Goal: Communication & Community: Answer question/provide support

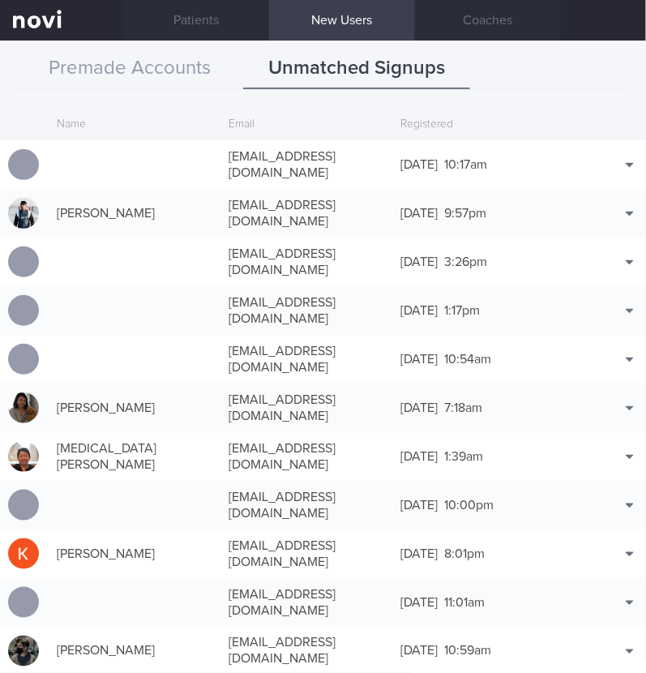
scroll to position [39, 0]
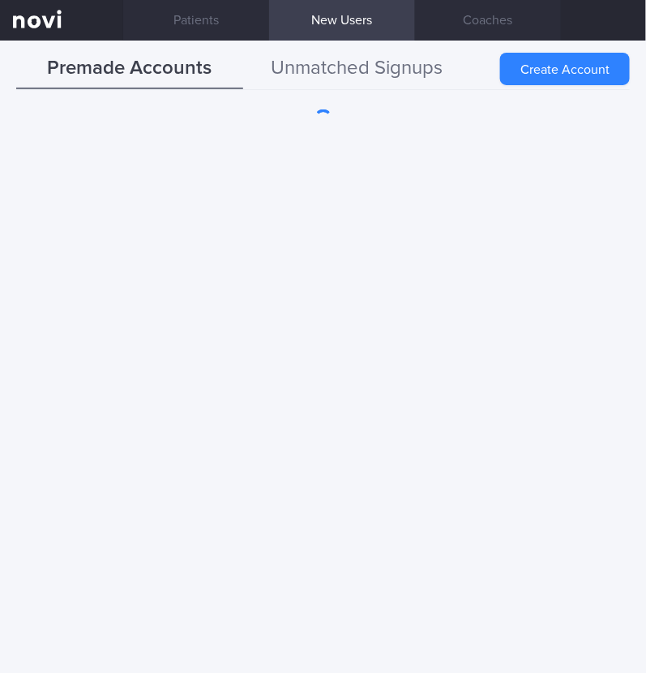
click at [370, 66] on button "Unmatched Signups" at bounding box center [356, 69] width 227 height 41
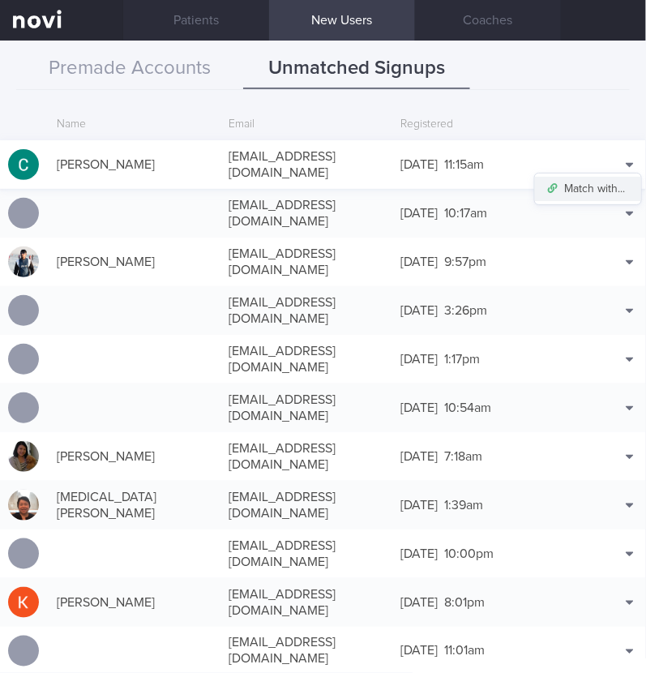
click at [586, 180] on button "Match with..." at bounding box center [588, 189] width 106 height 24
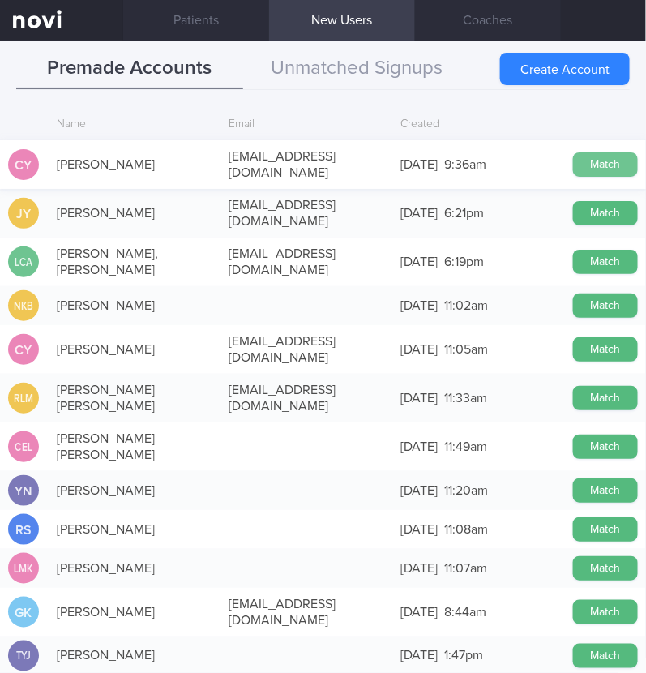
click at [583, 163] on button "Match" at bounding box center [605, 164] width 65 height 24
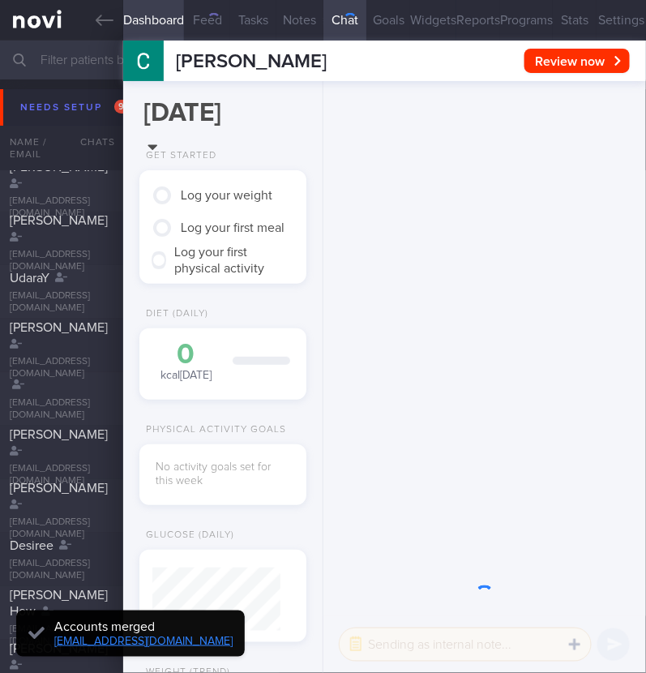
scroll to position [60, 122]
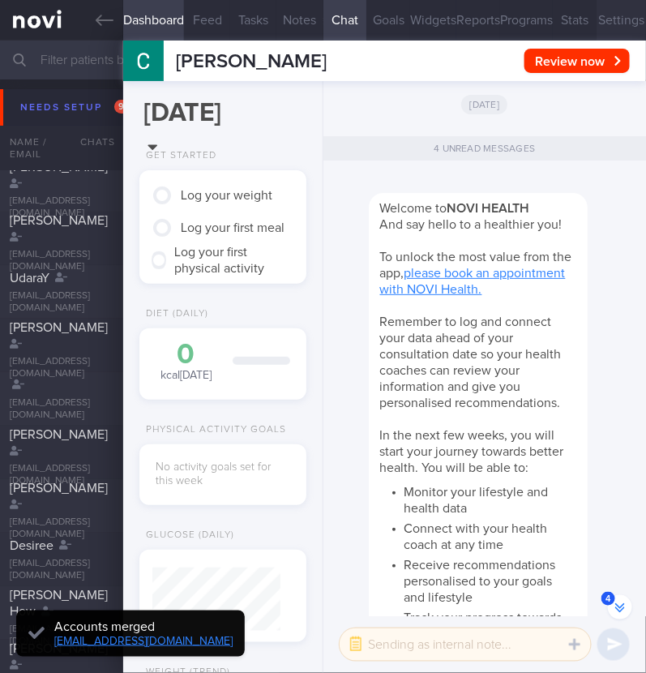
click at [600, 26] on button "Settings" at bounding box center [621, 20] width 49 height 41
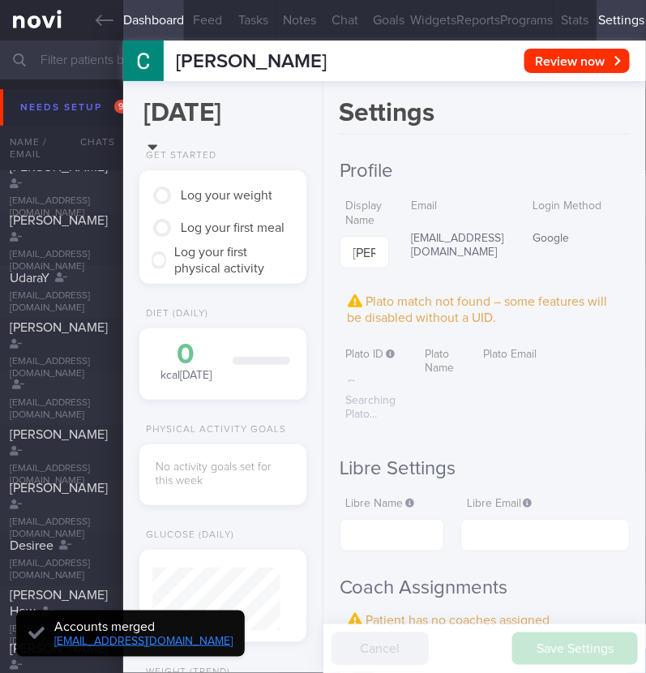
scroll to position [507, 0]
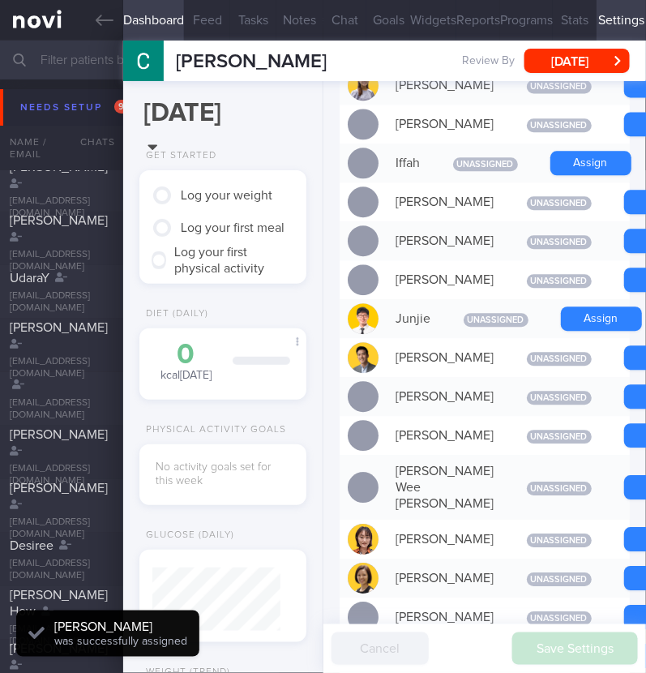
scroll to position [64, 128]
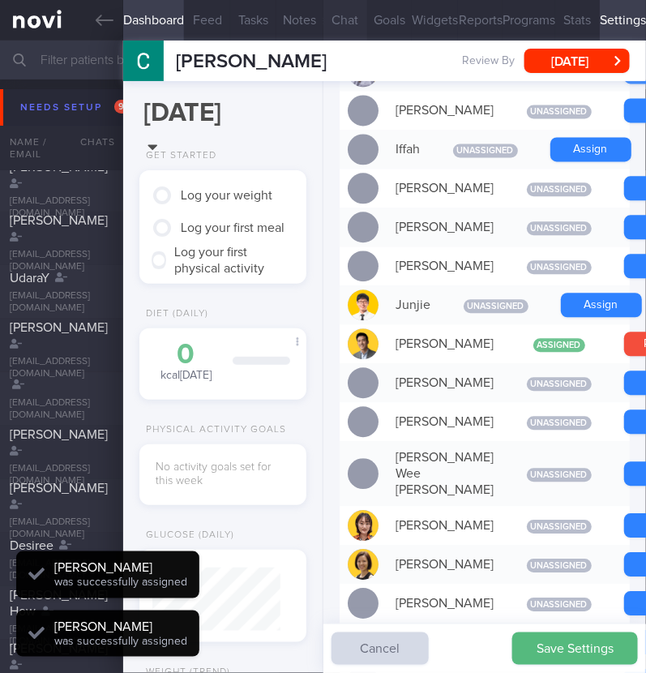
click at [340, 14] on button "Chat" at bounding box center [345, 20] width 45 height 41
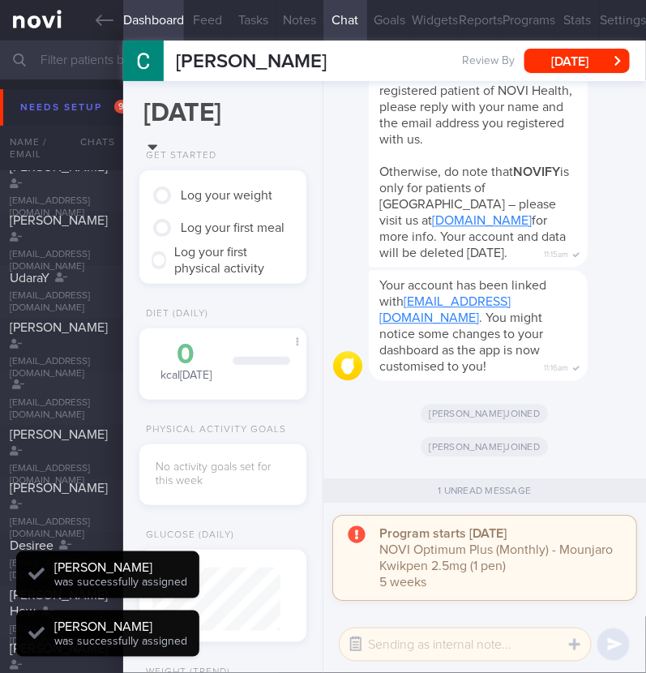
click at [348, 646] on button "button" at bounding box center [355, 644] width 29 height 29
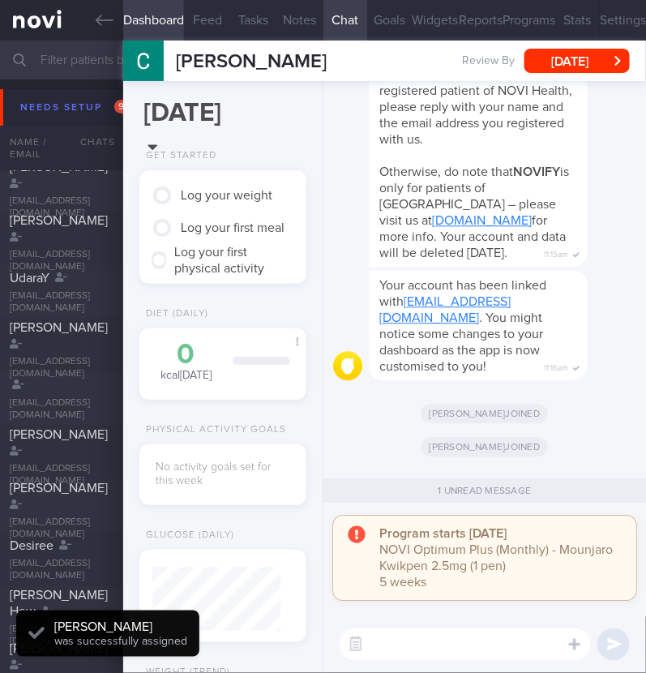
click at [498, 656] on textarea at bounding box center [465, 644] width 251 height 32
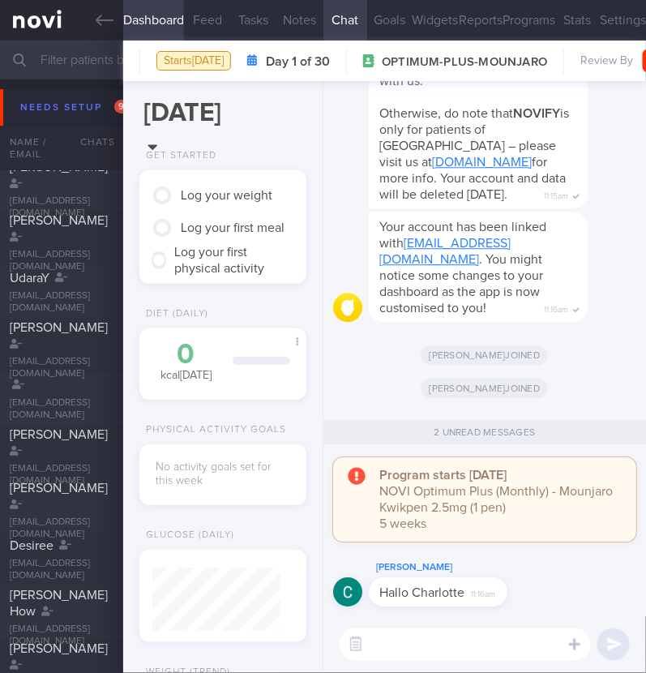
click at [478, 632] on textarea at bounding box center [465, 644] width 251 height 32
type textarea "Hi:)"
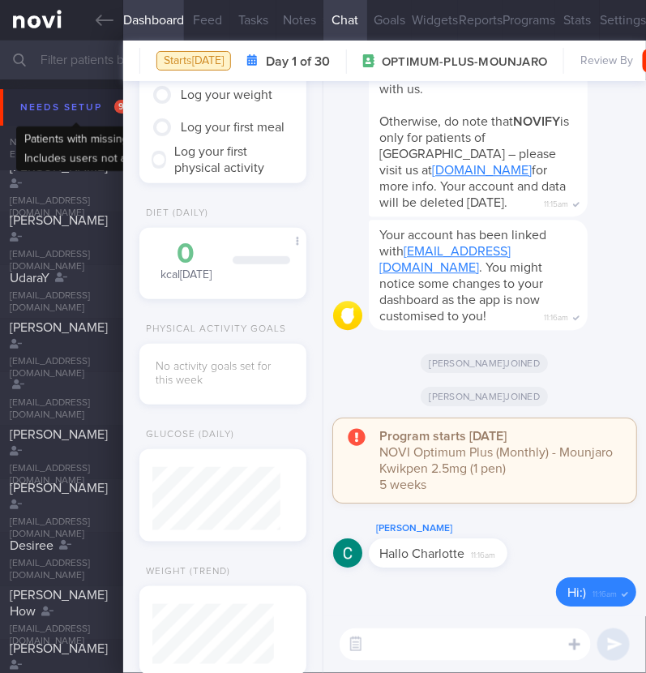
click at [56, 105] on div "Needs setup 97" at bounding box center [76, 107] width 121 height 22
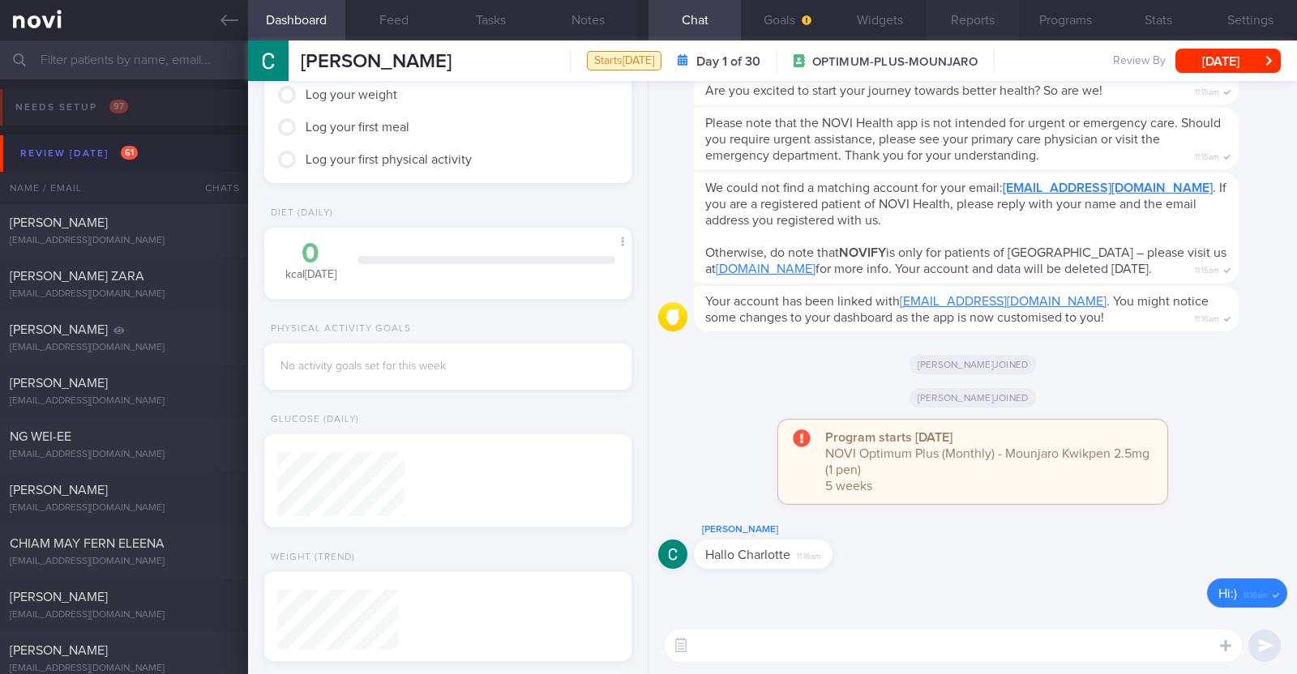
scroll to position [160, 323]
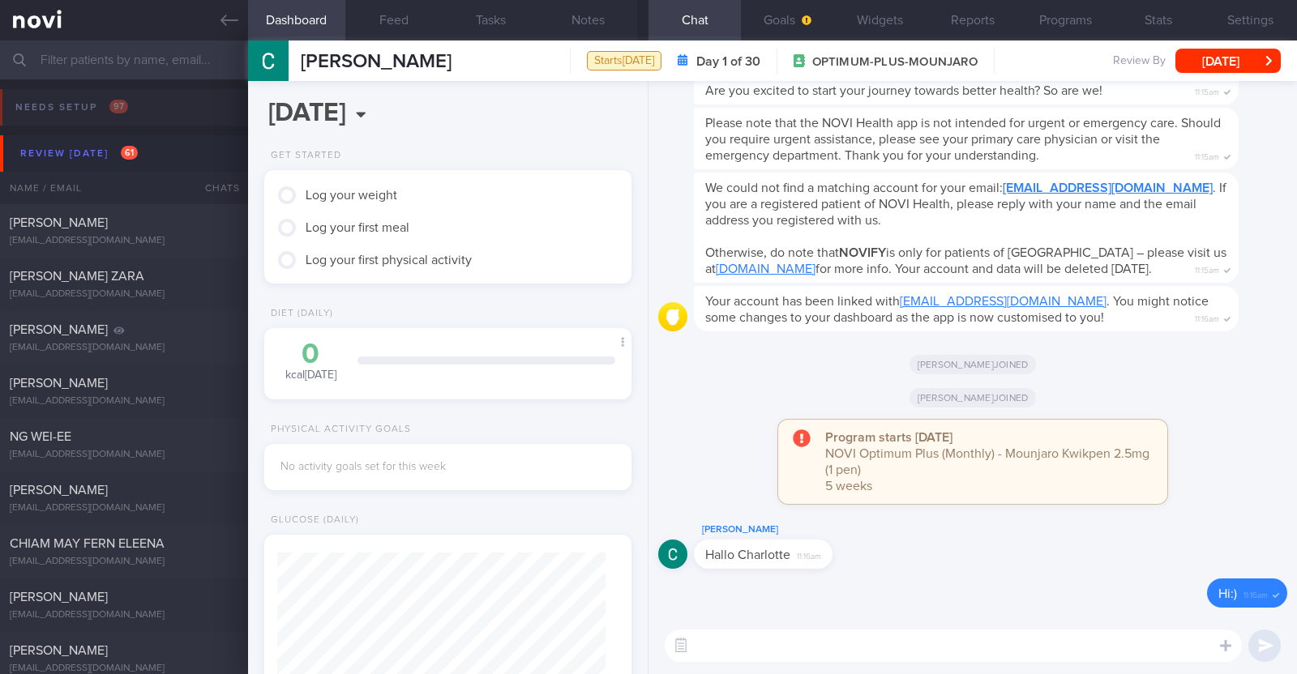
scroll to position [645, 0]
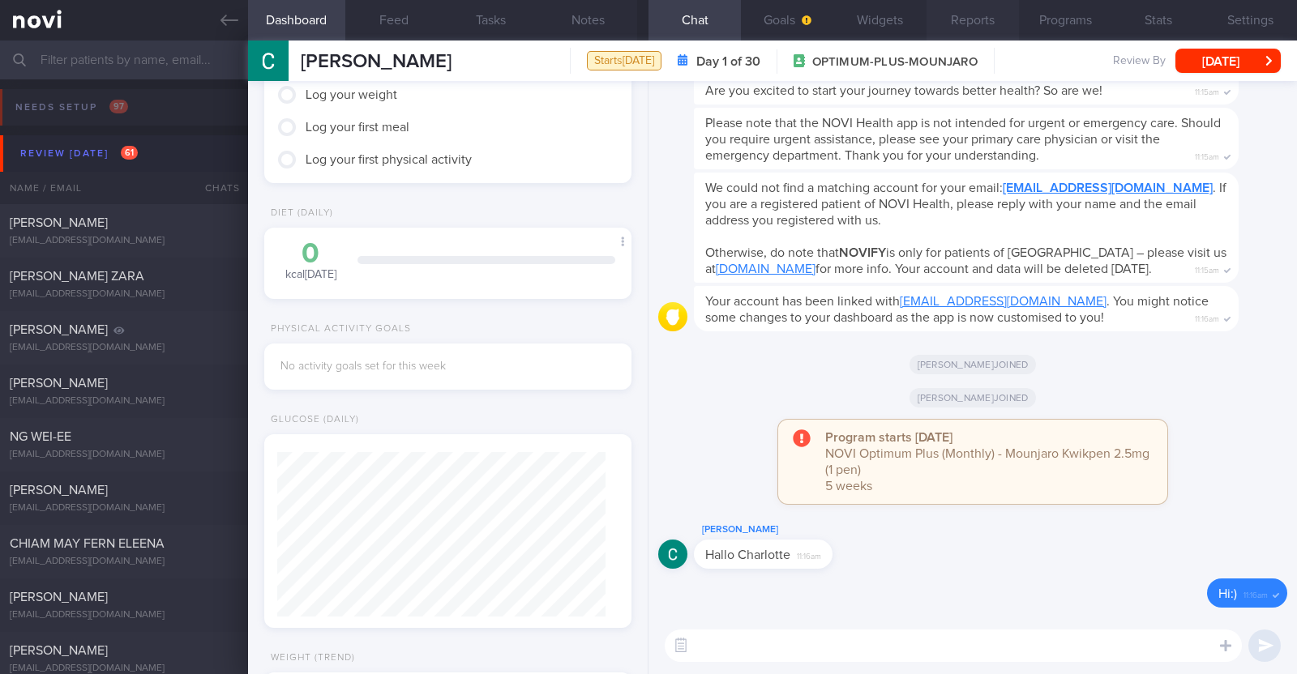
click at [982, 18] on button "Reports" at bounding box center [972, 20] width 92 height 41
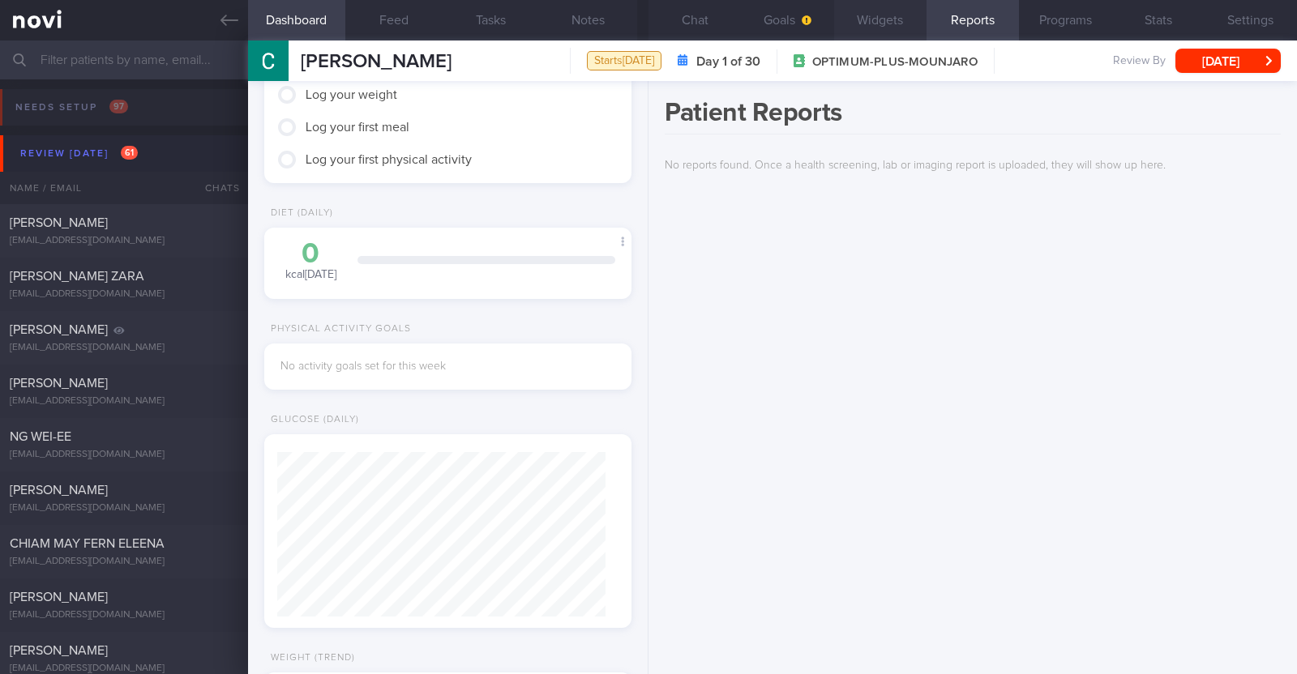
click at [896, 26] on button "Widgets" at bounding box center [880, 20] width 92 height 41
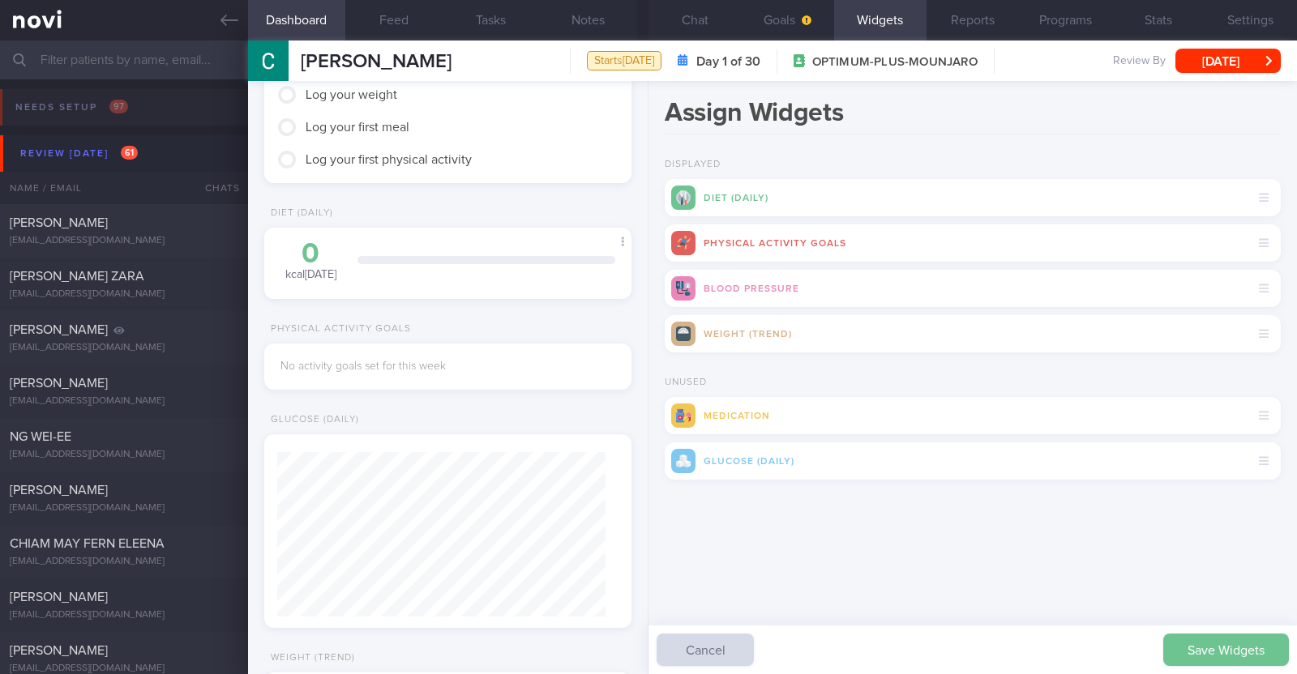
click at [1203, 649] on button "Save Widgets" at bounding box center [1226, 650] width 126 height 32
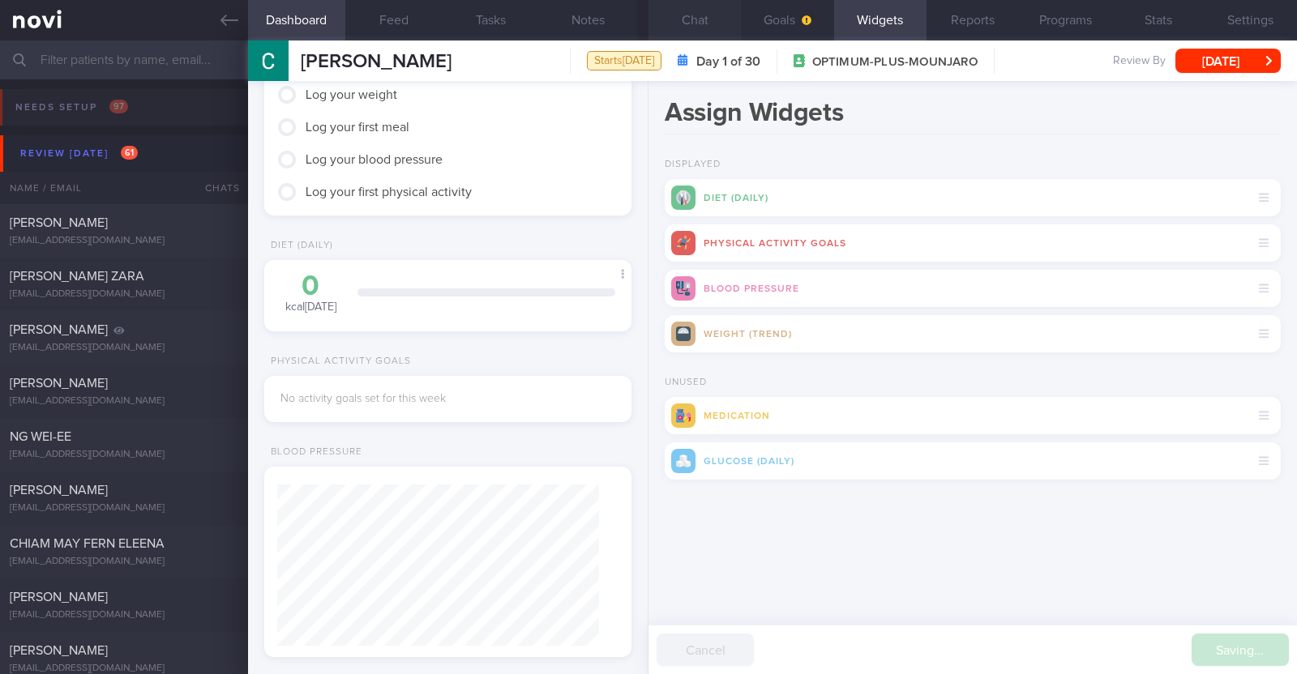
scroll to position [161, 323]
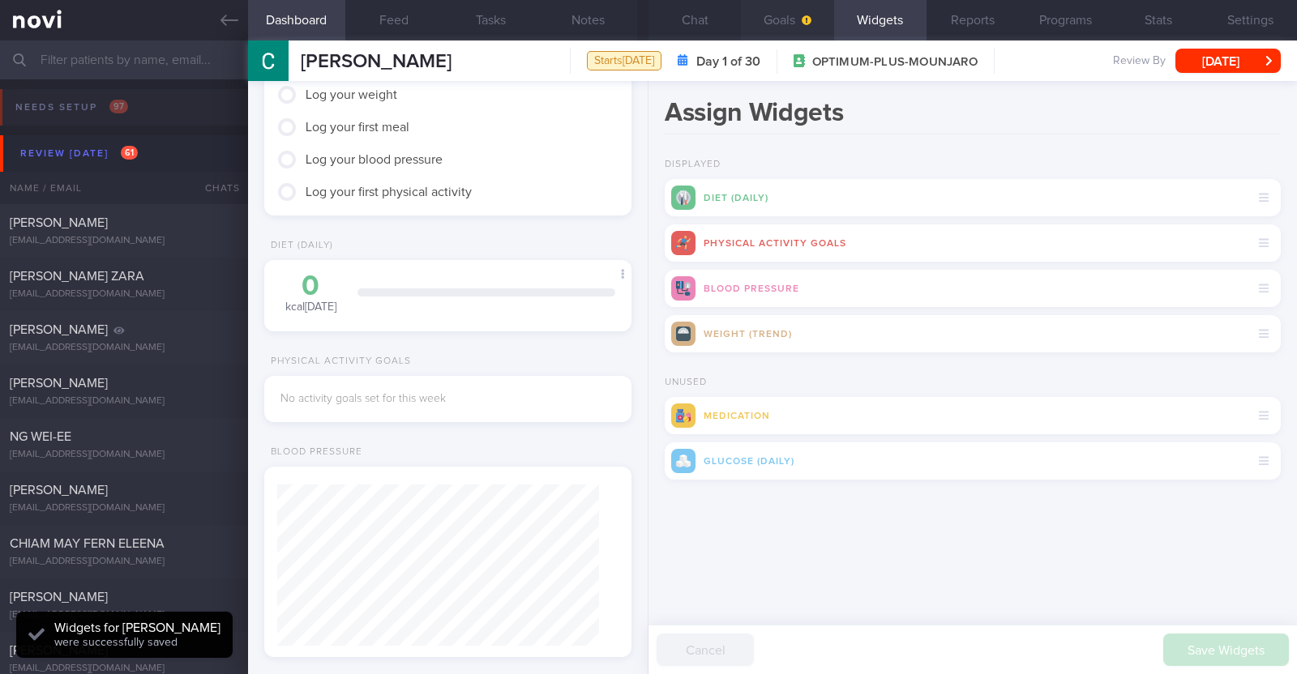
click at [823, 26] on button "Goals" at bounding box center [787, 20] width 92 height 41
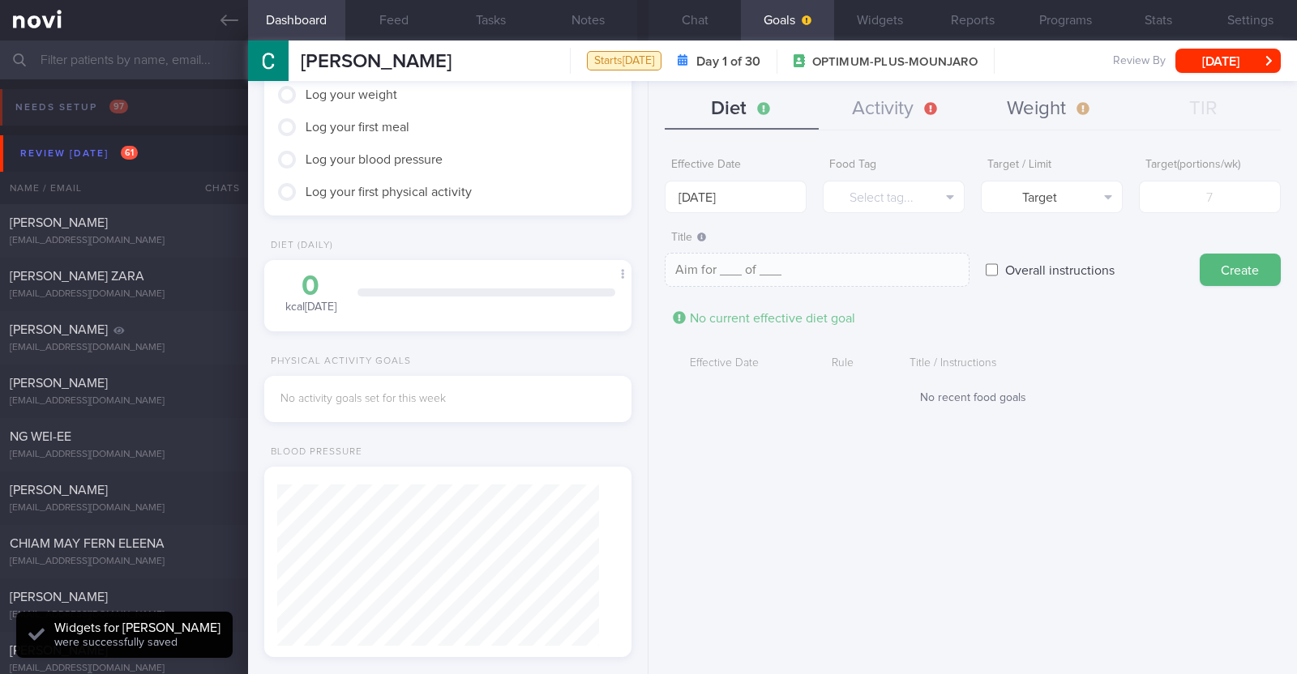
click at [1037, 99] on button "Weight" at bounding box center [1050, 109] width 154 height 41
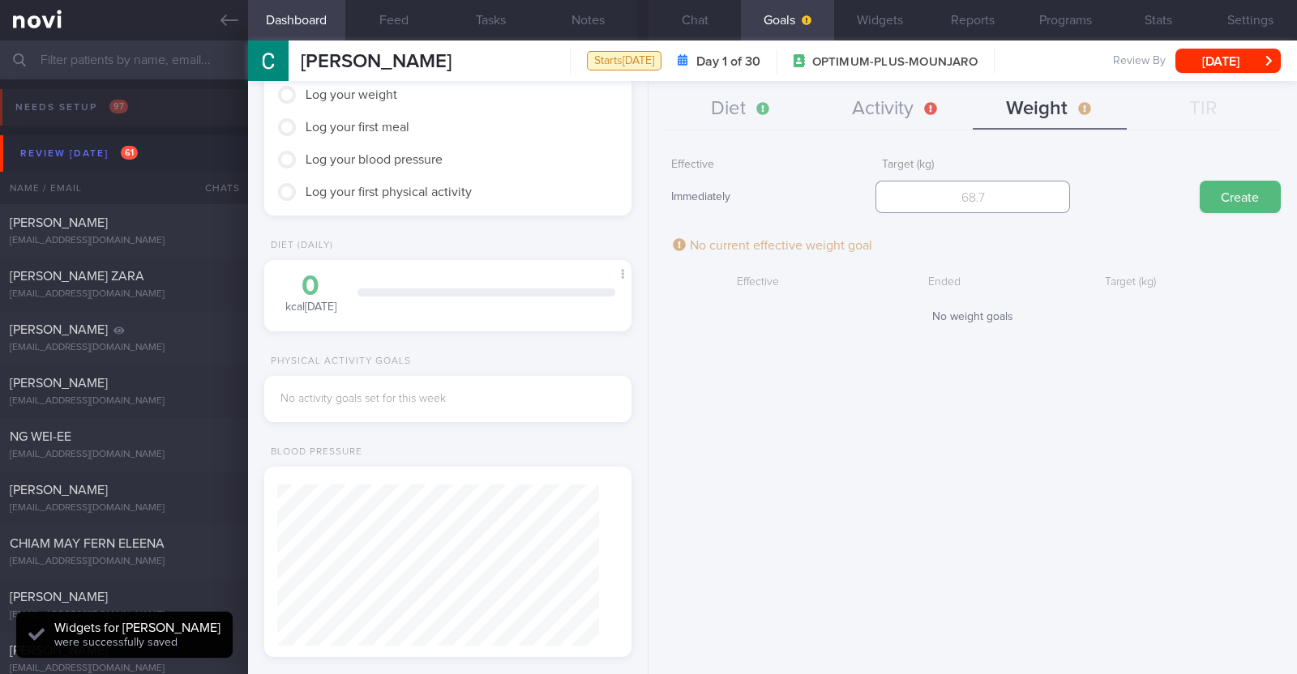
click at [1000, 192] on input "number" at bounding box center [972, 197] width 195 height 32
type input "65"
click at [1225, 188] on button "Create" at bounding box center [1240, 197] width 81 height 32
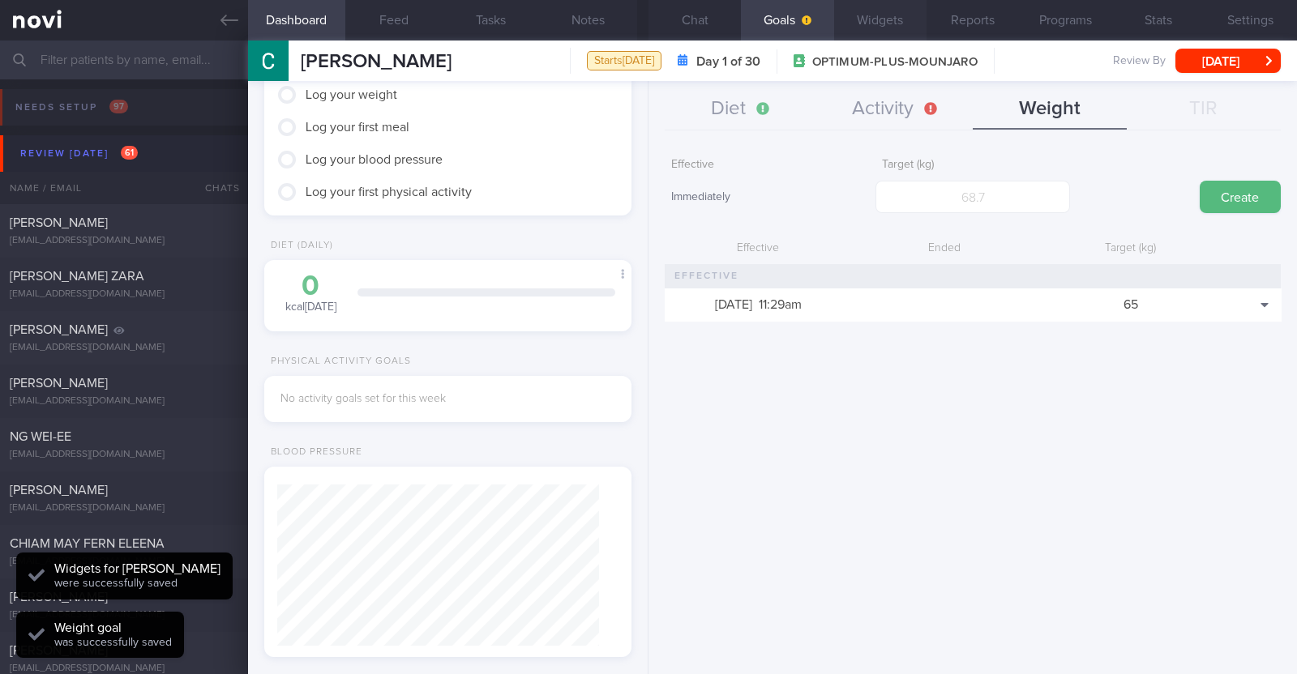
scroll to position [182, 323]
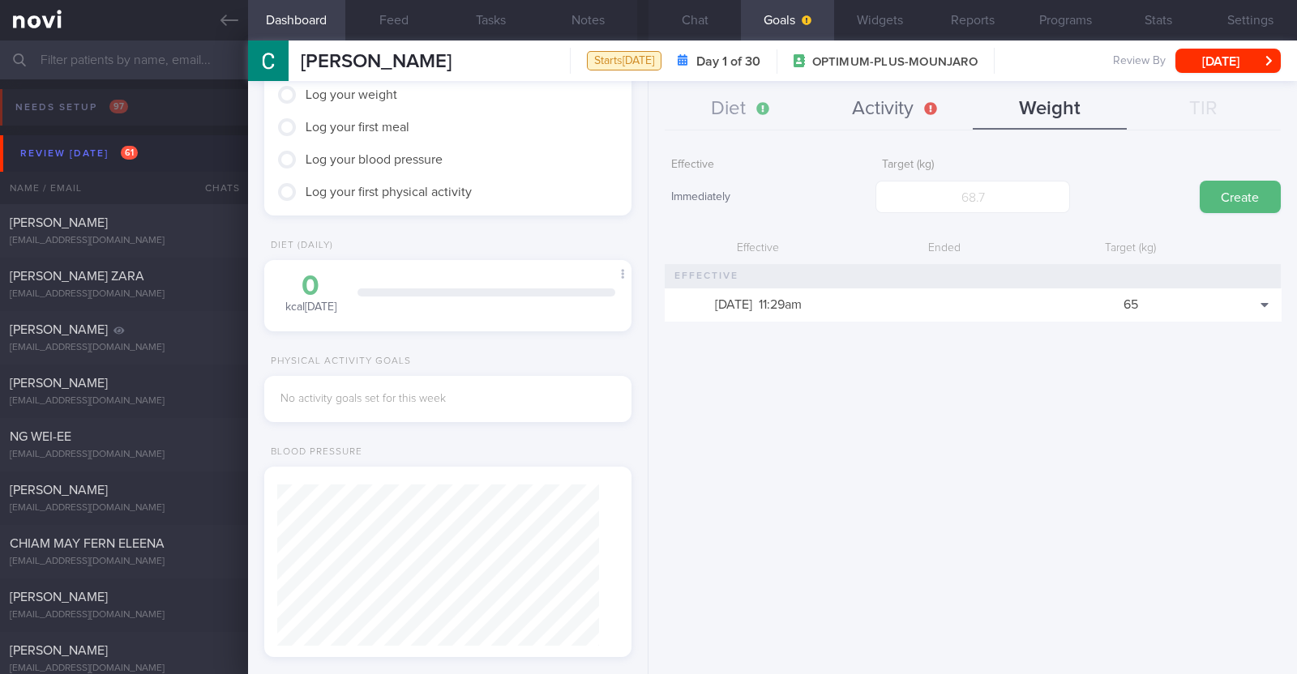
click at [859, 96] on button "Activity" at bounding box center [896, 109] width 154 height 41
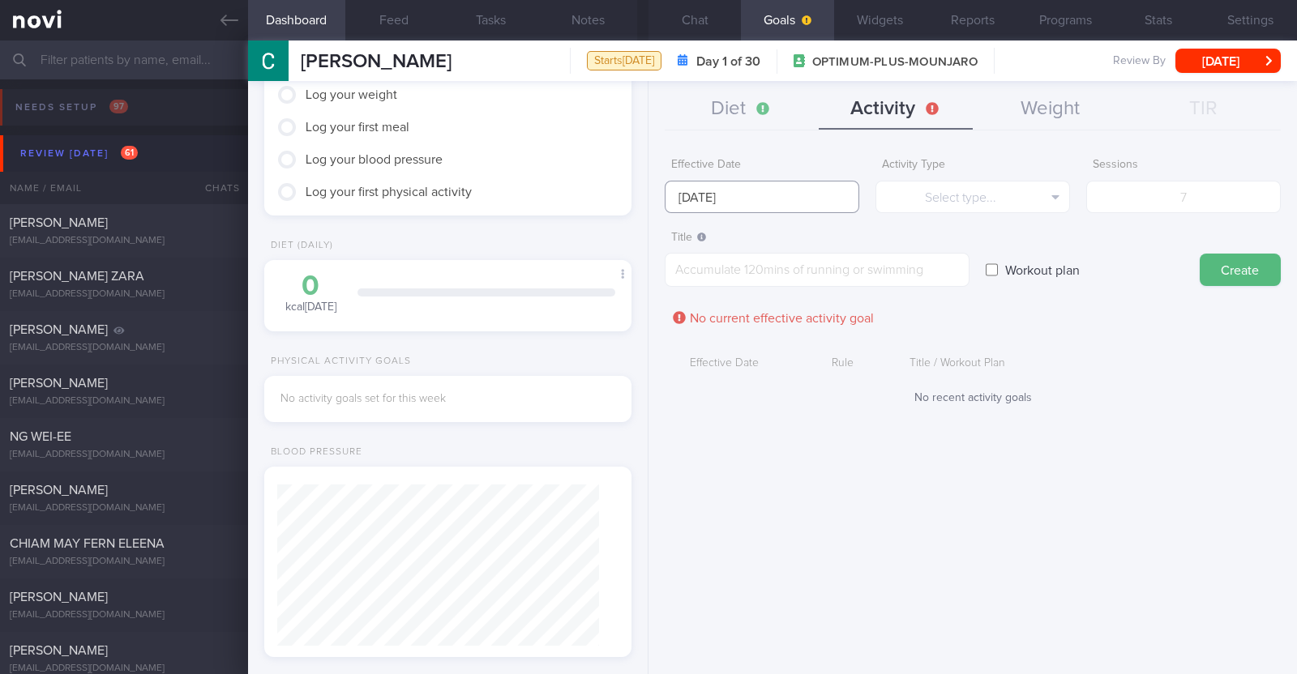
click at [808, 186] on input "[DATE]" at bounding box center [762, 197] width 195 height 32
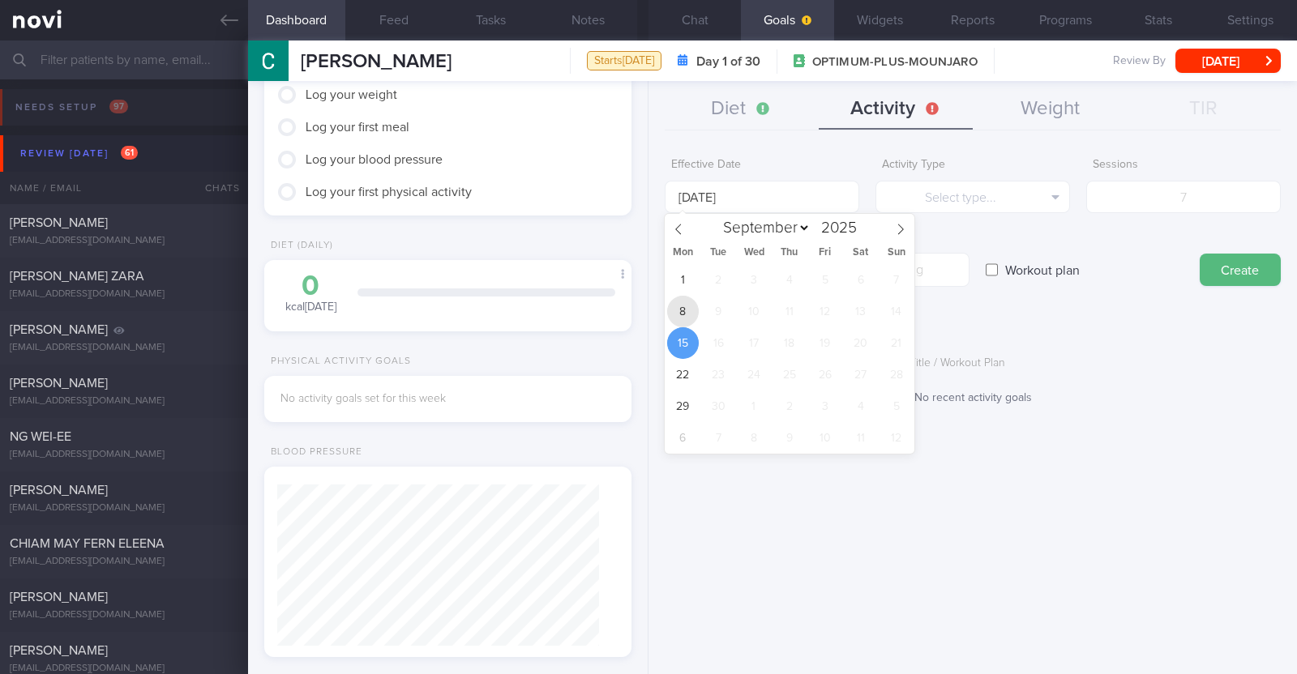
click at [679, 306] on span "8" at bounding box center [683, 312] width 32 height 32
type input "[DATE]"
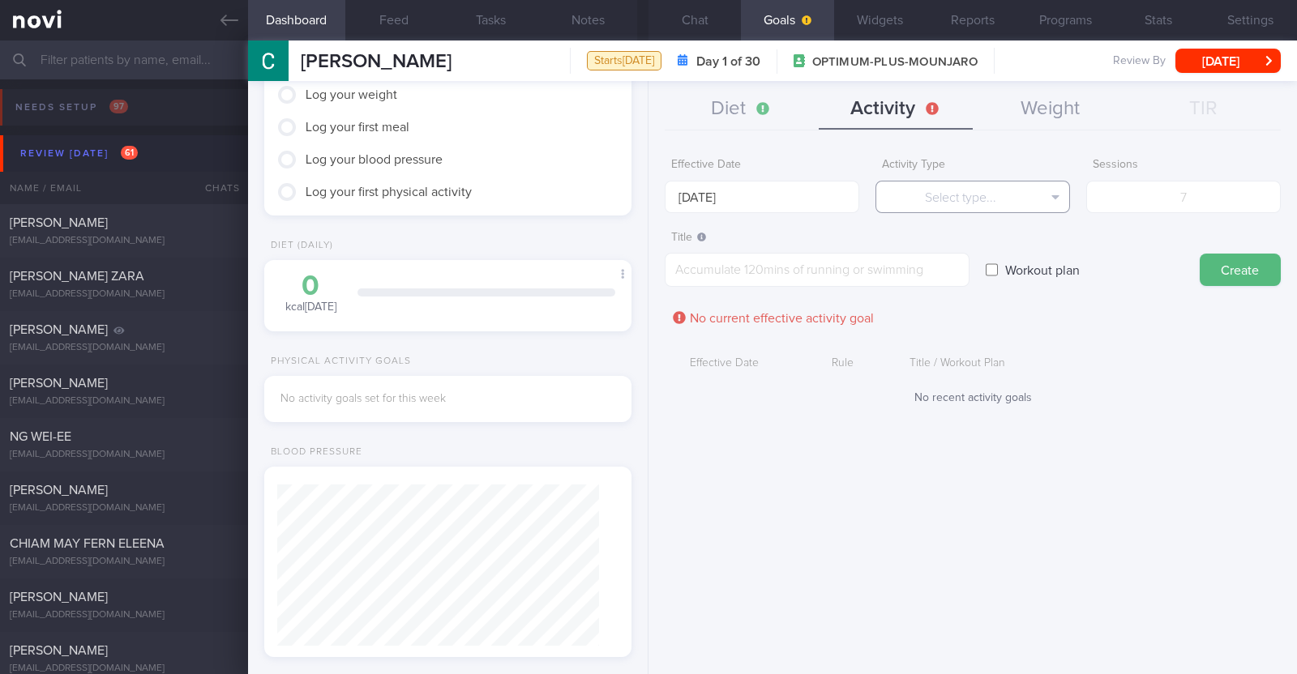
click at [922, 195] on button "Select type..." at bounding box center [972, 197] width 195 height 32
click at [943, 310] on button "Steps" at bounding box center [972, 301] width 193 height 24
click at [1147, 195] on input "number" at bounding box center [1183, 197] width 195 height 32
type input "49000"
click at [923, 271] on textarea at bounding box center [817, 270] width 305 height 34
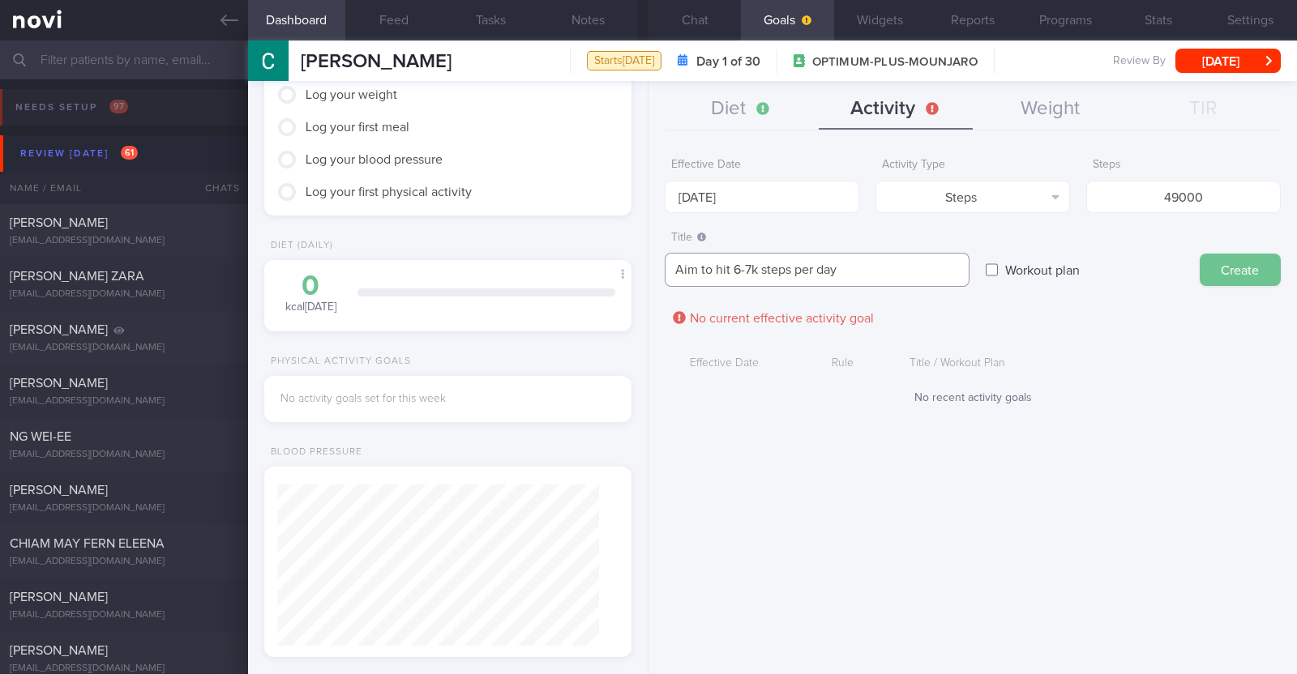
type textarea "Aim to hit 6-7k steps per day"
click at [1236, 263] on button "Create" at bounding box center [1240, 270] width 81 height 32
type input "[DATE]"
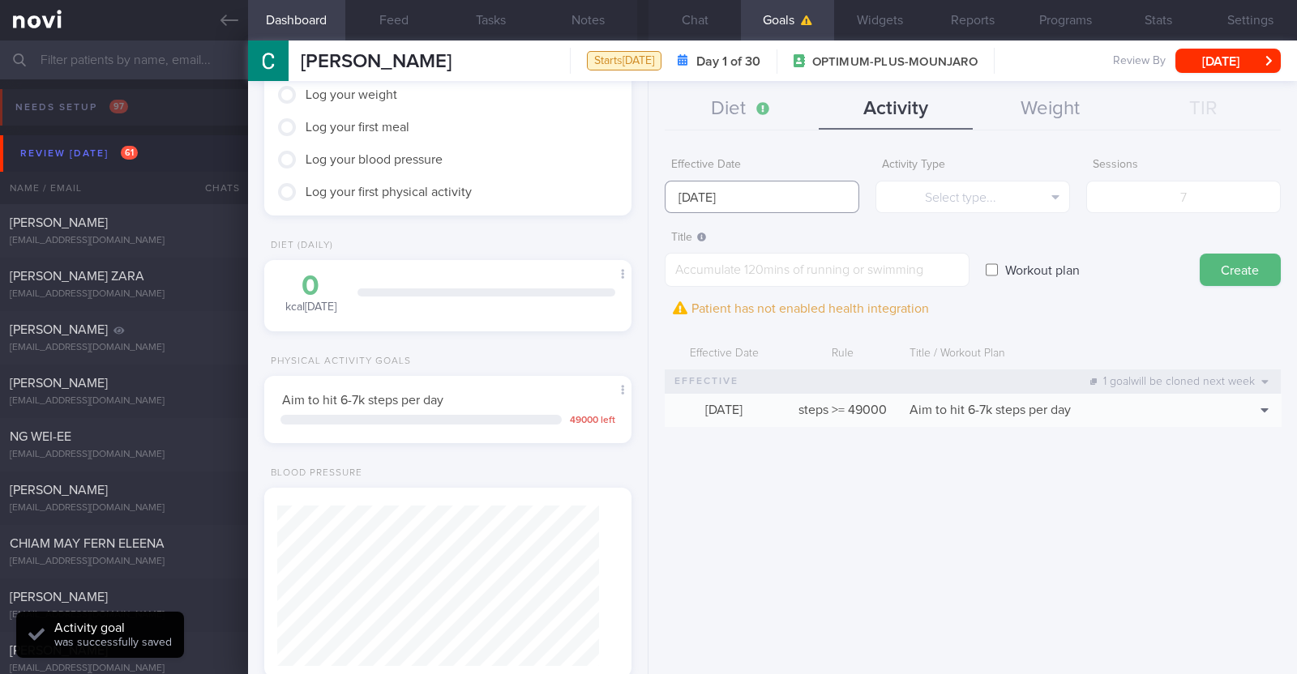
click at [834, 195] on input "[DATE]" at bounding box center [762, 197] width 195 height 32
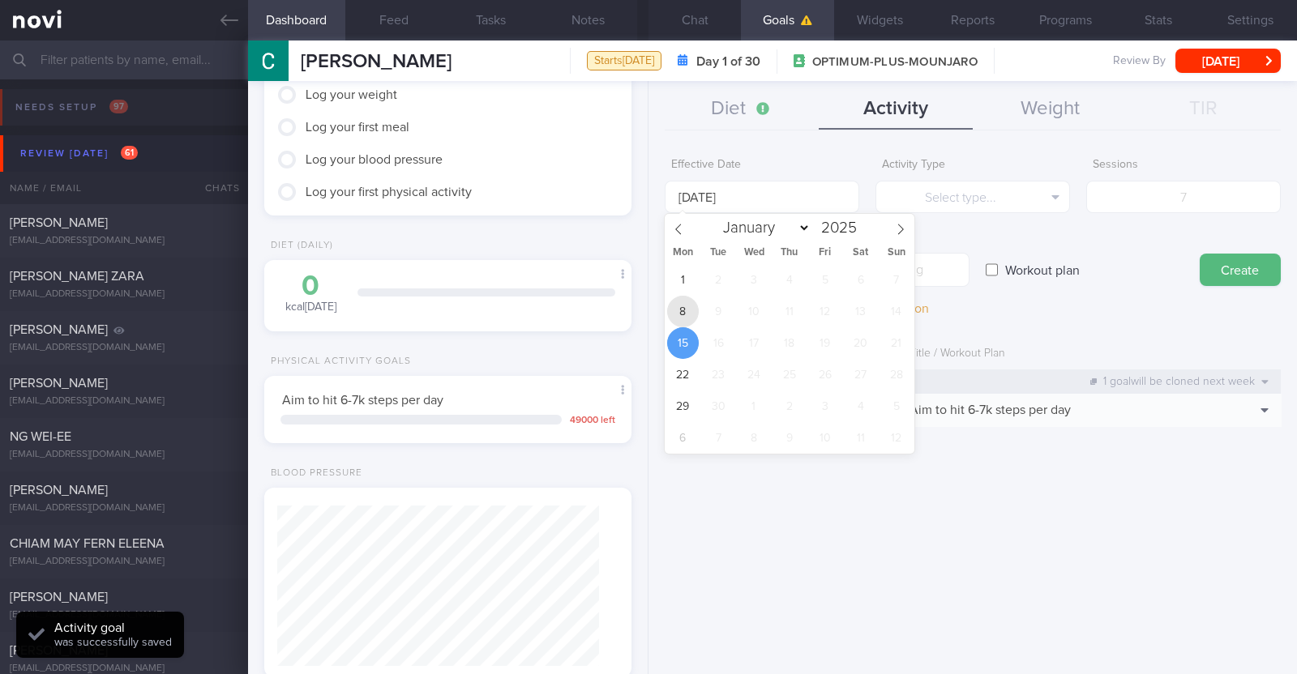
click at [677, 311] on span "8" at bounding box center [683, 312] width 32 height 32
type input "[DATE]"
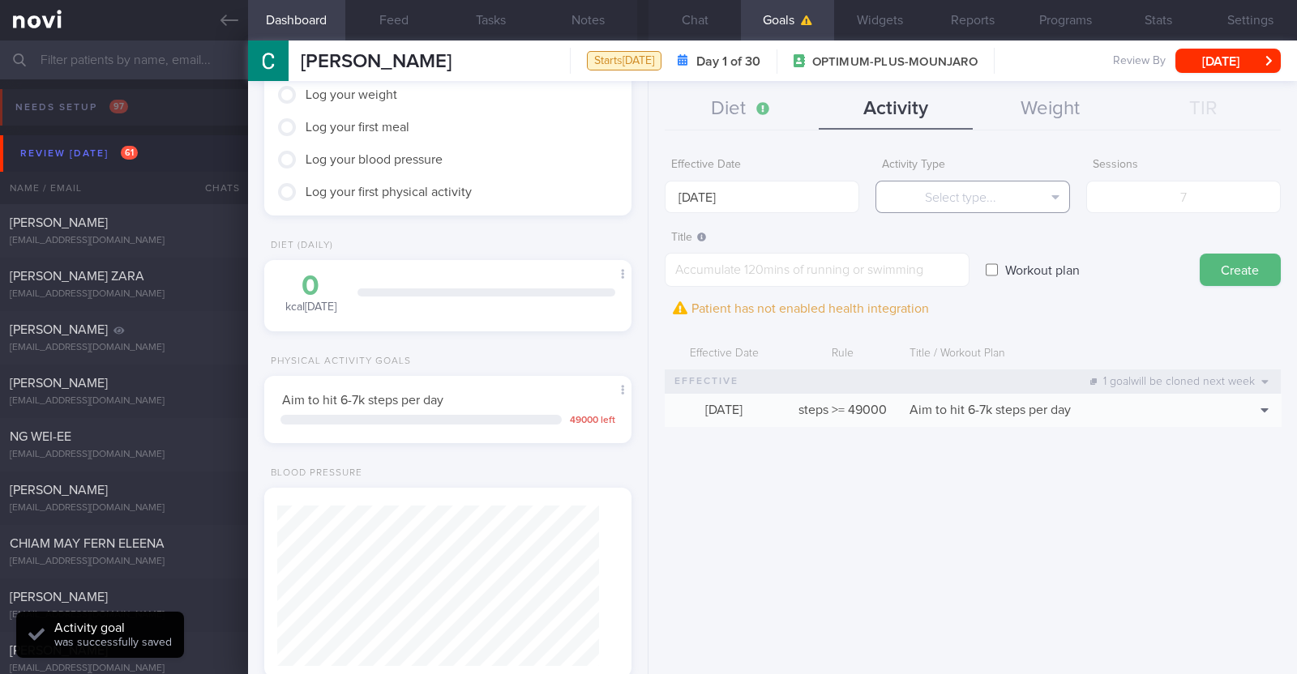
click at [907, 204] on button "Select type..." at bounding box center [972, 197] width 195 height 32
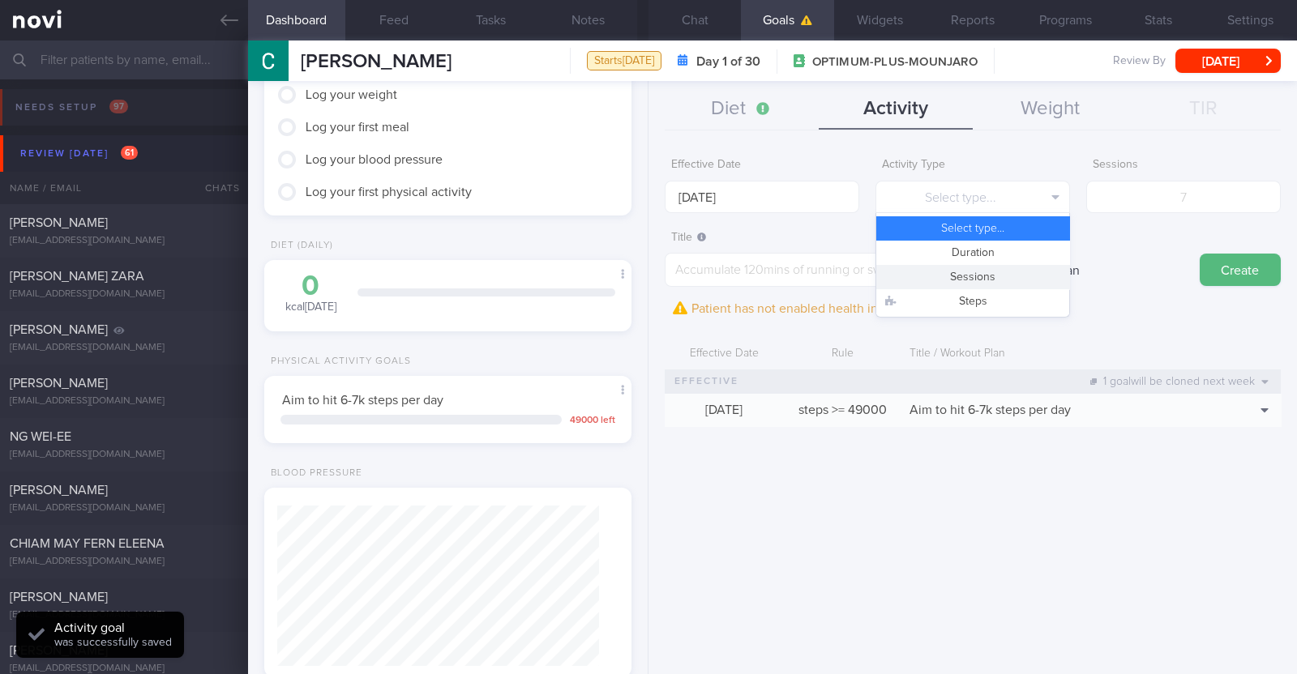
click at [918, 273] on button "Sessions" at bounding box center [972, 277] width 193 height 24
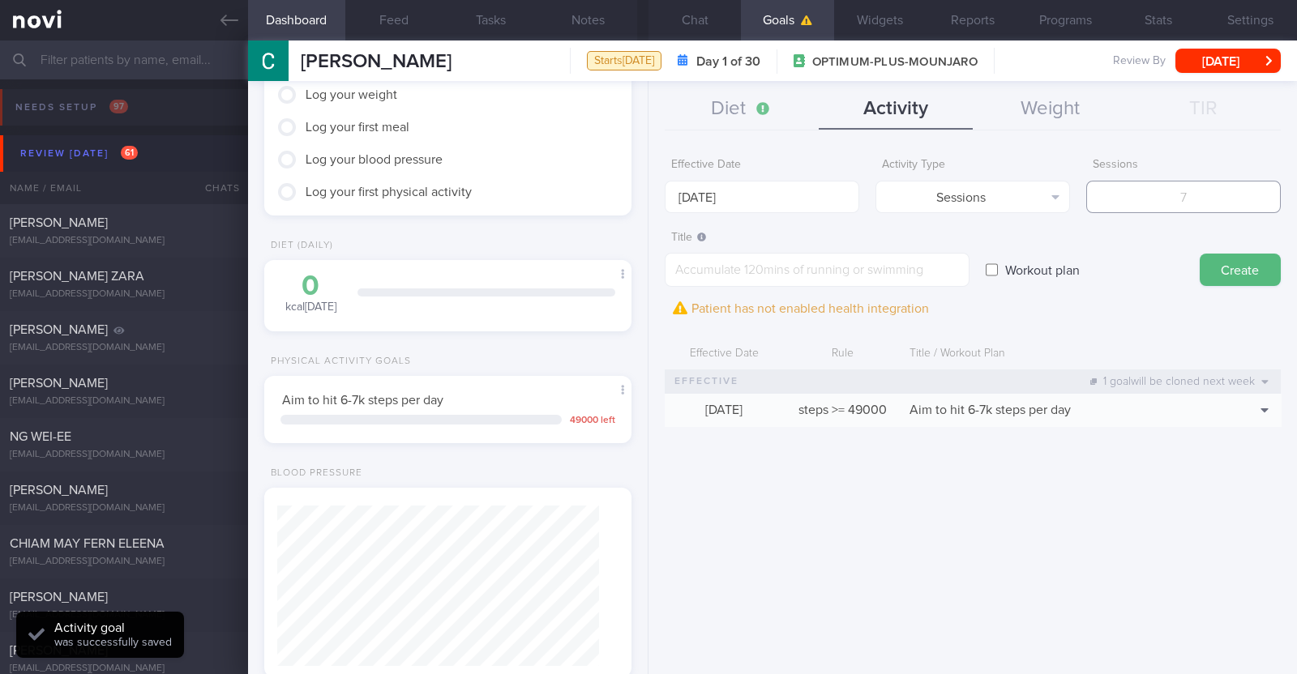
click at [1224, 201] on input "number" at bounding box center [1183, 197] width 195 height 32
type input "2"
click at [912, 263] on textarea at bounding box center [817, 270] width 305 height 34
paste textarea "Aim to do 2x strength training sessions per week. Body weight training - [Exerc…"
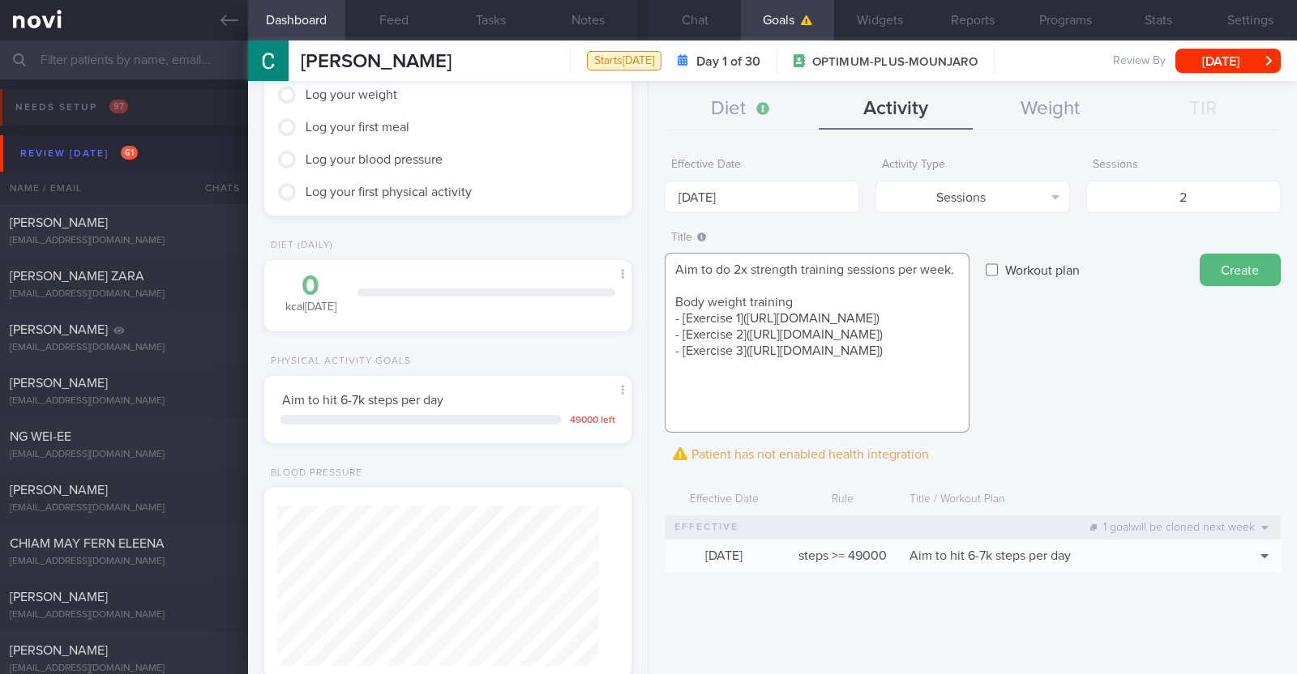
scroll to position [0, 0]
type textarea "Aim to do 2x strength training sessions per week. Body weight training - [Exerc…"
click at [1232, 268] on button "Create" at bounding box center [1240, 270] width 81 height 32
type input "[DATE]"
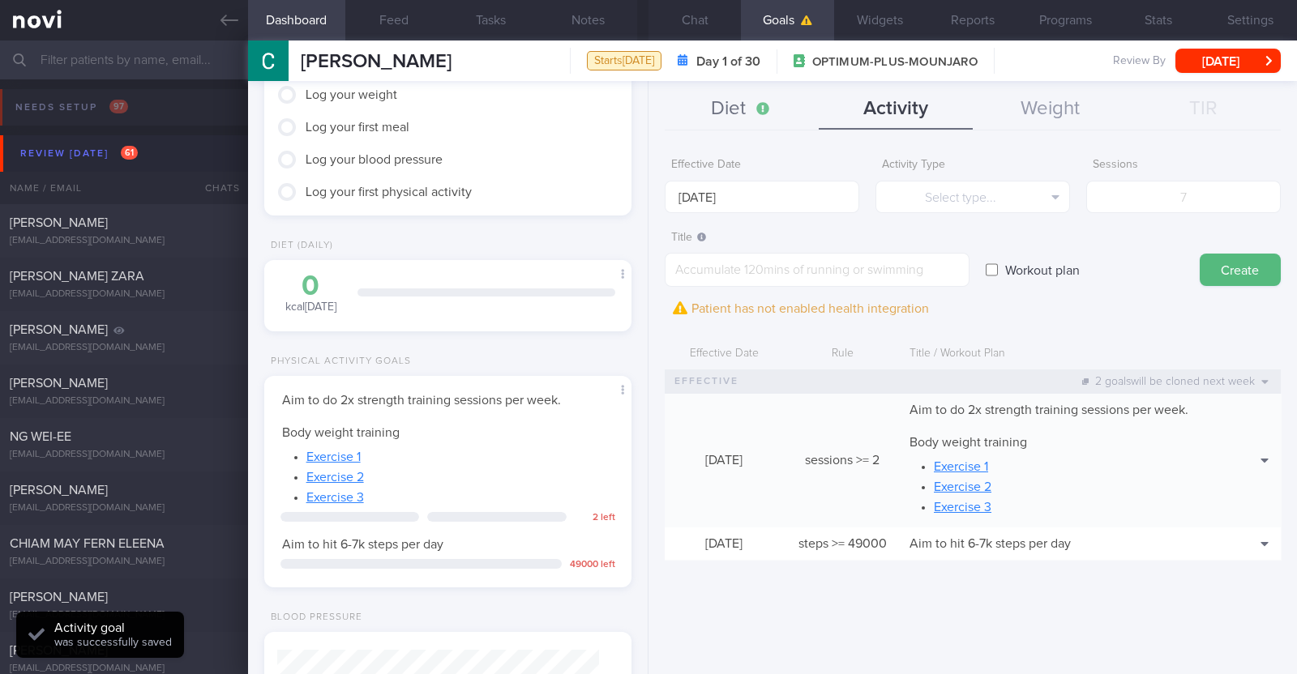
click at [734, 117] on button "Diet" at bounding box center [742, 109] width 154 height 41
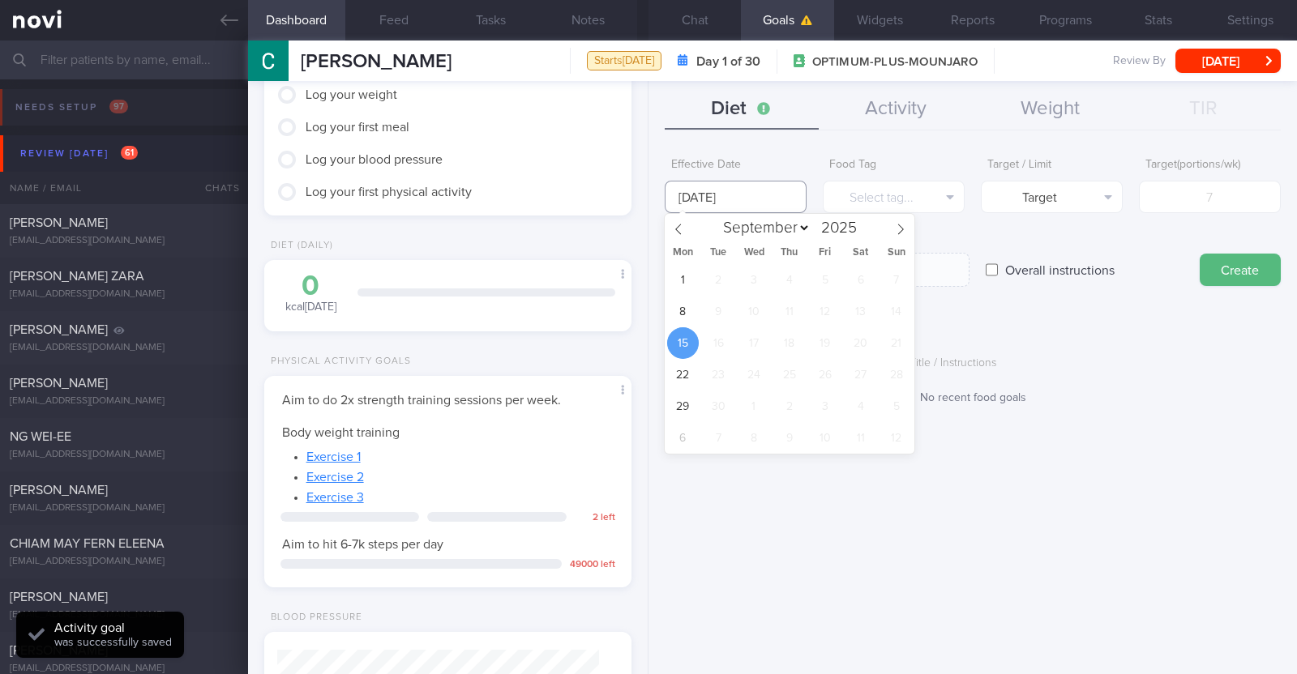
click at [778, 184] on input "[DATE]" at bounding box center [736, 197] width 142 height 32
click at [697, 322] on div "1 2 3 4 5 6 7 8 9 10 11 12 13 14 15 16 17 18 19 20 21 22 23 24 25 26 27 28 29 3…" at bounding box center [790, 359] width 250 height 190
click at [689, 315] on span "8" at bounding box center [683, 312] width 32 height 32
type input "[DATE]"
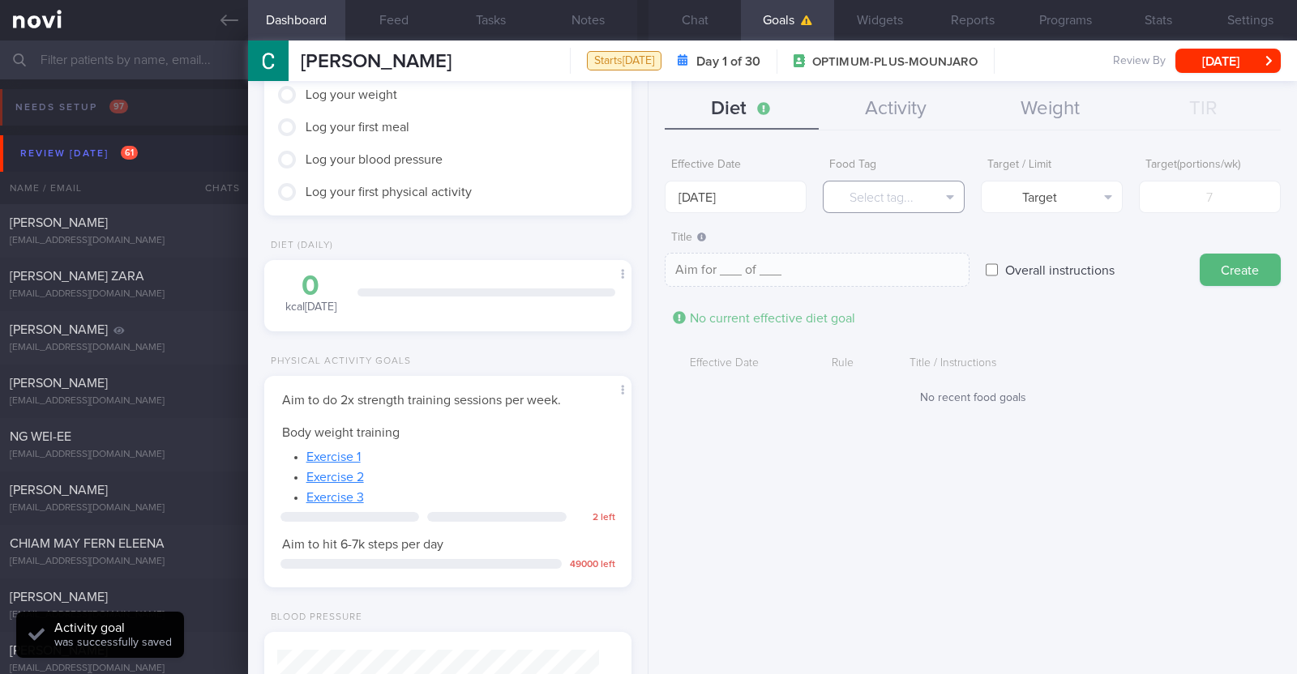
click at [853, 203] on button "Select tag..." at bounding box center [894, 197] width 142 height 32
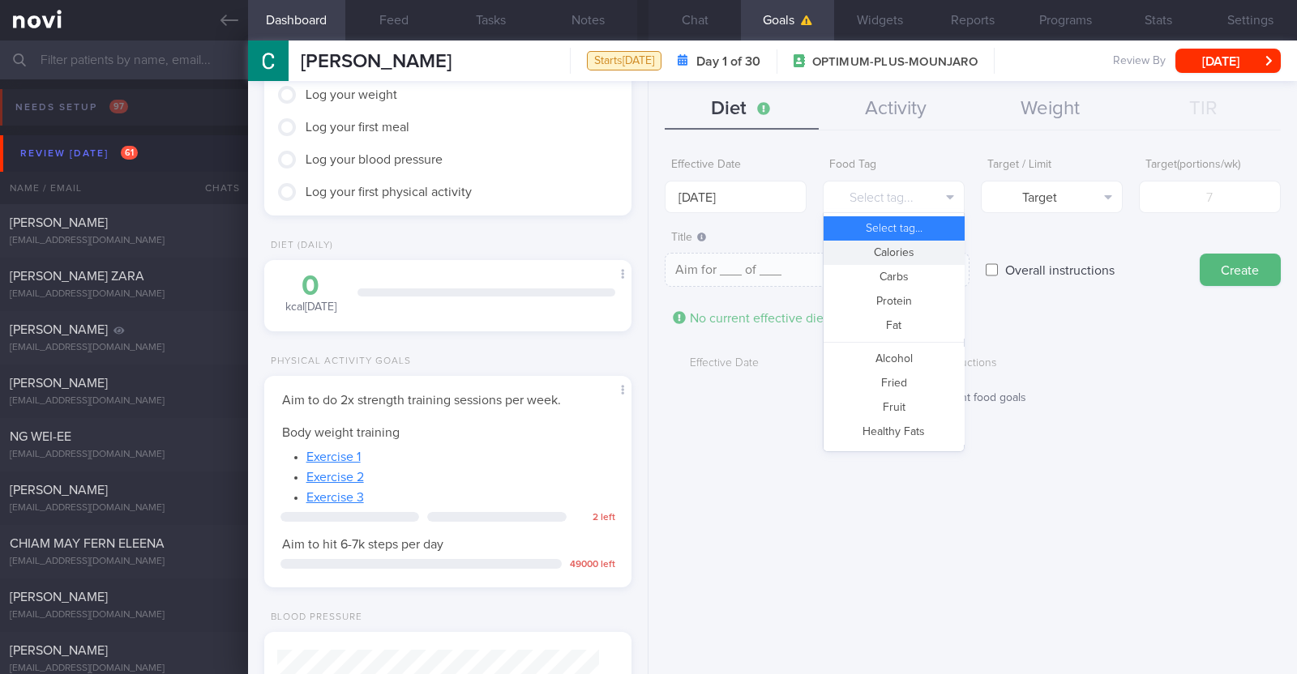
click at [875, 255] on button "Calories" at bounding box center [893, 253] width 140 height 24
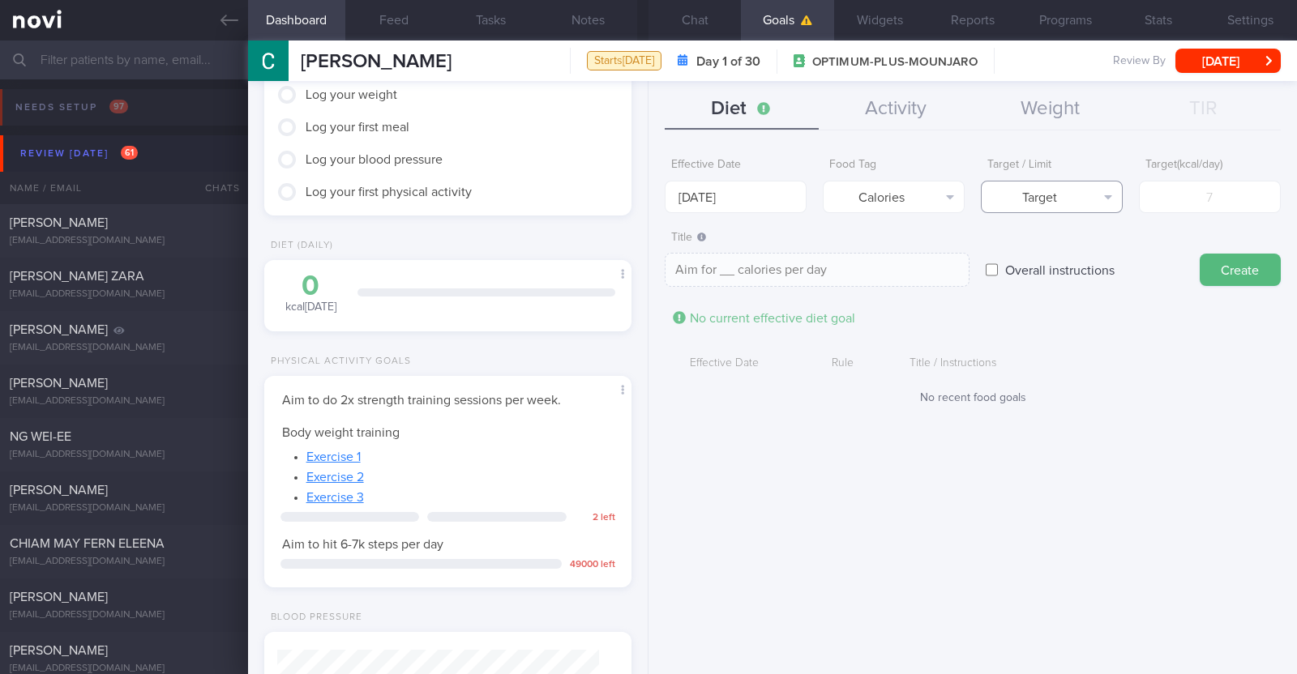
click at [1082, 193] on button "Target" at bounding box center [1052, 197] width 142 height 32
click at [1053, 255] on button "Limit" at bounding box center [1052, 253] width 140 height 24
type textarea "Keep to __ calories per day"
click at [1180, 197] on input "number" at bounding box center [1210, 197] width 142 height 32
type input "1"
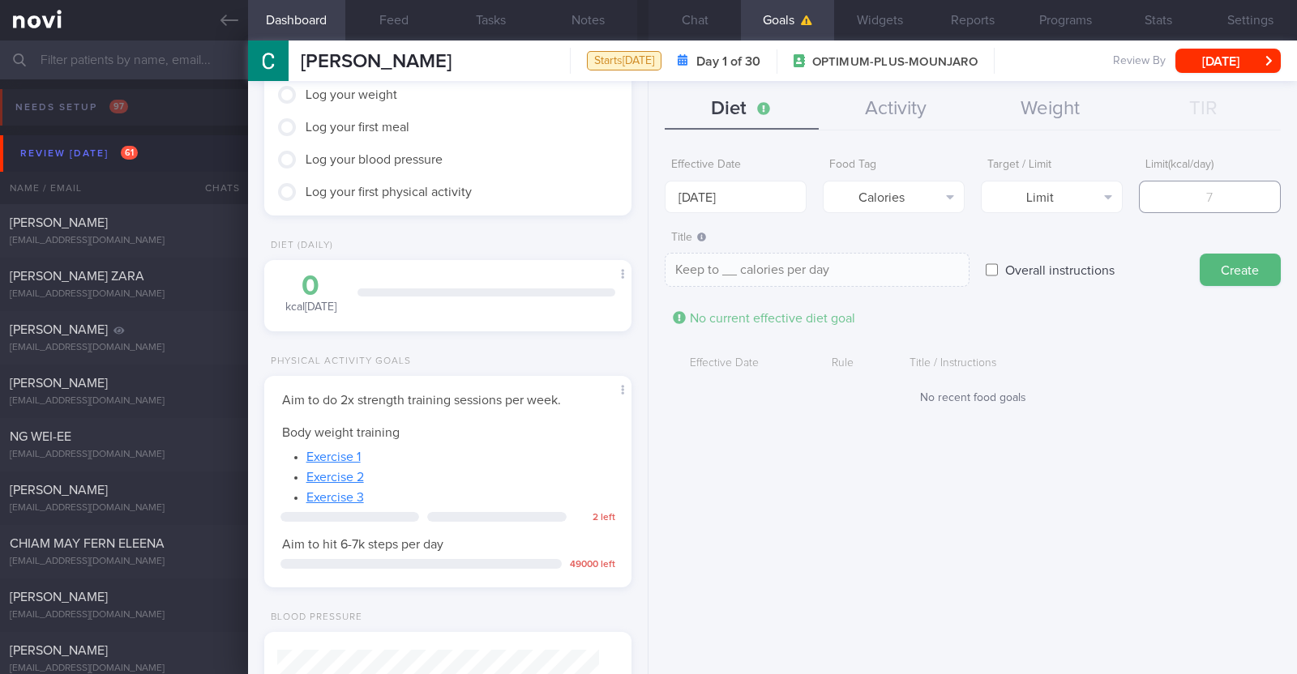
type textarea "Keep to 1 calories per day"
type input "13"
type textarea "Keep to 13 calories per day"
type input "130"
type textarea "Keep to 130 calories per day"
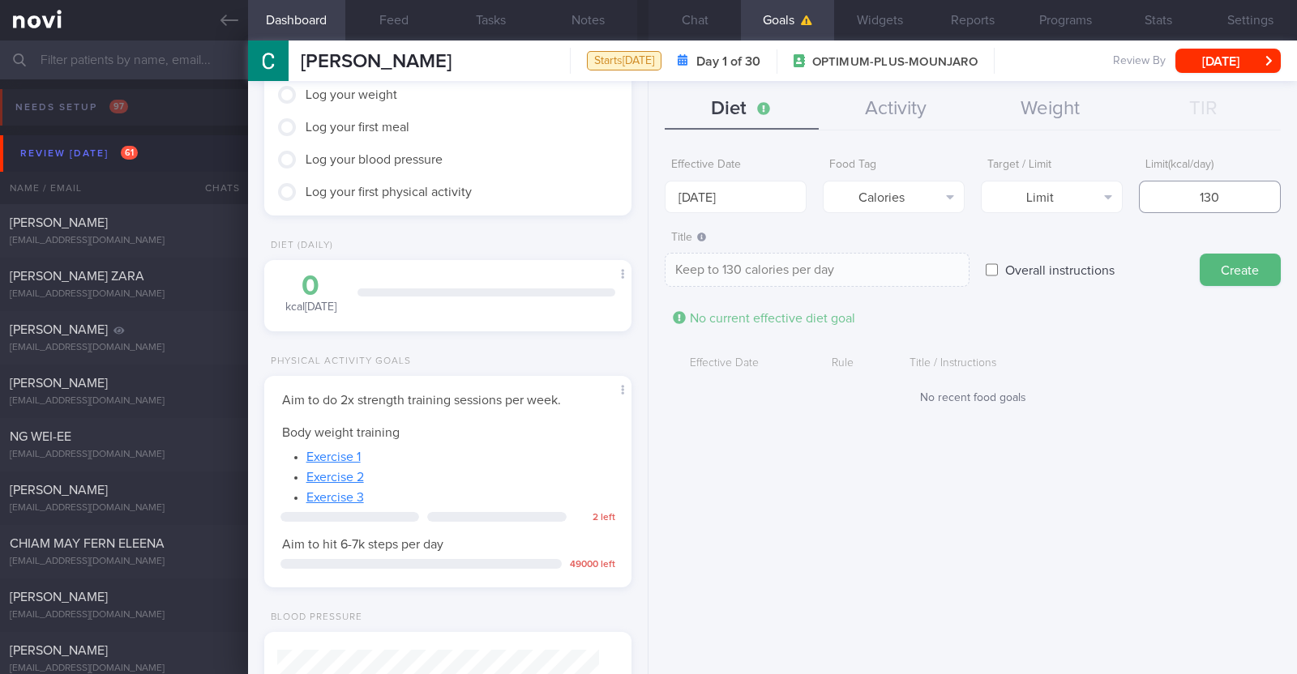
type input "1300"
type textarea "Keep to 1300 calories per day"
type input "1300"
click at [1227, 263] on button "Create" at bounding box center [1240, 270] width 81 height 32
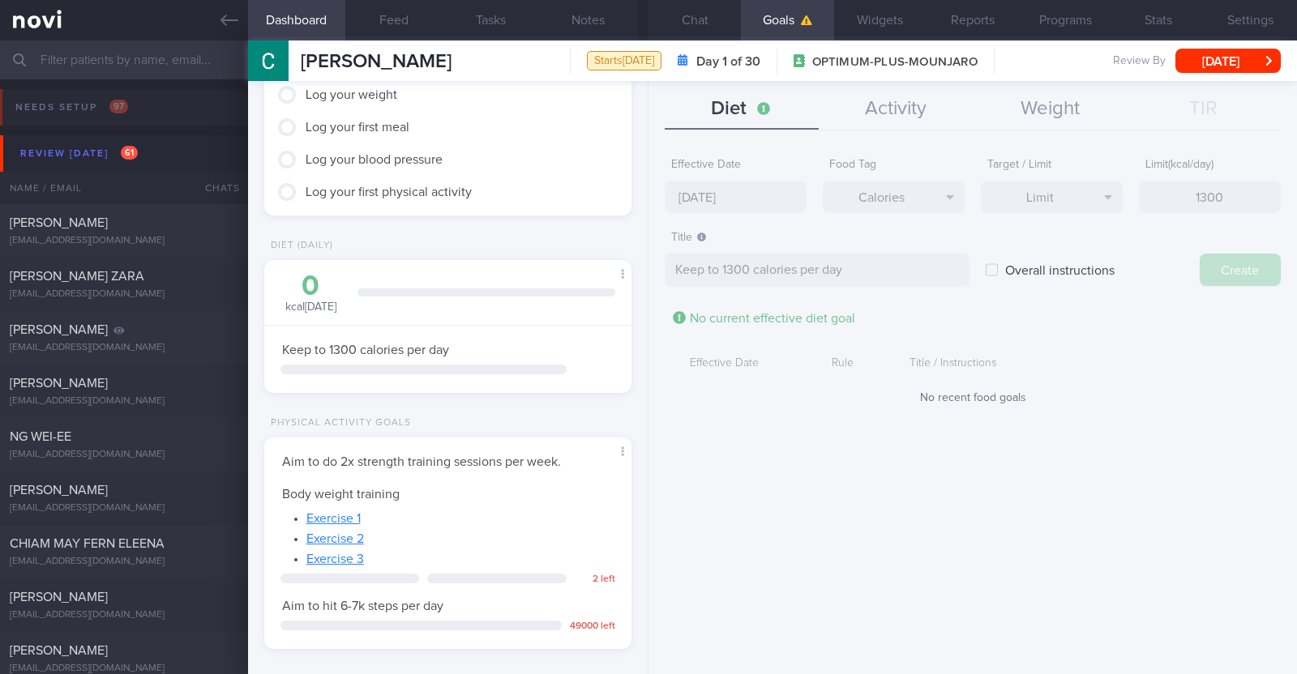
click at [746, 201] on div "Effective Date 8 Sep 2025 Food Tag Calories Select tag... Calories Carbs Protei…" at bounding box center [972, 406] width 648 height 537
type input "[DATE]"
type textarea "Aim for ___ of ___"
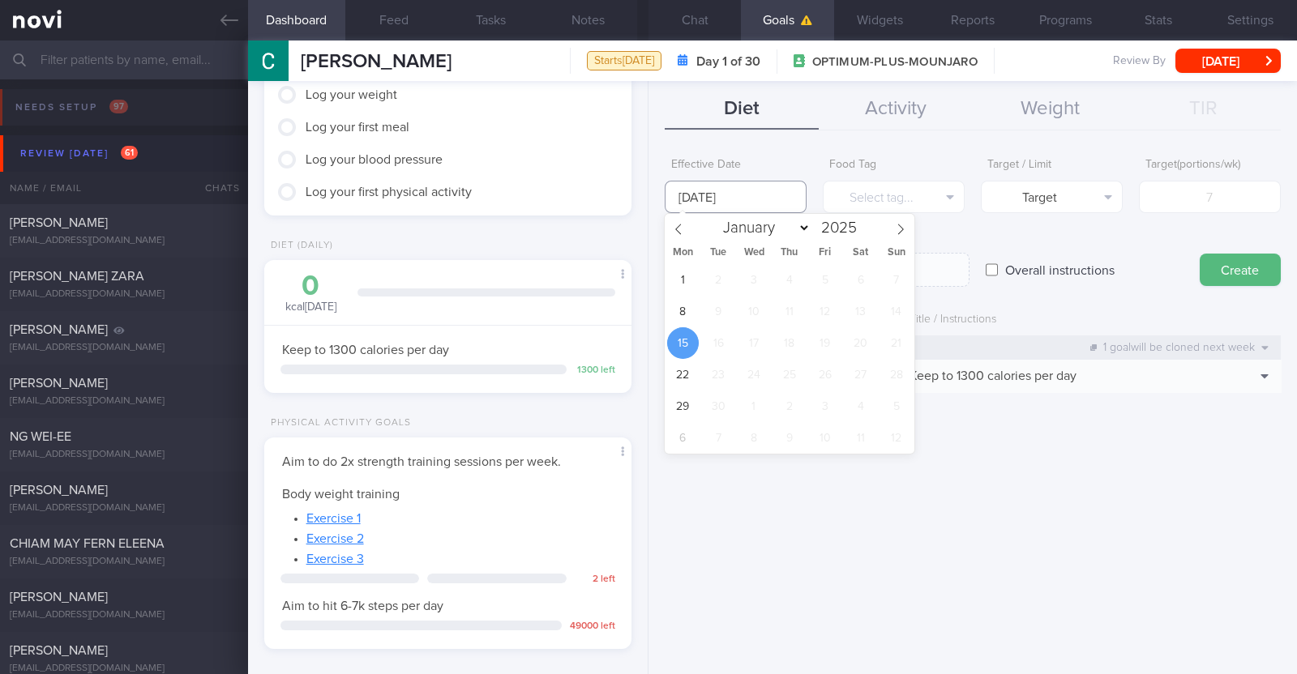
click at [743, 202] on input "[DATE]" at bounding box center [736, 197] width 142 height 32
click at [681, 310] on span "8" at bounding box center [683, 312] width 32 height 32
type input "[DATE]"
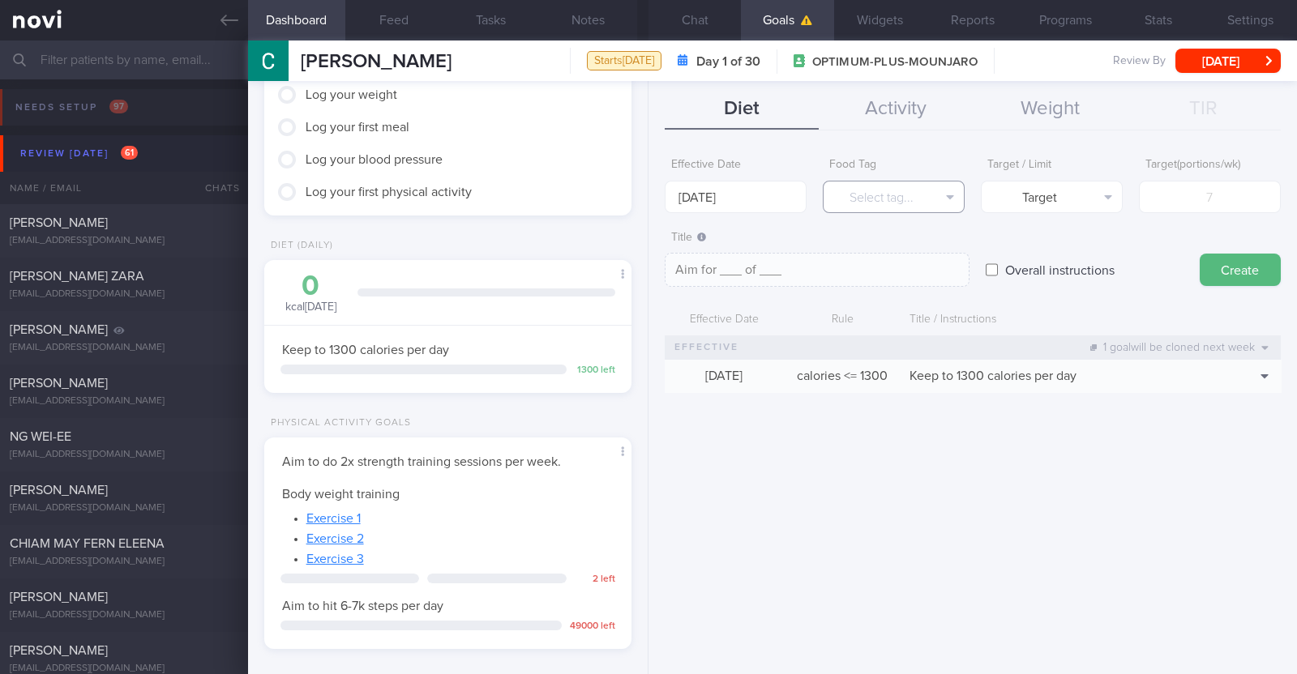
click at [883, 196] on button "Select tag..." at bounding box center [894, 197] width 142 height 32
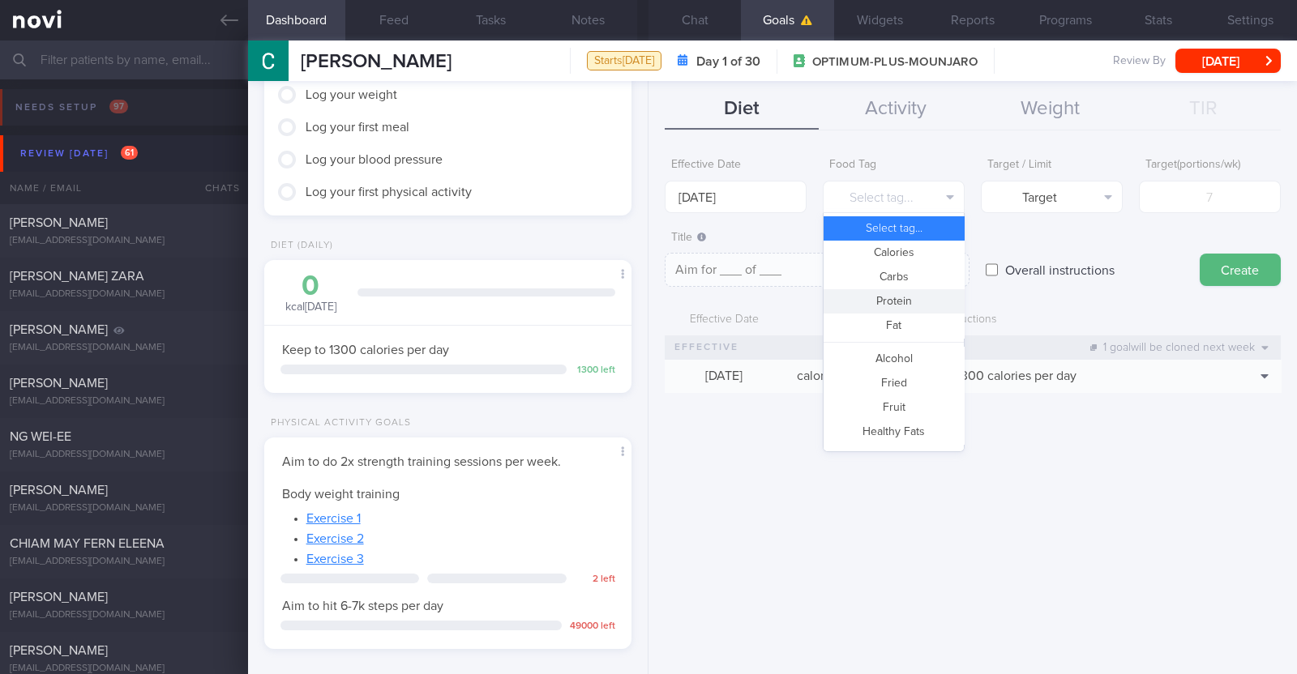
click at [888, 302] on button "Protein" at bounding box center [893, 301] width 140 height 24
type textarea "Aim for __g of protein per day"
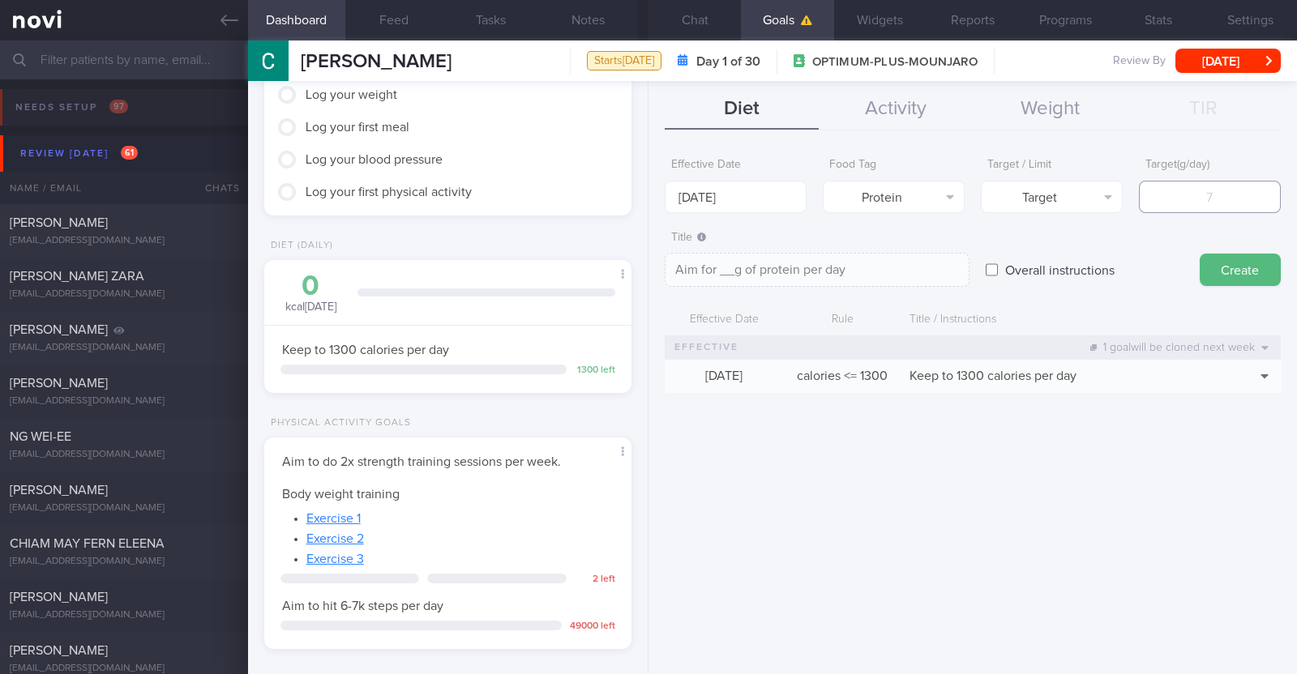
click at [1158, 199] on input "number" at bounding box center [1210, 197] width 142 height 32
type input "7"
type textarea "Aim for 7g of protein per day"
type input "70"
type textarea "Aim for 70g of protein per day"
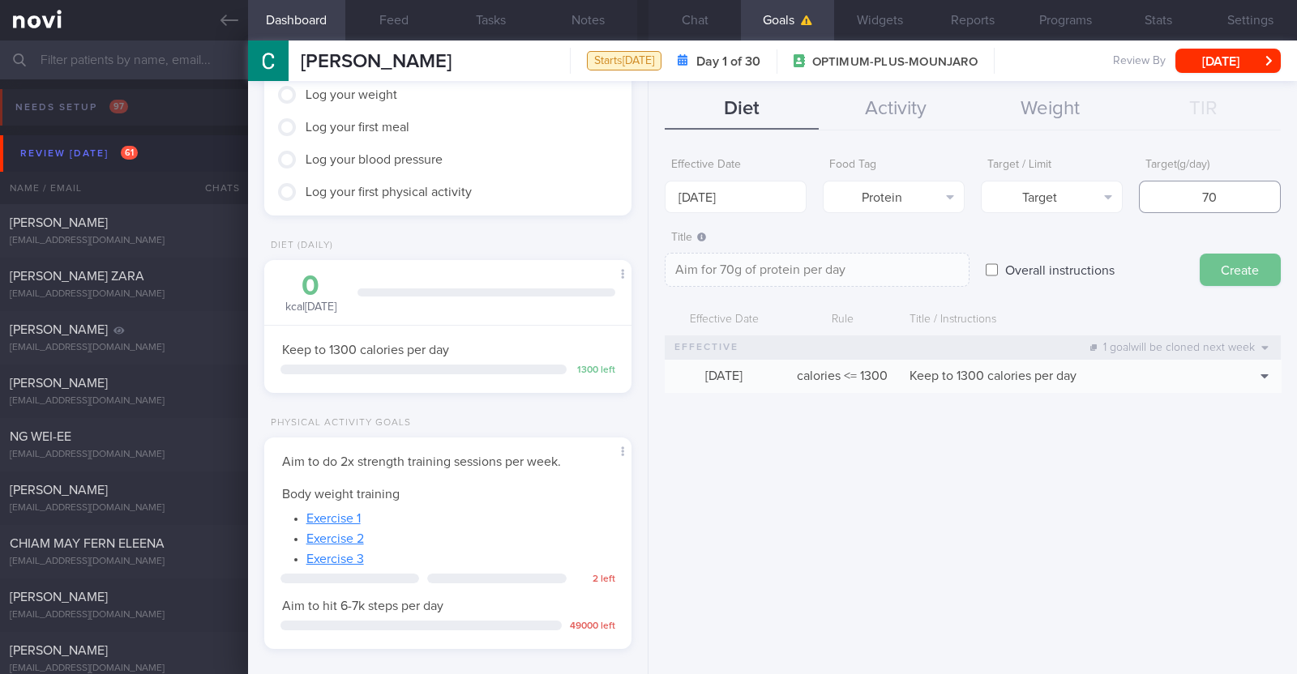
type input "70"
click at [1234, 261] on button "Create" at bounding box center [1240, 270] width 81 height 32
type input "[DATE]"
type textarea "Aim for ___ of ___"
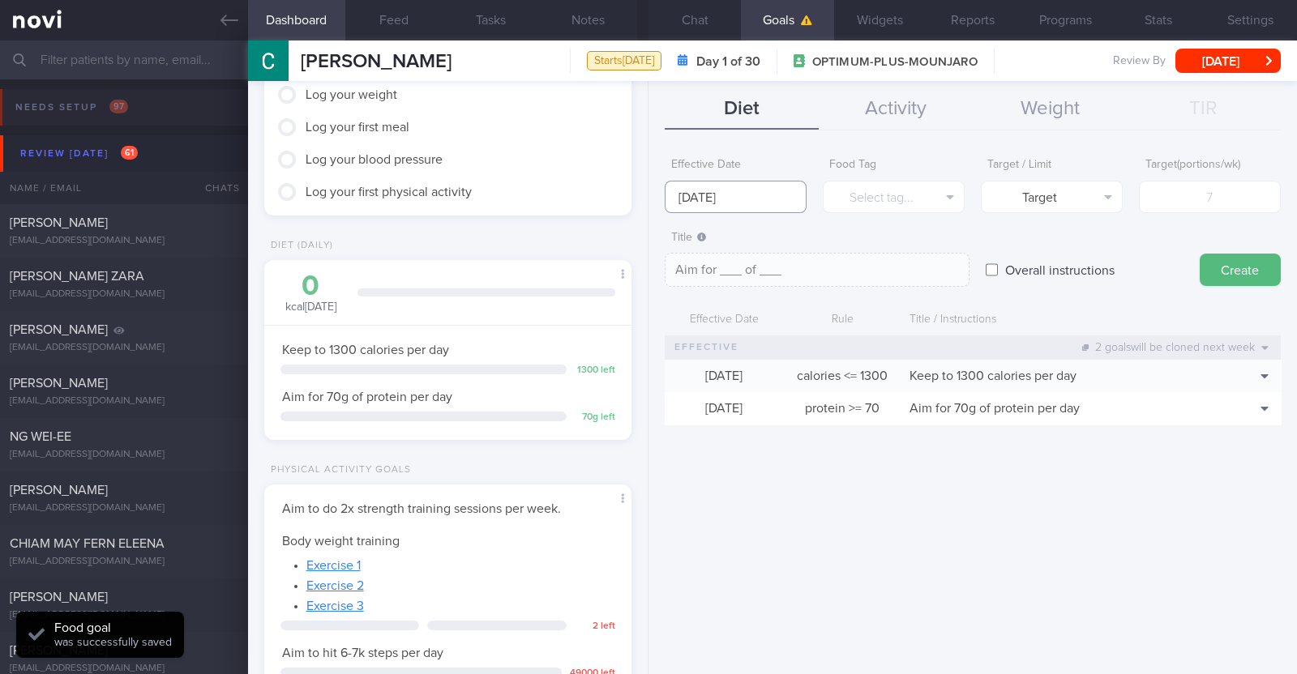
click at [722, 202] on input "[DATE]" at bounding box center [736, 197] width 142 height 32
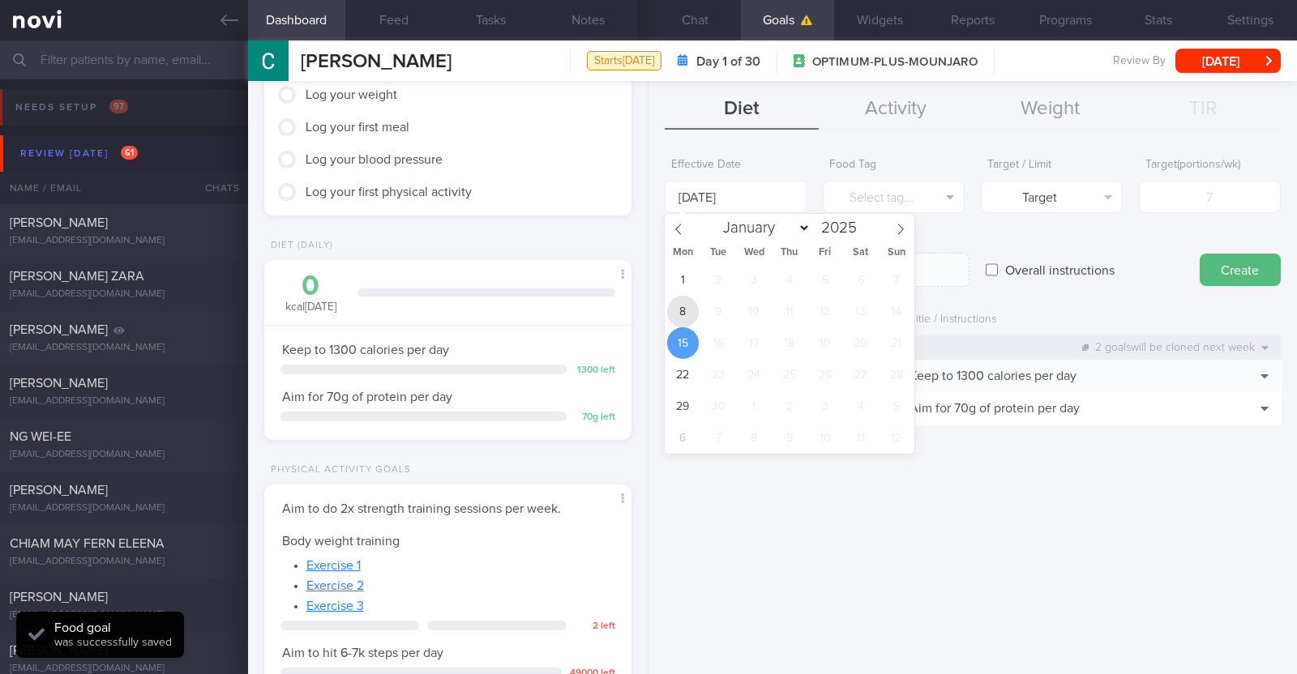
click at [684, 309] on span "8" at bounding box center [683, 312] width 32 height 32
type input "[DATE]"
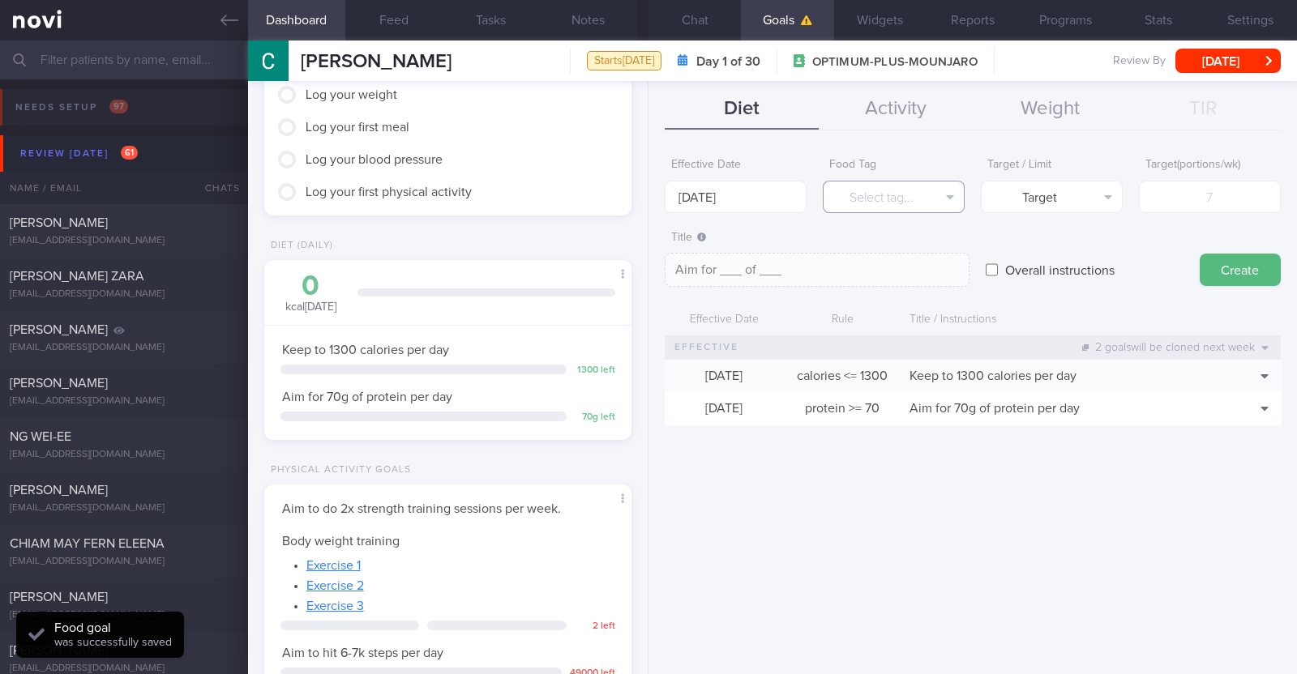
click at [874, 197] on button "Select tag..." at bounding box center [894, 197] width 142 height 32
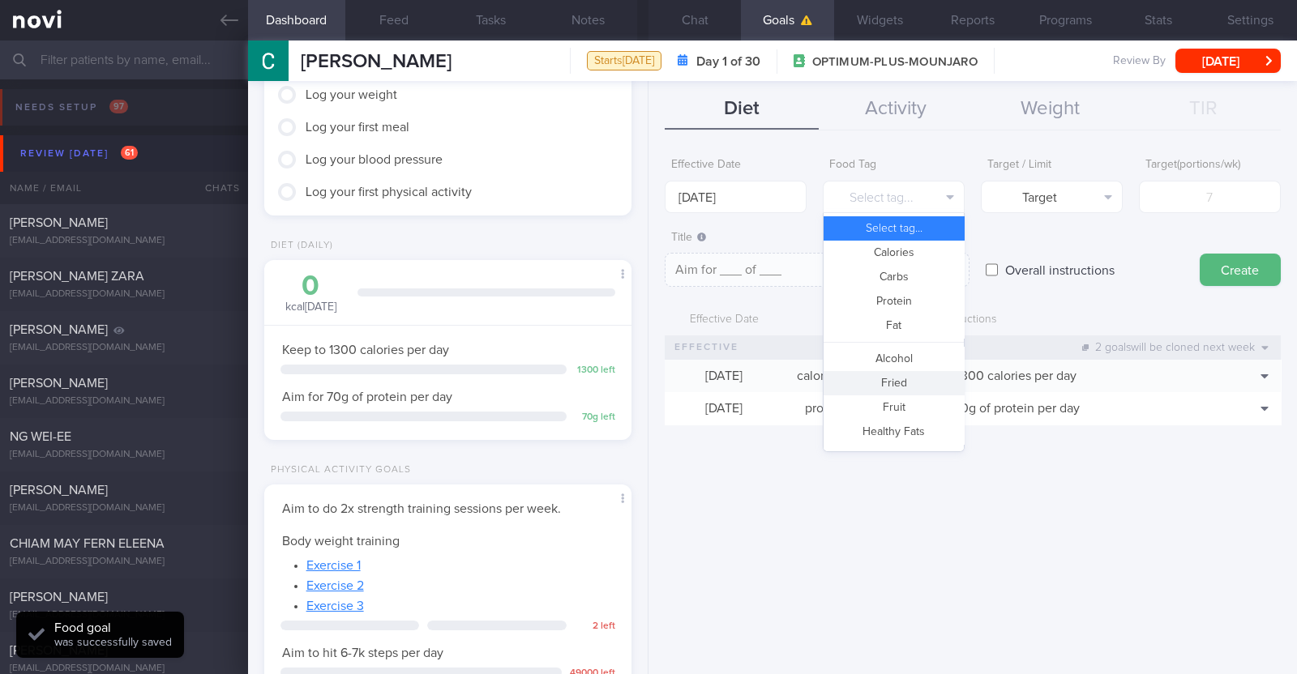
click at [903, 387] on button "Fried" at bounding box center [893, 383] width 140 height 24
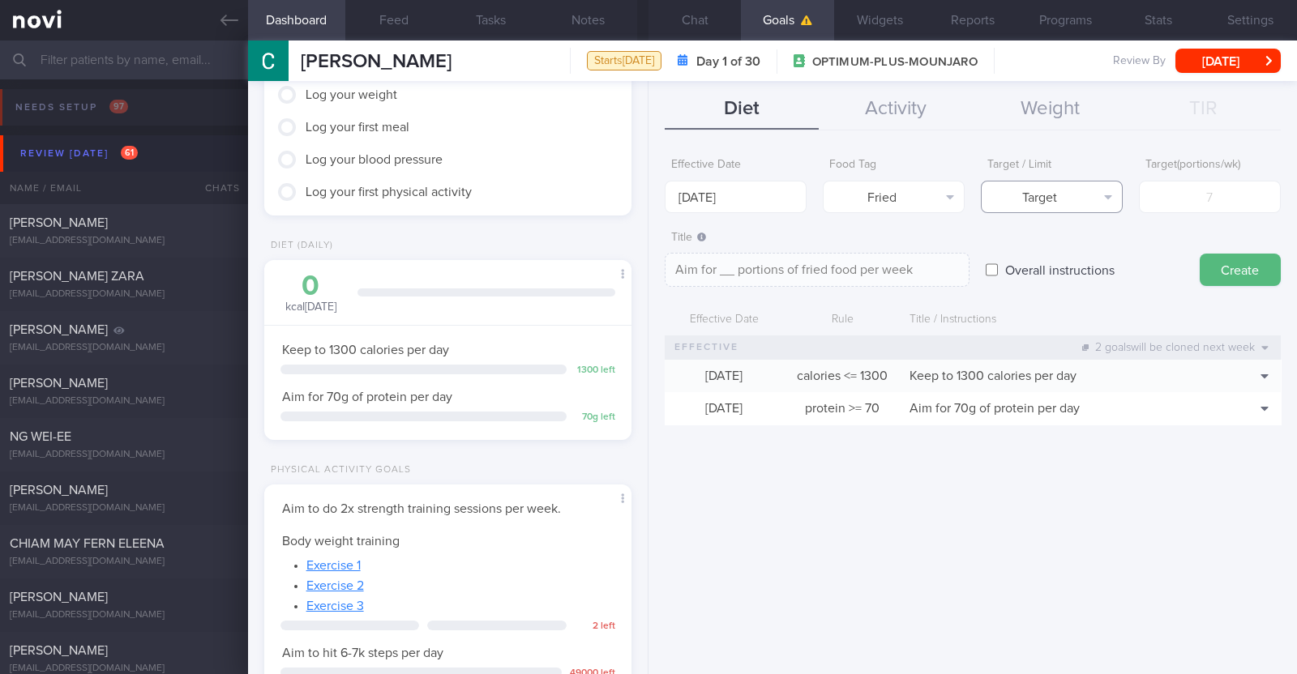
click at [1098, 195] on button "Target" at bounding box center [1052, 197] width 142 height 32
click at [1076, 259] on button "Limit" at bounding box center [1052, 253] width 140 height 24
type textarea "Keep to __ portions of fried food per week"
click at [1168, 204] on input "number" at bounding box center [1210, 197] width 142 height 32
type input "2"
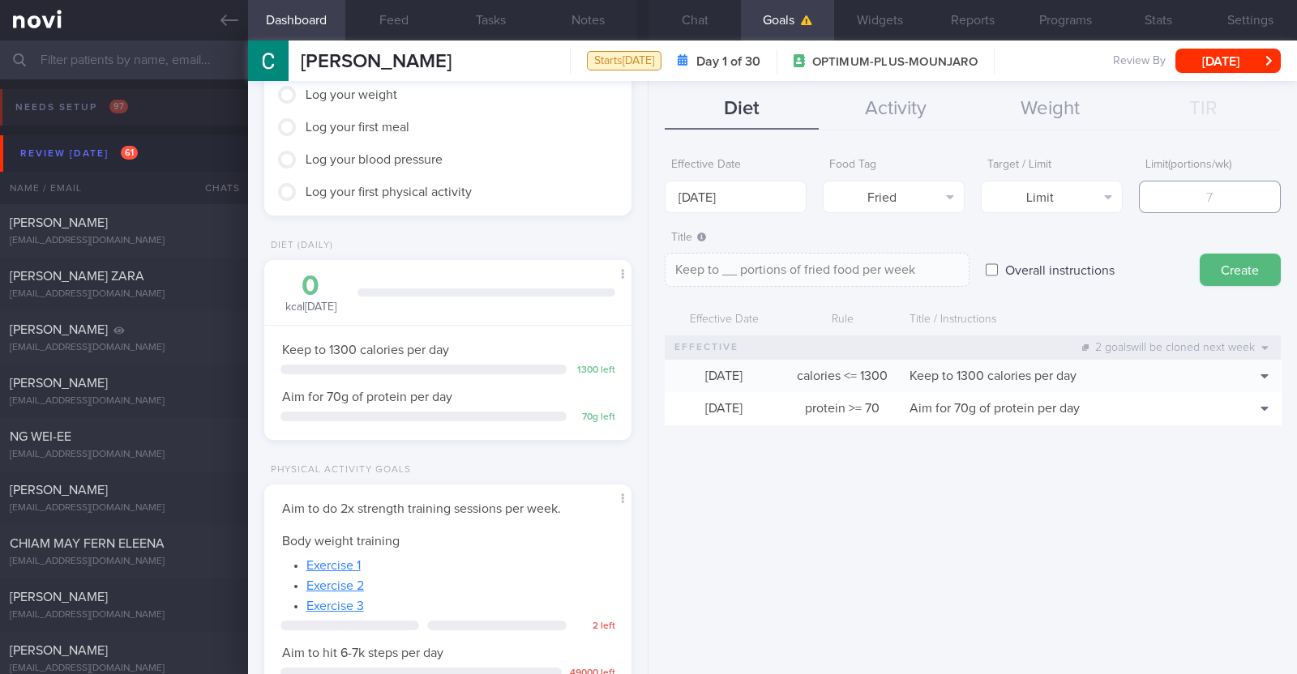
type textarea "Keep to 2 portions of fried food per week"
type input "2"
click at [1217, 284] on button "Create" at bounding box center [1240, 270] width 81 height 32
type input "[DATE]"
type textarea "Aim for ___ of ___"
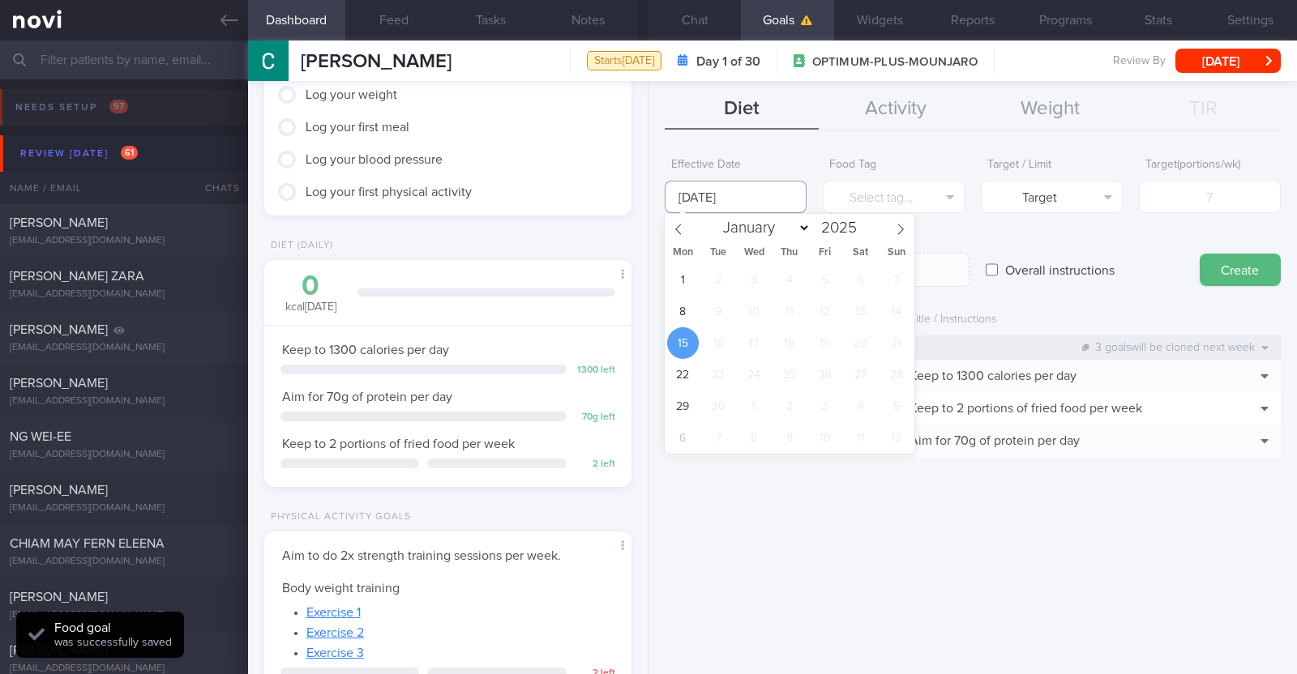
click at [746, 207] on input "[DATE]" at bounding box center [736, 197] width 142 height 32
click at [692, 314] on span "8" at bounding box center [683, 312] width 32 height 32
type input "[DATE]"
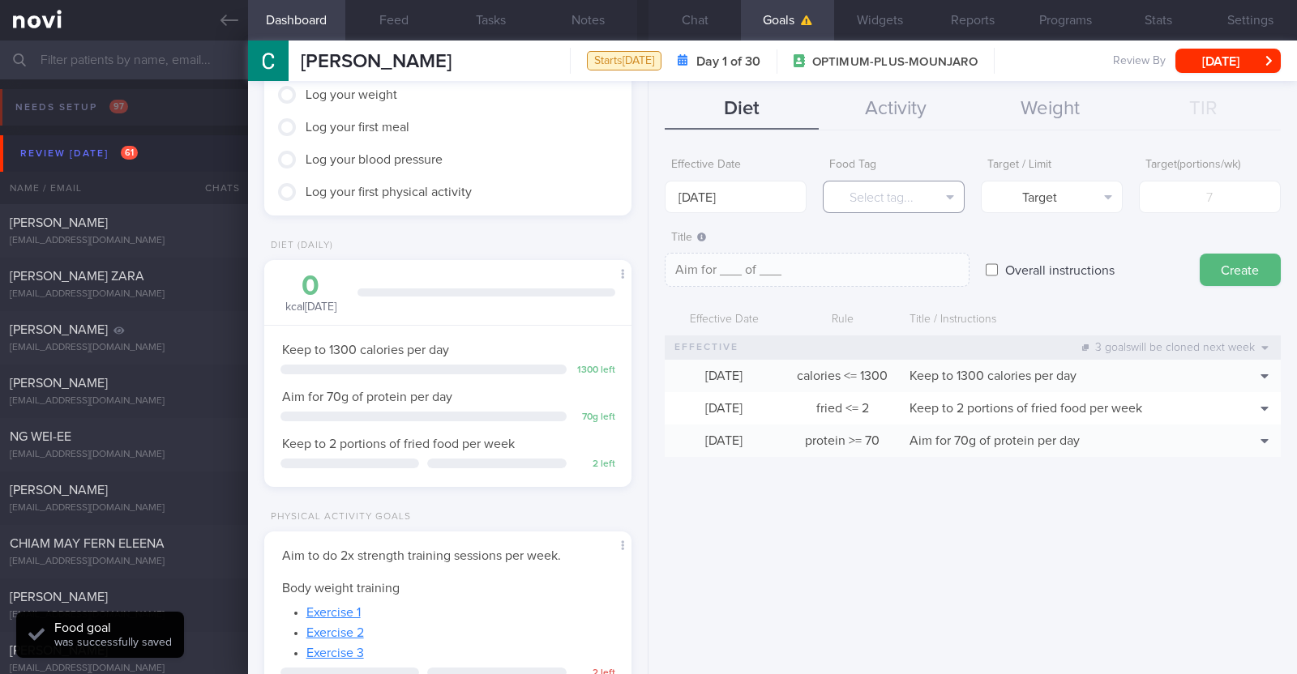
click at [943, 211] on button "Select tag..." at bounding box center [894, 197] width 142 height 32
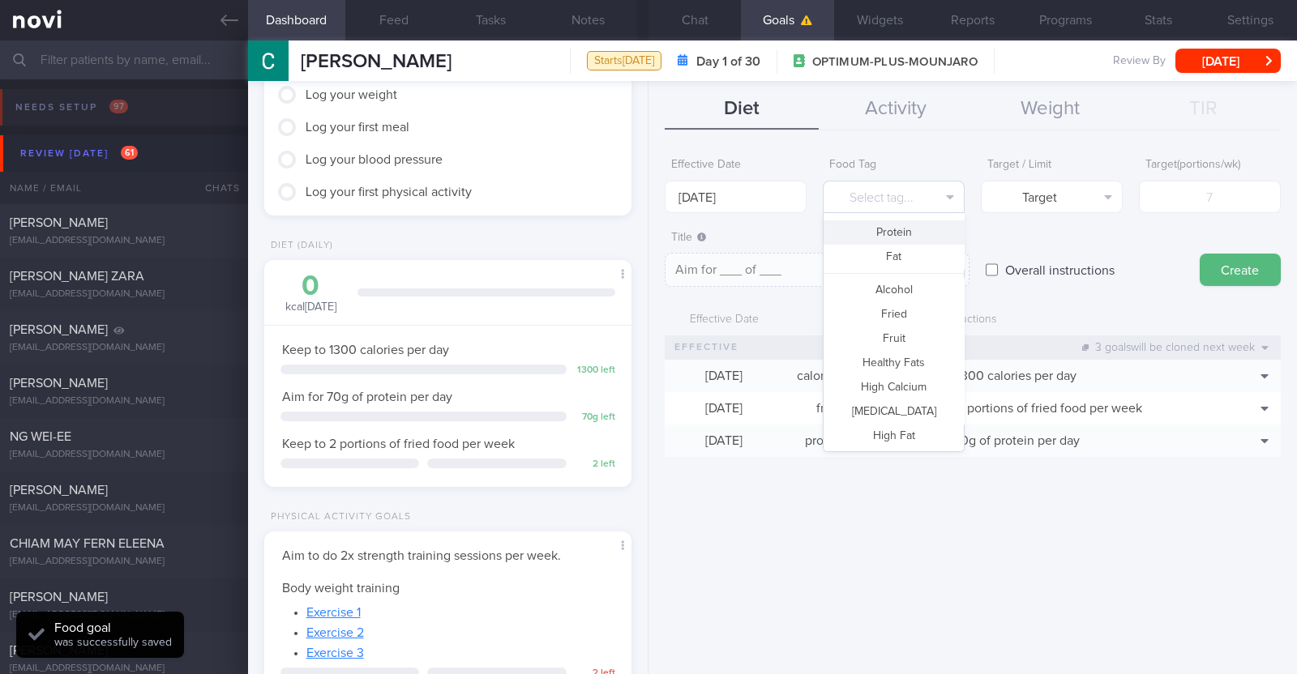
scroll to position [101, 0]
click at [892, 306] on button "Fruit" at bounding box center [893, 307] width 140 height 24
type textarea "Aim for __ portions of fruits per week"
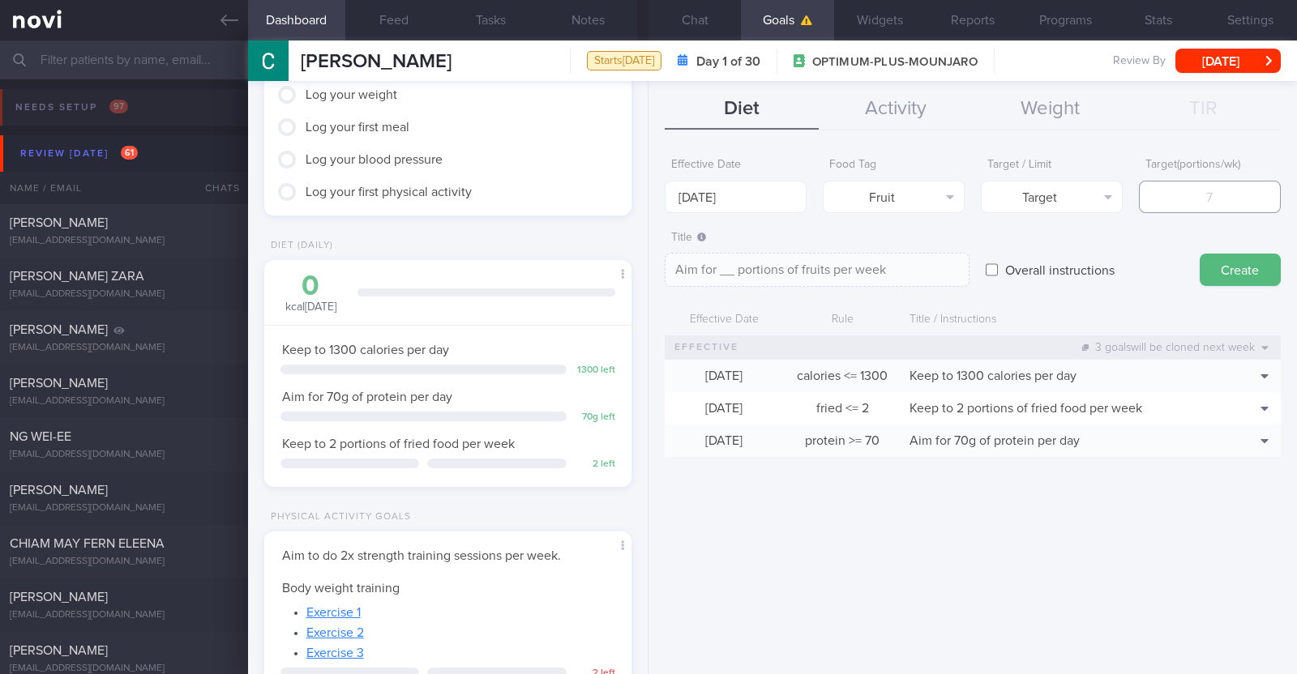
click at [1187, 197] on input "number" at bounding box center [1210, 197] width 142 height 32
type input "1"
type textarea "Aim for 1 portions of fruits per week"
type input "14"
type textarea "Aim for 14 portions of fruits per week"
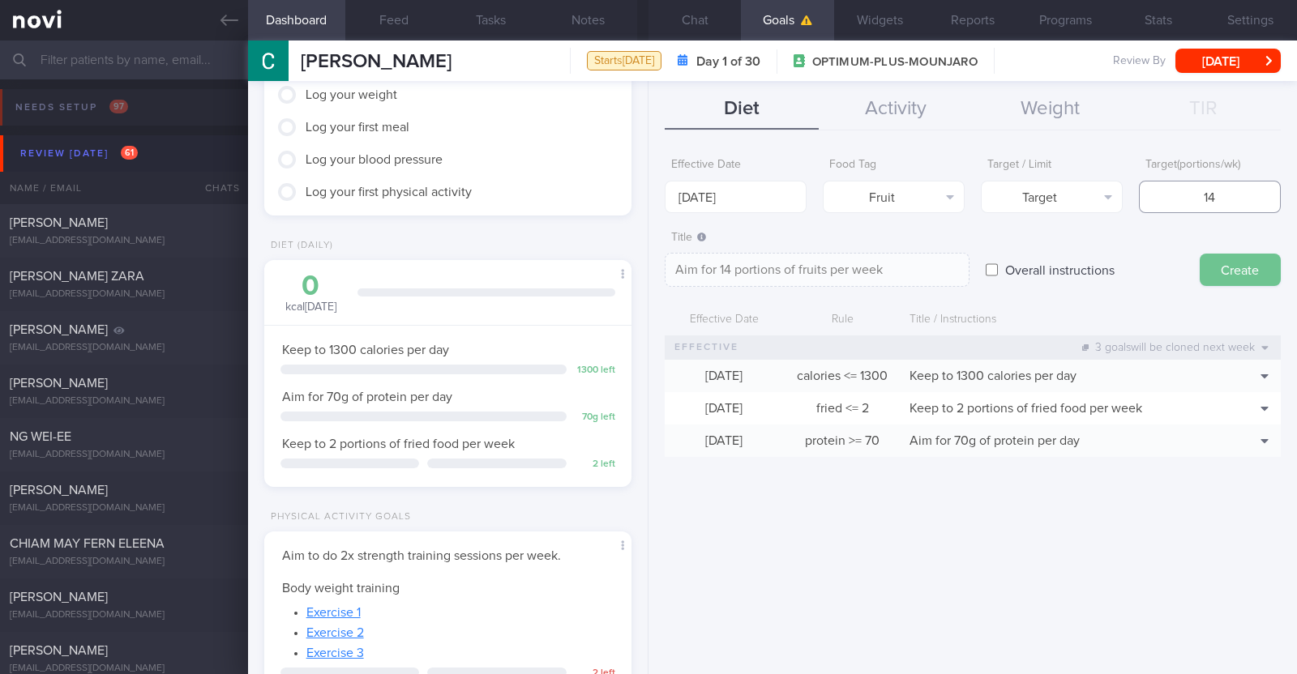
type input "14"
click at [1246, 276] on button "Create" at bounding box center [1240, 270] width 81 height 32
type input "[DATE]"
type textarea "Aim for ___ of ___"
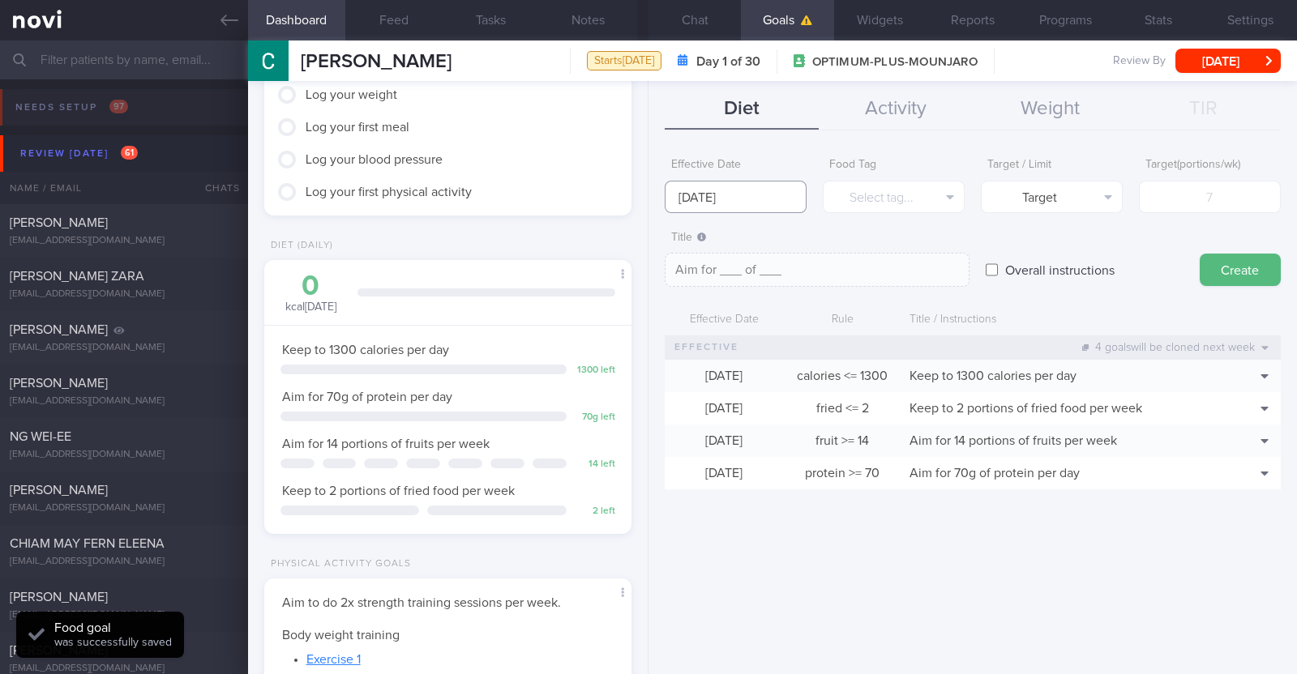
click at [705, 185] on input "[DATE]" at bounding box center [736, 197] width 142 height 32
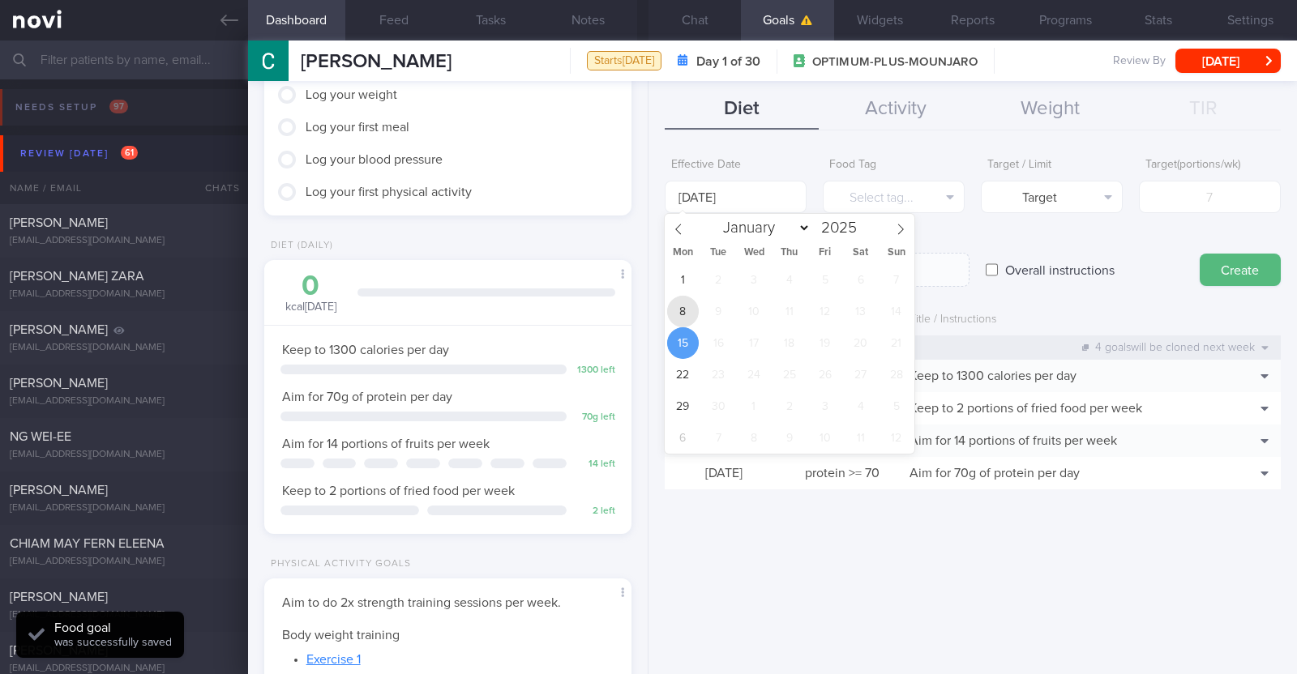
click at [687, 323] on span "8" at bounding box center [683, 312] width 32 height 32
type input "[DATE]"
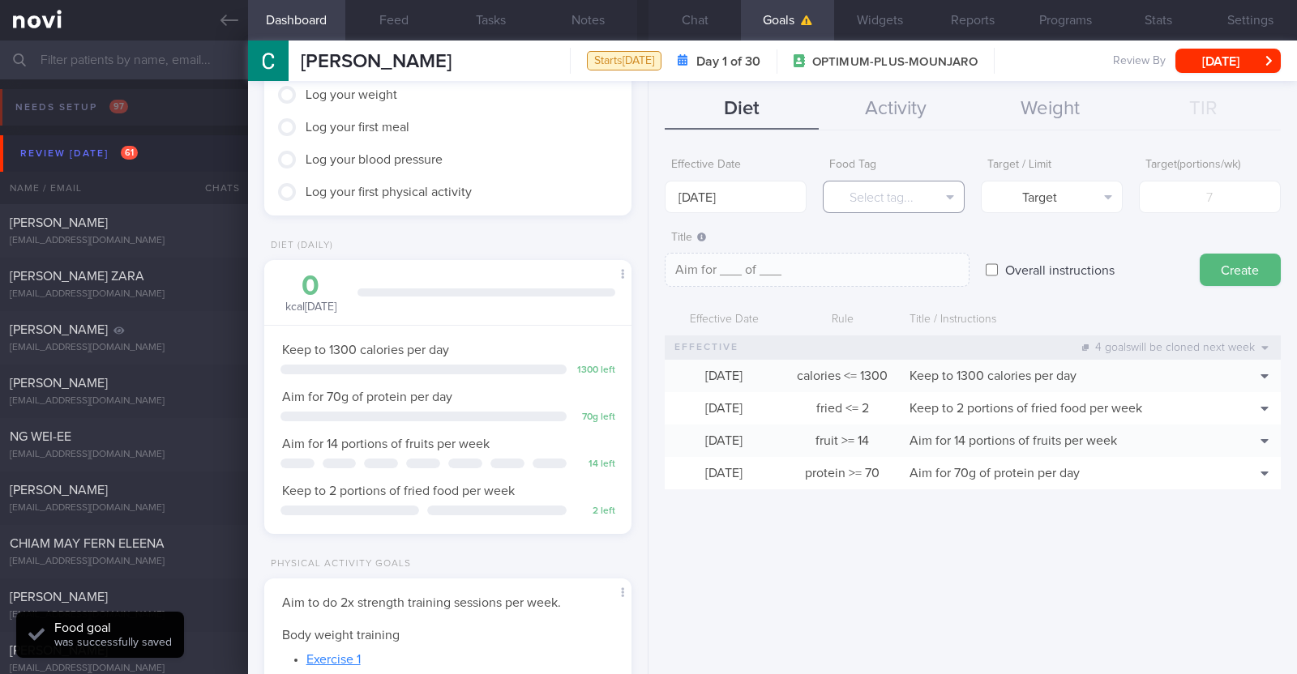
click at [909, 206] on button "Select tag..." at bounding box center [894, 197] width 142 height 32
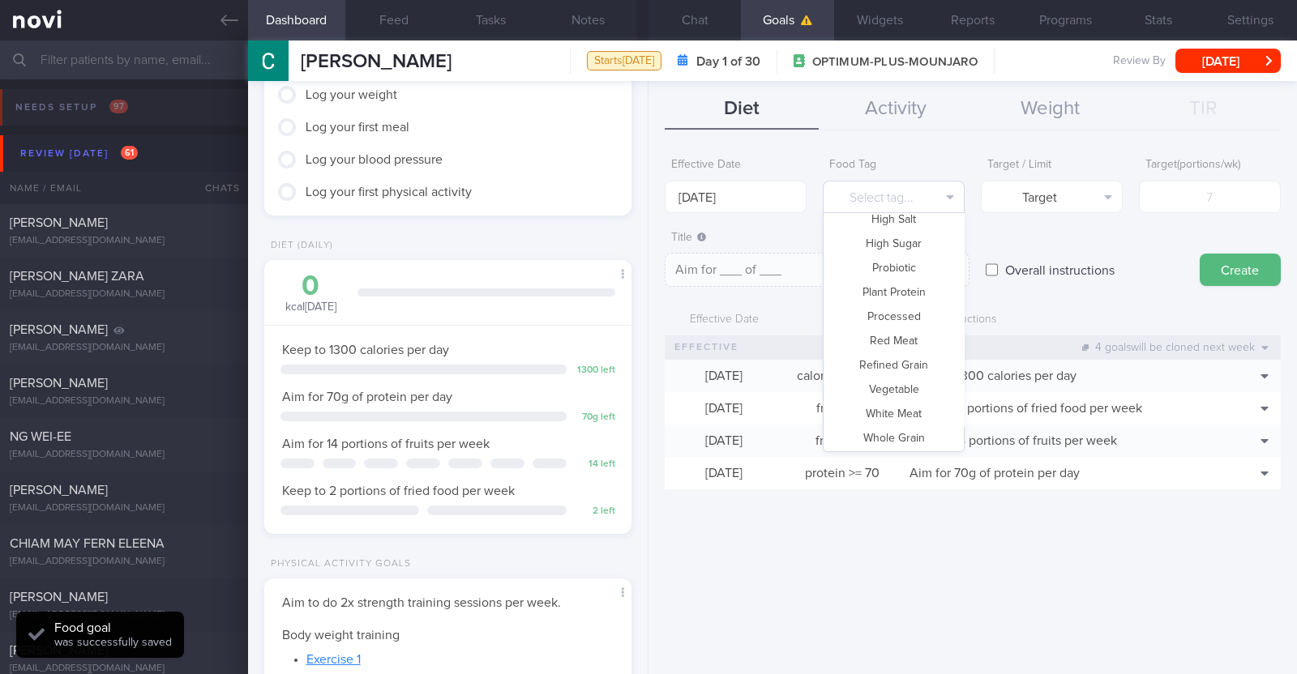
scroll to position [482, 0]
click at [900, 383] on button "Vegetable" at bounding box center [893, 387] width 140 height 24
type textarea "Aim for __ portions of vegetables per week"
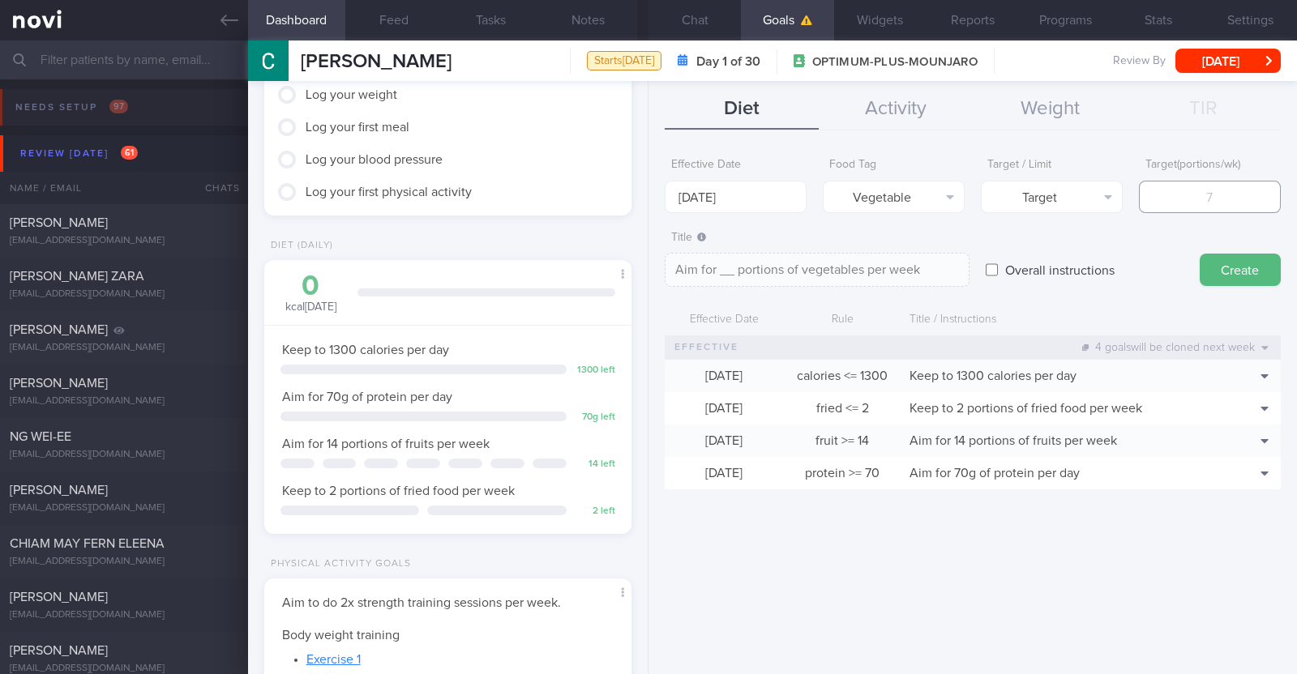
click at [1238, 191] on input "number" at bounding box center [1210, 197] width 142 height 32
type input "1"
type textarea "Aim for 1 portions of vegetables per week"
type input "14"
type textarea "Aim for 14 portions of vegetables per week"
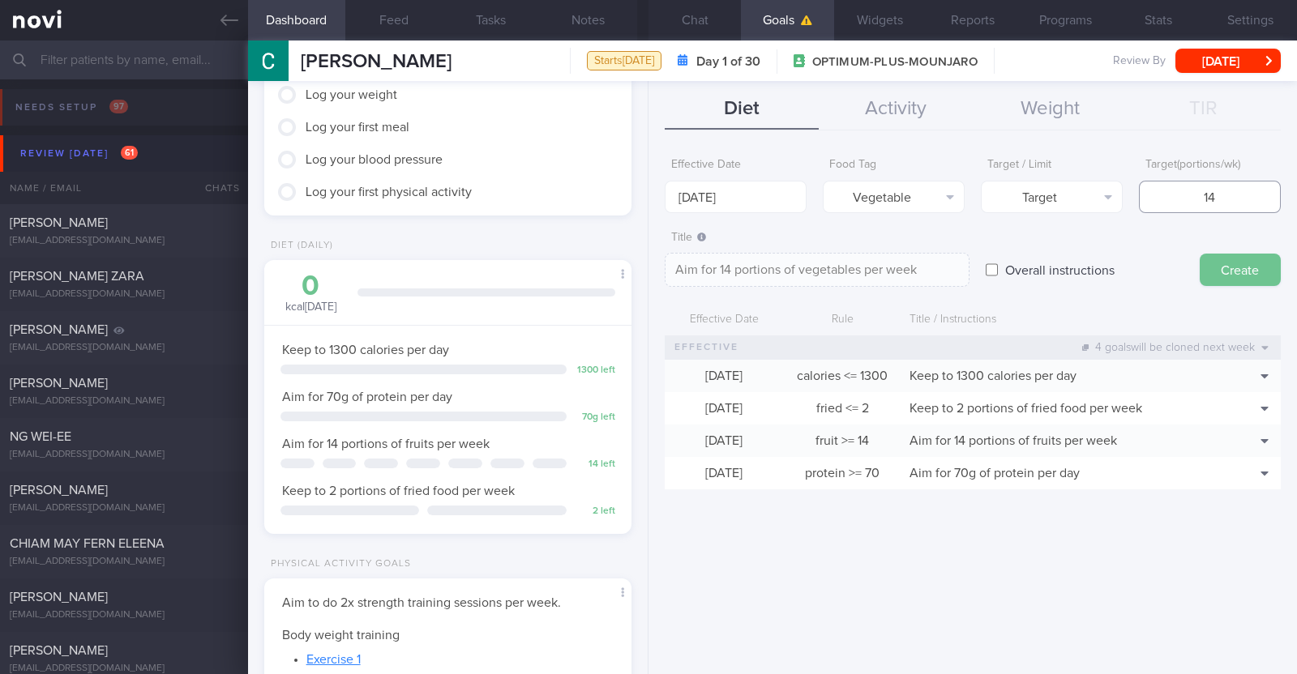
type input "14"
click at [1220, 262] on button "Create" at bounding box center [1240, 270] width 81 height 32
type input "[DATE]"
type textarea "Aim for ___ of ___"
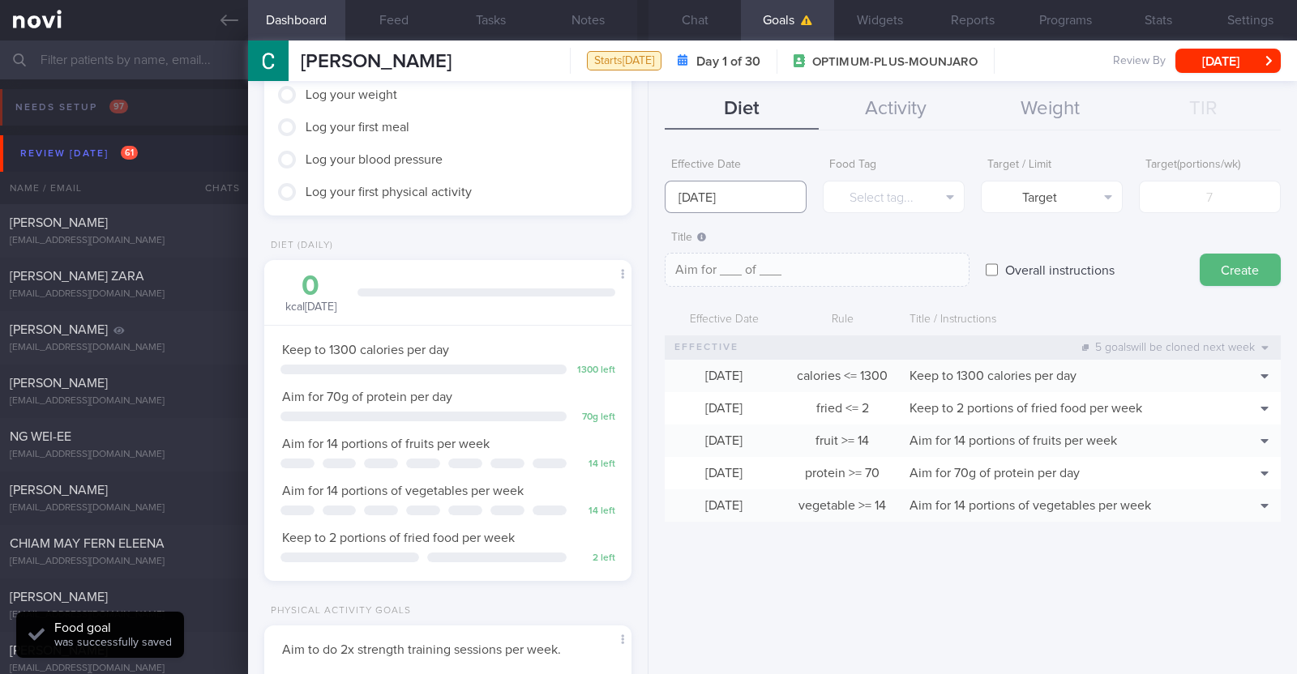
click at [689, 193] on input "[DATE]" at bounding box center [736, 197] width 142 height 32
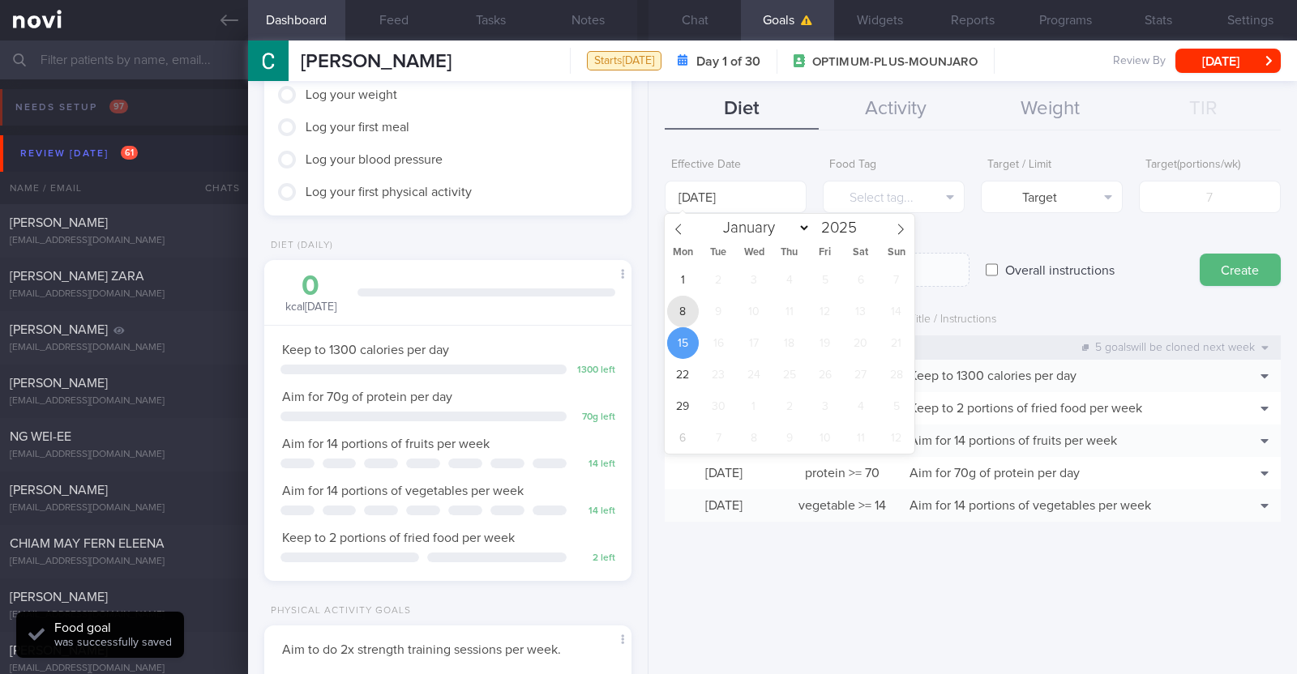
click at [678, 302] on span "8" at bounding box center [683, 312] width 32 height 32
type input "[DATE]"
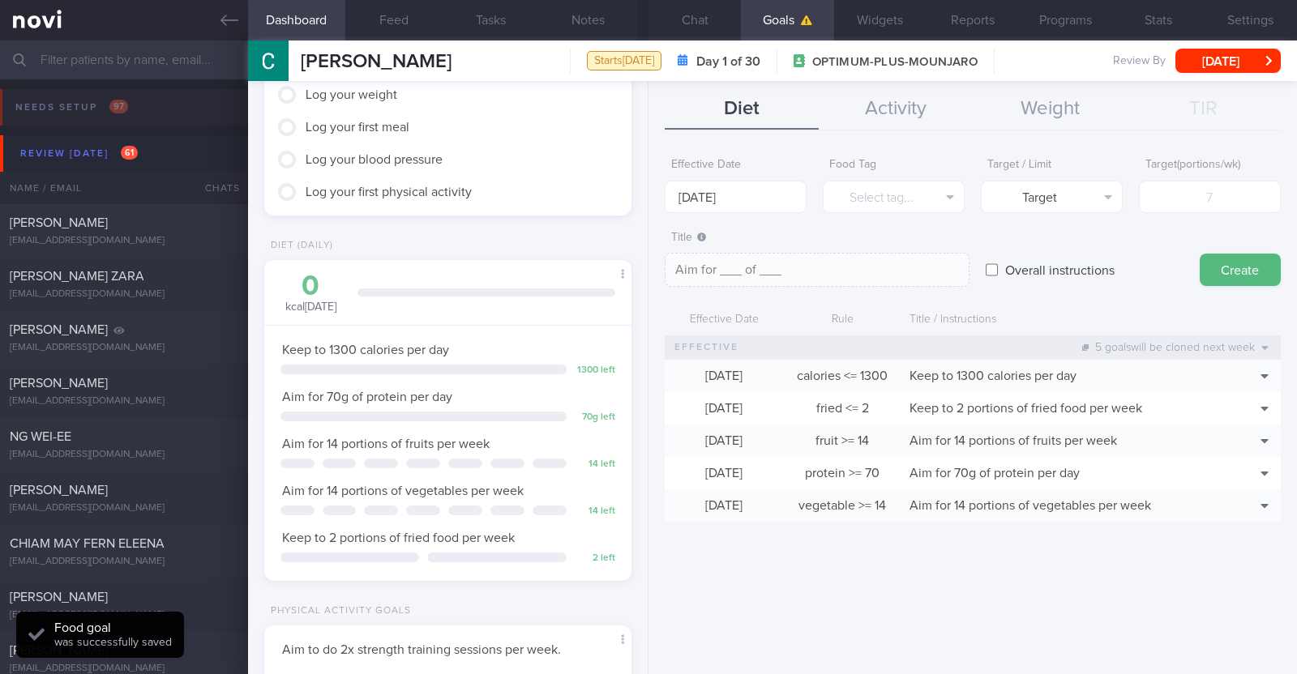
click at [986, 267] on input "Overall instructions" at bounding box center [992, 270] width 12 height 32
checkbox input "true"
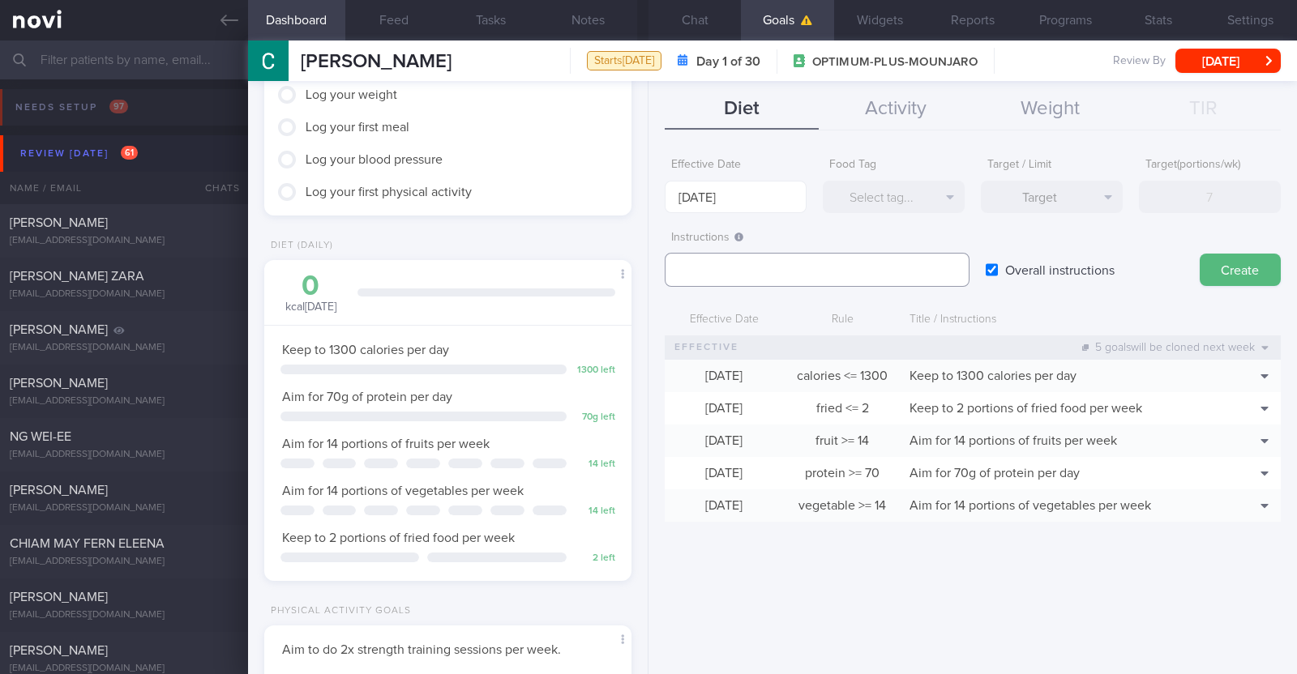
click at [764, 265] on textarea at bounding box center [817, 270] width 305 height 34
paste textarea "Aim to consume xxL of fluids per day (Choose water first)"
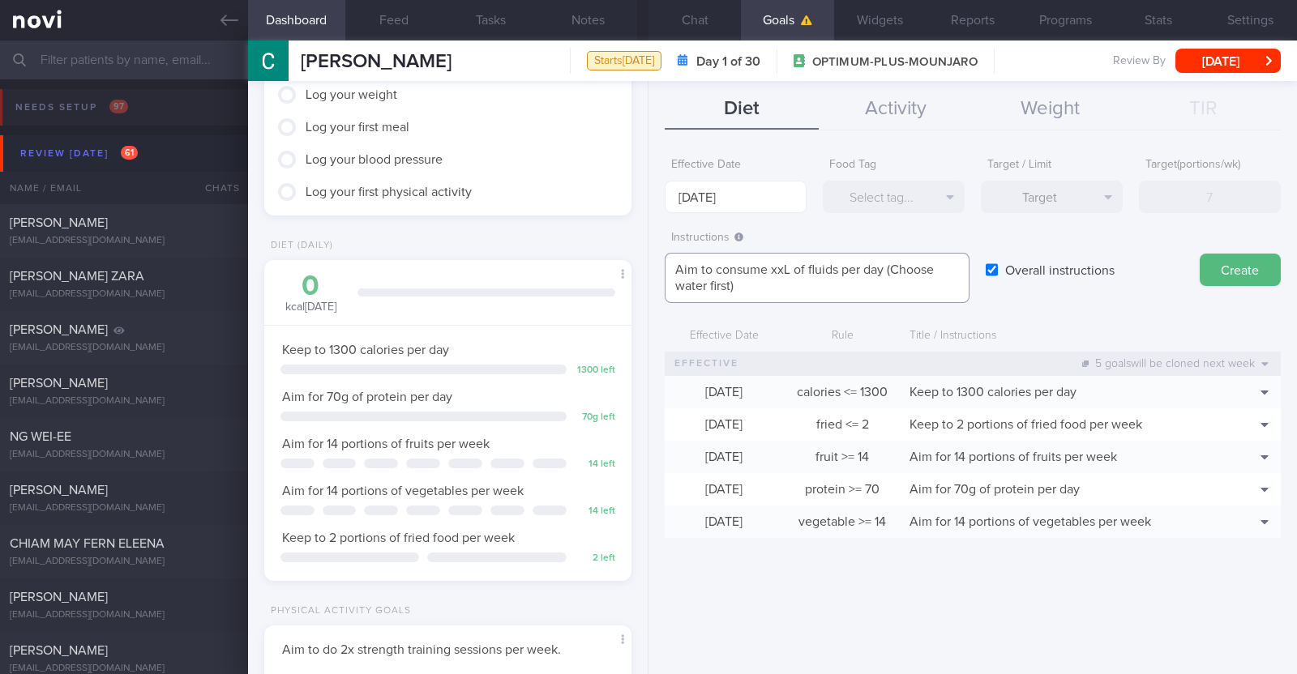
scroll to position [0, 0]
click at [786, 268] on textarea "Aim to consume xxL of fluids per day (Choose water first)" at bounding box center [817, 278] width 305 height 50
paste textarea "2-2.3"
type textarea "Aim to consume 2-2.3L of fluids per day (Choose water first)"
click at [1234, 267] on button "Create" at bounding box center [1240, 270] width 81 height 32
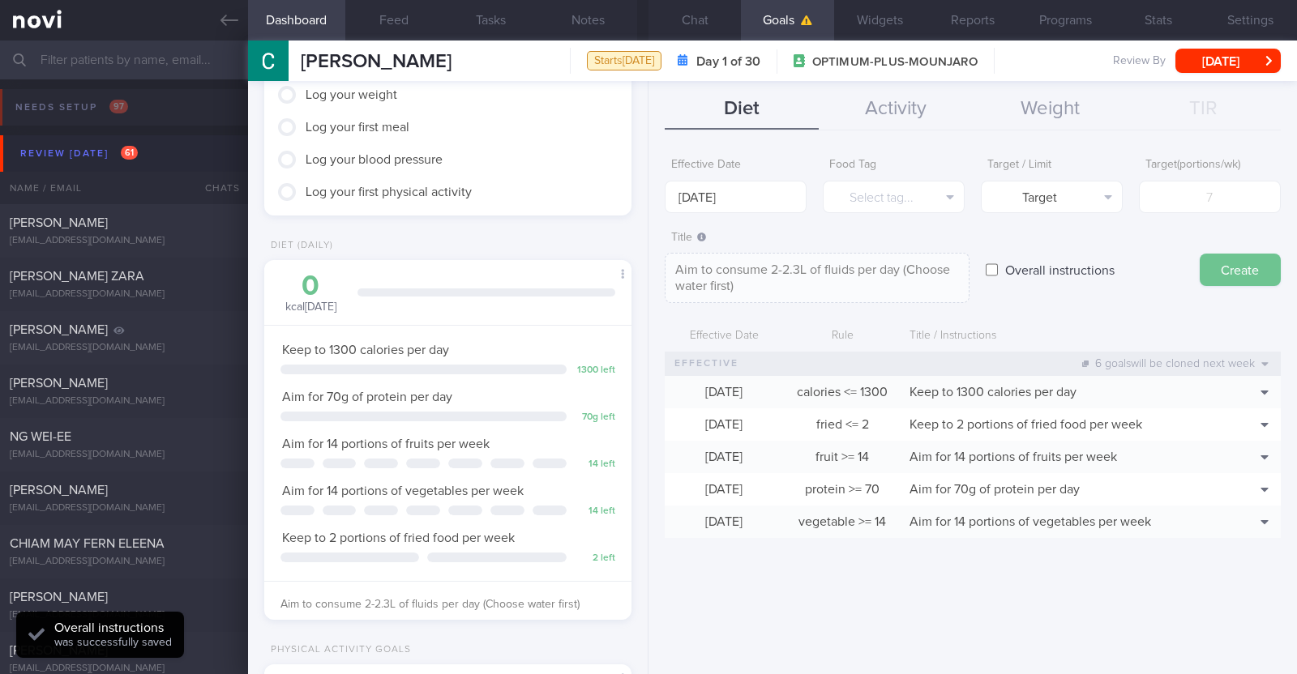
type input "[DATE]"
type textarea "Aim for ___ of ___"
checkbox input "false"
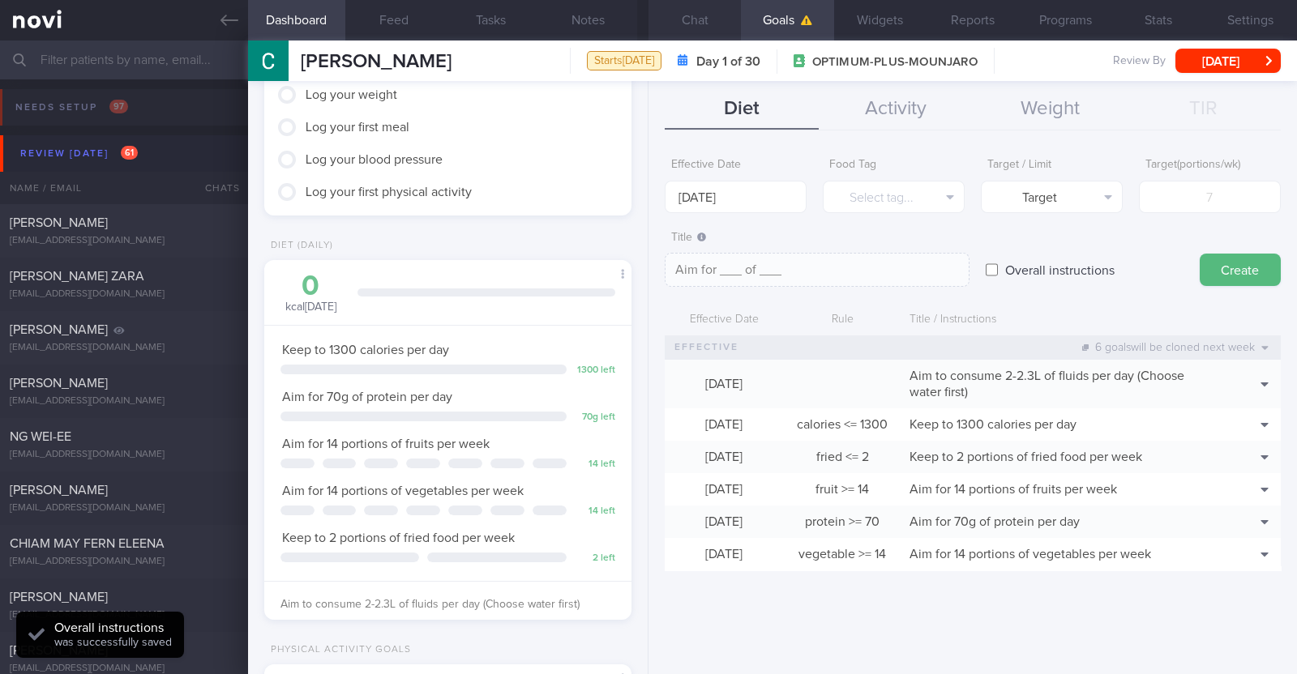
click at [692, 10] on button "Chat" at bounding box center [694, 20] width 92 height 41
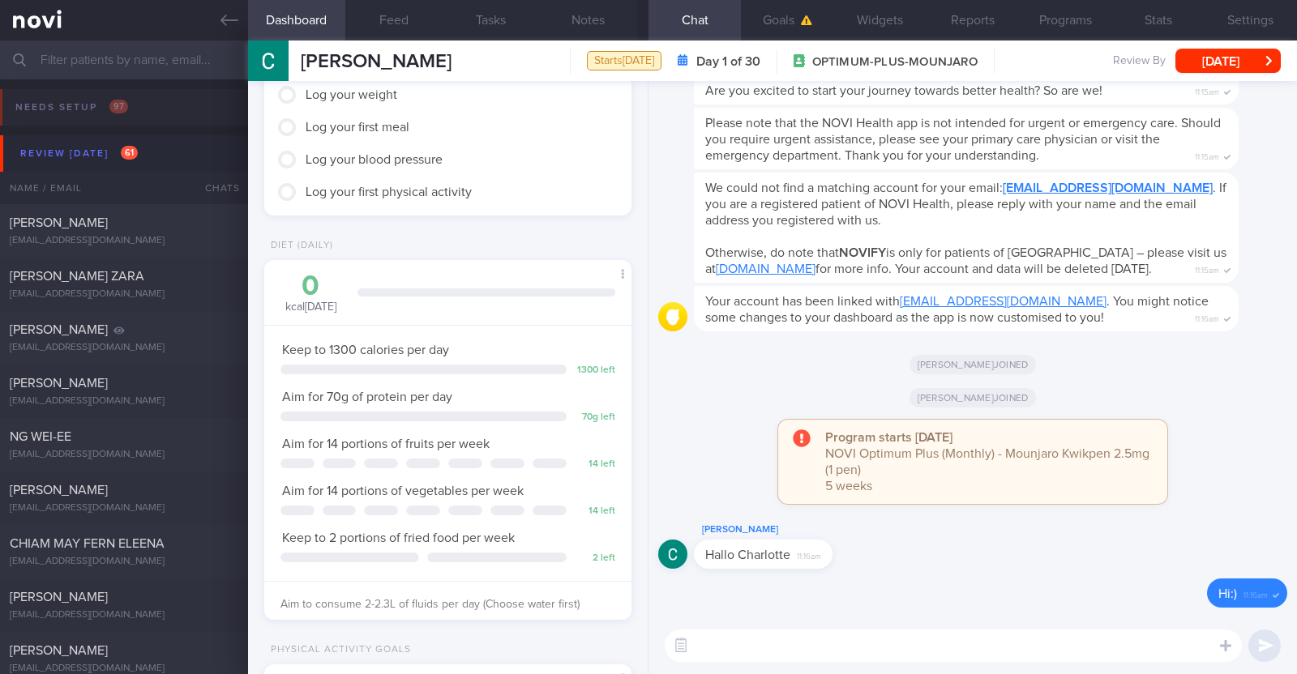
click at [738, 631] on textarea at bounding box center [953, 646] width 577 height 32
paste textarea "Hi [patient’s name]! This is Charlotte, the dietitian. It was nice meeting you …"
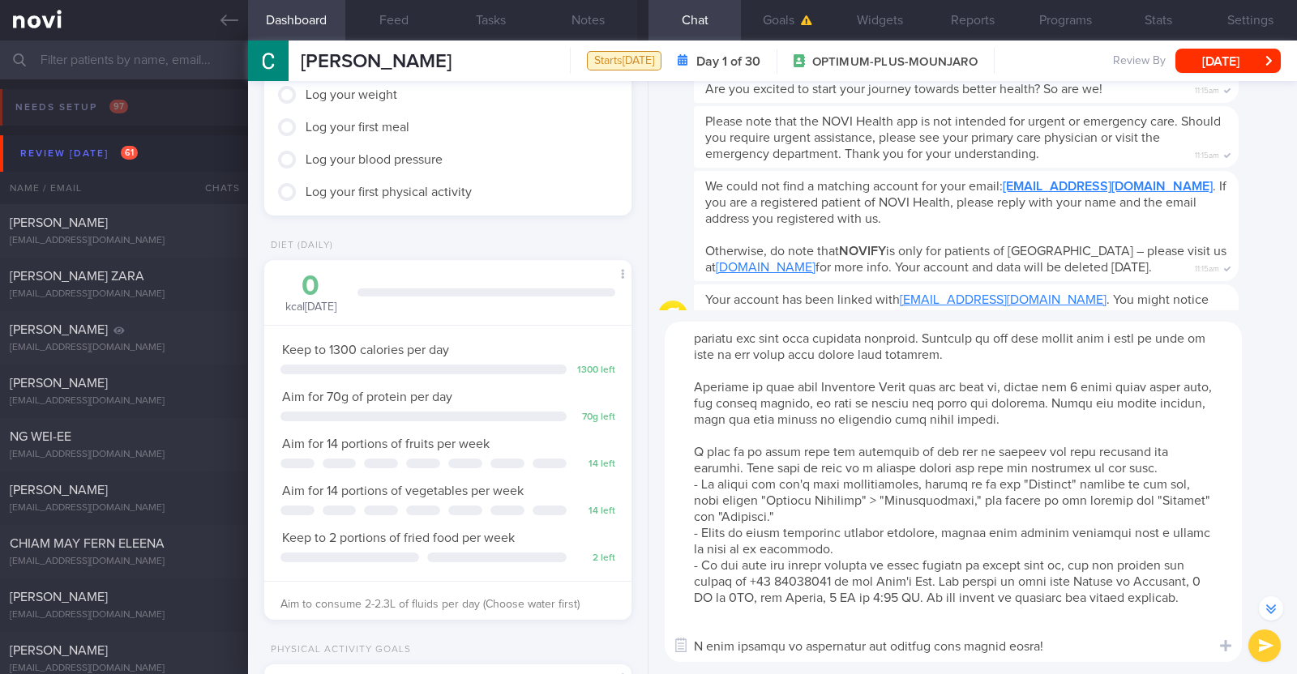
scroll to position [48, 0]
click at [727, 618] on textarea at bounding box center [953, 492] width 577 height 340
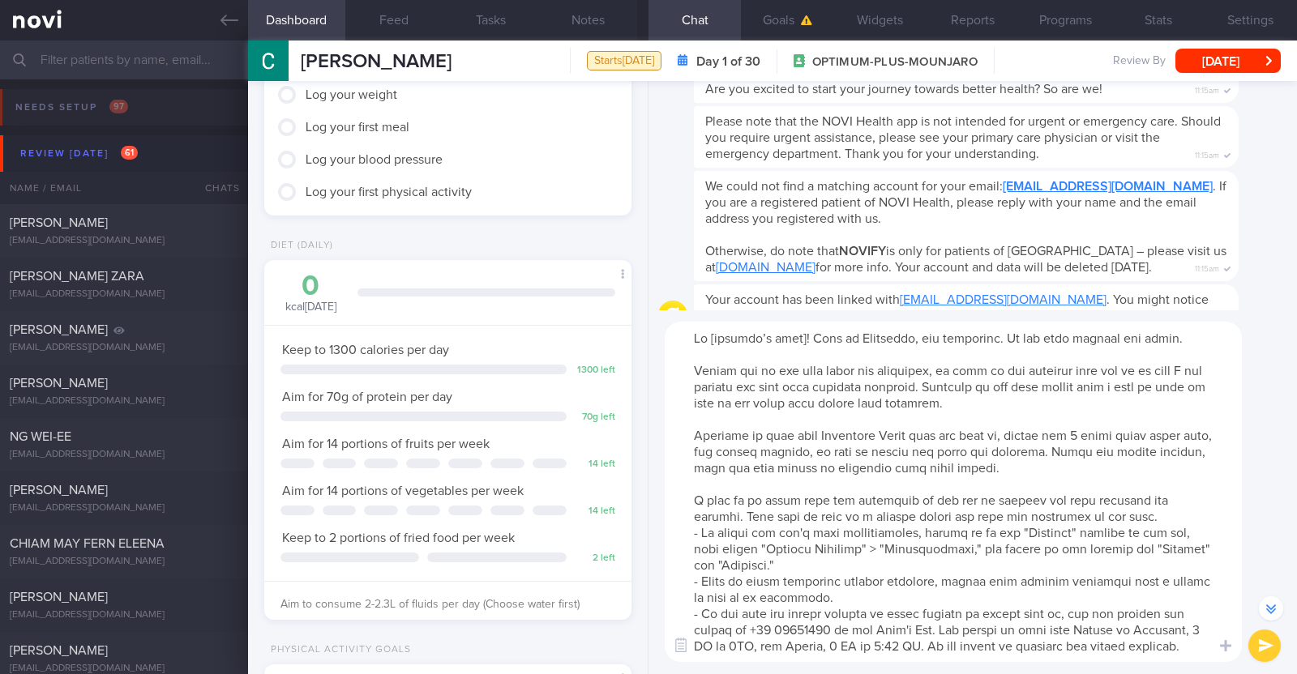
scroll to position [0, 0]
drag, startPoint x: 685, startPoint y: 430, endPoint x: 1101, endPoint y: 476, distance: 418.4
click at [1101, 476] on textarea at bounding box center [953, 492] width 577 height 340
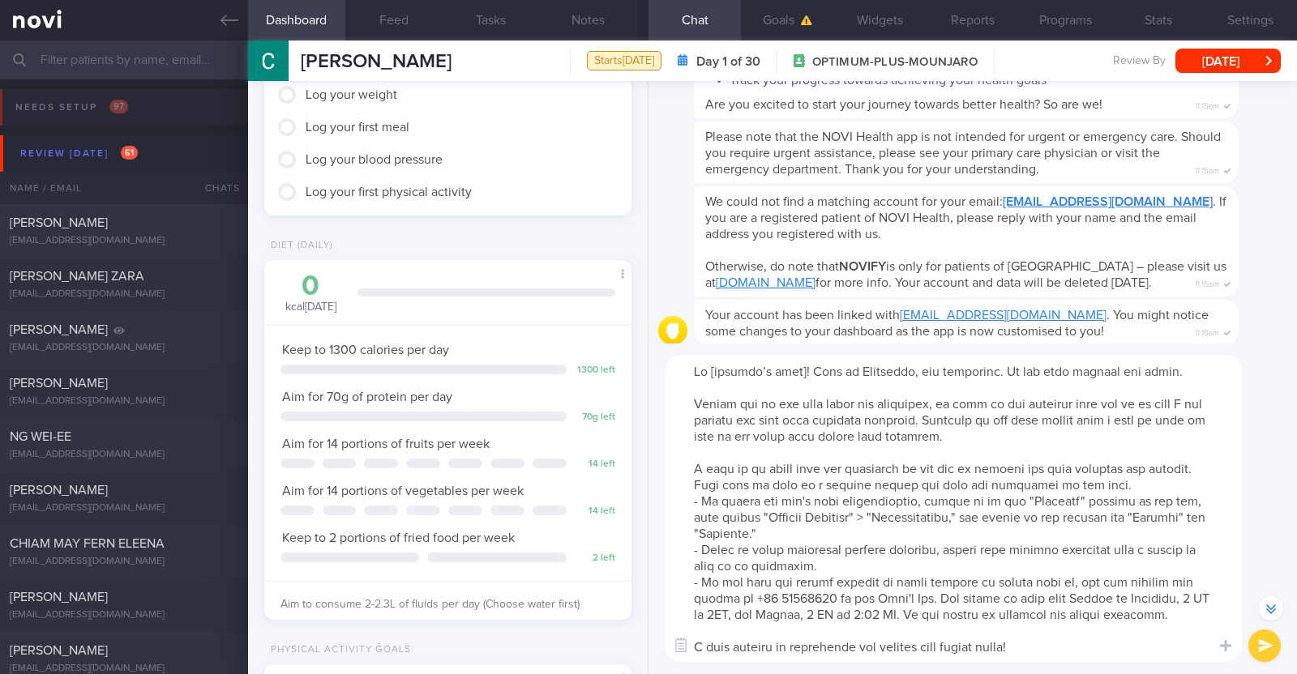
scroll to position [-272, 0]
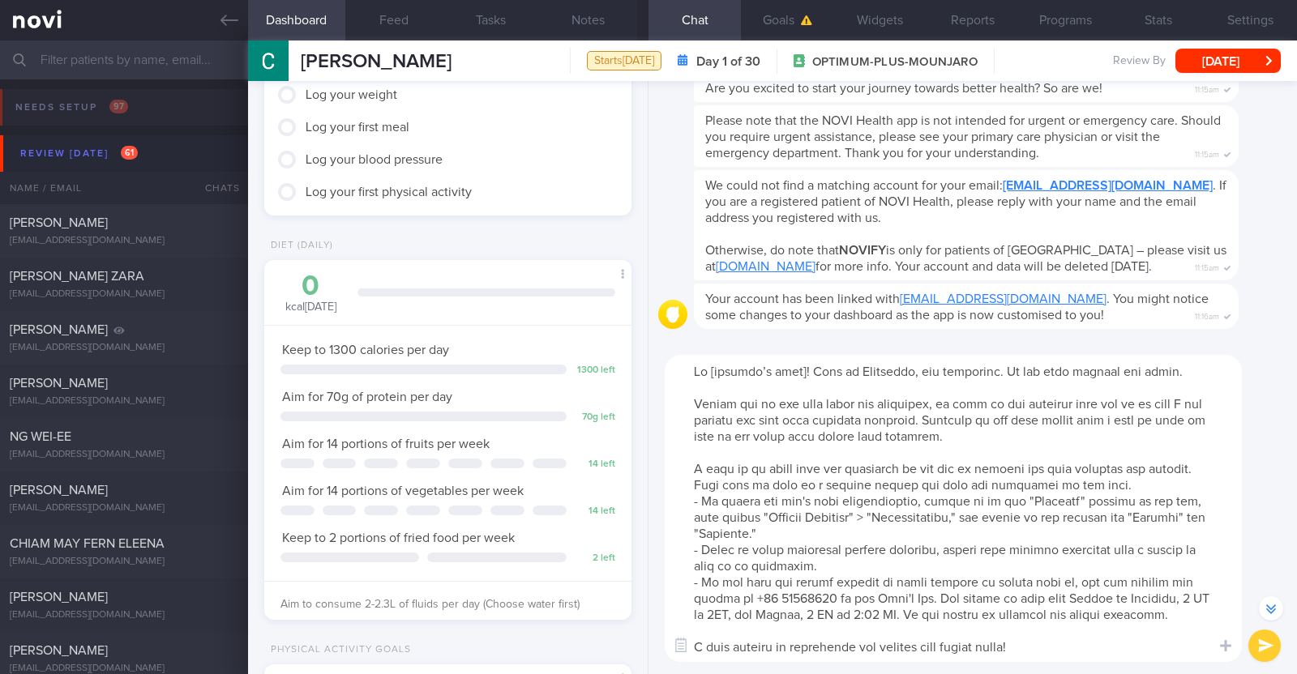
click at [802, 369] on textarea at bounding box center [953, 508] width 577 height 307
type textarea "Hi Catherine! This is Charlotte, the dietitian. It was nice meeting you today. …"
click at [1263, 650] on button "submit" at bounding box center [1264, 646] width 32 height 32
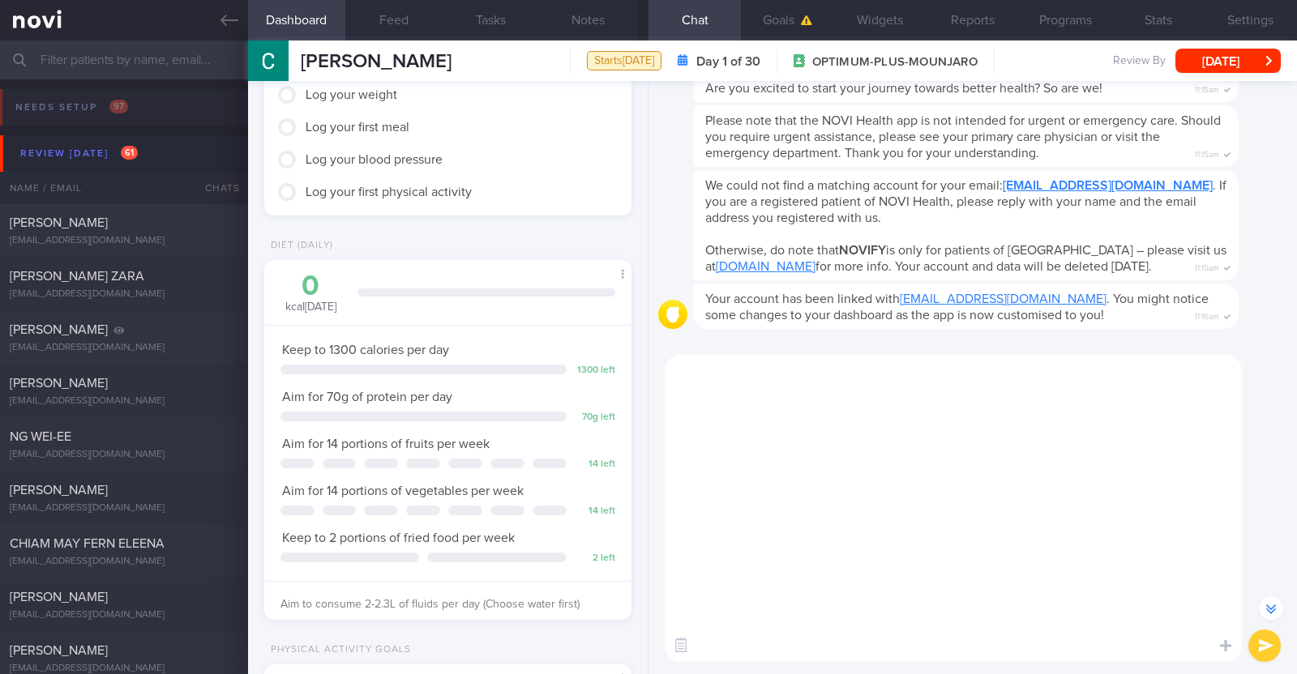
scroll to position [0, 0]
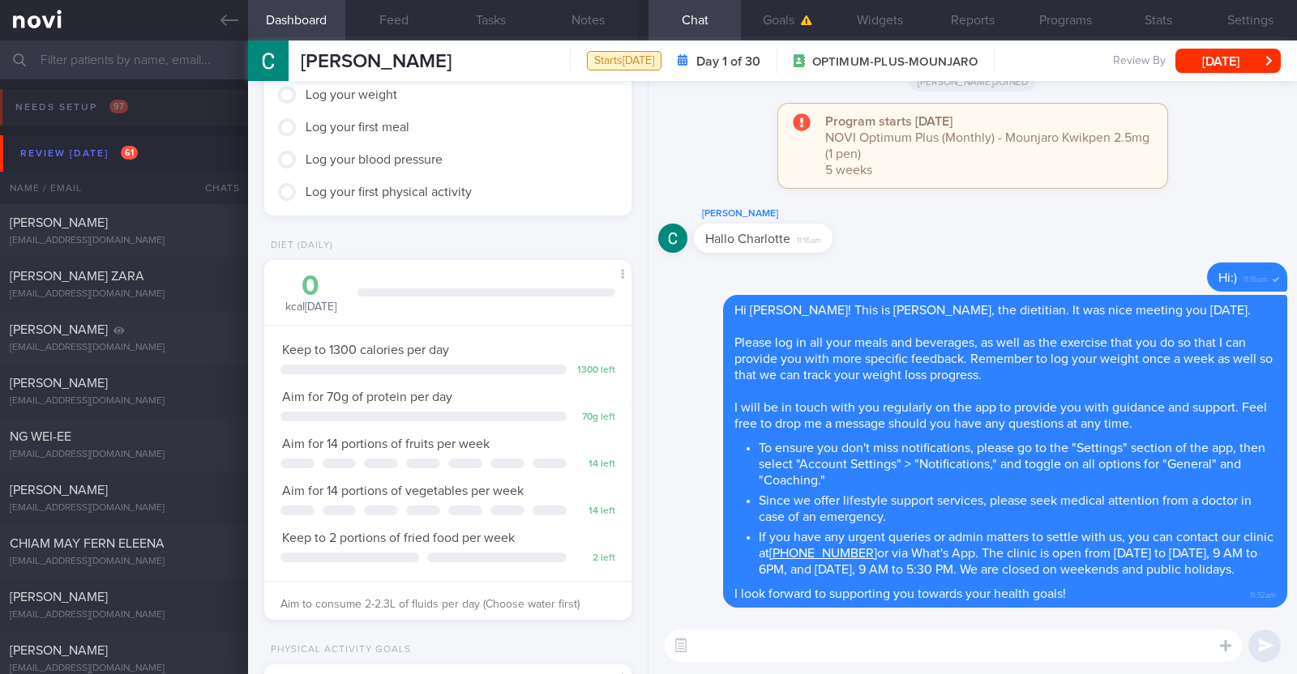
click at [795, 640] on textarea at bounding box center [953, 646] width 577 height 32
paste textarea "Here is a summary of what we discussed: Basics of Weight Management - Diet: A w…"
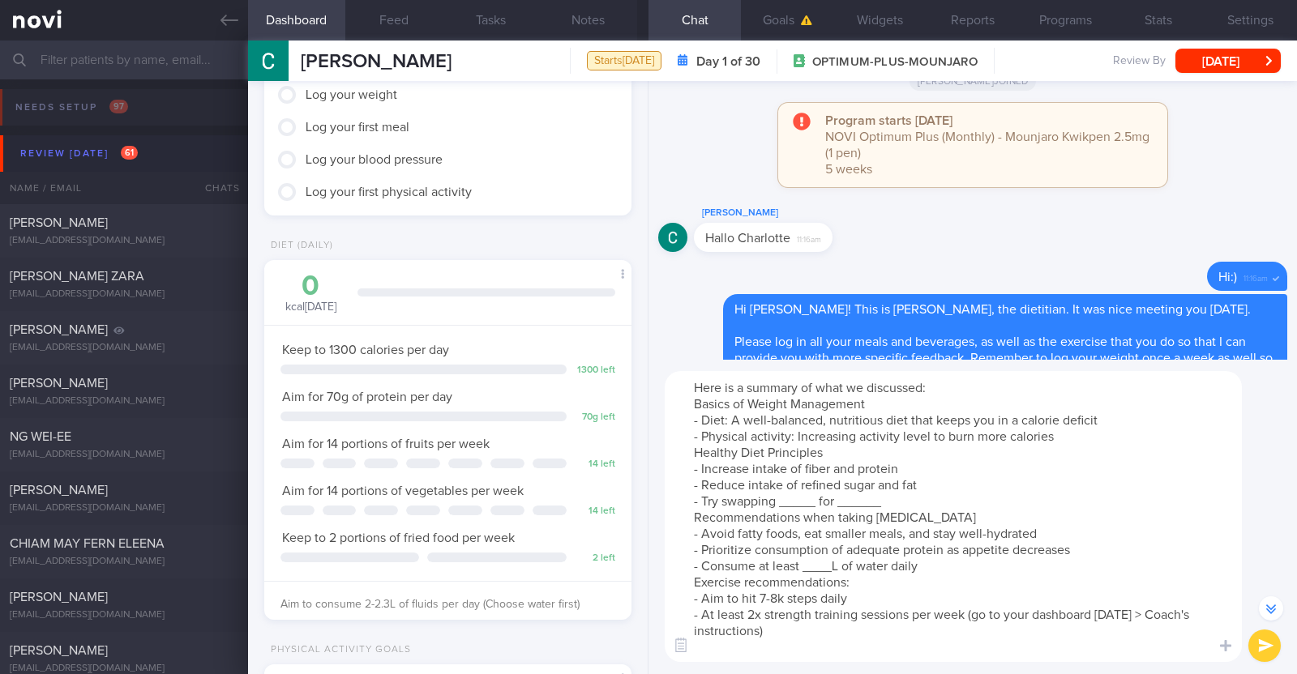
click at [1093, 436] on textarea "Here is a summary of what we discussed: Basics of Weight Management - Diet: A w…" at bounding box center [953, 516] width 577 height 291
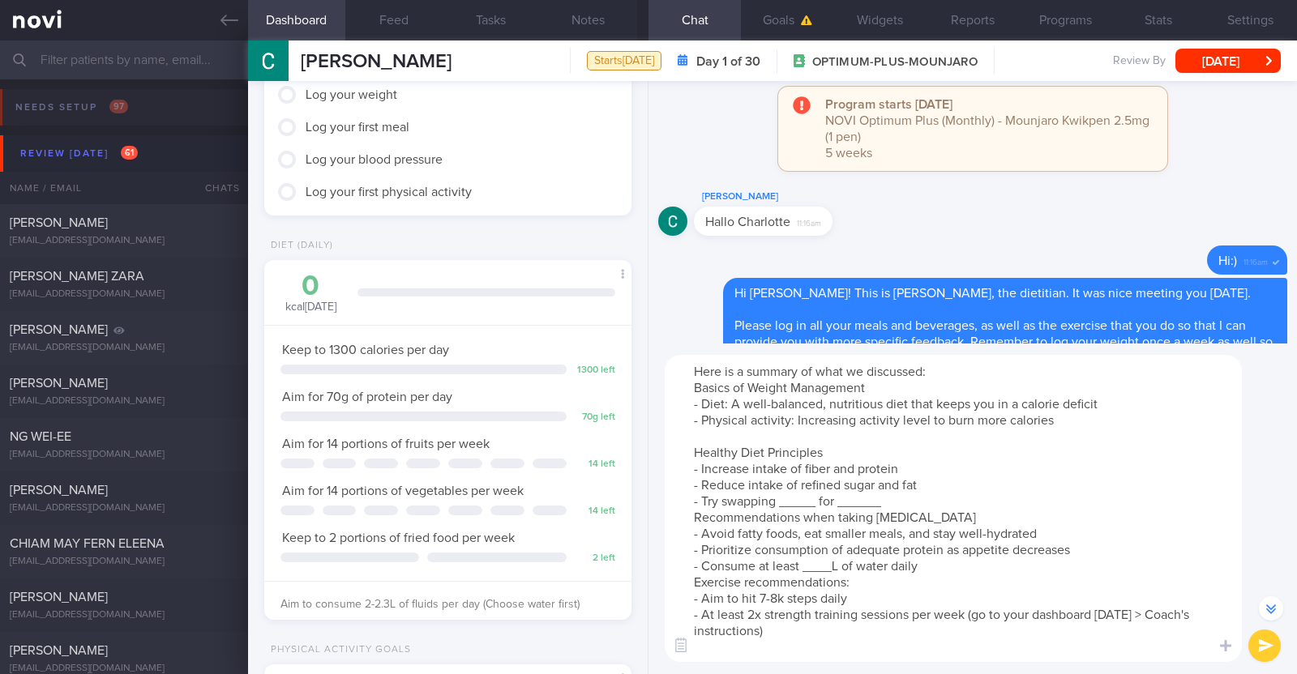
scroll to position [-273, 0]
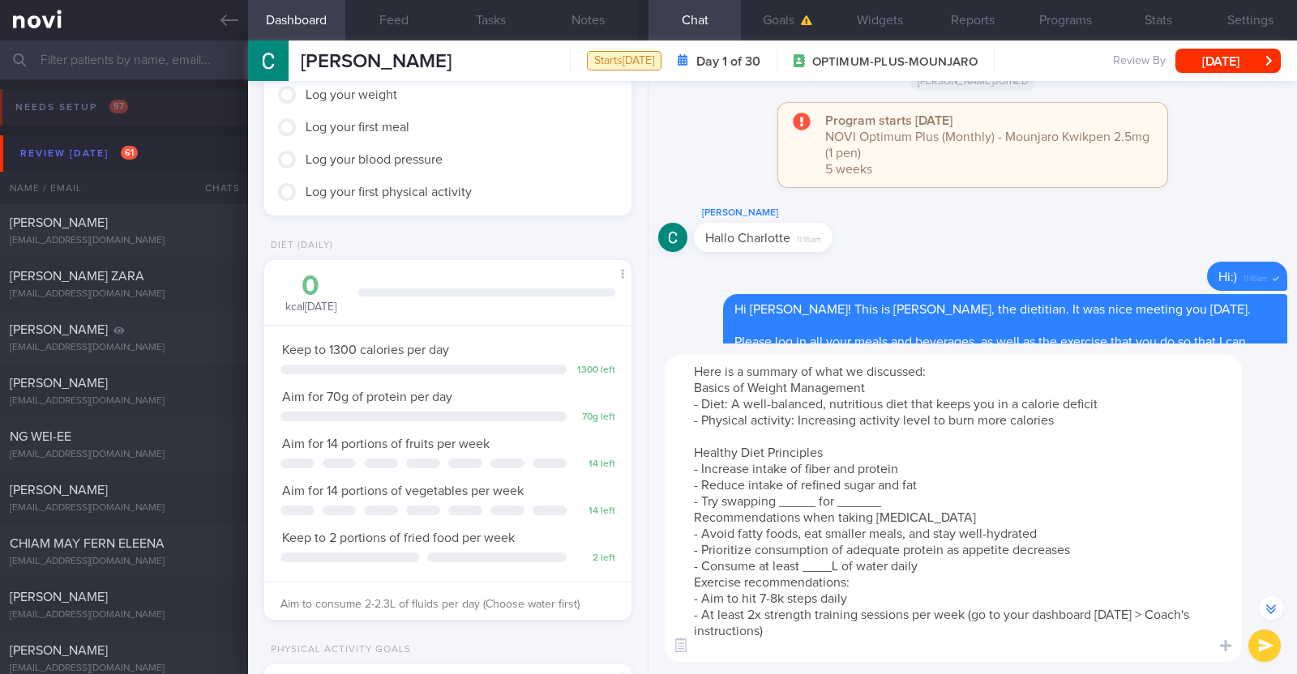
click at [815, 500] on textarea "Here is a summary of what we discussed: Basics of Weight Management - Diet: A w…" at bounding box center [953, 508] width 577 height 307
click at [973, 500] on textarea "Here is a summary of what we discussed: Basics of Weight Management - Diet: A w…" at bounding box center [953, 508] width 577 height 307
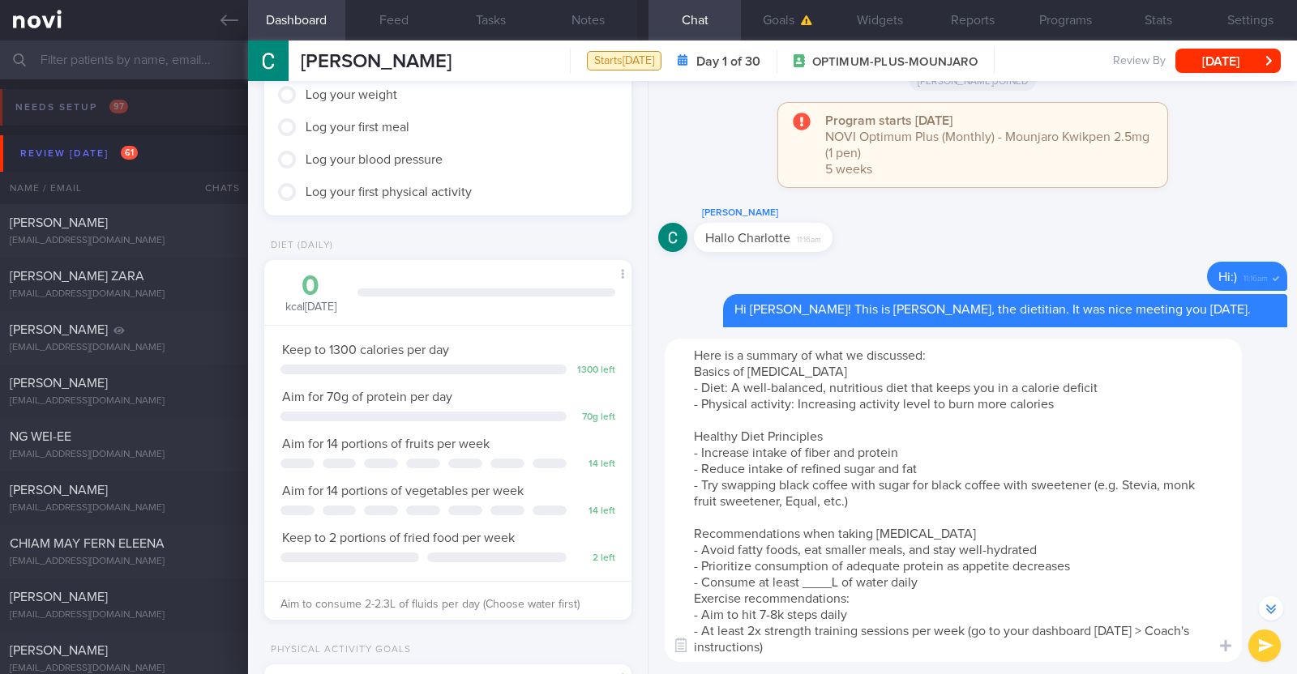
scroll to position [-306, 0]
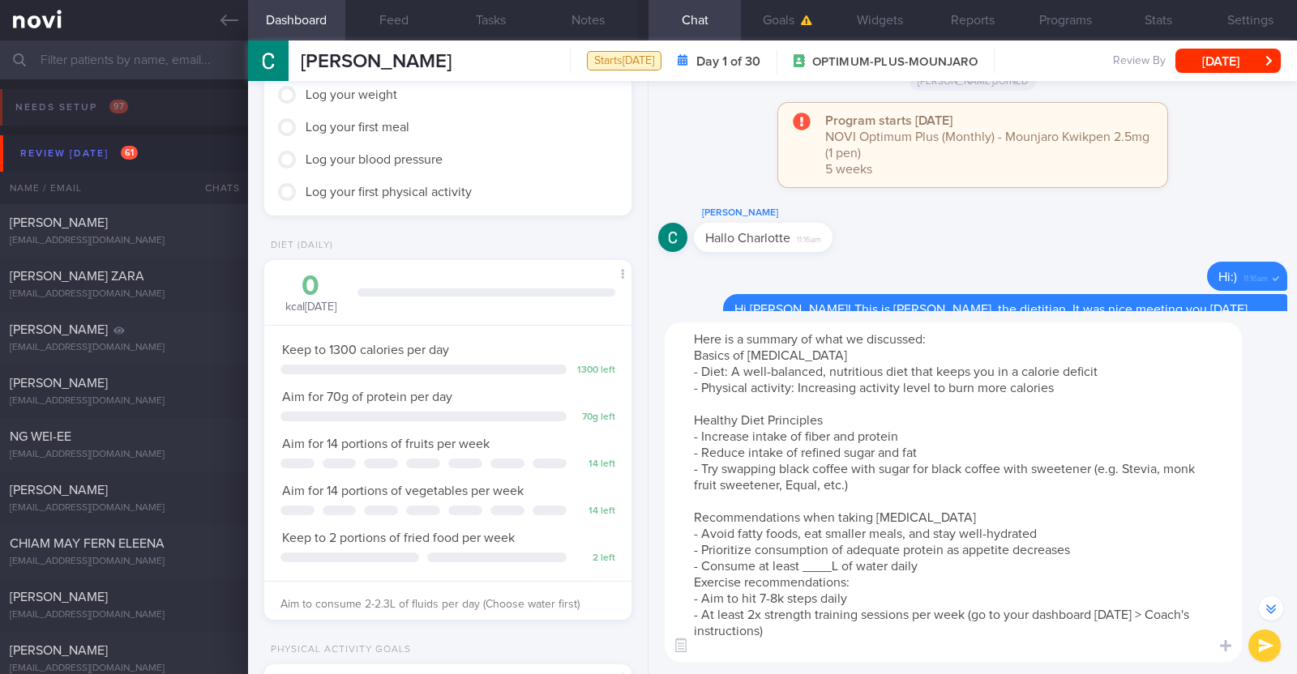
drag, startPoint x: 930, startPoint y: 512, endPoint x: 841, endPoint y: 516, distance: 88.4
click at [841, 516] on textarea "Here is a summary of what we discussed: Basics of Weight Management - Diet: A w…" at bounding box center [953, 493] width 577 height 340
click at [841, 571] on textarea "Here is a summary of what we discussed: Basics of Weight Management - Diet: A w…" at bounding box center [953, 493] width 577 height 340
paste textarea "2-2.3"
click at [950, 565] on textarea "Here is a summary of what we discussed: Basics of Weight Management - Diet: A w…" at bounding box center [953, 493] width 577 height 340
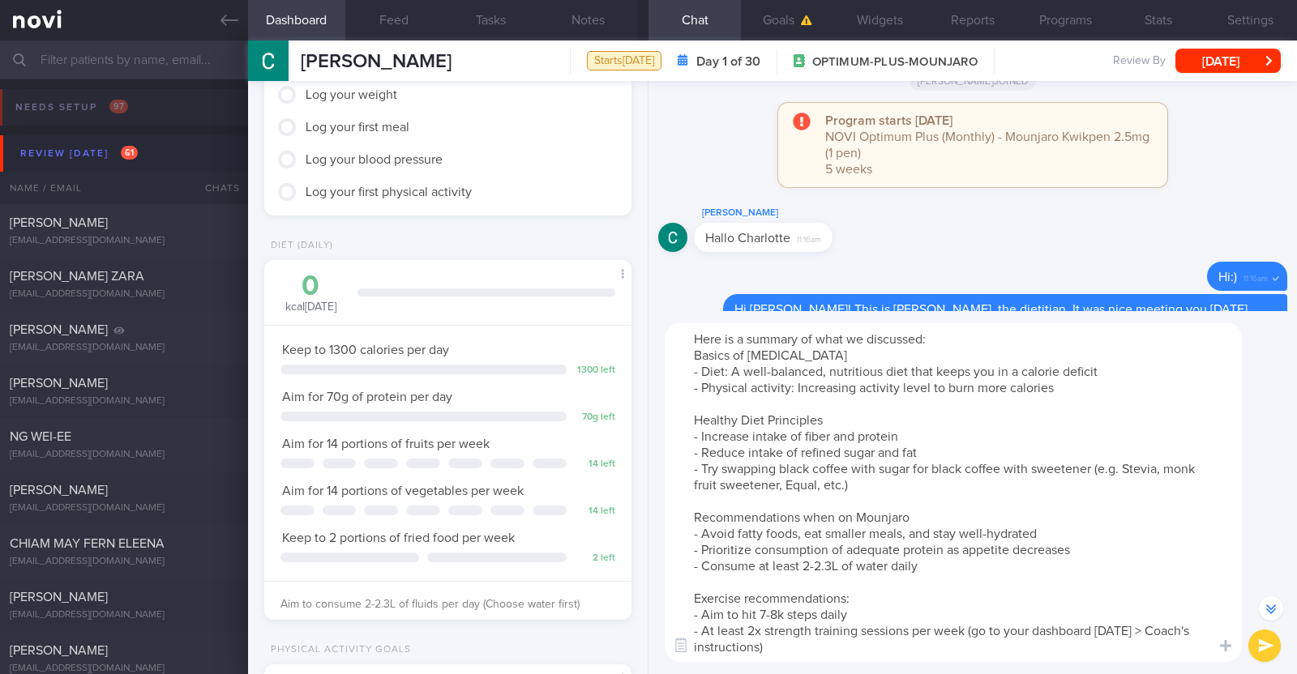
scroll to position [-307, 0]
click at [774, 610] on textarea "Here is a summary of what we discussed: Basics of Weight Management - Diet: A w…" at bounding box center [953, 492] width 577 height 340
type textarea "Here is a summary of what we discussed: Basics of Weight Management - Diet: A w…"
click at [1266, 633] on button "submit" at bounding box center [1264, 646] width 32 height 32
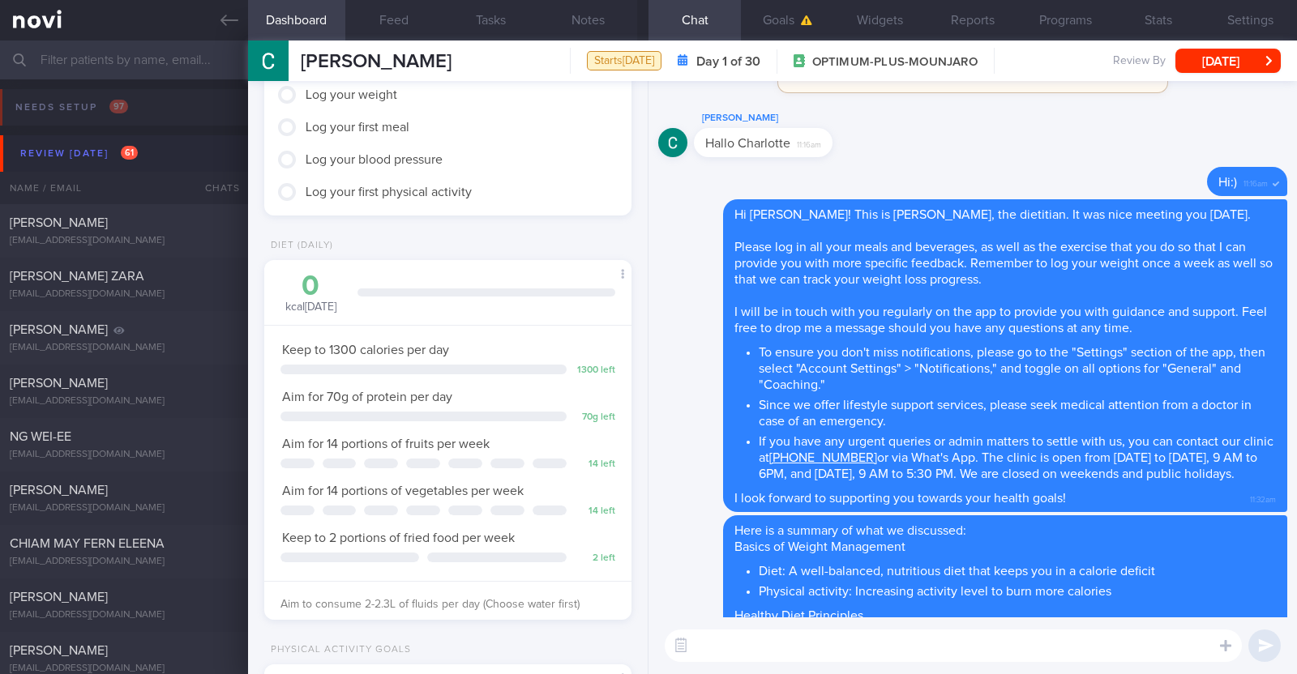
scroll to position [0, 0]
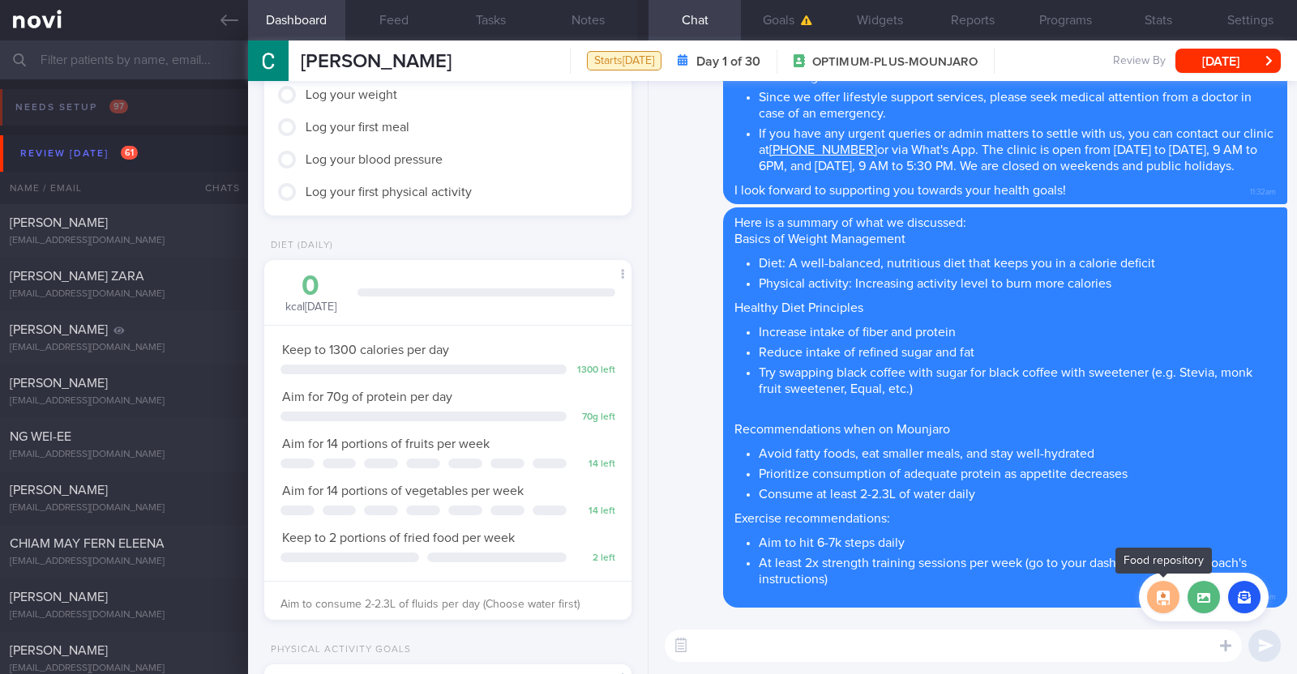
click at [1166, 597] on button "button" at bounding box center [1163, 597] width 32 height 32
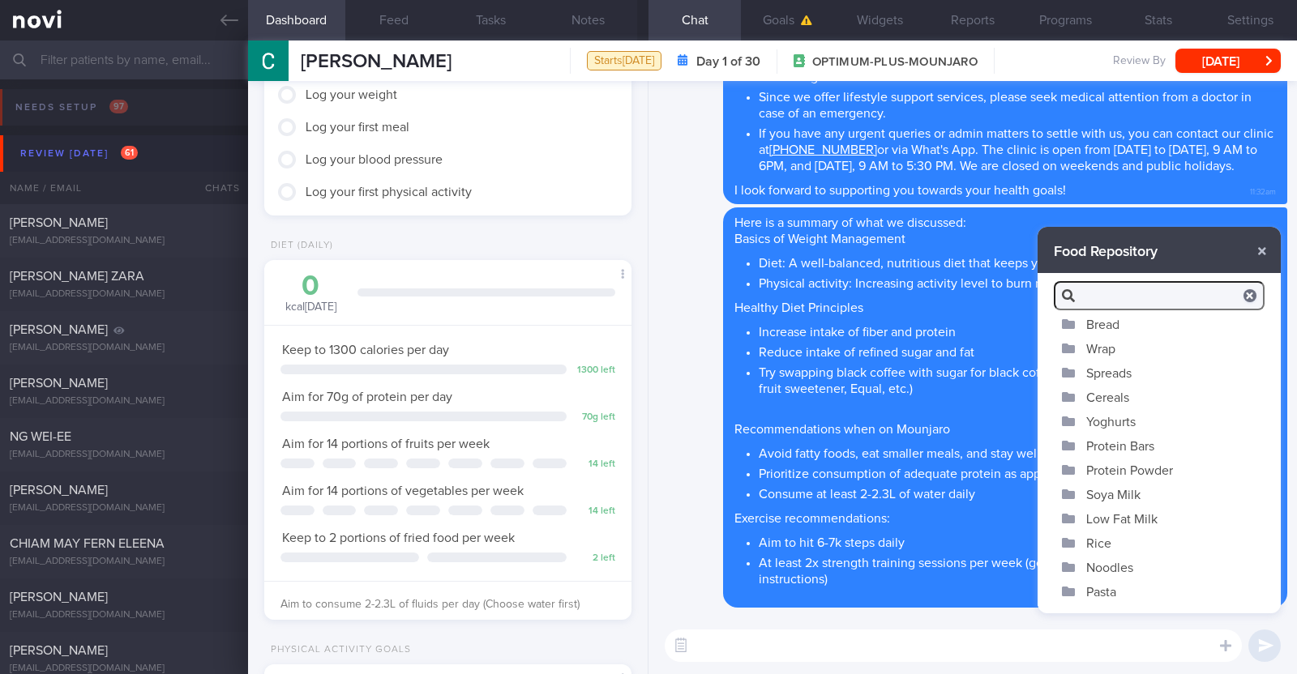
click at [1101, 412] on button "Yoghurts" at bounding box center [1158, 421] width 243 height 24
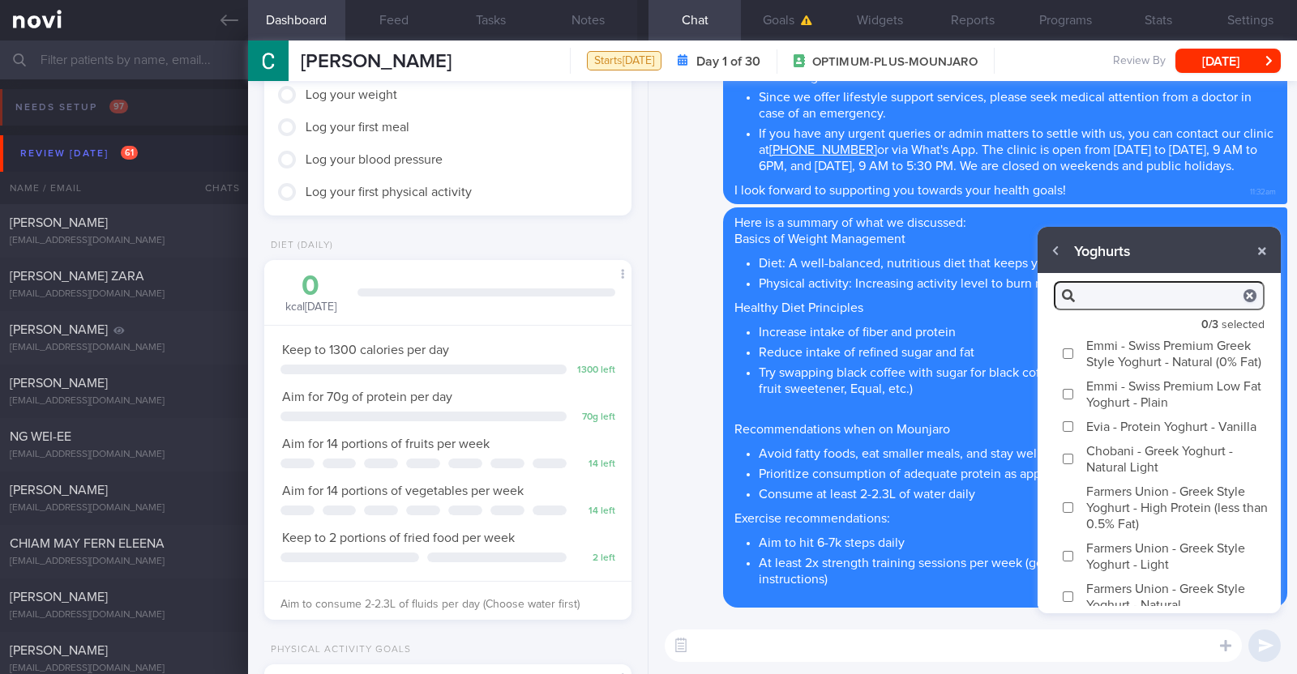
click at [1119, 357] on label "Emmi - Swiss Premium Greek Style Yoghurt - Natural (0% Fat)" at bounding box center [1158, 353] width 243 height 41
click at [1074, 357] on input "Emmi - Swiss Premium Greek Style Yoghurt - Natural (0% Fat)" at bounding box center [1068, 354] width 12 height 11
checkbox input "true"
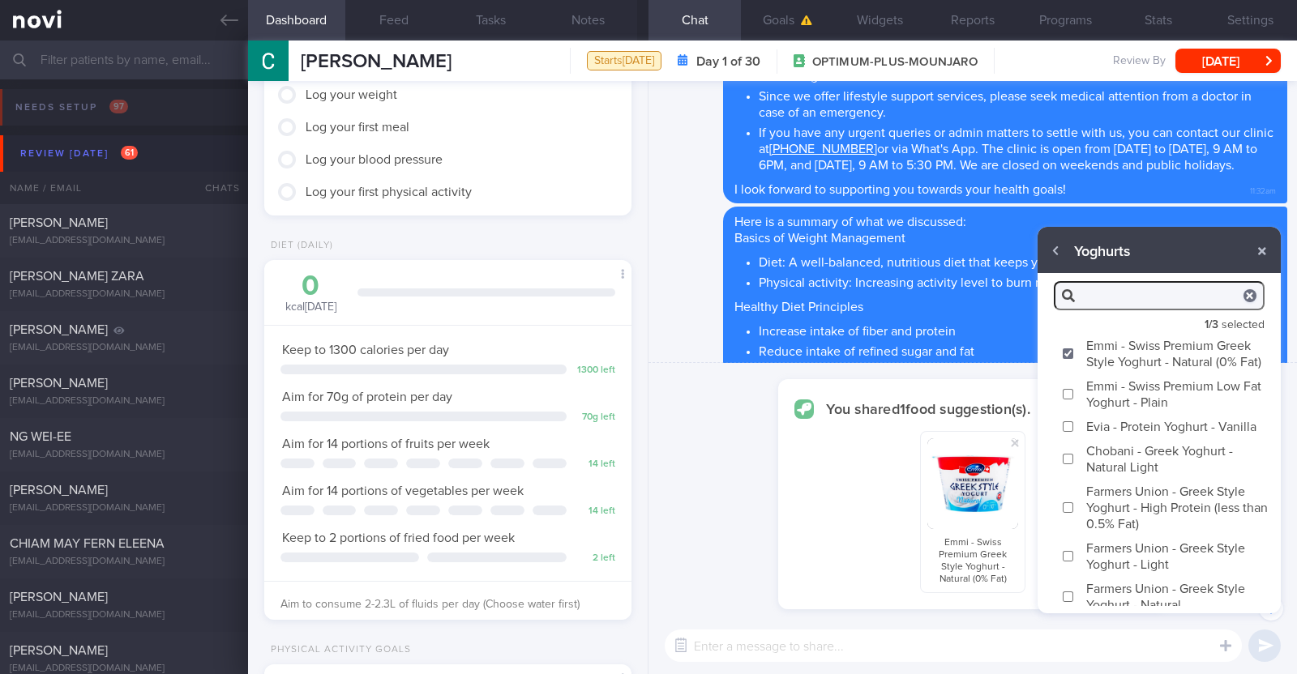
click at [1116, 479] on label "Chobani - Greek Yoghurt - Natural Light" at bounding box center [1158, 458] width 243 height 41
click at [1074, 464] on input "Chobani - Greek Yoghurt - Natural Light" at bounding box center [1068, 459] width 12 height 11
checkbox input "true"
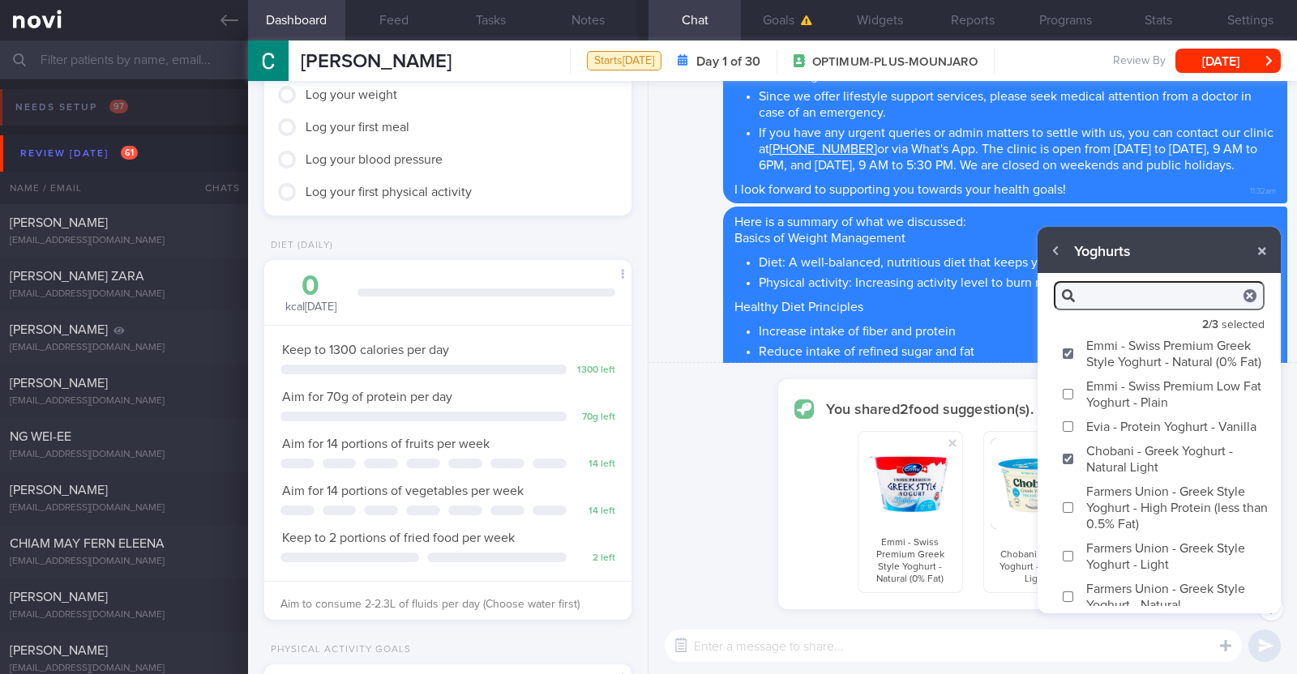
click at [1114, 536] on label "Farmers Union - Greek Style Yoghurt - High Protein (less than 0.5% Fat)" at bounding box center [1158, 507] width 243 height 57
click at [1074, 513] on input "Farmers Union - Greek Style Yoghurt - High Protein (less than 0.5% Fat)" at bounding box center [1068, 508] width 12 height 11
checkbox input "true"
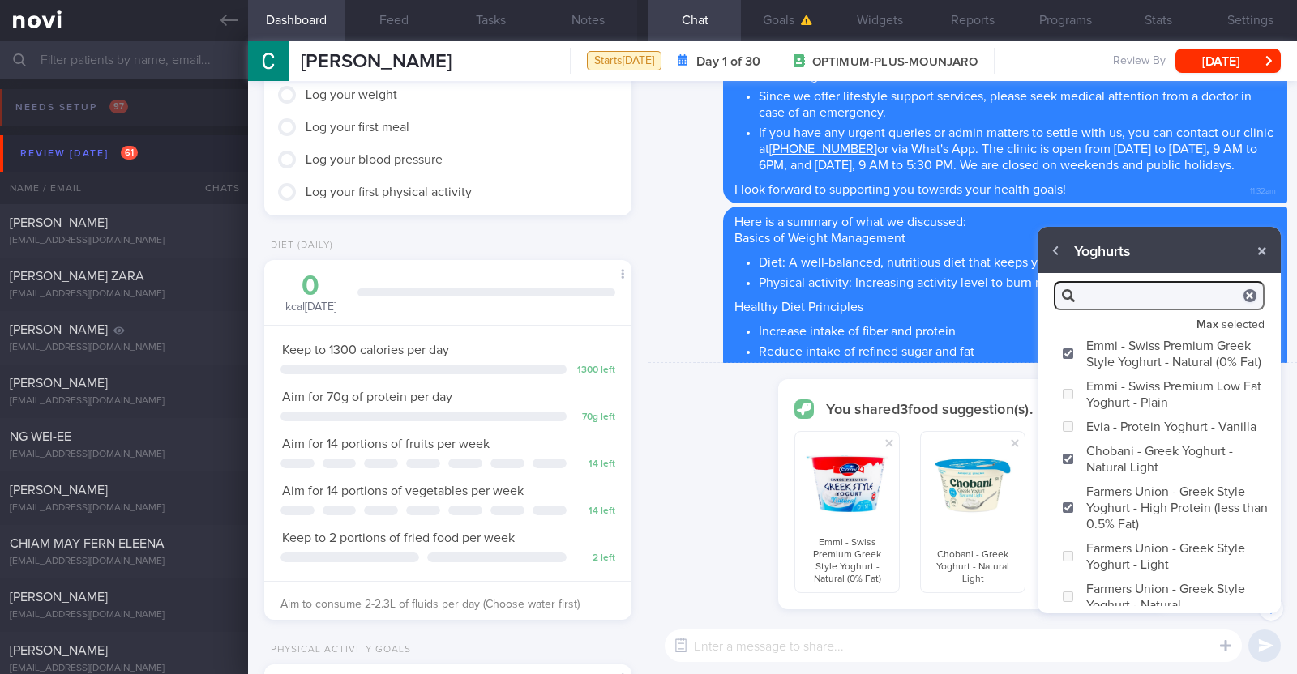
click at [1019, 655] on textarea at bounding box center [953, 646] width 577 height 32
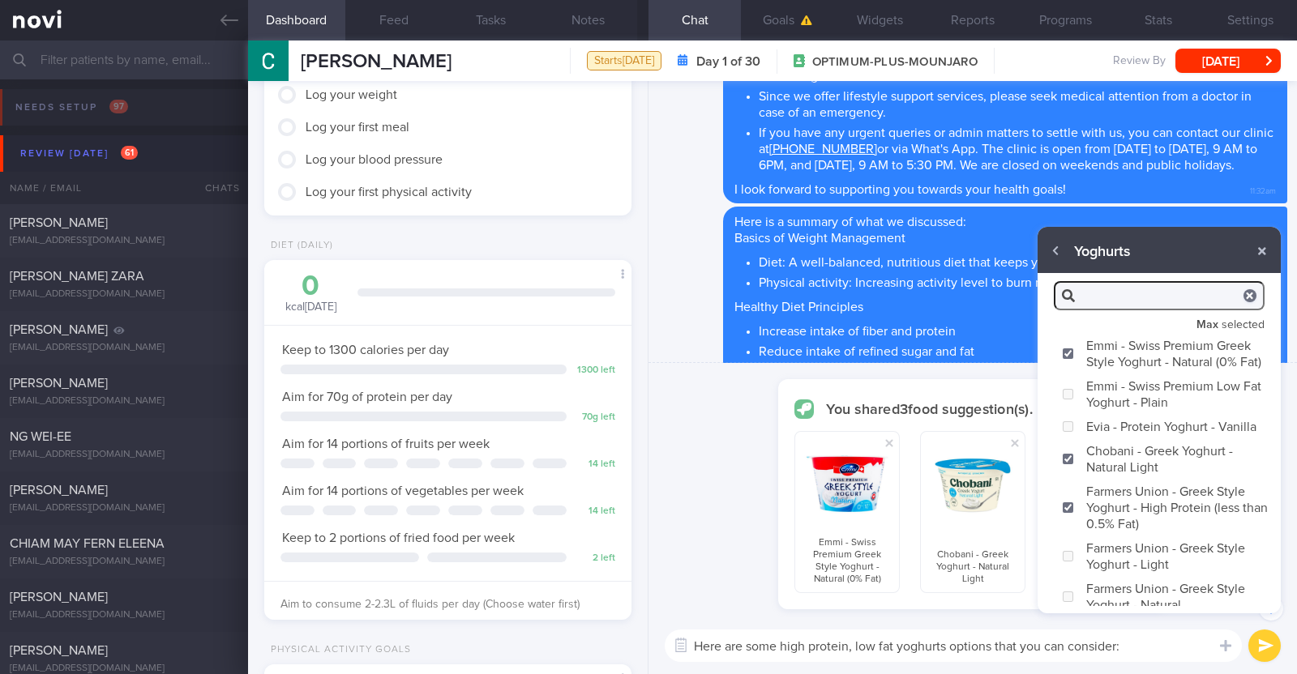
type textarea "Here are some high protein, low fat yoghurts options that you can consider:)"
checkbox input "false"
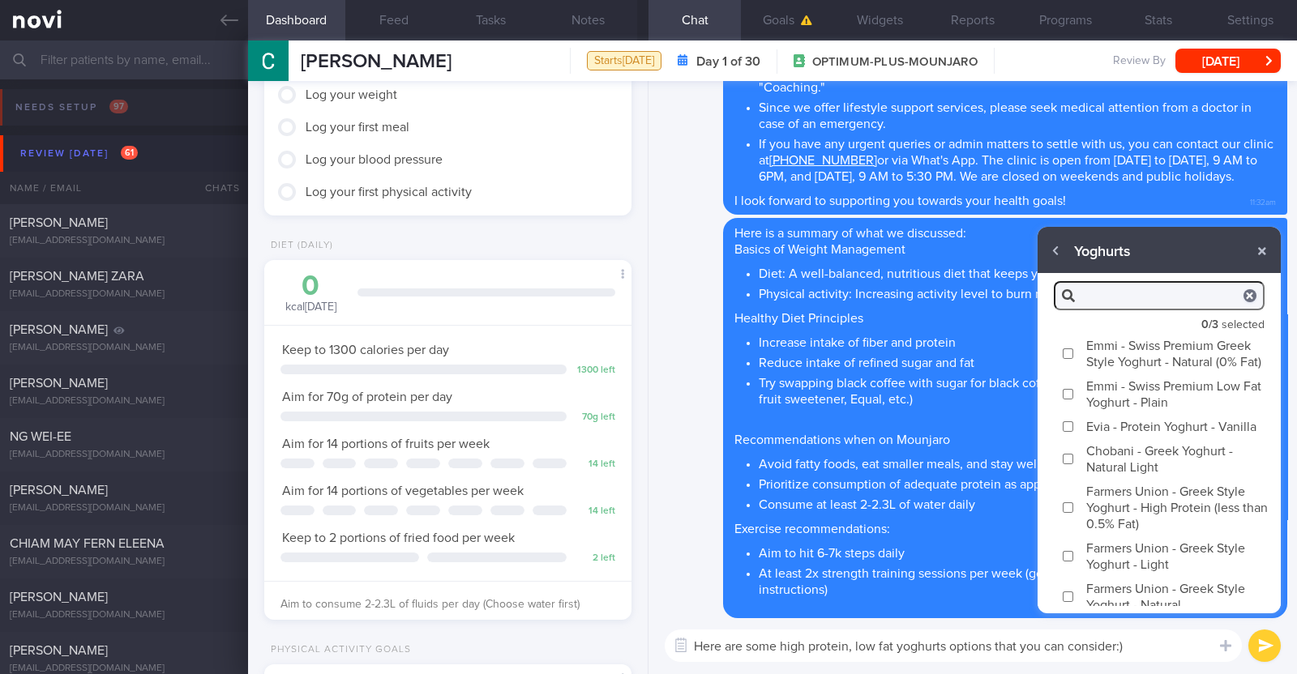
scroll to position [0, 0]
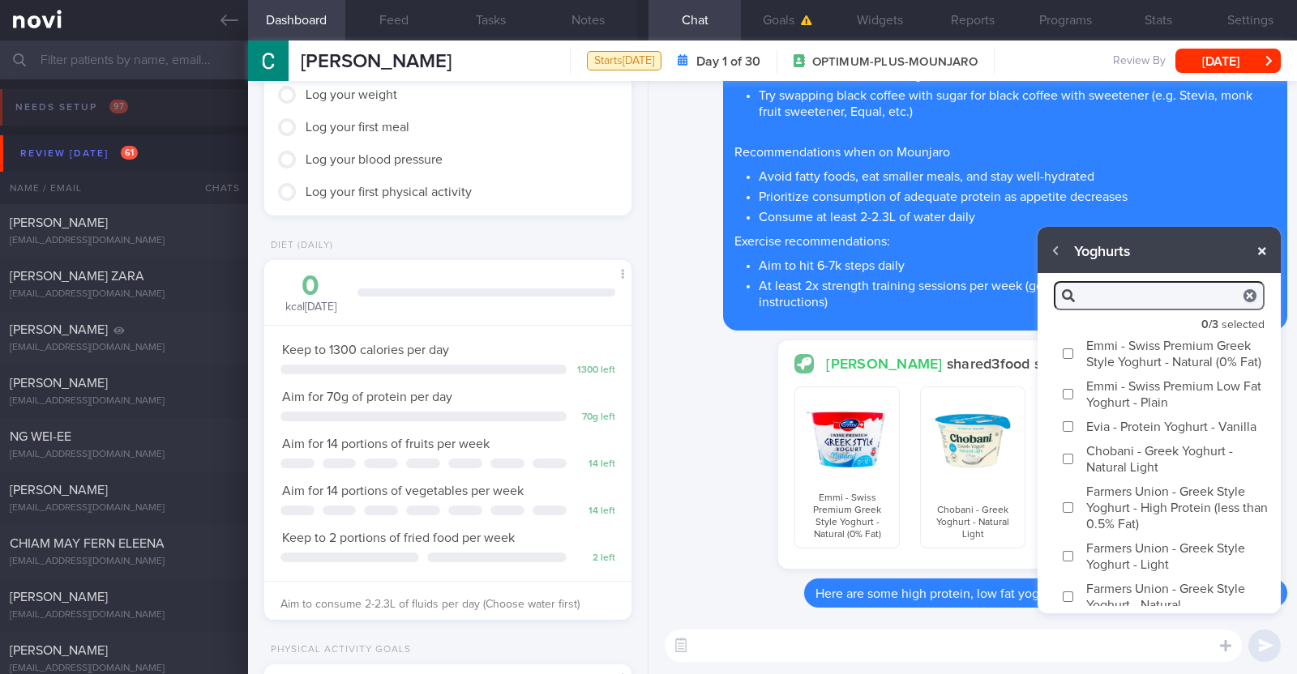
click at [1264, 243] on button "button" at bounding box center [1261, 251] width 29 height 29
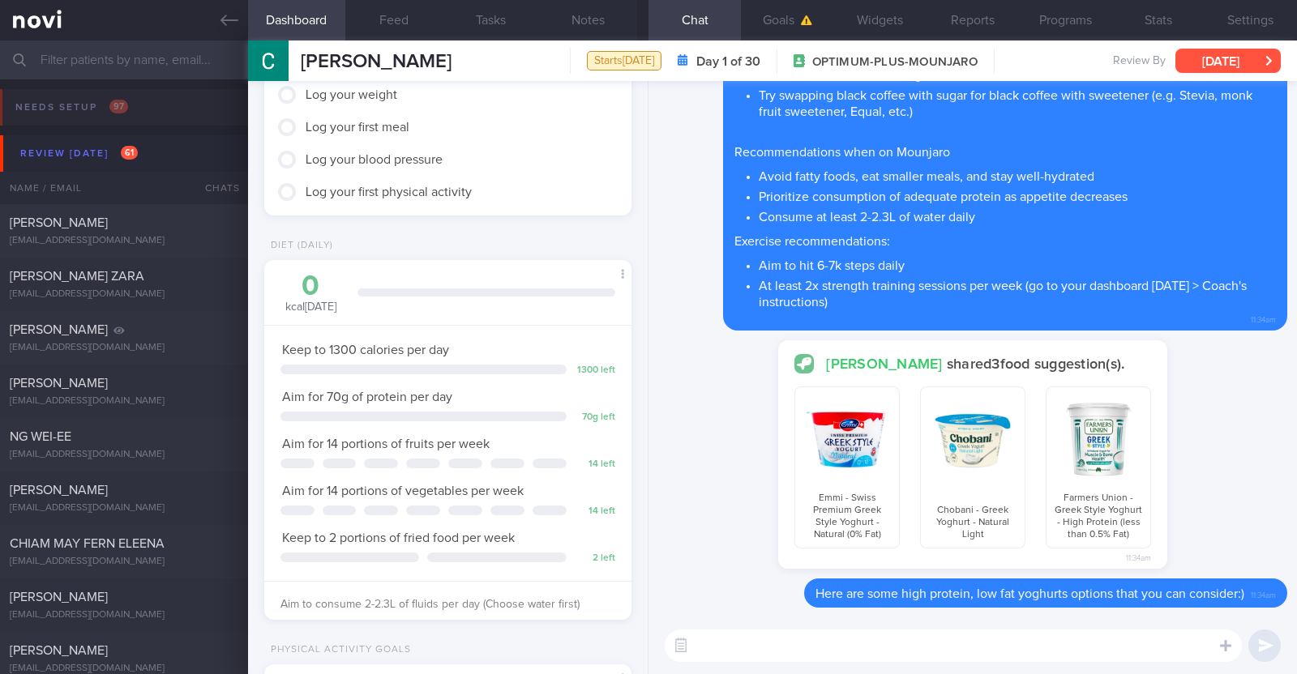
click at [1216, 58] on button "[DATE]" at bounding box center [1227, 61] width 105 height 24
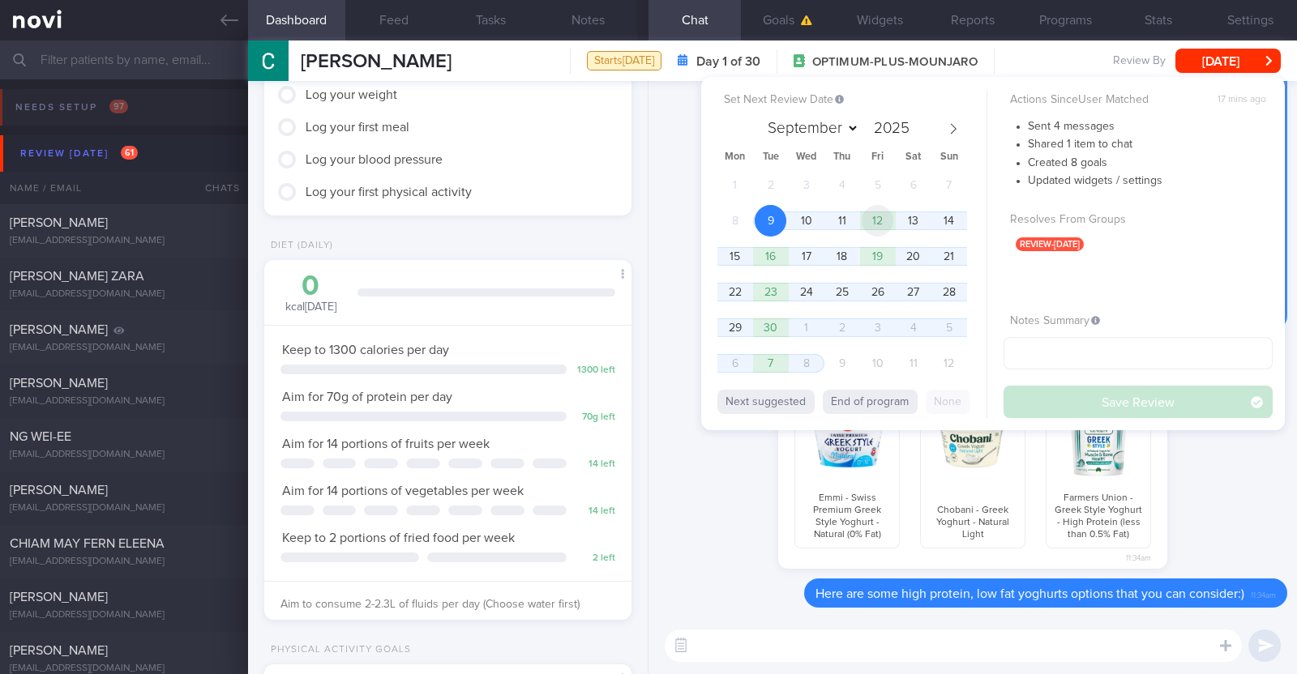
click at [883, 224] on span "12" at bounding box center [878, 221] width 32 height 32
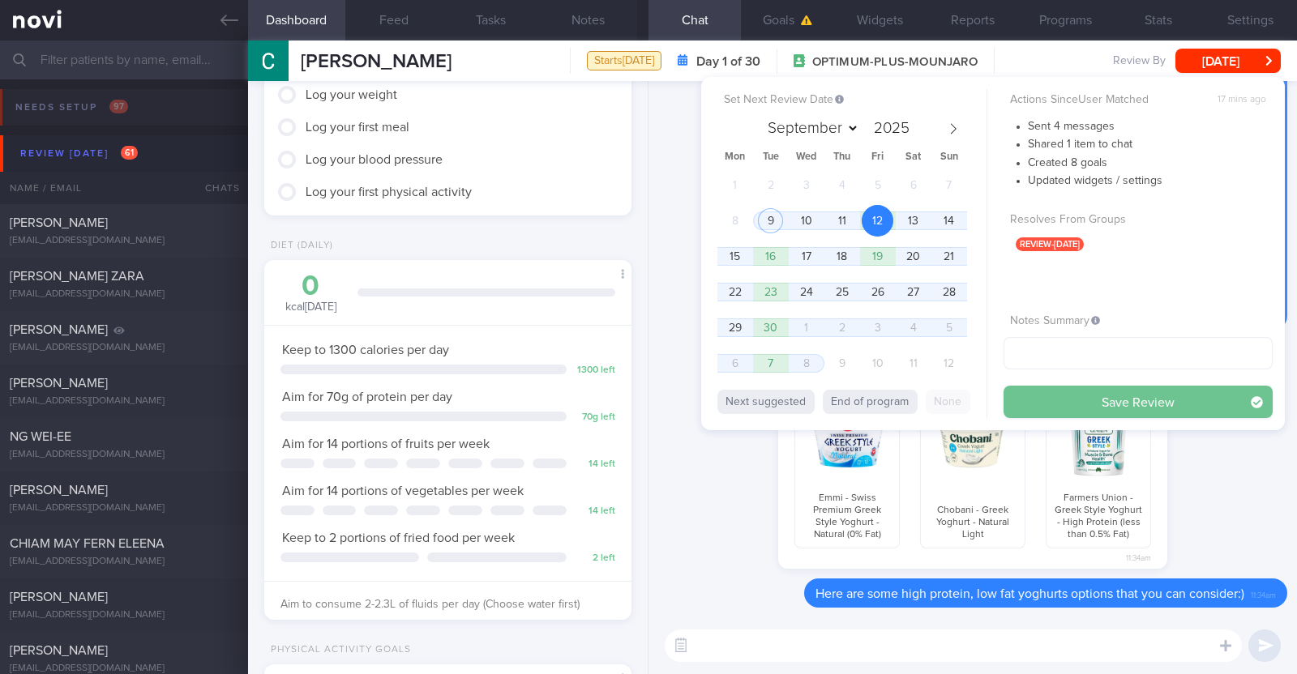
click at [1091, 398] on button "Save Review" at bounding box center [1137, 402] width 269 height 32
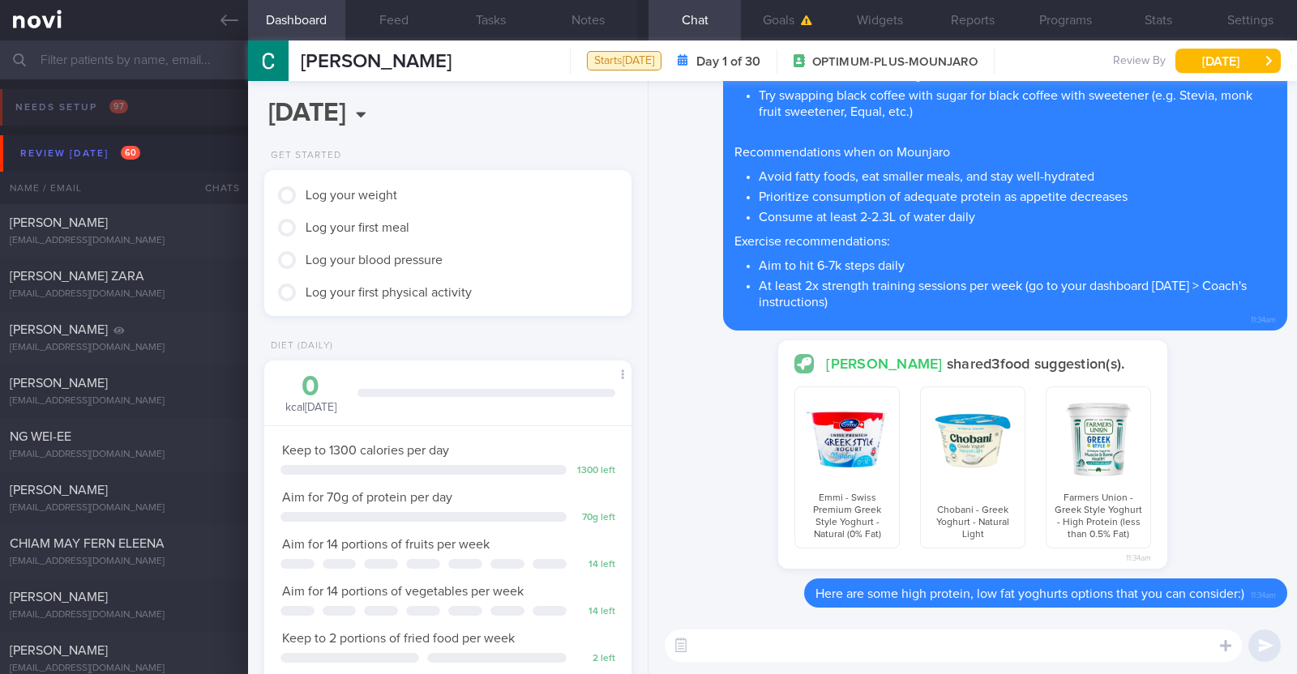
scroll to position [645, 0]
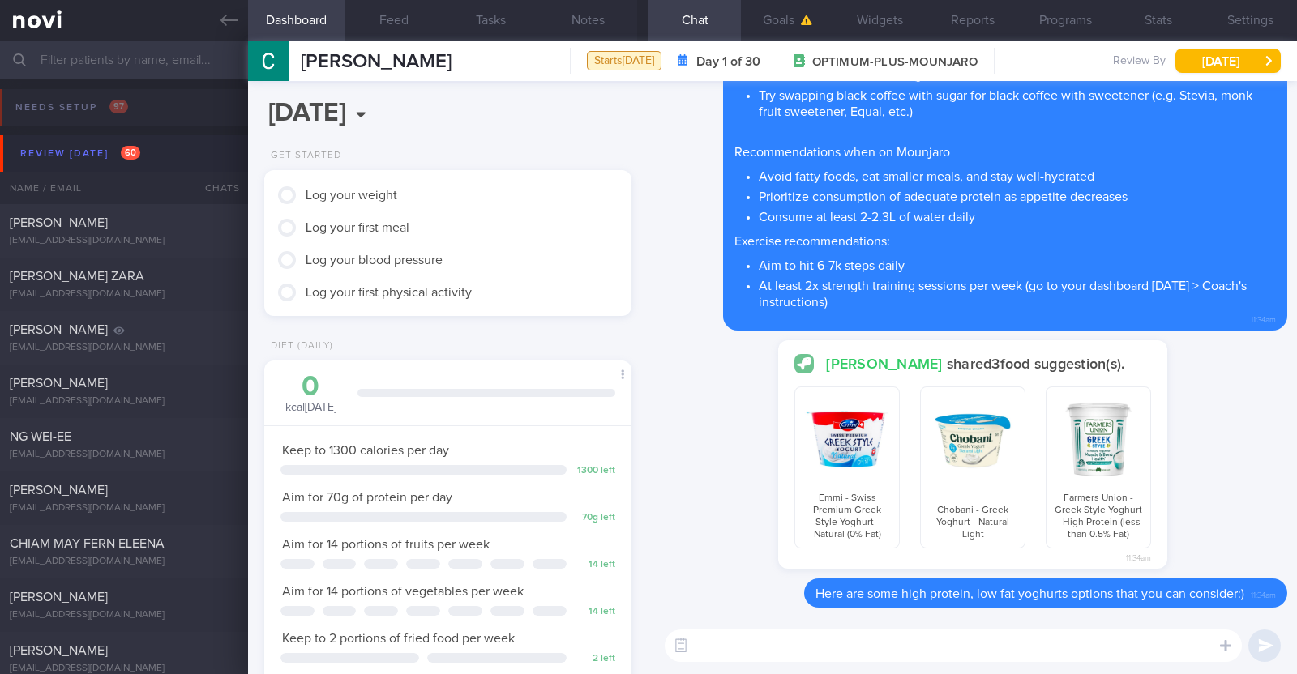
scroll to position [645, 0]
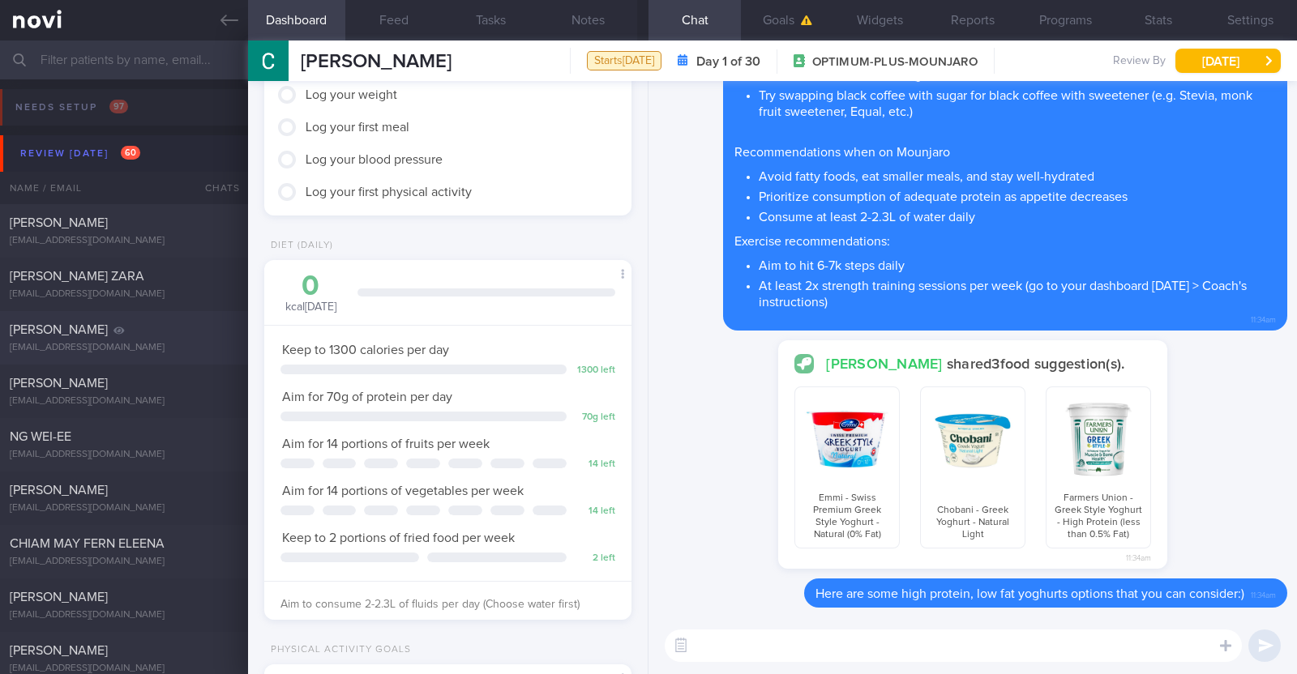
click at [113, 338] on div "Daryl Lee dleehj4@gmail.com" at bounding box center [124, 338] width 248 height 32
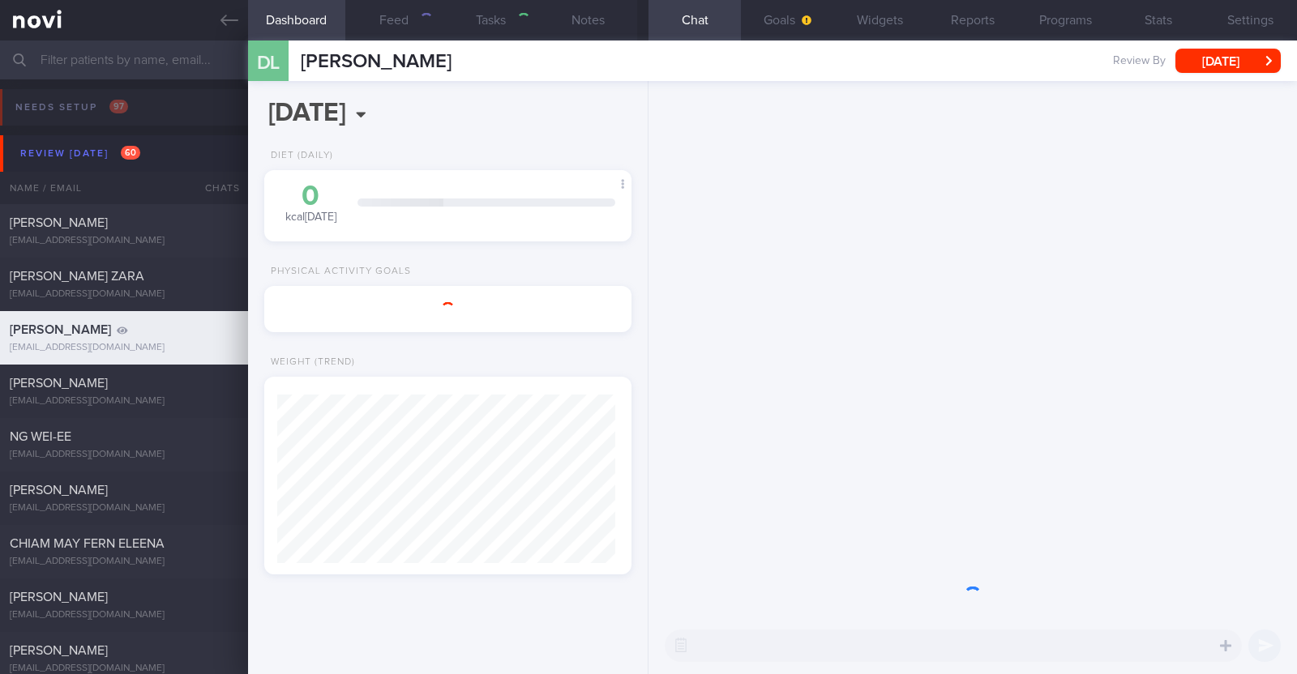
scroll to position [184, 323]
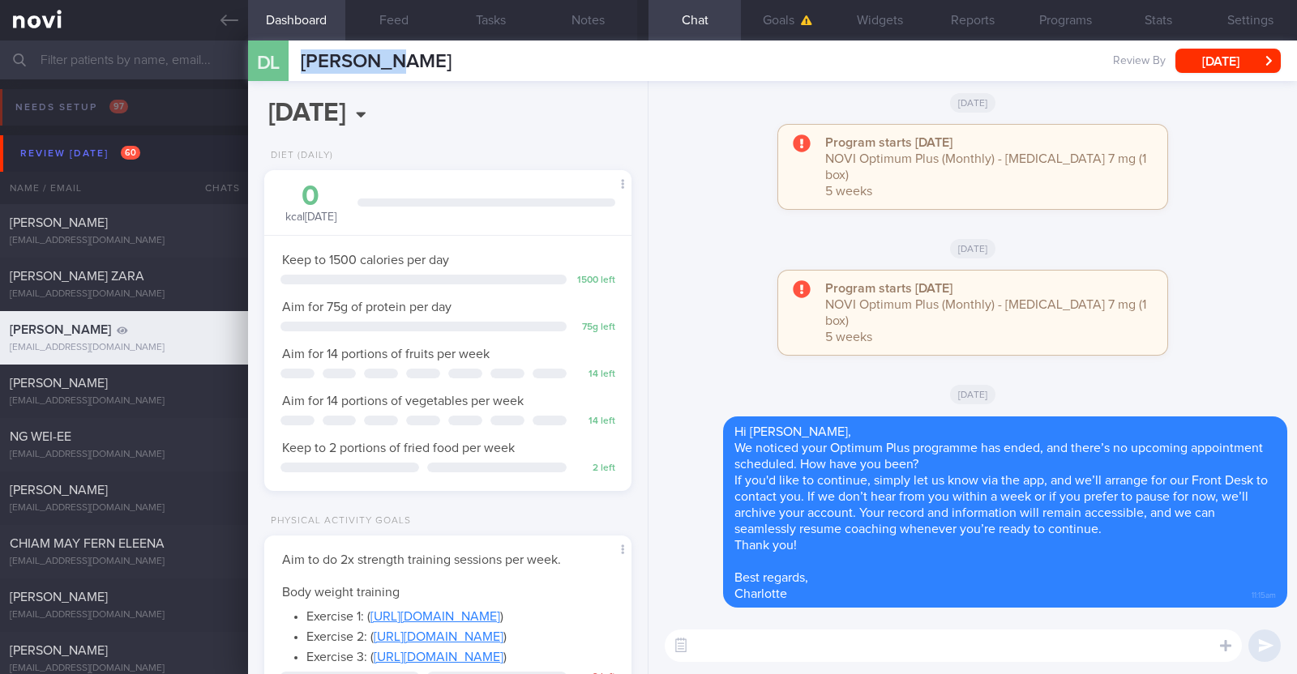
drag, startPoint x: 292, startPoint y: 64, endPoint x: 406, endPoint y: 67, distance: 114.3
click at [406, 67] on div "DL Daryl Lee Daryl Lee dleehj4@gmail.com Review By Mon, 8 Sep Set Next Review D…" at bounding box center [772, 61] width 1049 height 41
copy div "Daryl Lee"
click at [1051, 14] on button "Programs" at bounding box center [1065, 20] width 92 height 41
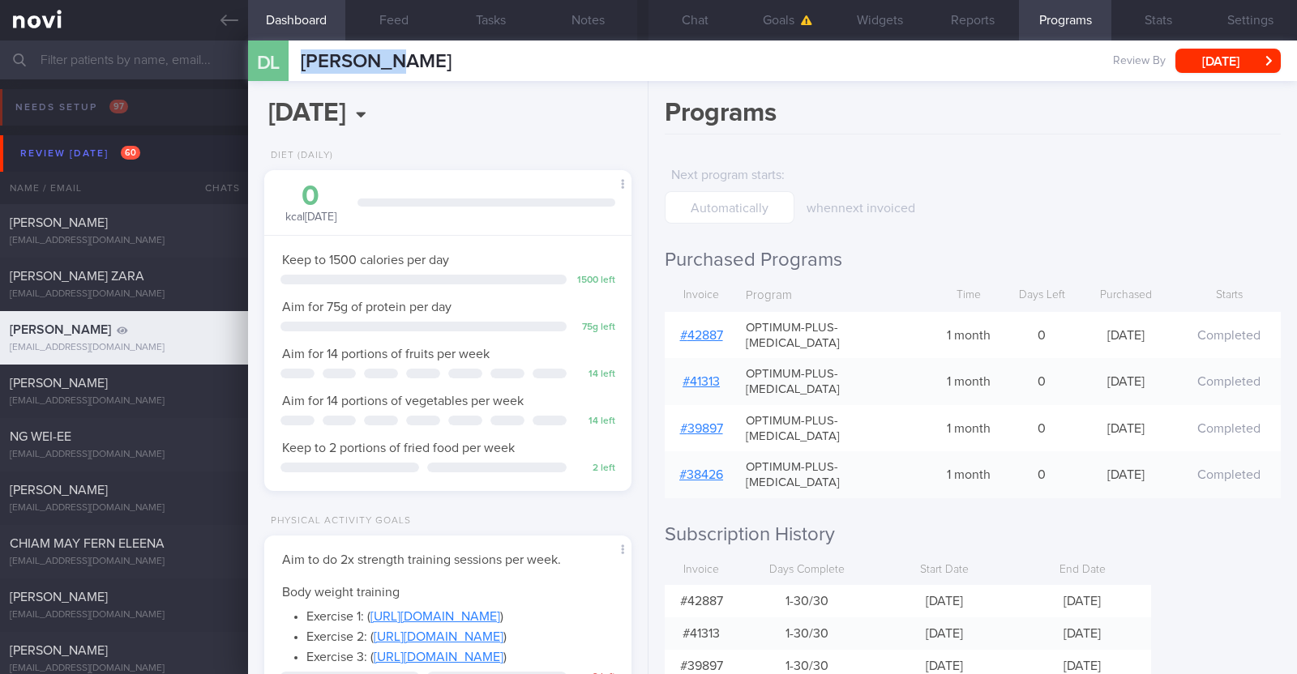
click at [712, 329] on link "# 42887" at bounding box center [701, 335] width 43 height 13
click at [702, 19] on button "Chat" at bounding box center [694, 20] width 92 height 41
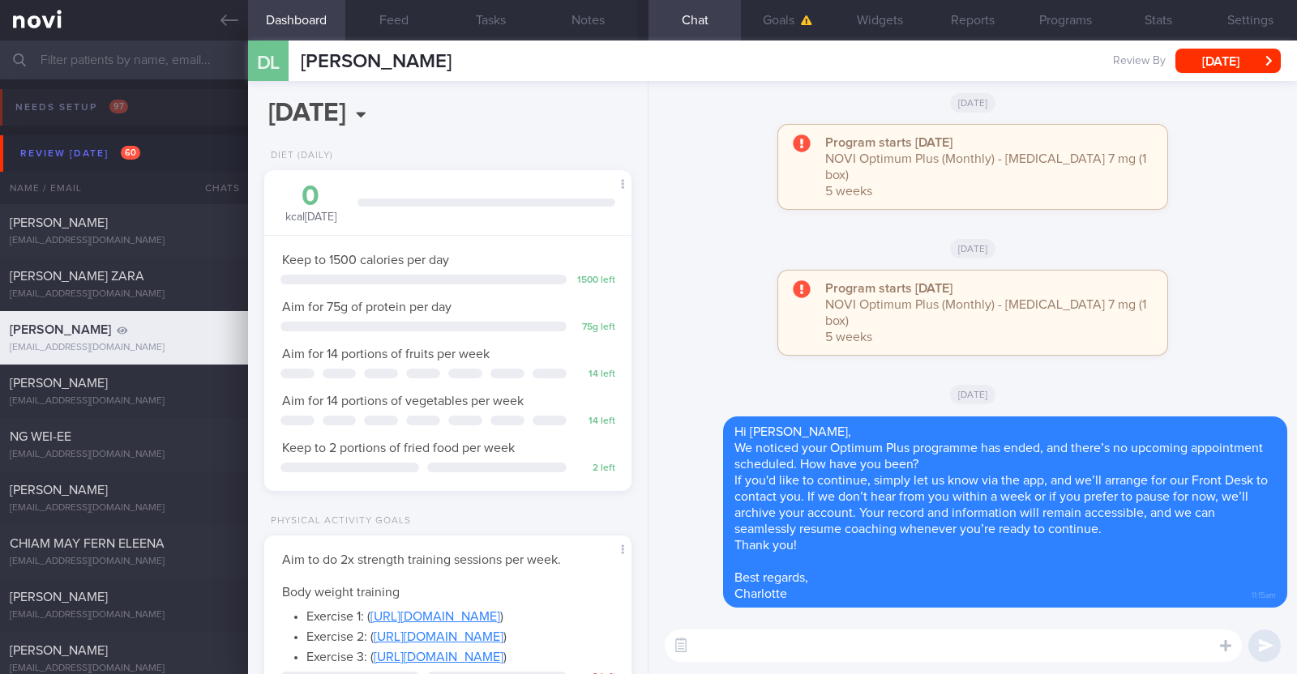
click at [792, 644] on textarea at bounding box center [953, 646] width 577 height 32
paste textarea "I just wanted to let you know that your NOVI Health account will be archived sh…"
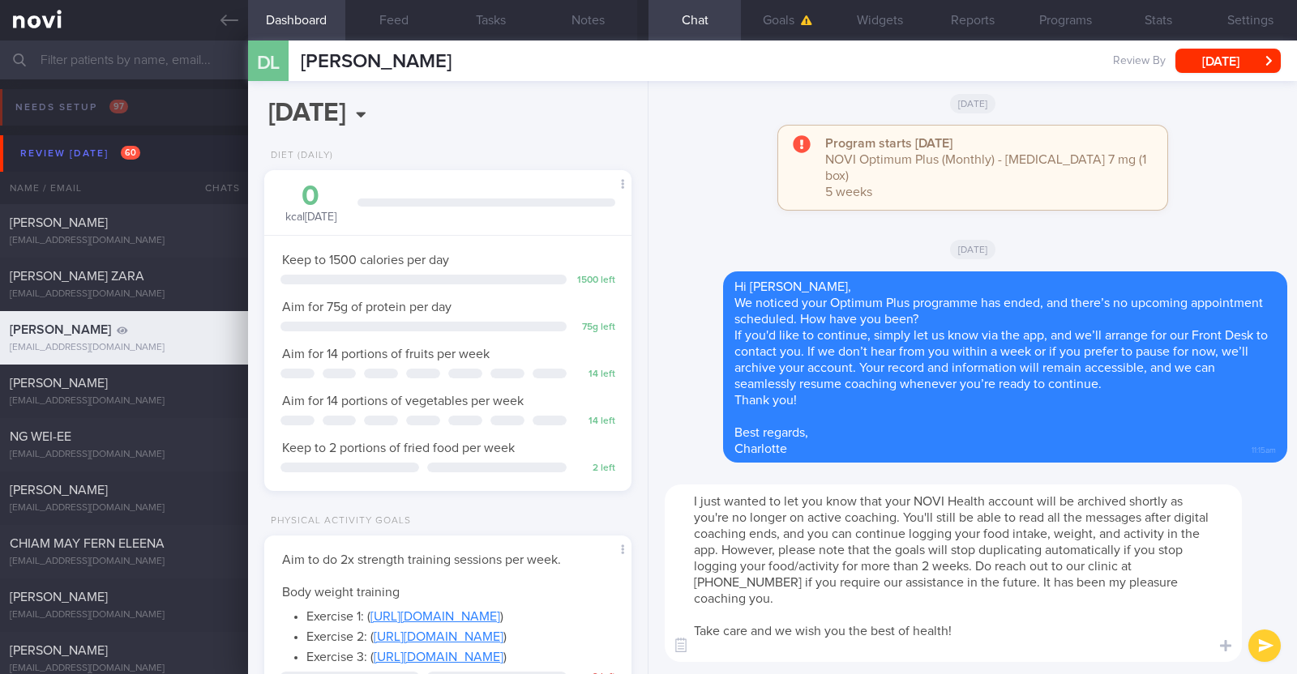
click at [697, 504] on textarea "I just wanted to let you know that your NOVI Health account will be archived sh…" at bounding box center [953, 574] width 577 height 178
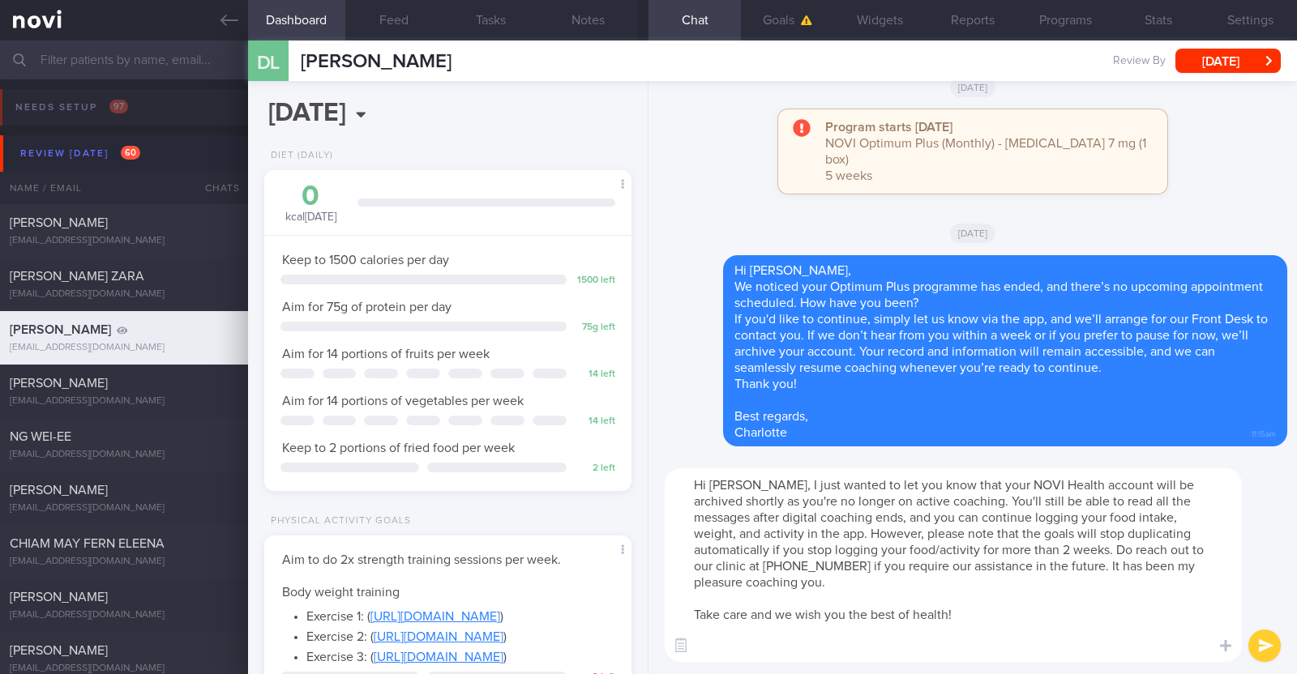
click at [811, 639] on textarea "Hi Daryl, I just wanted to let you know that your NOVI Health account will be a…" at bounding box center [953, 565] width 577 height 194
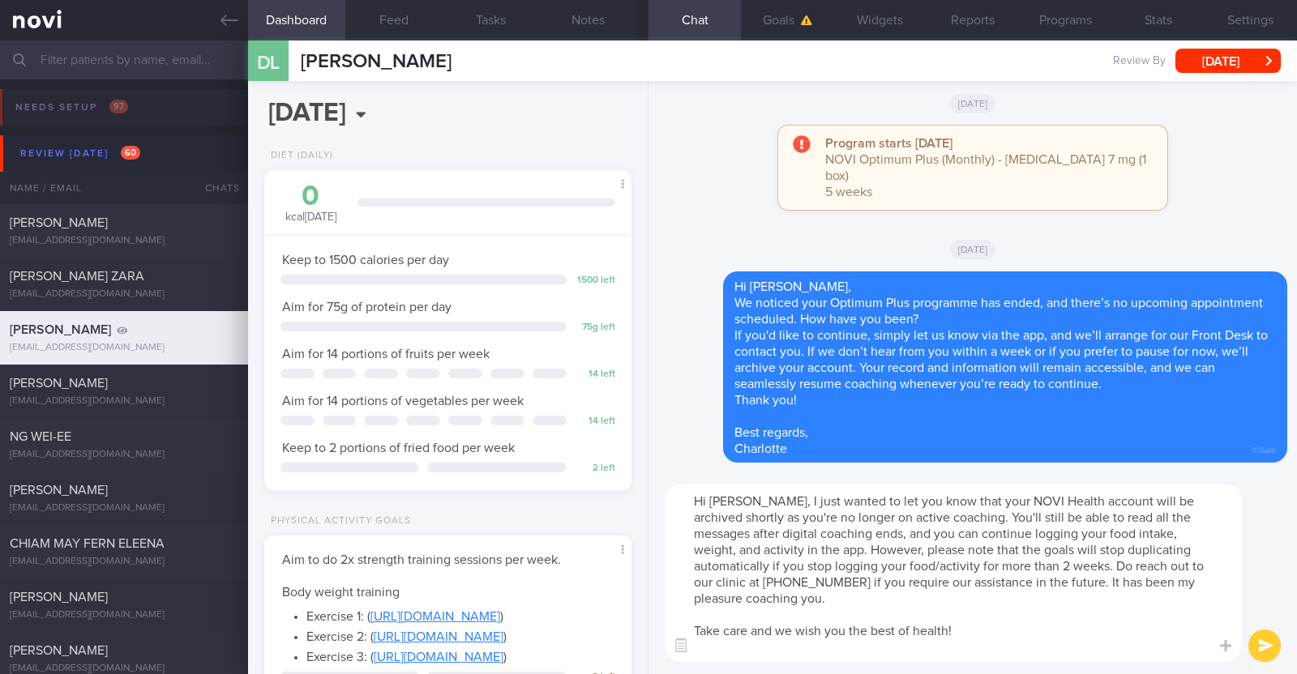
type textarea "Hi Daryl, I just wanted to let you know that your NOVI Health account will be a…"
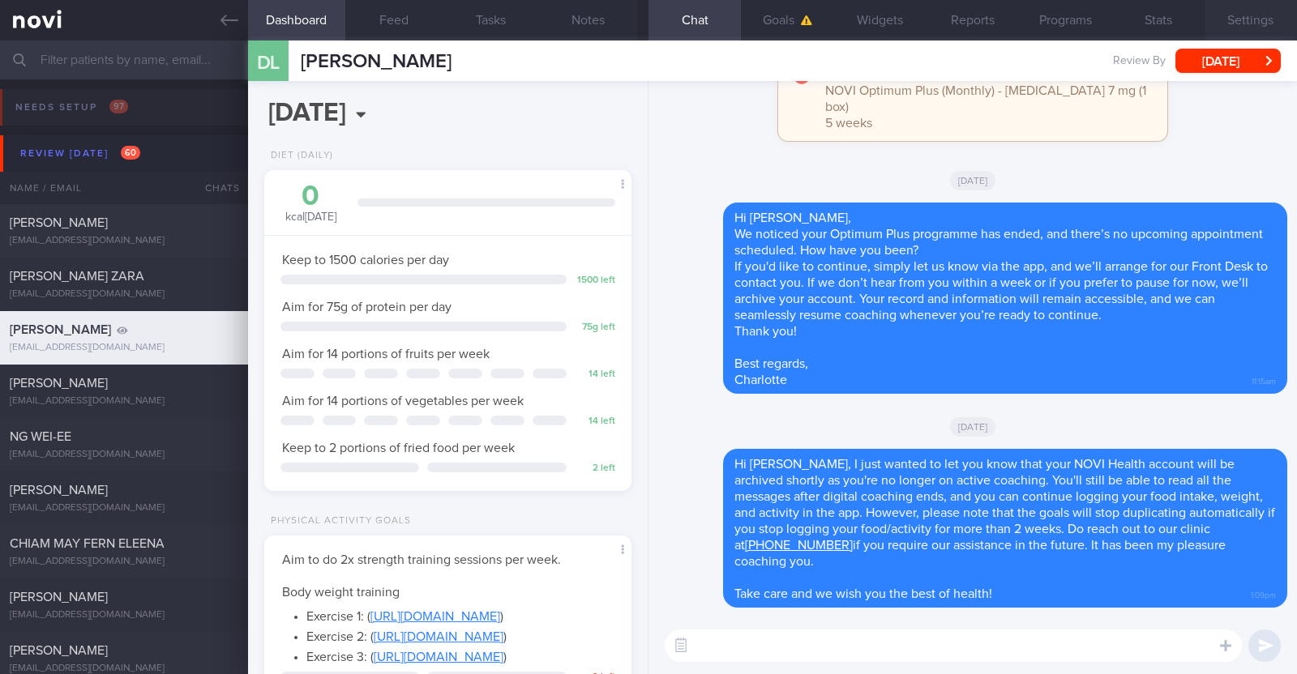
click at [1243, 26] on button "Settings" at bounding box center [1250, 20] width 92 height 41
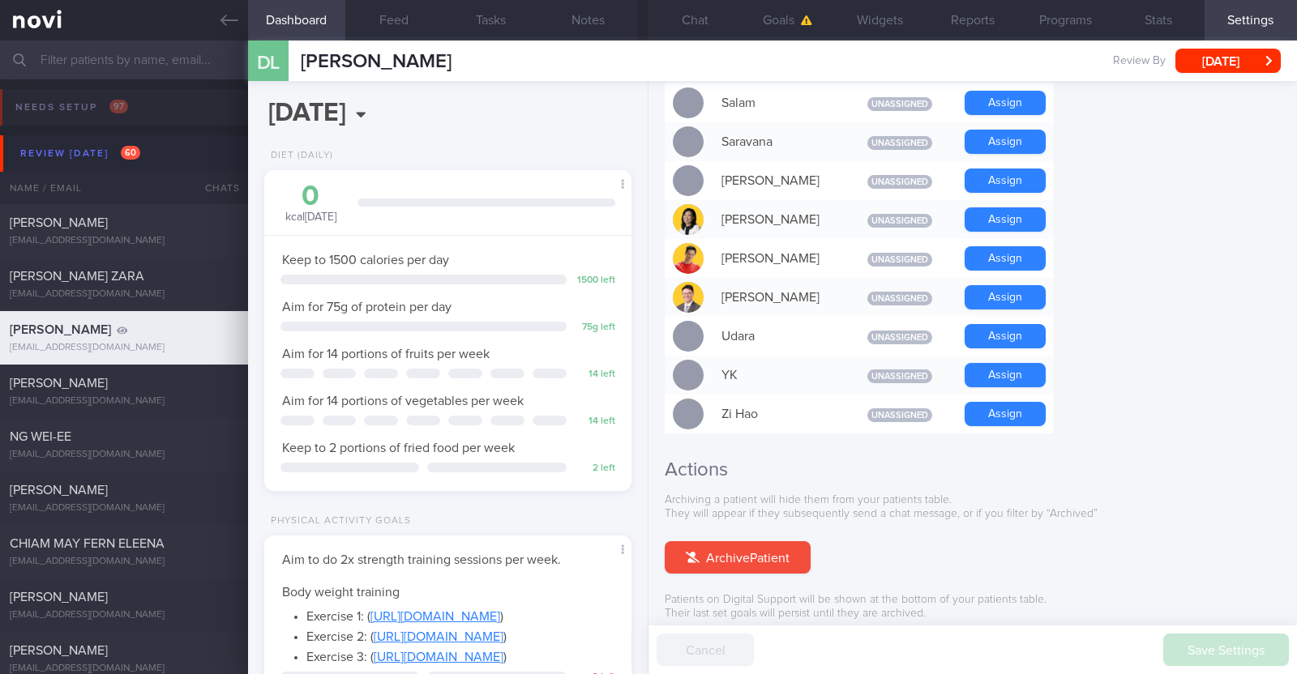
scroll to position [1458, 0]
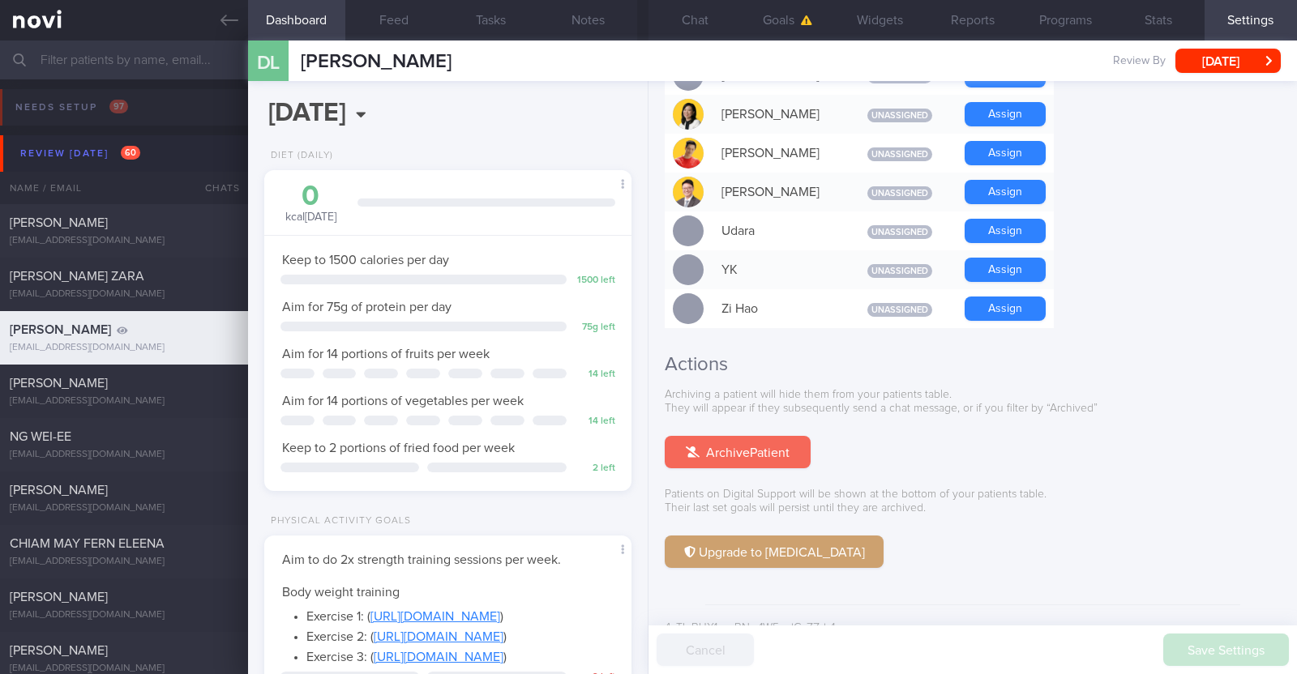
click at [722, 436] on button "Archive Patient" at bounding box center [738, 452] width 146 height 32
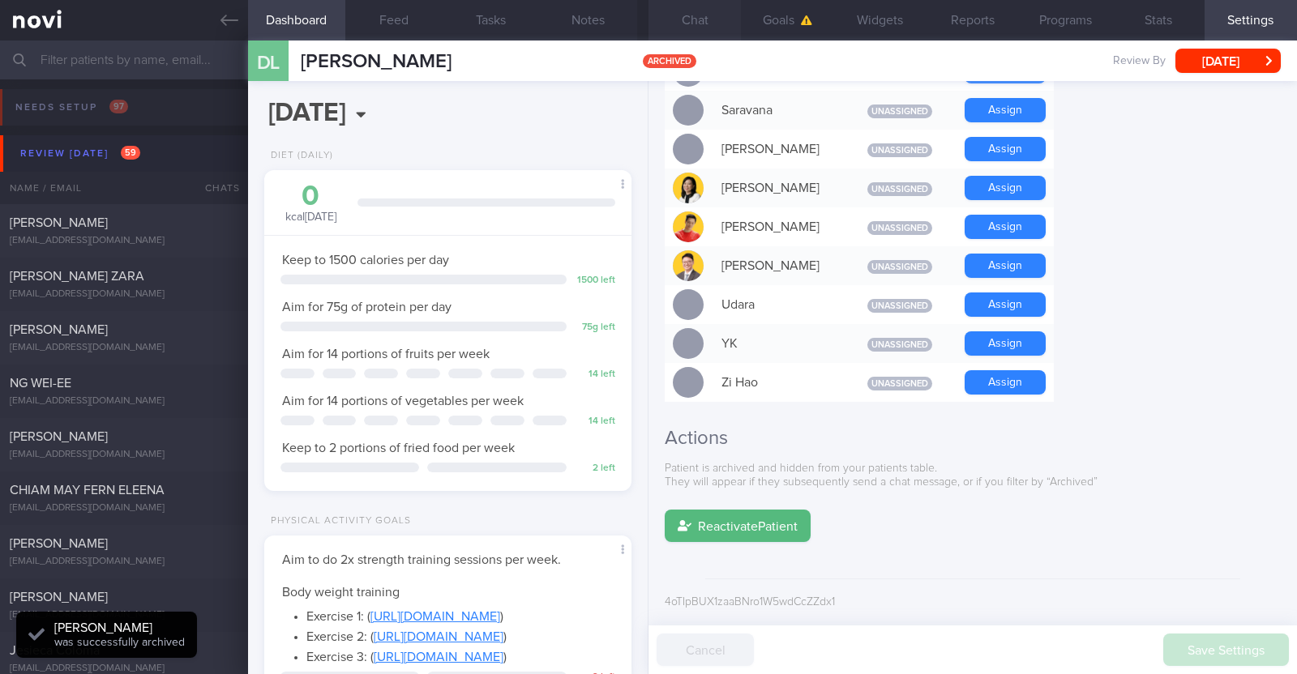
scroll to position [1358, 0]
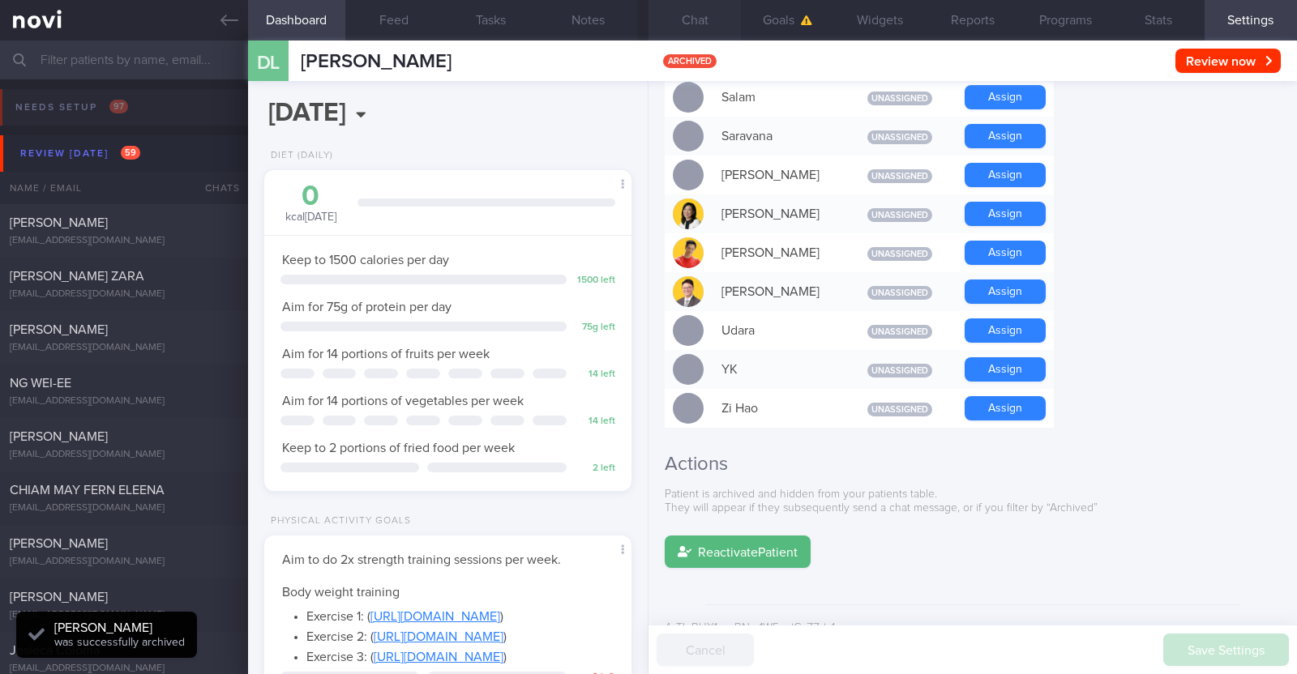
click at [695, 24] on button "Chat" at bounding box center [694, 20] width 92 height 41
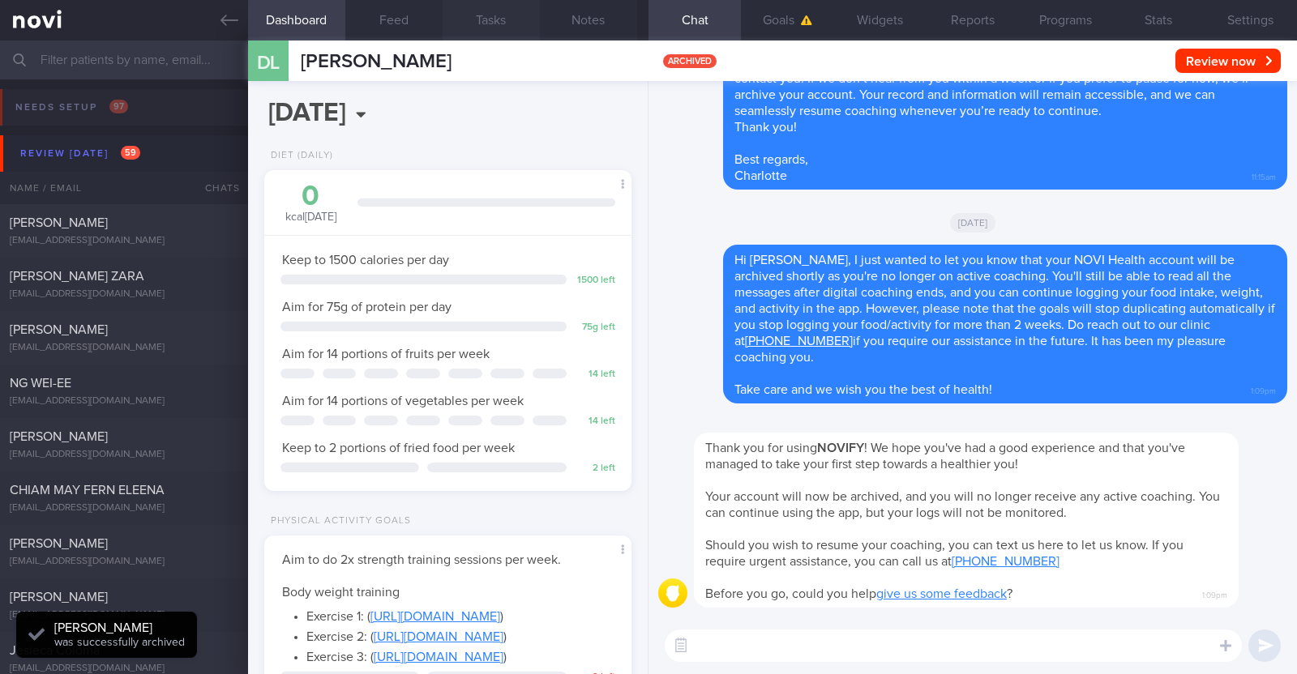
scroll to position [-203, 0]
select select "8"
click at [687, 408] on div "Delete Hi [PERSON_NAME], I just wanted to let you know that your NOVI Health ac…" at bounding box center [972, 329] width 629 height 169
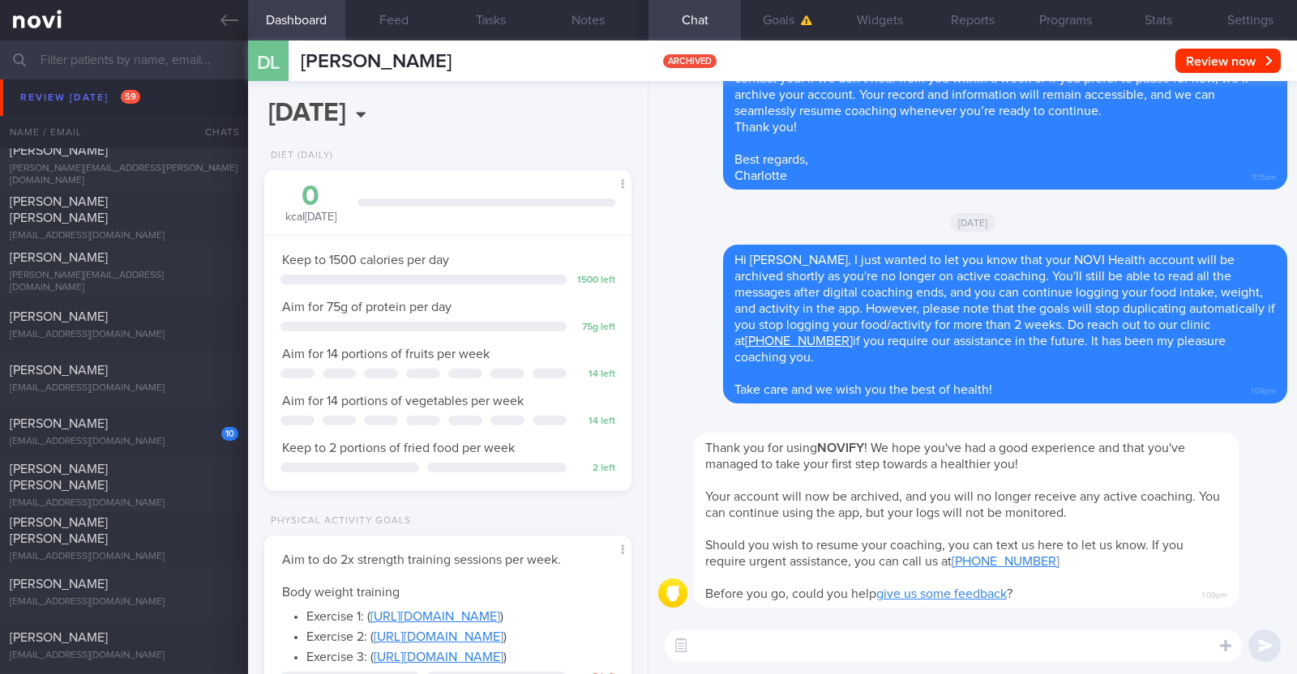
scroll to position [1013, 0]
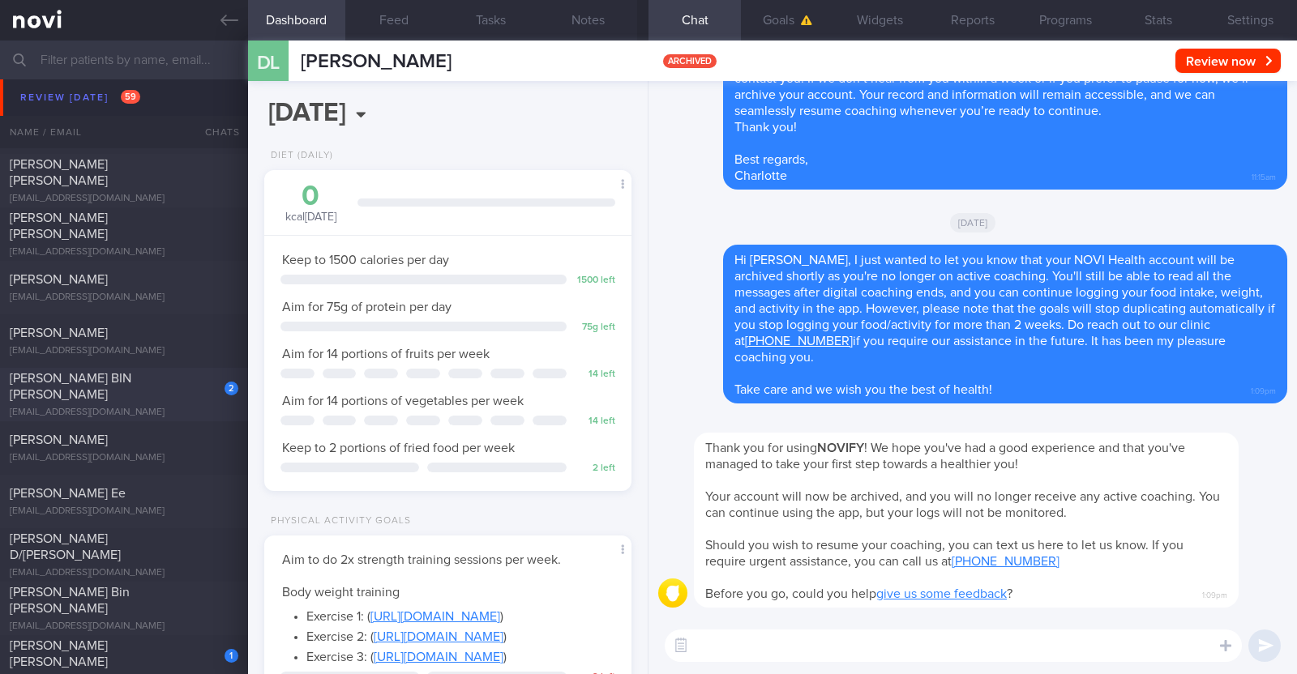
click at [176, 395] on div "2 [PERSON_NAME] BIN [PERSON_NAME] [EMAIL_ADDRESS][DOMAIN_NAME]" at bounding box center [124, 394] width 248 height 49
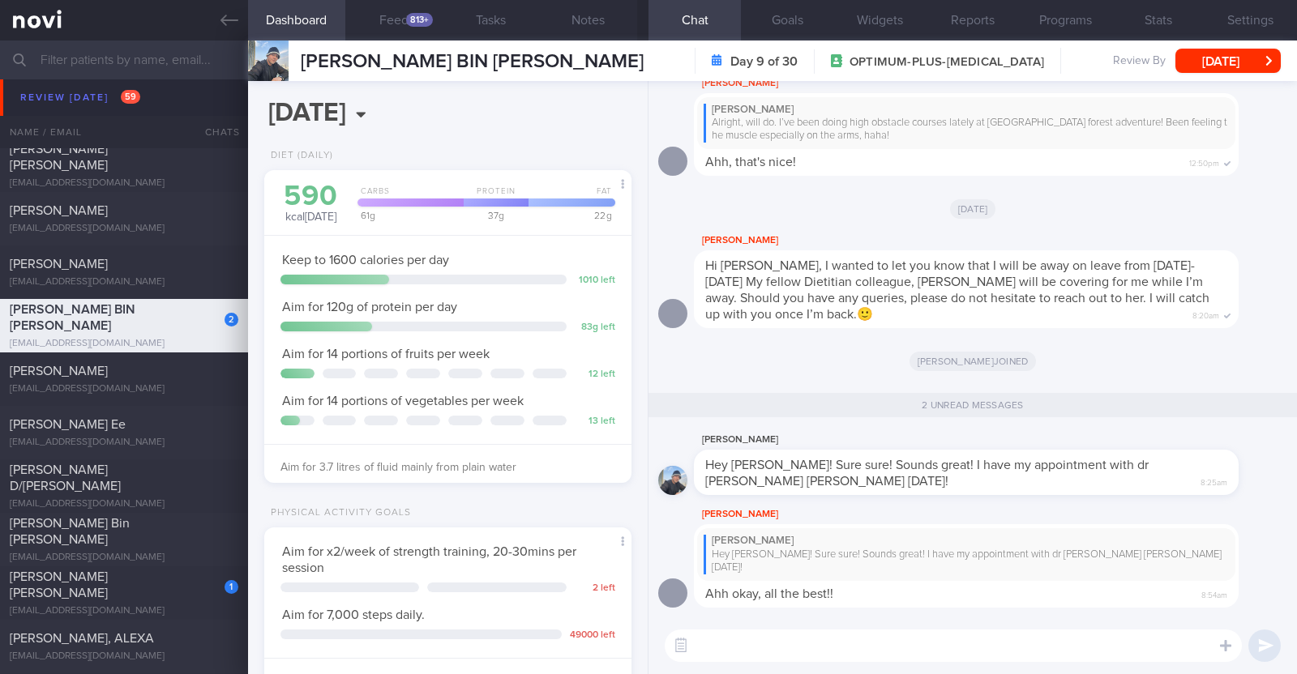
scroll to position [1114, 0]
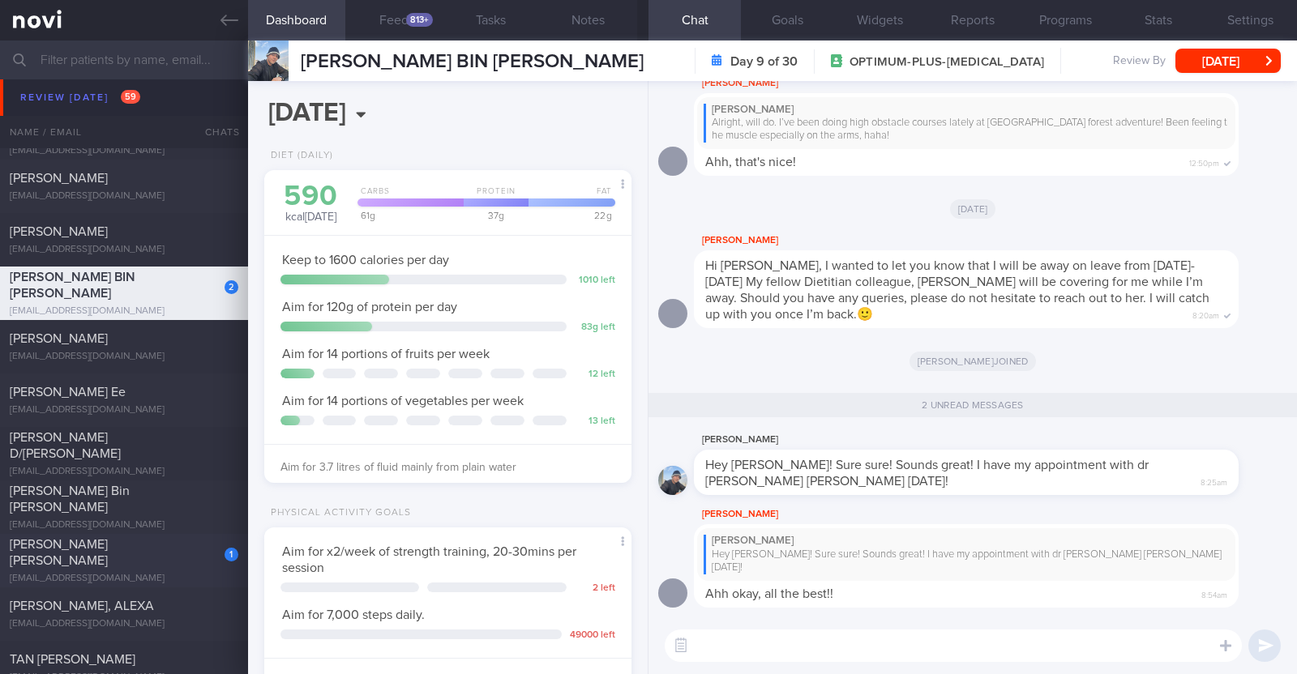
click at [188, 573] on div "[EMAIL_ADDRESS][DOMAIN_NAME]" at bounding box center [124, 579] width 229 height 12
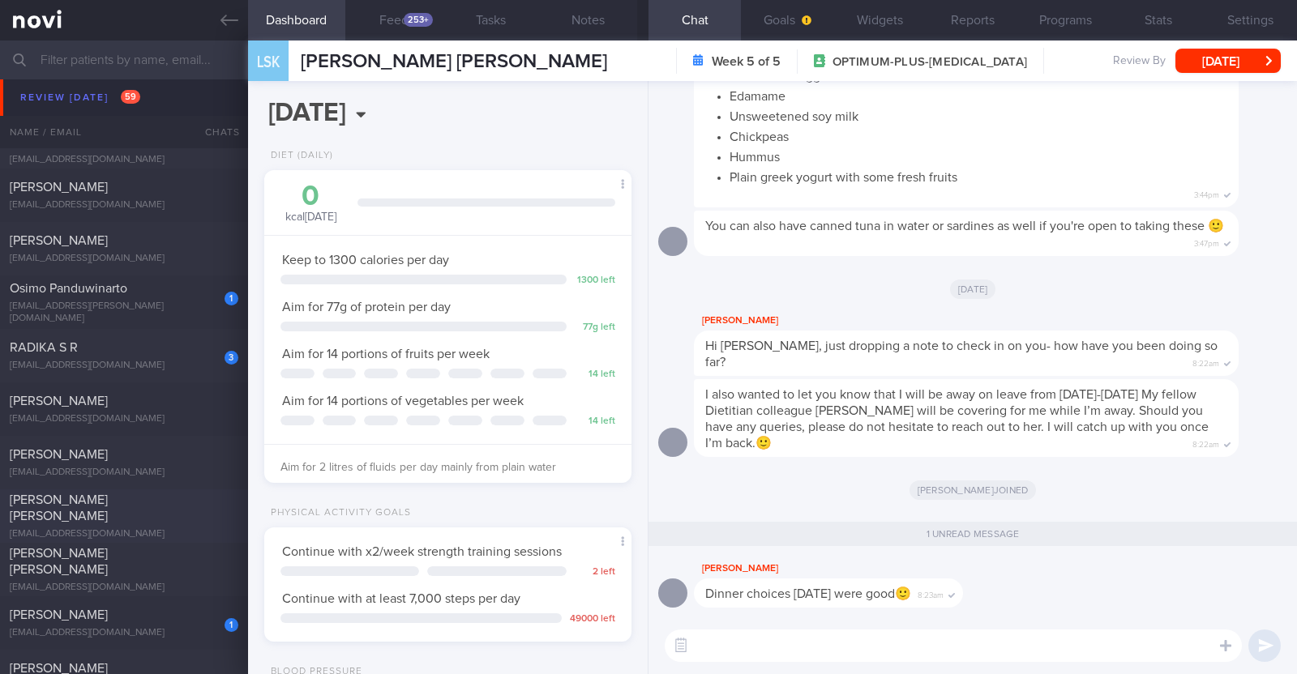
scroll to position [2330, 0]
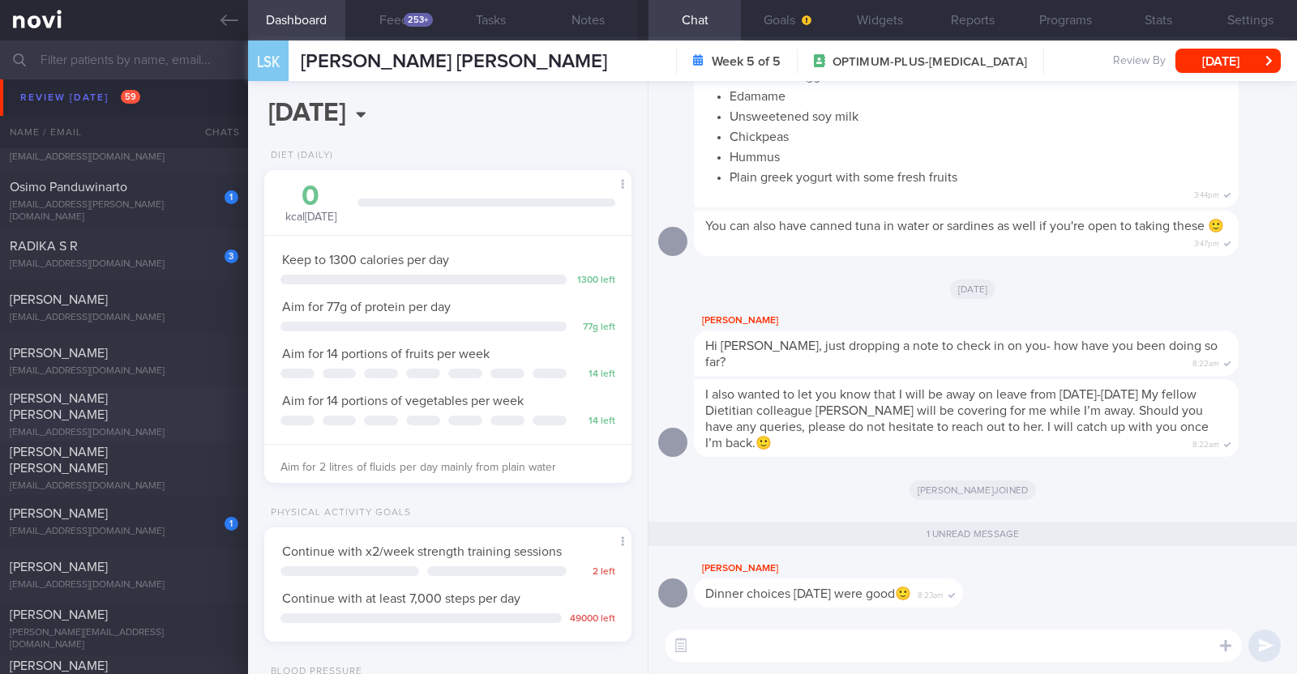
click at [183, 514] on div "[PERSON_NAME]" at bounding box center [122, 514] width 225 height 16
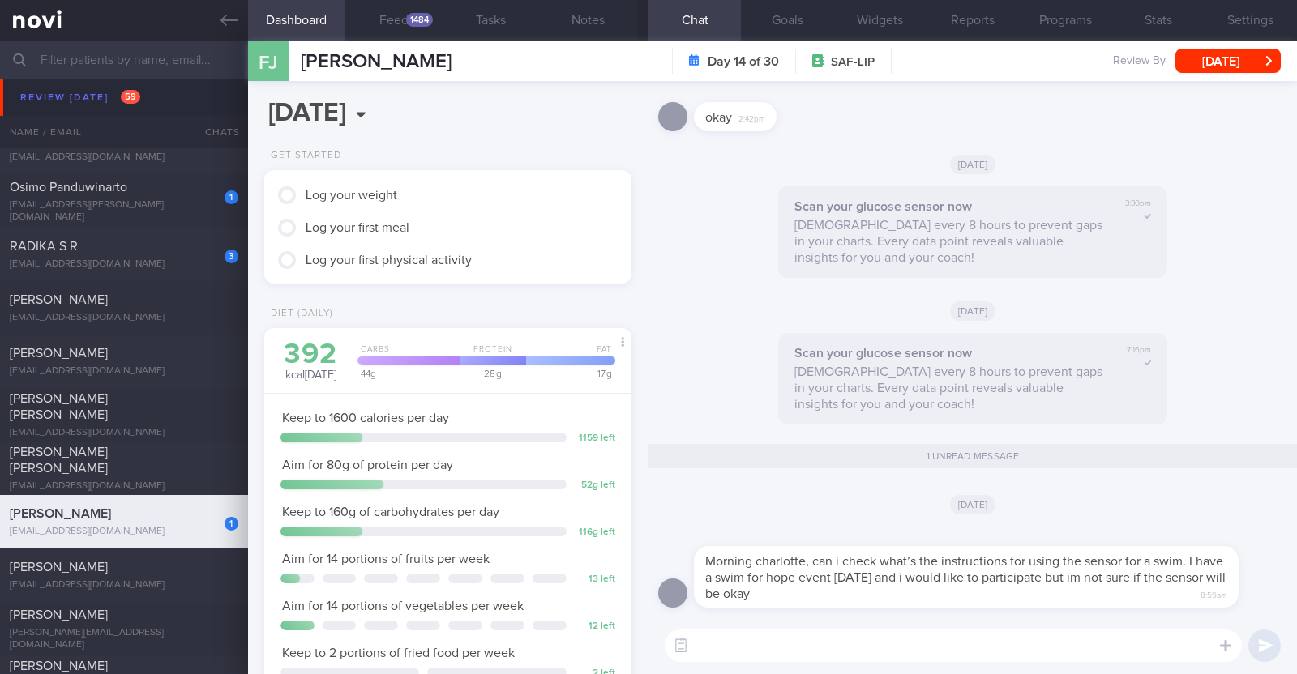
scroll to position [207, 328]
click at [802, 654] on textarea at bounding box center [953, 646] width 577 height 32
click at [811, 642] on textarea "Hi [PERSON_NAME]" at bounding box center [953, 646] width 577 height 32
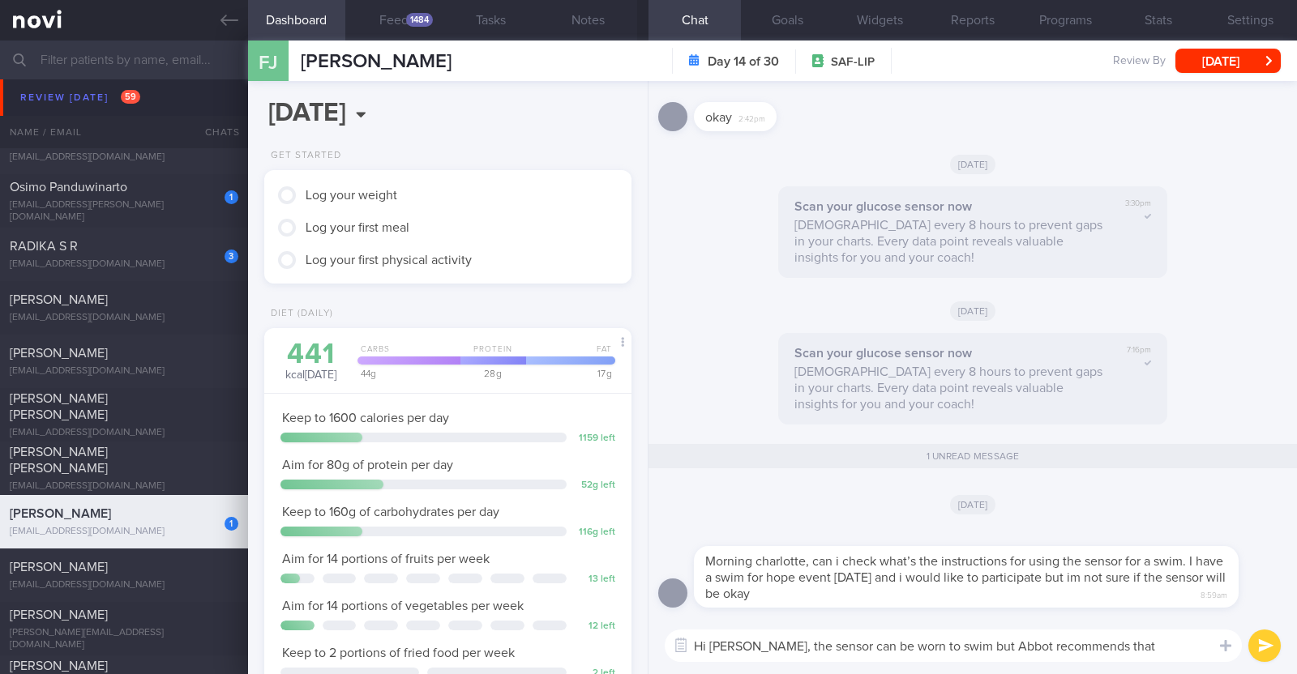
paste textarea "The Sensor should not be taken below 1 metre of water (3 feet), and should not …"
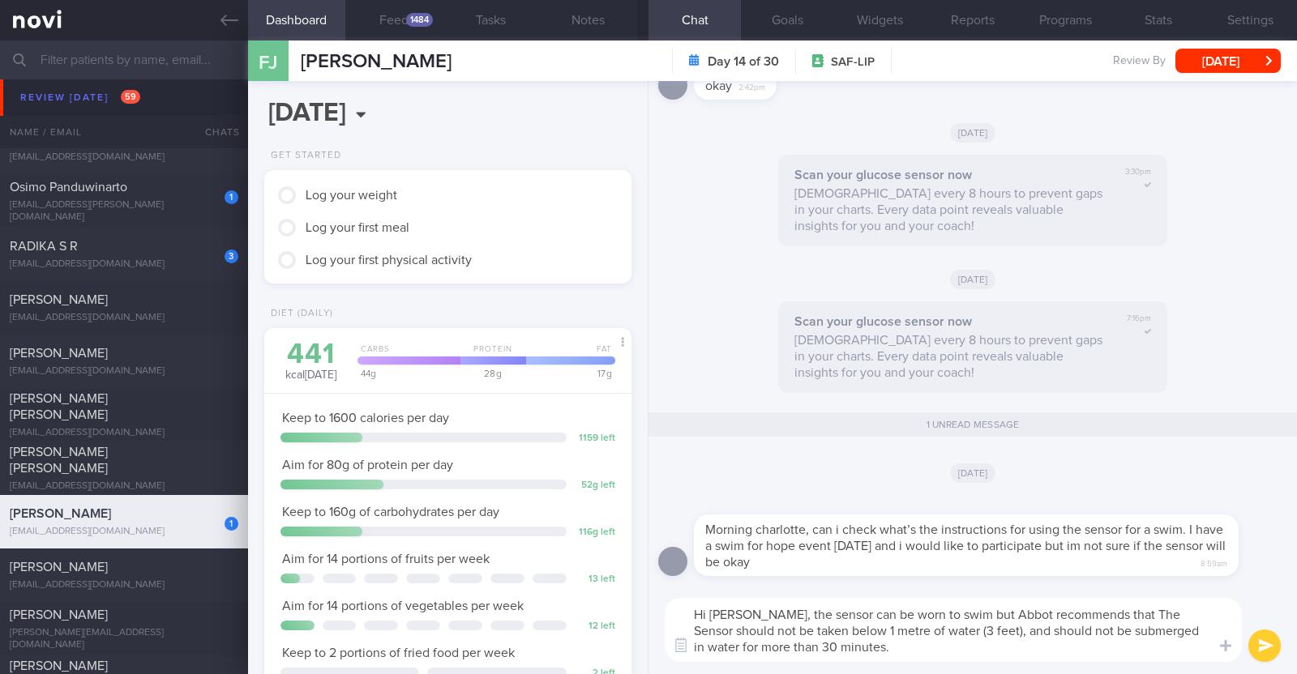
scroll to position [0, 0]
click at [1106, 617] on textarea "Hi [PERSON_NAME], the sensor can be worn to swim but Abbot recommends that The …" at bounding box center [953, 630] width 577 height 64
type textarea "Hi [PERSON_NAME], the sensor can be worn to swim but Abbot recommends that the …"
click at [1277, 648] on button "submit" at bounding box center [1264, 646] width 32 height 32
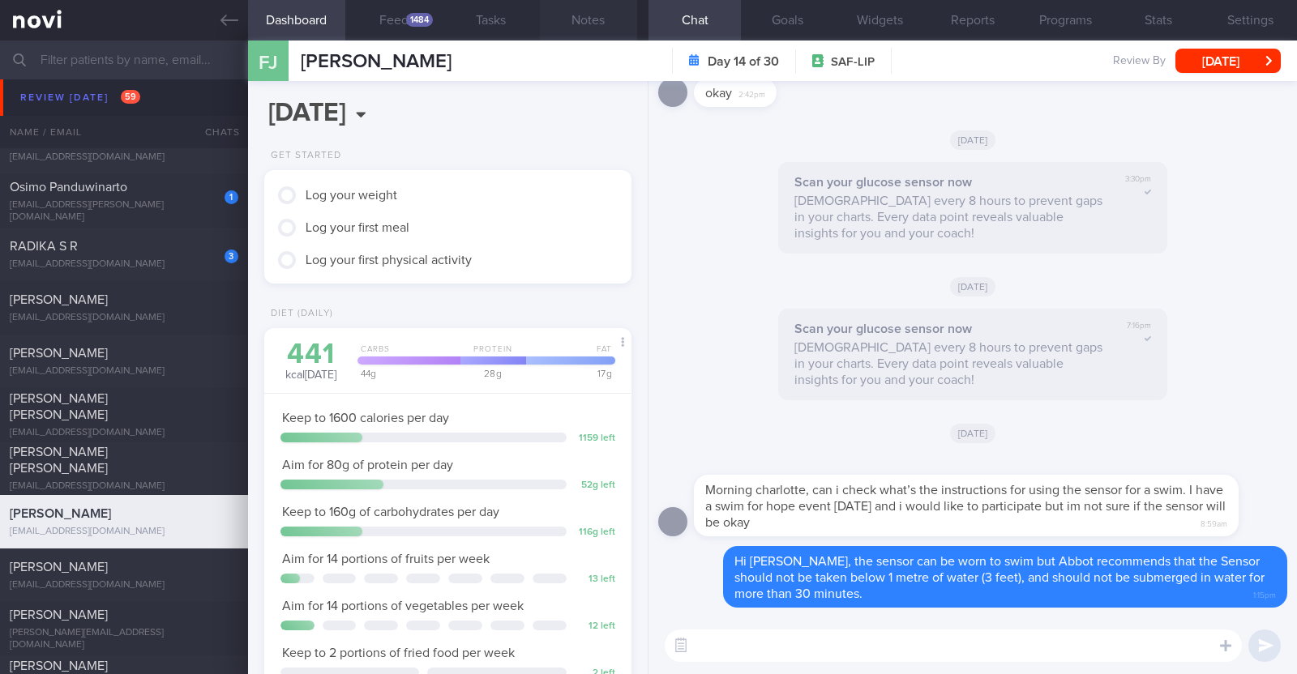
click at [616, 22] on button "Notes" at bounding box center [588, 20] width 97 height 41
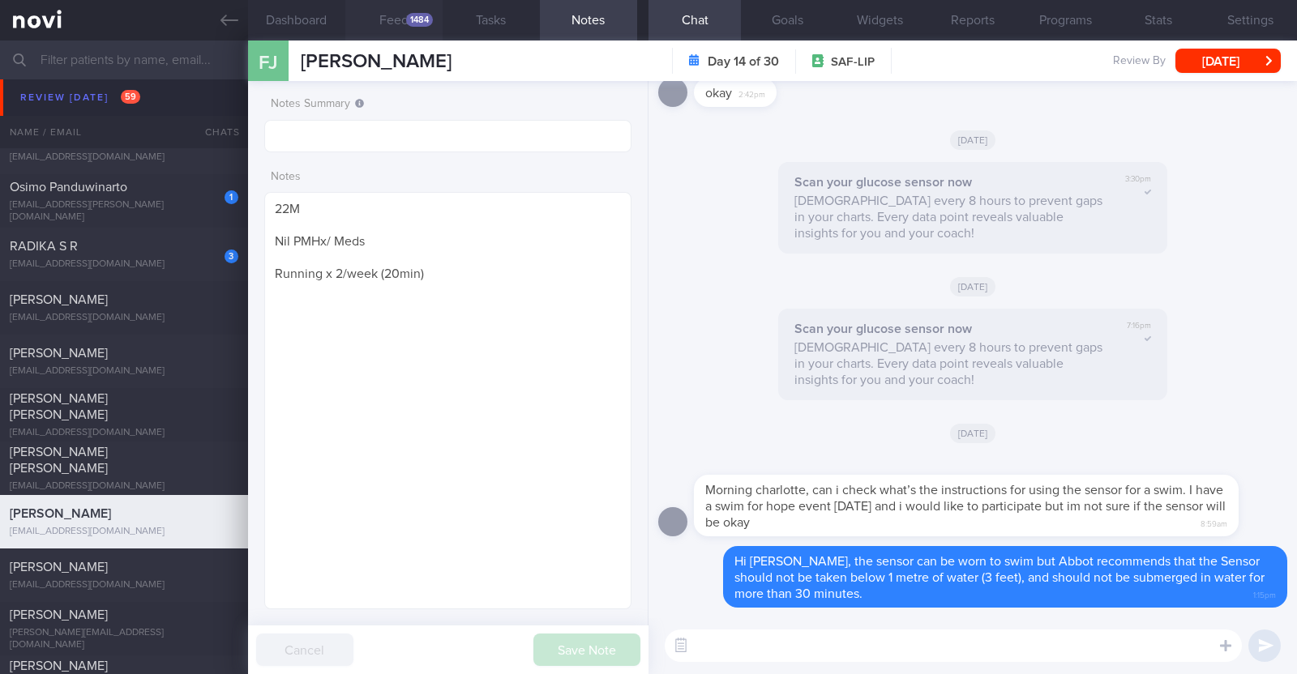
click at [377, 27] on button "Feed 1484" at bounding box center [393, 20] width 97 height 41
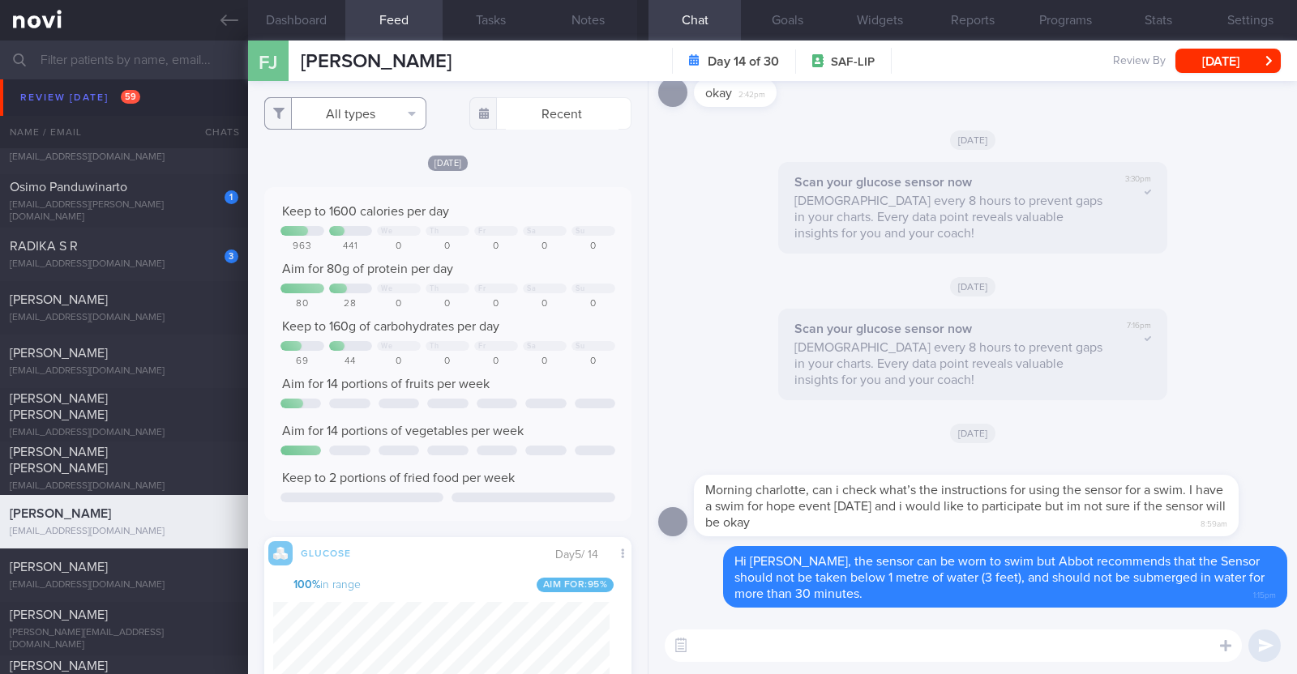
click at [365, 110] on button "All types" at bounding box center [345, 113] width 162 height 32
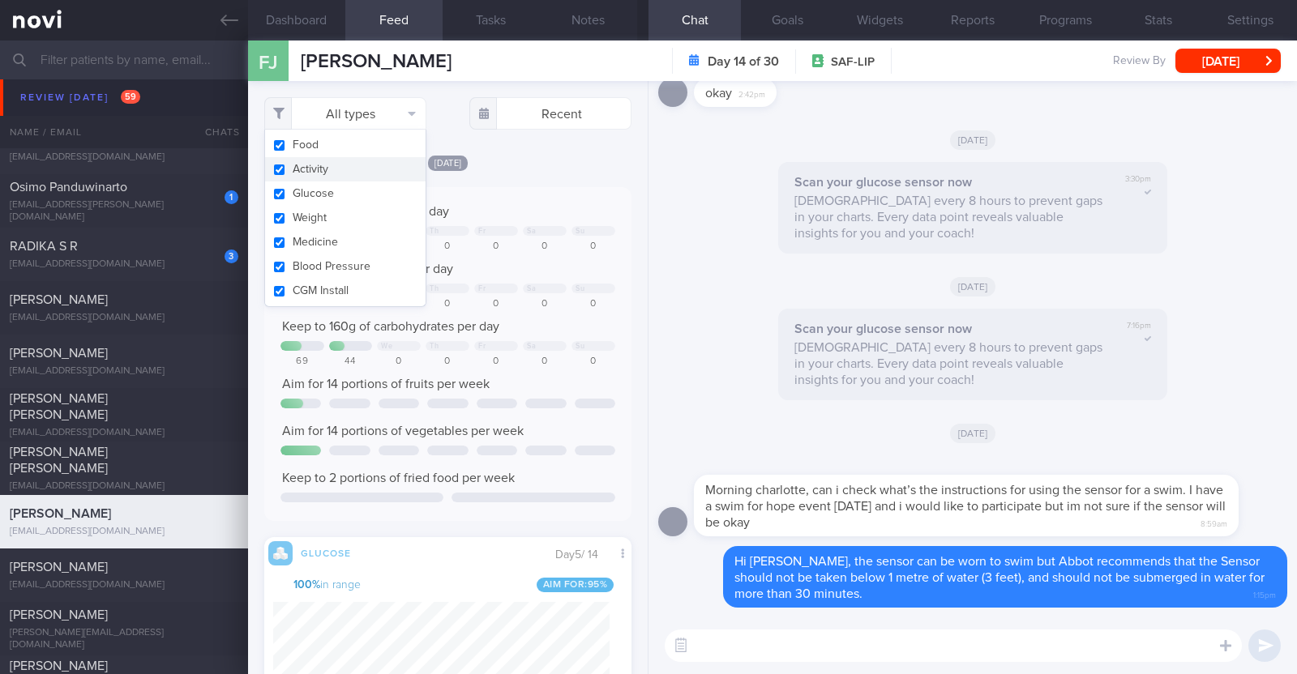
click at [337, 166] on button "Activity" at bounding box center [345, 169] width 160 height 24
checkbox input "false"
click at [510, 162] on div "[DATE]" at bounding box center [447, 162] width 367 height 17
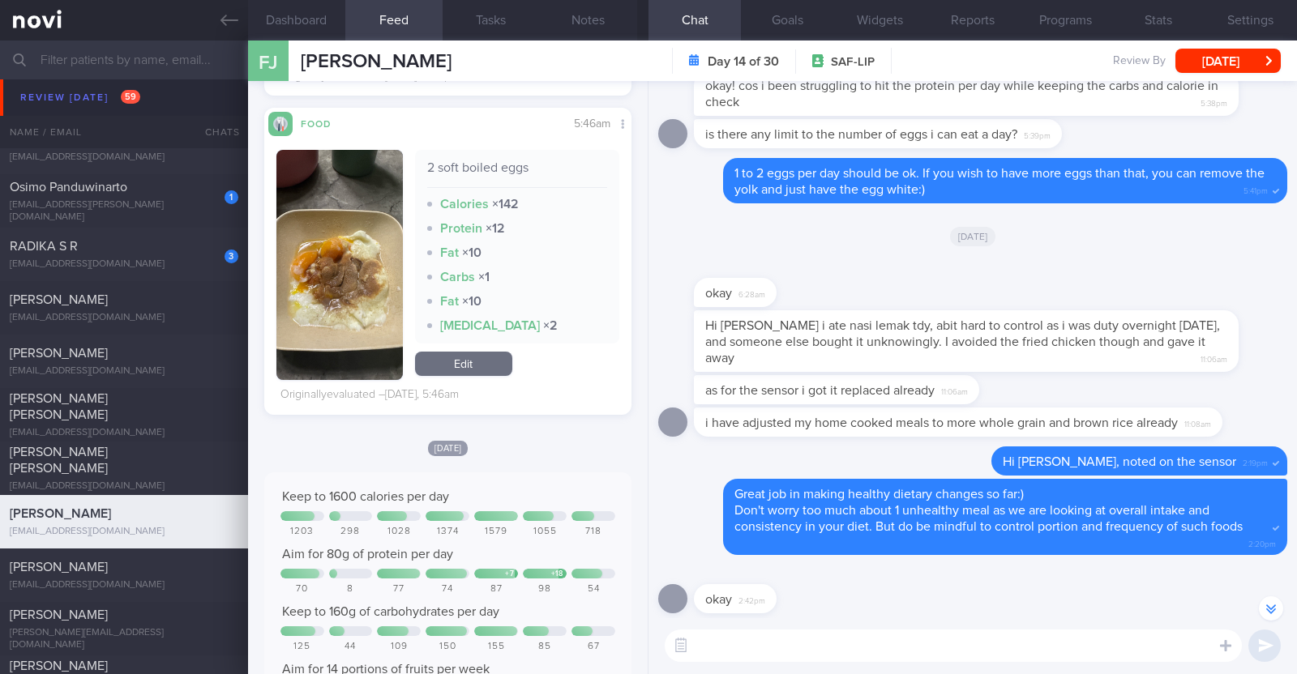
click at [1190, 640] on textarea at bounding box center [953, 646] width 577 height 32
type textarea "Protein intake was good yesterday. Keep it up!"
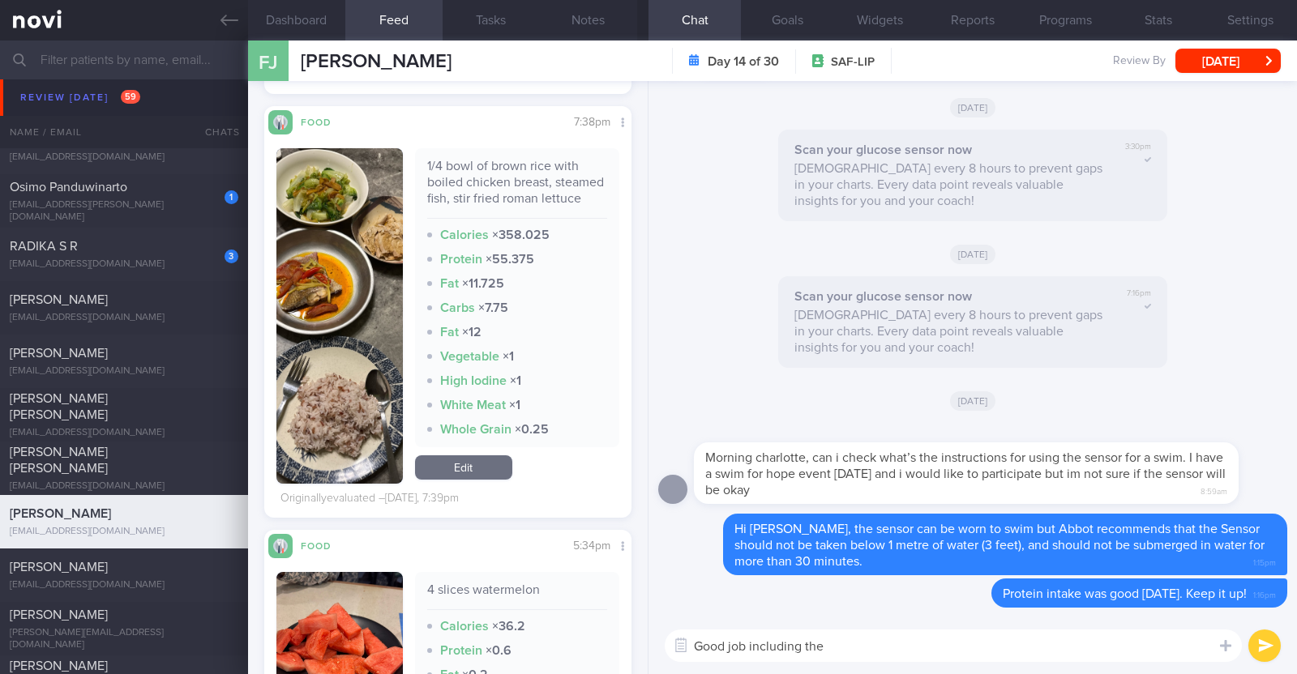
scroll to position [1519, 0]
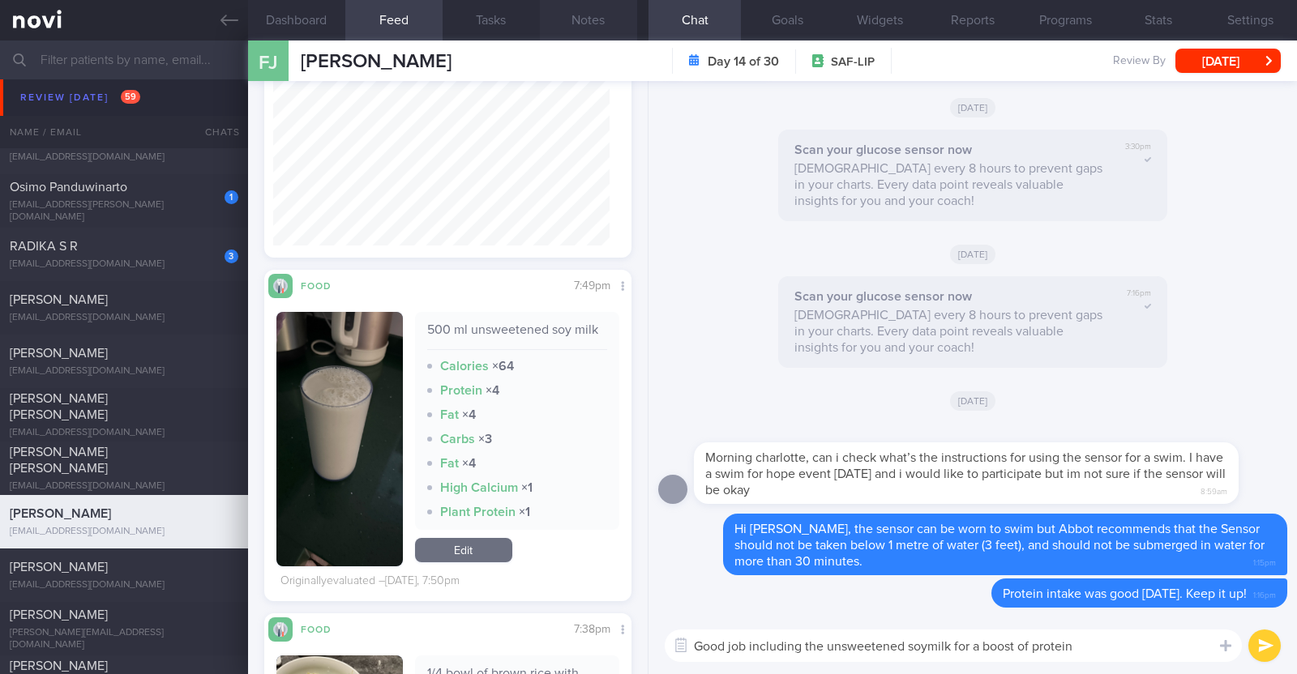
paste textarea "👍"
type textarea "Good job including the unsweetened soymilk for a boost of protein 👍"
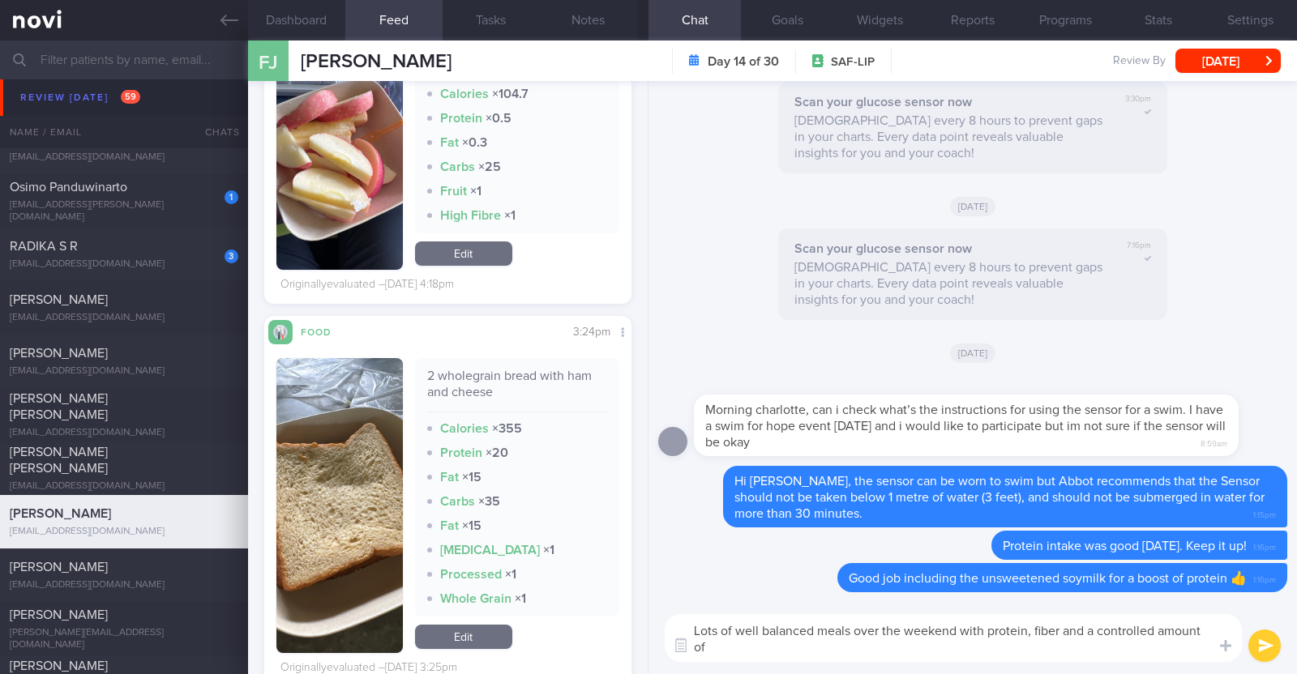
scroll to position [0, 0]
type textarea "Lots of well balanced meals over the weekend with protein, fiber and a controll…"
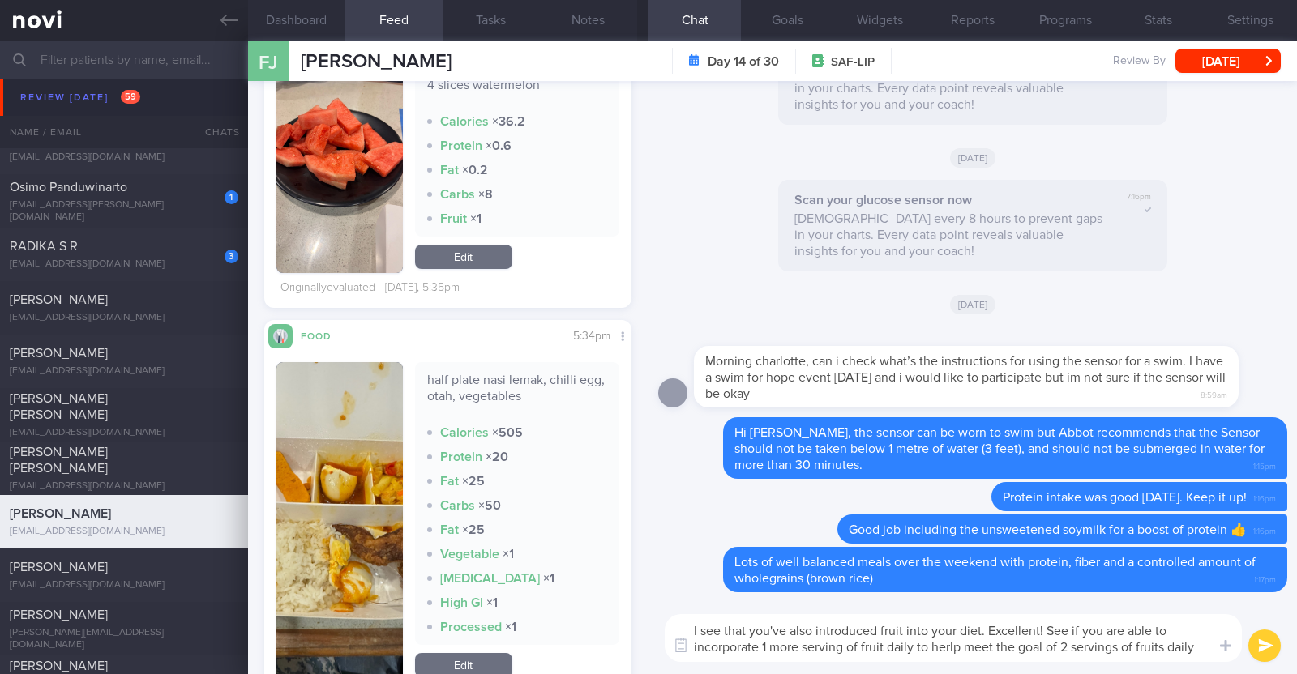
click at [951, 644] on textarea "I see that you've also introduced fruit into your diet. Excellent! See if you a…" at bounding box center [953, 638] width 577 height 48
type textarea "I see that you've also introduced fruit into your diet. Excellent! See if you a…"
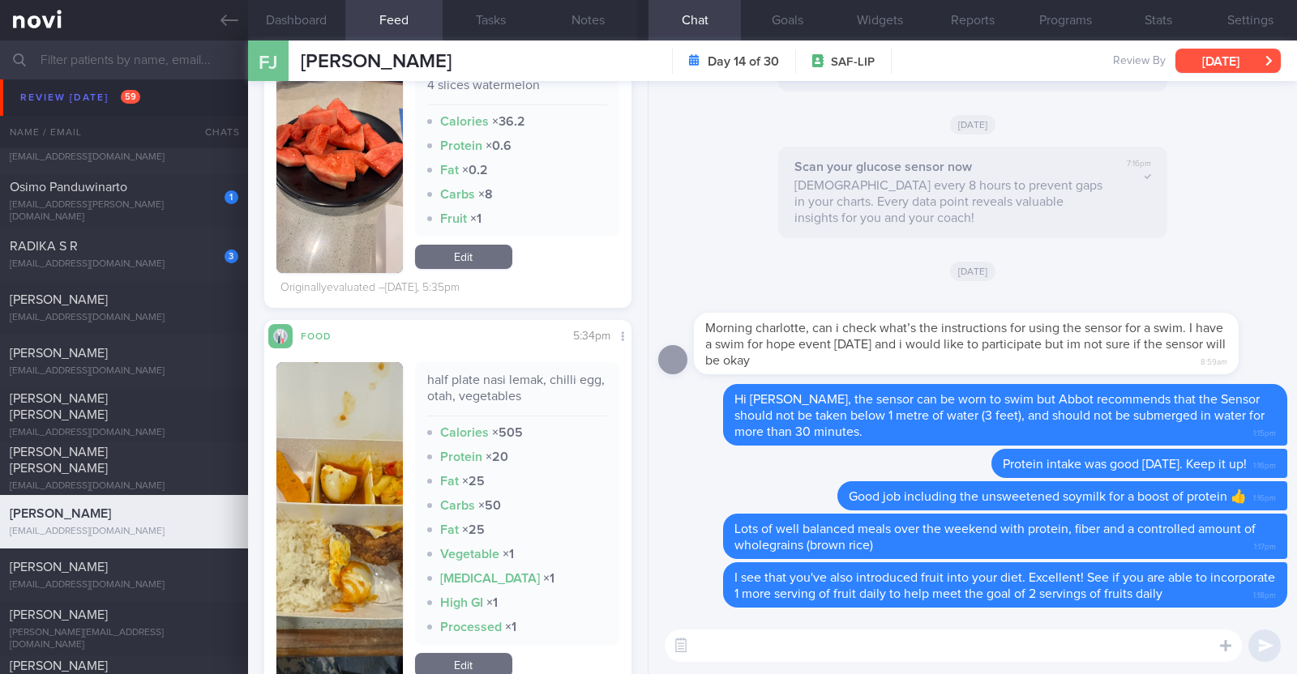
click at [1187, 54] on button "[DATE]" at bounding box center [1227, 61] width 105 height 24
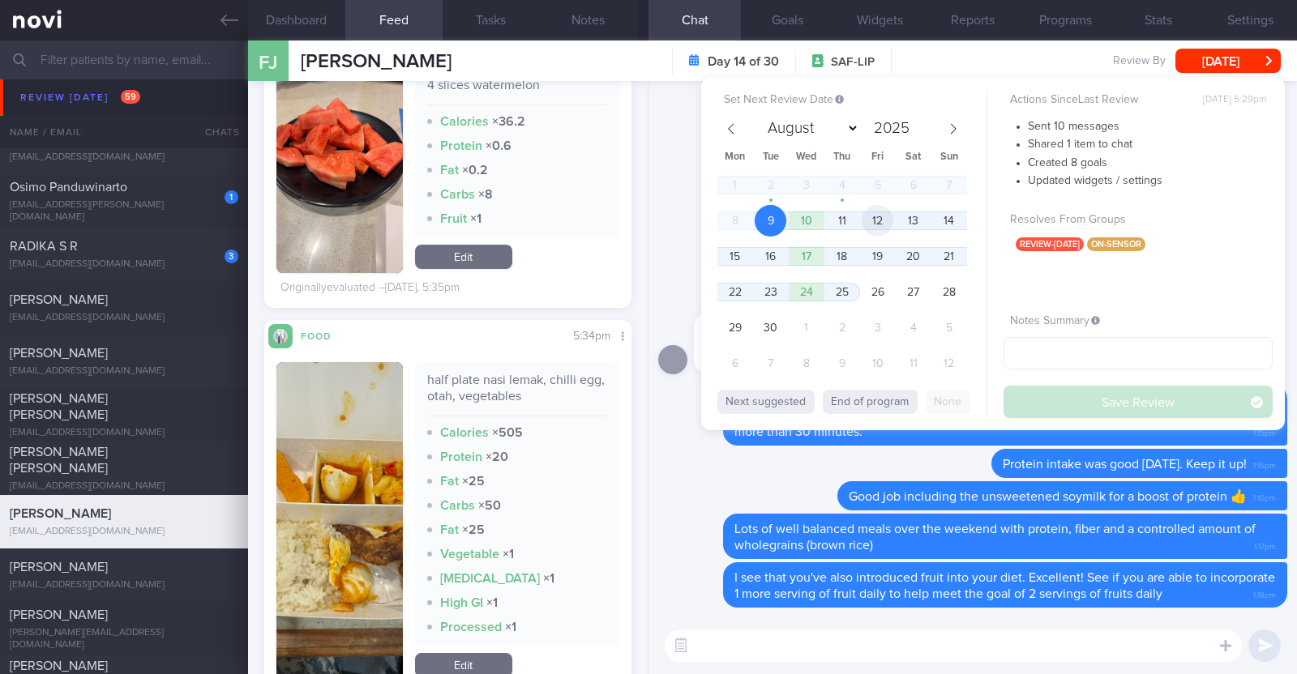
click at [880, 220] on span "12" at bounding box center [878, 221] width 32 height 32
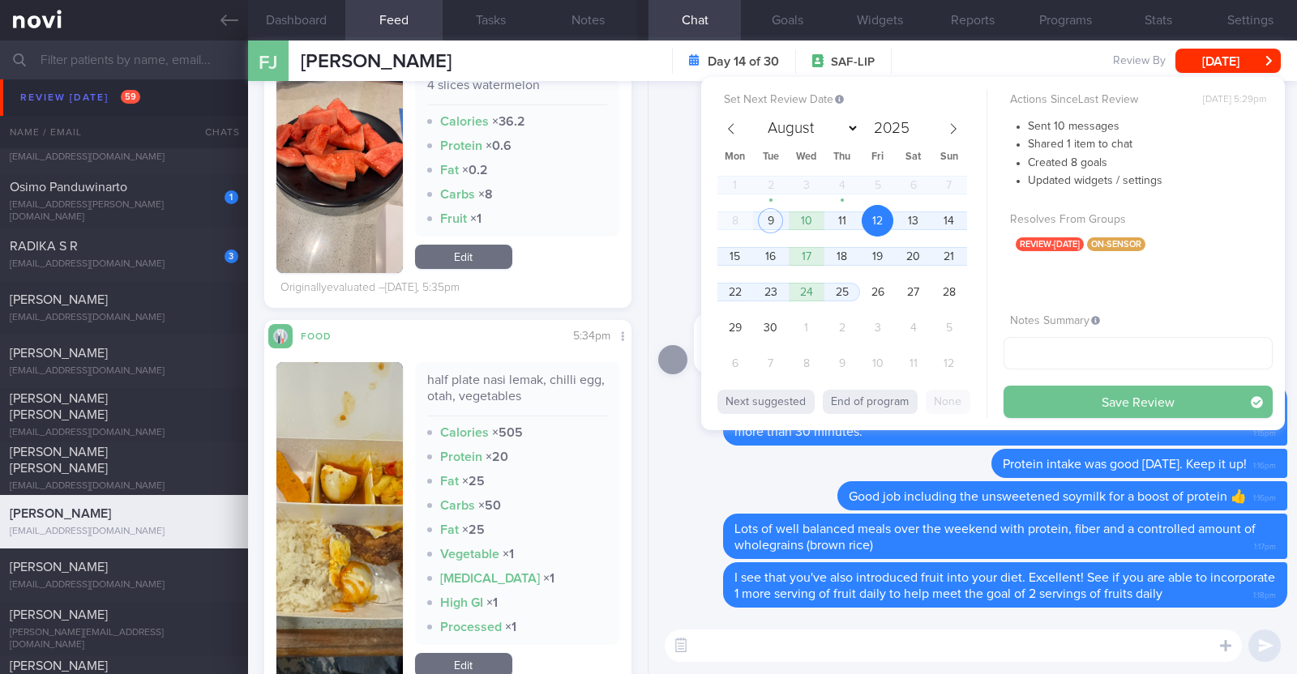
click at [1083, 392] on button "Save Review" at bounding box center [1137, 402] width 269 height 32
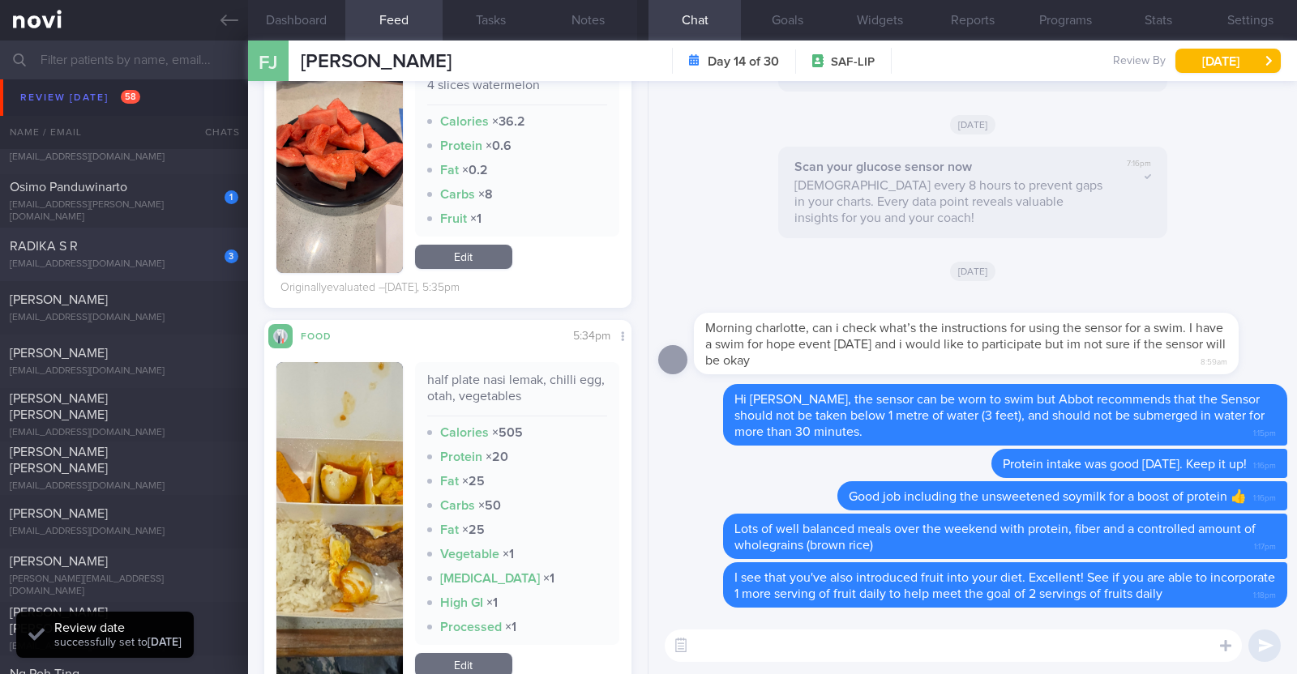
scroll to position [223, 336]
click at [51, 253] on div "RADIKA S R" at bounding box center [122, 246] width 225 height 16
type textarea "61F Indian vegetarian diet; takes dairy but not egg Co-morbidities: Dyslipidemi…"
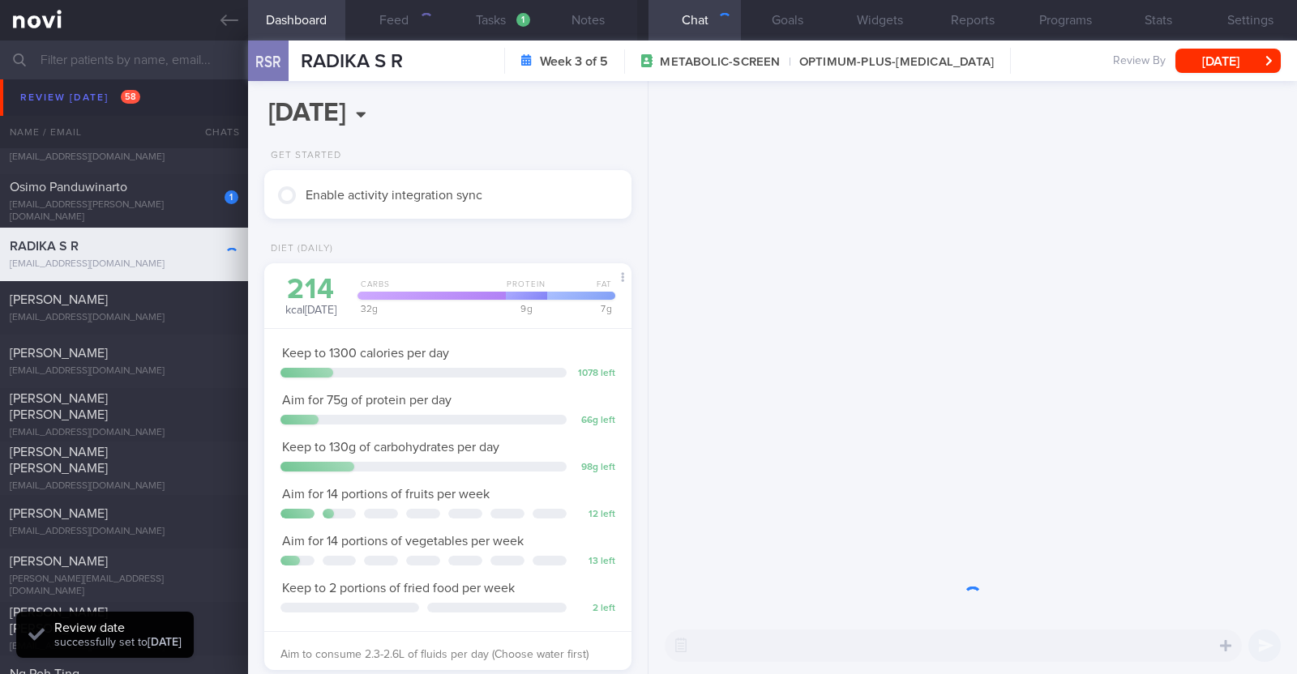
scroll to position [161, 323]
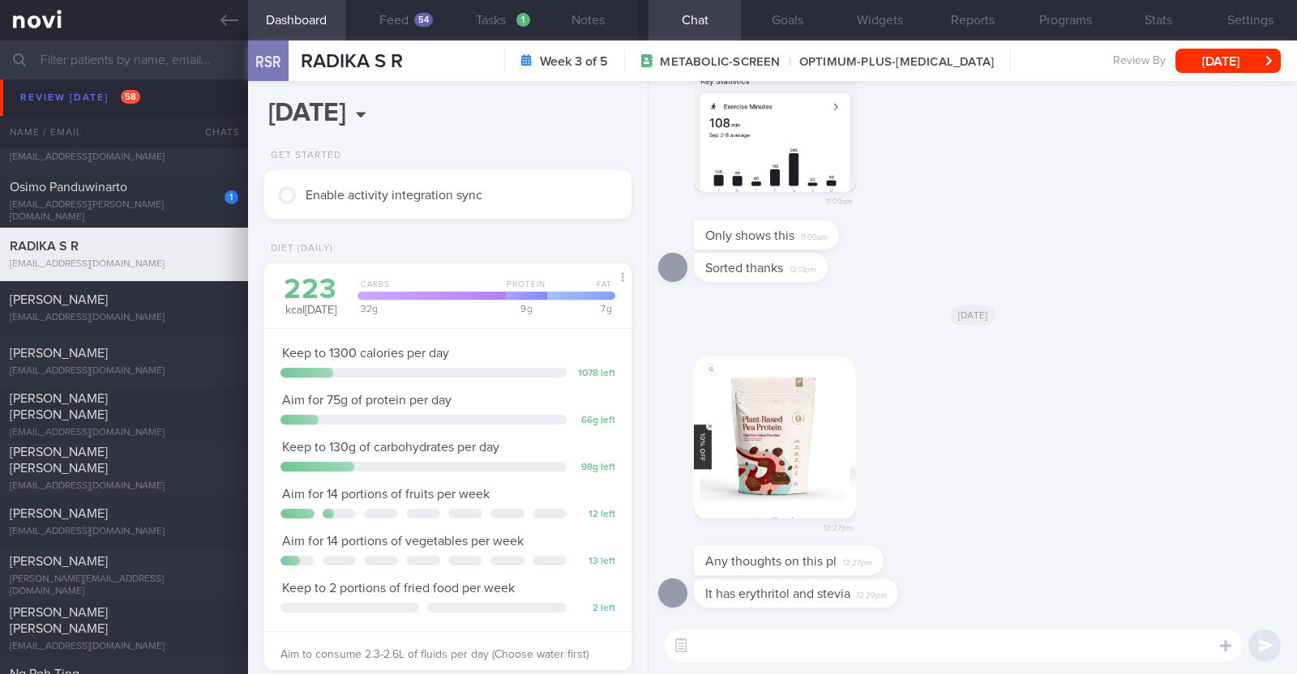
click at [809, 431] on button "button" at bounding box center [775, 438] width 162 height 162
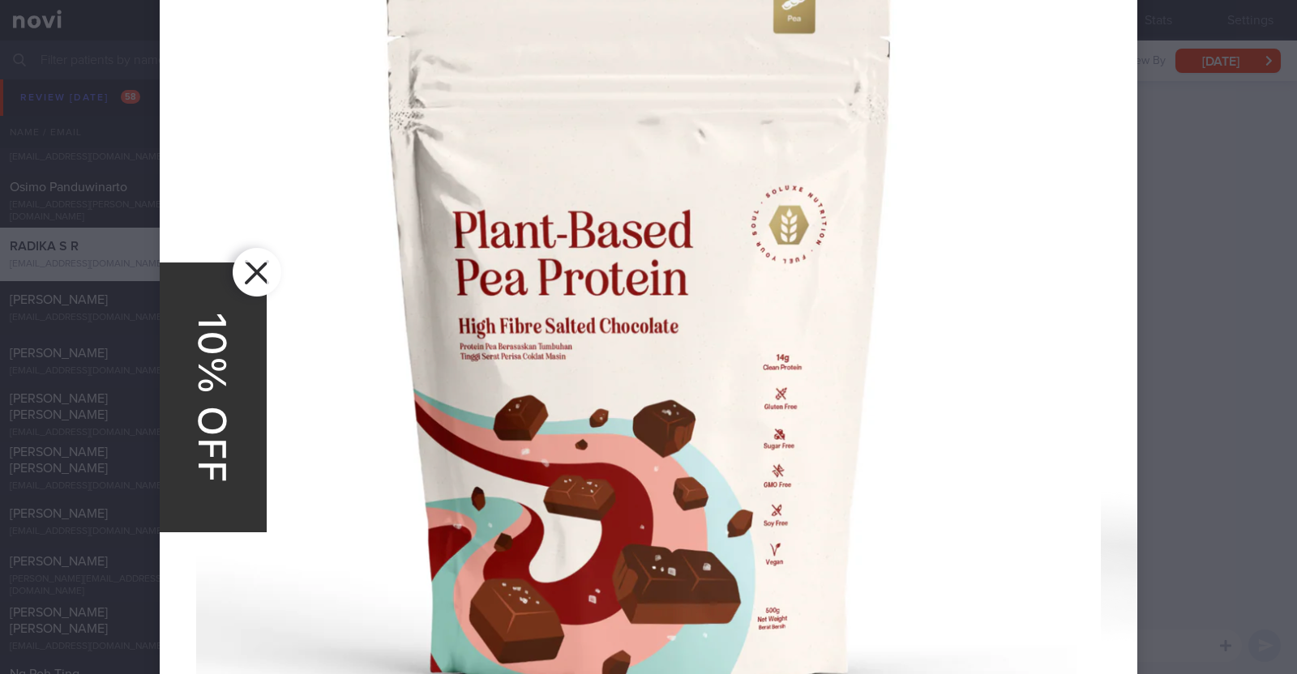
scroll to position [810, 0]
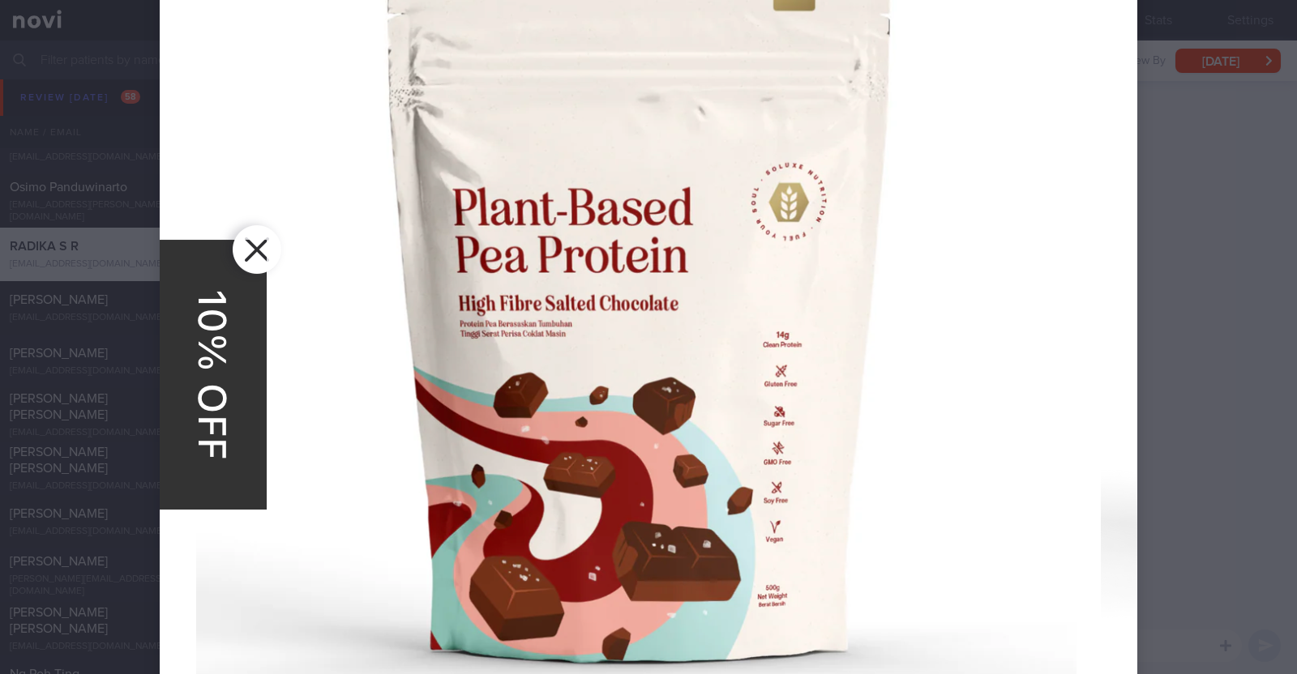
click at [1169, 185] on div at bounding box center [648, 317] width 1107 height 2255
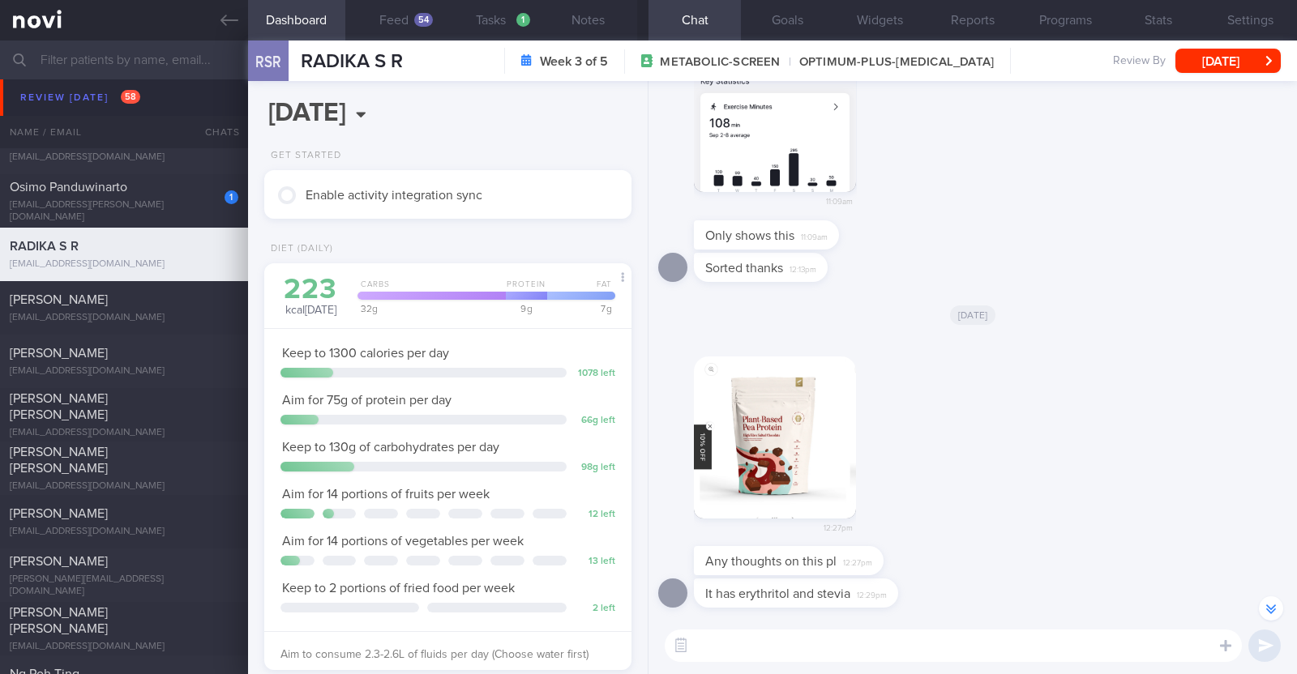
scroll to position [-202, 0]
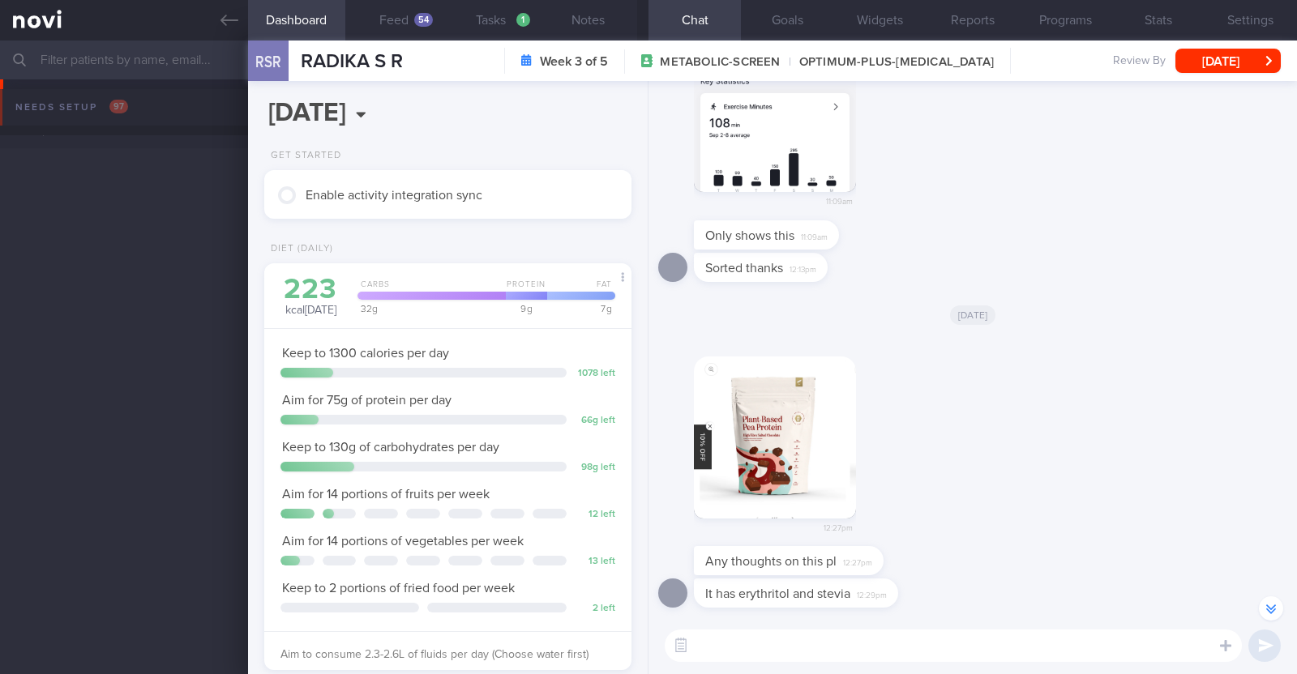
select select "8"
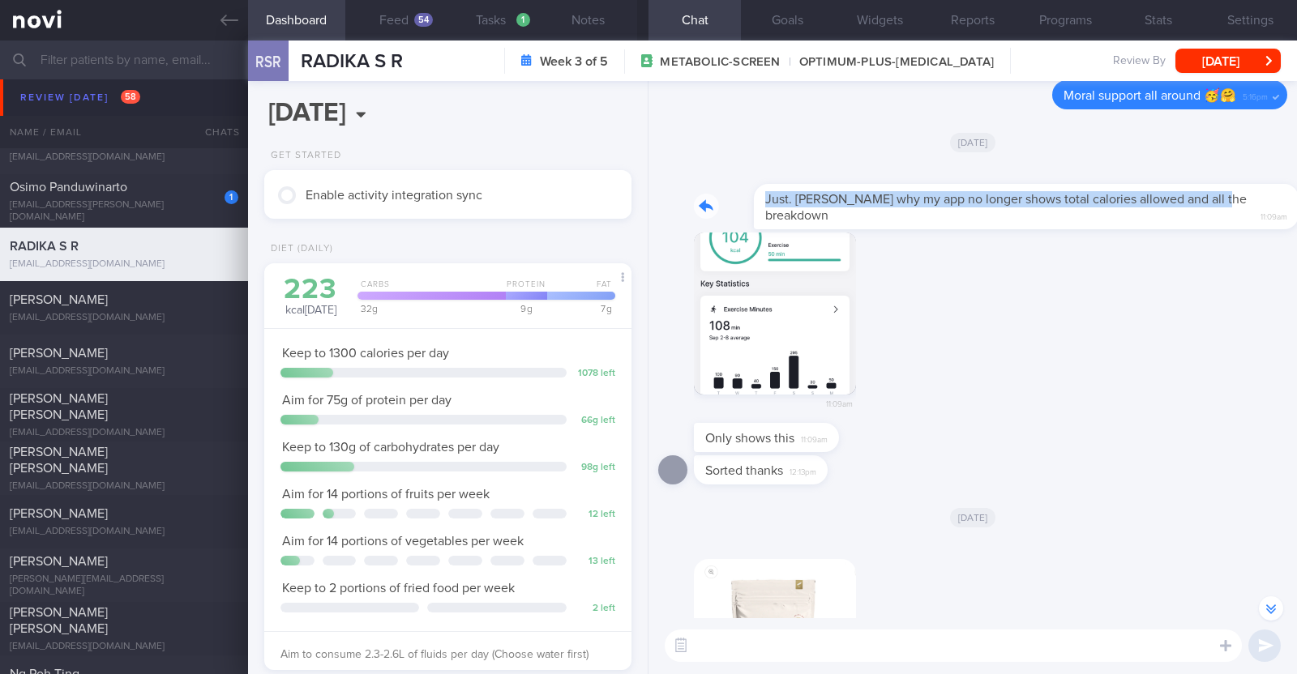
drag, startPoint x: 1158, startPoint y: 212, endPoint x: 1263, endPoint y: 220, distance: 104.9
click at [1263, 220] on div "Just. [PERSON_NAME] why my app no longer shows total calories allowed and all t…" at bounding box center [990, 197] width 593 height 65
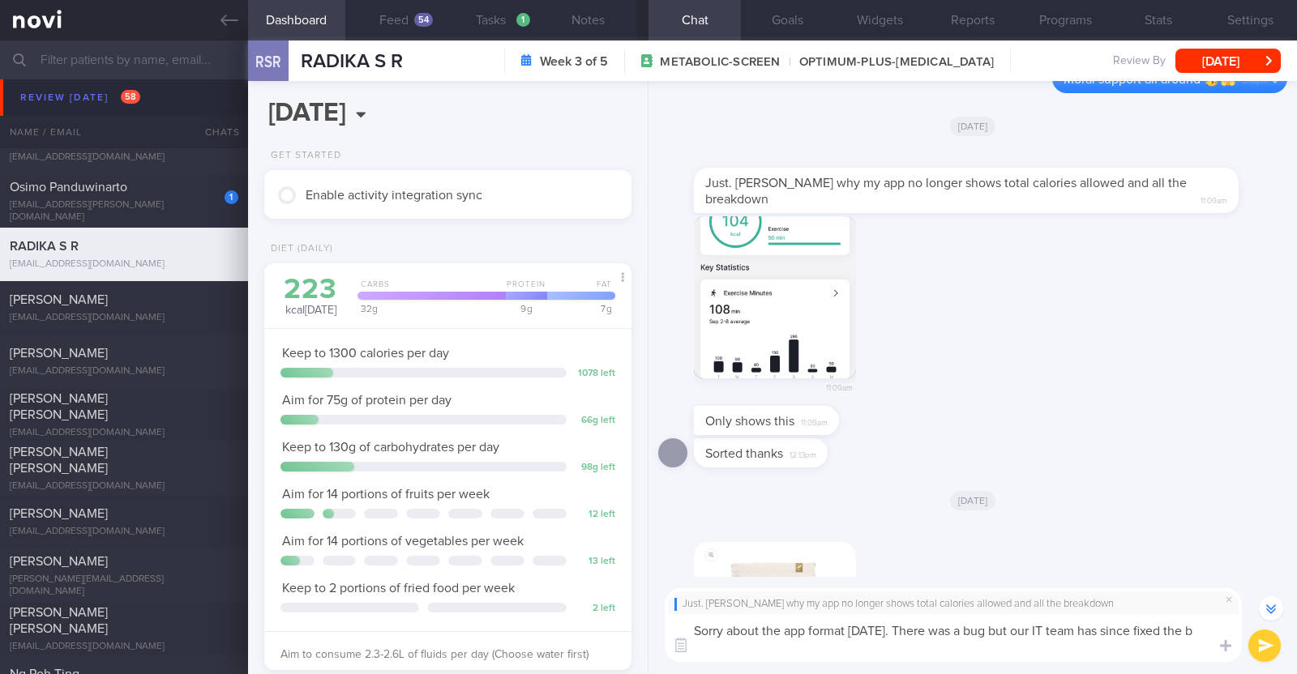
scroll to position [-243, 0]
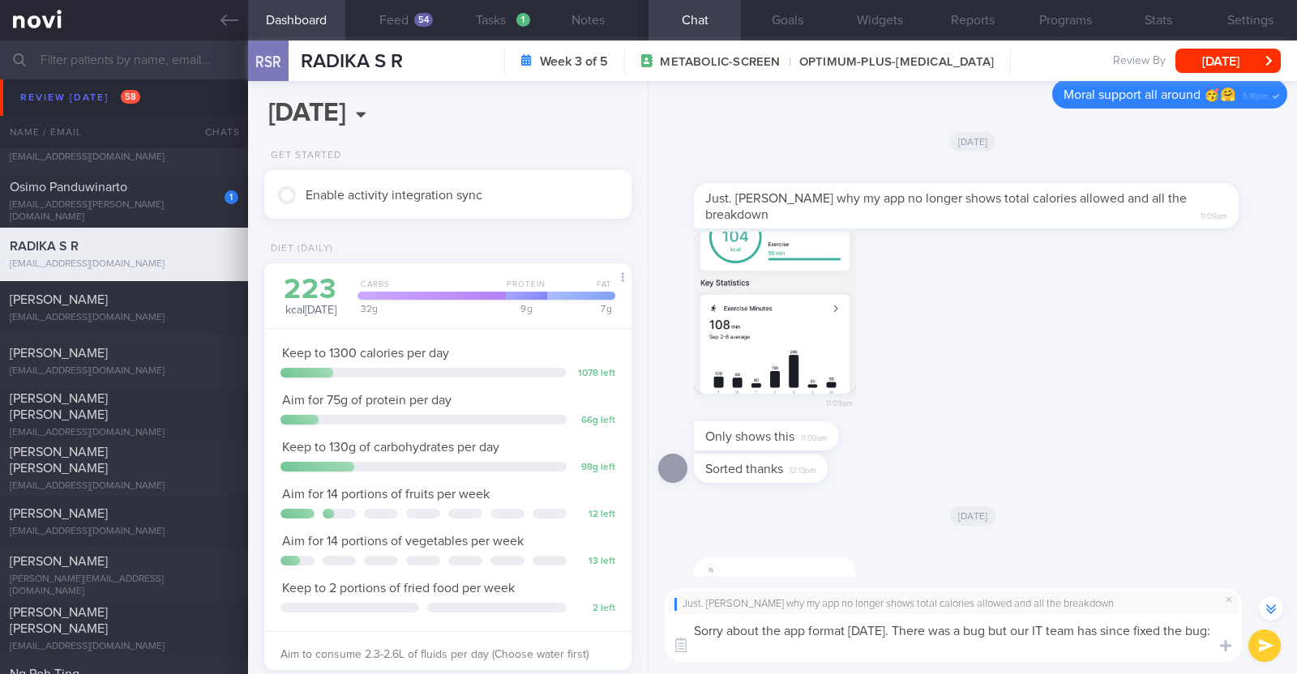
type textarea "Sorry about the app format [DATE]. There was a bug but our IT team has since fi…"
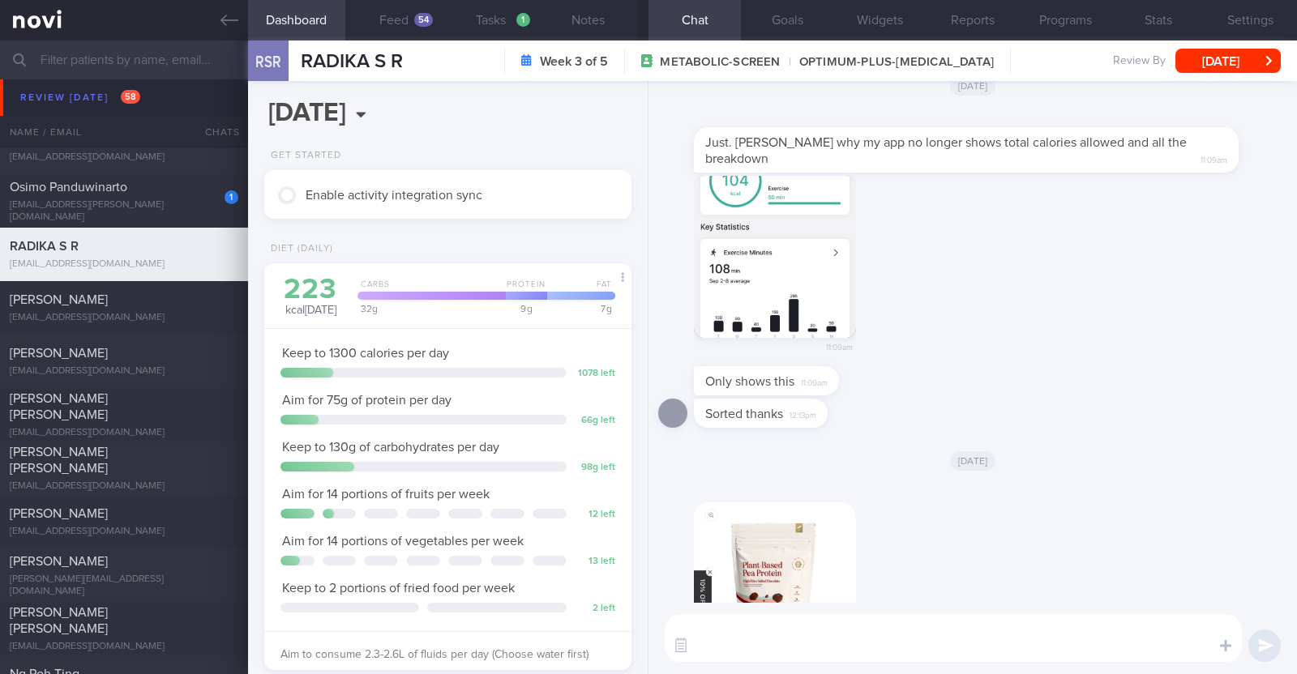
scroll to position [0, 0]
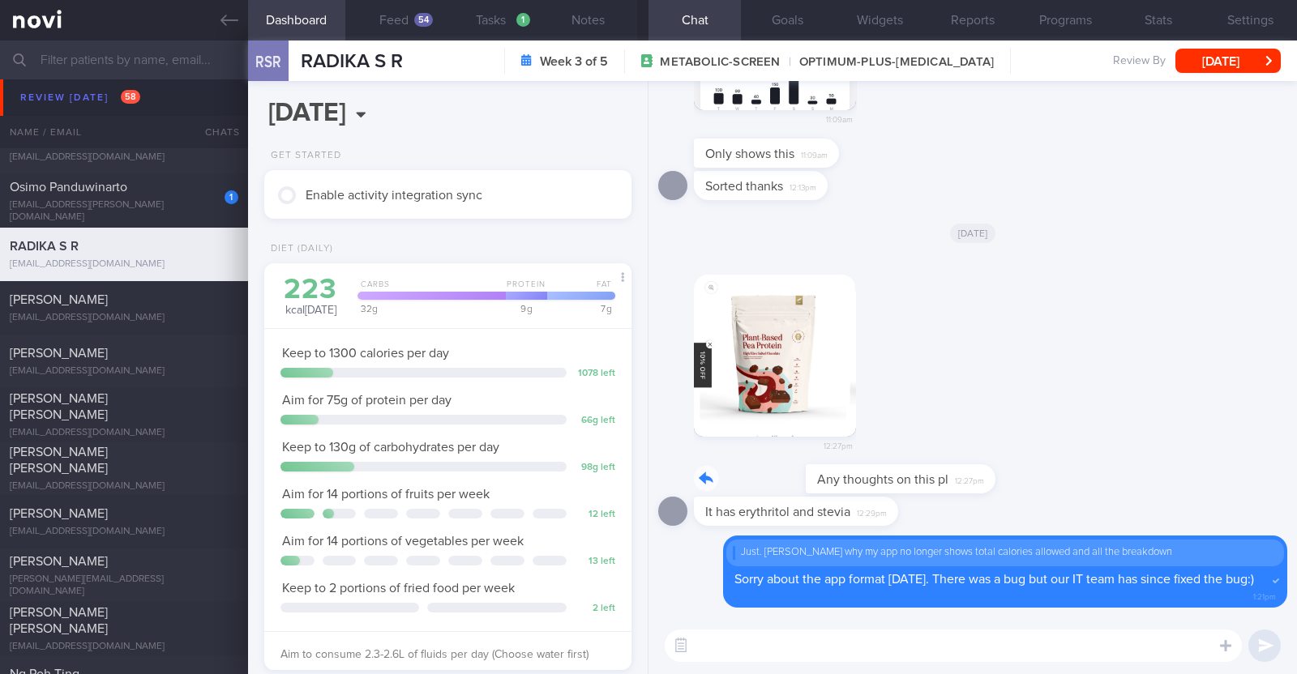
drag, startPoint x: 872, startPoint y: 475, endPoint x: 1237, endPoint y: 469, distance: 364.8
click at [1237, 469] on div "Any thoughts on this pl 12:27pm" at bounding box center [972, 480] width 629 height 32
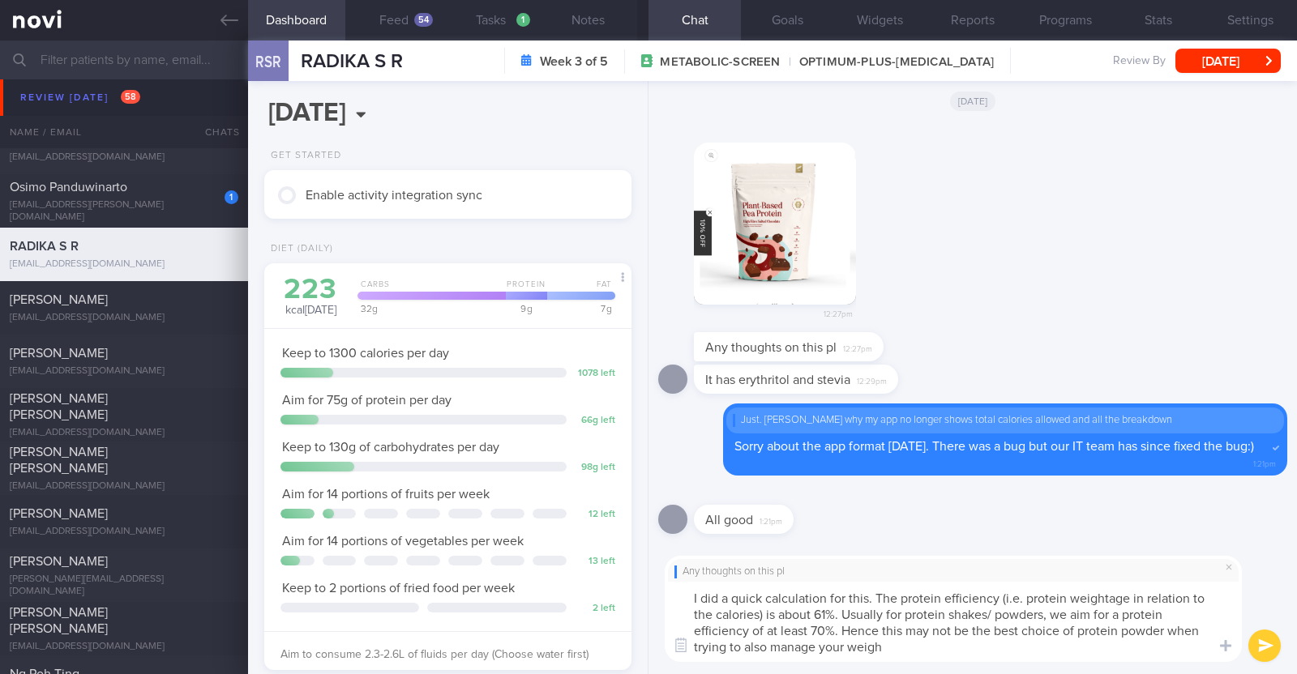
type textarea "I did a quick calculation for this. The protein efficiency (i.e. protein weight…"
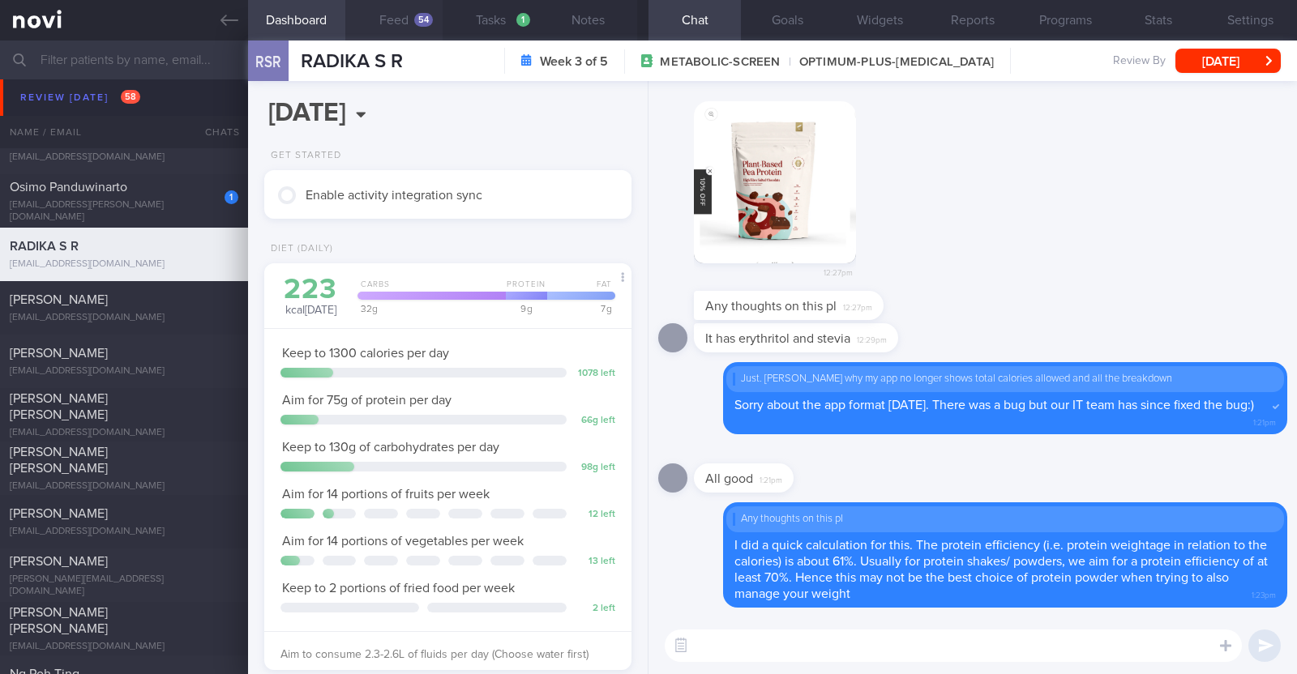
click at [404, 9] on button "Feed 54" at bounding box center [393, 20] width 97 height 41
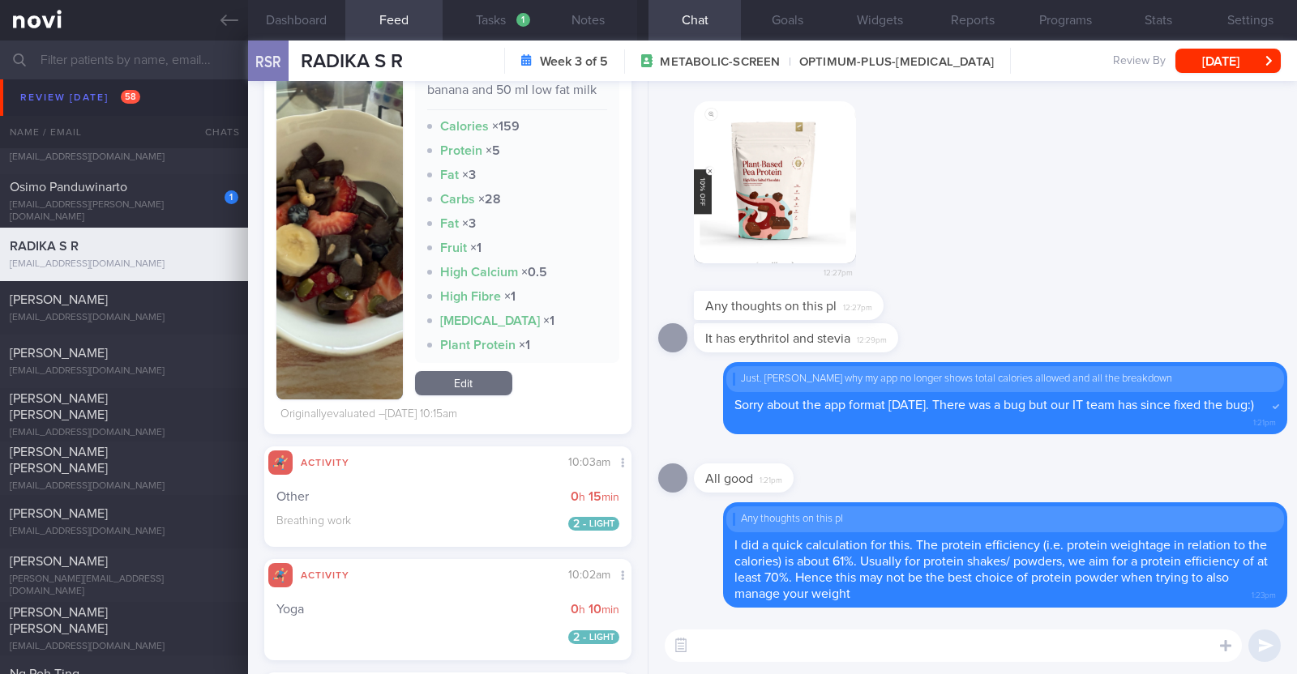
click at [881, 657] on textarea at bounding box center [953, 646] width 577 height 32
paste textarea "💪"
type textarea "You've been doing a great job staying active 💪 Keep it up!"
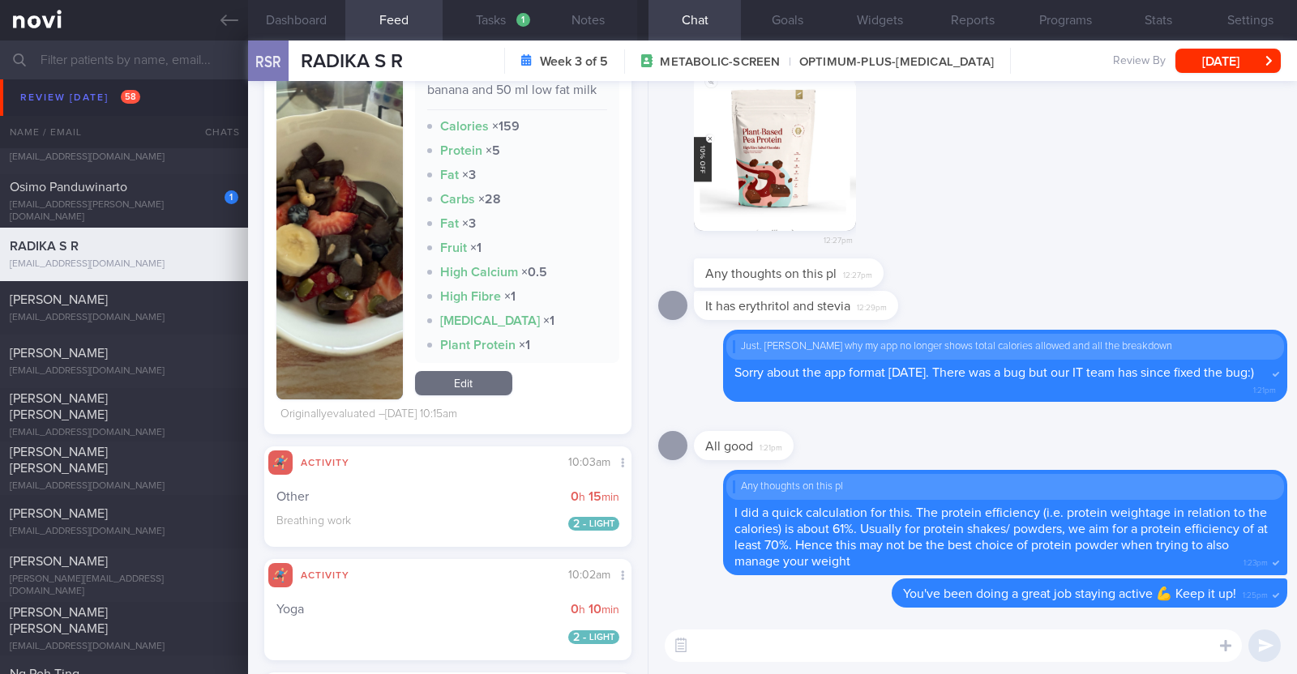
click at [1010, 645] on textarea at bounding box center [953, 646] width 577 height 32
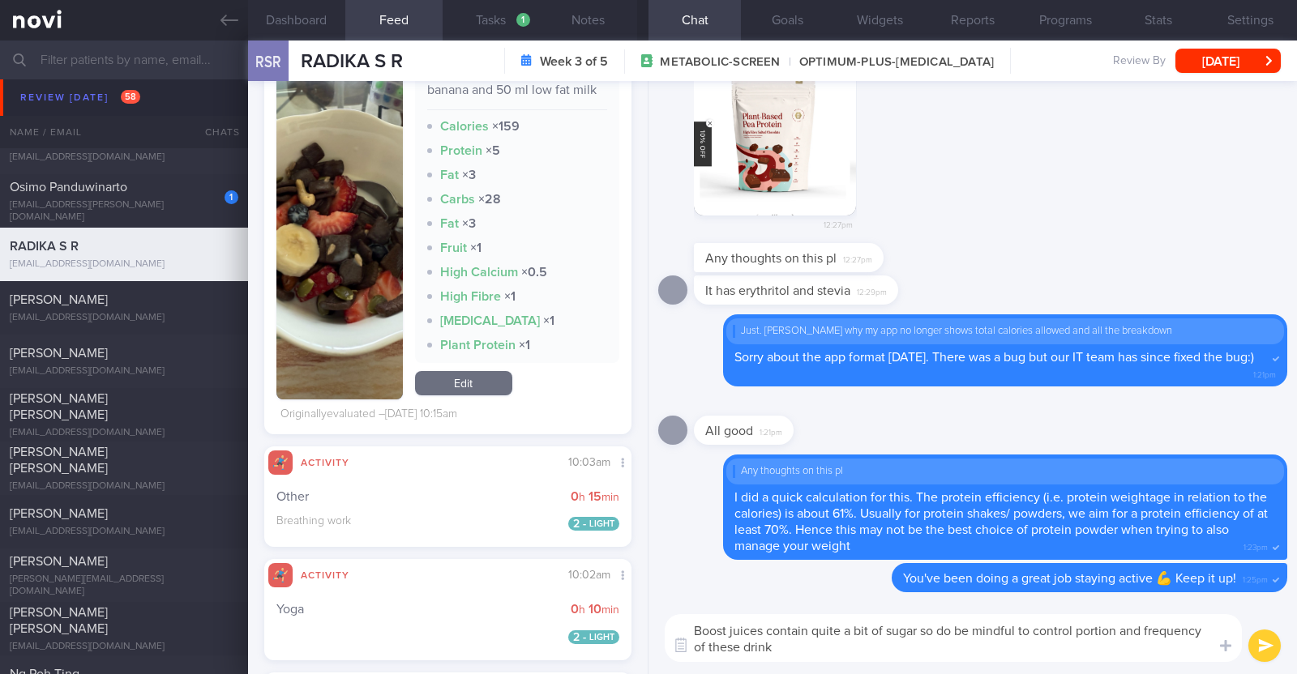
type textarea "Boost juices contain quite a bit of sugar so do be mindful to control portion a…"
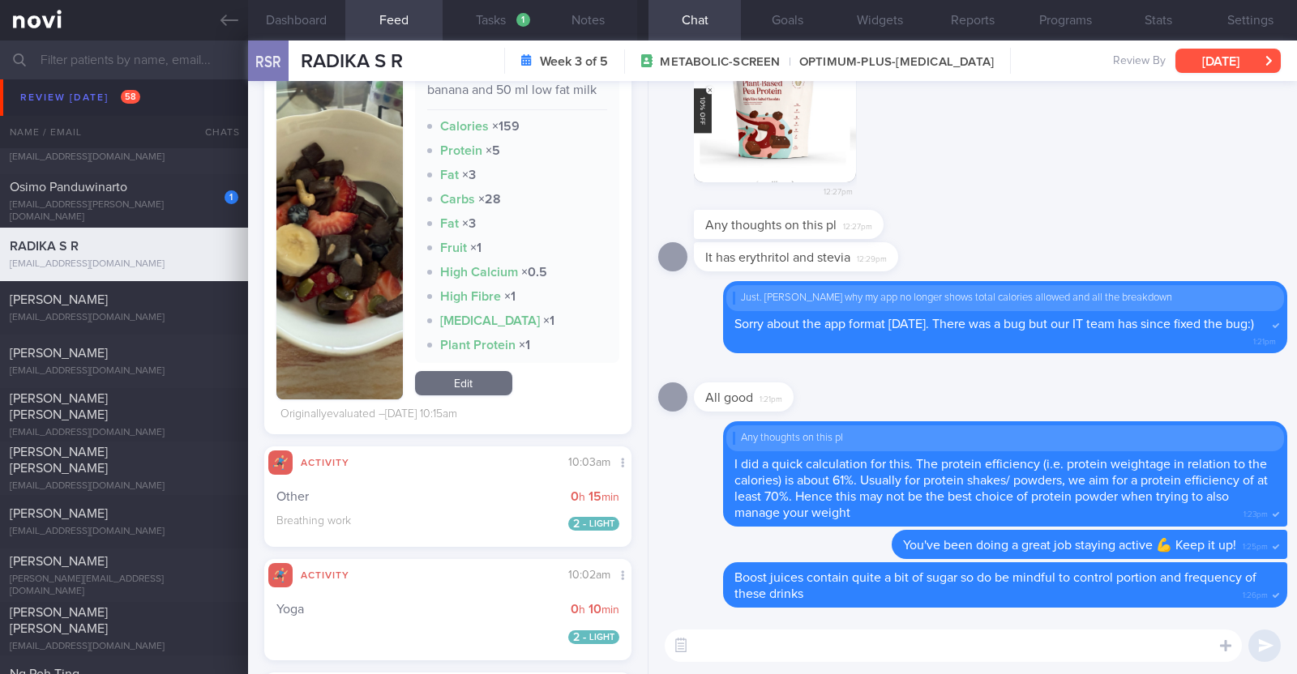
click at [1224, 54] on button "[DATE]" at bounding box center [1227, 61] width 105 height 24
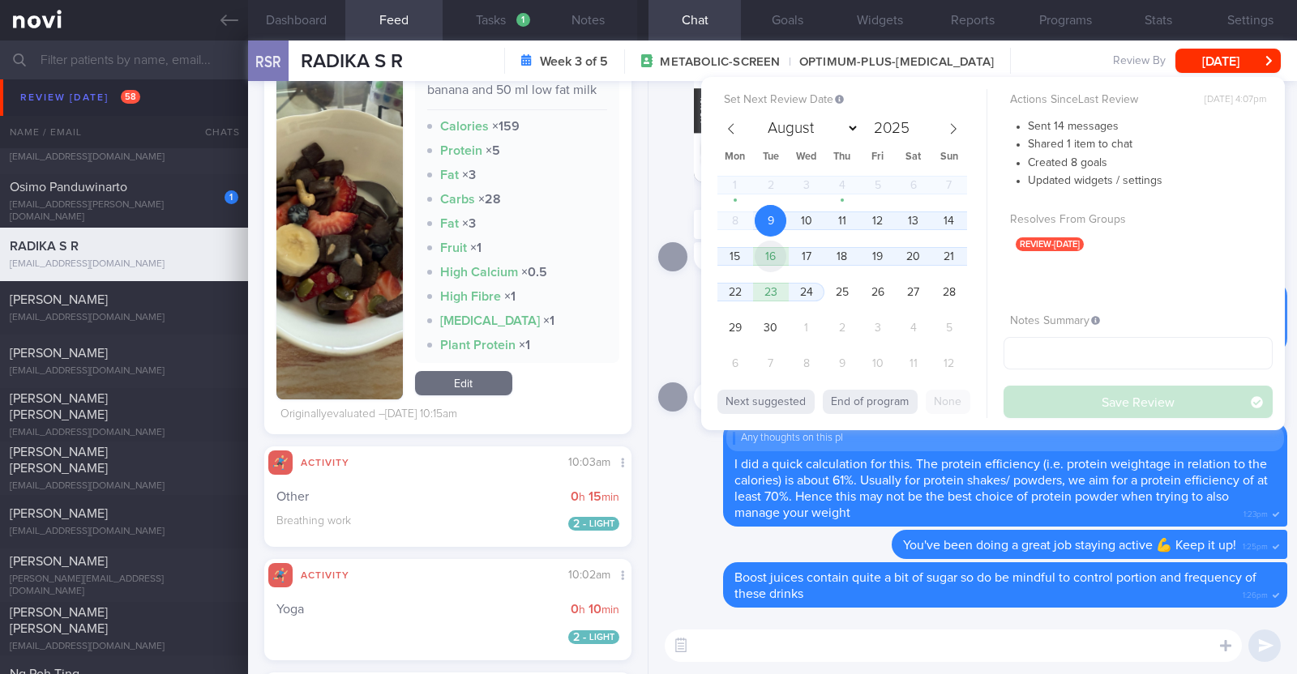
click at [770, 267] on span "16" at bounding box center [771, 257] width 32 height 32
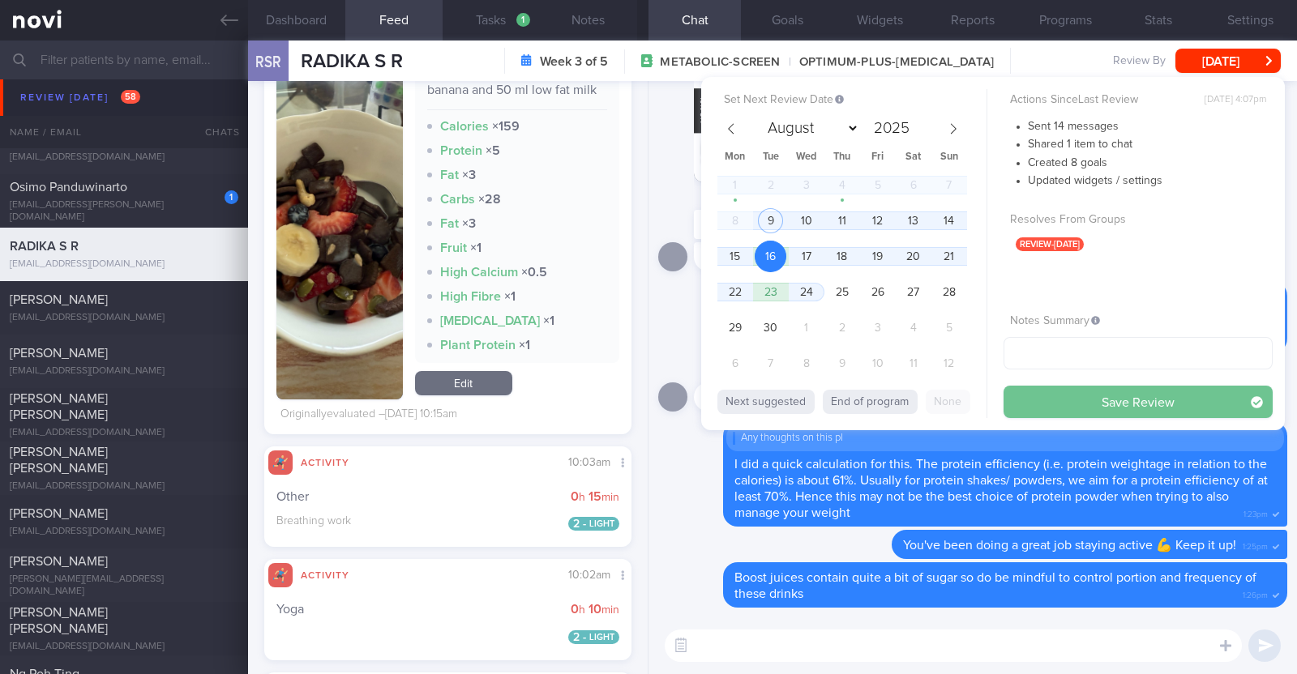
click at [1120, 401] on button "Save Review" at bounding box center [1137, 402] width 269 height 32
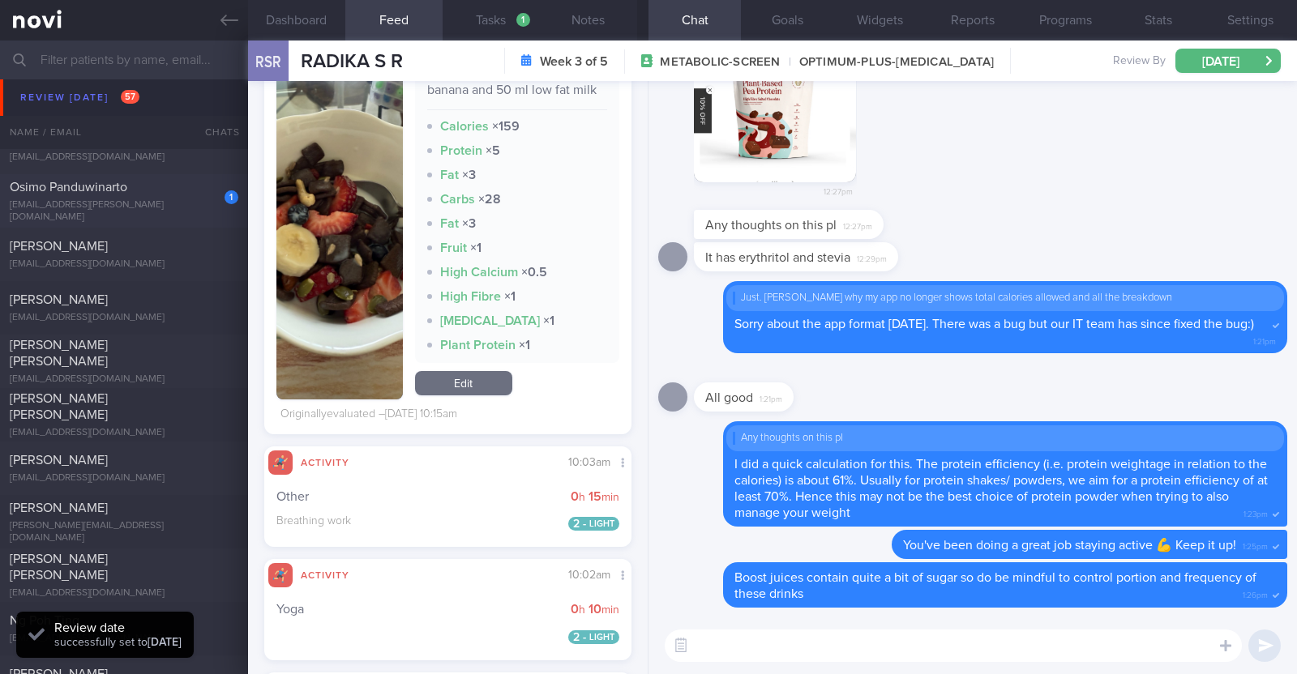
click at [139, 195] on div "Osimo Panduwinarto" at bounding box center [122, 187] width 225 height 16
type textarea "38M Comorbidities: Obesity [MEDICAL_DATA] [MEDICAL_DATA] [MEDICAL_DATA] Inferti…"
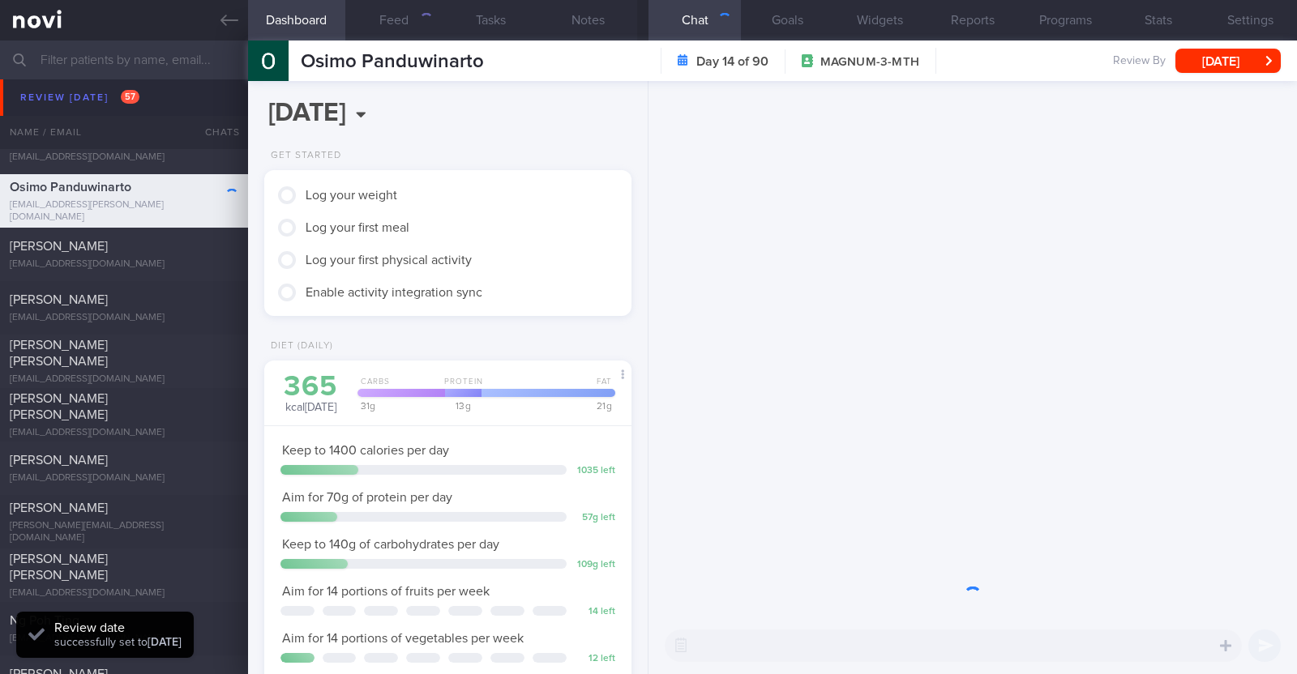
scroll to position [164, 328]
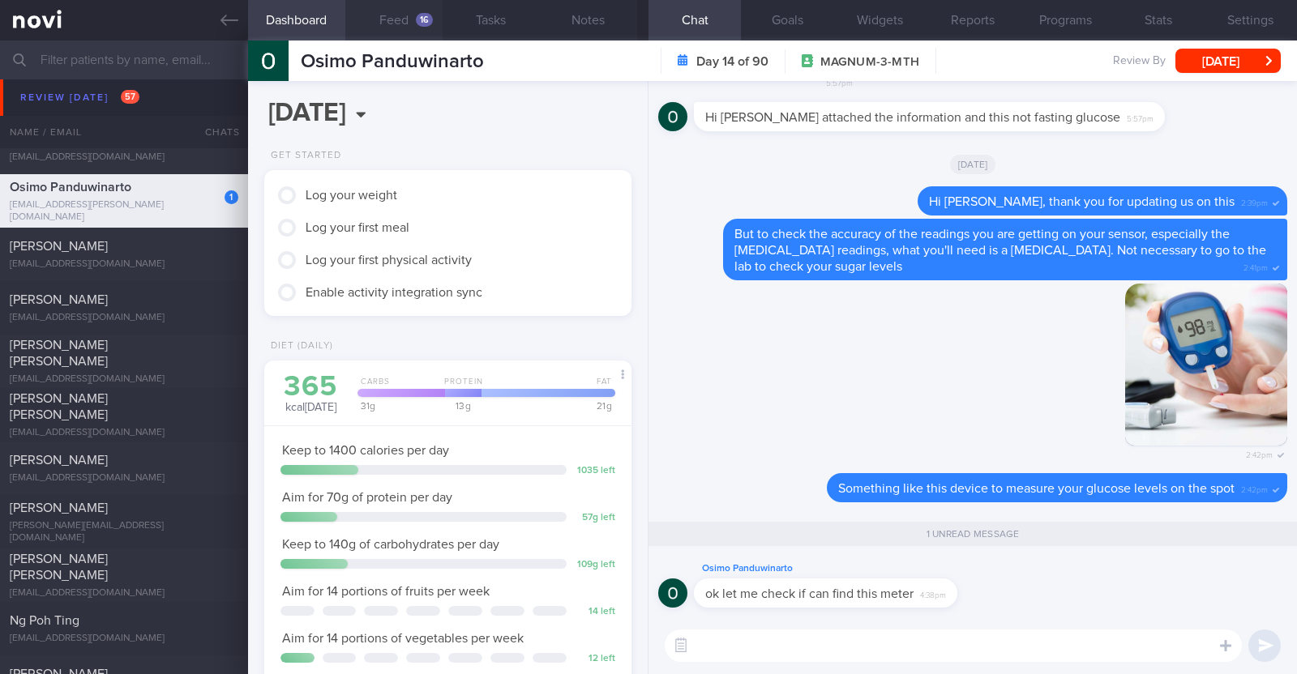
click at [392, 20] on button "Feed 16" at bounding box center [393, 20] width 97 height 41
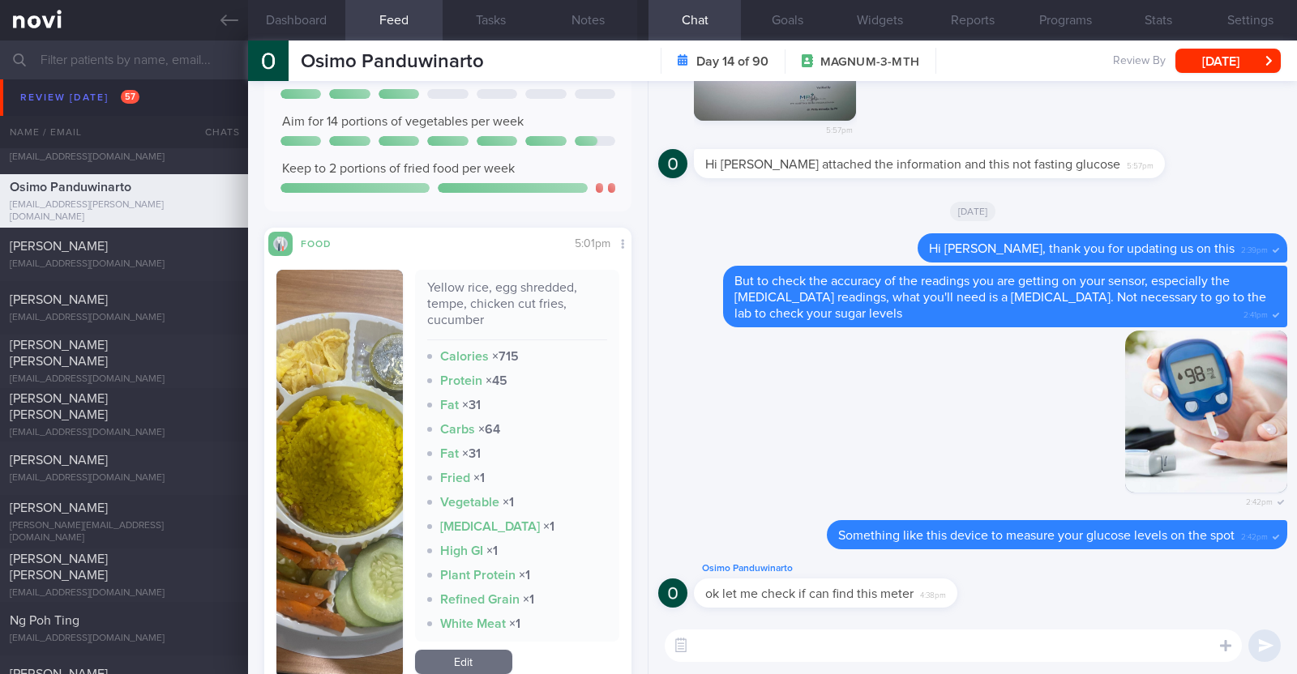
scroll to position [2532, 0]
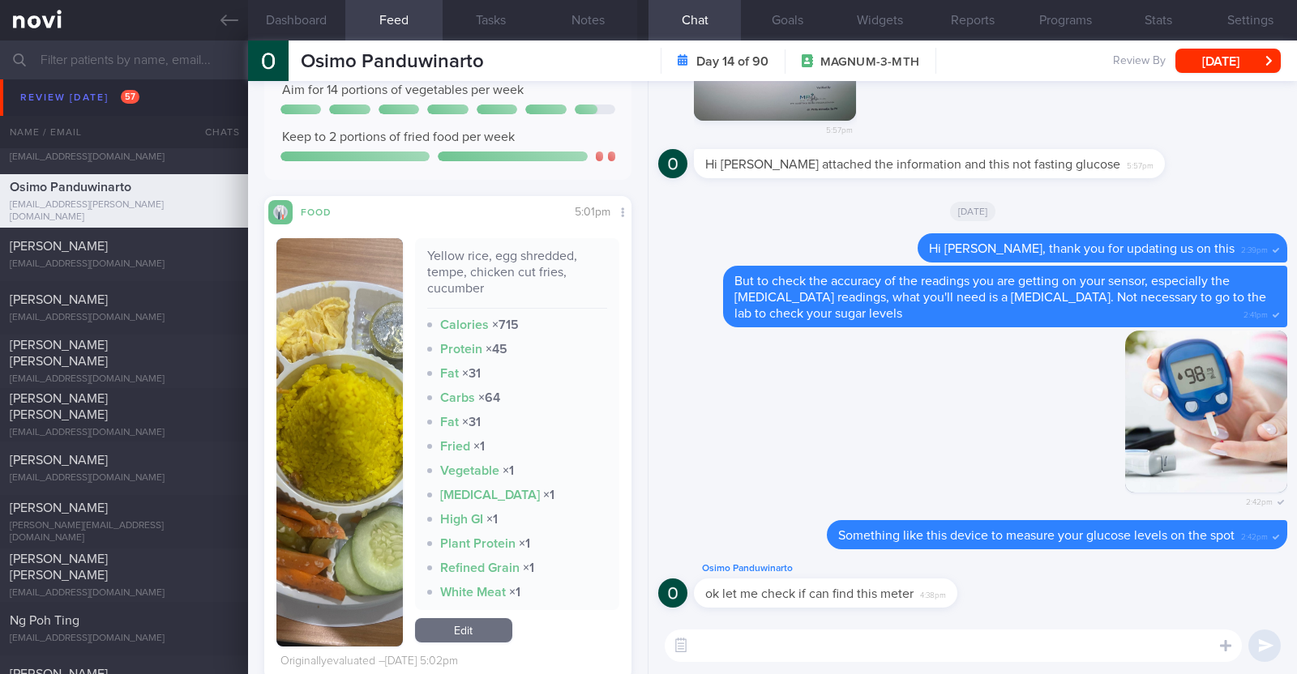
click at [308, 447] on button "button" at bounding box center [339, 442] width 126 height 408
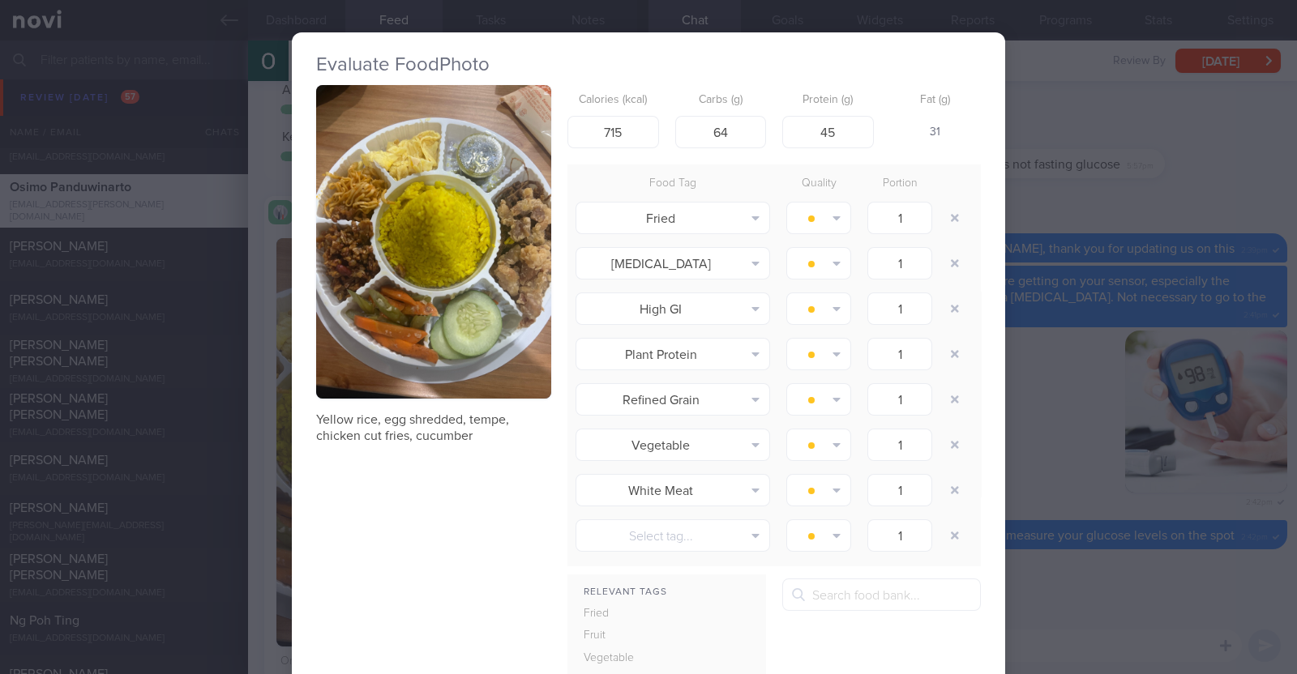
click at [256, 439] on div "Evaluate Food Photo Yellow rice, egg shredded, tempe, chicken cut fries, cucumb…" at bounding box center [648, 337] width 1297 height 674
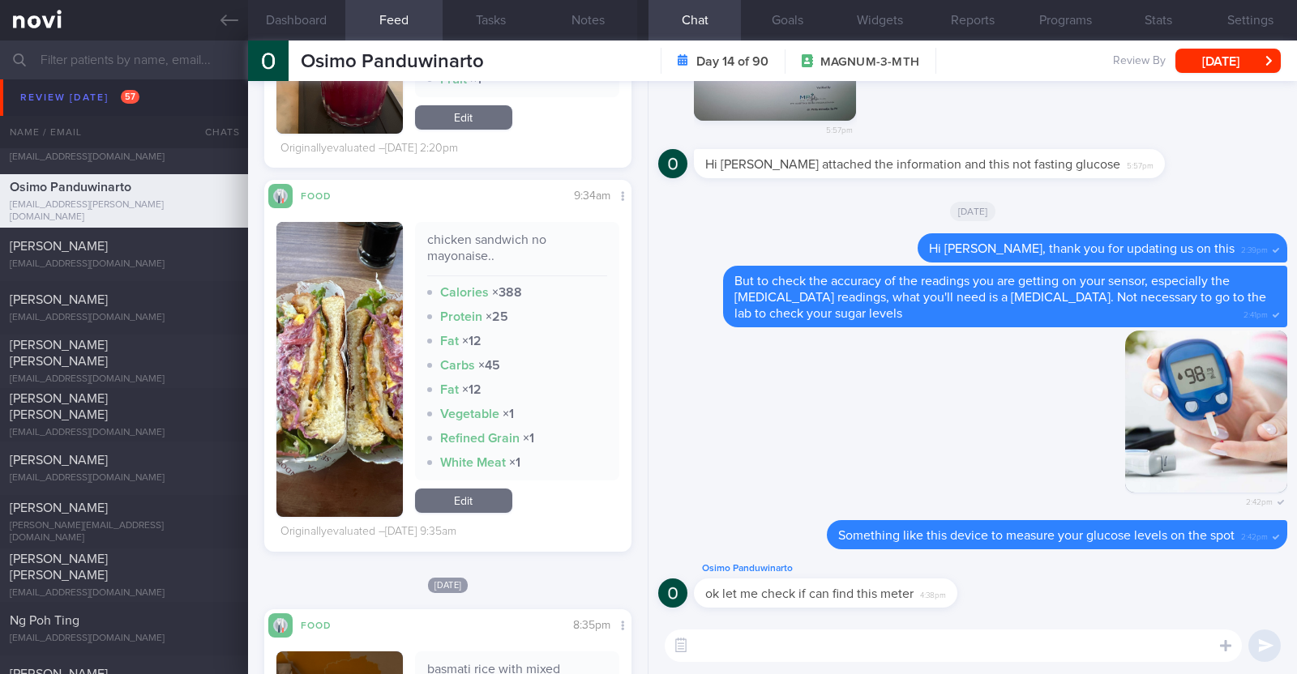
scroll to position [4660, 0]
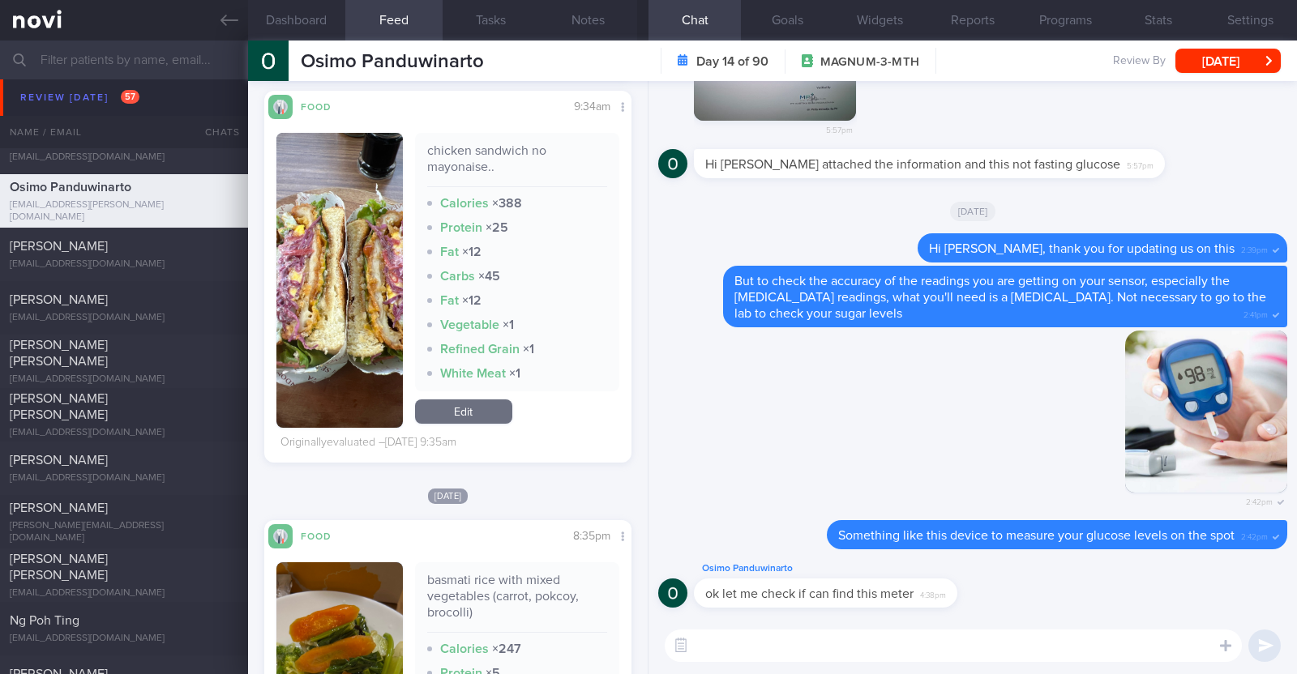
click at [719, 652] on textarea at bounding box center [953, 646] width 577 height 32
click at [702, 647] on textarea "HI [PERSON_NAME]," at bounding box center [953, 646] width 577 height 32
click at [768, 639] on textarea "Hi Osimo," at bounding box center [953, 646] width 577 height 32
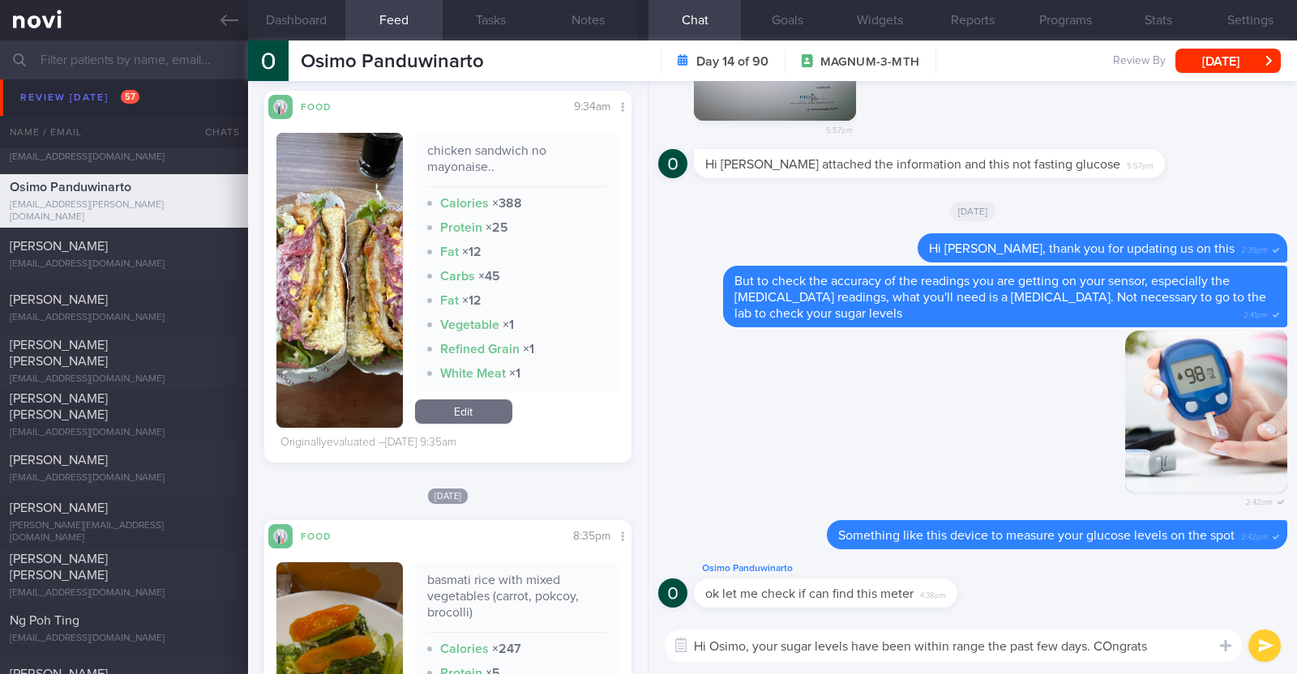
click at [1112, 640] on textarea "Hi Osimo, your sugar levels have been within range the past few days. COngrats" at bounding box center [953, 646] width 577 height 32
drag, startPoint x: 1171, startPoint y: 652, endPoint x: 1106, endPoint y: 645, distance: 66.1
click at [1106, 645] on textarea "Hi Osimo, your sugar levels have been within range the past few days. COngrats" at bounding box center [953, 646] width 577 height 32
paste textarea "👍"
type textarea "Hi Osimo, your sugar levels have been within range the past few days. Well done…"
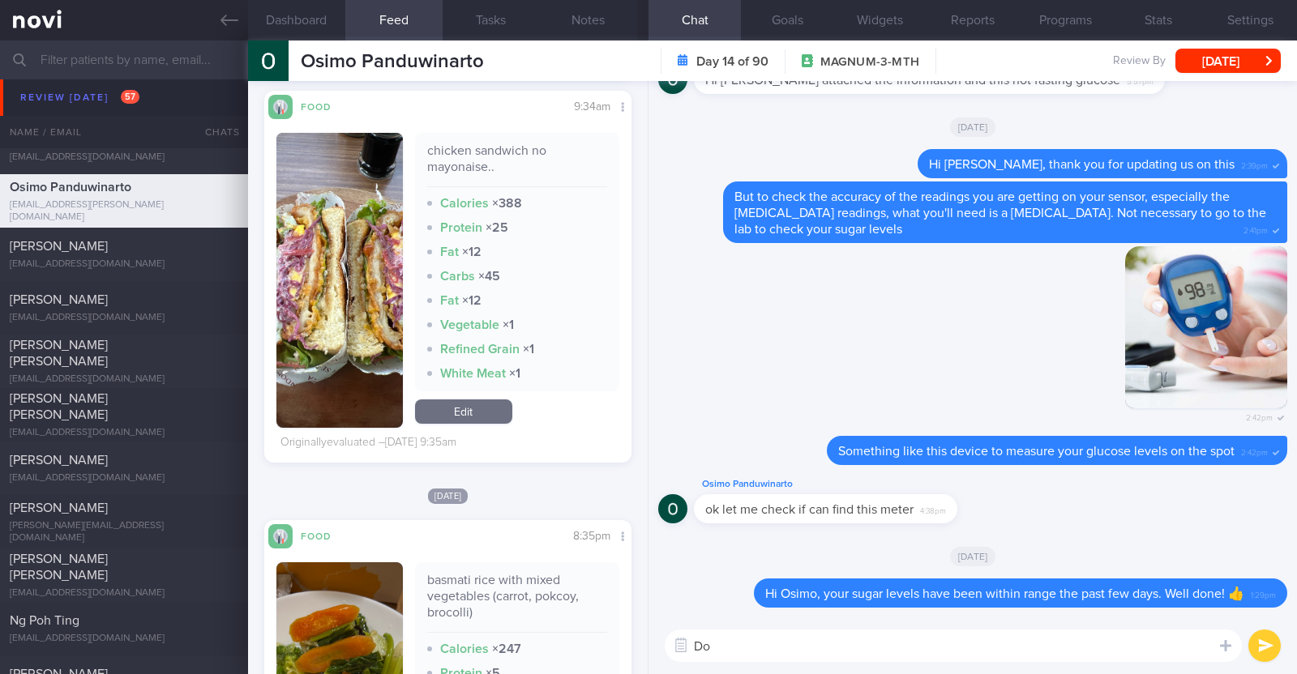
type textarea "D"
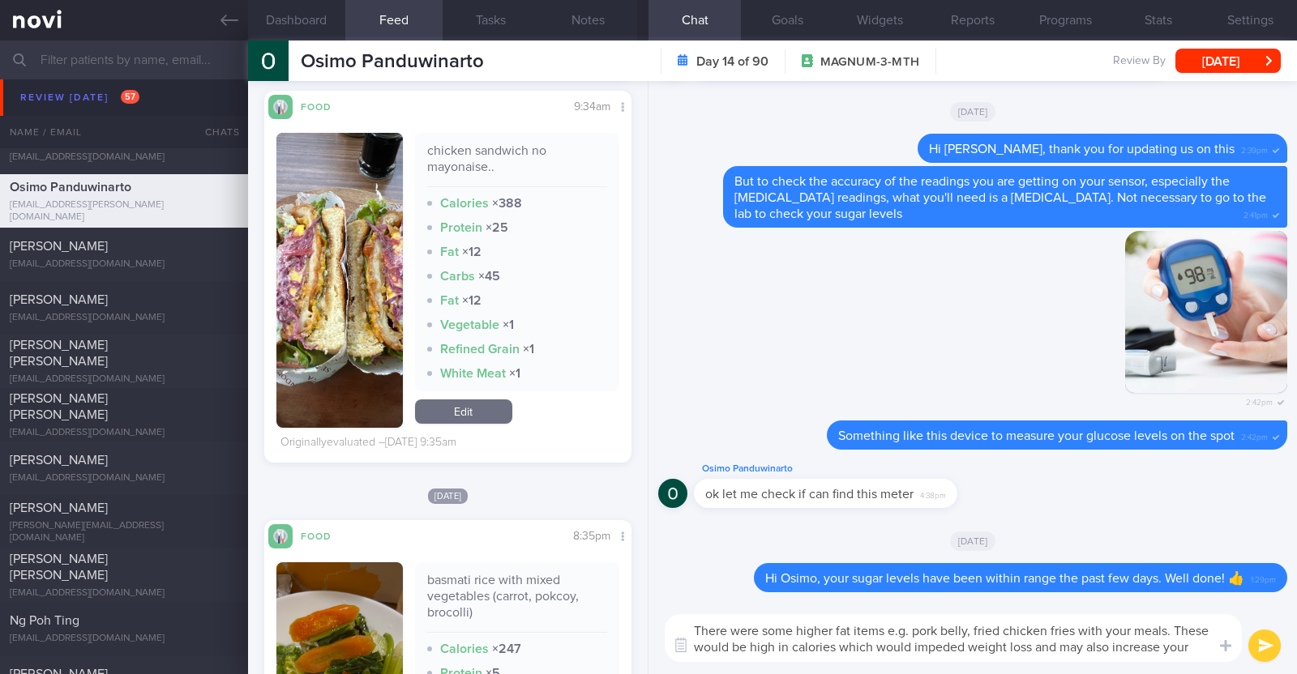
scroll to position [0, 0]
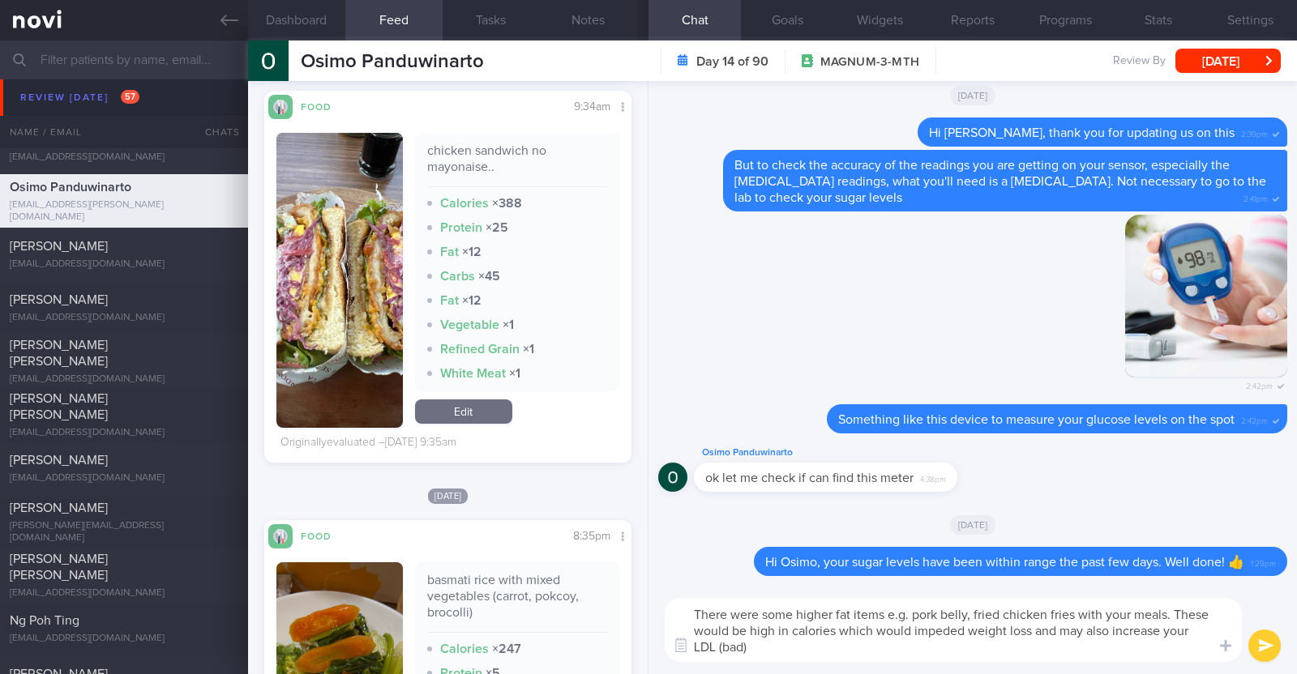
type textarea "There were some higher fat items e.g. pork belly, fried chicken fries with your…"
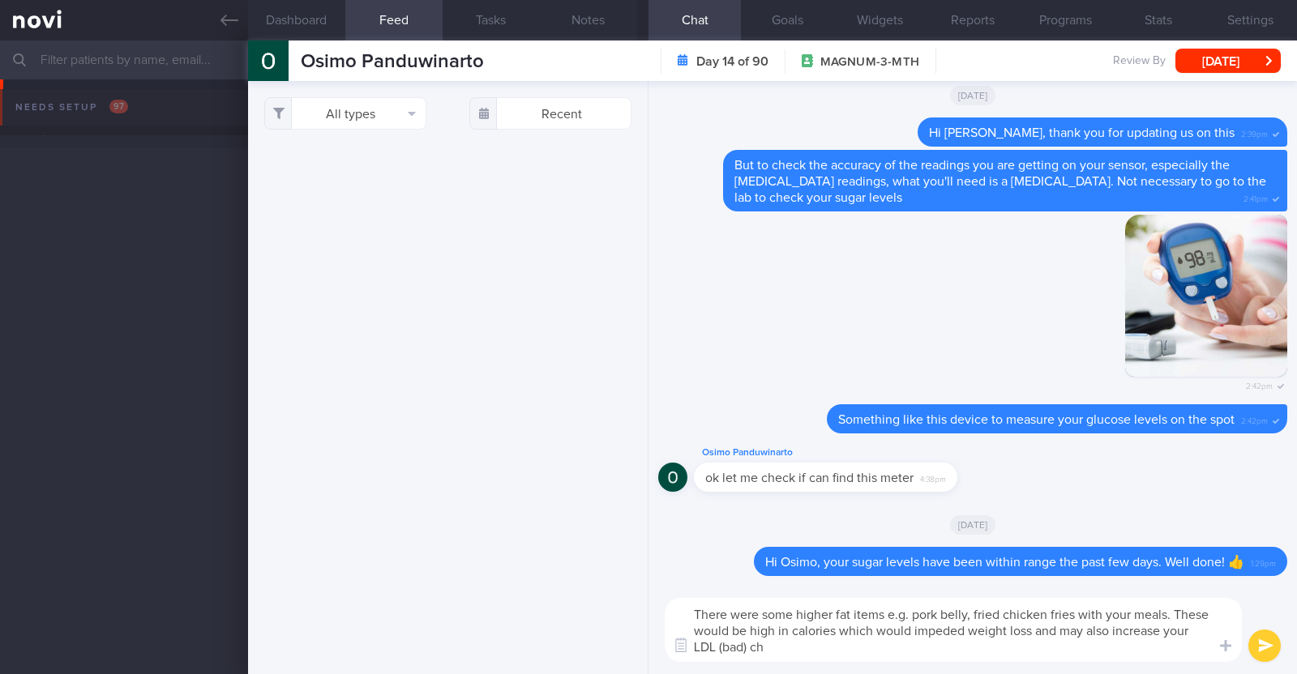
select select "8"
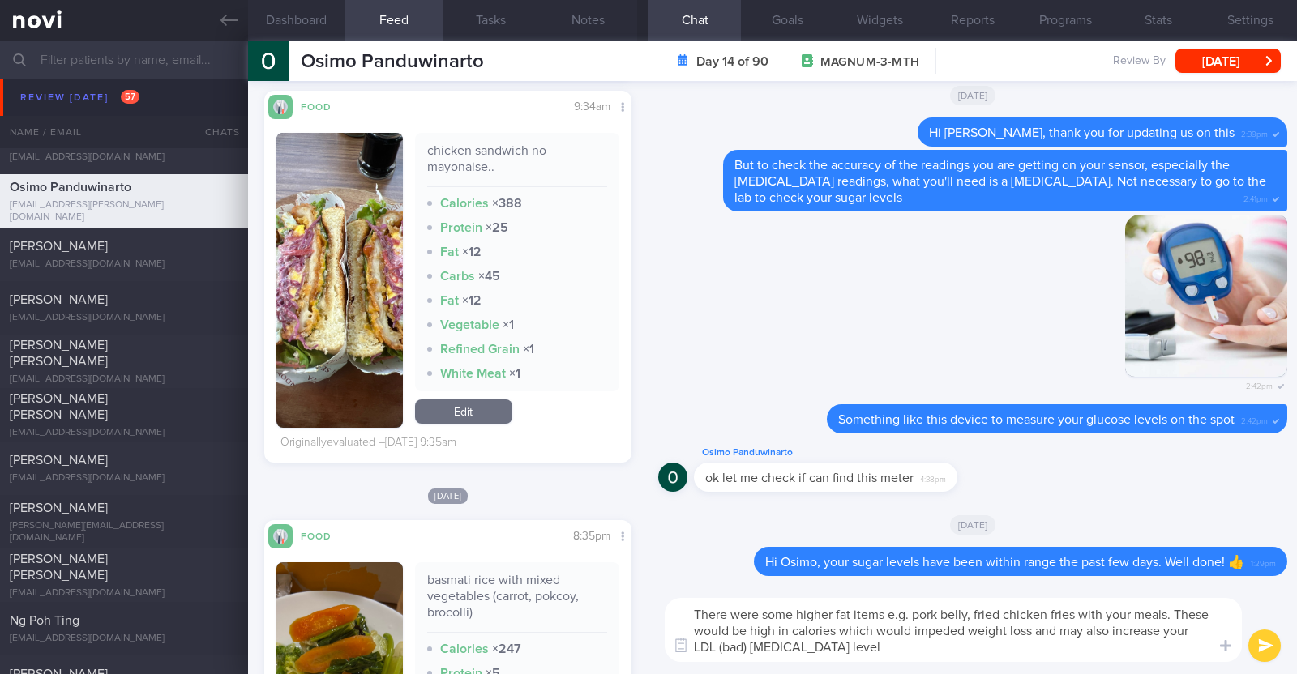
type textarea "There were some higher fat items e.g. pork belly, fried chicken fries with your…"
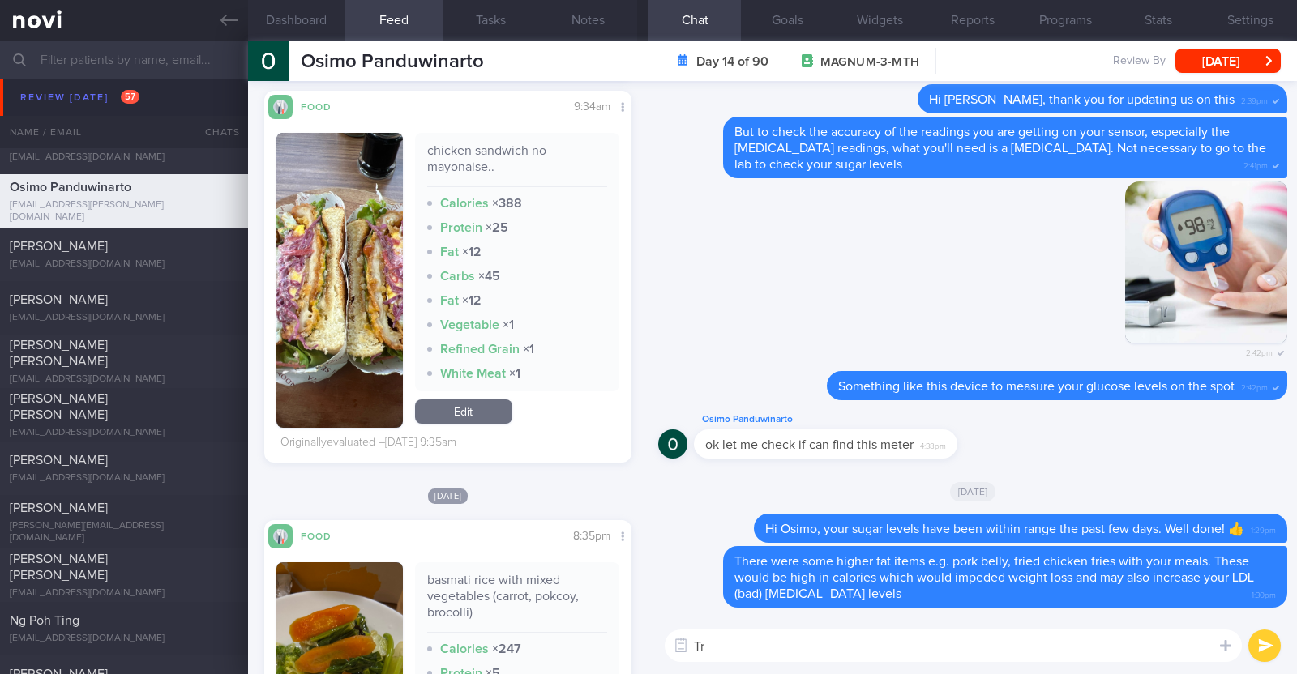
type textarea "T"
paste textarea "Try to choose lean proteins over fried/breaded/saucy/oily/processed/fatty forms…"
type textarea "Try to choose lean proteins over fried/breaded/saucy/oily/processed/fatty forms…"
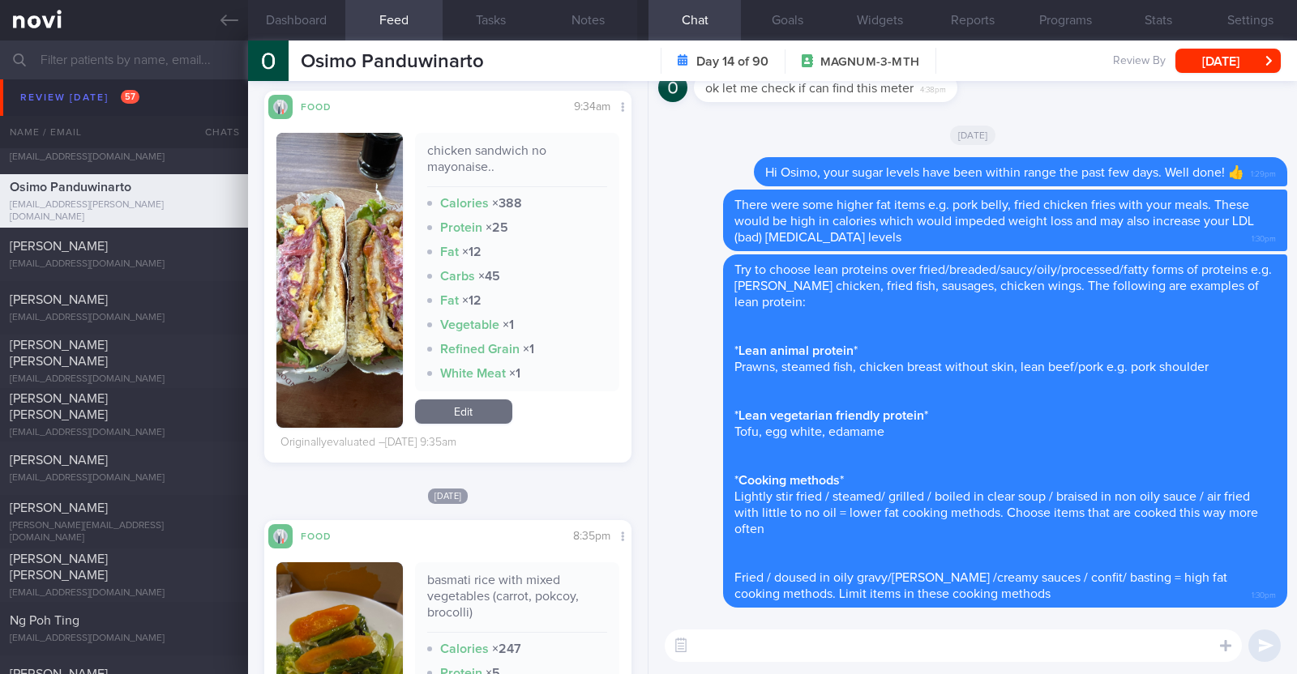
scroll to position [0, 0]
click at [755, 649] on textarea at bounding box center [953, 646] width 577 height 32
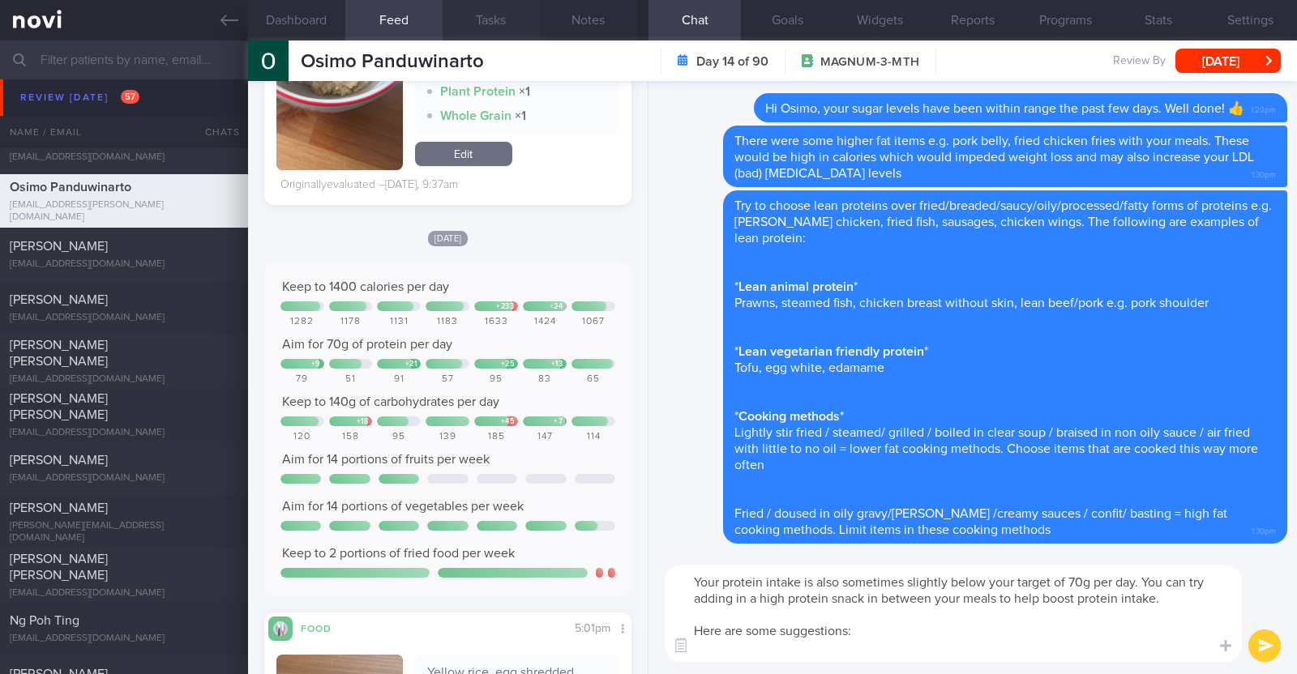
paste textarea "- Hard boiled egg - Unsalted edamame - Unsweetened soy milk - Low fat milk - [L…"
type textarea "Your protein intake is also sometimes slightly below your target of 70g per day…"
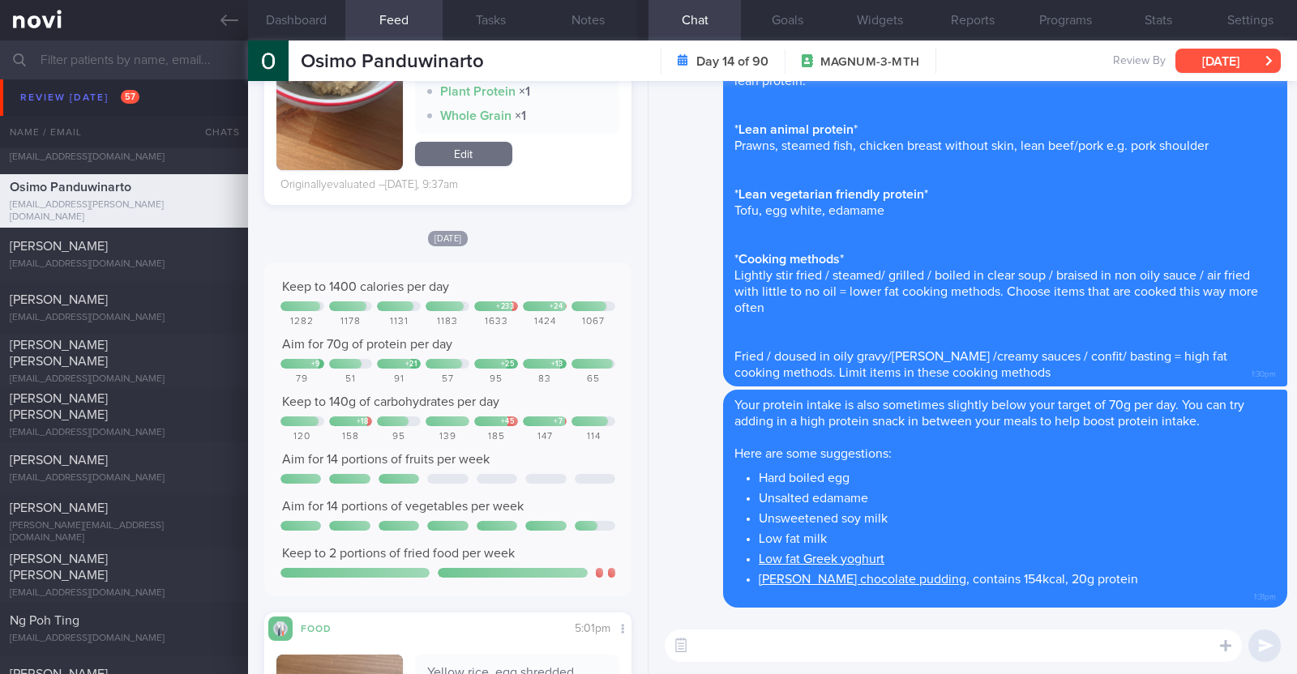
click at [1251, 63] on button "[DATE]" at bounding box center [1227, 61] width 105 height 24
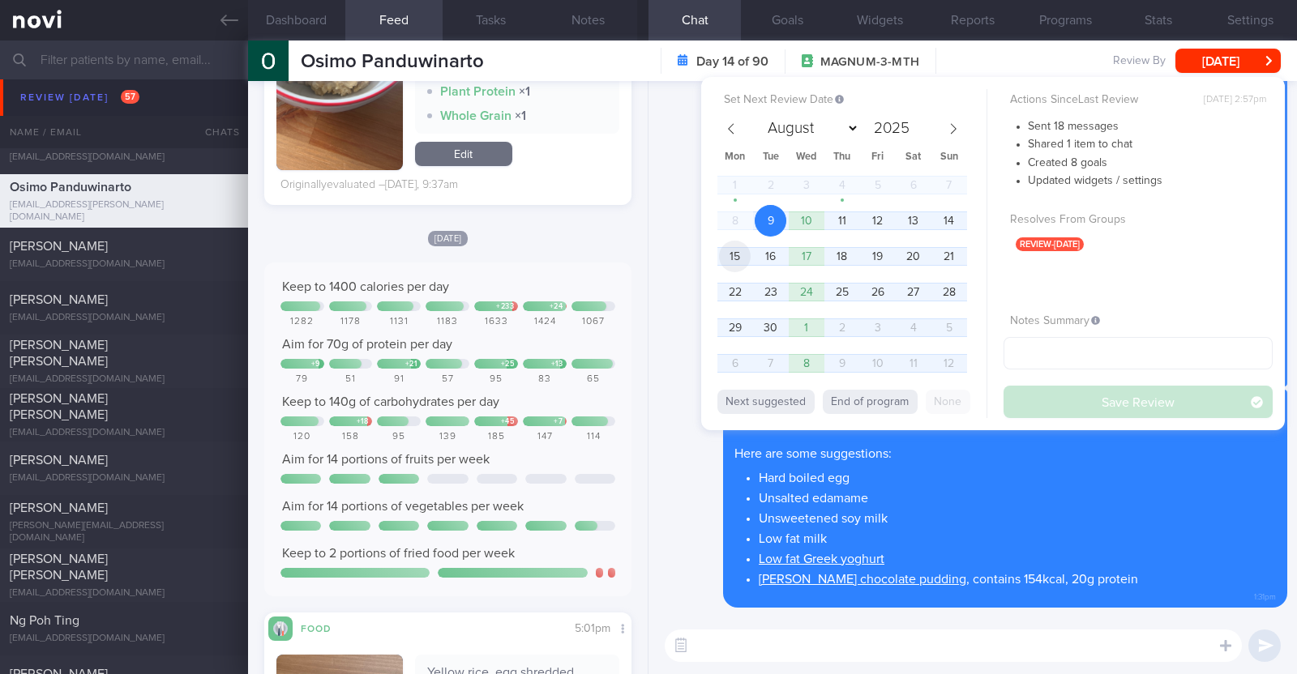
click at [742, 254] on span "15" at bounding box center [735, 257] width 32 height 32
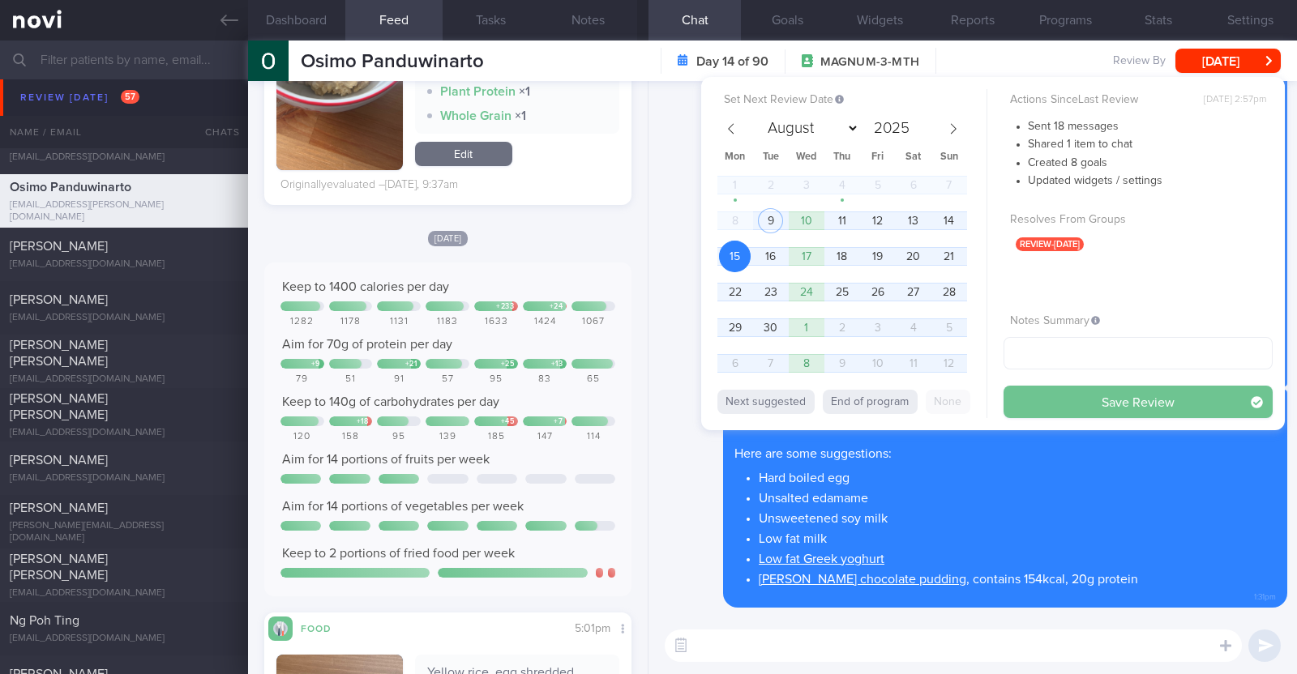
click at [1113, 400] on button "Save Review" at bounding box center [1137, 402] width 269 height 32
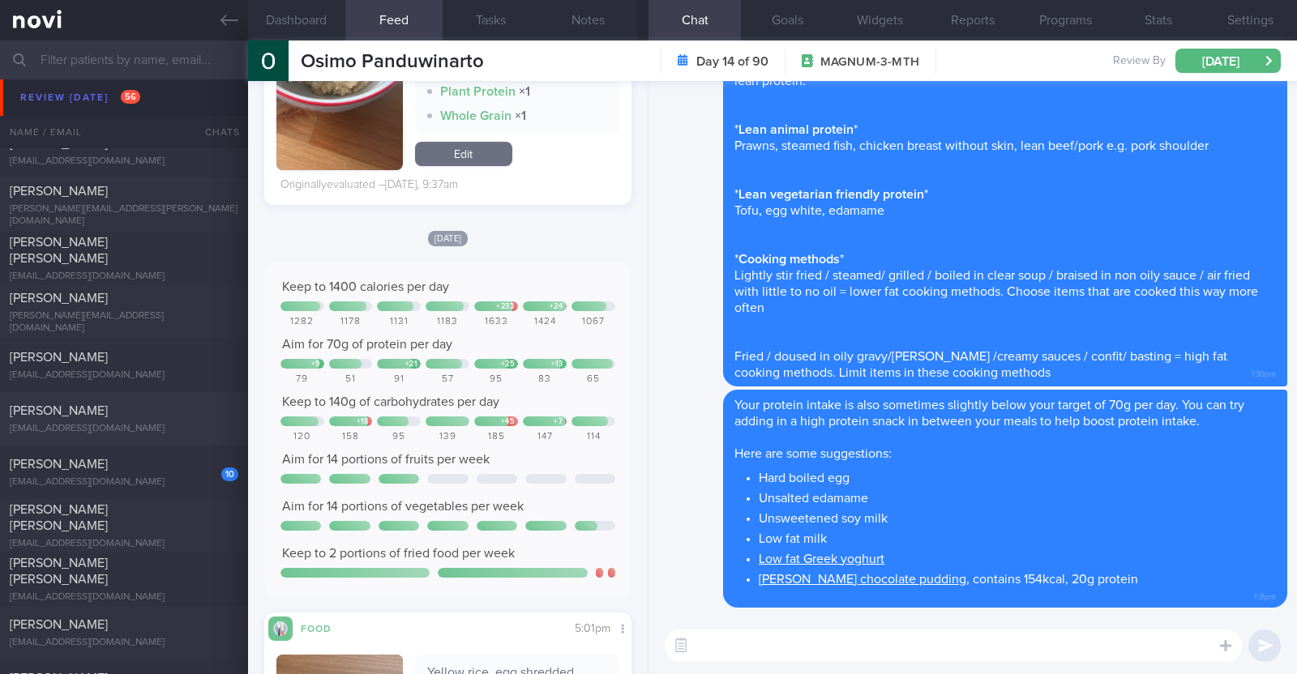
scroll to position [711, 0]
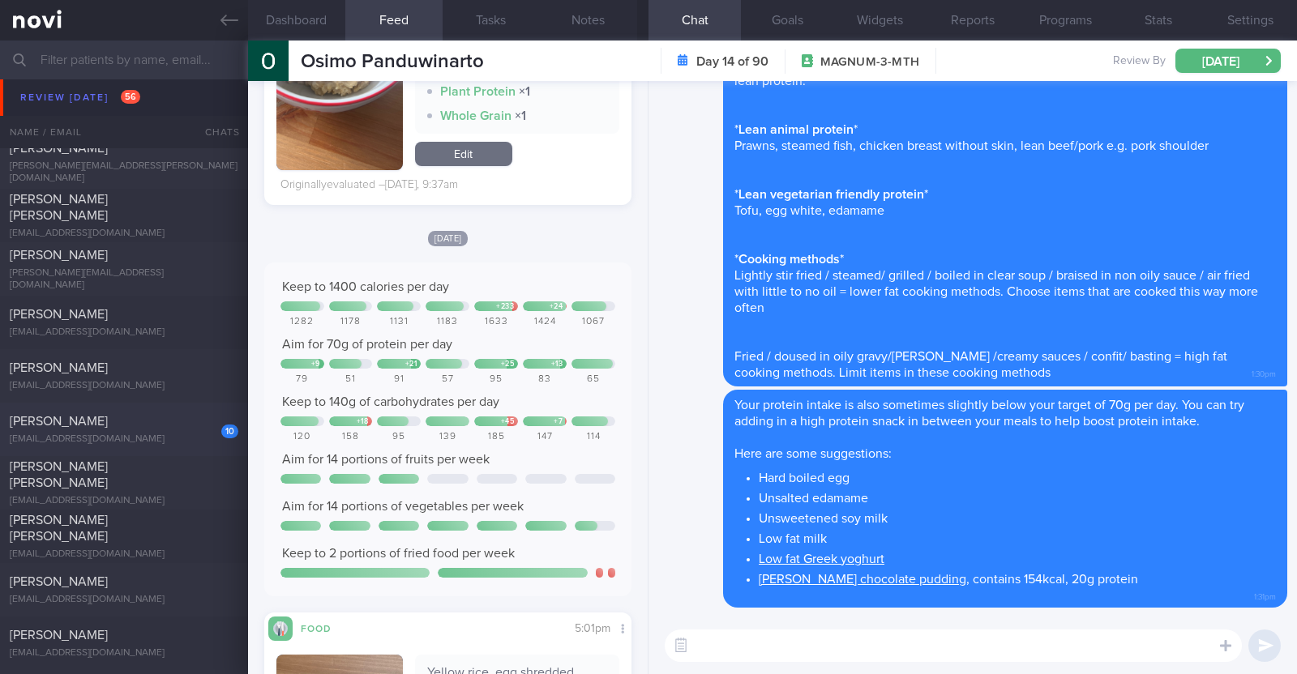
click at [150, 422] on div "[PERSON_NAME]" at bounding box center [122, 421] width 225 height 16
type input "Monitor for hypos!!!"
type textarea "63F Co-morbidities: DM HTN HLD CKD G1/A2 Hepatic [MEDICAL_DATA] [MEDICAL_DATA] …"
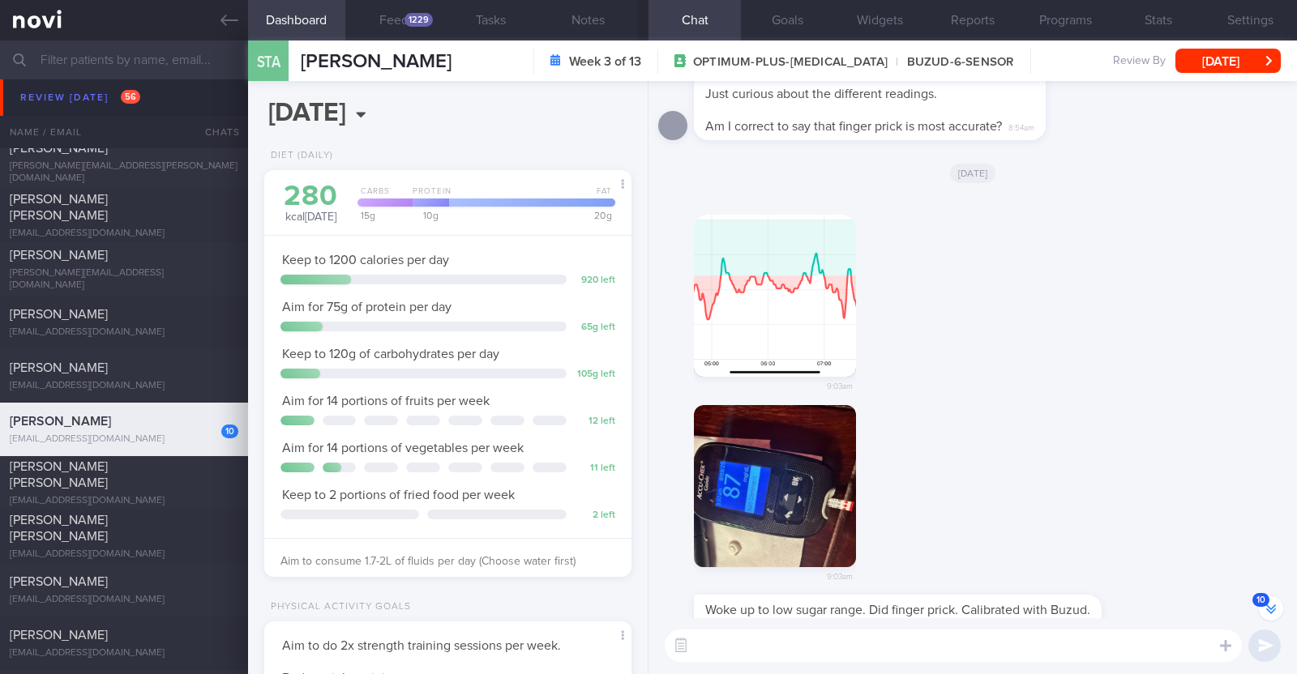
scroll to position [-53, 0]
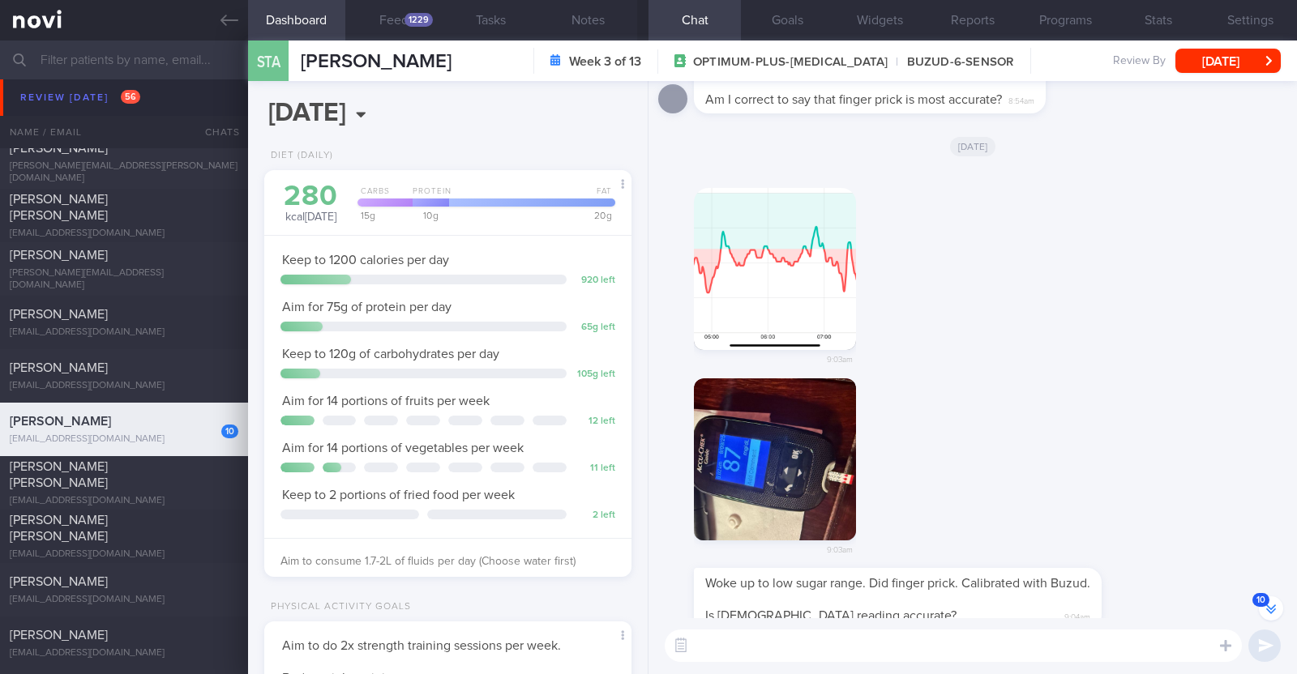
click at [1076, 636] on textarea at bounding box center [953, 646] width 577 height 32
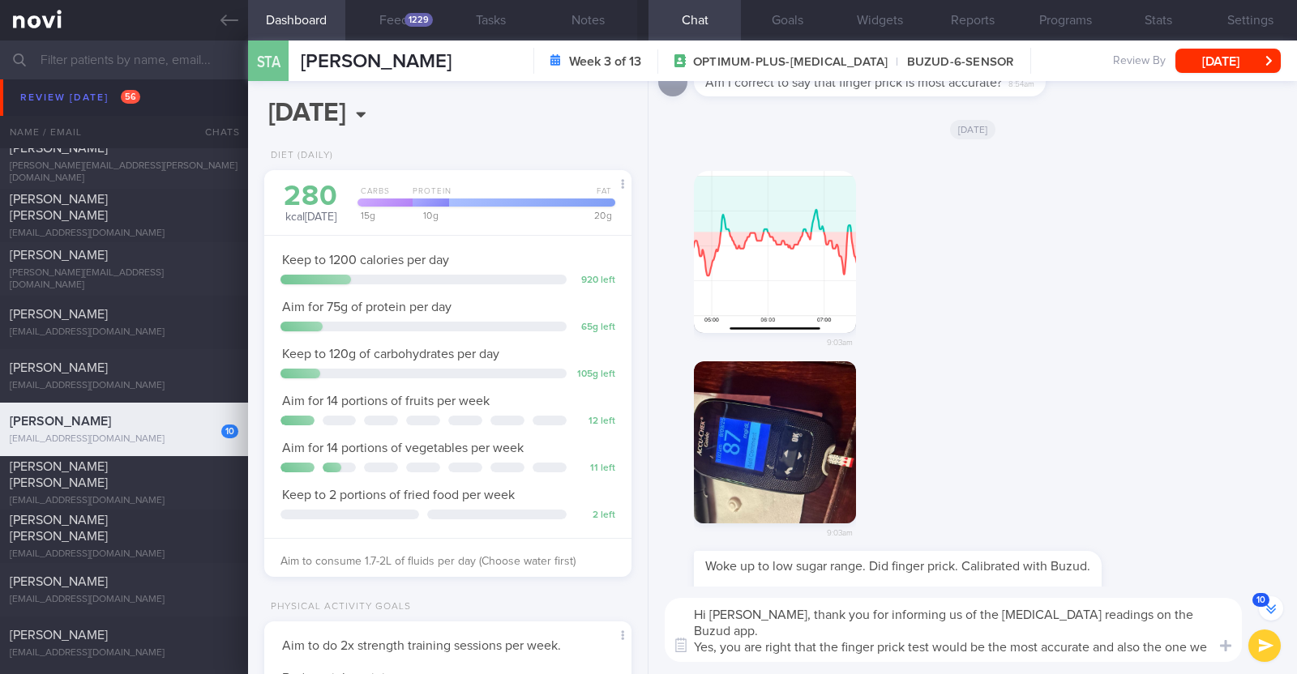
scroll to position [-84, 0]
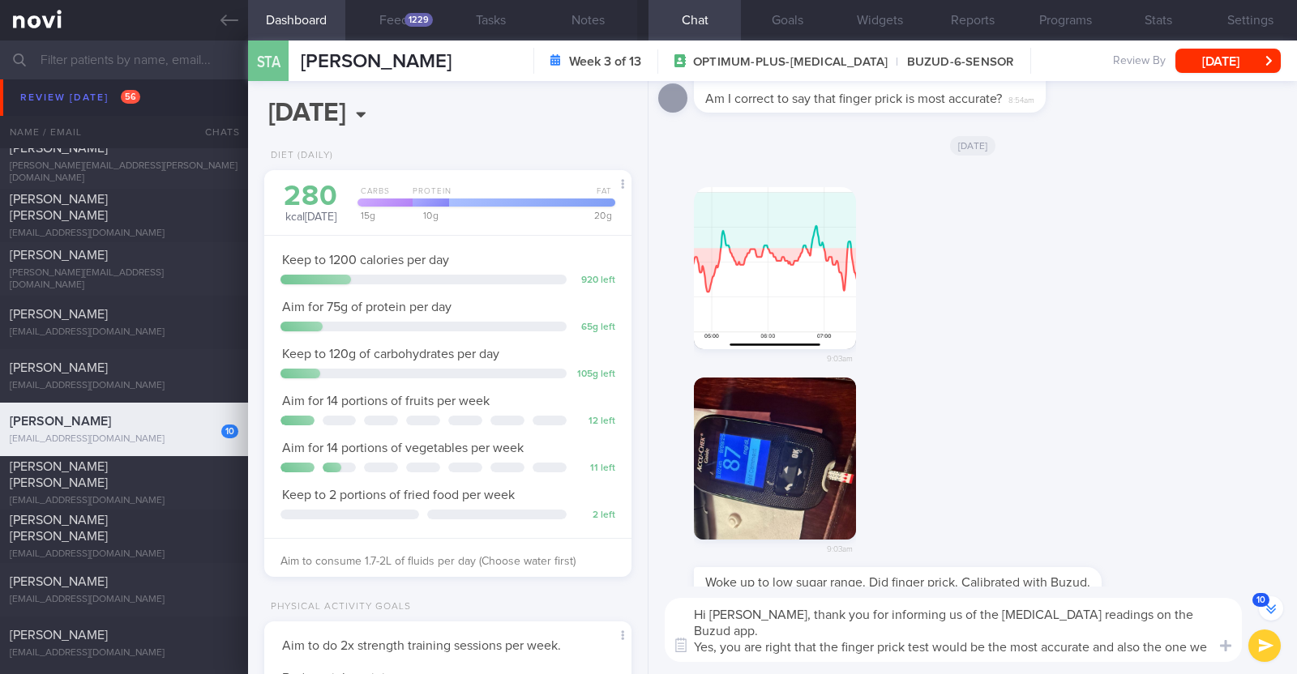
click at [697, 636] on textarea "Hi Anne, thank you for informing us of the low blood sugar readings on the Buzu…" at bounding box center [953, 630] width 577 height 64
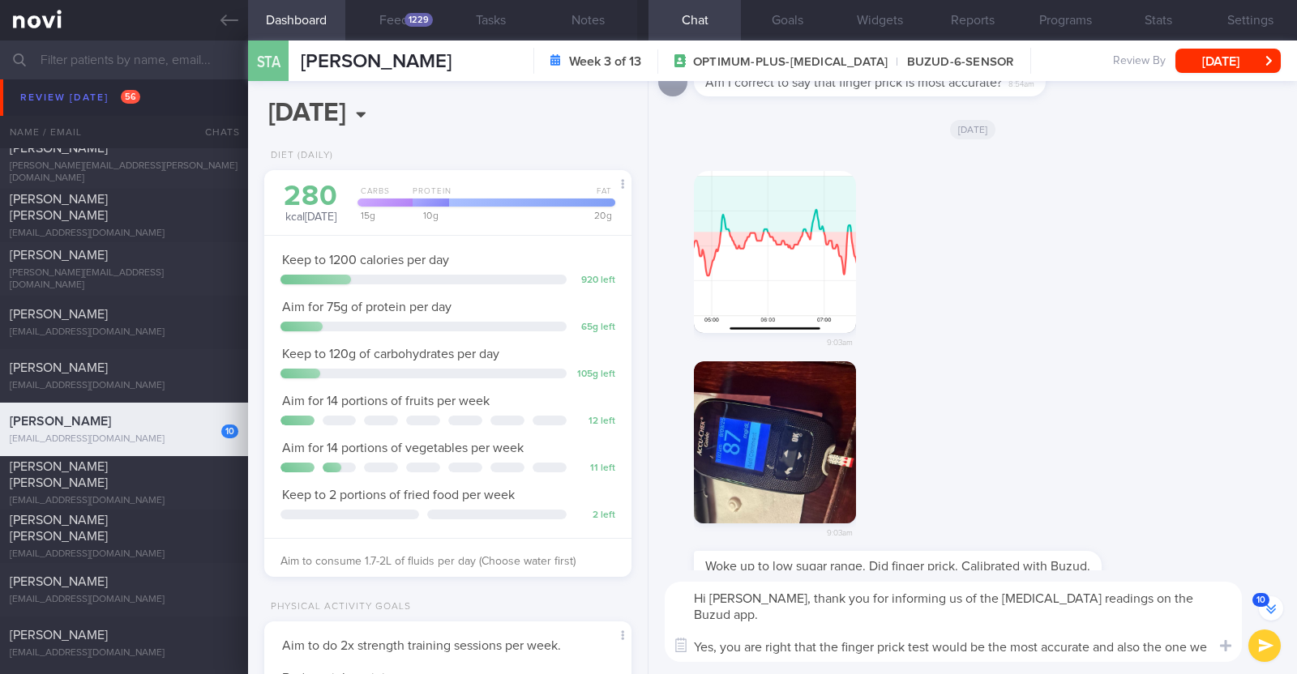
scroll to position [-101, 0]
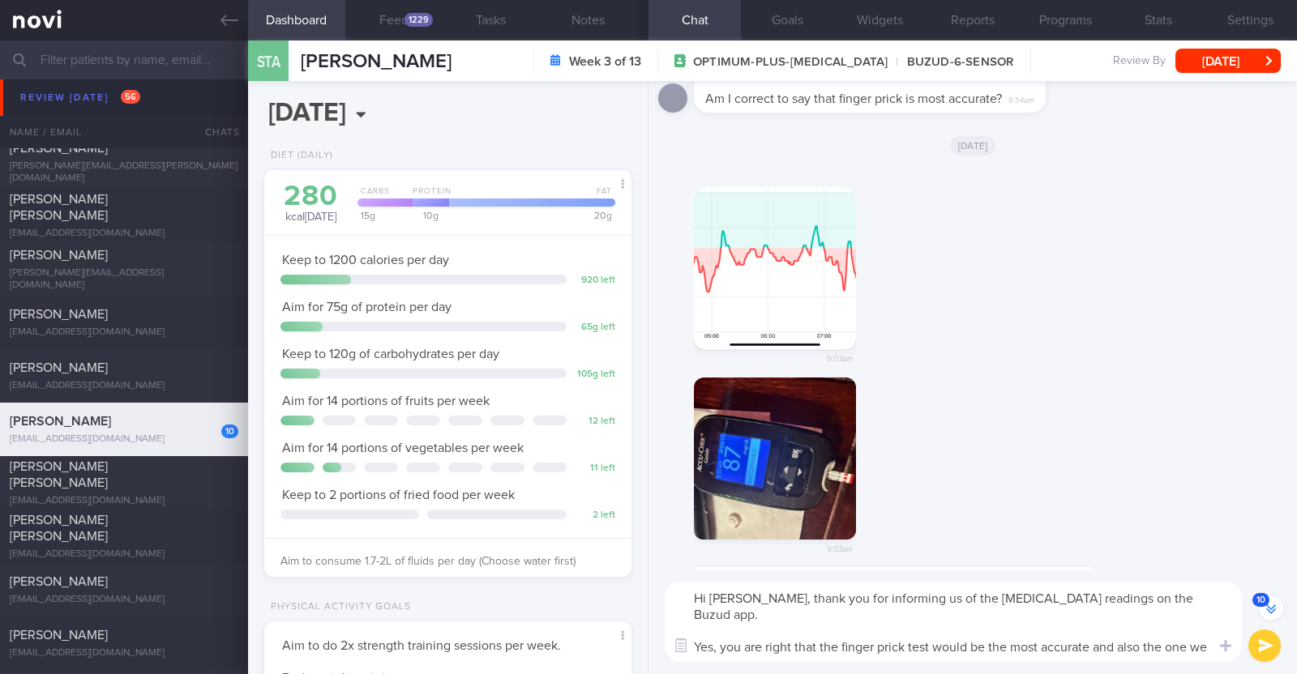
click at [1074, 648] on textarea "Hi Anne, thank you for informing us of the low blood sugar readings on the Buzu…" at bounding box center [953, 622] width 577 height 80
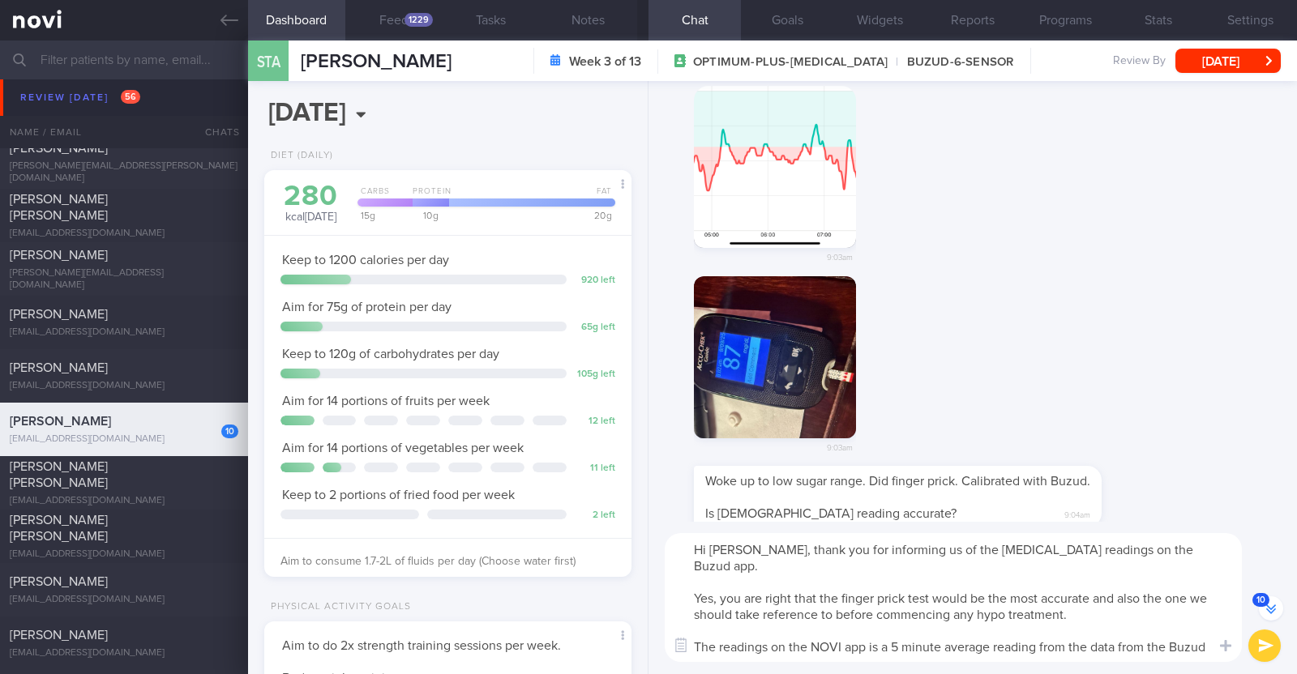
scroll to position [-45, 0]
type textarea "Hi Anne, thank you for informing us of the low blood sugar readings on the Buzu…"
click at [1255, 648] on button "submit" at bounding box center [1264, 646] width 32 height 32
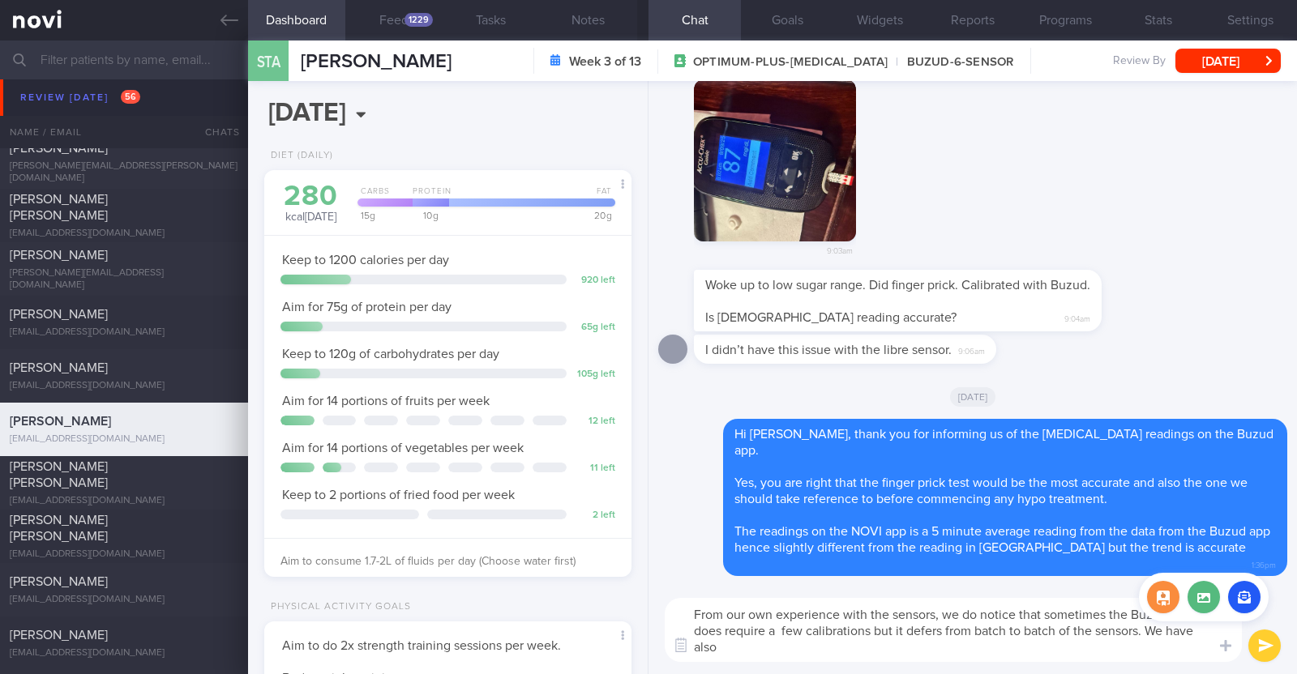
scroll to position [0, 0]
type textarea "From our own experience with the sensors, we do notice that sometimes the Buzud…"
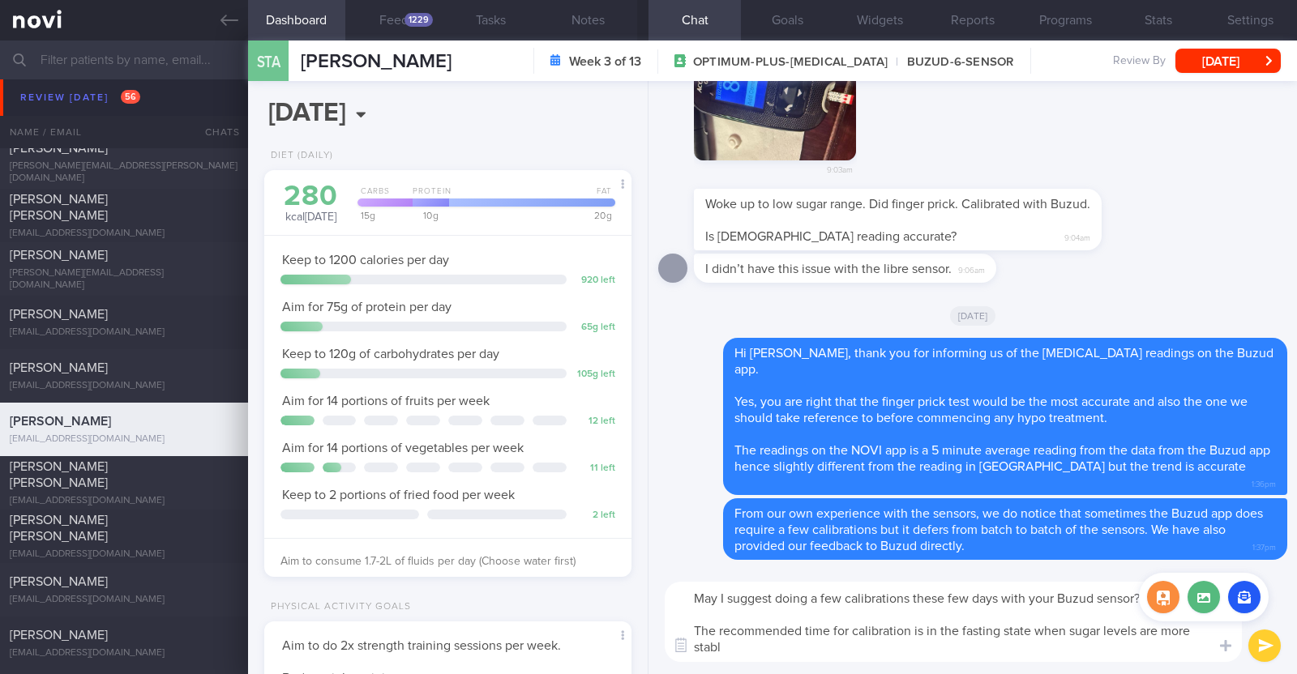
type textarea "May I suggest doing a few calibrations these few days with your Buzud sensor? T…"
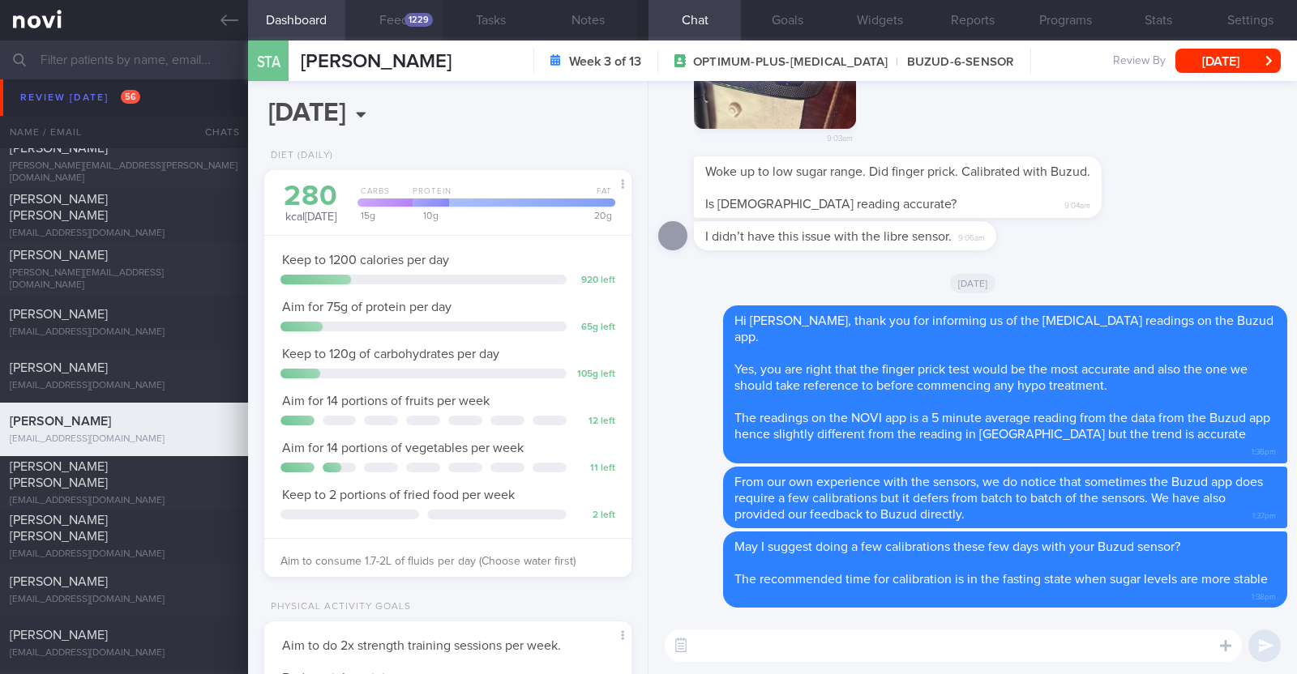
click at [415, 18] on div "1229" at bounding box center [418, 20] width 28 height 14
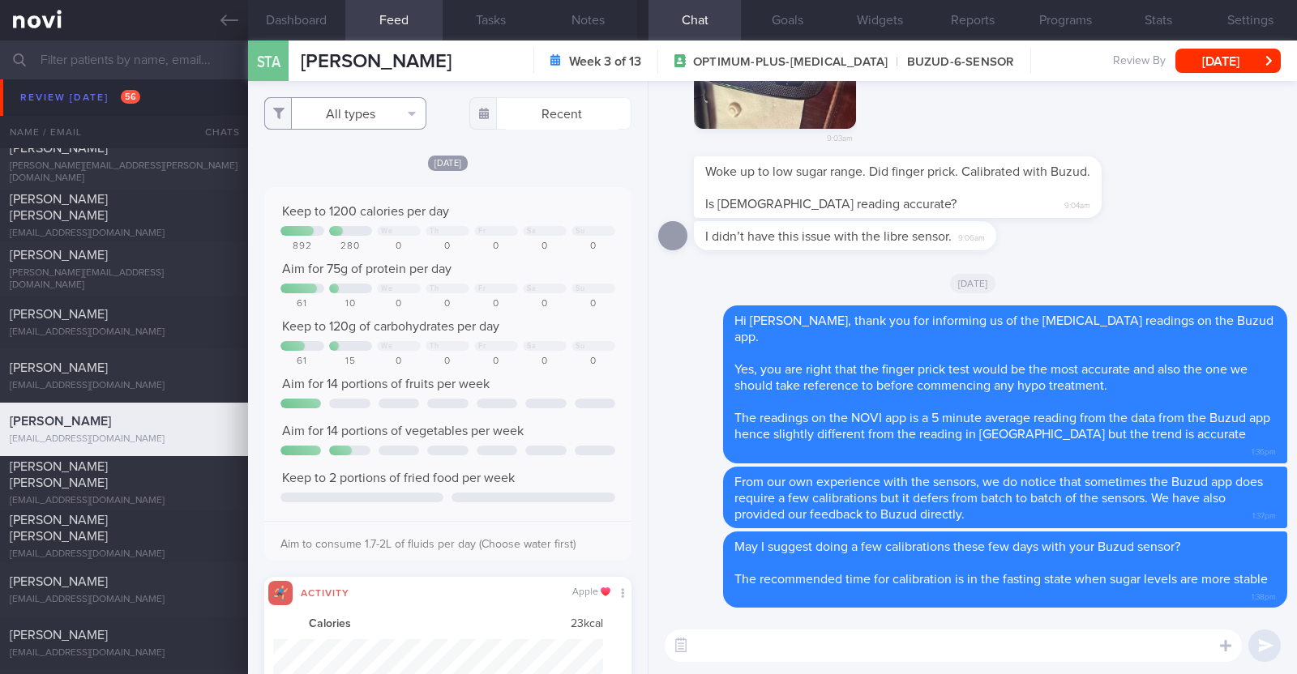
click at [382, 115] on button "All types" at bounding box center [345, 113] width 162 height 32
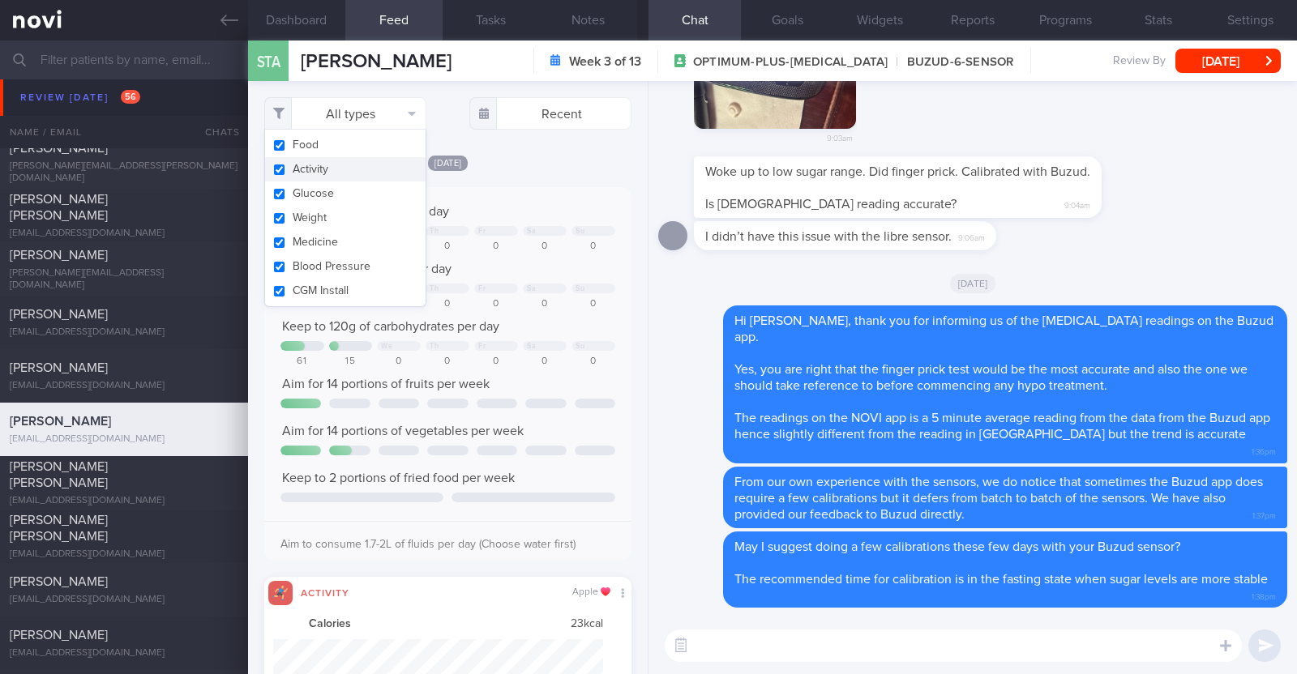
click at [344, 173] on button "Activity" at bounding box center [345, 169] width 160 height 24
checkbox input "false"
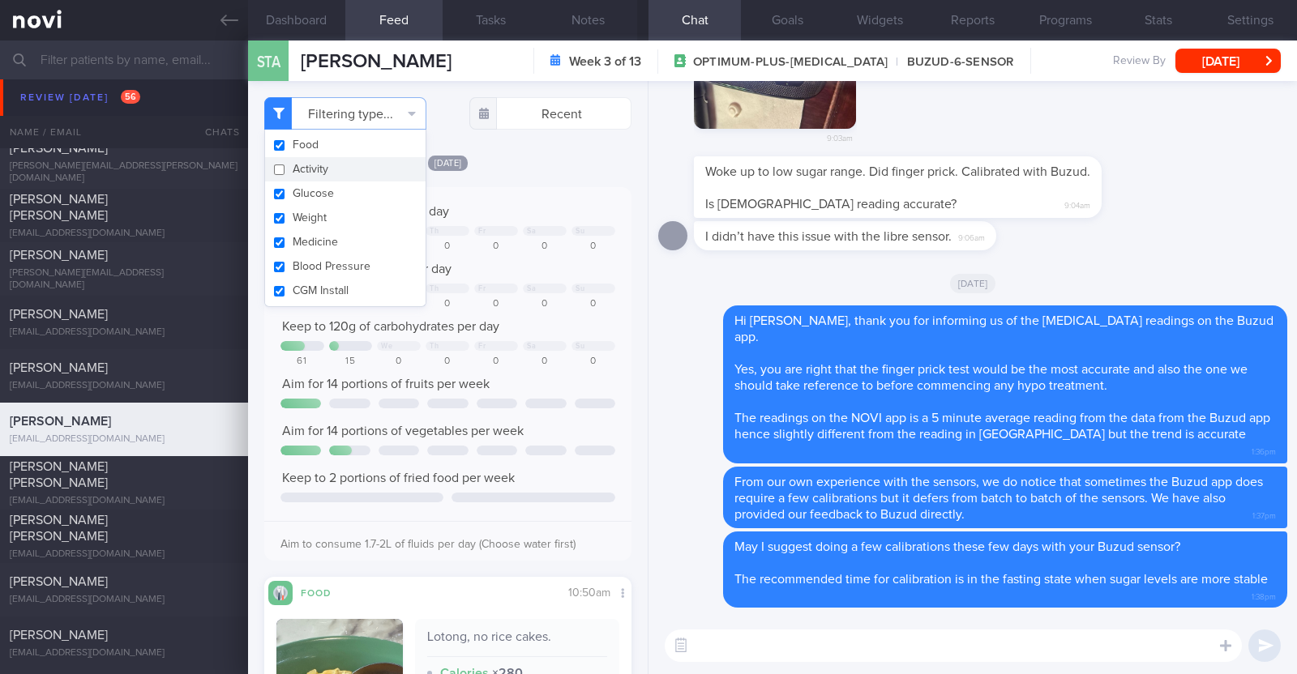
scroll to position [164, 328]
click at [528, 143] on div "Filtering type... Food Activity Glucose Weight Medicine Blood Pressure CGM Inst…" at bounding box center [448, 377] width 400 height 593
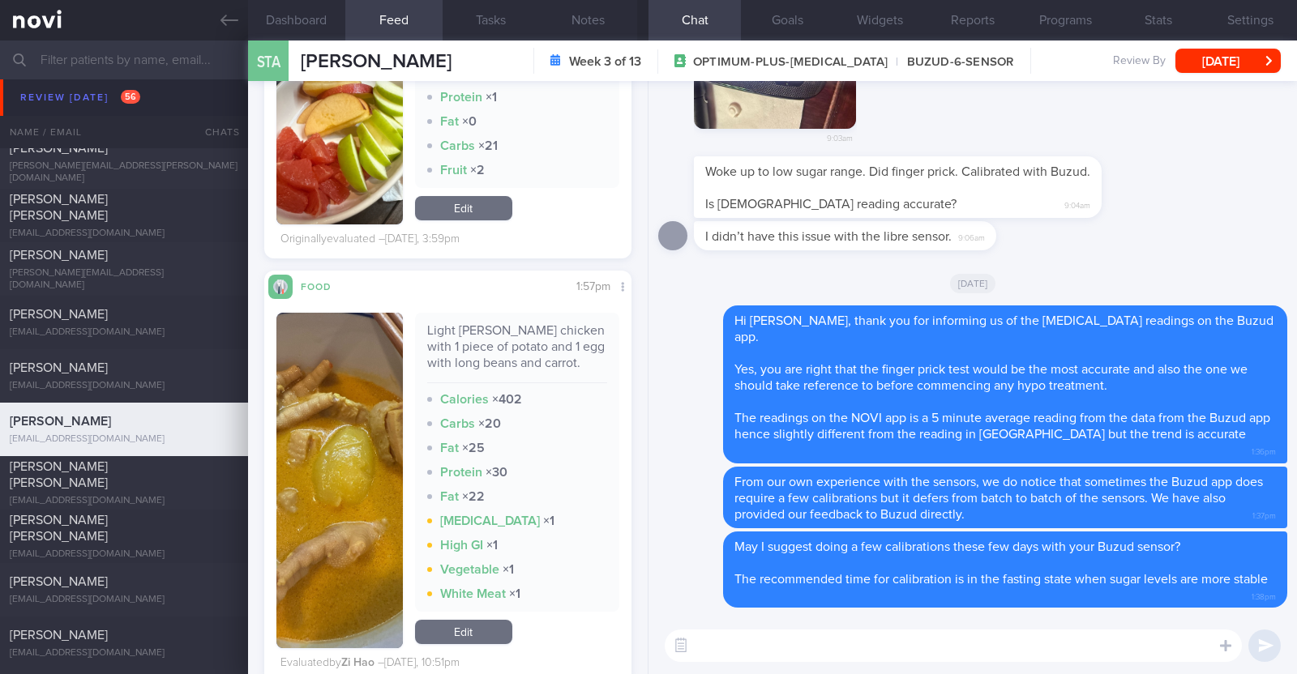
scroll to position [1418, 0]
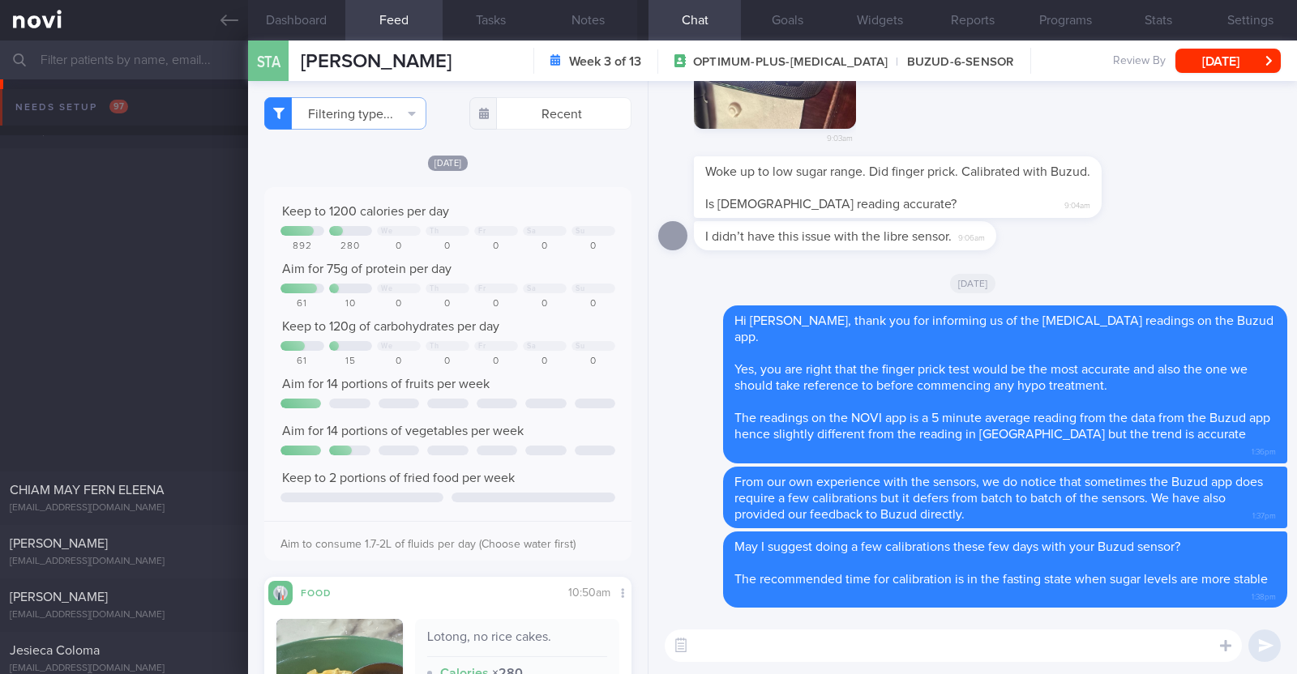
select select "8"
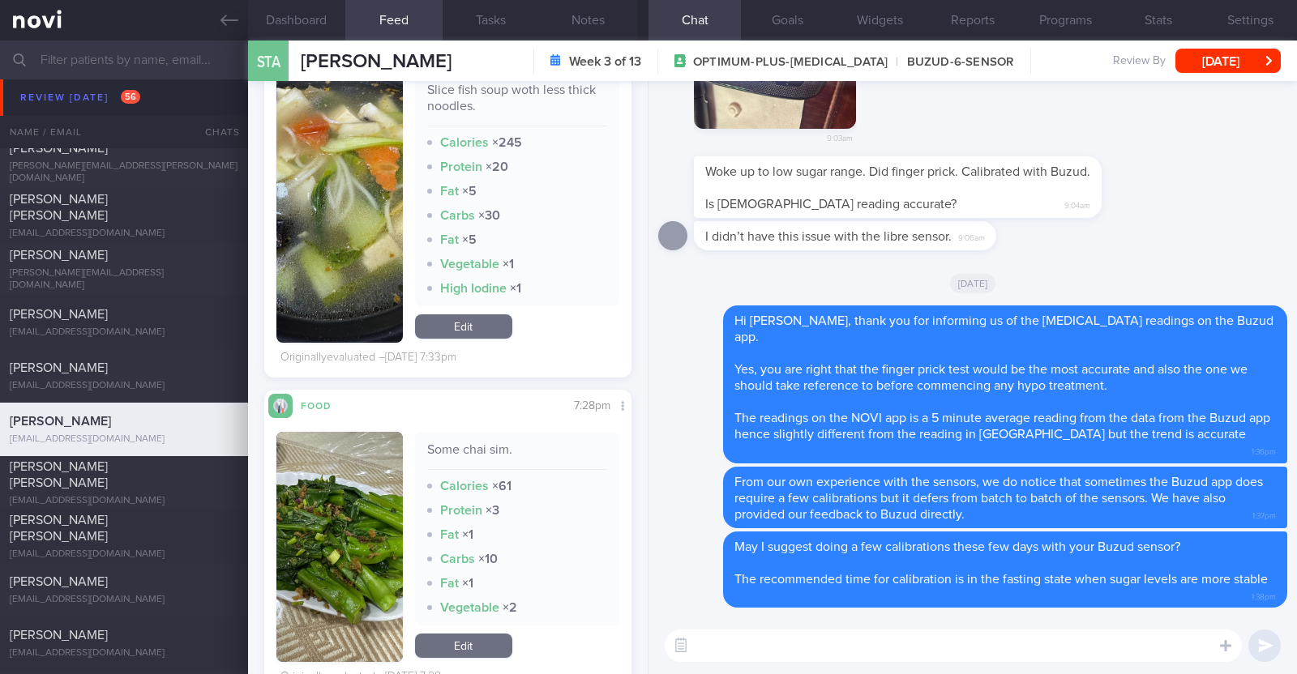
scroll to position [4559, 0]
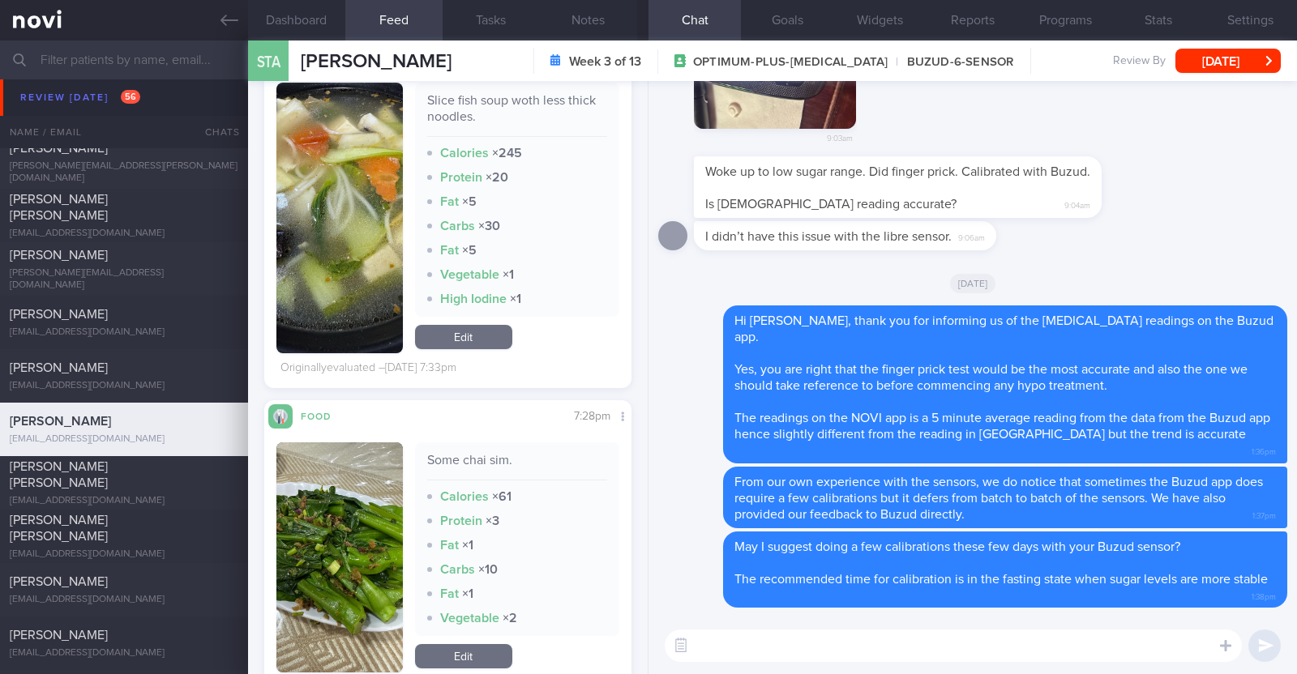
click at [751, 662] on div "​ ​" at bounding box center [972, 646] width 648 height 57
click at [753, 646] on textarea at bounding box center [953, 646] width 577 height 32
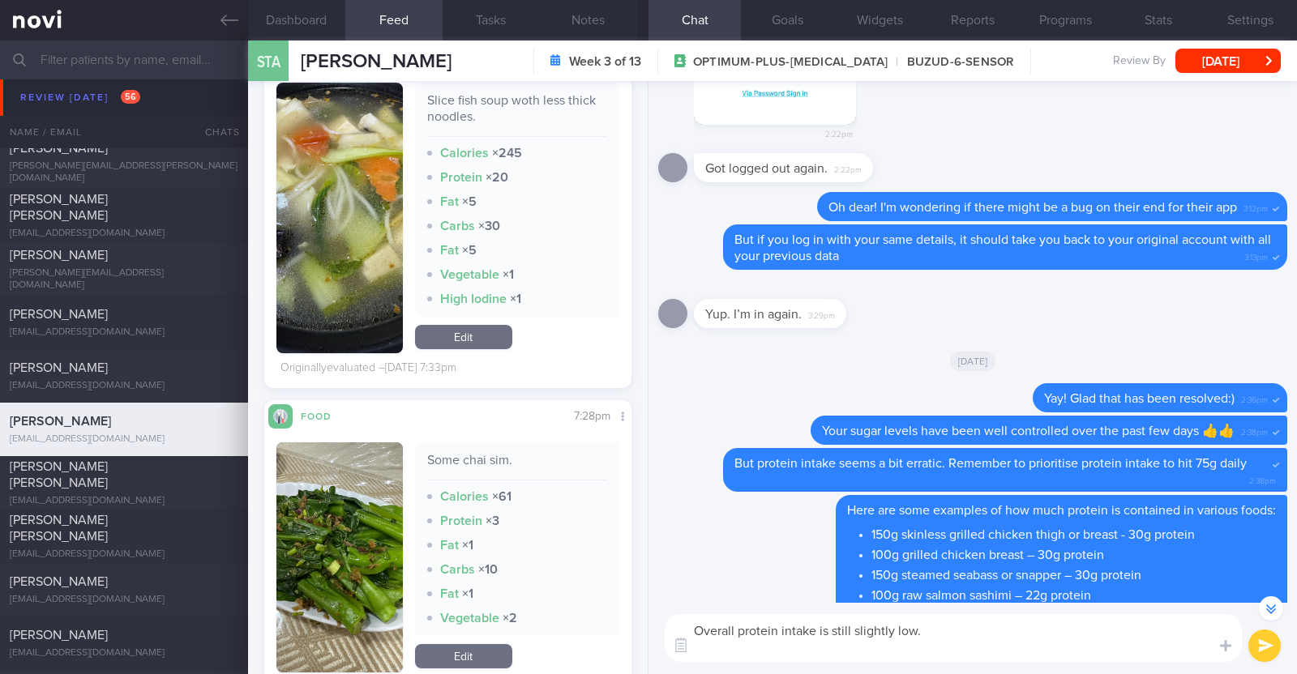
scroll to position [0, 0]
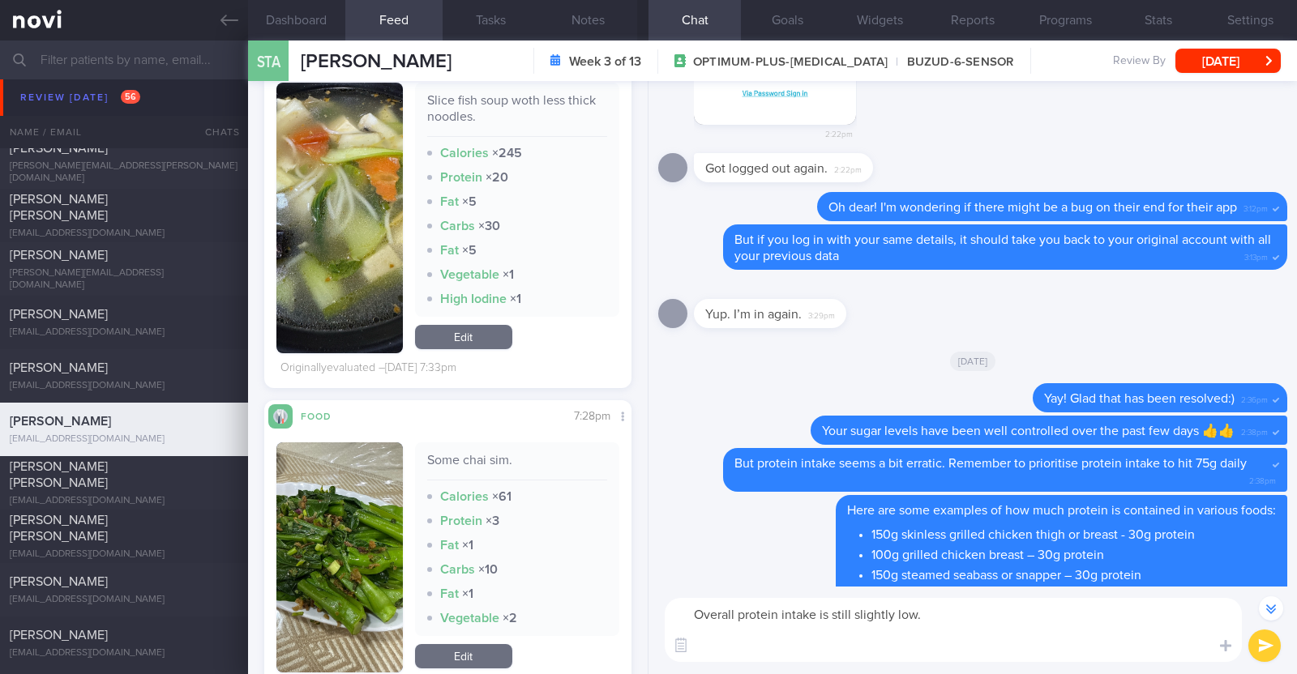
paste textarea "Protein is of utmost importance for muscle health and glucose control for these…"
type textarea "Overall protein intake is still slightly low. Protein is of utmost importance f…"
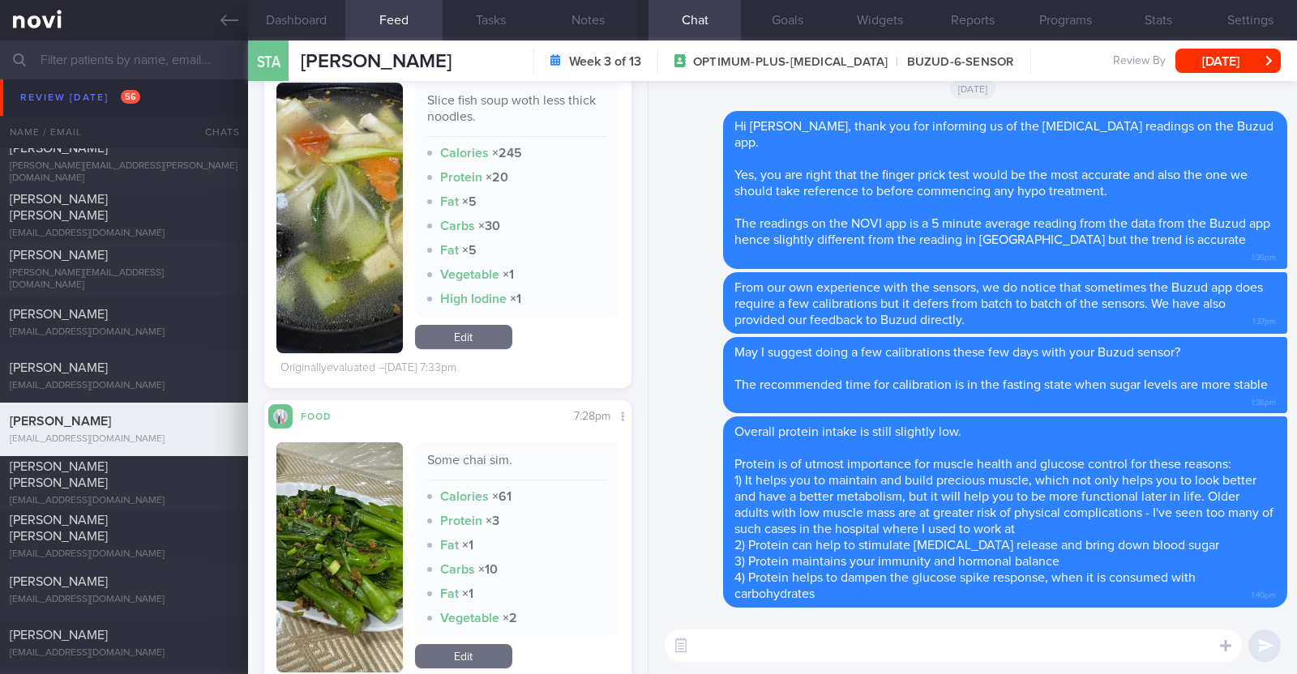
click at [932, 644] on textarea at bounding box center [953, 646] width 577 height 32
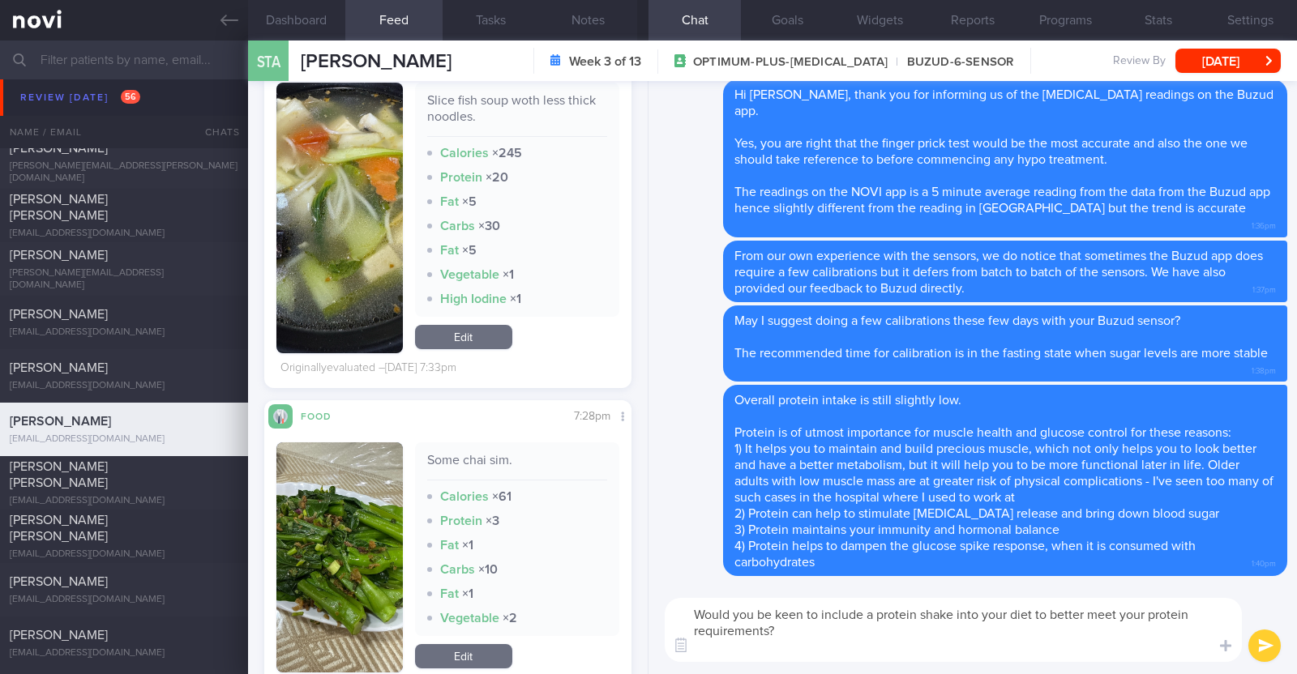
type textarea "Would you be keen to include a protein shake into your diet to better meet your…"
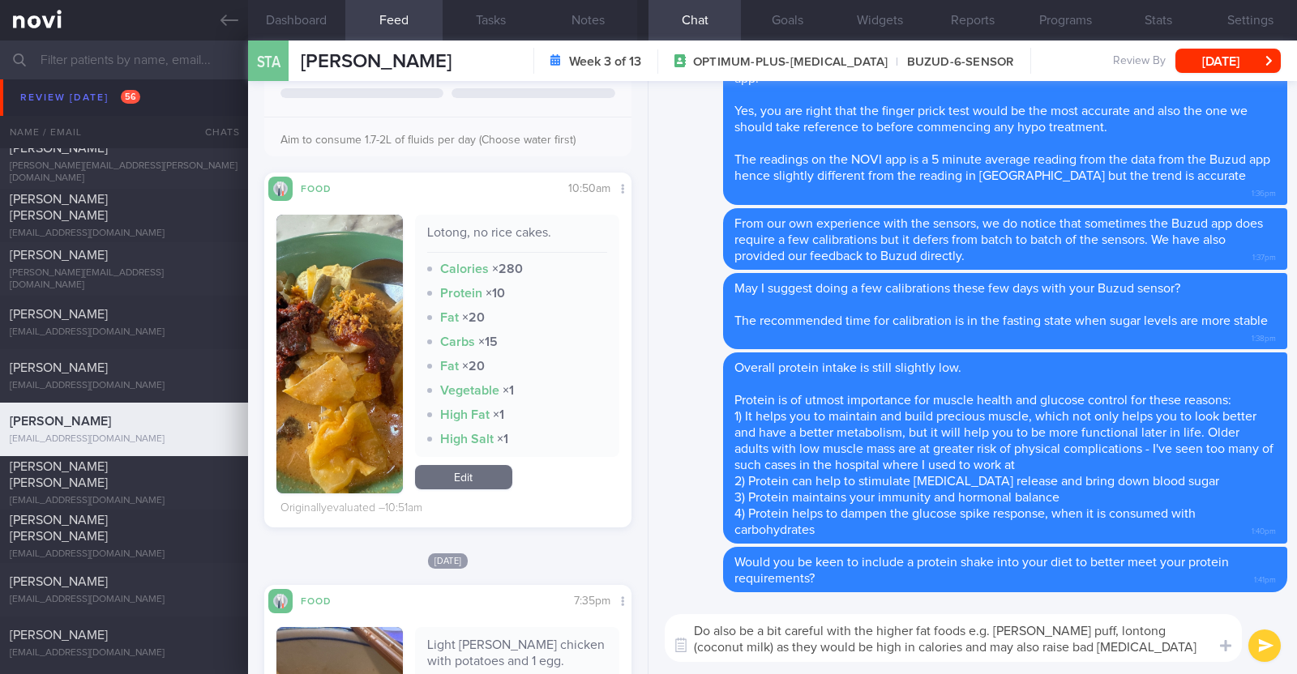
type textarea "Do also be a bit careful with the higher fat foods e.g. curry puff, lontong (co…"
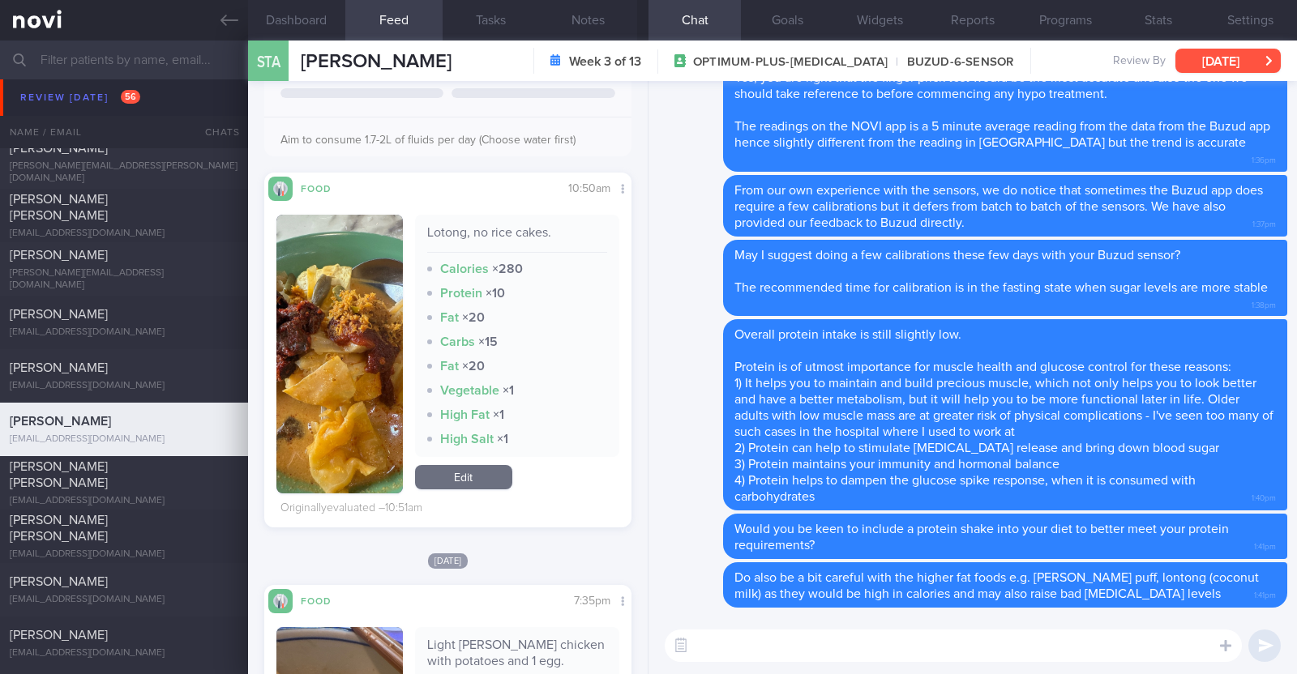
click at [1216, 56] on button "Mon, 8 Sep" at bounding box center [1227, 61] width 105 height 24
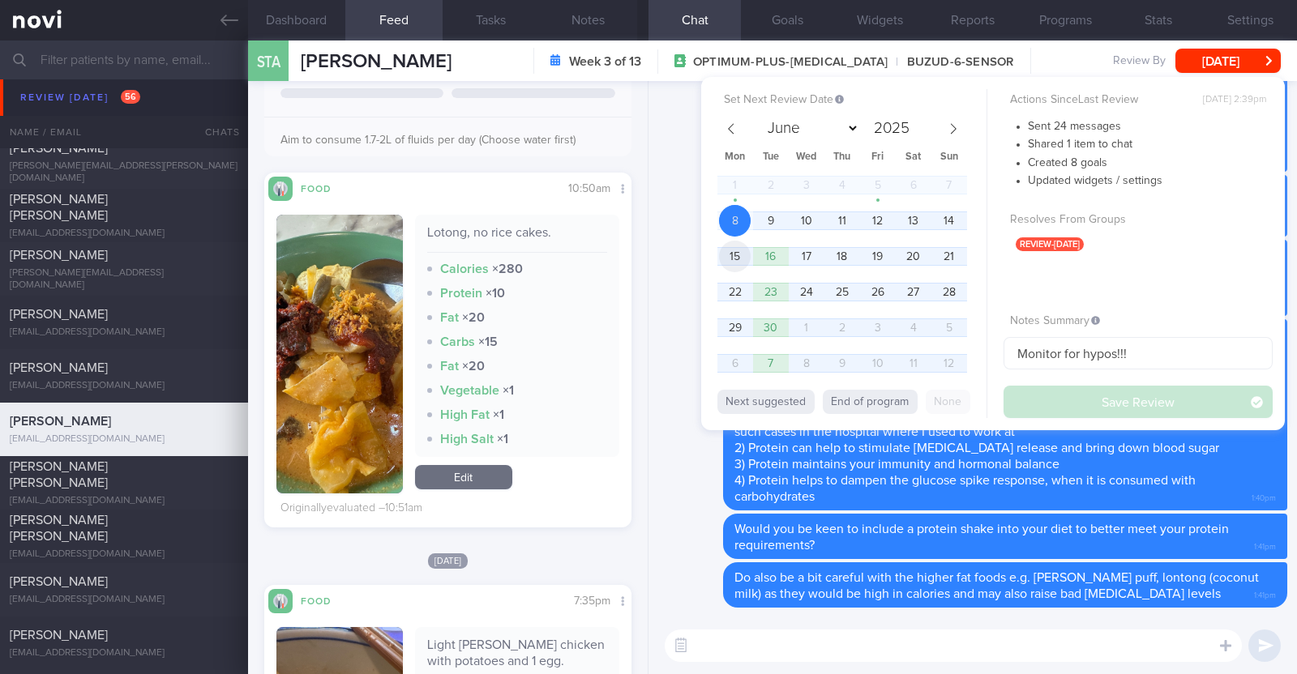
click at [735, 253] on span "15" at bounding box center [735, 257] width 32 height 32
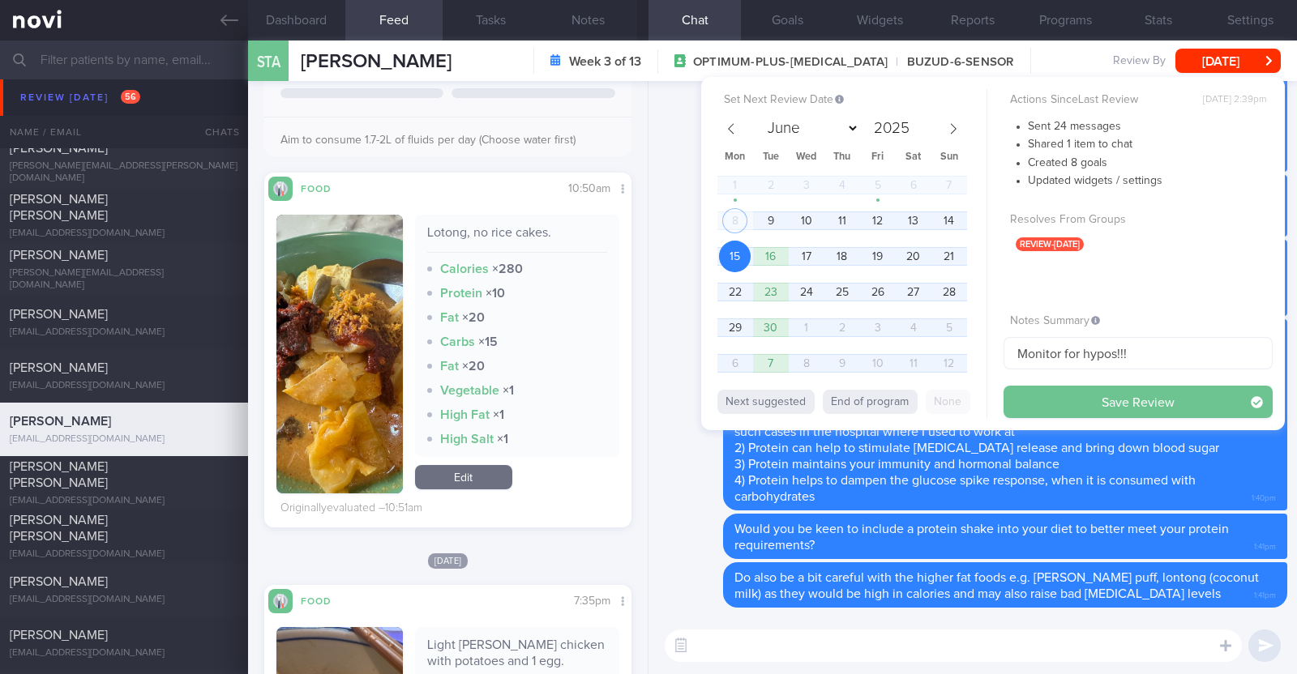
click at [1073, 392] on button "Save Review" at bounding box center [1137, 402] width 269 height 32
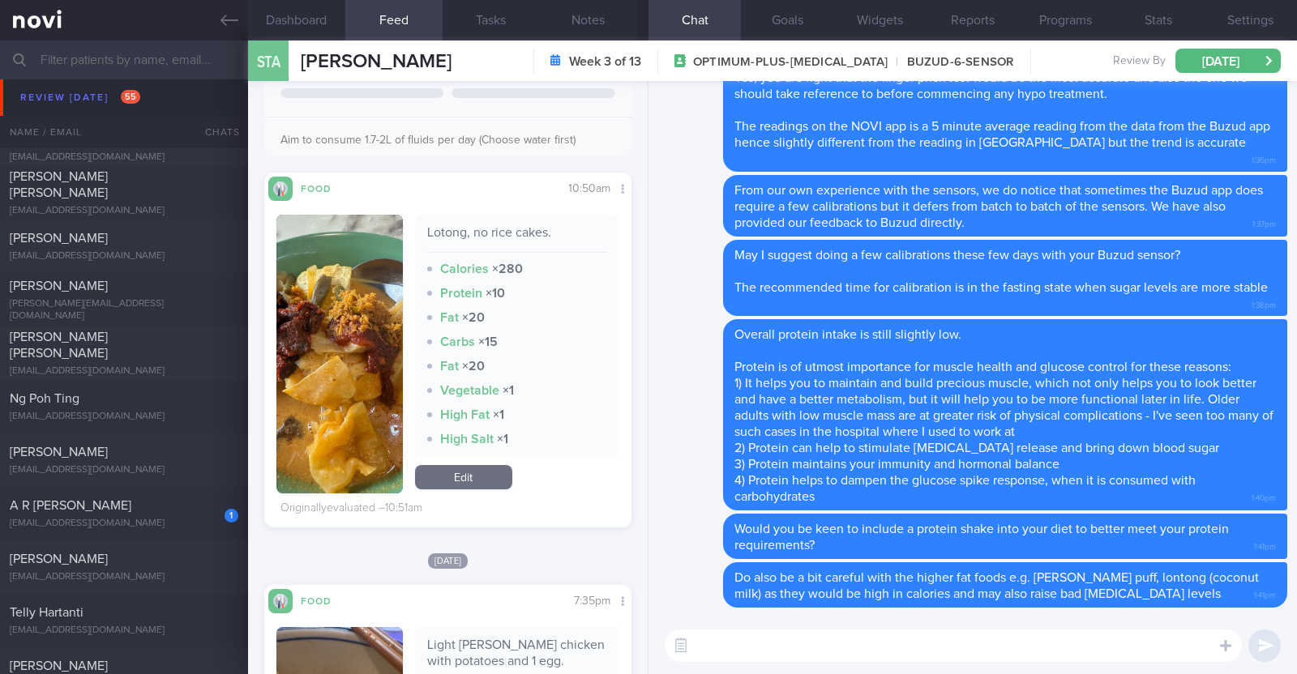
scroll to position [2432, 0]
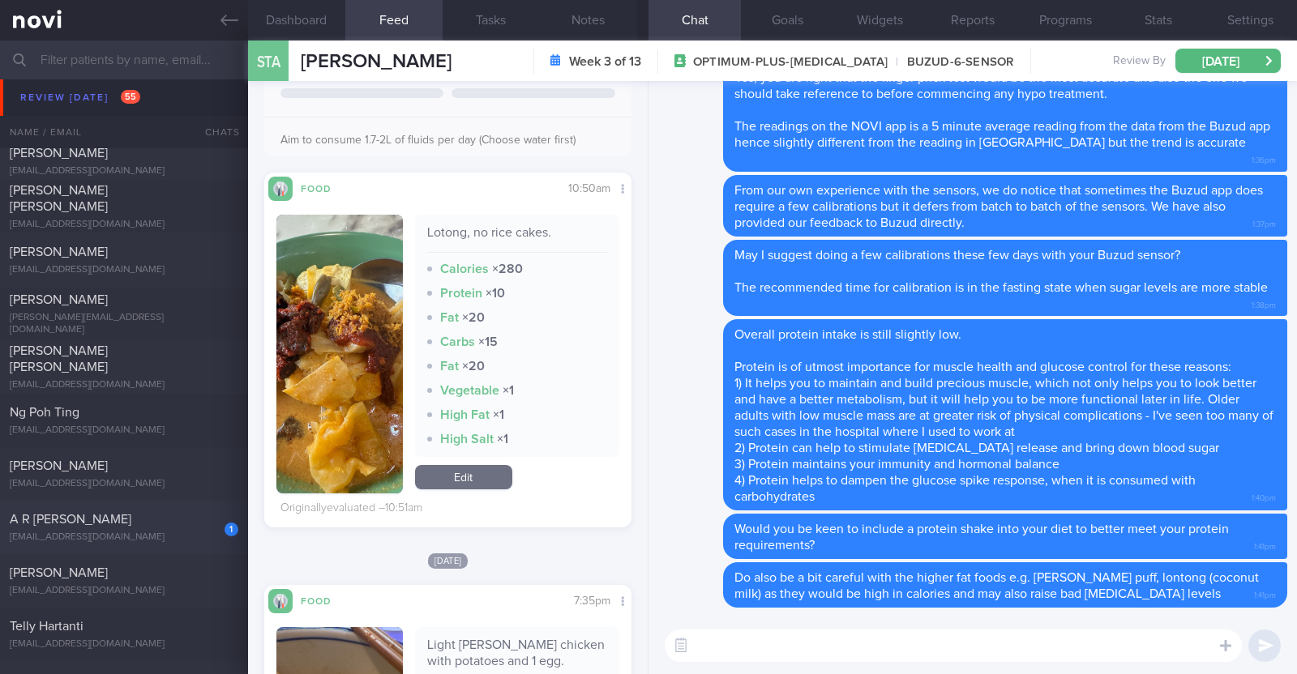
click at [163, 528] on div "1 A R ARTHI PRIYANKA arthipriyanka22@gmail.com" at bounding box center [124, 527] width 248 height 32
type textarea "49F Comorbidities: T2DM Hyperlipdiemia Hypothyroidism Iron deficiency anaemia F…"
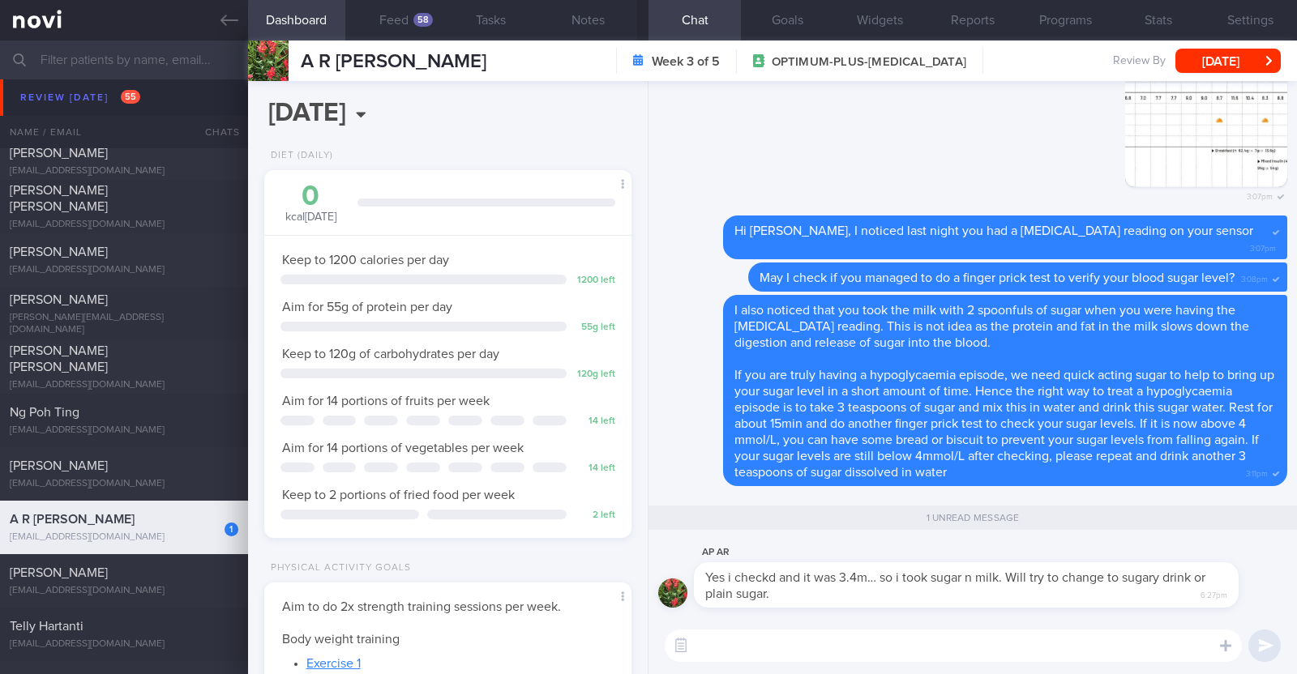
click at [703, 657] on textarea at bounding box center [953, 646] width 577 height 32
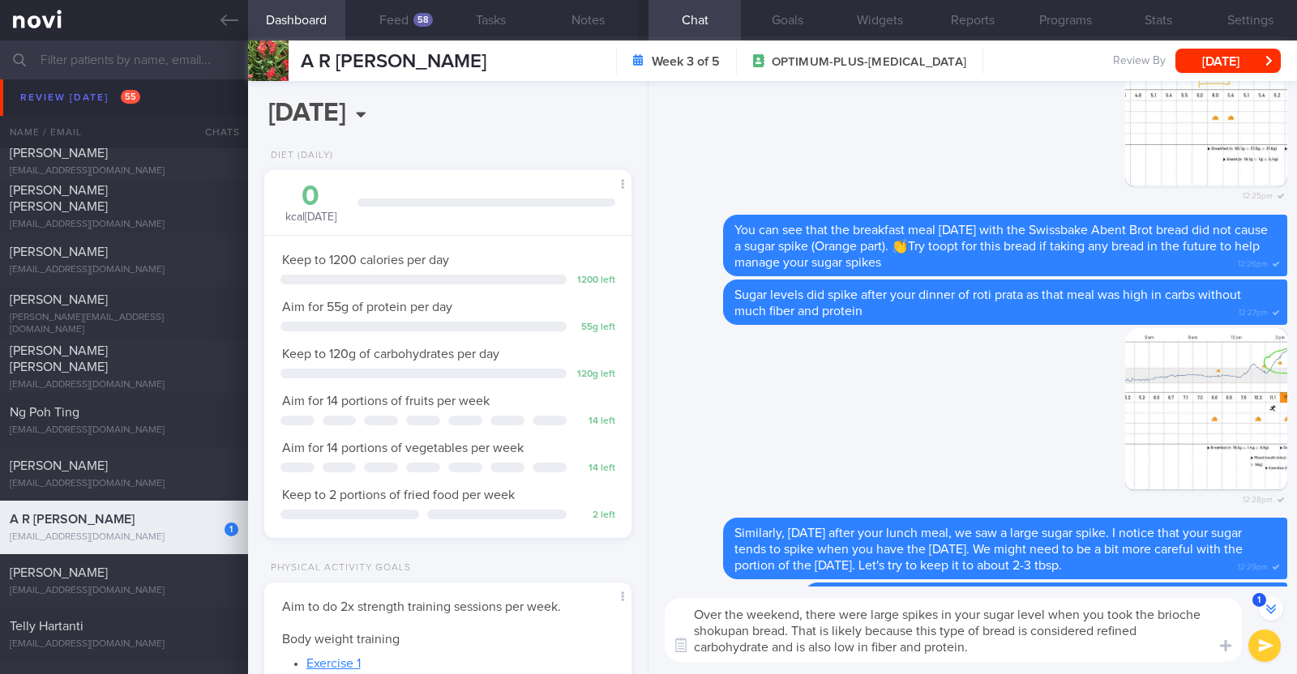
scroll to position [-1308, 0]
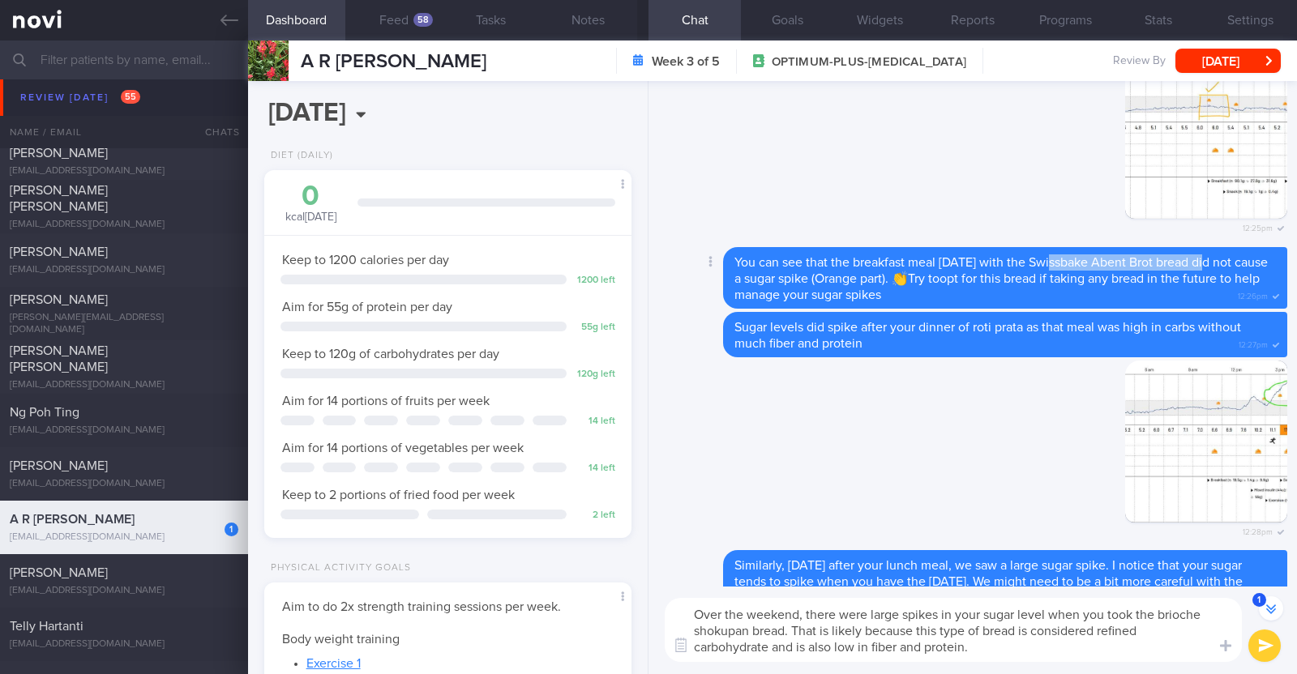
drag, startPoint x: 1051, startPoint y: 257, endPoint x: 1213, endPoint y: 265, distance: 161.5
click at [1213, 265] on span "You can see that the breakfast meal on Sunday with the Swissbake Abent Brot bre…" at bounding box center [1000, 278] width 533 height 45
copy span "Swissbake Abent Brot bread"
click at [998, 646] on textarea "Over the weekend, there were large spikes in your sugar level when you took the…" at bounding box center [953, 630] width 577 height 64
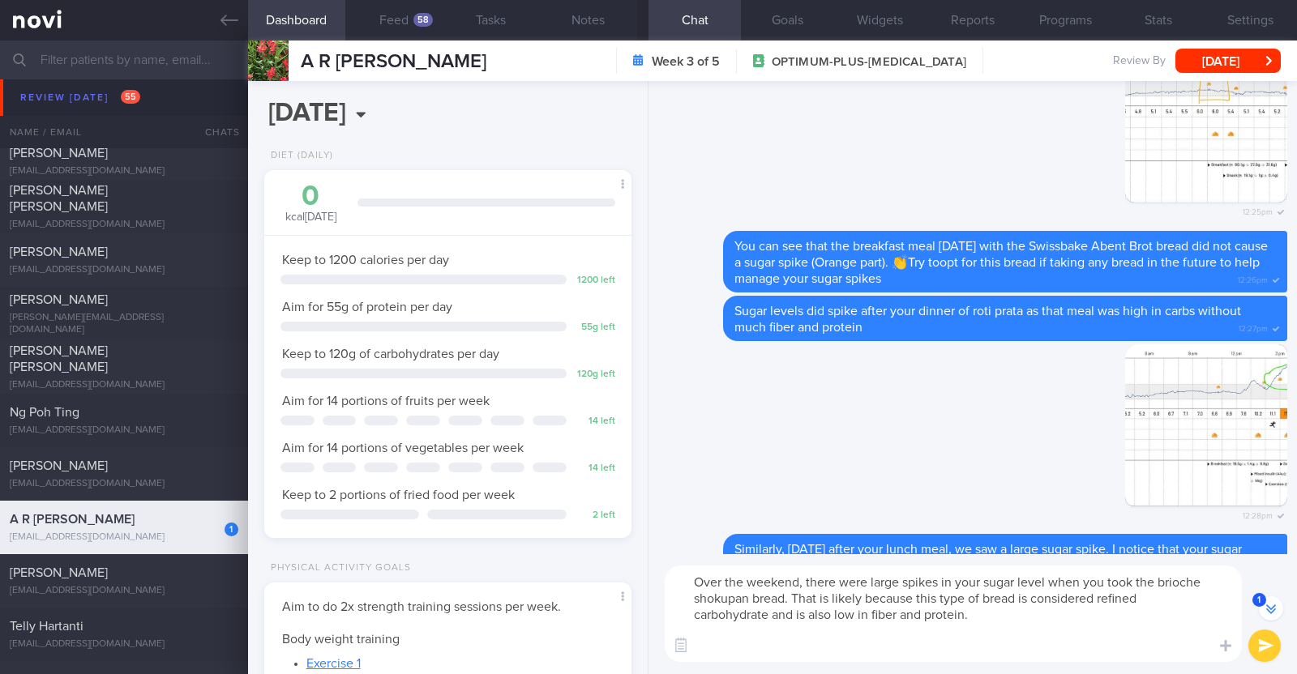
scroll to position [-1341, 0]
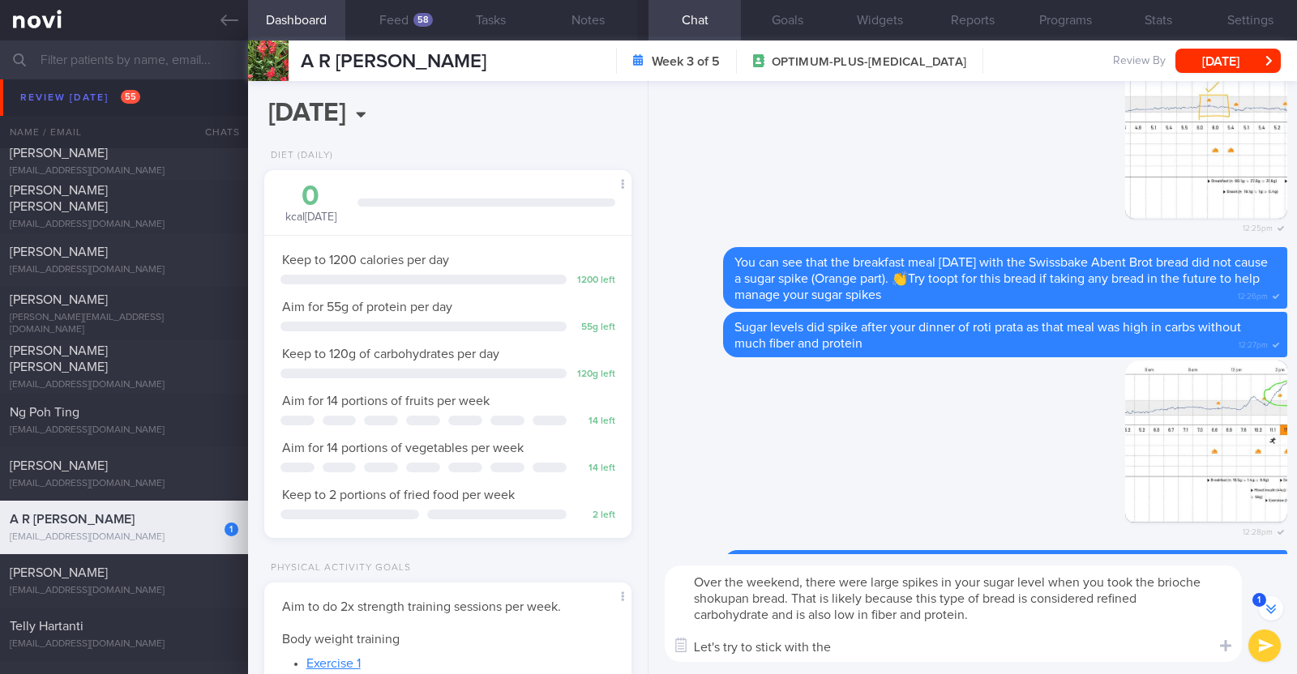
paste textarea "Swissbake Abent Brot bread"
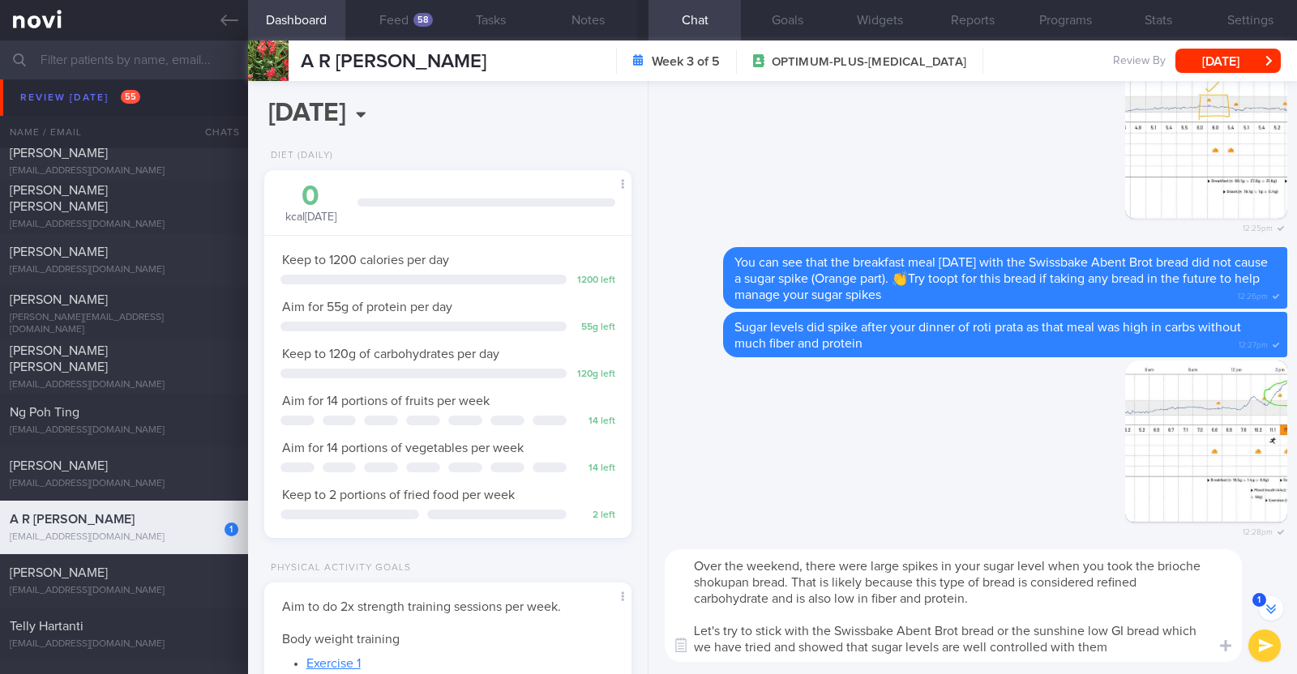
click at [1166, 627] on textarea "Over the weekend, there were large spikes in your sugar level when you took the…" at bounding box center [953, 606] width 577 height 113
drag, startPoint x: 1207, startPoint y: 643, endPoint x: 1148, endPoint y: 645, distance: 58.4
click at [1148, 645] on textarea "Over the weekend, there were large spikes in your sugar level when you took the…" at bounding box center [953, 606] width 577 height 113
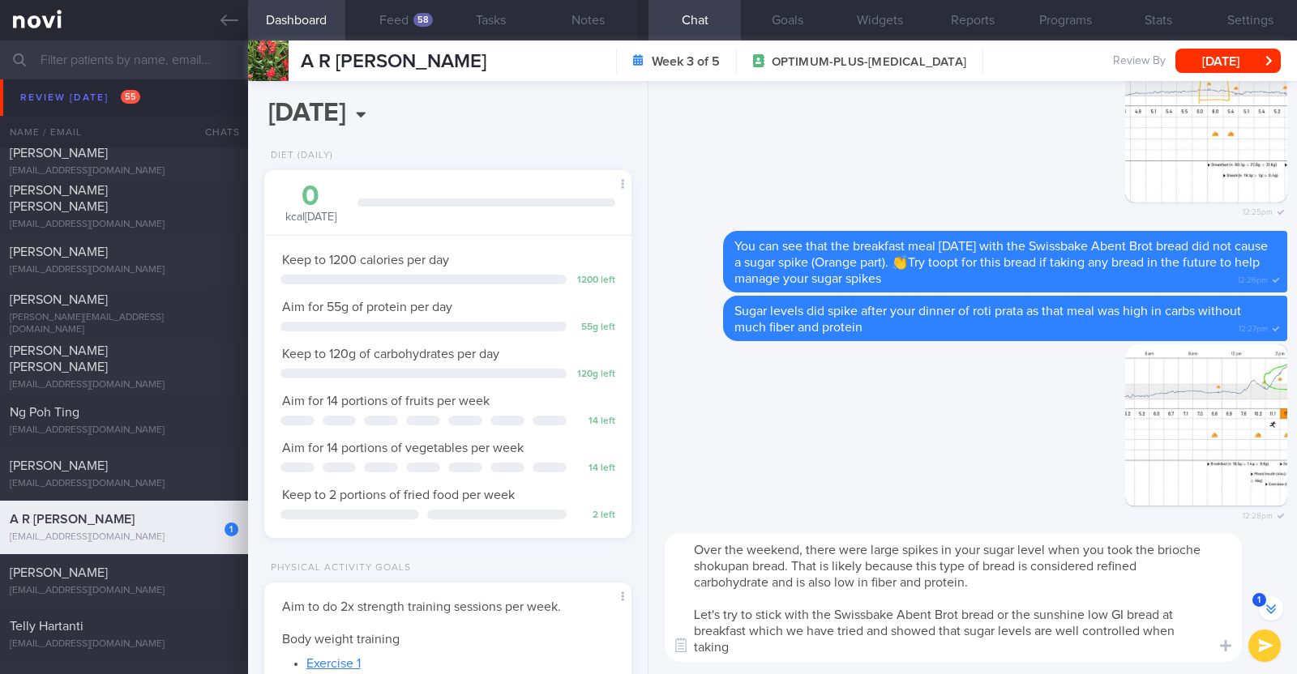
scroll to position [-1373, 0]
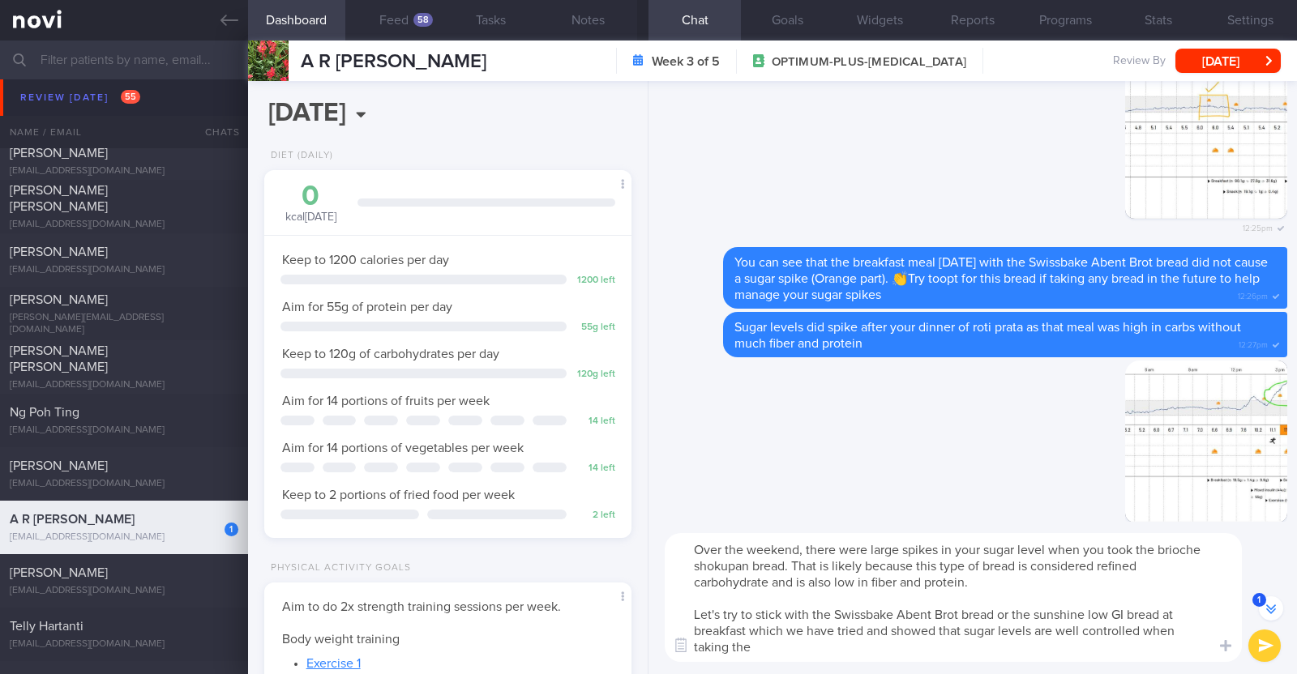
type textarea "Over the weekend, there were large spikes in your sugar level when you took the…"
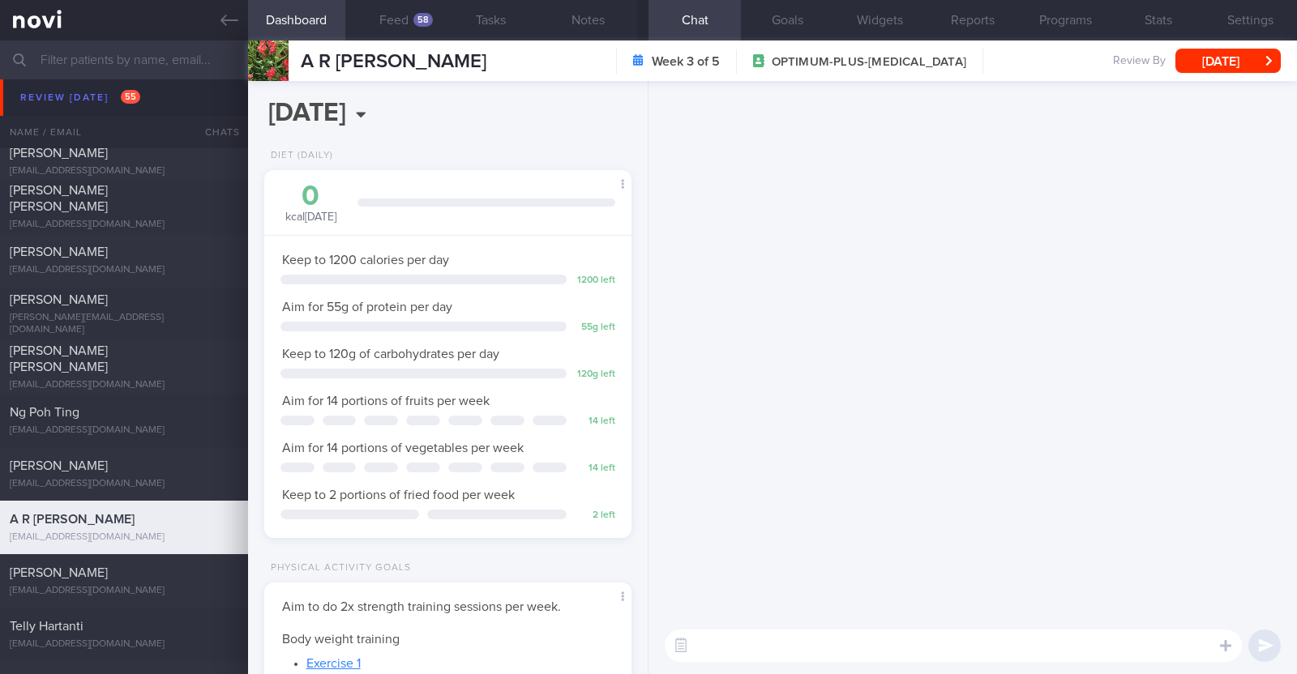
scroll to position [0, 0]
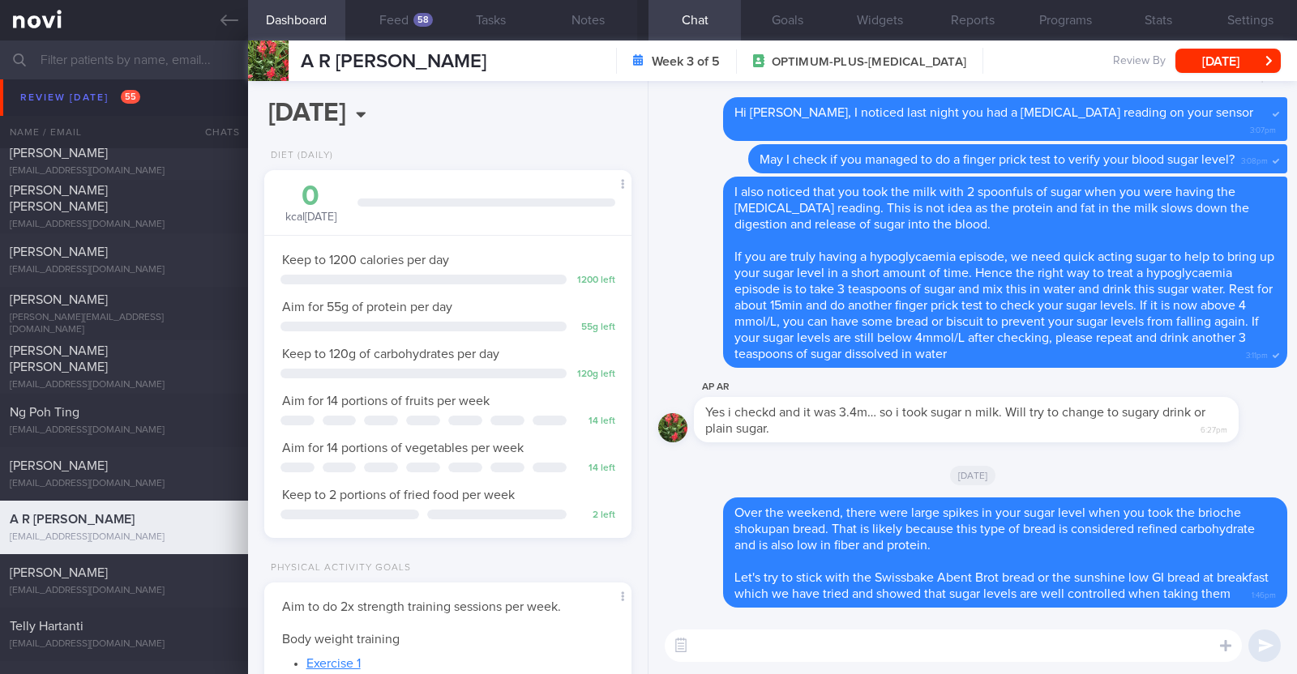
click at [744, 650] on textarea at bounding box center [953, 646] width 577 height 32
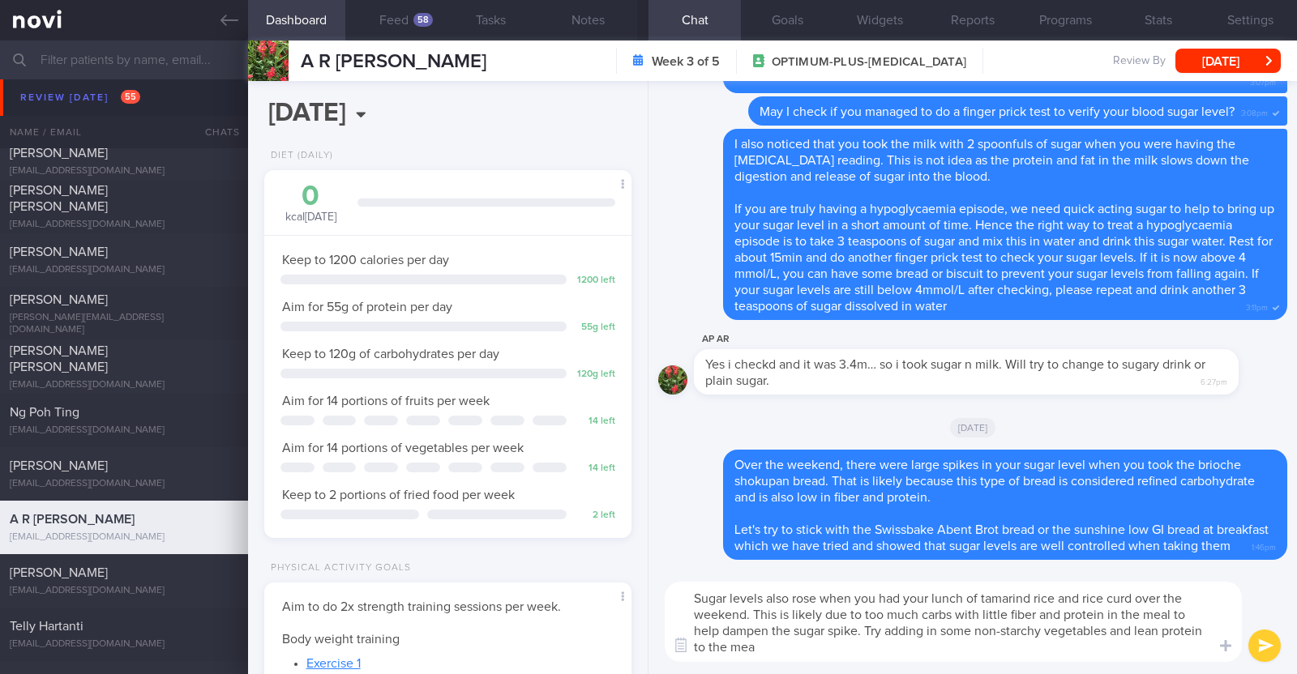
type textarea "Sugar levels also rose when you had your lunch of tamarind rice and rice curd o…"
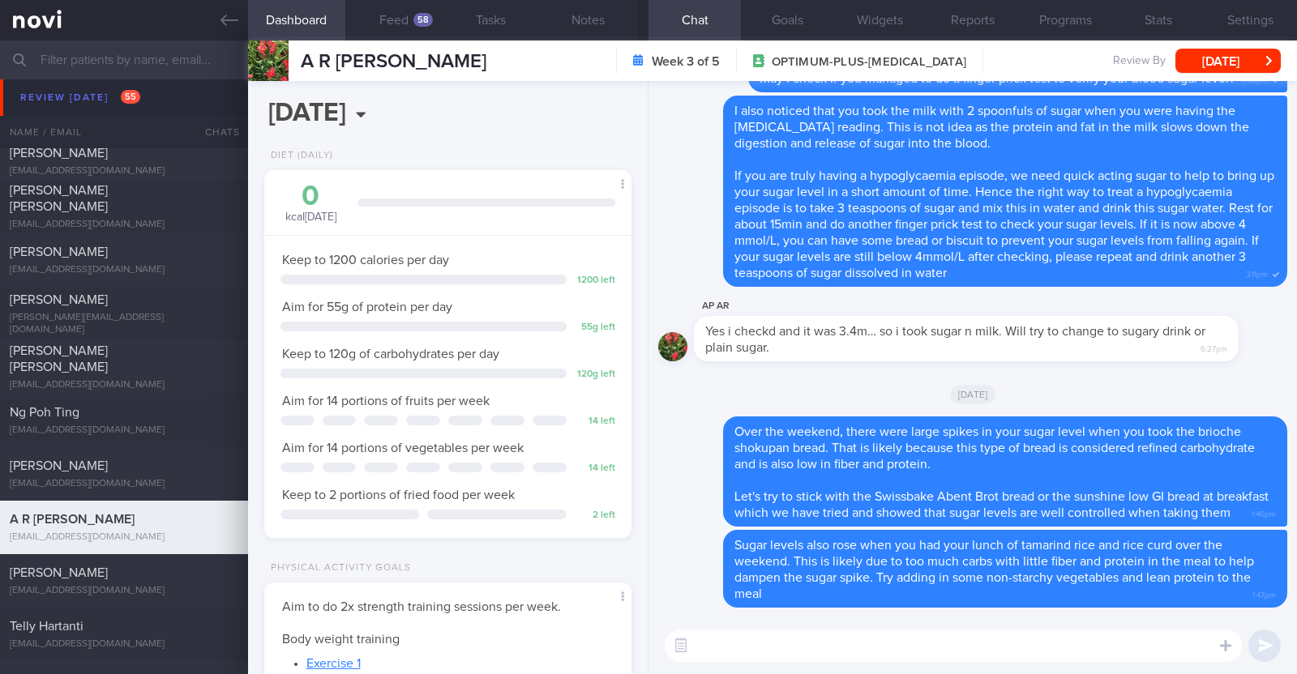
click at [1236, 79] on div "A R ARTHI PRIYANKA A R ARTHI PRIYANKA arthipriyanka22@gmail.com Week 3 of 5 OPT…" at bounding box center [772, 61] width 1049 height 41
click at [1244, 66] on button "[DATE]" at bounding box center [1227, 61] width 105 height 24
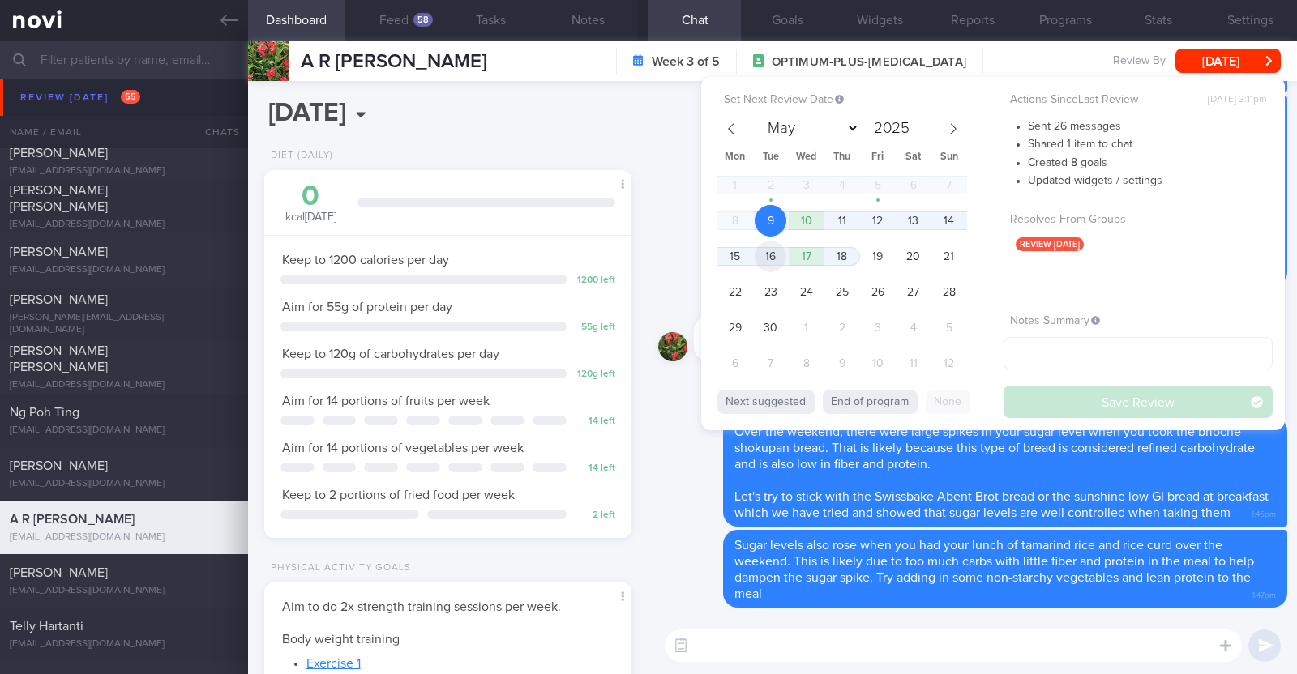
click at [774, 252] on span "16" at bounding box center [771, 257] width 32 height 32
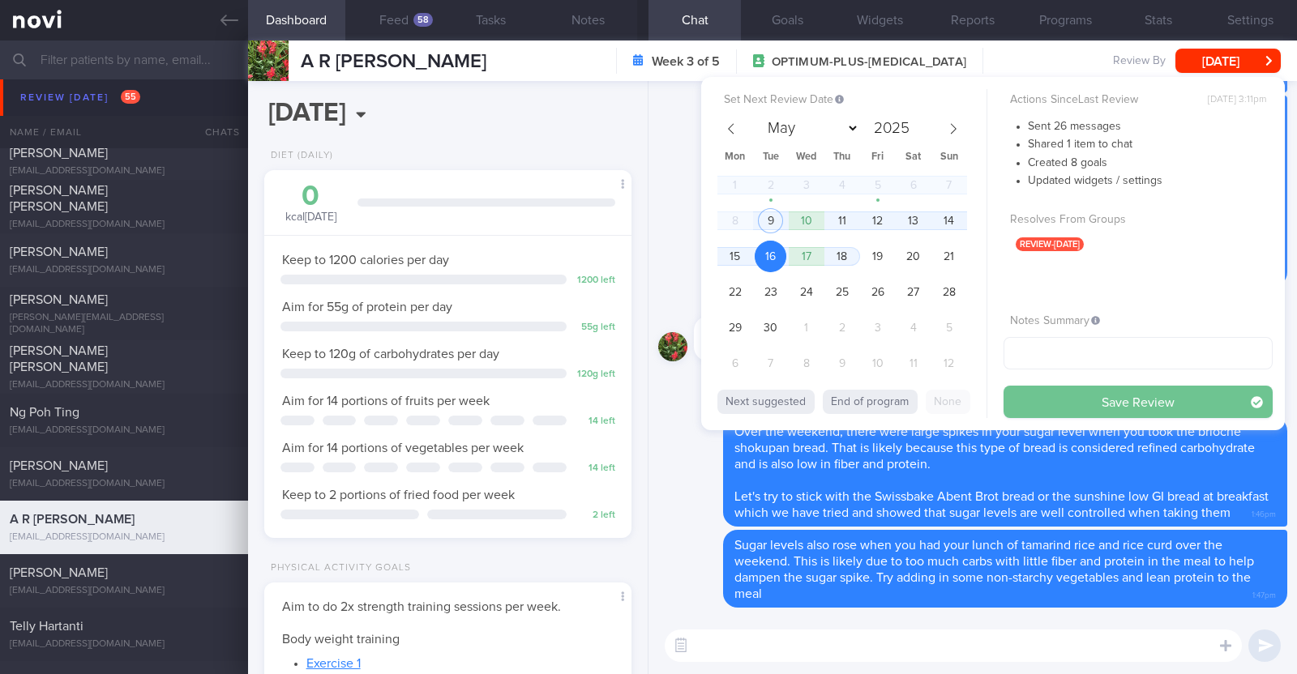
click at [1094, 406] on button "Save Review" at bounding box center [1137, 402] width 269 height 32
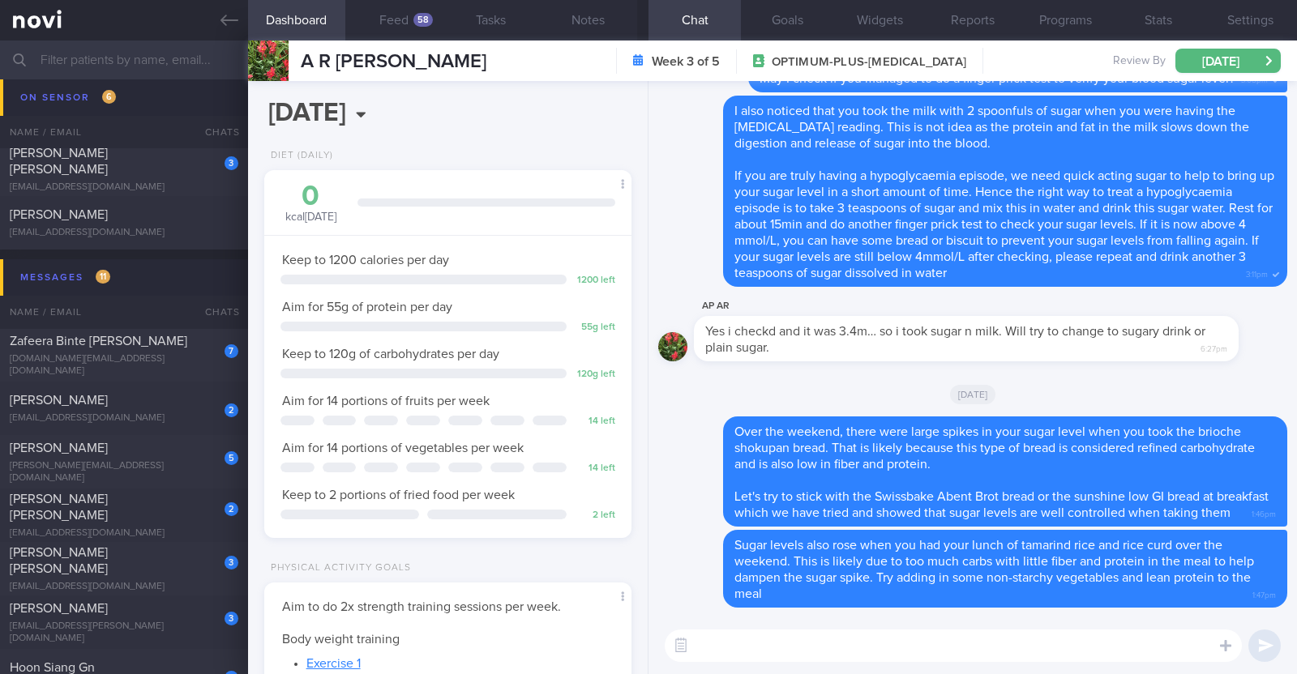
scroll to position [3142, 0]
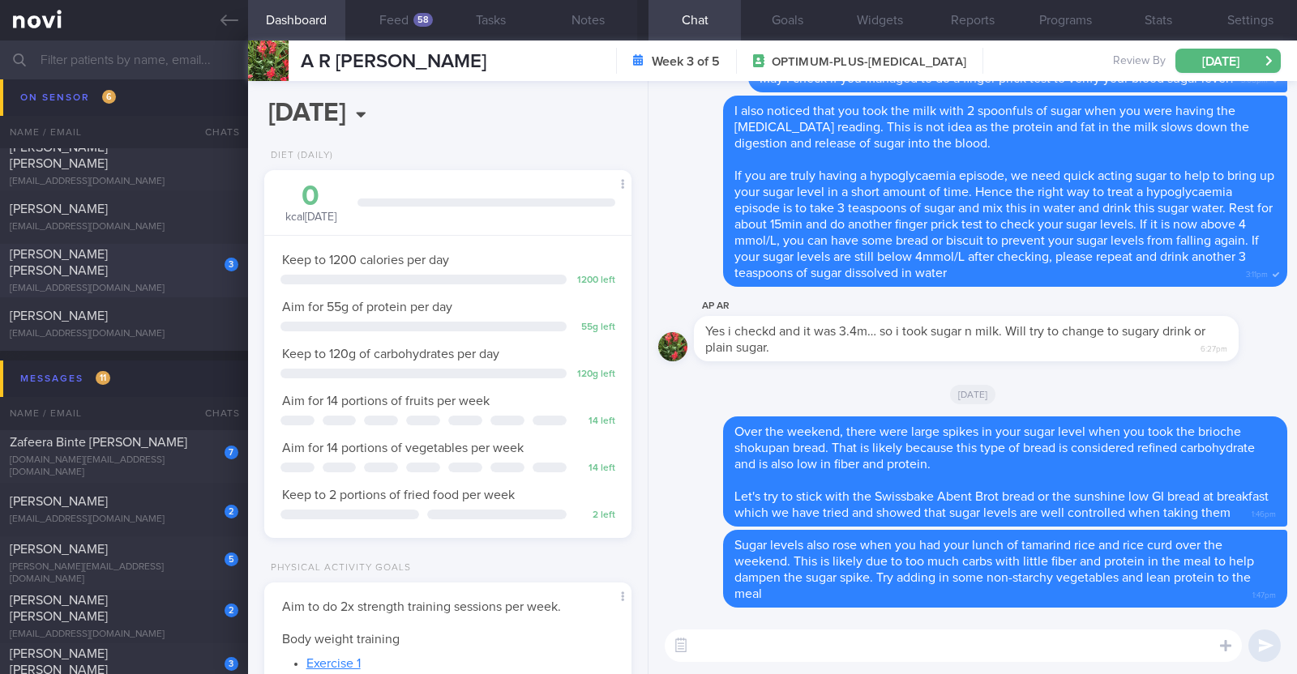
click at [108, 261] on span "[PERSON_NAME] [PERSON_NAME]" at bounding box center [59, 262] width 98 height 29
type textarea "45F Nil PMHx/ Meds Walking 2 to 3 times per week Keen for OP+ to start Wegovy"
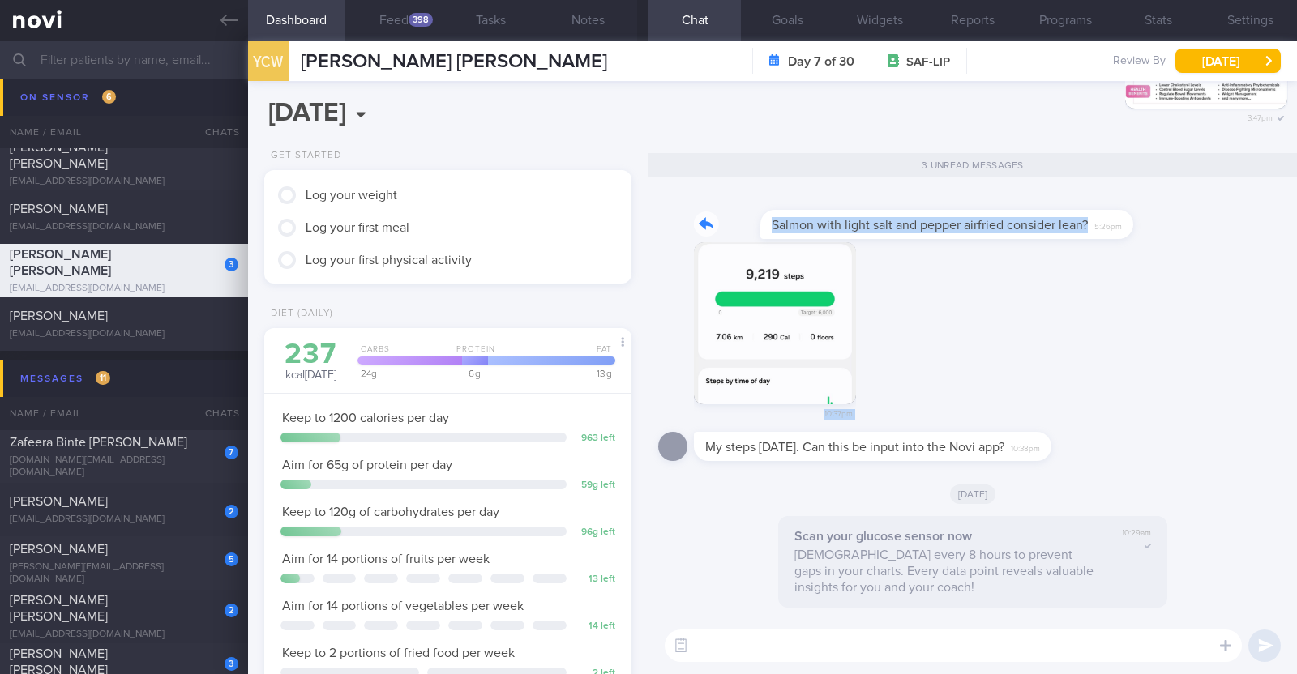
drag, startPoint x: 1058, startPoint y: 226, endPoint x: 1196, endPoint y: 242, distance: 138.6
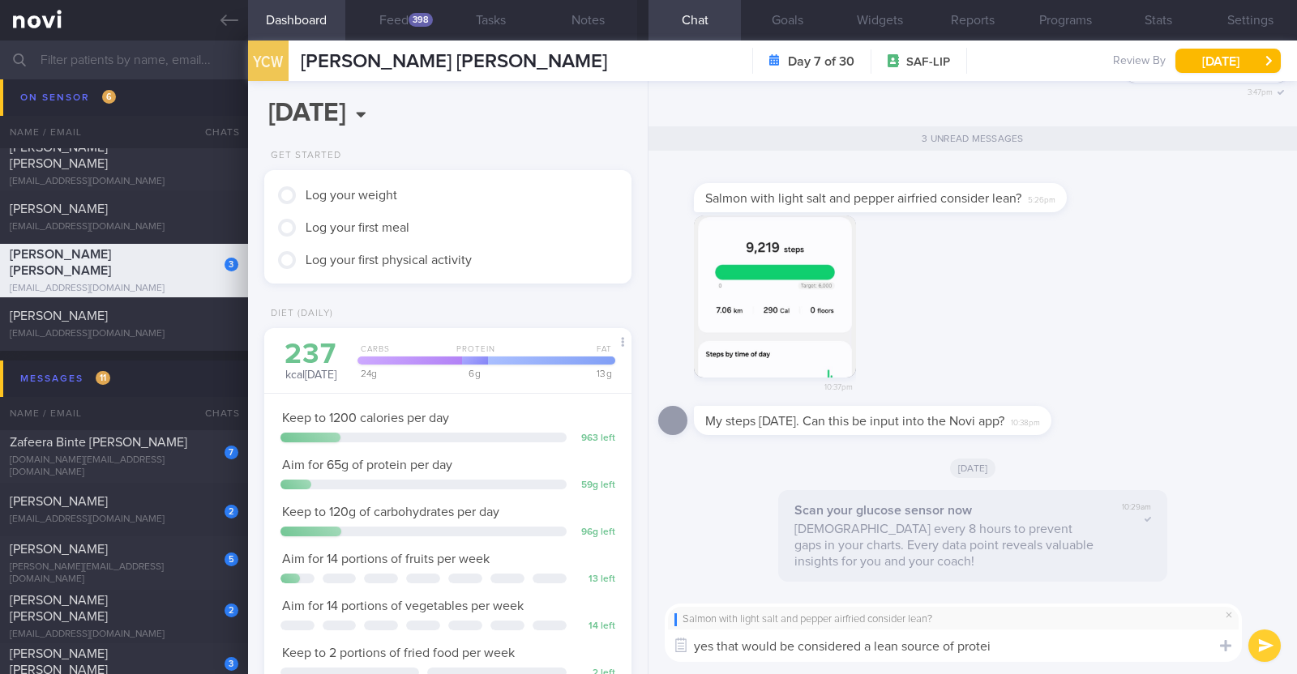
type textarea "yes that would be considered a lean source of protein"
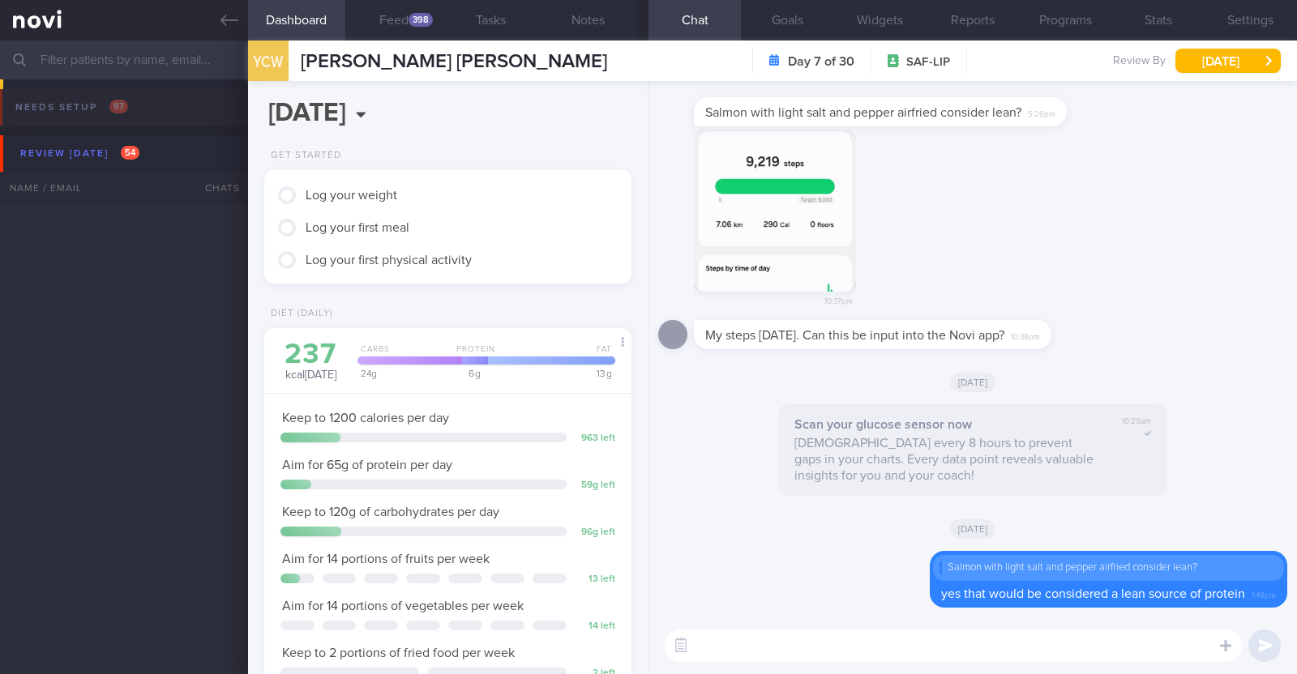
scroll to position [184, 323]
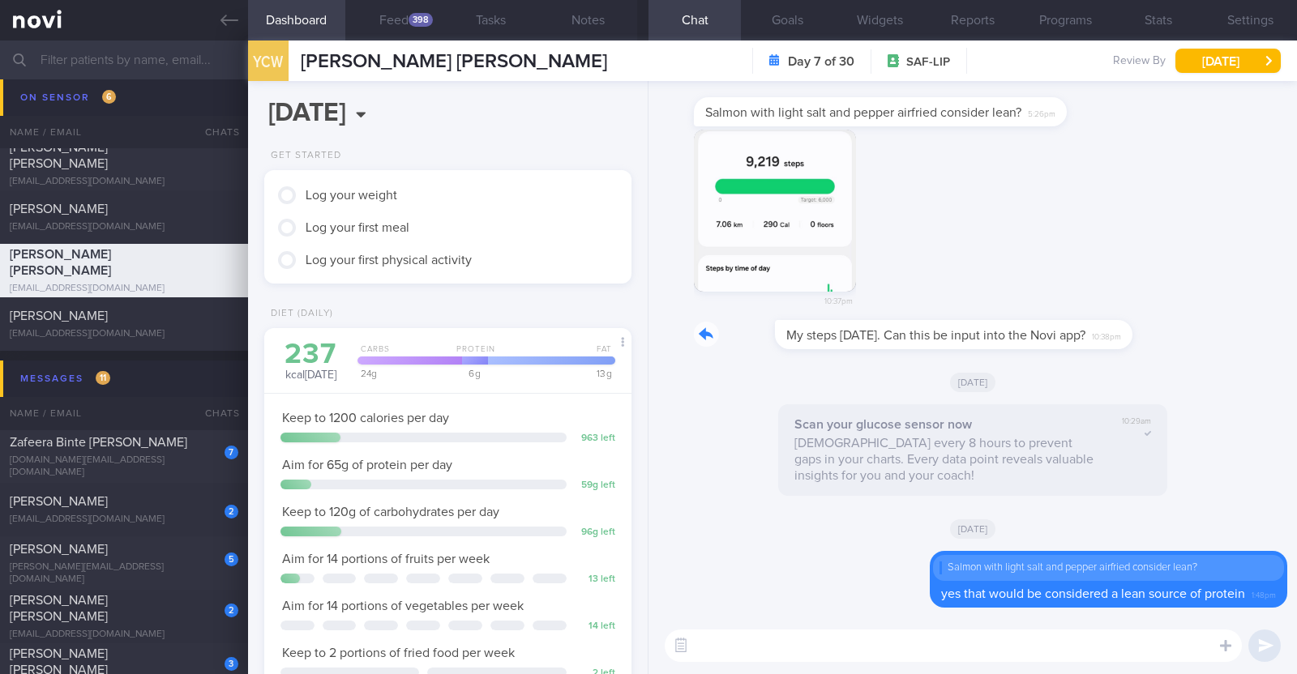
drag, startPoint x: 1039, startPoint y: 334, endPoint x: 1250, endPoint y: 358, distance: 212.1
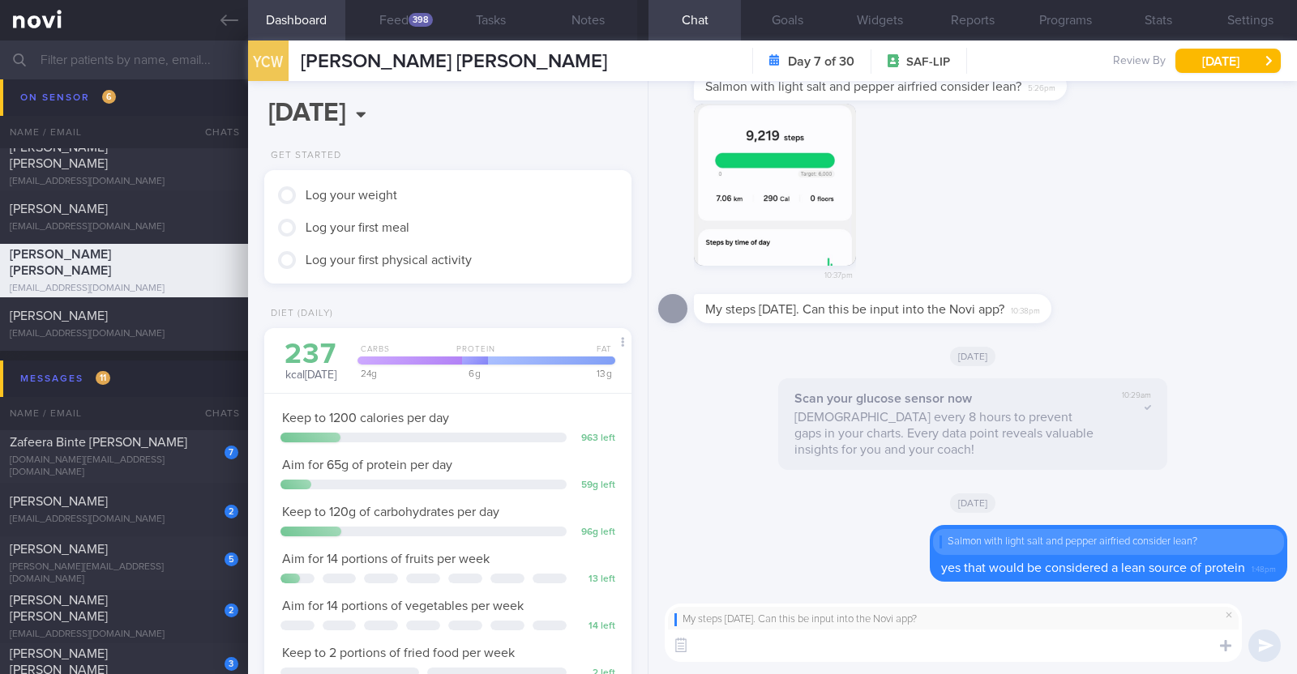
paste textarea "you can integrate NOVI Health app with your trackers like Apple Health, Google …"
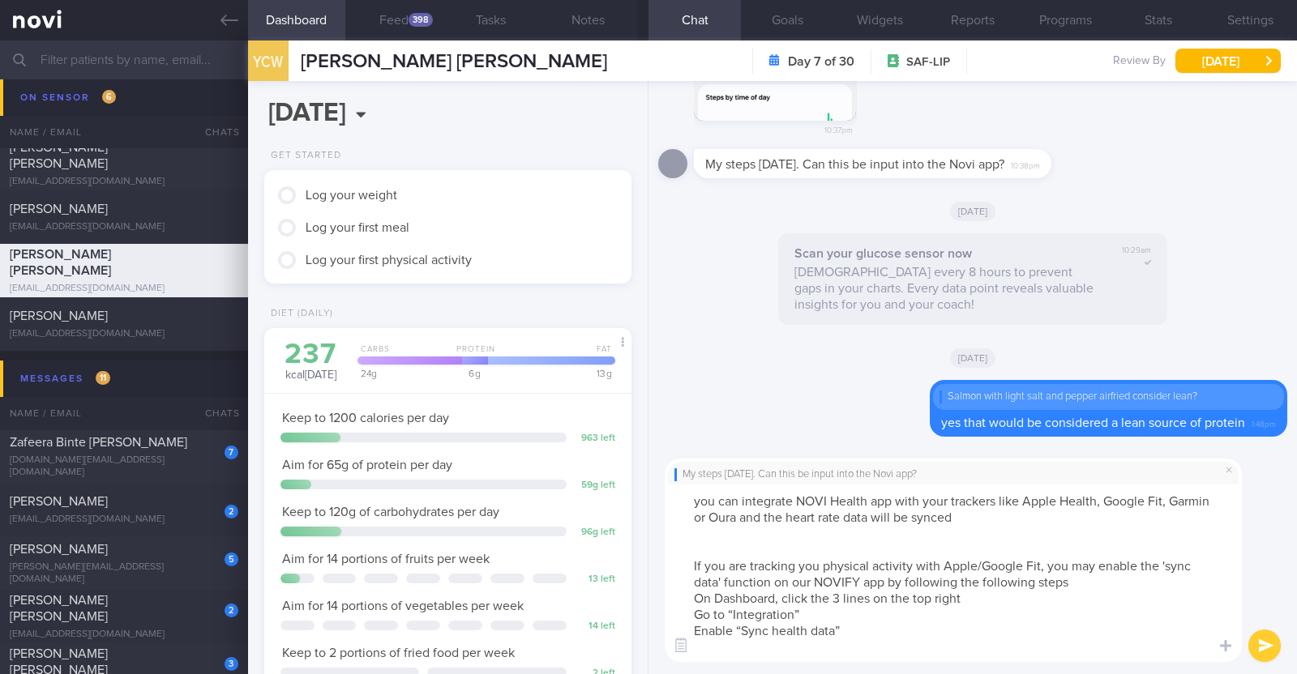
scroll to position [0, 0]
click at [701, 497] on textarea "you can integrate NOVI Health app with your trackers like Apple Health, Google …" at bounding box center [953, 574] width 577 height 178
type textarea "You can integrate NOVI Health app with your trackers like Apple Health, Google …"
click at [933, 635] on textarea "You can integrate NOVI Health app with your trackers like Apple Health, Google …" at bounding box center [953, 574] width 577 height 178
click at [921, 640] on textarea "You can integrate NOVI Health app with your trackers like Apple Health, Google …" at bounding box center [953, 574] width 577 height 178
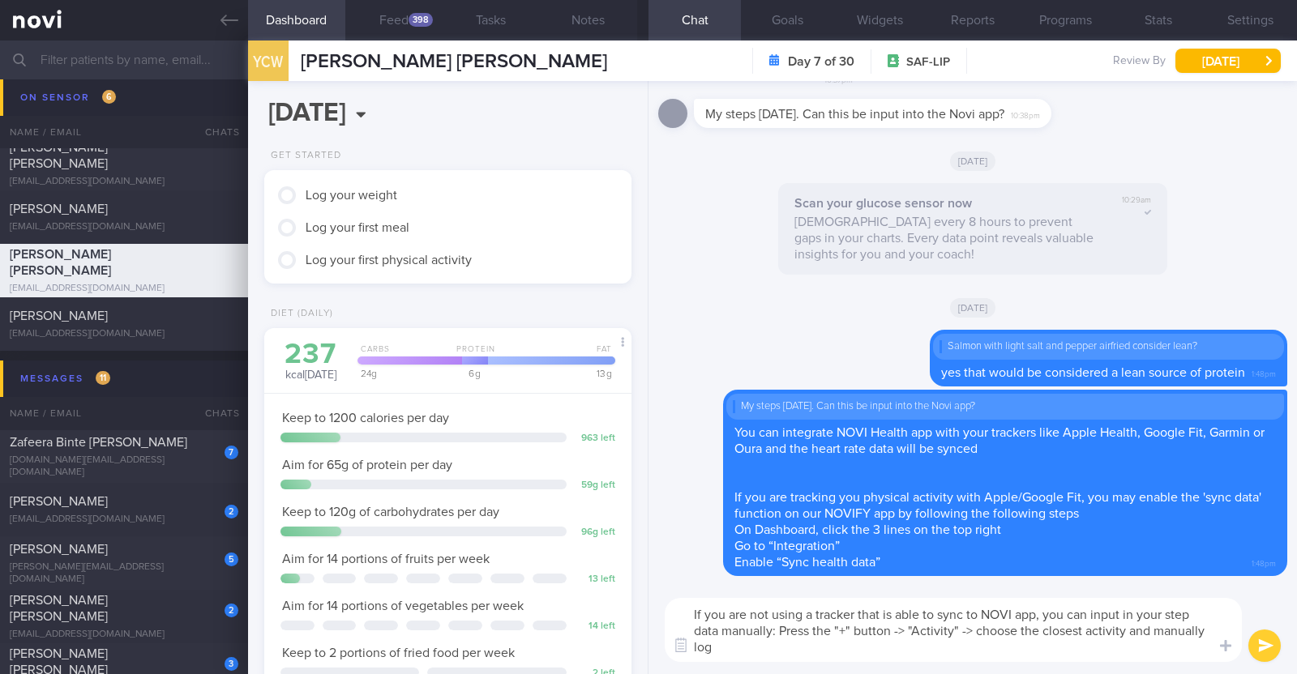
type textarea "If you are not using a tracker that is able to sync to NOVI app, you can input …"
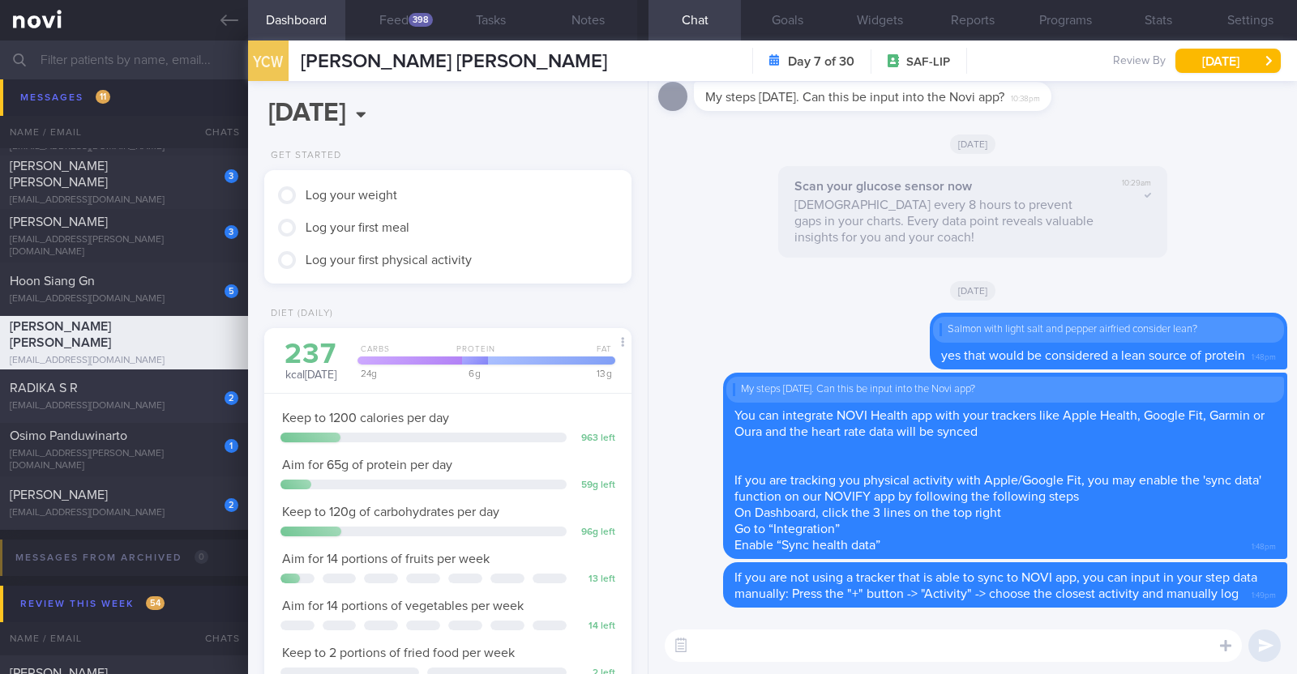
scroll to position [3648, 0]
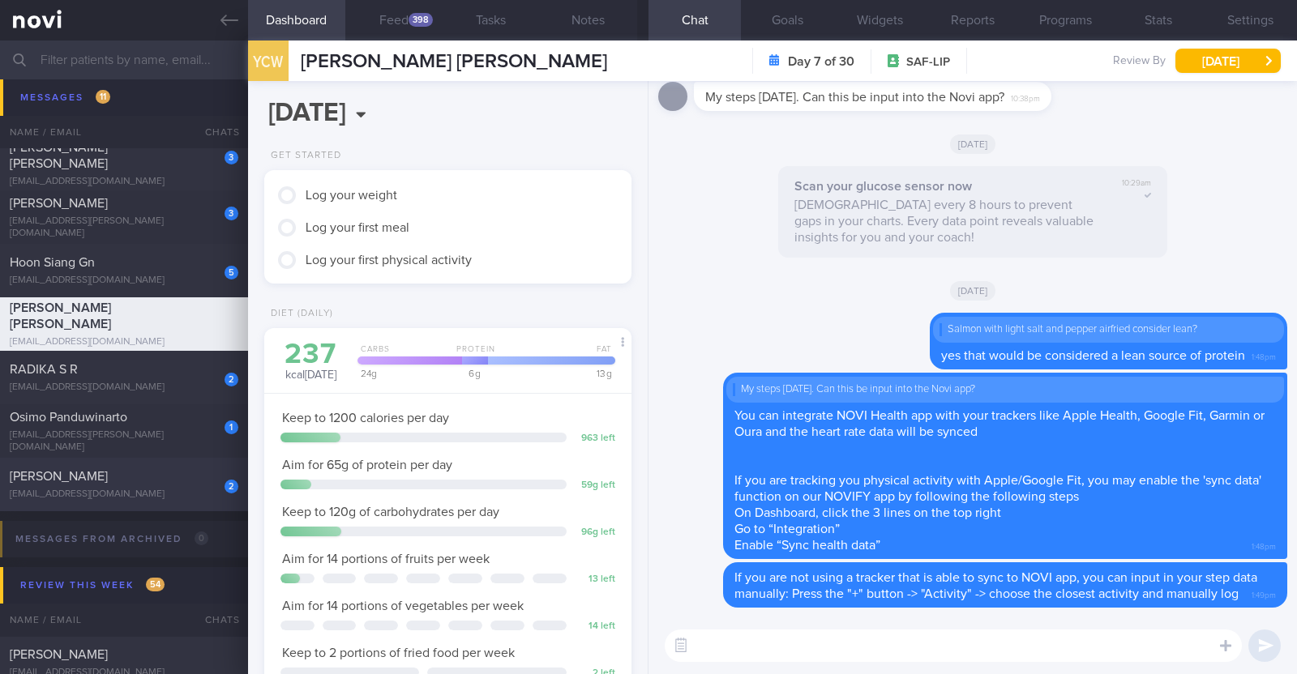
click at [91, 484] on div "2 Simran Minhas ssimranminhas@gmail.com" at bounding box center [124, 484] width 248 height 32
type input "R/v with [PERSON_NAME] on 15/9. R/v 2/9"
type textarea "22F Nil PMHx Ryblesus 3mg OM for 1 month Cycling 10-15min (outdoor) 1x/week"
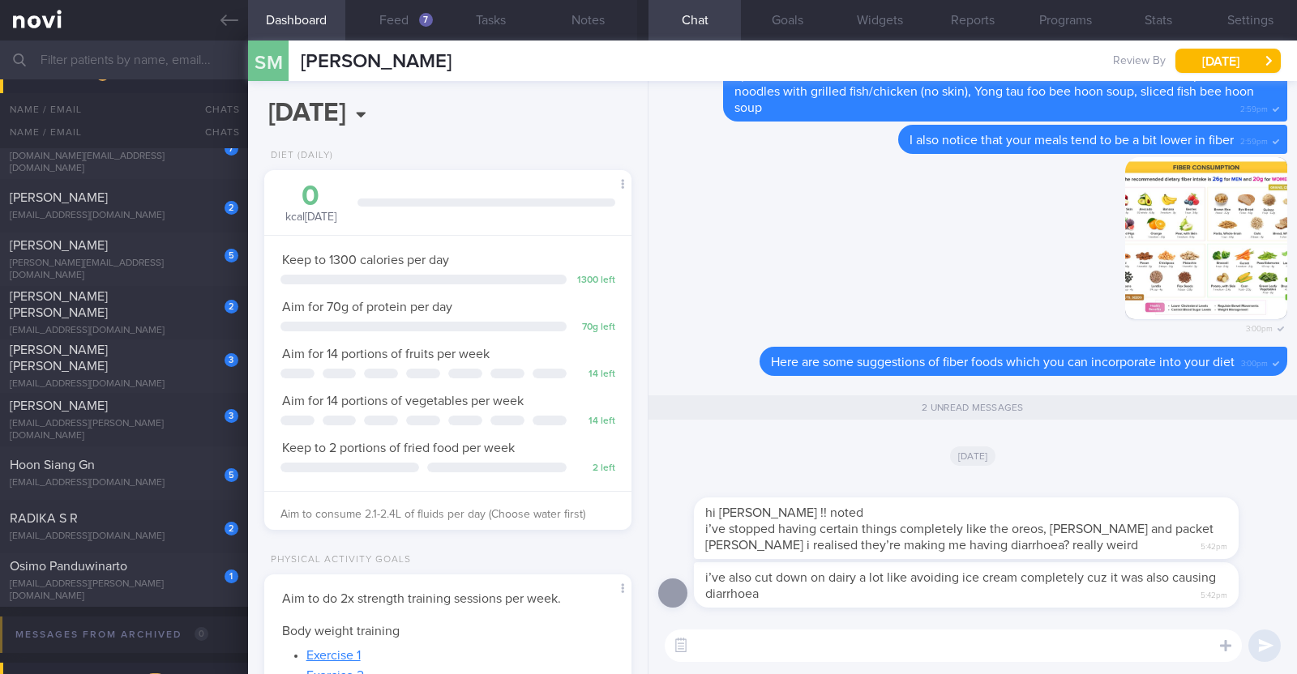
scroll to position [3344, 0]
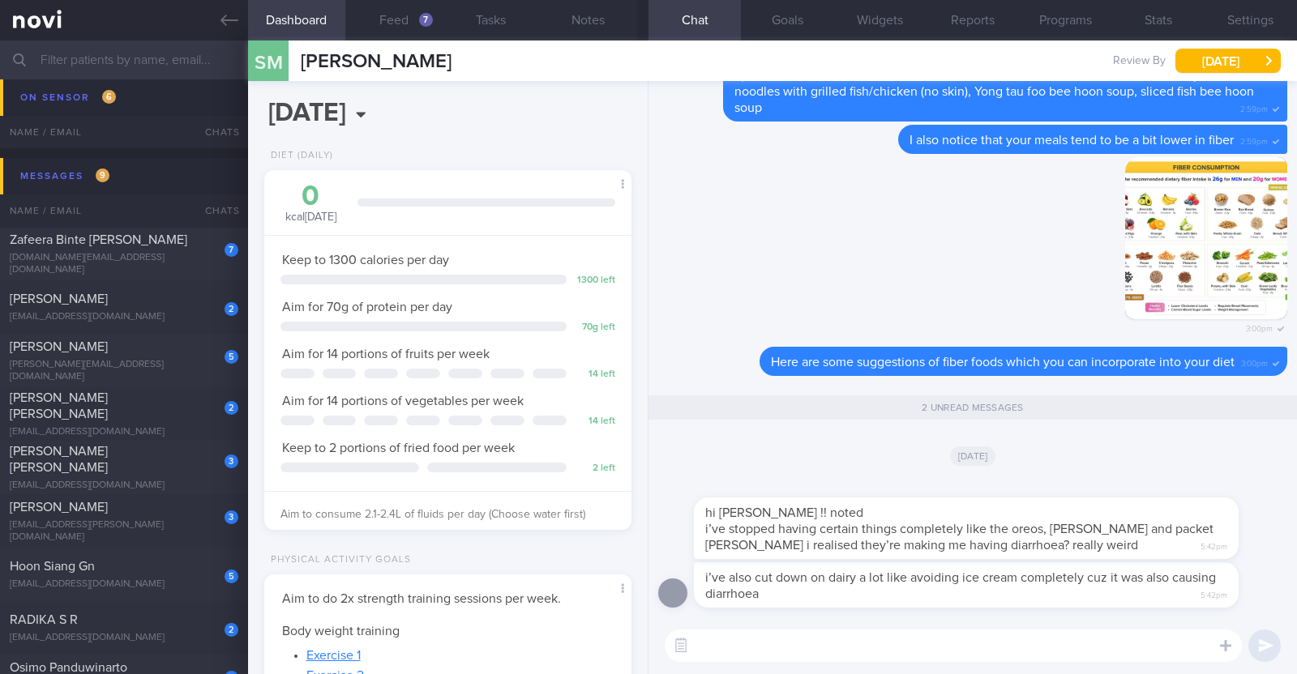
click at [166, 452] on div "[PERSON_NAME] [PERSON_NAME]" at bounding box center [122, 459] width 225 height 32
type input "r/v 16/9"
type textarea "63F Comorbidities: Asthma Hypertension Hyperlipidaemia Lumbar spondylosis IBS M…"
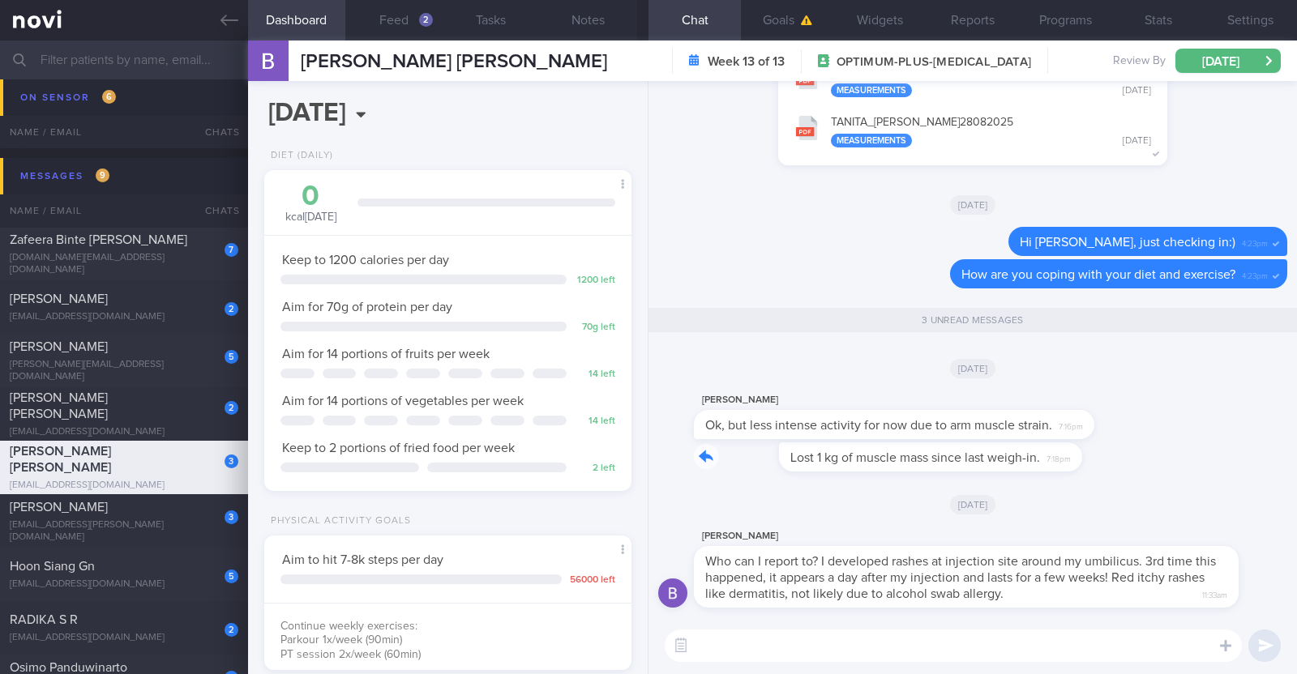
drag, startPoint x: 988, startPoint y: 456, endPoint x: 1218, endPoint y: 470, distance: 230.6
click at [1218, 470] on div "Lost 1 kg of muscle mass since last weigh-in. 7:18pm" at bounding box center [972, 462] width 629 height 39
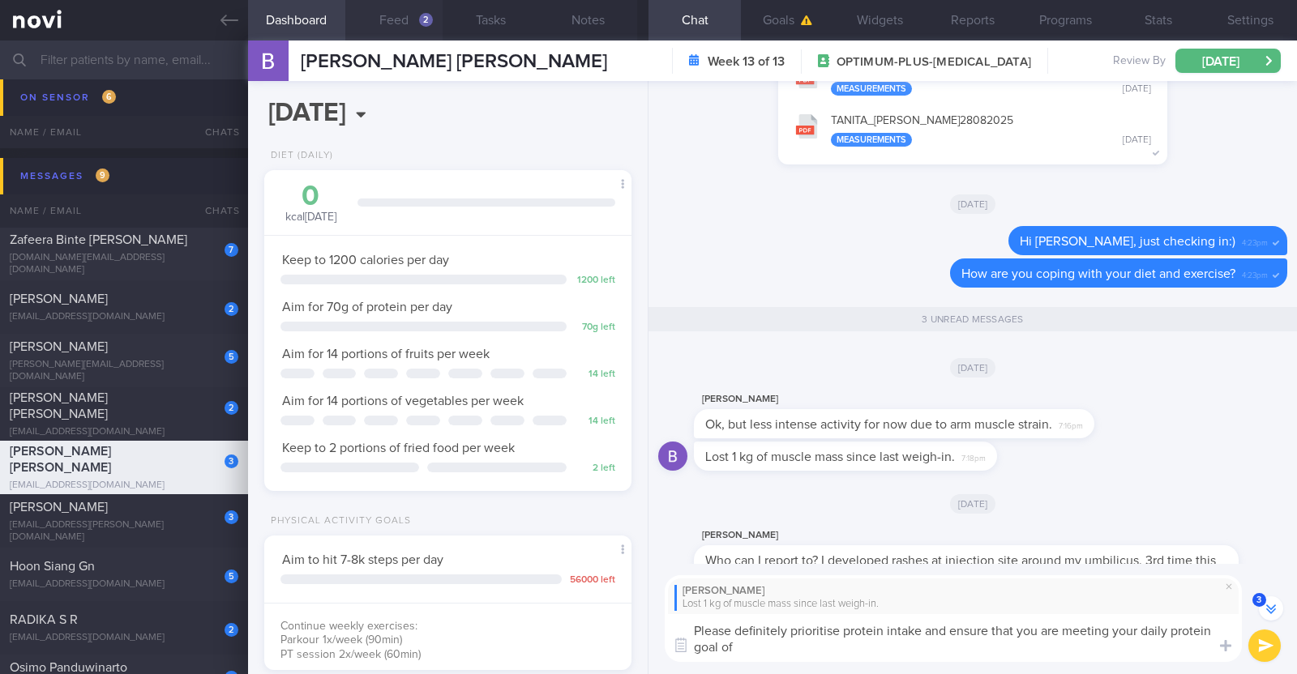
type textarea "Please definitely prioritise protein intake and ensure that you are meeting you…"
click at [403, 26] on button "Feed 2" at bounding box center [393, 20] width 97 height 41
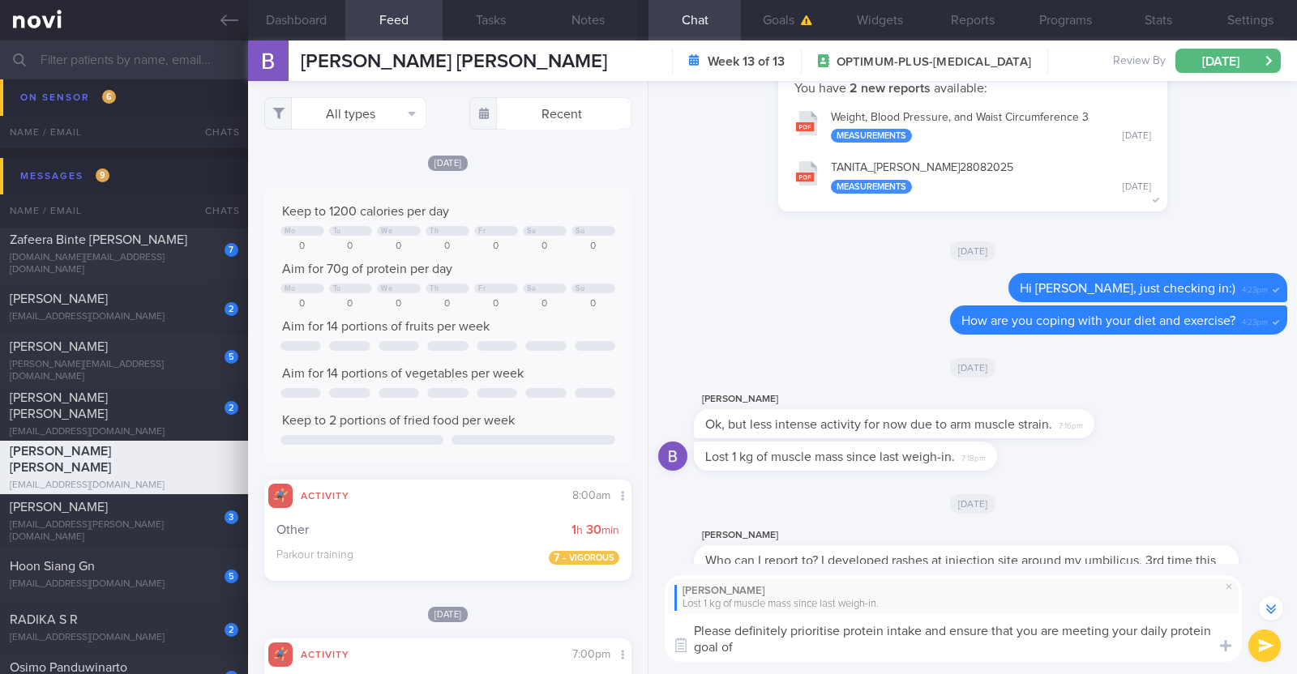
click at [762, 648] on textarea "Please definitely prioritise protein intake and ensure that you are meeting you…" at bounding box center [953, 638] width 577 height 48
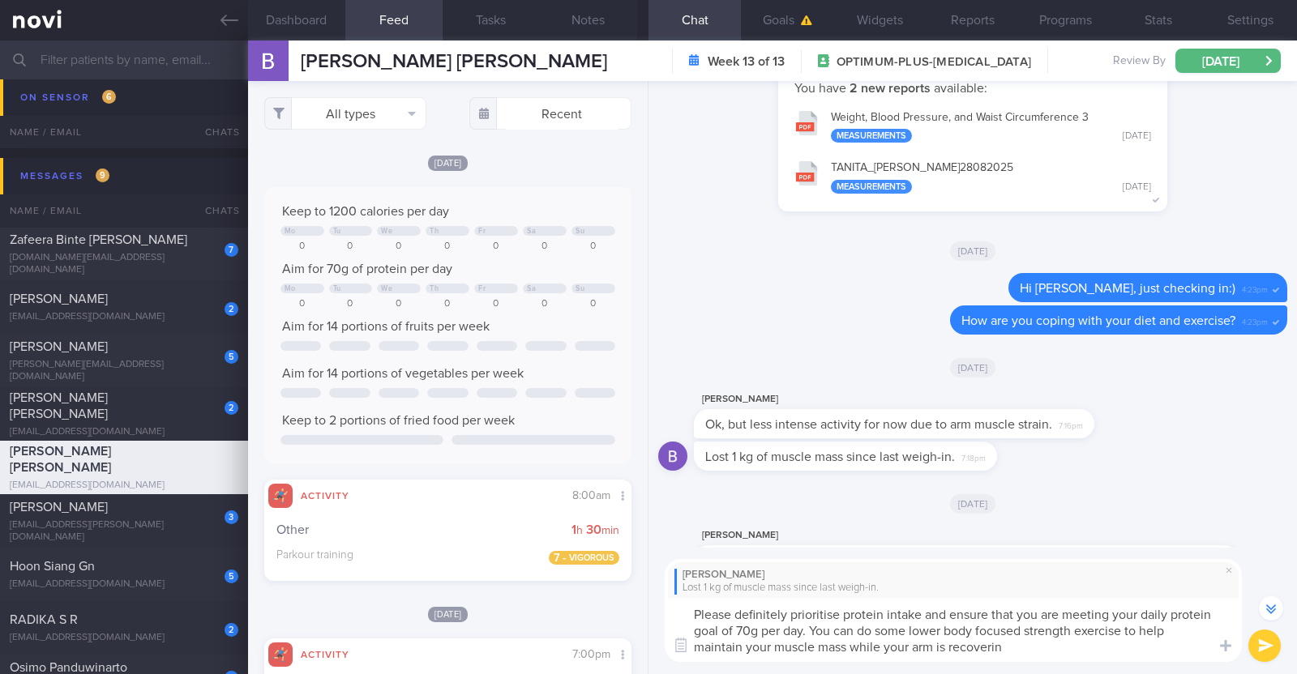
type textarea "Please definitely prioritise protein intake and ensure that you are meeting you…"
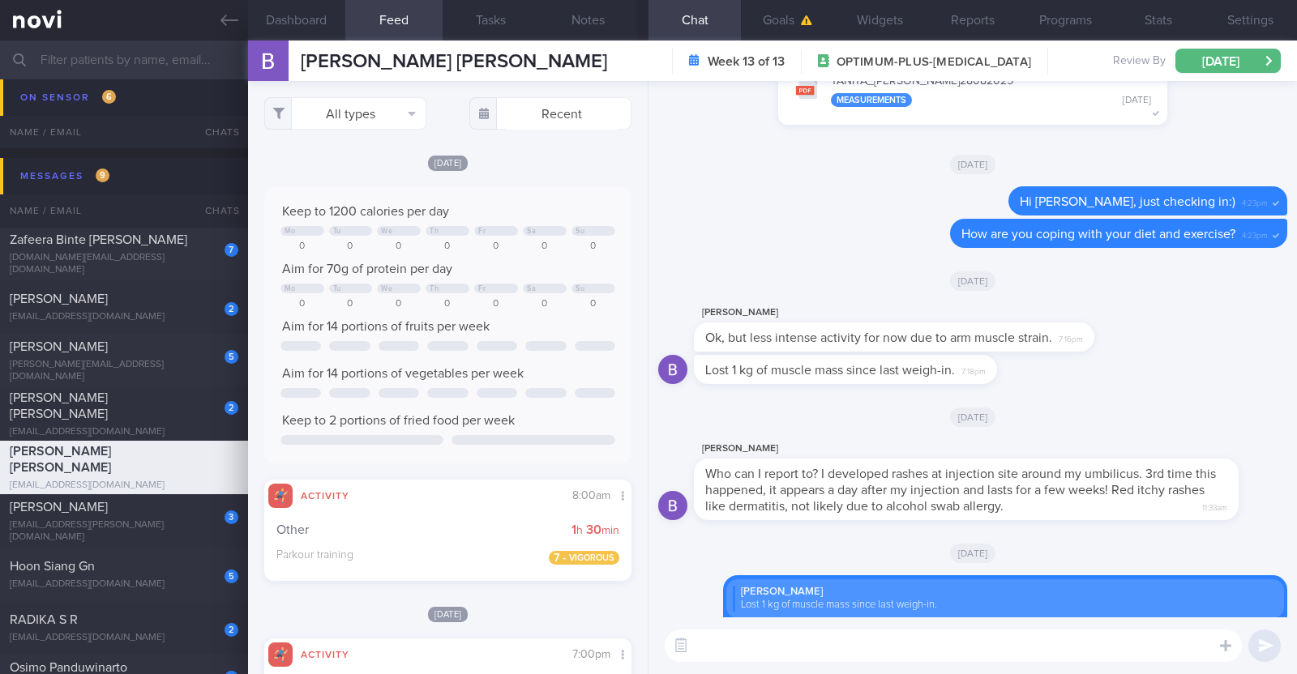
scroll to position [0, 0]
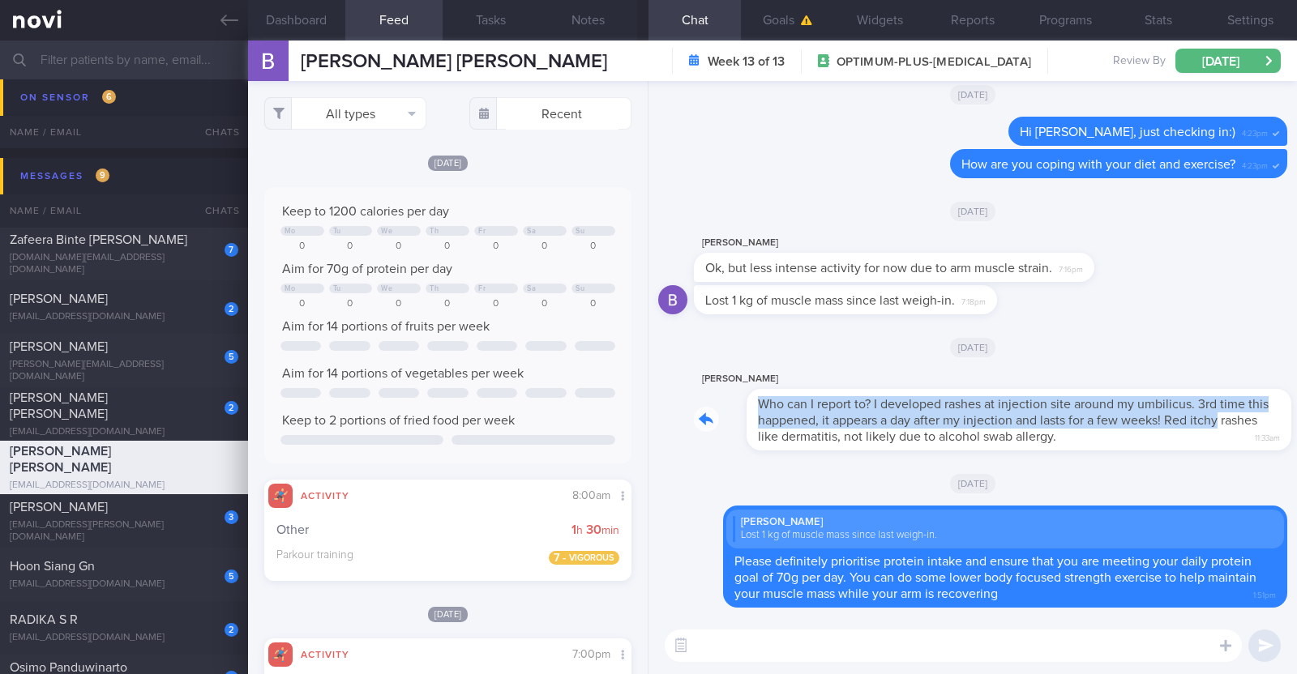
drag, startPoint x: 1205, startPoint y: 415, endPoint x: 1274, endPoint y: 423, distance: 69.4
click at [1274, 423] on div "Delete Bernice Tan Lost 1 kg of muscle mass since last weigh-in. Please definit…" at bounding box center [972, 349] width 648 height 537
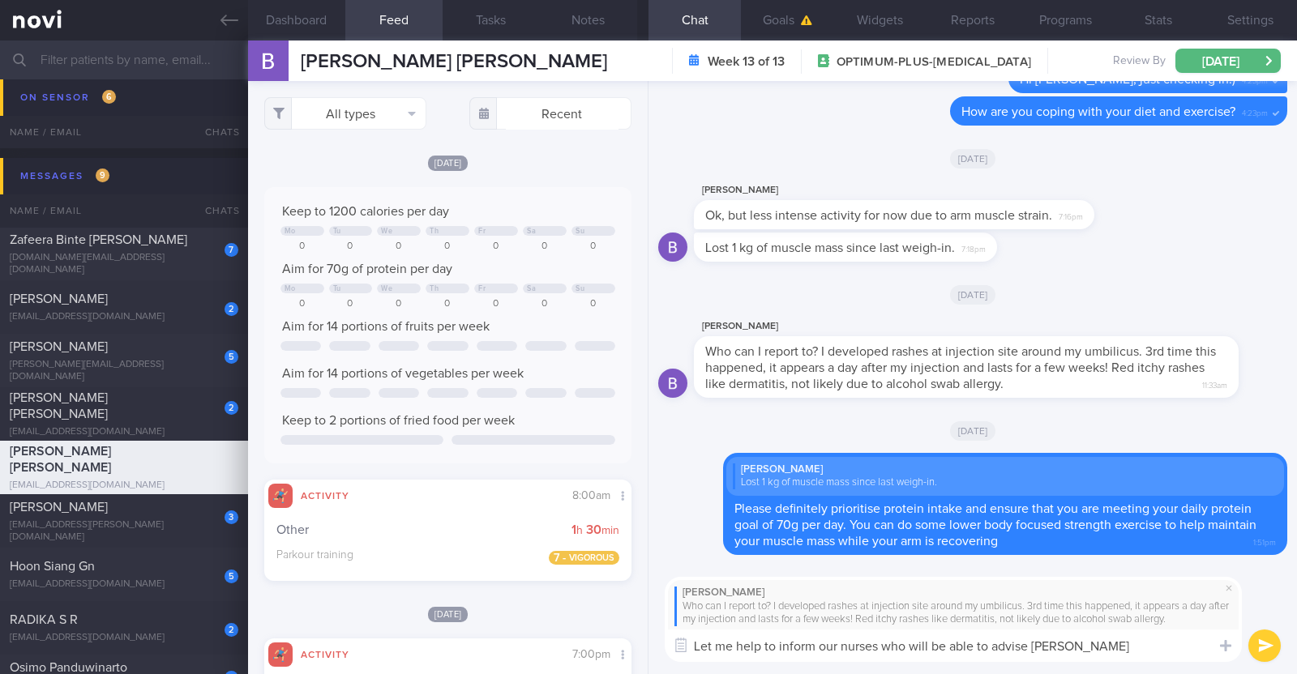
type textarea "Let me help to inform our nurses who will be able to advise better"
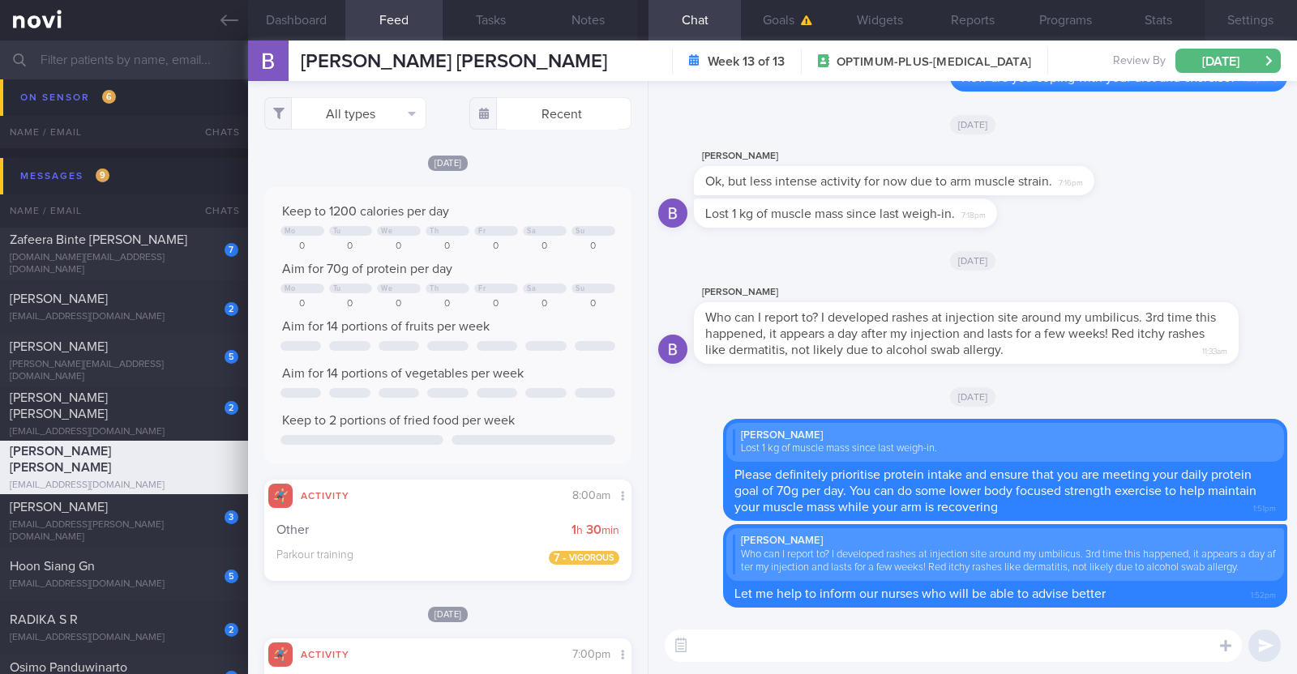
click at [1251, 18] on button "Settings" at bounding box center [1250, 20] width 92 height 41
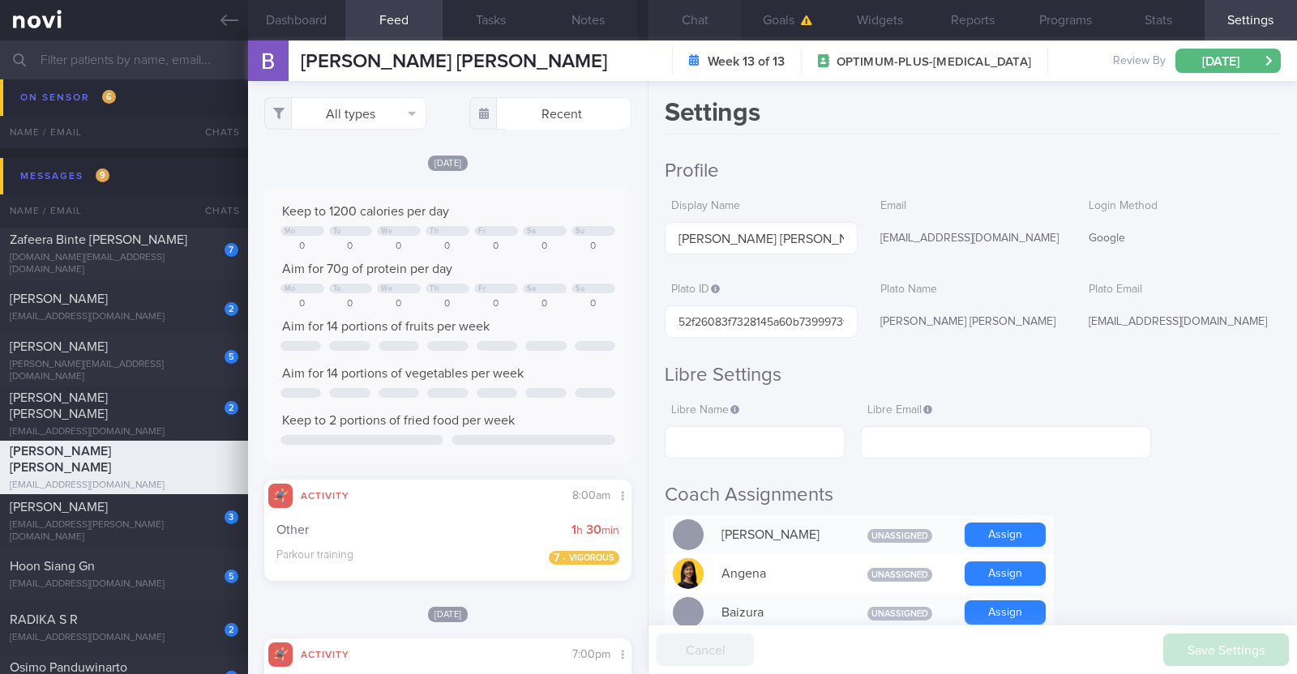
click at [677, 16] on button "Chat" at bounding box center [694, 20] width 92 height 41
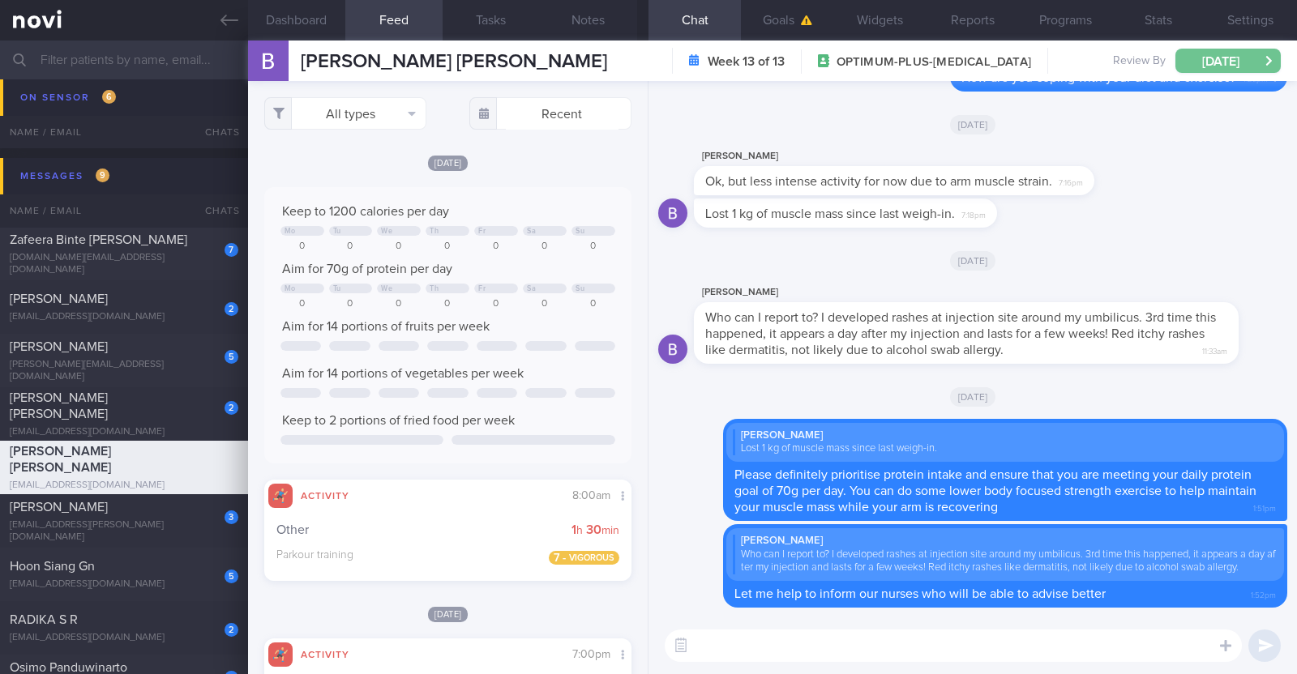
click at [1204, 63] on button "[DATE]" at bounding box center [1227, 61] width 105 height 24
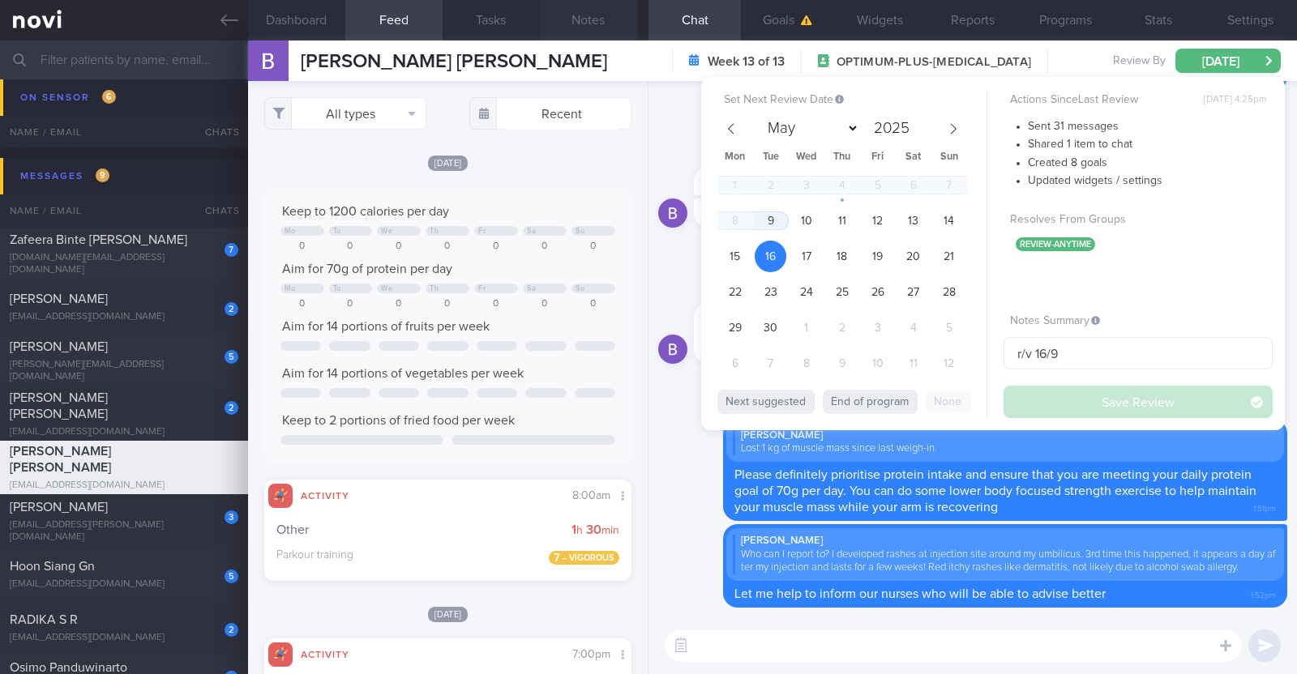
click at [588, 26] on button "Notes" at bounding box center [588, 20] width 97 height 41
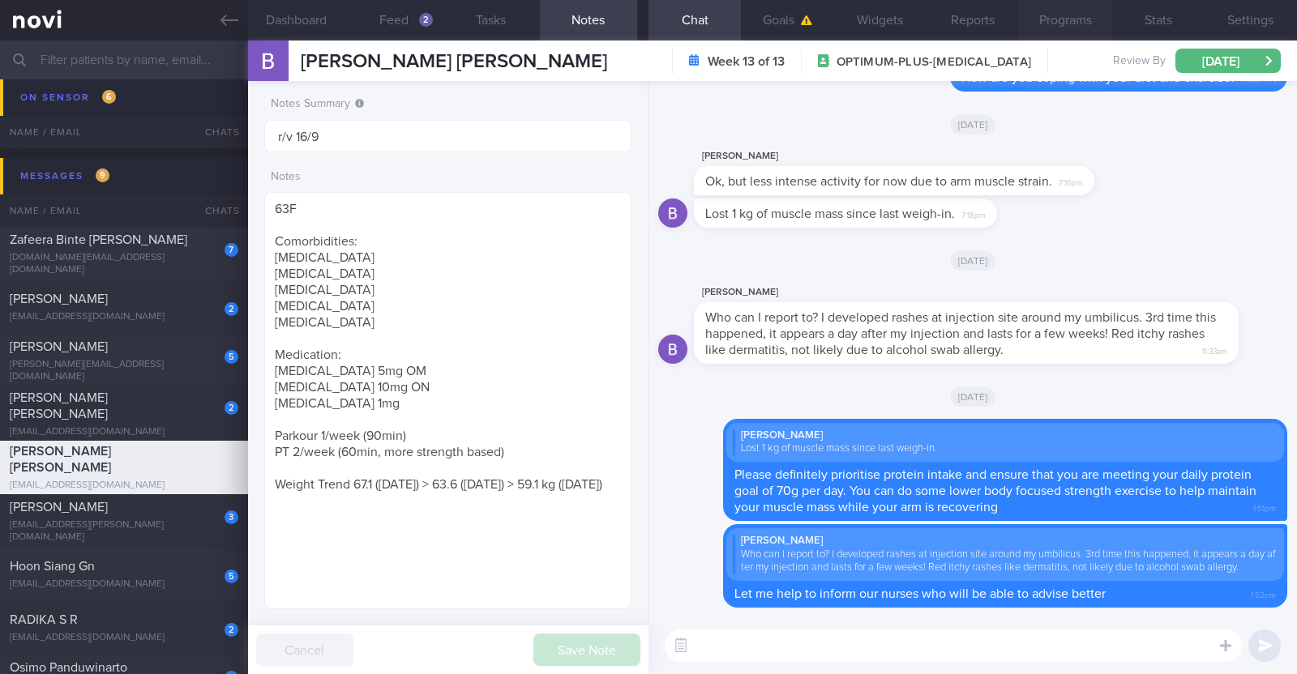
click at [1042, 20] on button "Programs" at bounding box center [1065, 20] width 92 height 41
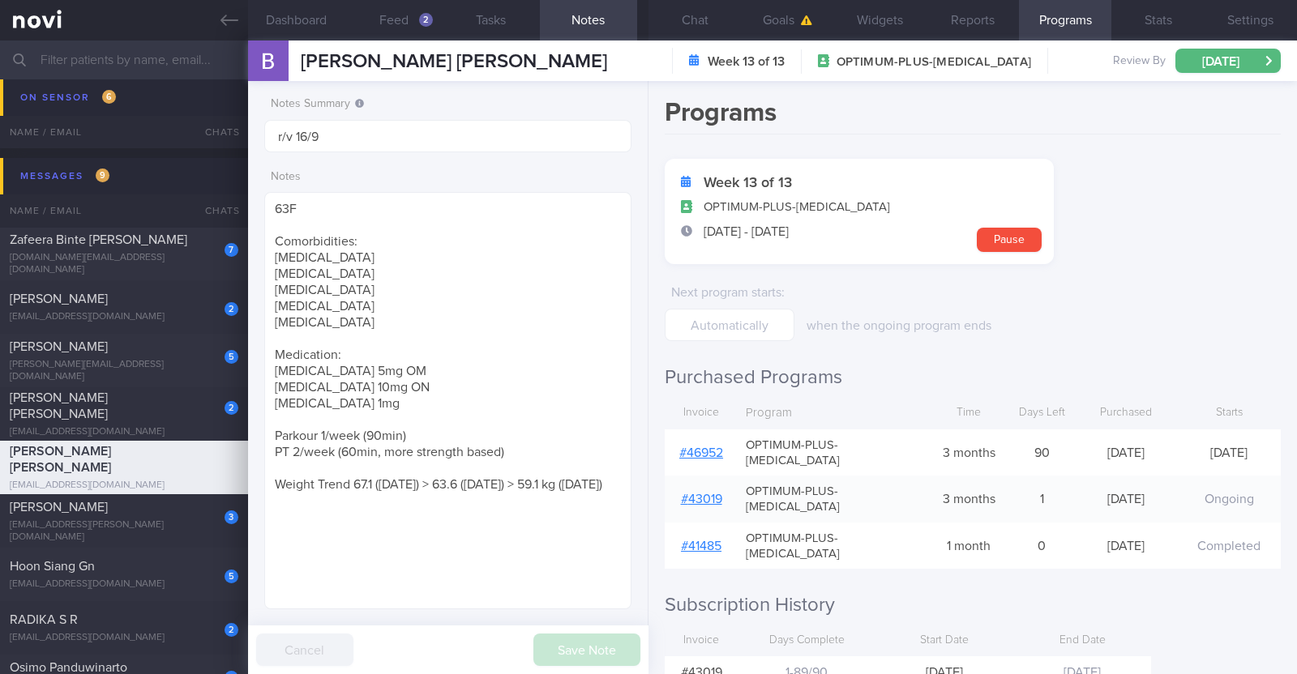
click at [720, 447] on link "# 46952" at bounding box center [701, 453] width 44 height 13
click at [806, 19] on icon "button" at bounding box center [806, 20] width 11 height 10
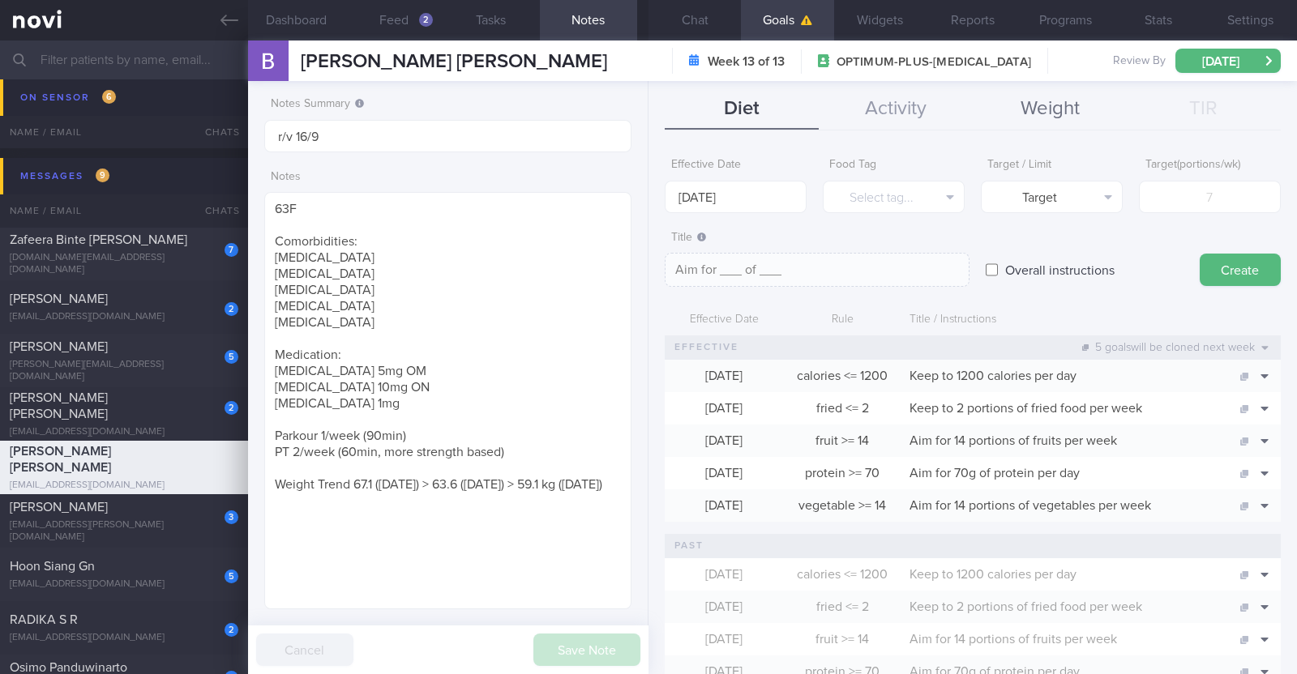
click at [1046, 102] on button "Weight" at bounding box center [1050, 109] width 154 height 41
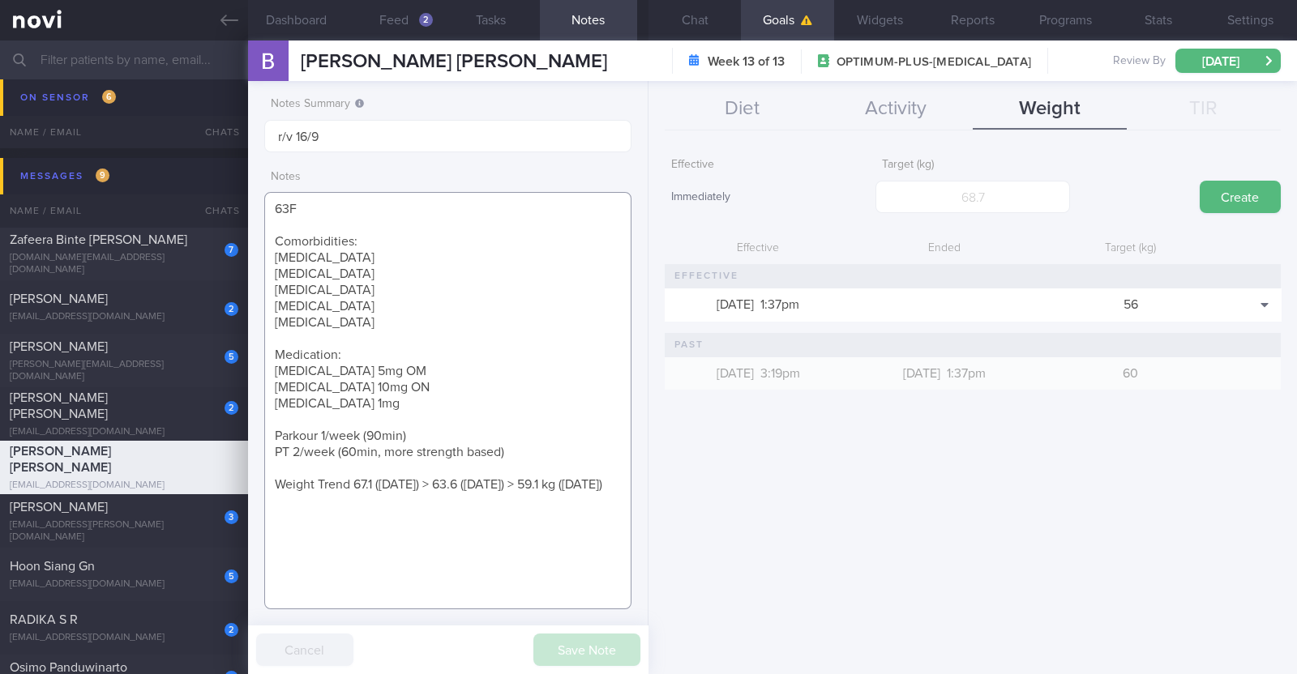
drag, startPoint x: 378, startPoint y: 407, endPoint x: 248, endPoint y: 396, distance: 130.2
click at [248, 396] on div "Notes Summary r/v 16/9 Notes 63F Comorbidities: Asthma Hypertension Hyperlipida…" at bounding box center [448, 377] width 400 height 593
paste textarea "Wegovy 1mg x 2 month, then 0.5mg, then stop"
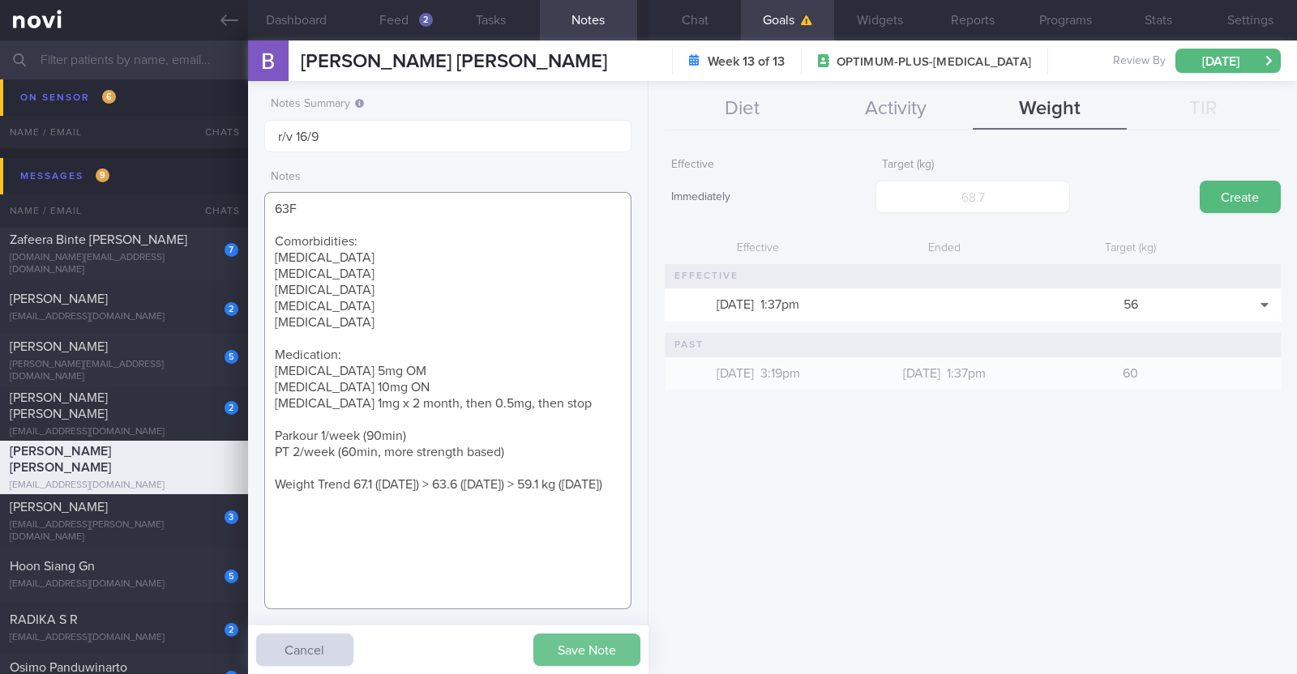
type textarea "63F Comorbidities: Asthma Hypertension Hyperlipidaemia Lumbar spondylosis IBS M…"
click at [571, 638] on button "Save Note" at bounding box center [586, 650] width 107 height 32
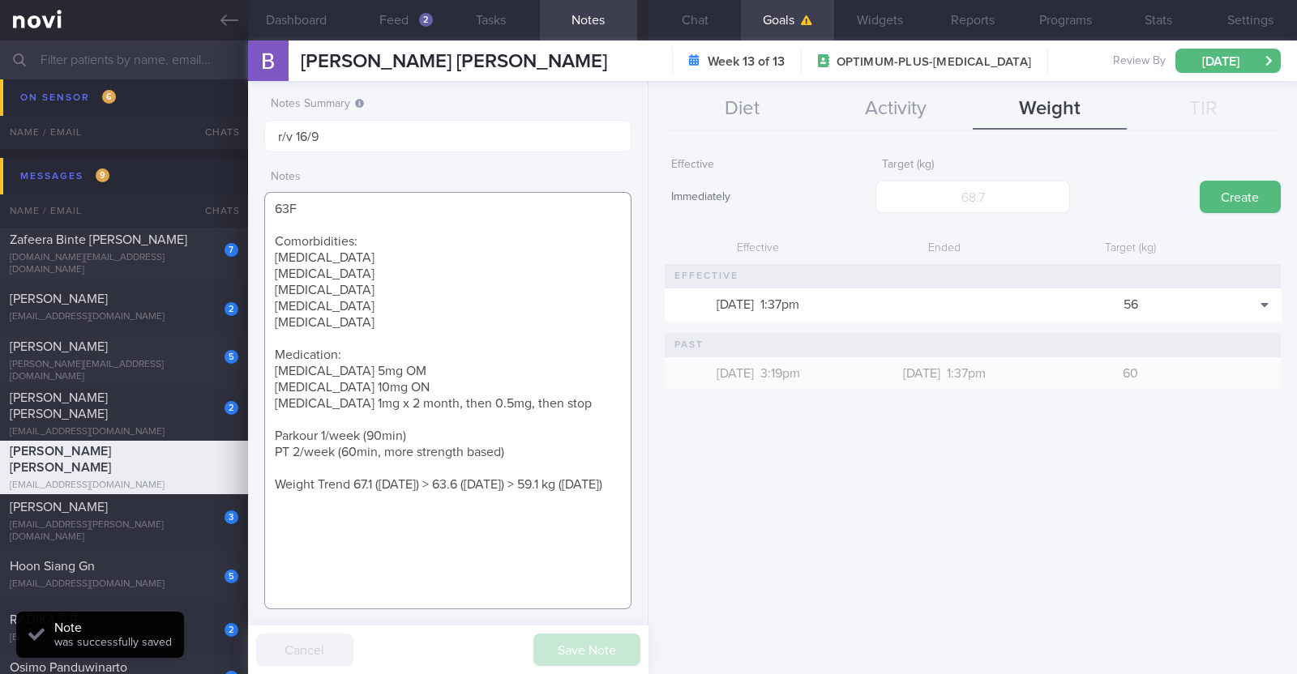
drag, startPoint x: 546, startPoint y: 403, endPoint x: 267, endPoint y: 399, distance: 278.8
click at [267, 399] on textarea "63F Comorbidities: Asthma Hypertension Hyperlipidaemia Lumbar spondylosis IBS M…" at bounding box center [447, 400] width 367 height 417
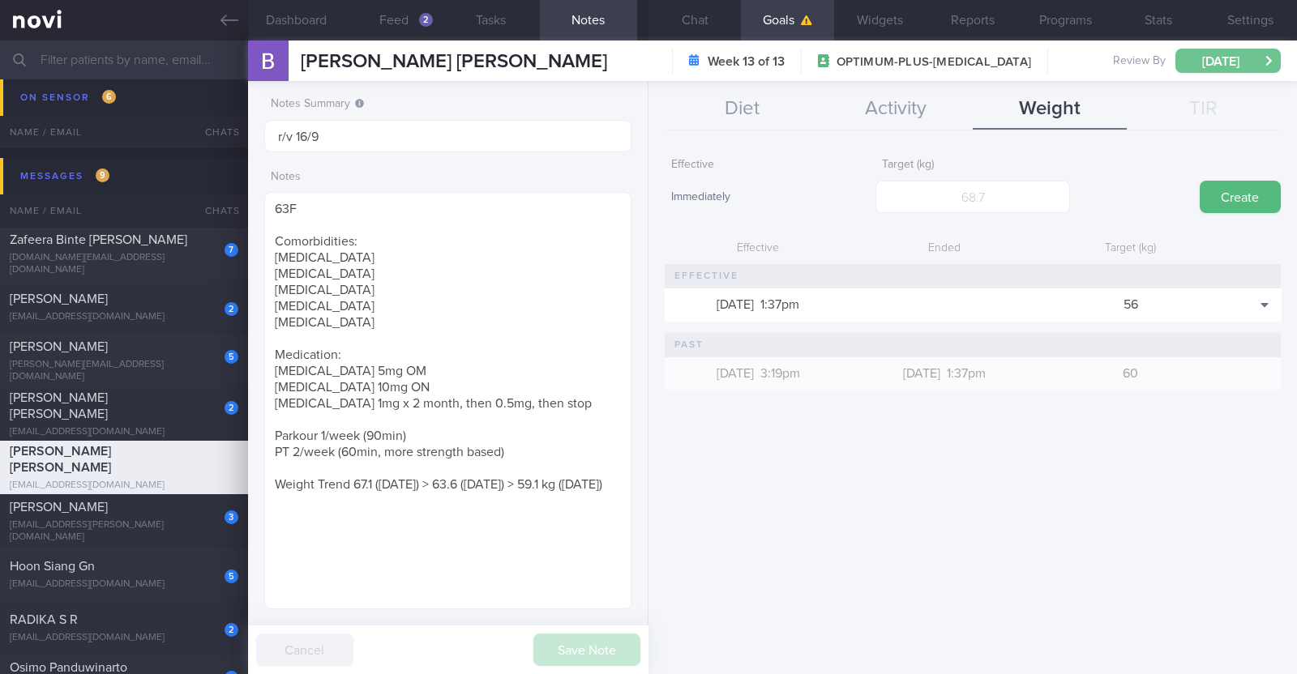
click at [1208, 62] on button "[DATE]" at bounding box center [1227, 61] width 105 height 24
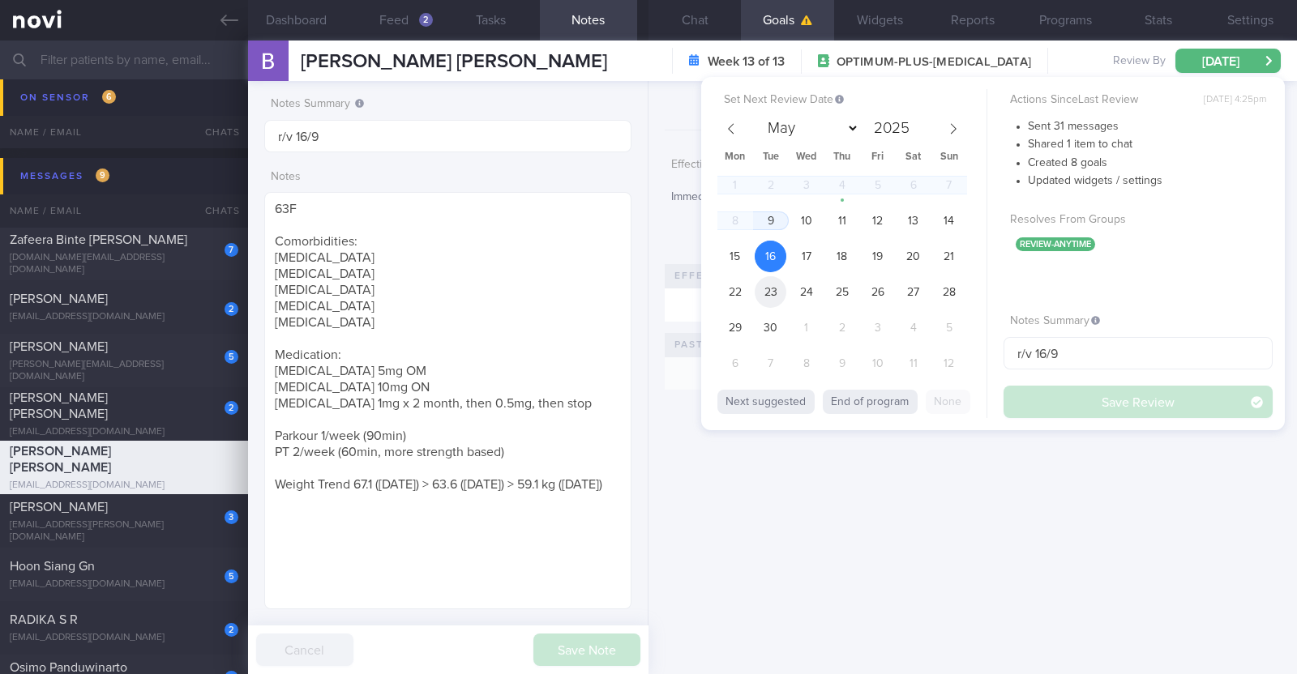
click at [774, 296] on span "23" at bounding box center [771, 292] width 32 height 32
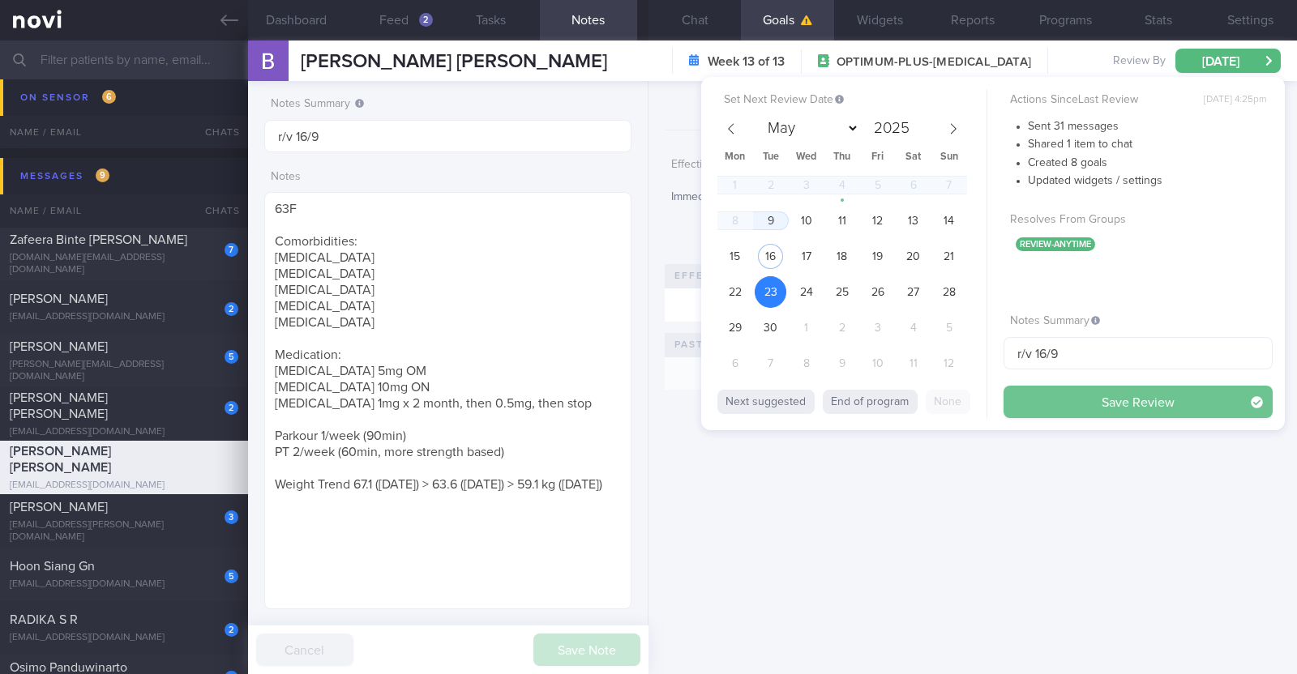
click at [1053, 392] on button "Save Review" at bounding box center [1137, 402] width 269 height 32
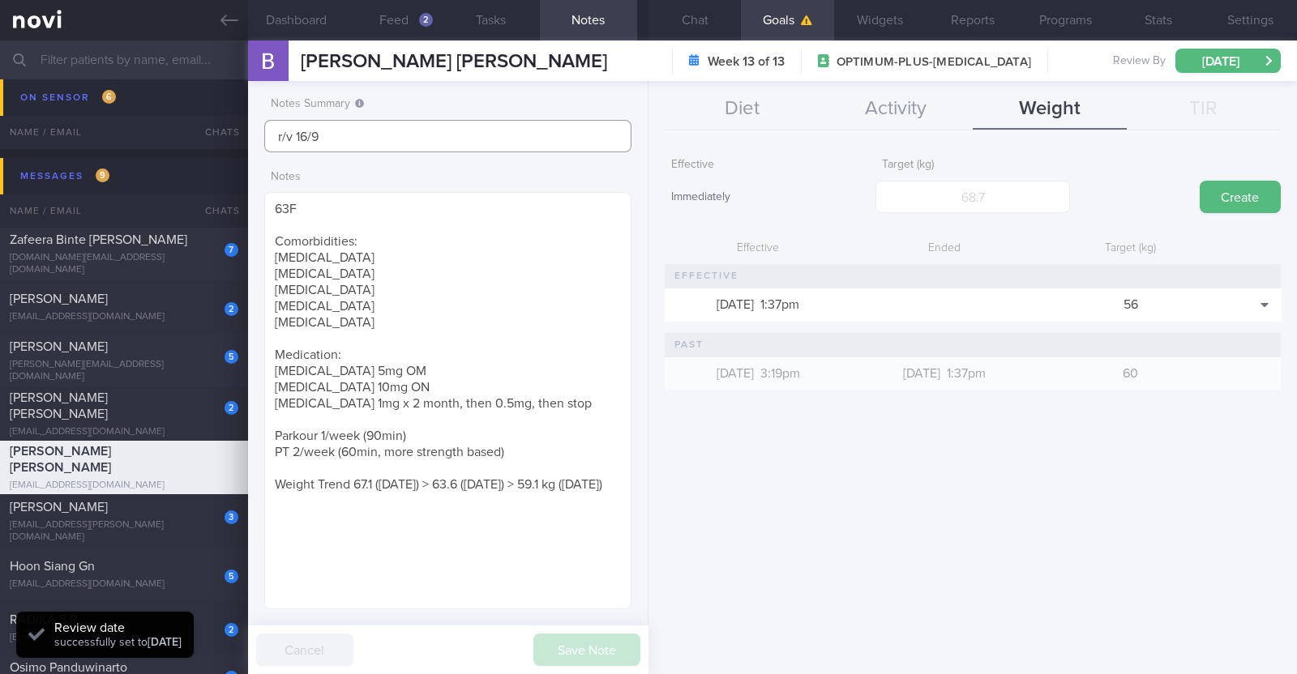
click at [309, 130] on input "r/v 16/9" at bounding box center [447, 136] width 367 height 32
type input "r/v 23/9"
click at [580, 638] on button "Save Note" at bounding box center [586, 650] width 107 height 32
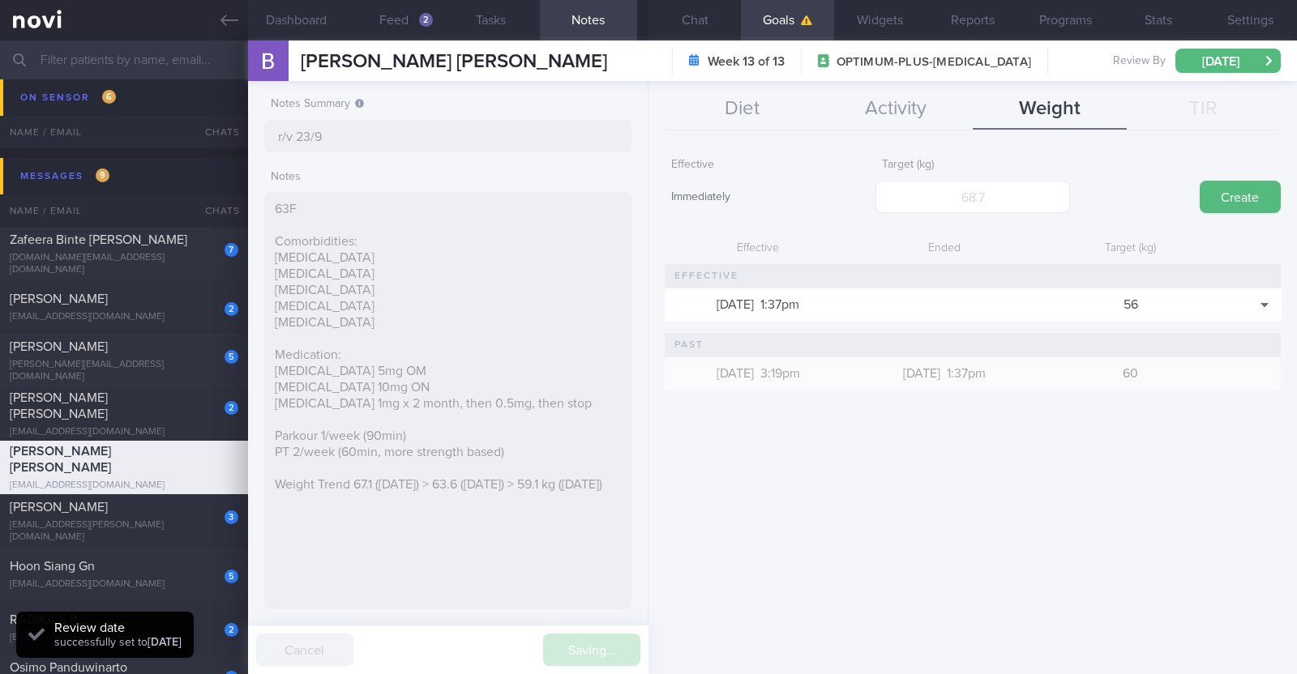
type input "r/v 23/9"
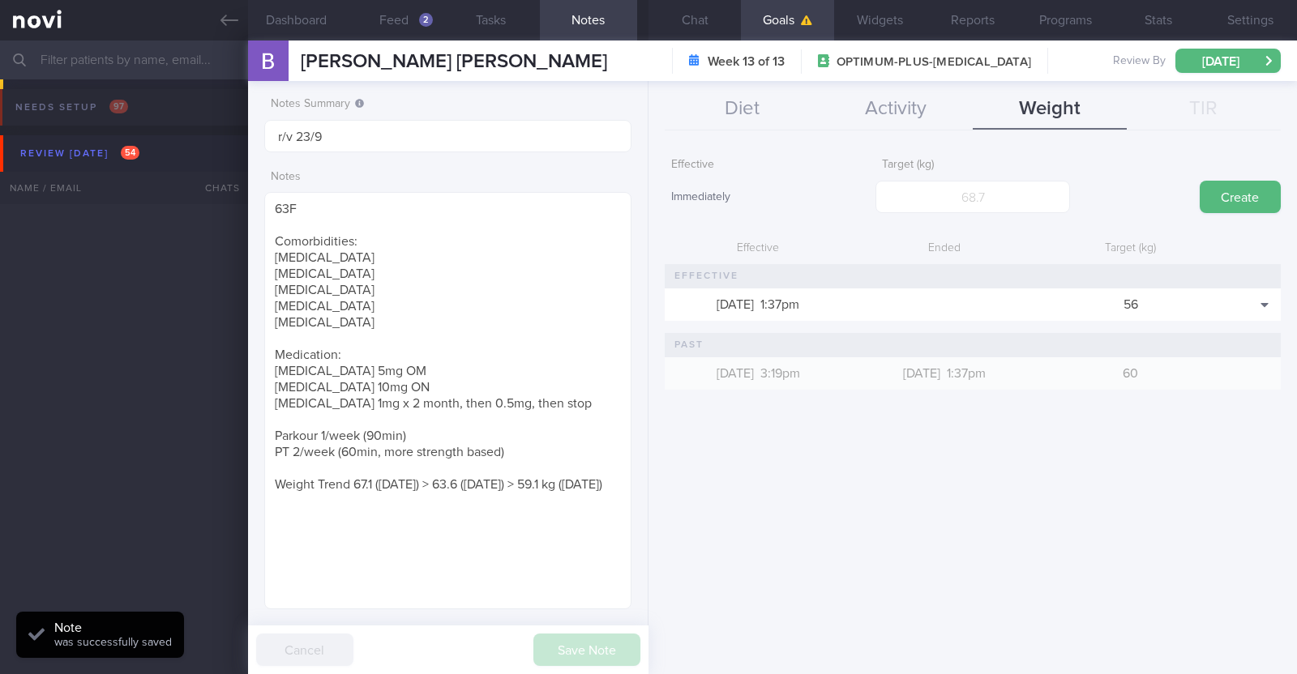
select select "8"
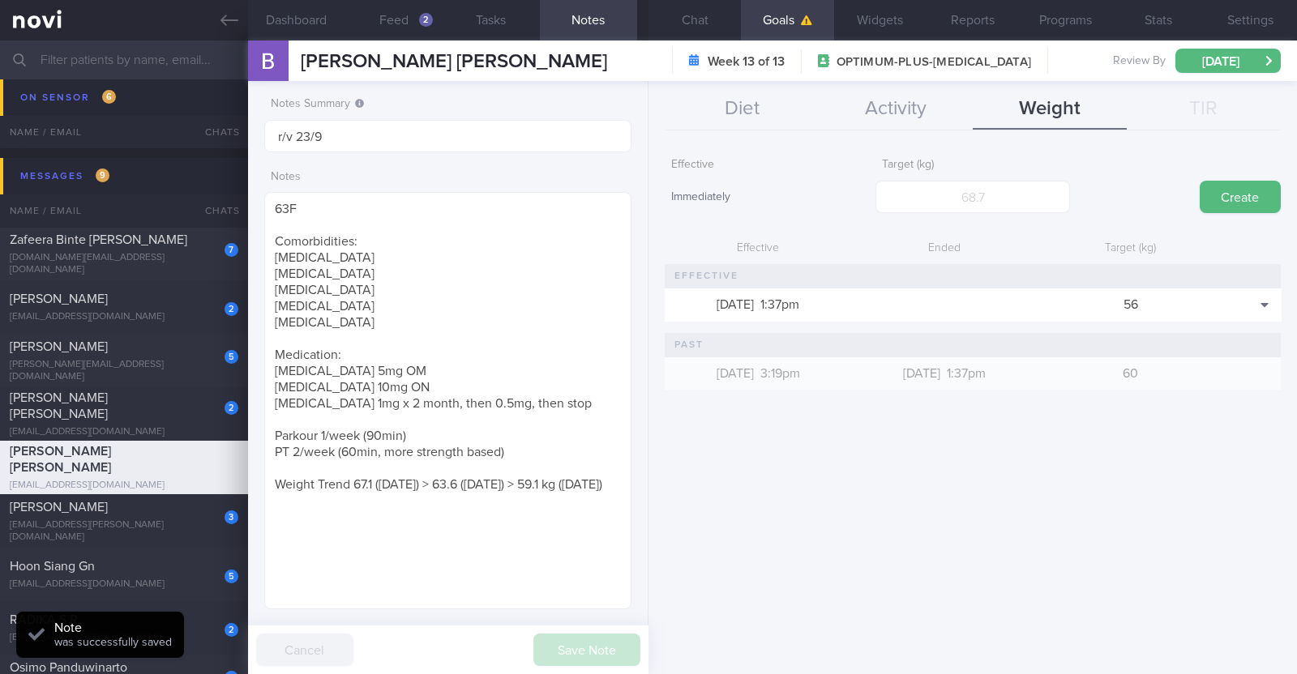
scroll to position [3445, 0]
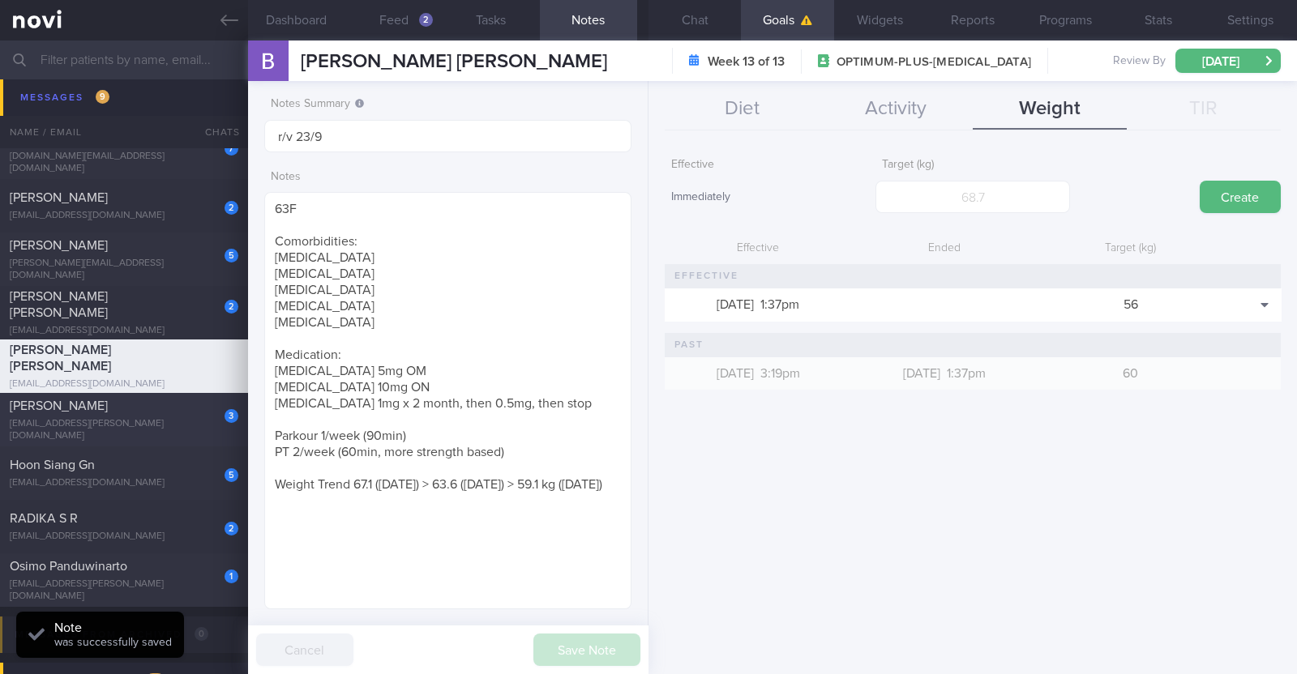
click at [135, 422] on div "[EMAIL_ADDRESS][PERSON_NAME][DOMAIN_NAME]" at bounding box center [124, 430] width 229 height 24
type textarea "34M Nil PMHx [MEDICAL_DATA] 1.7mg then 2.4mg -2.5kg [DATE] -> 0.25kg per week,"
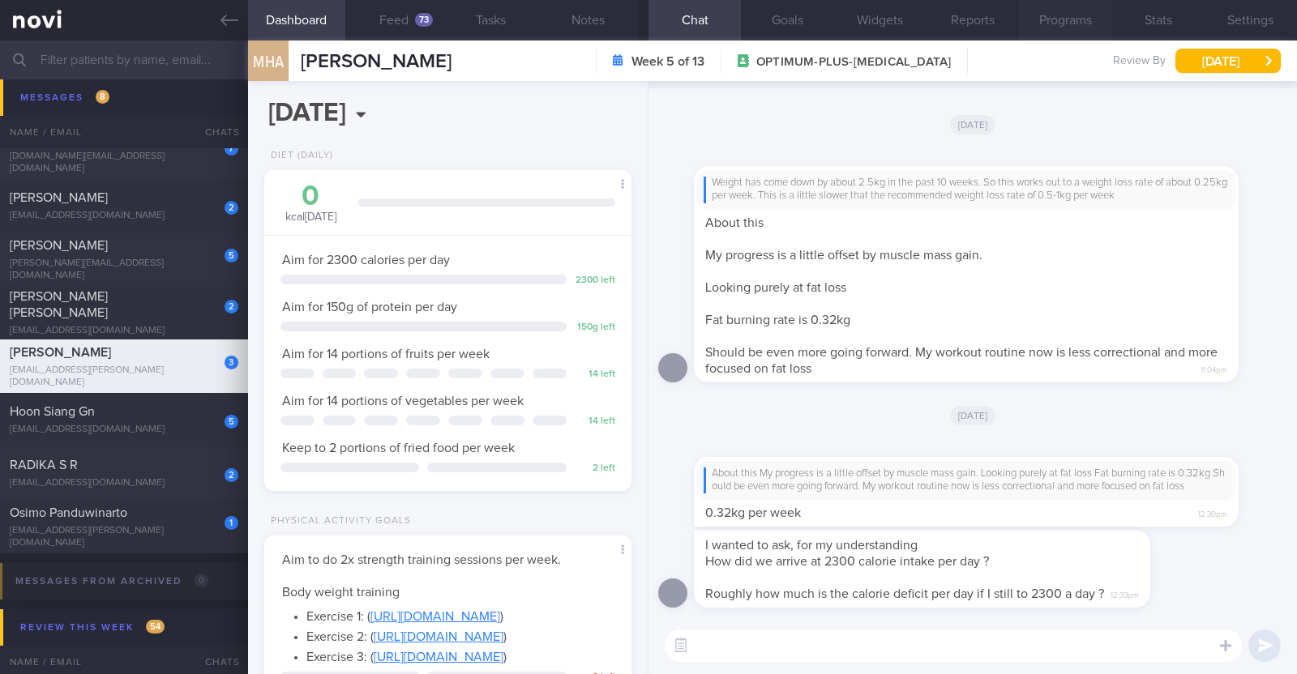
click at [1054, 25] on button "Programs" at bounding box center [1065, 20] width 92 height 41
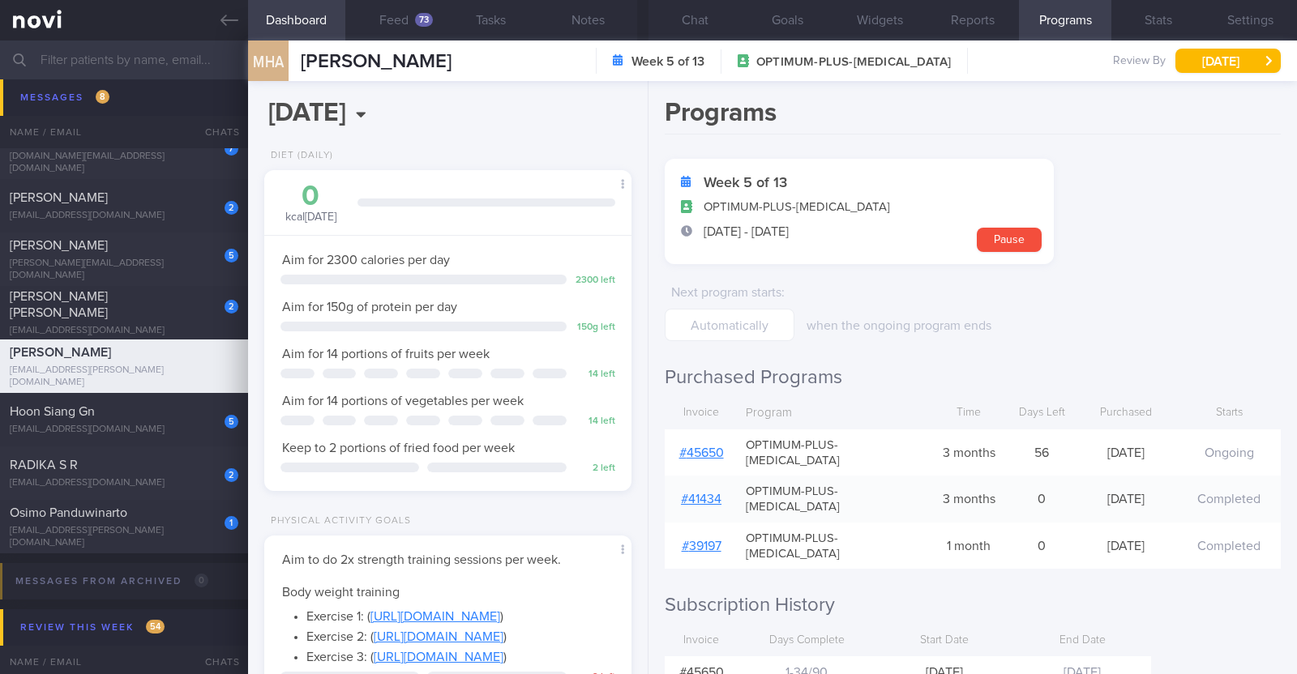
click at [716, 447] on link "# 45650" at bounding box center [701, 453] width 45 height 13
click at [682, 18] on button "Chat" at bounding box center [694, 20] width 92 height 41
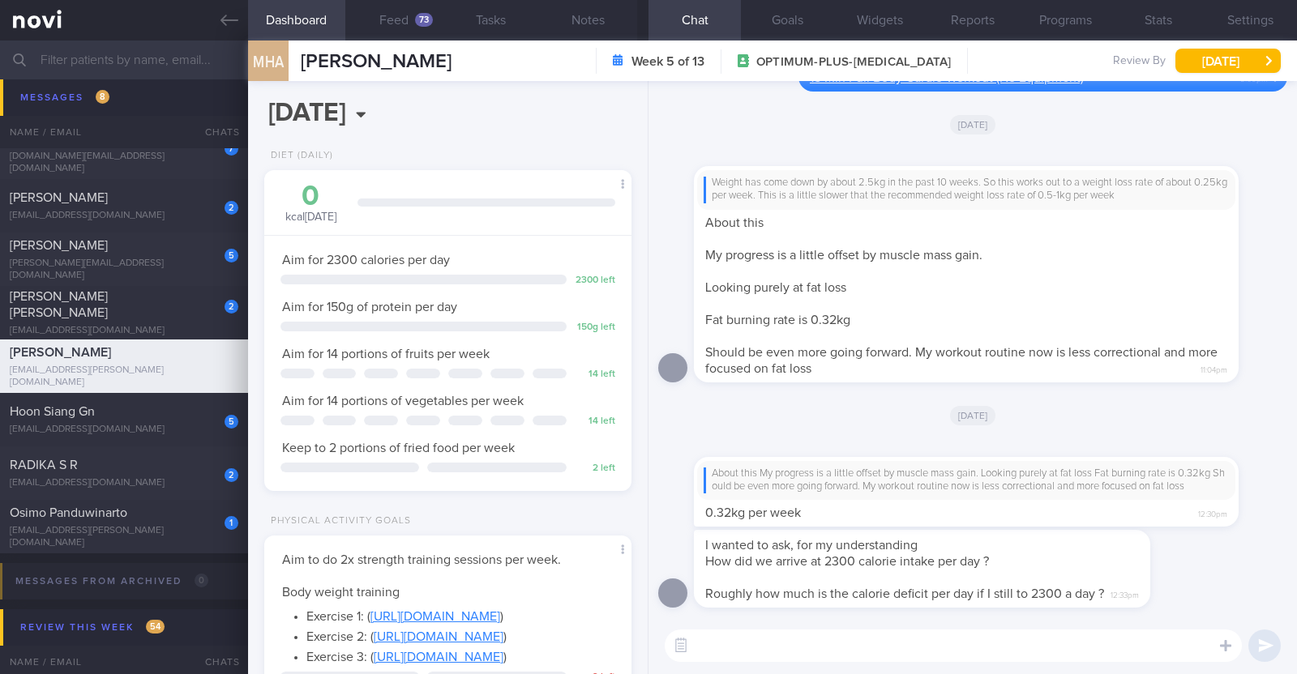
click at [1044, 640] on textarea at bounding box center [953, 646] width 577 height 32
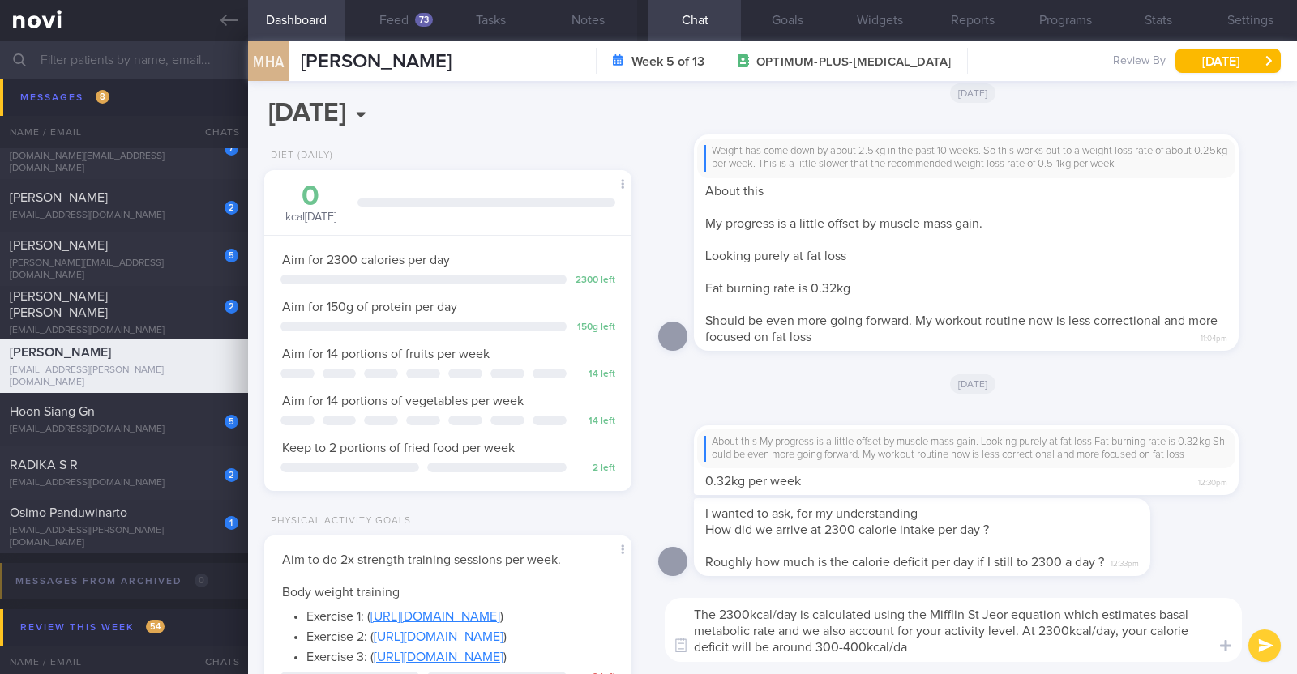
type textarea "The 2300kcal/day is calculated using the Mifflin St Jeor equation which estimat…"
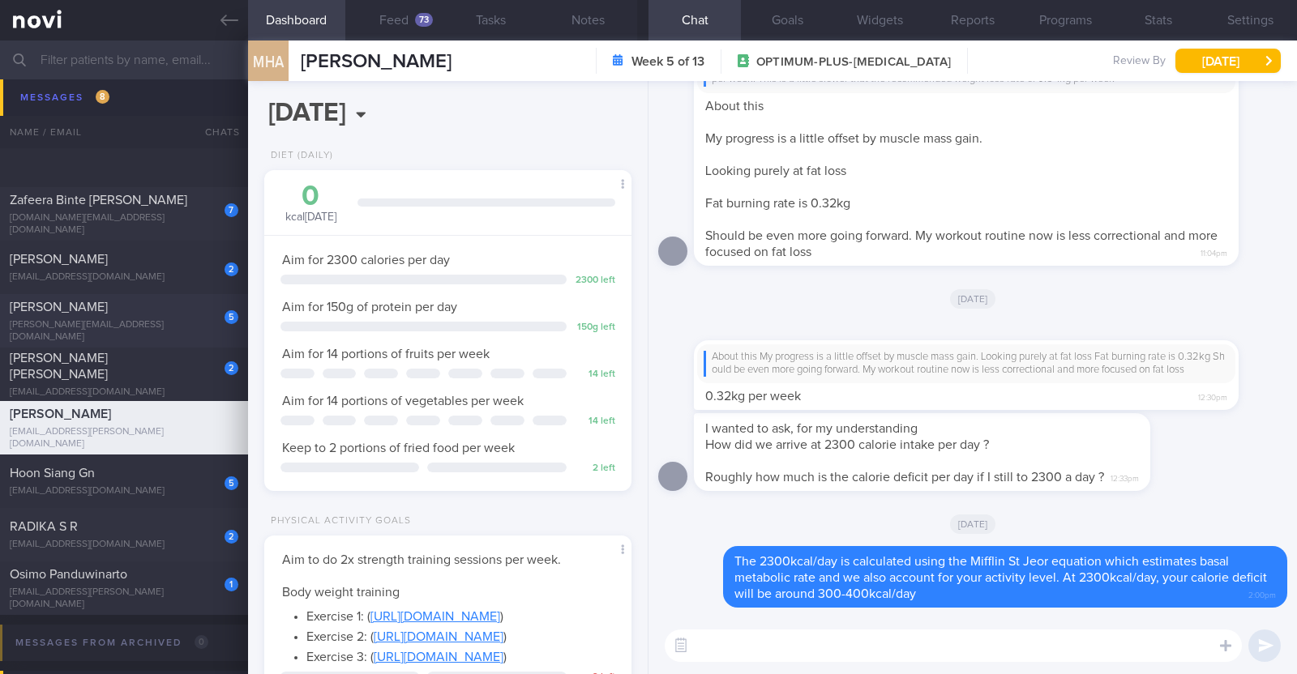
scroll to position [3445, 0]
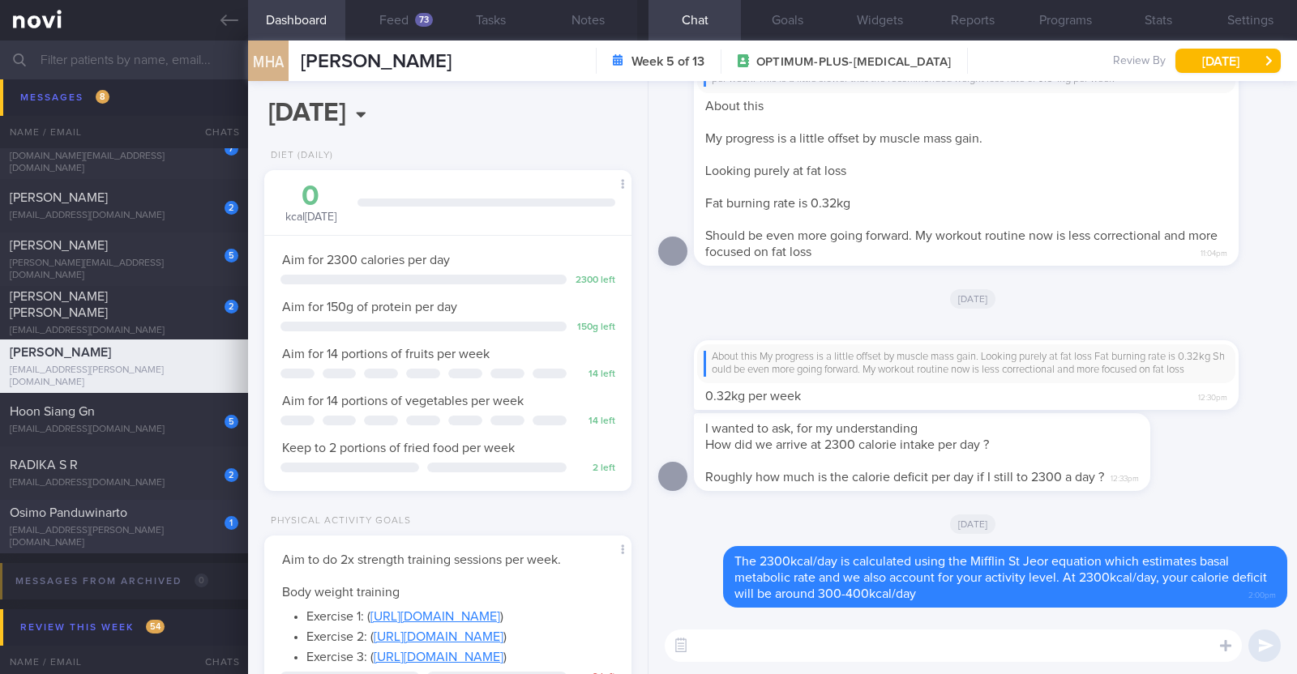
click at [162, 528] on div "1 Osimo Panduwinarto giorgius.oshimo@gmail.com" at bounding box center [124, 527] width 248 height 45
type textarea "38M Comorbidities: Obesity Hypertension Hyperlipidemia Proteinuria Infertility/…"
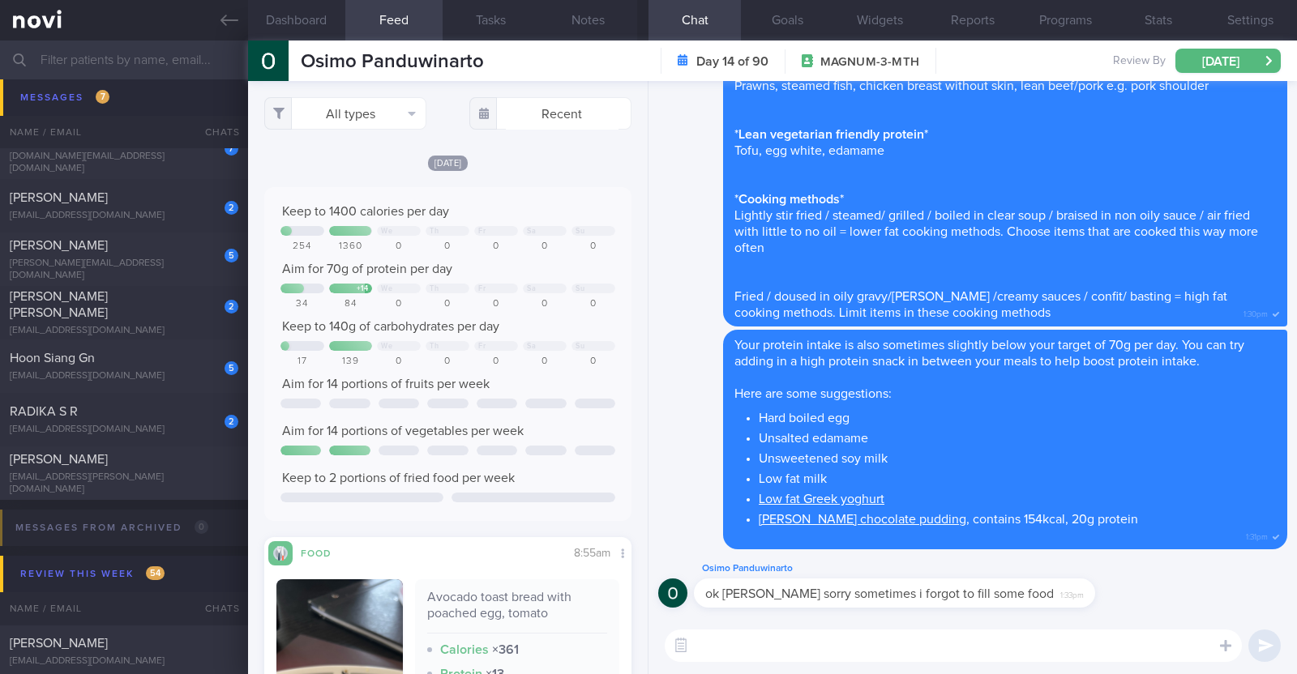
click at [734, 652] on textarea at bounding box center [953, 646] width 577 height 32
type textarea "ah I see. No worries:)"
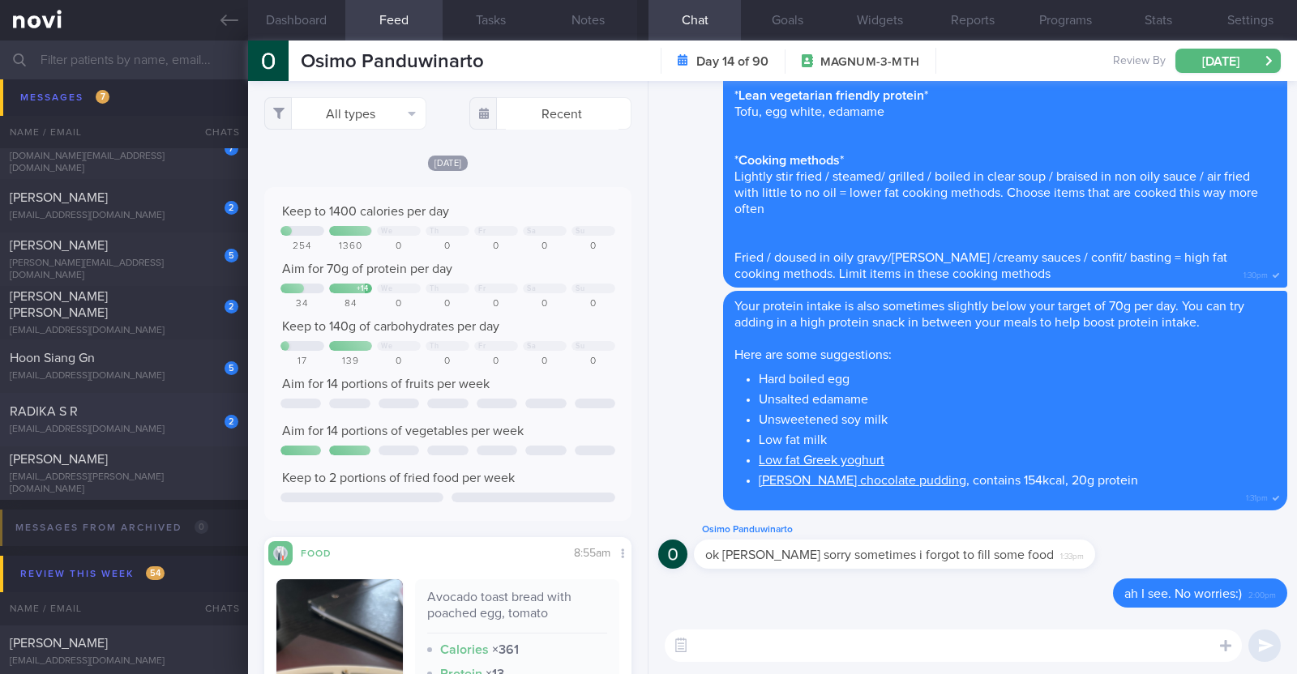
click at [102, 431] on div "[EMAIL_ADDRESS][DOMAIN_NAME]" at bounding box center [124, 430] width 229 height 12
type textarea "61F Indian vegetarian diet; takes dairy but not egg Co-morbidities: Dyslipidemi…"
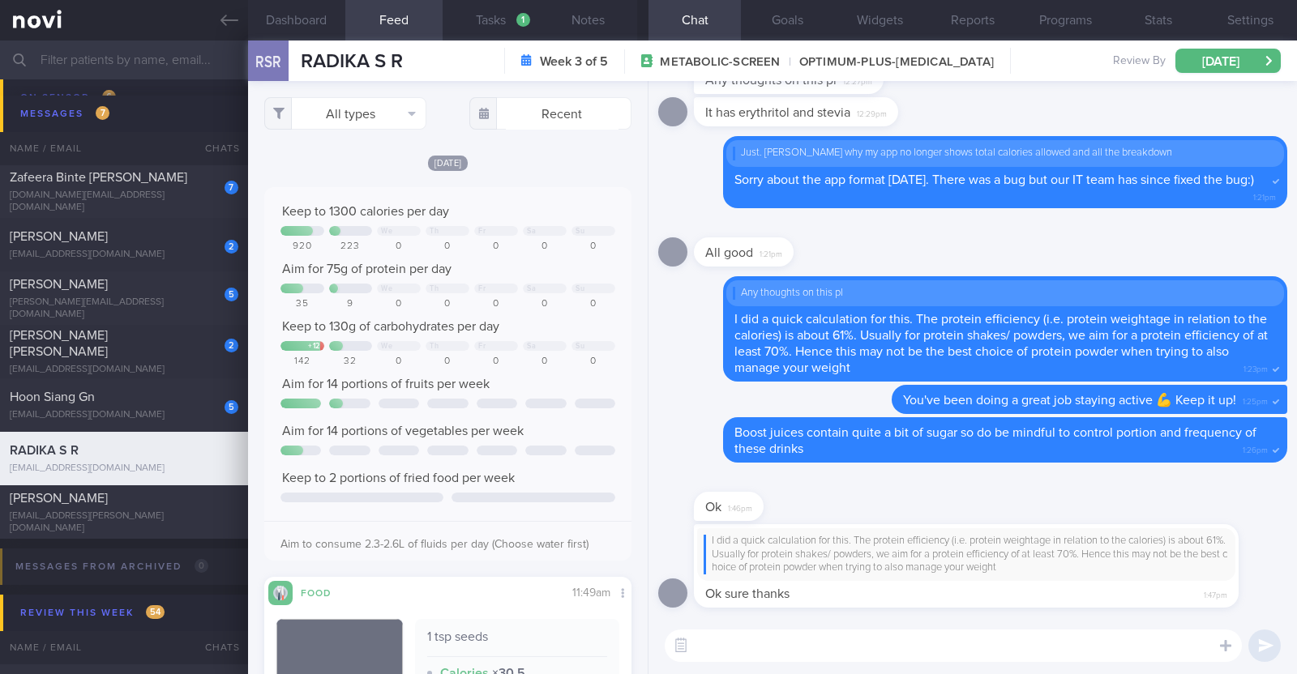
scroll to position [3344, 0]
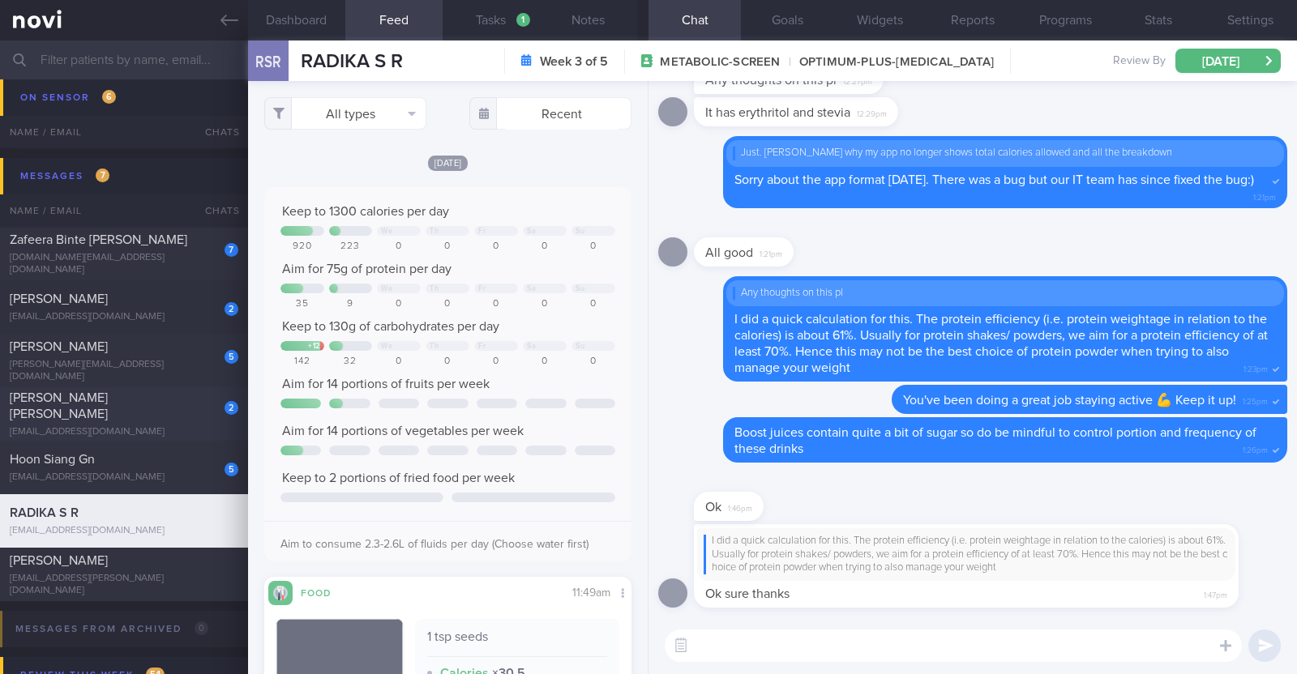
click at [127, 416] on div "2 Zarina Yamaguchi Roberson zarina.yamaguchi@gmail.com" at bounding box center [124, 414] width 248 height 49
type input "R/v with DR SA 21/10. R/v 11/9"
type textarea "44F Comorbidities: Asthma Gastritis - H pylori eGD on 5/4/2025: stomach pangast…"
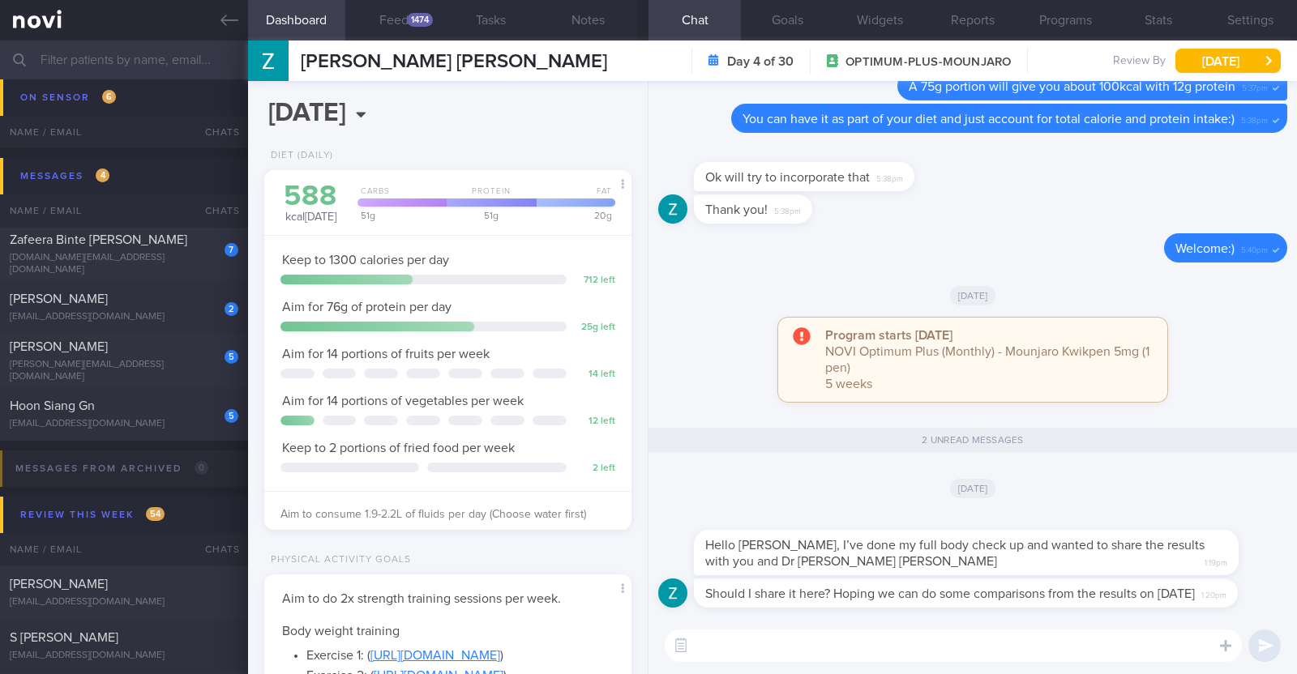
click at [823, 639] on textarea at bounding box center [953, 646] width 577 height 32
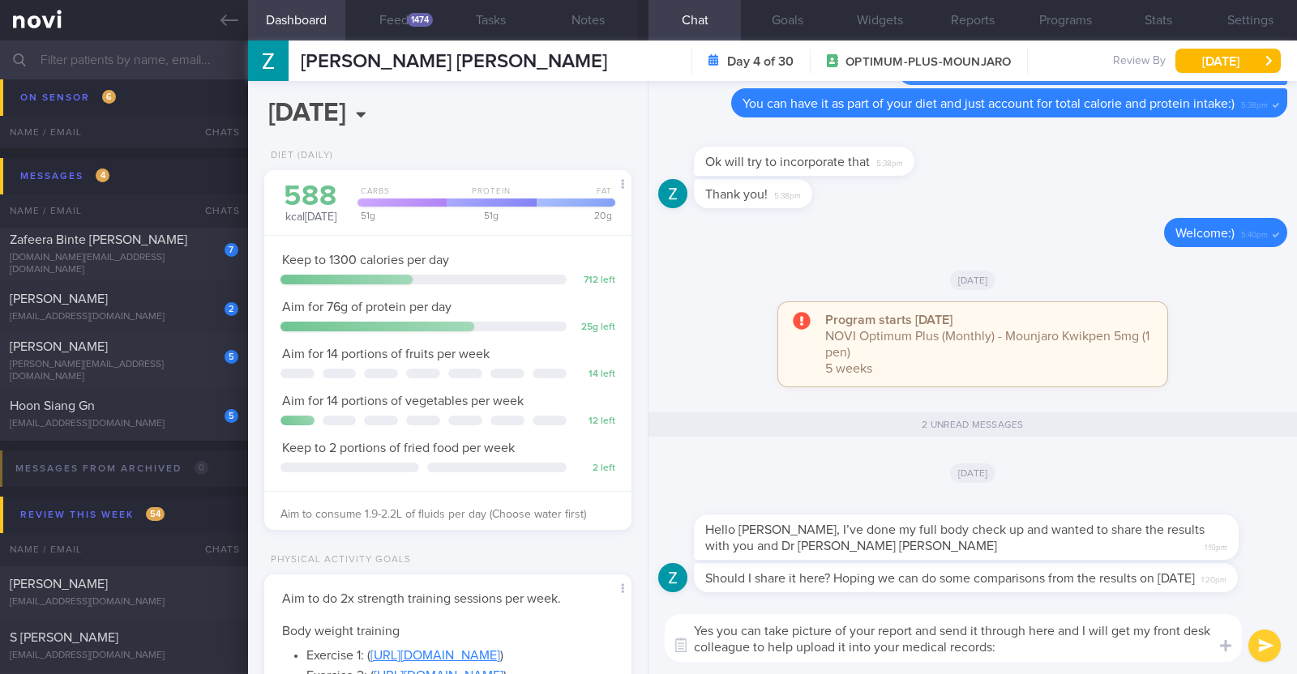
type textarea "Yes you can take picture of your report and send it through here and I will get…"
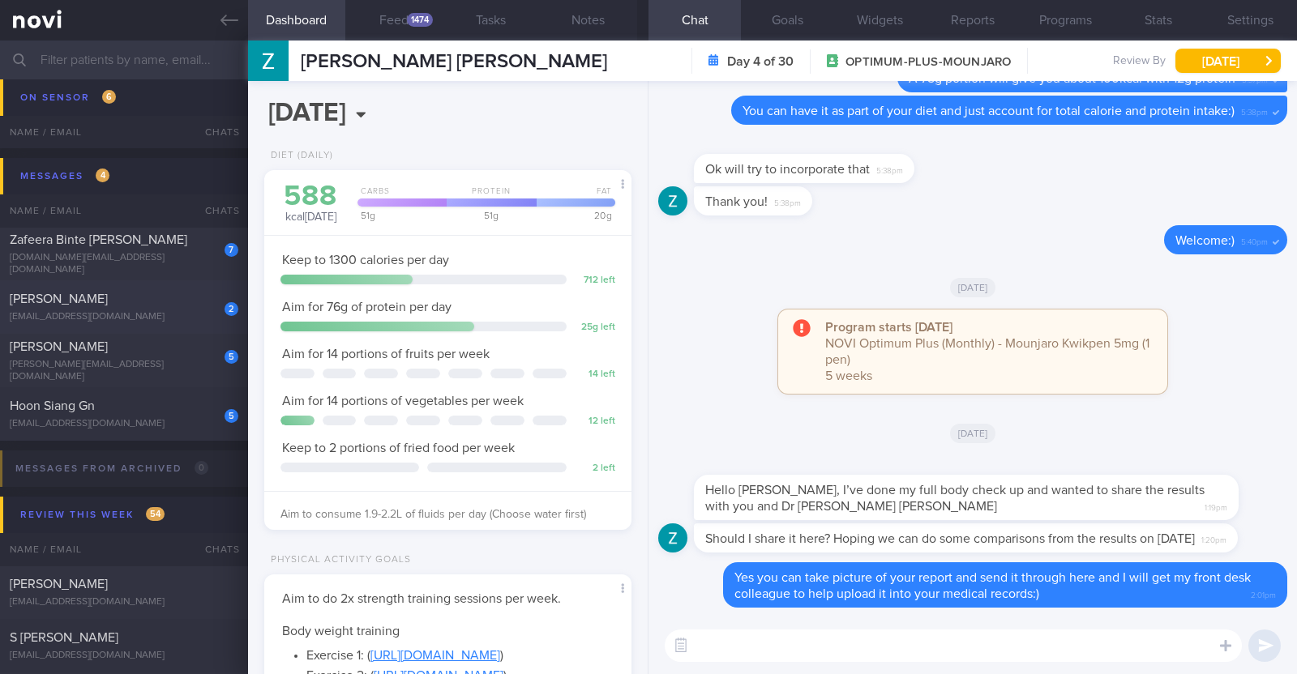
scroll to position [3243, 0]
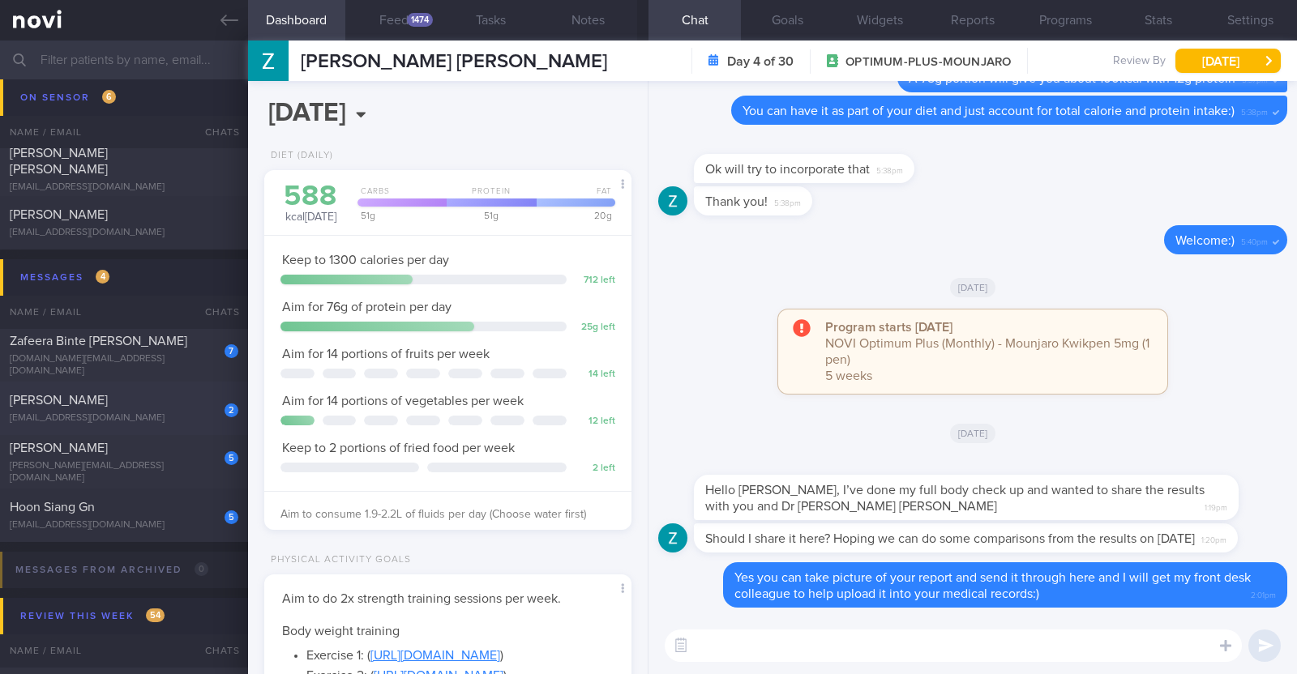
click at [178, 408] on div "2 Angelena Chan angelenachan@mac.com" at bounding box center [124, 408] width 248 height 32
type input "R/v with Dr Kyle on 1/9. R/v 2/9"
type textarea "59F Nil PMHx Mounjaro 10mg Walking the dog (30min) daily, Aqua spin (50-60min) …"
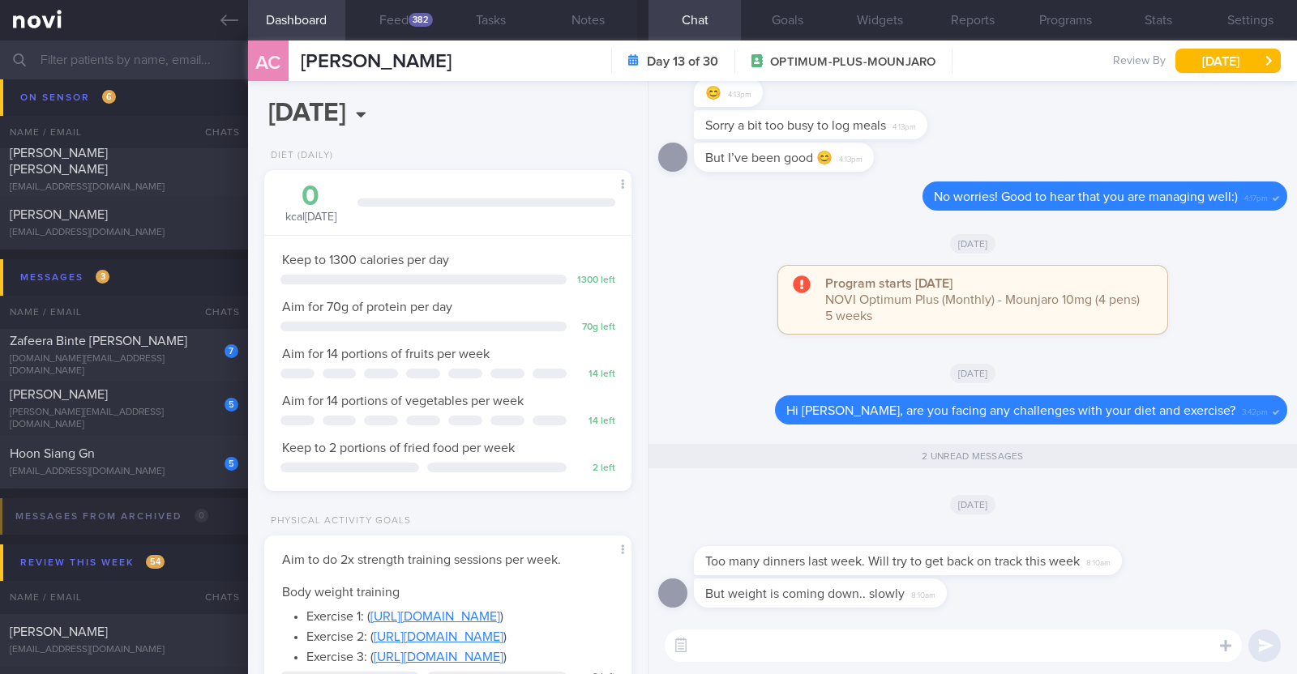
scroll to position [184, 323]
click at [1135, 655] on textarea at bounding box center [953, 646] width 577 height 32
paste textarea "👍"
type textarea "👍"
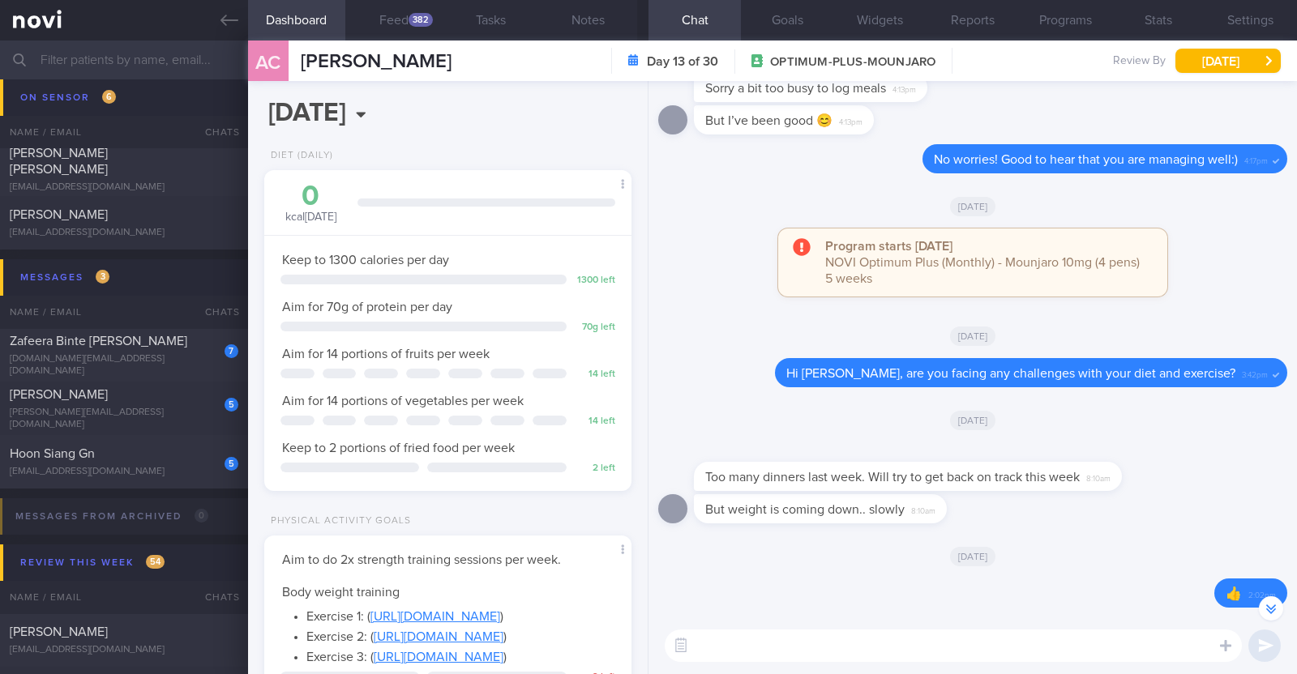
scroll to position [-45, 0]
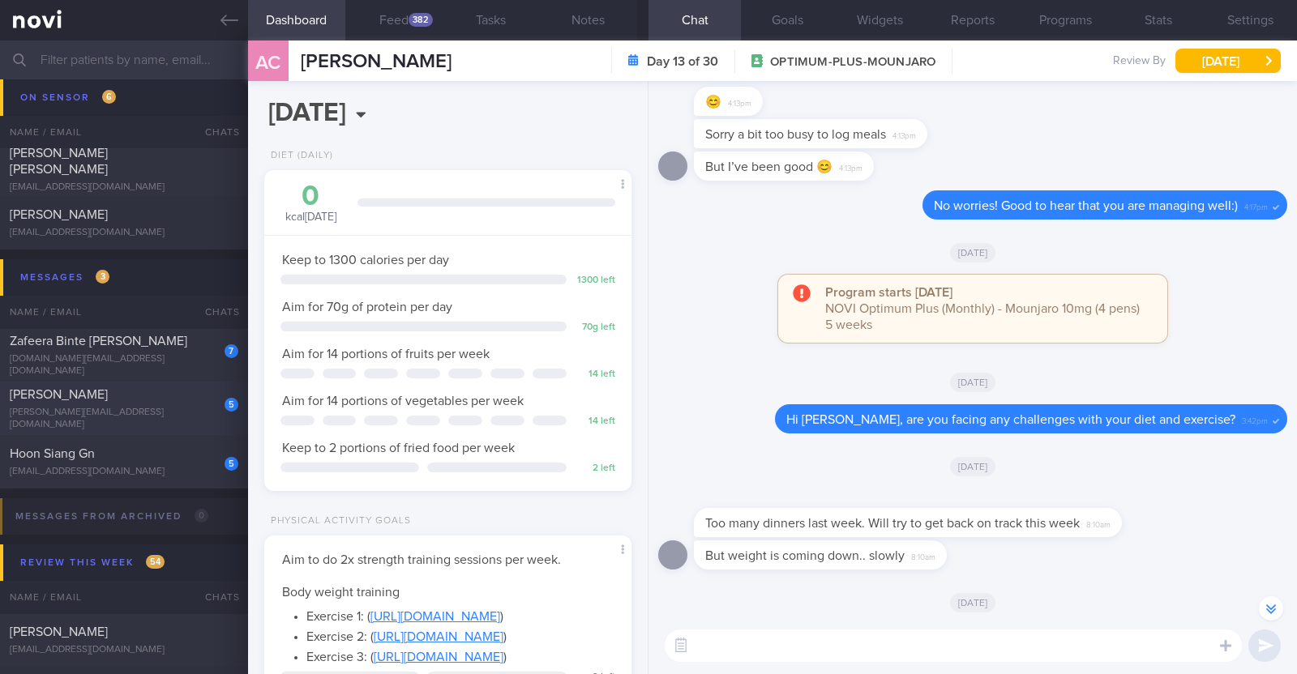
click at [214, 404] on div "5" at bounding box center [221, 399] width 36 height 25
type textarea "44F Comorbidities: Fatty Liver HLD Psoriasis (2-3 weekly injections) Nil meds W…"
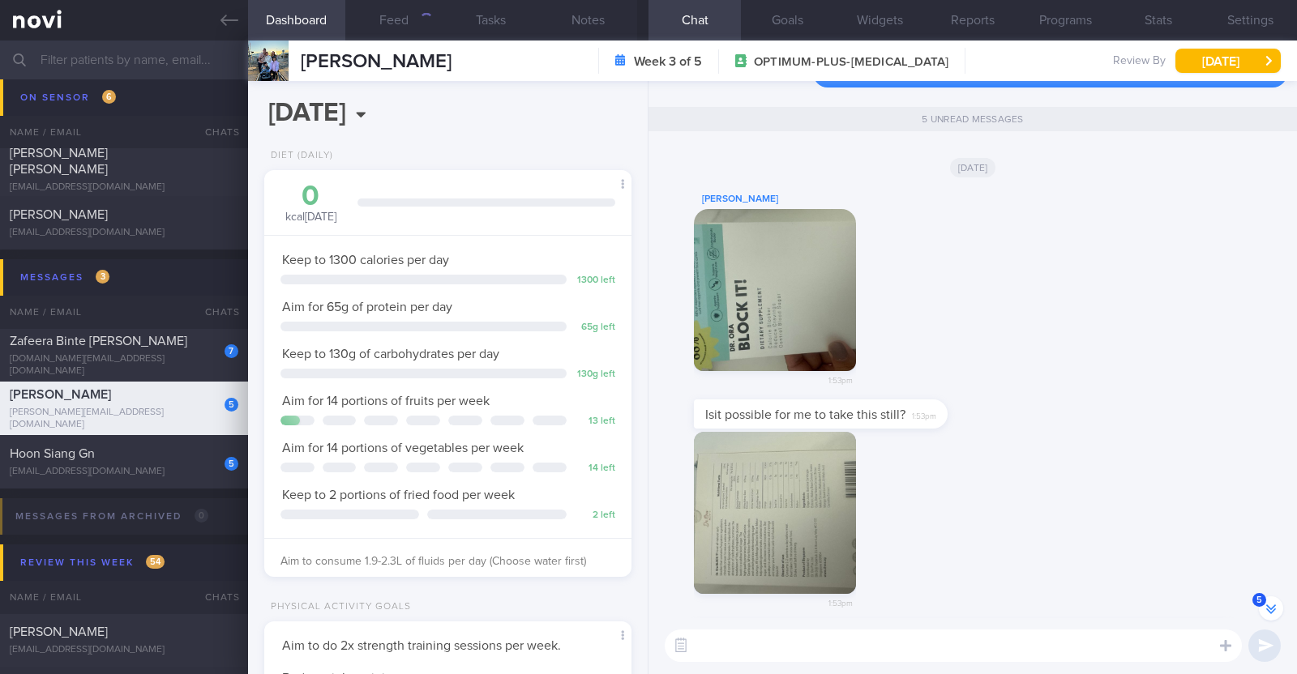
scroll to position [-92, 0]
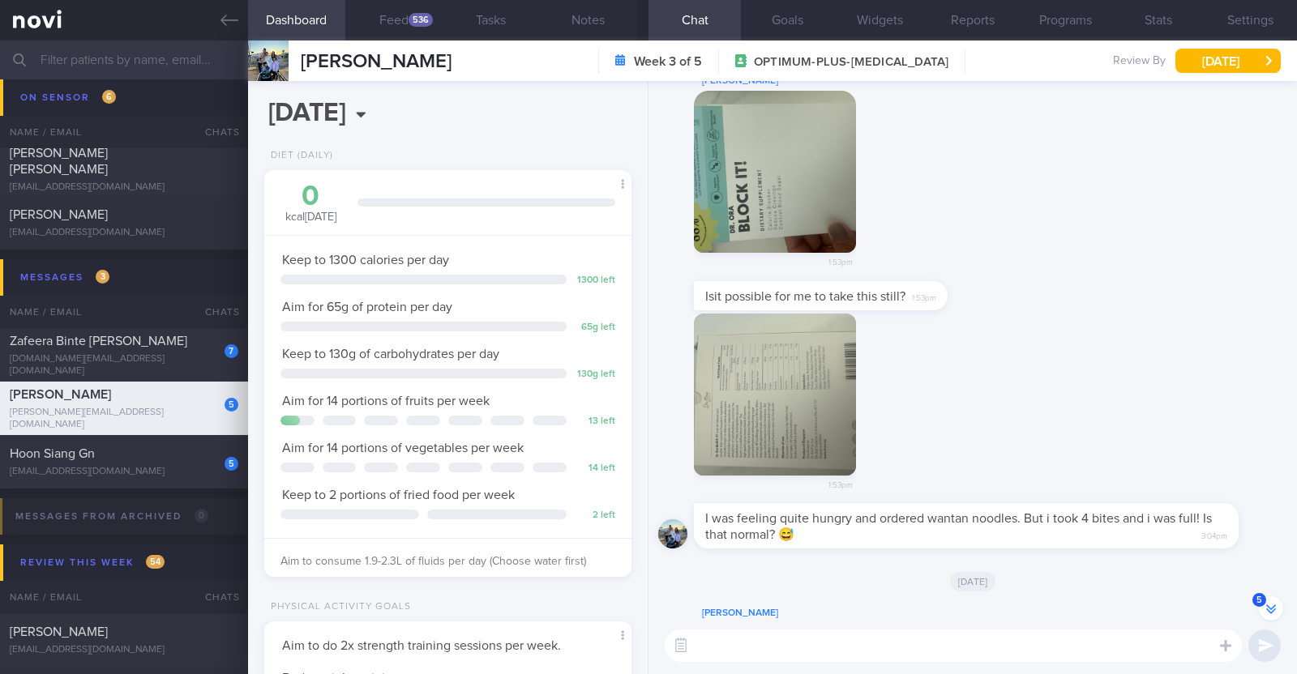
click at [819, 225] on button "button" at bounding box center [775, 172] width 162 height 162
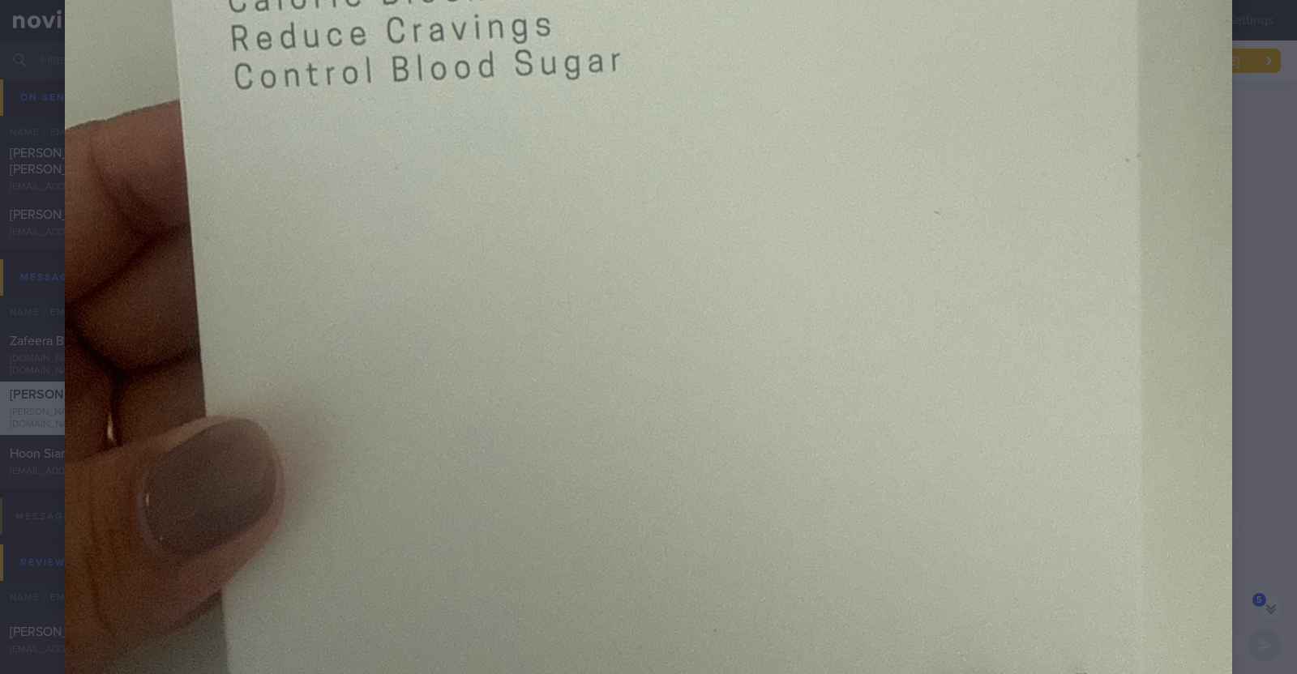
scroll to position [990, 0]
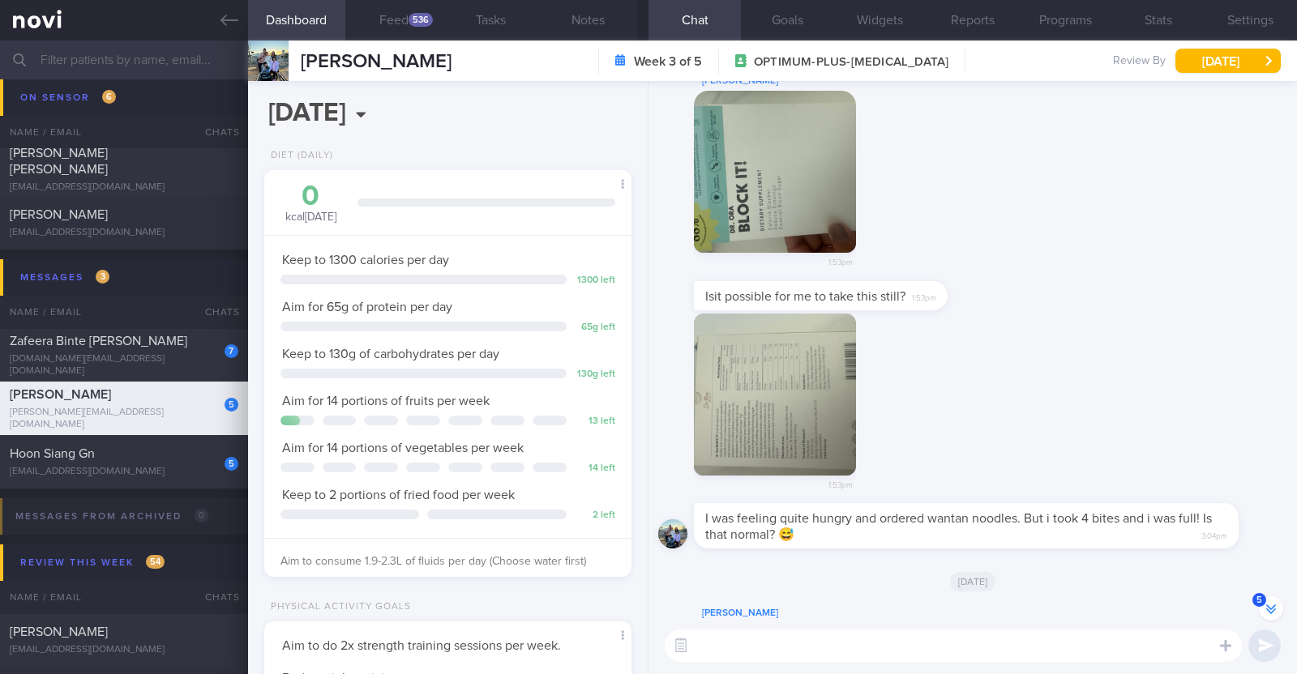
click at [772, 382] on button "button" at bounding box center [775, 395] width 162 height 162
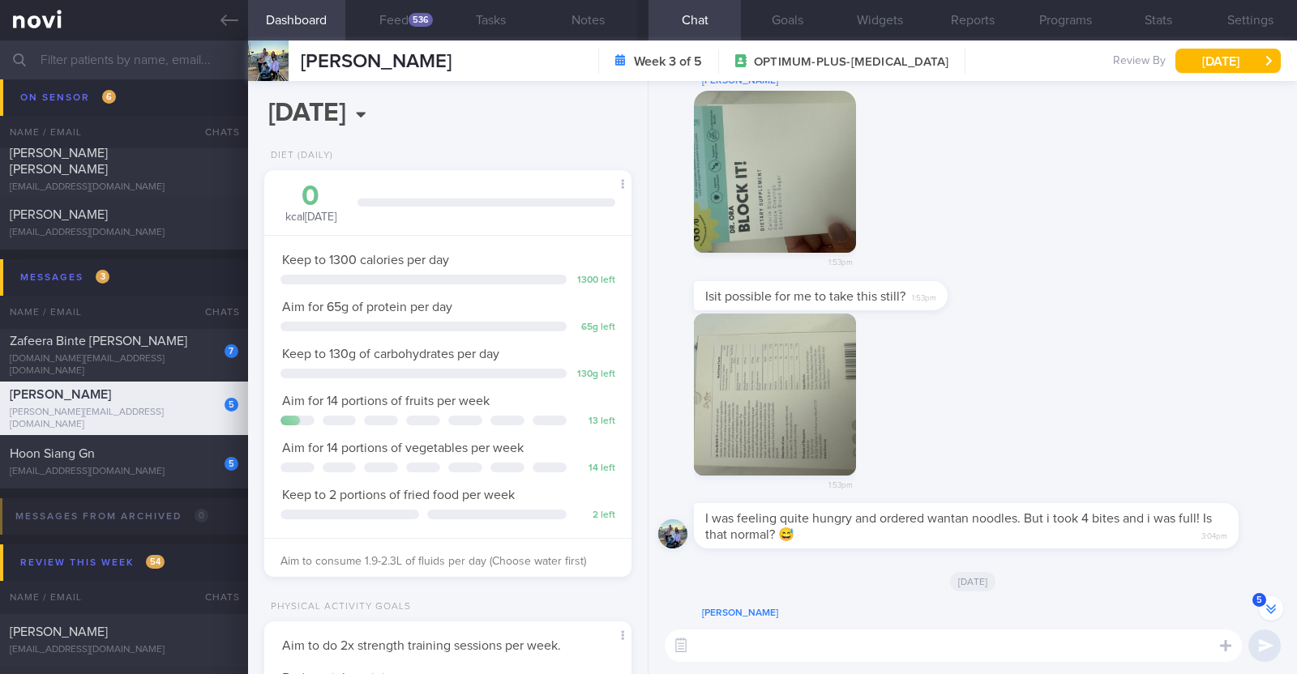
scroll to position [0, 0]
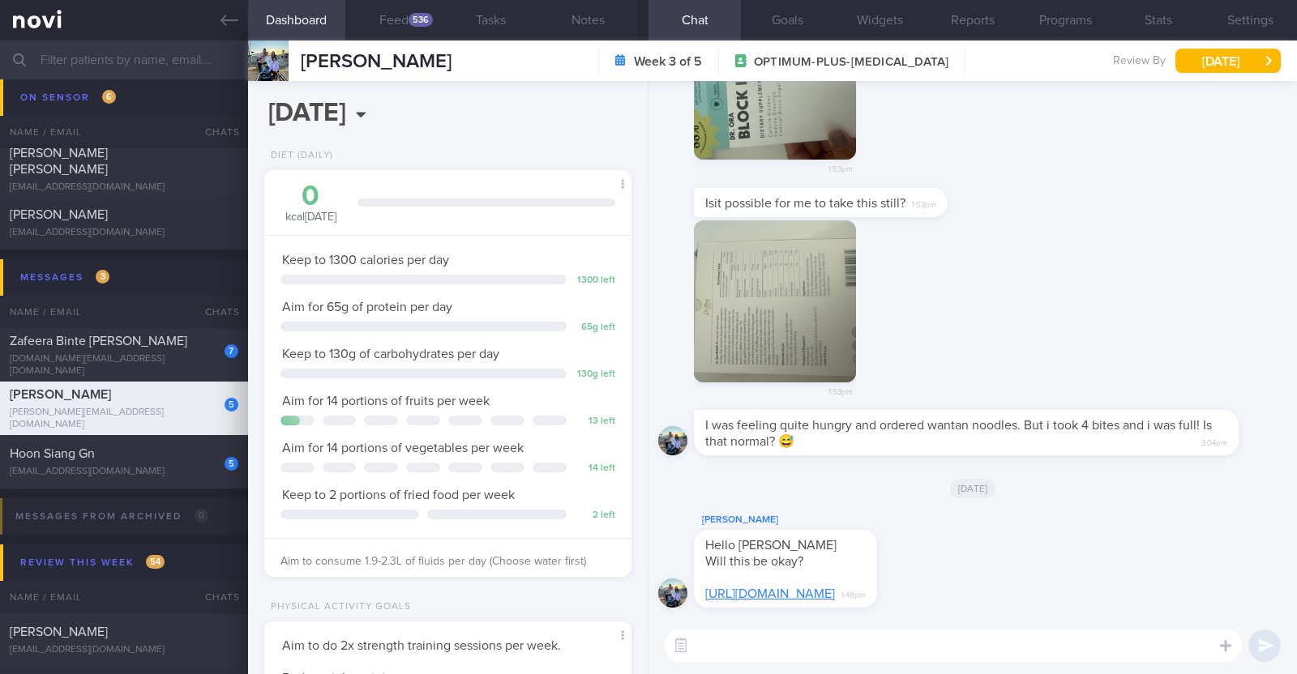
click at [811, 592] on link "https://sg.shp.ee/qdPpHrT" at bounding box center [770, 594] width 130 height 13
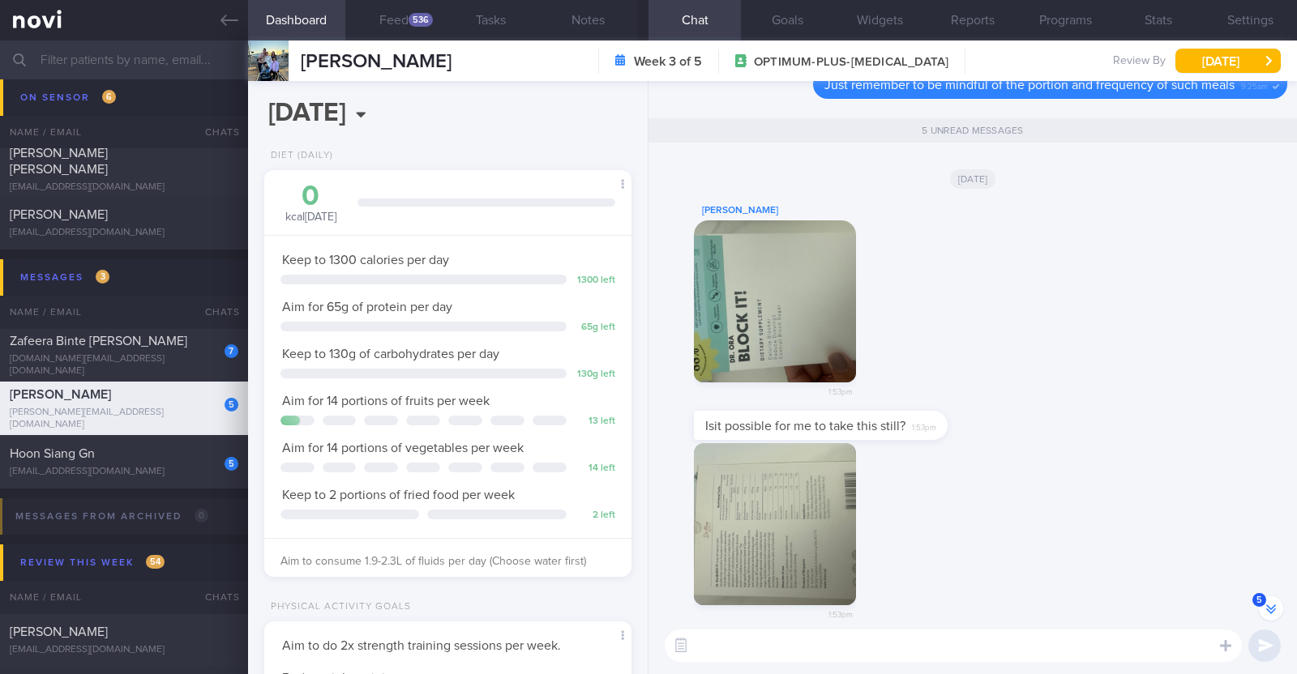
scroll to position [-304, 0]
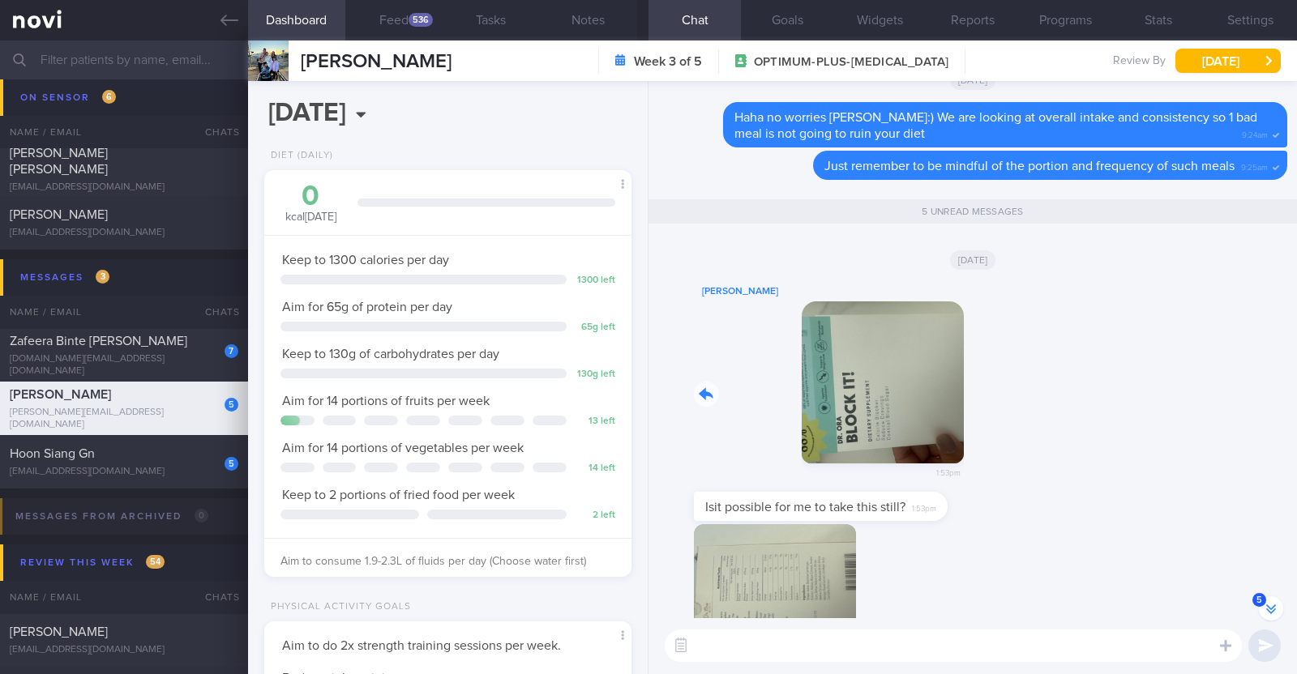
drag, startPoint x: 810, startPoint y: 399, endPoint x: 1155, endPoint y: 413, distance: 345.6
click at [1155, 413] on div "Michell Tan 1:53pm" at bounding box center [972, 387] width 629 height 210
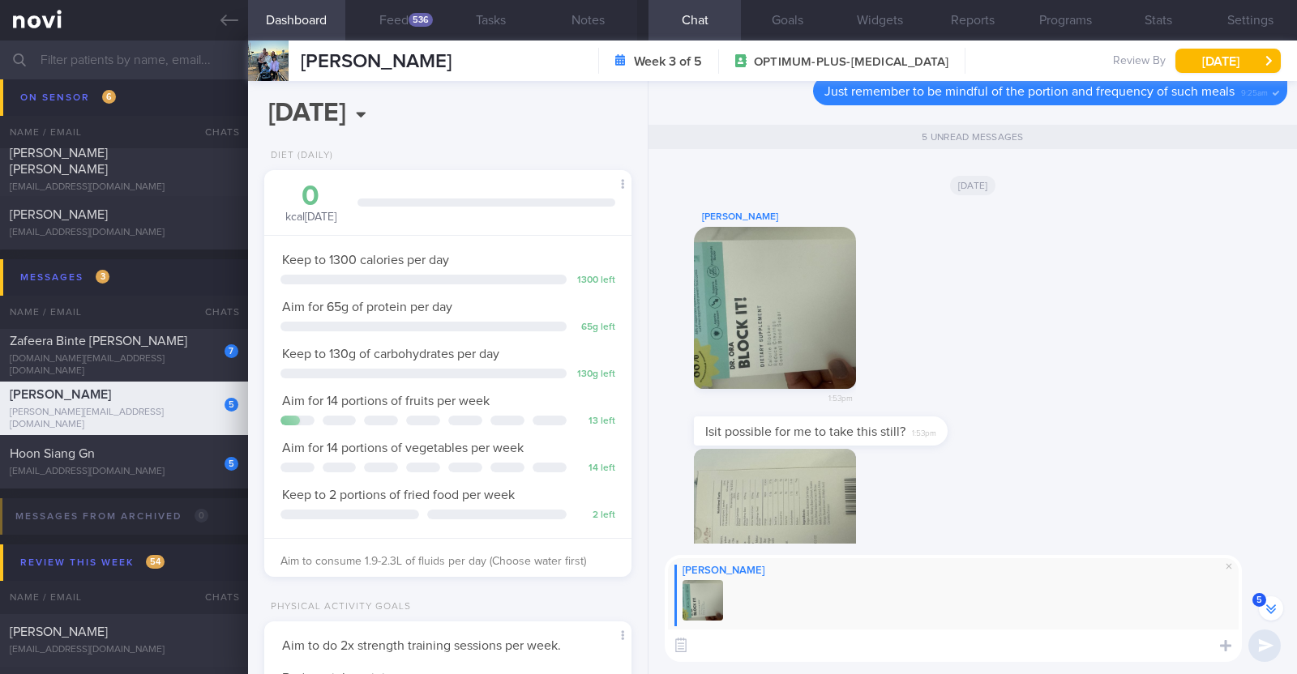
scroll to position [-377, 0]
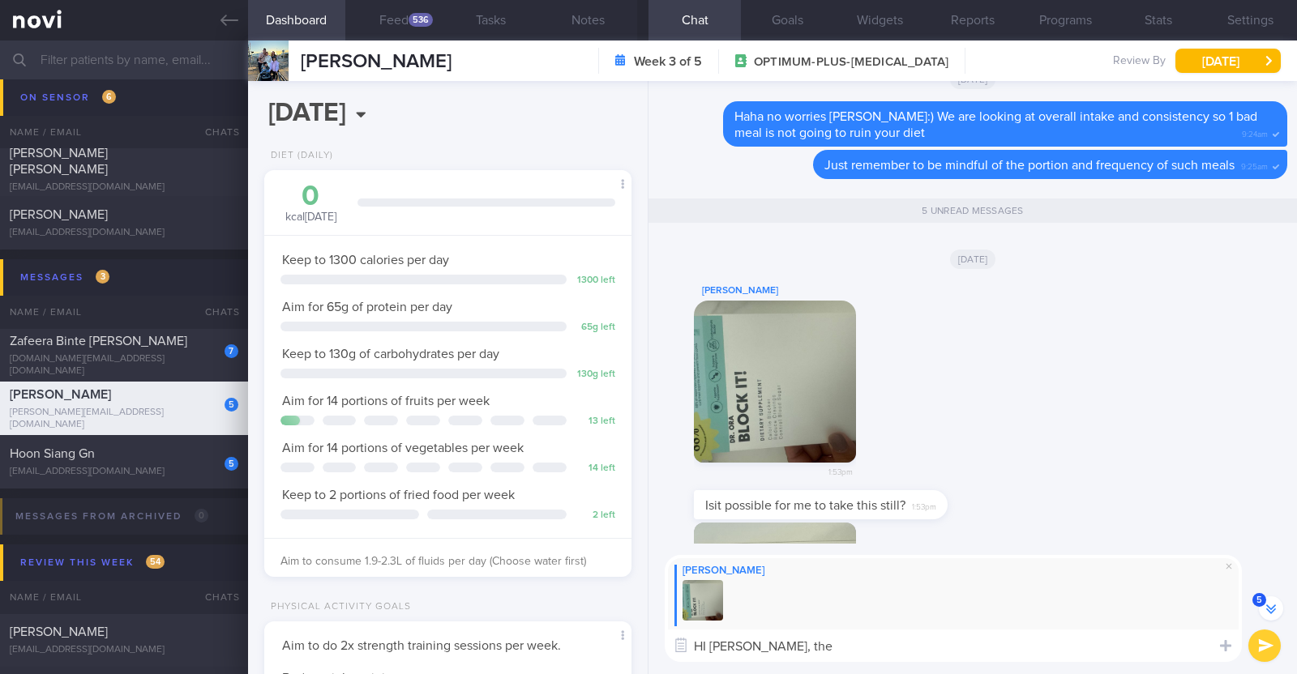
click at [704, 650] on textarea "HI Michell, the" at bounding box center [953, 646] width 577 height 32
click at [796, 644] on textarea "Hi Michell, the" at bounding box center [953, 646] width 577 height 32
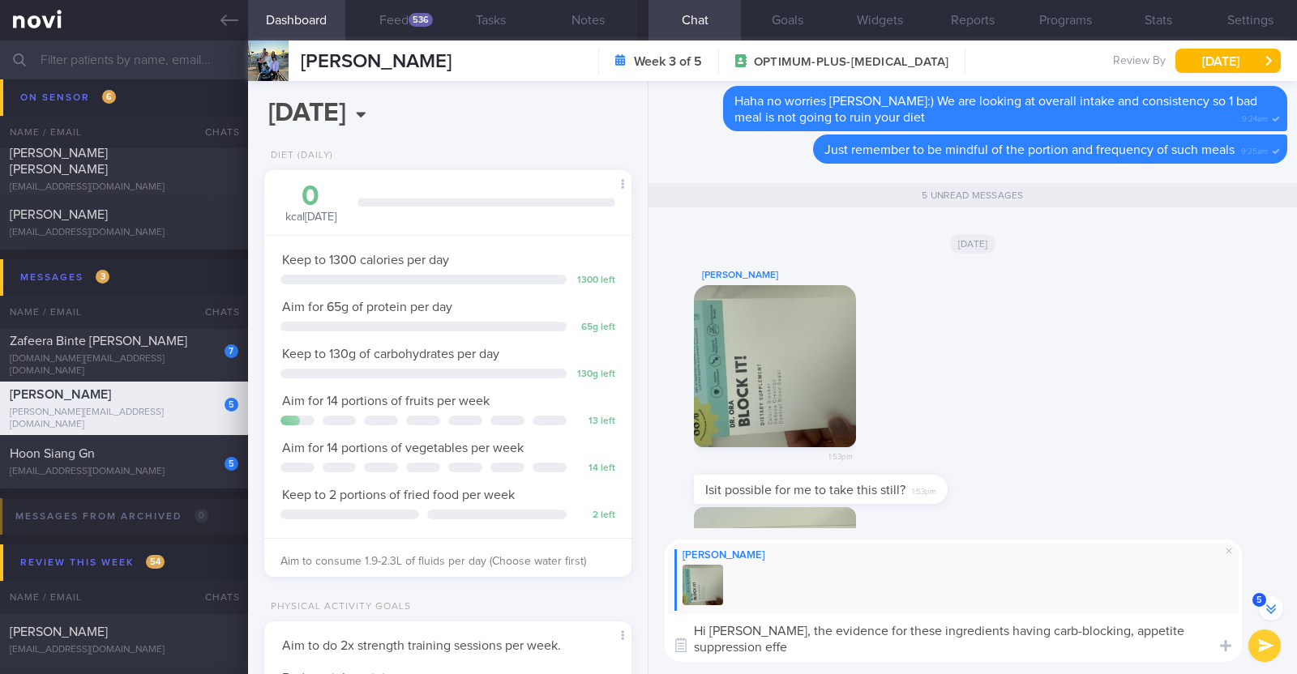
scroll to position [-392, 0]
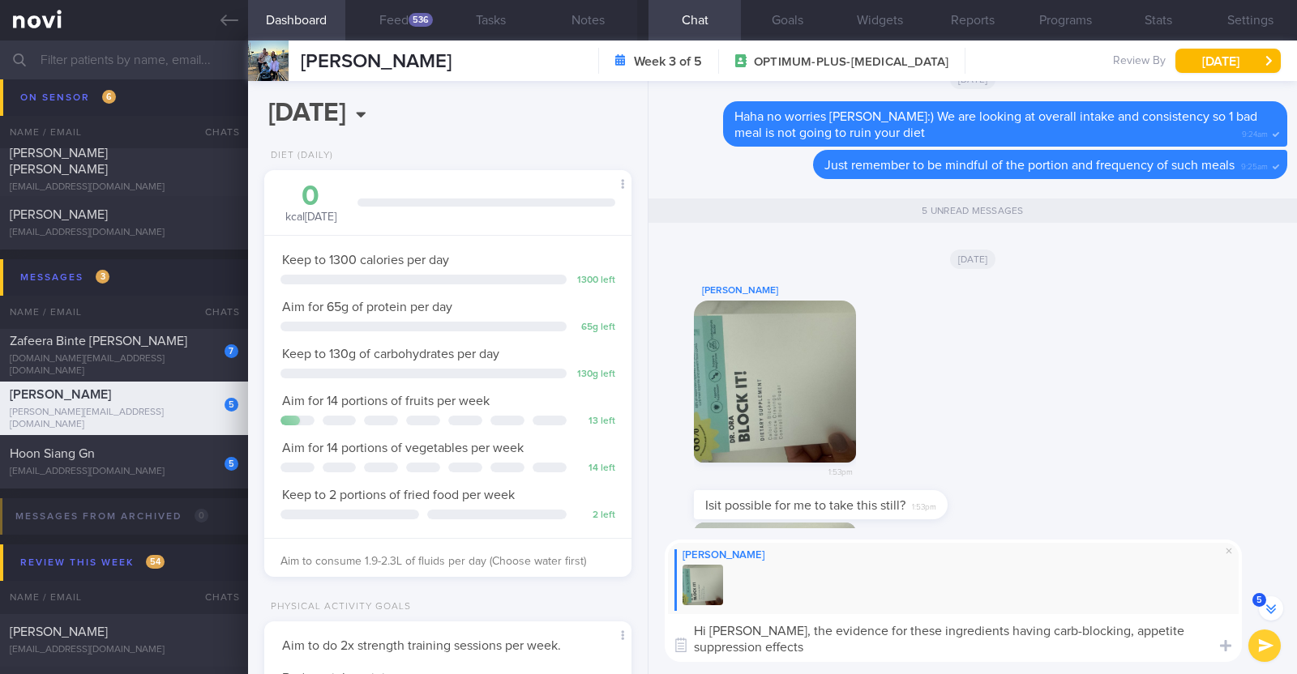
click at [1201, 631] on textarea "Hi Michell, the evidence for these ingredients having carb-blocking, appetite s…" at bounding box center [953, 638] width 577 height 48
click at [870, 647] on textarea "Hi Michell, the evidence for these ingredients having carb-blocking, appetite s…" at bounding box center [953, 638] width 577 height 48
click at [834, 626] on textarea "Hi Michell, the evidence for these ingredients having carb-blocking, appetite s…" at bounding box center [953, 638] width 577 height 48
click at [973, 646] on textarea "Hi Michell, the evidence level for these ingredients having carb-blocking, appe…" at bounding box center [953, 638] width 577 height 48
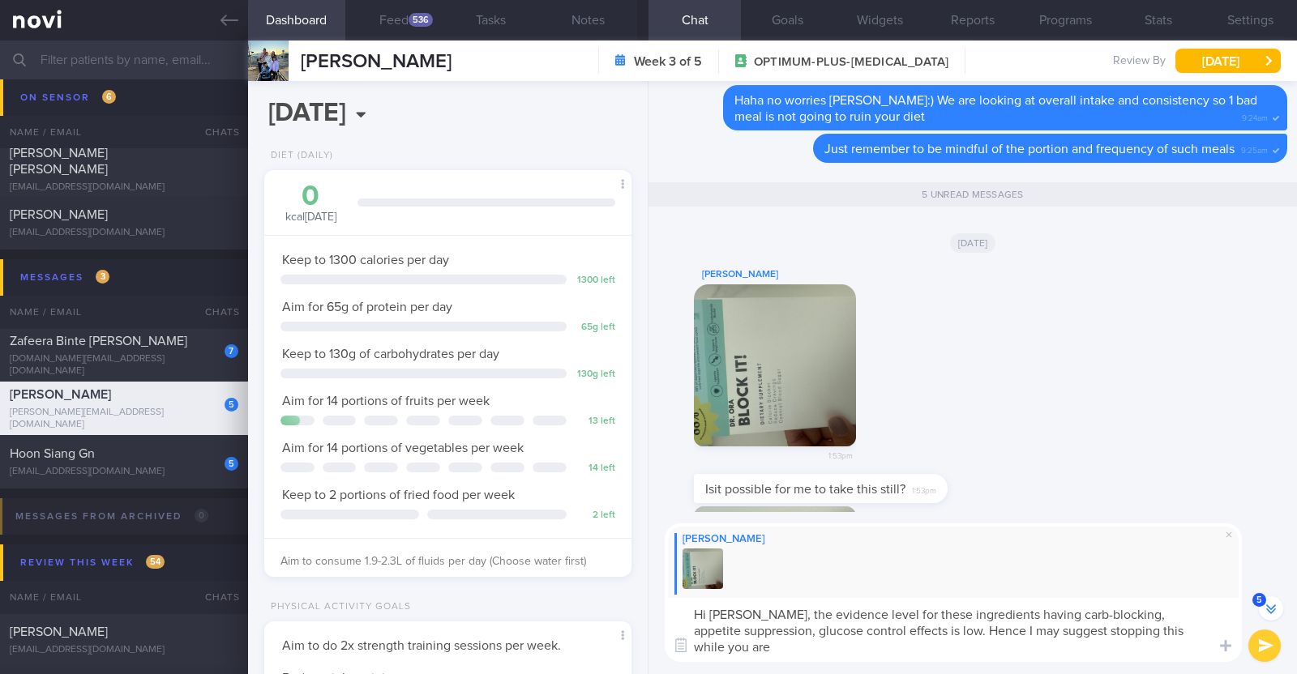
scroll to position [-408, 0]
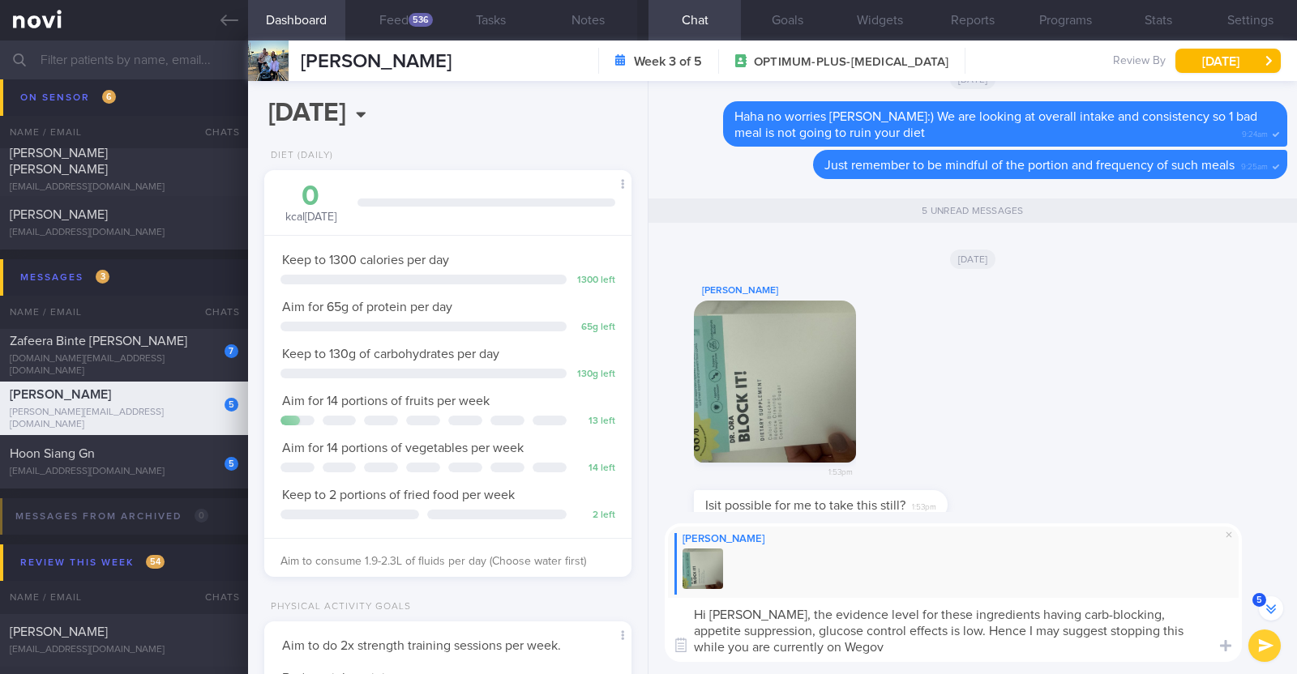
type textarea "Hi Michell, the evidence level for these ingredients having carb-blocking, appe…"
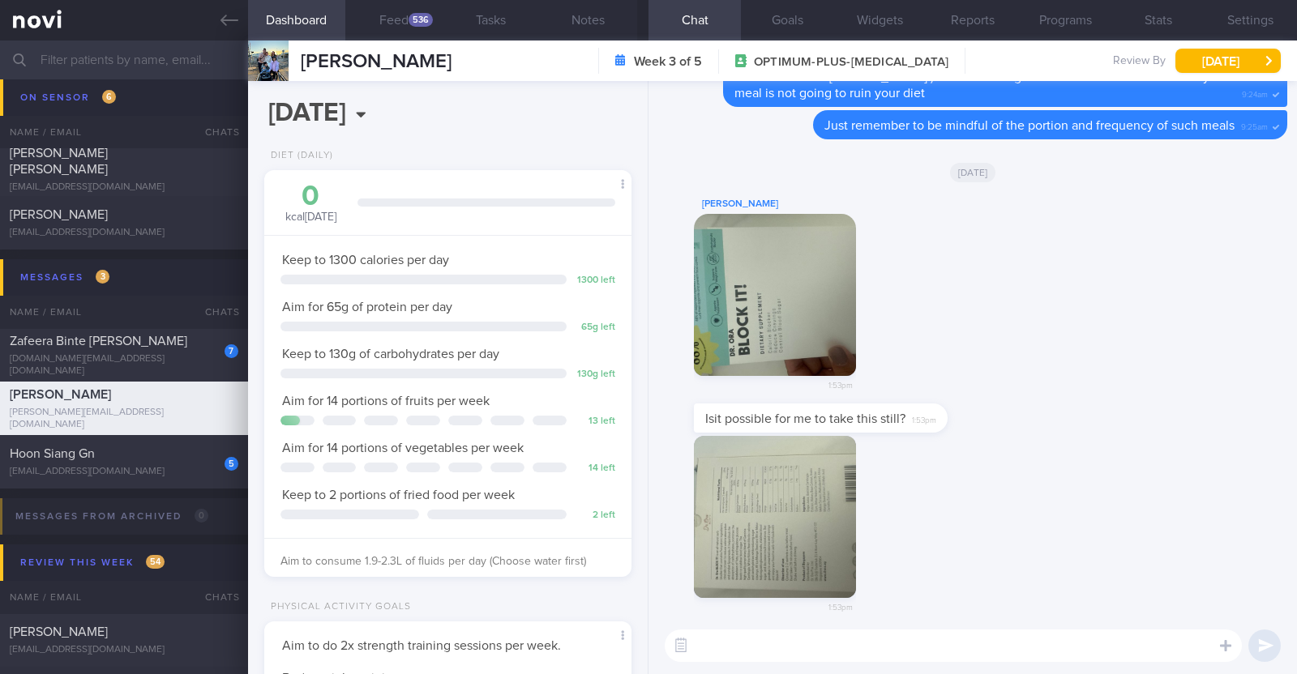
scroll to position [0, 0]
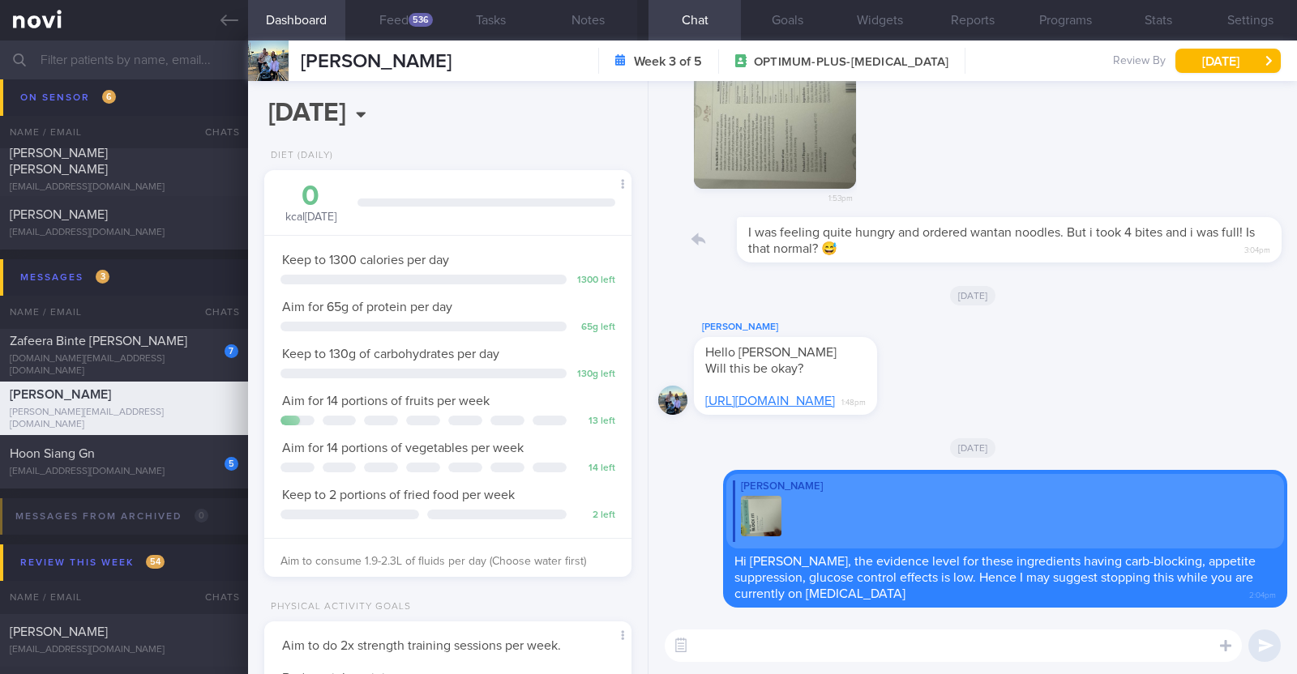
drag, startPoint x: 1214, startPoint y: 234, endPoint x: 1257, endPoint y: 240, distance: 43.3
click at [1257, 240] on div "I was feeling quite hungry and ordered wantan noodles. But i took 4 bites and i…" at bounding box center [990, 239] width 593 height 45
drag, startPoint x: 1208, startPoint y: 237, endPoint x: 1296, endPoint y: 251, distance: 88.7
click at [1296, 251] on div "Delete Michell Tan Hi Michell, the evidence level for these ingredients having …" at bounding box center [972, 349] width 648 height 537
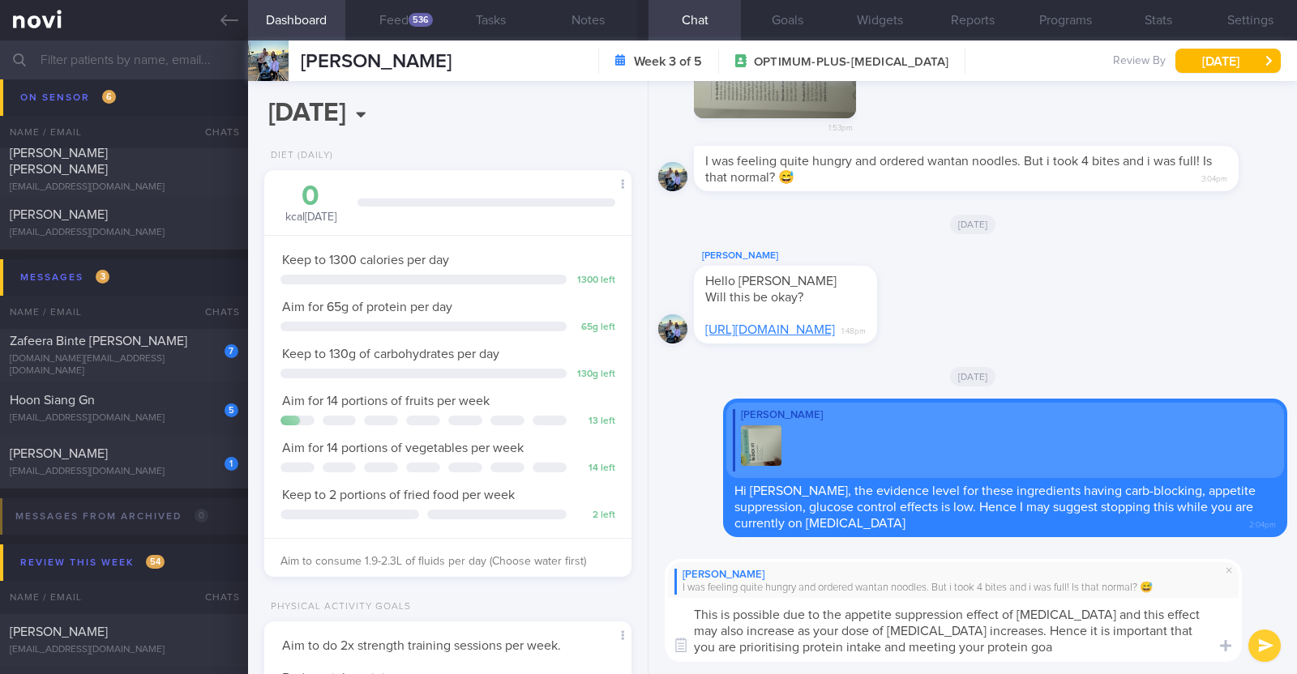
type textarea "This is possible due to the appetite suppression effect of Wegovy and this effe…"
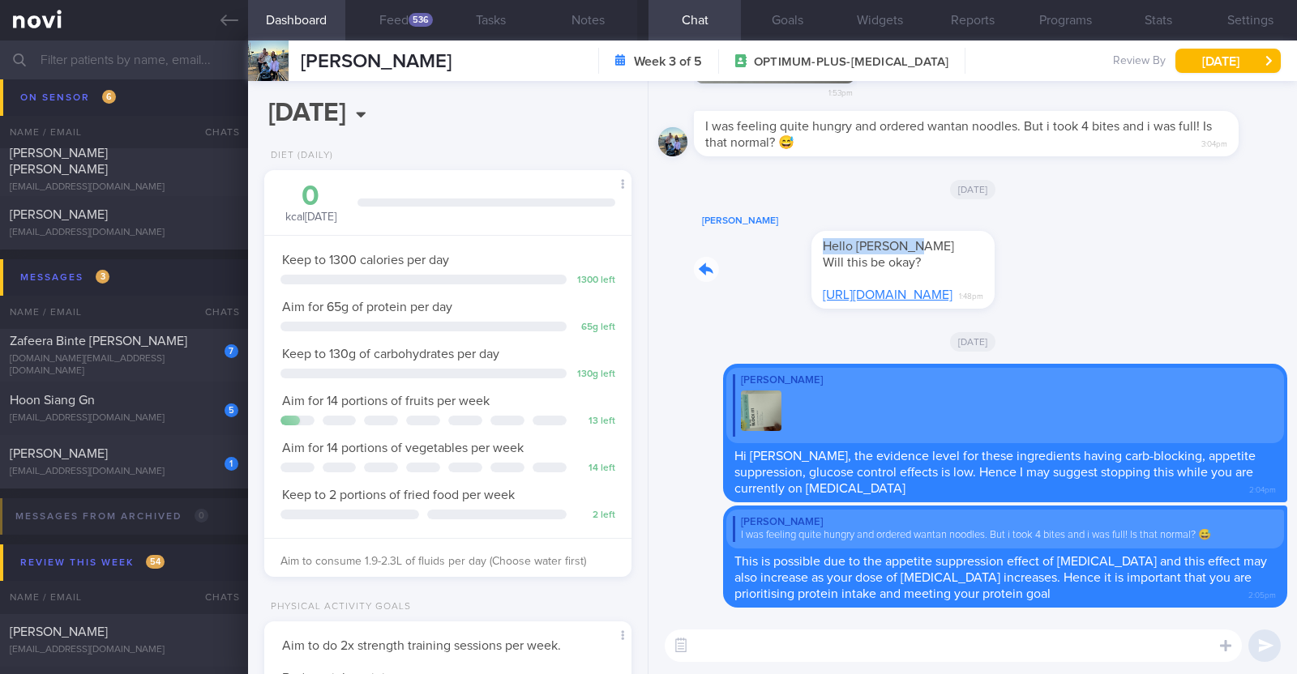
drag, startPoint x: 883, startPoint y: 253, endPoint x: 1277, endPoint y: 306, distance: 396.6
click at [1277, 306] on div "Delete Michell Tan I was feeling quite hungry and ordered wantan noodles. But i…" at bounding box center [972, 349] width 648 height 537
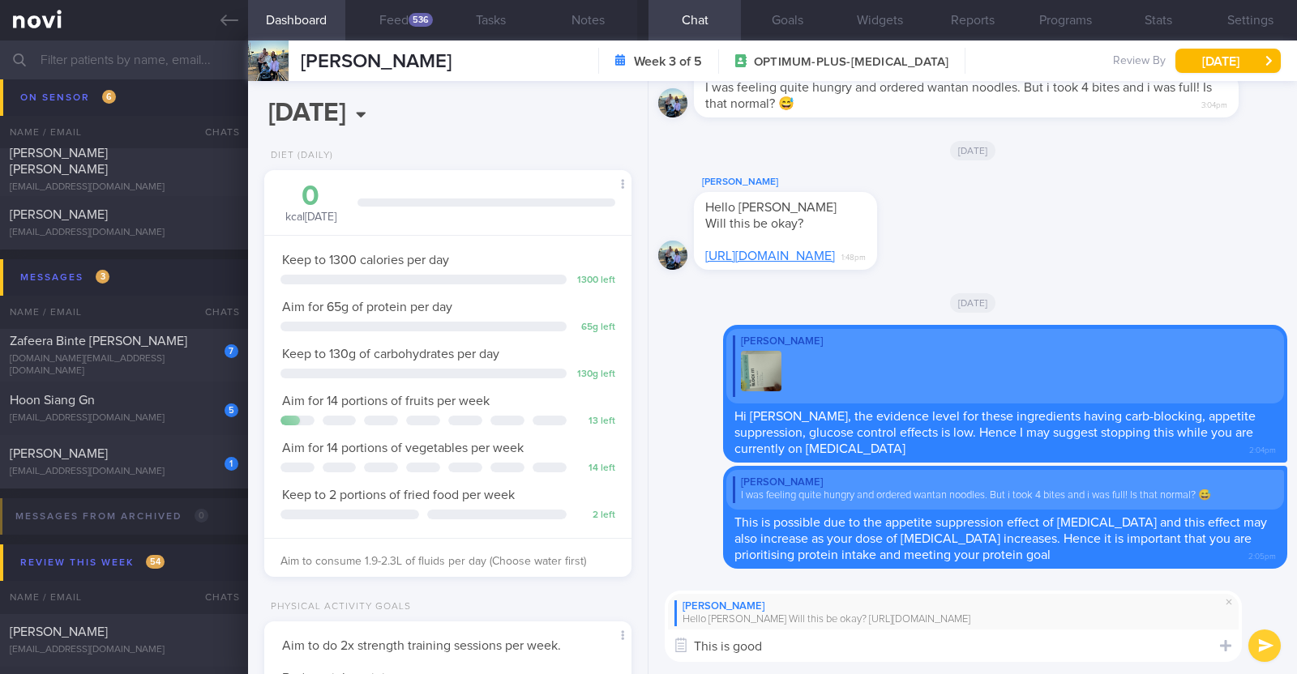
paste textarea "👍"
type textarea "This is good 👍"
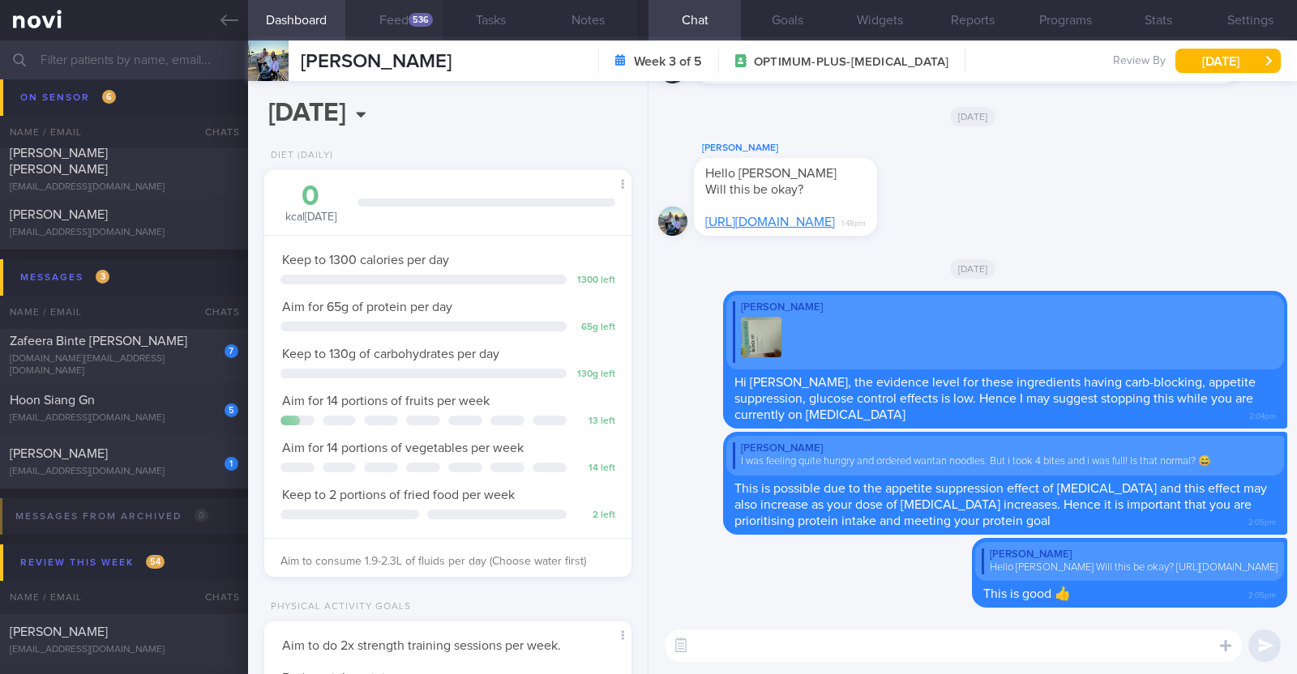
click at [432, 25] on button "Feed 536" at bounding box center [393, 20] width 97 height 41
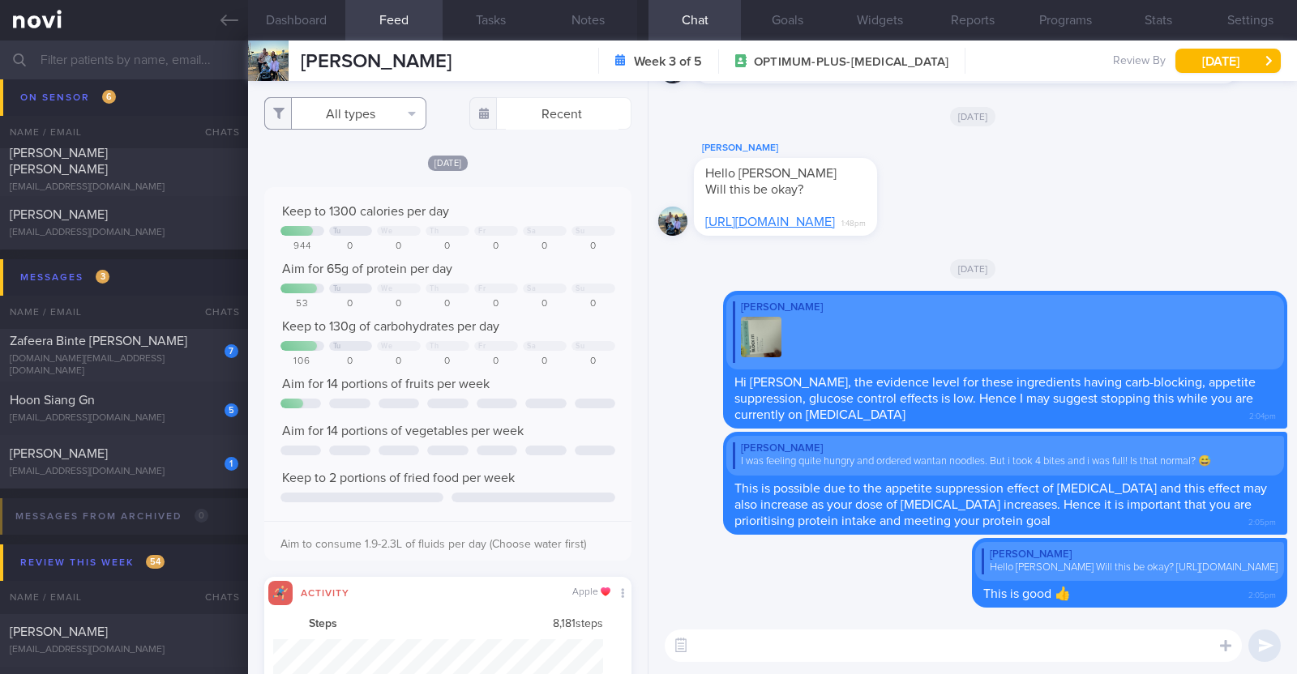
click at [380, 106] on button "All types" at bounding box center [345, 113] width 162 height 32
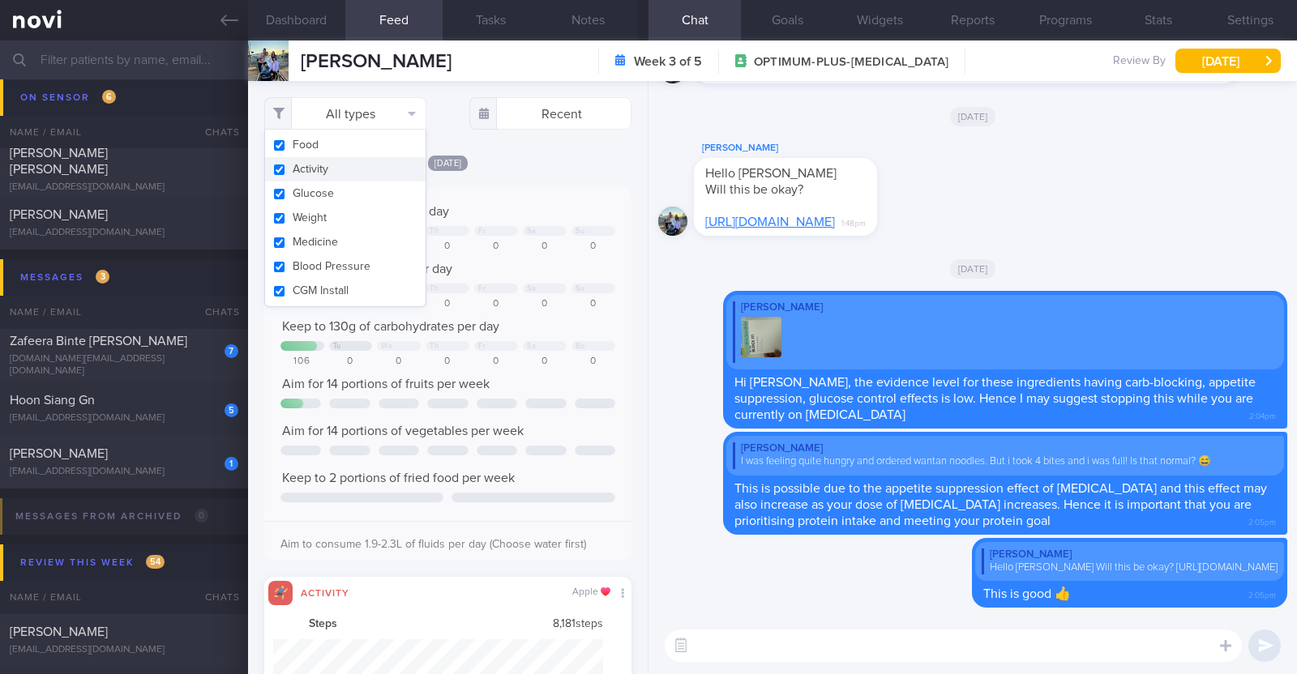
click at [337, 157] on button "Activity" at bounding box center [345, 169] width 160 height 24
checkbox input "false"
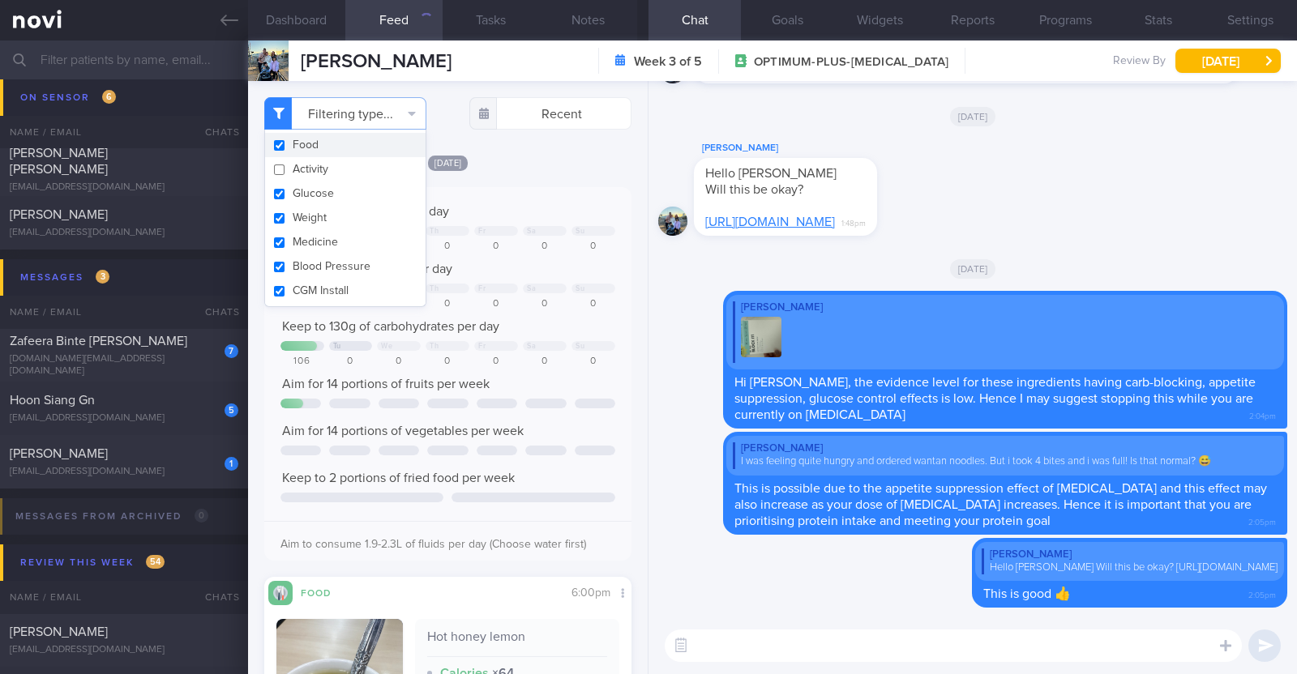
click at [546, 148] on div "Filtering type... Food Activity Glucose Weight Medicine Blood Pressure [MEDICAL…" at bounding box center [448, 377] width 400 height 593
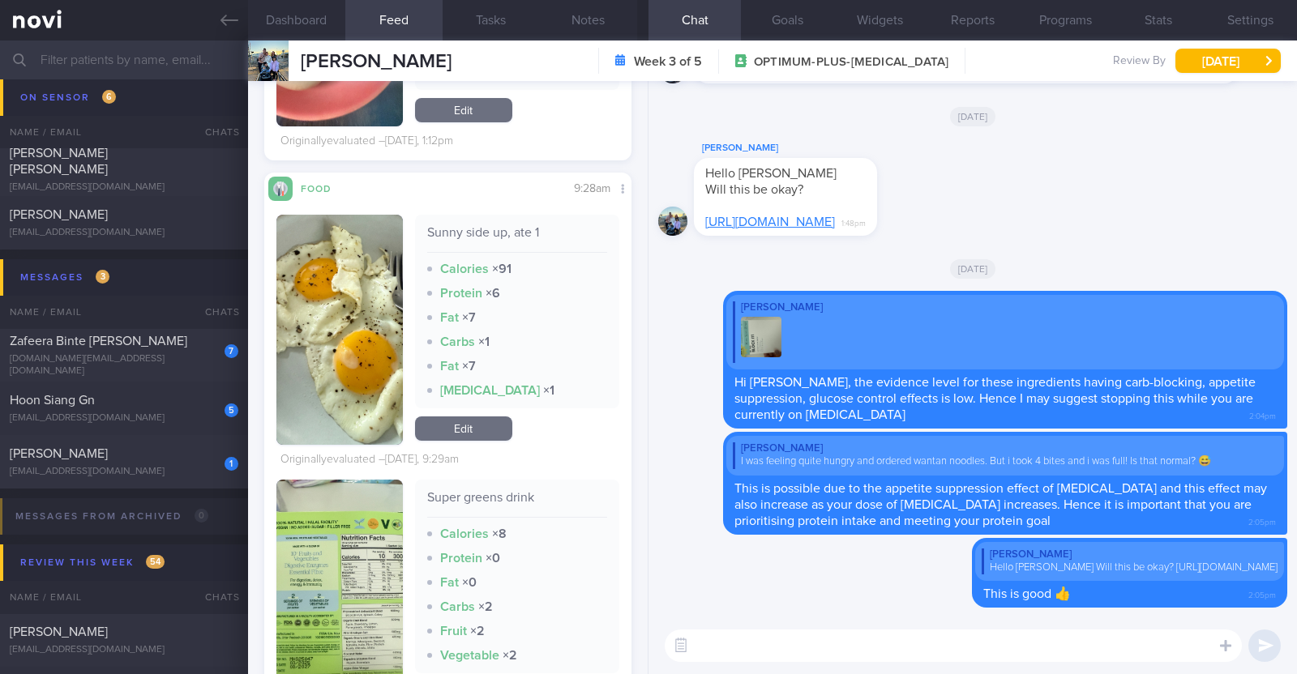
scroll to position [2229, 0]
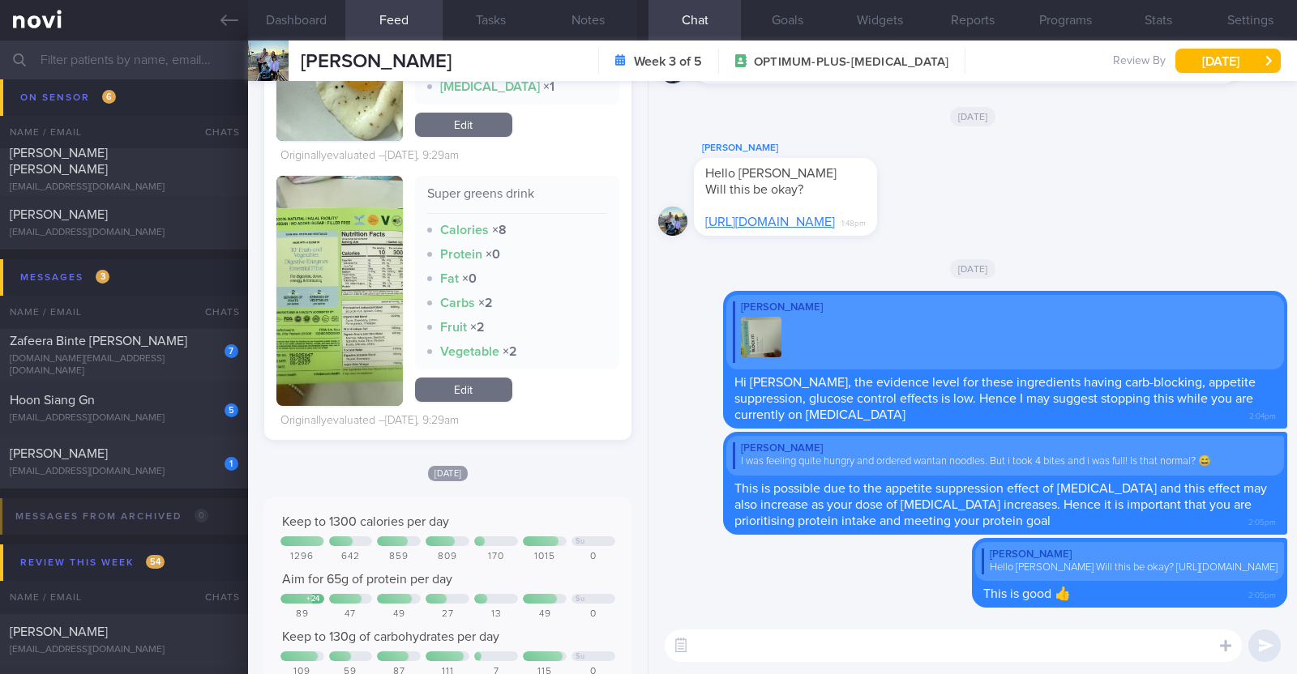
click at [336, 281] on button "button" at bounding box center [339, 291] width 126 height 230
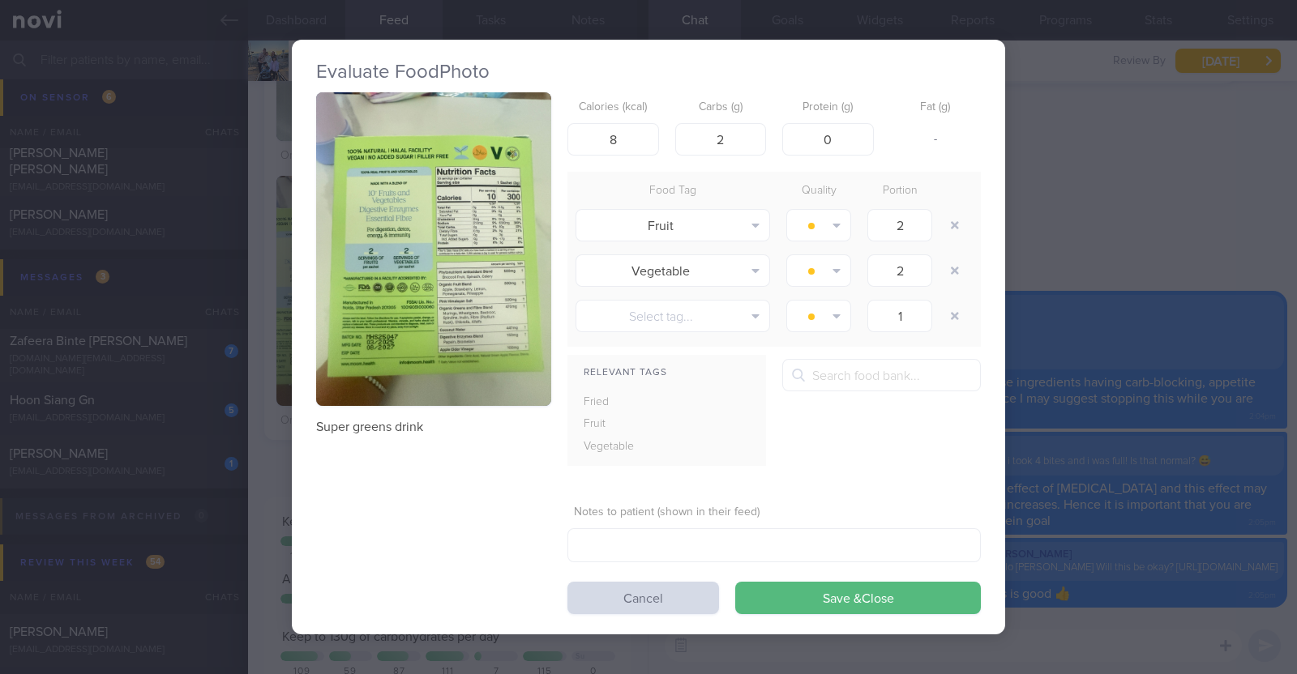
click at [336, 281] on button "button" at bounding box center [433, 249] width 235 height 314
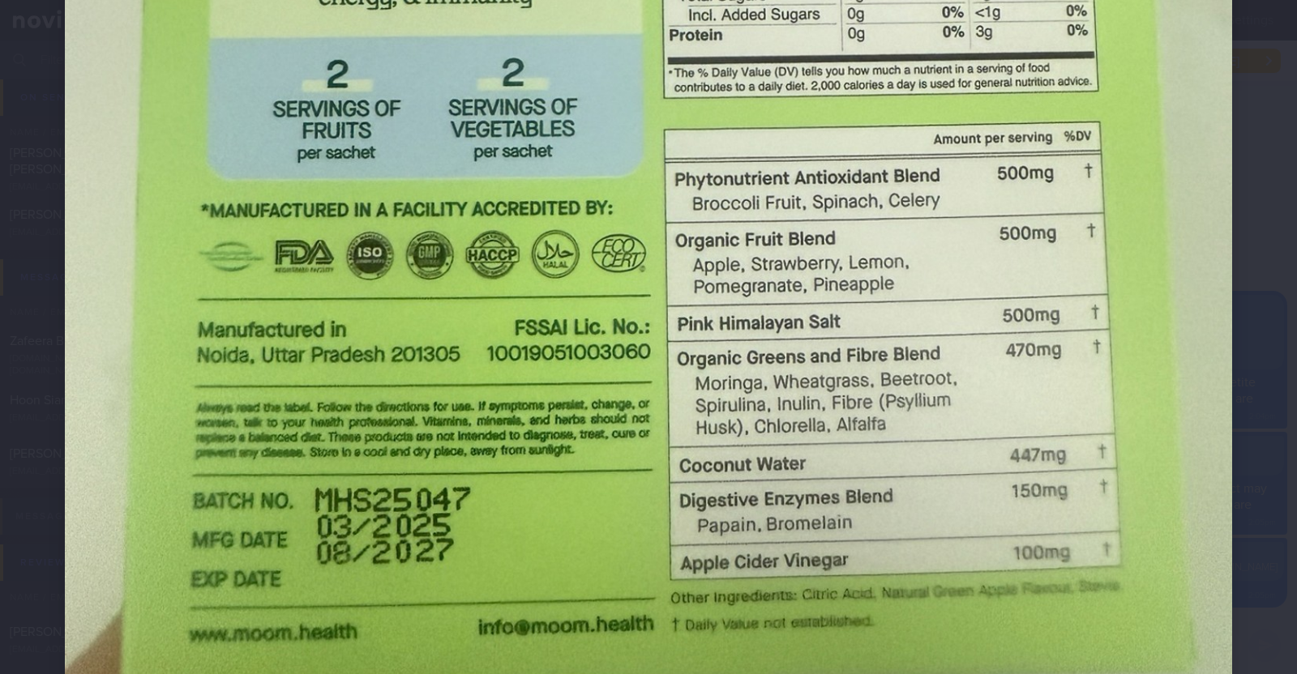
scroll to position [810, 0]
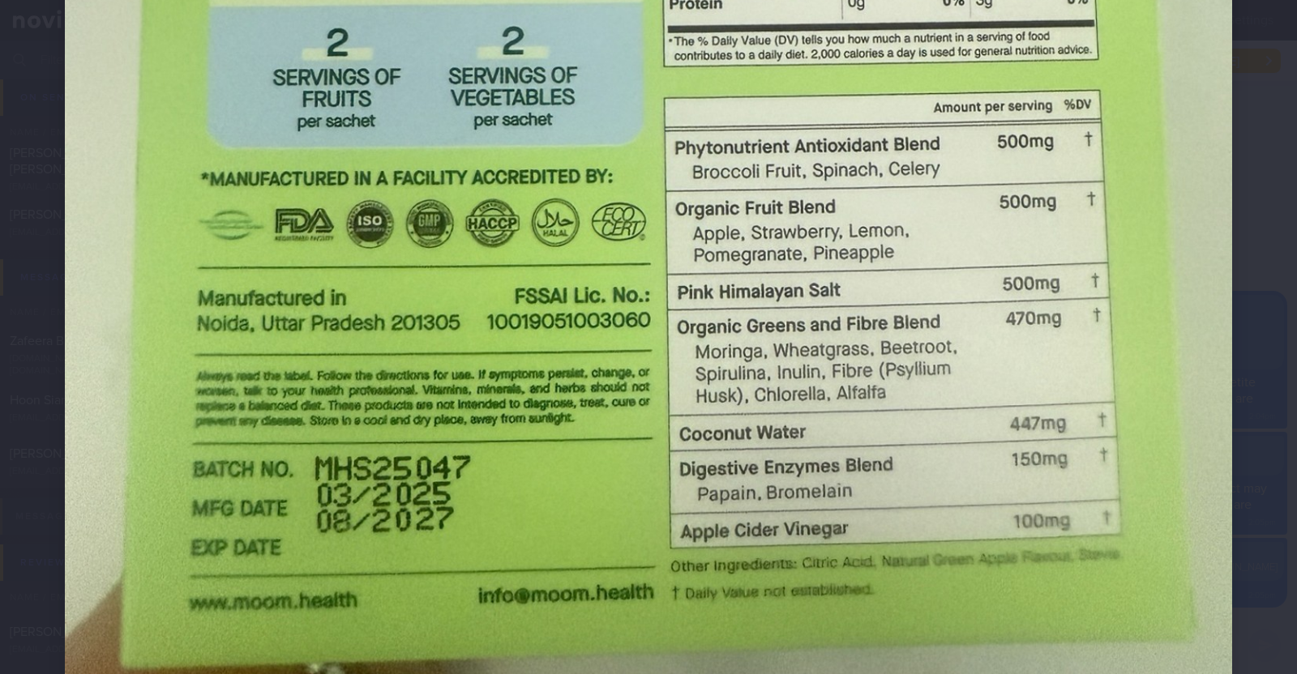
click at [36, 335] on div at bounding box center [648, 33] width 1297 height 1686
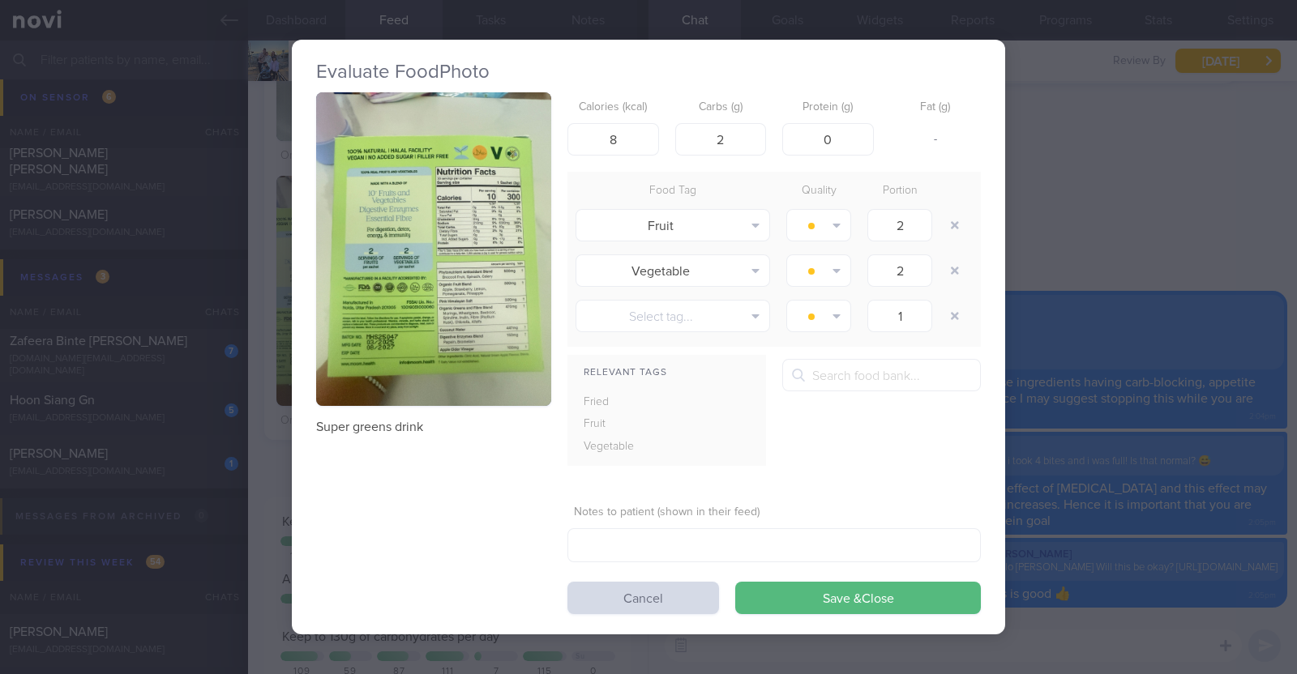
click at [272, 439] on div "Evaluate Food Photo Super greens drink Calories (kcal) 8 Carbs (g) 2 Protein (g…" at bounding box center [648, 337] width 1297 height 674
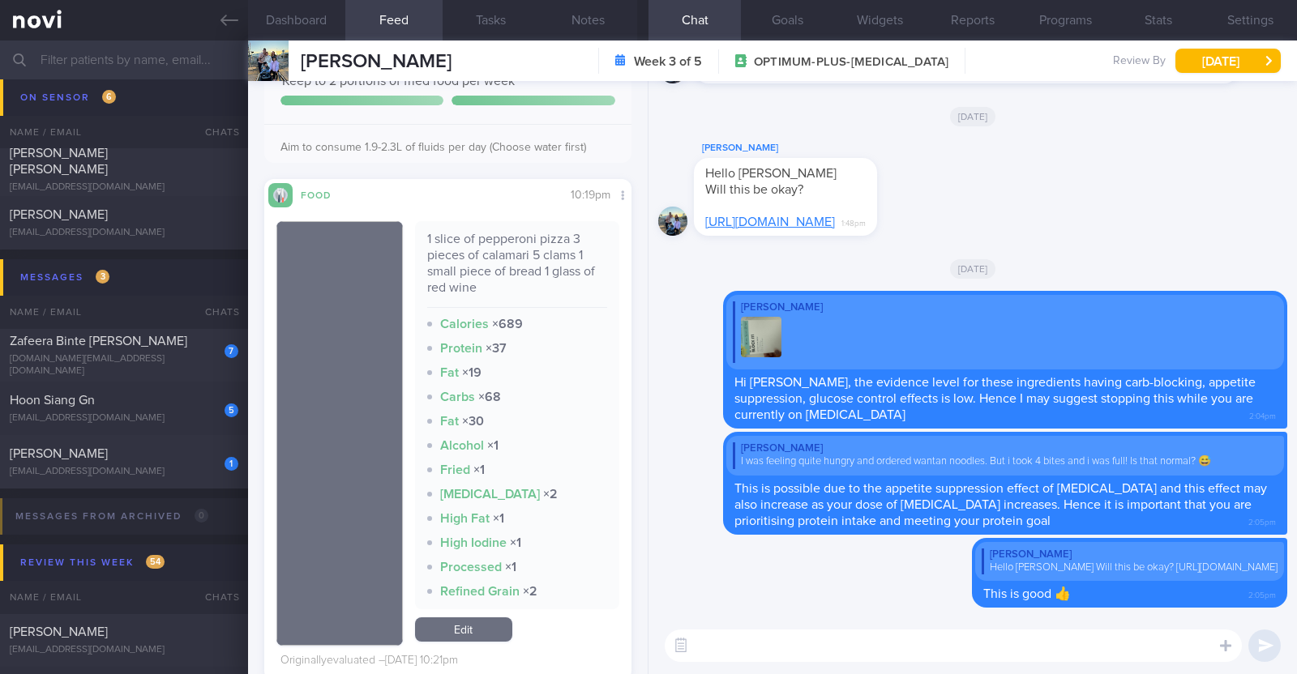
scroll to position [3140, 0]
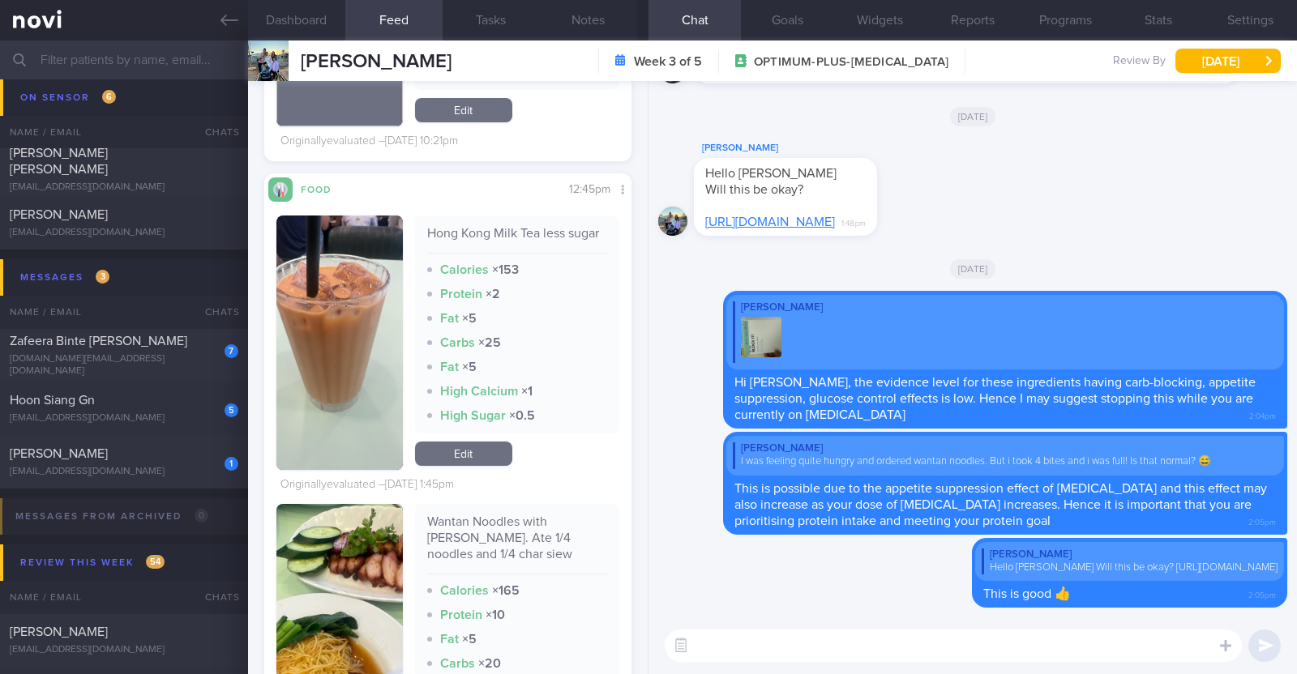
click at [888, 652] on textarea at bounding box center [953, 646] width 577 height 32
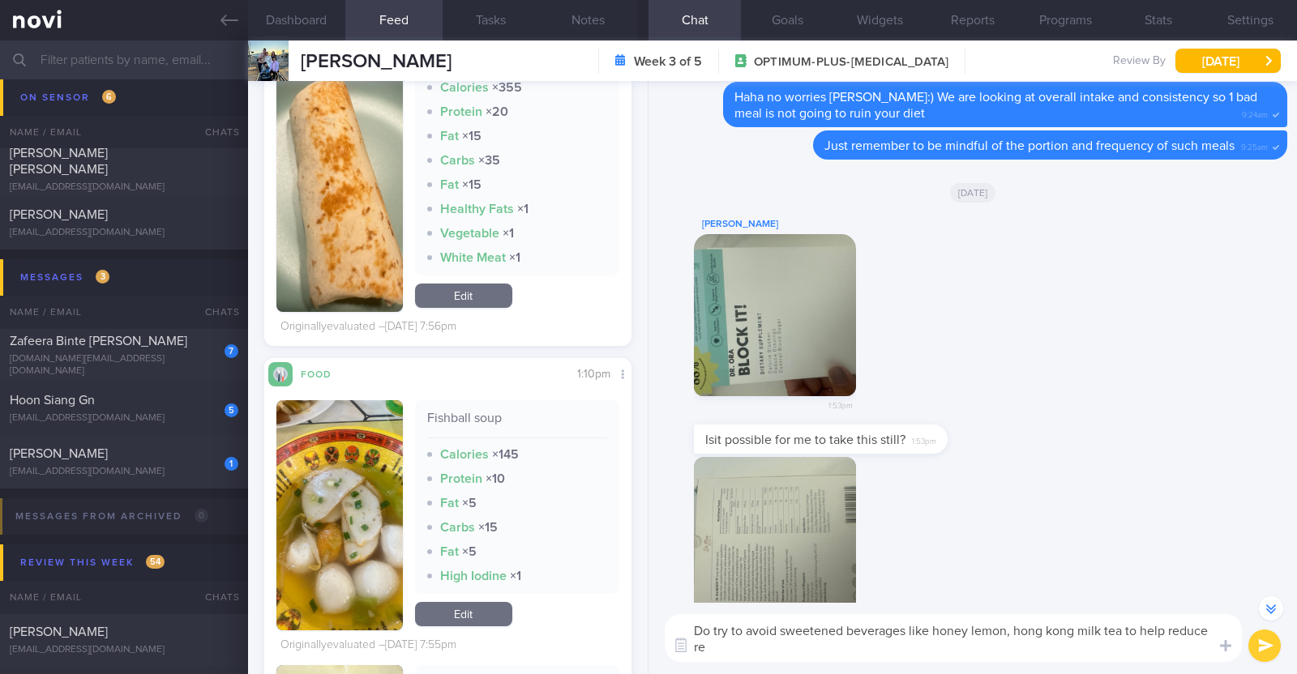
scroll to position [-639, 0]
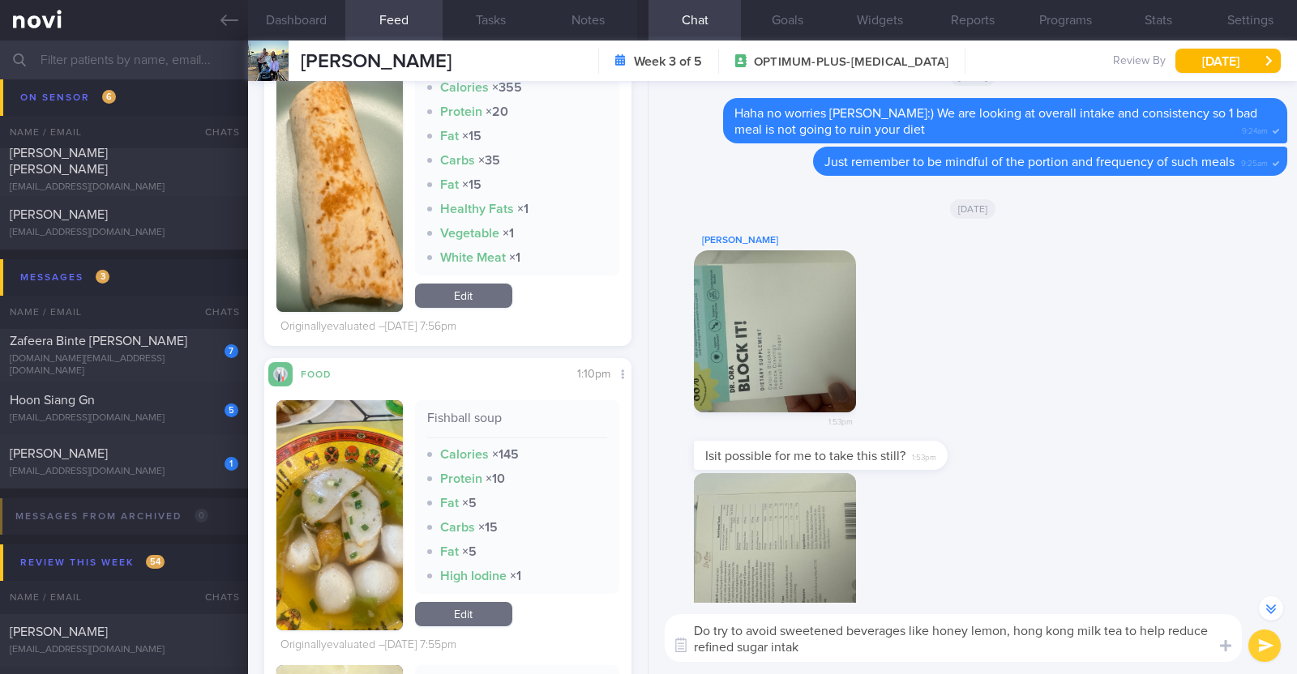
type textarea "Do try to avoid sweetened beverages like honey lemon, hong kong milk tea to hel…"
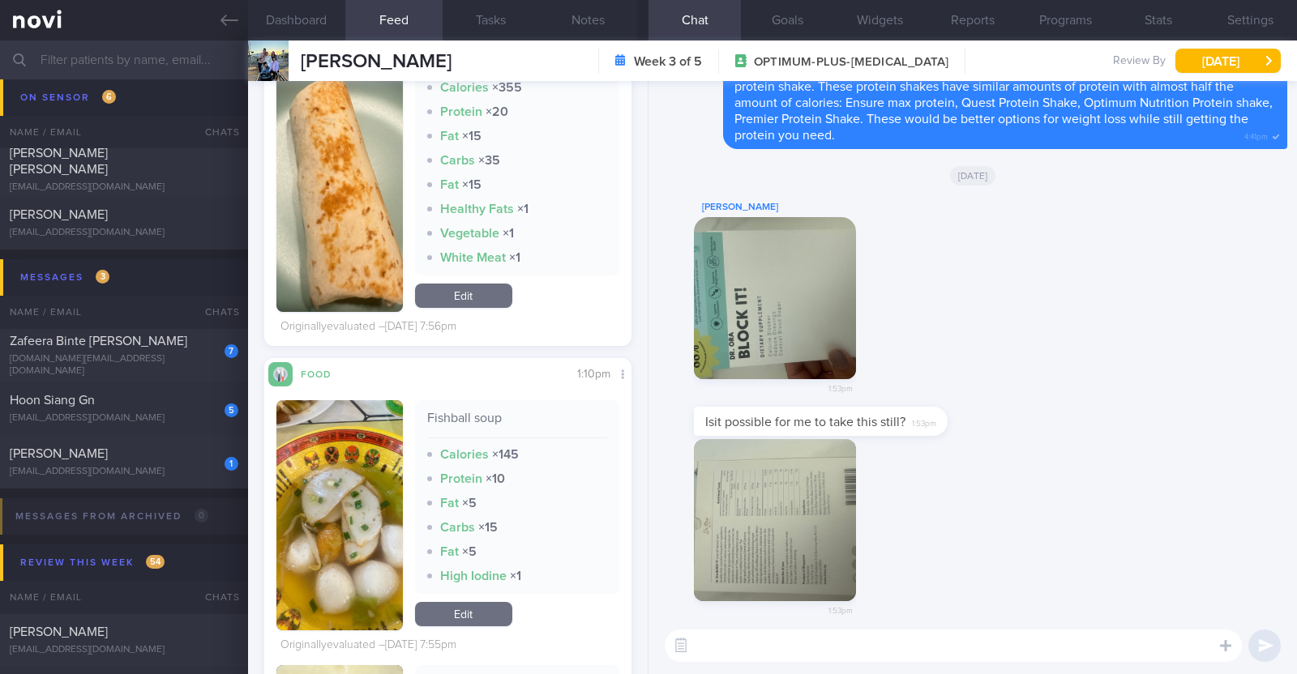
scroll to position [0, 0]
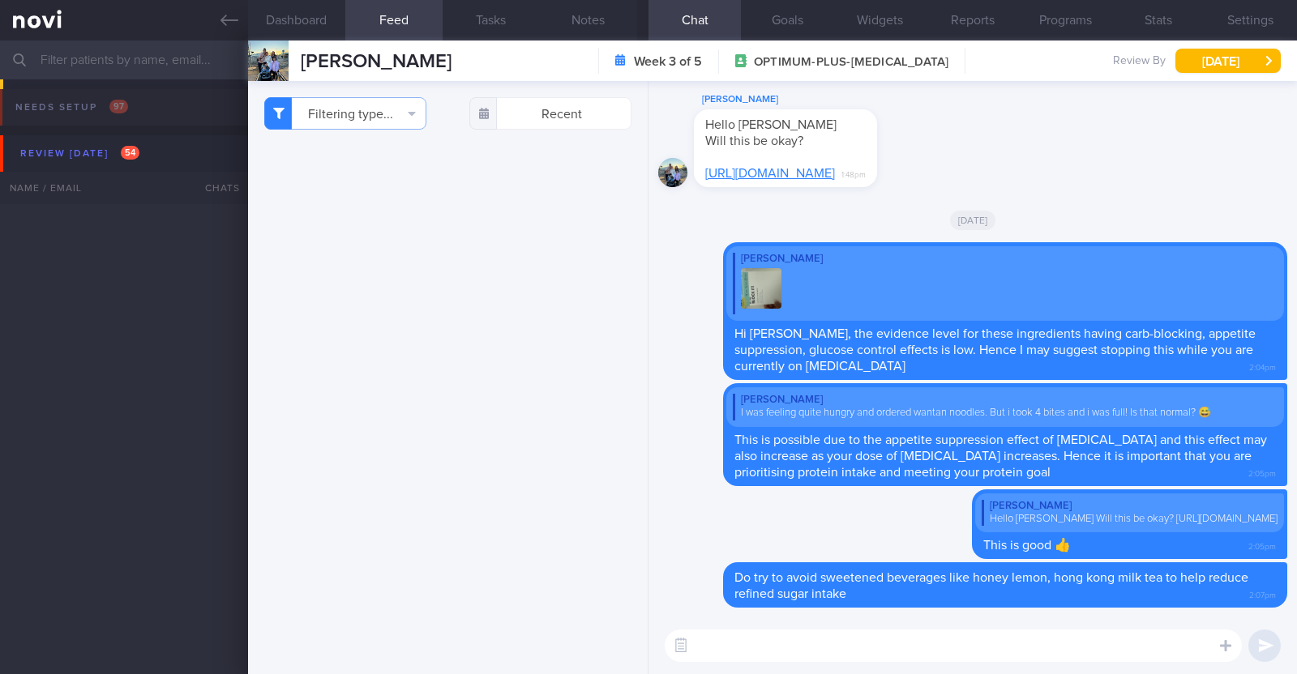
select select "8"
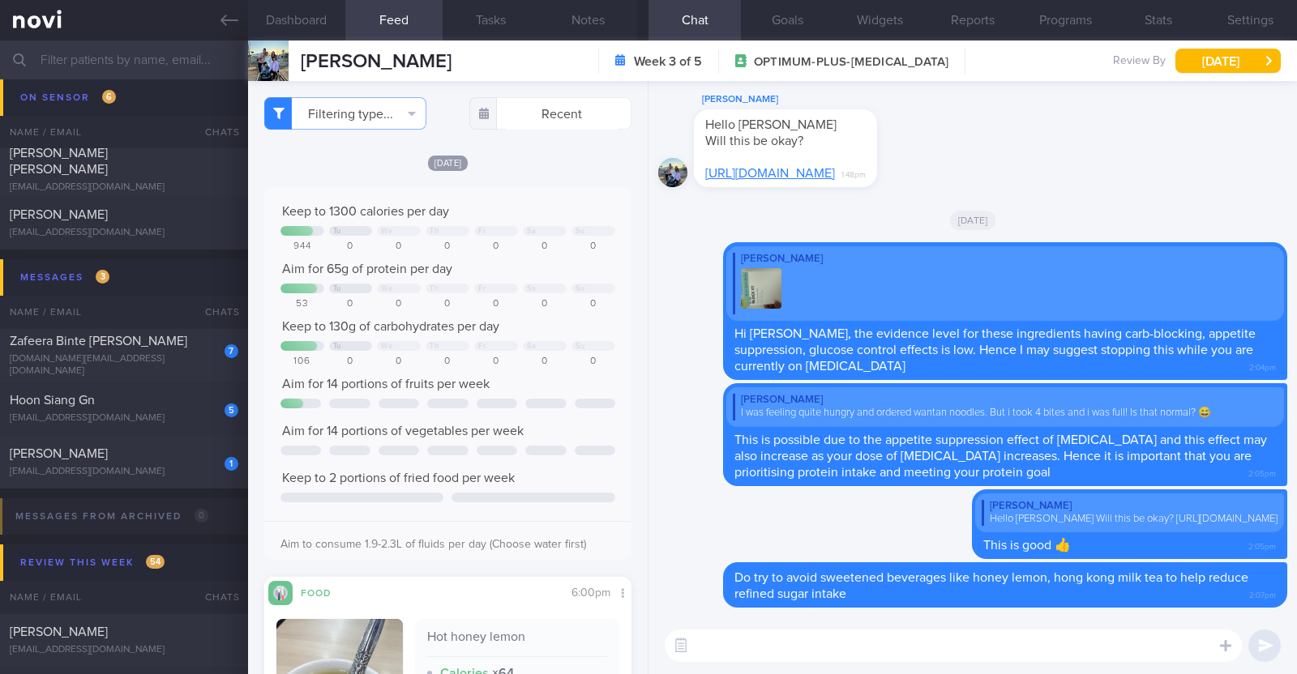
click at [855, 643] on textarea at bounding box center [953, 646] width 577 height 32
paste textarea "Here are some ways to make a pizza meal more balanced: 1) Control portion to 1-…"
type textarea "Here are some ways to make a pizza meal more balanced: 1) Control portion to 1-…"
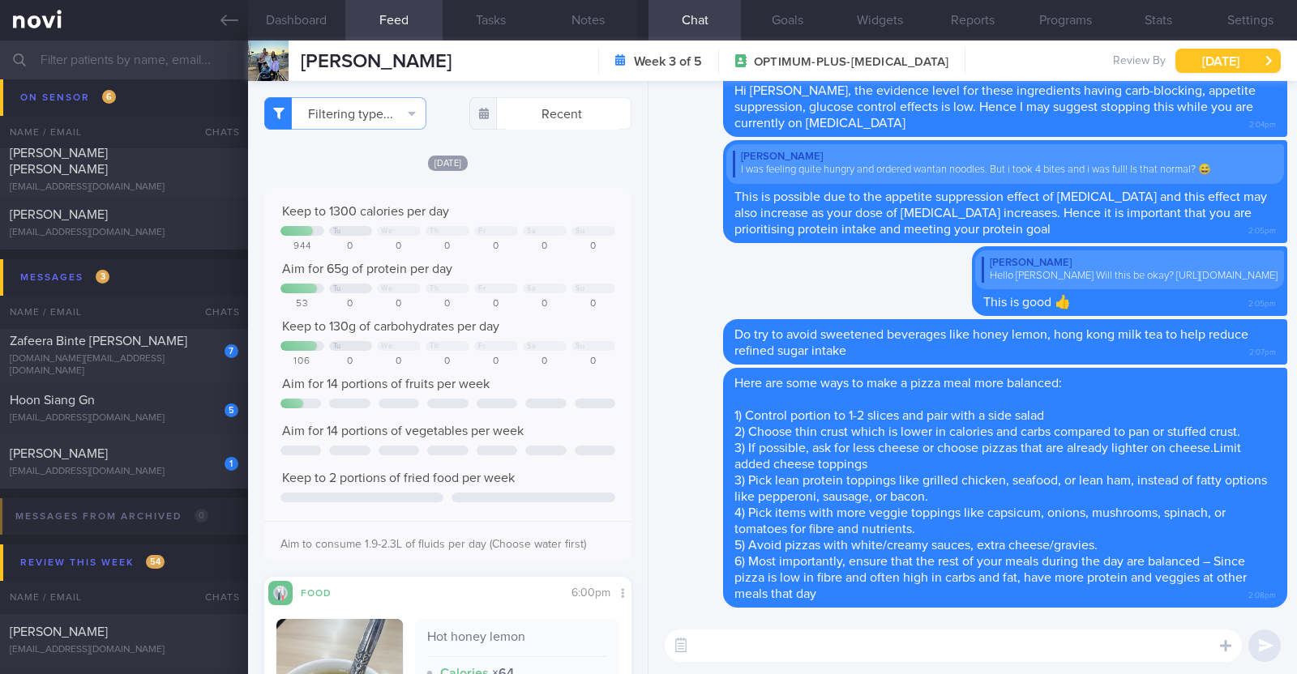
click at [1216, 62] on button "[DATE]" at bounding box center [1227, 61] width 105 height 24
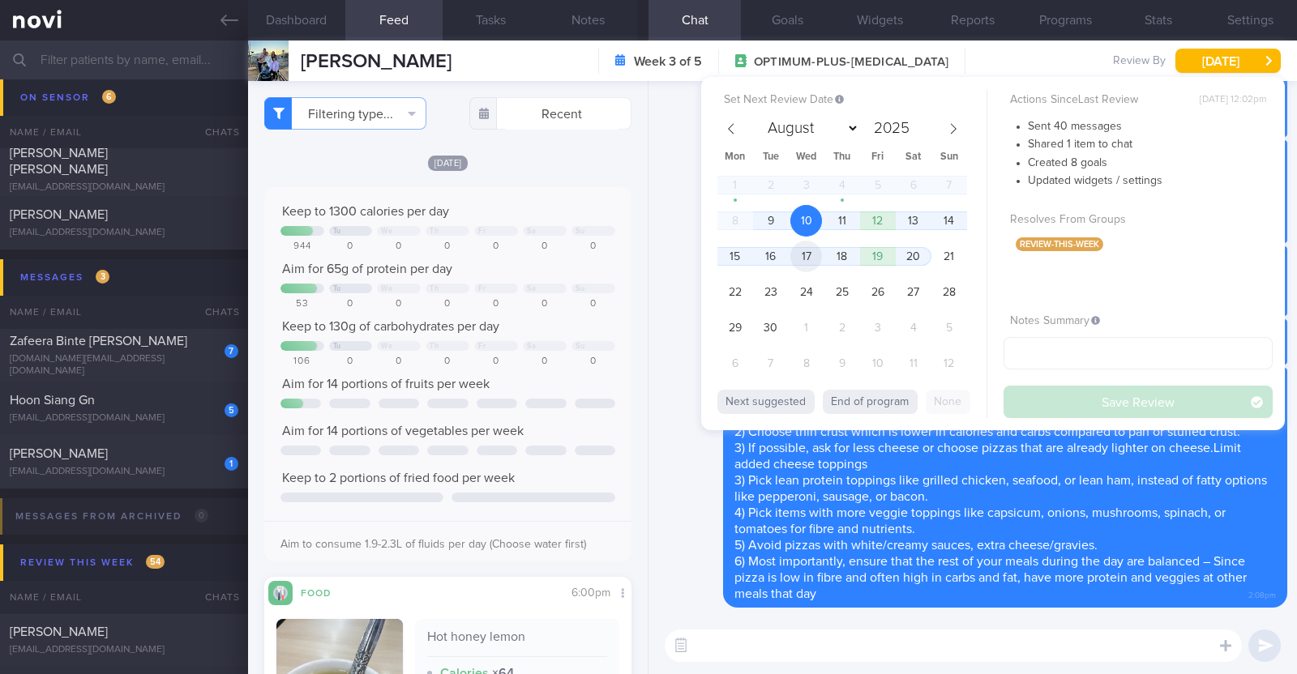
click at [811, 254] on span "17" at bounding box center [806, 257] width 32 height 32
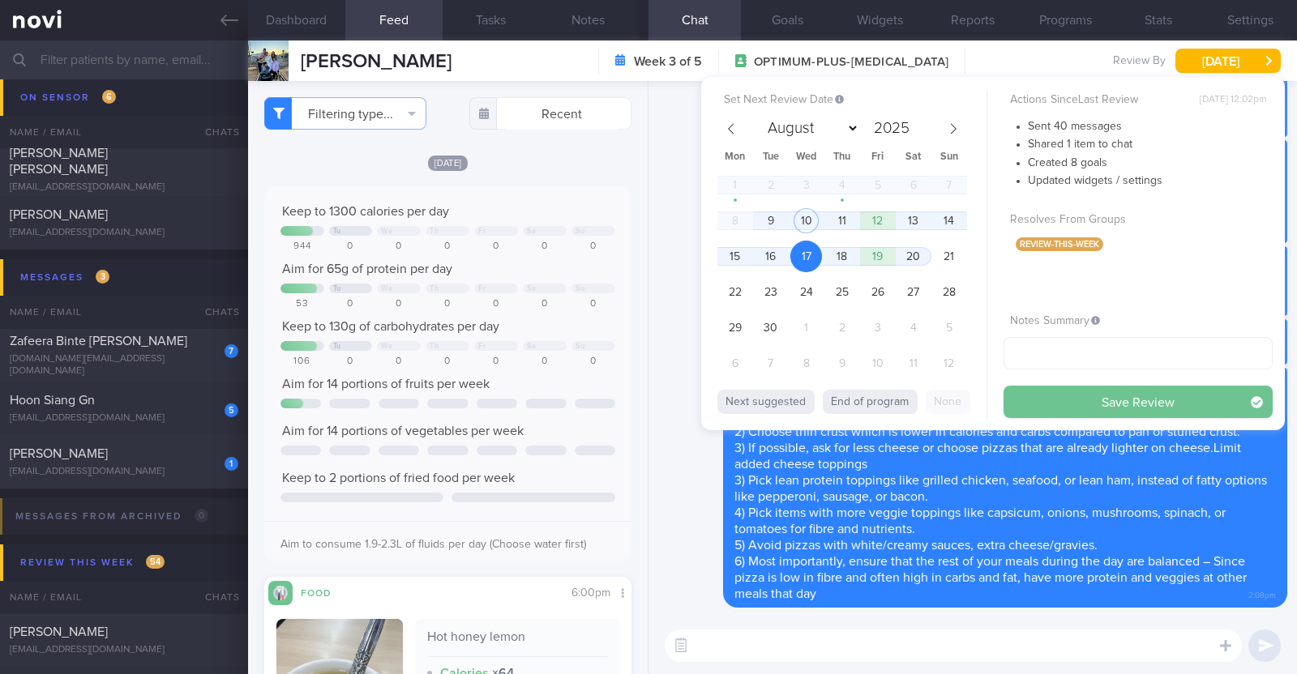
click at [1046, 398] on button "Save Review" at bounding box center [1137, 402] width 269 height 32
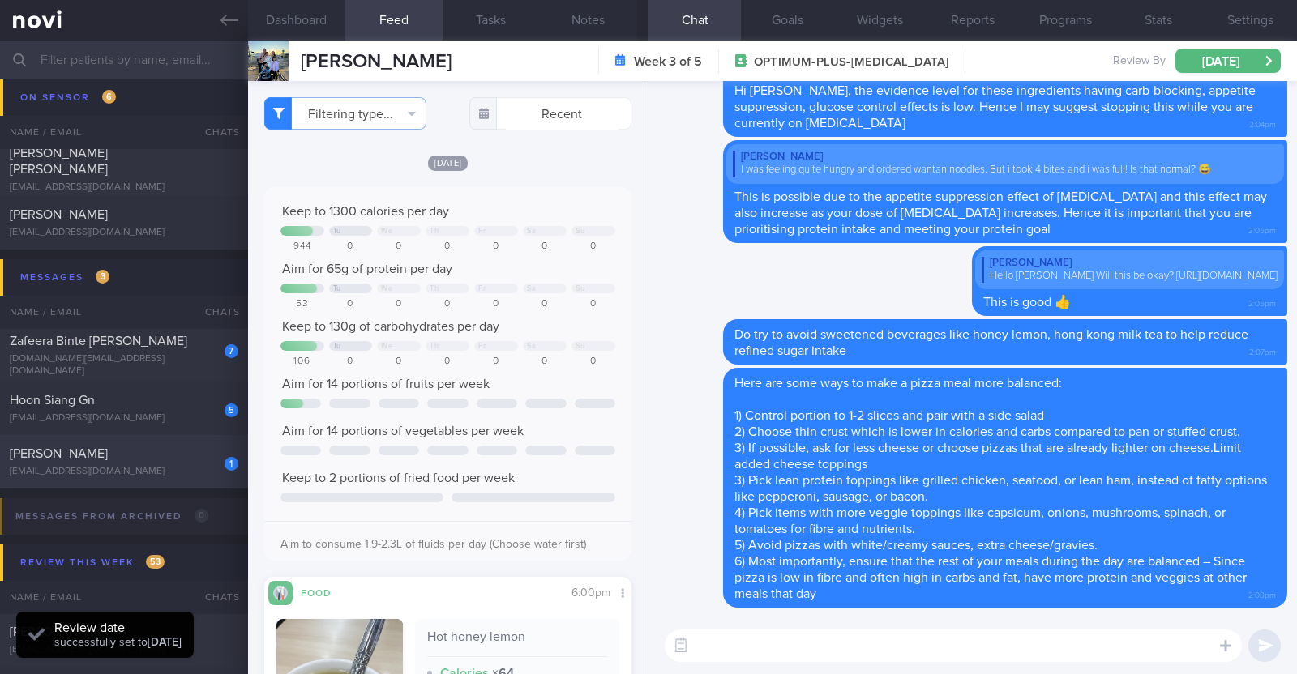
click at [165, 471] on div "[EMAIL_ADDRESS][DOMAIN_NAME]" at bounding box center [124, 472] width 229 height 12
type textarea "22M Nil PMHx/ Meds Running x 2/week (20min)"
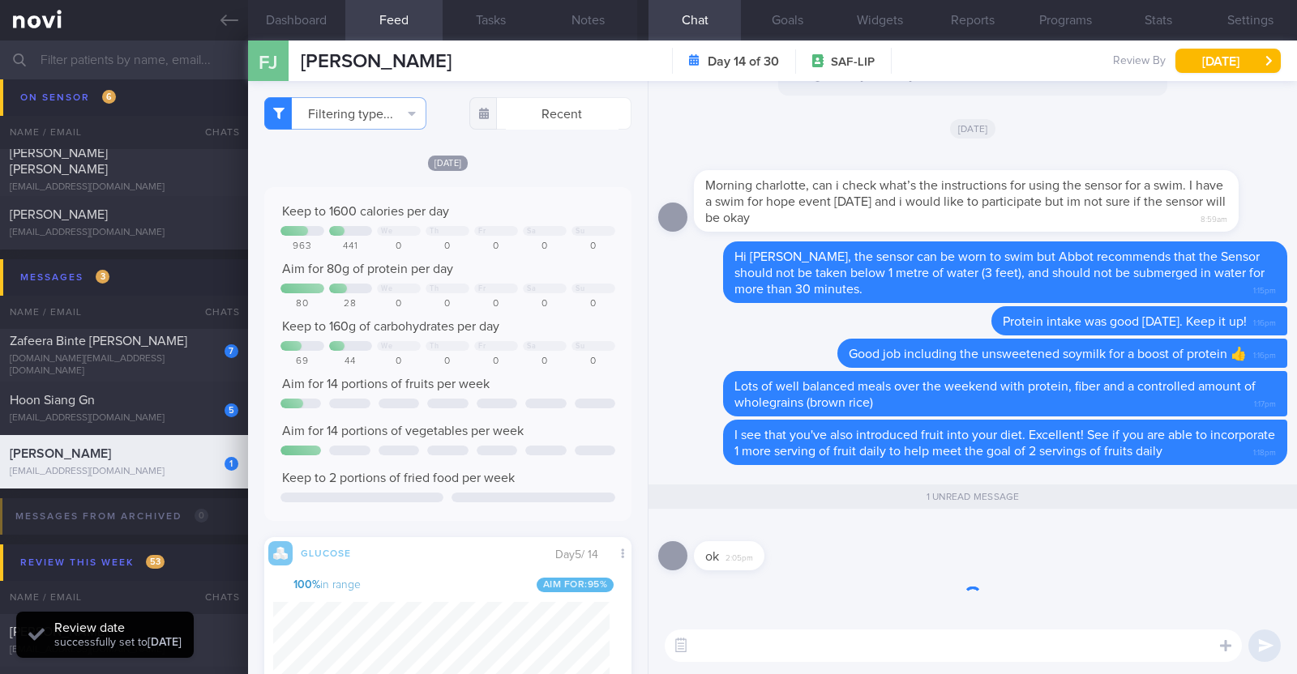
scroll to position [223, 336]
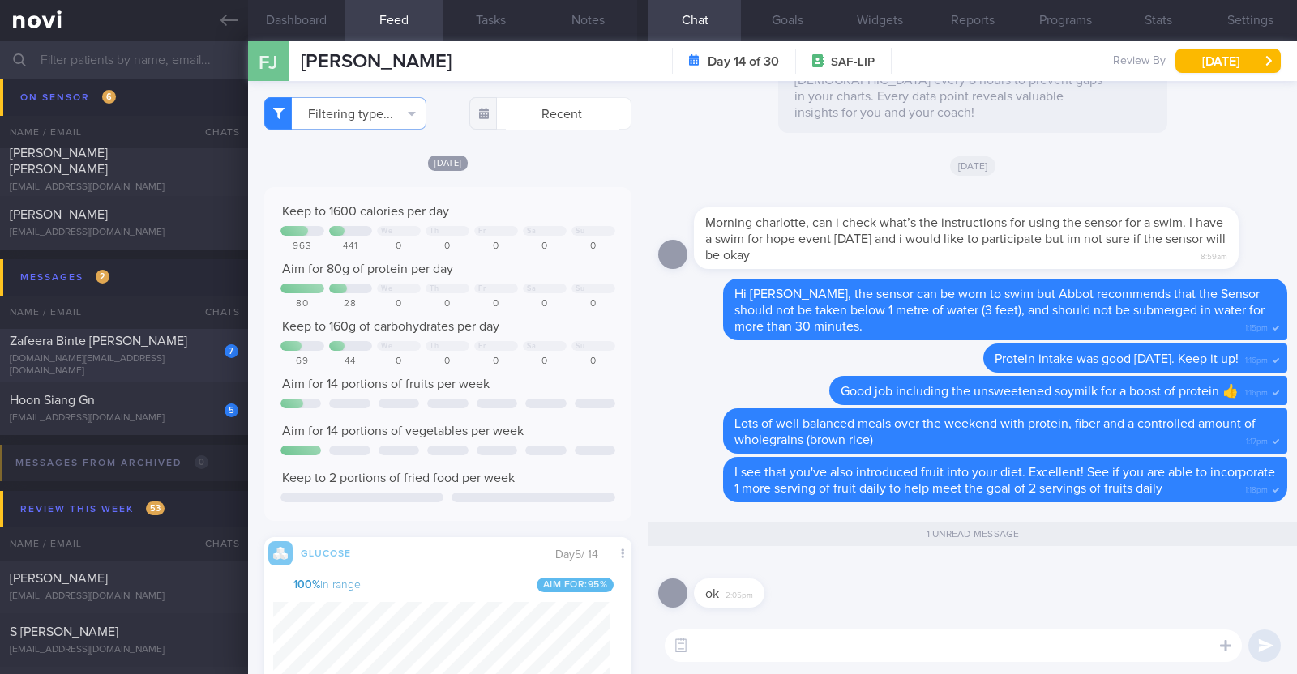
click at [126, 363] on div "[DOMAIN_NAME][EMAIL_ADDRESS][DOMAIN_NAME]" at bounding box center [124, 365] width 229 height 24
type input "R/v with Dr [DATE]."
type textarea "43F Comorbidities: 1. [MEDICAL_DATA] - diagnosed in [DATE] 2. Mild [MEDICAL_DAT…"
select select "9"
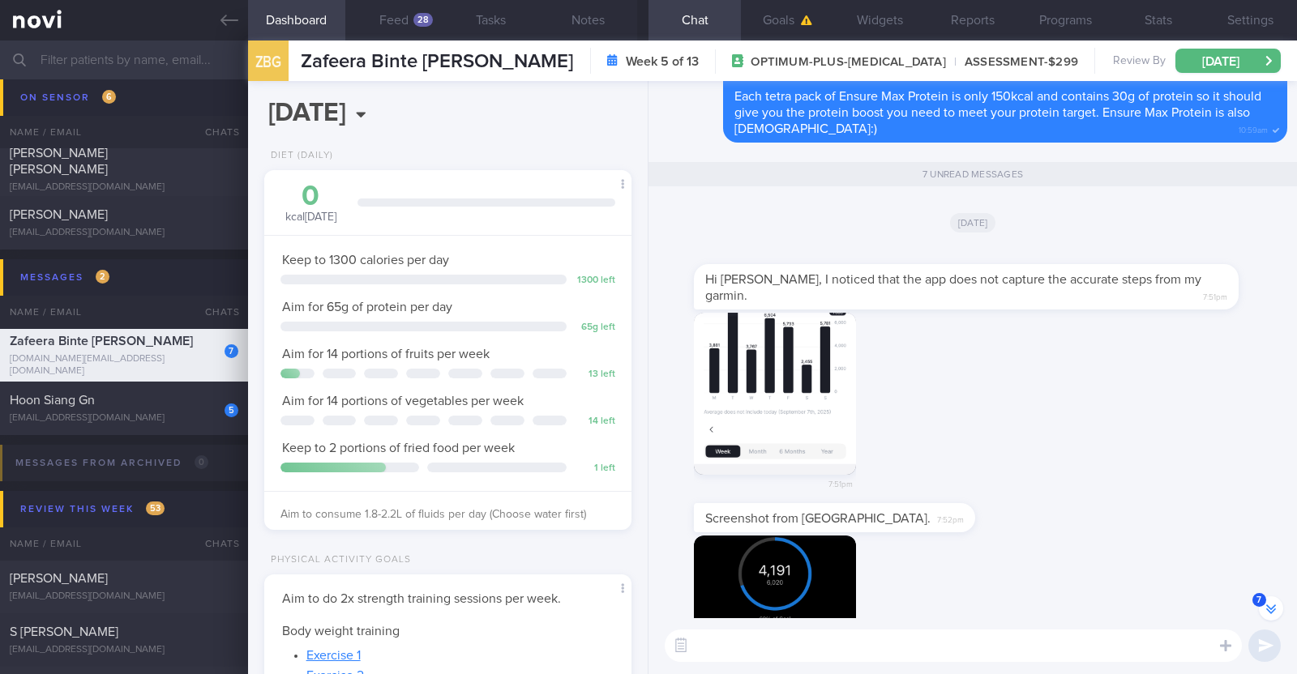
scroll to position [-607, 0]
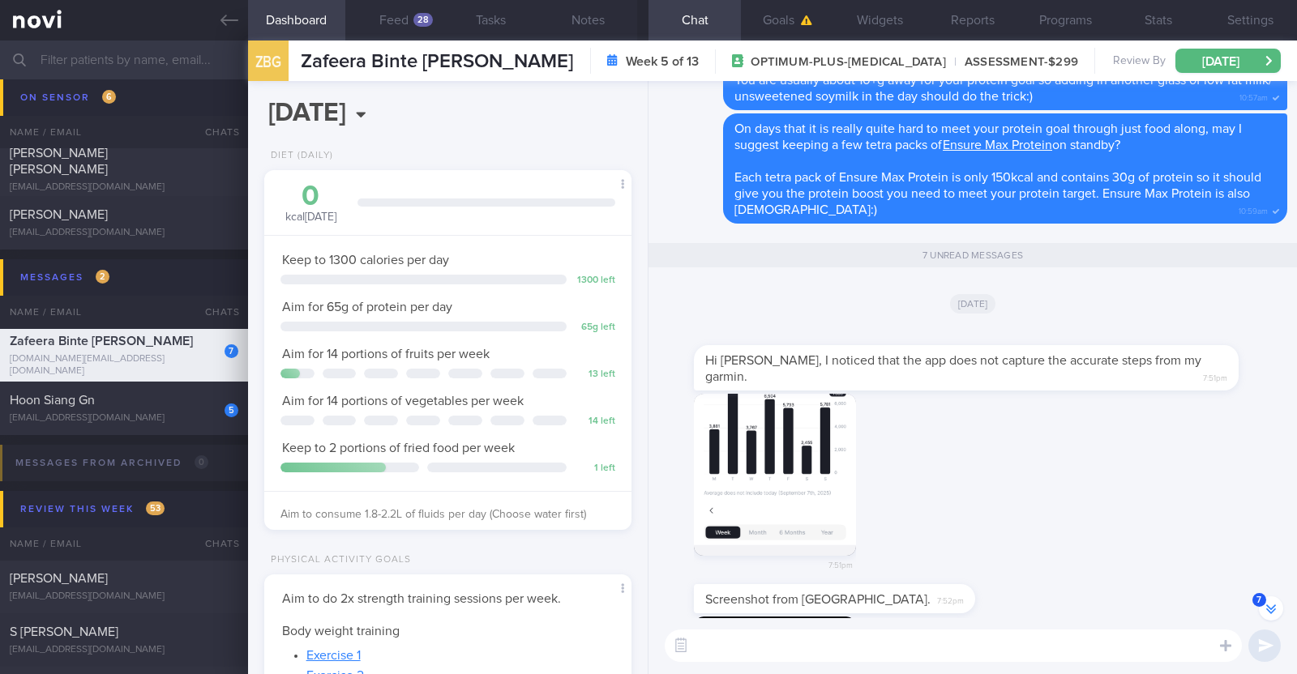
click at [820, 428] on button "button" at bounding box center [775, 475] width 162 height 162
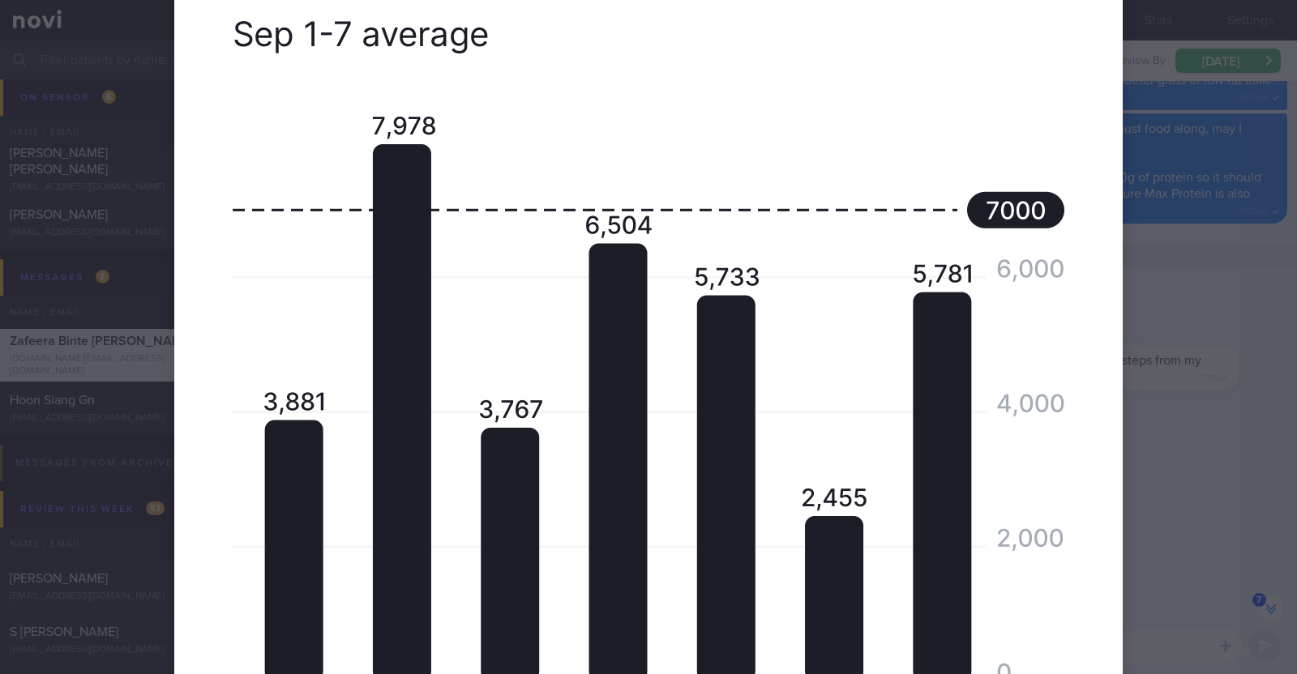
scroll to position [507, 0]
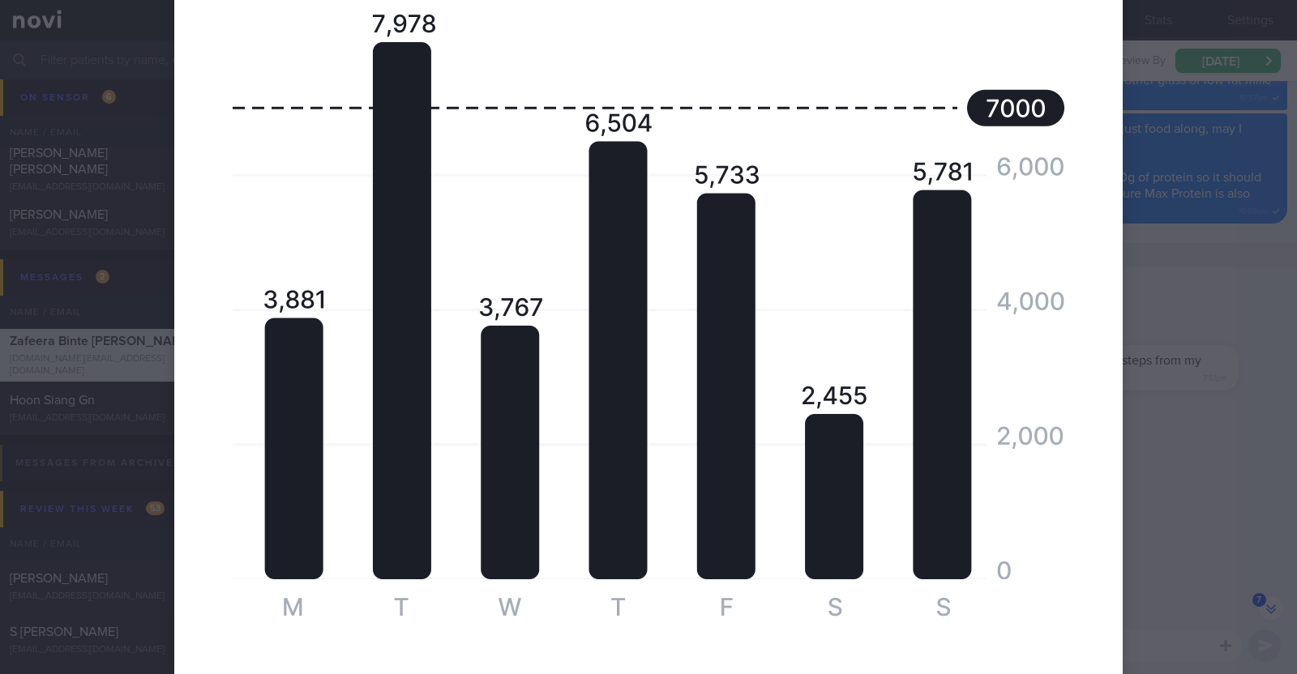
click at [1206, 456] on div at bounding box center [648, 337] width 1297 height 674
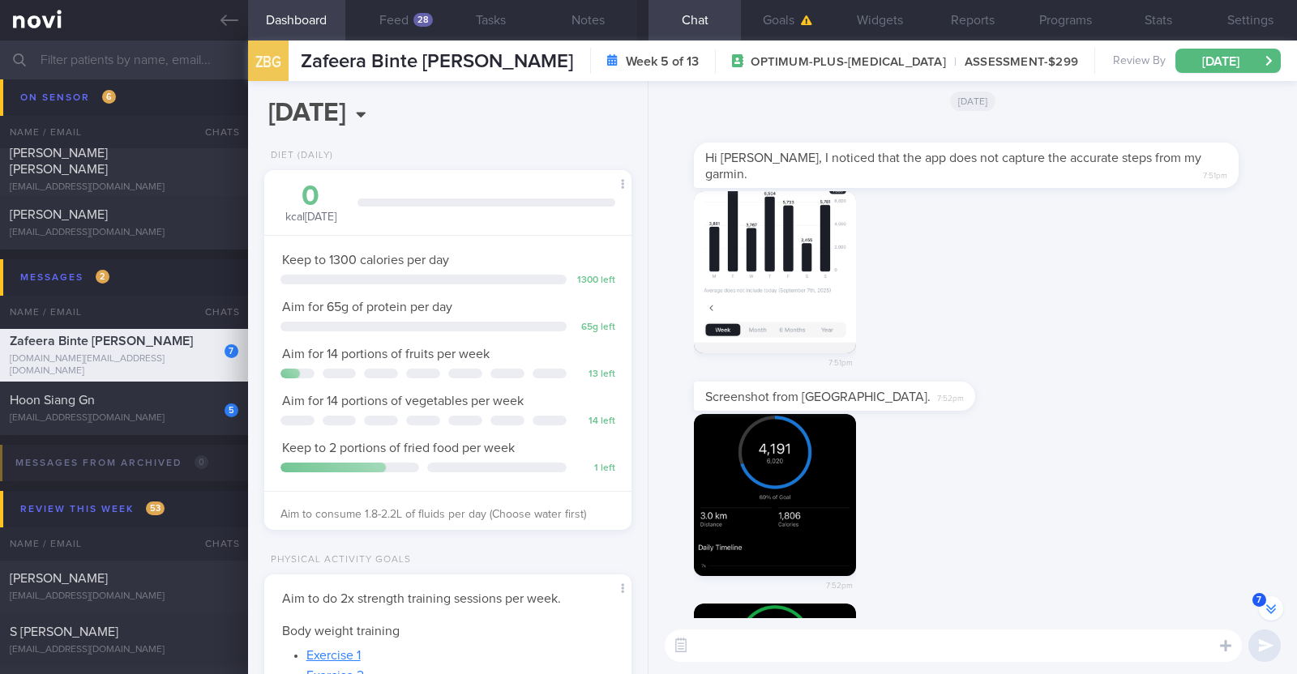
scroll to position [-303, 0]
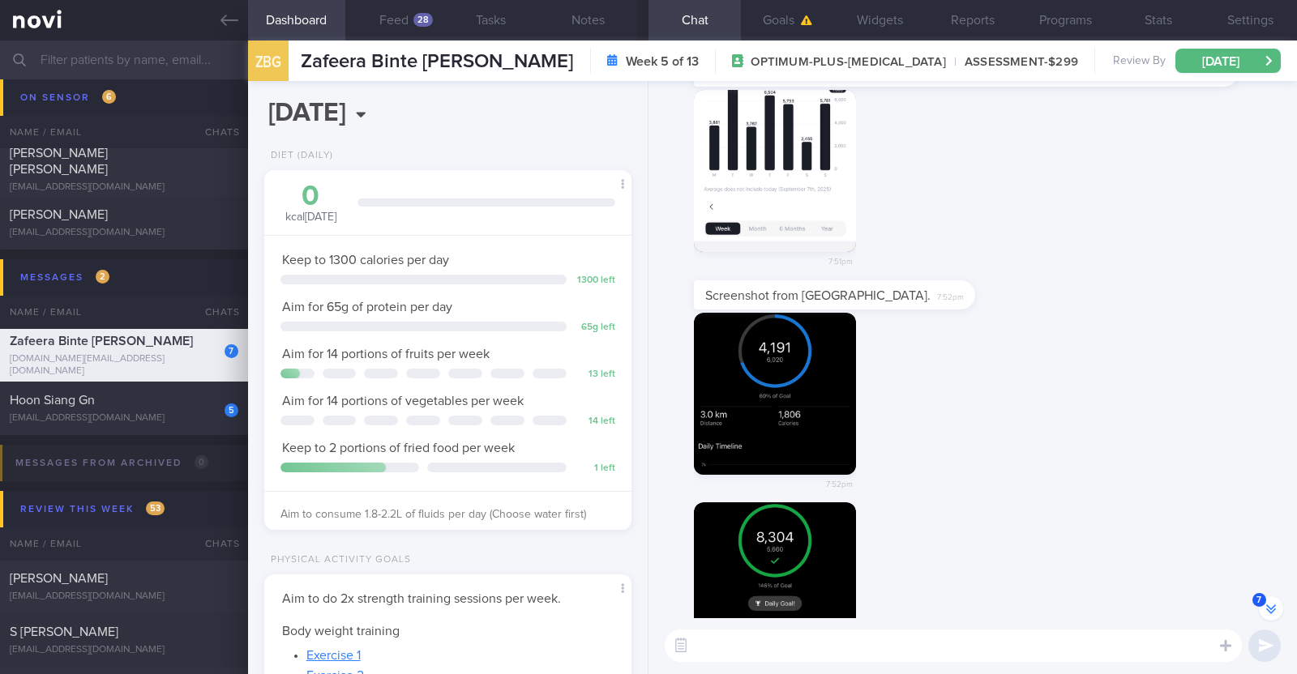
click at [795, 389] on button "button" at bounding box center [775, 394] width 162 height 162
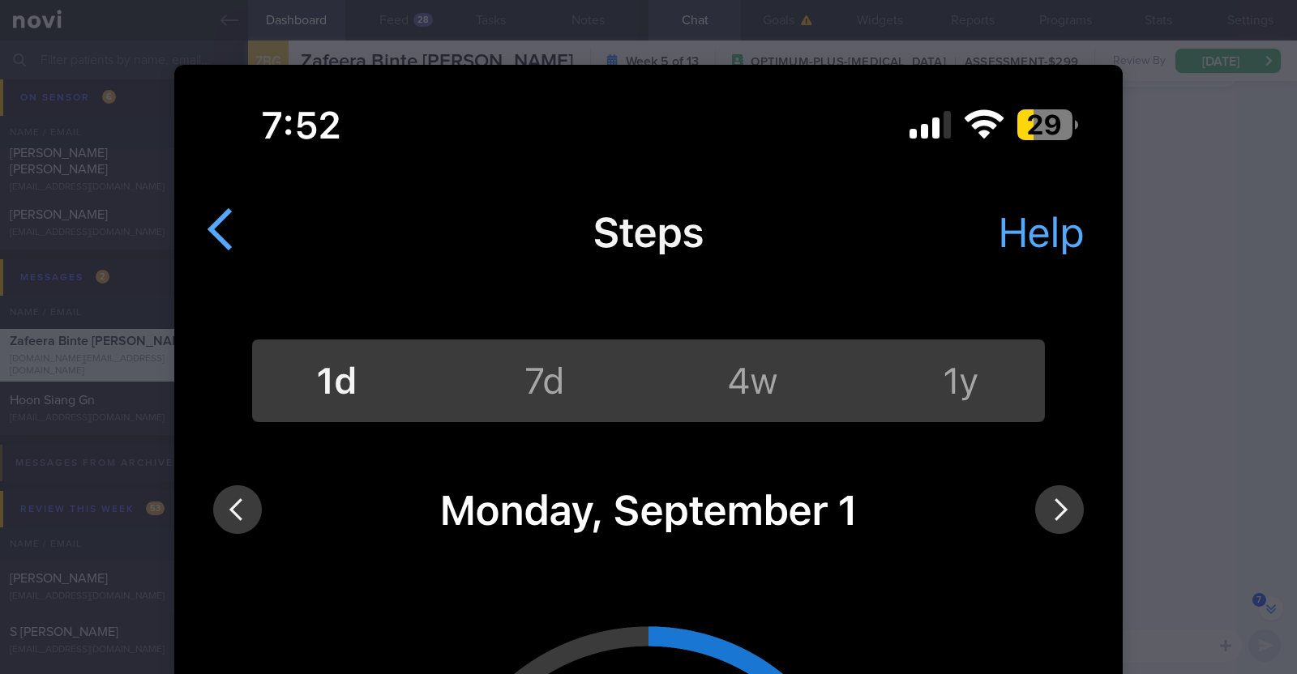
scroll to position [202, 0]
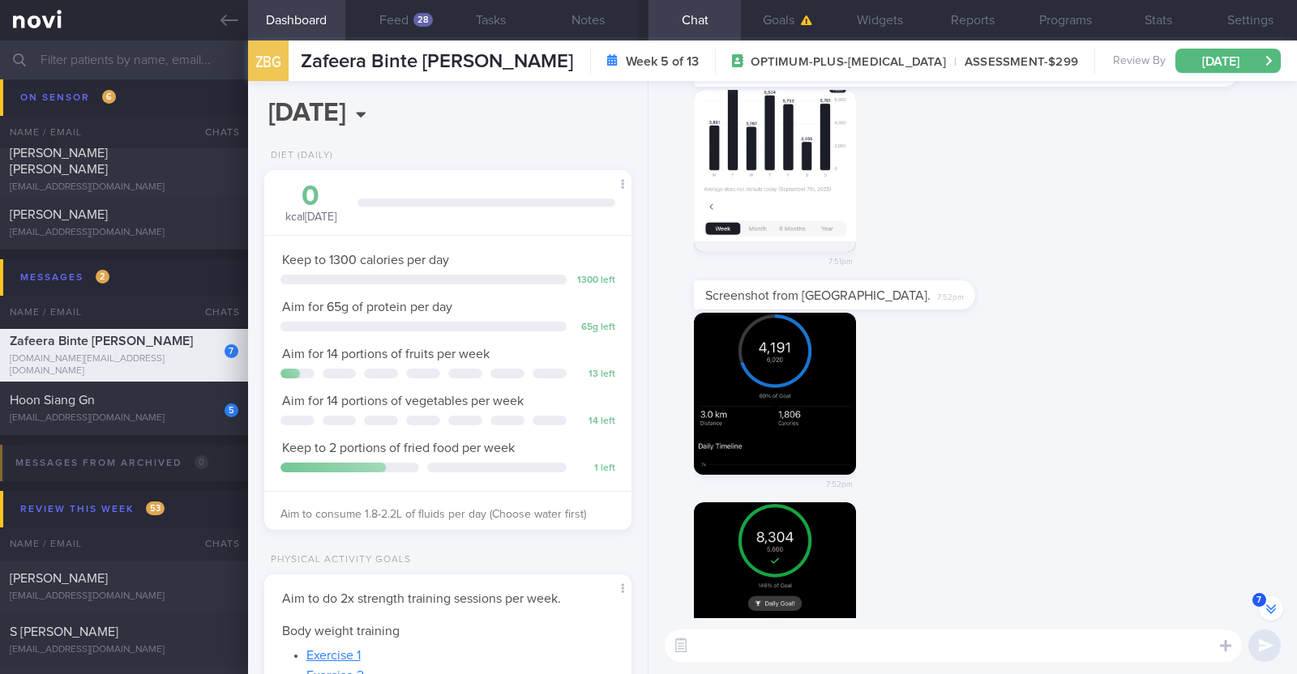
click at [755, 192] on button "button" at bounding box center [775, 171] width 162 height 162
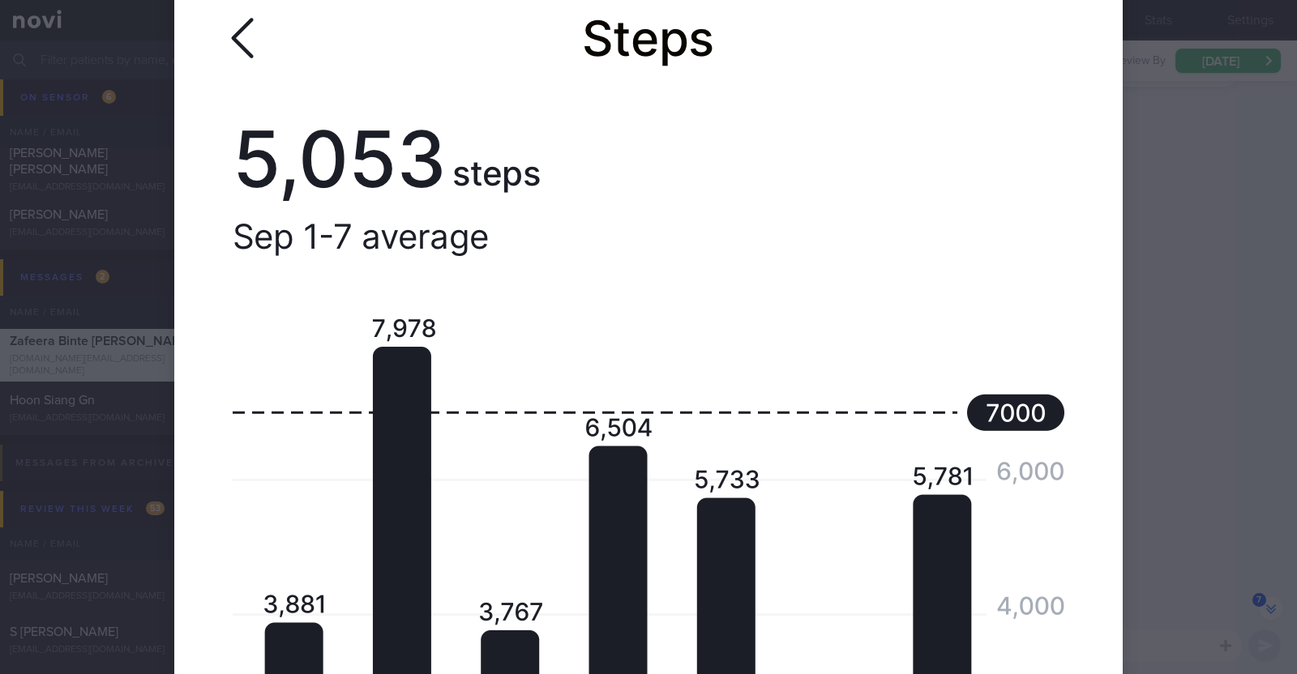
scroll to position [304, 0]
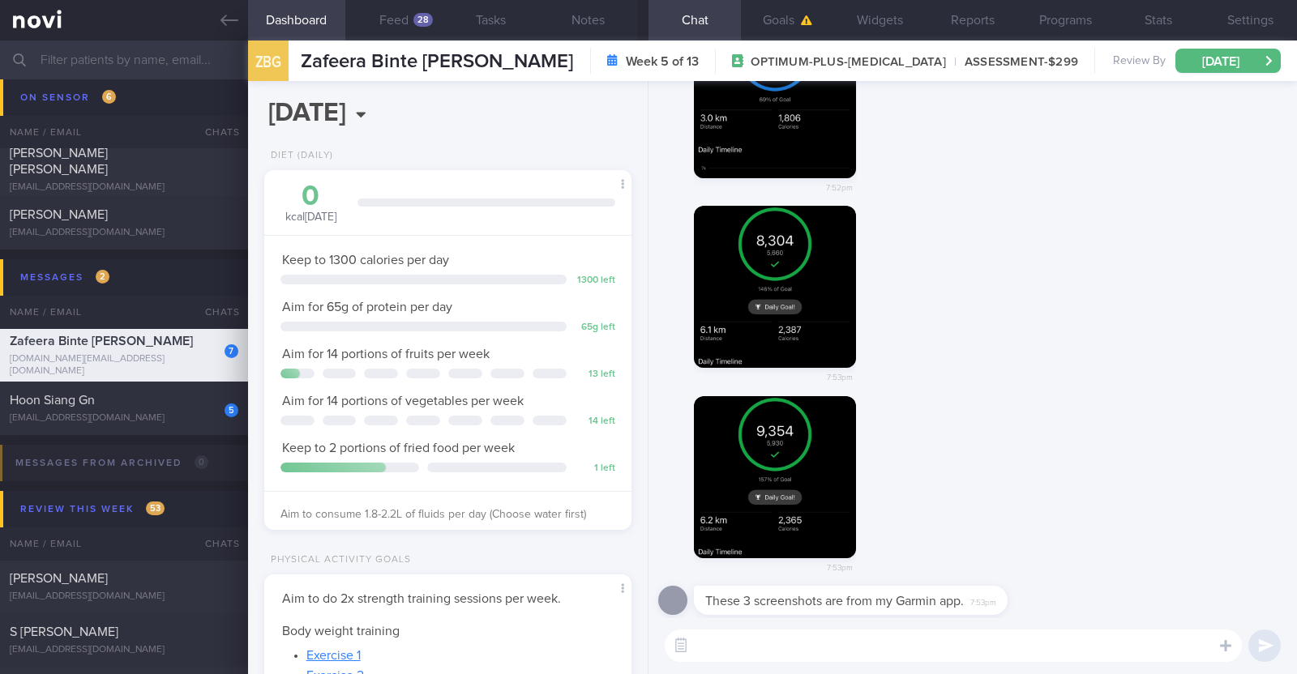
scroll to position [0, 0]
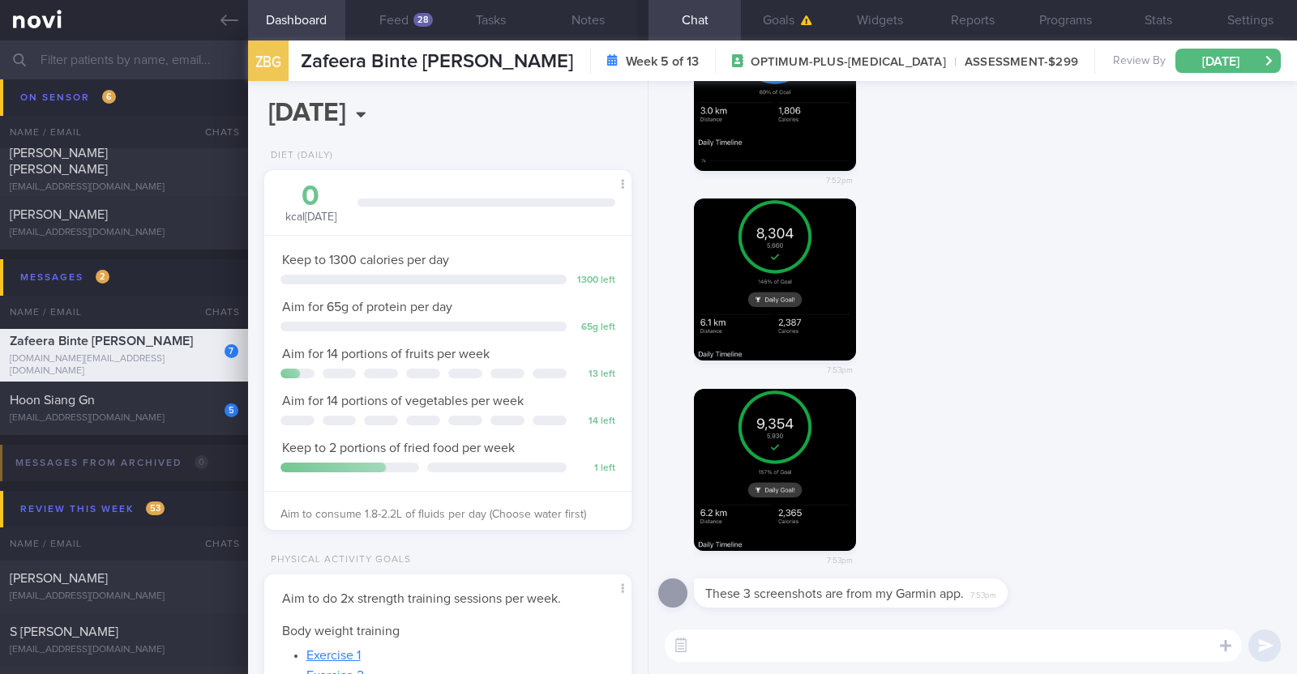
click at [892, 636] on textarea at bounding box center [953, 646] width 577 height 32
click at [708, 641] on textarea "HI [PERSON_NAME]," at bounding box center [953, 646] width 577 height 32
click at [765, 648] on textarea "Hi [PERSON_NAME]," at bounding box center [953, 646] width 577 height 32
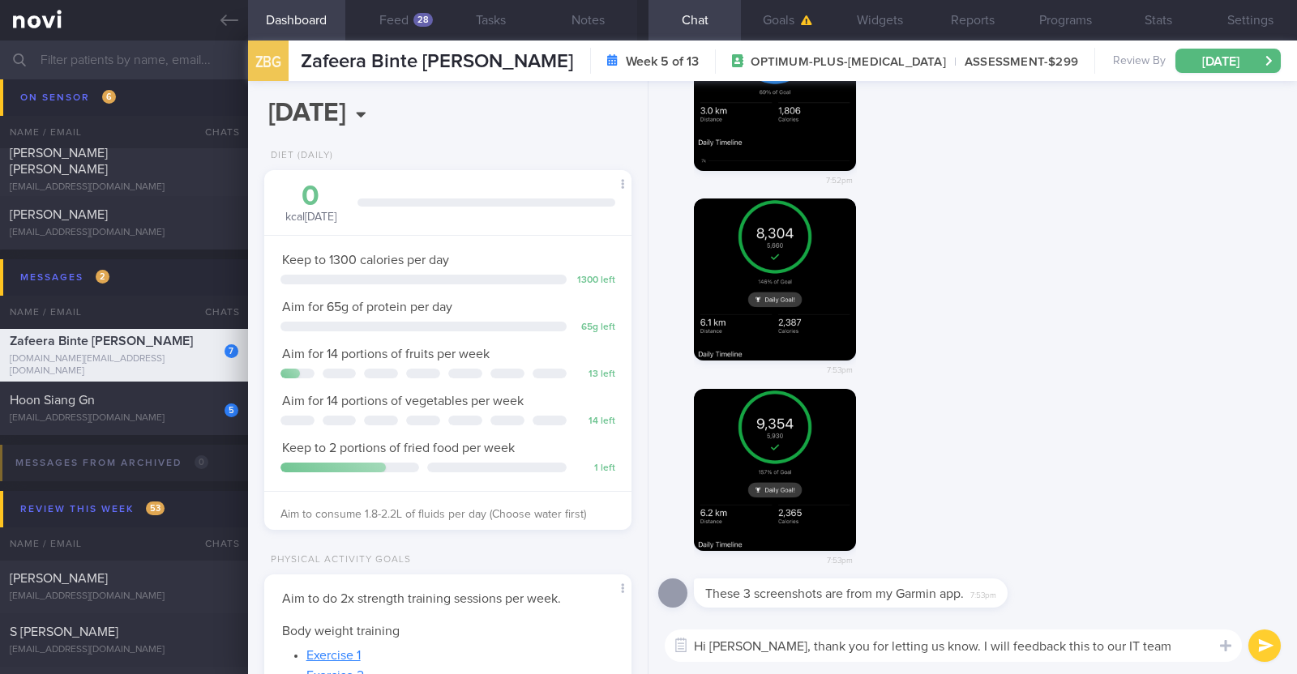
type textarea "Hi [PERSON_NAME], thank you for letting us know. I will feedback this to our IT…"
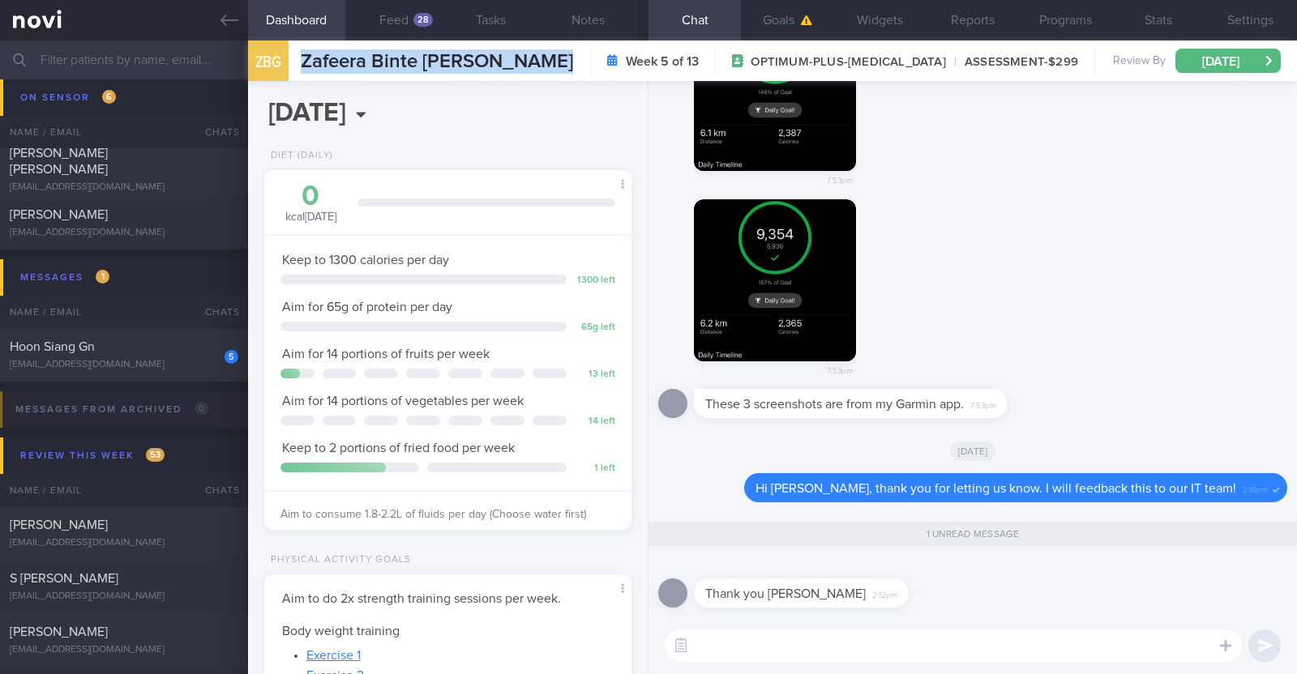
drag, startPoint x: 293, startPoint y: 62, endPoint x: 567, endPoint y: 78, distance: 274.4
click at [567, 78] on div "ZBG Zafeera Binte [PERSON_NAME] Zafeera Binte [PERSON_NAME] [DOMAIN_NAME][EMAIL…" at bounding box center [772, 61] width 1049 height 41
copy div "Zafeera Binte [PERSON_NAME]"
click at [1226, 170] on div "7:53pm" at bounding box center [972, 104] width 629 height 190
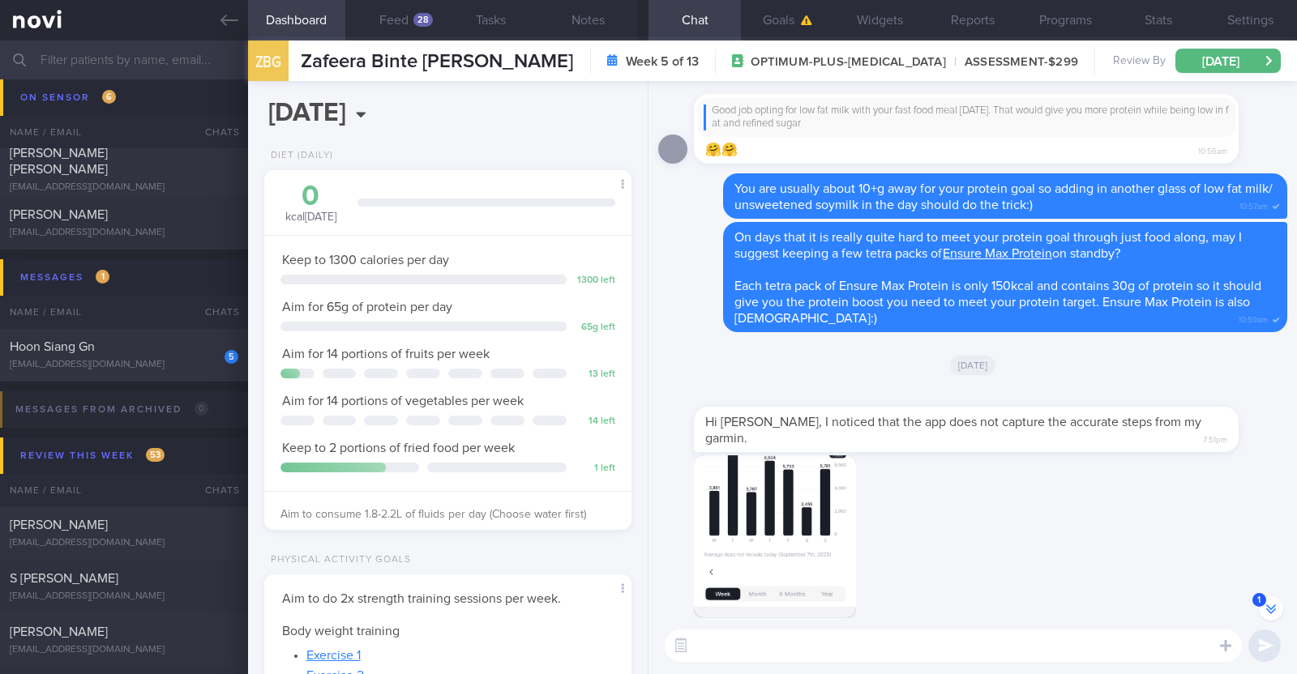
scroll to position [-702, 0]
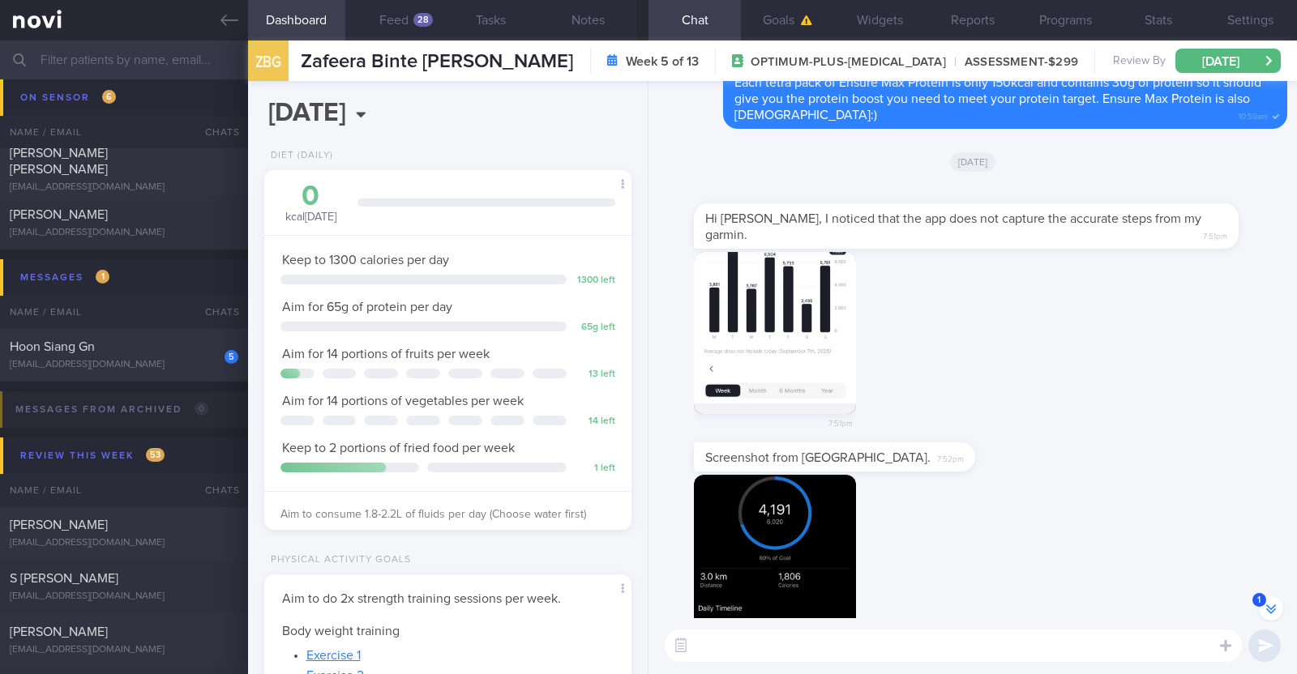
click at [787, 347] on button "button" at bounding box center [775, 333] width 162 height 162
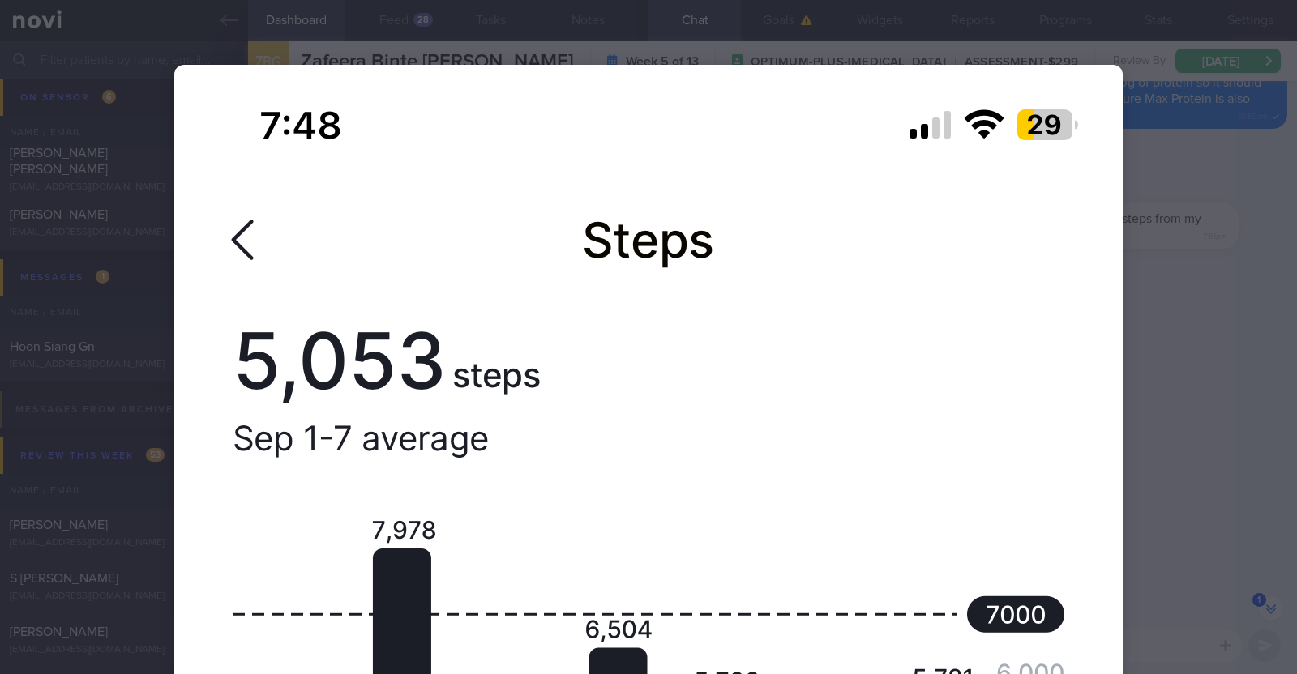
click at [1200, 327] on div at bounding box center [648, 337] width 1297 height 674
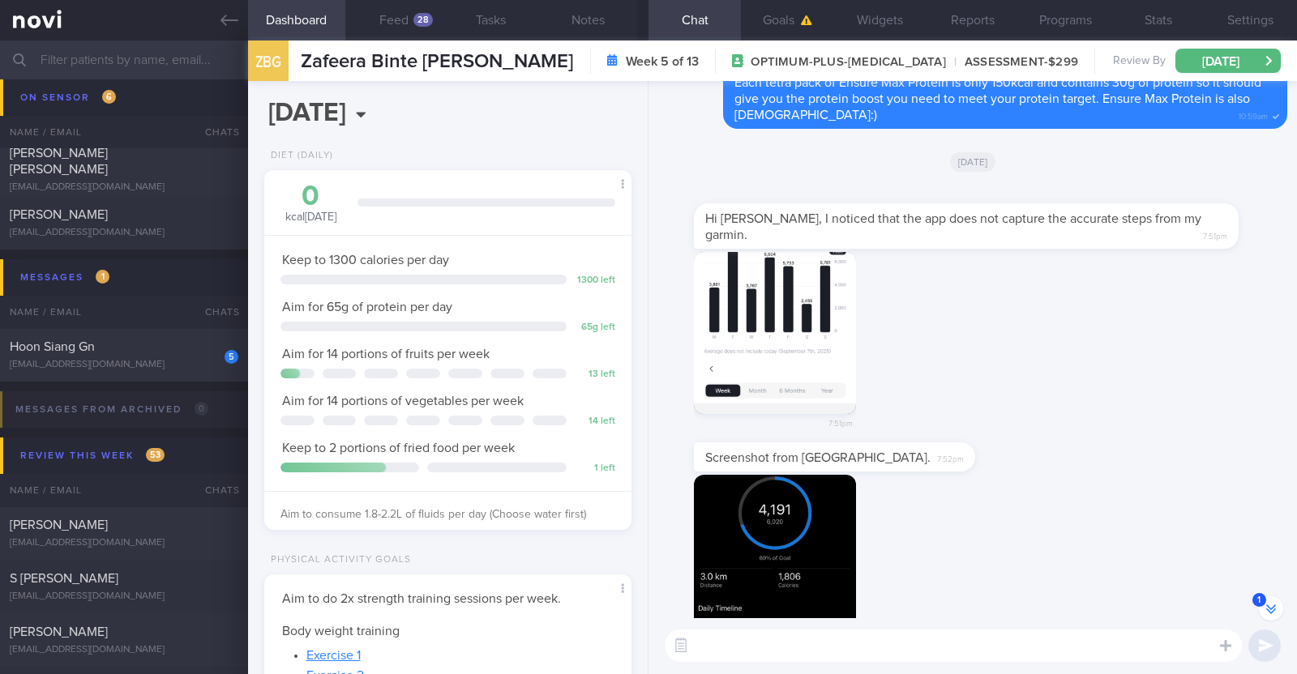
scroll to position [-404, 0]
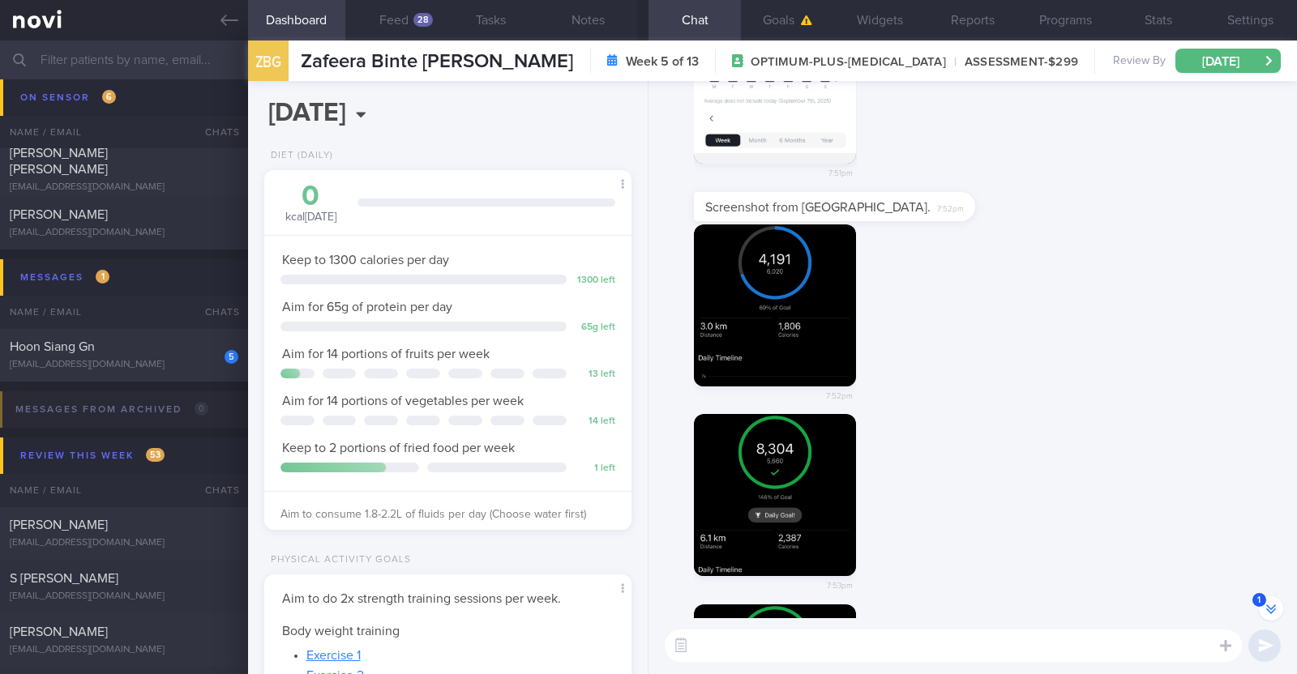
click at [738, 289] on button "button" at bounding box center [775, 306] width 162 height 162
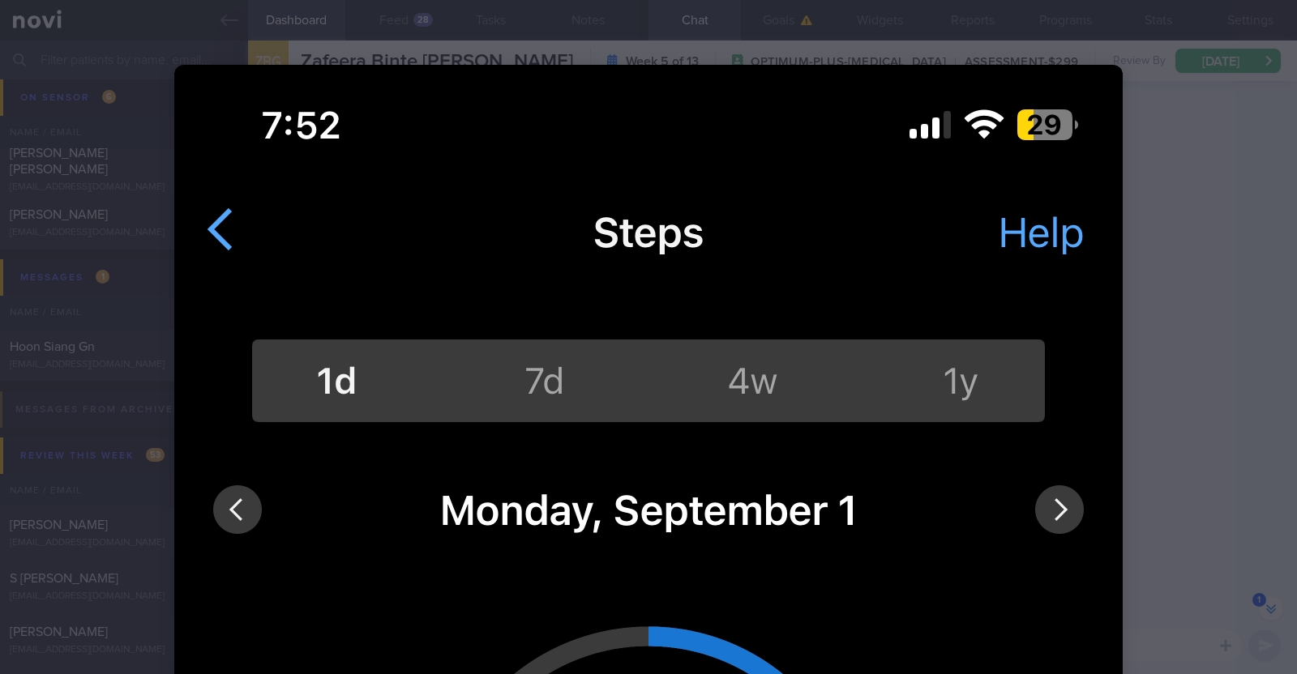
click at [1191, 366] on div at bounding box center [648, 337] width 1297 height 674
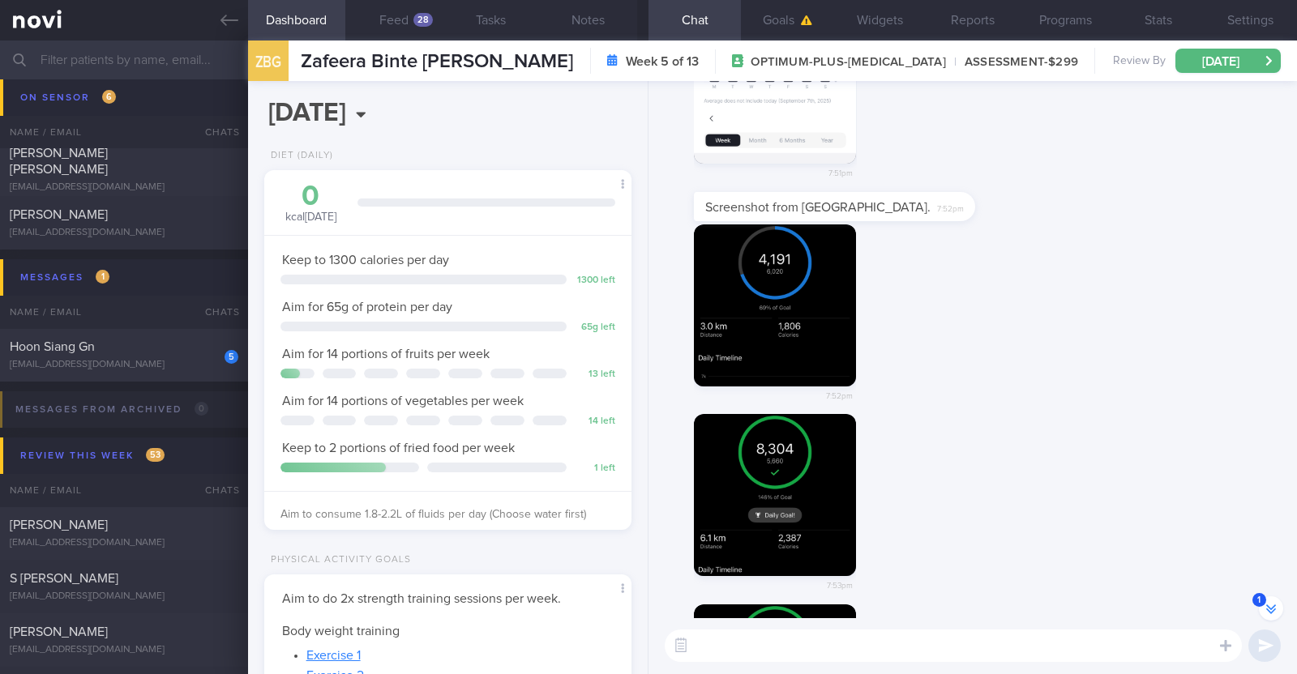
scroll to position [-304, 0]
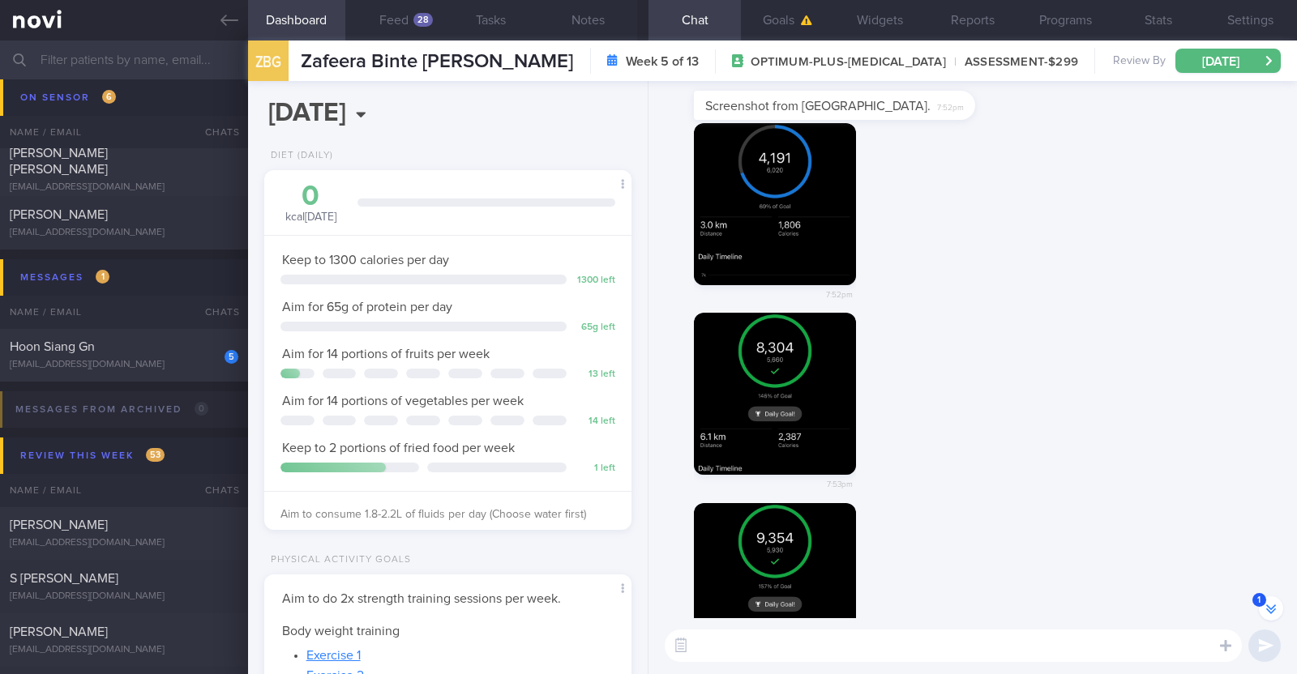
click at [806, 355] on button "button" at bounding box center [775, 394] width 162 height 162
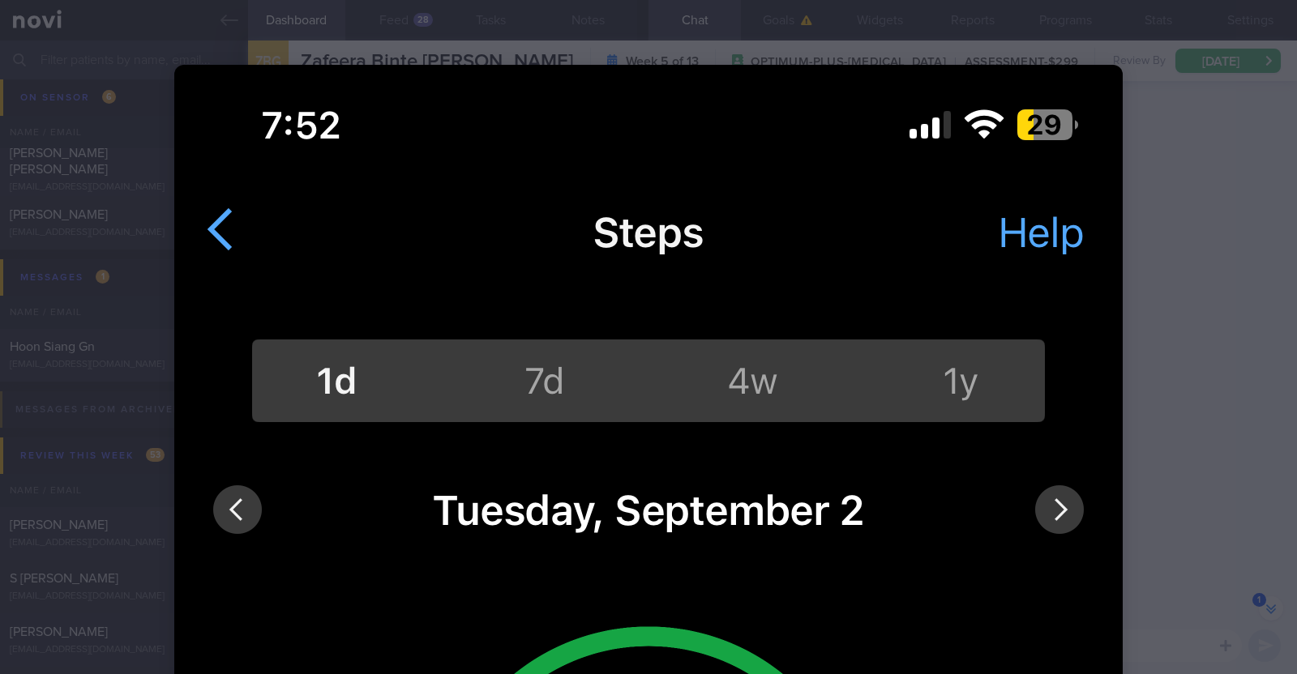
click at [1218, 430] on div at bounding box center [648, 337] width 1297 height 674
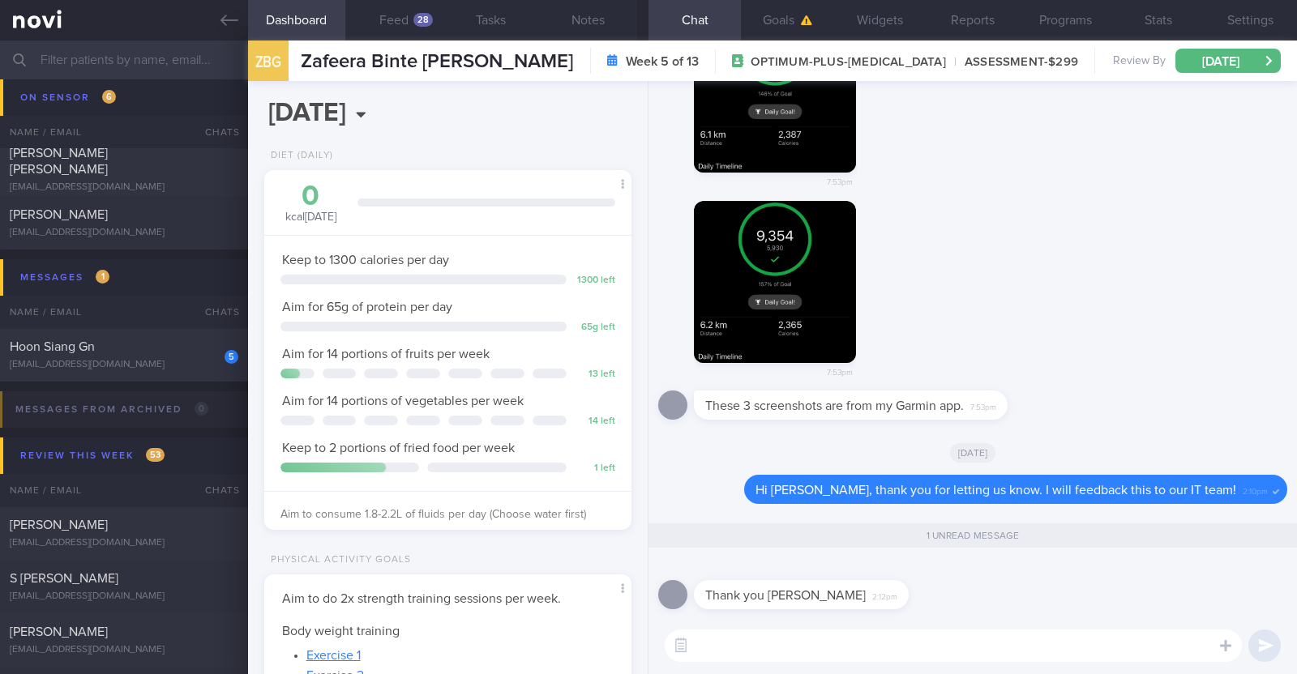
scroll to position [0, 0]
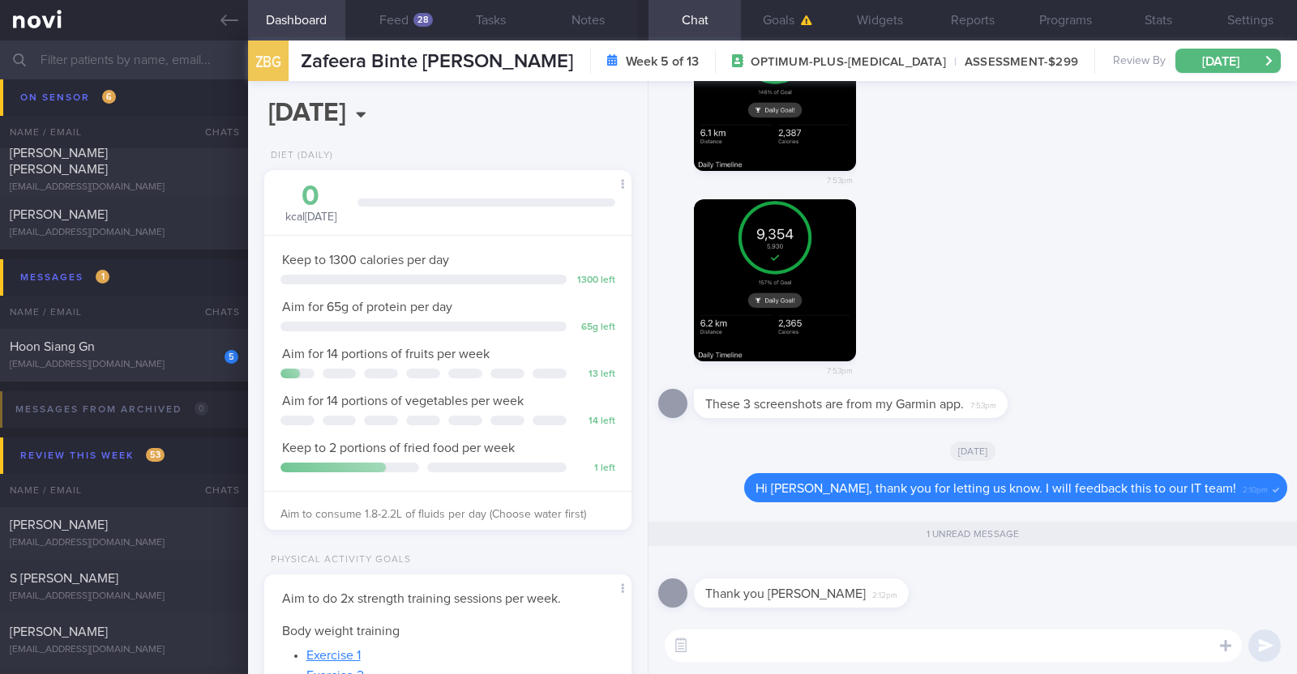
click at [797, 285] on button "button" at bounding box center [775, 280] width 162 height 162
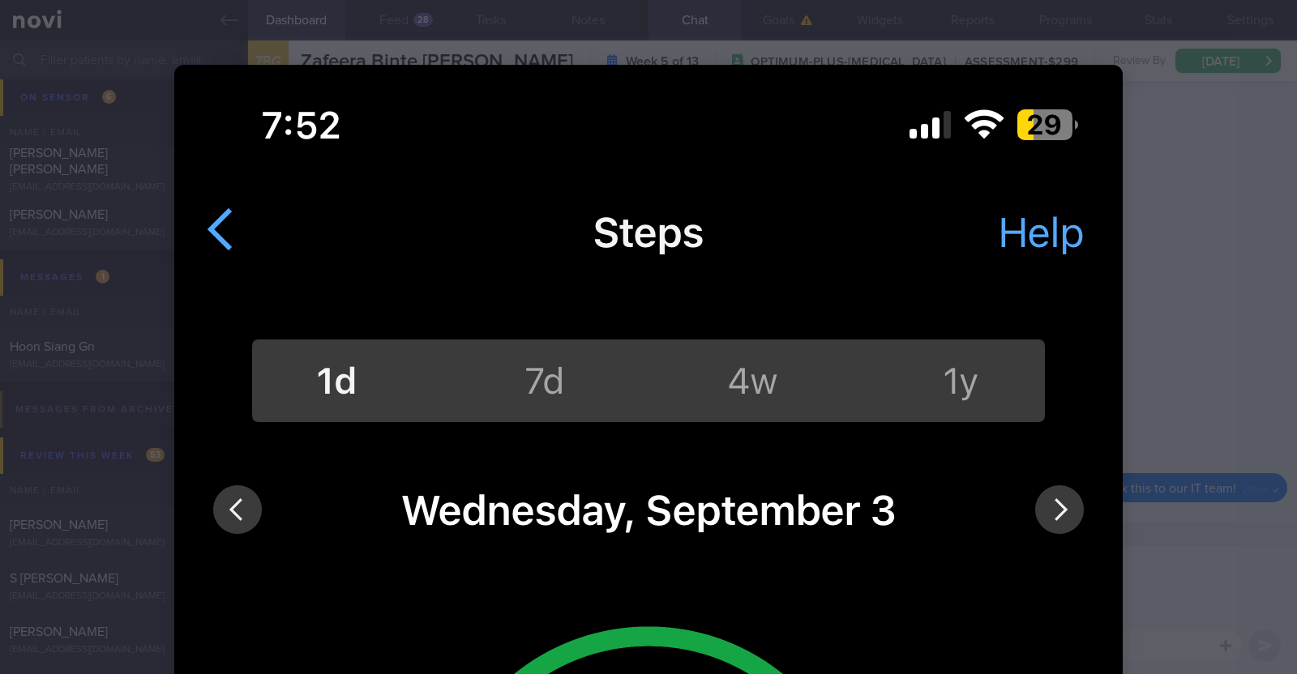
click at [1189, 301] on div at bounding box center [648, 337] width 1297 height 674
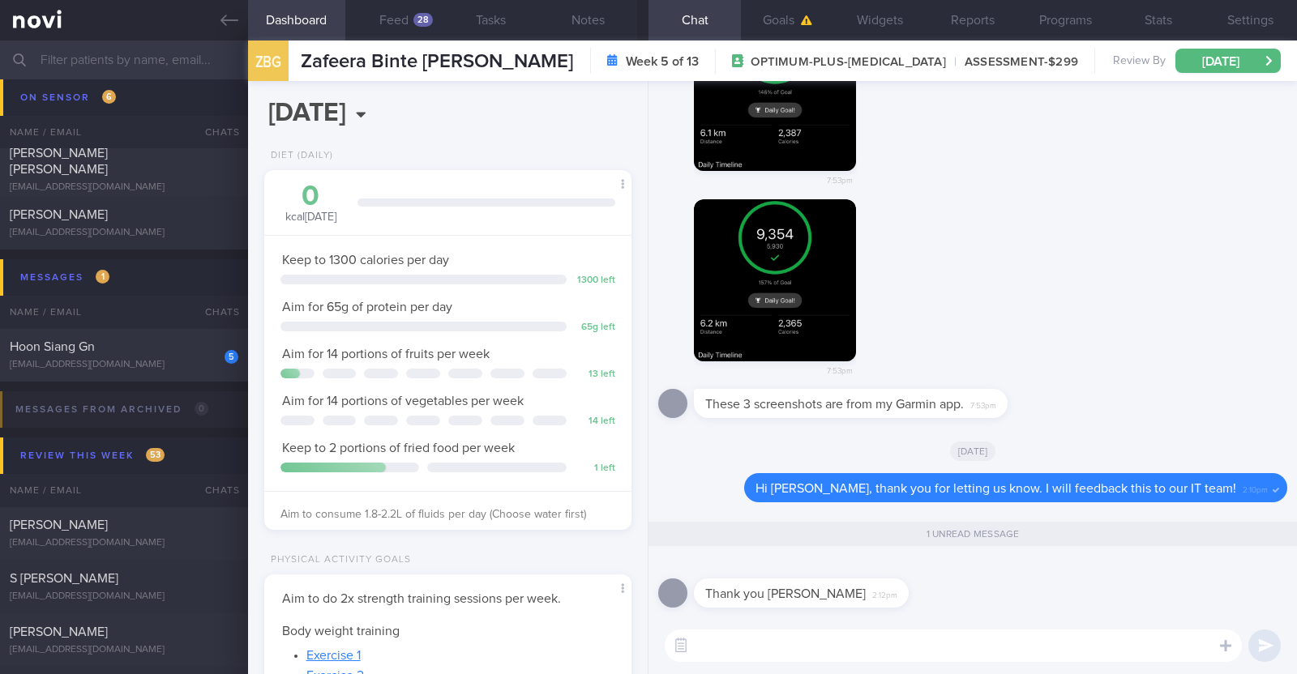
click at [905, 644] on textarea at bounding box center [953, 646] width 577 height 32
type textarea "Np!"
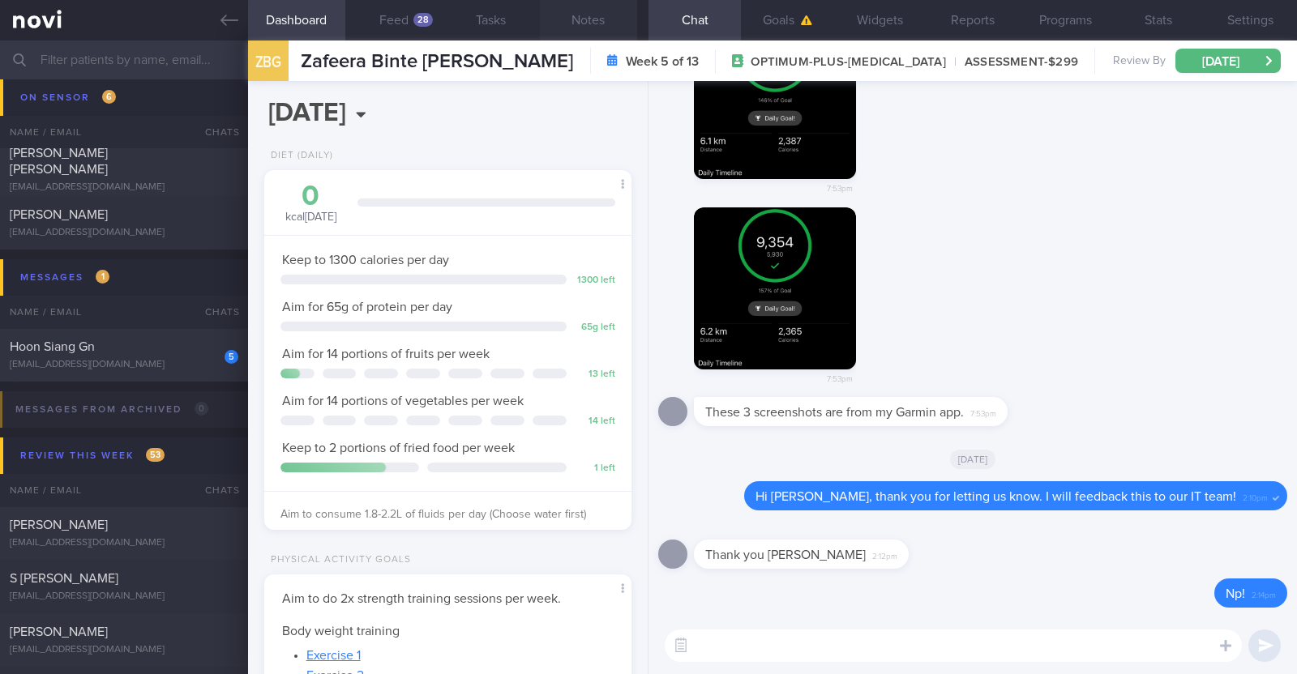
click at [592, 22] on button "Notes" at bounding box center [588, 20] width 97 height 41
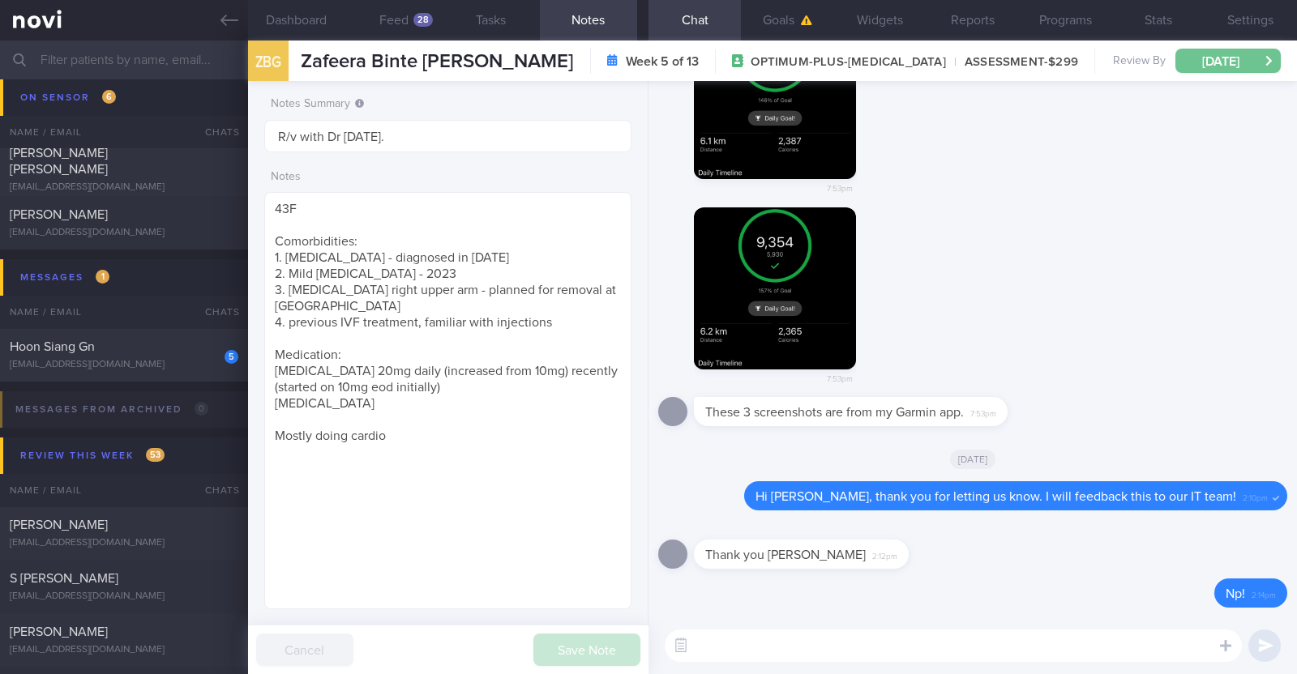
click at [1217, 56] on button "[DATE]" at bounding box center [1227, 61] width 105 height 24
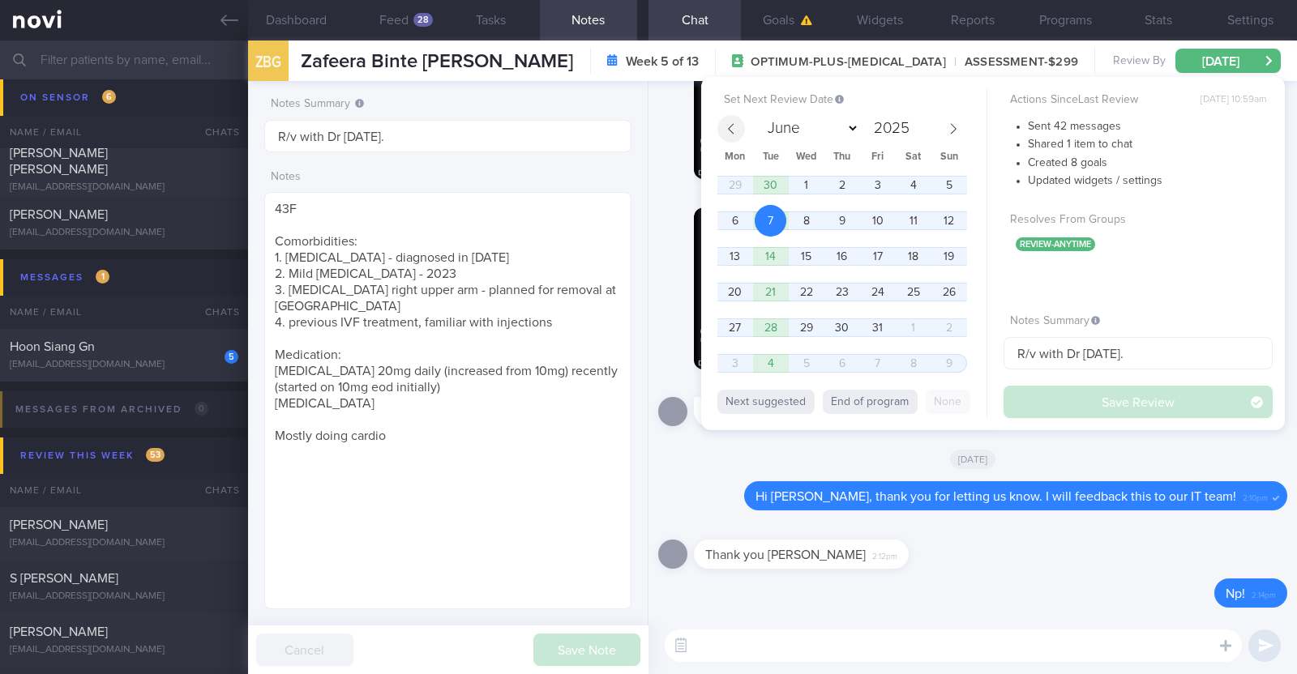
click at [720, 120] on span at bounding box center [731, 129] width 28 height 28
select select "8"
click at [850, 216] on span "11" at bounding box center [842, 221] width 32 height 32
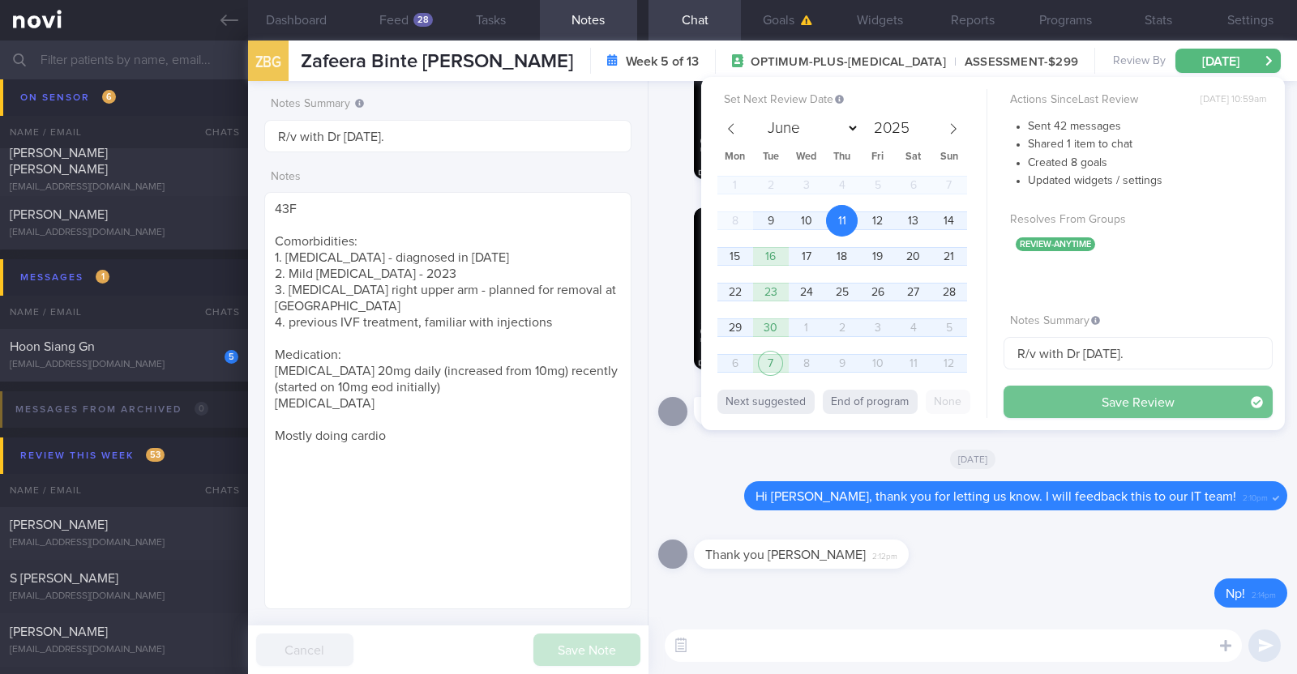
click at [1088, 410] on button "Save Review" at bounding box center [1137, 402] width 269 height 32
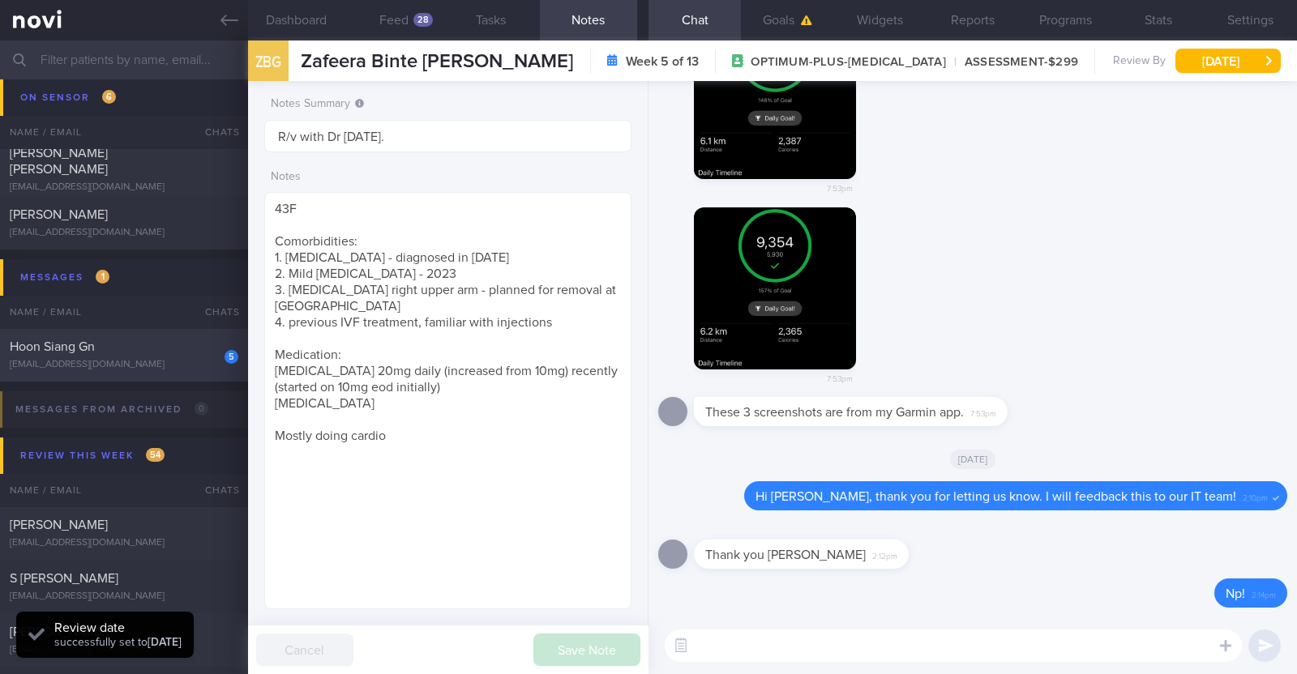
click at [186, 348] on div "Hoon Siang Gn" at bounding box center [122, 347] width 225 height 16
type textarea "34M Comorbidities: [MEDICAL_DATA] Nil meds Resistance training x 4/week (60min)…"
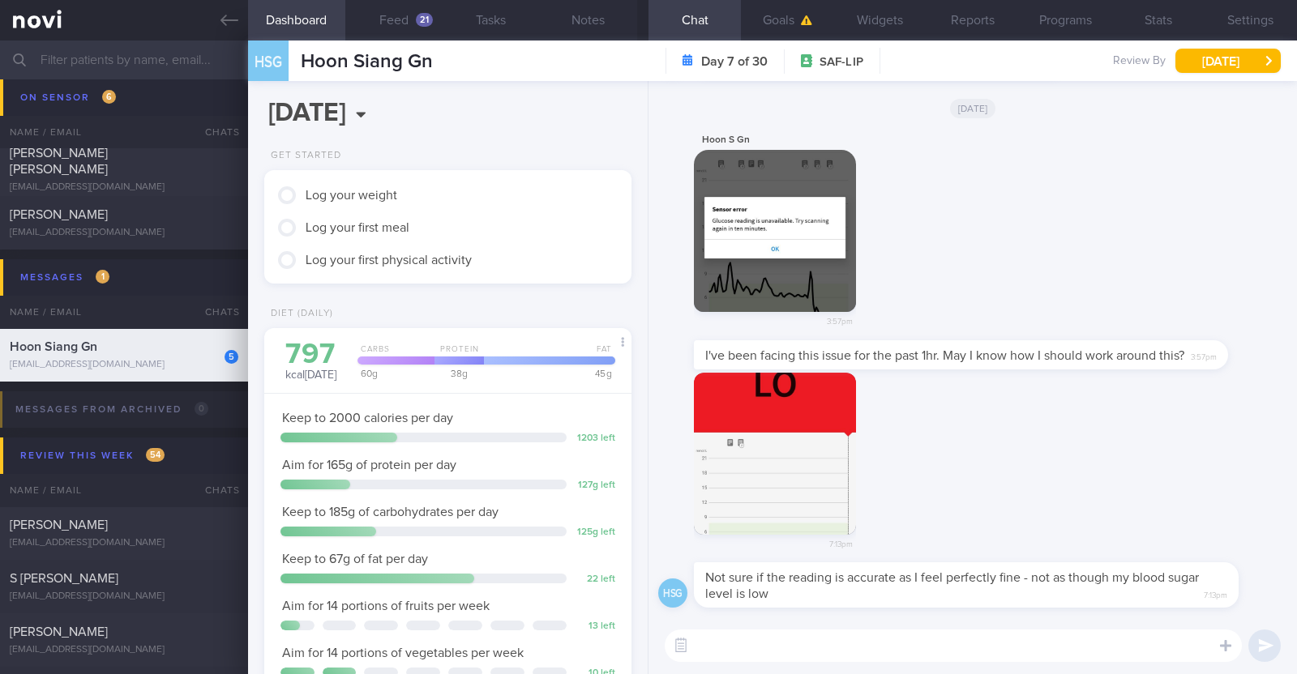
click at [778, 468] on button "button" at bounding box center [775, 454] width 162 height 162
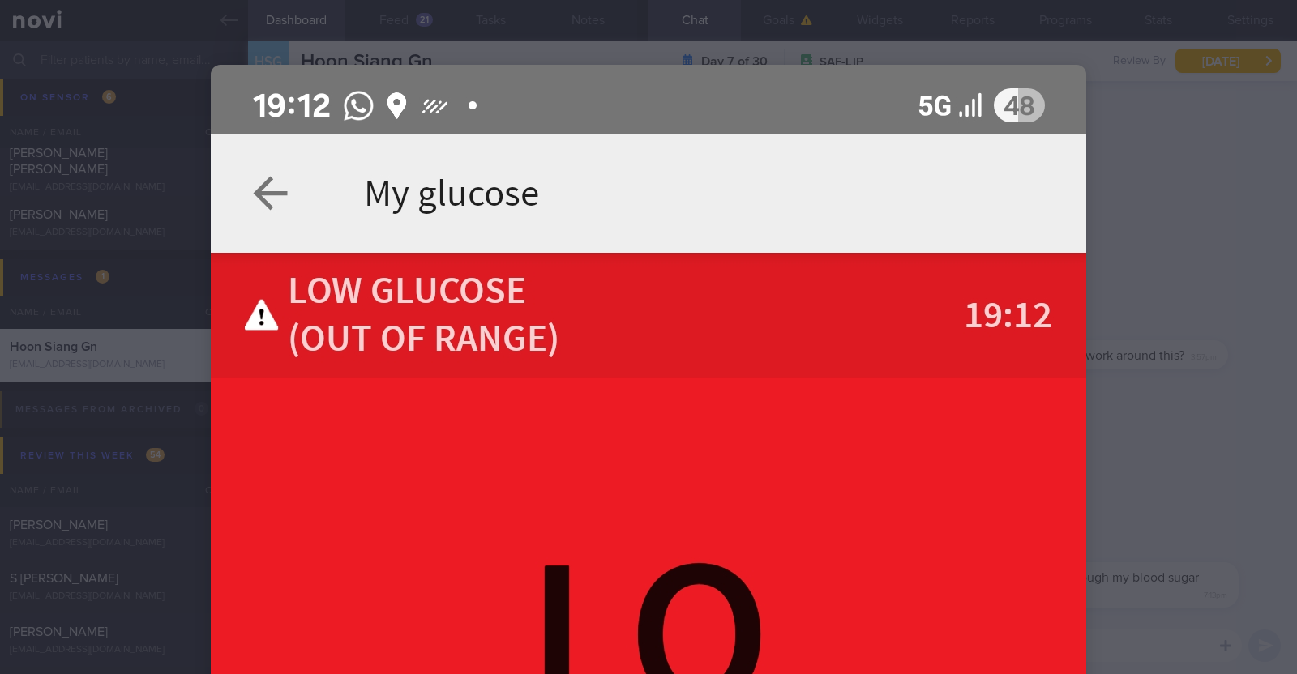
click at [1146, 428] on div at bounding box center [648, 337] width 1297 height 674
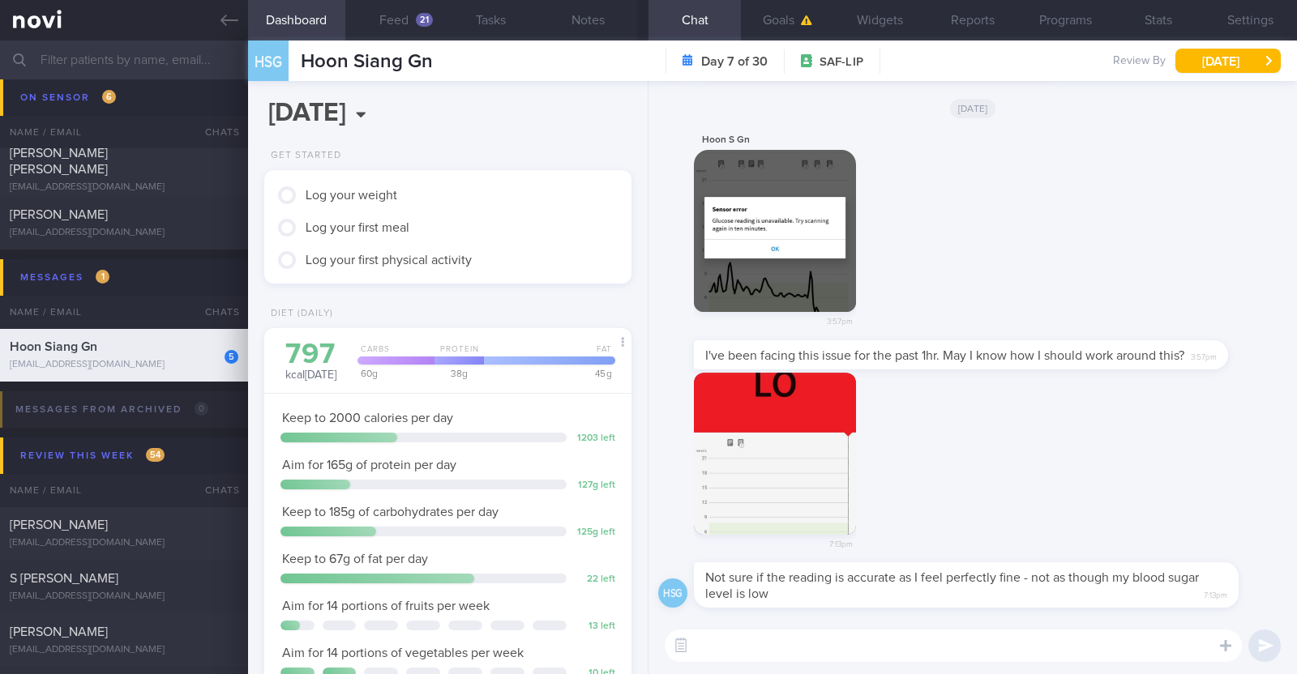
drag, startPoint x: 440, startPoint y: 65, endPoint x: 428, endPoint y: 62, distance: 12.4
click at [428, 62] on div "HSG Hoon Siang Gn Hoon Siang Gn hoonysiang@gmail.com Day 7 of 30 SAF-LIP Review…" at bounding box center [772, 61] width 1049 height 41
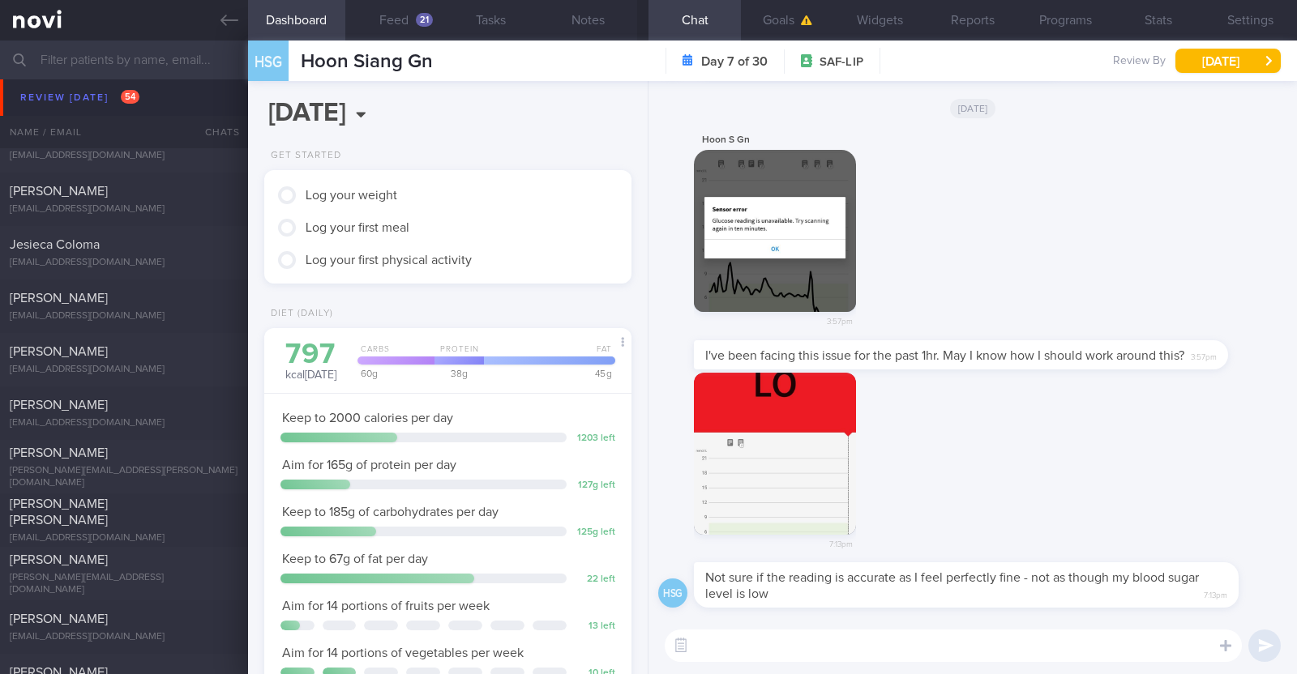
scroll to position [1, 0]
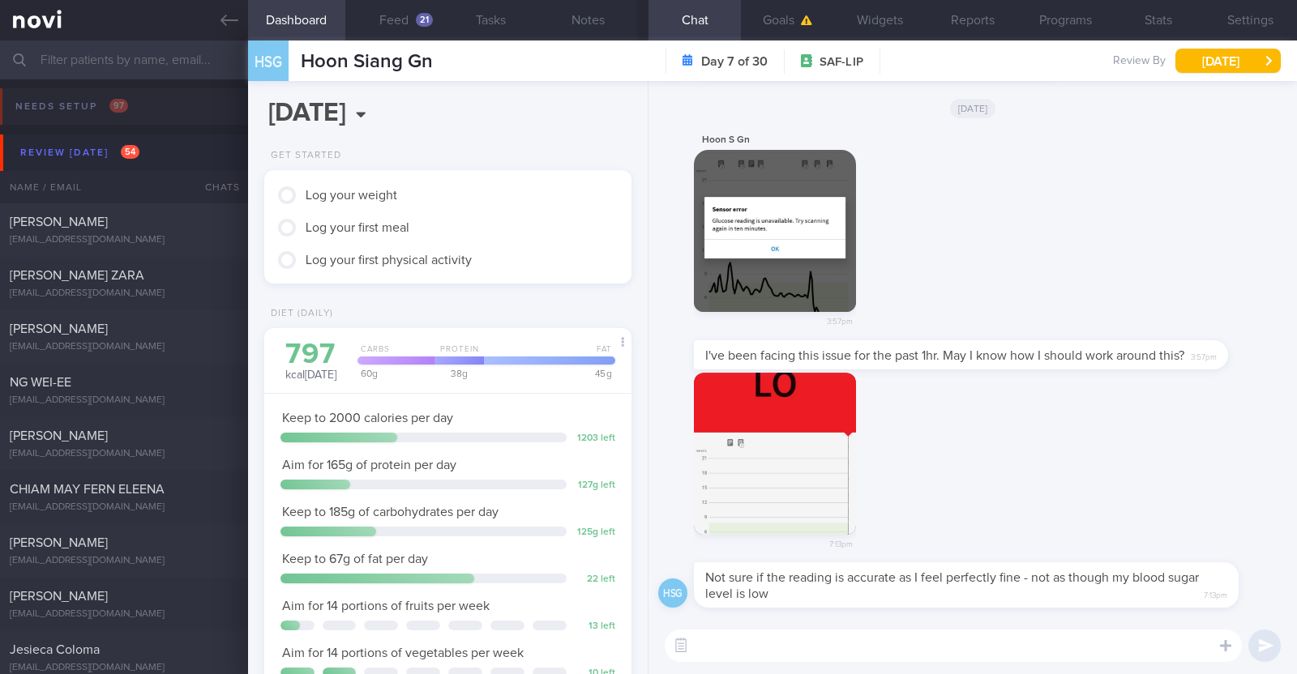
click at [139, 339] on div "Nicholas Bernard Thomas nicholasbt@hotmail.com" at bounding box center [124, 337] width 248 height 32
type input "R/v with Dr [PERSON_NAME] 12/9."
type textarea "37M Co-morbidities OSA - [MEDICAL_DATA] [MEDICAL_DATA] Hepatic [MEDICAL_DATA] […"
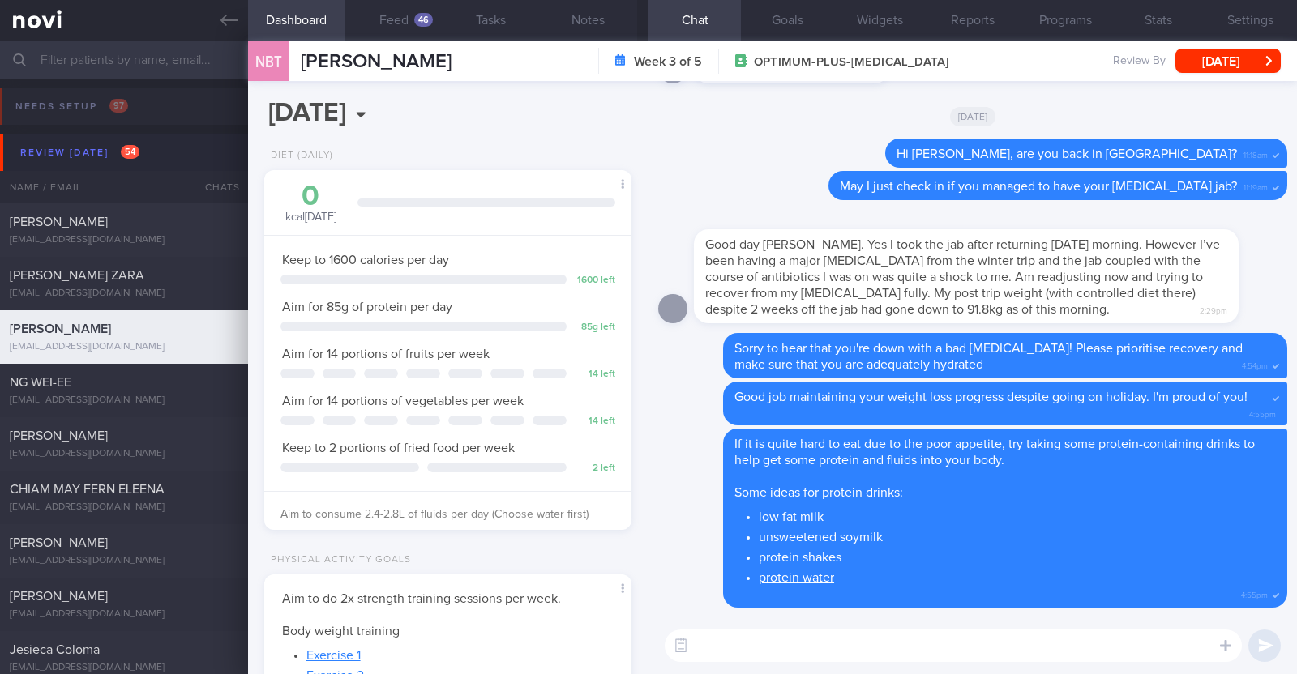
scroll to position [184, 323]
click at [404, 26] on button "Feed 46" at bounding box center [393, 20] width 97 height 41
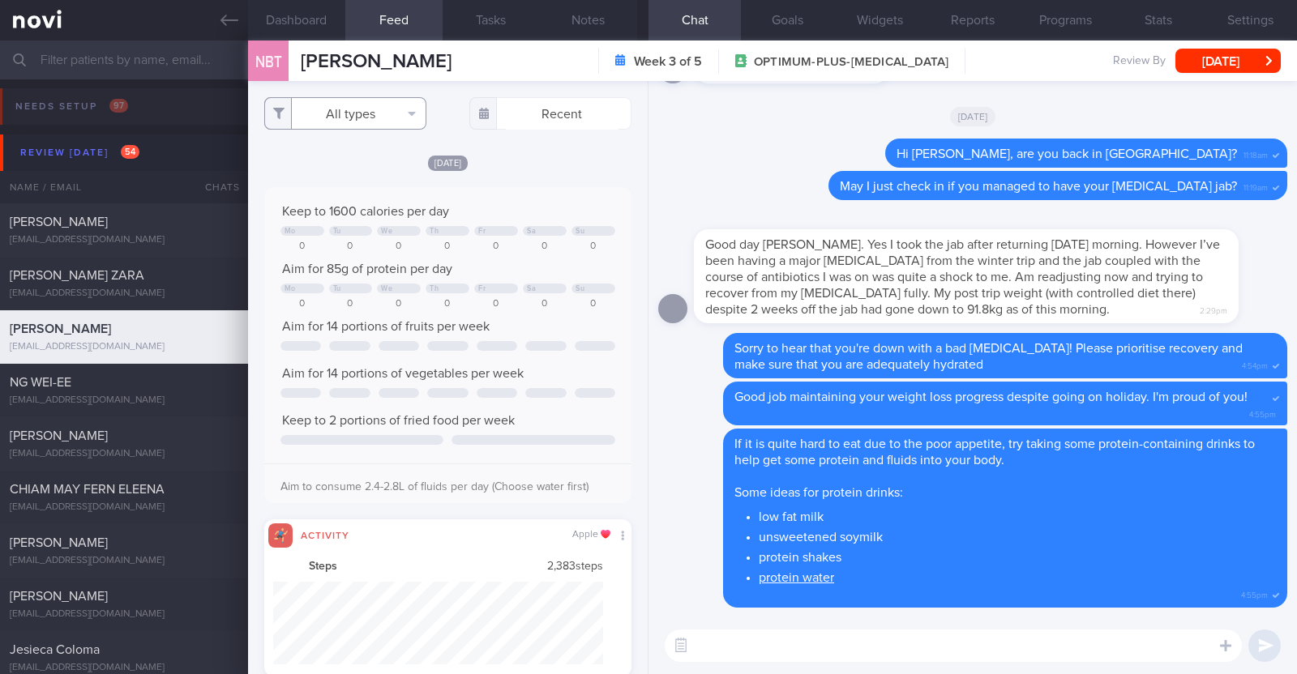
click at [387, 126] on button "All types" at bounding box center [345, 113] width 162 height 32
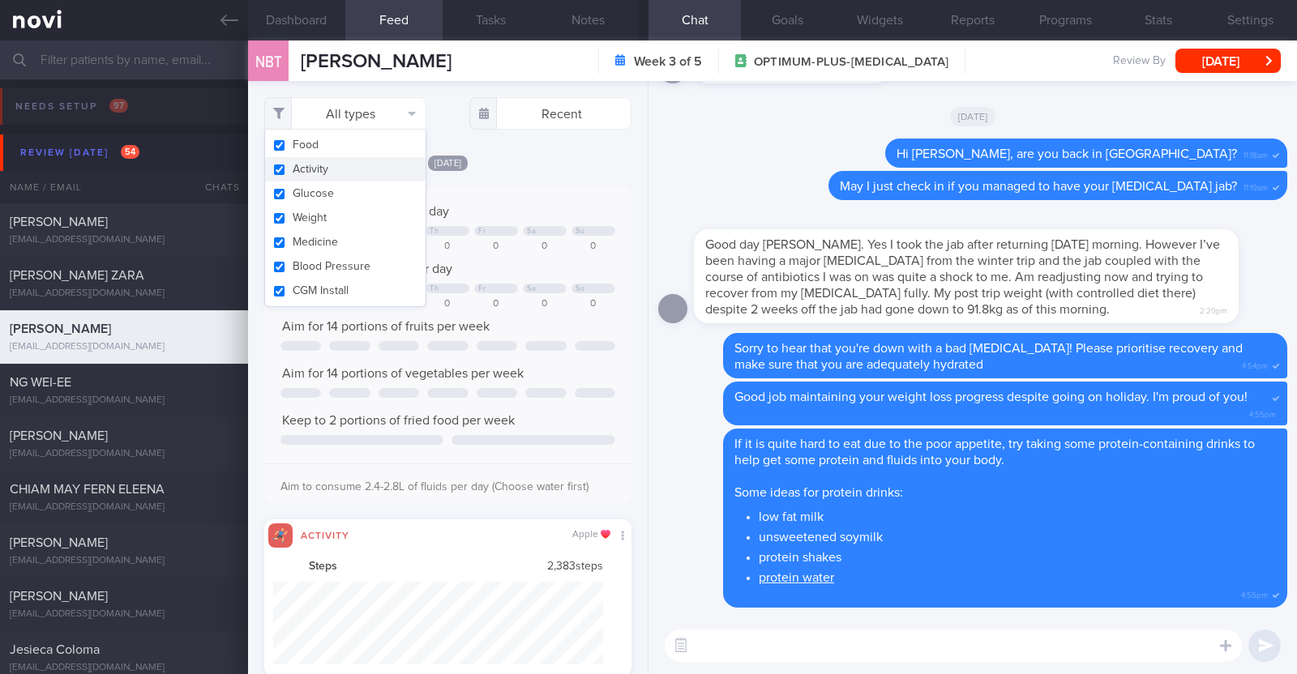
click at [353, 165] on button "Activity" at bounding box center [345, 169] width 160 height 24
checkbox input "false"
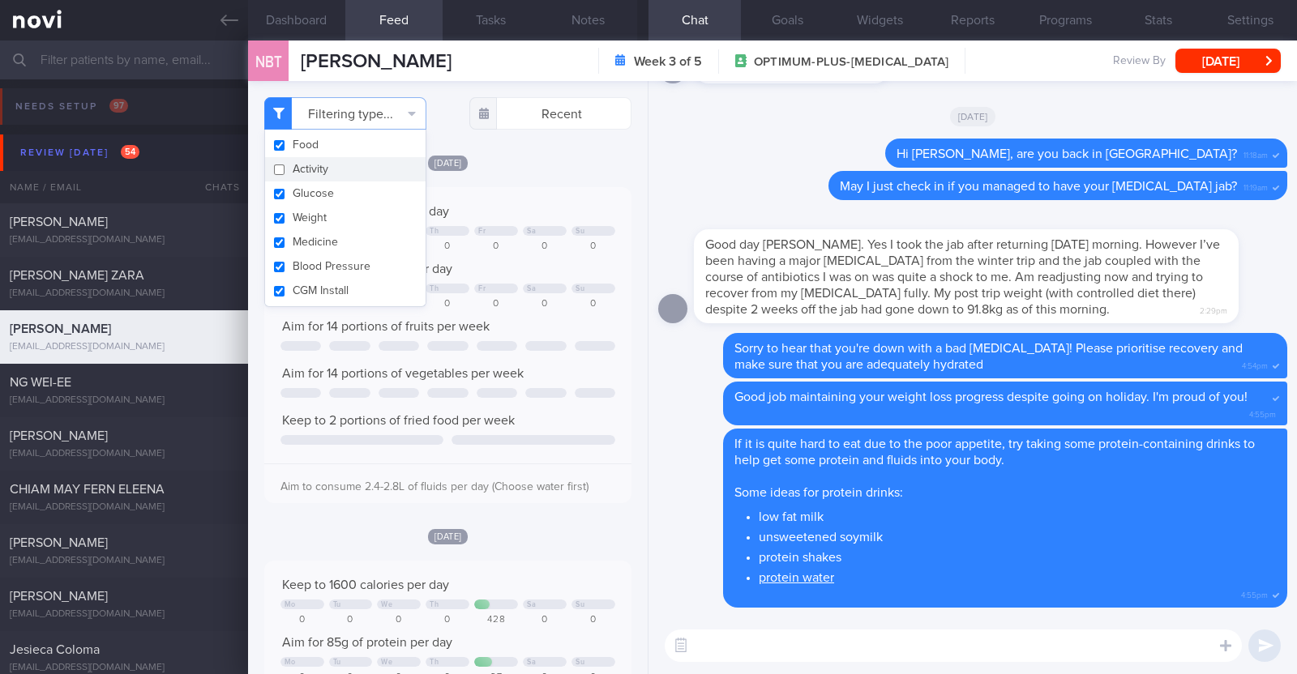
click at [543, 171] on div "Mon, 1 Sep Keep to 1600 calories per day Mo Tu We Th Fr Sa Su 0 0 0 0 0 0 0 Aim…" at bounding box center [447, 328] width 367 height 349
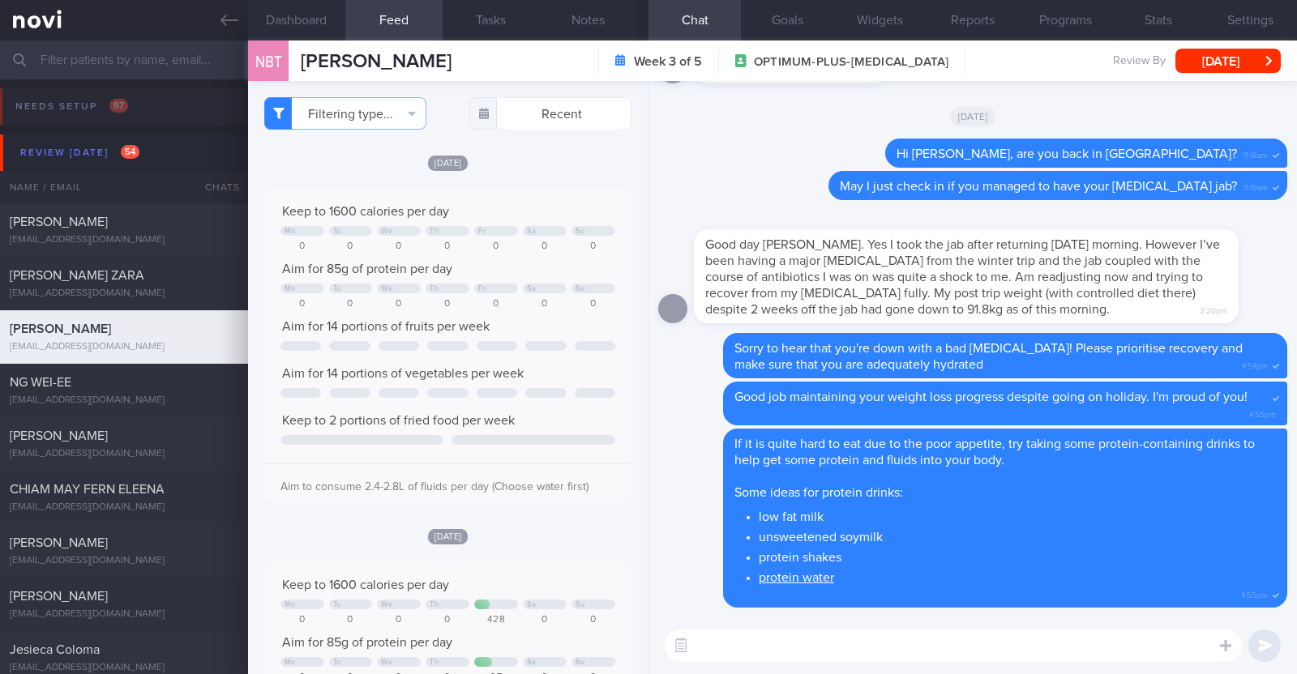
click at [750, 131] on div "[DATE]" at bounding box center [972, 115] width 629 height 45
click at [855, 649] on textarea at bounding box center [953, 646] width 577 height 32
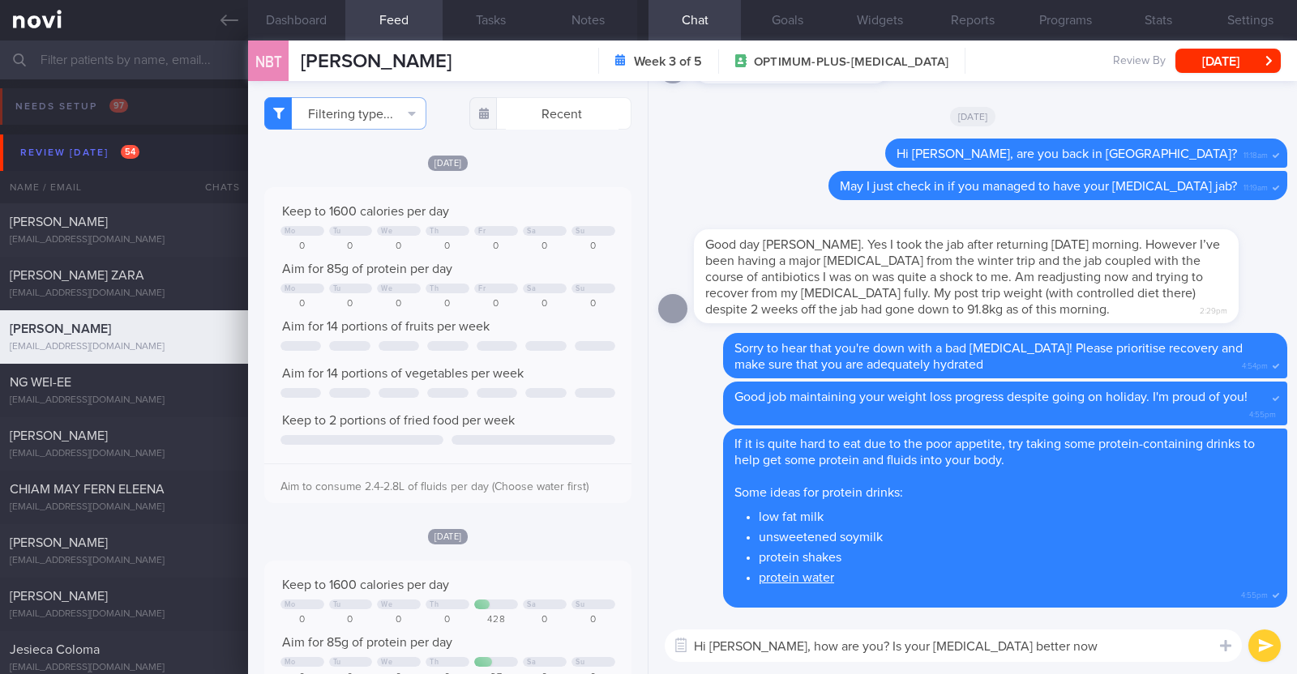
type textarea "Hi [PERSON_NAME], how are you? Is your [MEDICAL_DATA] better now?"
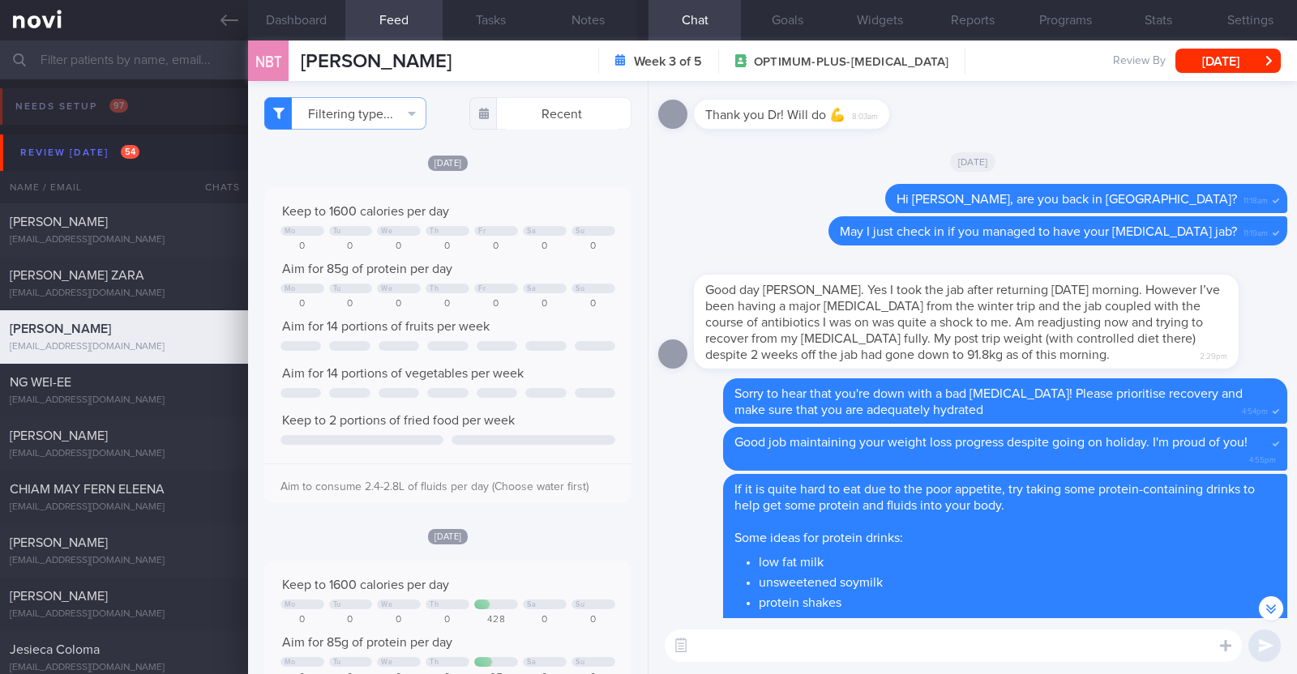
scroll to position [-200, 0]
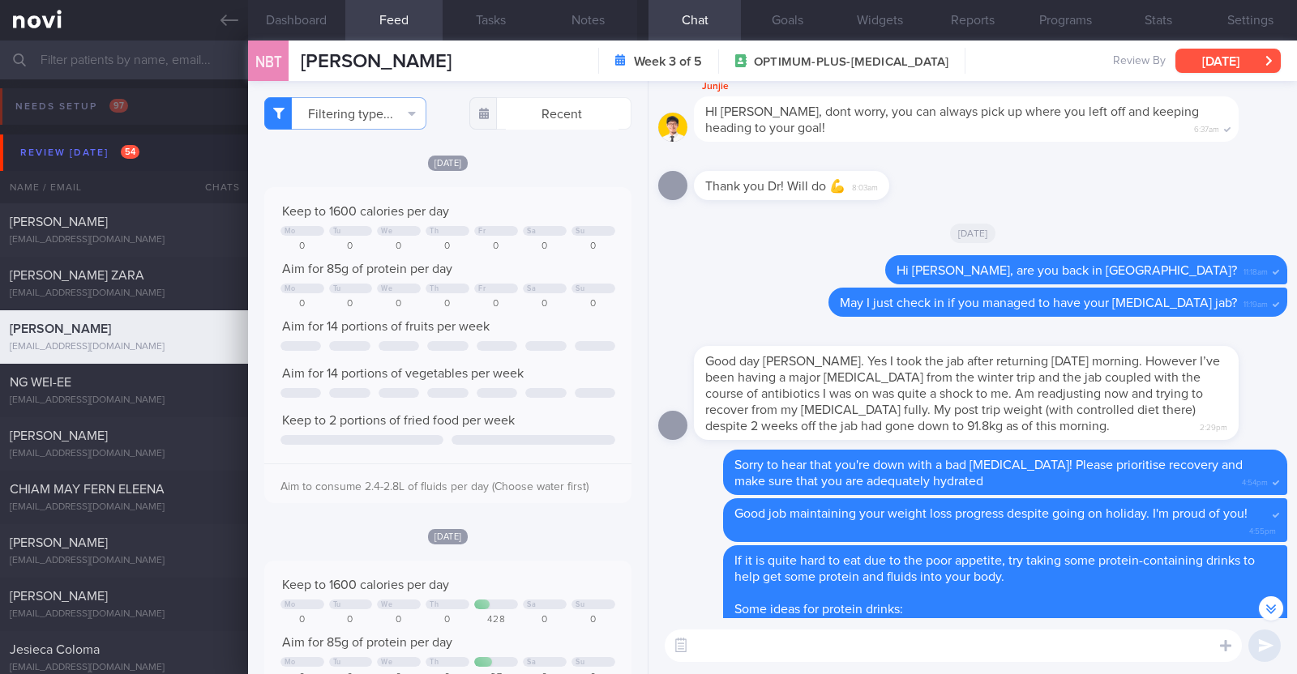
click at [1208, 54] on button "[DATE]" at bounding box center [1227, 61] width 105 height 24
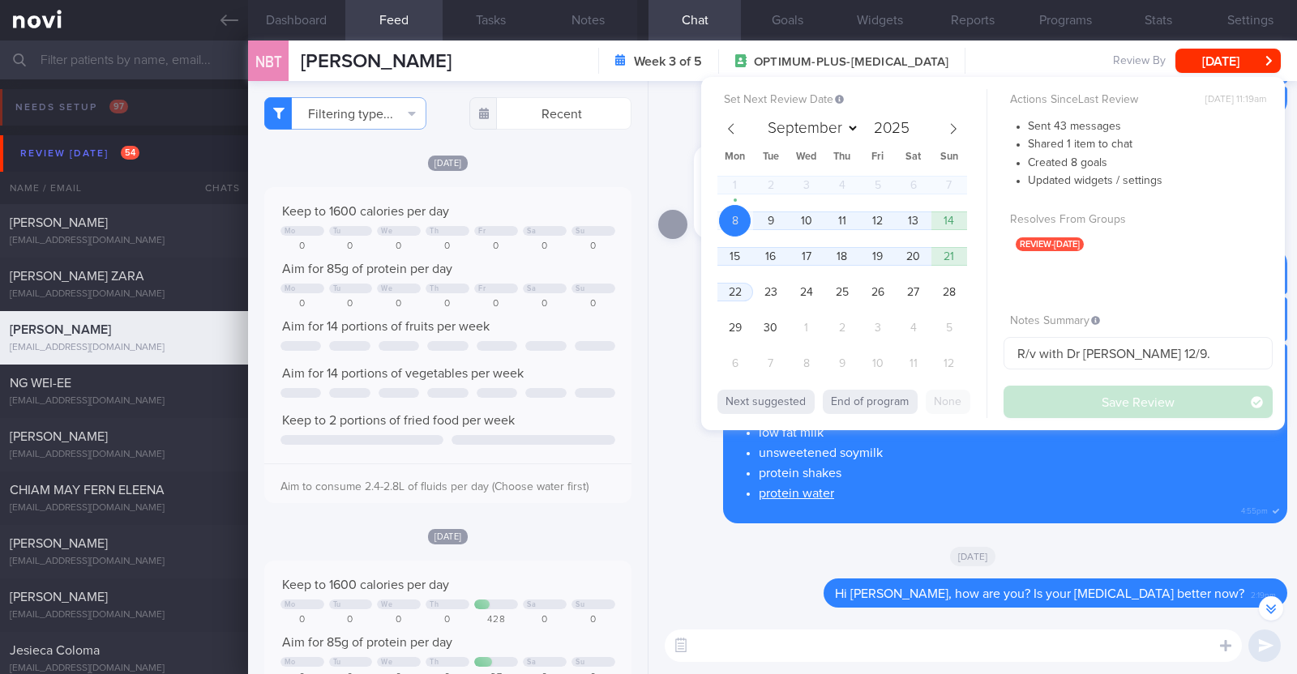
select select "8"
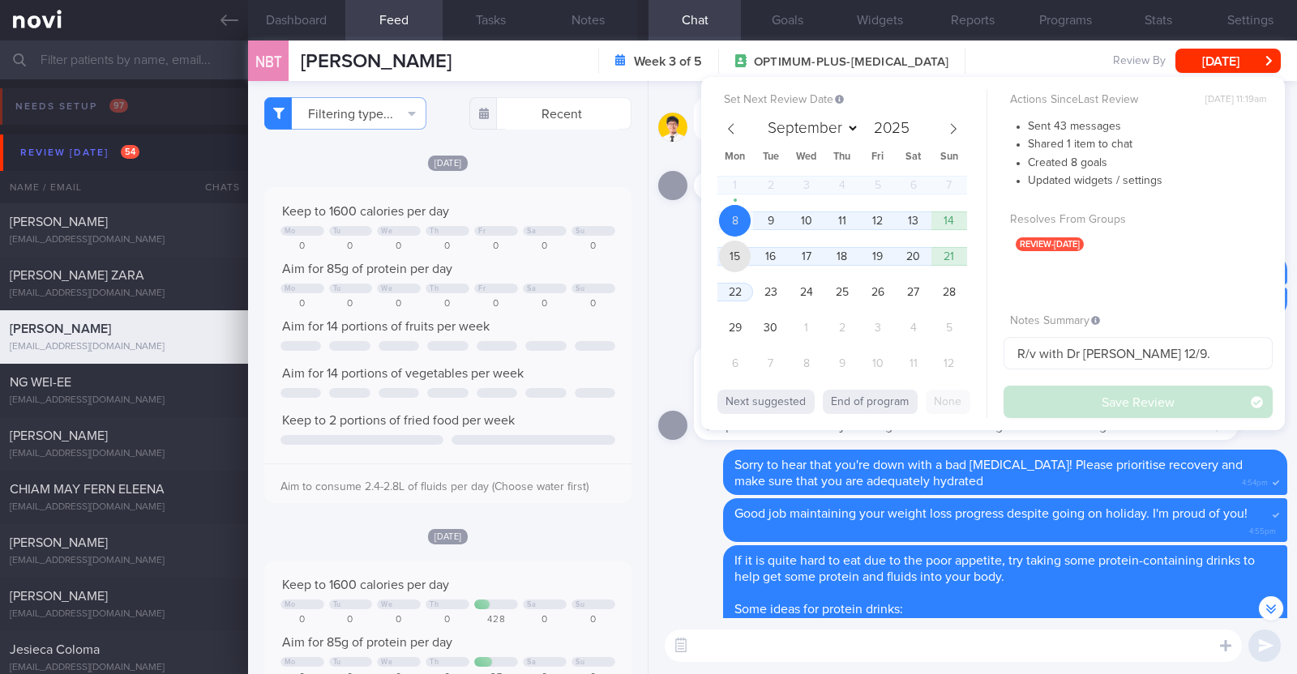
click at [740, 259] on span "15" at bounding box center [735, 257] width 32 height 32
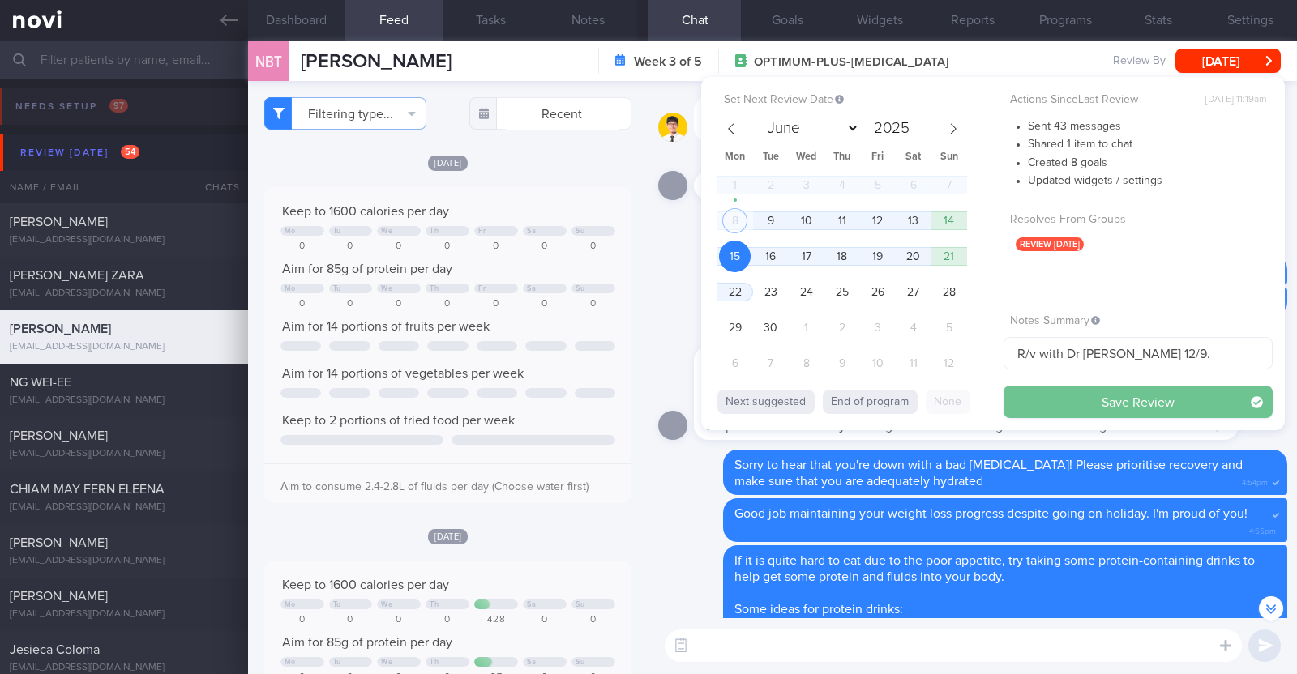
click at [1128, 400] on button "Save Review" at bounding box center [1137, 402] width 269 height 32
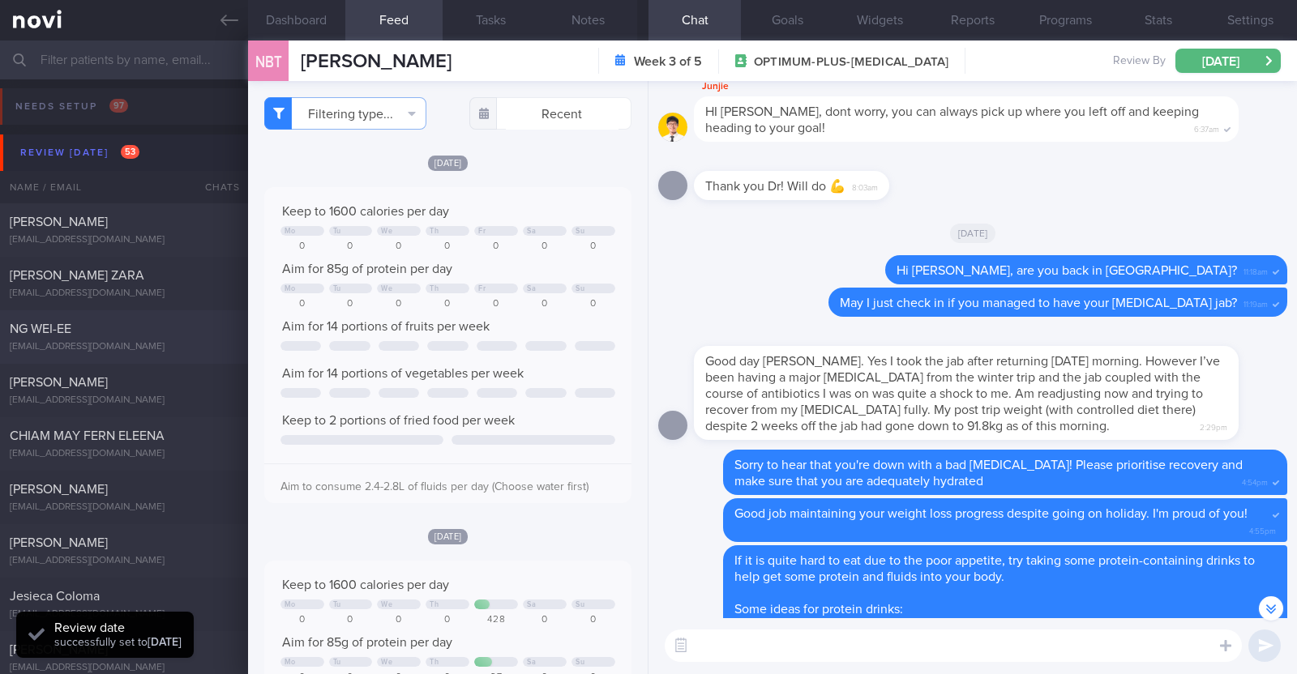
click at [182, 344] on div "[EMAIL_ADDRESS][DOMAIN_NAME]" at bounding box center [124, 347] width 229 height 12
type input "R/v with Dr [PERSON_NAME] on 16/9."
type textarea "48F Co-morbidities: HTN HLD Bilateral OA knees [MEDICAL_DATA] 7mg EOM x 1/52 --…"
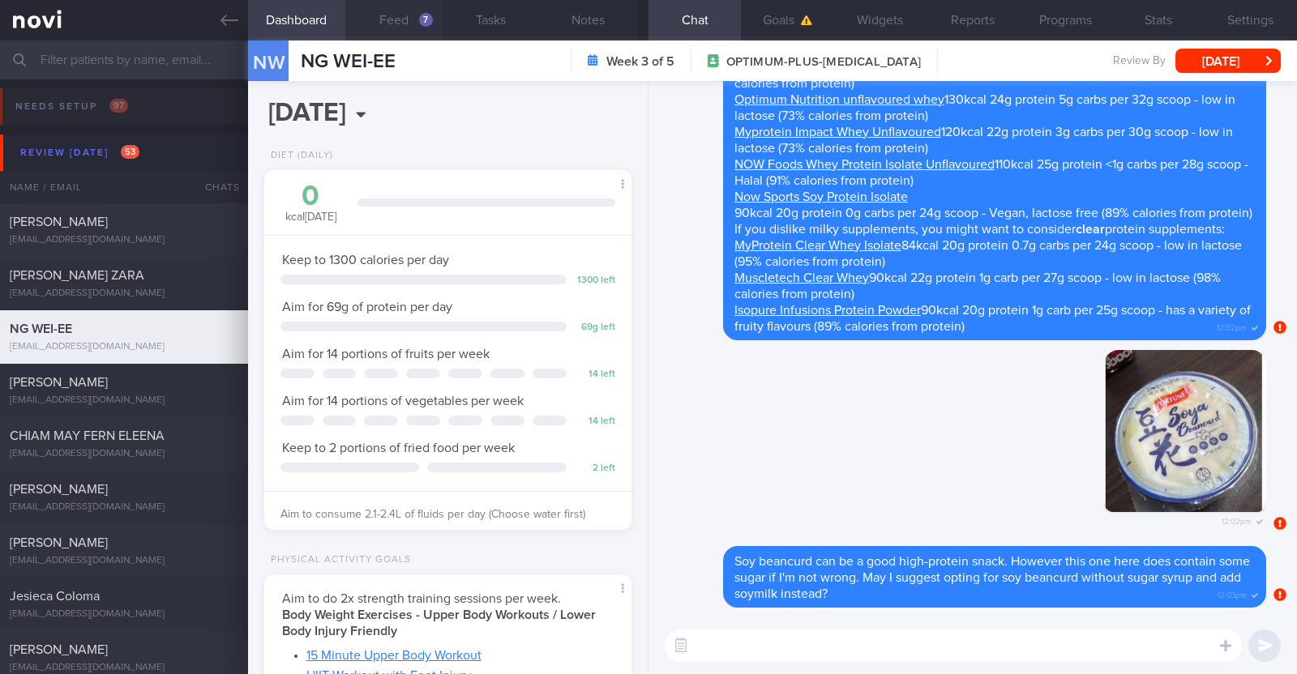
click at [397, 29] on button "Feed 7" at bounding box center [393, 20] width 97 height 41
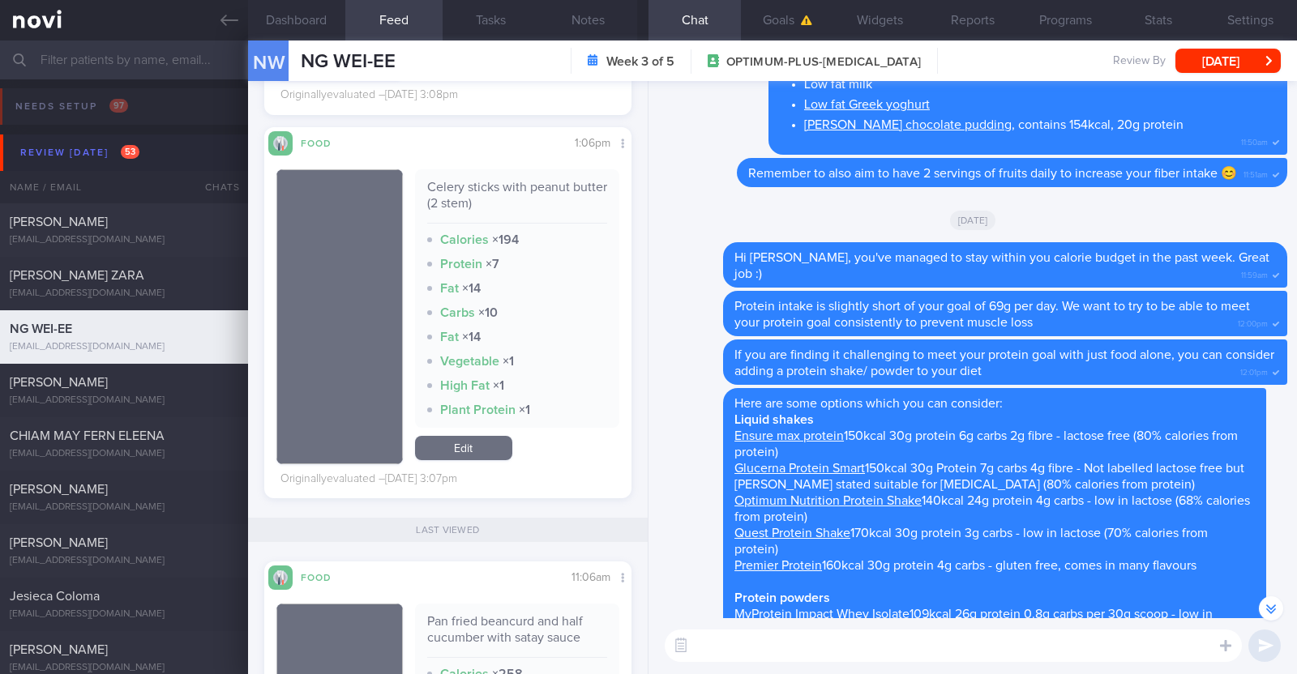
scroll to position [4762, 0]
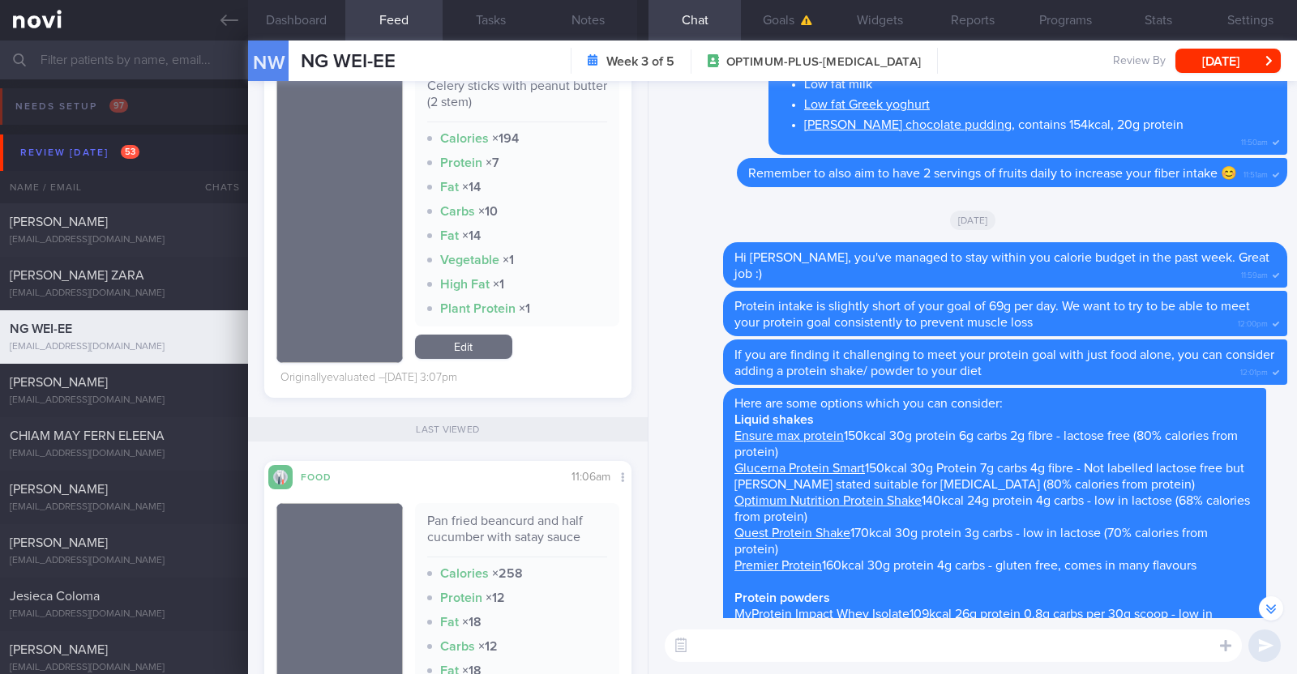
click at [896, 639] on textarea at bounding box center [953, 646] width 577 height 32
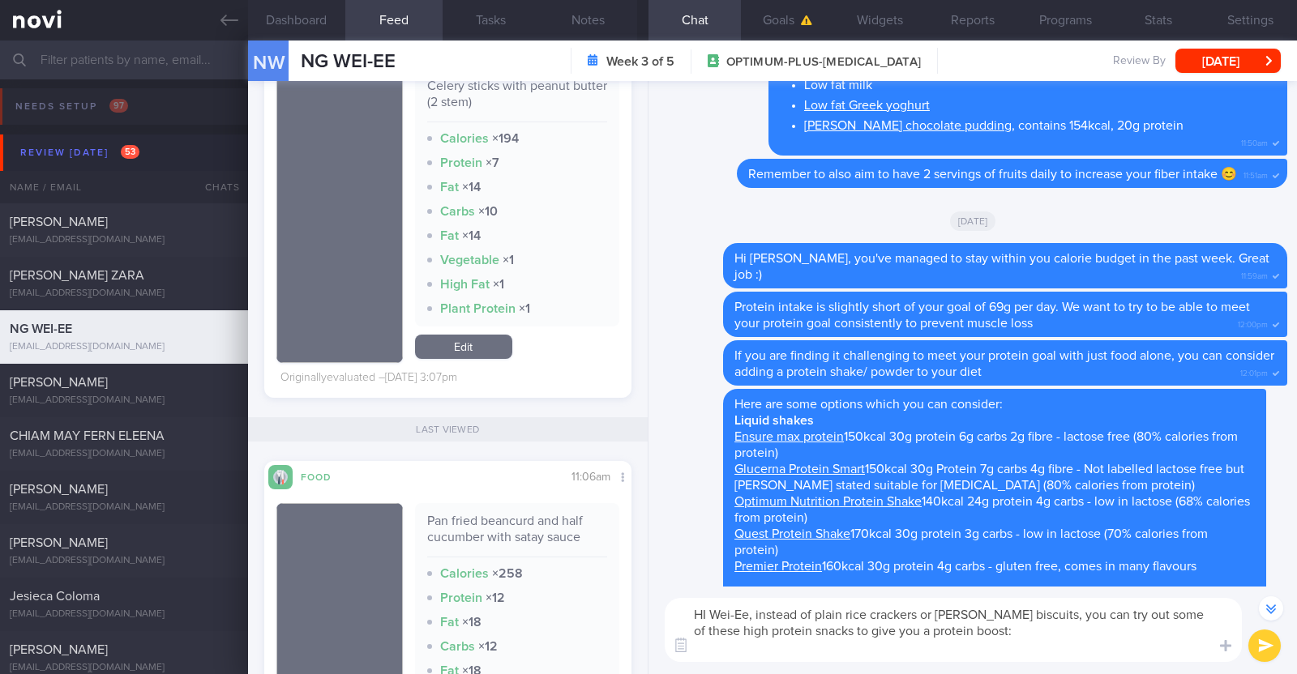
scroll to position [-757, 0]
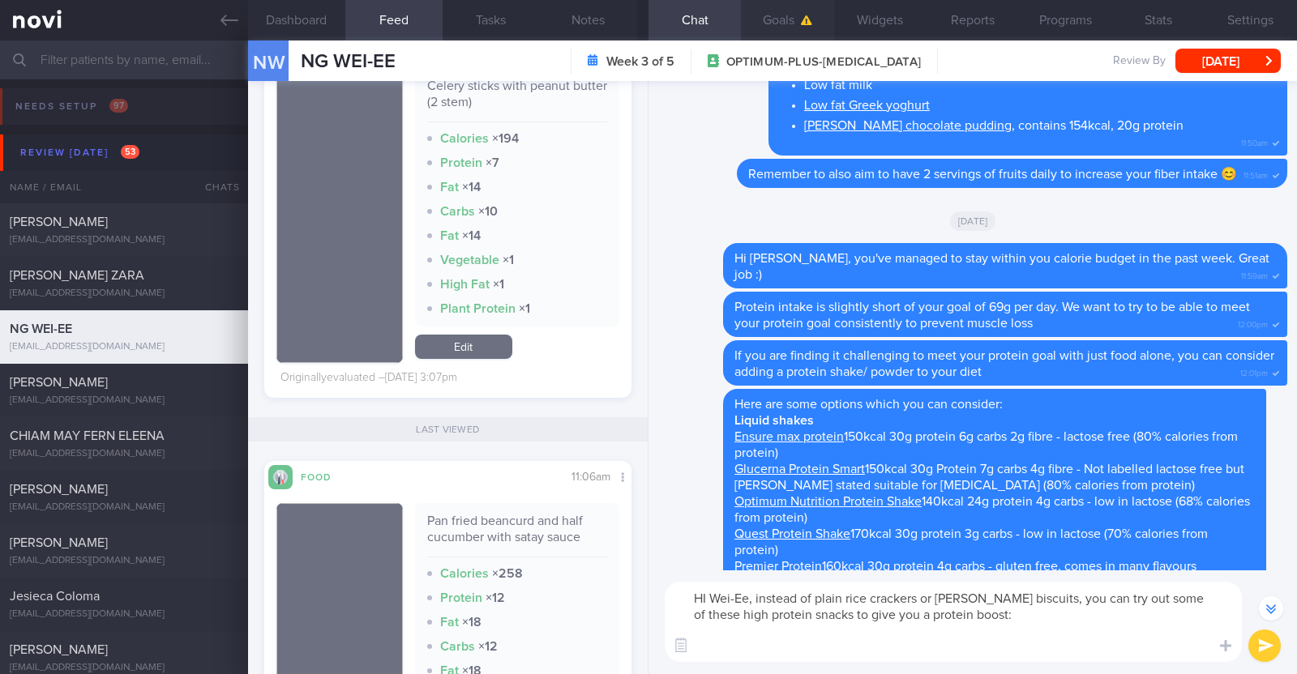
paste textarea "- Hard boiled egg - Unsalted edamame - Unsweetened soy milk - Low fat milk - [L…"
type textarea "HI Wei-Ee, instead of plain rice crackers or [PERSON_NAME] biscuits, you can tr…"
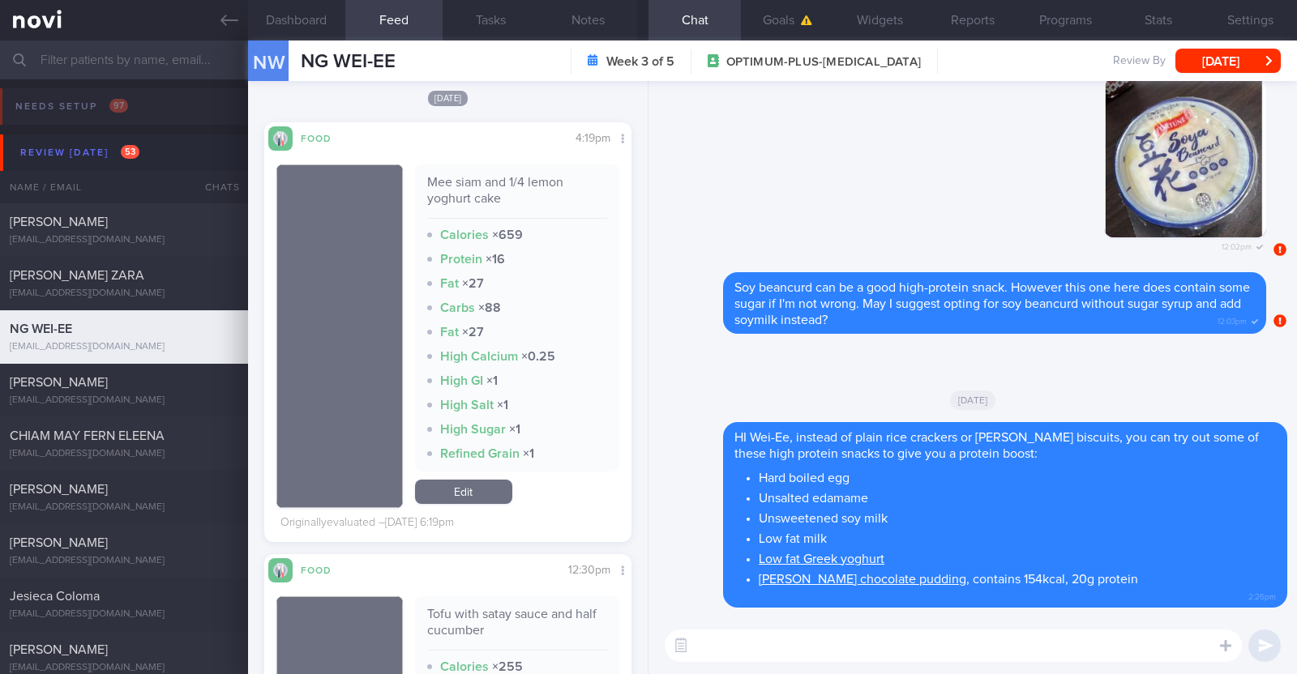
scroll to position [2432, 0]
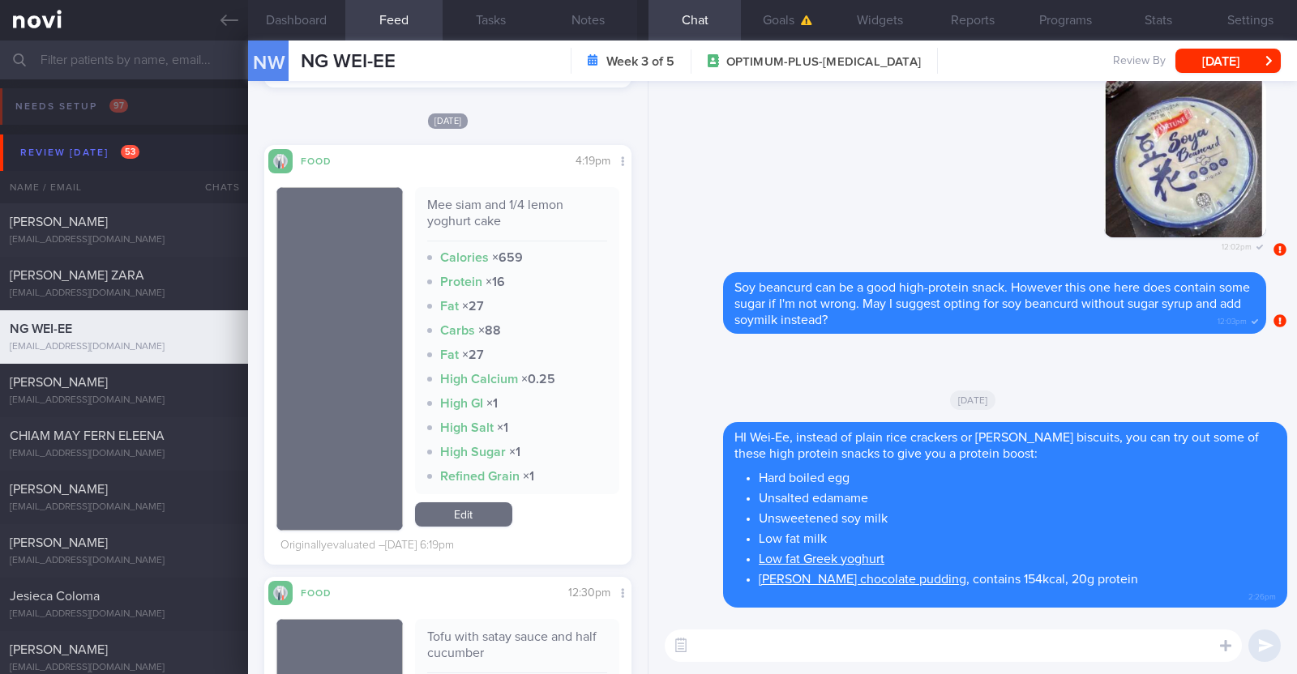
click at [742, 657] on textarea at bounding box center [953, 646] width 577 height 32
click at [986, 648] on textarea "Remember to continue to prioritise protein intake" at bounding box center [953, 646] width 577 height 32
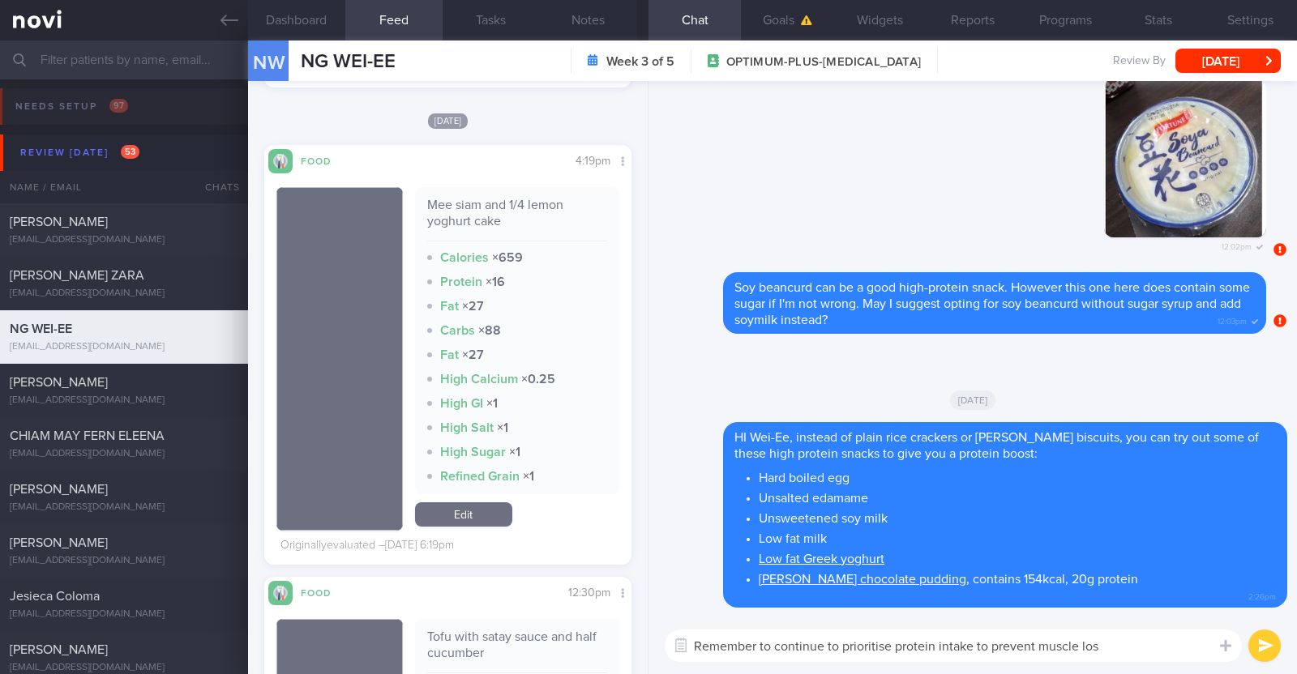
type textarea "Remember to continue to prioritise protein intake to prevent muscle loss"
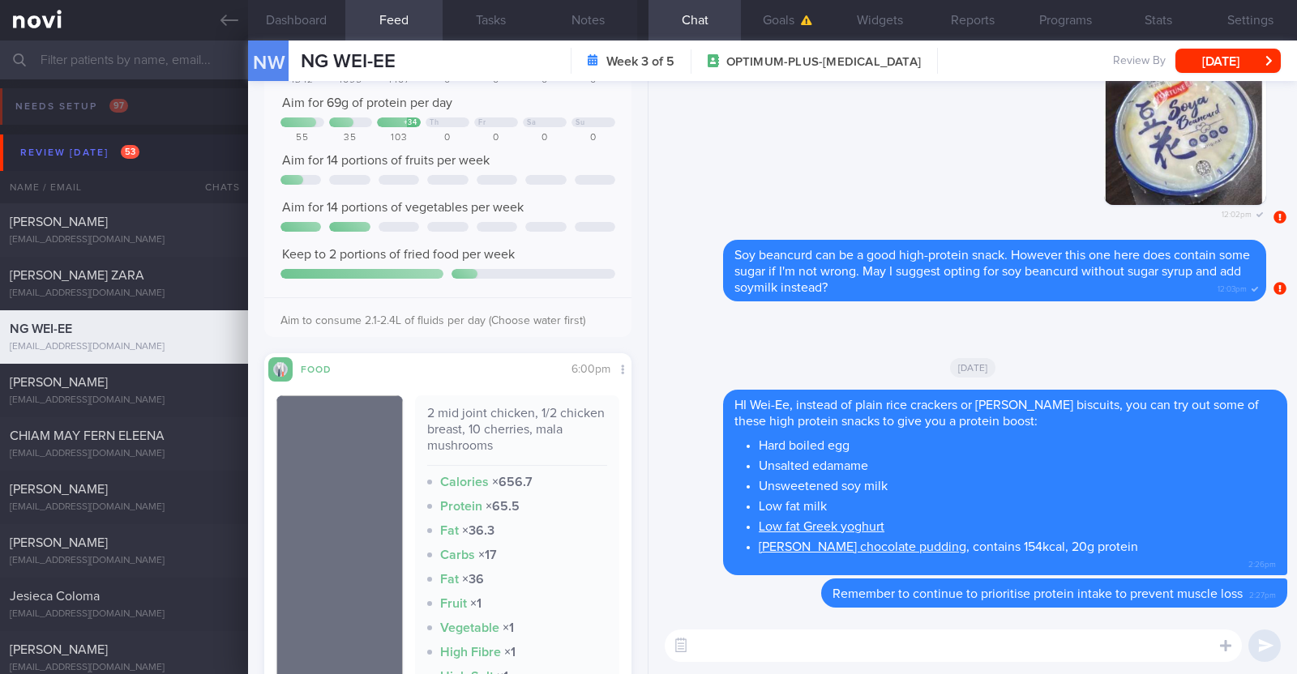
scroll to position [0, 0]
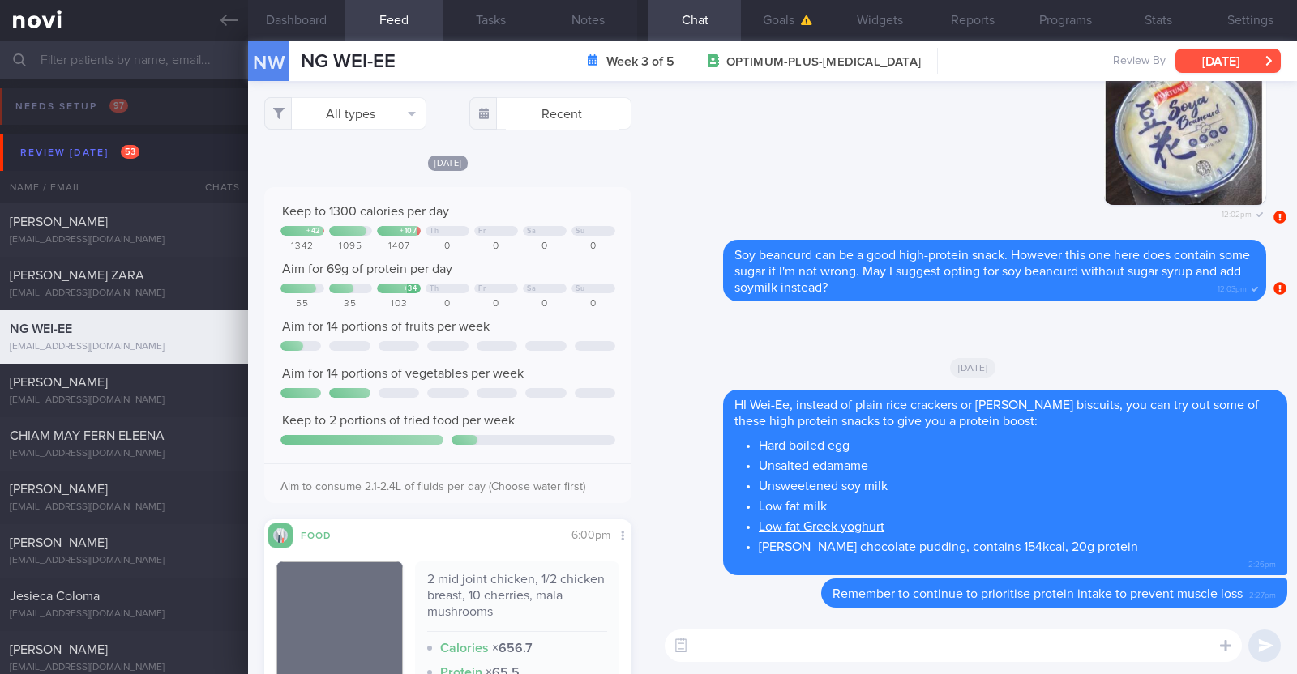
click at [1248, 54] on button "[DATE]" at bounding box center [1227, 61] width 105 height 24
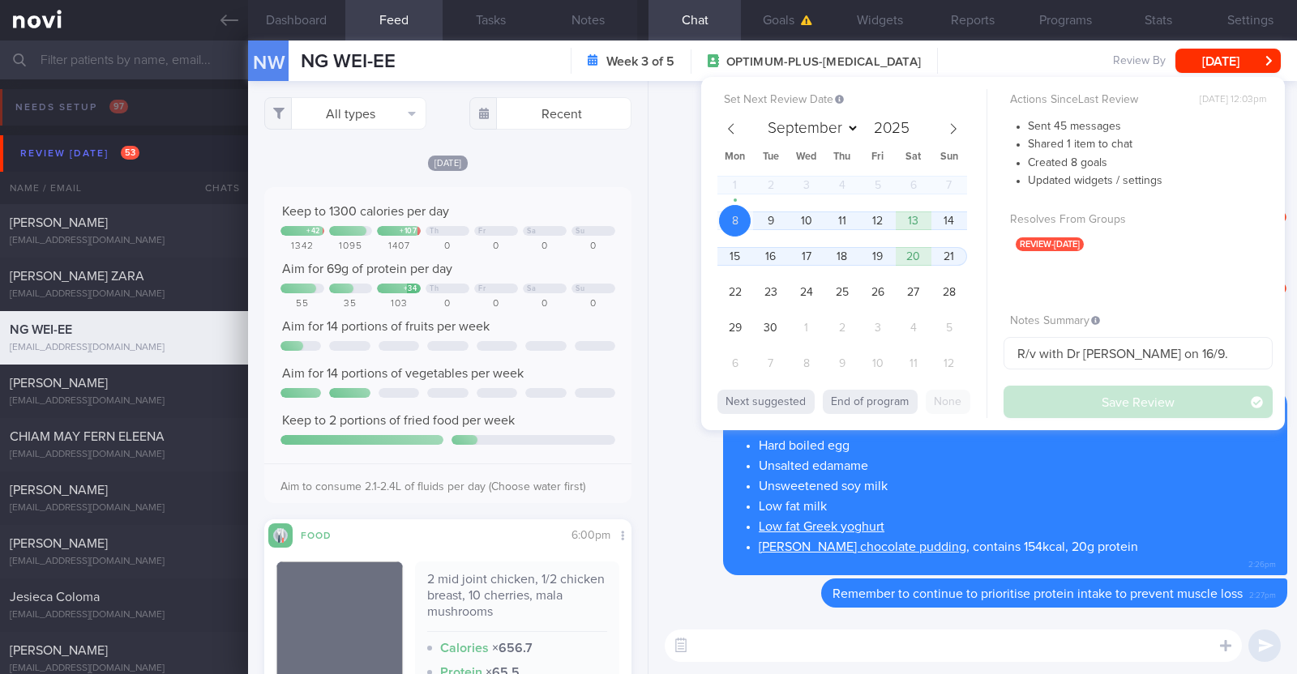
select select "8"
click at [746, 259] on span "15" at bounding box center [735, 257] width 32 height 32
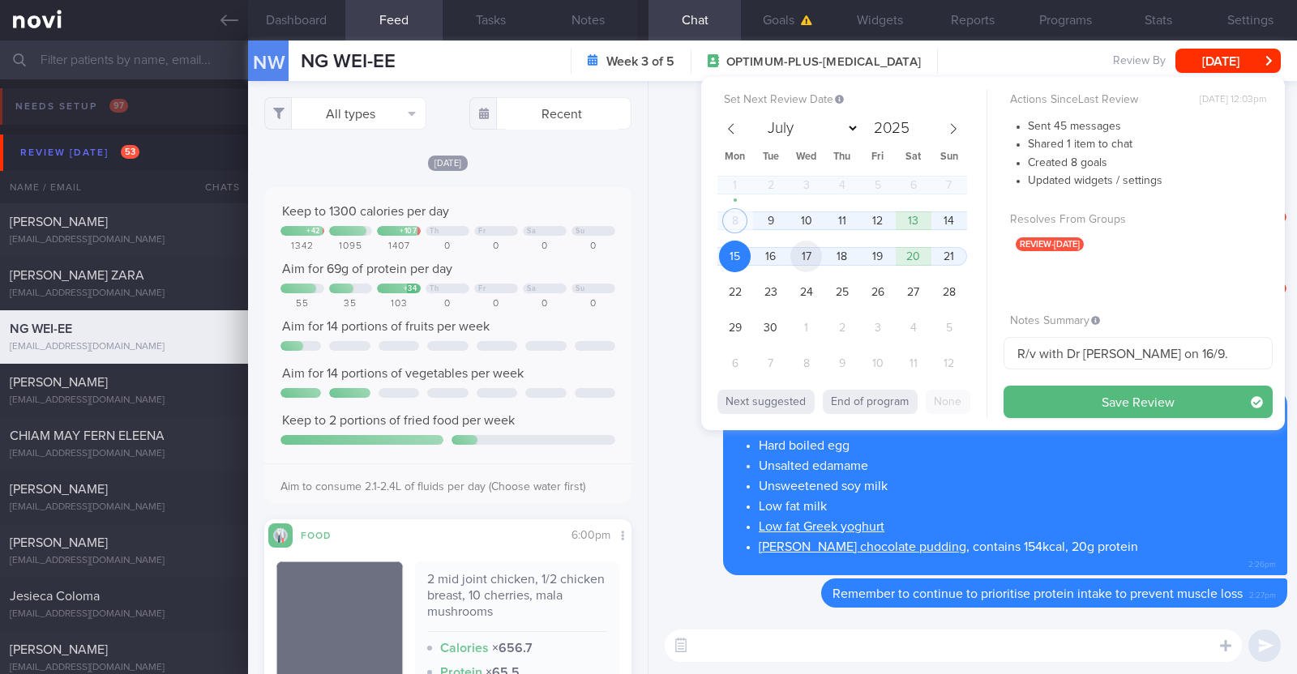
click at [811, 255] on span "17" at bounding box center [806, 257] width 32 height 32
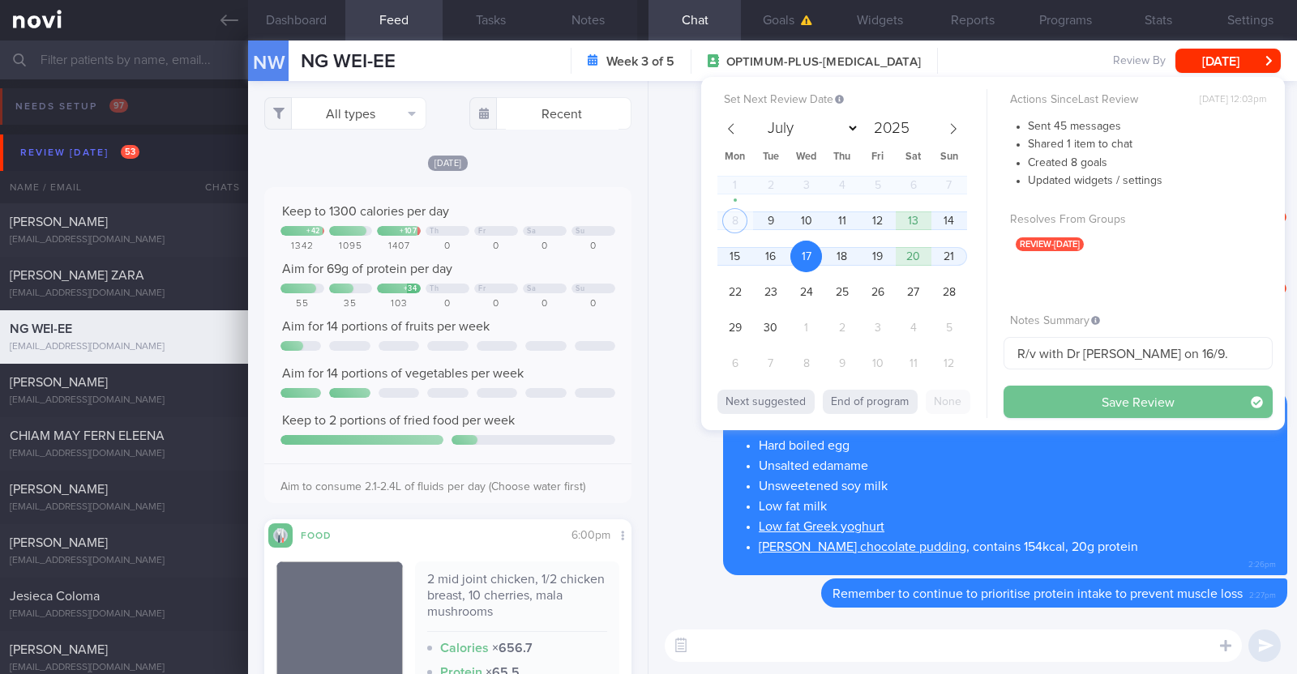
click at [1037, 406] on button "Save Review" at bounding box center [1137, 402] width 269 height 32
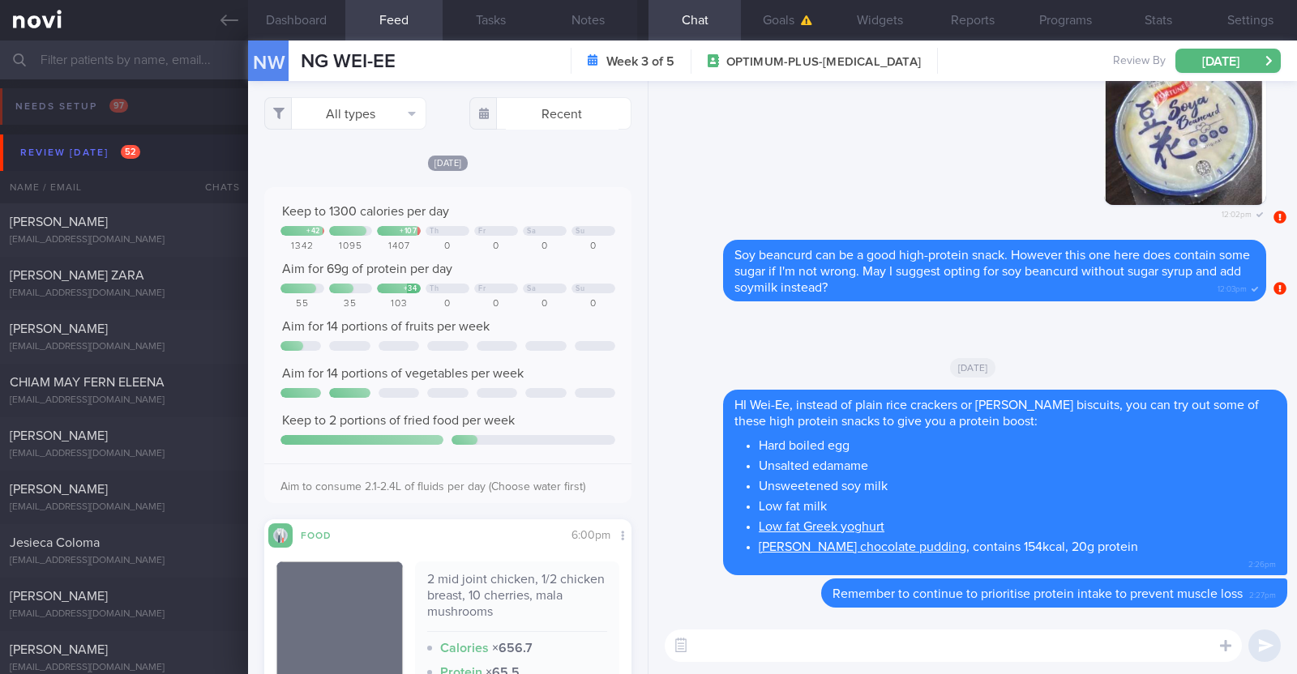
click at [144, 58] on input "text" at bounding box center [648, 60] width 1297 height 39
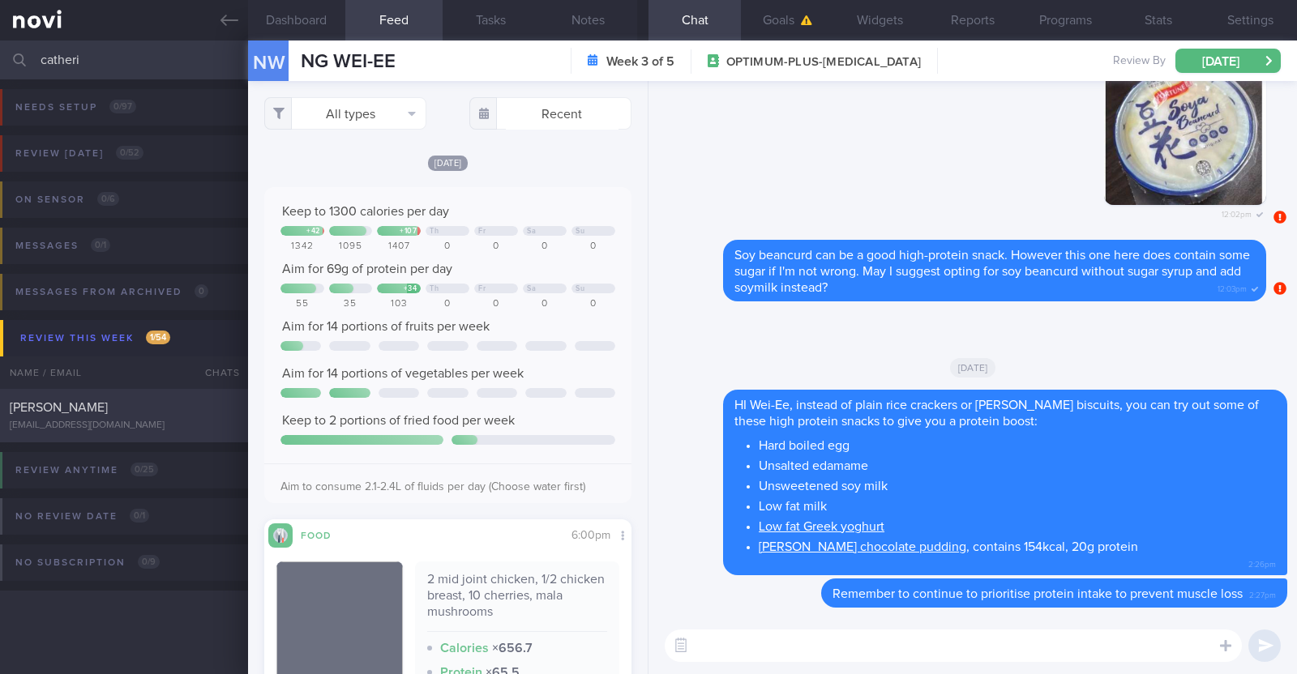
type input "catheri"
click at [80, 421] on div "klyue22@gmail.com" at bounding box center [124, 426] width 229 height 12
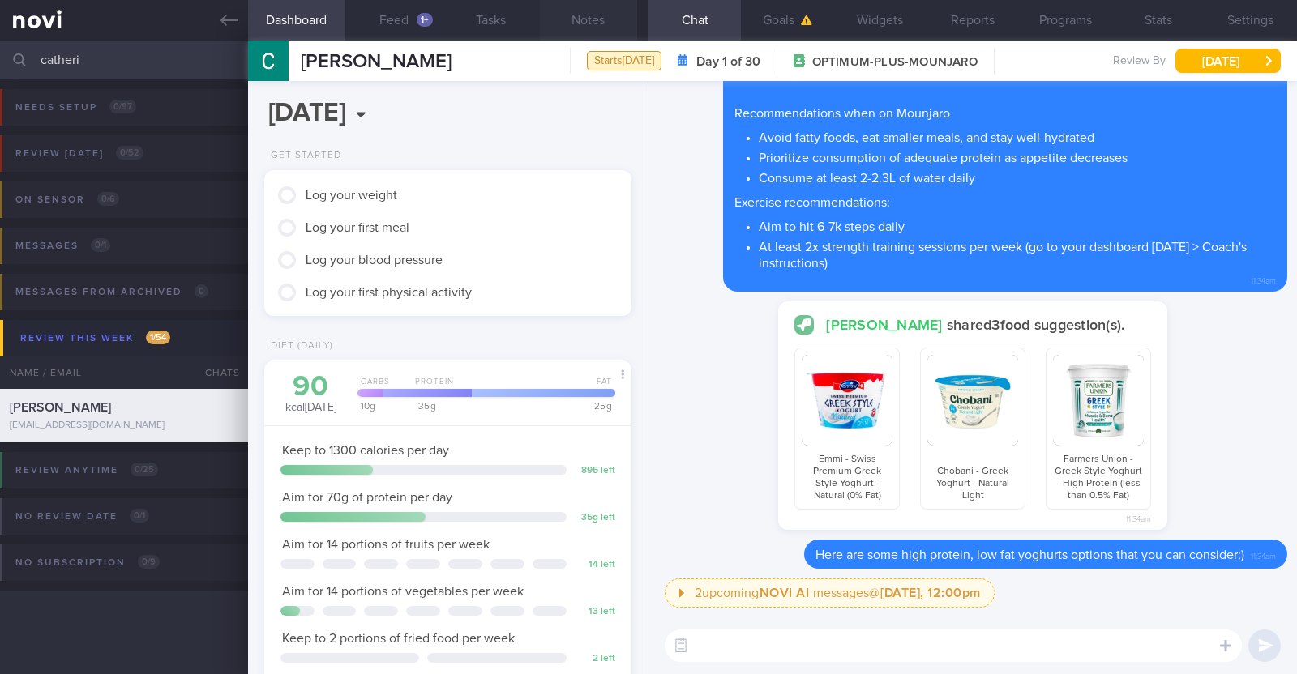
click at [567, 15] on button "Notes" at bounding box center [588, 20] width 97 height 41
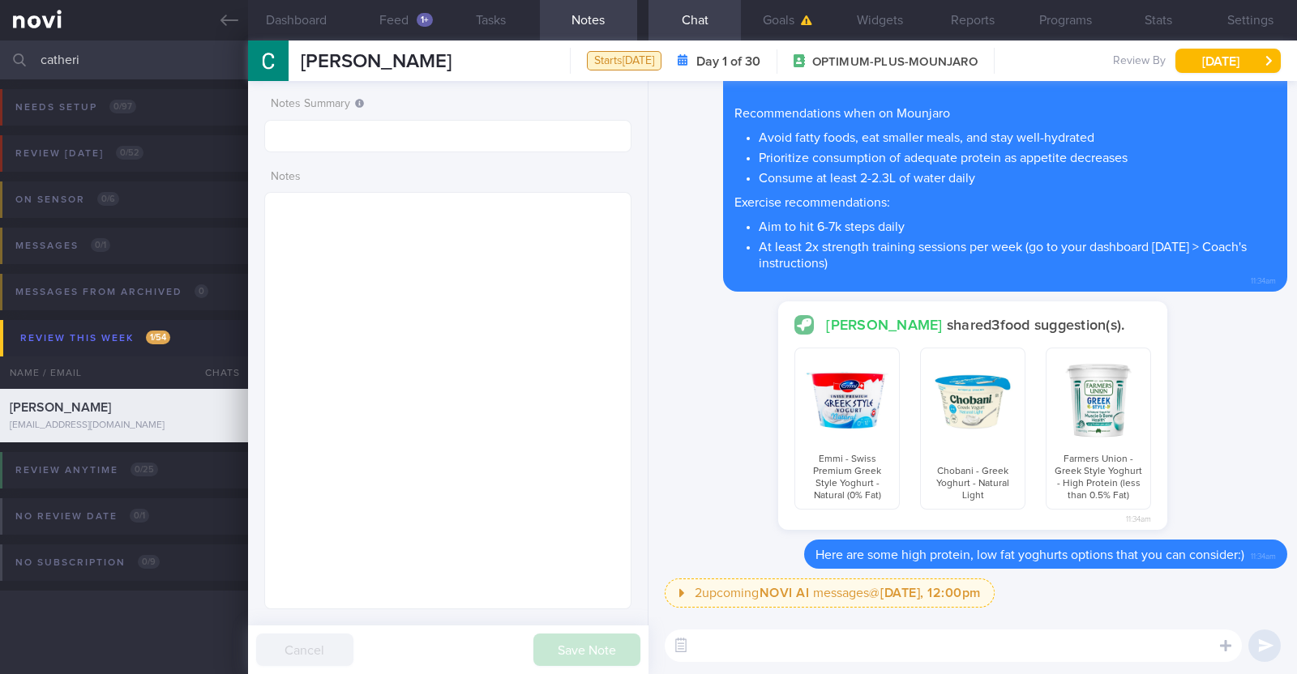
scroll to position [161, 323]
click at [488, 306] on textarea at bounding box center [447, 400] width 367 height 417
paste textarea "Comorbidities High Blood Pressure High Cholesterol Fatty liver Other Providers …"
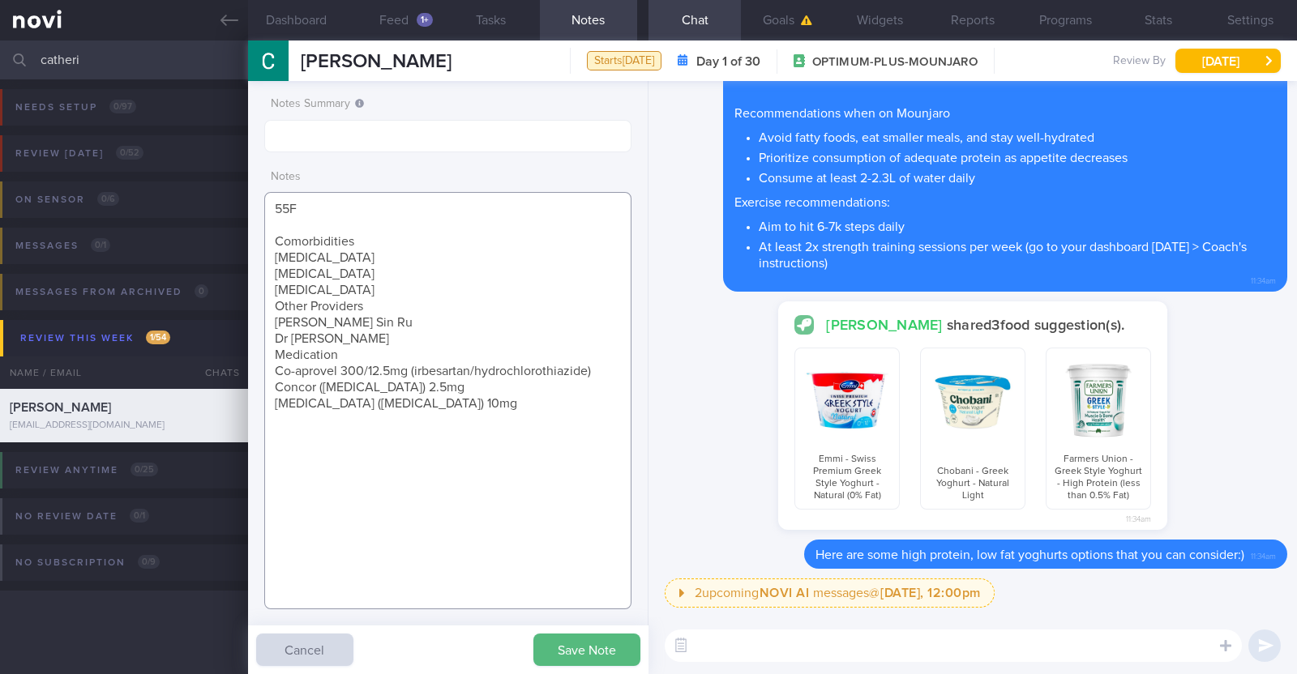
click at [383, 238] on textarea "55F Comorbidities High Blood Pressure High Cholesterol Fatty liver Other Provid…" at bounding box center [447, 400] width 367 height 417
click at [350, 295] on textarea "55F Comorbidities: High Blood Pressure High Cholesterol Fatty liver Other Provi…" at bounding box center [447, 400] width 367 height 417
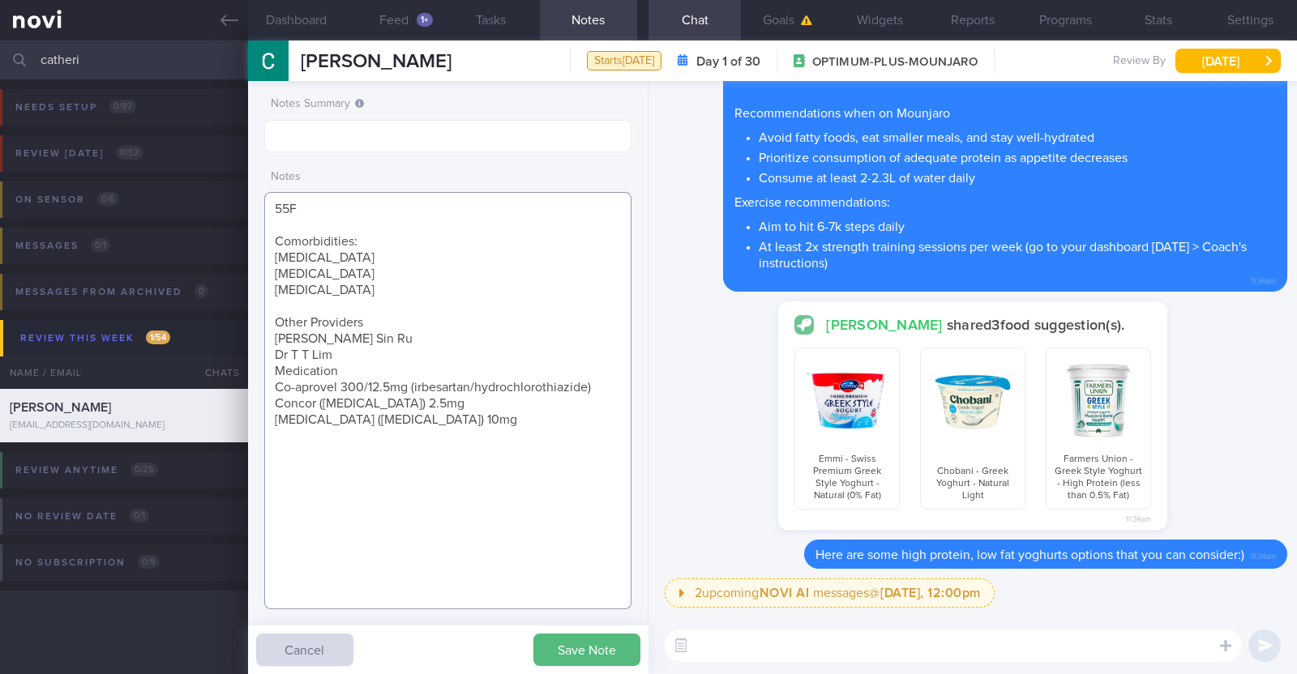
drag, startPoint x: 273, startPoint y: 318, endPoint x: 347, endPoint y: 356, distance: 83.0
click at [347, 356] on textarea "55F Comorbidities: High Blood Pressure High Cholesterol Fatty liver Other Provi…" at bounding box center [447, 400] width 367 height 417
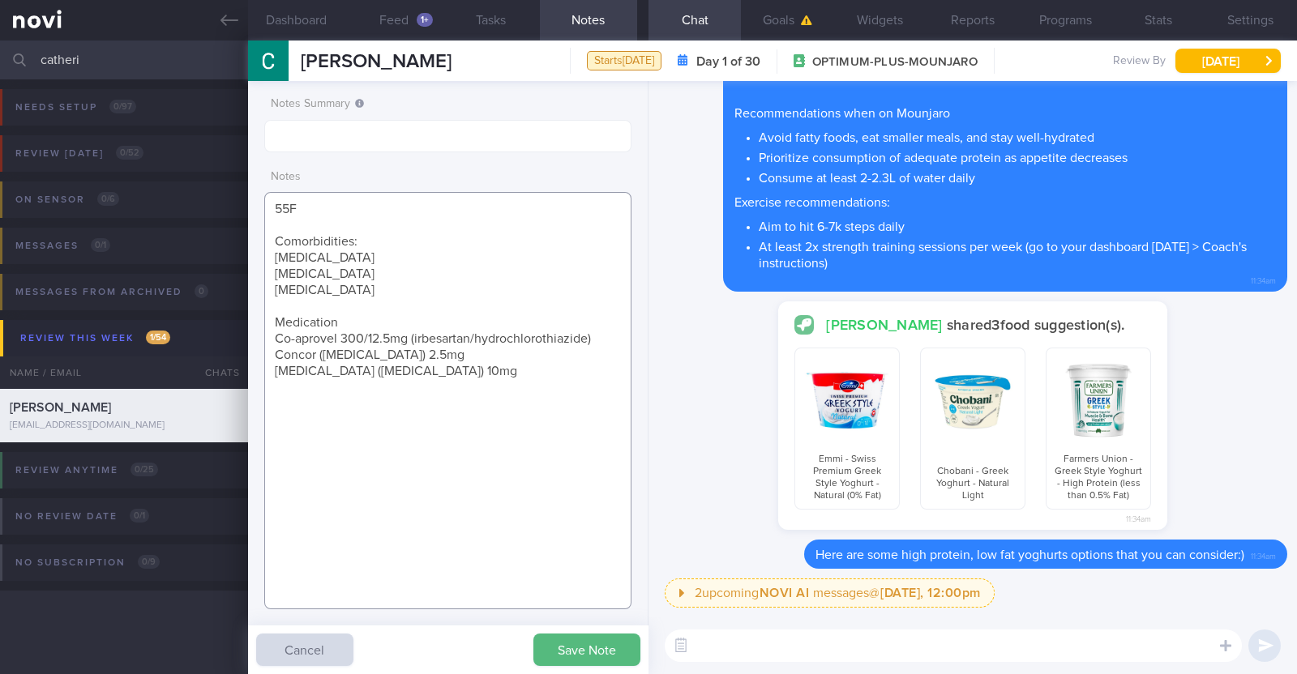
click at [353, 326] on textarea "55F Comorbidities: High Blood Pressure High Cholesterol Fatty liver Medication …" at bounding box center [447, 400] width 367 height 417
click at [477, 372] on textarea "55F Comorbidities: High Blood Pressure High Cholesterol Fatty liver Medication:…" at bounding box center [447, 400] width 367 height 417
paste textarea "Mostly sedentary due to a lung infection 4-5k steps per day"
drag, startPoint x: 375, startPoint y: 400, endPoint x: 388, endPoint y: 402, distance: 13.2
click at [388, 402] on textarea "55F Comorbidities: High Blood Pressure High Cholesterol Fatty liver Medication:…" at bounding box center [447, 400] width 367 height 417
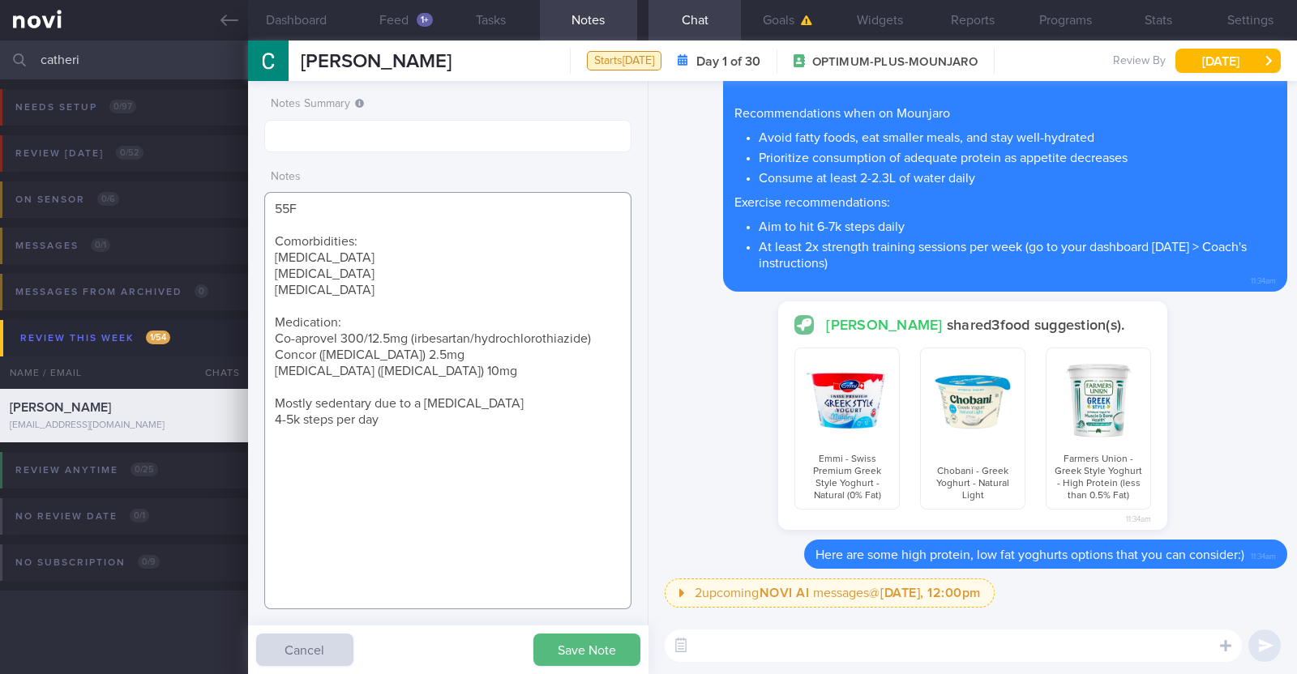
click at [374, 402] on textarea "55F Comorbidities: High Blood Pressure High Cholesterol Fatty liver Medication:…" at bounding box center [447, 400] width 367 height 417
click at [449, 376] on textarea "55F Comorbidities: High Blood Pressure High Cholesterol Fatty liver Medication:…" at bounding box center [447, 400] width 367 height 417
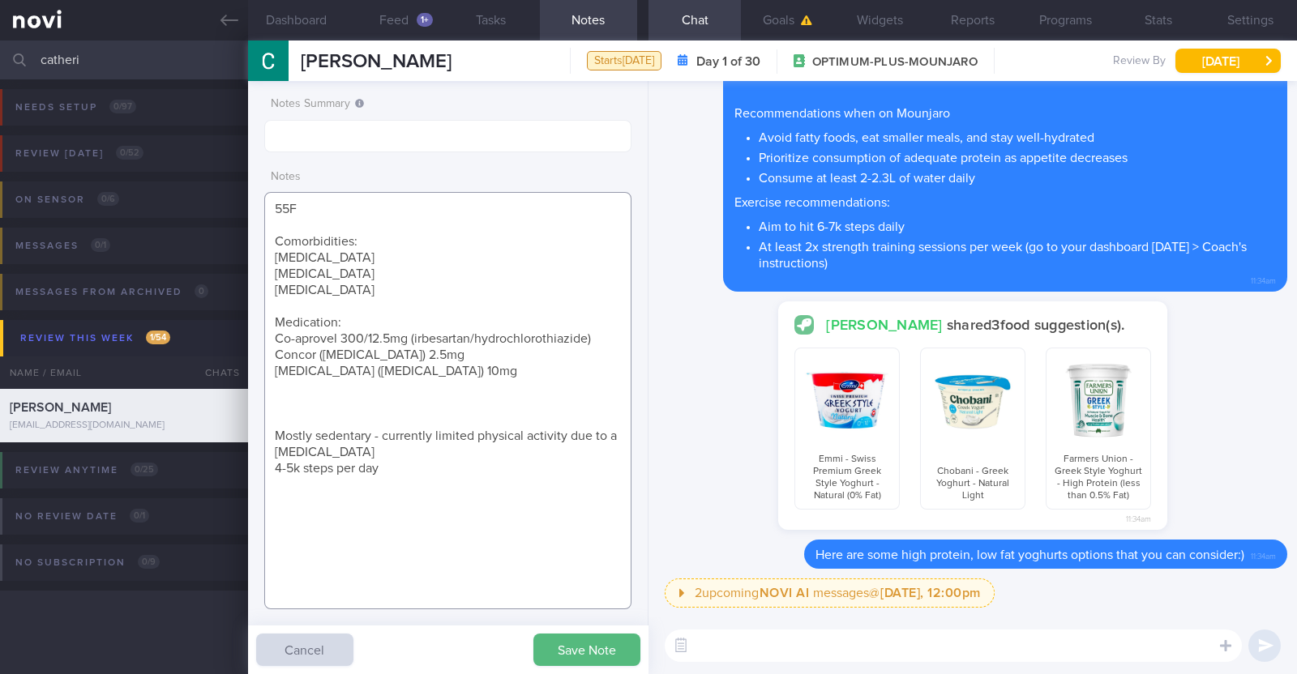
paste textarea "Mounjaro 2.5mg"
type textarea "55F Comorbidities: High Blood Pressure High Cholesterol Fatty liver Medication:…"
click at [584, 660] on button "Save Note" at bounding box center [586, 650] width 107 height 32
drag, startPoint x: 88, startPoint y: 52, endPoint x: 0, endPoint y: 44, distance: 87.9
click at [0, 44] on input "catheri" at bounding box center [648, 60] width 1297 height 39
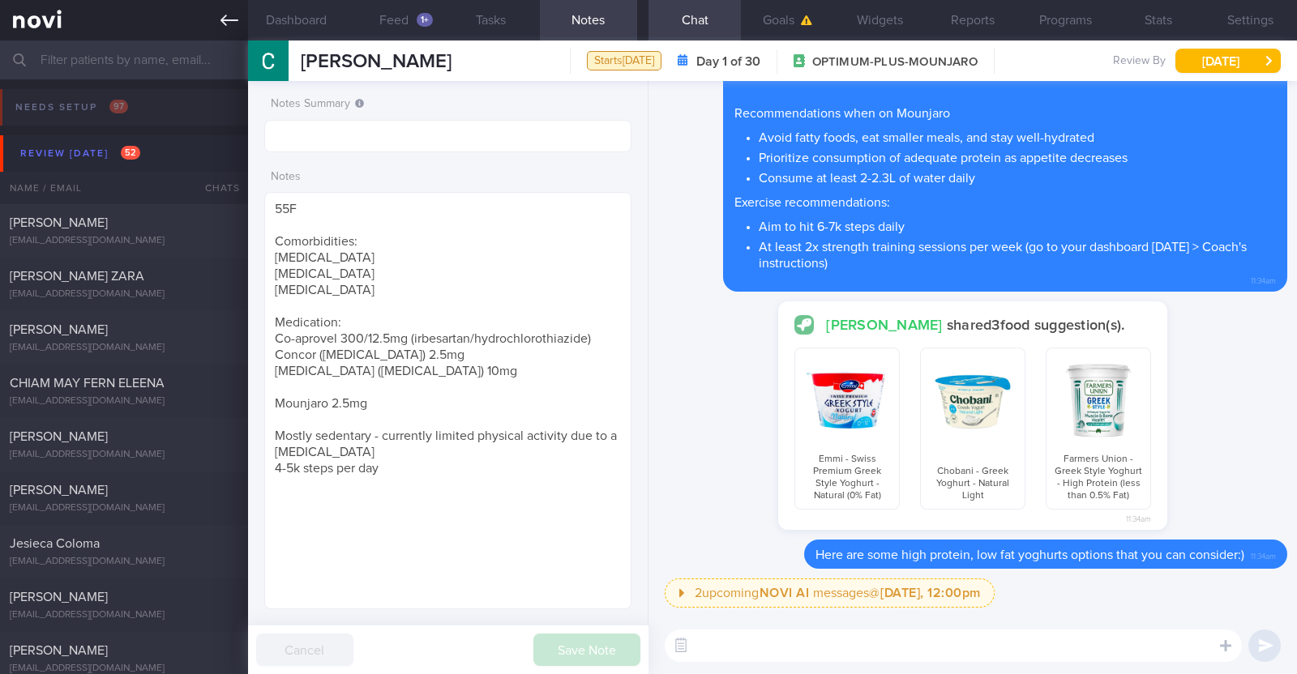
click at [227, 26] on icon at bounding box center [229, 20] width 18 height 18
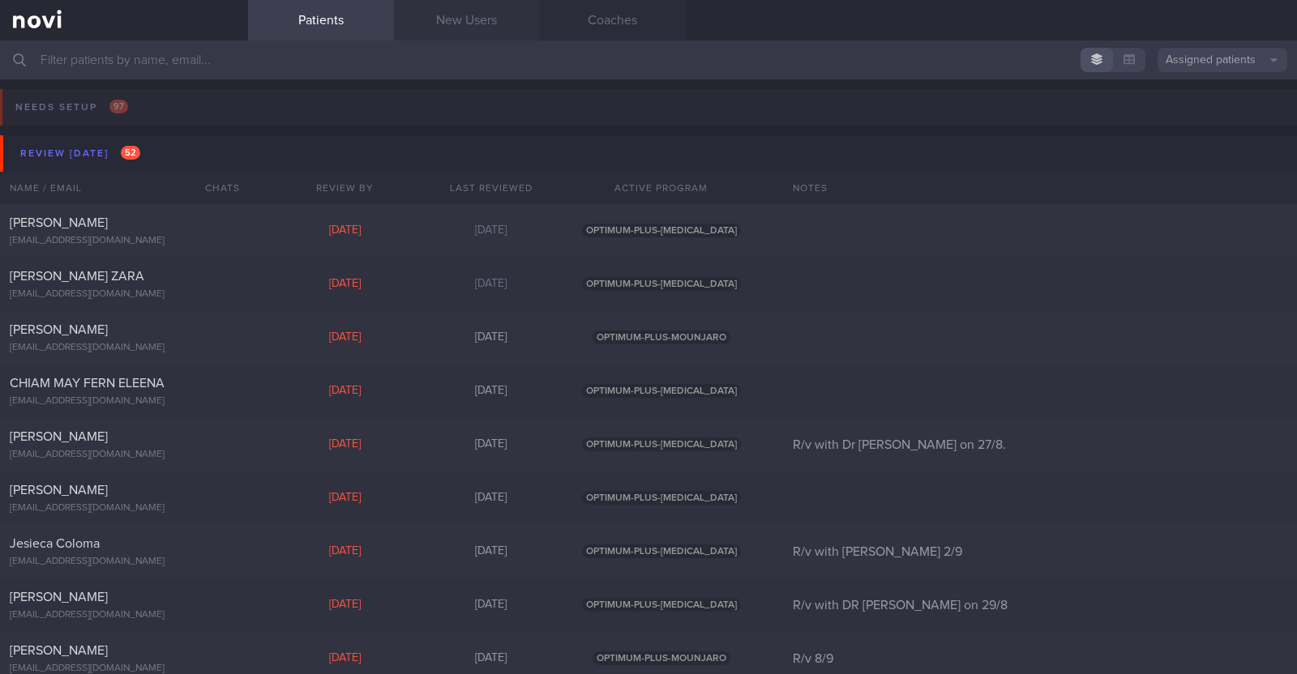
click at [446, 34] on link "New Users" at bounding box center [467, 20] width 146 height 41
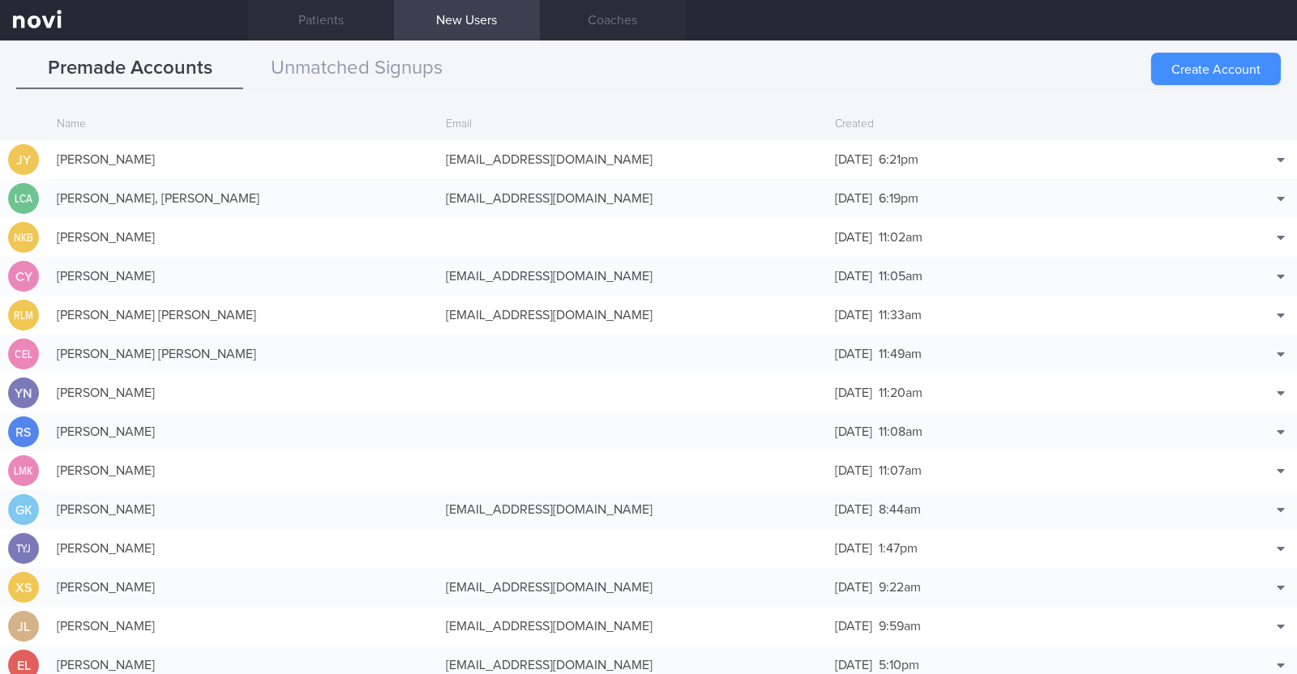
click at [1196, 62] on button "Create Account" at bounding box center [1216, 69] width 130 height 32
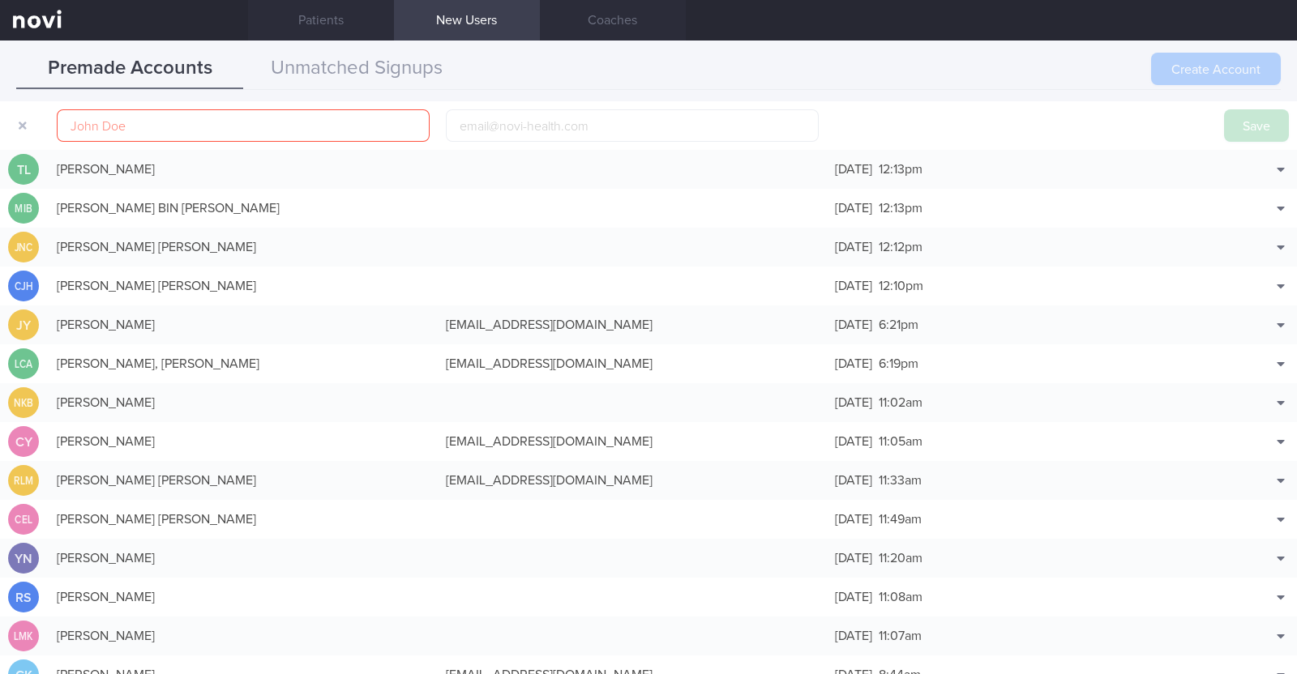
scroll to position [77, 0]
paste input "Tara Pacheco"
type input "Tara Pacheco"
click at [607, 116] on input "email" at bounding box center [632, 125] width 373 height 32
paste input "pachecotara1@gmail.com"
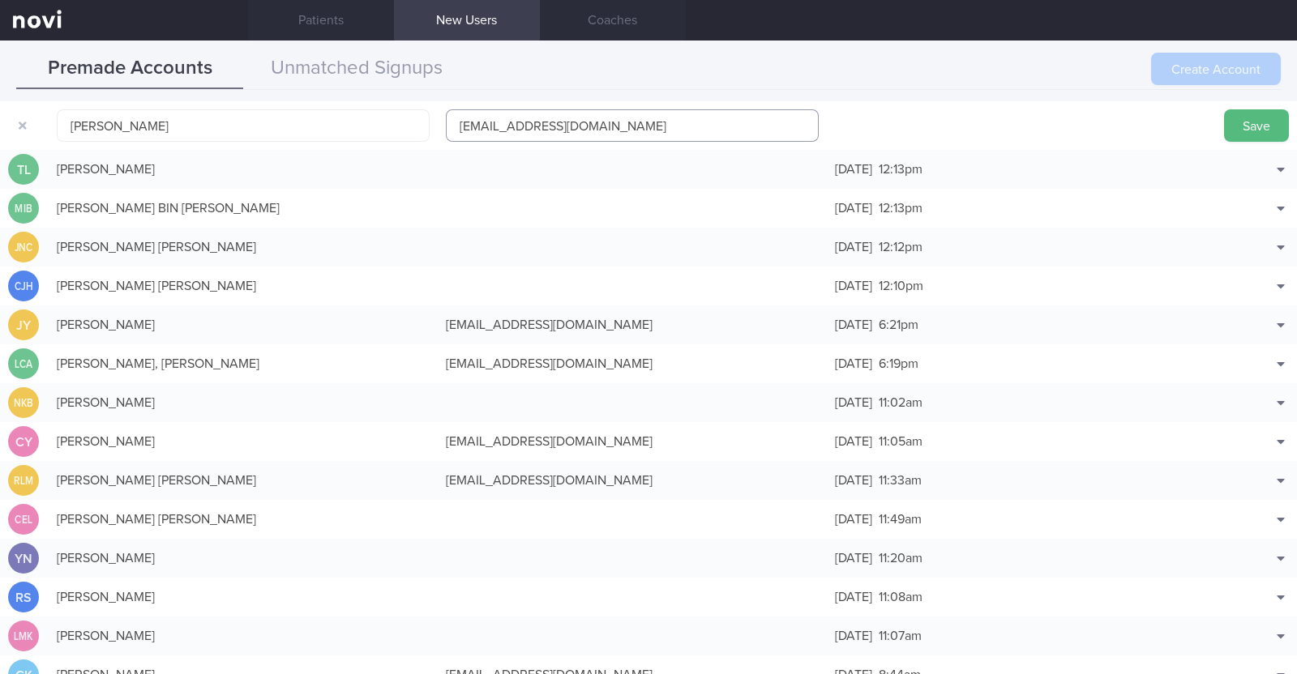
click at [528, 127] on input "pachecotara1@gmail.com" at bounding box center [632, 125] width 373 height 32
type input "pachecotara11@gmail.com"
click at [1249, 139] on button "Save" at bounding box center [1256, 125] width 65 height 32
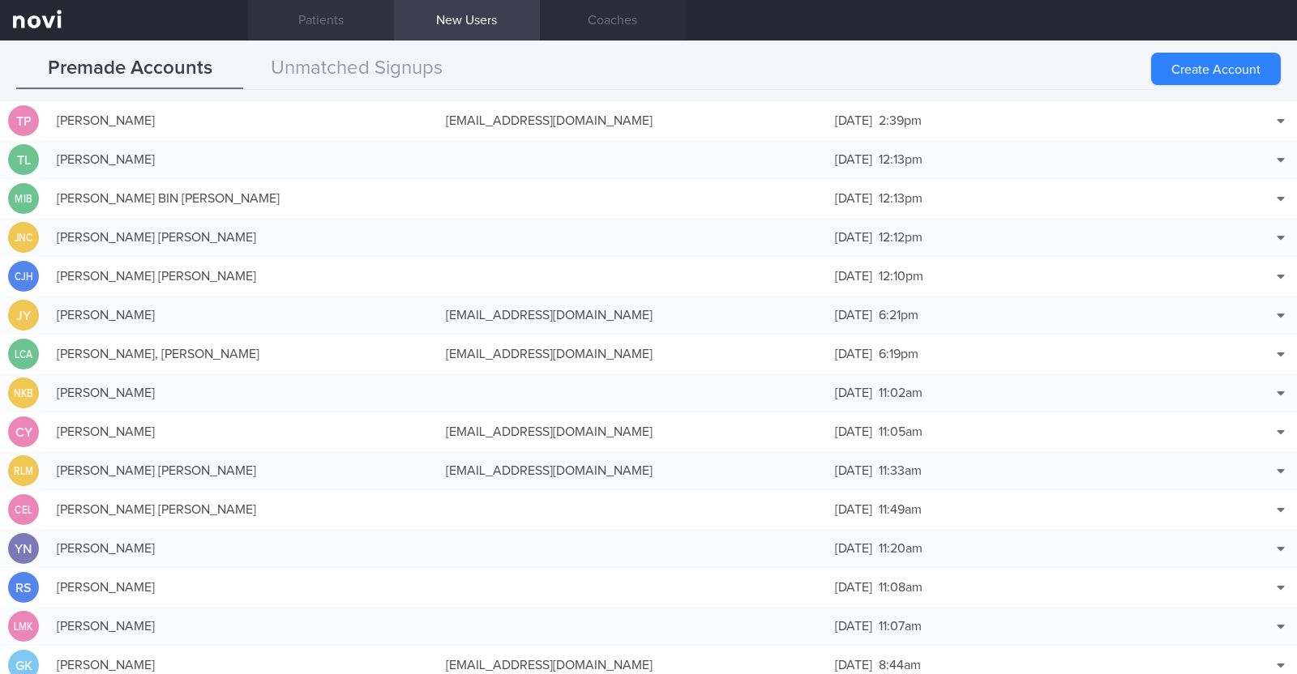
click at [360, 16] on link "Patients" at bounding box center [321, 20] width 146 height 41
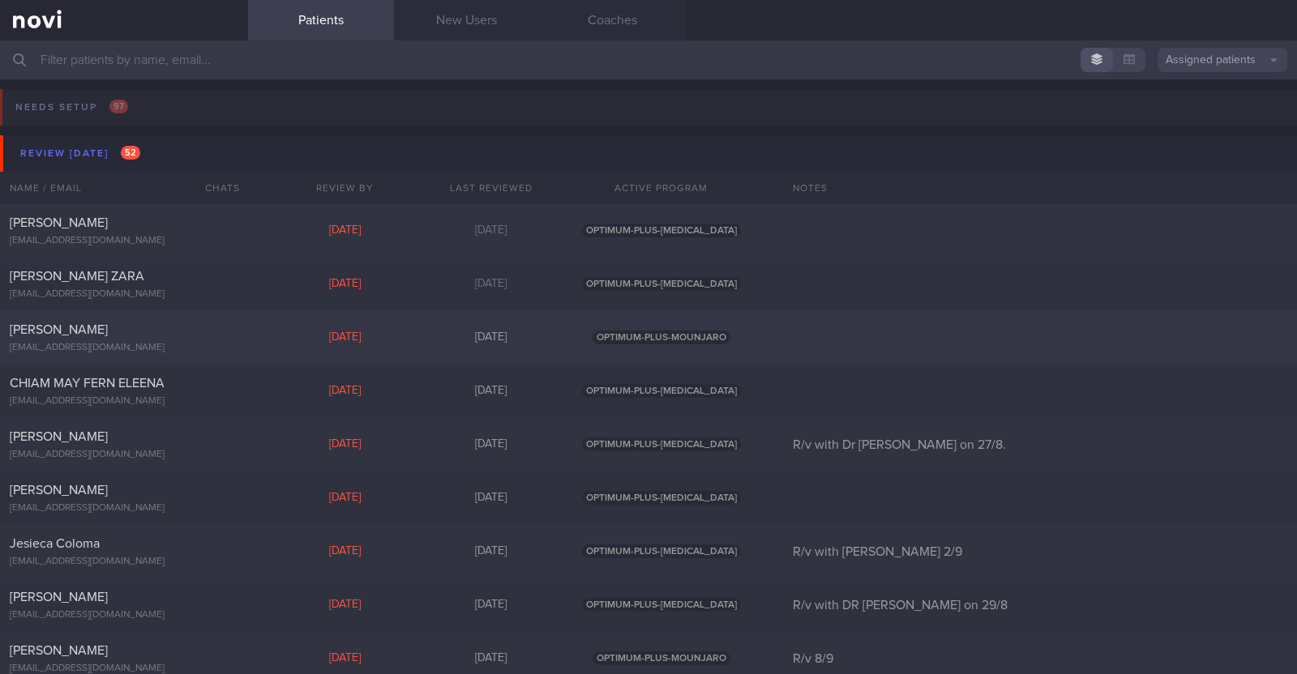
click at [136, 316] on div "[PERSON_NAME] [EMAIL_ADDRESS][DOMAIN_NAME] [DATE] [DATE] OPTIMUM-PLUS-MOUNJARO" at bounding box center [648, 337] width 1297 height 53
select select "8"
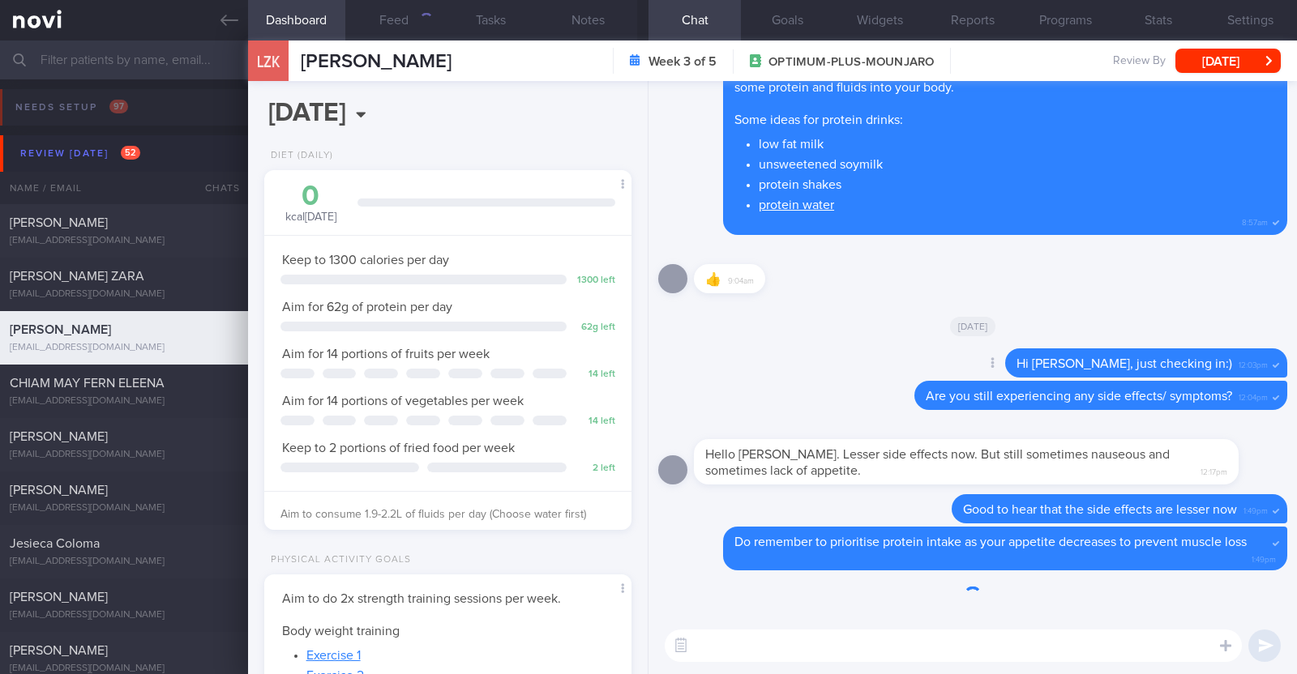
scroll to position [184, 323]
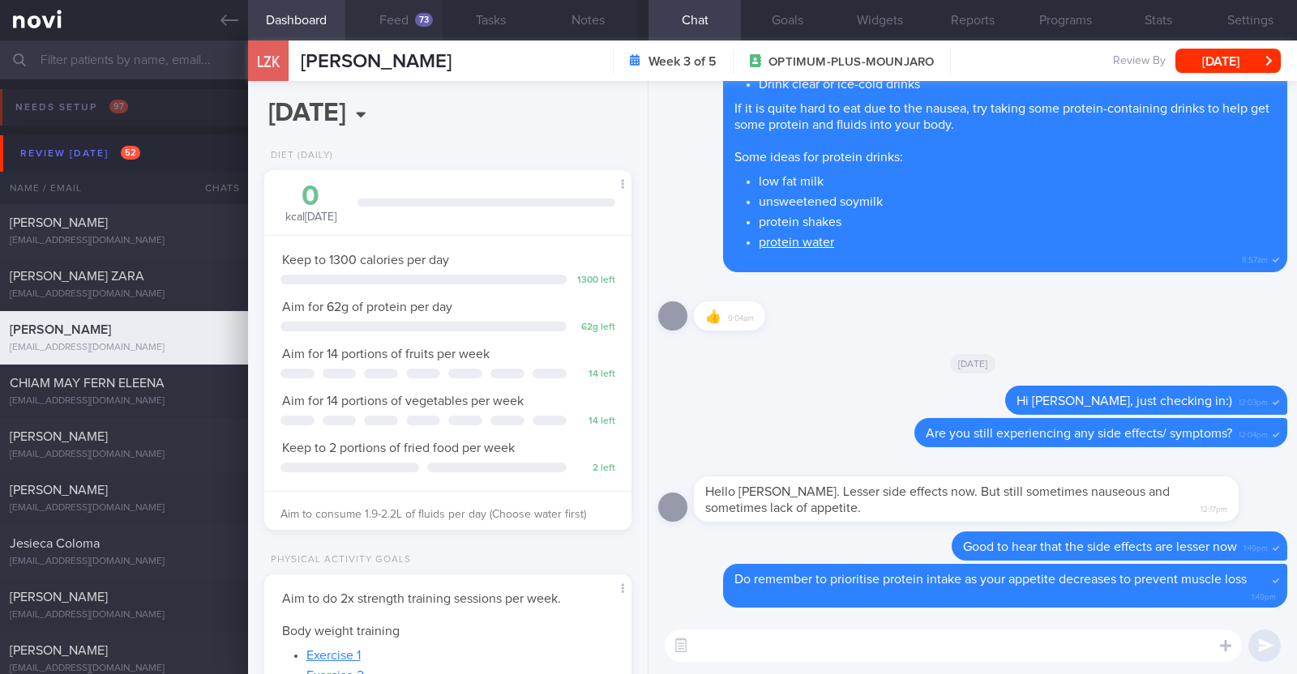
click at [393, 15] on button "Feed 73" at bounding box center [393, 20] width 97 height 41
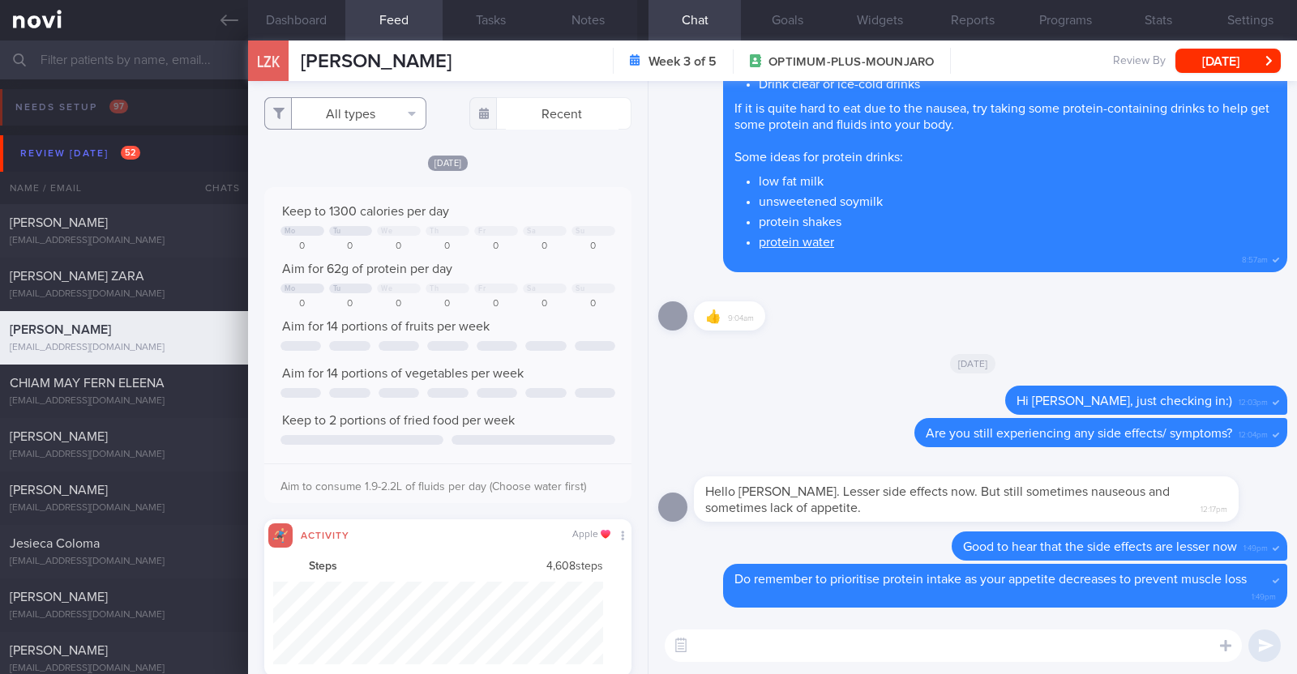
click at [390, 118] on button "All types" at bounding box center [345, 113] width 162 height 32
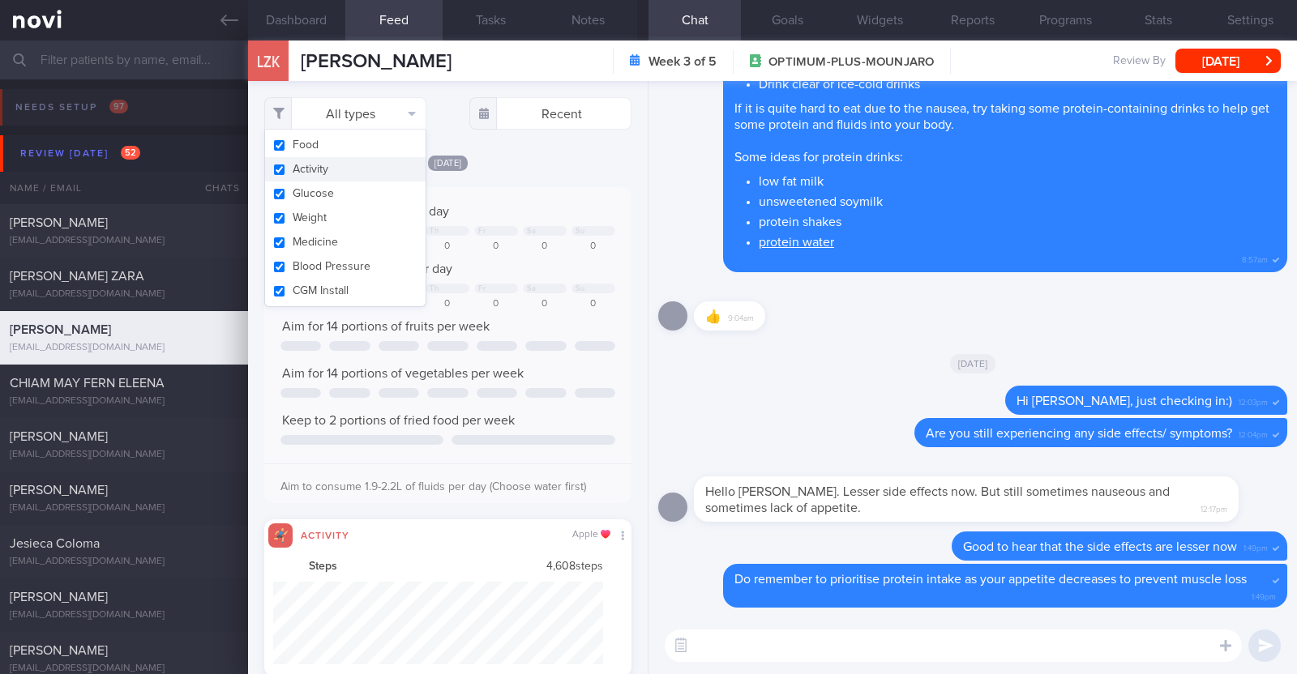
click at [367, 162] on button "Activity" at bounding box center [345, 169] width 160 height 24
checkbox input "false"
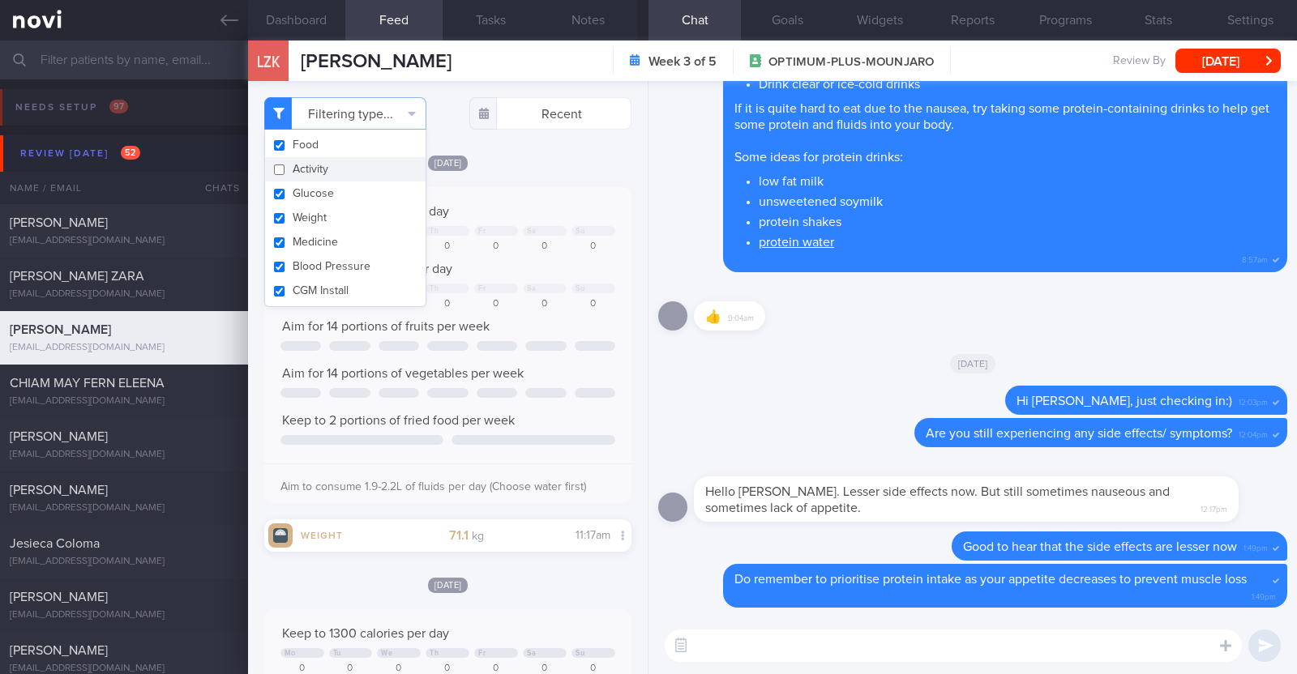
click at [532, 156] on div "[DATE]" at bounding box center [447, 162] width 367 height 17
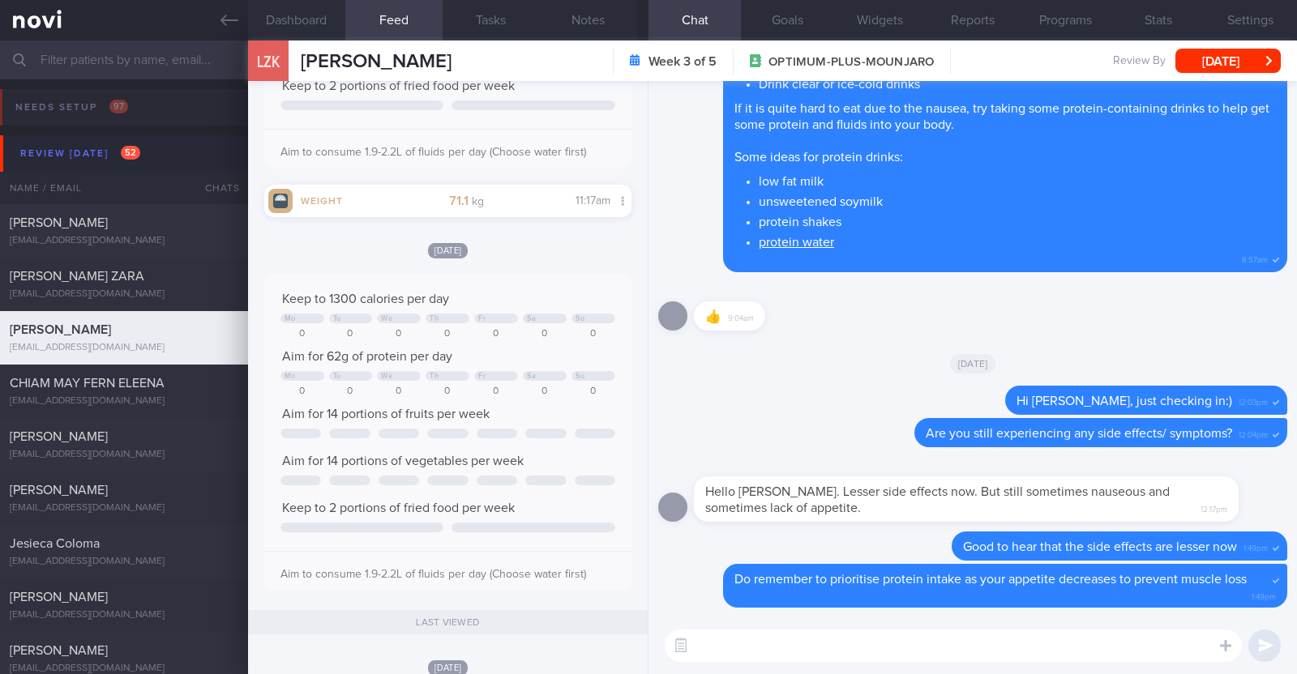
scroll to position [404, 0]
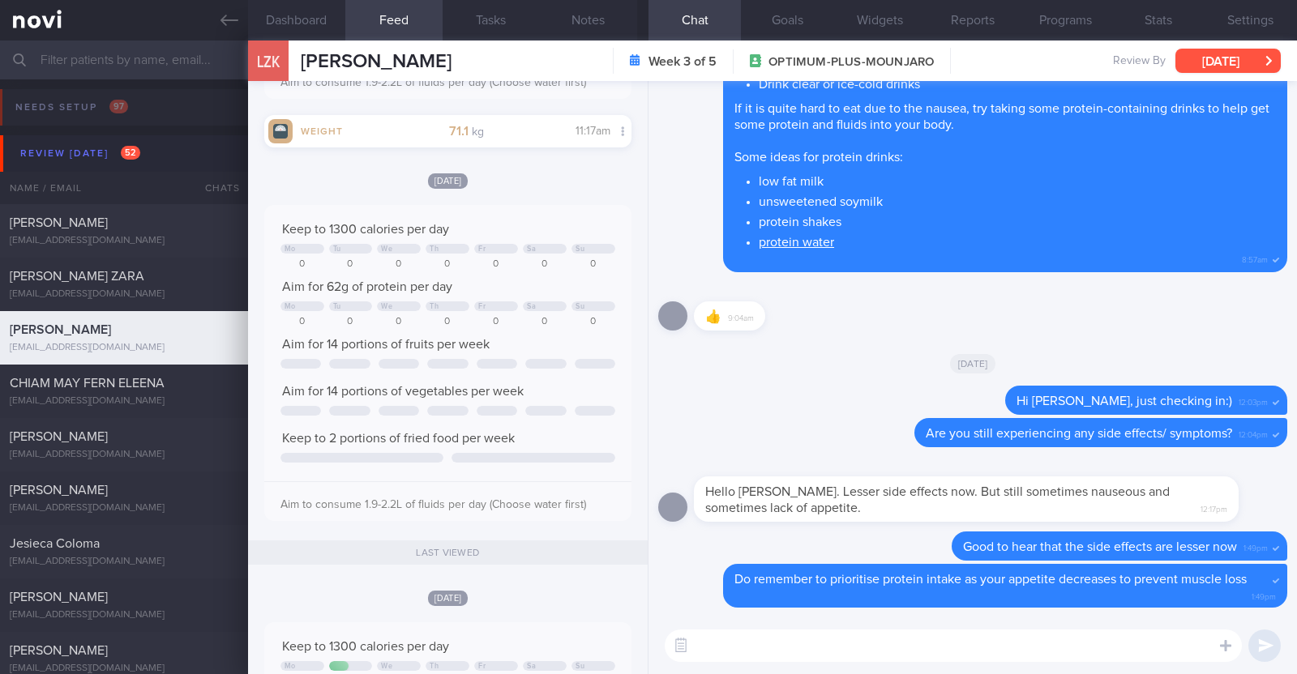
click at [1257, 57] on button "[DATE]" at bounding box center [1227, 61] width 105 height 24
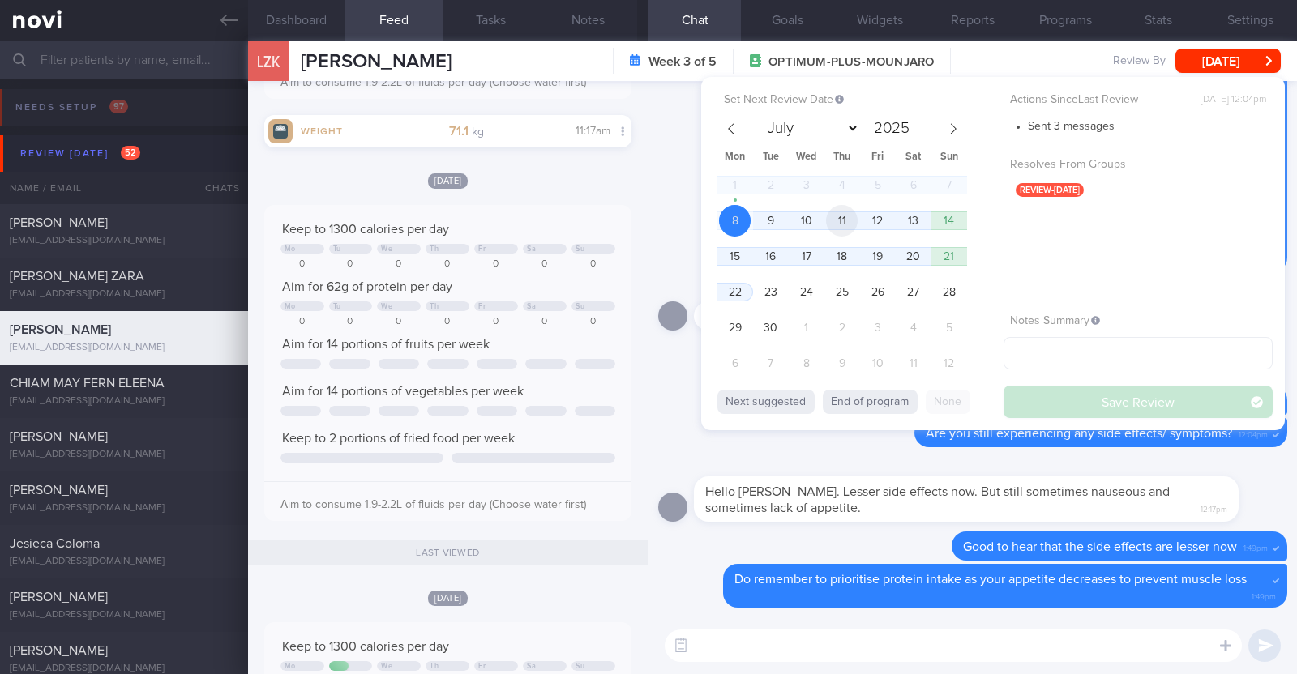
click at [844, 216] on span "11" at bounding box center [842, 221] width 32 height 32
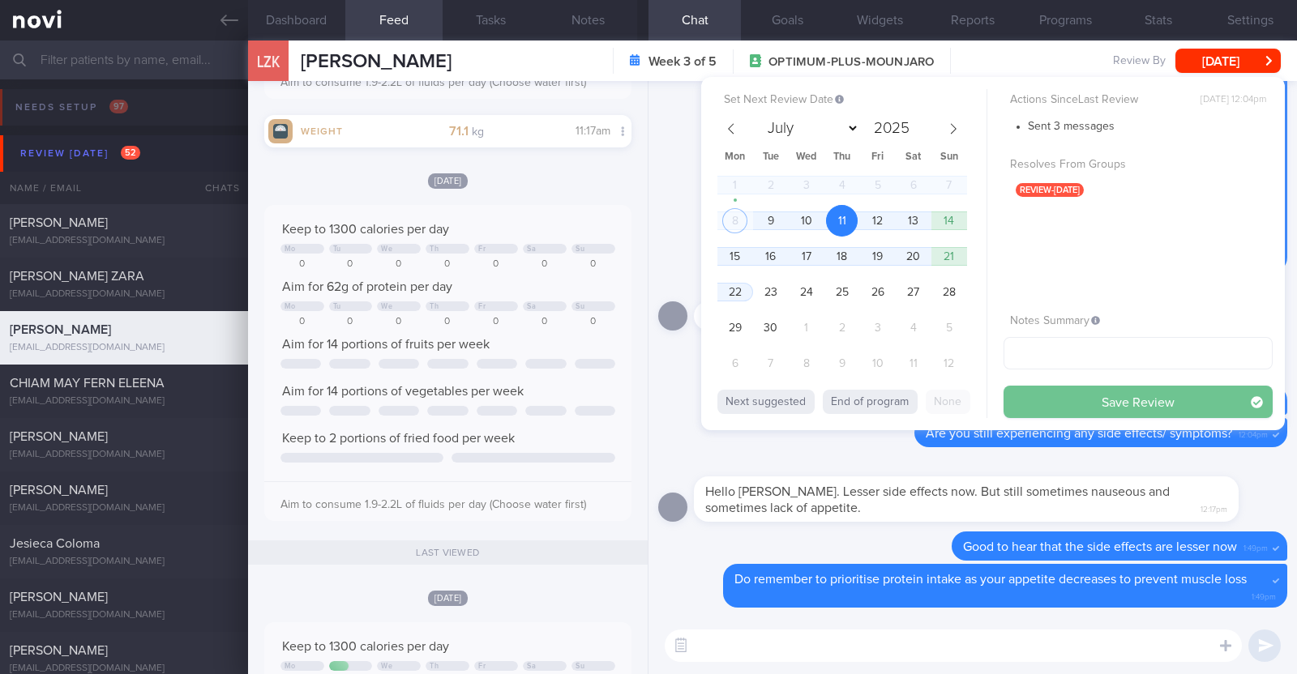
click at [1036, 403] on button "Save Review" at bounding box center [1137, 402] width 269 height 32
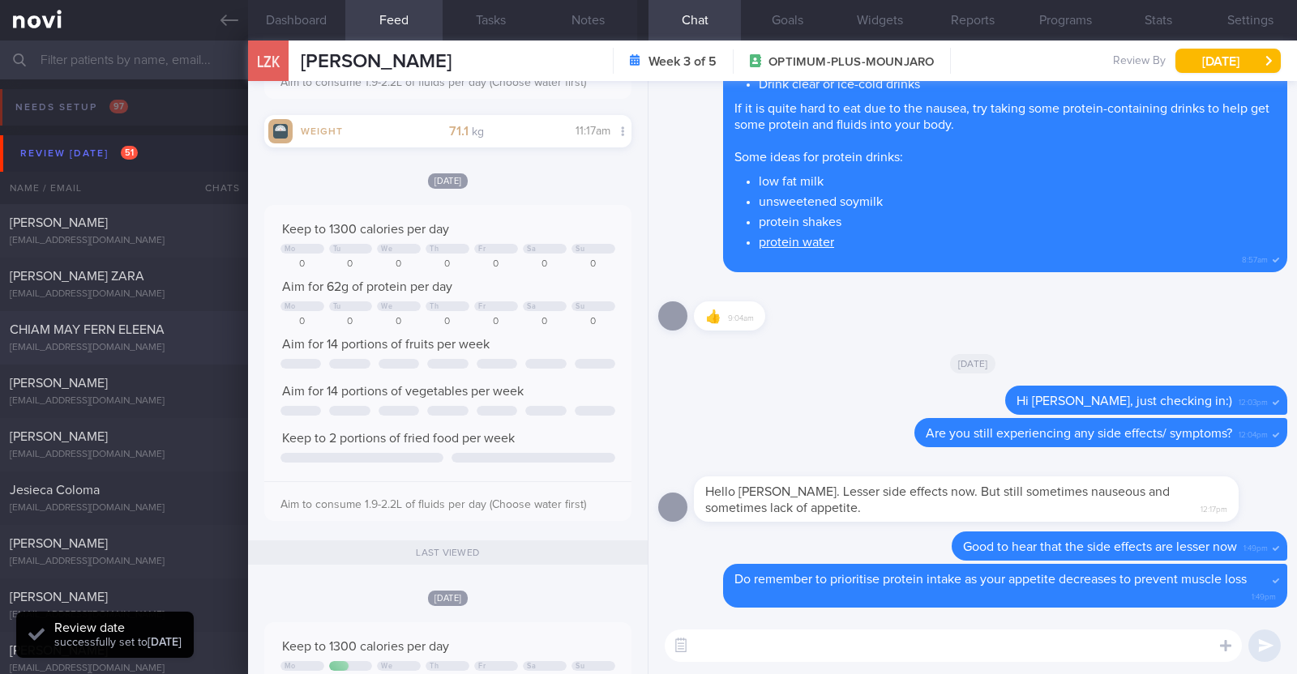
click at [151, 357] on div "CHIAM MAY FERN ELEENA [EMAIL_ADDRESS][DOMAIN_NAME] [DATE] [DATE] OPTIMUM-PLUS-[…" at bounding box center [648, 337] width 1297 height 53
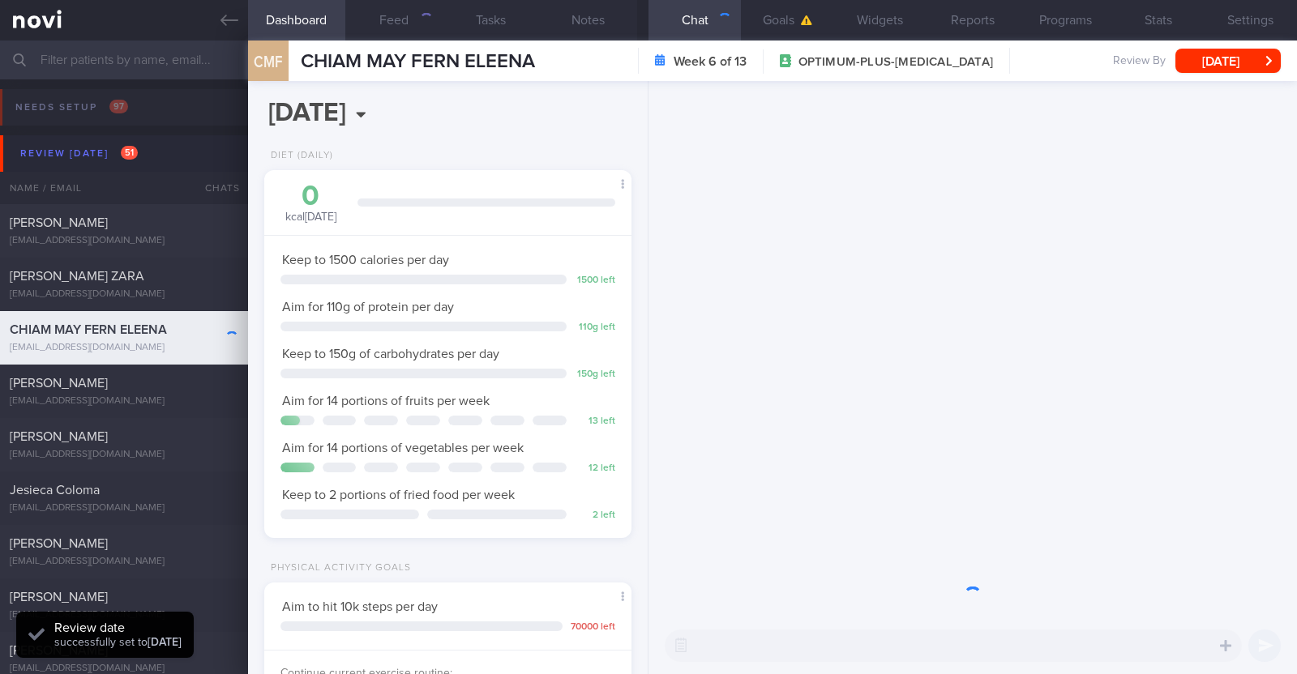
scroll to position [184, 323]
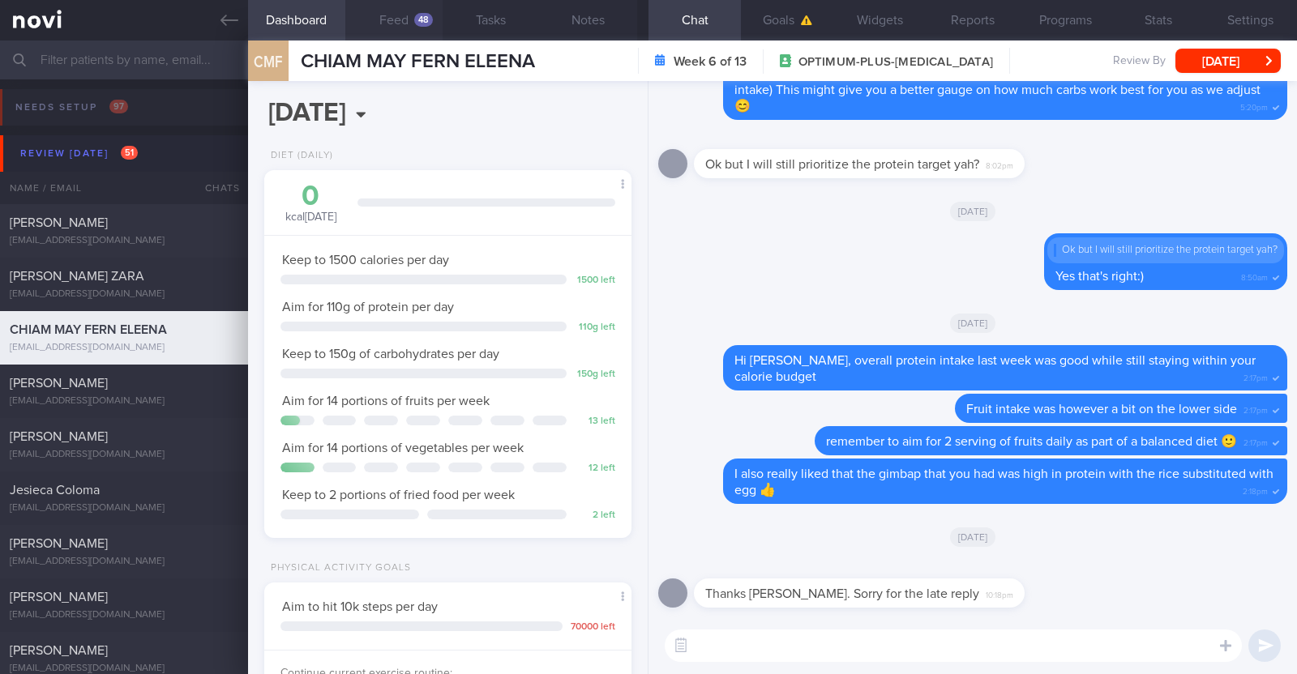
click at [404, 19] on button "Feed 48" at bounding box center [393, 20] width 97 height 41
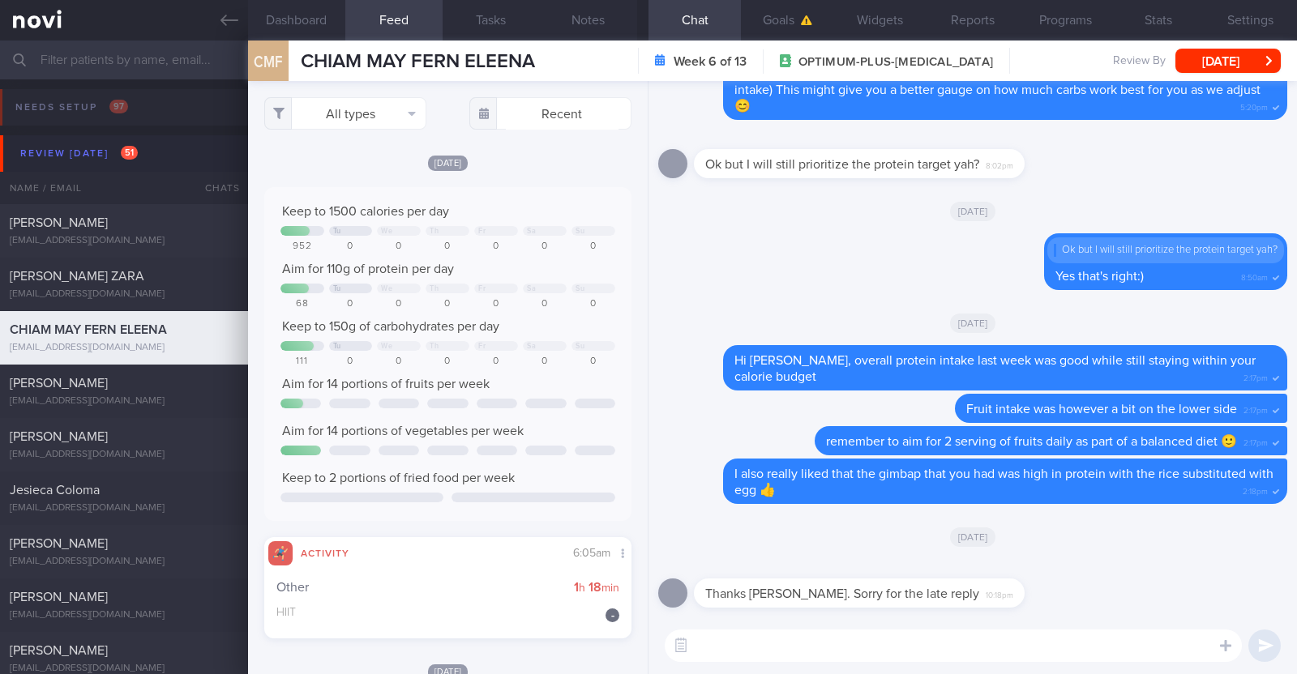
click at [521, 152] on div "All types Food Activity Glucose Weight Medicine Blood Pressure [MEDICAL_DATA] I…" at bounding box center [448, 377] width 400 height 593
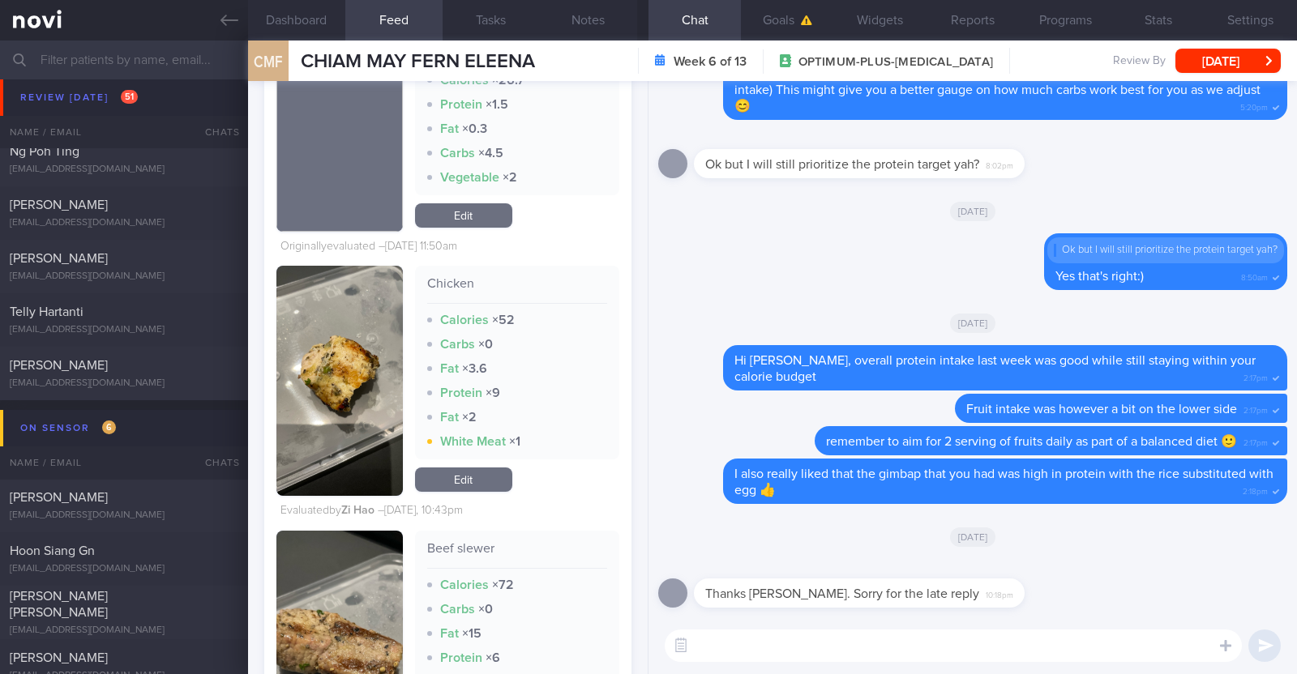
scroll to position [8713, 0]
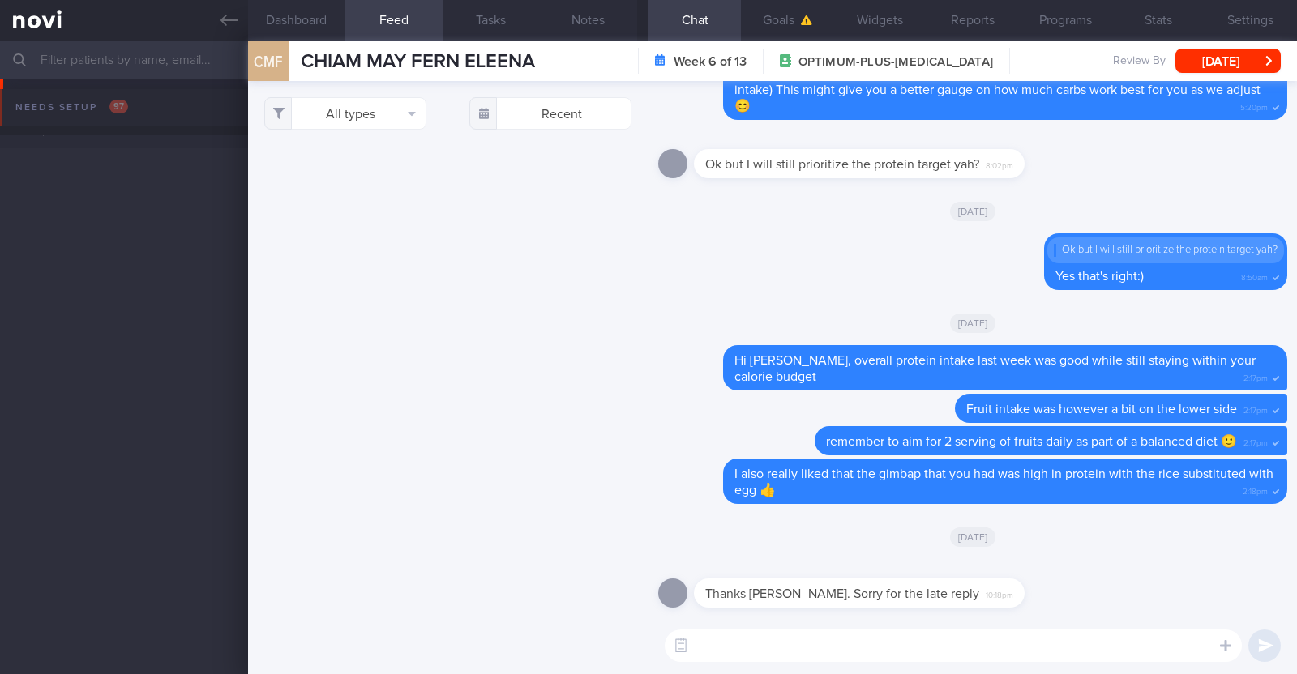
select select "8"
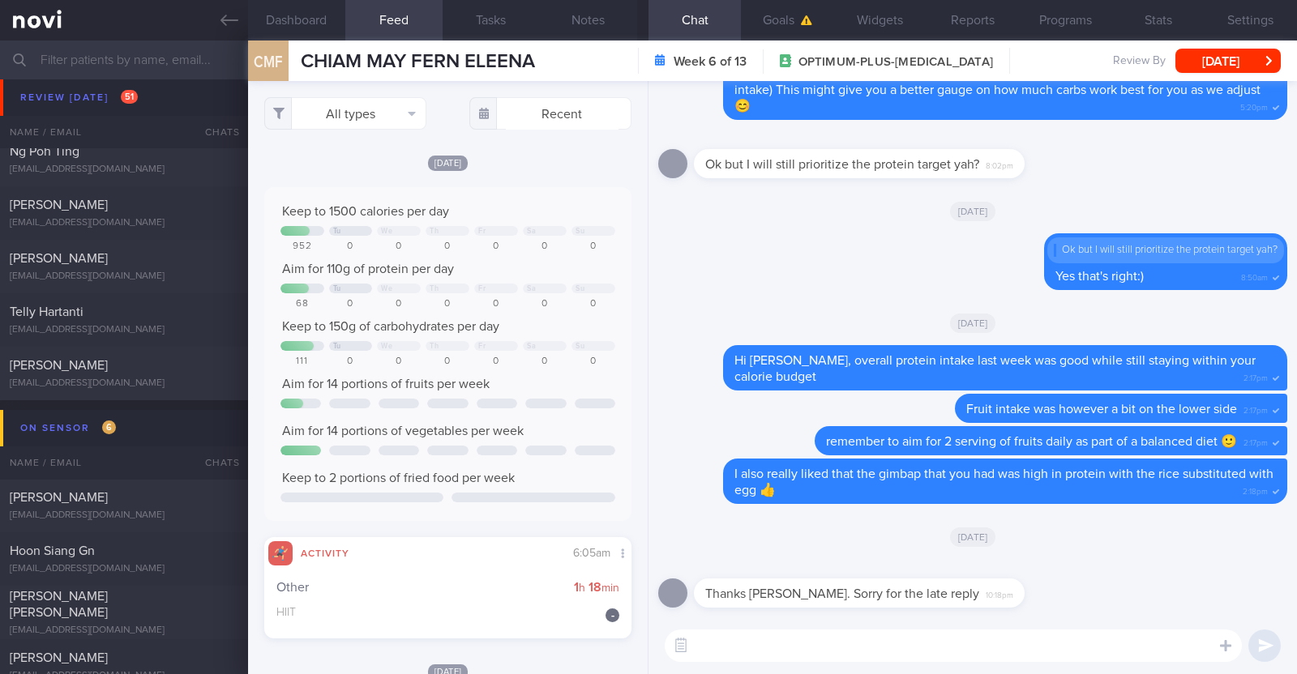
click at [875, 646] on textarea at bounding box center [953, 646] width 577 height 32
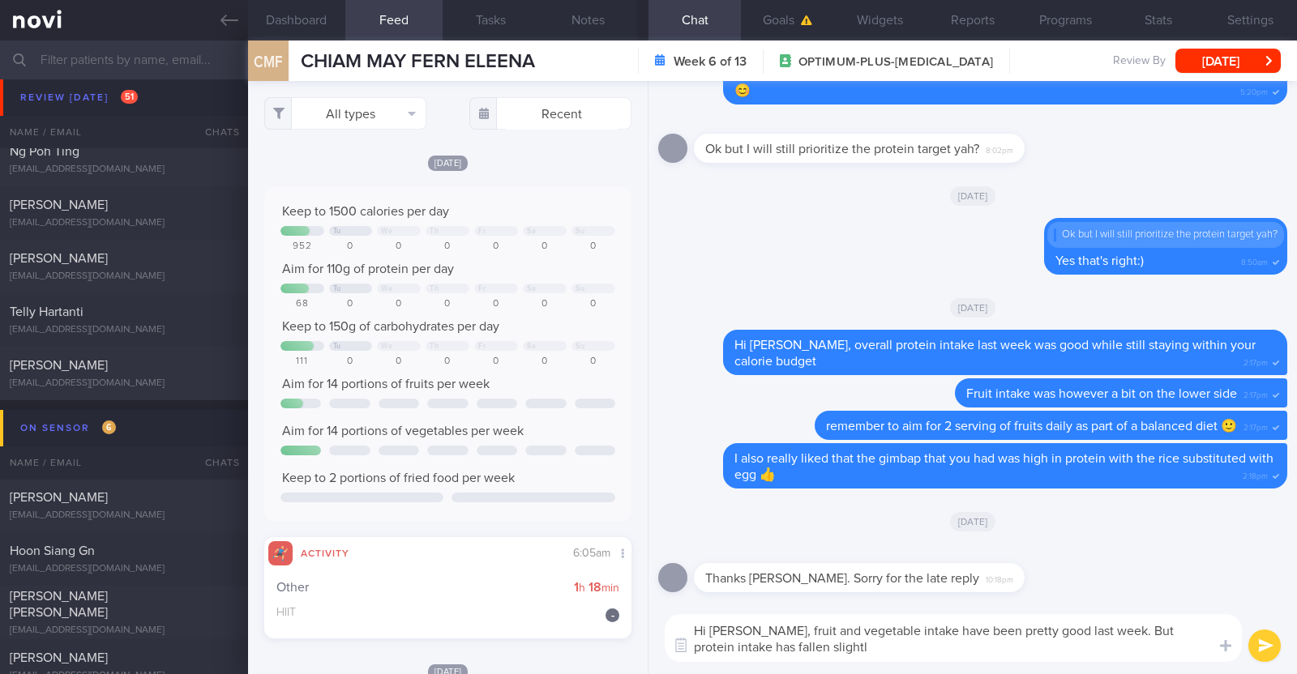
type textarea "Hi [PERSON_NAME], fruit and vegetable intake have been pretty good last week. B…"
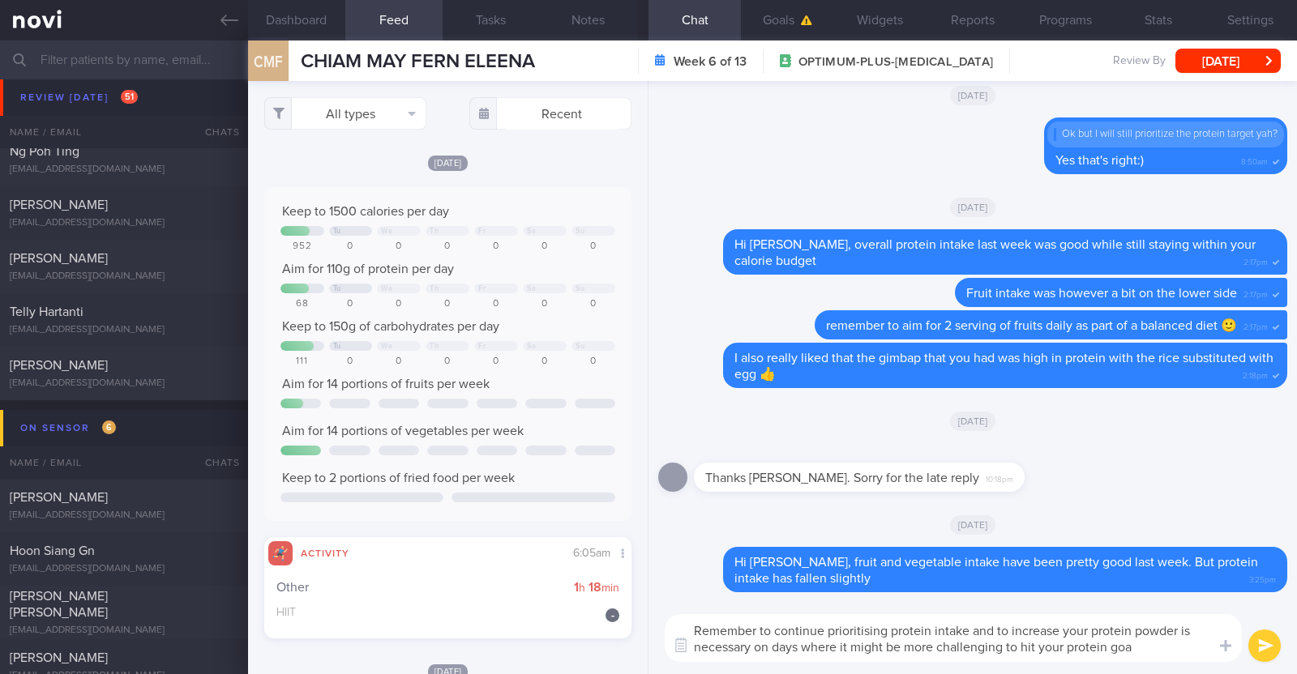
type textarea "Remember to continue prioritising protein intake and to increase your protein p…"
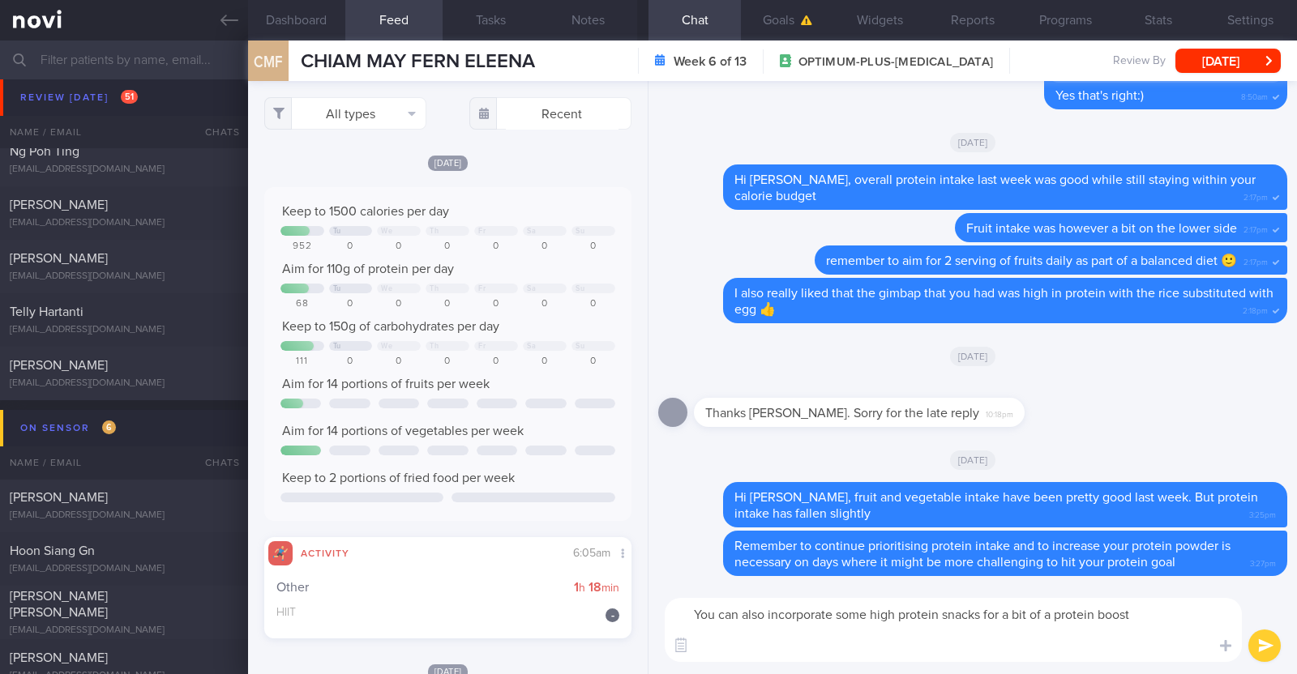
paste textarea "- Hard boiled egg - Unsalted edamame - Unsweetened soy milk - Low fat milk - [L…"
type textarea "You can also incorporate some high protein snacks for a bit of a protein boost …"
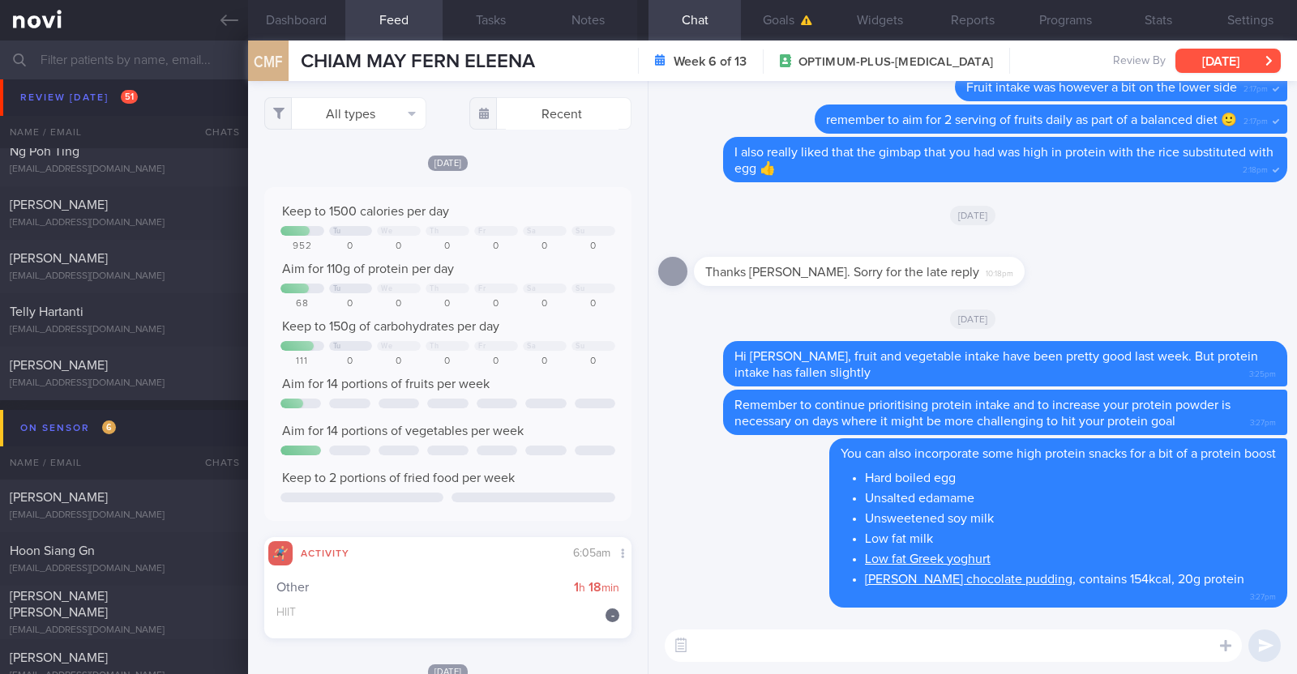
click at [1234, 64] on button "[DATE]" at bounding box center [1227, 61] width 105 height 24
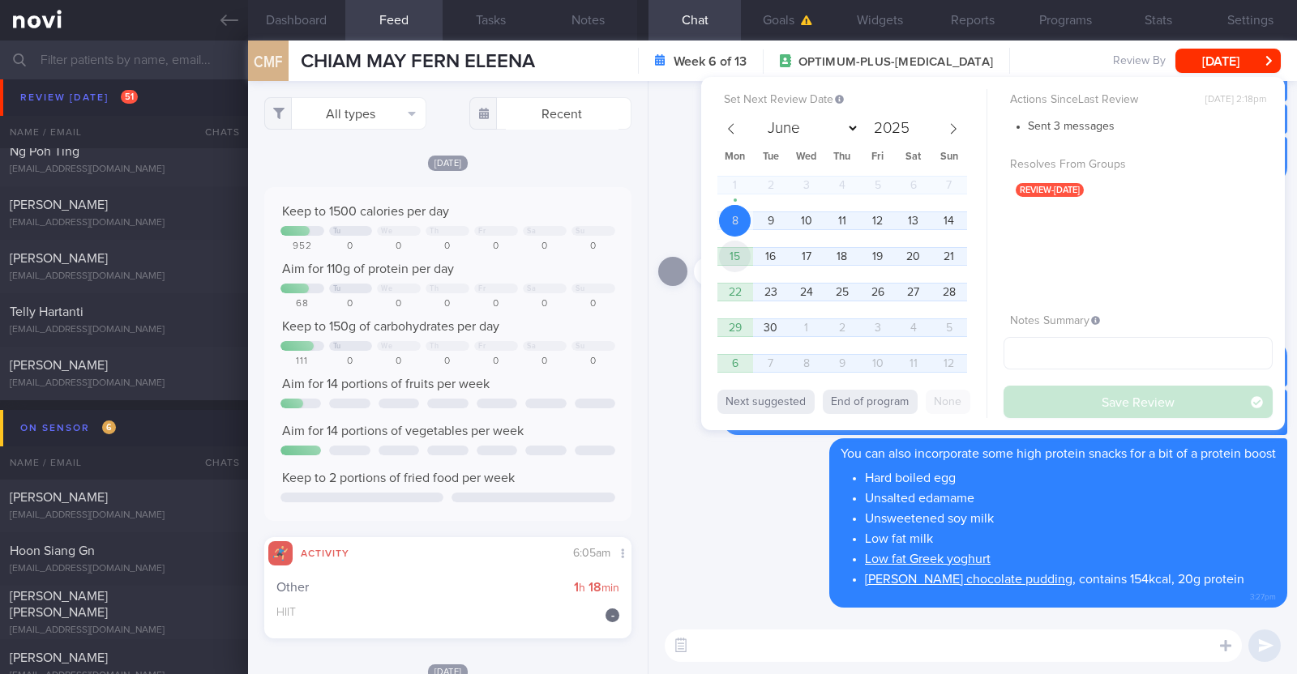
click at [742, 246] on span "15" at bounding box center [735, 257] width 32 height 32
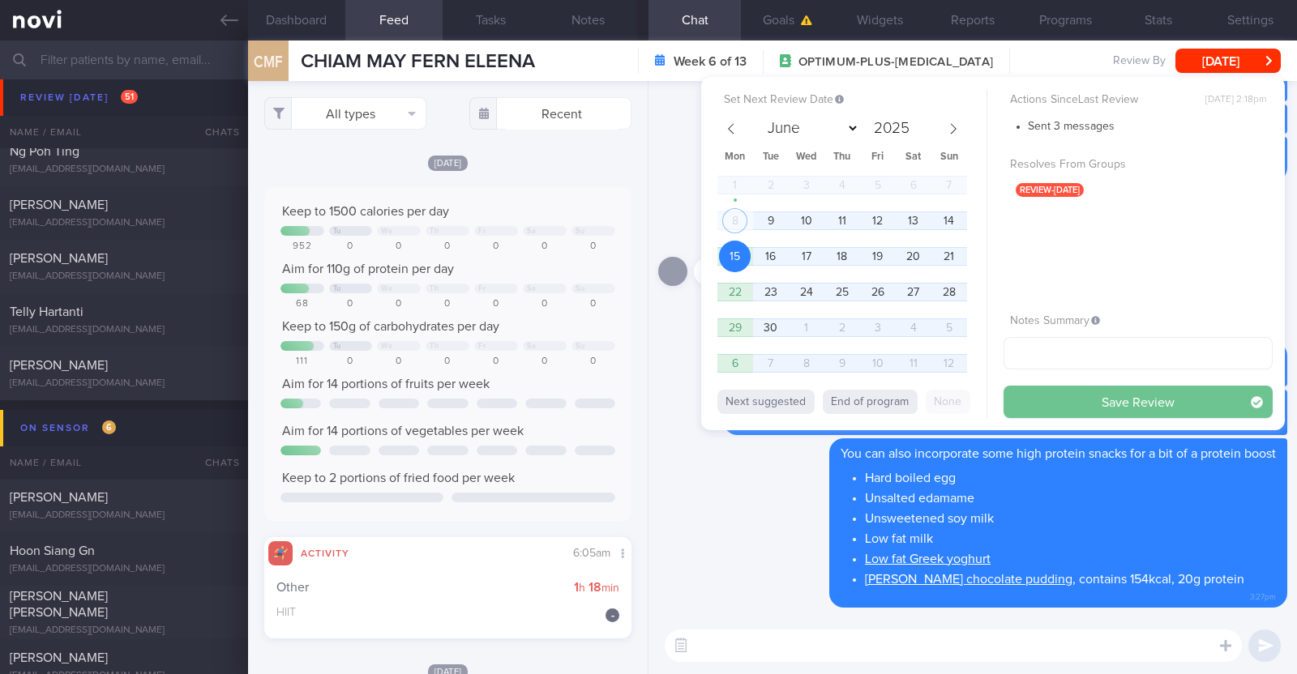
click at [1114, 397] on button "Save Review" at bounding box center [1137, 402] width 269 height 32
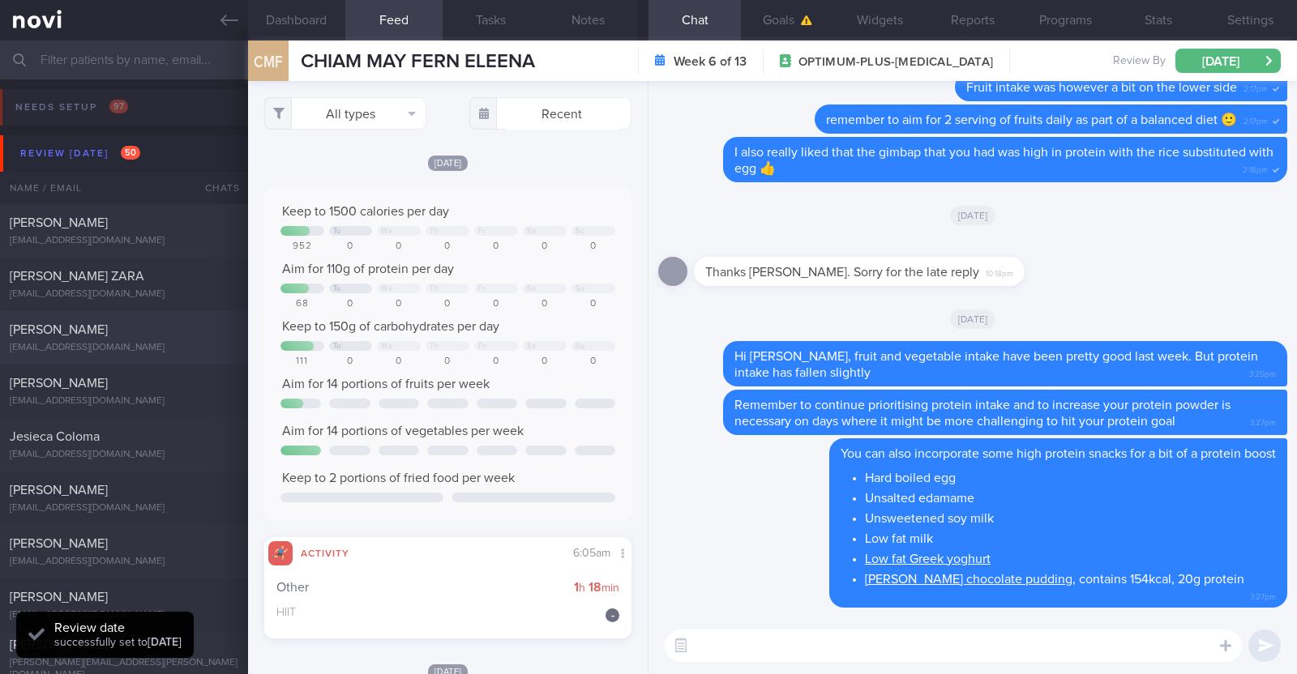
click at [117, 318] on div "[PERSON_NAME] [EMAIL_ADDRESS][DOMAIN_NAME] [DATE] [DATE] OPTIMUM-PLUS-[MEDICAL_…" at bounding box center [648, 337] width 1297 height 53
type input "R/v with Dr [PERSON_NAME] on 27/8."
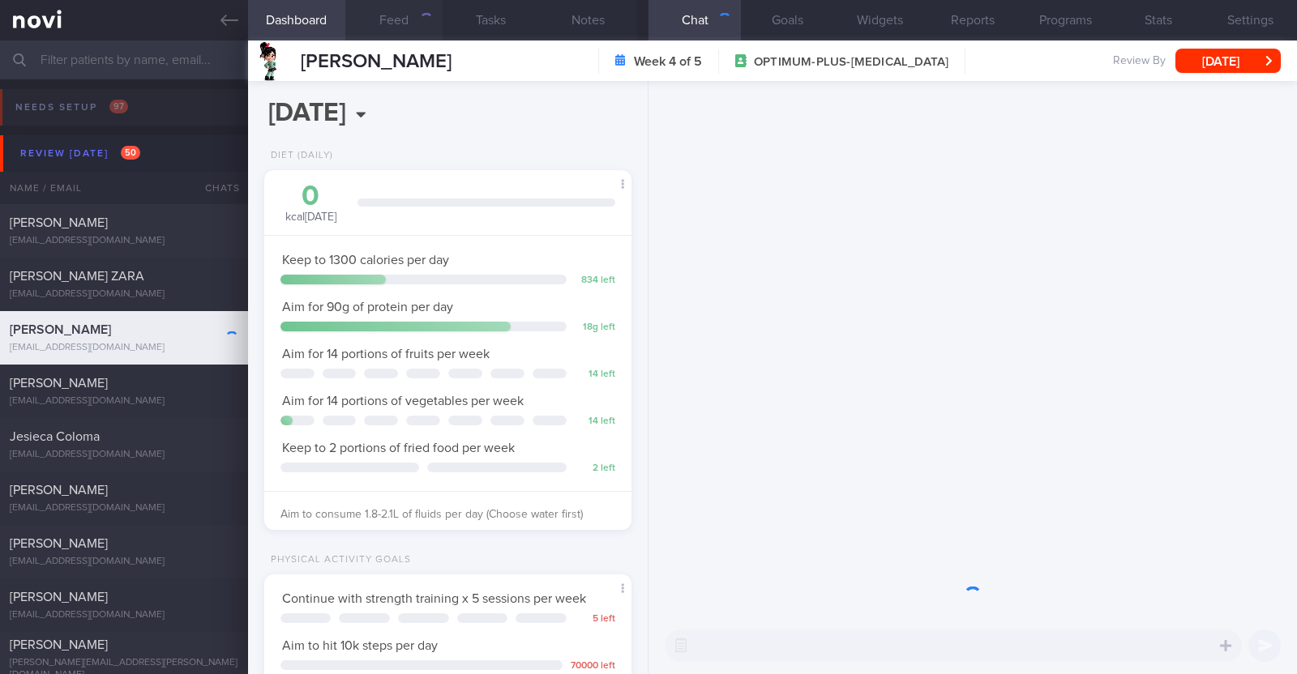
scroll to position [184, 323]
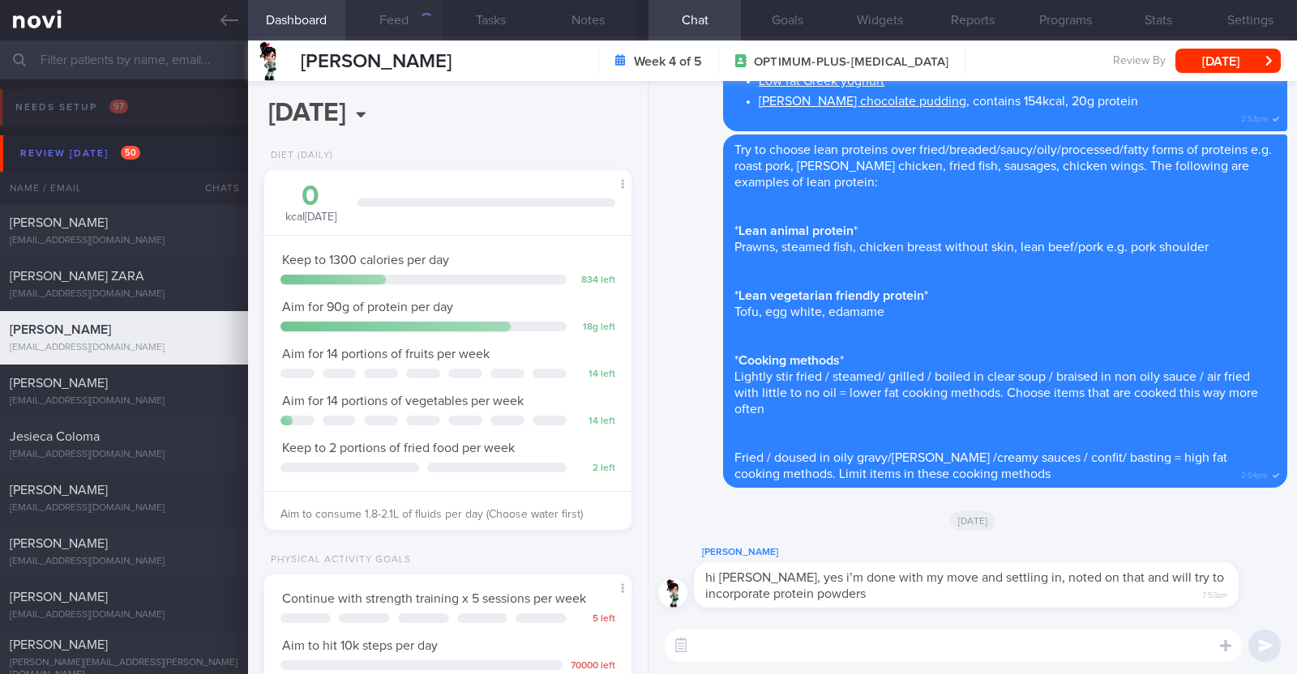
click at [389, 22] on button "Feed" at bounding box center [393, 20] width 97 height 41
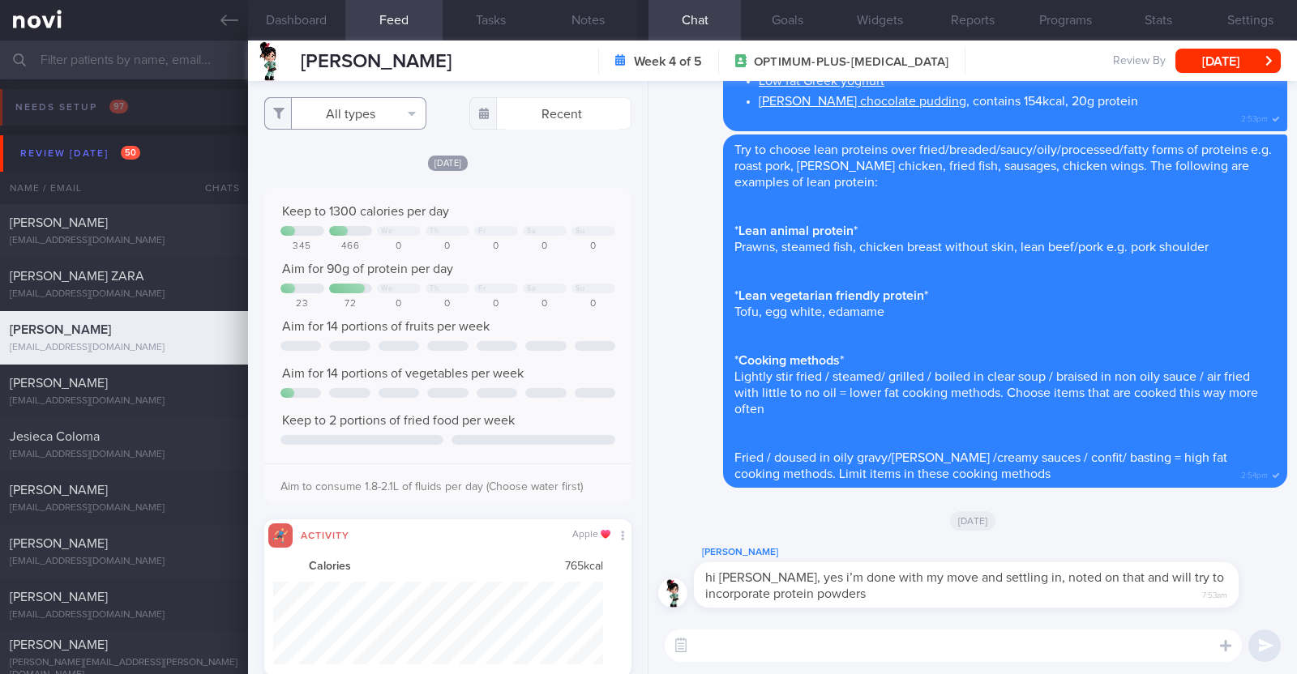
click at [369, 114] on button "All types" at bounding box center [345, 113] width 162 height 32
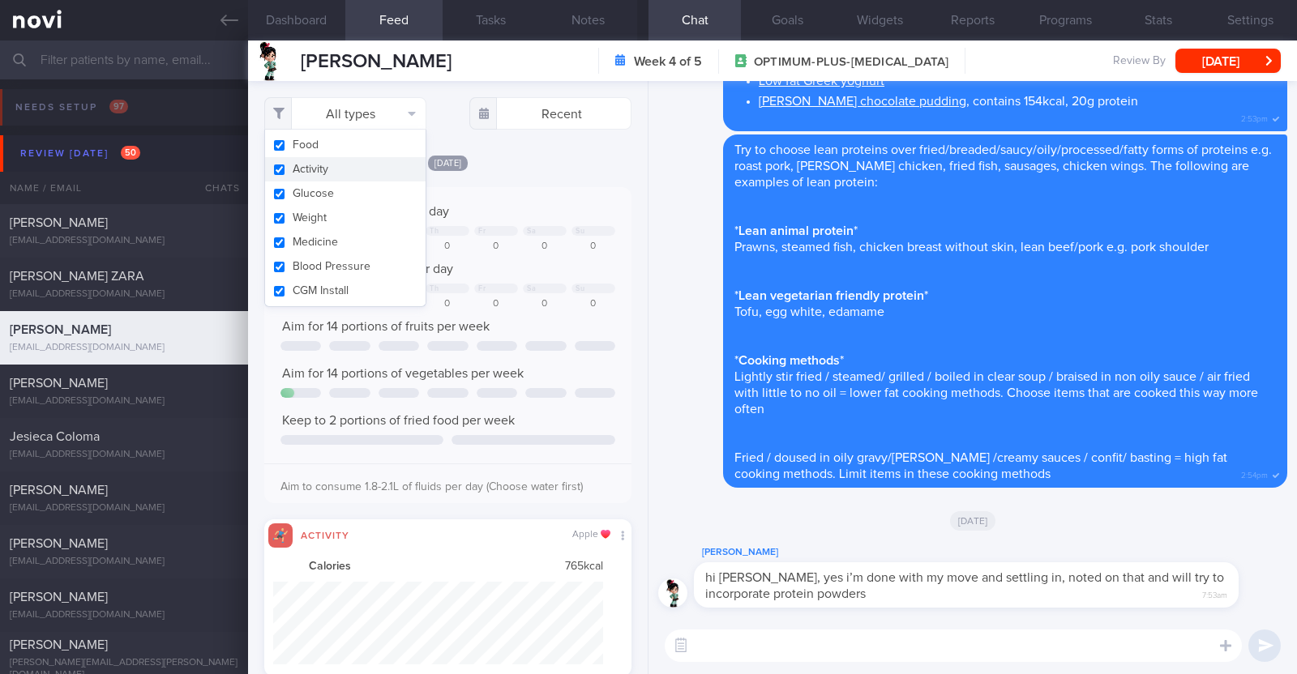
click at [344, 176] on button "Activity" at bounding box center [345, 169] width 160 height 24
checkbox input "false"
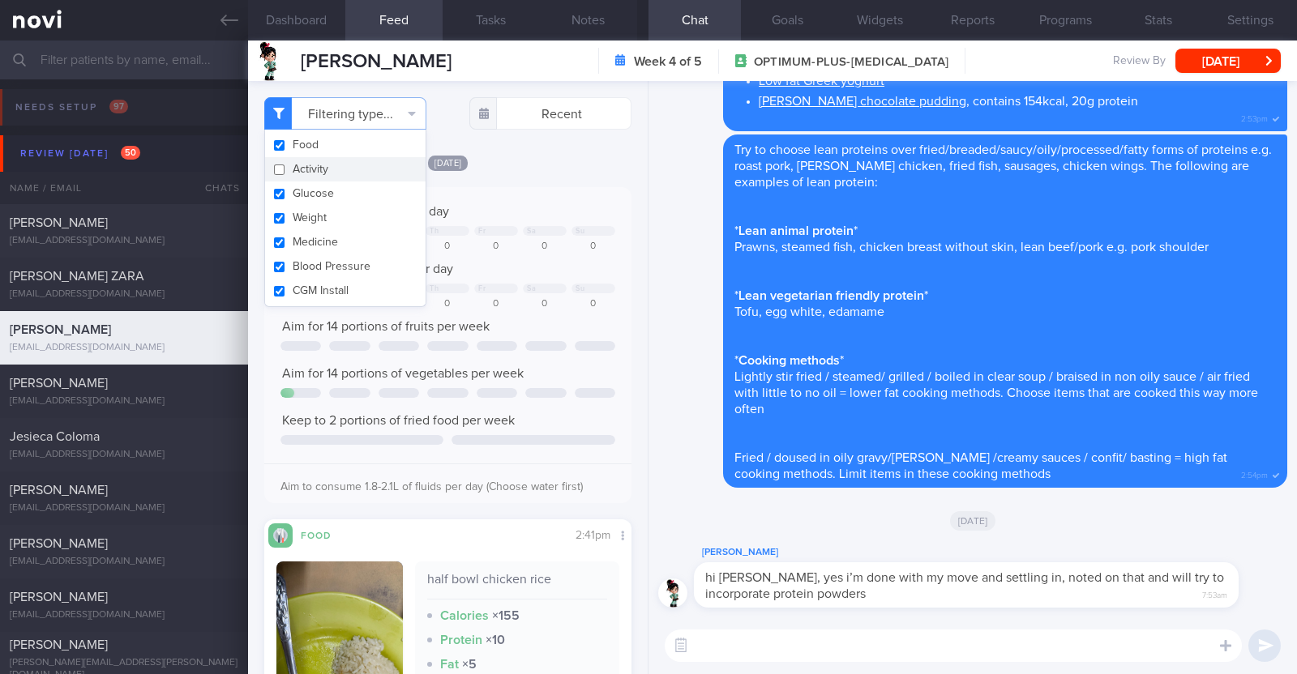
click at [518, 163] on div "[DATE]" at bounding box center [447, 162] width 367 height 17
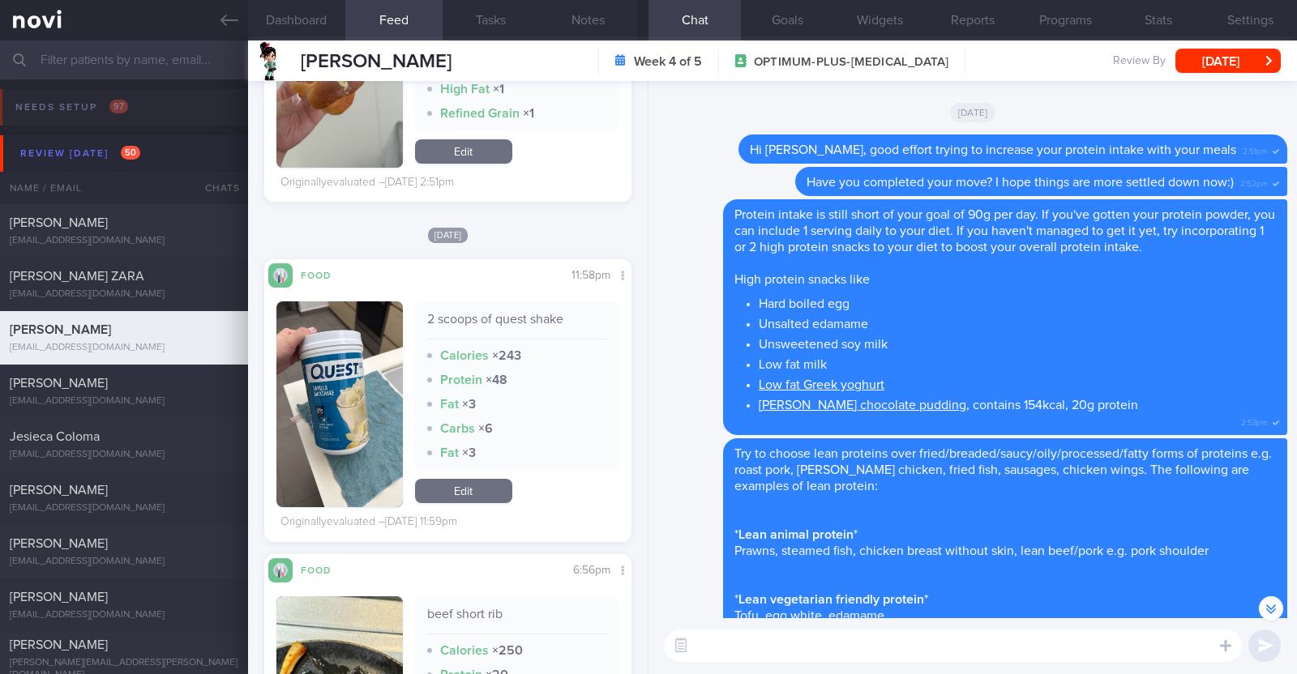
scroll to position [8612, 0]
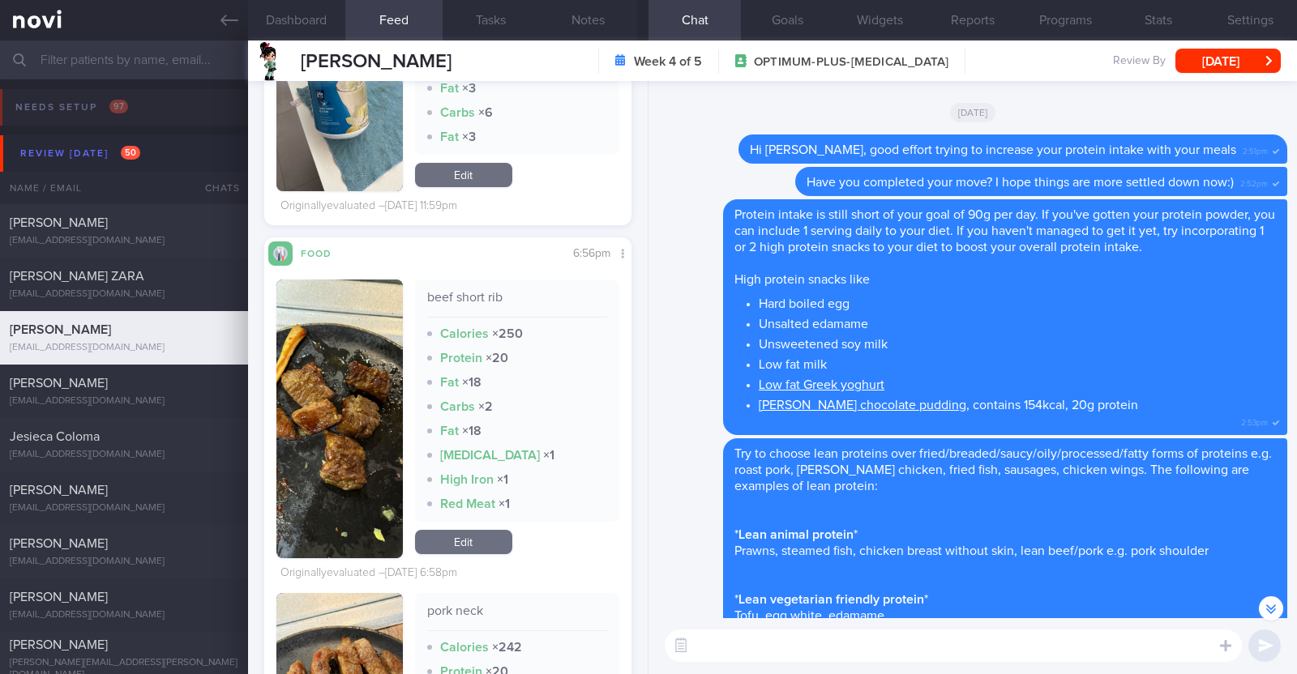
click at [843, 634] on textarea at bounding box center [953, 646] width 577 height 32
click at [952, 649] on textarea "HI [PERSON_NAME], great job incorporating the" at bounding box center [953, 646] width 577 height 32
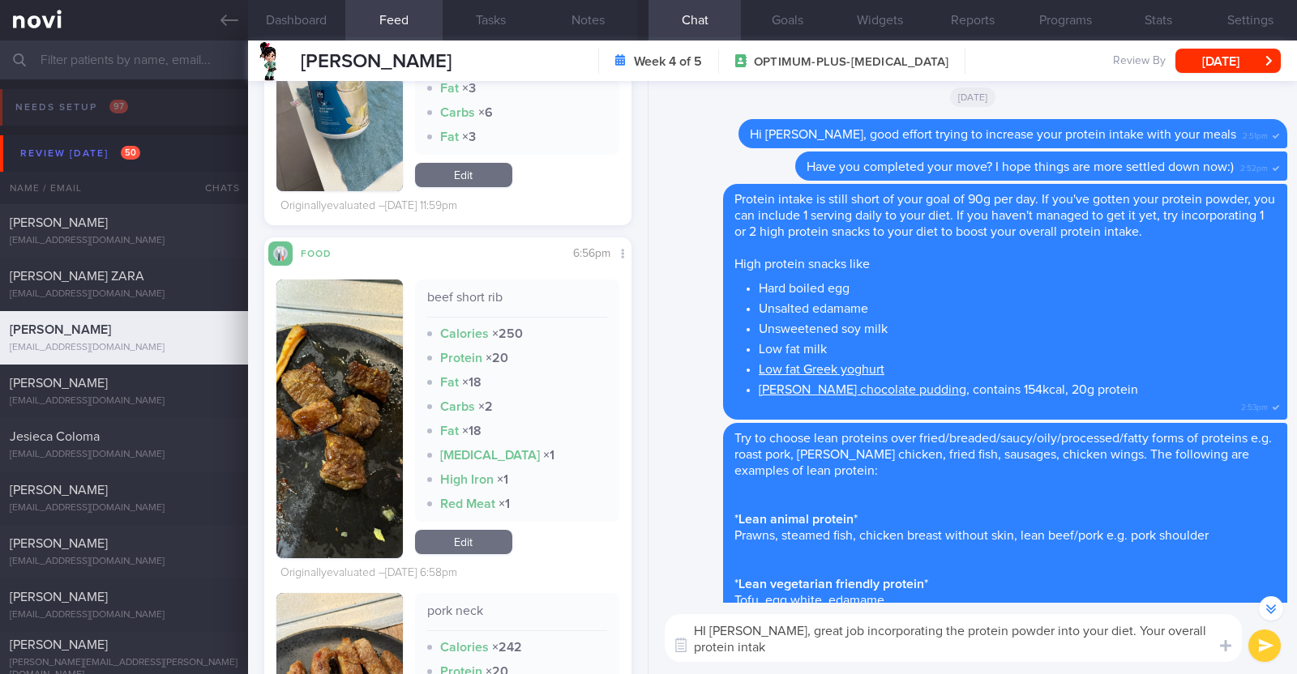
scroll to position [-319, 0]
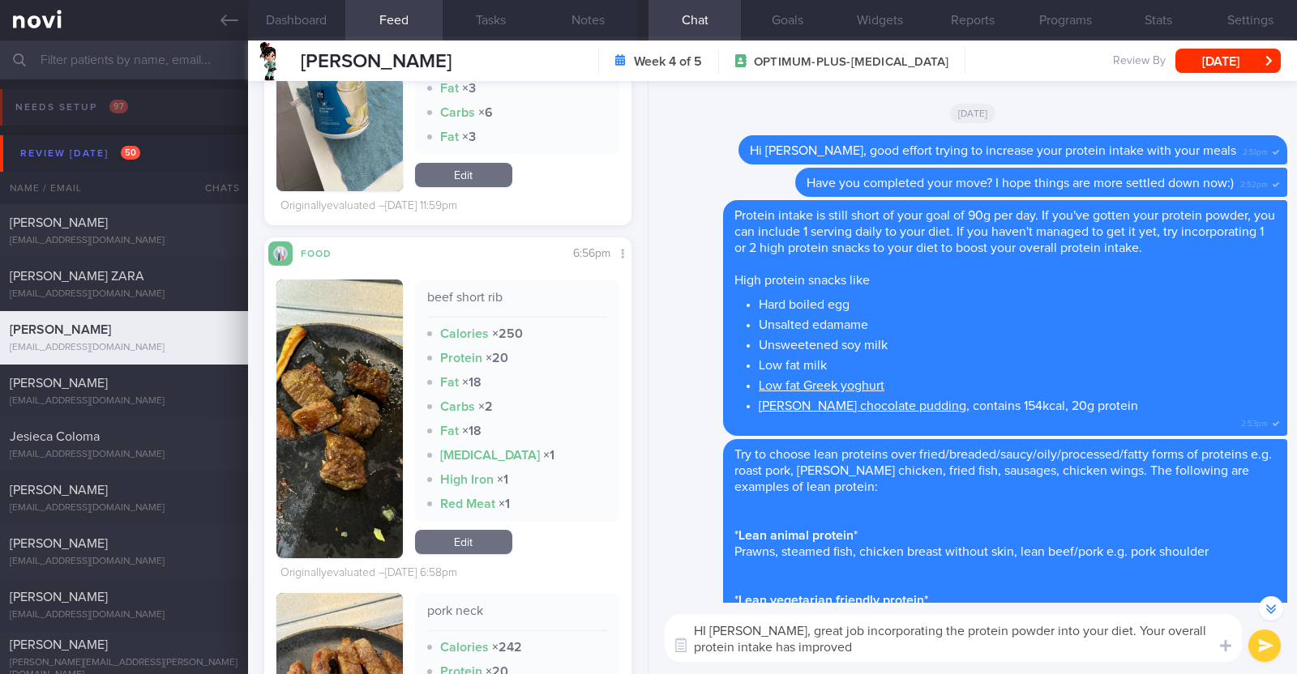
type textarea "HI [PERSON_NAME], great job incorporating the protein powder into your diet. Yo…"
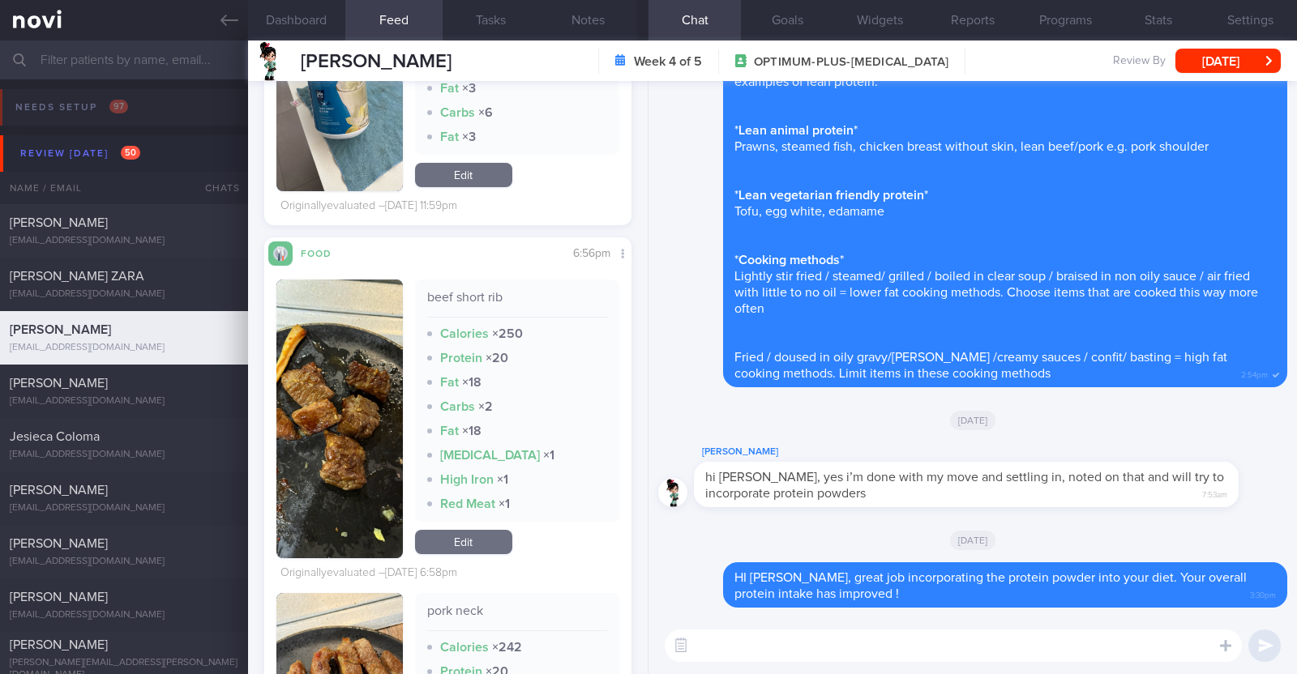
scroll to position [8916, 0]
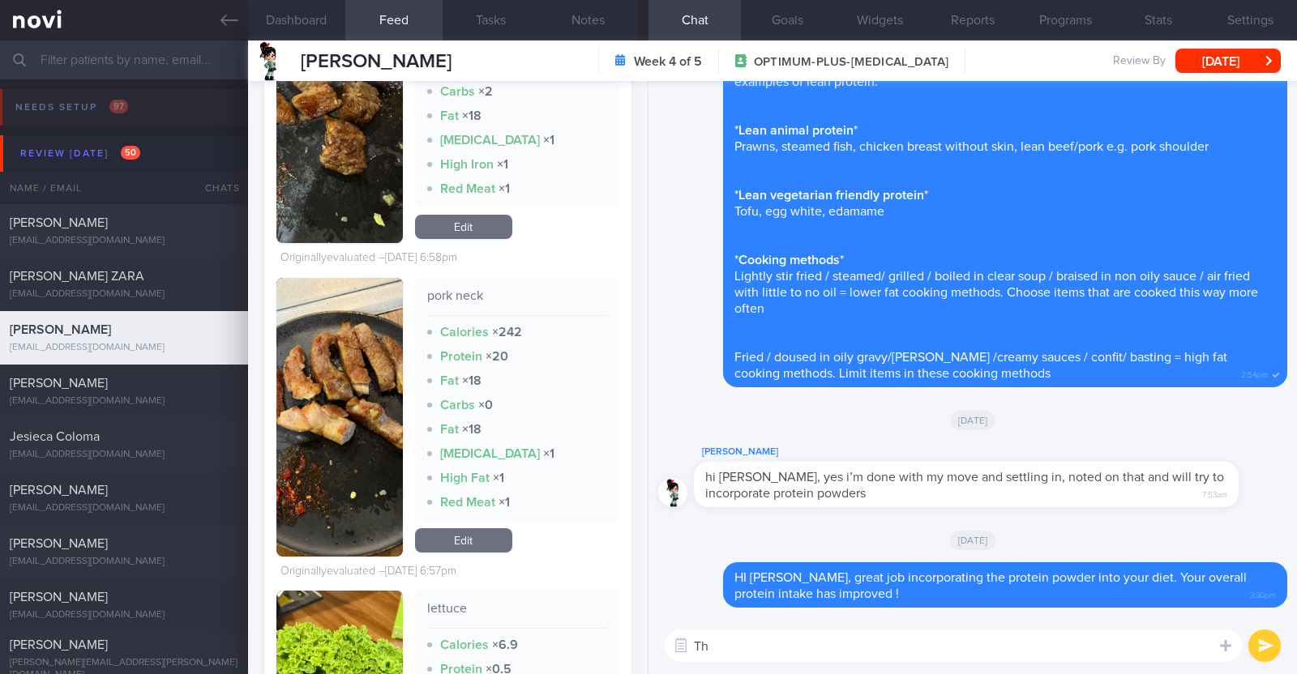
type textarea "T"
click at [780, 638] on textarea "I notice that" at bounding box center [953, 646] width 577 height 32
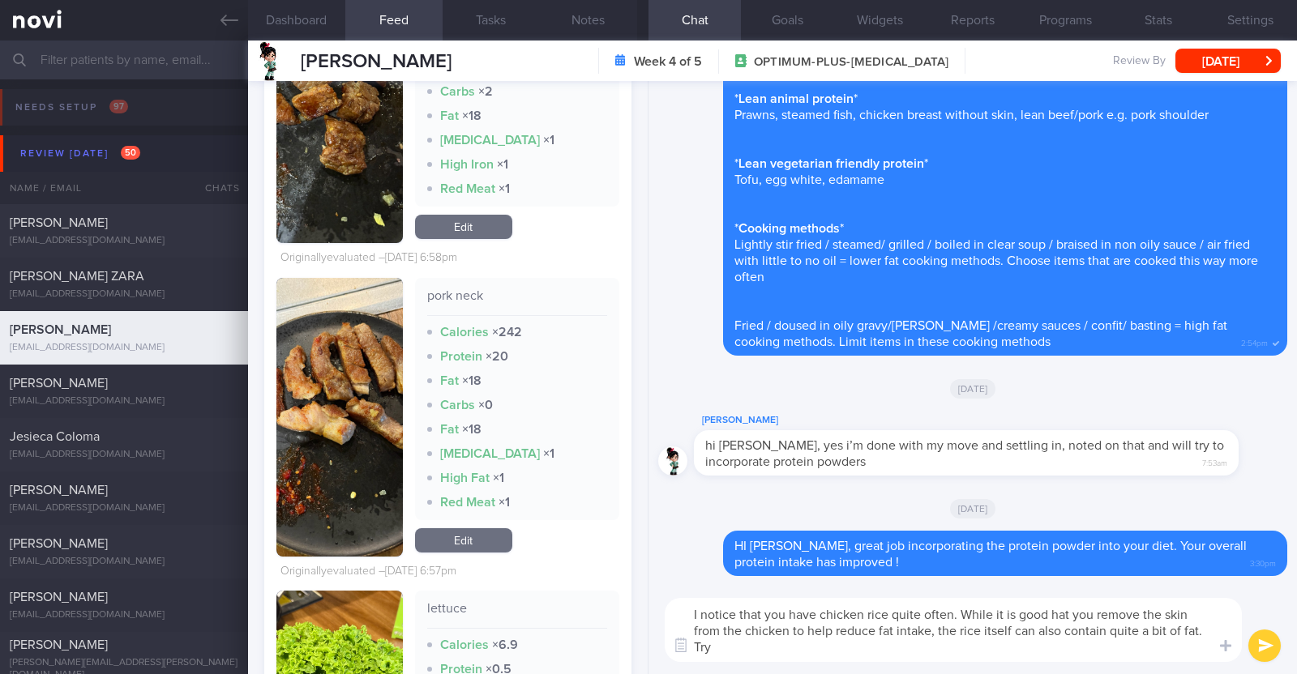
scroll to position [0, 0]
type textarea "I notice that you have chicken rice quite often. While it is good hat you remov…"
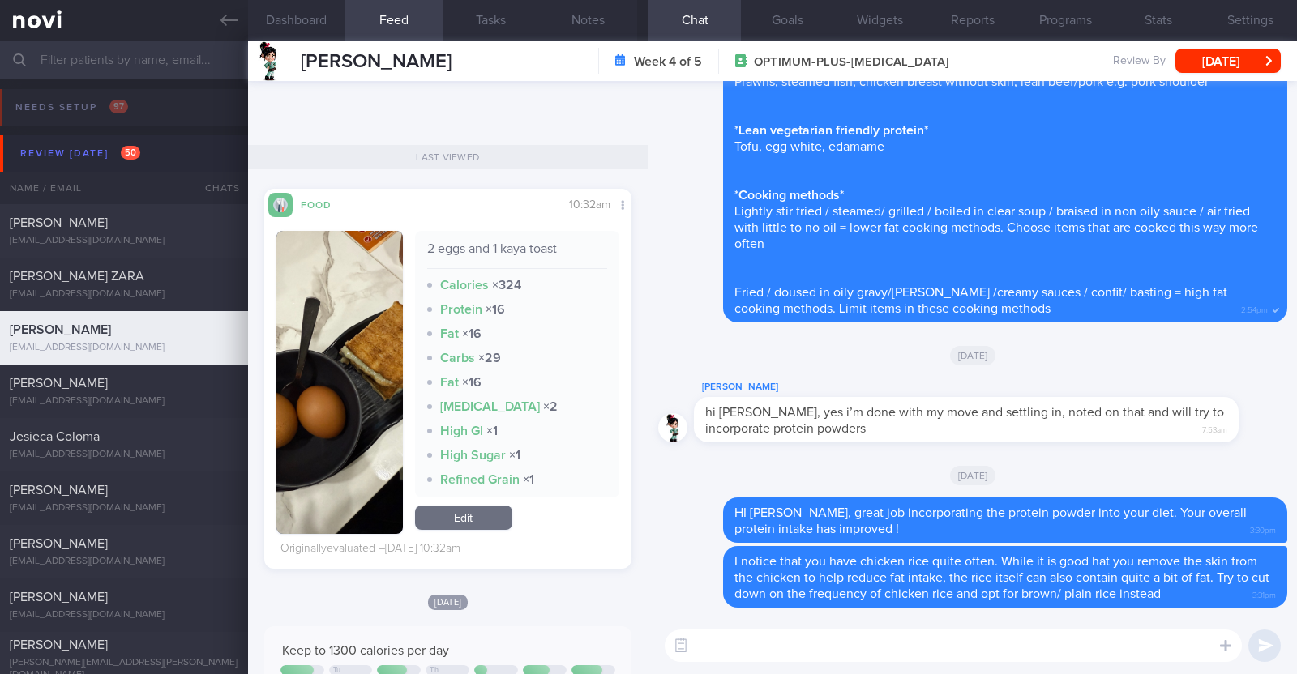
scroll to position [12890, 0]
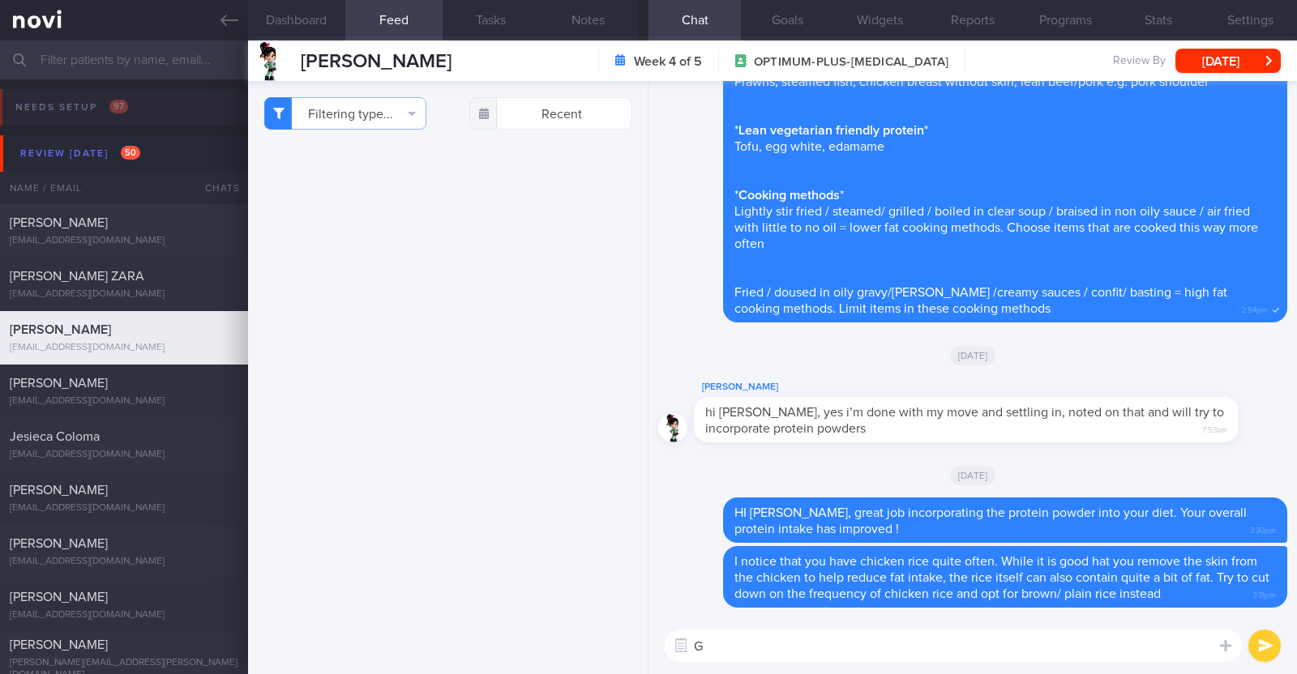
select select "8"
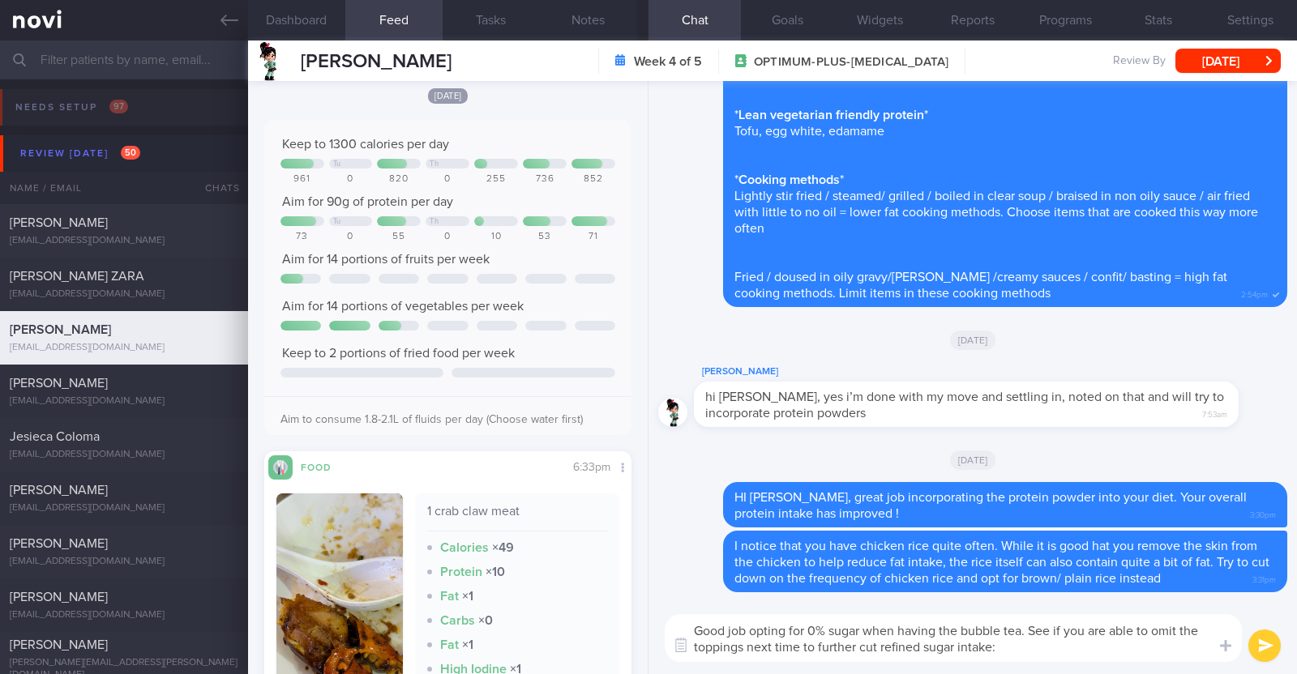
type textarea "Good job opting for 0% sugar when having the bubble tea. See if you are able to…"
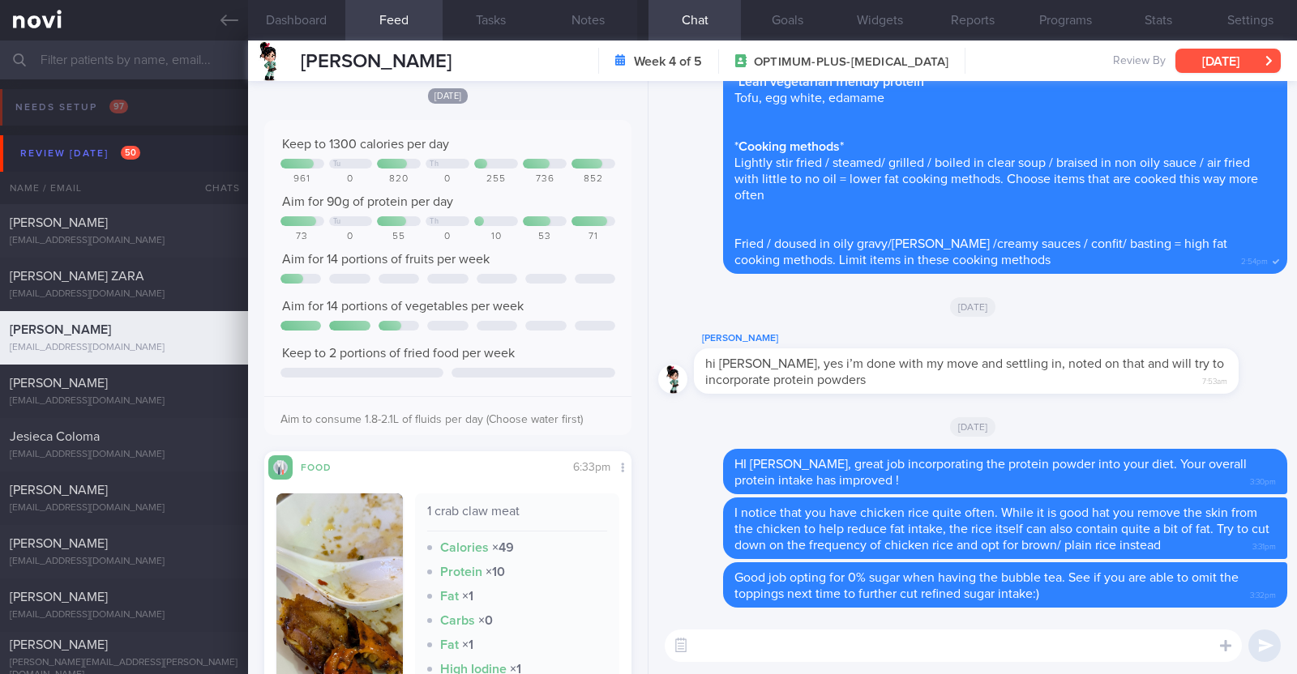
click at [1226, 62] on button "[DATE]" at bounding box center [1227, 61] width 105 height 24
click at [611, 28] on button "Notes" at bounding box center [588, 20] width 97 height 41
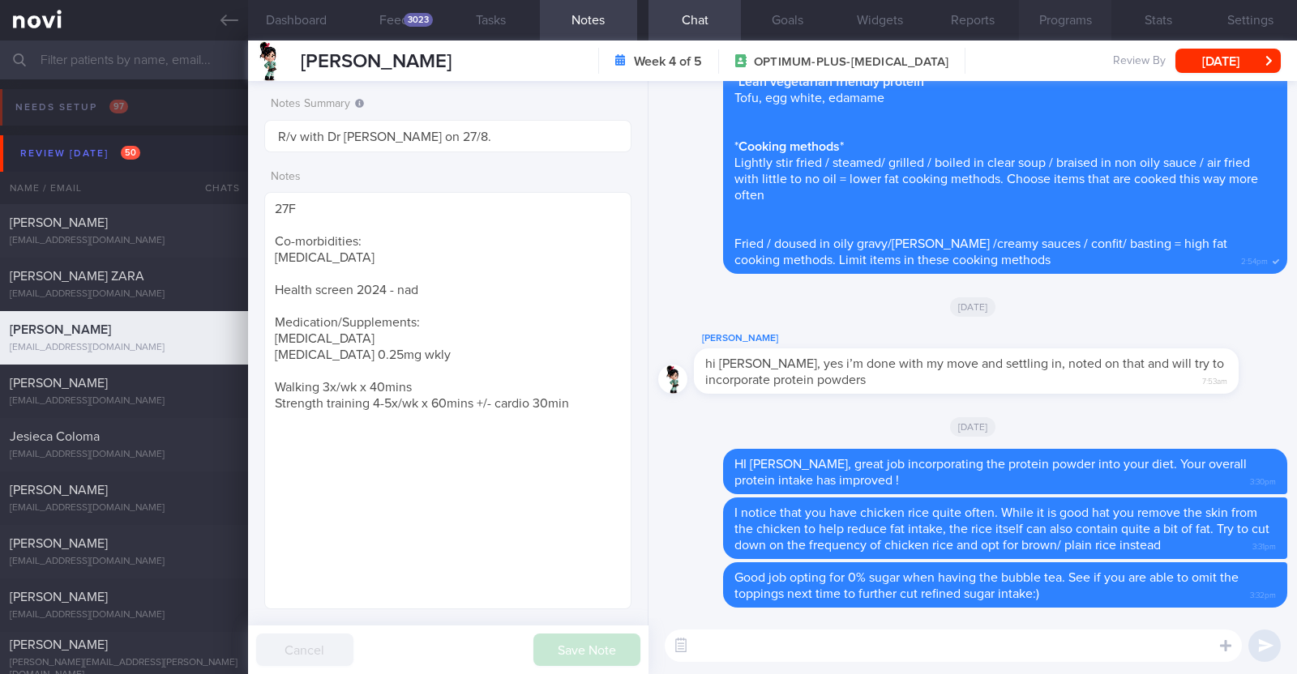
click at [1070, 26] on button "Programs" at bounding box center [1065, 20] width 92 height 41
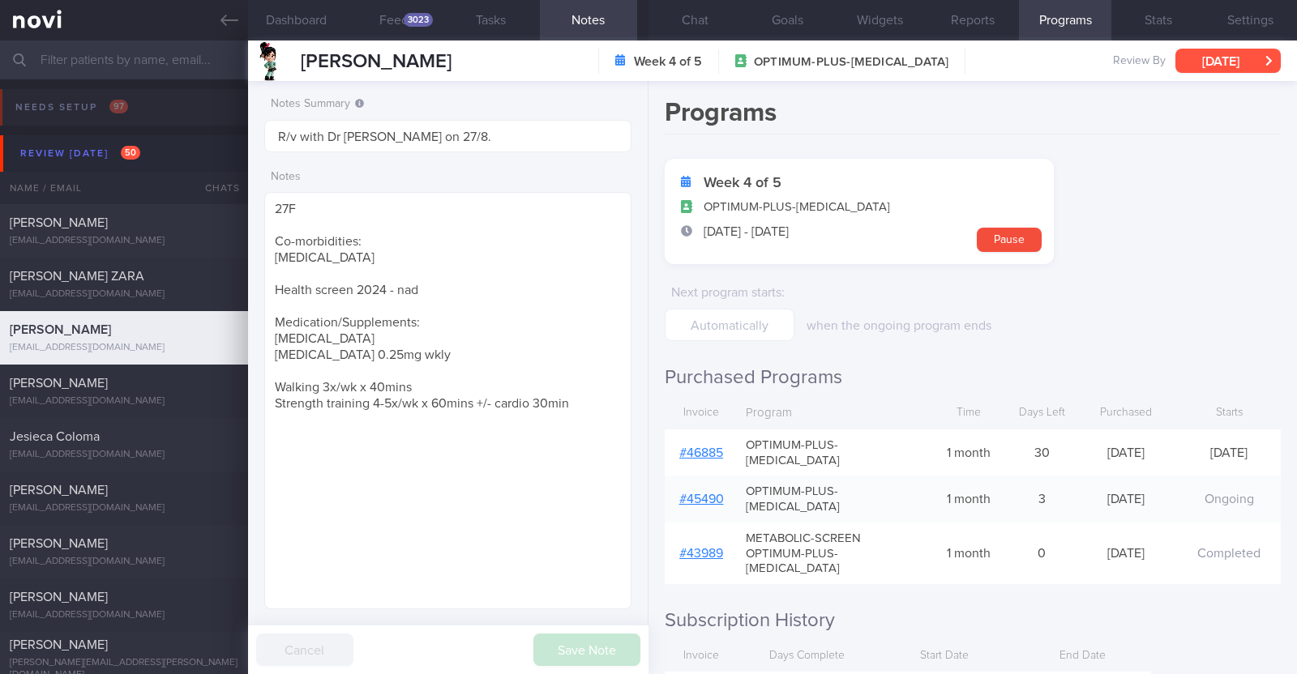
click at [1206, 61] on button "[DATE]" at bounding box center [1227, 61] width 105 height 24
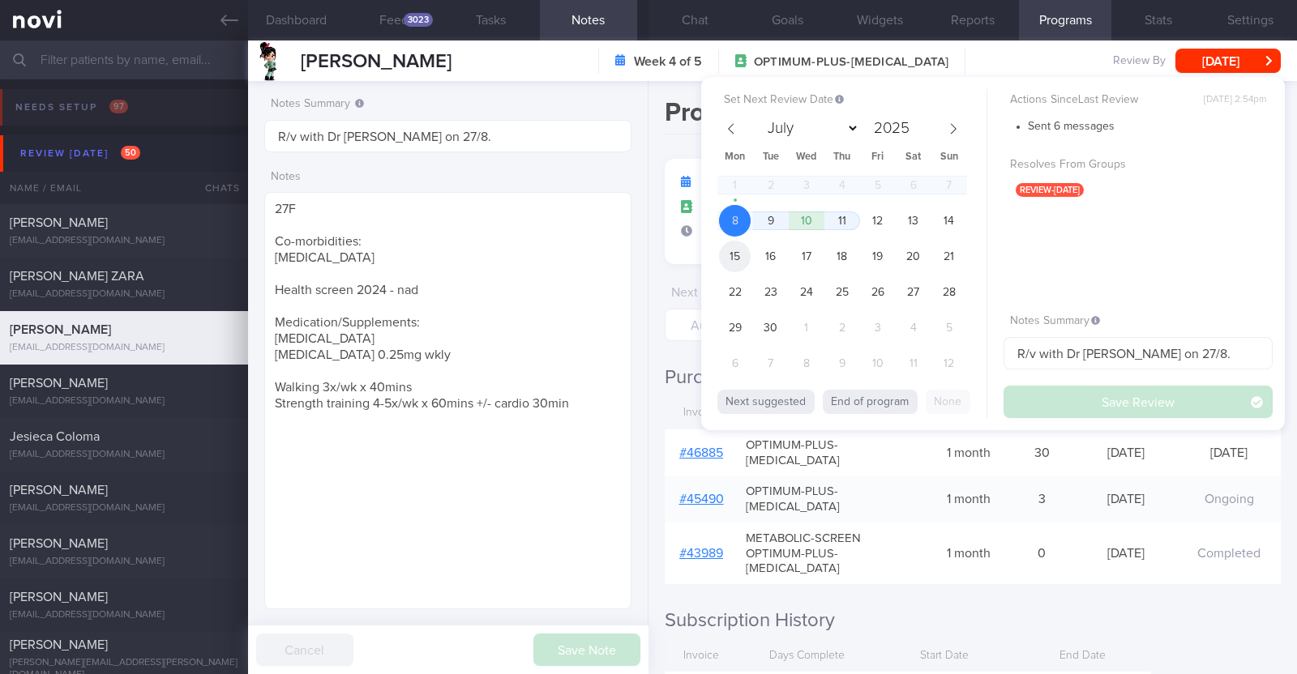
click at [738, 251] on span "15" at bounding box center [735, 257] width 32 height 32
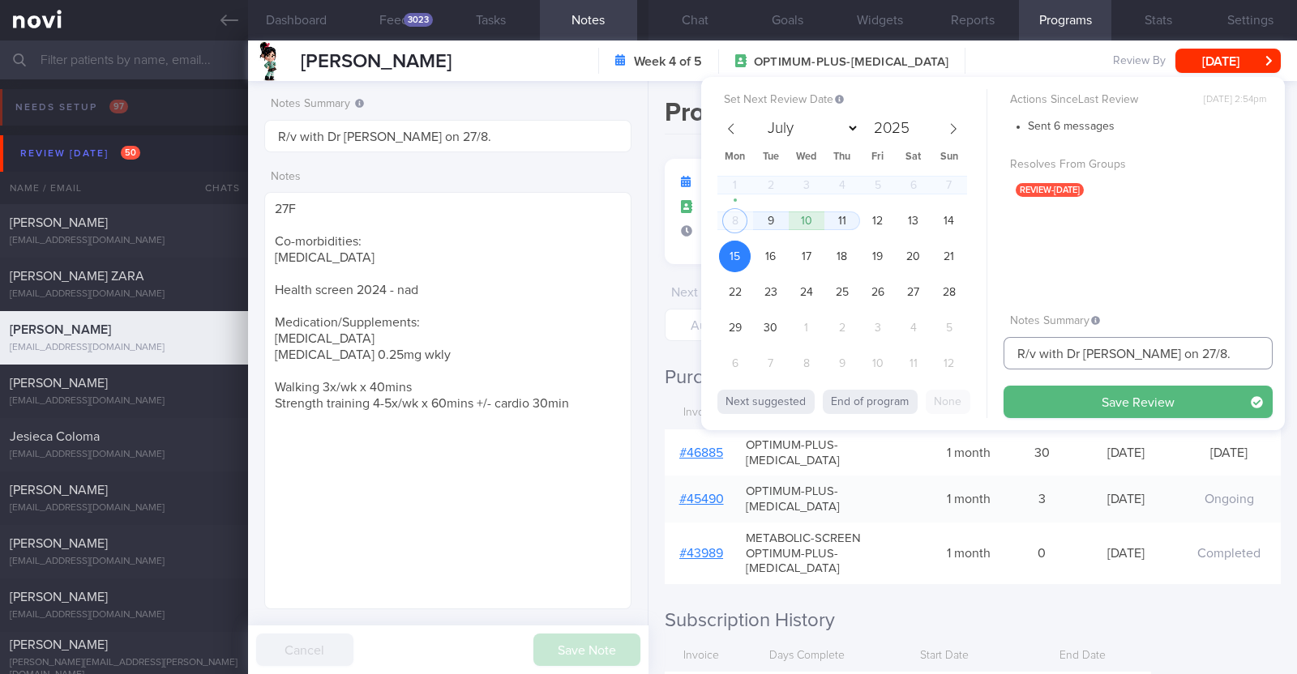
drag, startPoint x: 1182, startPoint y: 352, endPoint x: 701, endPoint y: 319, distance: 481.7
click at [701, 319] on div "Set Next Review Date [DATE] July August September October November [DATE] Mon T…" at bounding box center [993, 253] width 584 height 353
click at [769, 255] on span "16" at bounding box center [771, 257] width 32 height 32
click at [1049, 350] on input "R/v 15/8" at bounding box center [1137, 353] width 269 height 32
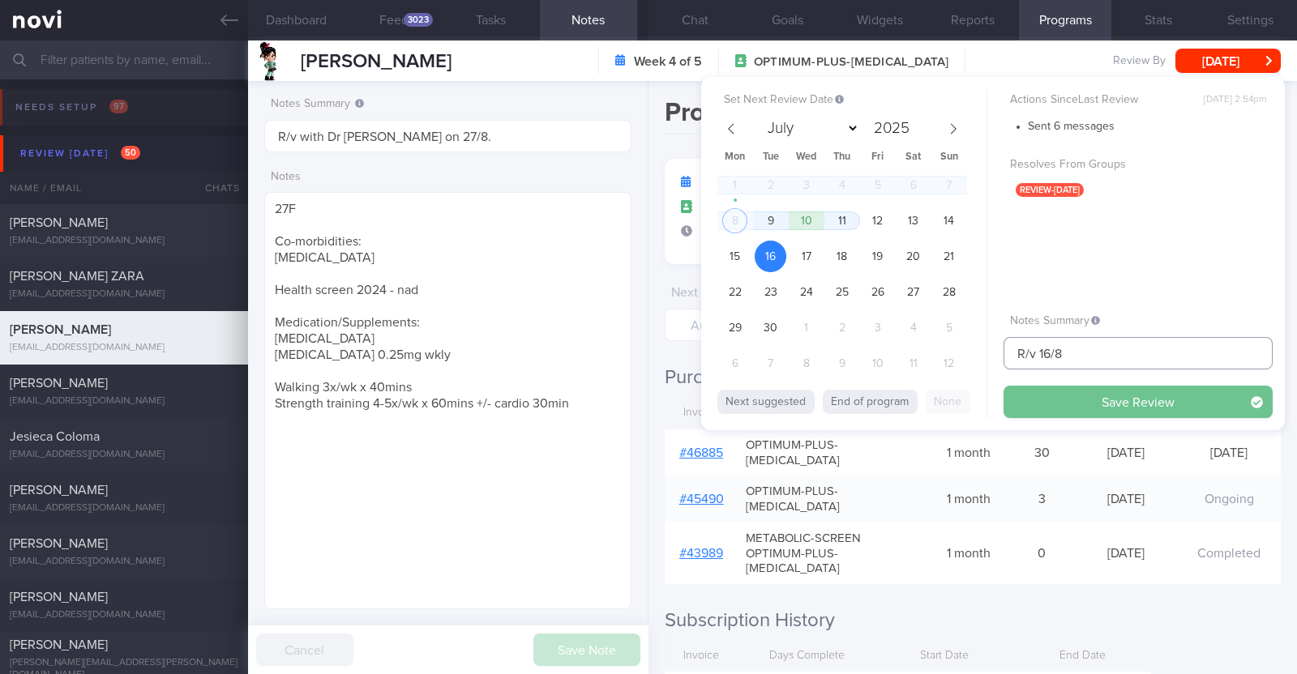
type input "R/v 16/8"
click at [1054, 405] on button "Save Review" at bounding box center [1137, 402] width 269 height 32
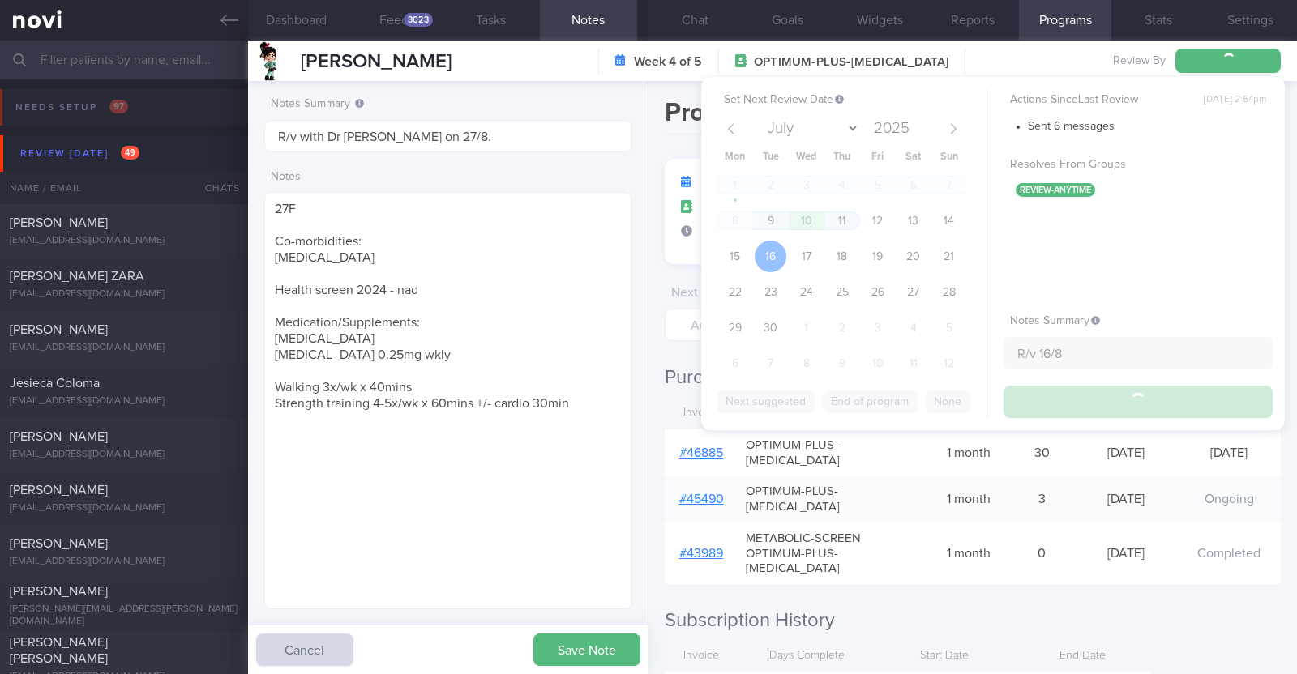
type input "R/v 16/8"
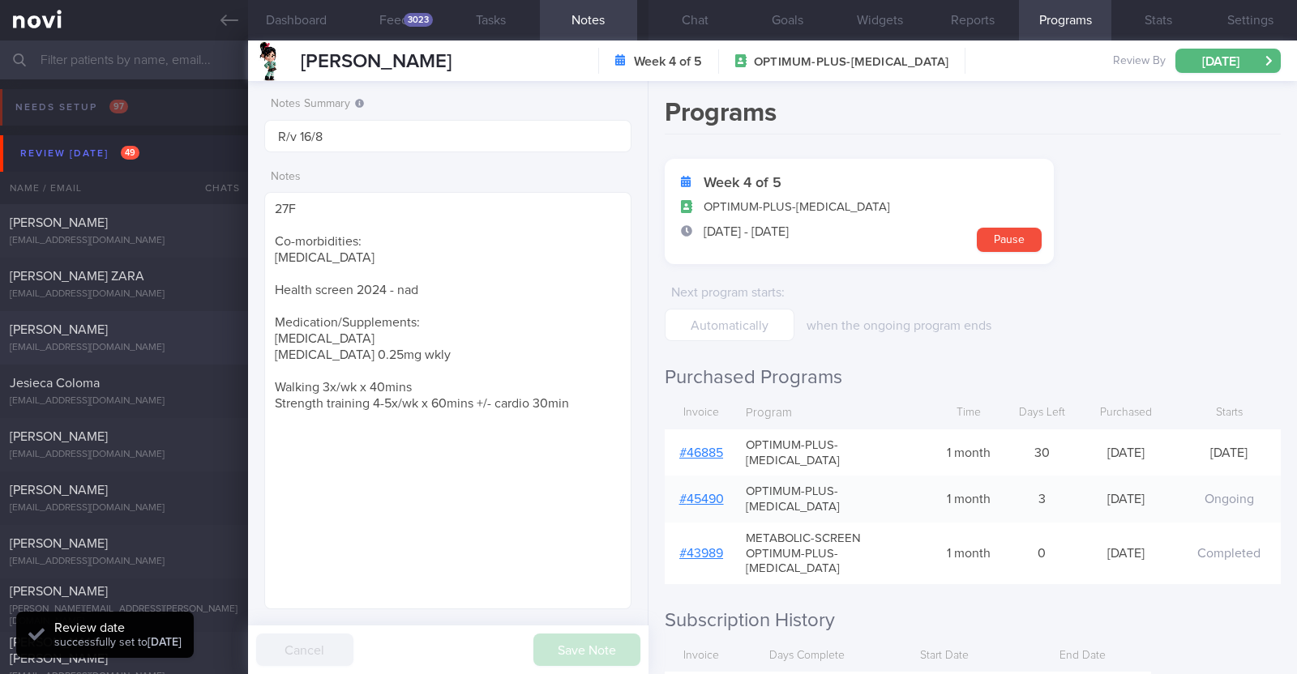
click at [130, 346] on div "[EMAIL_ADDRESS][DOMAIN_NAME]" at bounding box center [124, 348] width 229 height 12
type textarea "47F PMHx: [MEDICAL_DATA] Ryblesus 14mg Weight training 3 times per week (30-40 …"
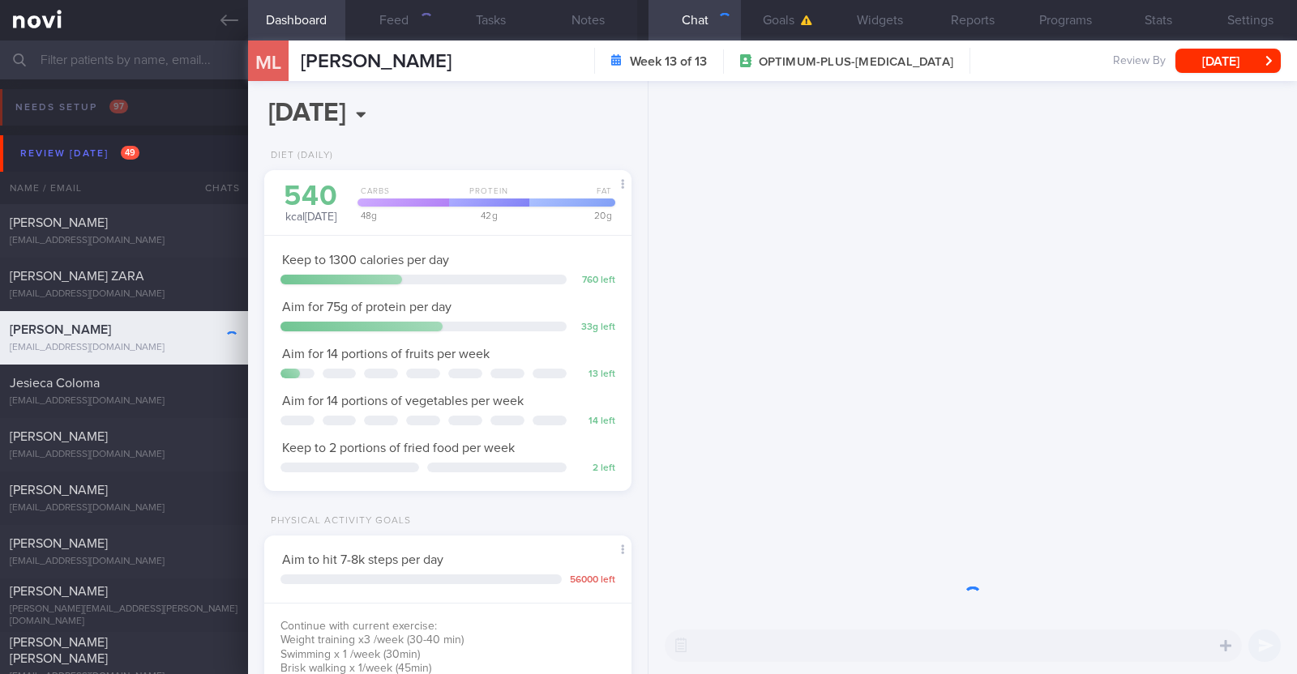
scroll to position [184, 323]
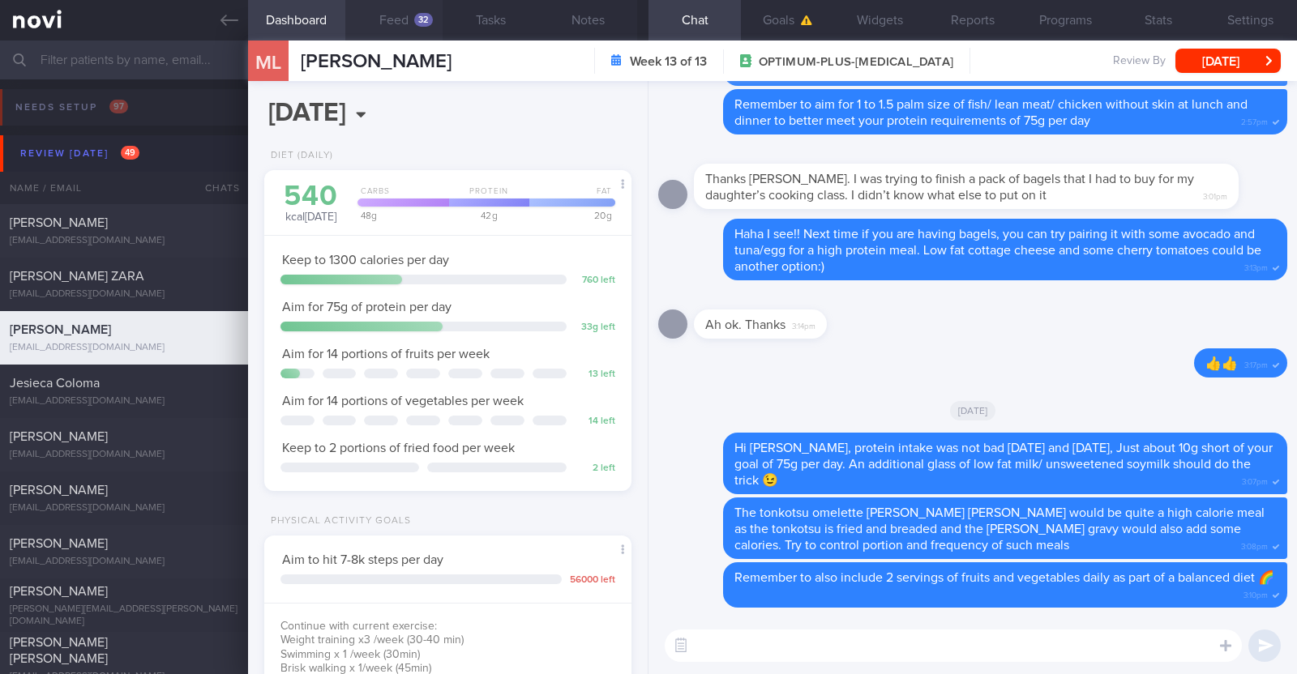
click at [412, 15] on button "Feed 32" at bounding box center [393, 20] width 97 height 41
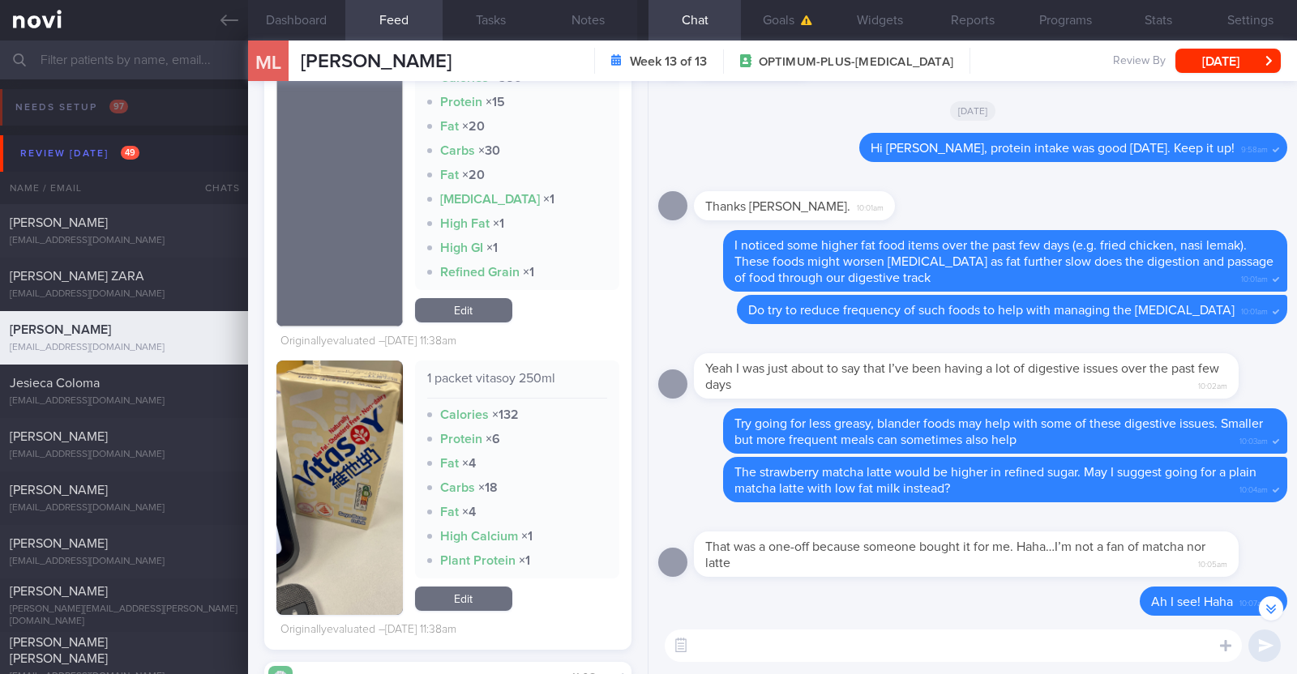
scroll to position [4559, 0]
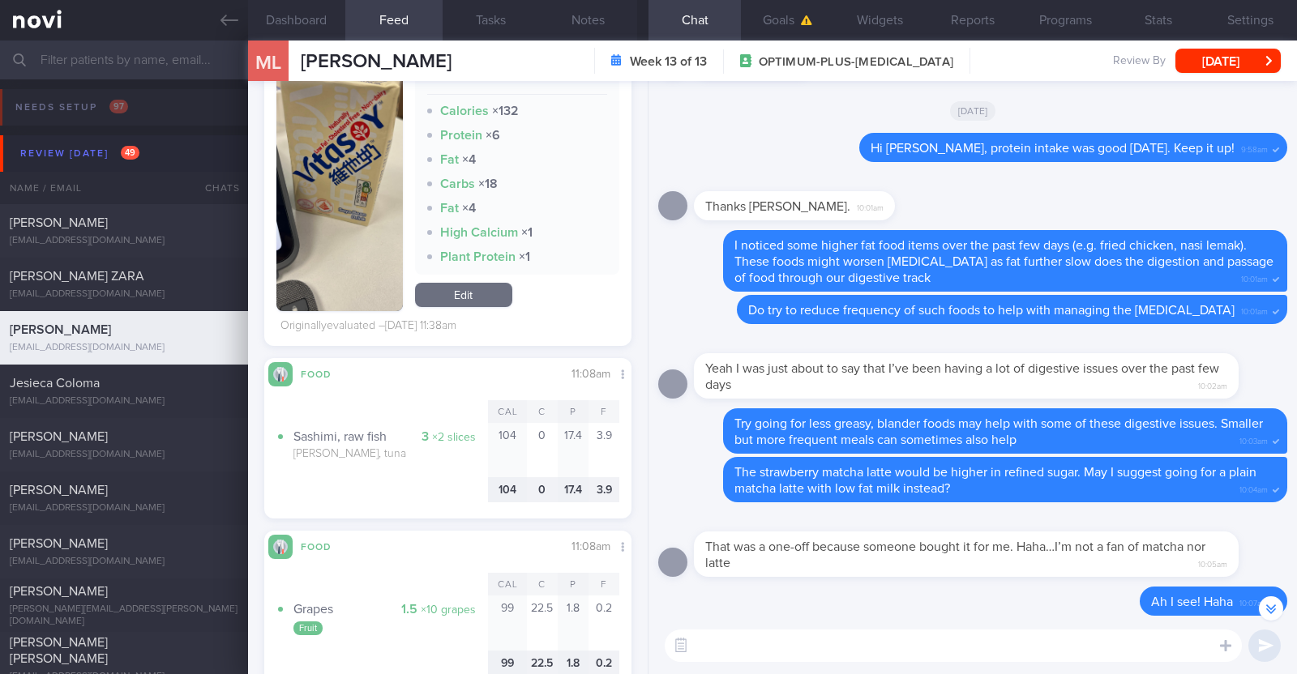
click at [807, 639] on textarea at bounding box center [953, 646] width 577 height 32
type textarea "HI [PERSON_NAME], bibimbap is a great dish to get your veggies in :)"
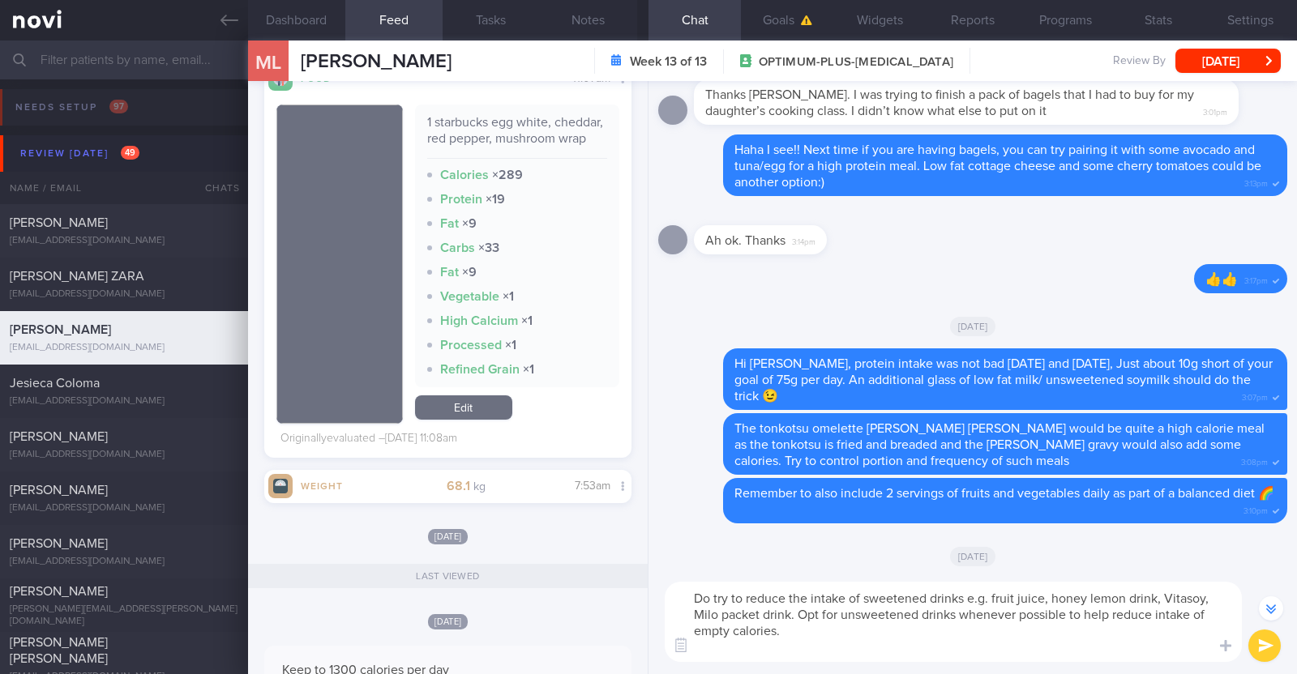
scroll to position [-63, 0]
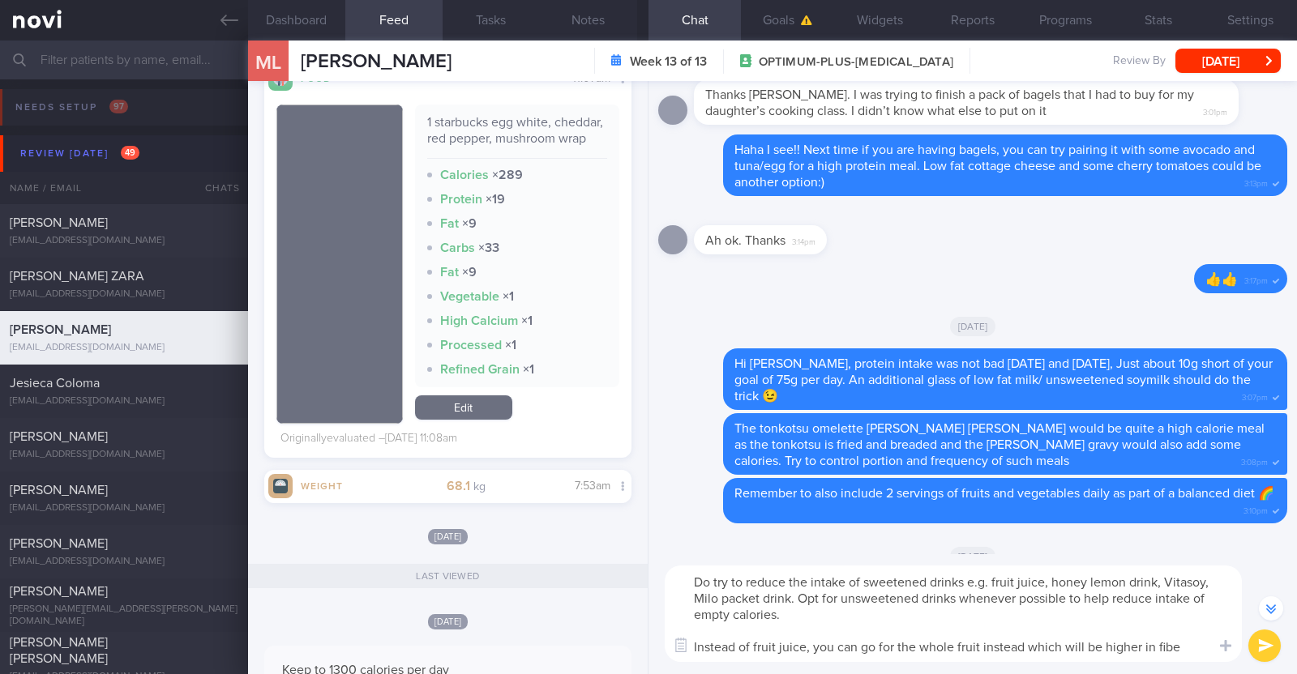
type textarea "Do try to reduce the intake of sweetened drinks e.g. fruit juice, honey lemon d…"
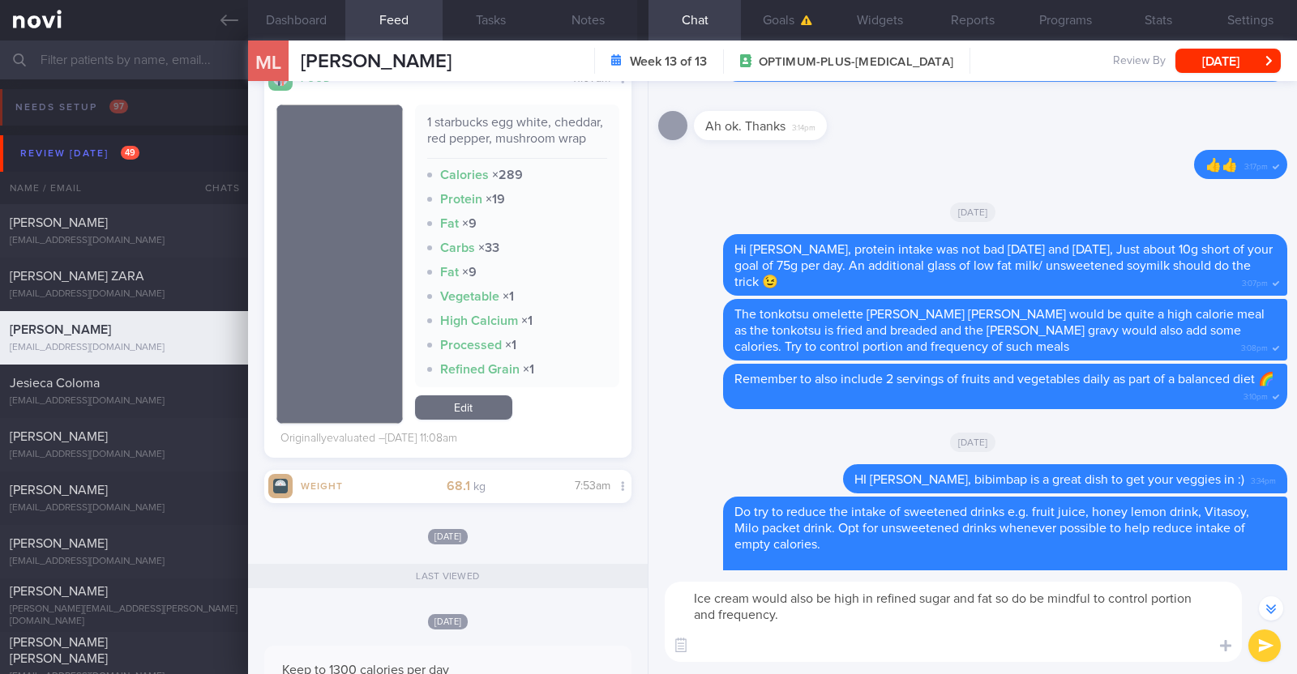
scroll to position [-46, 0]
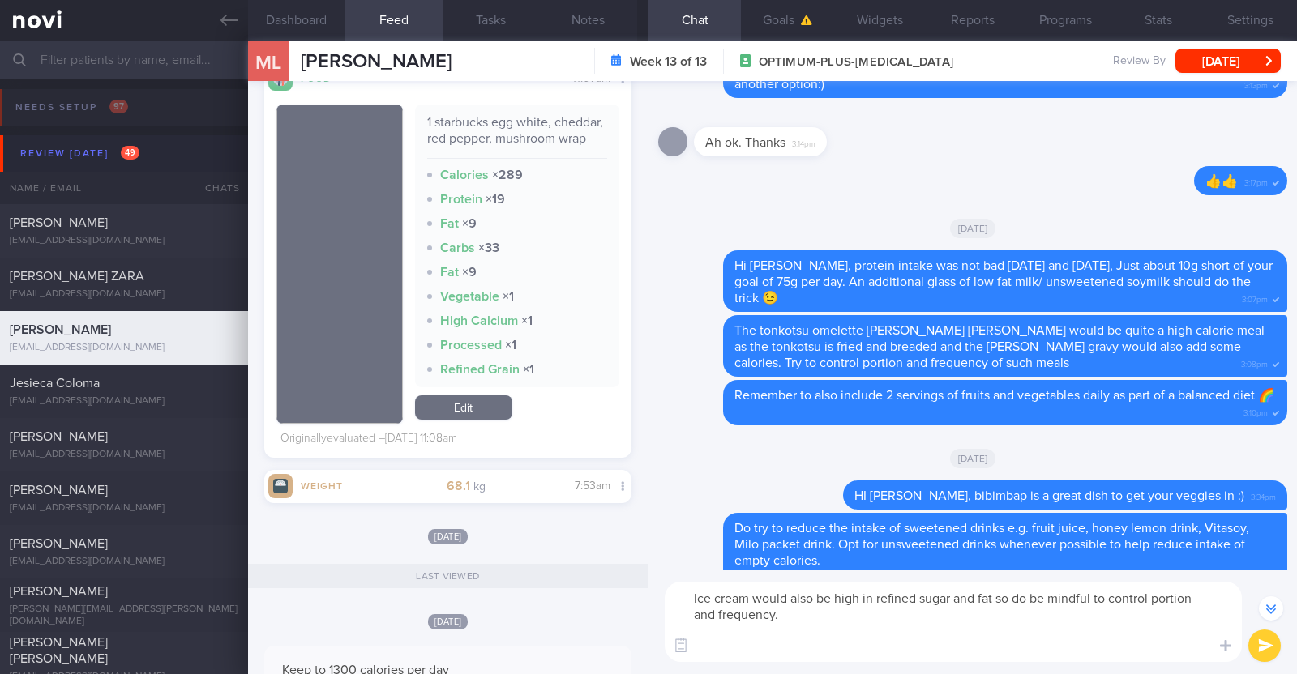
paste textarea "If you are really craving for a sweet treat, you can try out these options whic…"
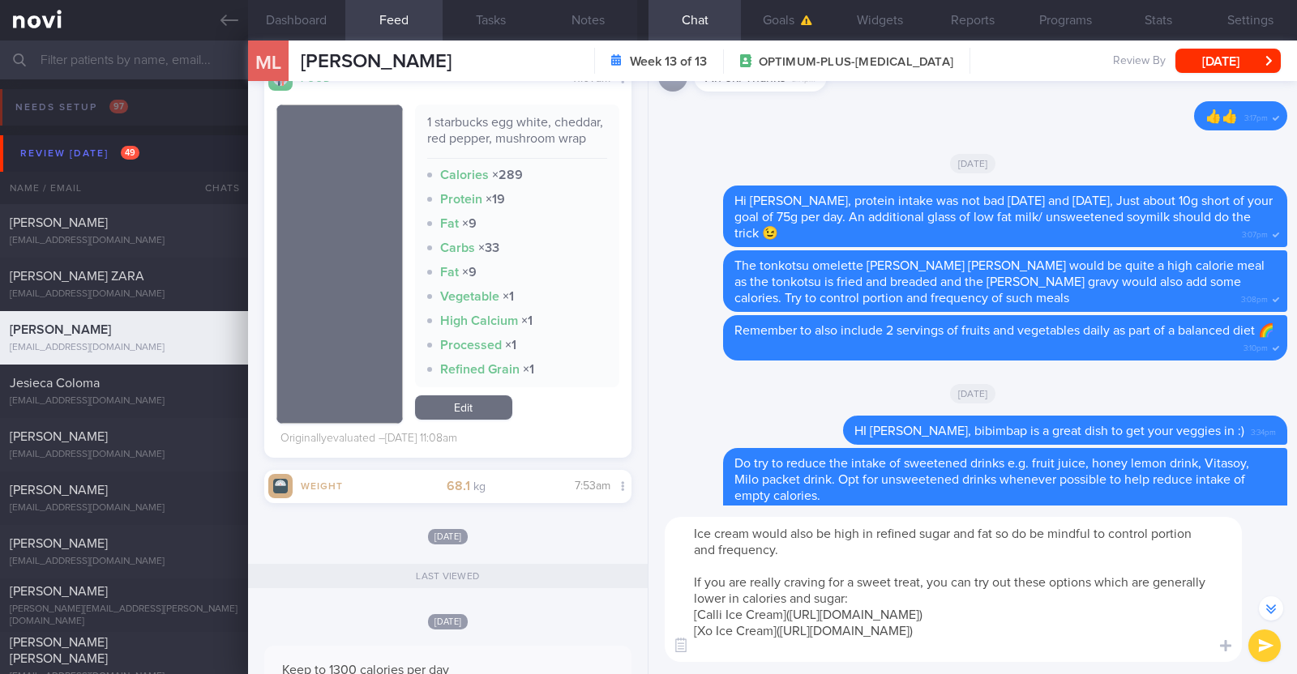
scroll to position [-111, 0]
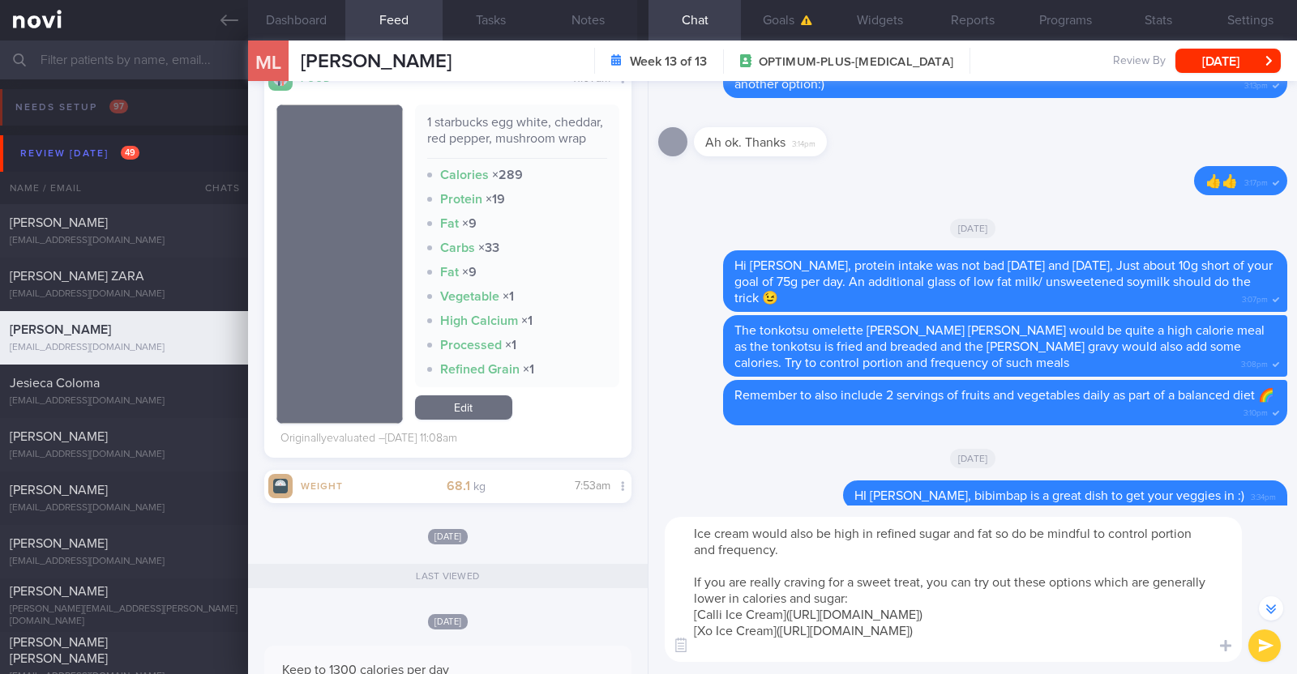
click at [926, 637] on textarea "Ice cream would also be high in refined sugar and fat so do be mindful to contr…" at bounding box center [953, 589] width 577 height 145
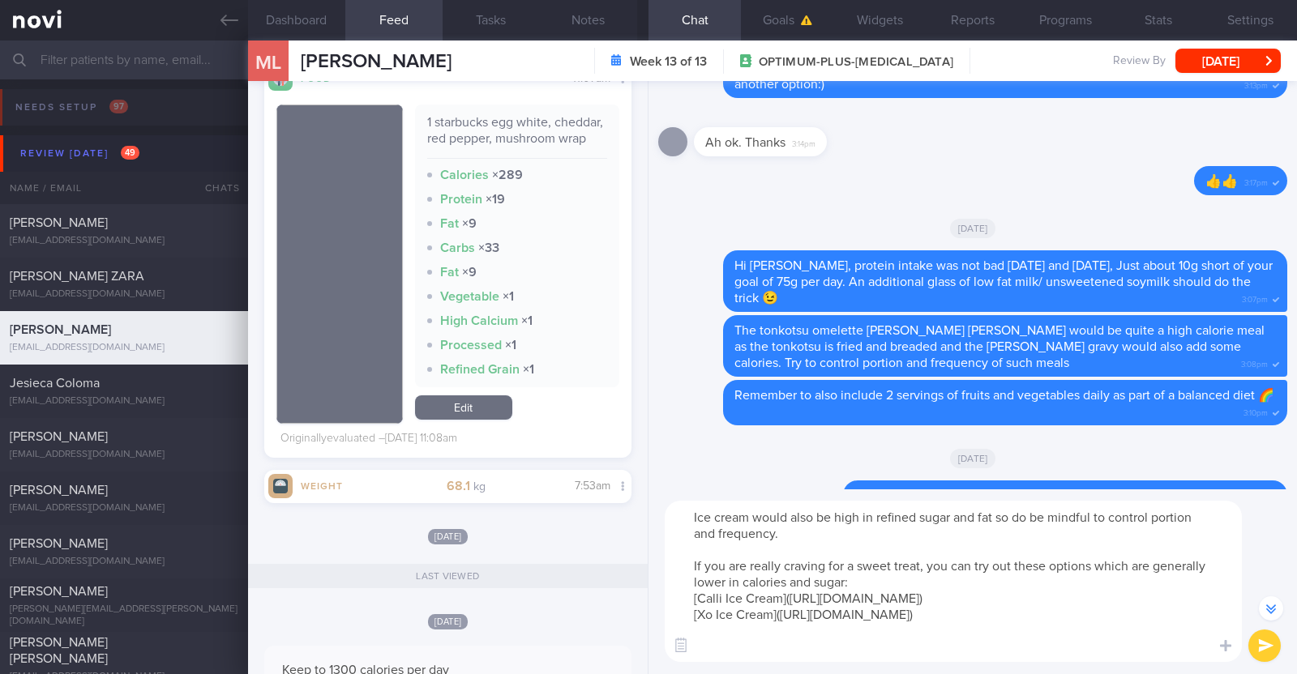
scroll to position [-143, 0]
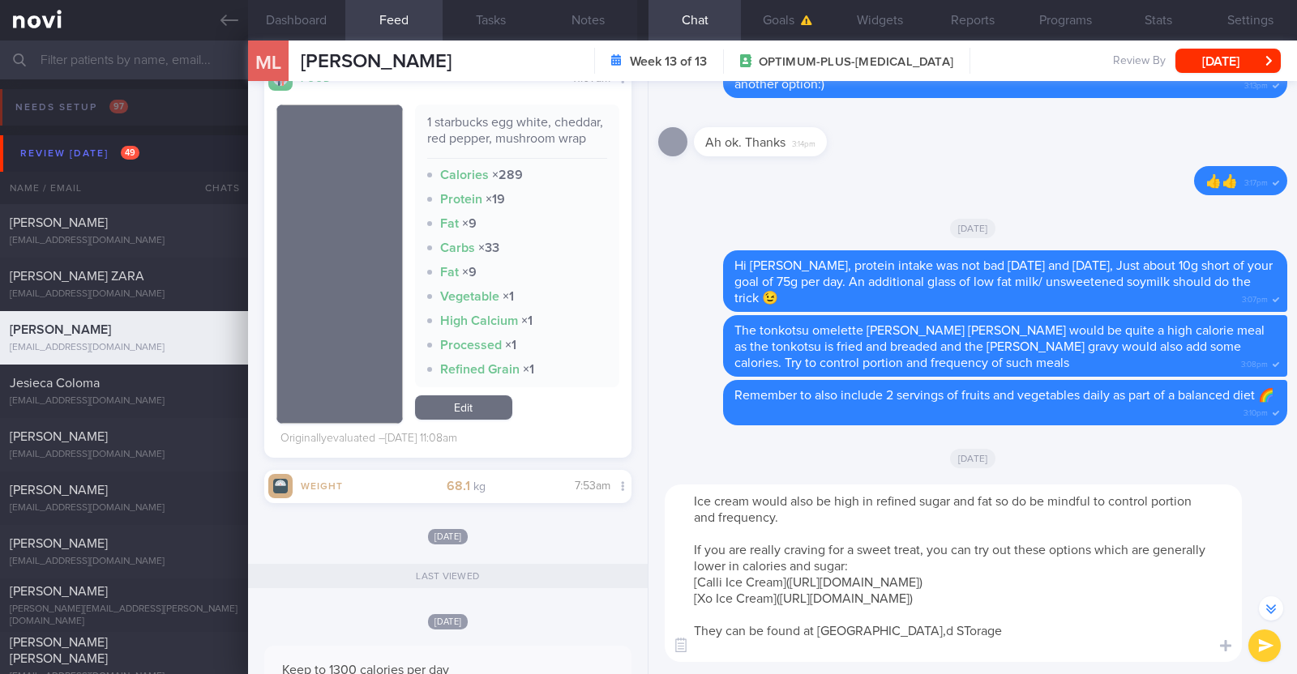
click at [844, 632] on textarea "Ice cream would also be high in refined sugar and fat so do be mindful to contr…" at bounding box center [953, 574] width 577 height 178
click at [857, 626] on textarea "Ice cream would also be high in refined sugar and fat so do be mindful to contr…" at bounding box center [953, 574] width 577 height 178
click at [902, 631] on textarea "Ice cream would also be high in refined sugar and fat so do be mindful to contr…" at bounding box center [953, 574] width 577 height 178
type textarea "Ice cream would also be high in refined sugar and fat so do be mindful to contr…"
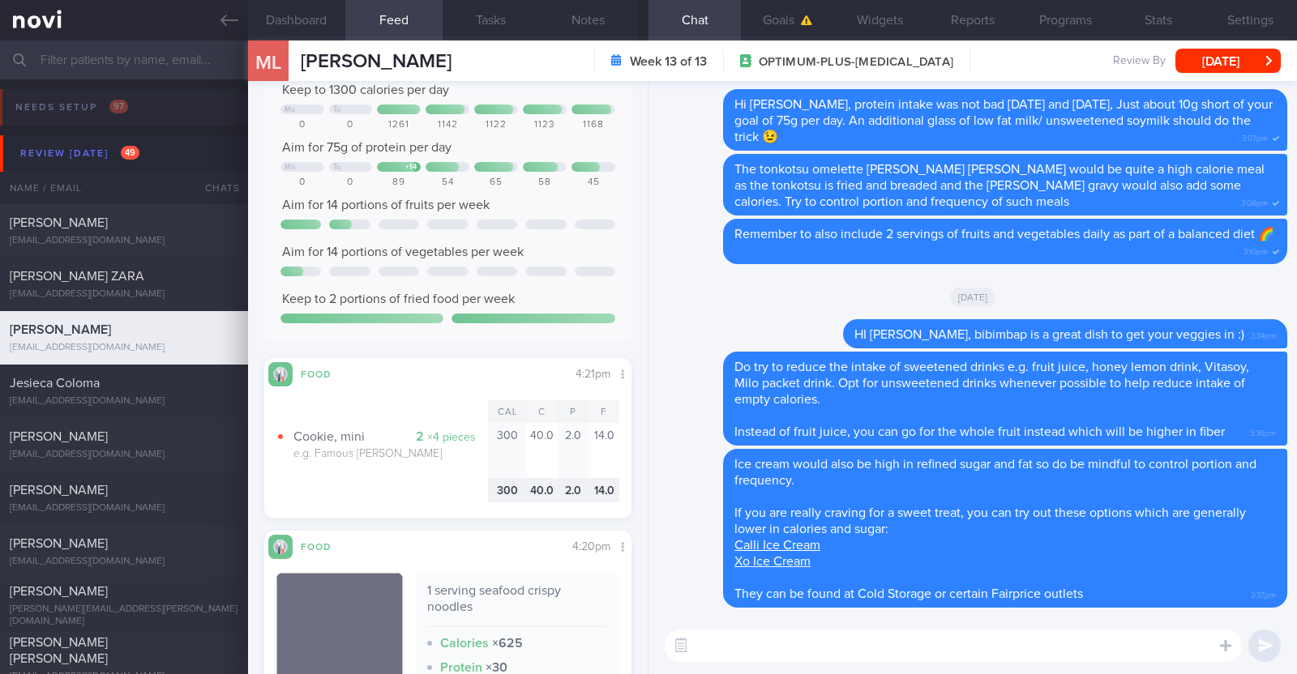
scroll to position [1836, 0]
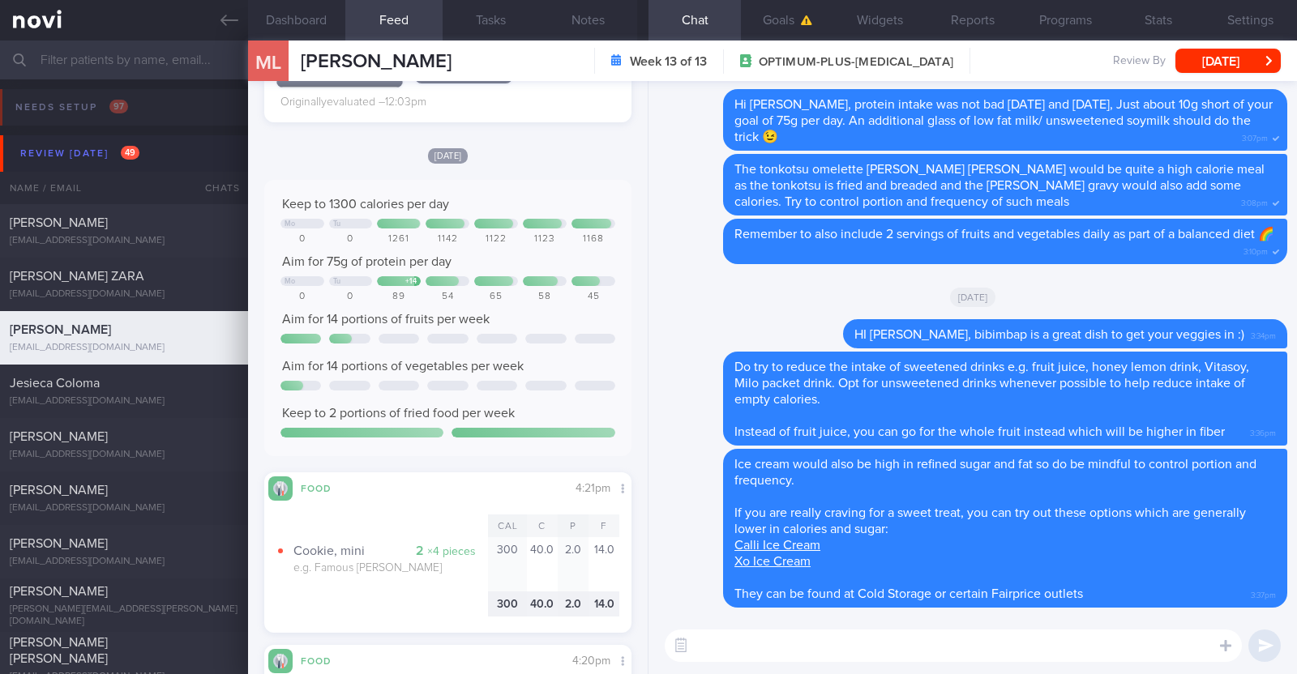
click at [707, 639] on textarea at bounding box center [953, 646] width 577 height 32
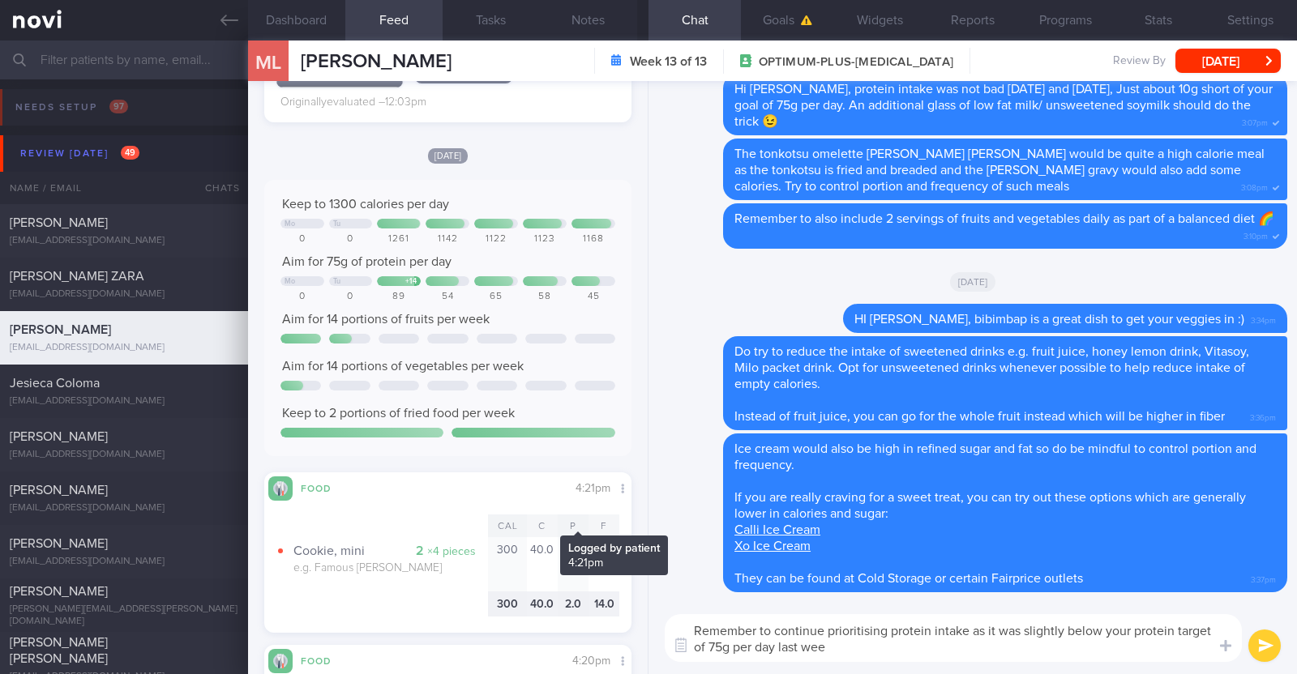
type textarea "Remember to continue prioritising protein intake as it was slightly below your …"
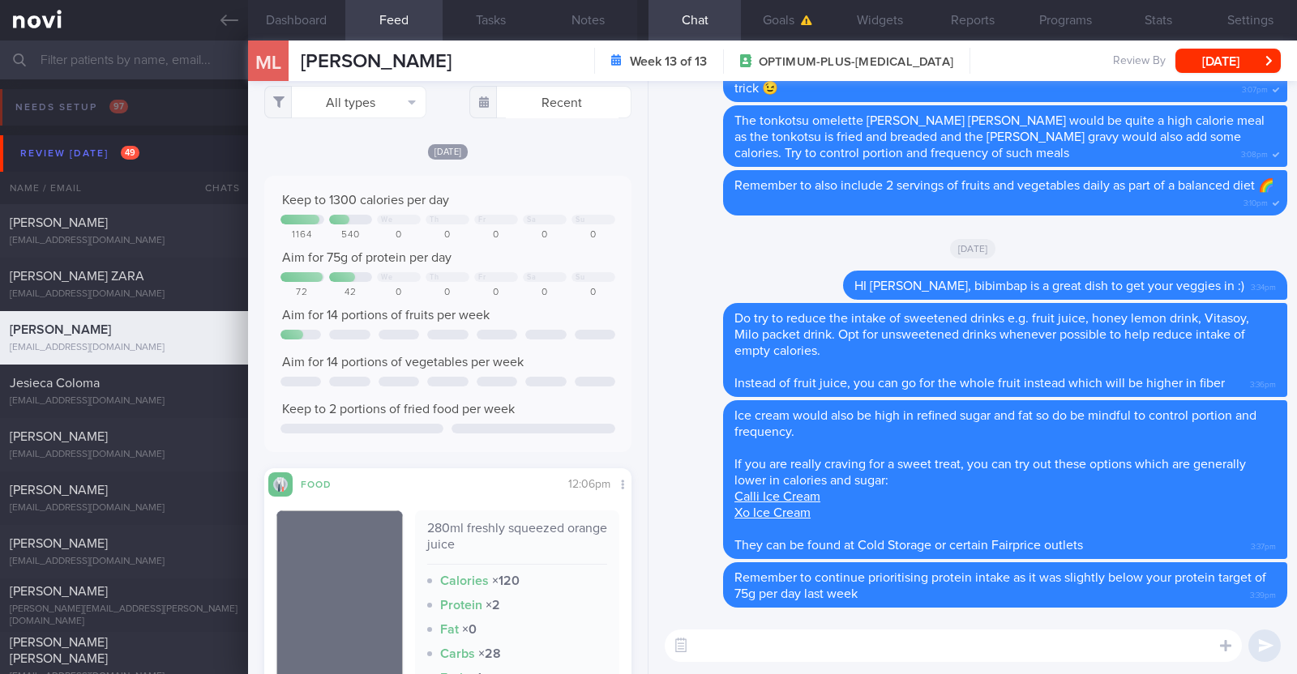
scroll to position [2, 0]
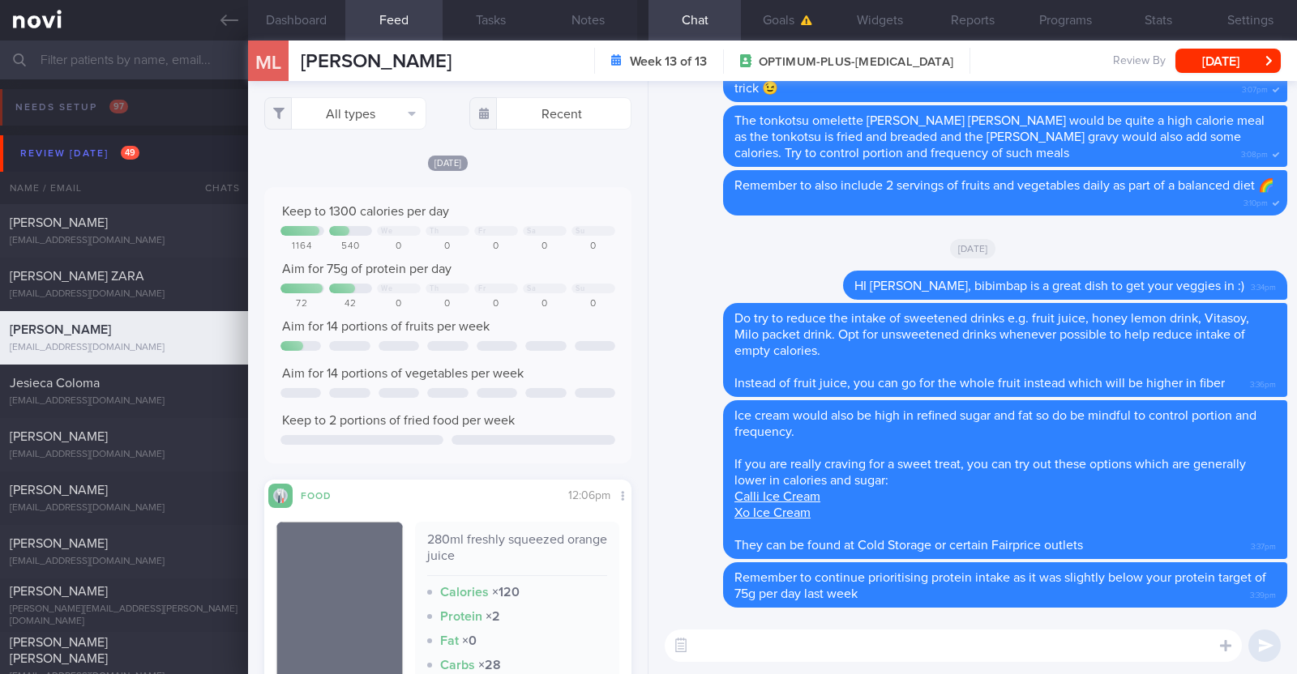
select select "8"
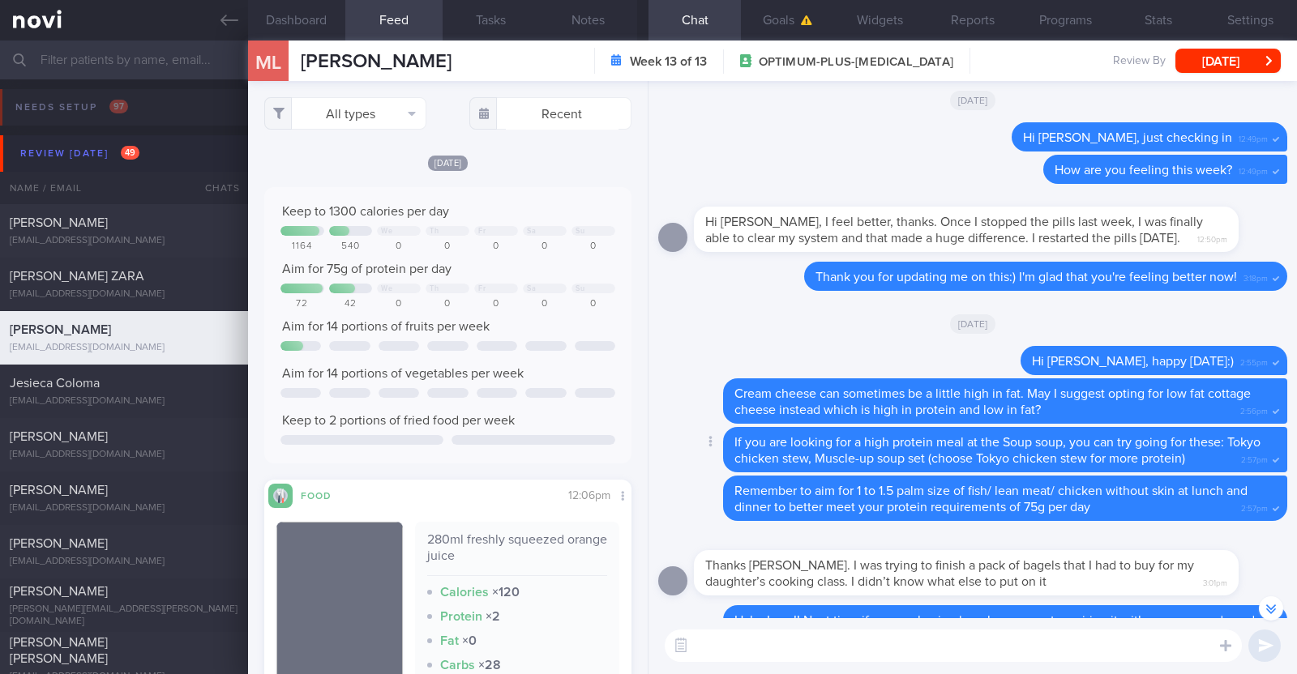
scroll to position [-810, 0]
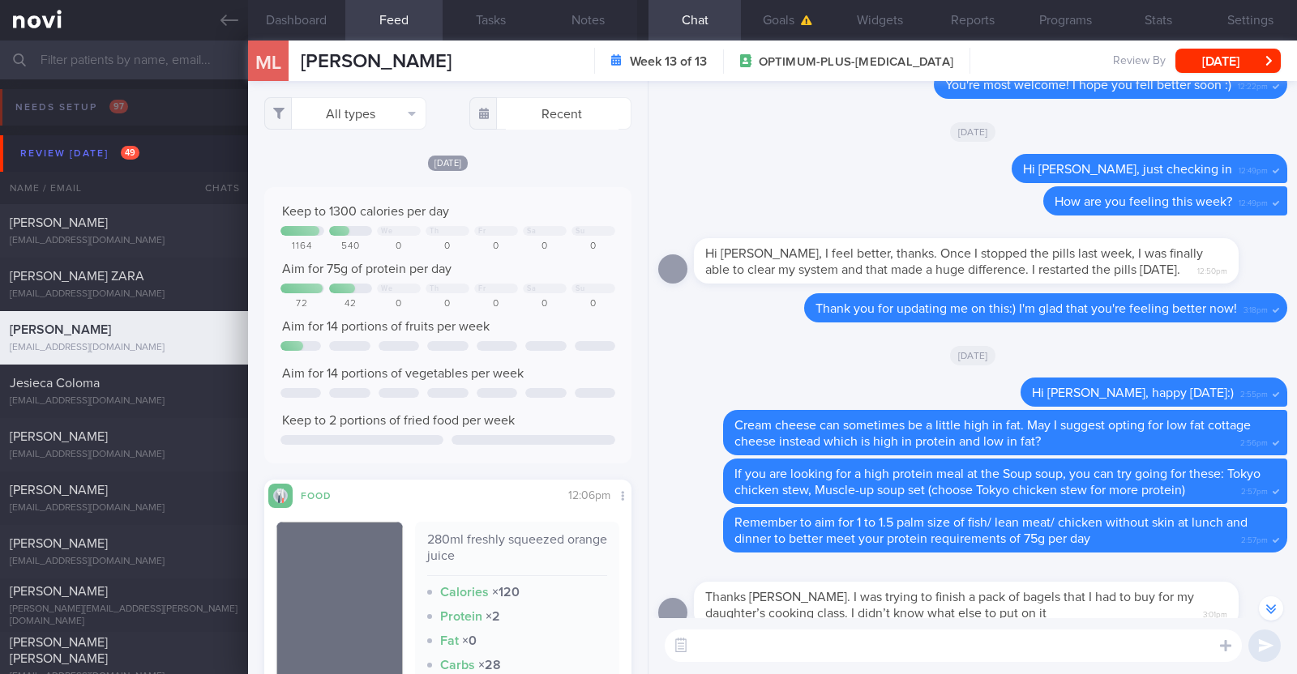
click at [790, 639] on textarea at bounding box center [953, 646] width 577 height 32
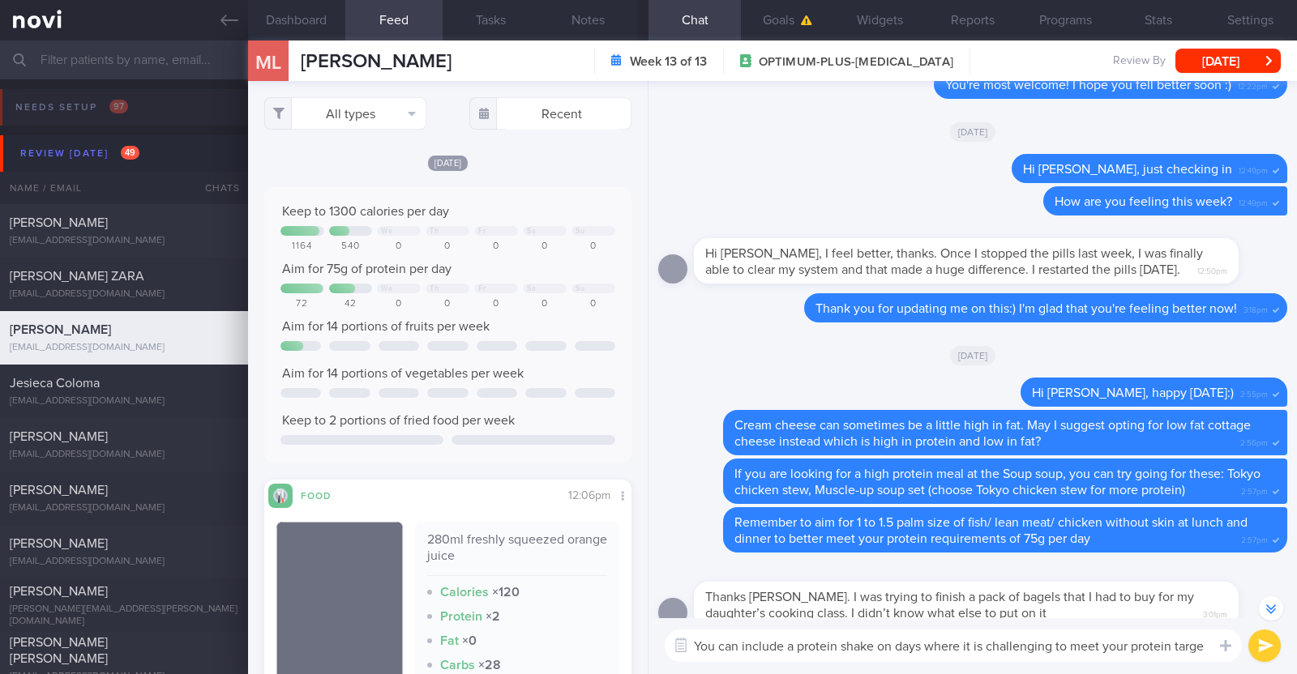
type textarea "You can include a protein shake on days where it is challenging to meet your pr…"
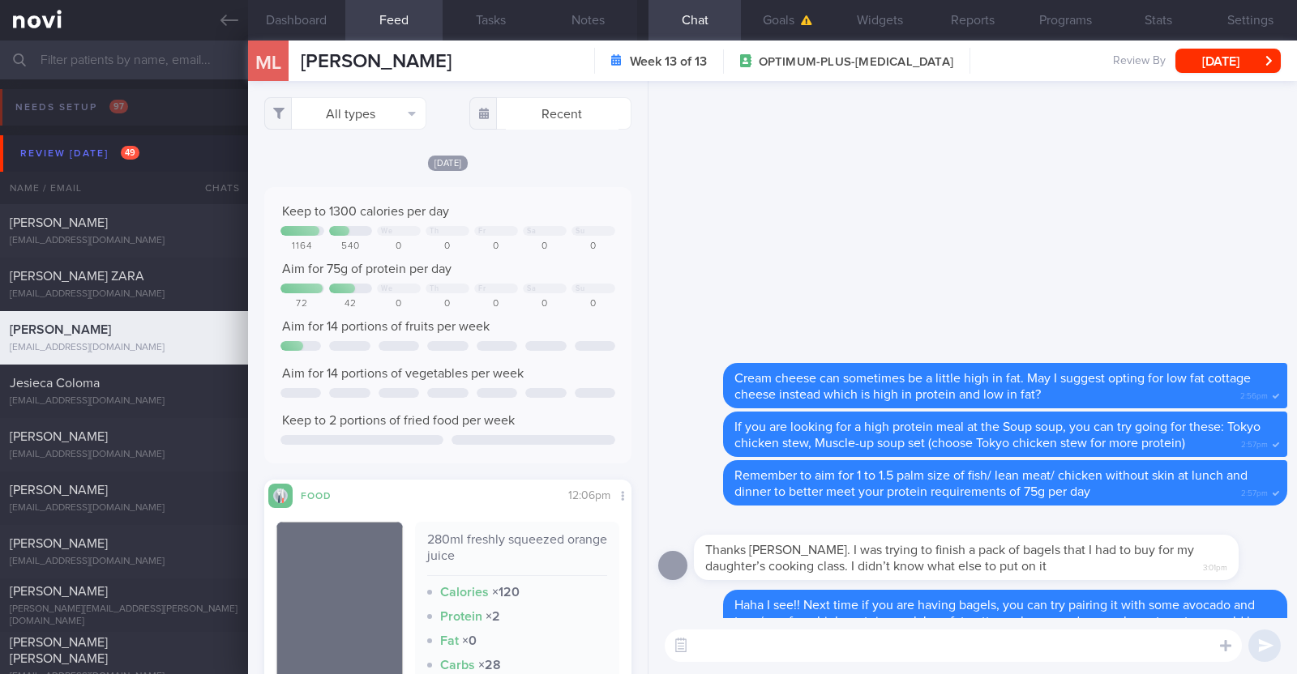
scroll to position [0, 0]
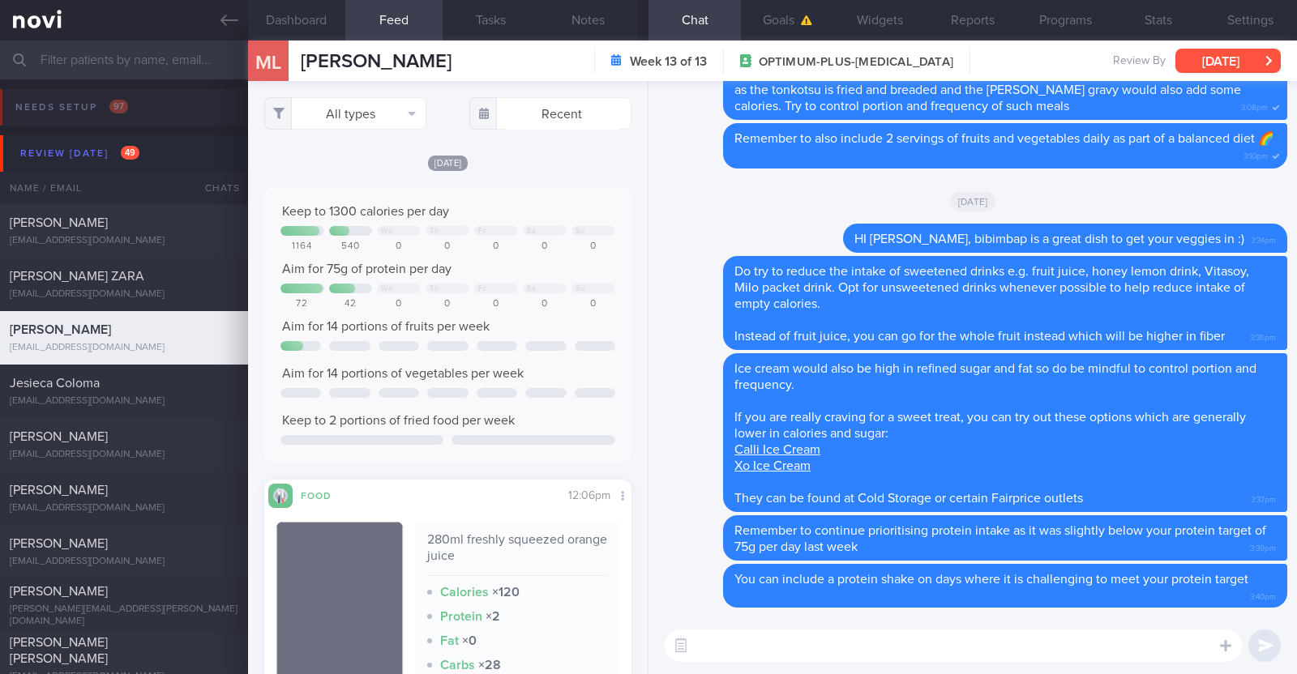
click at [1209, 50] on button "[DATE]" at bounding box center [1227, 61] width 105 height 24
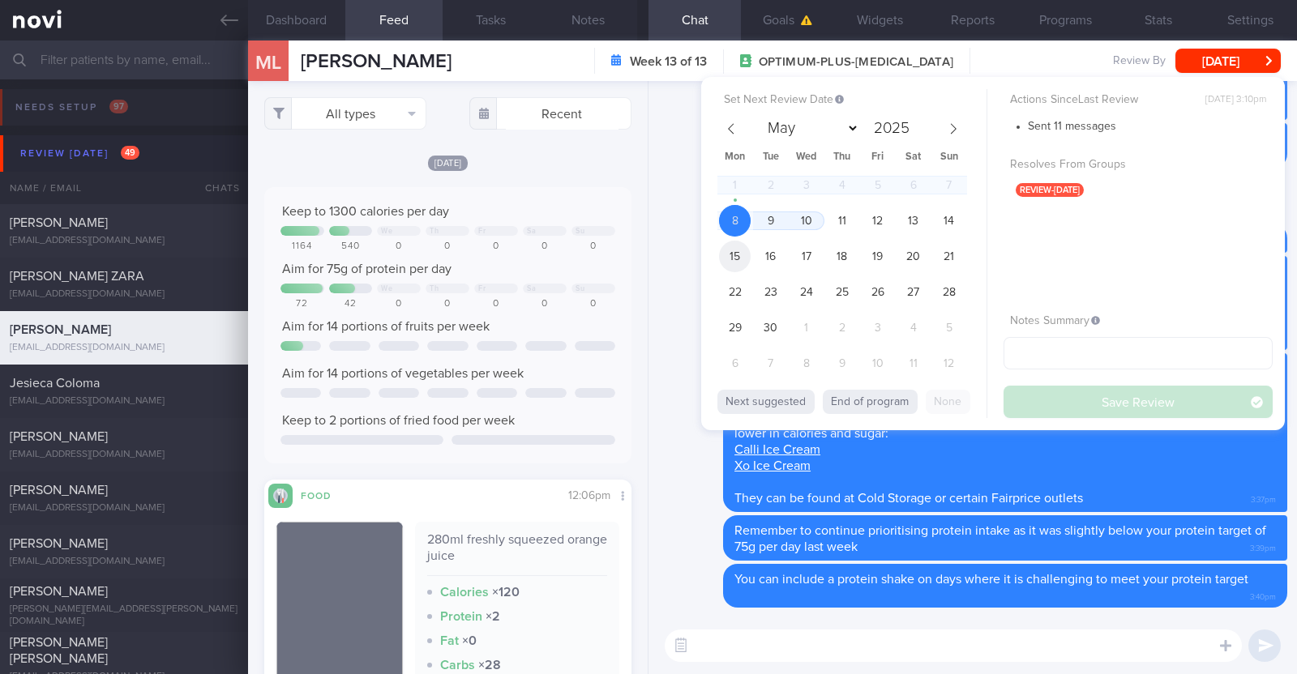
click at [746, 255] on span "15" at bounding box center [735, 257] width 32 height 32
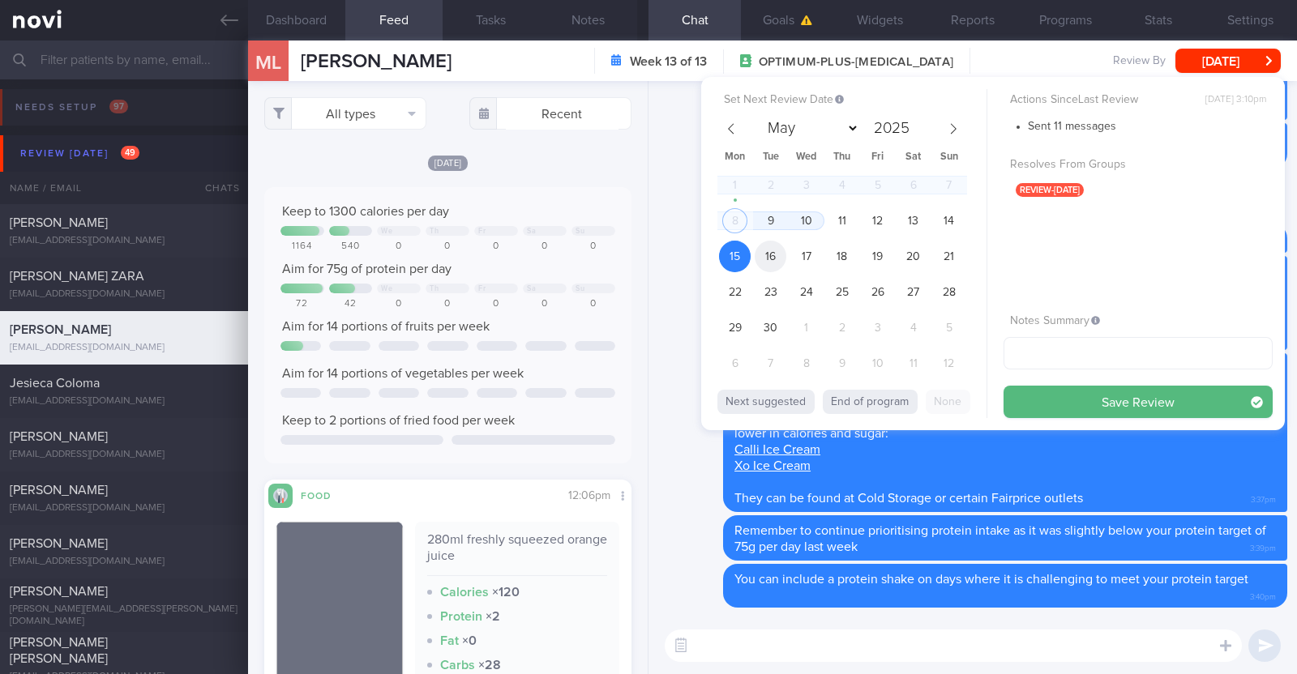
click at [778, 255] on span "16" at bounding box center [771, 257] width 32 height 32
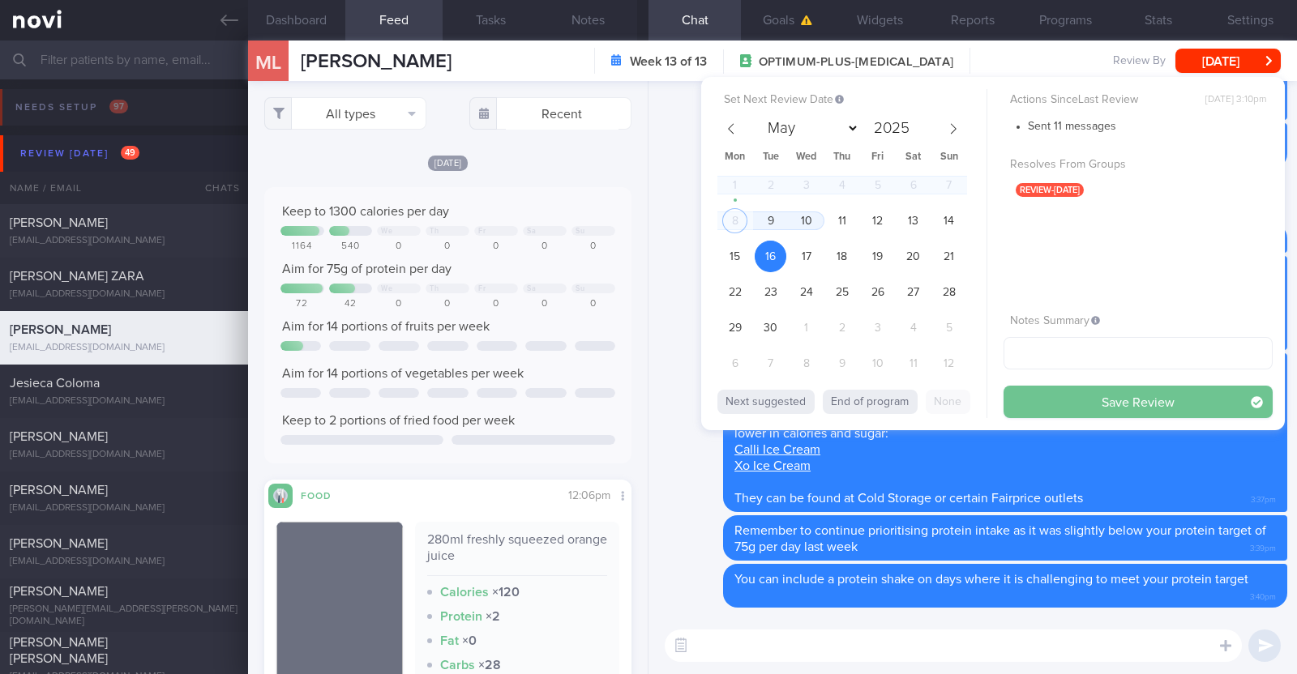
click at [1090, 395] on button "Save Review" at bounding box center [1137, 402] width 269 height 32
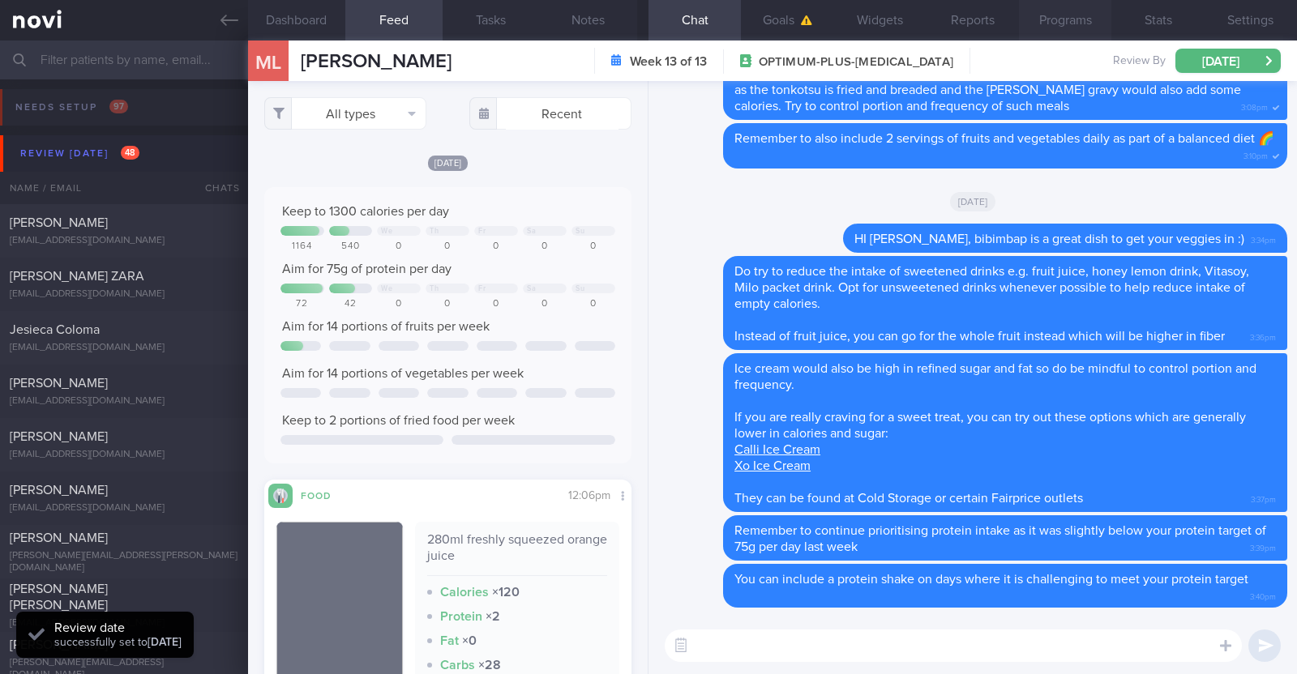
click at [1073, 25] on button "Programs" at bounding box center [1065, 20] width 92 height 41
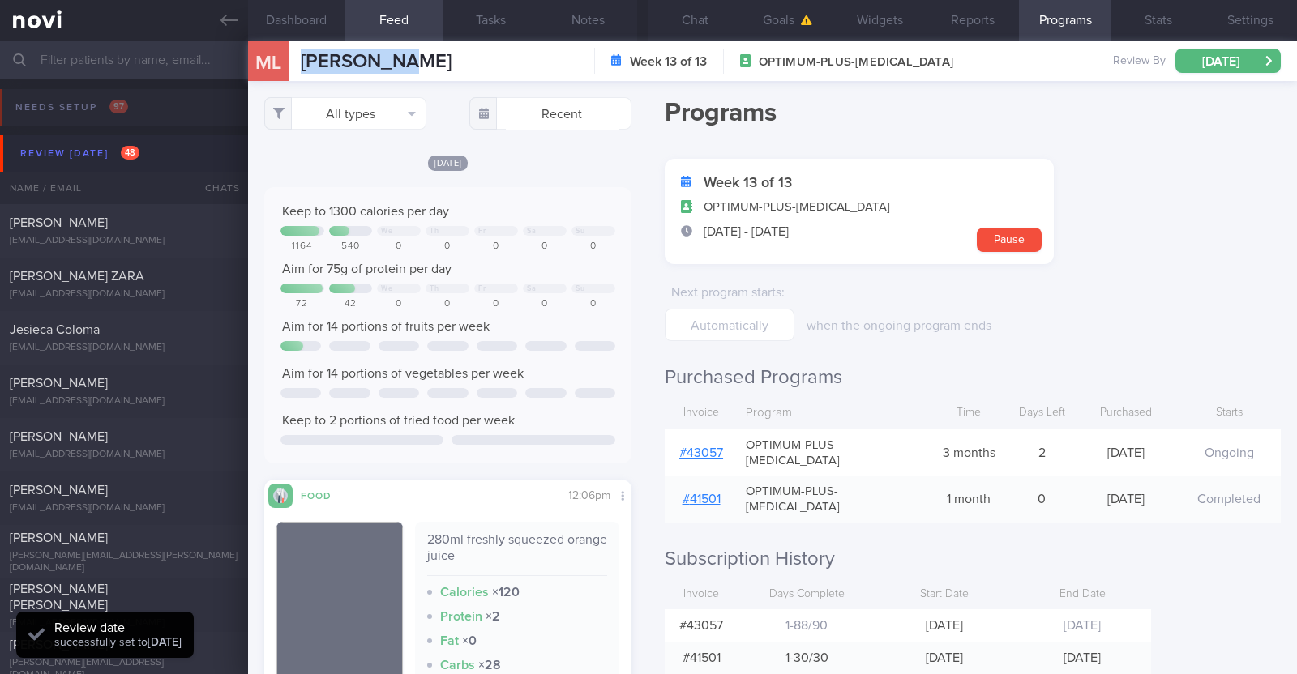
drag, startPoint x: 412, startPoint y: 64, endPoint x: 292, endPoint y: 52, distance: 120.6
click at [292, 52] on div "ML [PERSON_NAME] [PERSON_NAME] [EMAIL_ADDRESS][DOMAIN_NAME] Week 13 of 13 OPTIM…" at bounding box center [772, 61] width 1049 height 41
copy div "[PERSON_NAME]"
click at [572, 28] on button "Notes" at bounding box center [588, 20] width 97 height 41
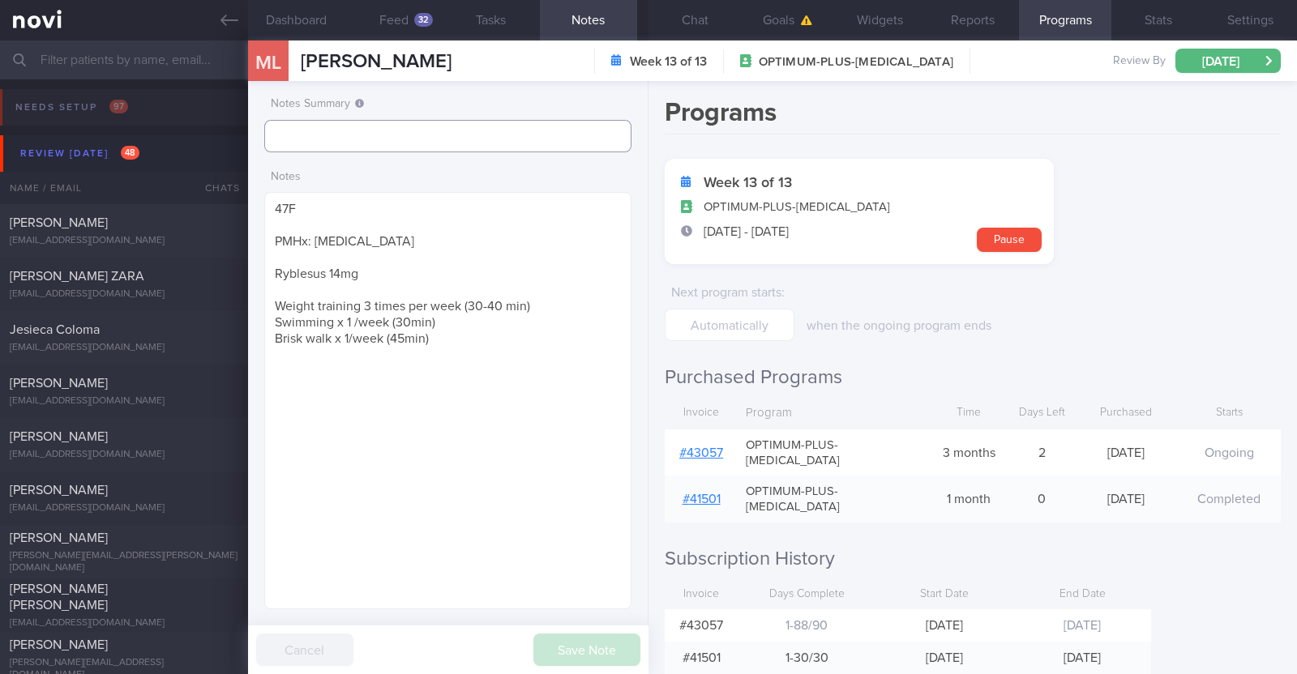
click at [394, 147] on input "text" at bounding box center [447, 136] width 367 height 32
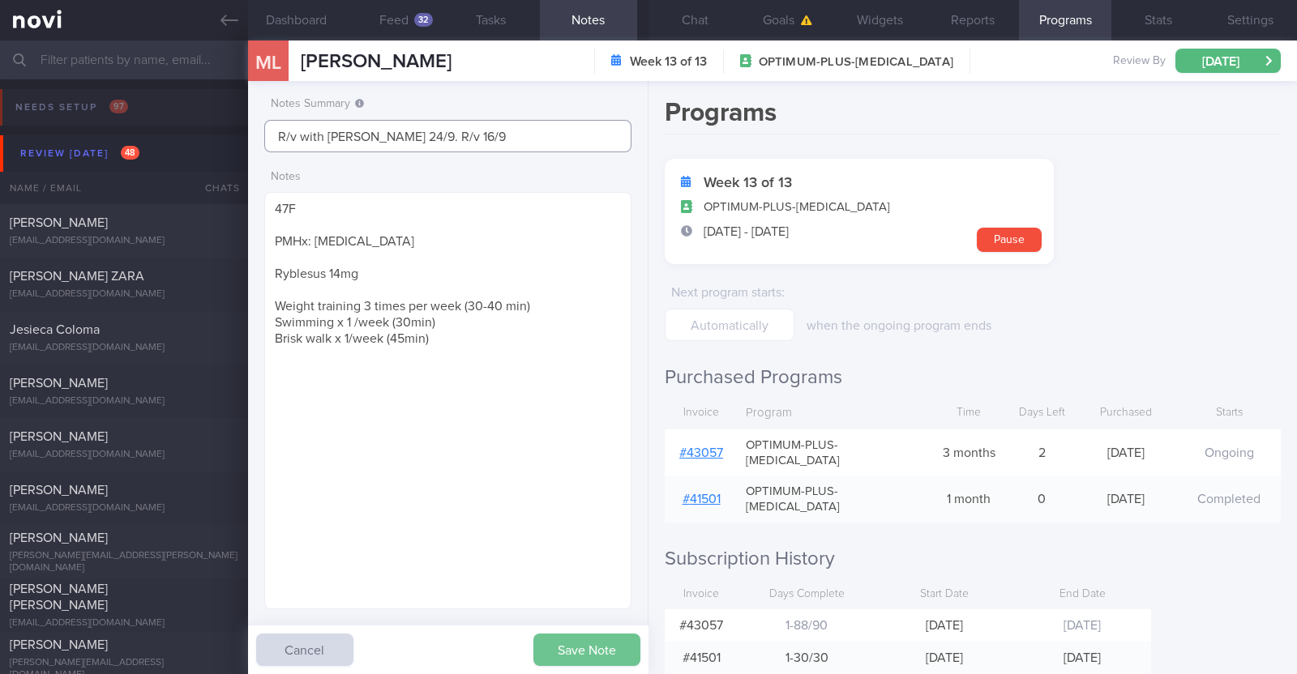
type input "R/v with [PERSON_NAME] 24/9. R/v 16/9"
click at [567, 641] on button "Save Note" at bounding box center [586, 650] width 107 height 32
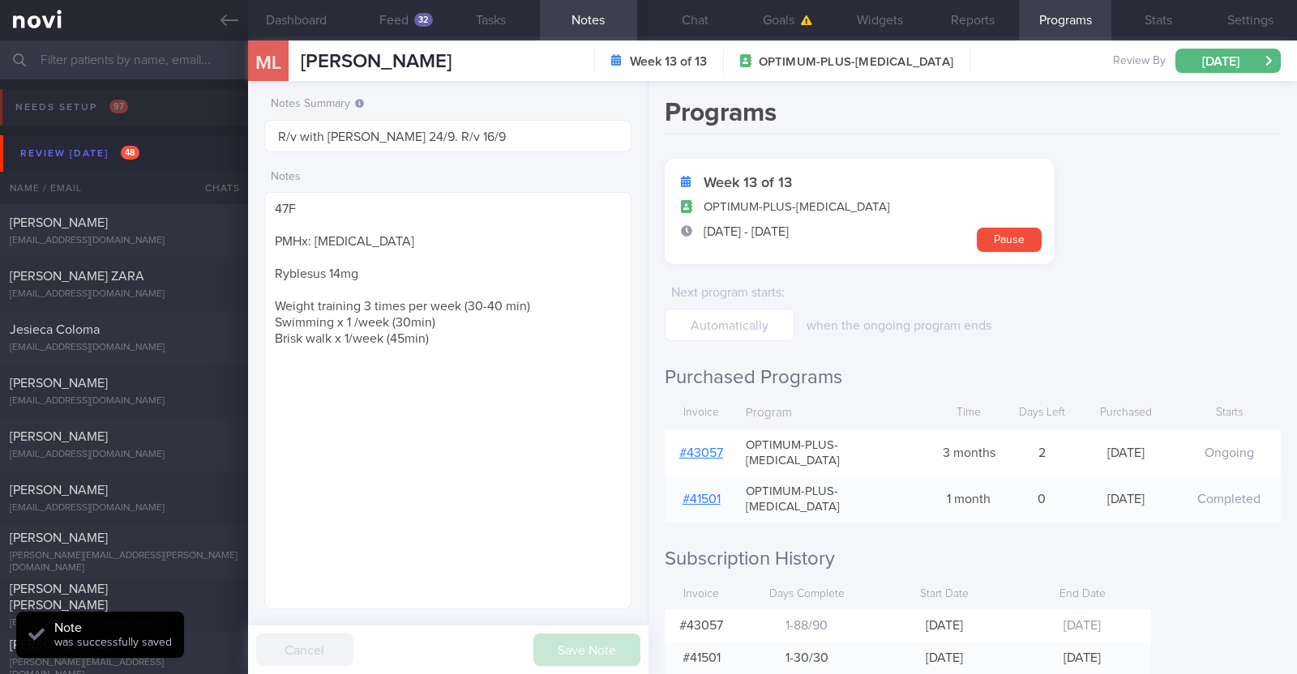
type input "R/v with [PERSON_NAME] 24/9. R/v 16/9"
click at [149, 68] on input "text" at bounding box center [648, 60] width 1297 height 39
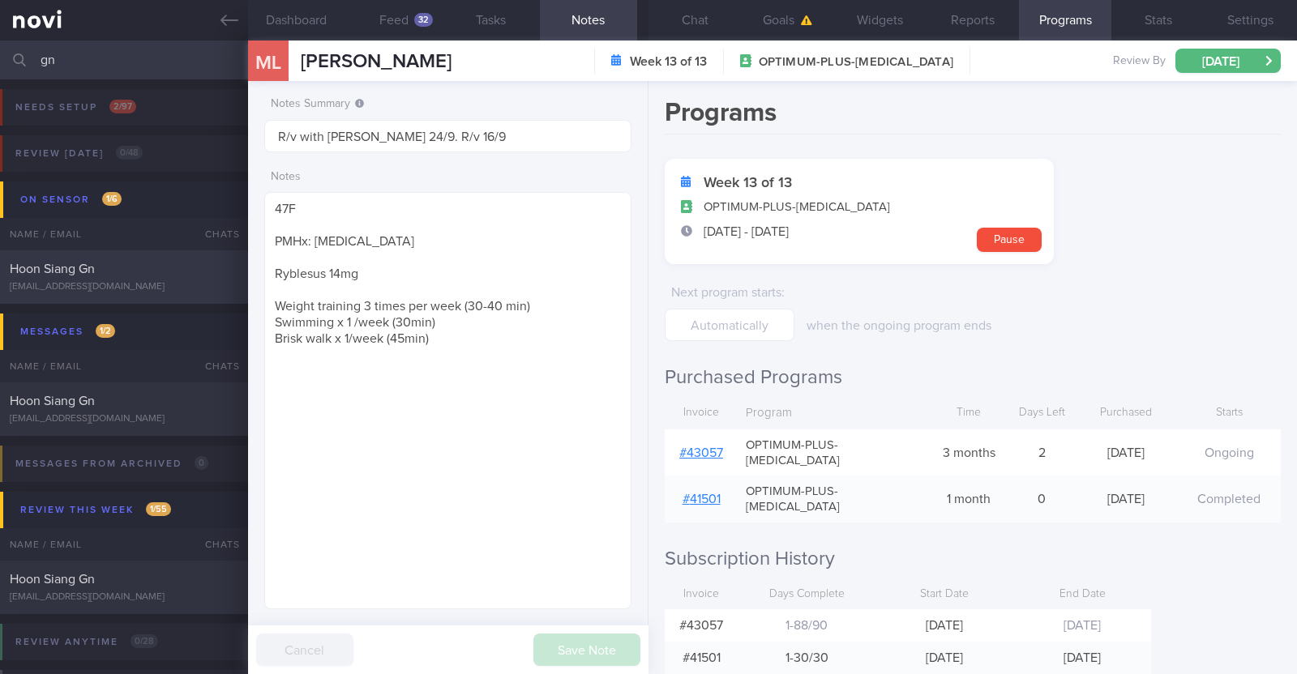
type input "gn"
click at [135, 277] on div "Hoon Siang Gn [EMAIL_ADDRESS][DOMAIN_NAME]" at bounding box center [124, 277] width 248 height 32
type textarea "34M Comorbidities: [MEDICAL_DATA] Nil meds Resistance training x 4/week (60min)…"
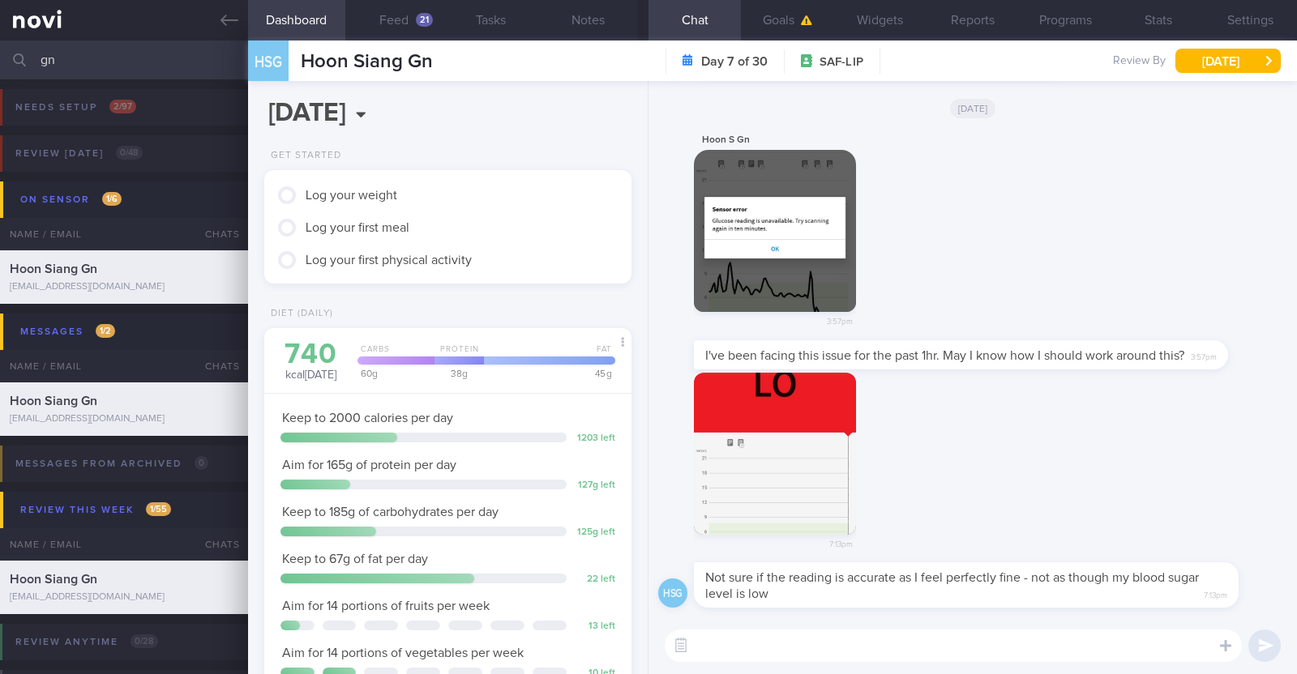
scroll to position [164, 328]
click at [754, 642] on textarea at bounding box center [953, 646] width 577 height 32
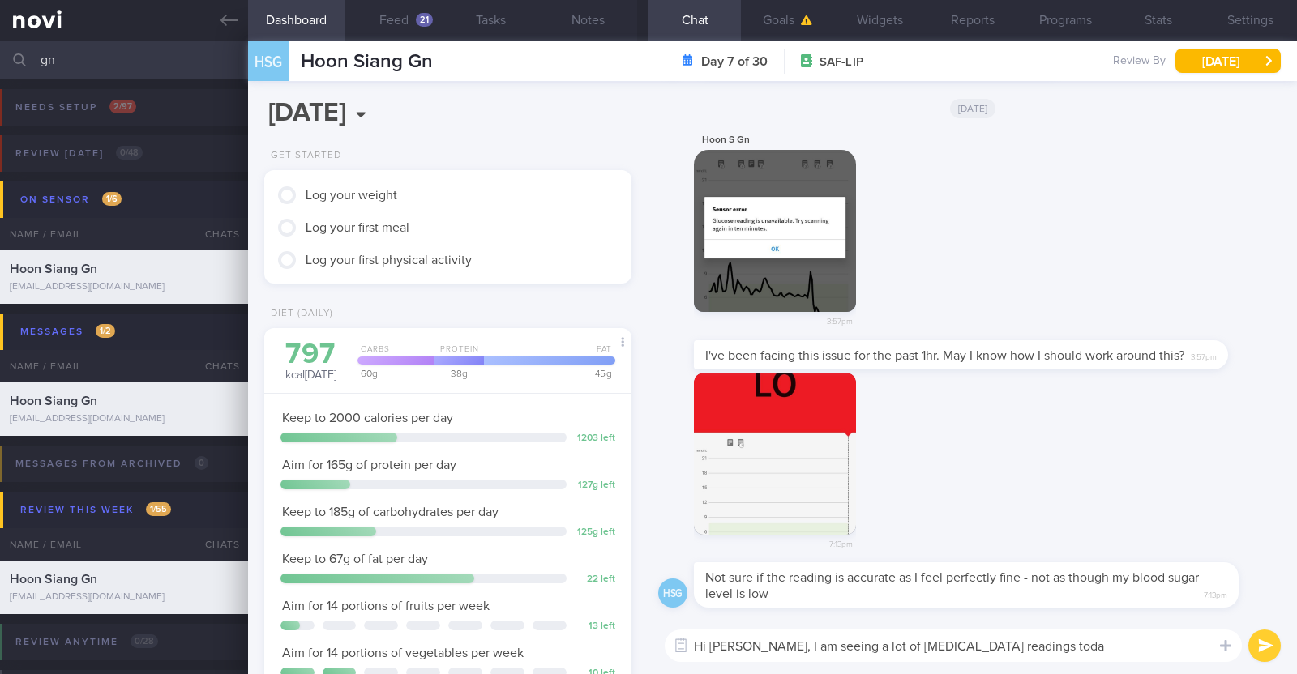
type textarea "Hi [PERSON_NAME], I am seeing a lot of [MEDICAL_DATA] readings [DATE]"
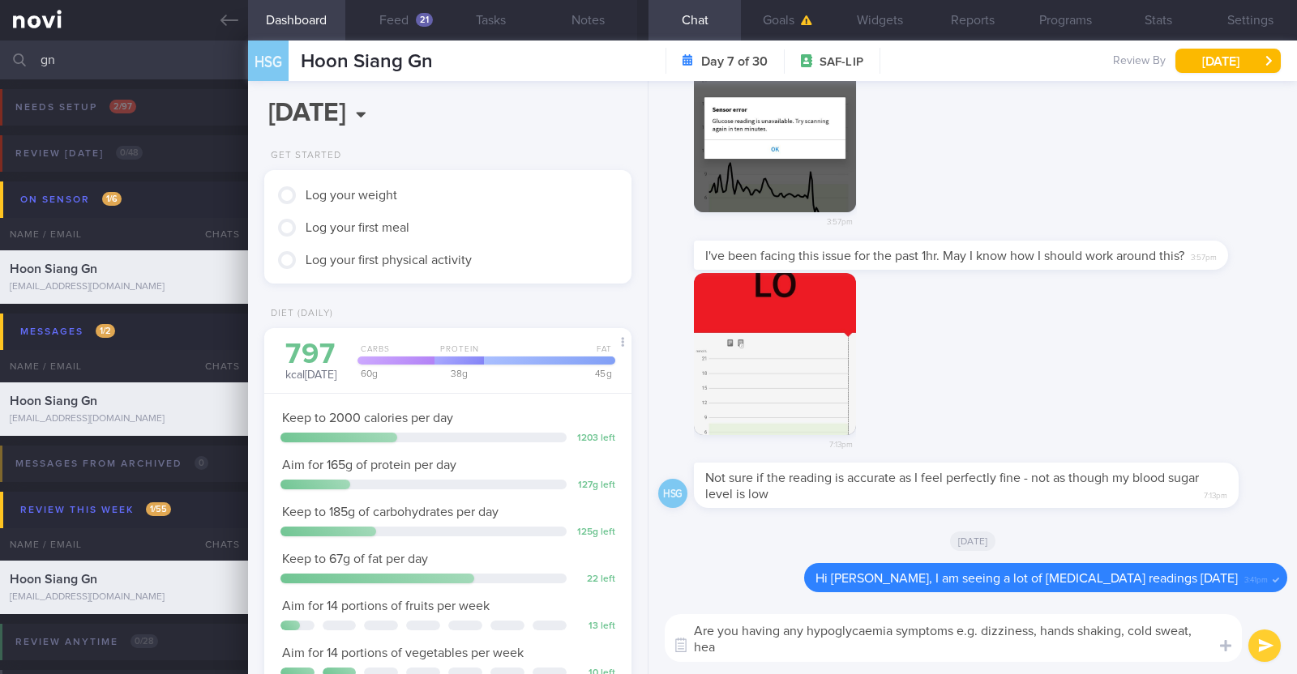
scroll to position [0, 0]
type textarea "Are you having any hypoglycaemia symptoms e.g. dizziness, hands shaking, cold s…"
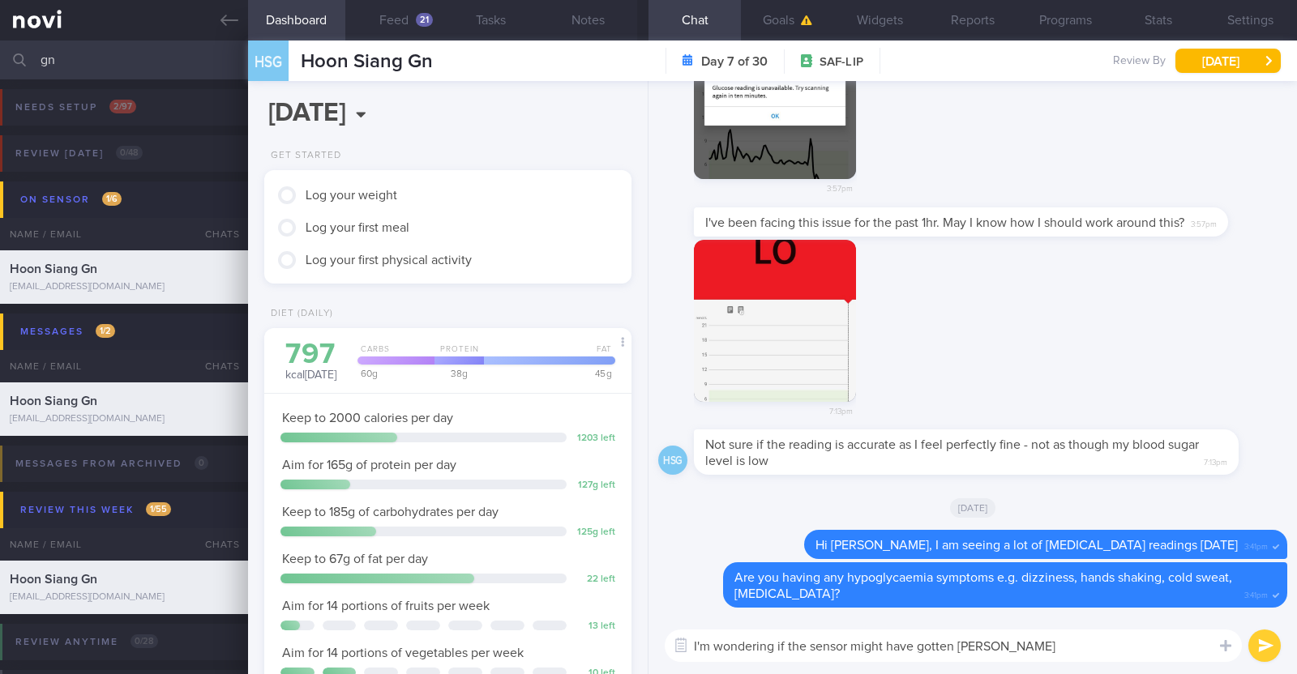
type textarea "I'm wondering if the sensor might have gotten loose"
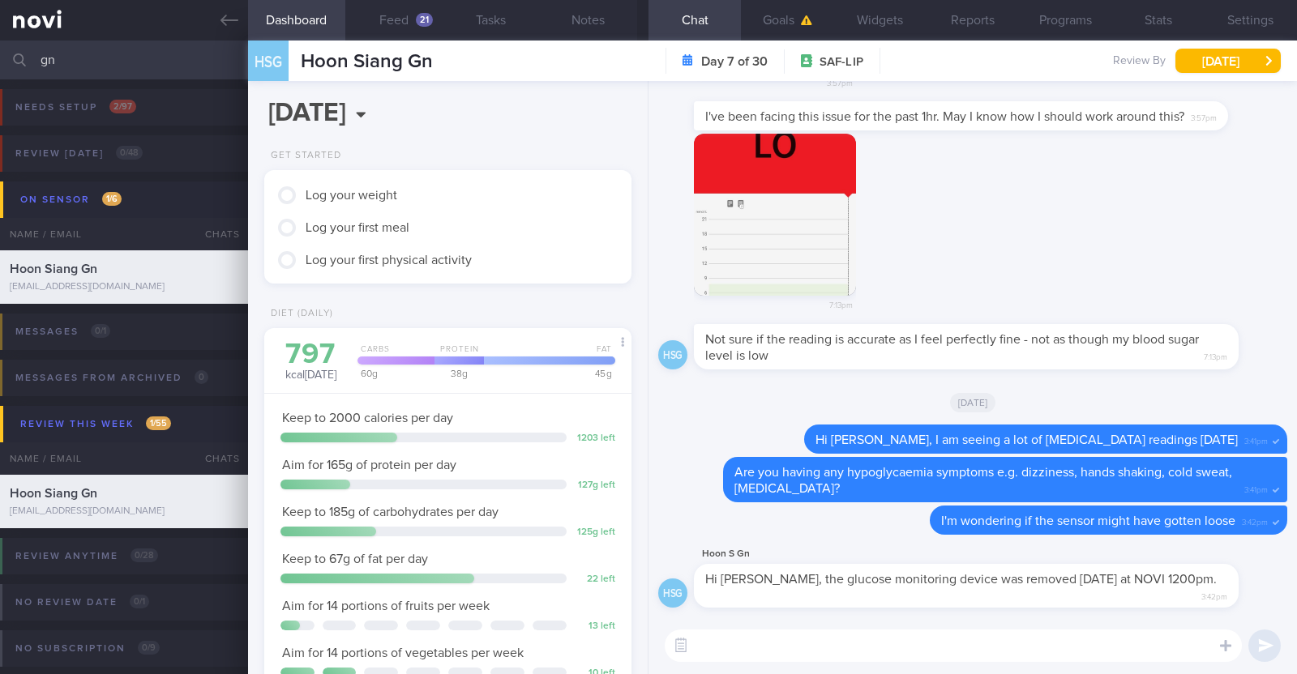
click at [975, 651] on textarea at bounding box center [953, 646] width 577 height 32
type textarea "Ah thank you for updating me"
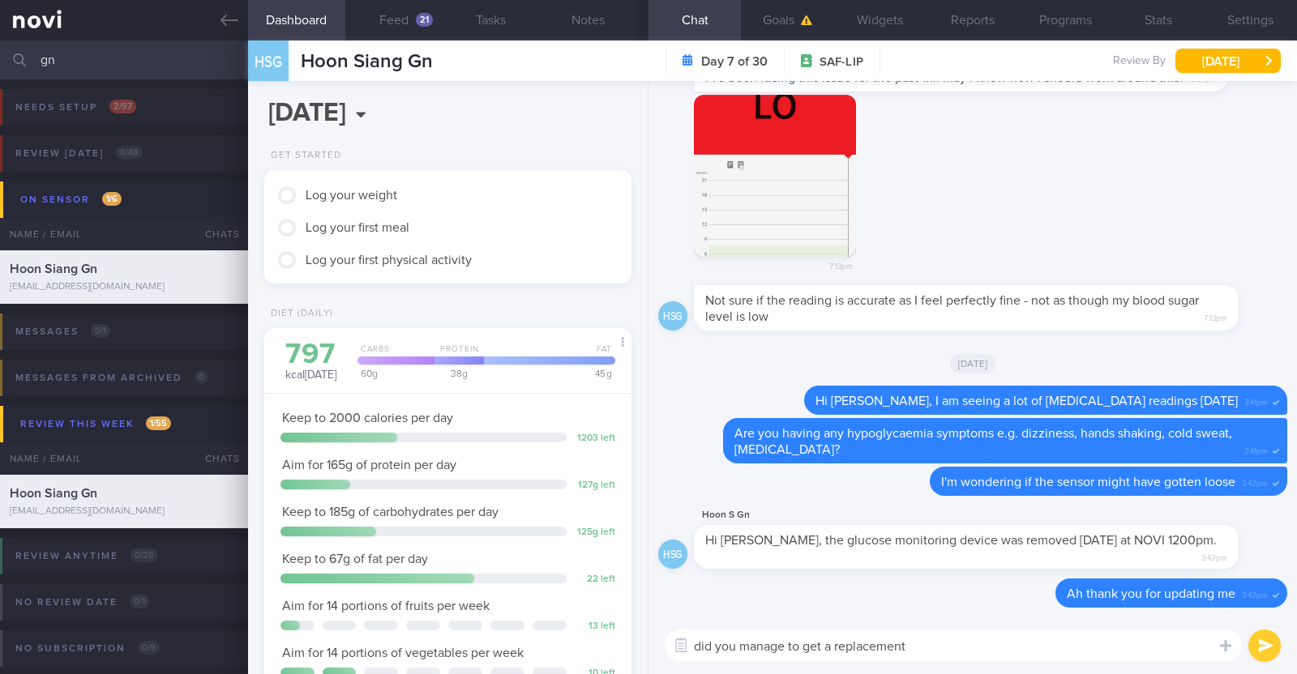
type textarea "did you manage to get a replacement?"
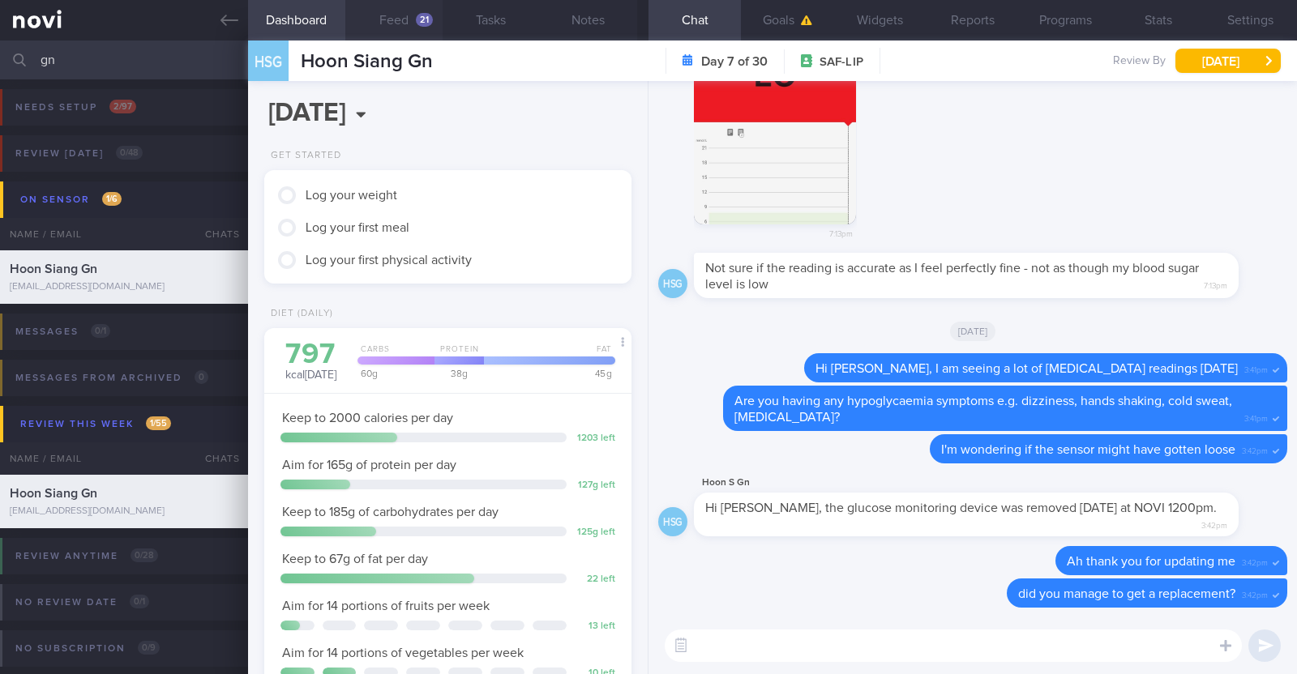
click at [423, 30] on button "Feed 21" at bounding box center [393, 20] width 97 height 41
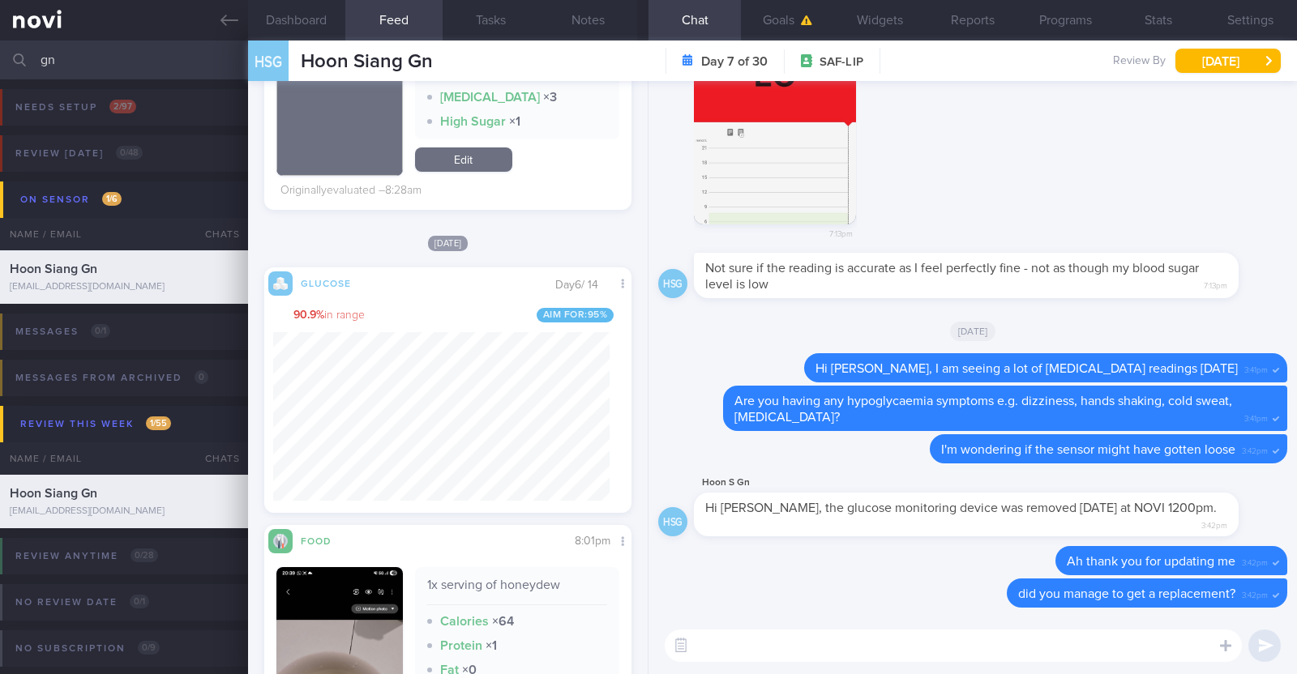
scroll to position [1519, 0]
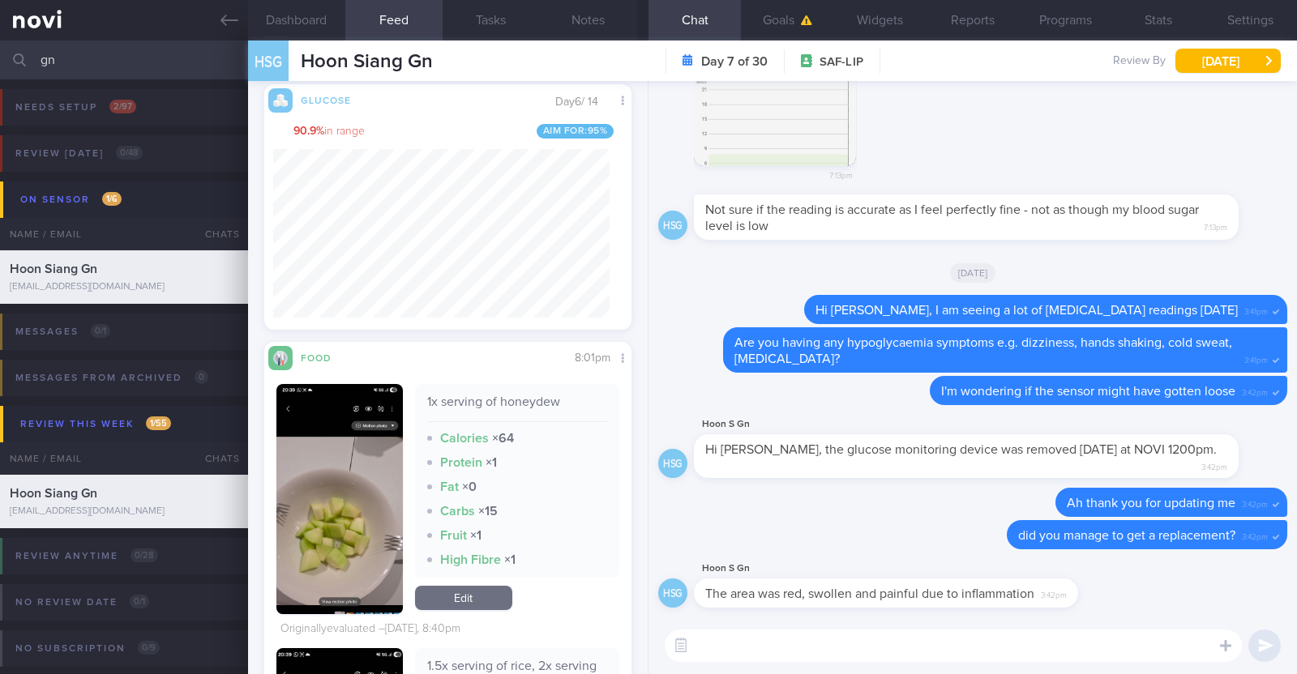
click at [827, 646] on textarea at bounding box center [953, 646] width 577 height 32
type textarea "Oh no!"
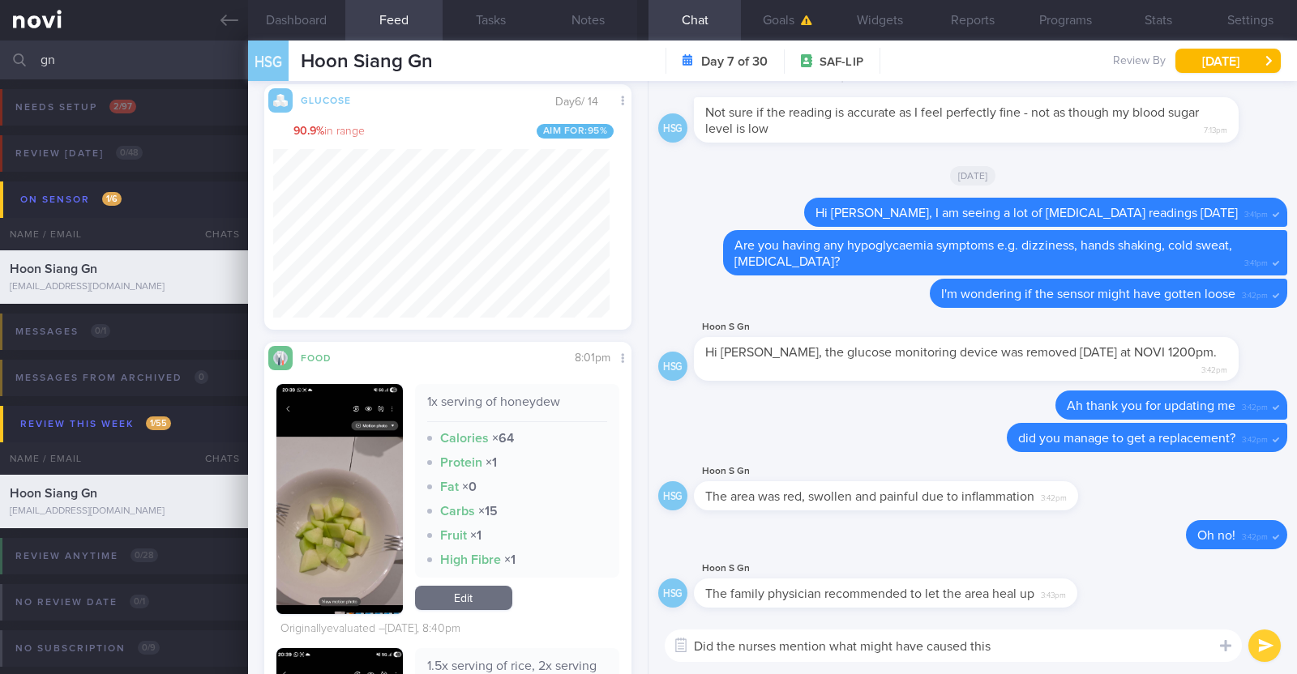
type textarea "Did the nurses mention what might have caused this?"
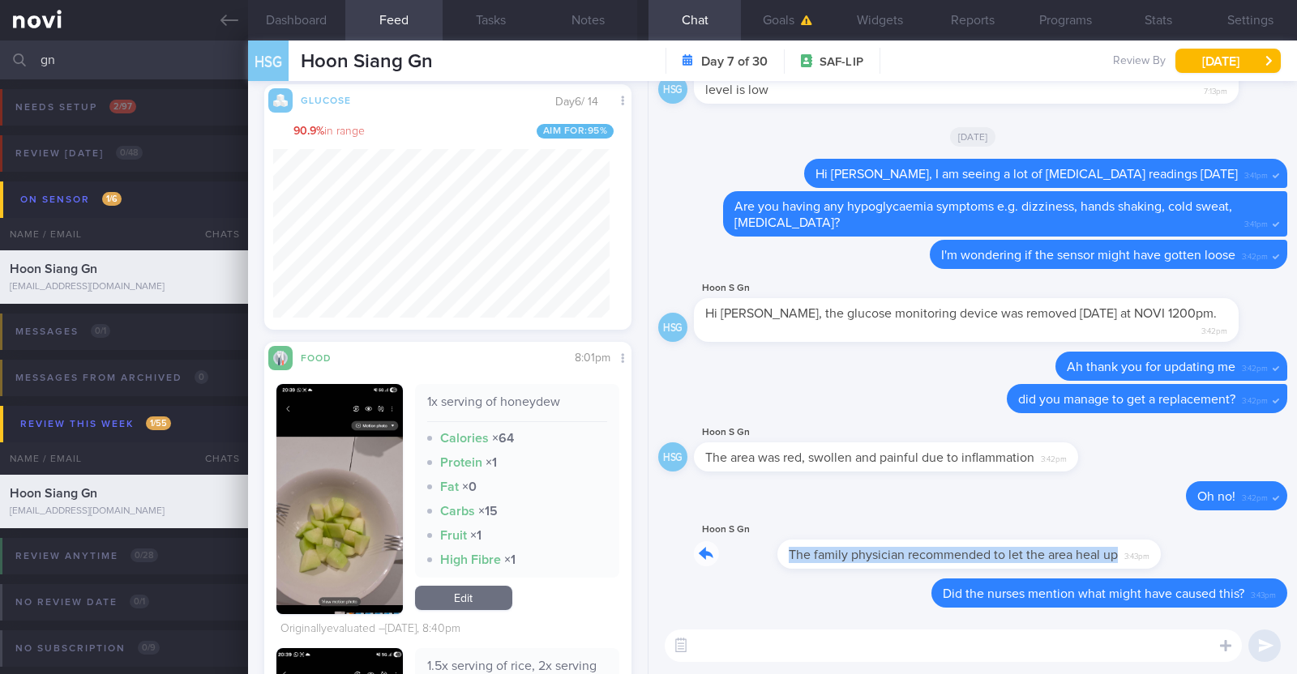
drag, startPoint x: 1074, startPoint y: 552, endPoint x: 1296, endPoint y: 577, distance: 223.5
click at [1296, 577] on div "Delete Did the nurses mention what might have caused this? 3:43pm HSG Hoon S Gn…" at bounding box center [972, 349] width 648 height 537
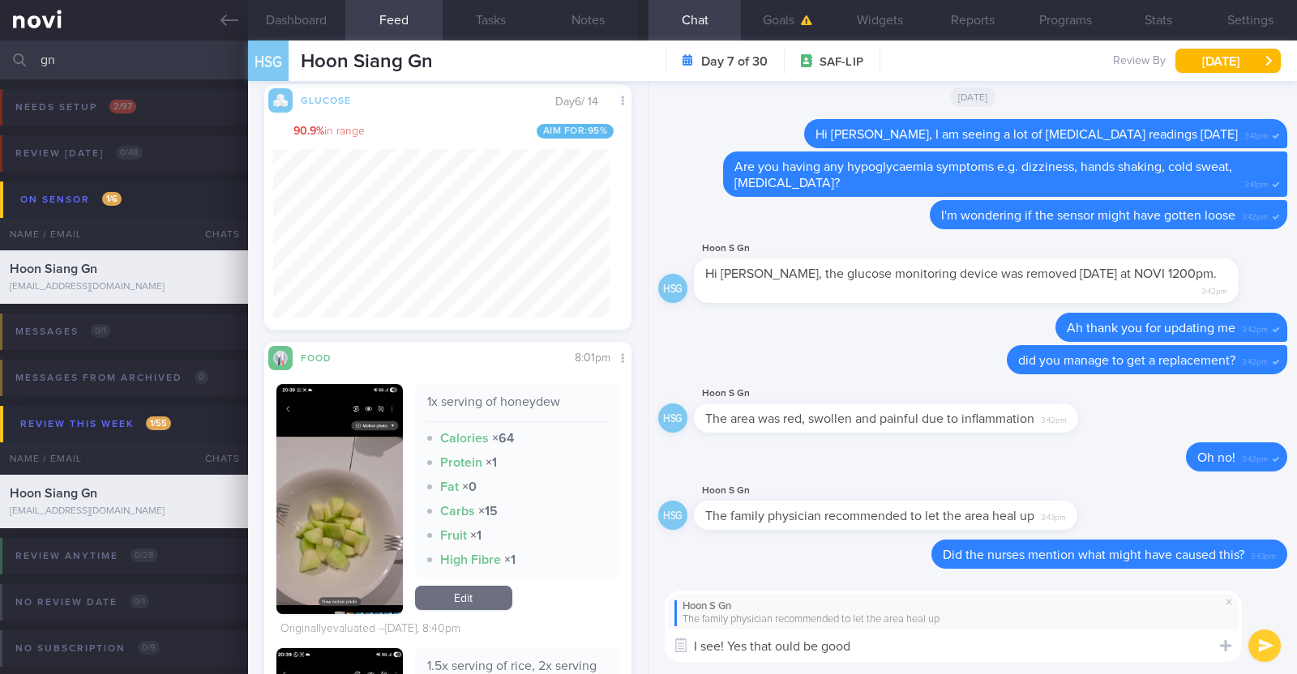
click at [774, 646] on textarea "I see! Yes that ould be good" at bounding box center [953, 646] width 577 height 32
type textarea "I see! Yes that would be good"
click at [872, 646] on textarea "I see! Yes that would be good" at bounding box center [953, 646] width 577 height 32
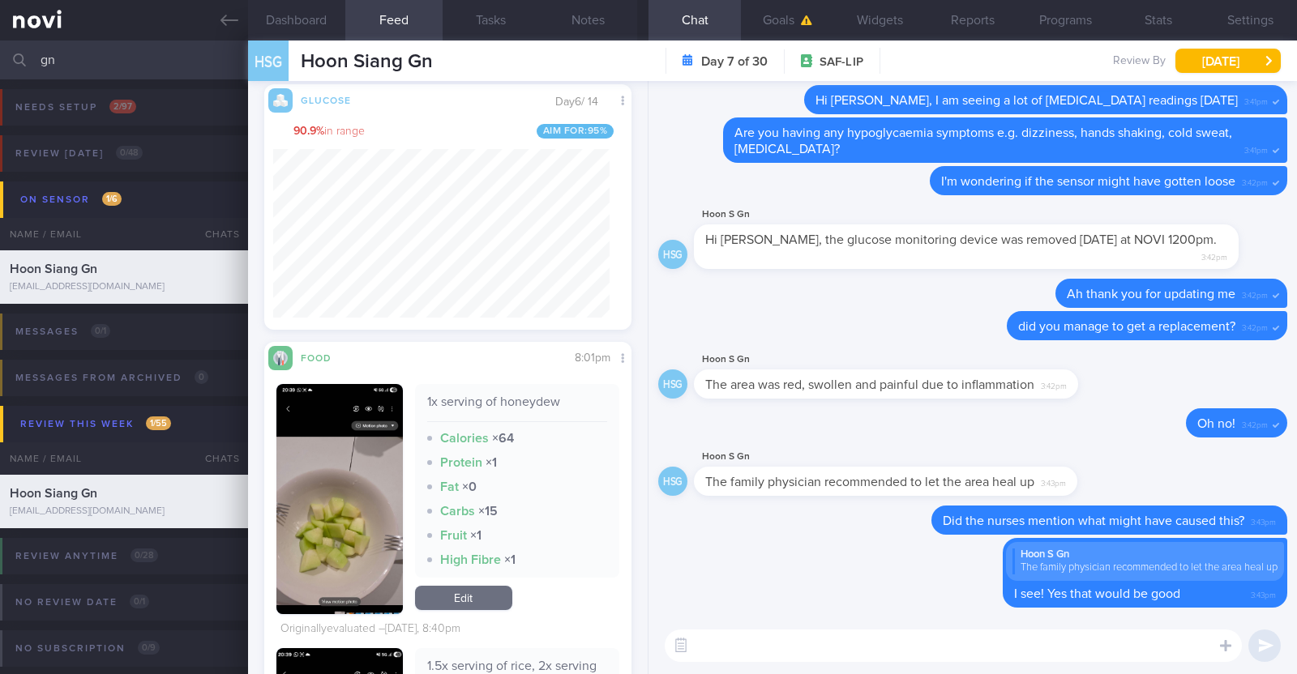
click at [1105, 639] on textarea at bounding box center [953, 646] width 577 height 32
type textarea "I hope that your arm gets better soon! :)"
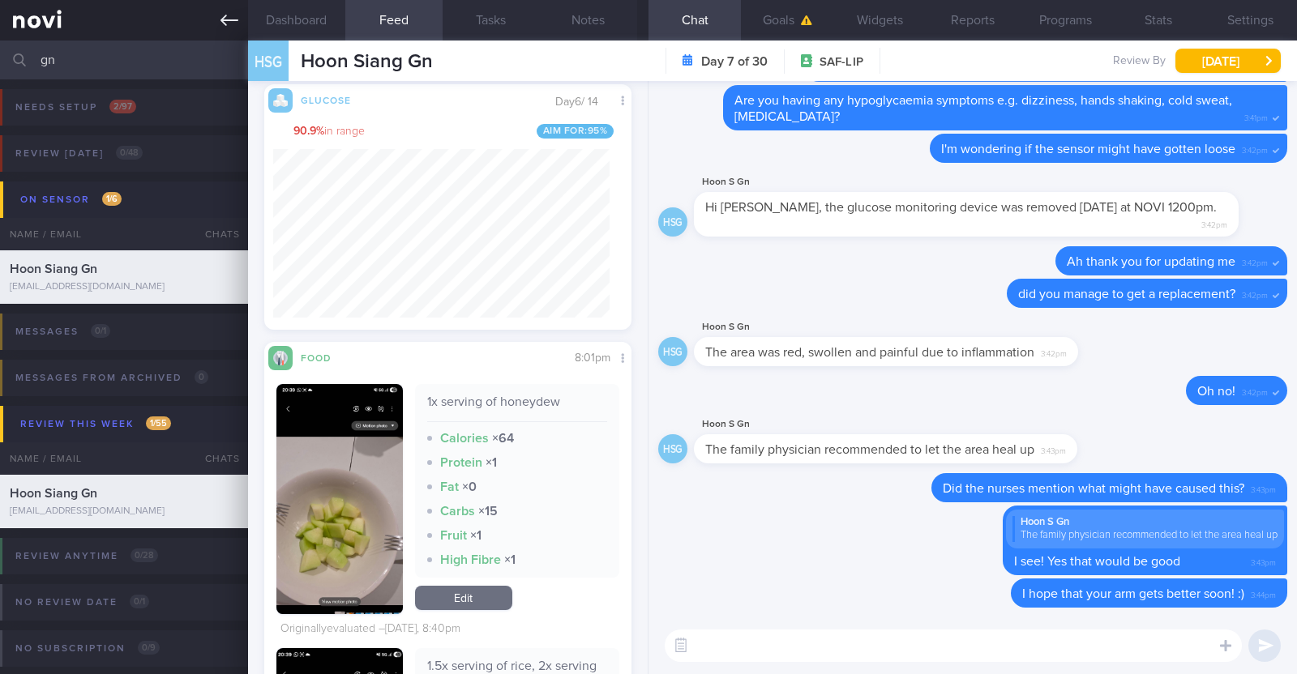
drag, startPoint x: 118, startPoint y: 64, endPoint x: 0, endPoint y: 19, distance: 126.5
click at [0, 23] on div "Patients New Users Coaches gn Assigned patients Assigned patients All active pa…" at bounding box center [648, 337] width 1297 height 674
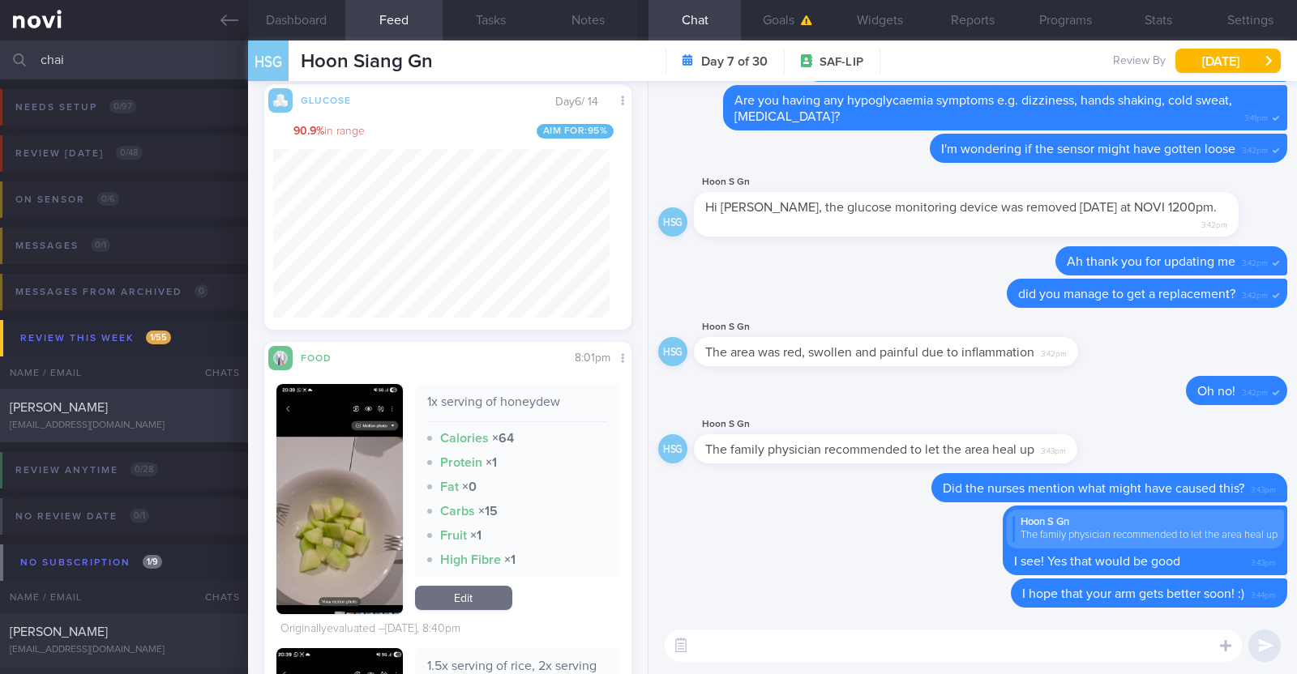
type input "chai"
click at [130, 419] on div "[PERSON_NAME] [EMAIL_ADDRESS][DOMAIN_NAME]" at bounding box center [124, 416] width 248 height 32
type textarea "46M Nil PMHx/ meds Slow jog x 1 week (30min)"
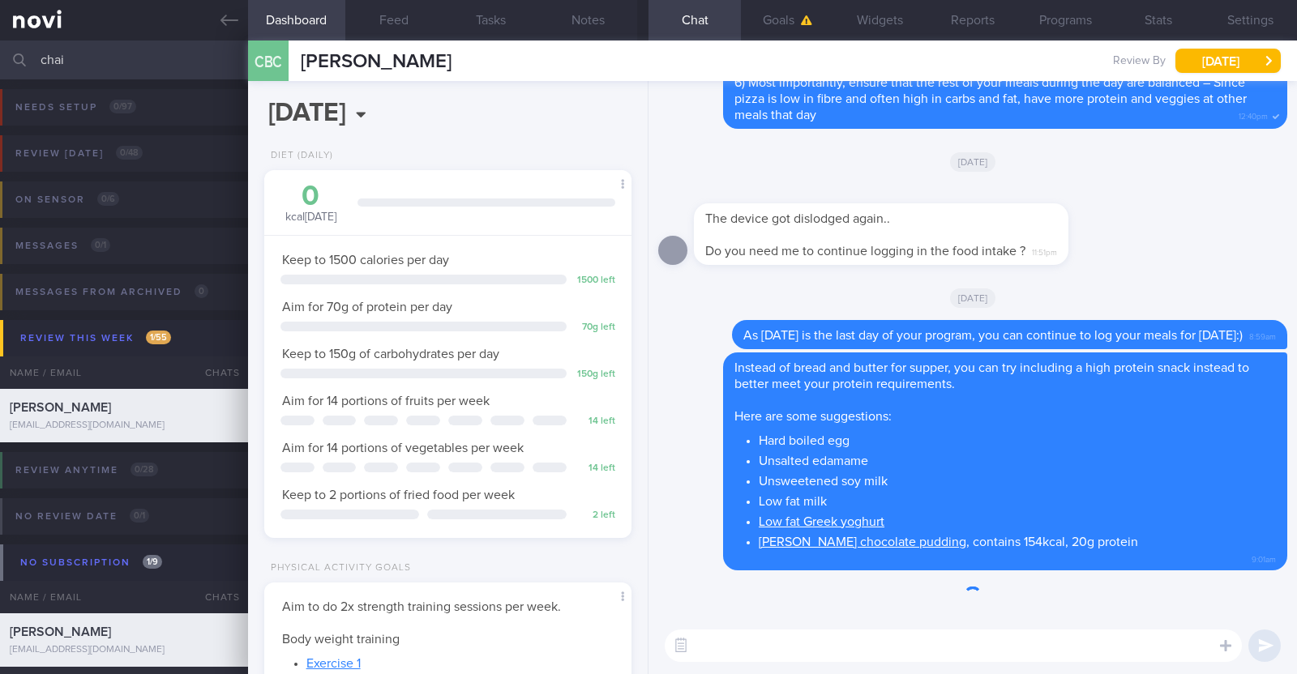
scroll to position [164, 328]
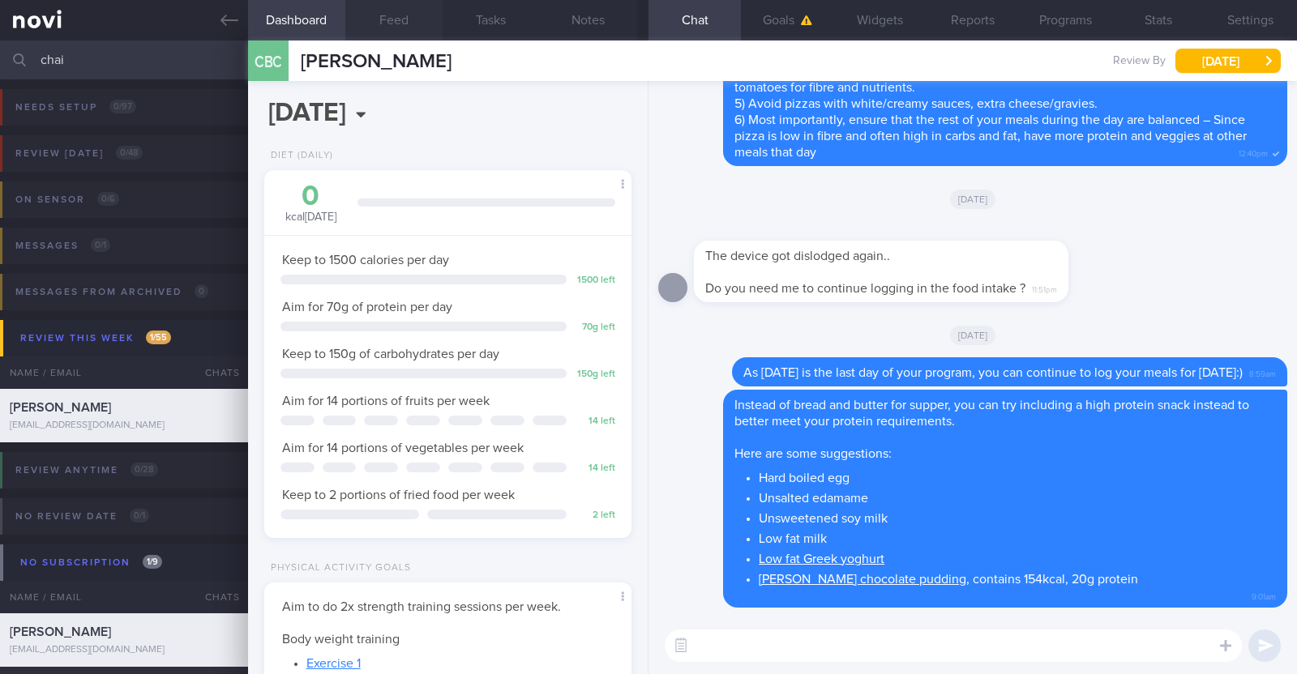
click at [387, 14] on button "Feed" at bounding box center [393, 20] width 97 height 41
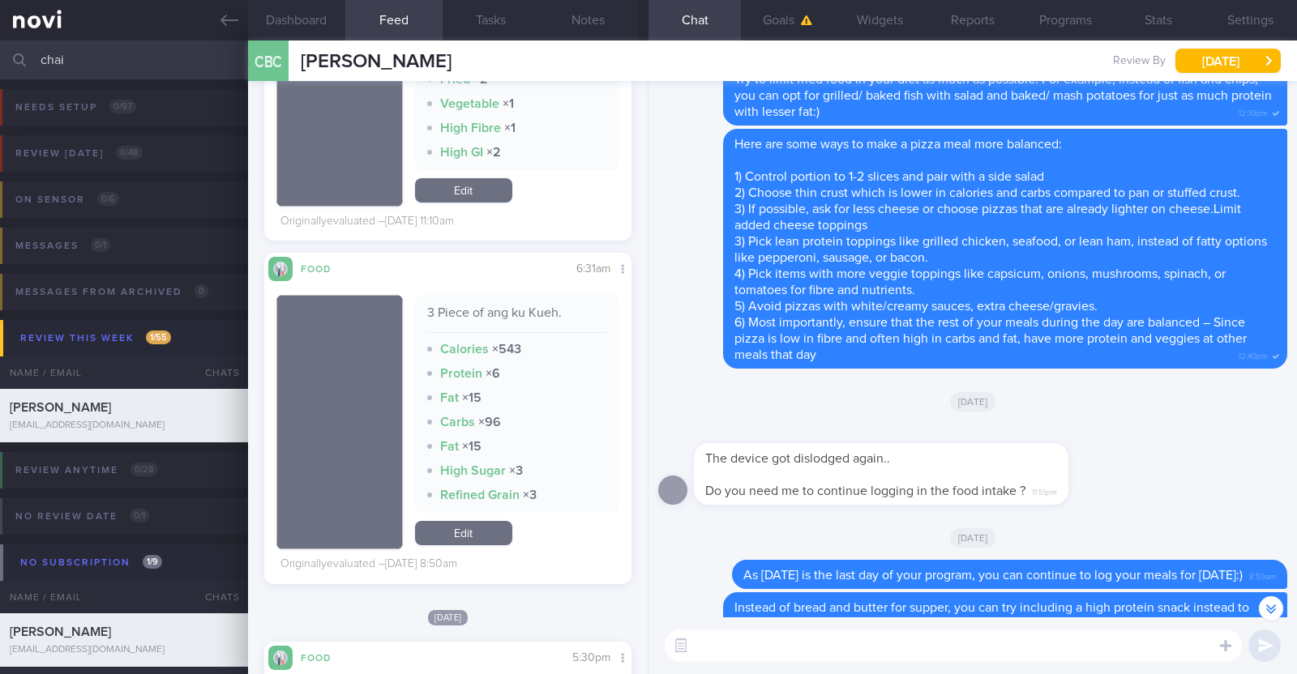
scroll to position [7419, 0]
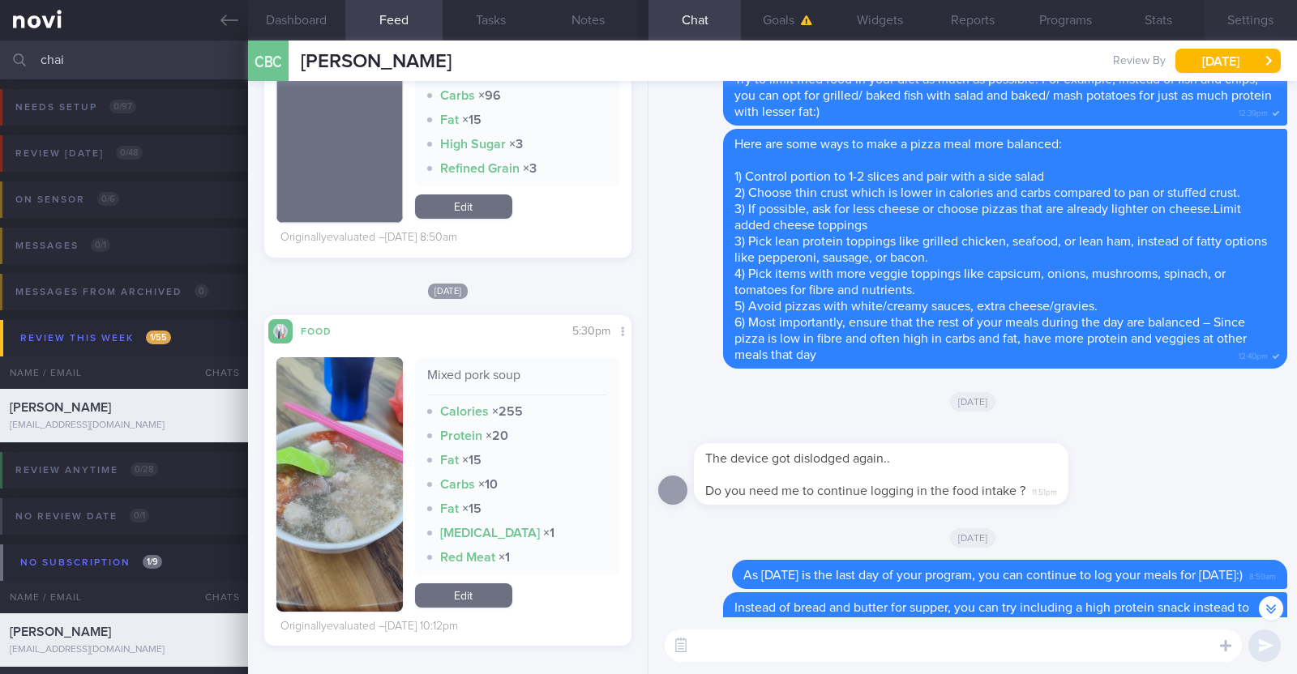
click at [1231, 25] on button "Settings" at bounding box center [1250, 20] width 92 height 41
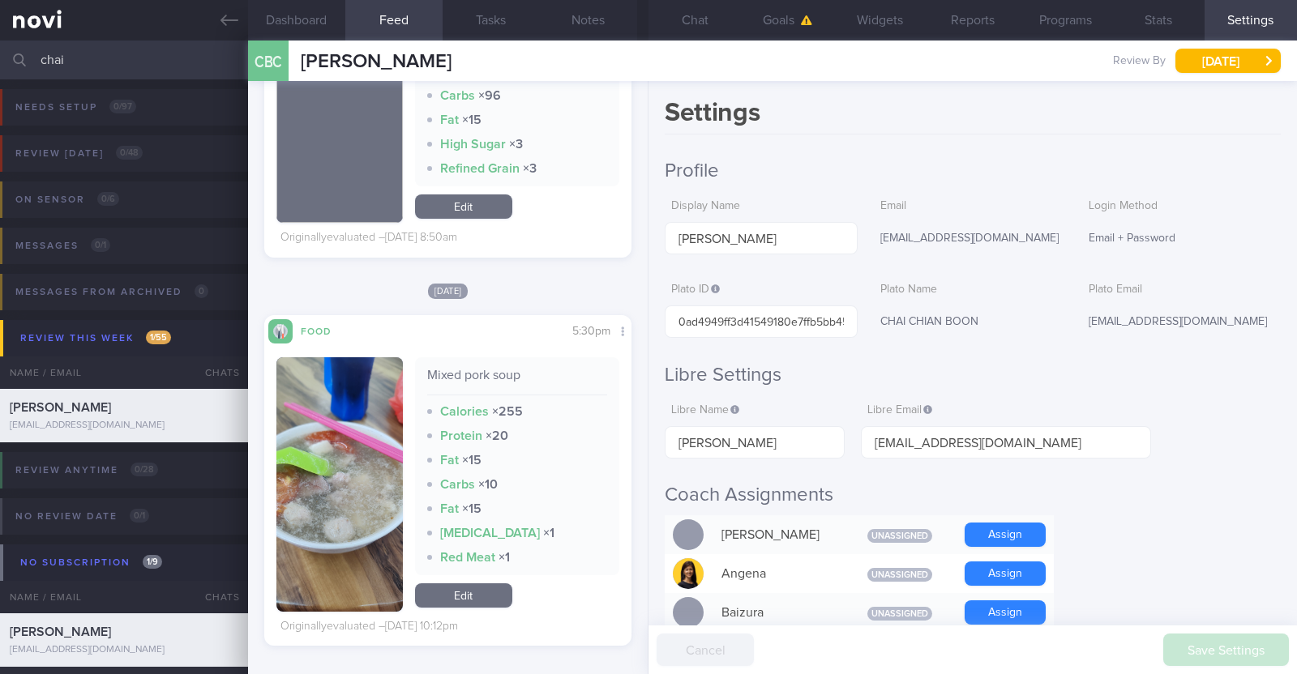
scroll to position [101, 0]
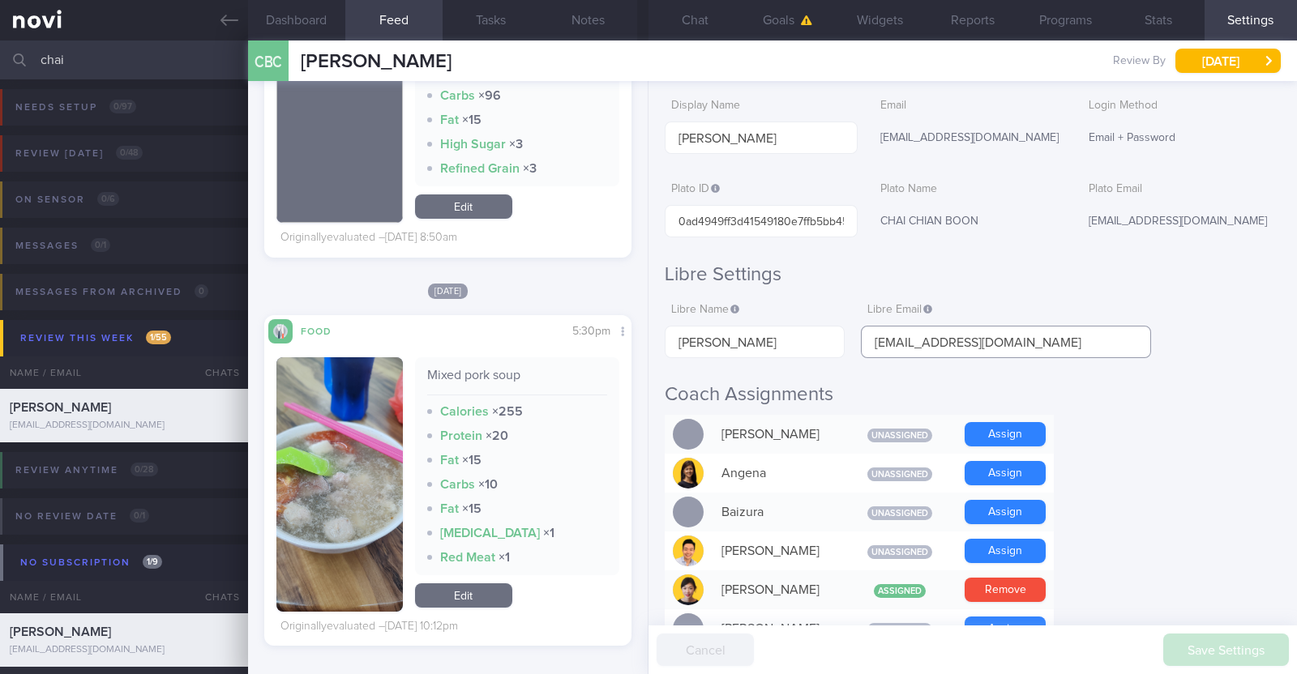
drag, startPoint x: 1003, startPoint y: 349, endPoint x: 846, endPoint y: 332, distance: 158.1
click at [846, 332] on div "Libre Name Chian Boon Chai Libre Email [EMAIL_ADDRESS][DOMAIN_NAME]" at bounding box center [908, 326] width 486 height 63
click at [999, 280] on h2 "Libre Settings" at bounding box center [973, 275] width 616 height 24
drag, startPoint x: 774, startPoint y: 343, endPoint x: 653, endPoint y: 334, distance: 121.1
click at [653, 334] on div "Settings Profile Display Name [PERSON_NAME] Email [EMAIL_ADDRESS][DOMAIN_NAME] …" at bounding box center [972, 377] width 648 height 593
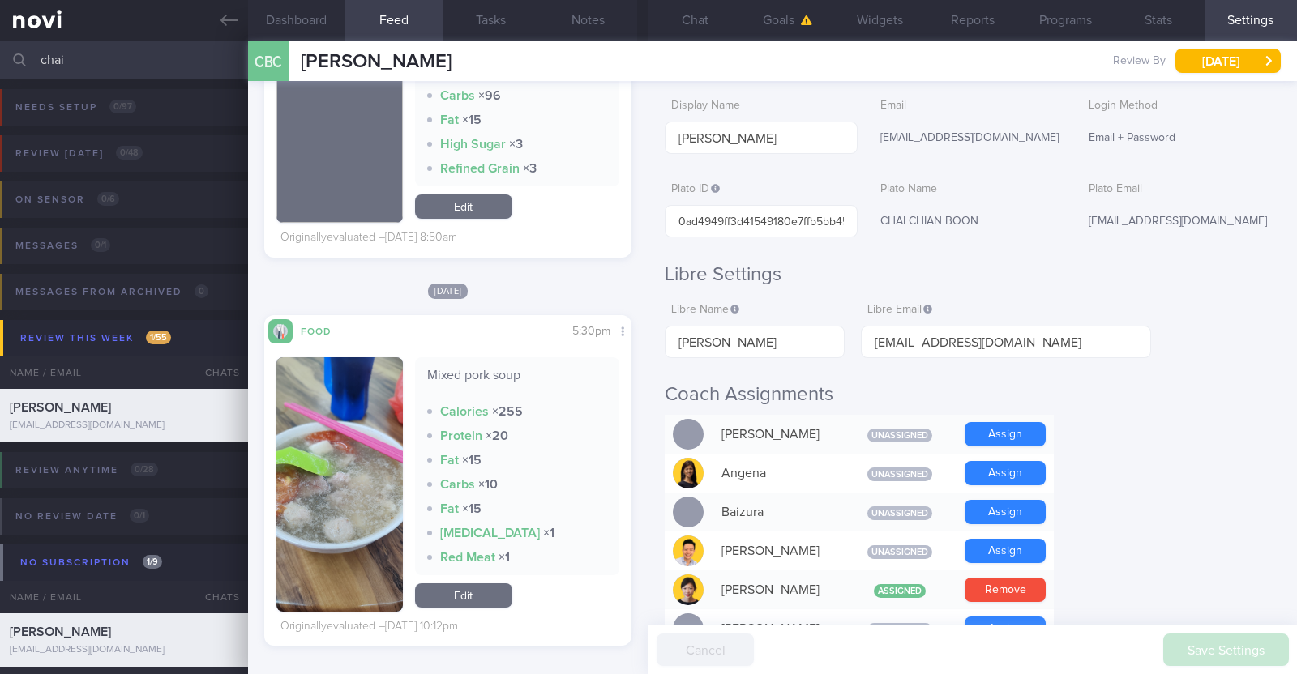
click at [569, 293] on div "[DATE]" at bounding box center [447, 290] width 367 height 17
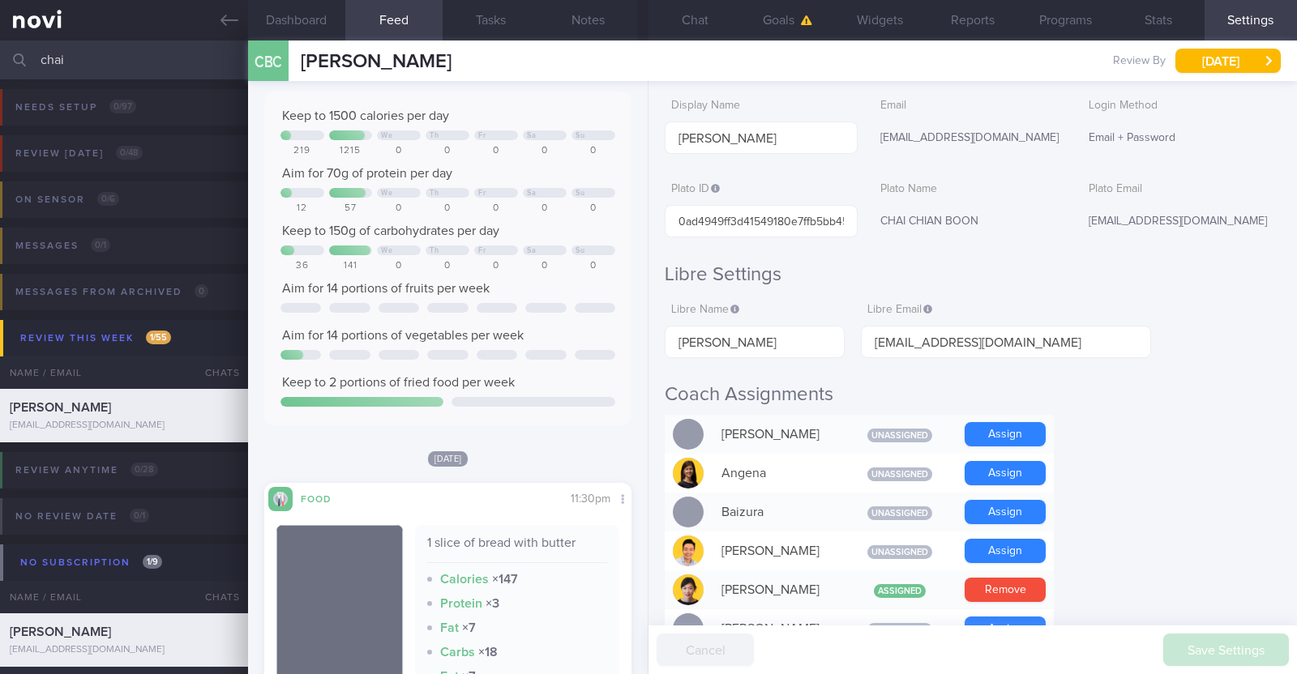
scroll to position [0, 0]
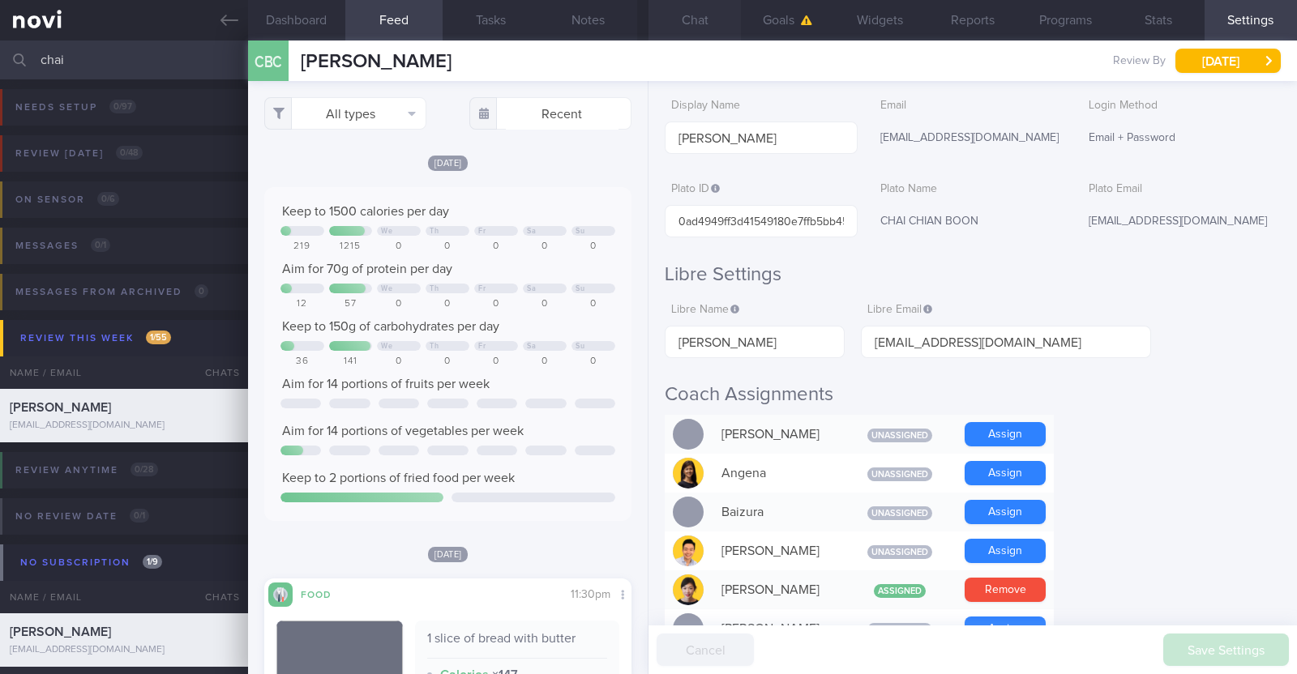
click at [692, 9] on button "Chat" at bounding box center [694, 20] width 92 height 41
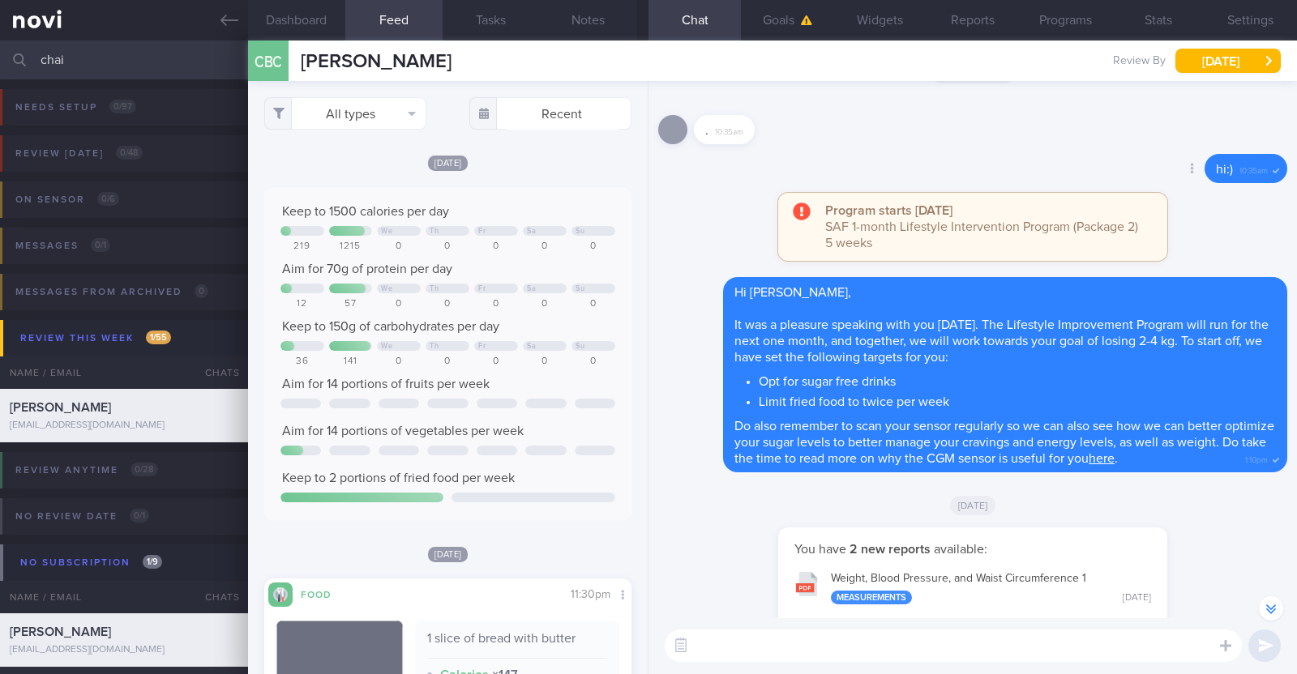
scroll to position [-3584, 0]
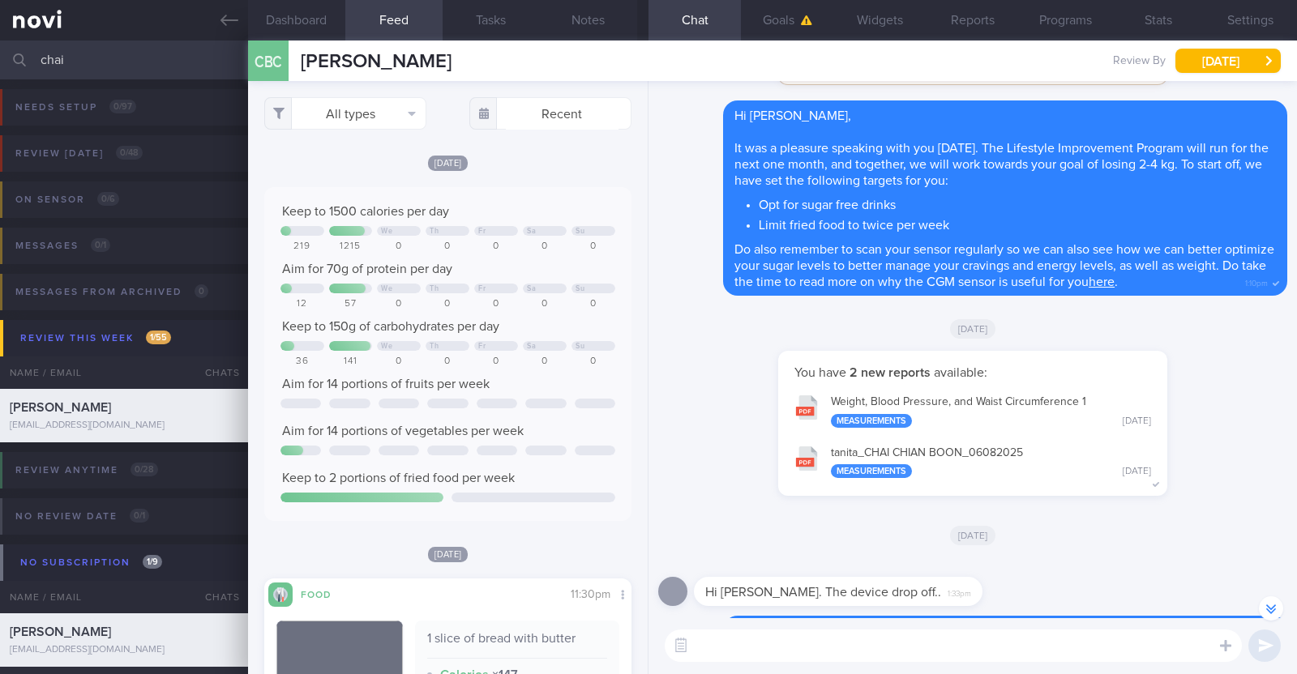
drag, startPoint x: 1028, startPoint y: 555, endPoint x: 879, endPoint y: 534, distance: 149.8
click at [879, 534] on div "[DATE]" at bounding box center [972, 534] width 629 height 45
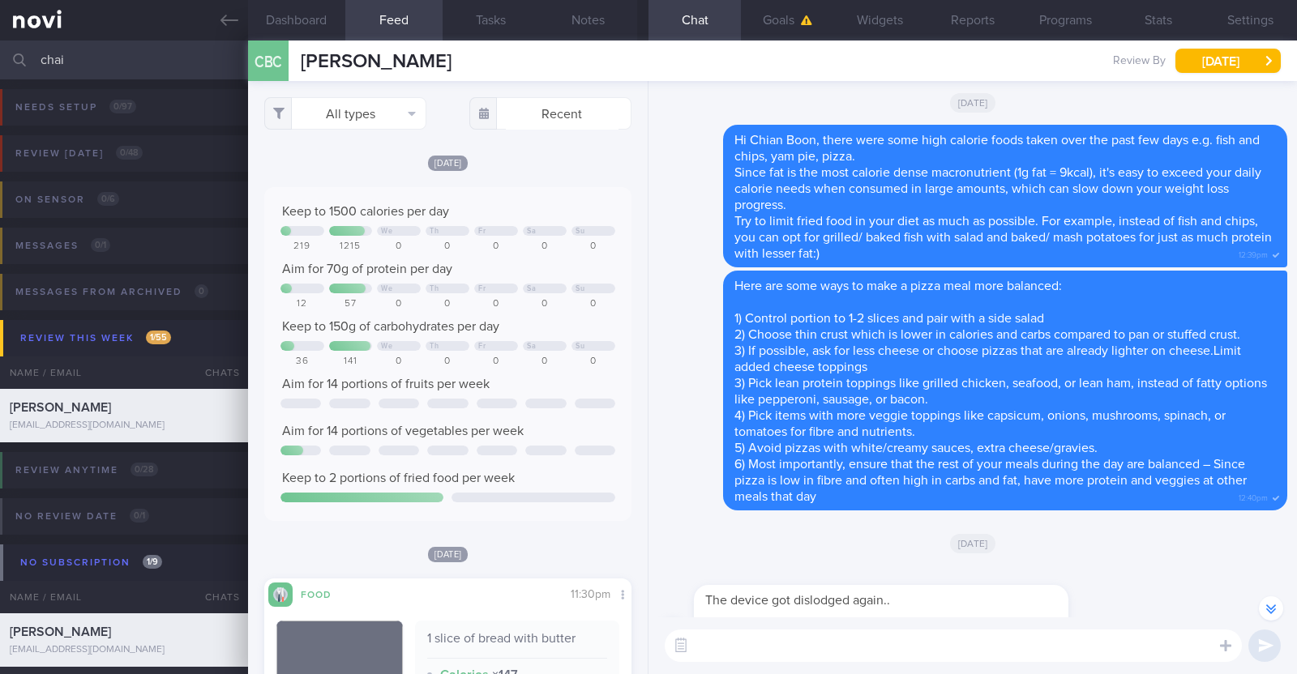
scroll to position [0, 0]
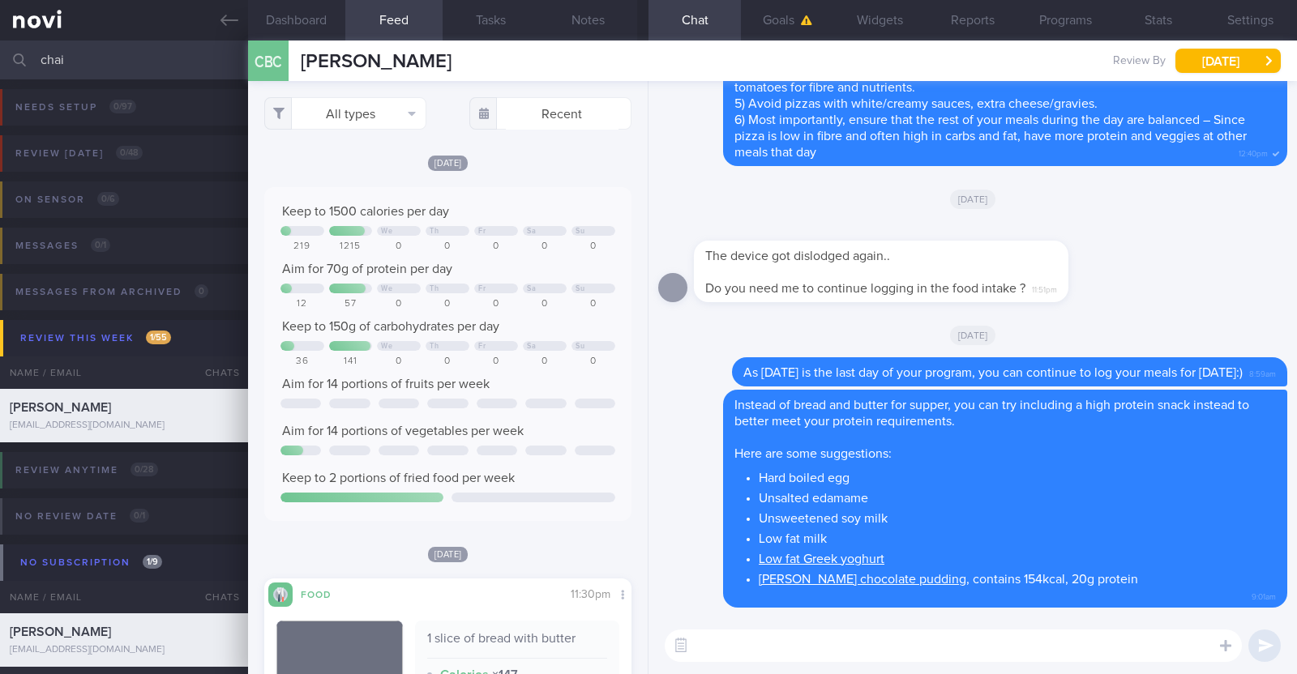
click at [697, 353] on div "[DATE]" at bounding box center [972, 334] width 629 height 45
drag, startPoint x: 150, startPoint y: 57, endPoint x: 0, endPoint y: 45, distance: 150.4
click at [0, 45] on input "chai" at bounding box center [648, 60] width 1297 height 39
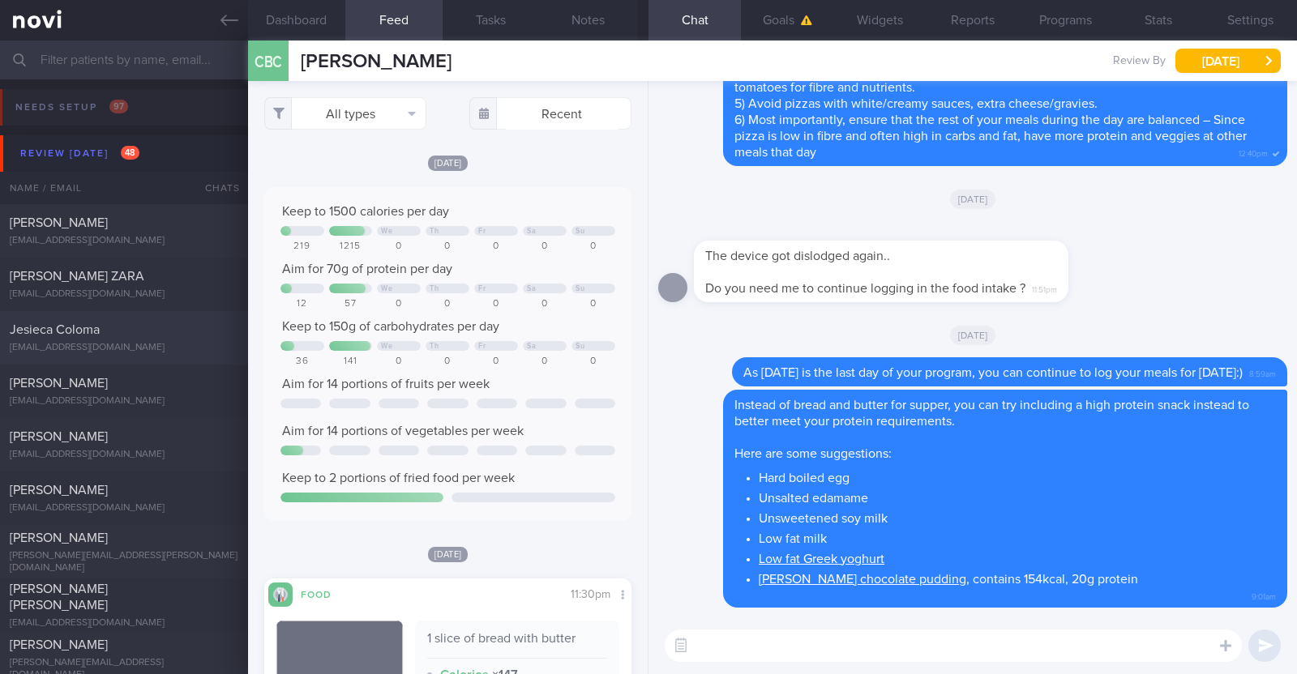
click at [141, 332] on div "Jesieca Coloma" at bounding box center [122, 330] width 225 height 16
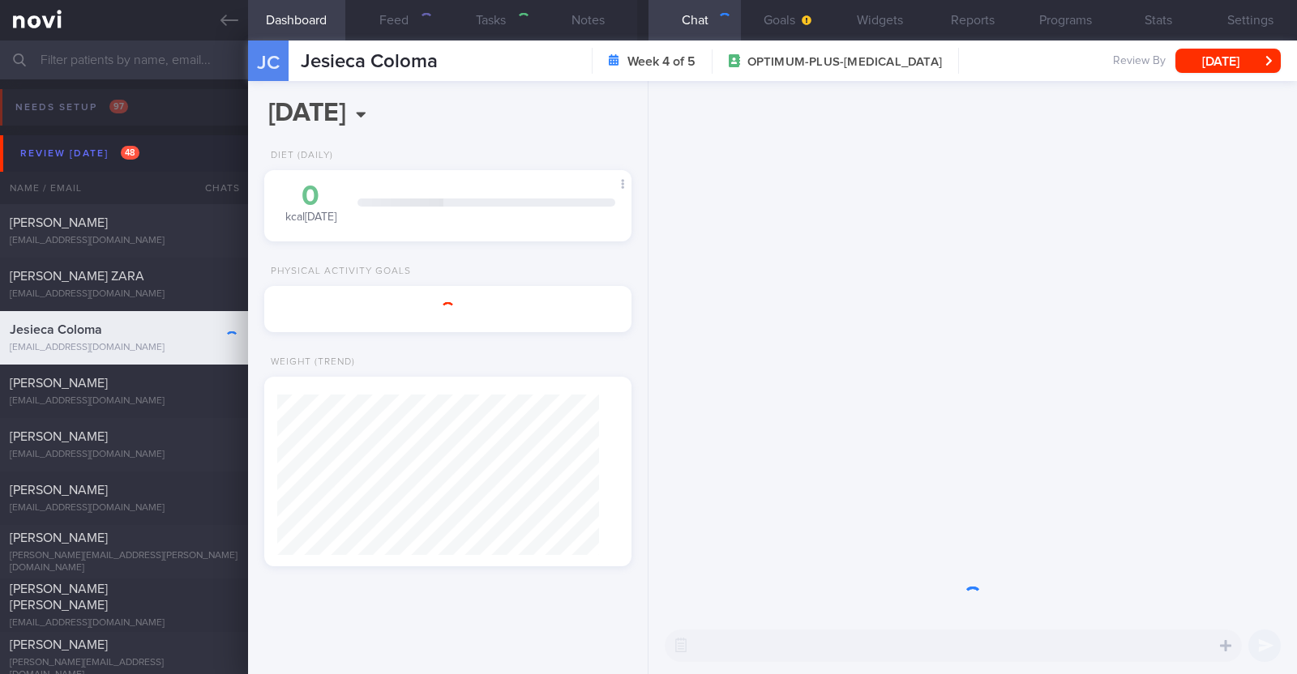
type input "R/v with [PERSON_NAME] 2/9"
type textarea "43F Comorbidities: Pre-DM (dx 2023), hx of GDM, frequent UTI and [MEDICAL_DATA]…"
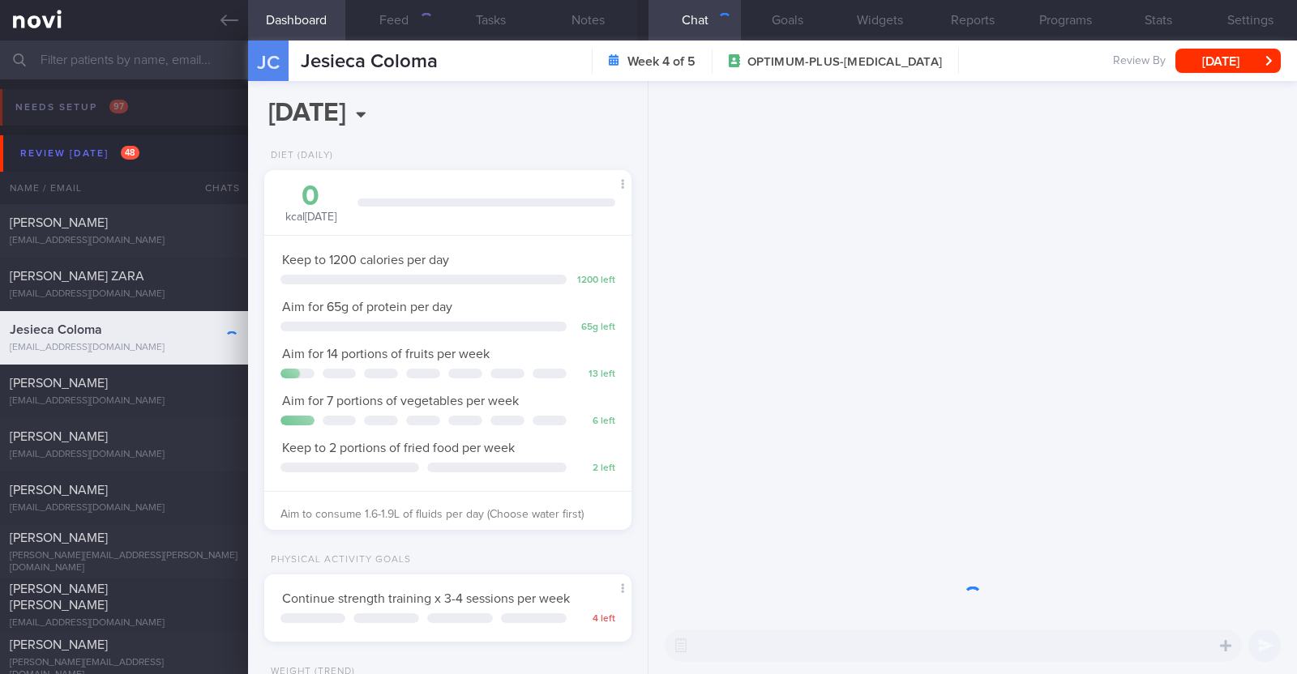
scroll to position [184, 323]
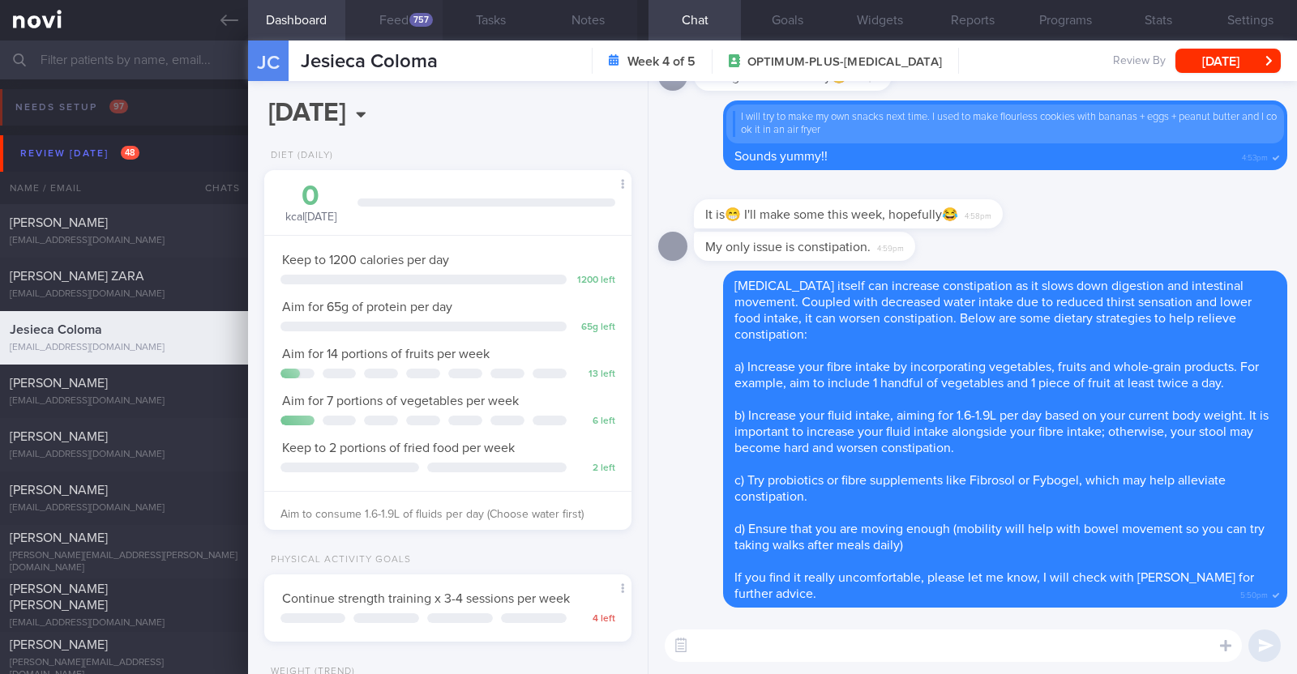
click at [415, 21] on div "757" at bounding box center [421, 20] width 24 height 14
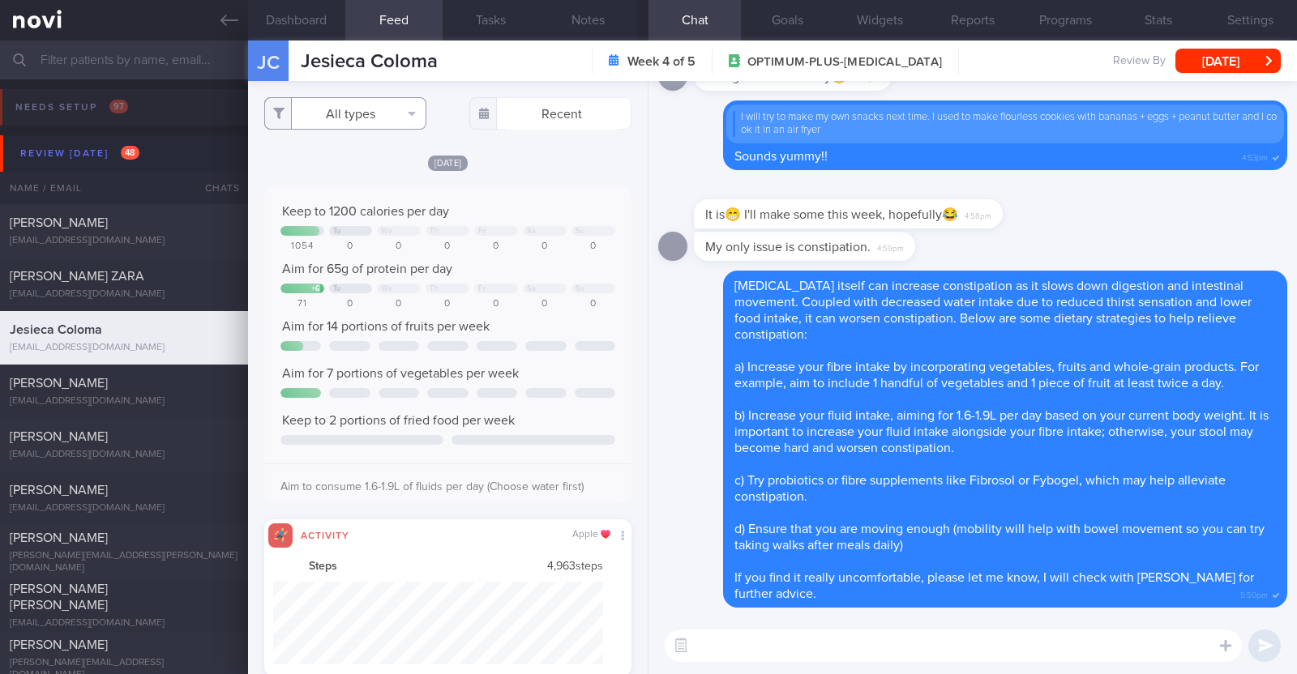
click at [369, 121] on button "All types" at bounding box center [345, 113] width 162 height 32
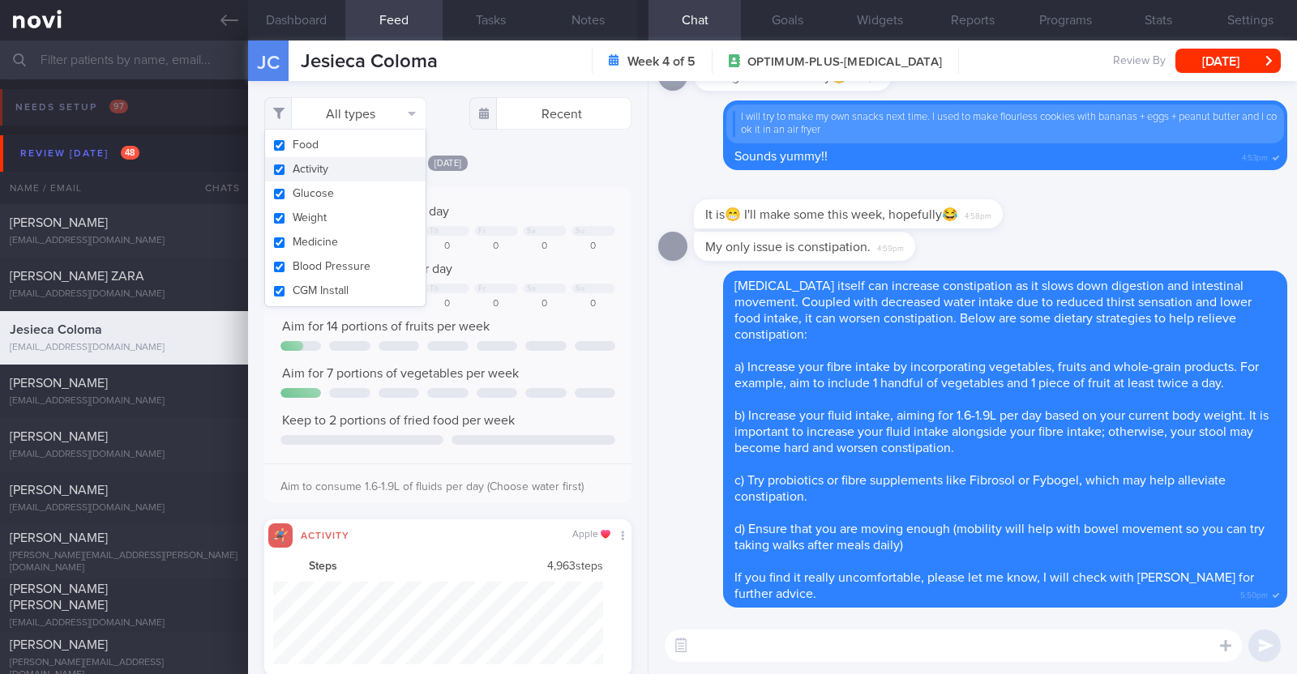
click at [332, 164] on button "Activity" at bounding box center [345, 169] width 160 height 24
checkbox input "false"
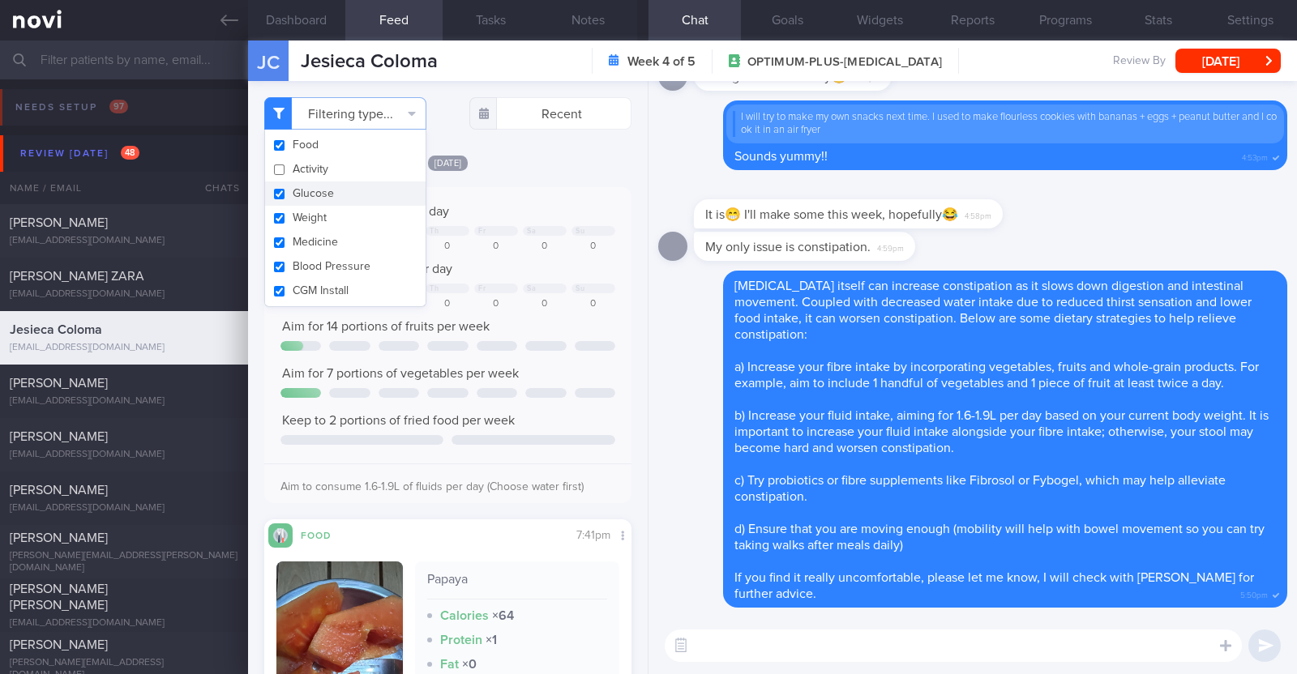
click at [540, 149] on div "Filtering type... Food Activity Glucose Weight Medicine Blood Pressure CGM Inst…" at bounding box center [448, 377] width 400 height 593
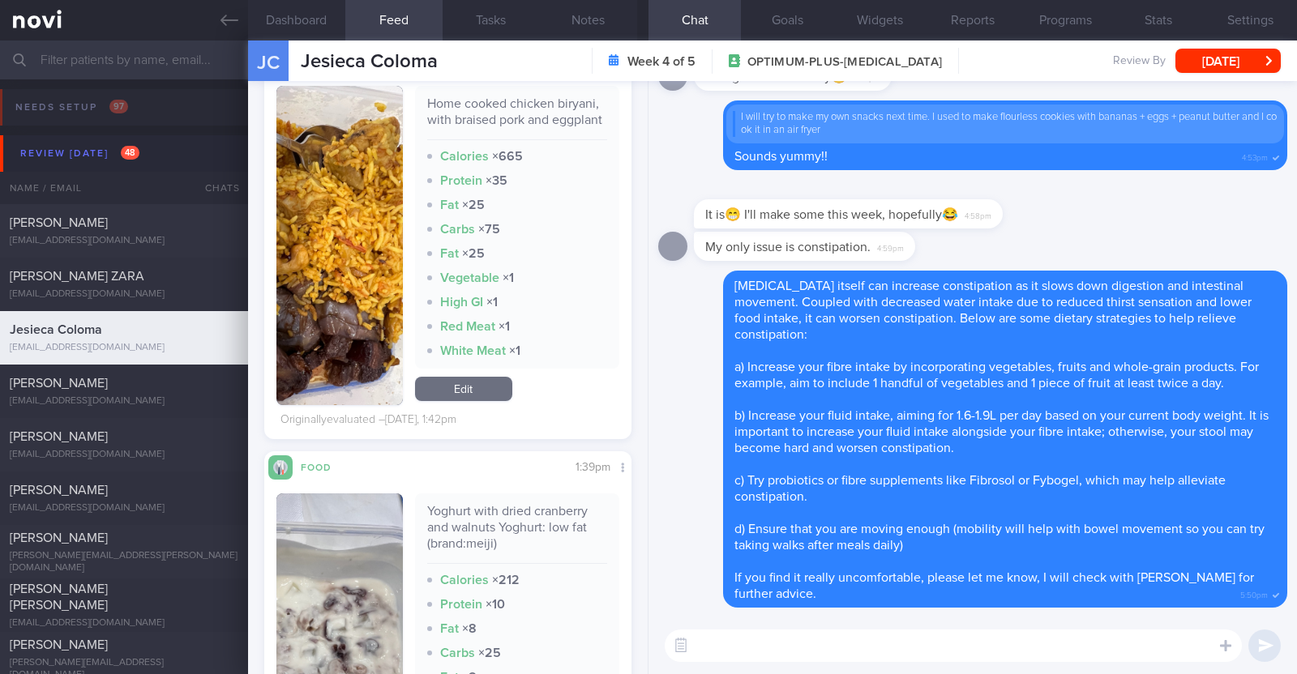
scroll to position [810327, 810177]
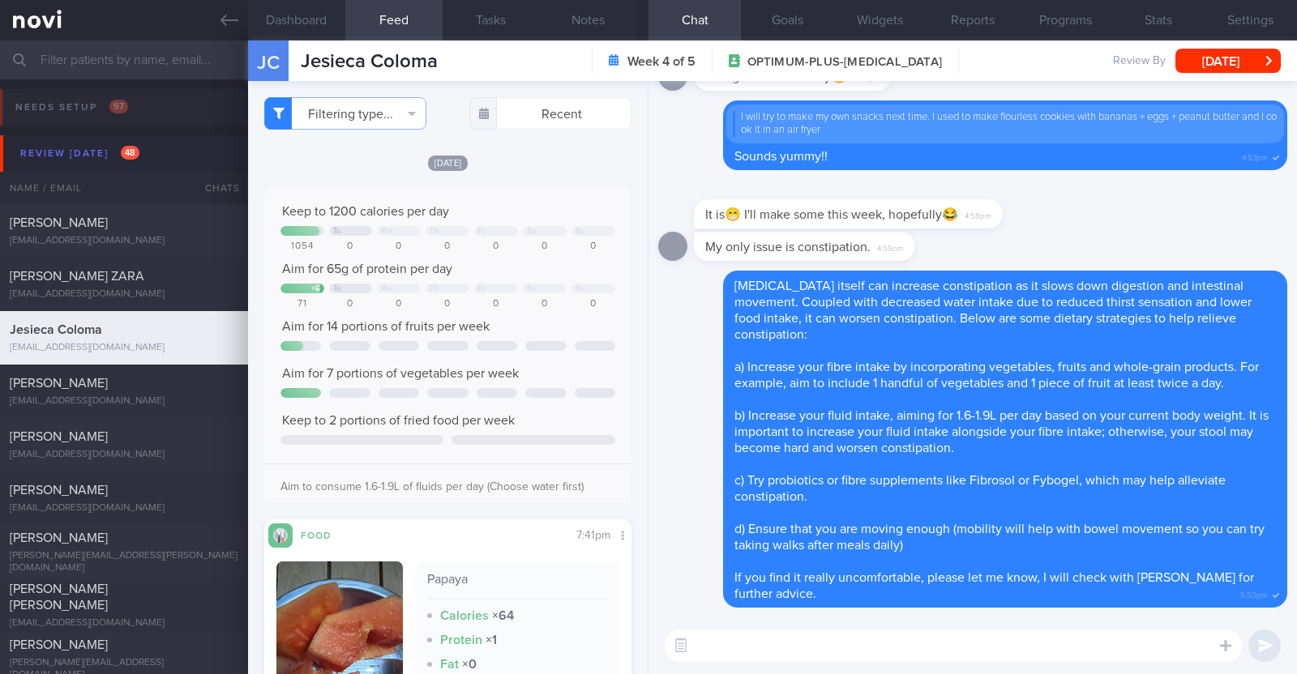
select select "8"
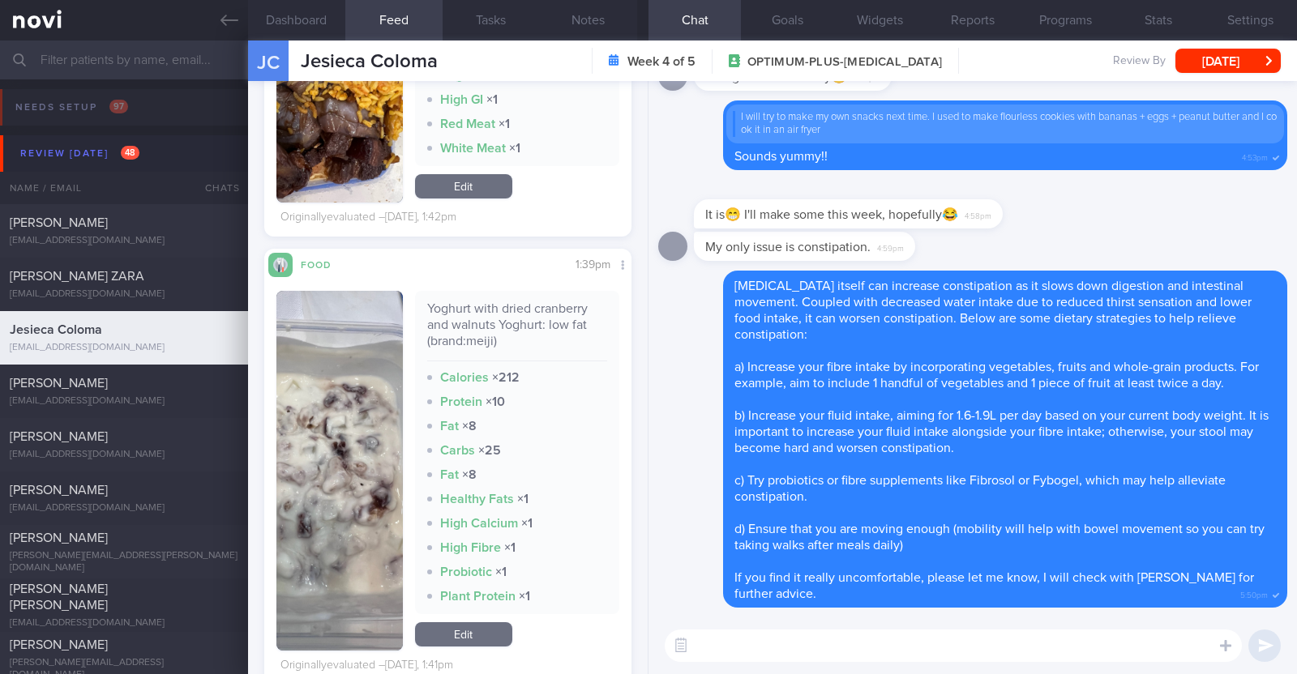
scroll to position [1519, 0]
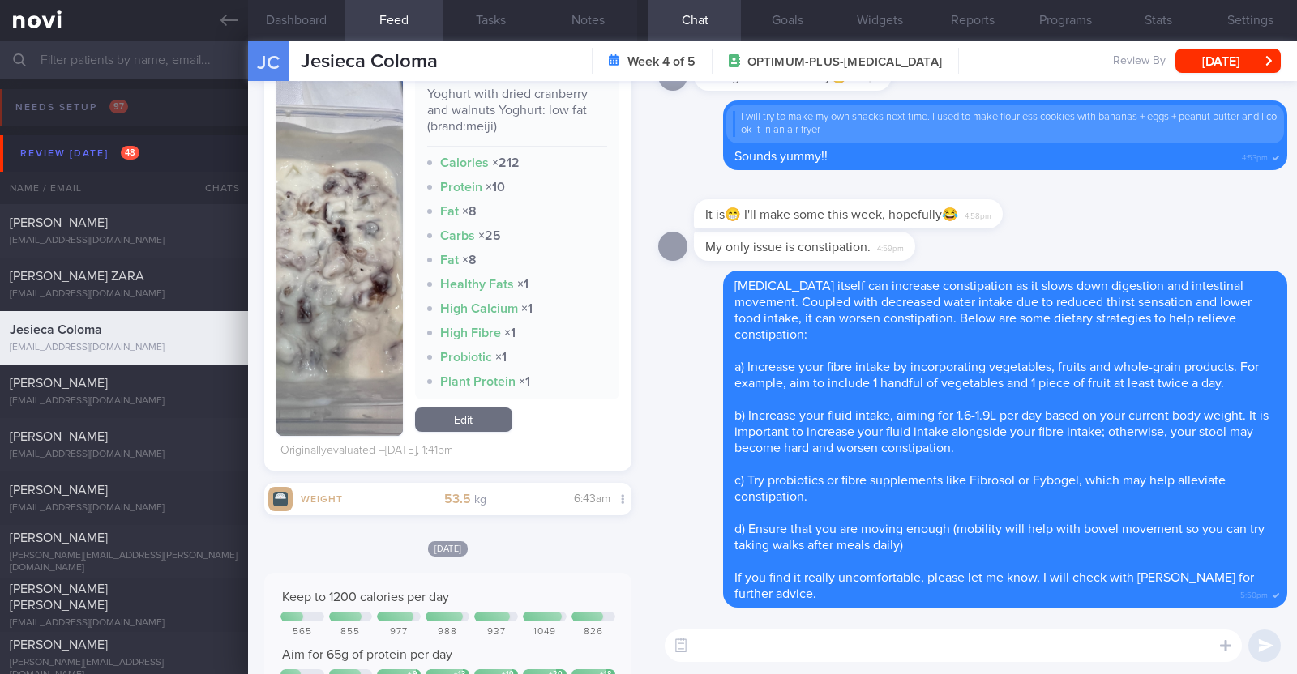
click at [825, 649] on textarea at bounding box center [953, 646] width 577 height 32
type textarea "h"
type textarea "Hi Jesieca, good job with protein intake yesterday"
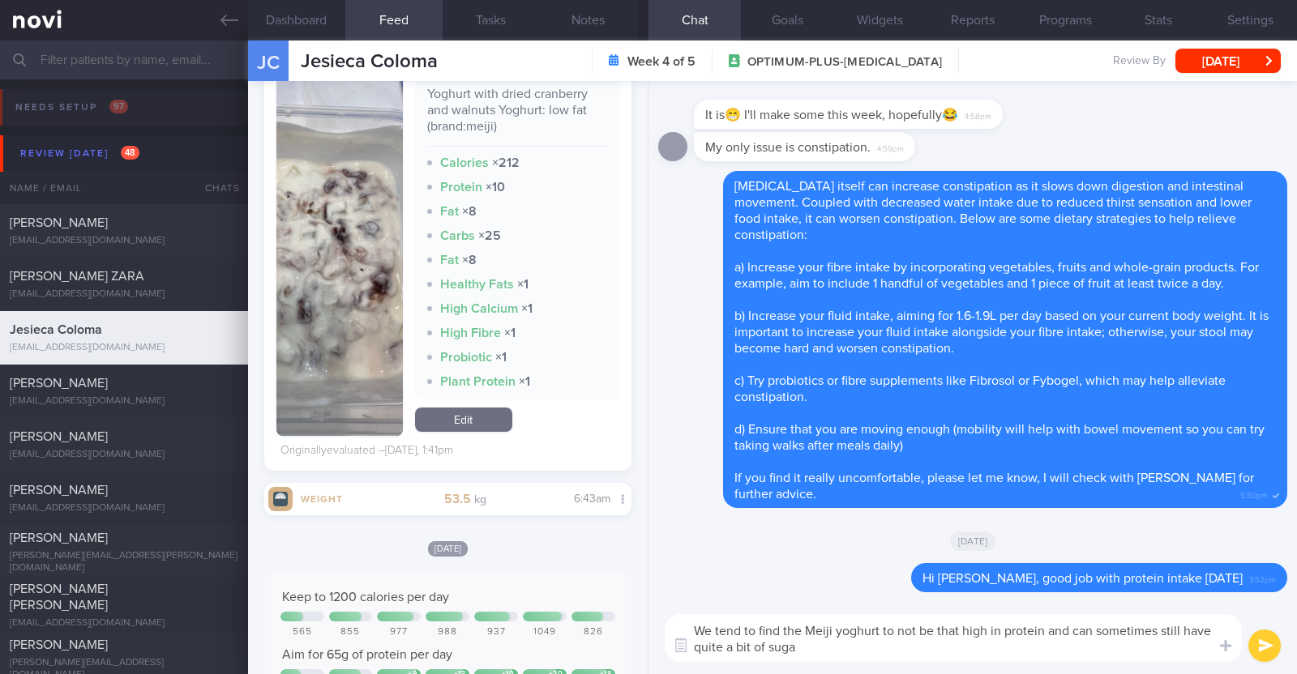
type textarea "We tend to find the Meiji yoghurt to not be that high in protein and can someti…"
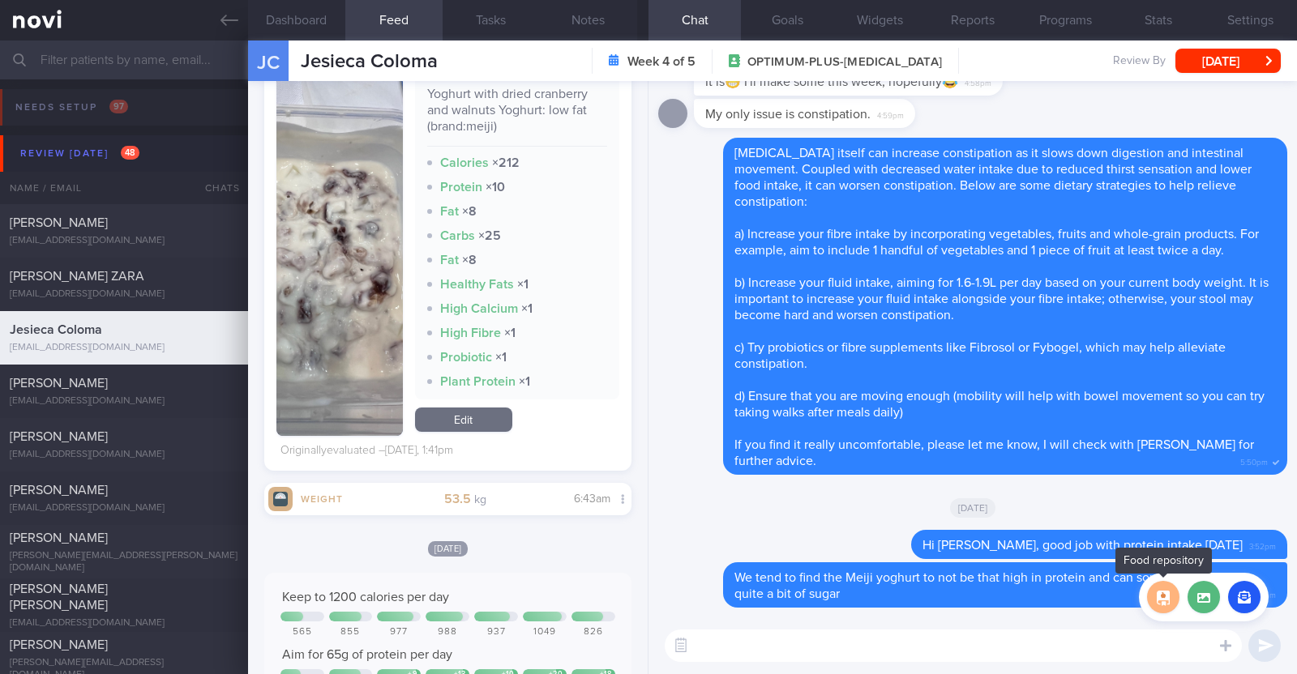
click at [1167, 597] on button "button" at bounding box center [1163, 597] width 32 height 32
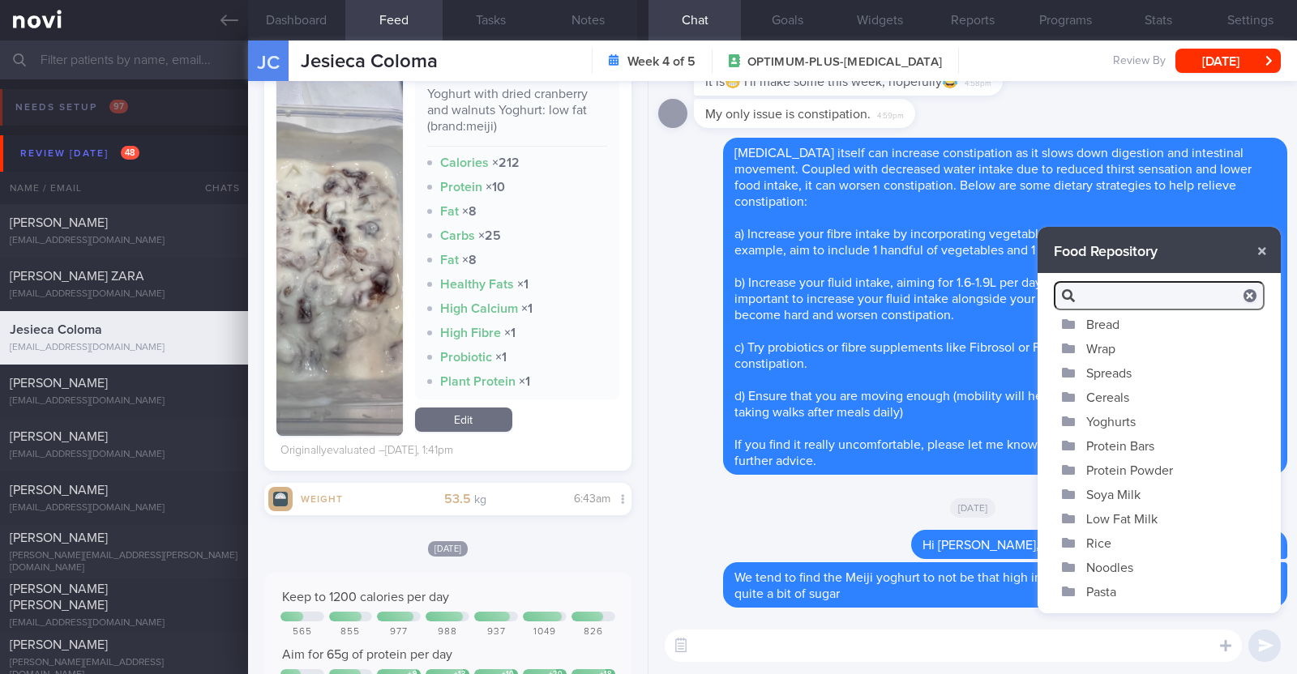
click at [1127, 414] on button "Yoghurts" at bounding box center [1158, 421] width 243 height 24
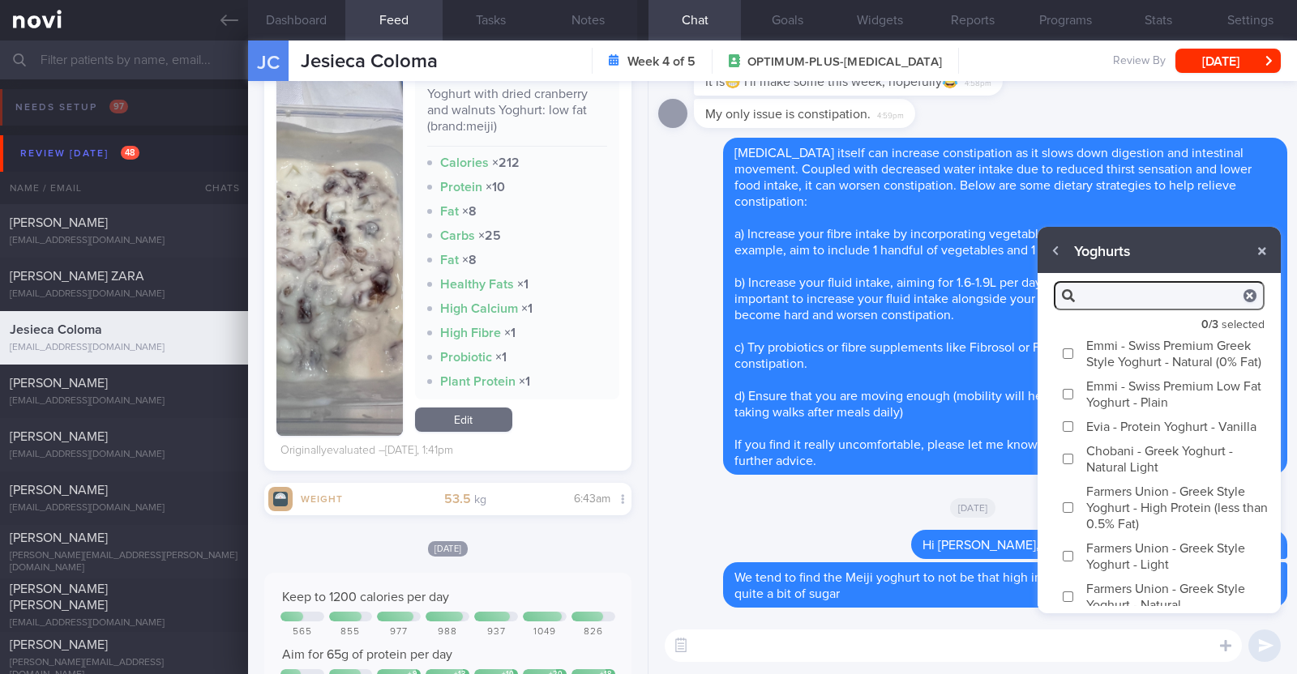
click at [1127, 358] on label "Emmi - Swiss Premium Greek Style Yoghurt - Natural (0% Fat)" at bounding box center [1158, 353] width 243 height 41
click at [1074, 358] on input "Emmi - Swiss Premium Greek Style Yoghurt - Natural (0% Fat)" at bounding box center [1068, 354] width 12 height 11
checkbox input "true"
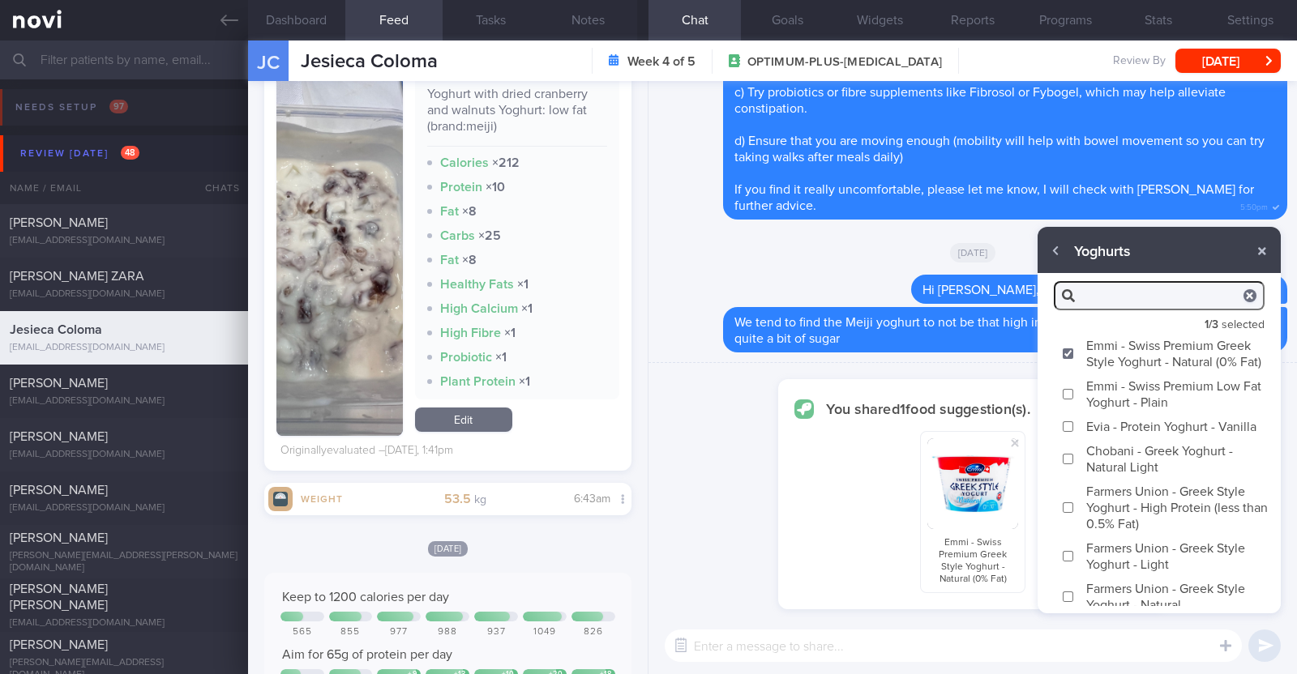
click at [1113, 479] on label "Chobani - Greek Yoghurt - Natural Light" at bounding box center [1158, 458] width 243 height 41
click at [1074, 464] on input "Chobani - Greek Yoghurt - Natural Light" at bounding box center [1068, 459] width 12 height 11
checkbox input "true"
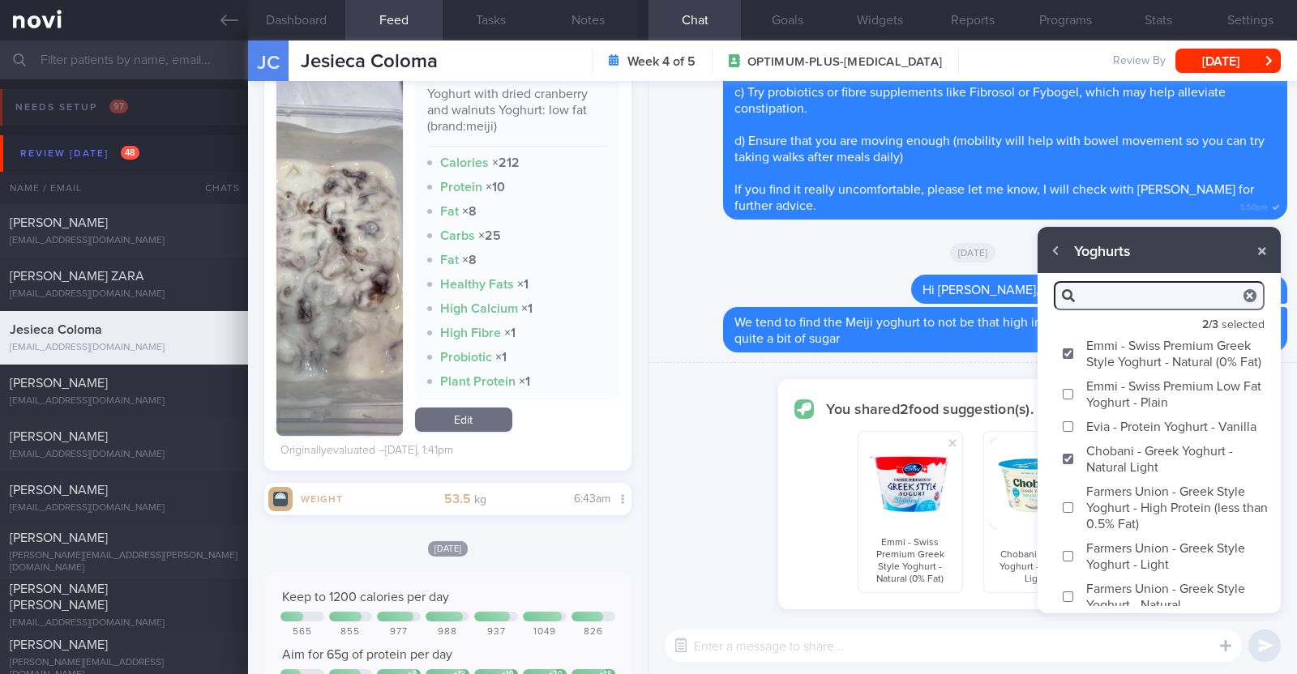
click at [1113, 536] on label "Farmers Union - Greek Style Yoghurt - High Protein (less than 0.5% Fat)" at bounding box center [1158, 507] width 243 height 57
click at [1074, 513] on input "Farmers Union - Greek Style Yoghurt - High Protein (less than 0.5% Fat)" at bounding box center [1068, 508] width 12 height 11
checkbox input "true"
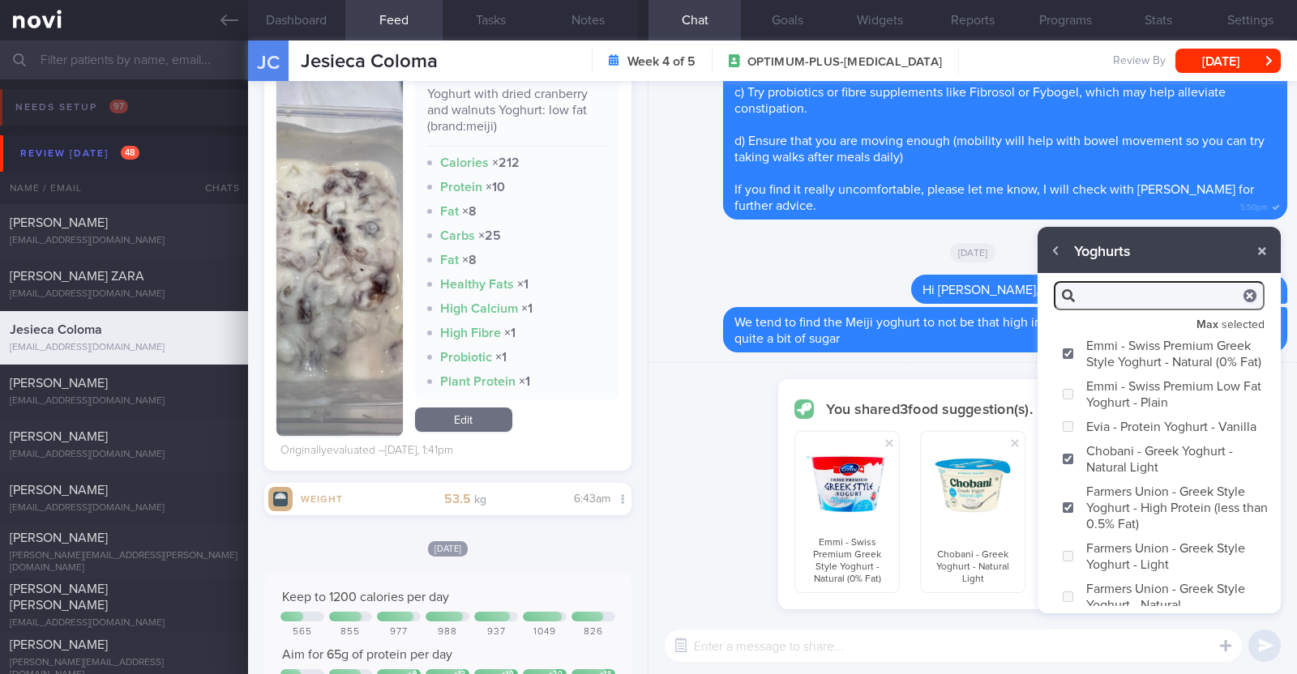
click at [960, 646] on textarea at bounding box center [953, 646] width 577 height 32
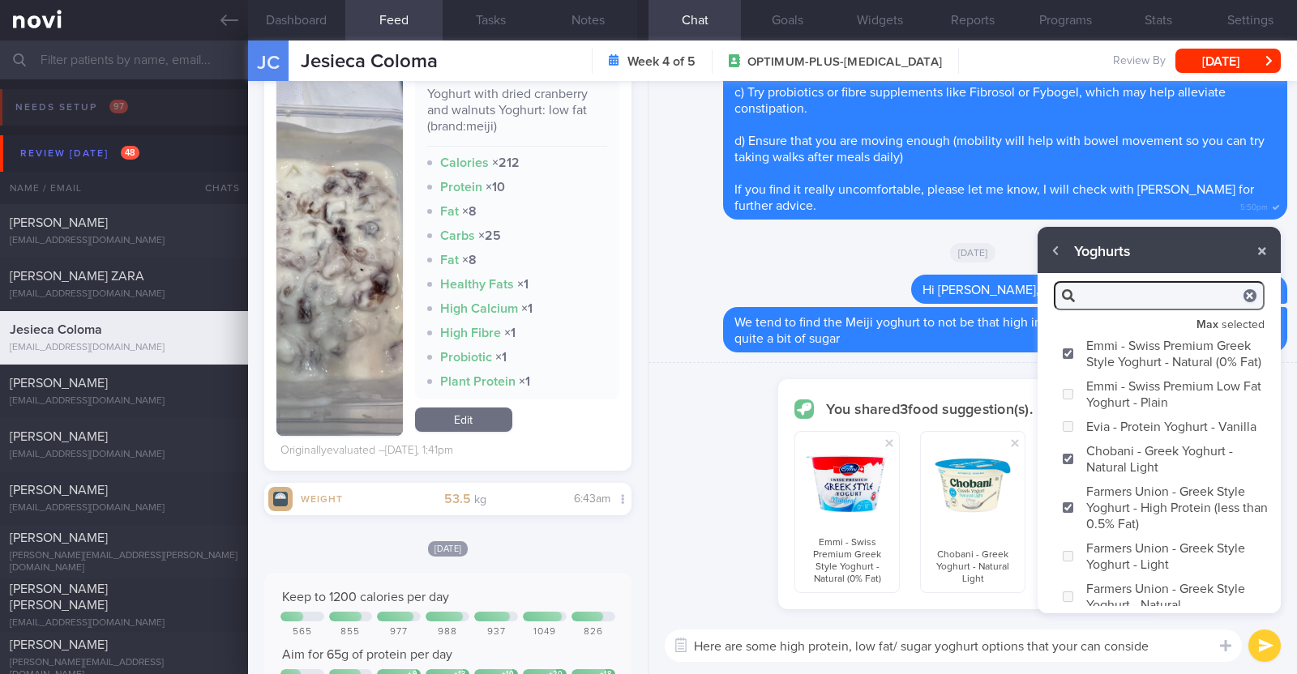
type textarea "Here are some high protein, low fat/ sugar yoghurt options that your can consid…"
checkbox input "false"
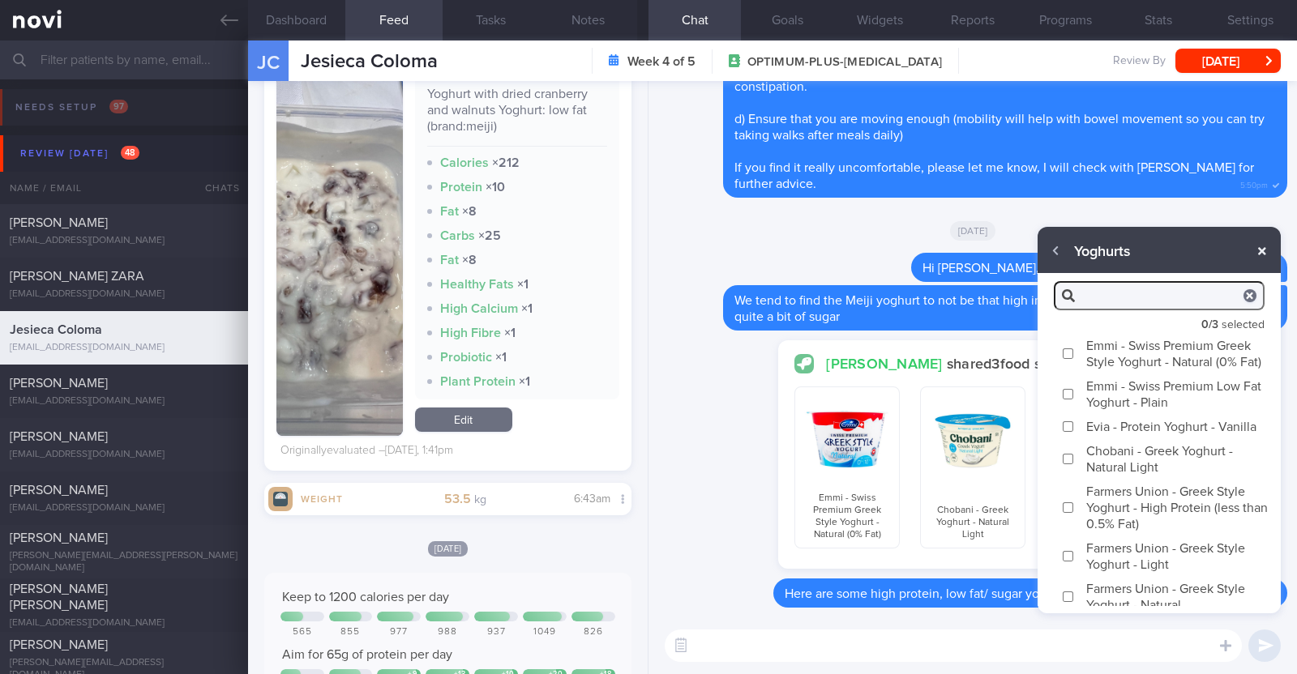
click button "button"
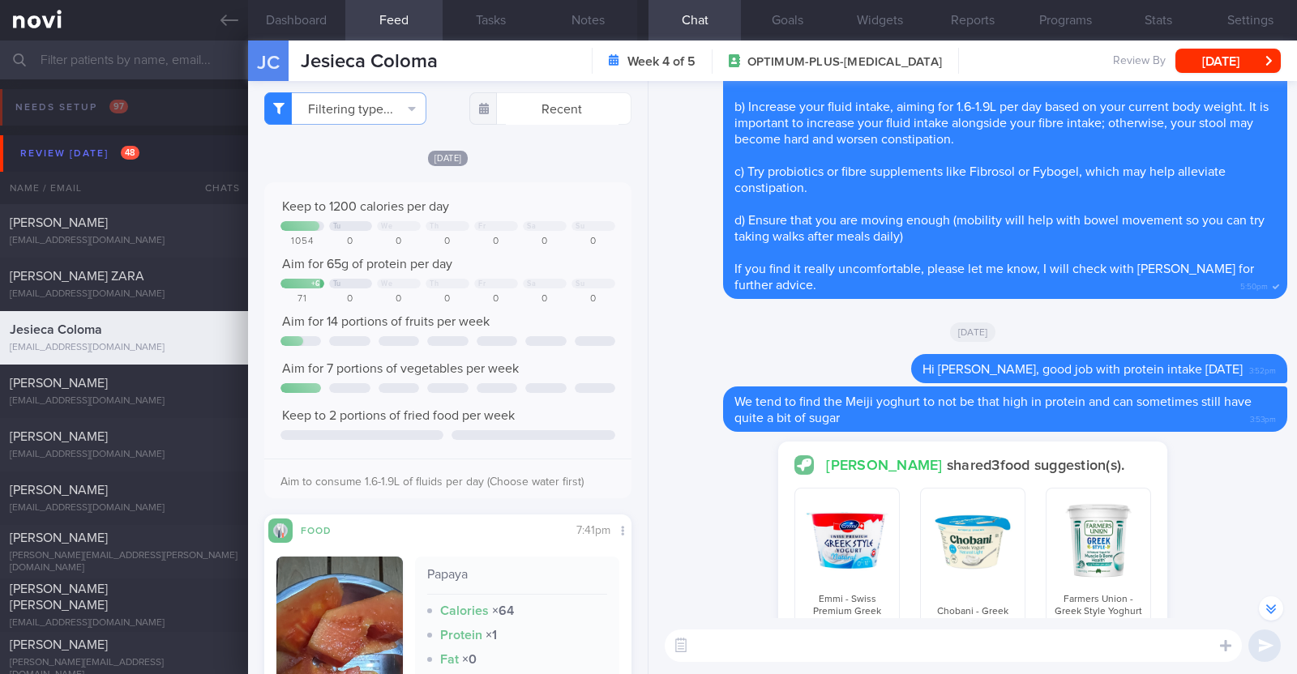
scroll to position [0, 0]
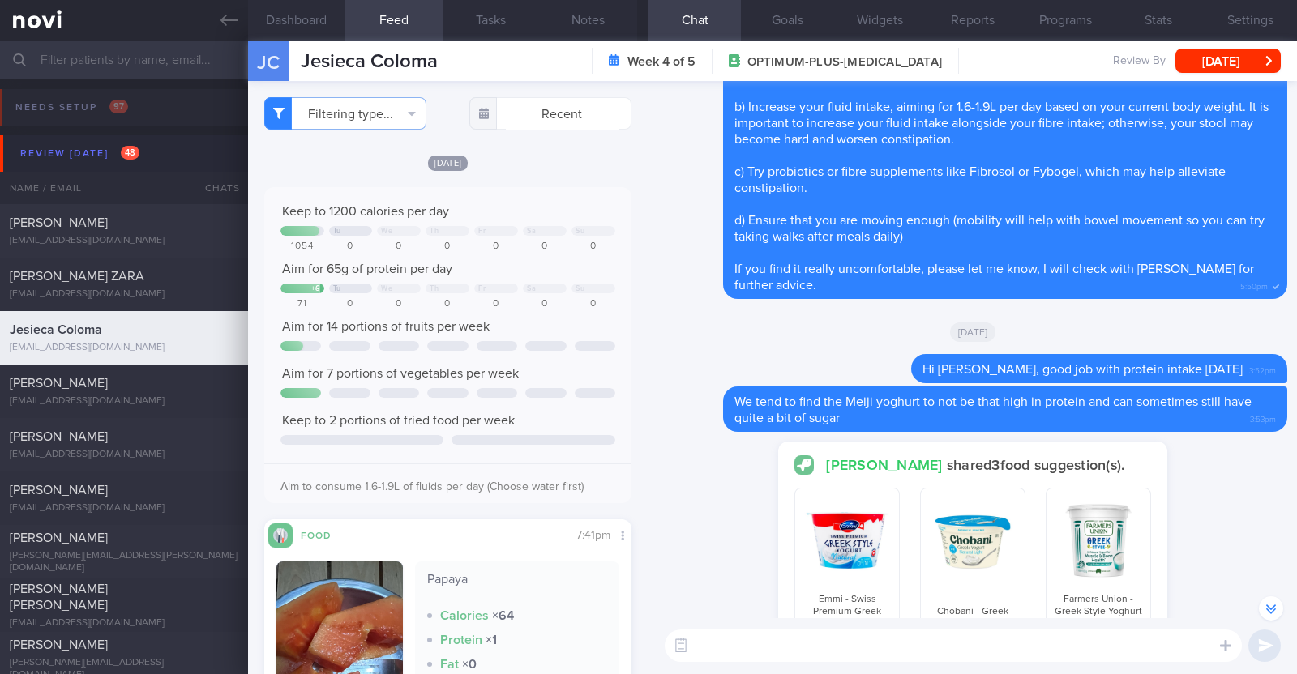
click textarea
type textarea "Y"
type textarea "Most of your meals have been looking pretty good. Keep it up!"
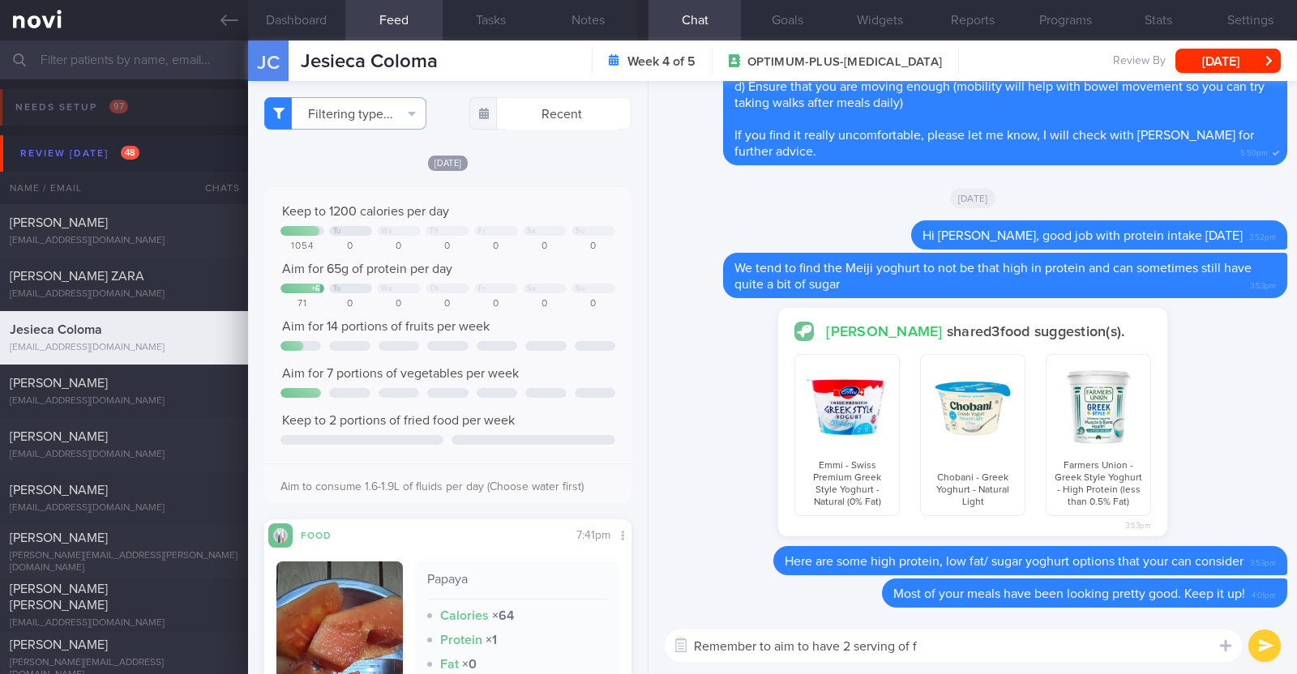
type textarea "Remember to aim to have 2 serving of fr"
select select "8"
type textarea "Remember to aim to have 2 serving of fruits daily for a balanced diet:)"
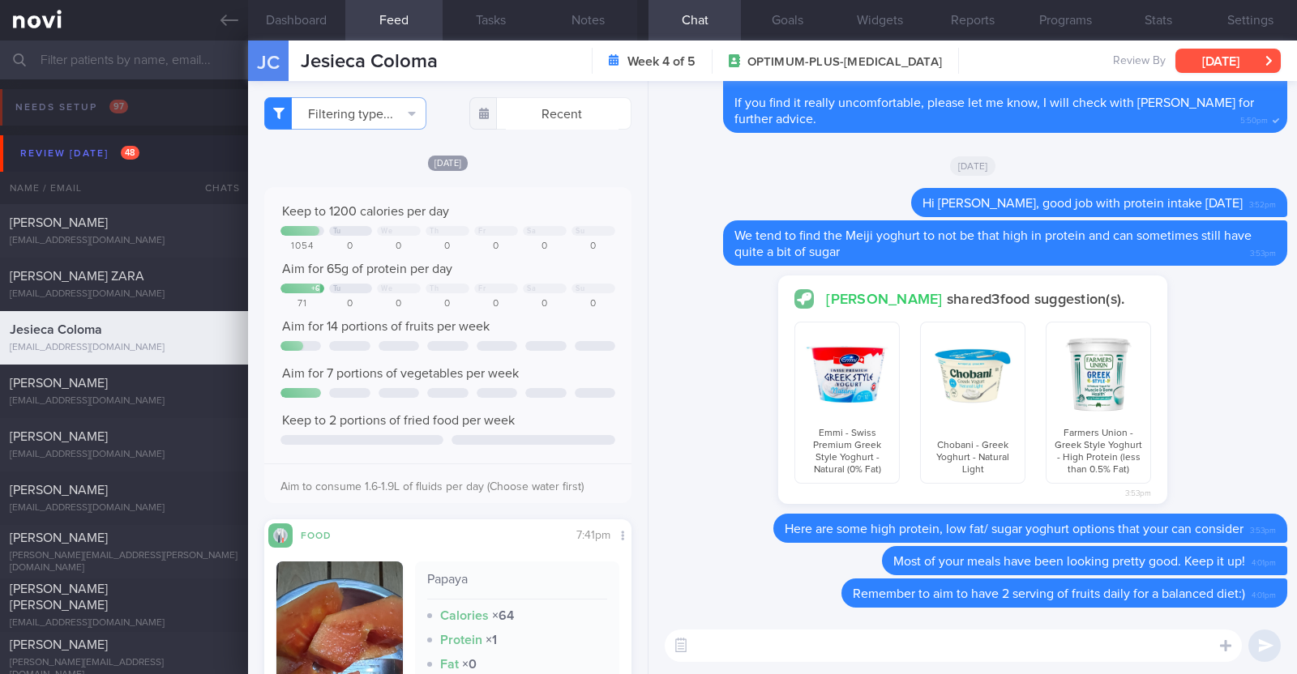
click at [1196, 50] on button "[DATE]" at bounding box center [1227, 61] width 105 height 24
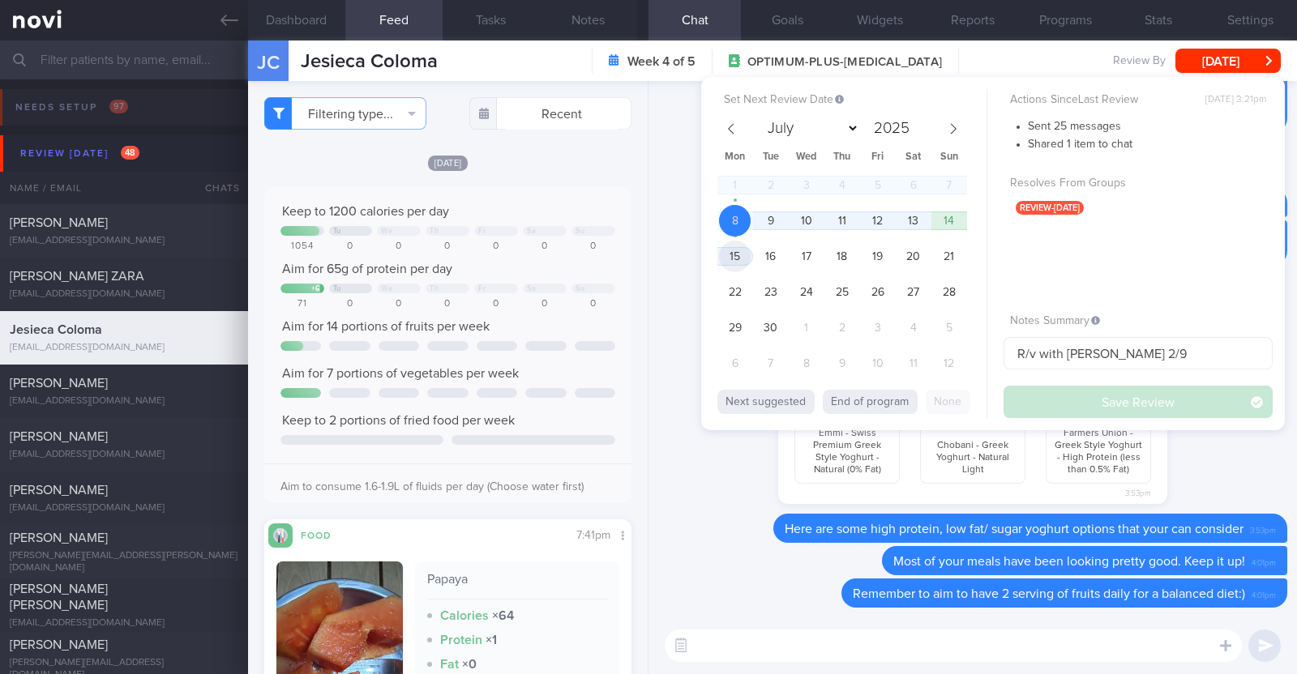
click at [741, 255] on span "15" at bounding box center [735, 257] width 32 height 32
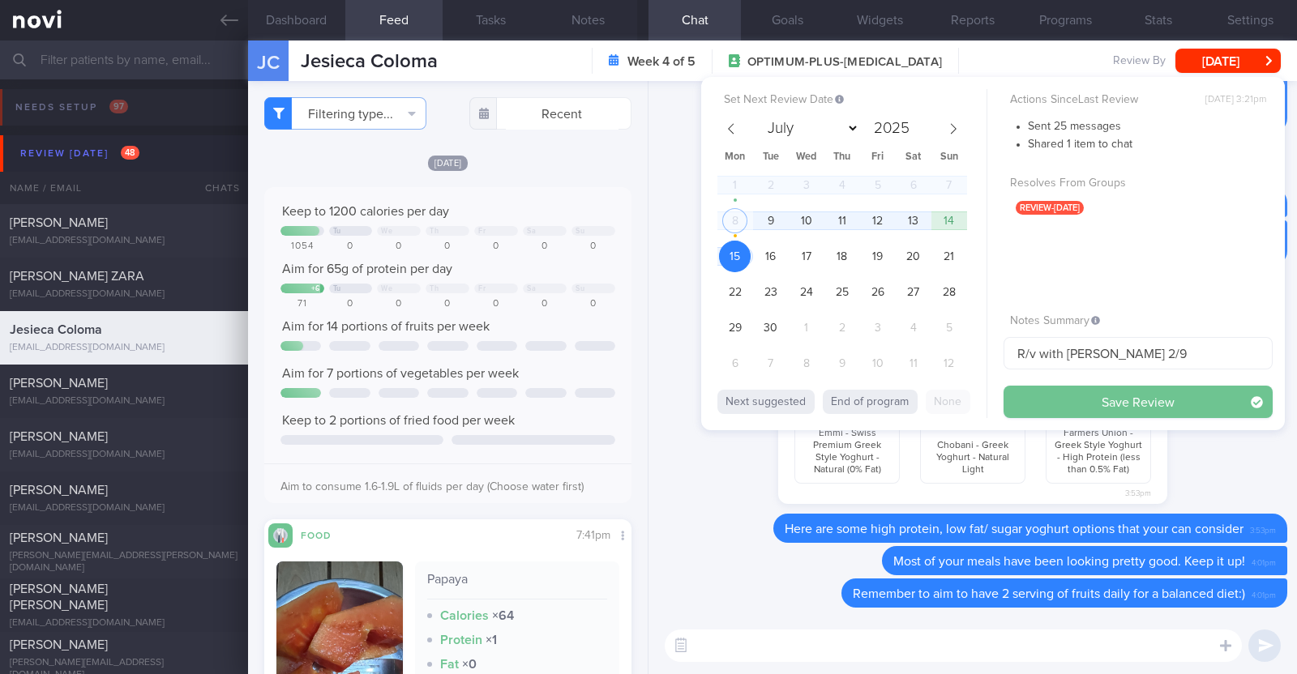
click at [1106, 400] on button "Save Review" at bounding box center [1137, 402] width 269 height 32
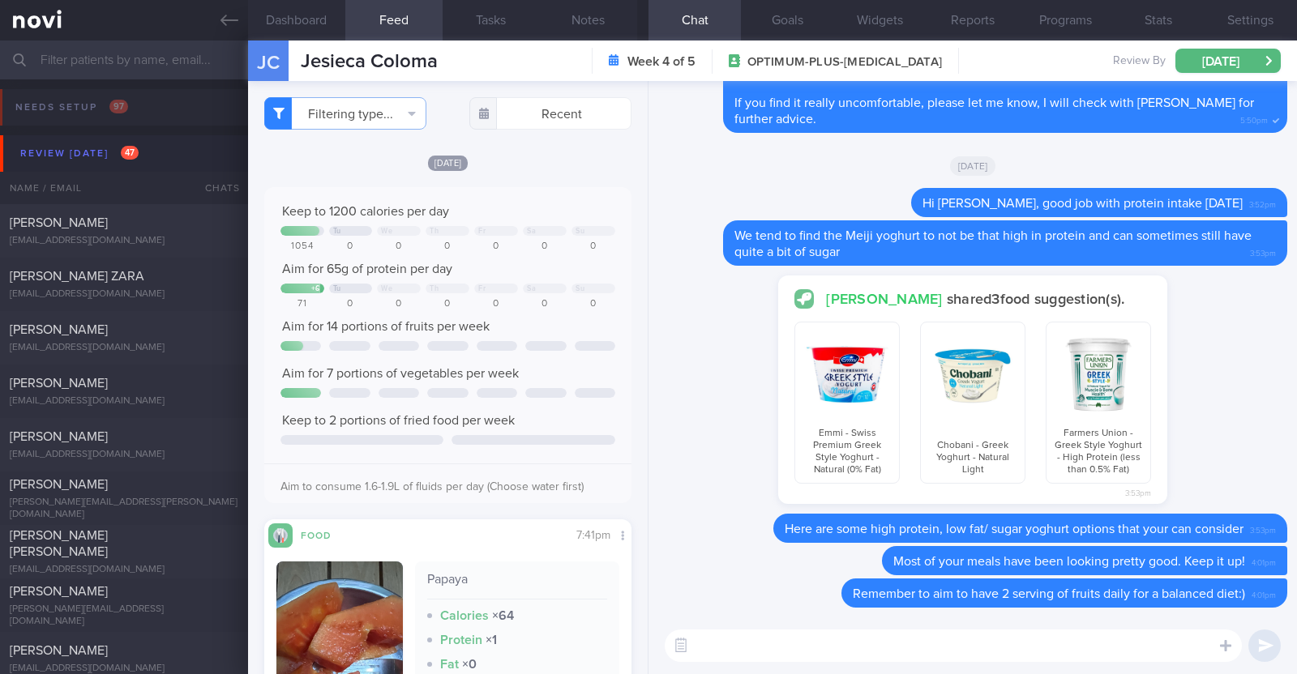
select select "8"
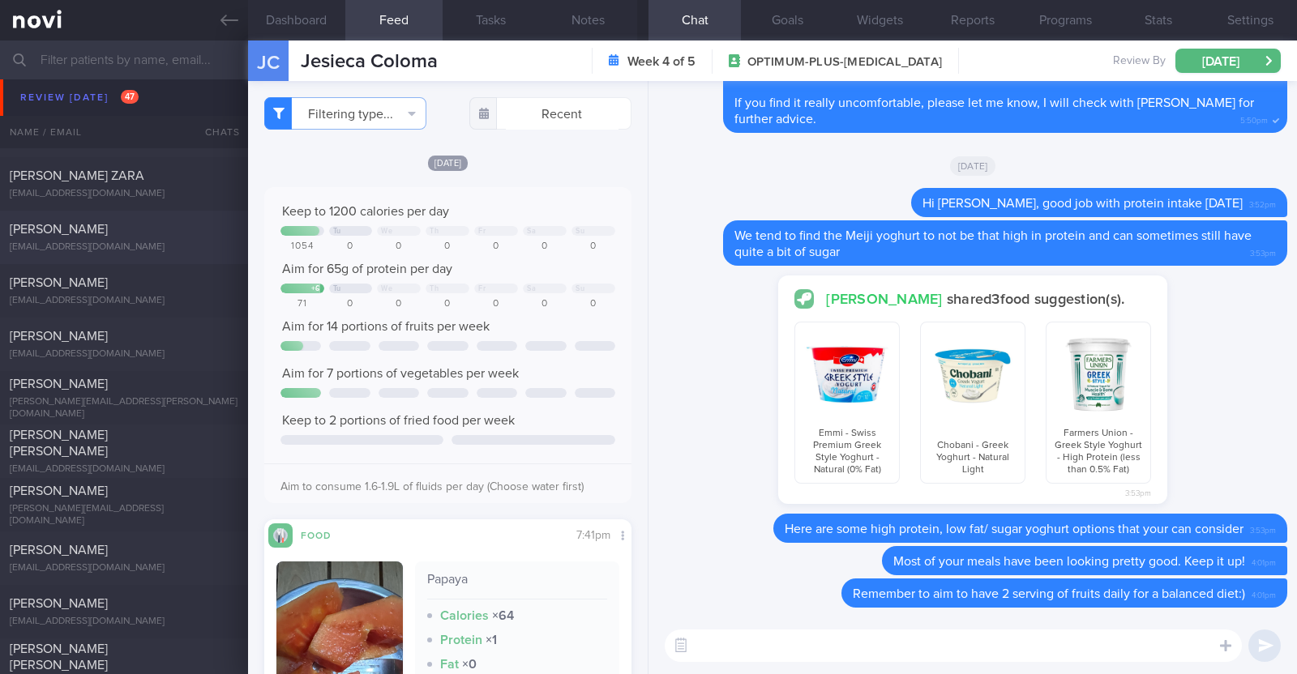
click at [123, 230] on div "[PERSON_NAME]" at bounding box center [122, 229] width 225 height 16
type input "R/v with DR JJ on 29/8"
type textarea "34F Nil PMHx/ Meds Rybelsus 3mg OM x 1/12 1x/wk pickleball x 2h"
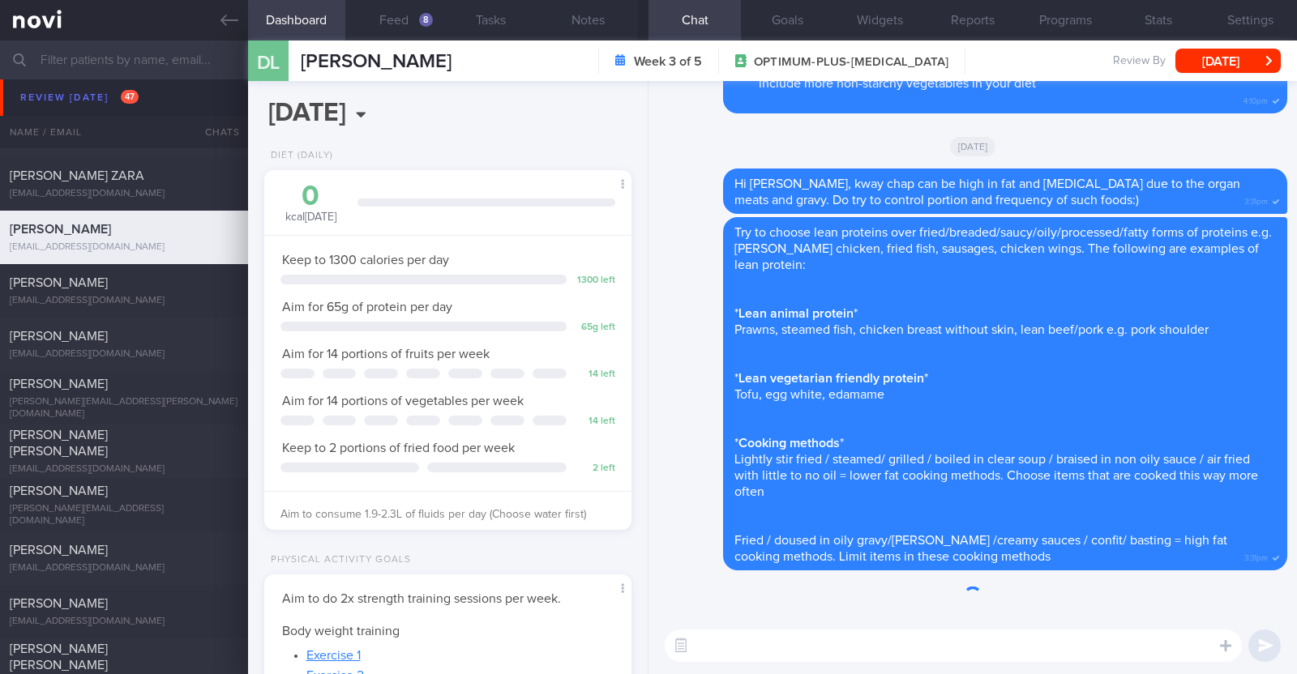
scroll to position [184, 323]
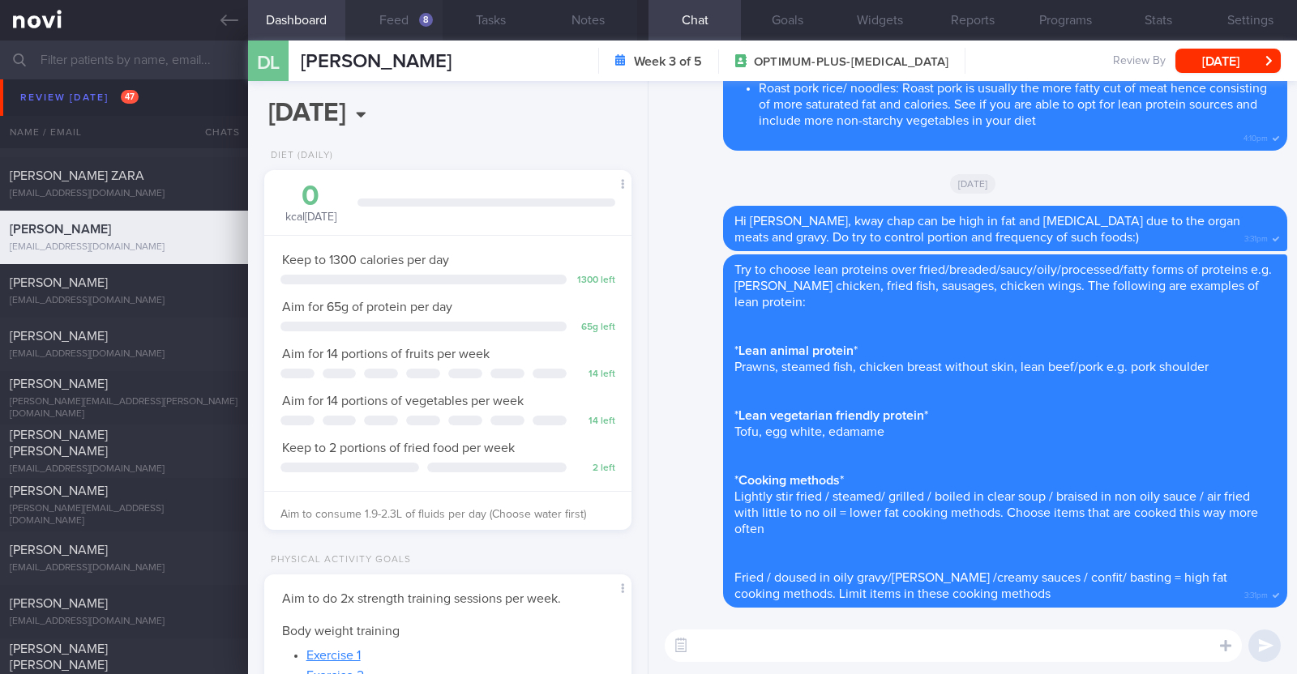
click at [384, 14] on button "Feed 8" at bounding box center [393, 20] width 97 height 41
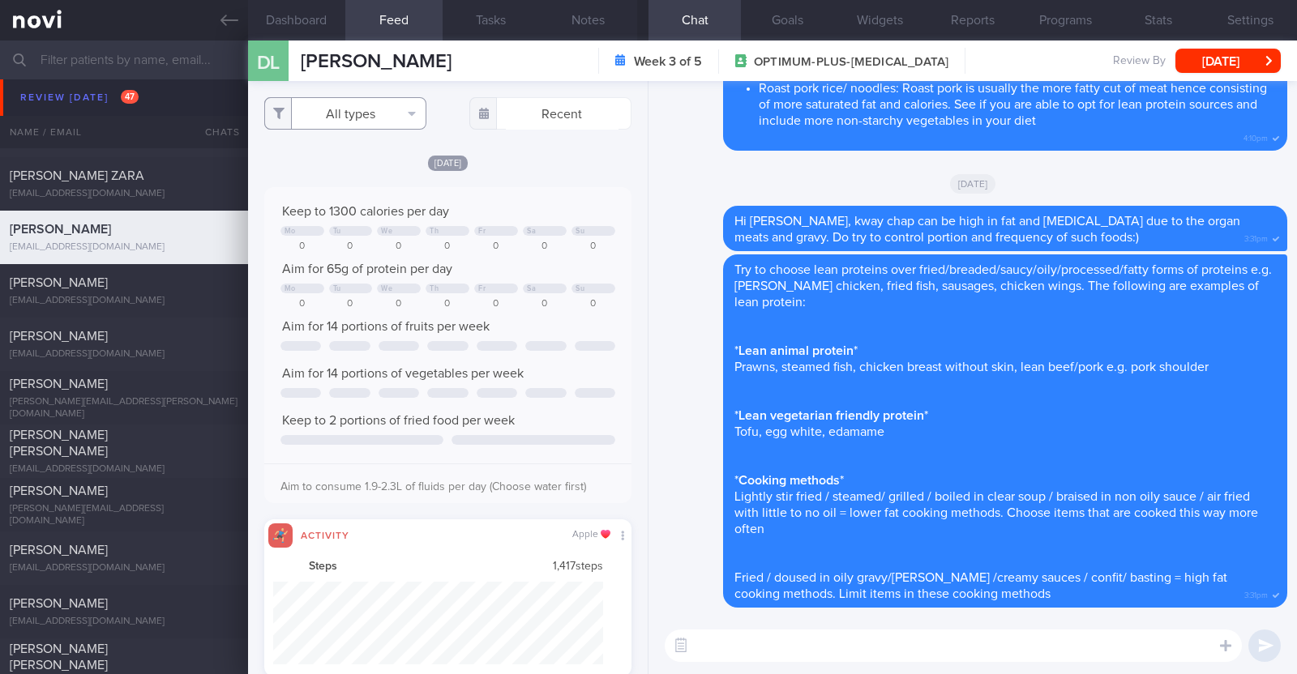
click at [389, 118] on button "All types" at bounding box center [345, 113] width 162 height 32
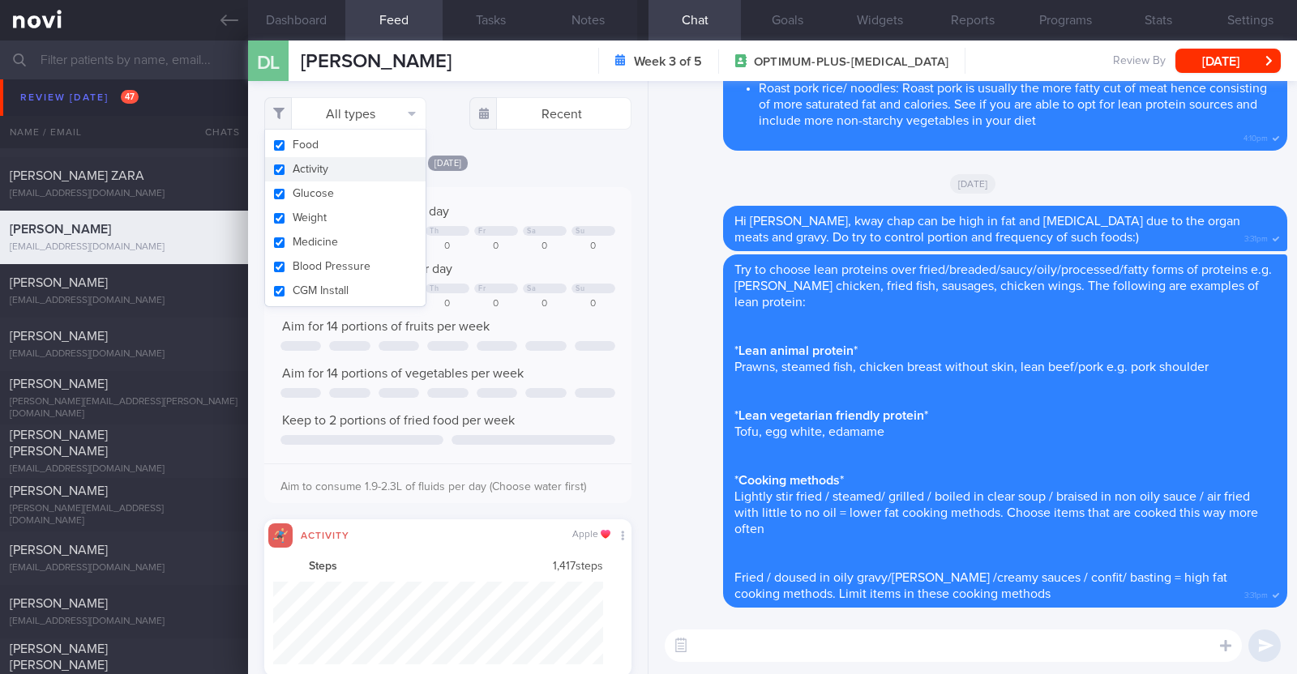
click at [366, 177] on button "Activity" at bounding box center [345, 169] width 160 height 24
checkbox input "false"
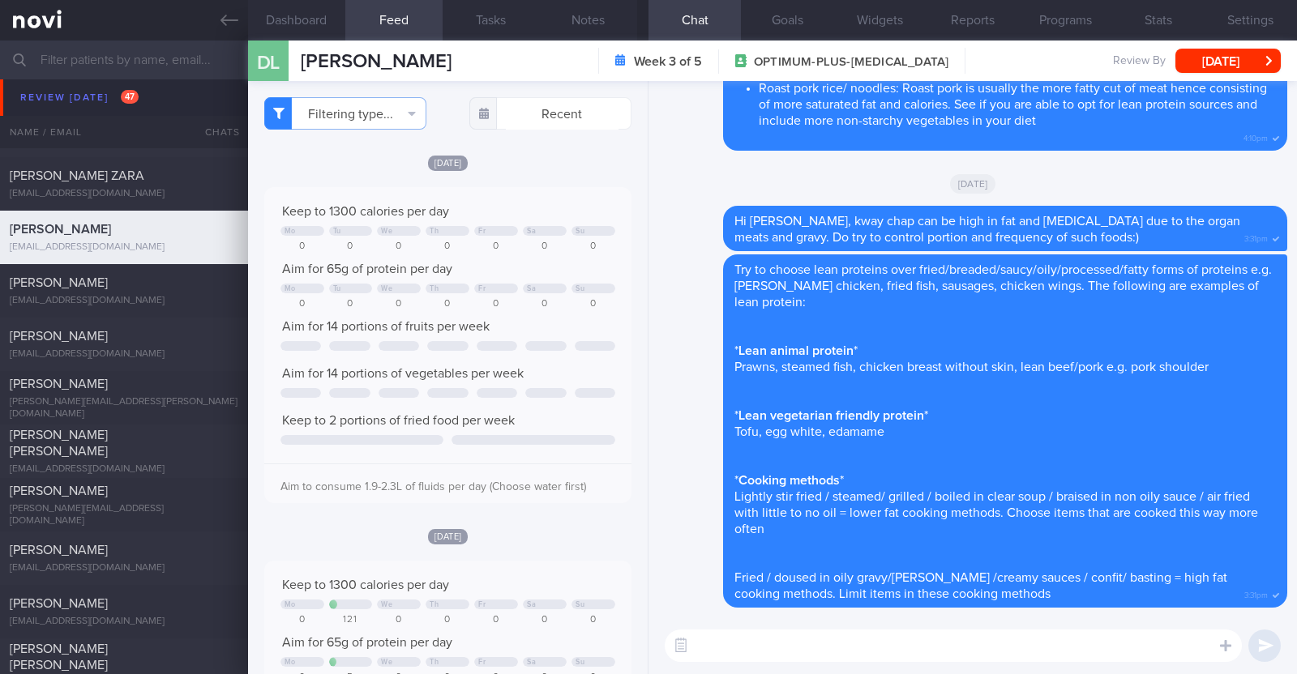
click at [546, 157] on div "[DATE]" at bounding box center [447, 162] width 367 height 17
click at [759, 633] on textarea at bounding box center [953, 646] width 577 height 32
type textarea "Hi Debbie, happy Tuesday"
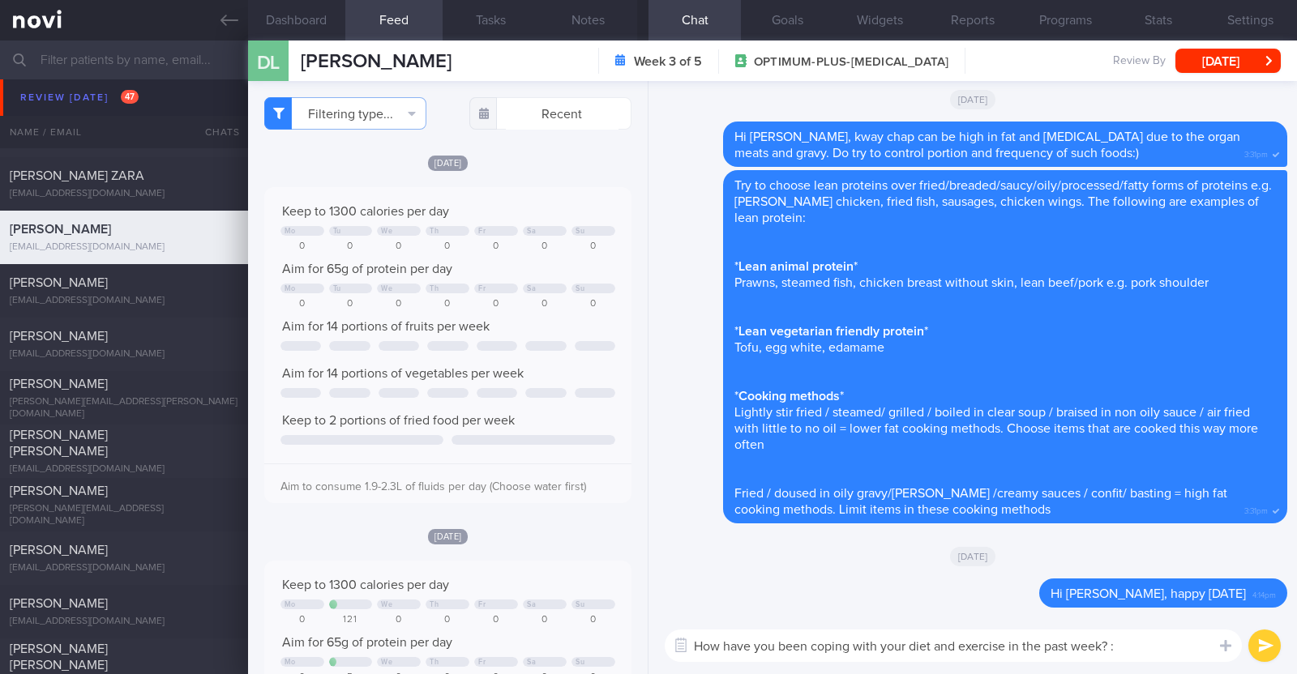
type textarea "How have you been coping with your diet and exercise in the past week? :)"
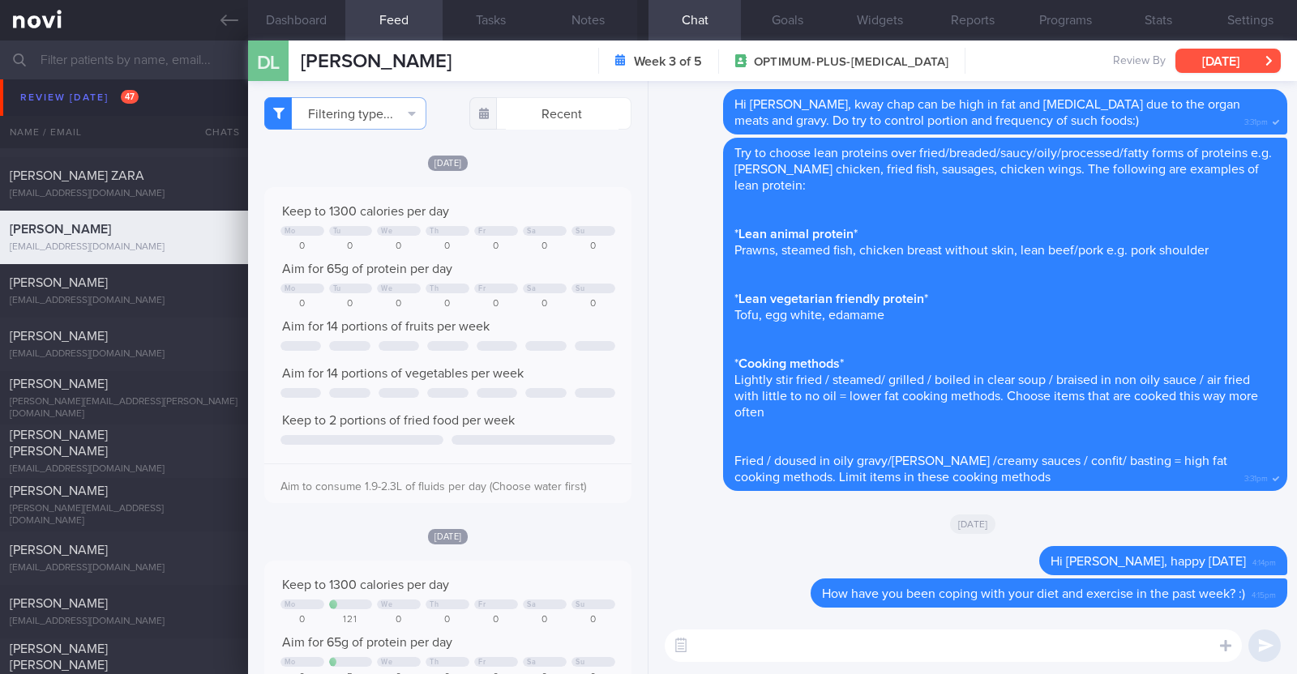
click at [1221, 61] on button "Mon, 8 Sep" at bounding box center [1227, 61] width 105 height 24
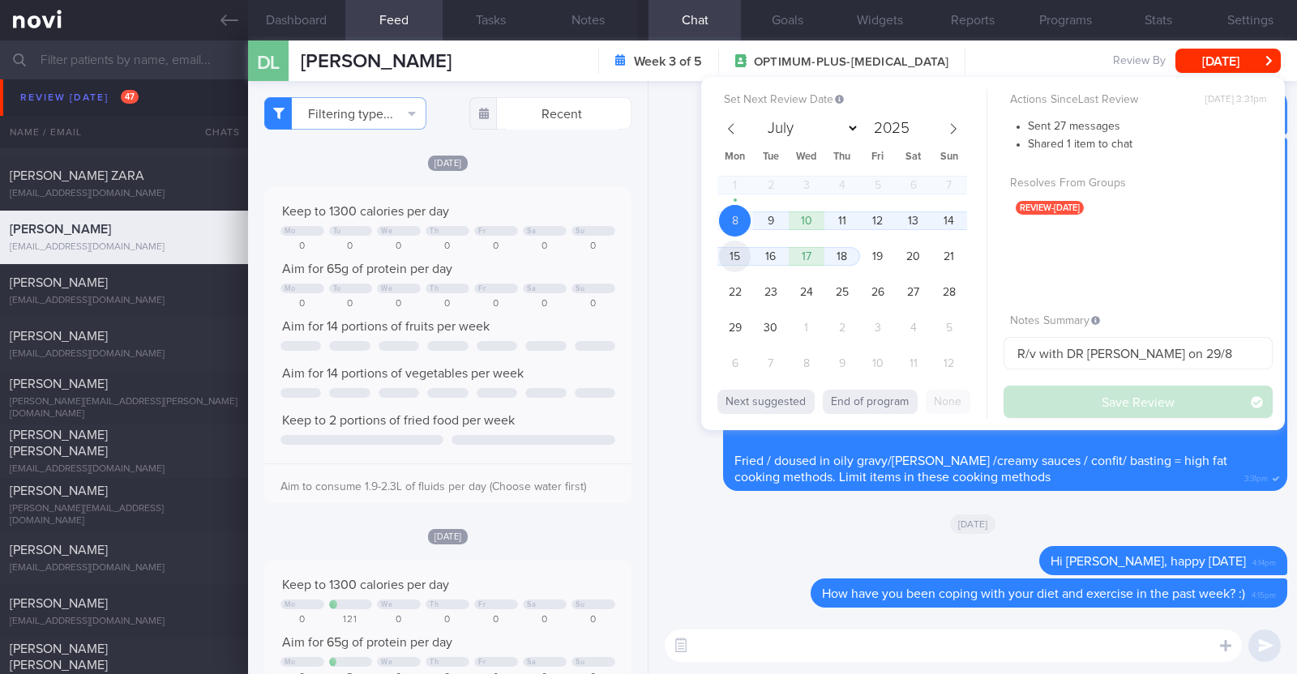
click at [719, 252] on span "15" at bounding box center [735, 257] width 32 height 32
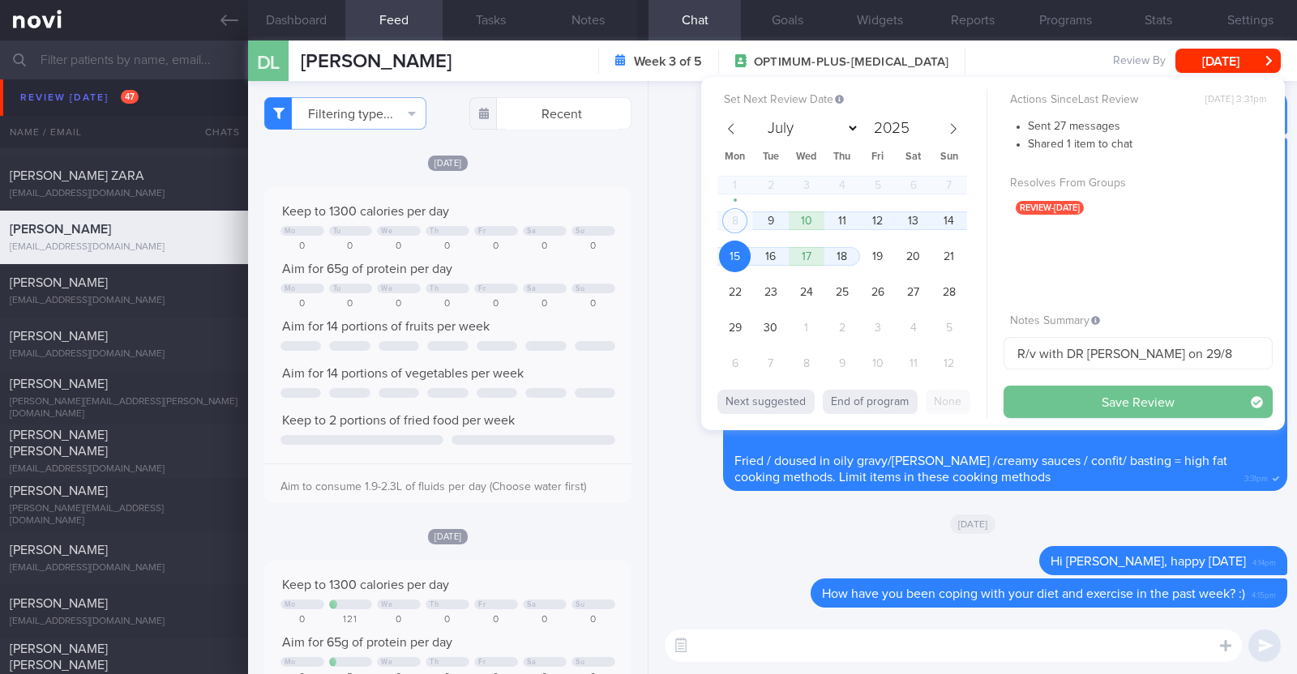
click at [1167, 401] on button "Save Review" at bounding box center [1137, 402] width 269 height 32
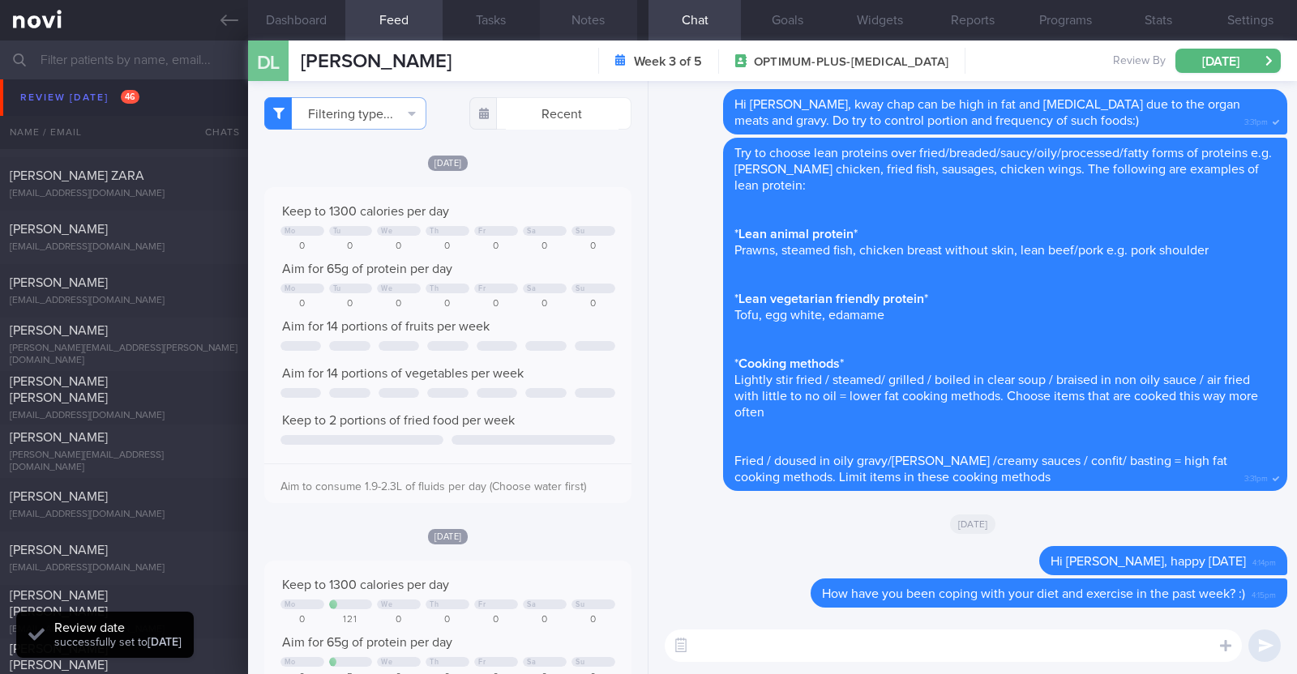
click at [587, 20] on button "Notes" at bounding box center [588, 20] width 97 height 41
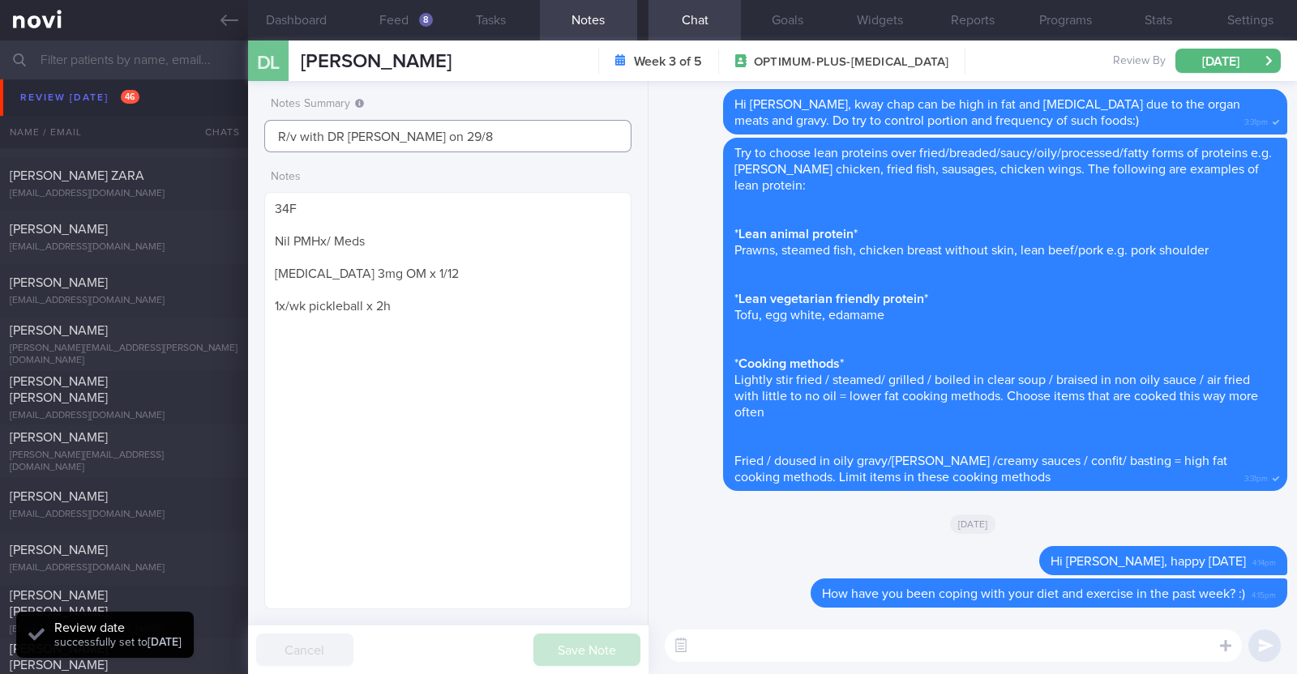
drag, startPoint x: 430, startPoint y: 131, endPoint x: 0, endPoint y: 101, distance: 430.7
click at [0, 101] on div "Patients New Users Coaches Assigned patients Assigned patients All active patie…" at bounding box center [648, 358] width 1297 height 634
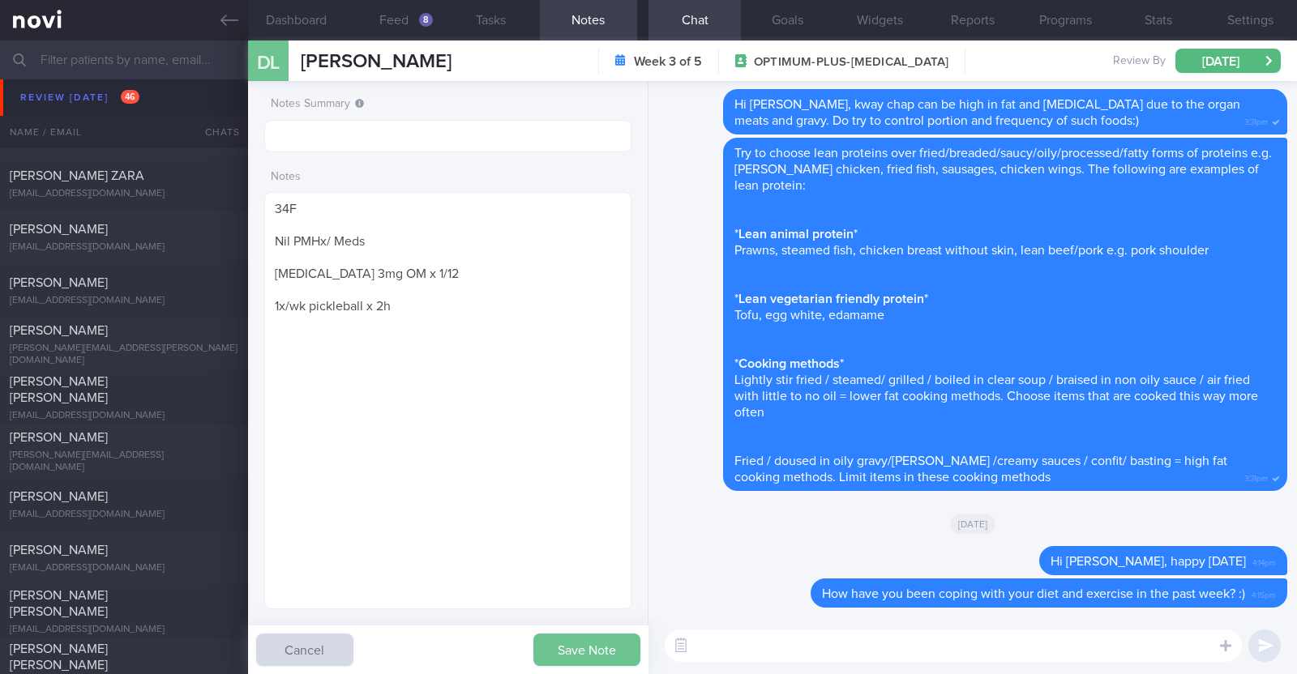
click at [567, 655] on button "Save Note" at bounding box center [586, 650] width 107 height 32
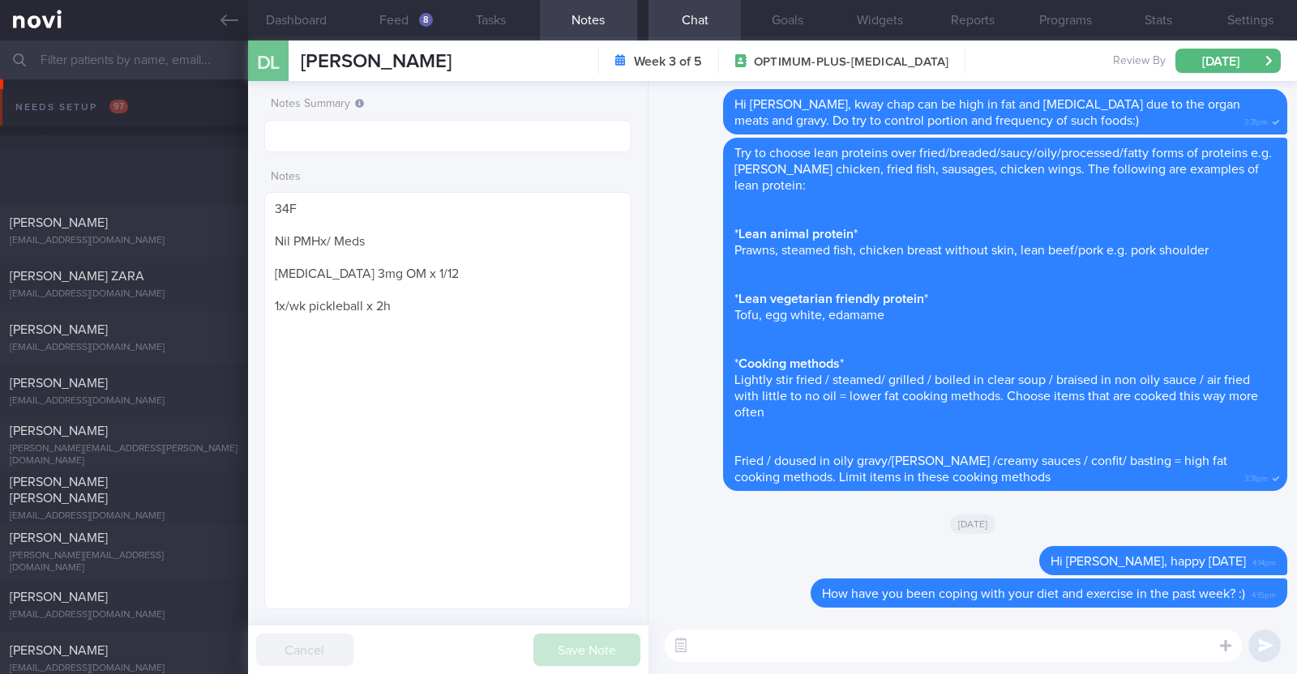
select select "8"
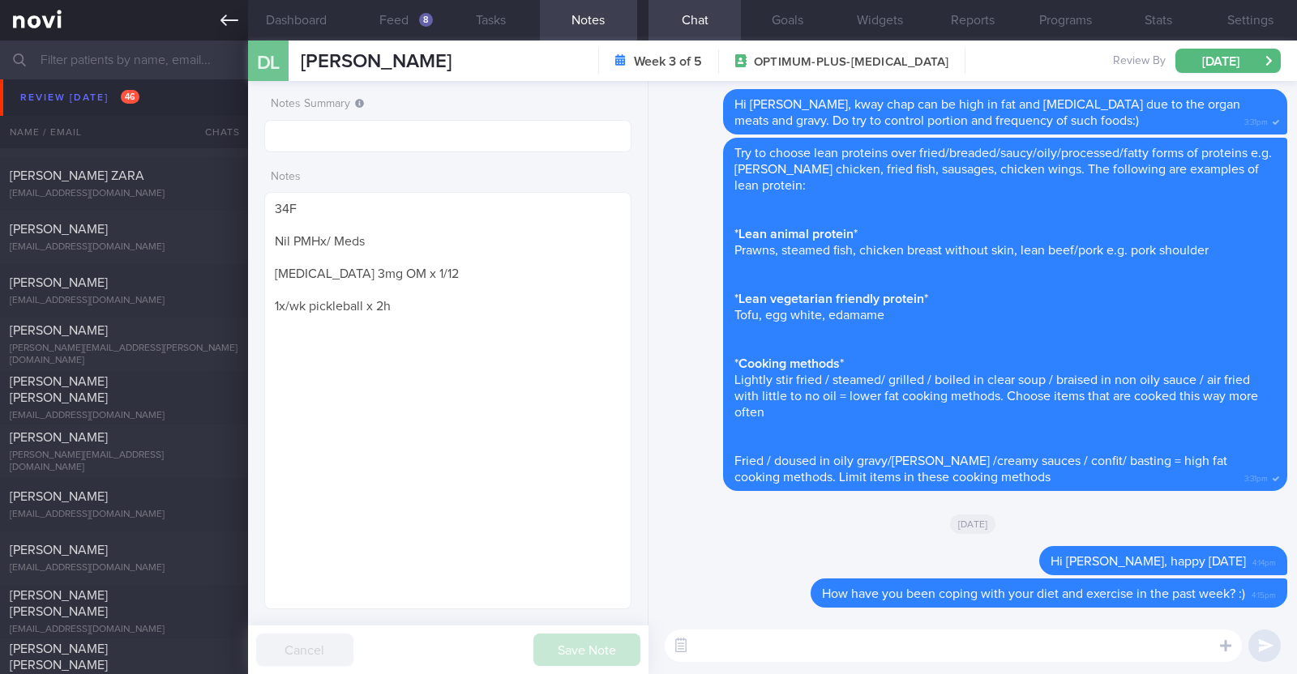
click at [207, 7] on link at bounding box center [124, 20] width 248 height 41
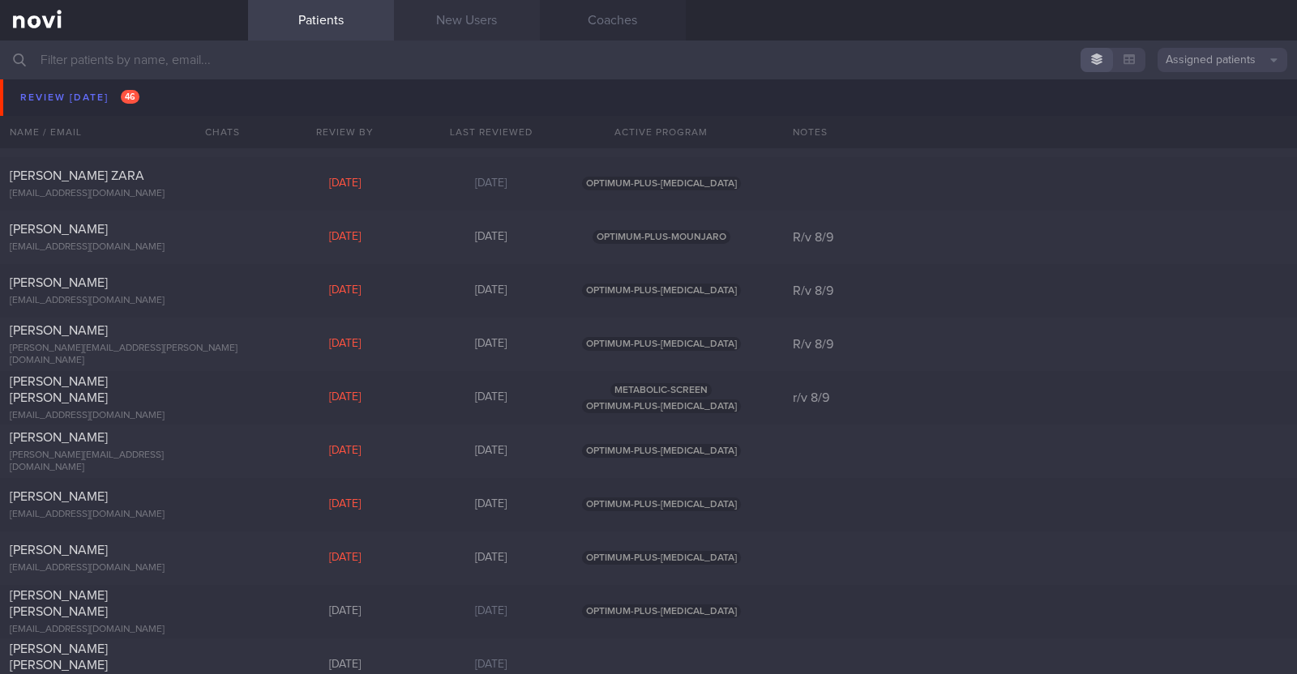
click at [430, 15] on link "New Users" at bounding box center [467, 20] width 146 height 41
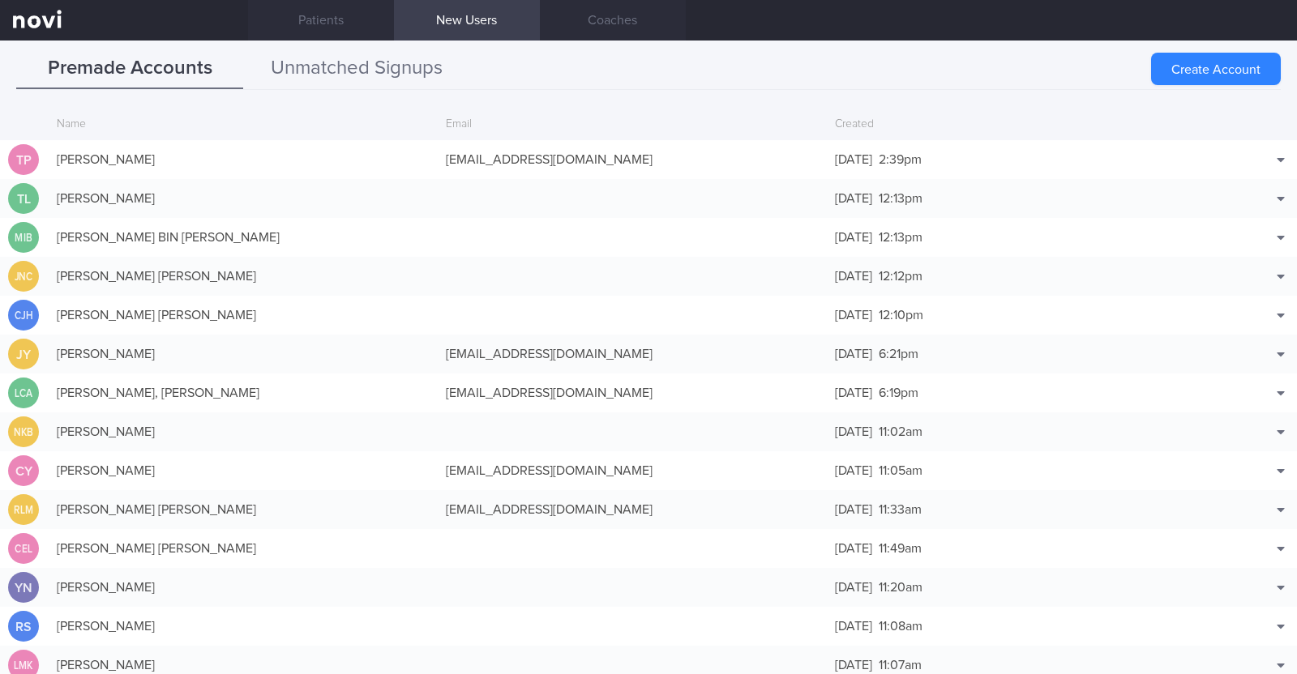
click at [397, 59] on button "Unmatched Signups" at bounding box center [356, 69] width 227 height 41
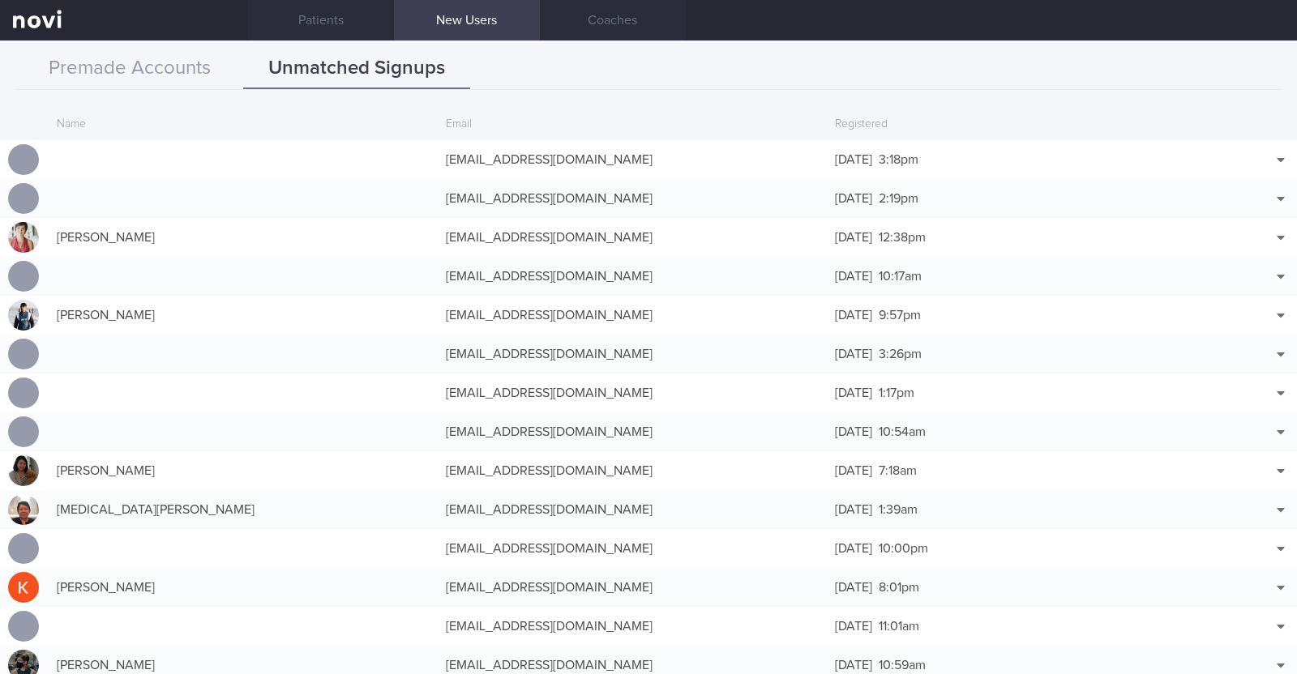
scroll to position [39, 0]
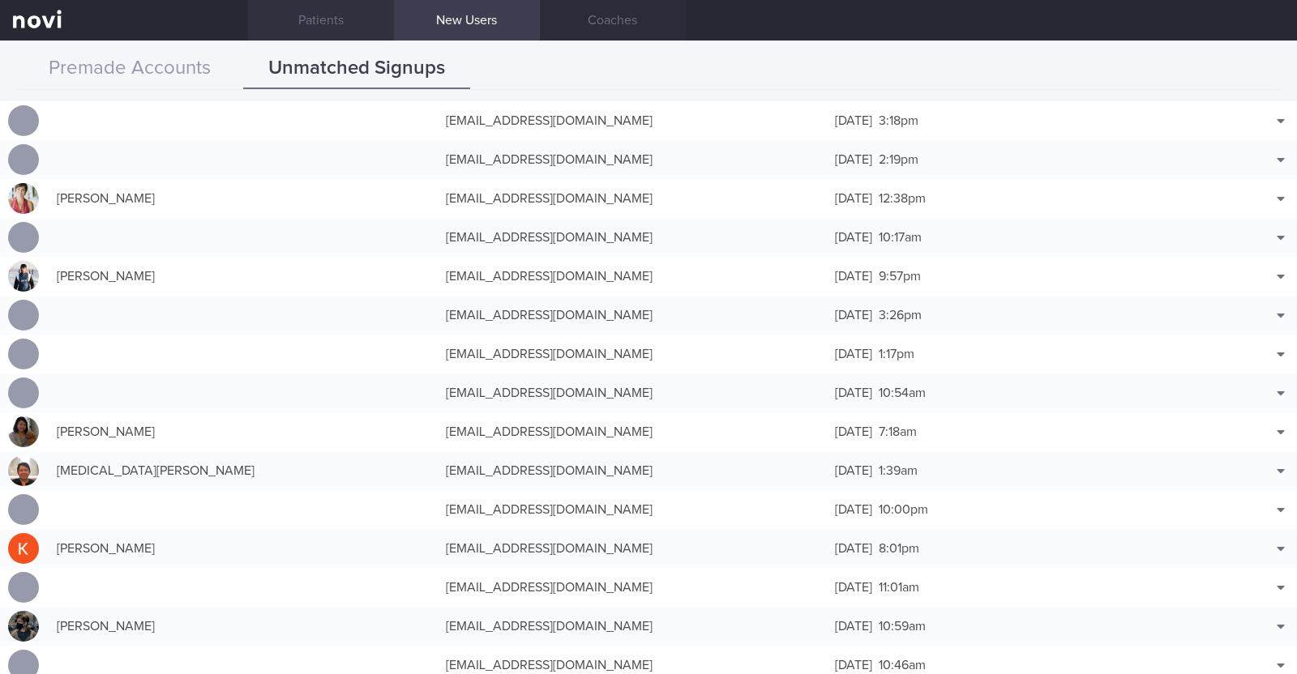
click at [315, 14] on link "Patients" at bounding box center [321, 20] width 146 height 41
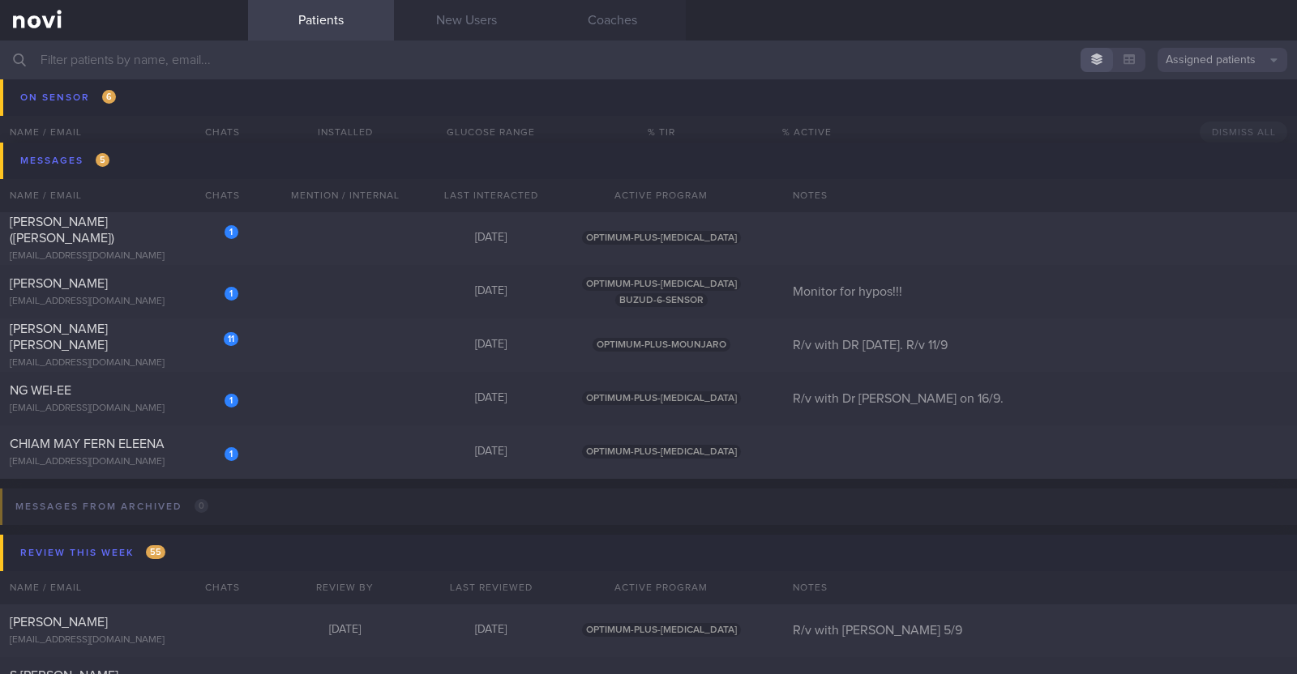
scroll to position [2935, 0]
click at [289, 285] on div "1 Sim Teck Anne Yeo madmum@madlearning.sg Today OPTIMUM-PLUS-RYBELSUS BUZUD-6-S…" at bounding box center [648, 288] width 1297 height 53
select select "8"
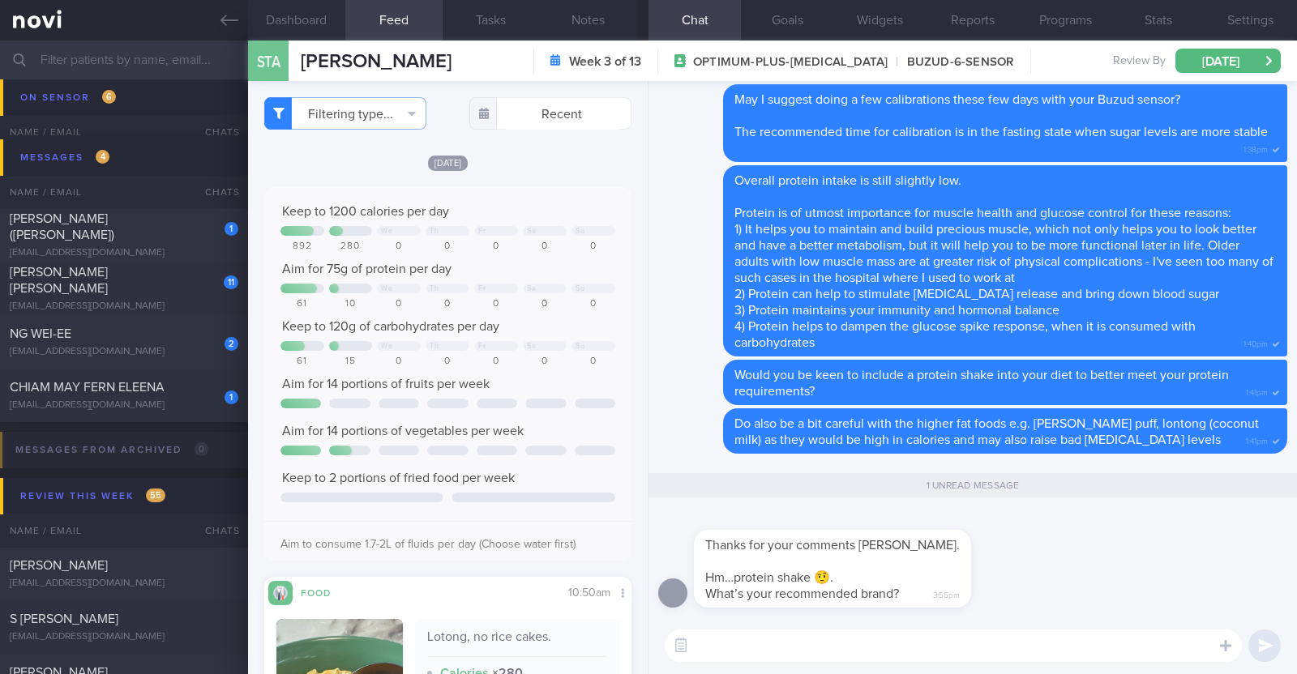
click at [762, 642] on textarea at bounding box center [953, 646] width 577 height 32
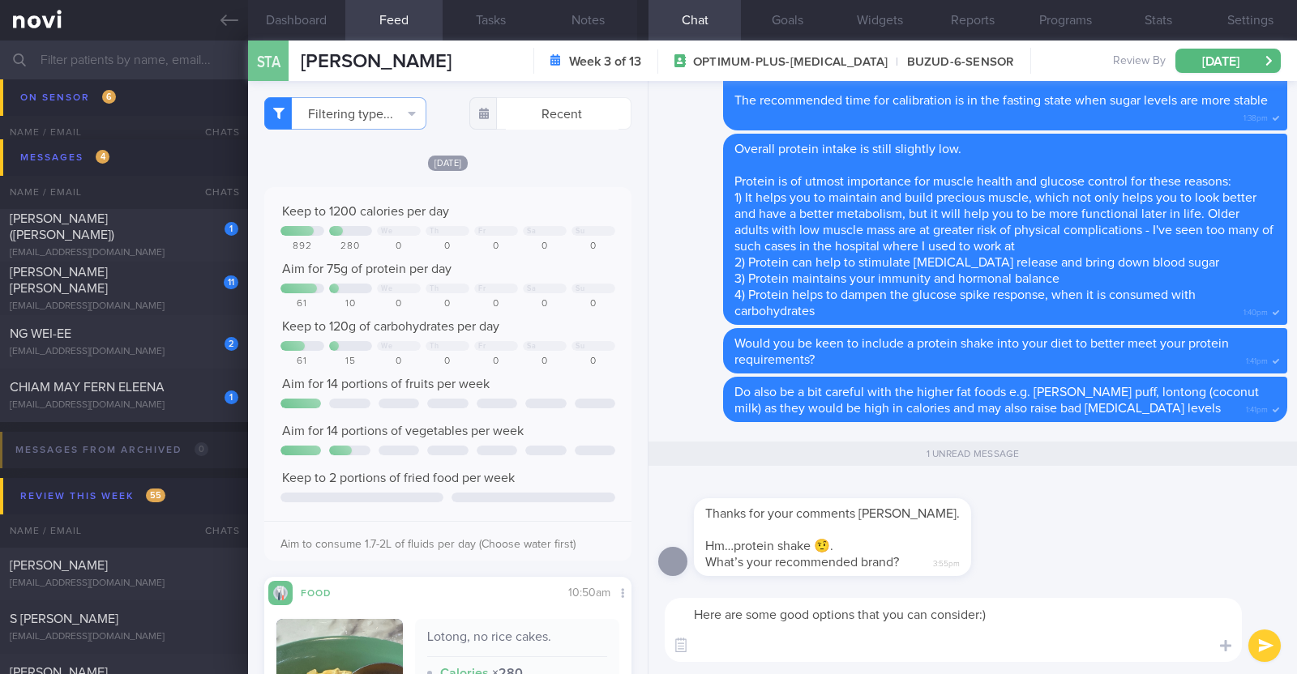
paste textarea "*Liquid shakes* [Ensure max protein](https://www.fairprice.com.sg/product/a-max…"
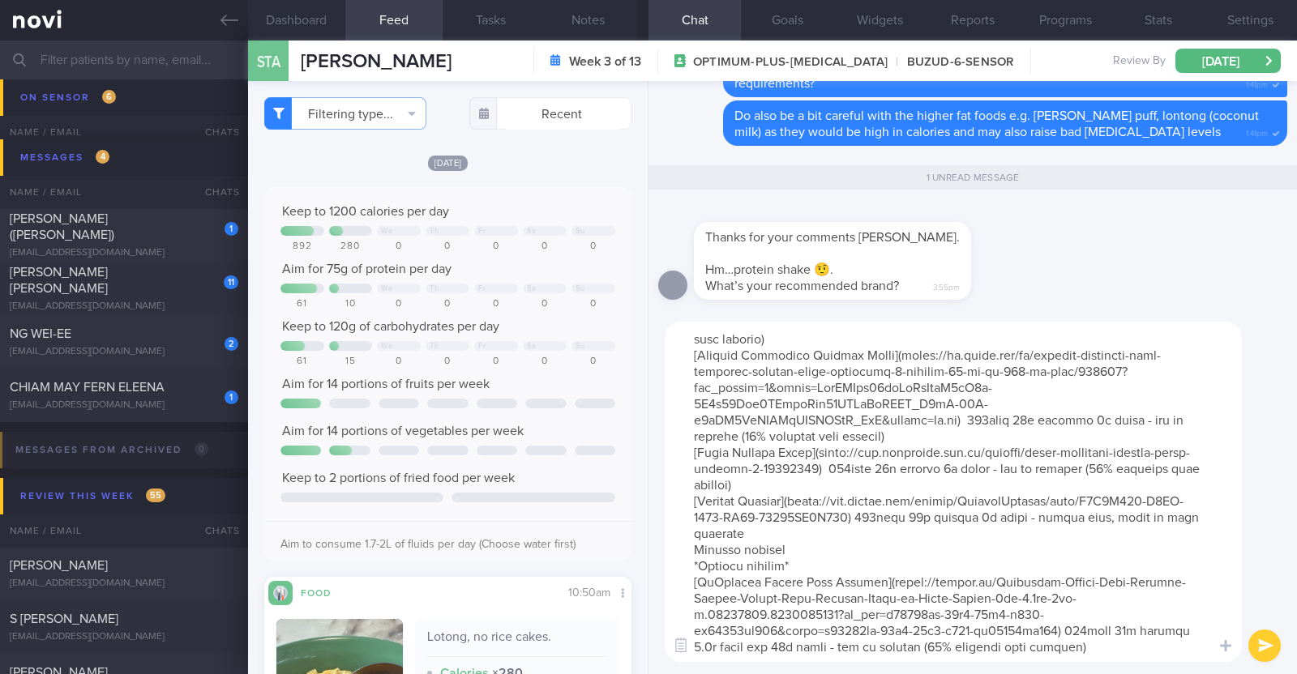
scroll to position [230, 0]
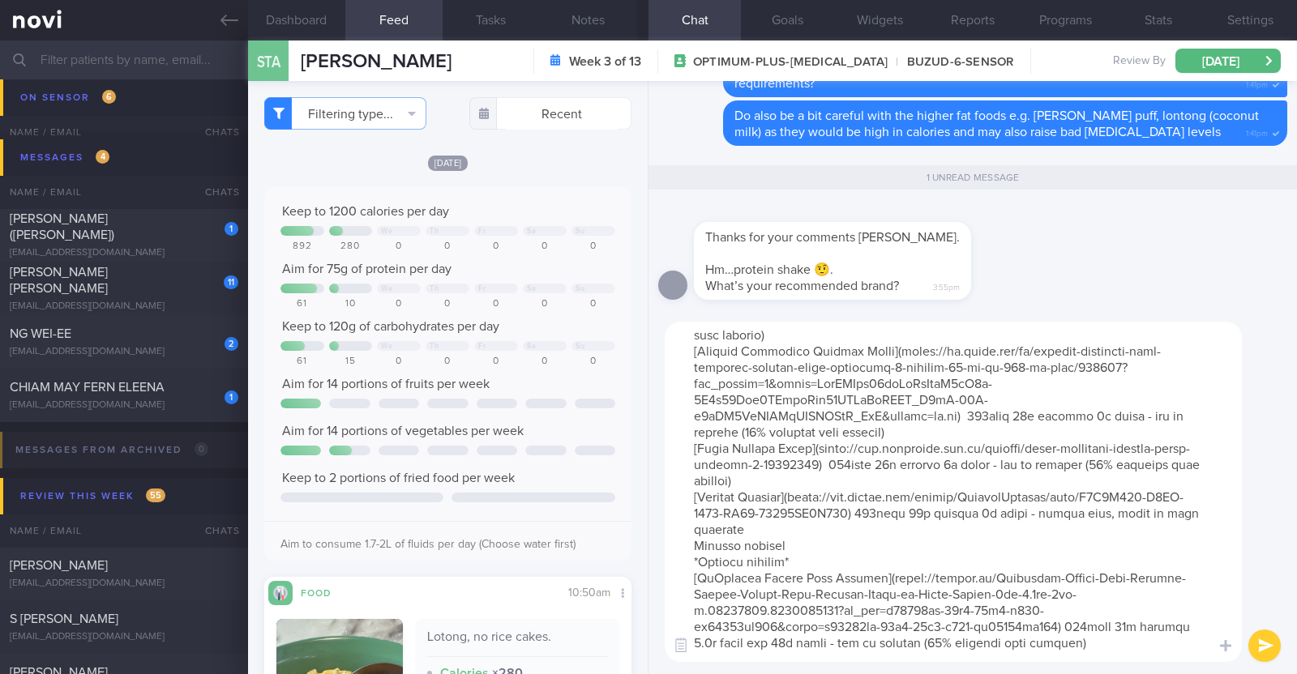
click at [789, 558] on textarea at bounding box center [953, 492] width 577 height 340
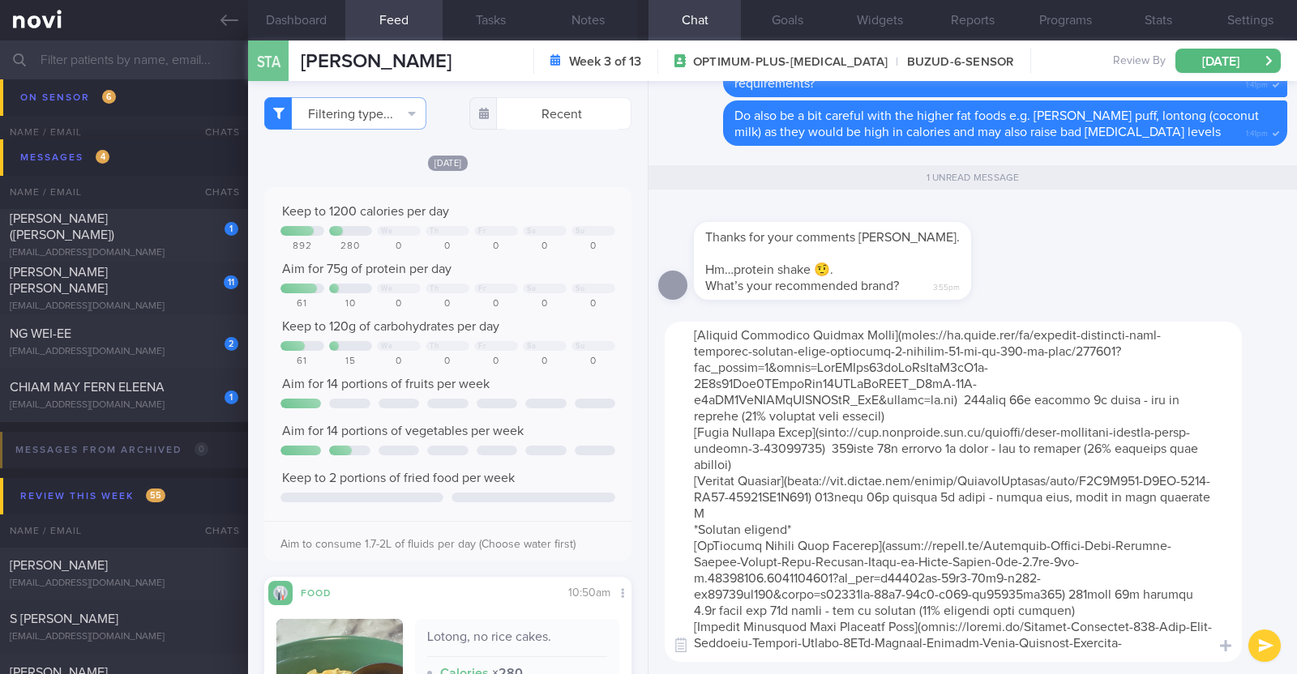
type textarea "Here are some good options that you can consider:) *Liquid shakes* [Ensure max …"
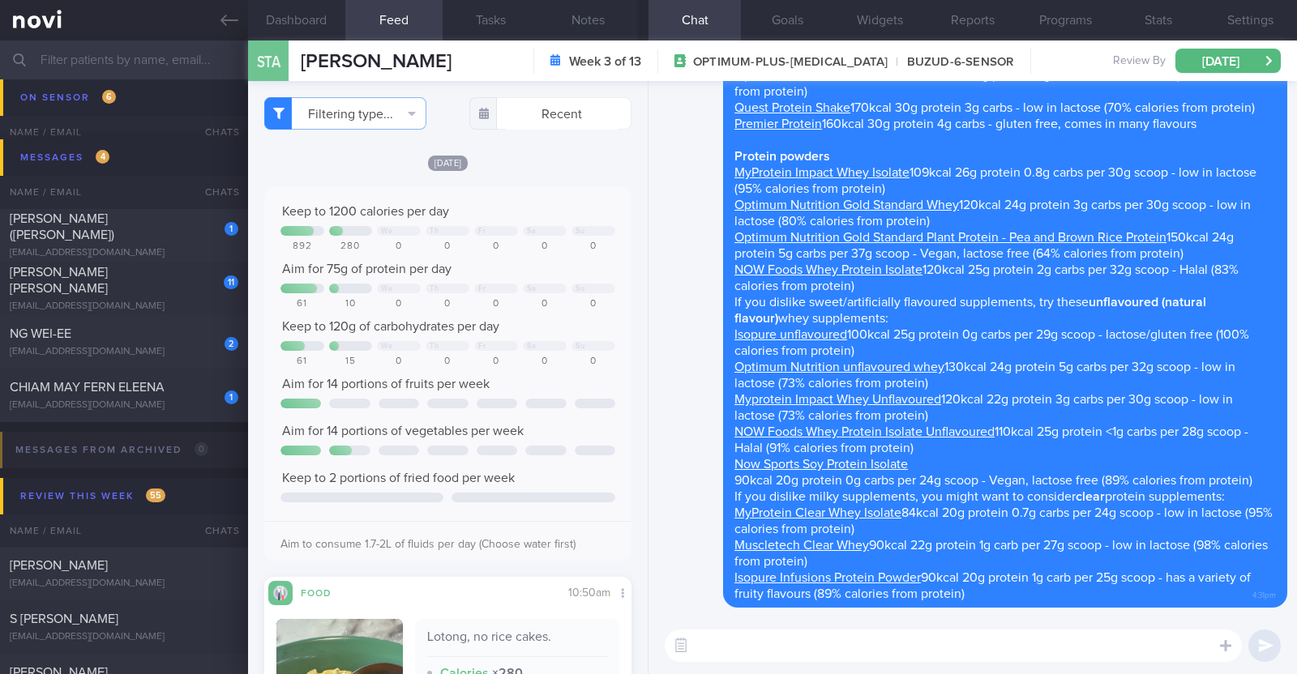
scroll to position [0, 0]
click at [160, 409] on div "[EMAIL_ADDRESS][DOMAIN_NAME]" at bounding box center [124, 406] width 229 height 12
checkbox input "true"
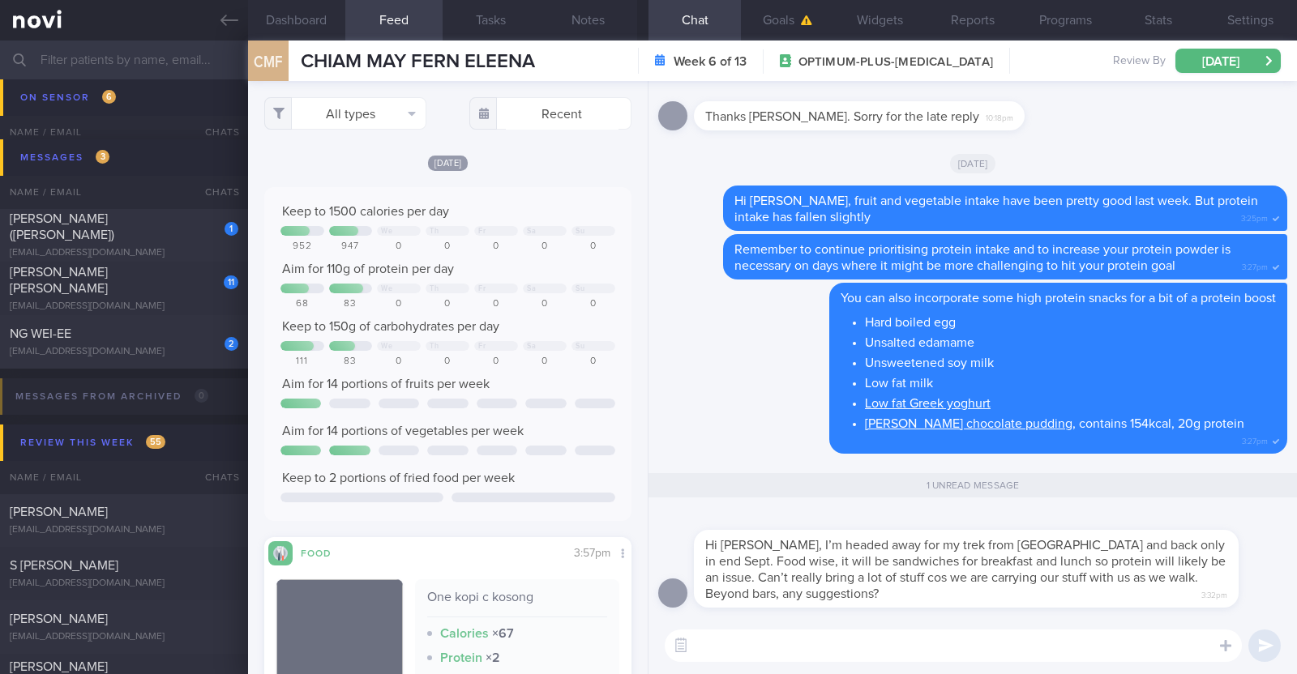
click at [985, 637] on textarea at bounding box center [953, 646] width 577 height 32
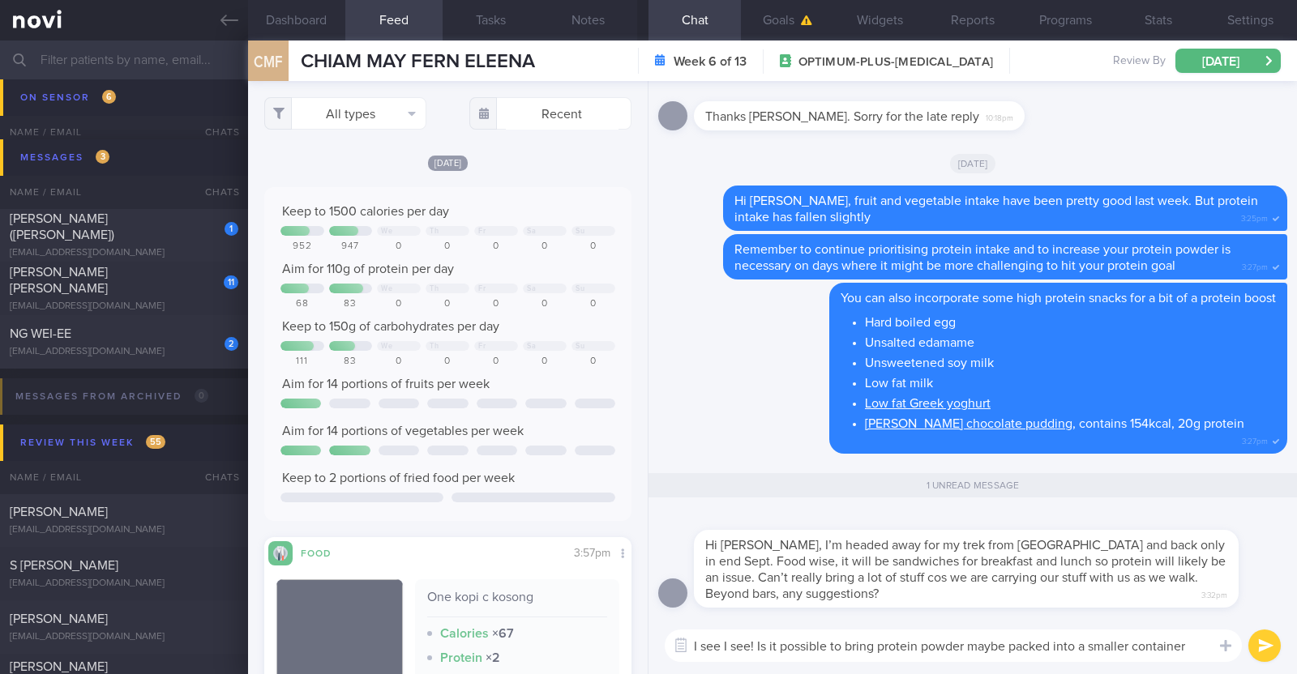
type textarea "I see I see! Is it possible to bring protein powder maybe packed into a smaller…"
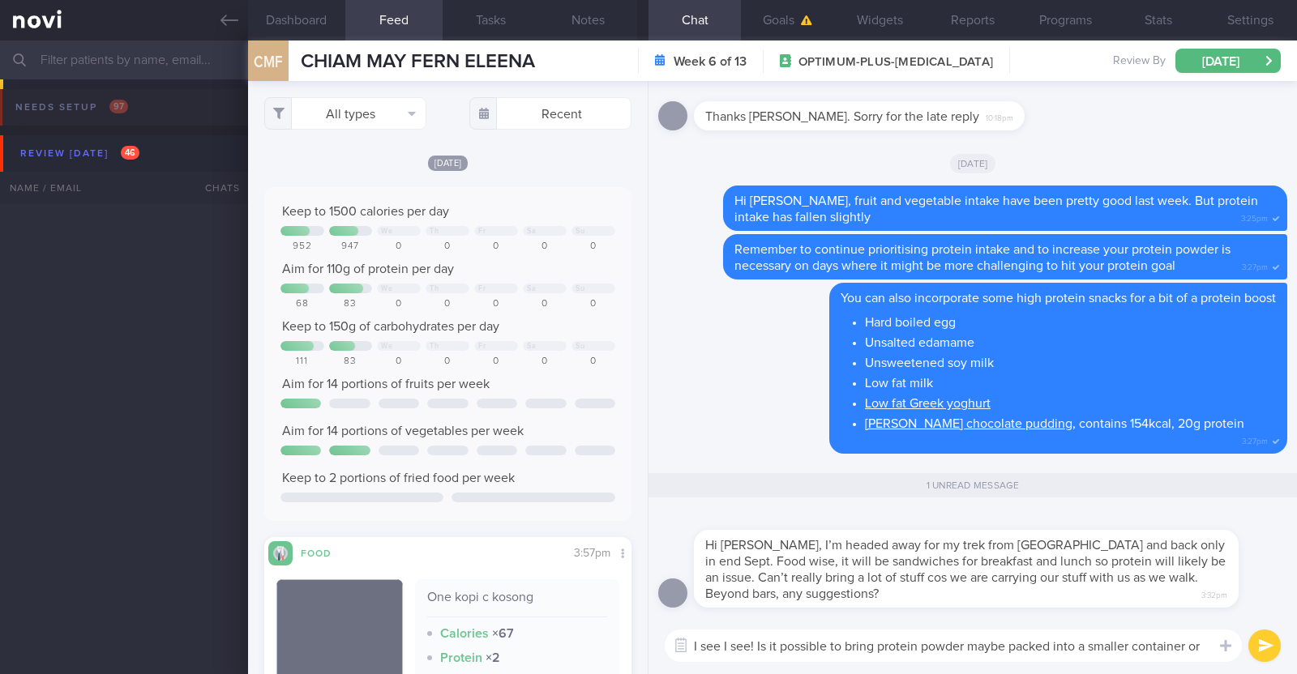
select select "8"
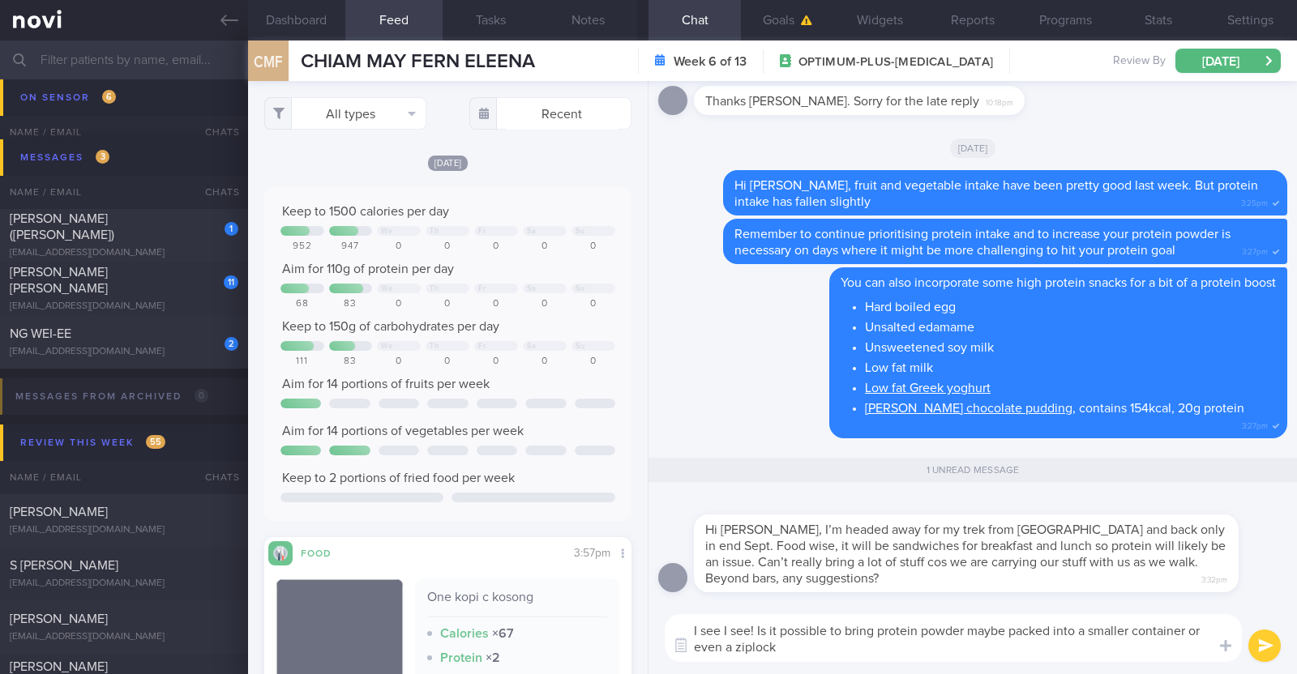
type textarea "I see I see! Is it possible to bring protein powder maybe packed into a smaller…"
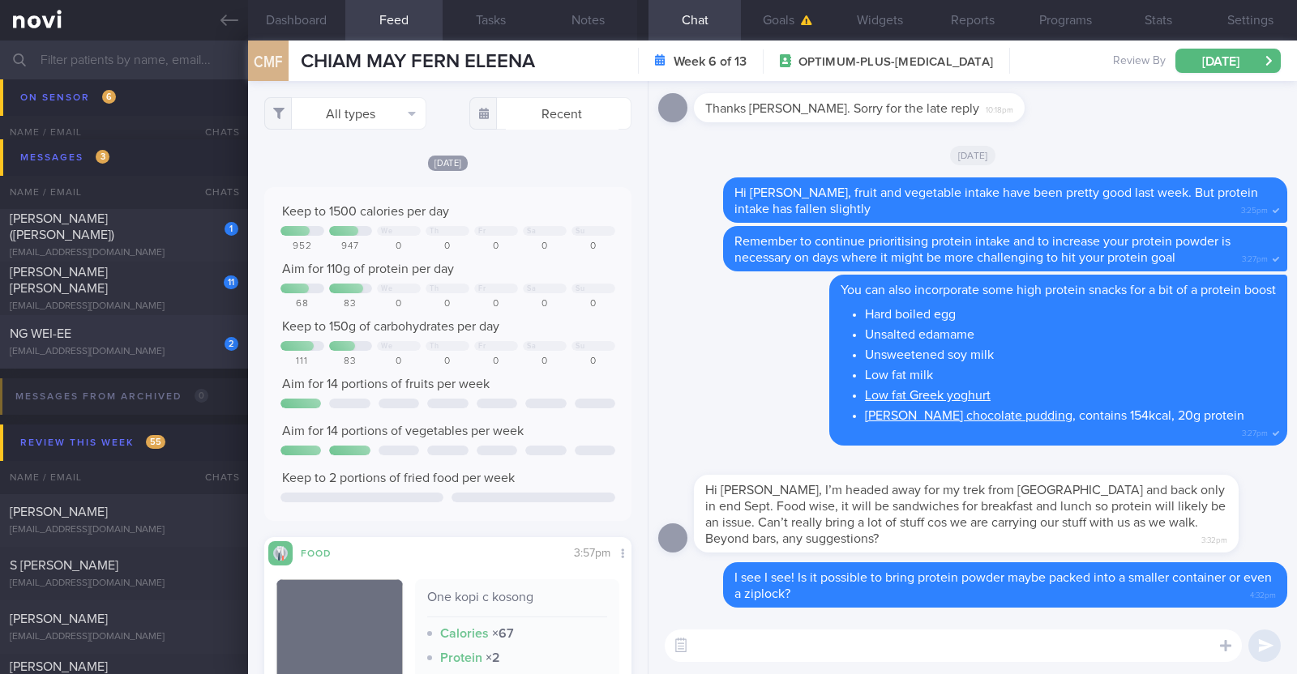
click at [192, 332] on div "NG WEI-EE" at bounding box center [122, 334] width 225 height 16
type input "R/v with Dr [PERSON_NAME] on 16/9."
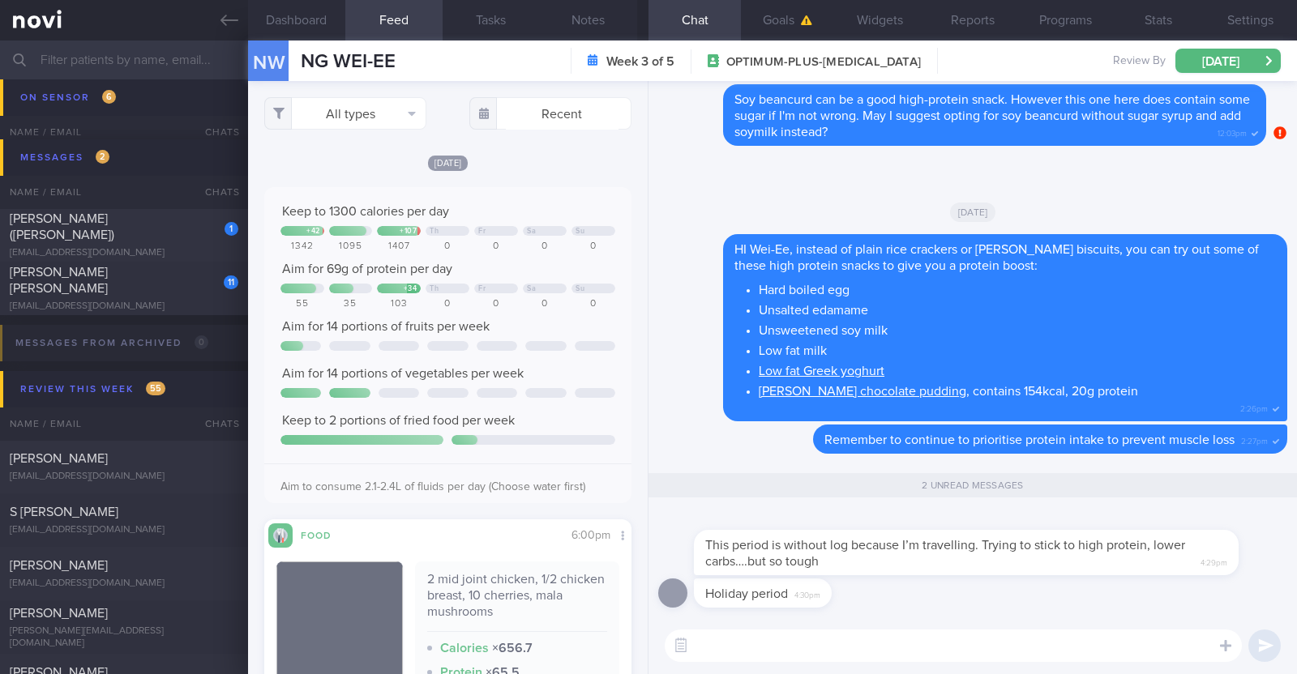
click at [853, 653] on textarea at bounding box center [953, 646] width 577 height 32
type textarea "Ah I see!"
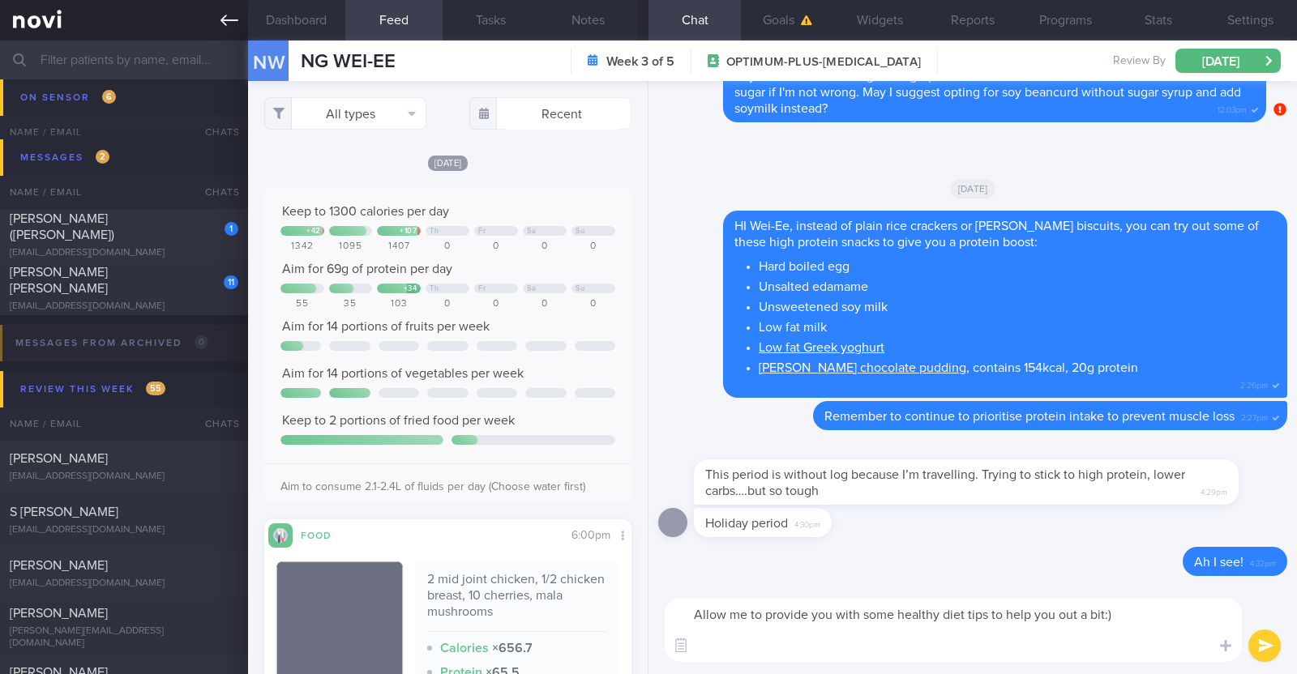
type textarea "Allow me to provide you with some healthy diet tips to help you out a bit:)"
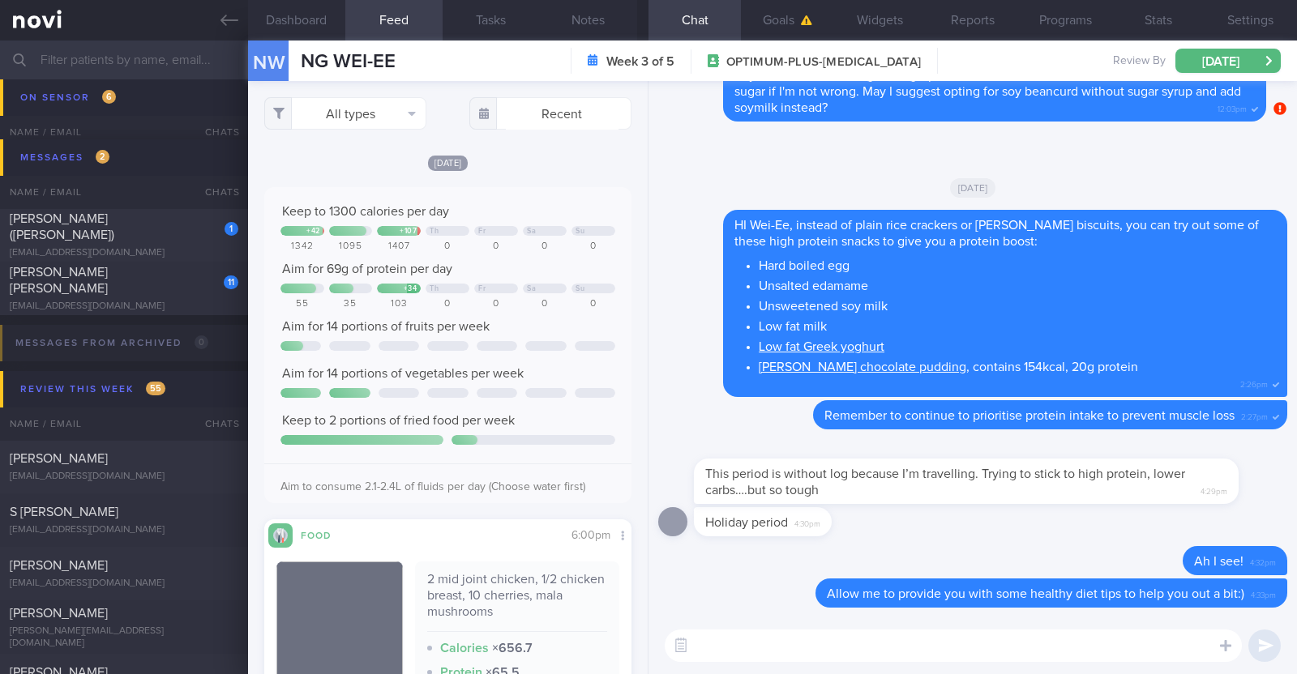
paste textarea "- Focus on your overall intake while you are traveling instead of individual me…"
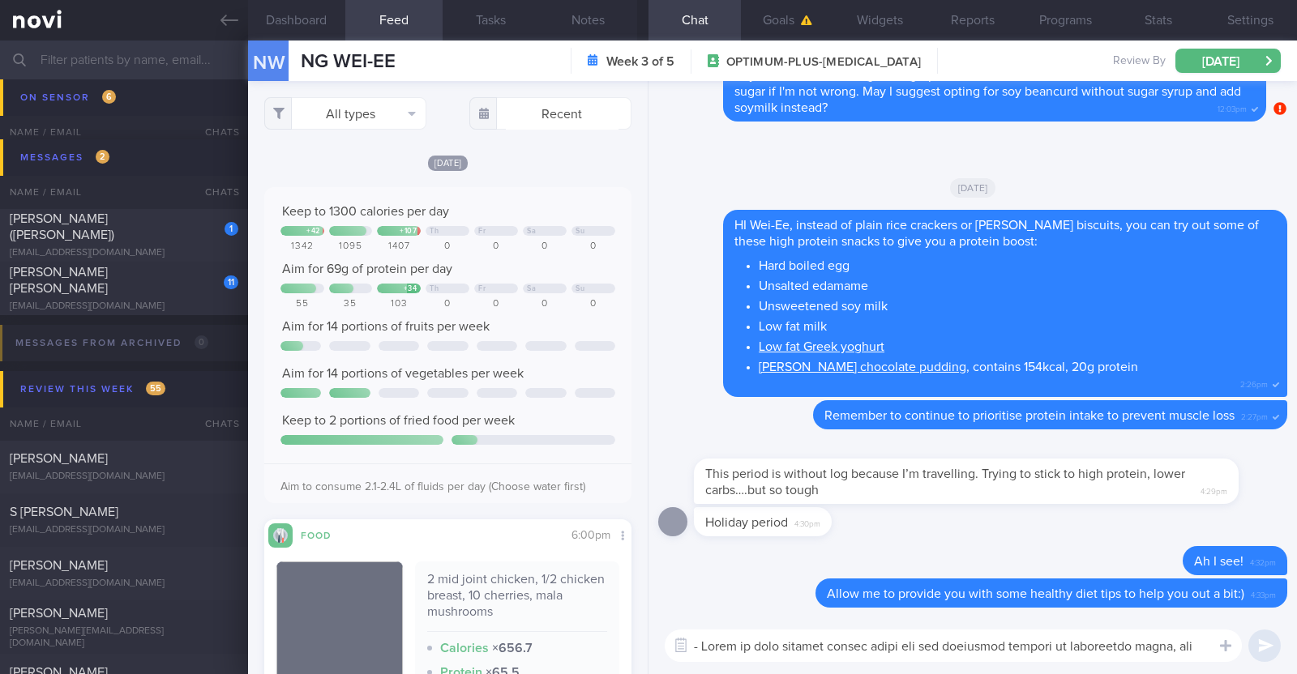
scroll to position [210, 0]
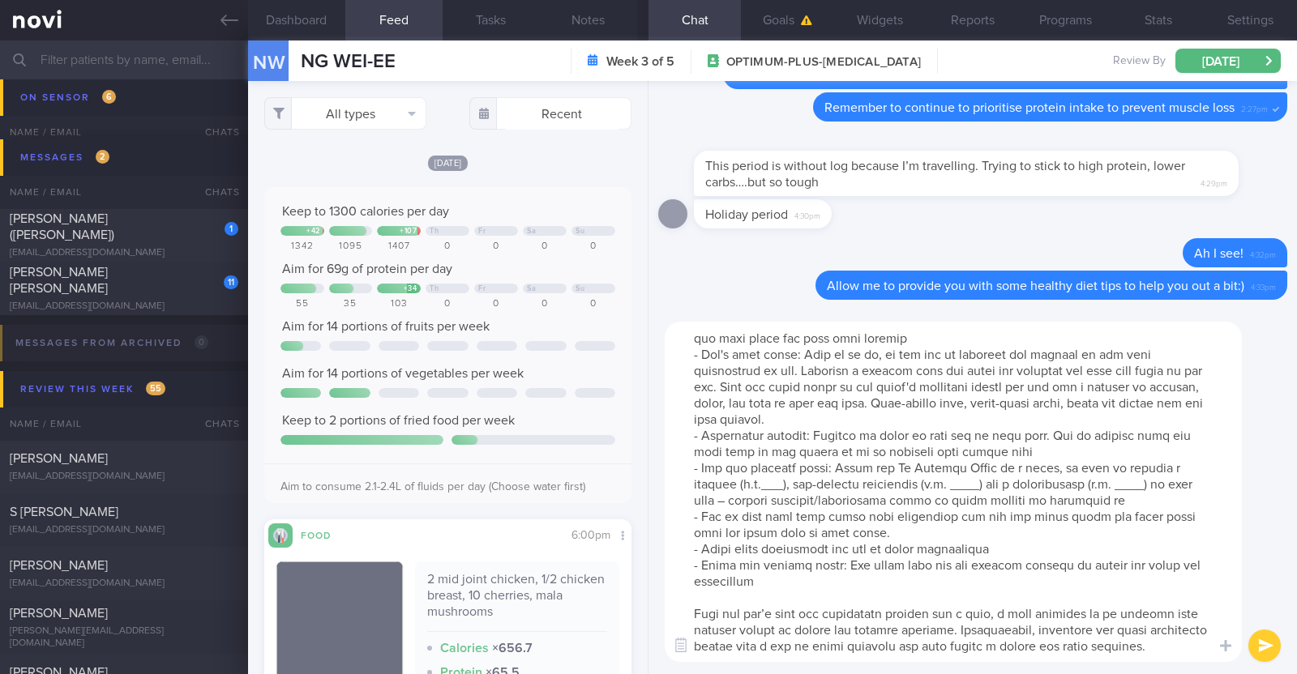
drag, startPoint x: 687, startPoint y: 451, endPoint x: 1184, endPoint y: 483, distance: 497.9
click at [1184, 483] on textarea at bounding box center [953, 492] width 577 height 340
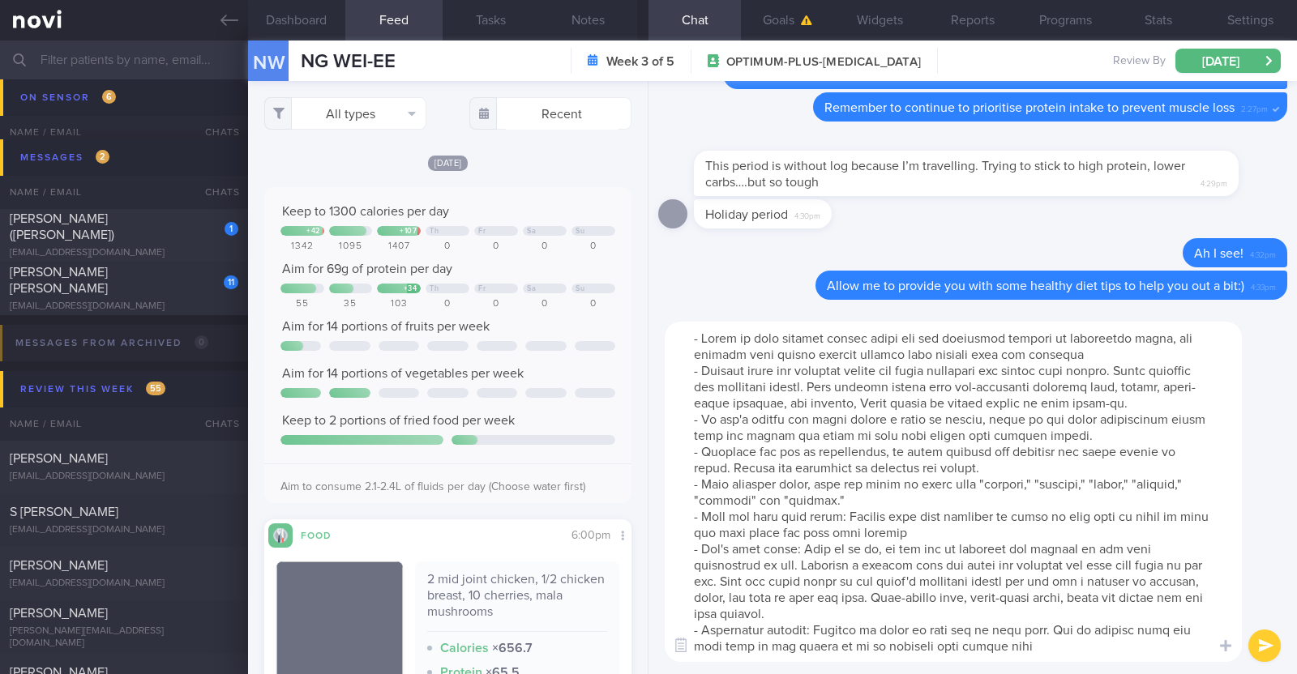
scroll to position [0, 0]
drag, startPoint x: 685, startPoint y: 366, endPoint x: 1102, endPoint y: 435, distance: 423.1
click at [1102, 435] on textarea at bounding box center [953, 492] width 577 height 340
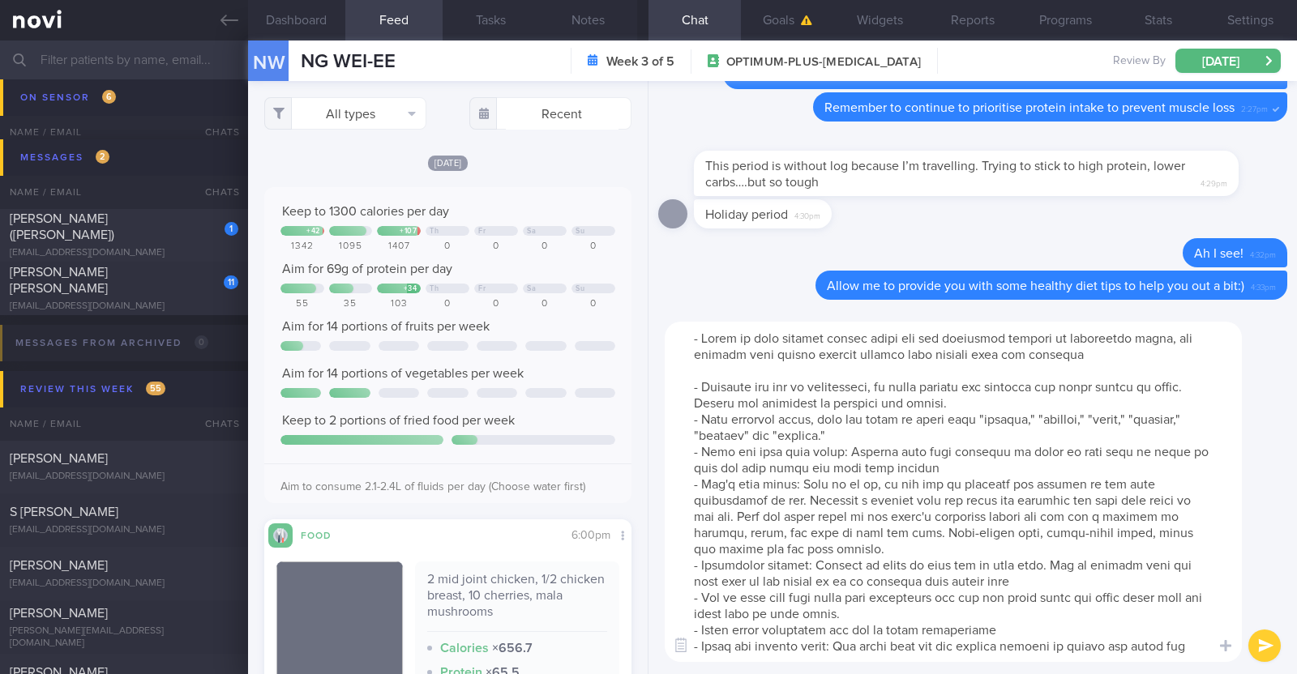
type textarea "- Focus on your overall intake while you are traveling instead of individual me…"
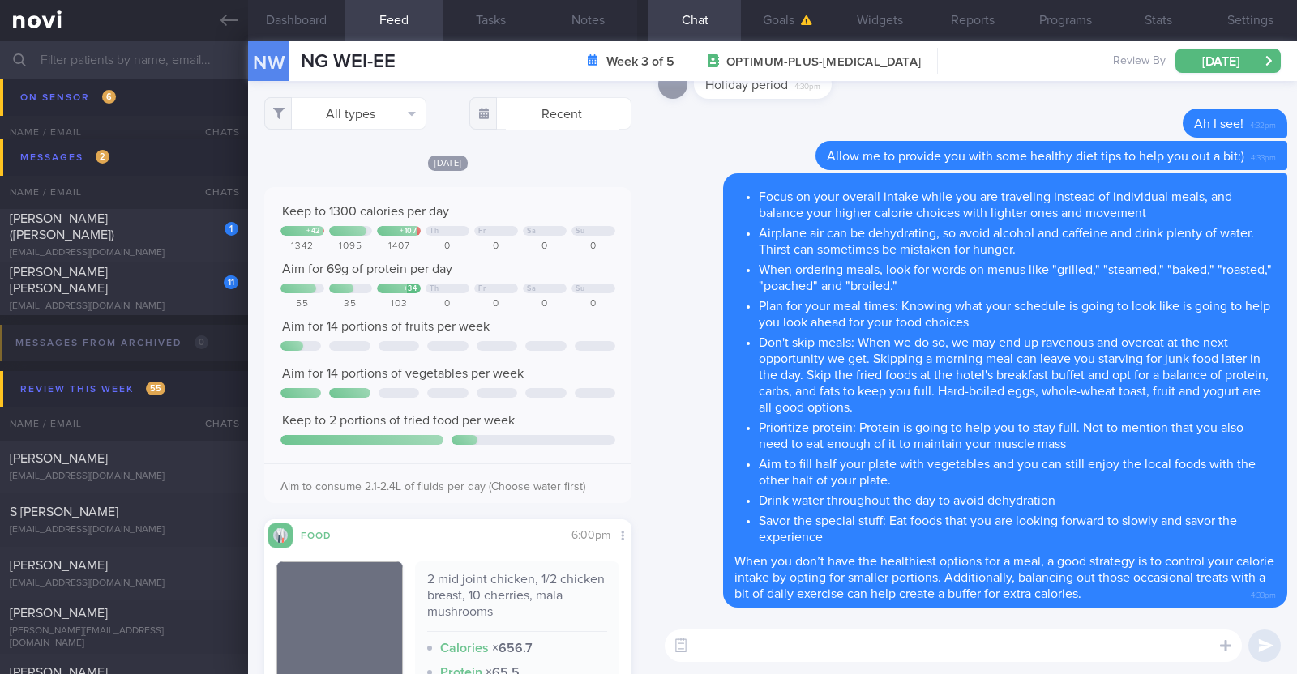
click at [867, 639] on textarea at bounding box center [953, 646] width 577 height 32
type textarea "E"
type textarea "Have a great holiday!!"
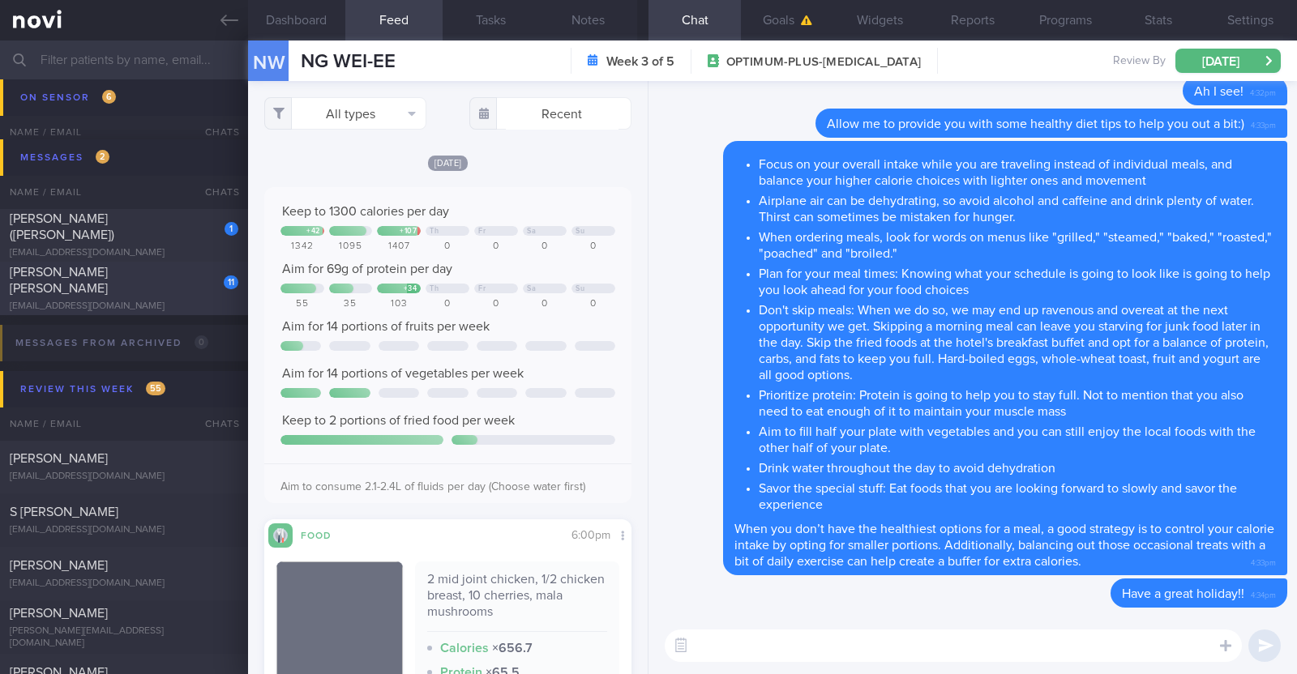
click at [202, 289] on div "11" at bounding box center [220, 276] width 36 height 25
type input "R/v with DR [DATE]. R/v 11/9"
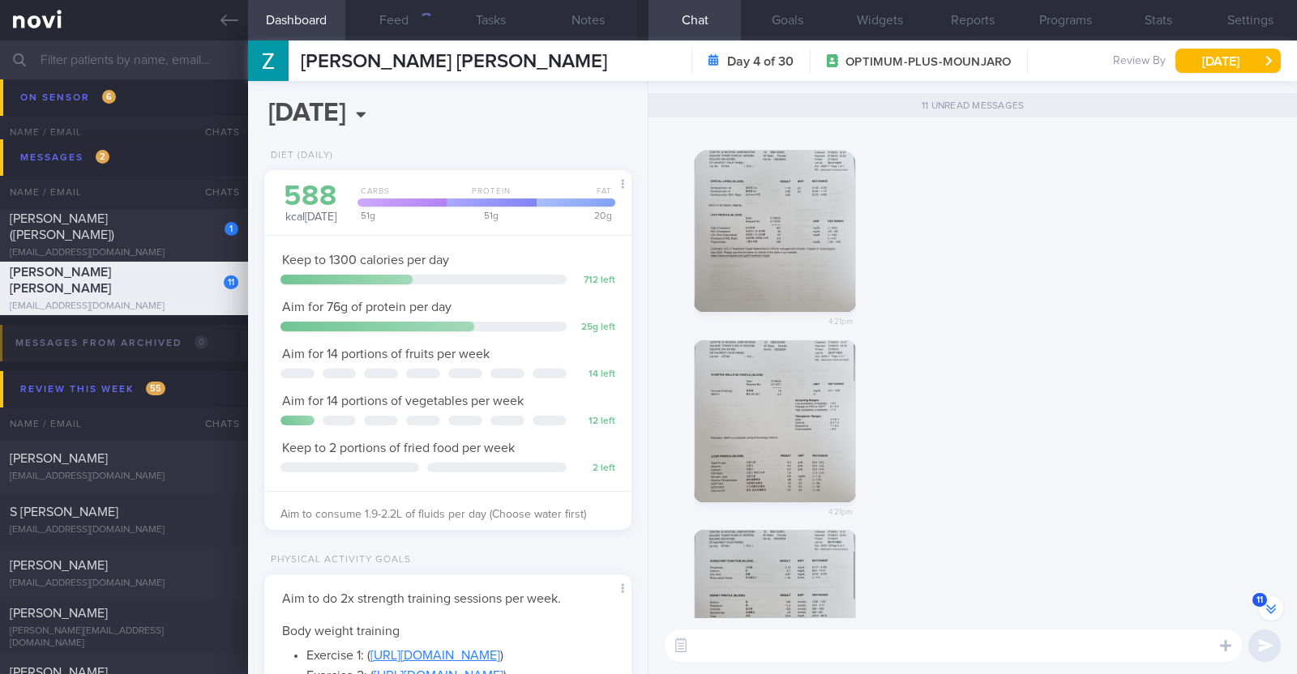
scroll to position [-1406, 0]
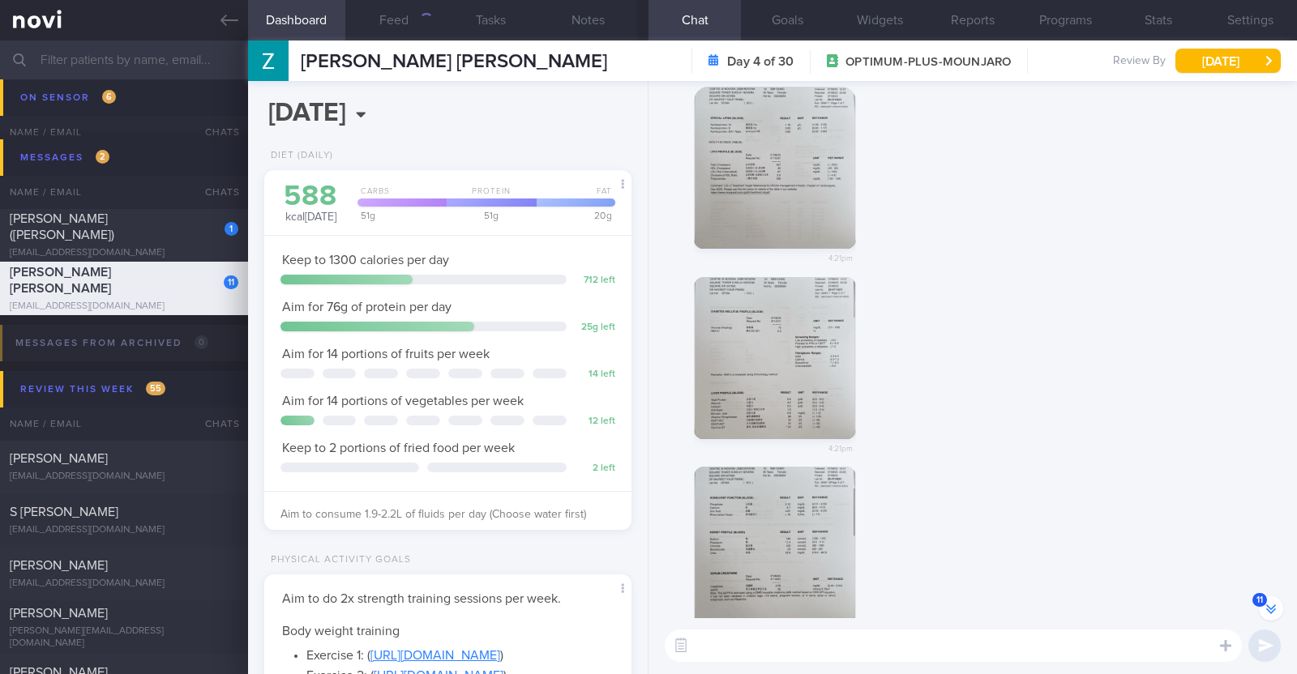
click at [1009, 563] on div "4:21pm" at bounding box center [972, 562] width 629 height 190
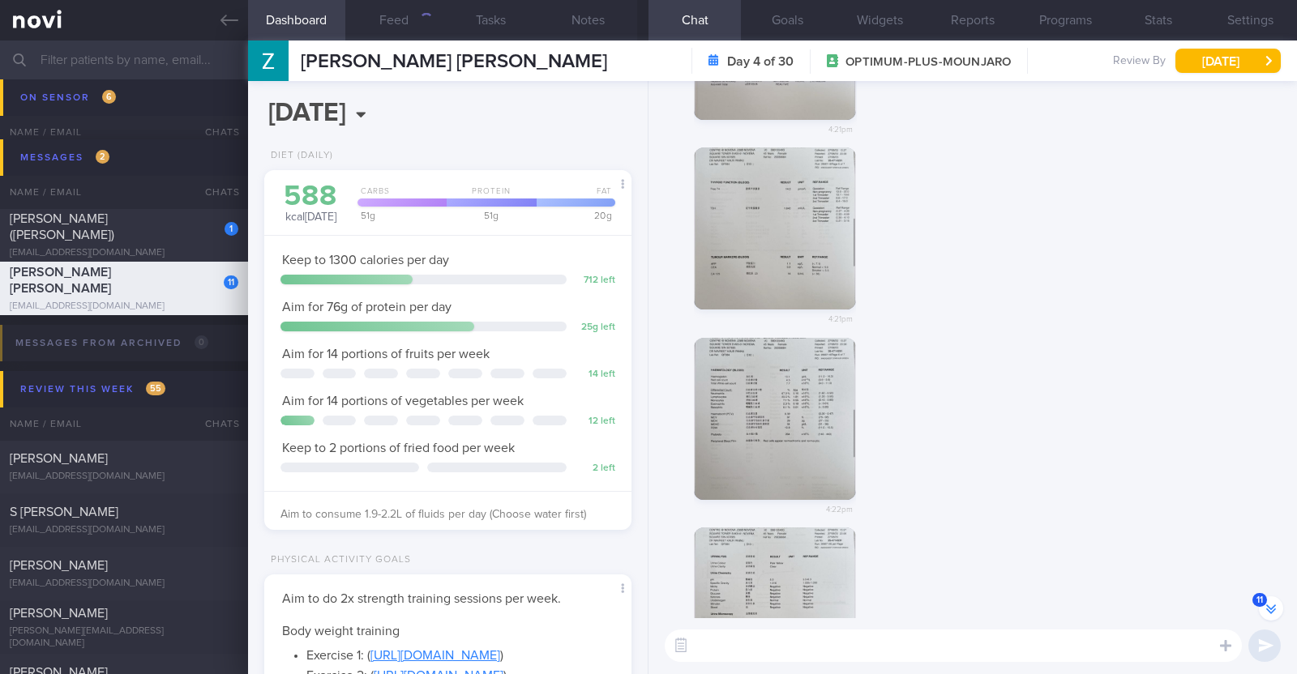
scroll to position [0, 0]
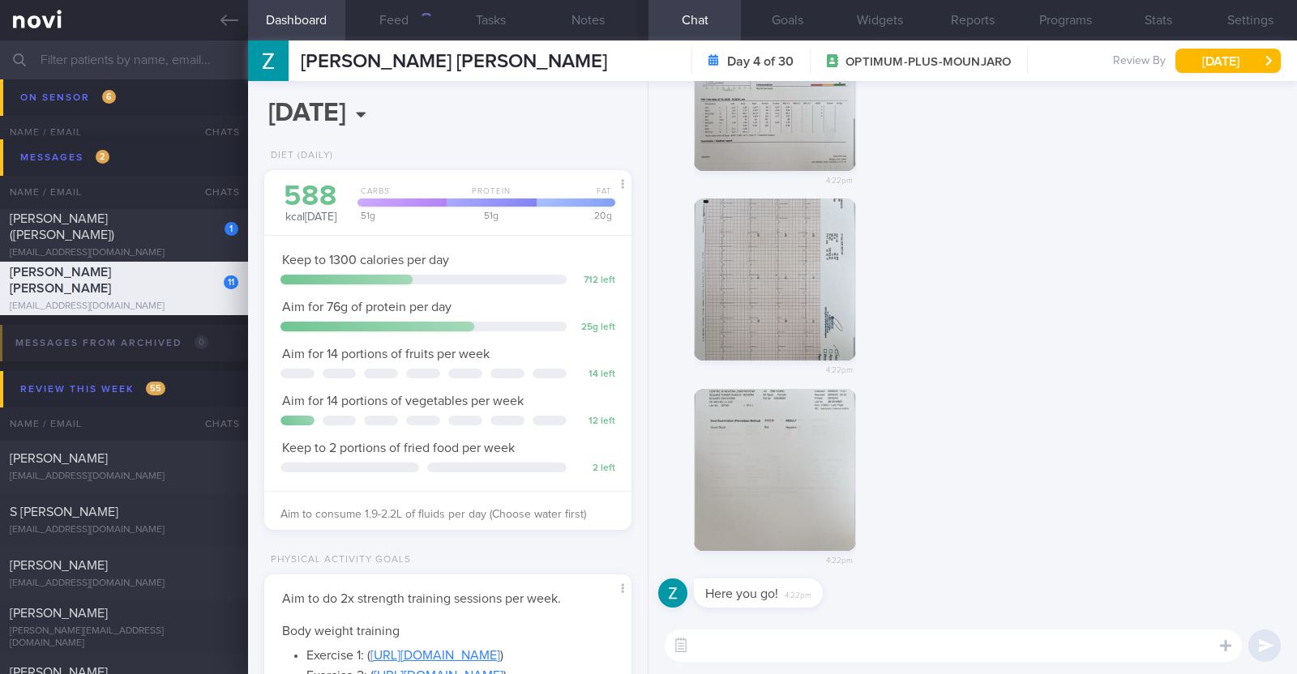
click at [947, 643] on textarea at bounding box center [953, 646] width 577 height 32
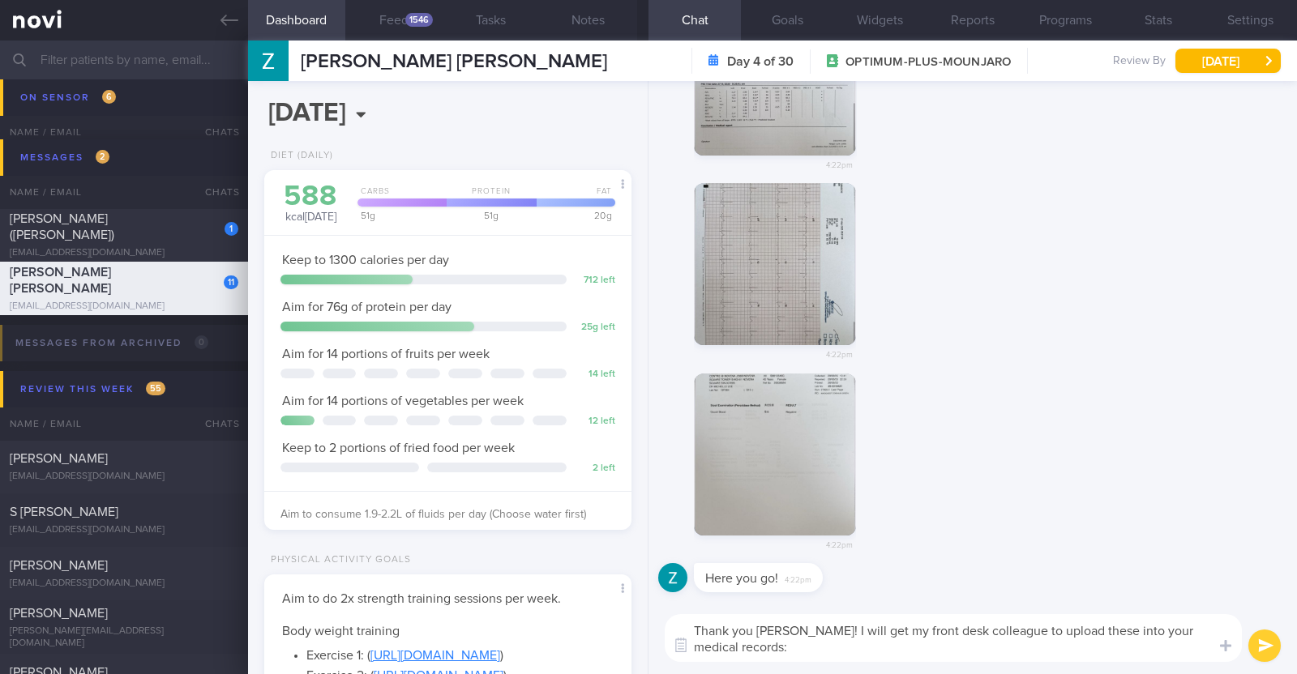
type textarea "Thank you [PERSON_NAME]! I will get my front desk colleague to upload these int…"
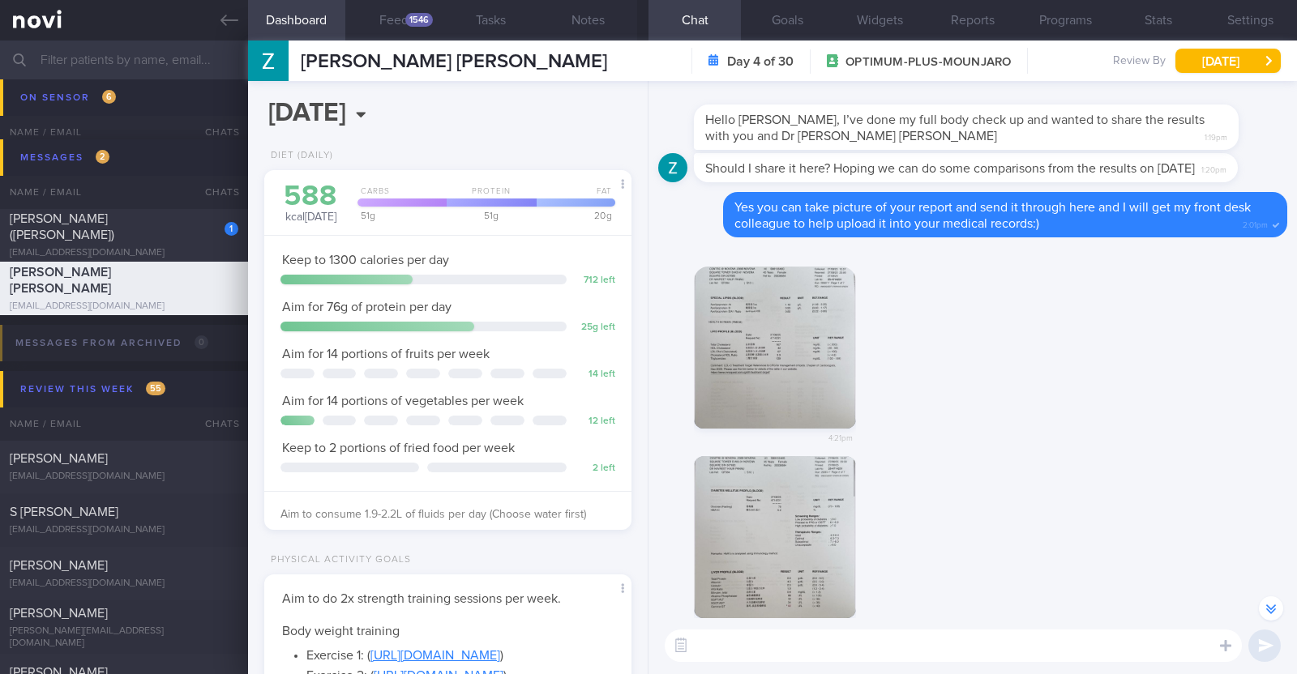
scroll to position [-1639, 0]
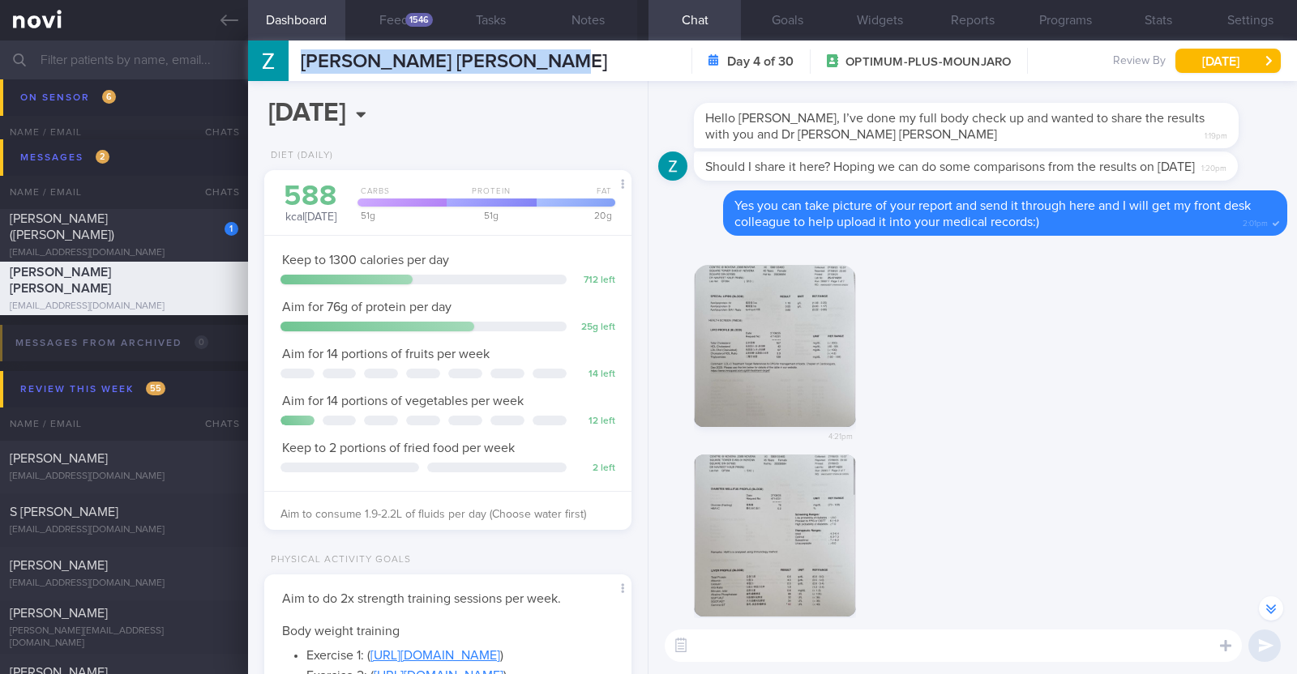
drag, startPoint x: 551, startPoint y: 68, endPoint x: 297, endPoint y: 46, distance: 254.6
click at [297, 46] on div "[PERSON_NAME] [PERSON_NAME] Roberson [EMAIL_ADDRESS][DOMAIN_NAME] Day 4 of 30 O…" at bounding box center [772, 61] width 1049 height 41
copy span "[PERSON_NAME] [PERSON_NAME]"
click at [1206, 366] on div "4:21pm" at bounding box center [972, 351] width 629 height 210
click at [772, 338] on button "button" at bounding box center [775, 346] width 162 height 162
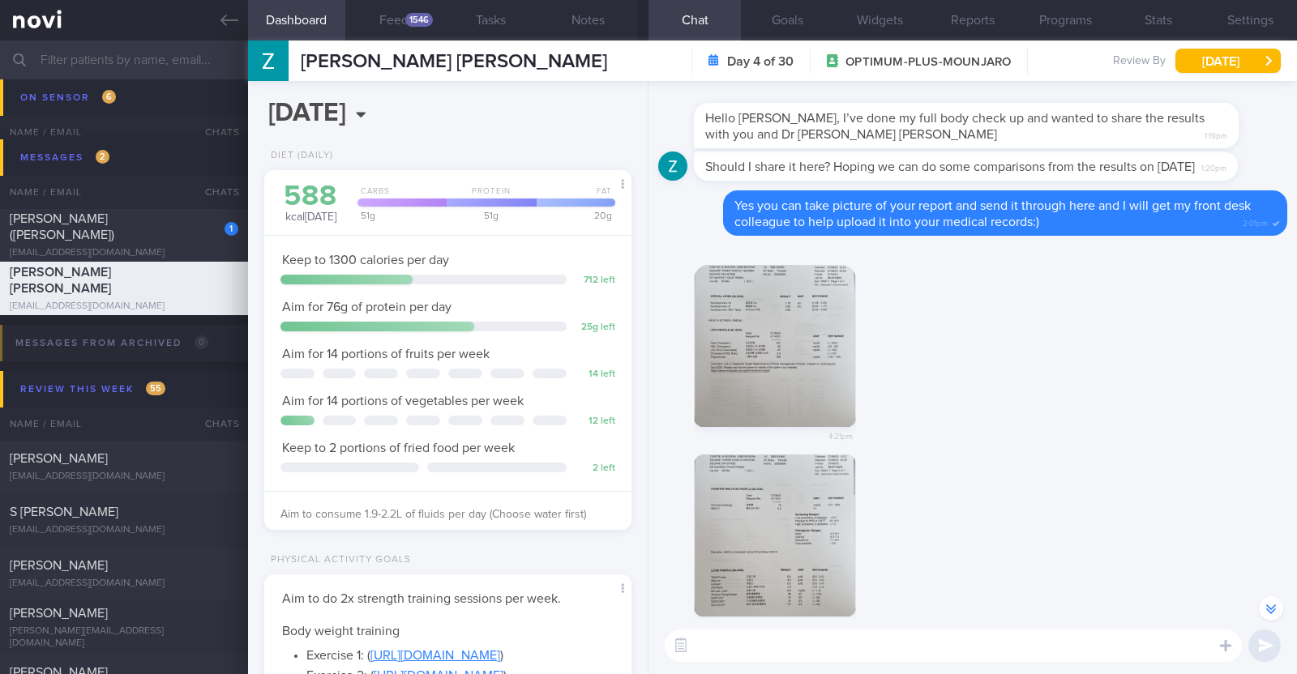
click at [1200, 337] on div "4:21pm" at bounding box center [972, 351] width 629 height 210
click at [799, 530] on button "button" at bounding box center [775, 536] width 162 height 162
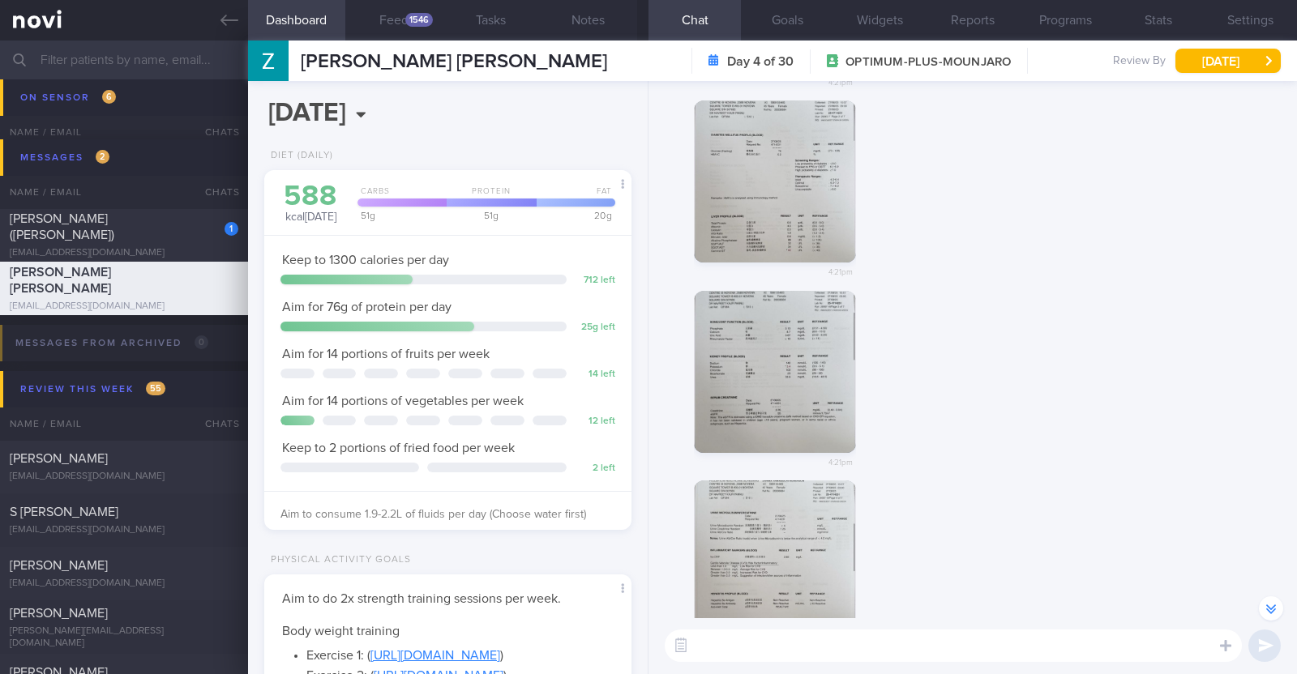
scroll to position [-1284, 0]
click at [812, 340] on button "button" at bounding box center [775, 370] width 162 height 162
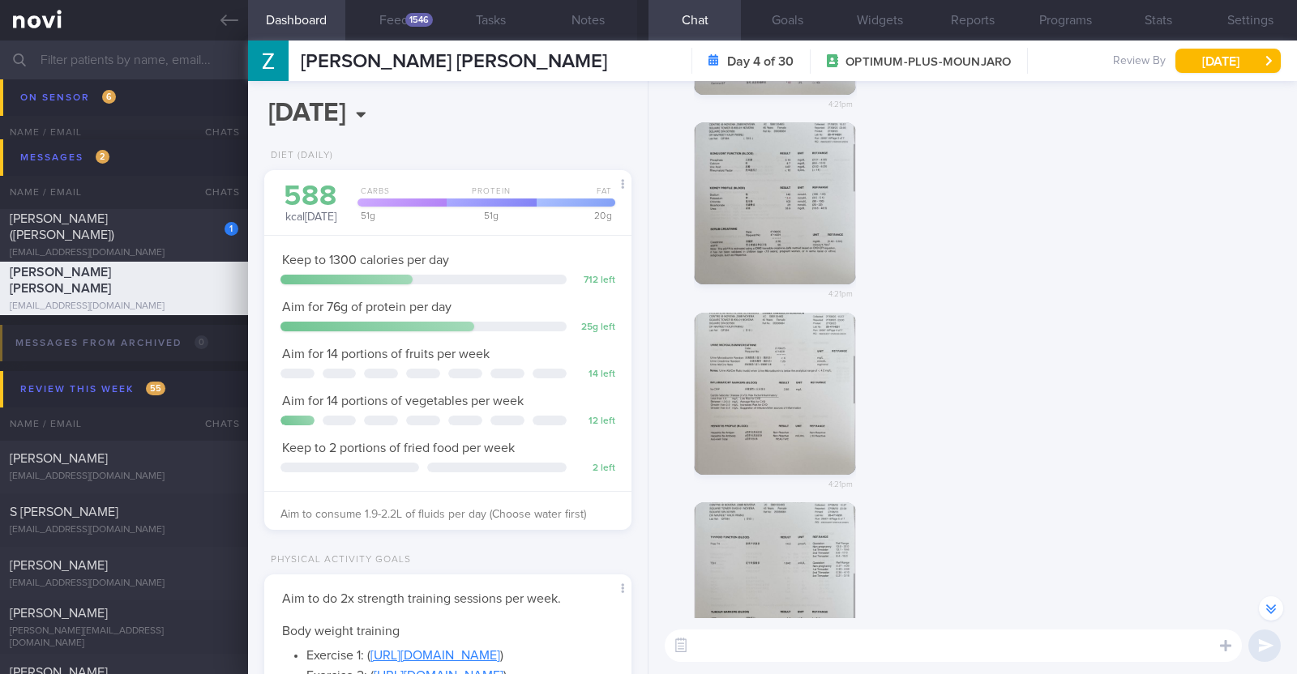
scroll to position [-1114, 0]
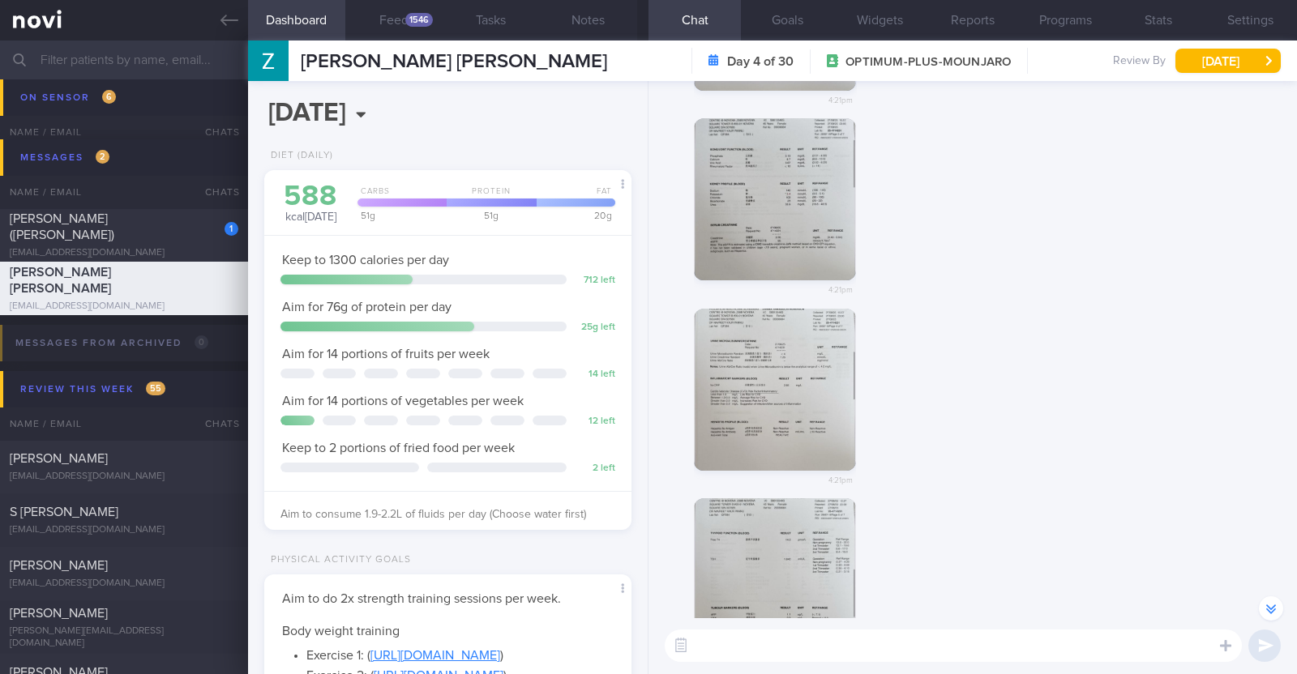
click at [789, 391] on button "button" at bounding box center [775, 390] width 162 height 162
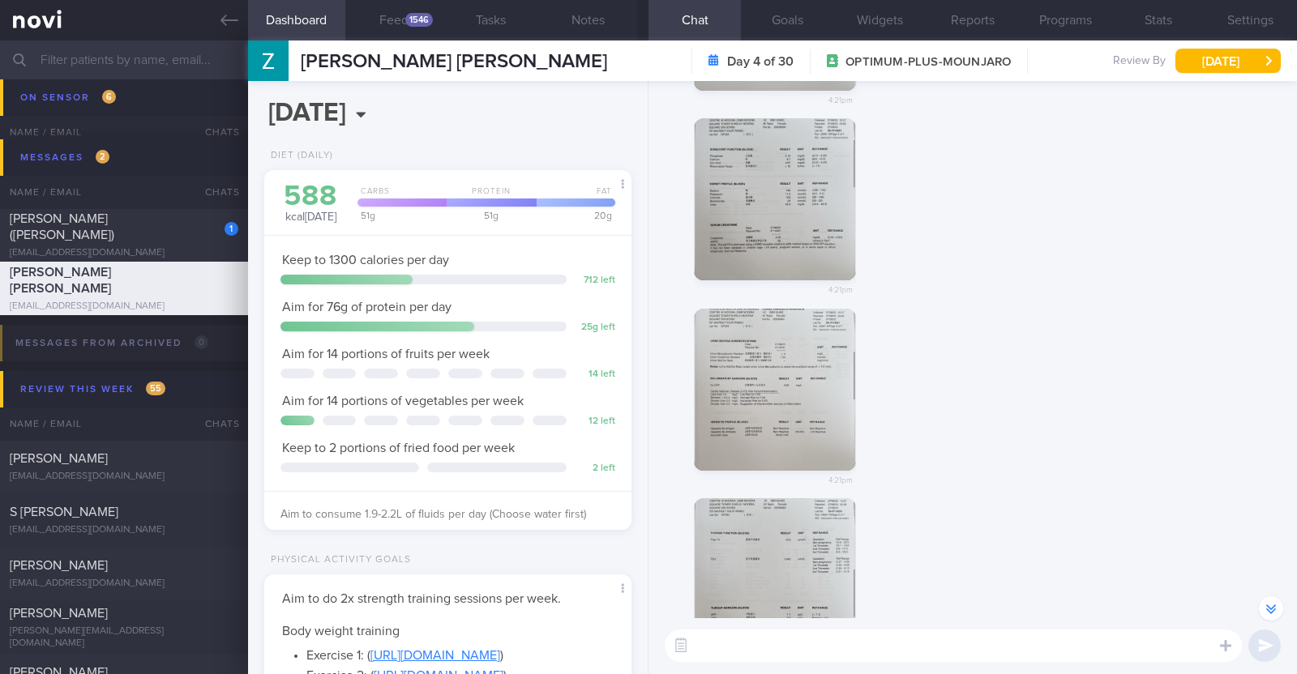
click at [808, 447] on button "button" at bounding box center [775, 390] width 162 height 162
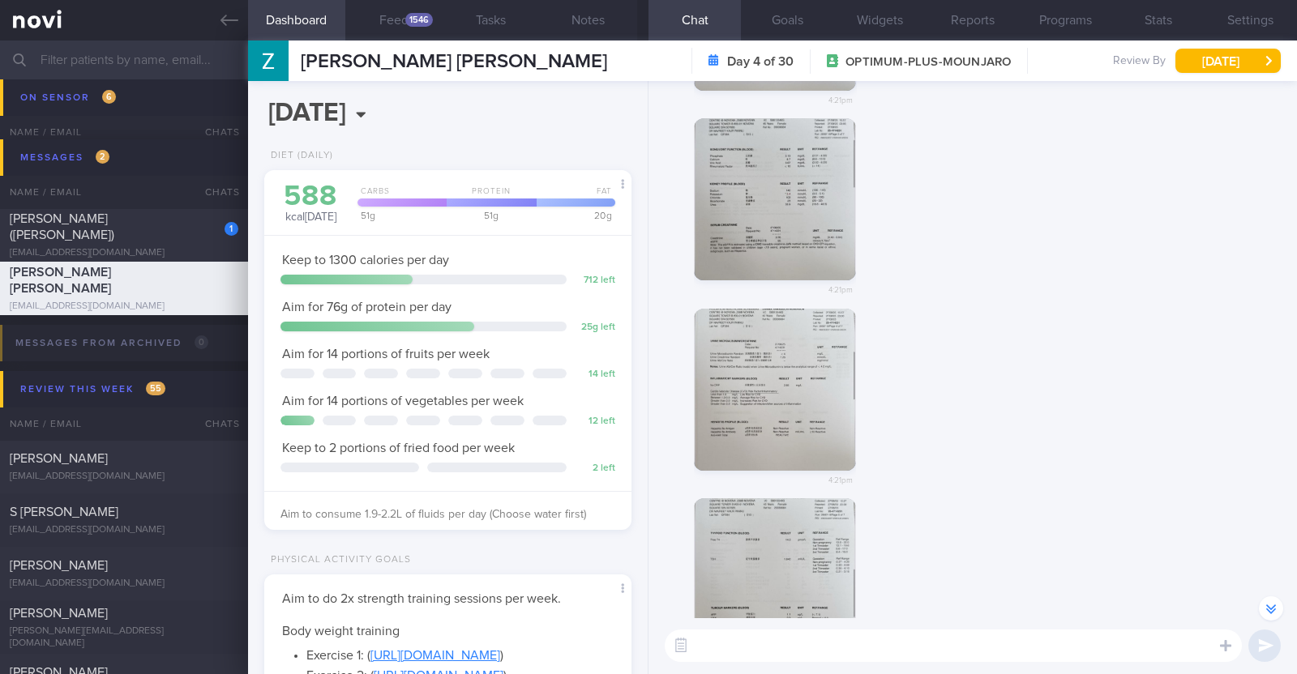
click at [825, 537] on button "button" at bounding box center [775, 579] width 162 height 162
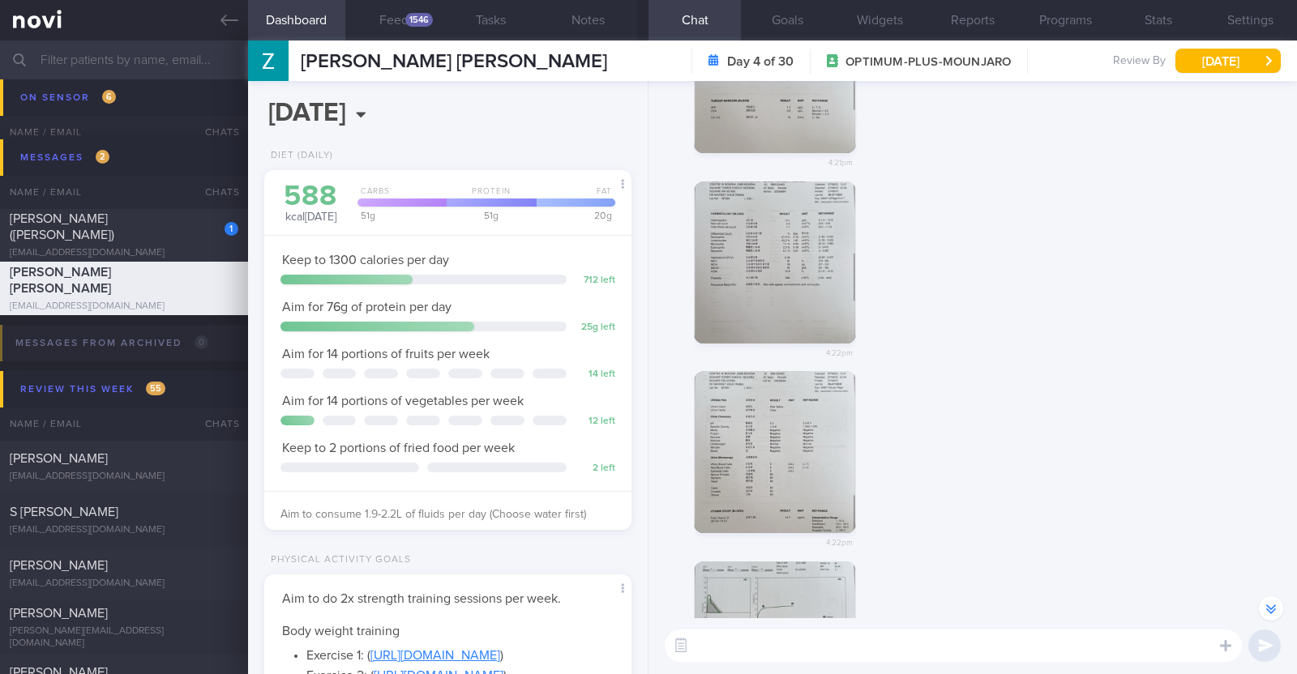
scroll to position [-598, 0]
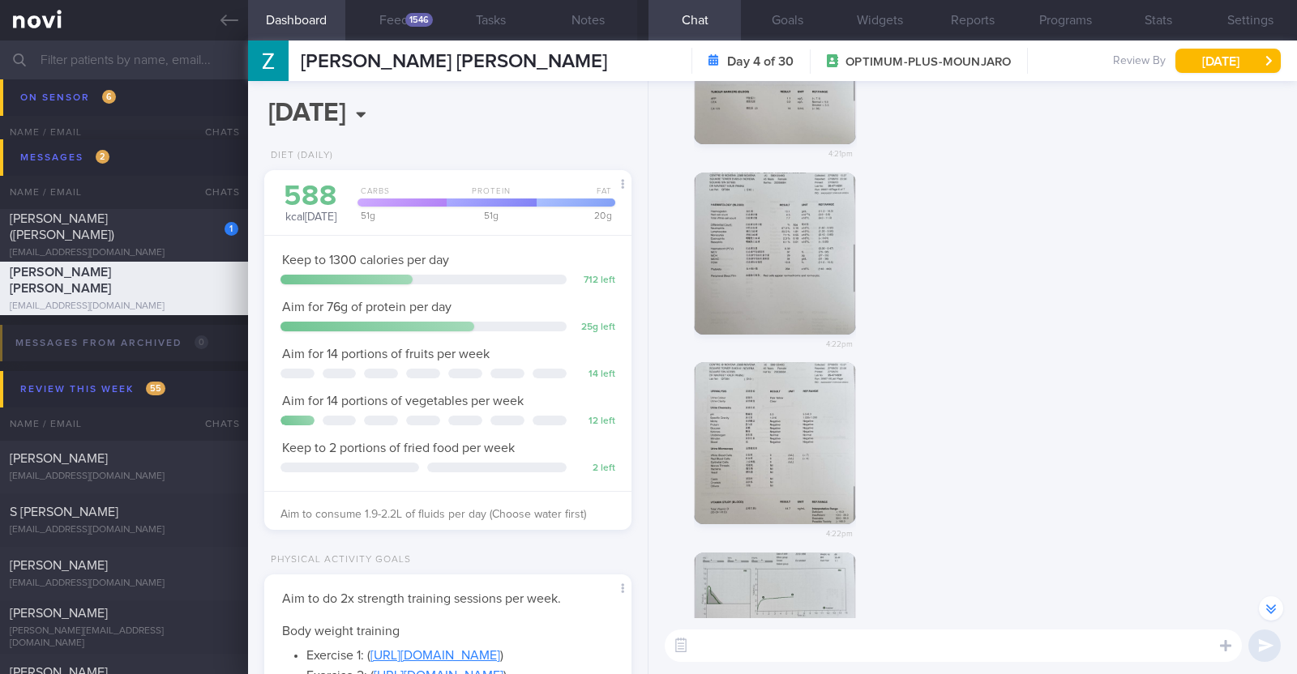
click at [811, 250] on button "button" at bounding box center [775, 254] width 162 height 162
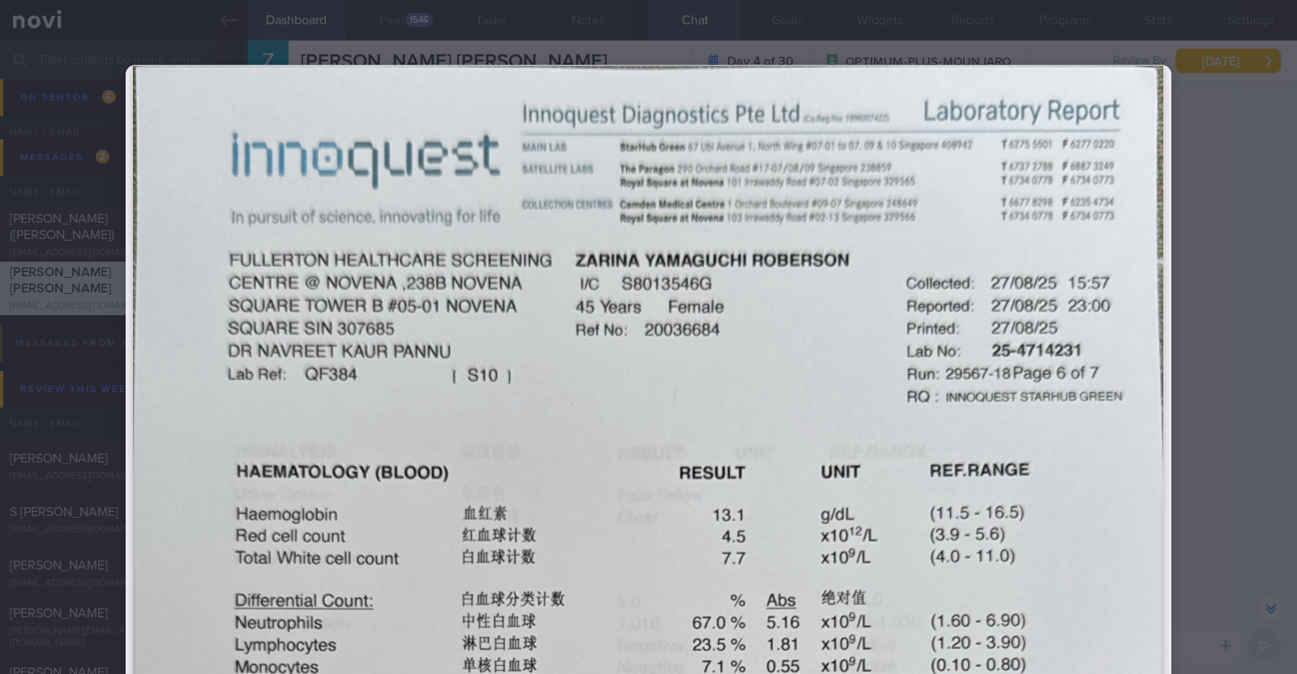
click at [1245, 356] on div at bounding box center [648, 337] width 1297 height 674
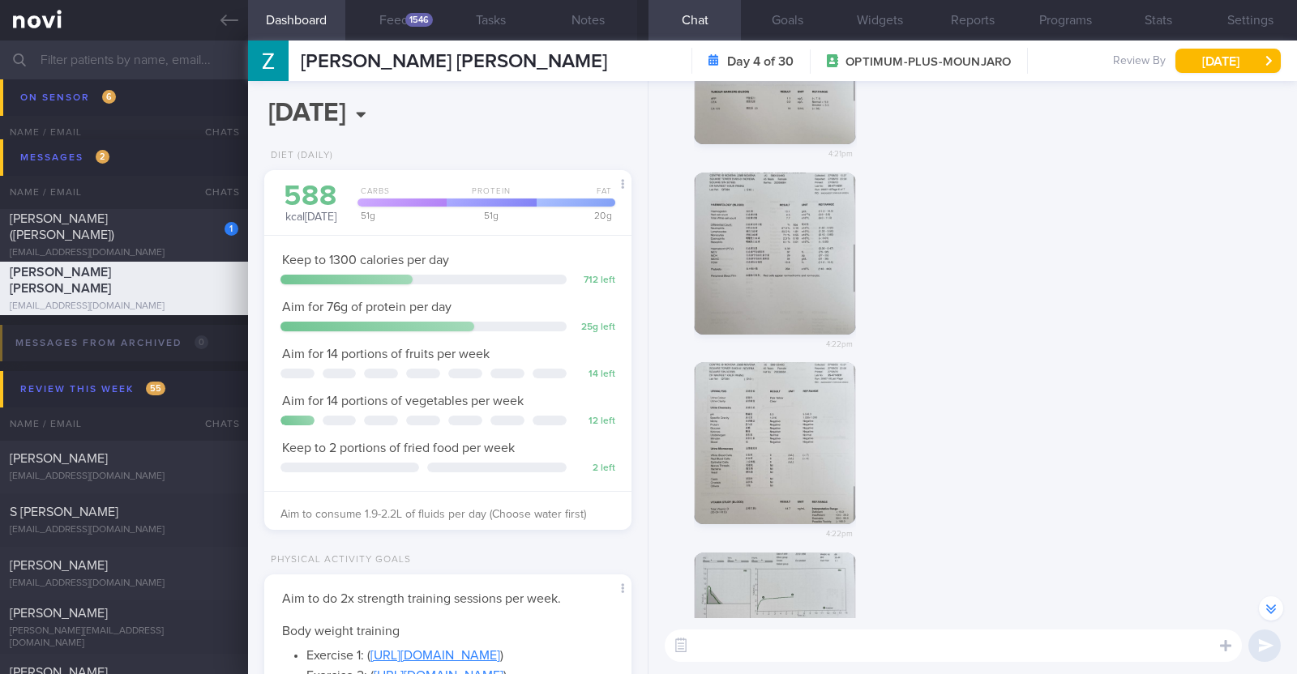
click at [761, 284] on button "button" at bounding box center [775, 254] width 162 height 162
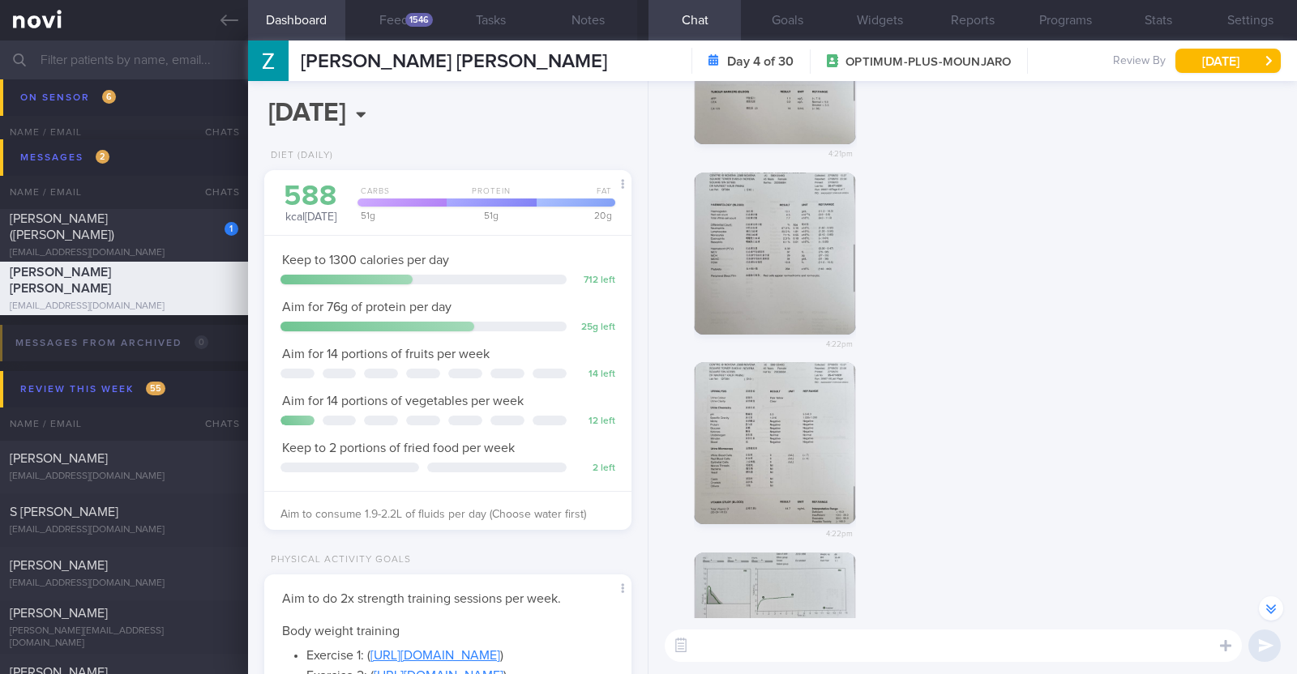
click at [786, 425] on button "button" at bounding box center [775, 443] width 162 height 162
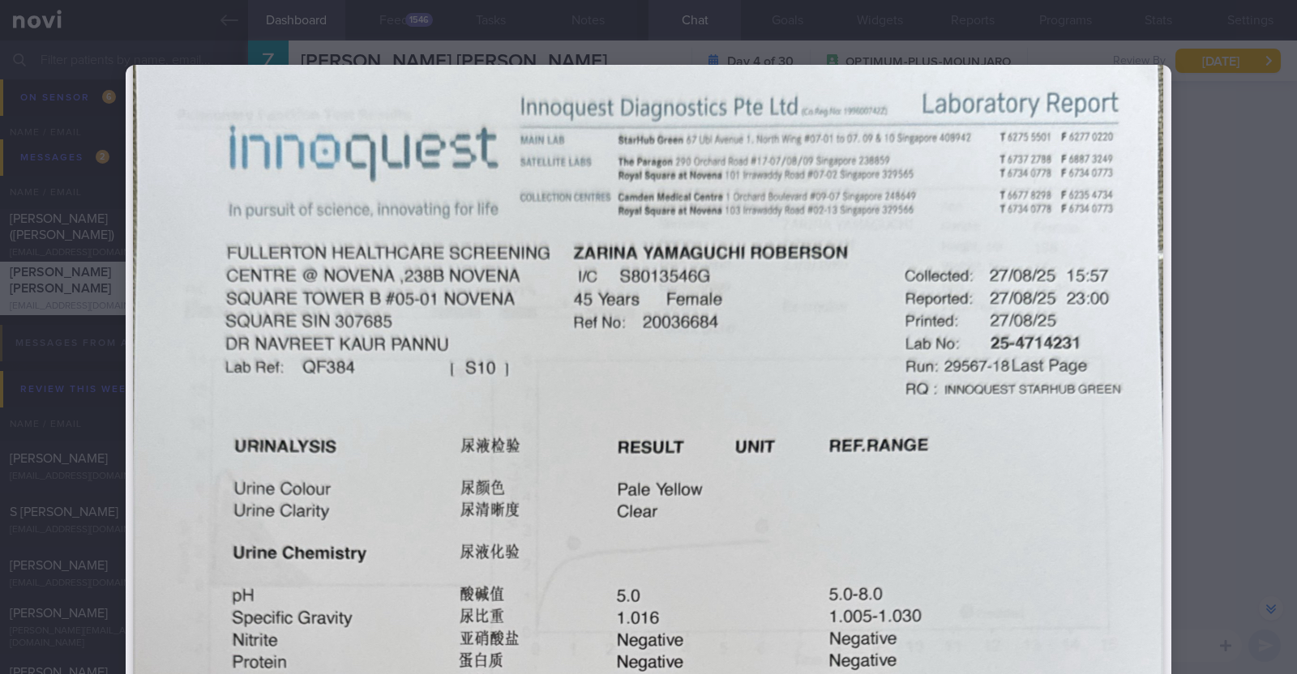
click at [1245, 346] on div at bounding box center [648, 337] width 1297 height 674
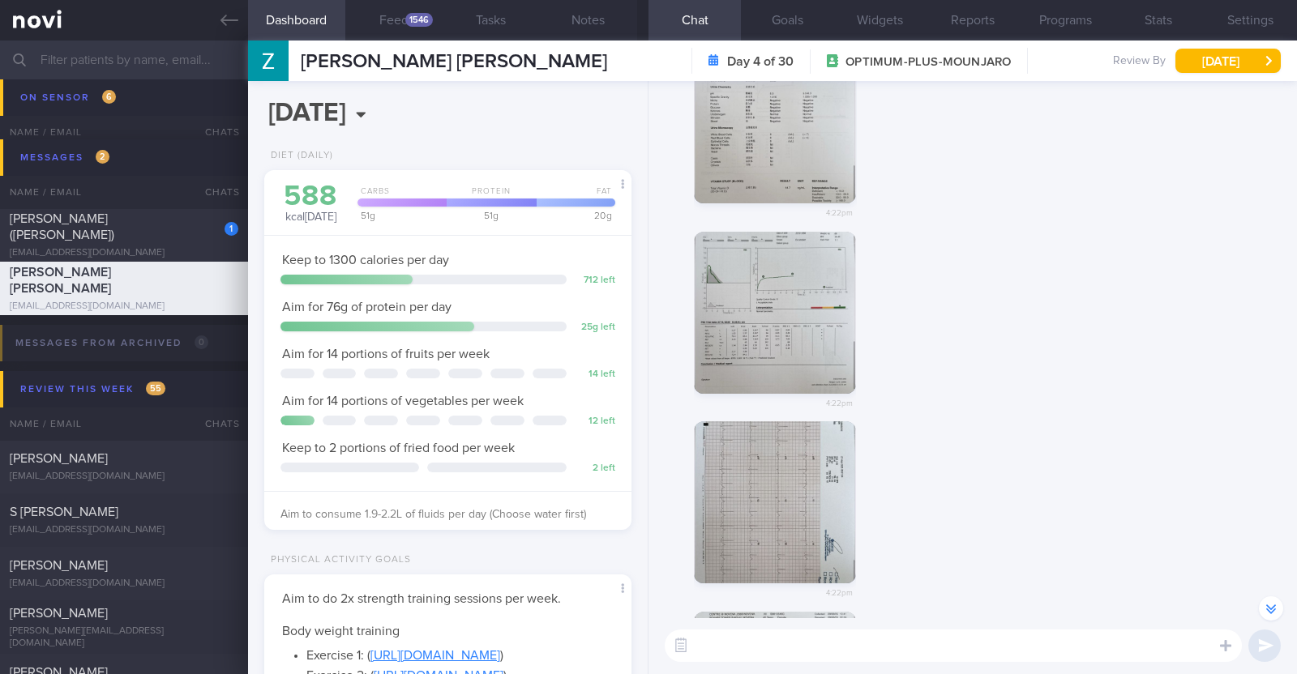
scroll to position [-243, 0]
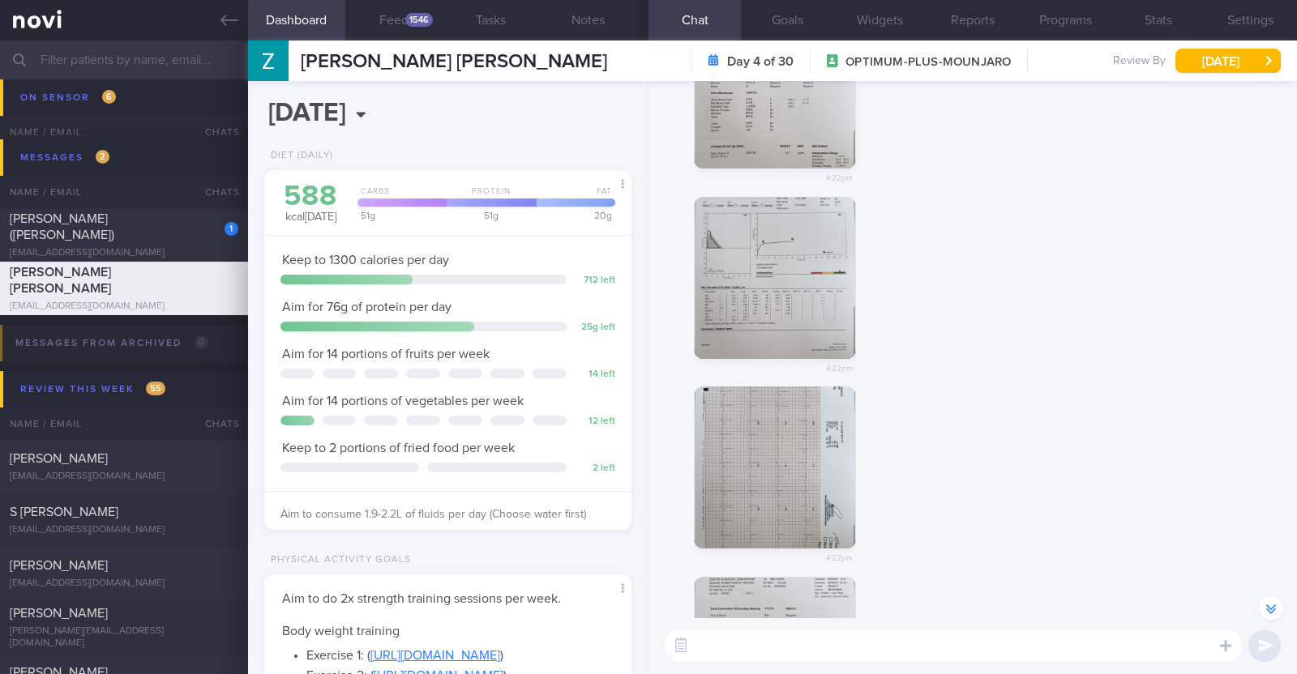
click at [752, 238] on button "button" at bounding box center [775, 278] width 162 height 162
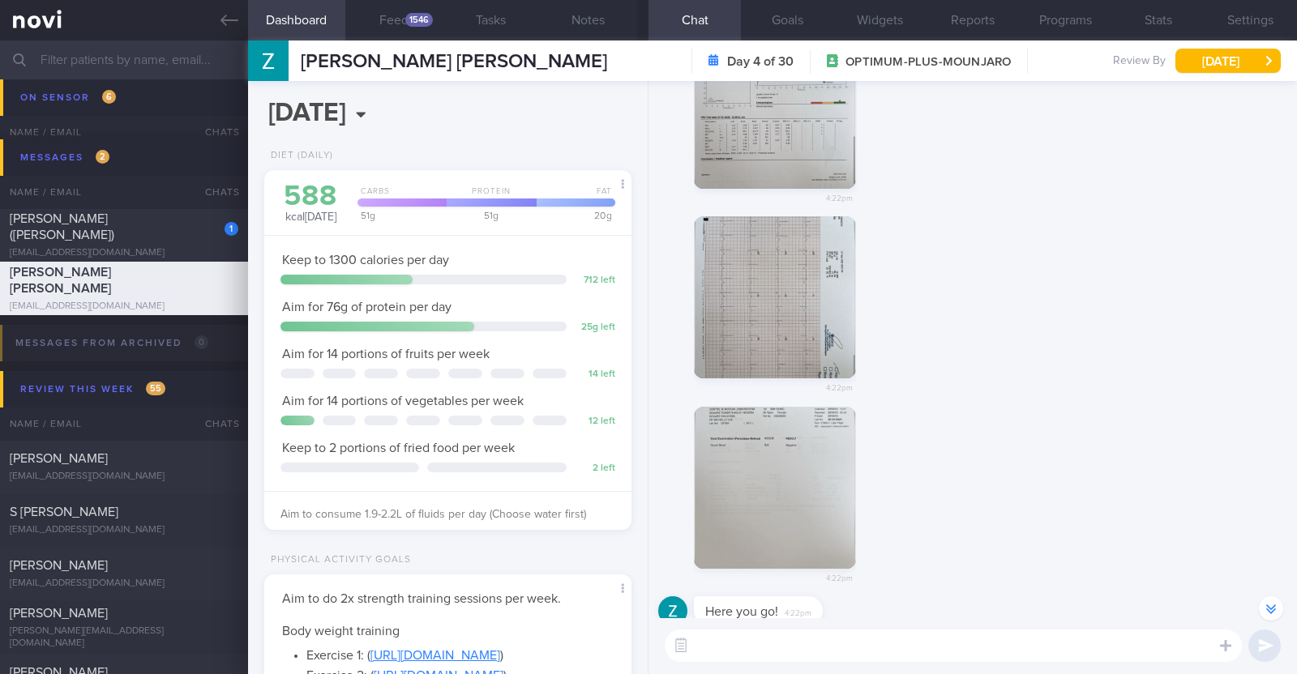
scroll to position [-58, 0]
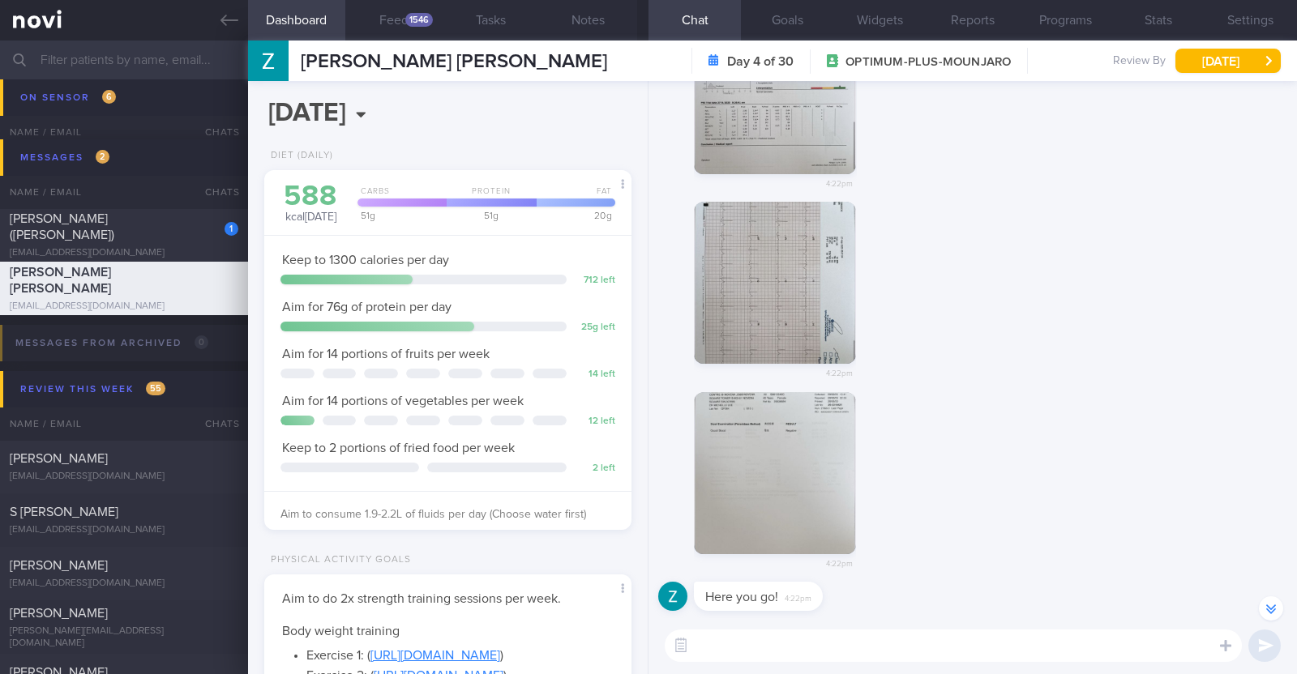
click at [811, 278] on button "button" at bounding box center [775, 283] width 162 height 162
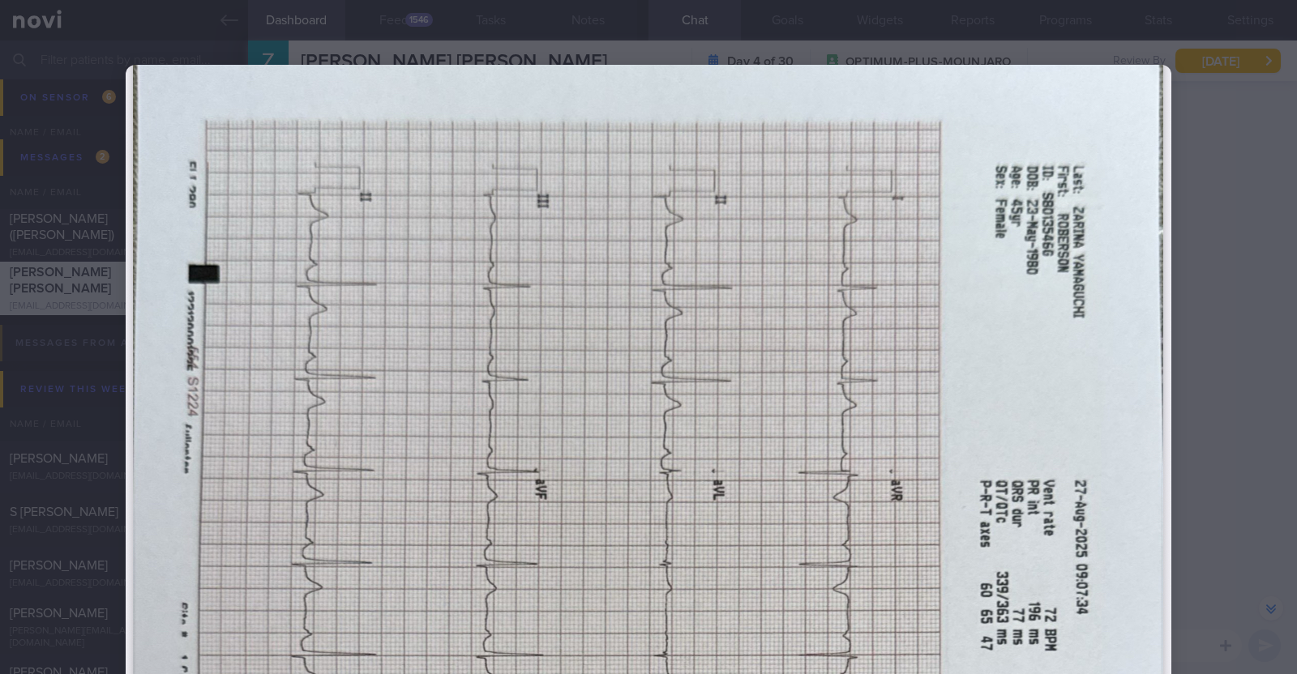
click at [1231, 341] on div at bounding box center [648, 337] width 1297 height 674
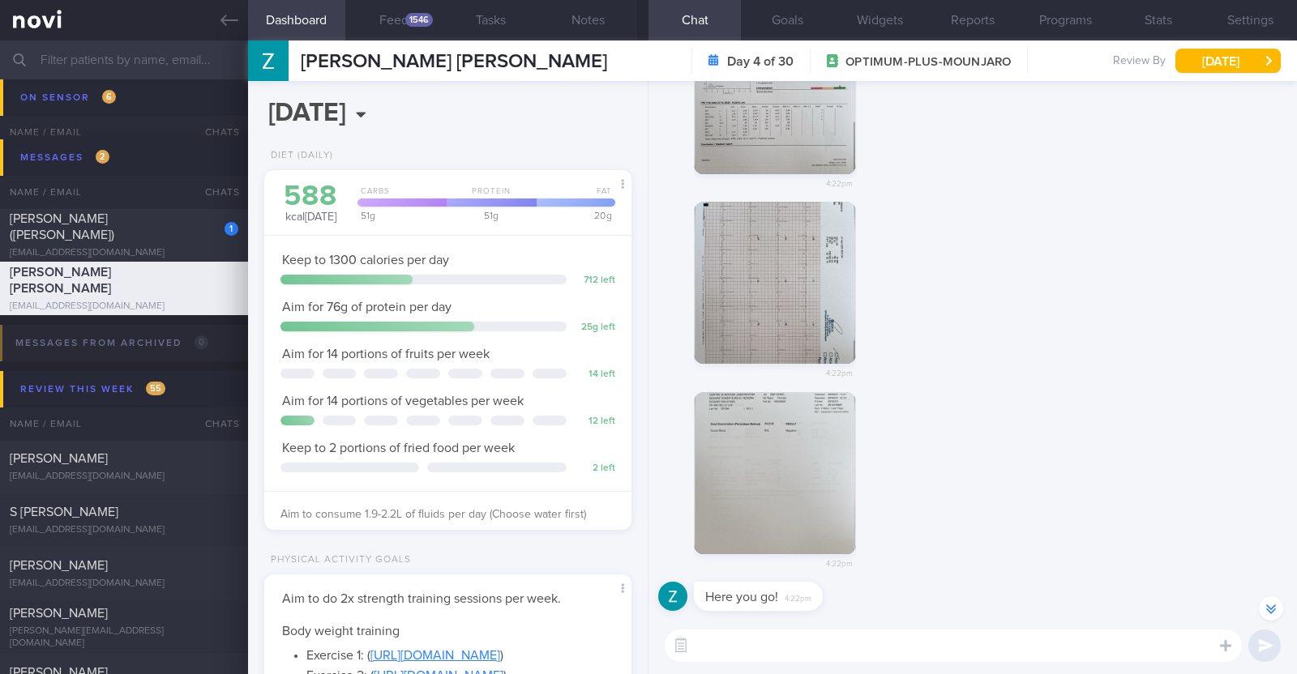
click at [829, 467] on button "button" at bounding box center [775, 473] width 162 height 162
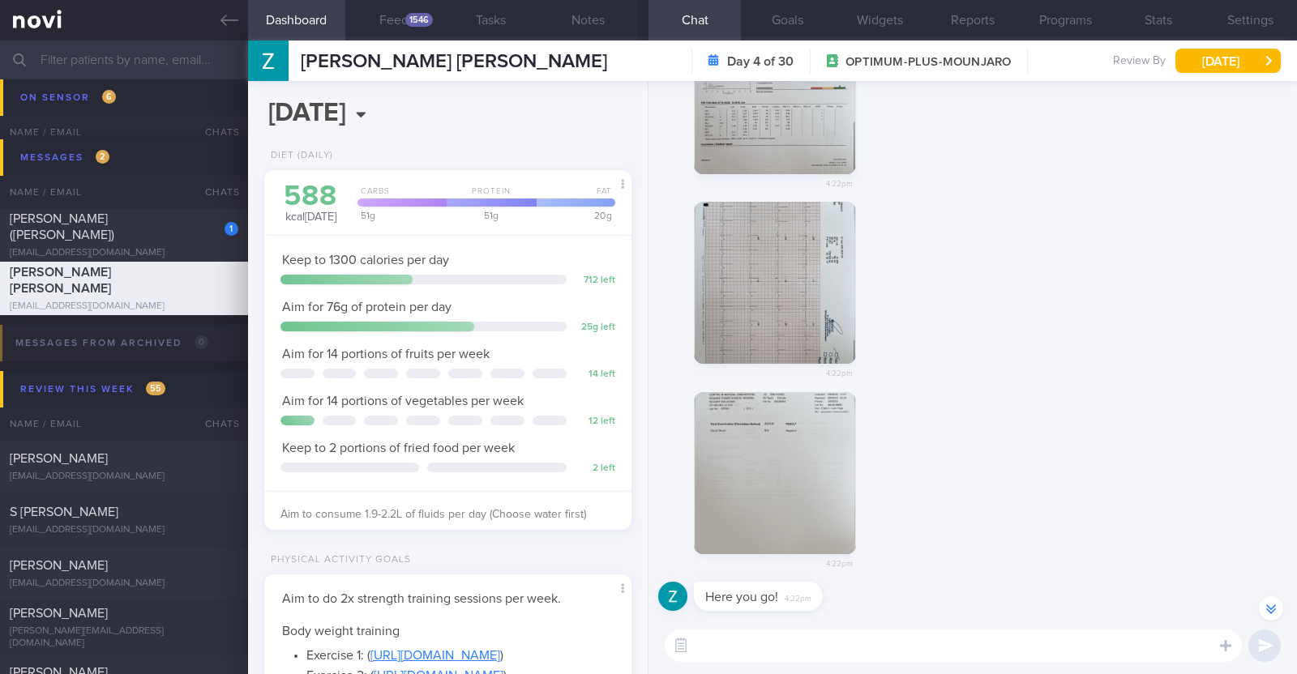
click at [1228, 347] on div "4:22pm" at bounding box center [972, 297] width 629 height 190
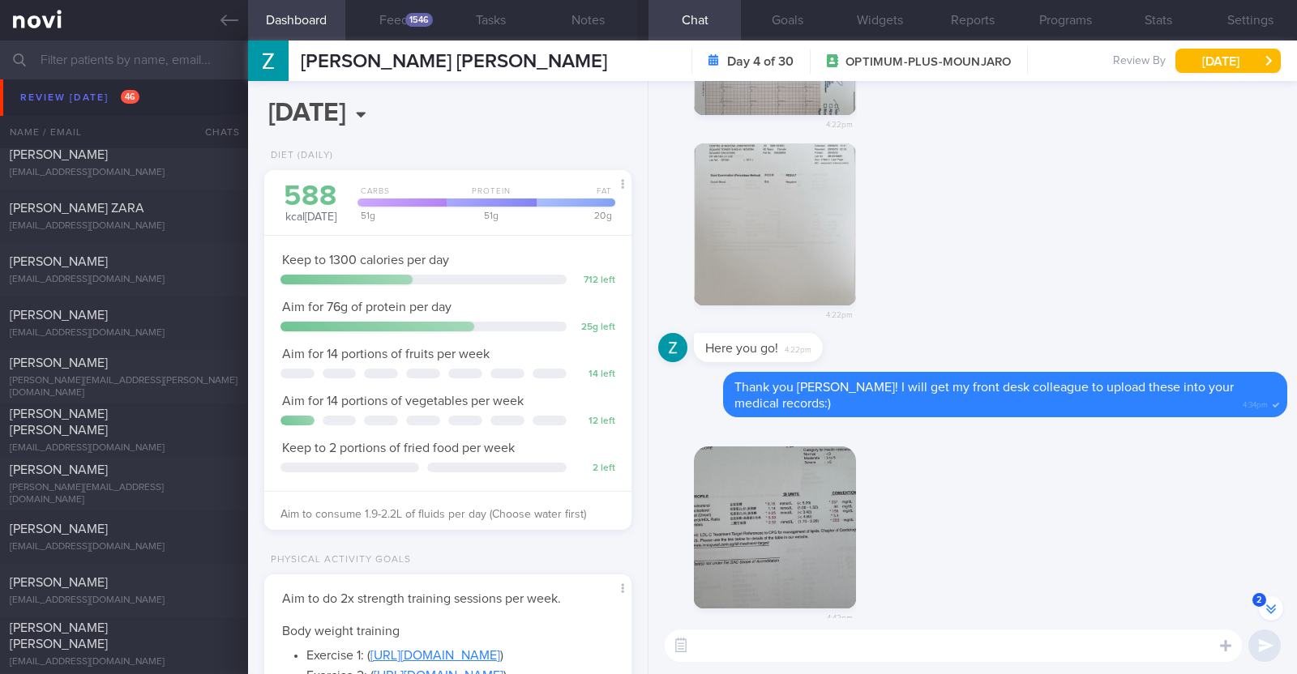
scroll to position [-484, 0]
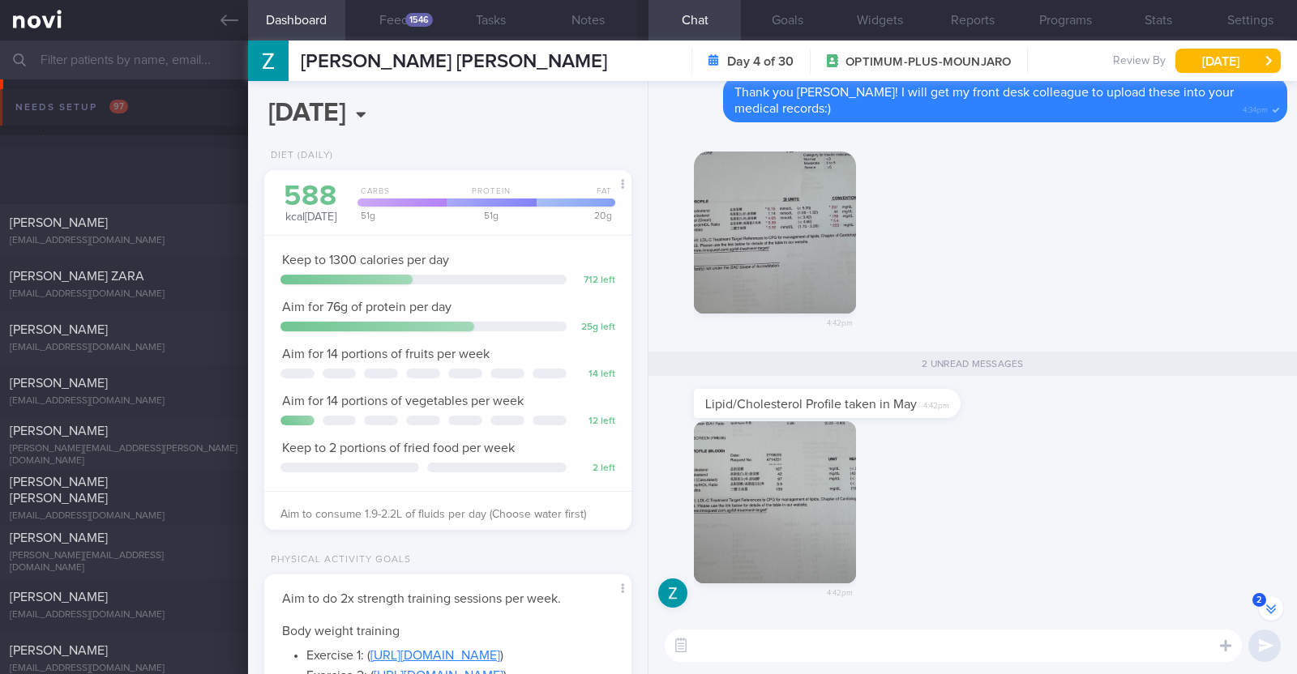
select select "8"
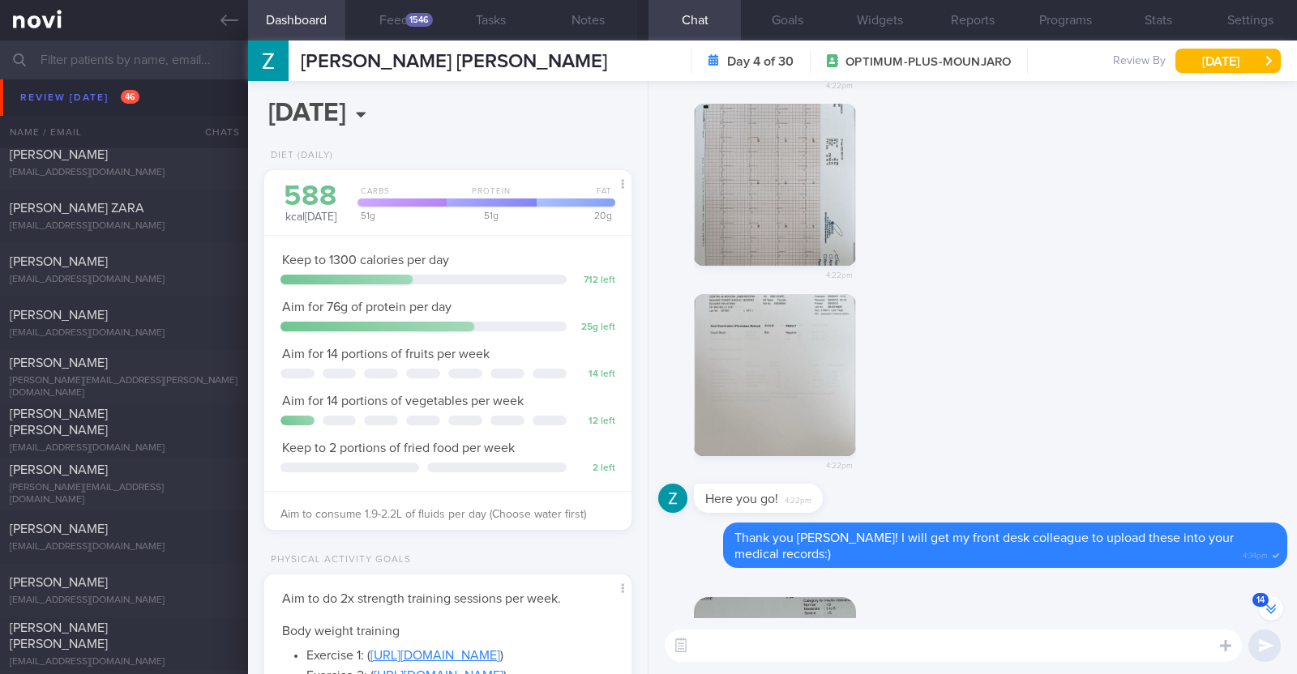
scroll to position [-1591, 0]
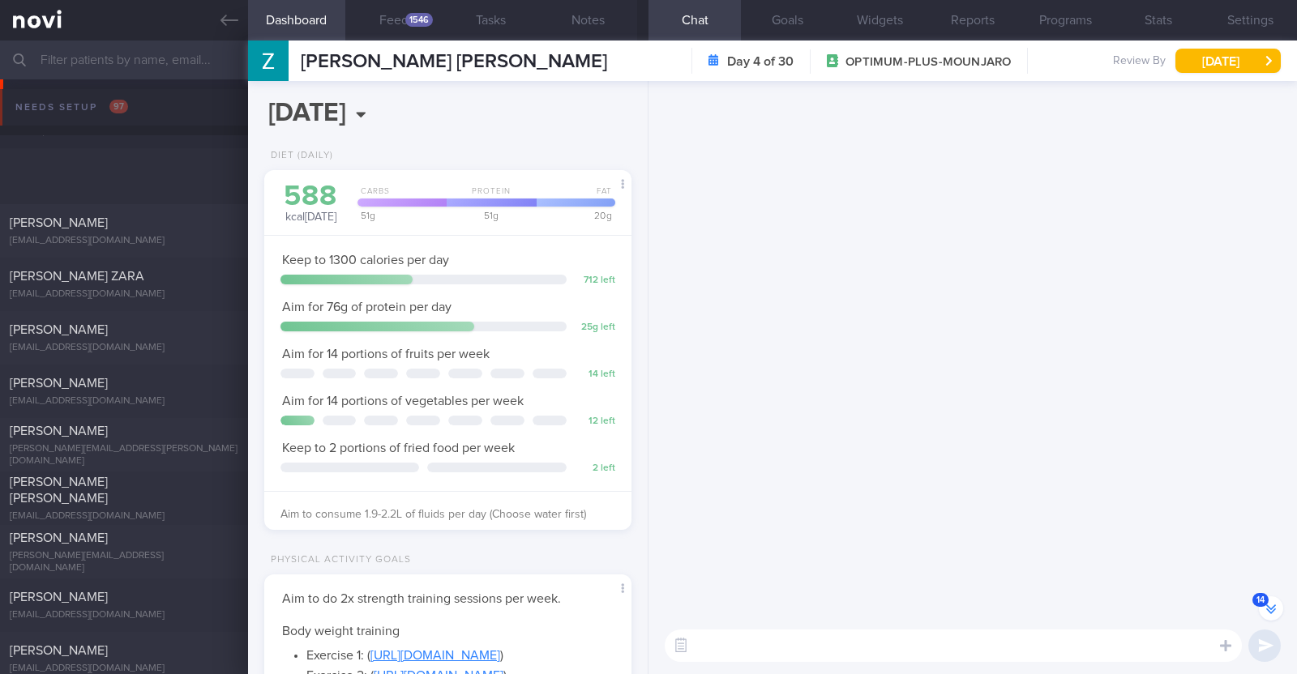
select select "8"
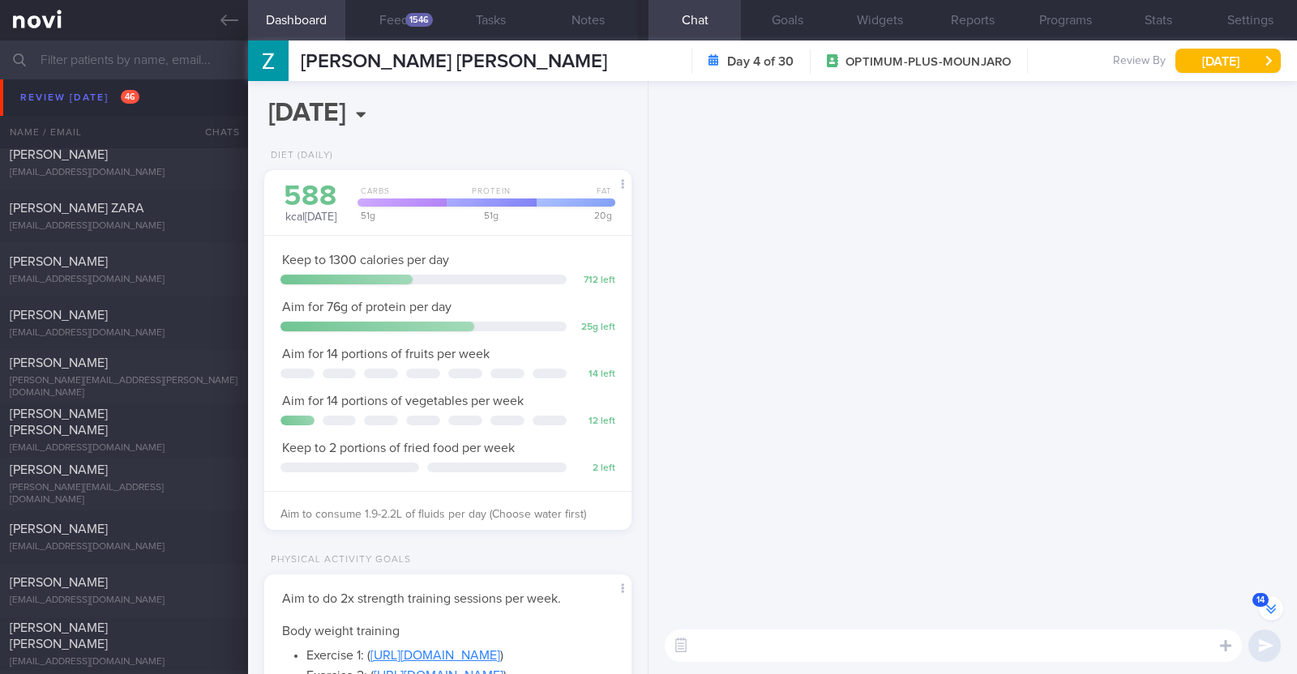
scroll to position [-1591, 0]
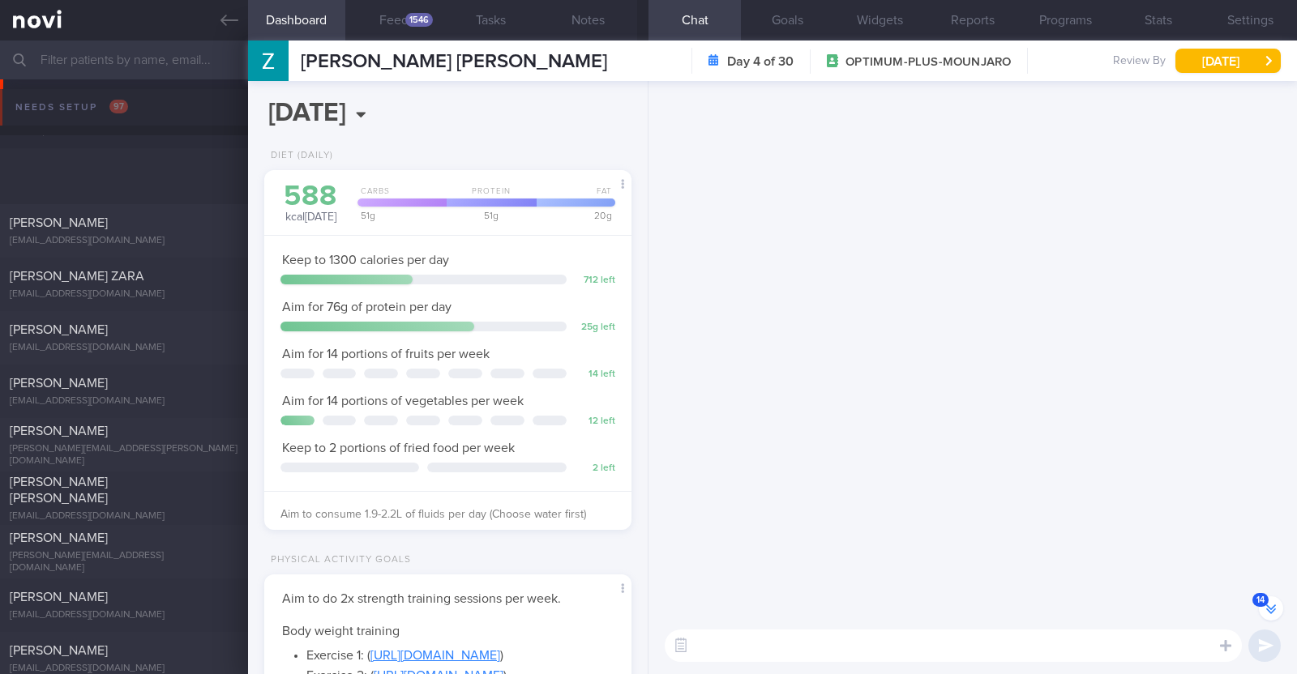
select select "8"
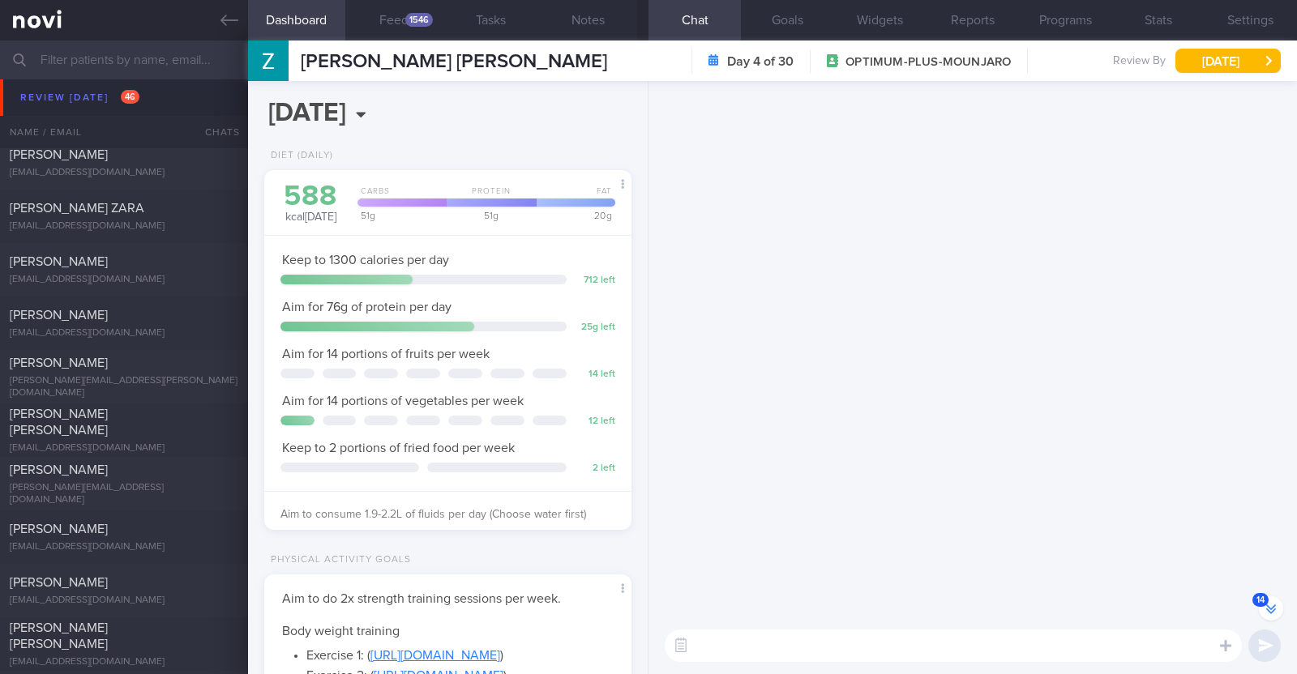
scroll to position [-1591, 0]
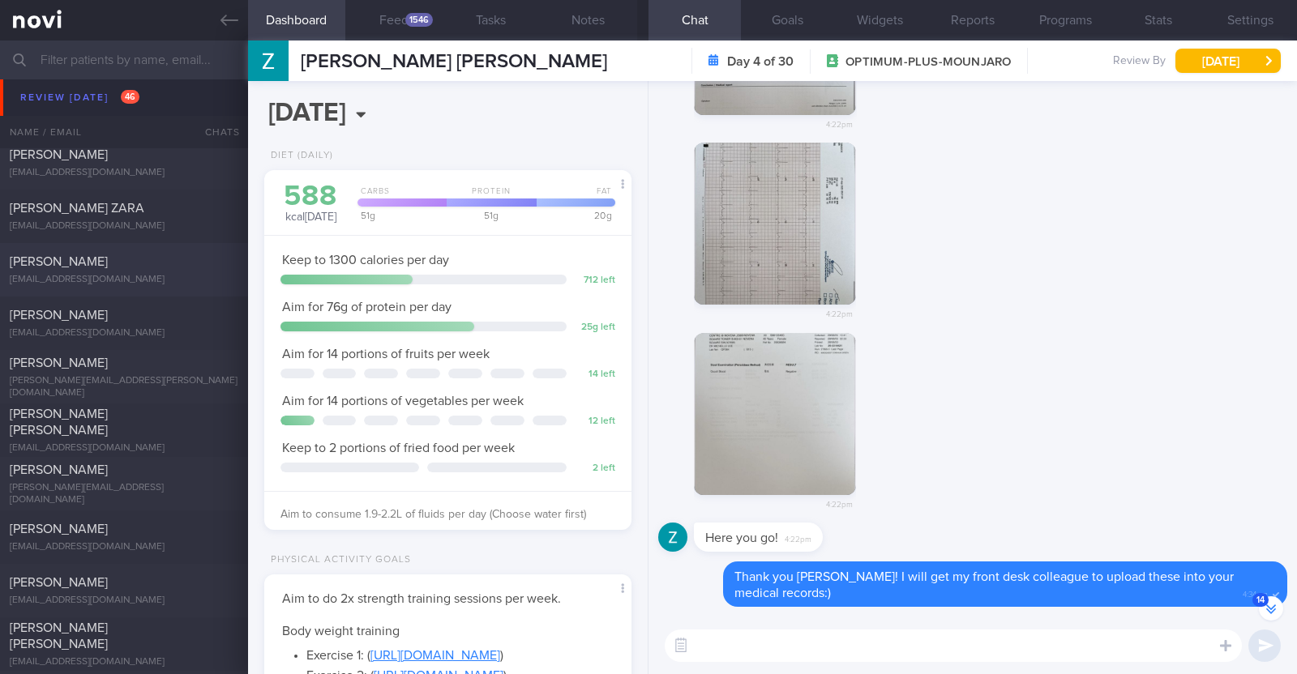
click at [130, 286] on div "[PERSON_NAME] [EMAIL_ADDRESS][DOMAIN_NAME] [DATE] [DATE] OPTIMUM-PLUS-MOUNJARO …" at bounding box center [648, 269] width 1297 height 53
type input "R/v 8/9"
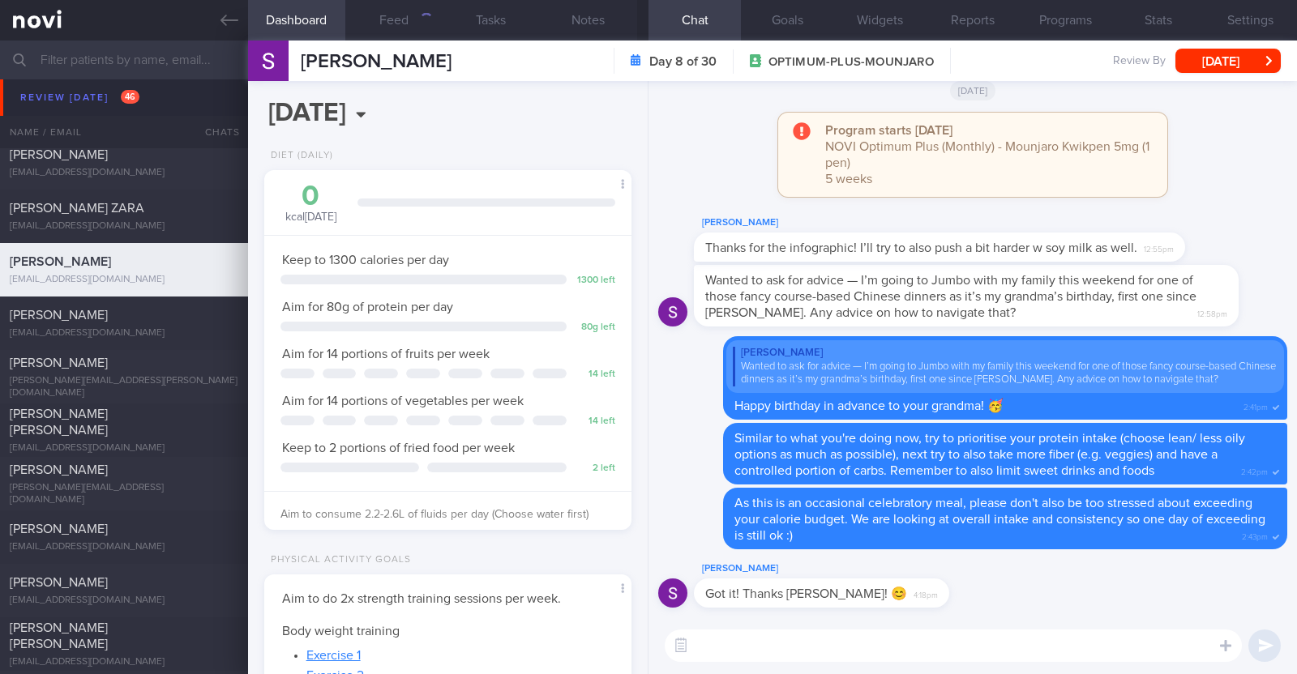
scroll to position [184, 323]
click at [395, 26] on button "Feed 1187" at bounding box center [393, 20] width 97 height 41
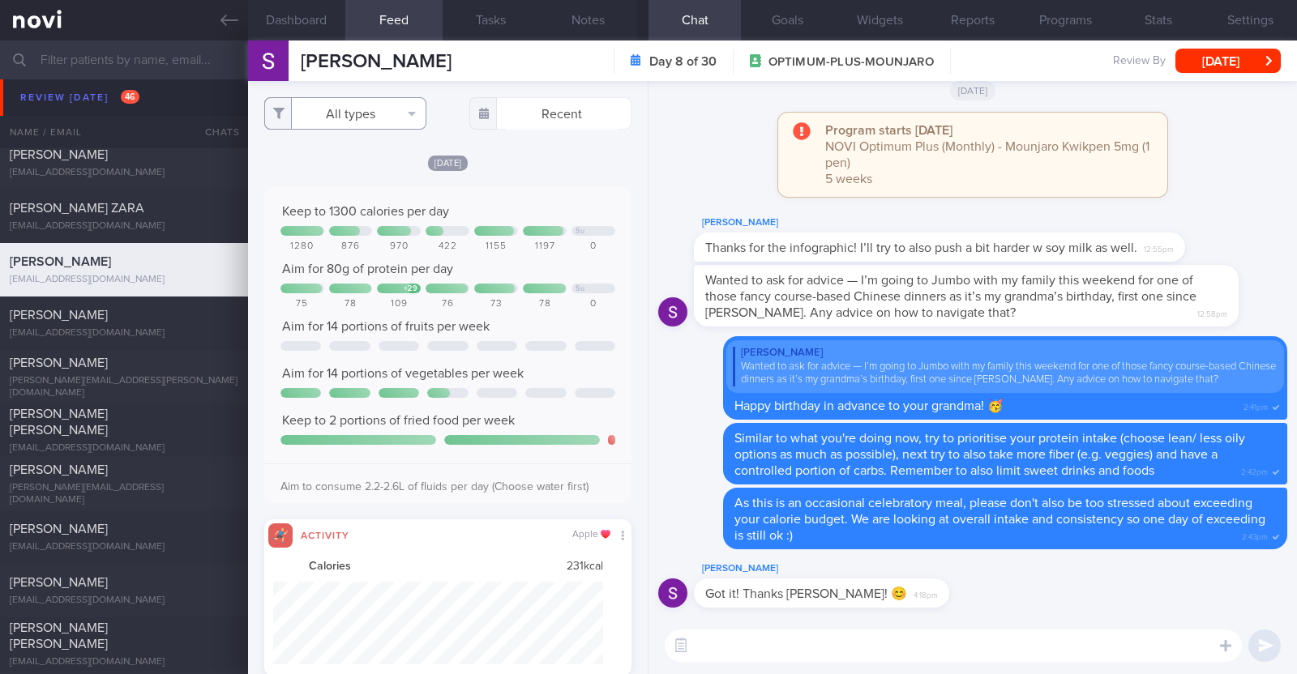
click at [355, 114] on button "All types" at bounding box center [345, 113] width 162 height 32
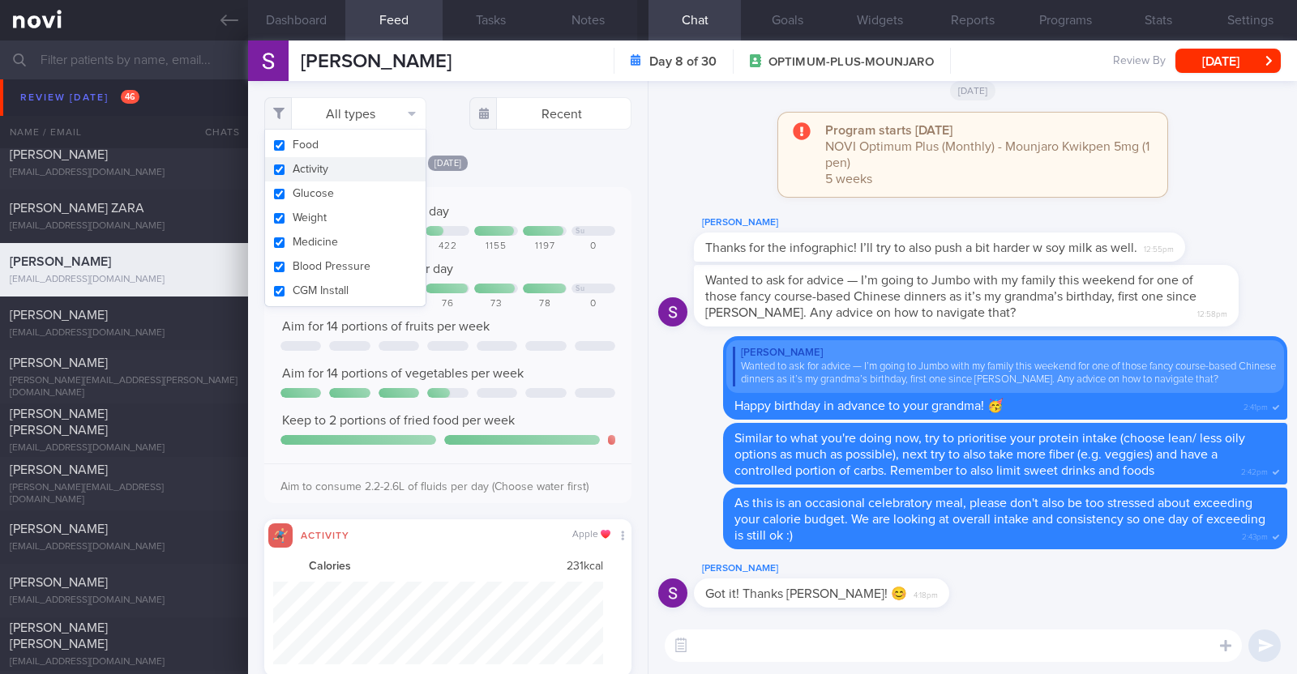
click at [336, 168] on button "Activity" at bounding box center [345, 169] width 160 height 24
checkbox input "false"
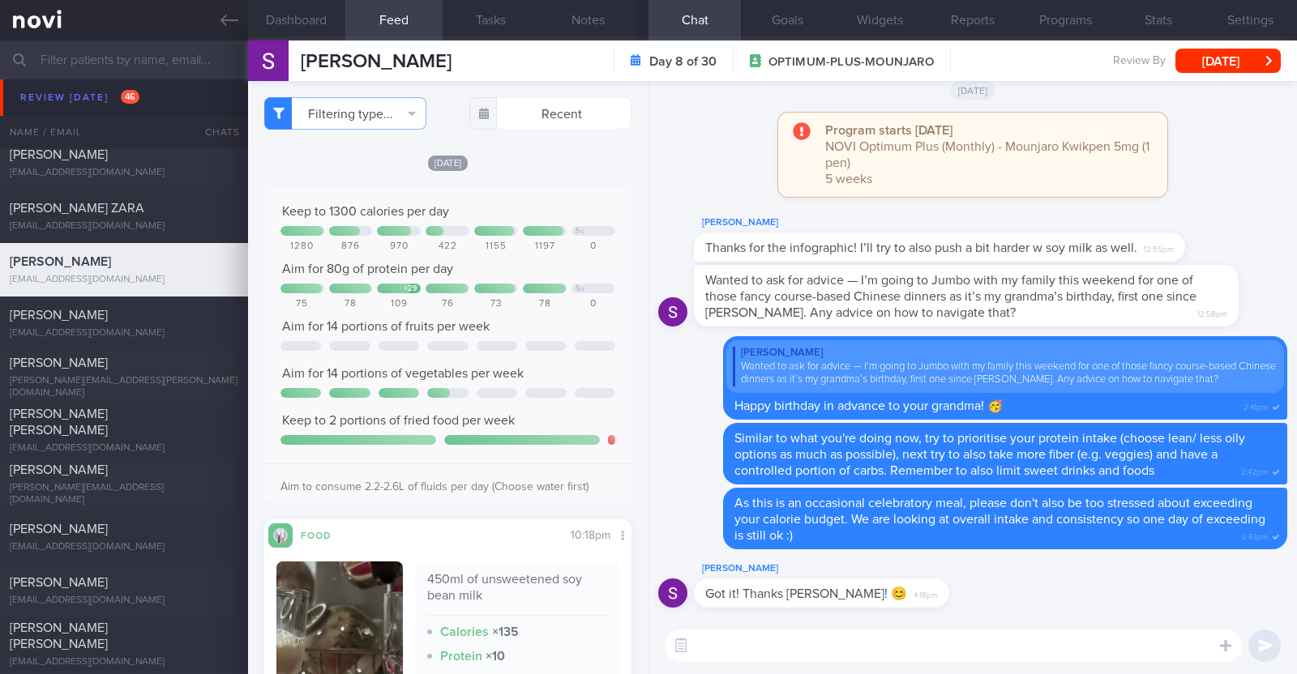
click at [524, 165] on div "[DATE]" at bounding box center [447, 162] width 367 height 17
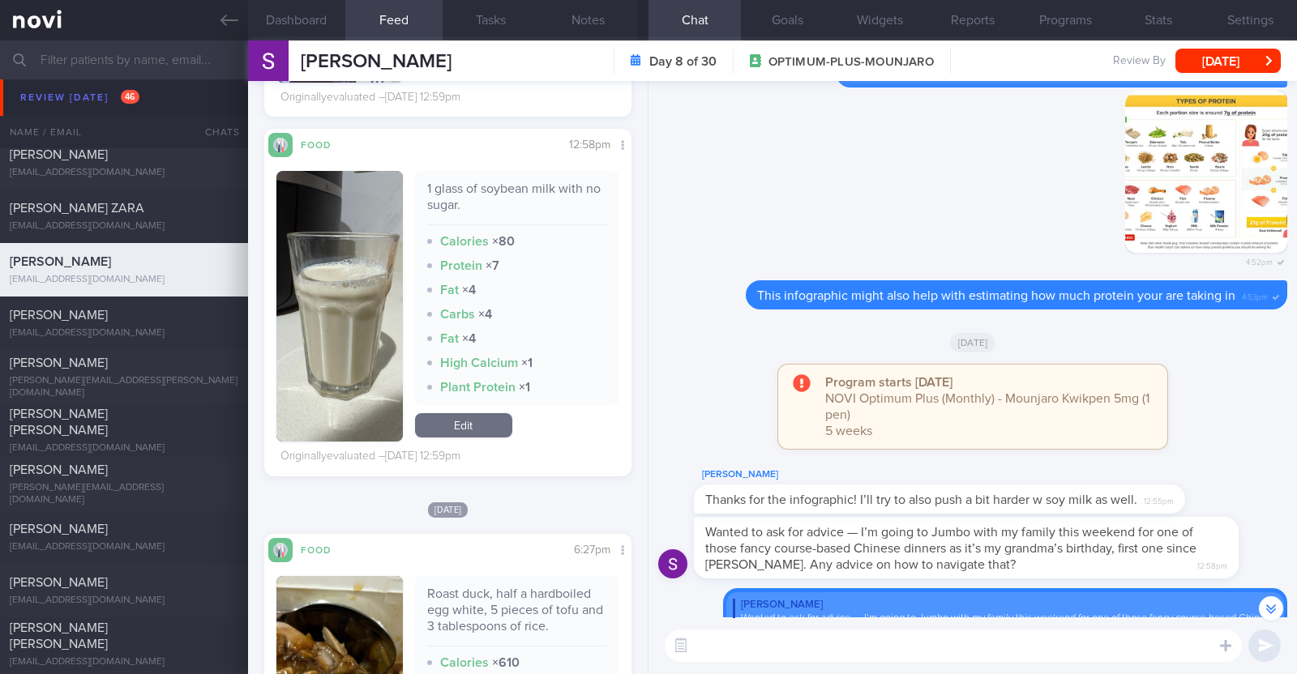
scroll to position [7490, 0]
click at [618, 406] on div "Filtering type... Food Activity Glucose Weight Medicine Blood Pressure CGM Inst…" at bounding box center [448, 377] width 400 height 593
click at [764, 657] on textarea at bounding box center [953, 646] width 577 height 32
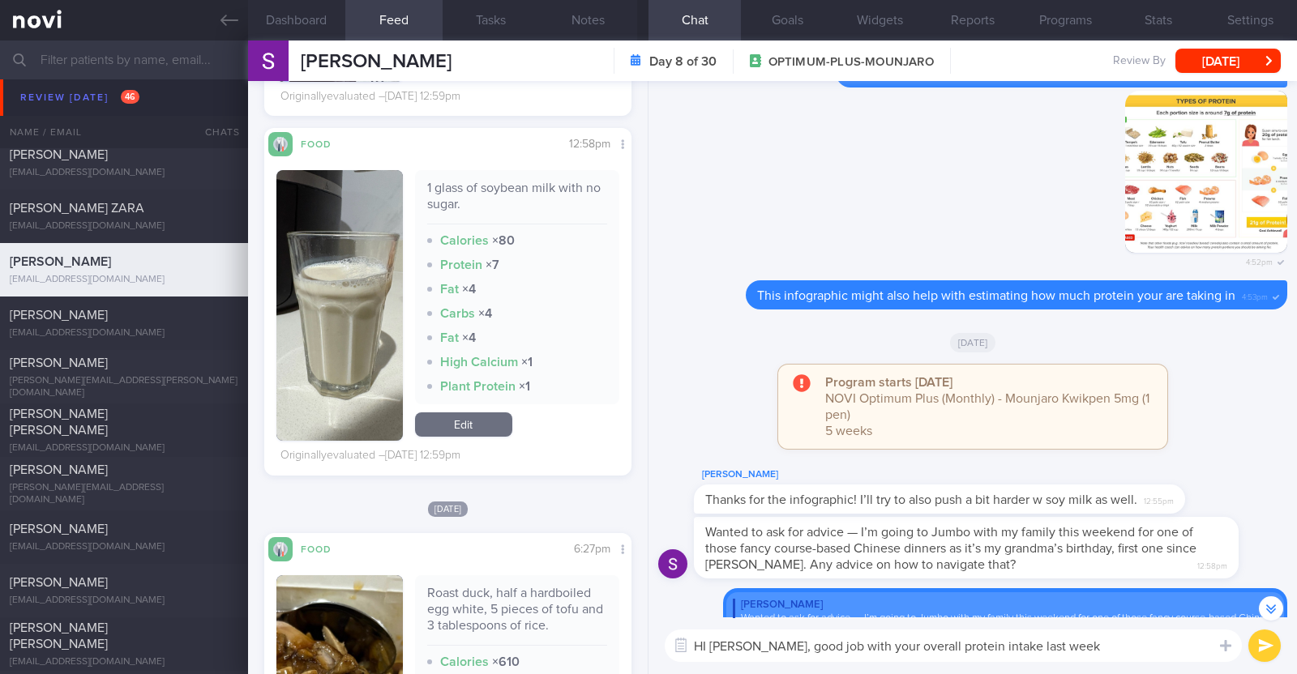
click at [1062, 648] on textarea "HI Sarah, good job with your overall protein intake last week" at bounding box center [953, 646] width 577 height 32
paste textarea "💪"
type textarea "HI Sarah, good job with your overall protein intake last week 💪"
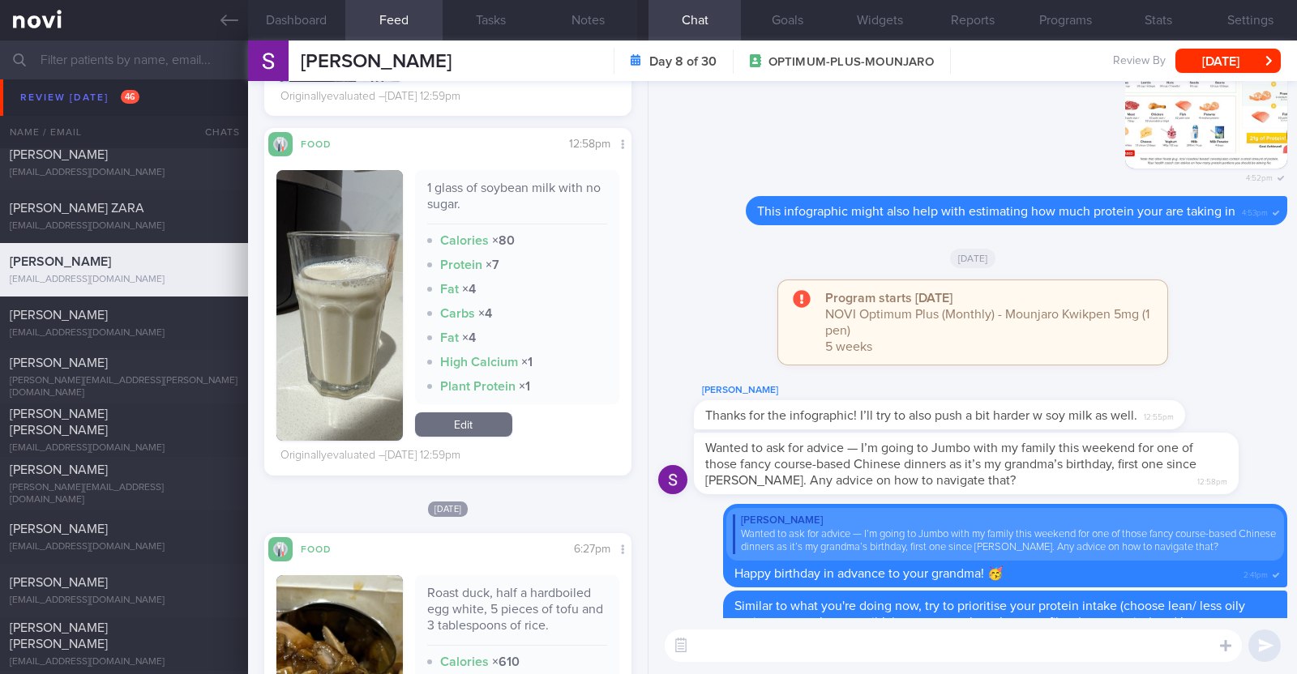
scroll to position [0, 0]
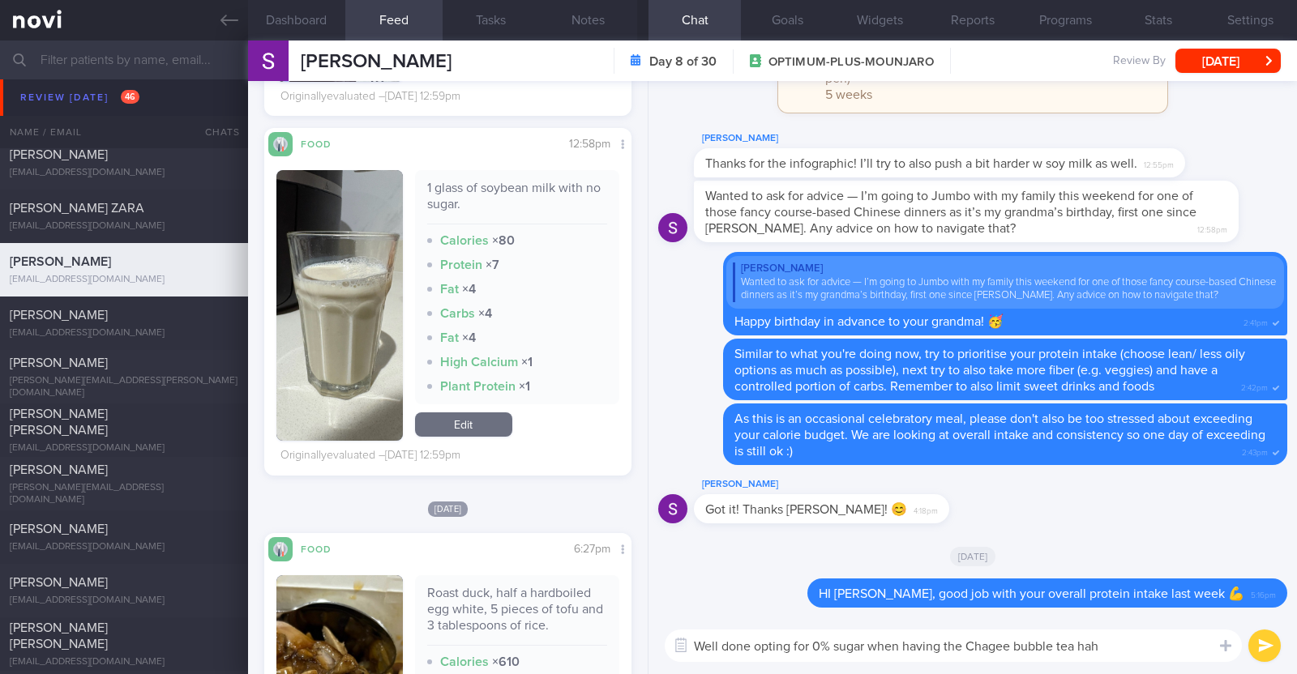
type textarea "Well done opting for 0% sugar when having the Chagee bubble tea haha"
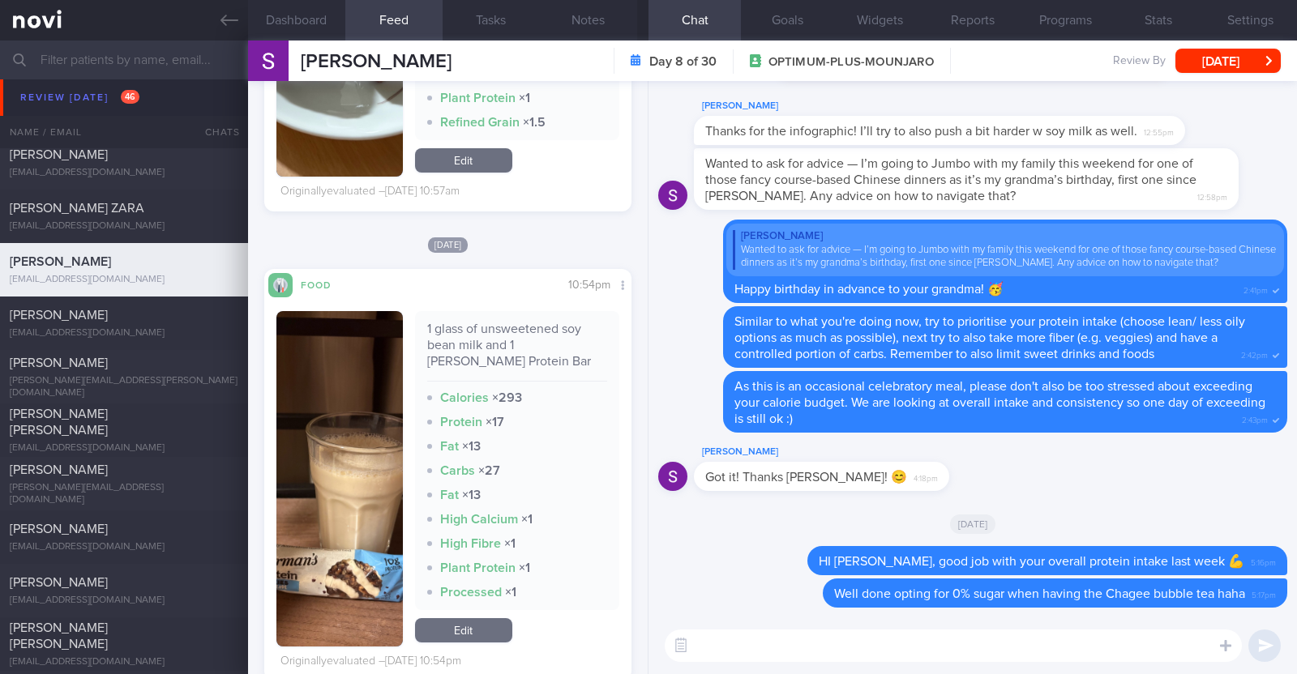
scroll to position [5300, 0]
click at [805, 647] on textarea at bounding box center [953, 646] width 577 height 32
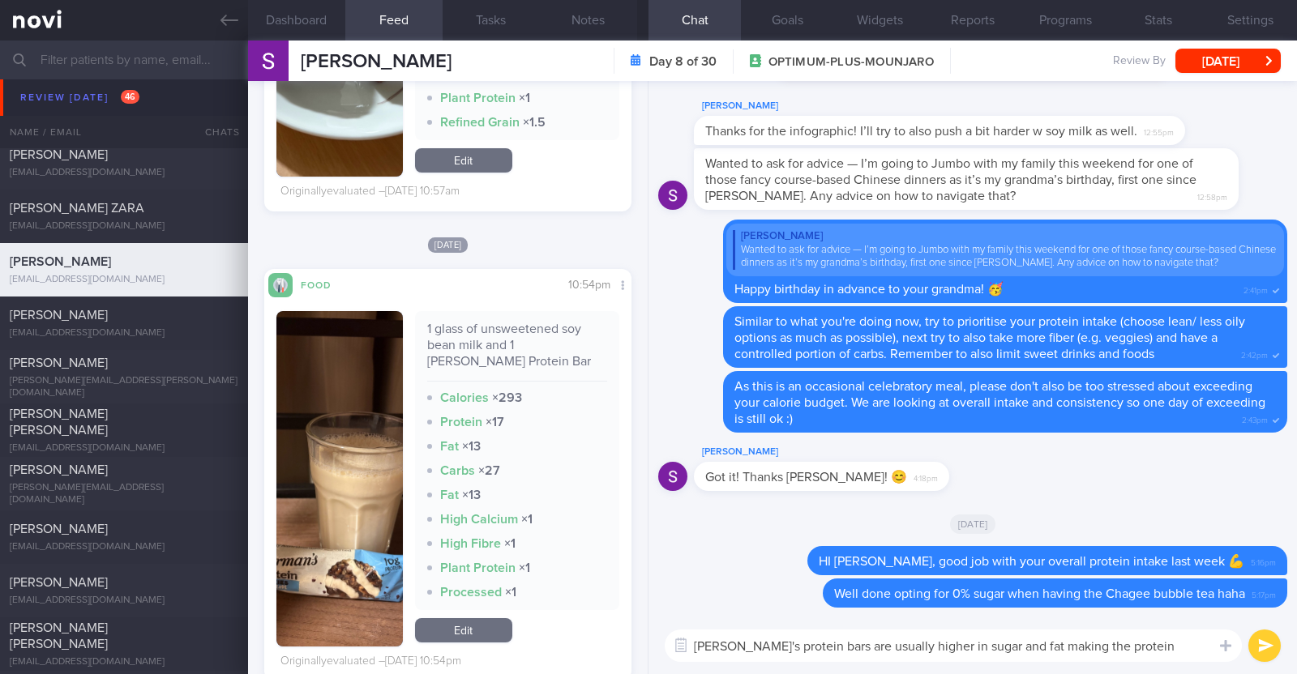
scroll to position [0, 0]
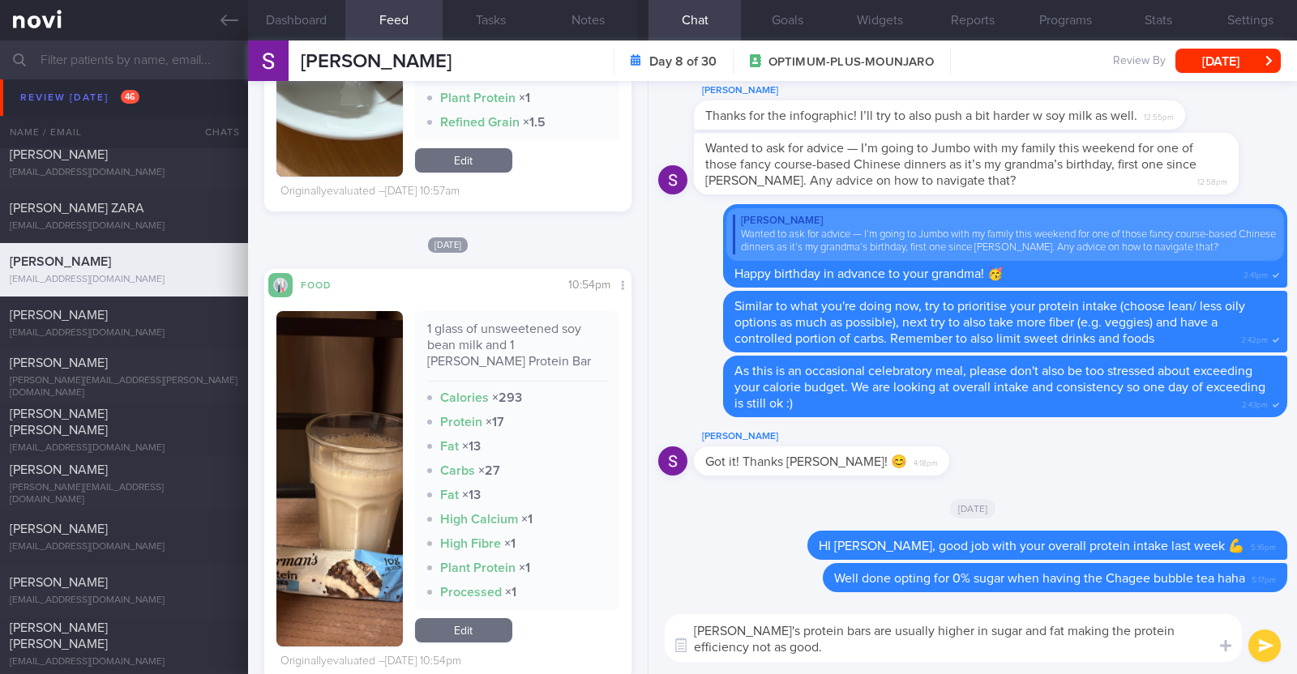
paste textarea "A good "protein bar" will have at least 40% calories from protein. 1 gram prote…"
type textarea "Carmen's protein bars are usually higher in sugar and fat making the protein ef…"
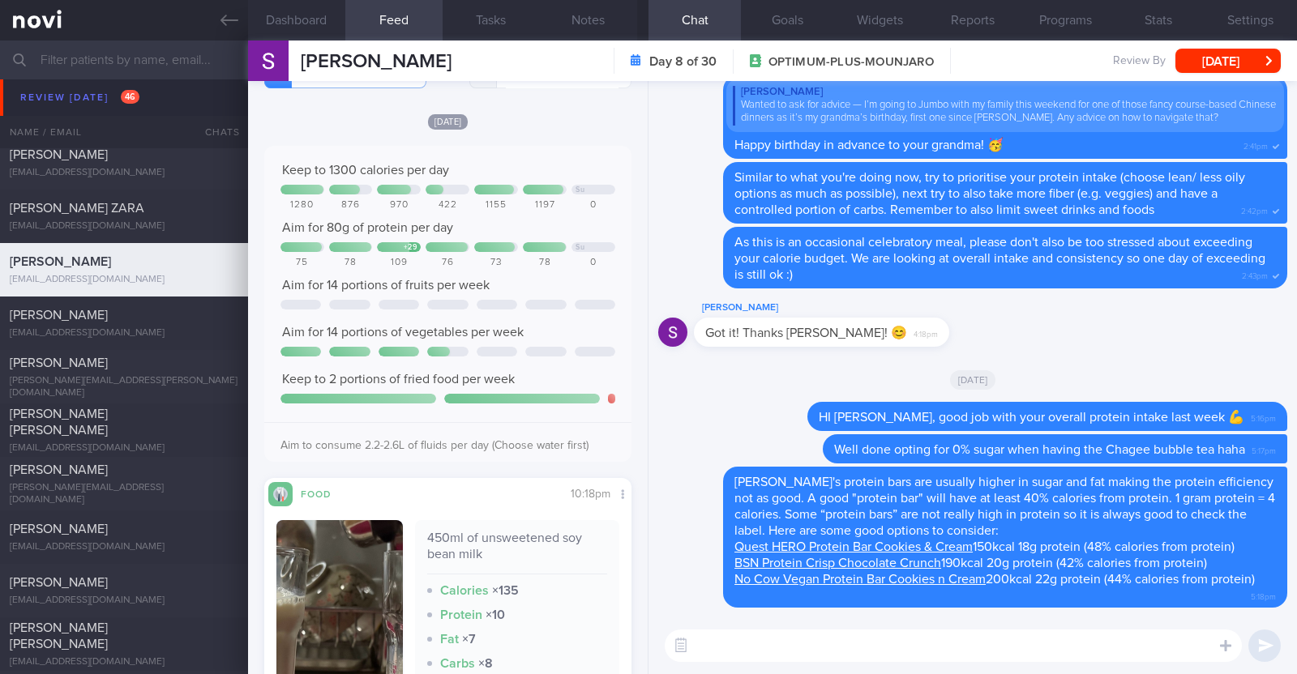
scroll to position [40, 0]
click at [755, 631] on textarea at bounding box center [953, 646] width 577 height 32
type textarea "Fruit intake"
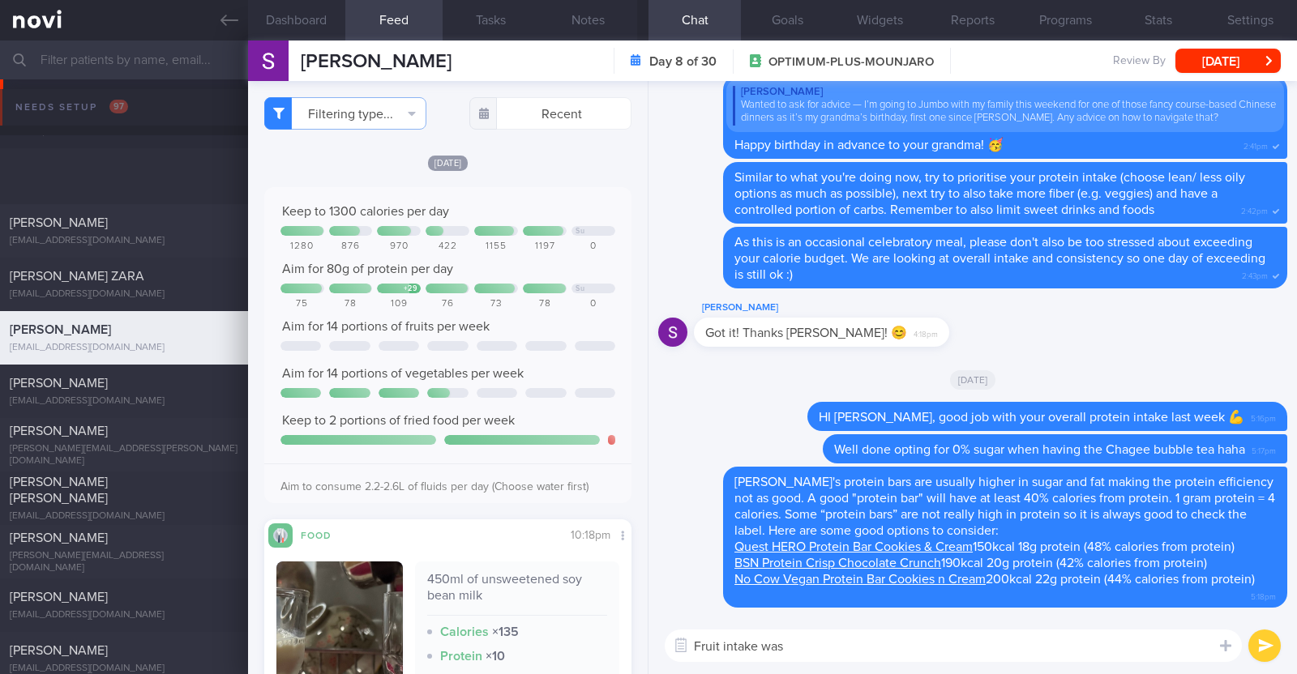
select select "8"
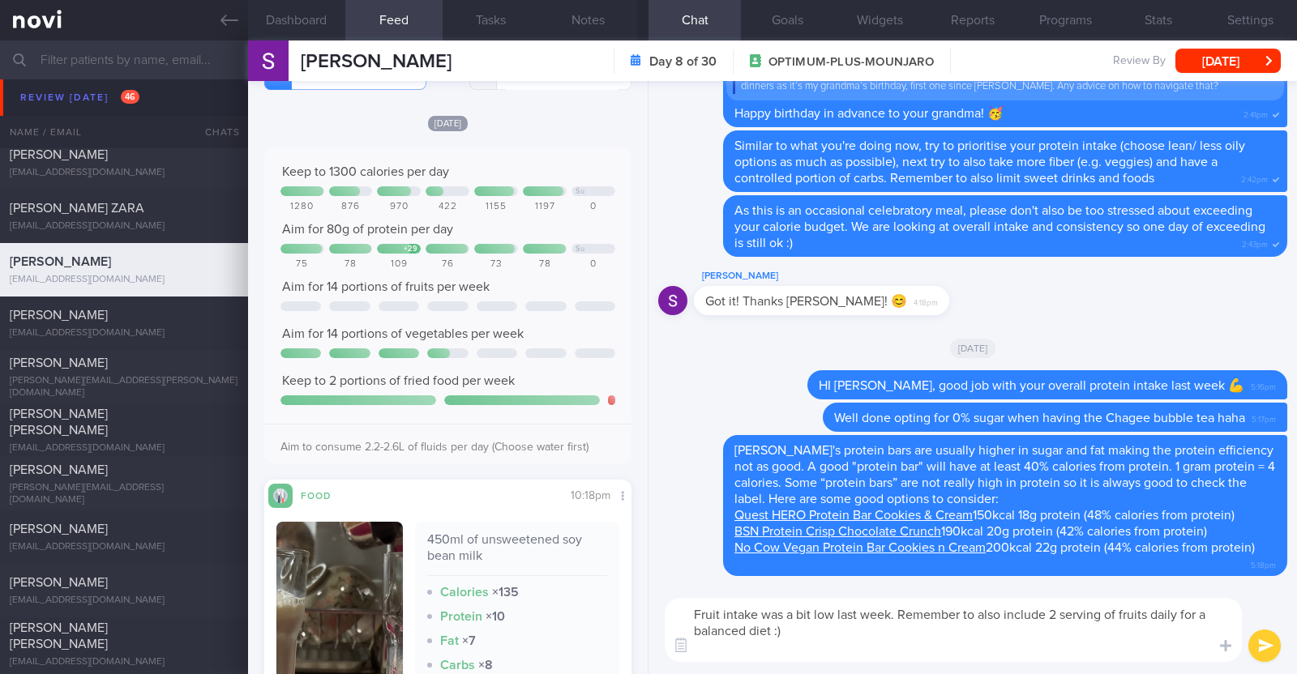
type textarea "Fruit intake was a bit low last week. Remember to also include 2 serving of fru…"
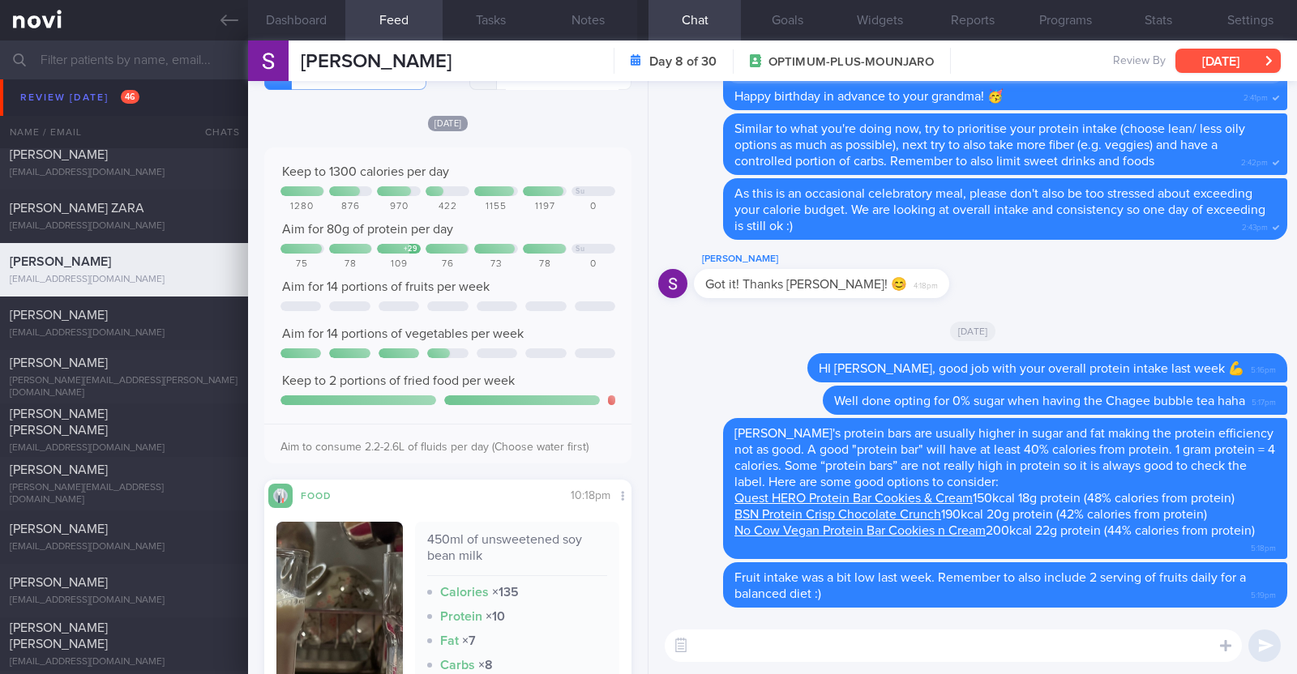
click at [1208, 58] on button "[DATE]" at bounding box center [1227, 61] width 105 height 24
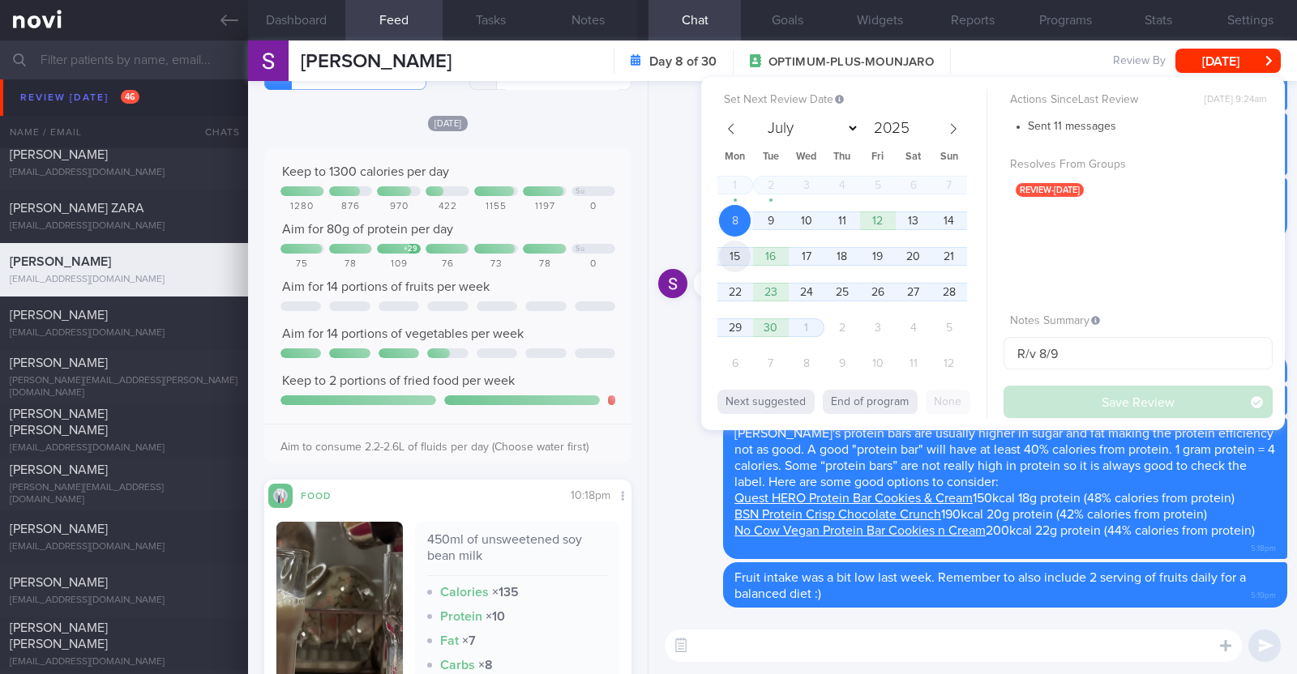
click at [742, 261] on span "15" at bounding box center [735, 257] width 32 height 32
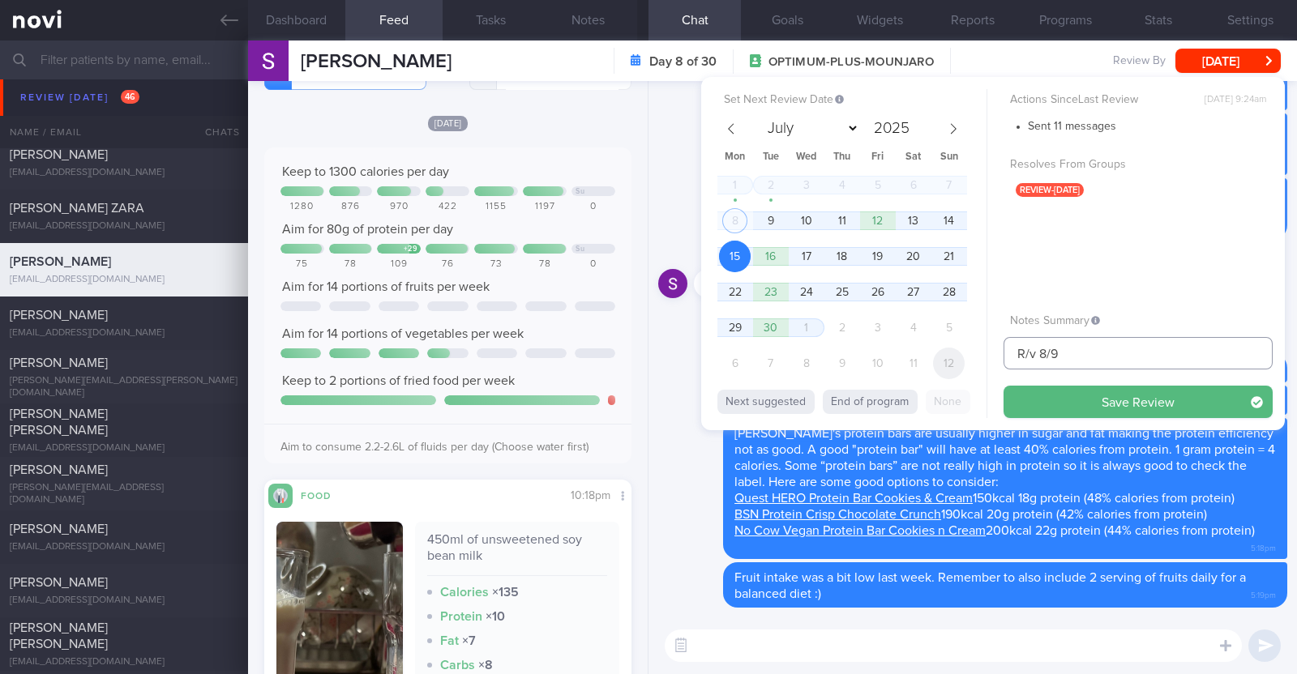
drag, startPoint x: 1092, startPoint y: 344, endPoint x: 956, endPoint y: 366, distance: 137.1
click at [956, 366] on div "Set Next Review Date [DATE] July August September October November [DATE] Mon T…" at bounding box center [993, 253] width 584 height 353
click at [1003, 386] on button "Save Review" at bounding box center [1137, 402] width 269 height 32
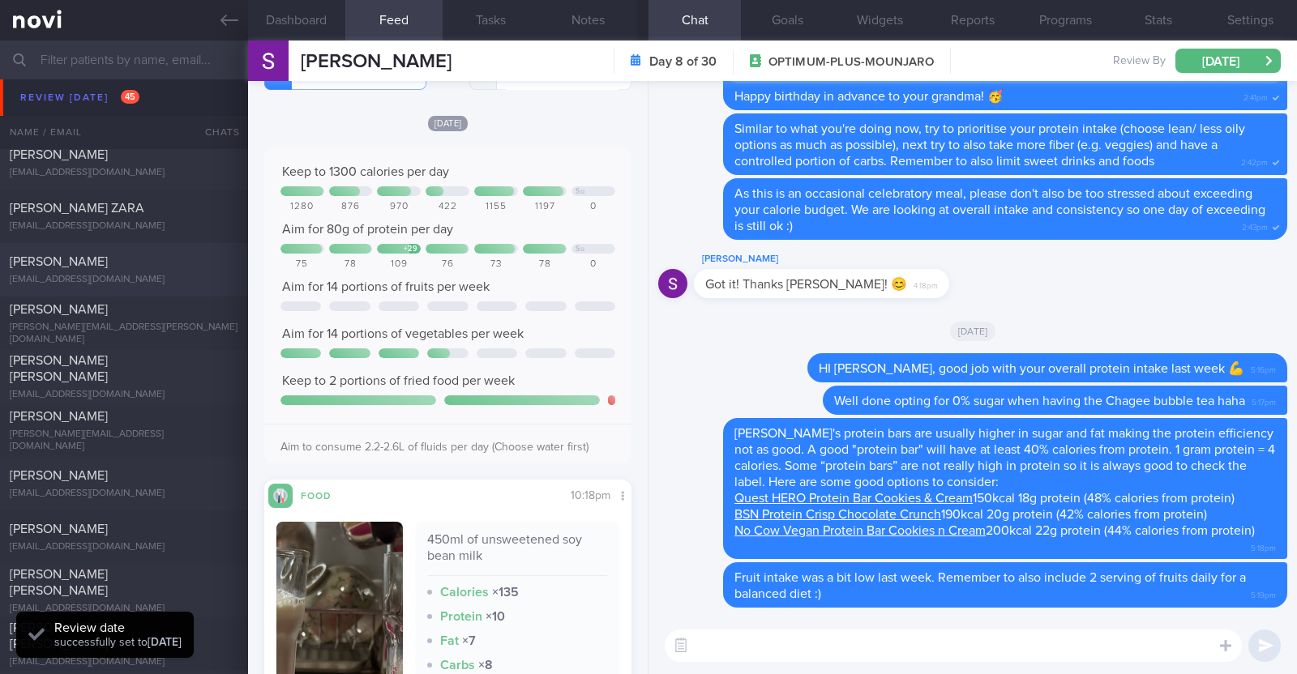
click at [189, 277] on div "[EMAIL_ADDRESS][DOMAIN_NAME]" at bounding box center [124, 280] width 229 height 12
type input "R/v 8/9"
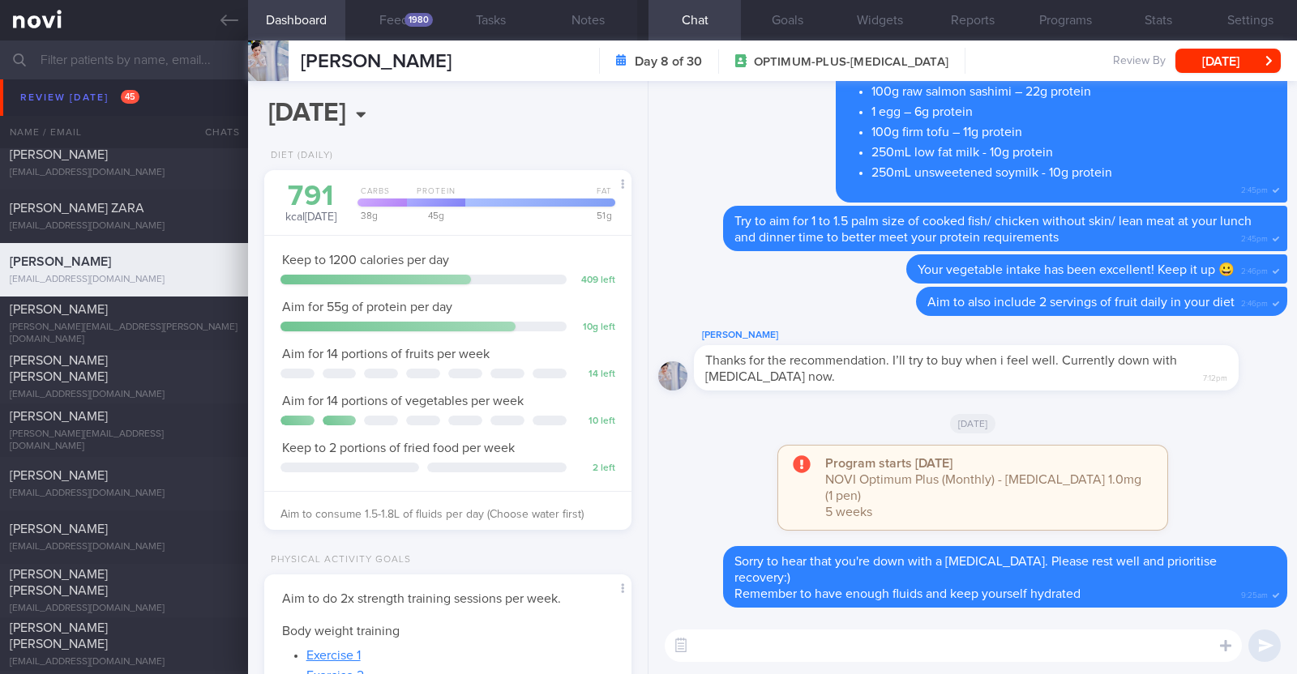
scroll to position [161, 323]
click at [397, 16] on button "Feed 1980" at bounding box center [393, 20] width 97 height 41
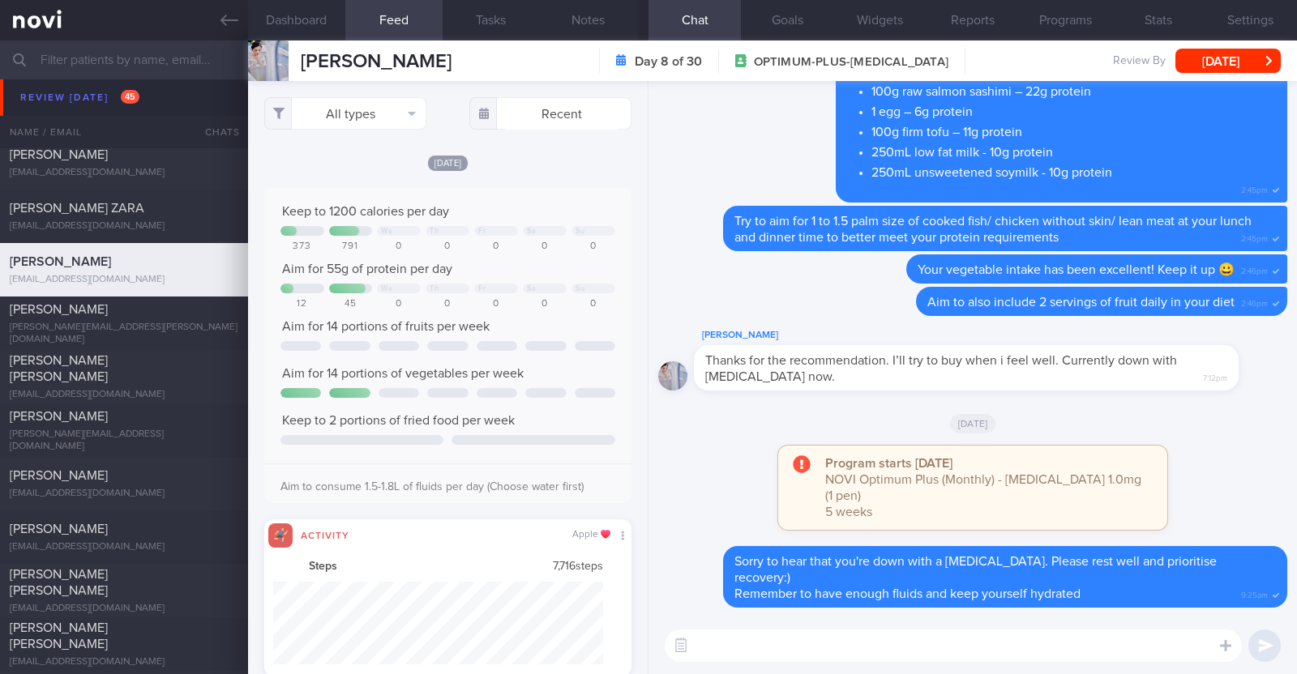
click at [421, 9] on button "Feed 1980" at bounding box center [393, 20] width 97 height 41
click at [396, 108] on button "All types" at bounding box center [345, 113] width 162 height 32
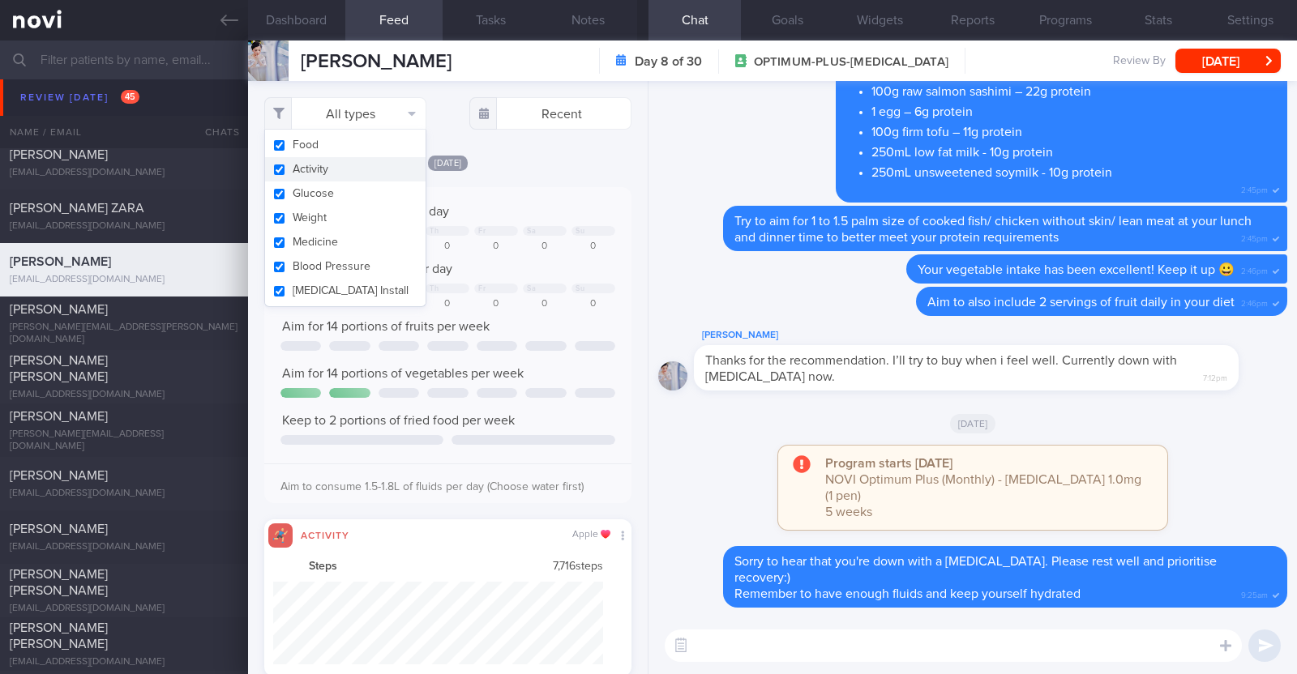
click at [357, 179] on button "Activity" at bounding box center [345, 169] width 160 height 24
checkbox input "false"
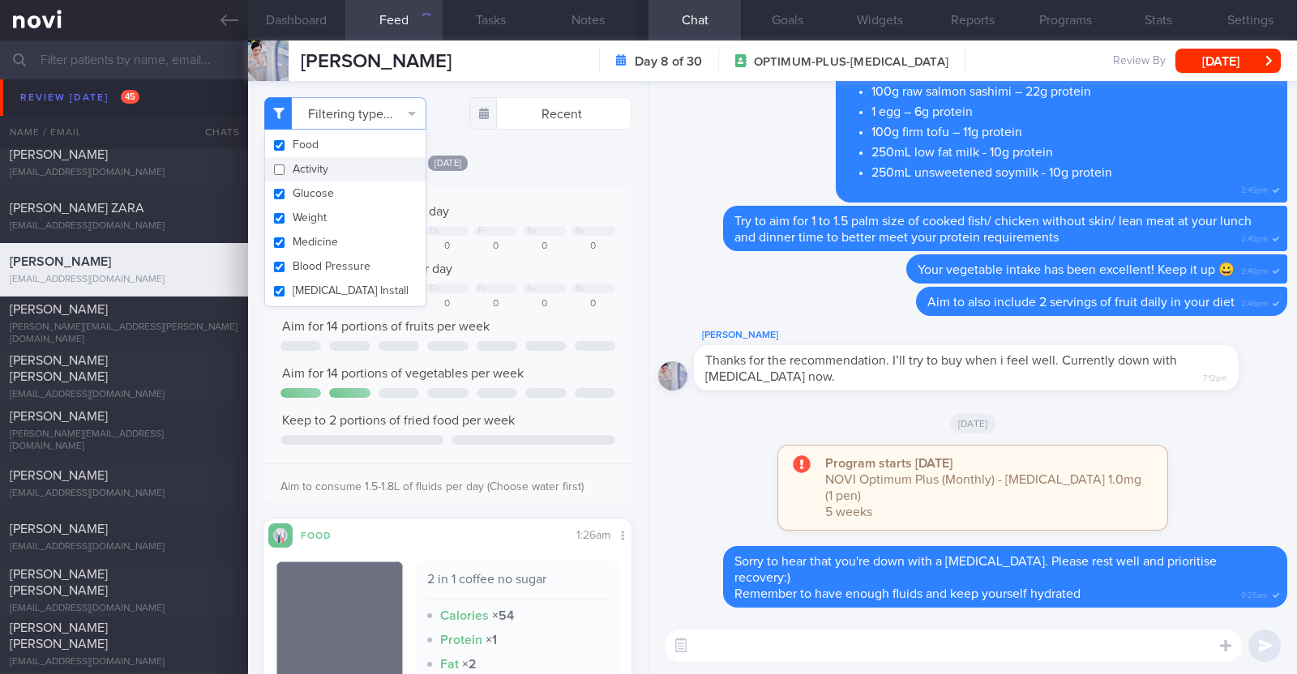
click at [537, 161] on div "[DATE]" at bounding box center [447, 162] width 367 height 17
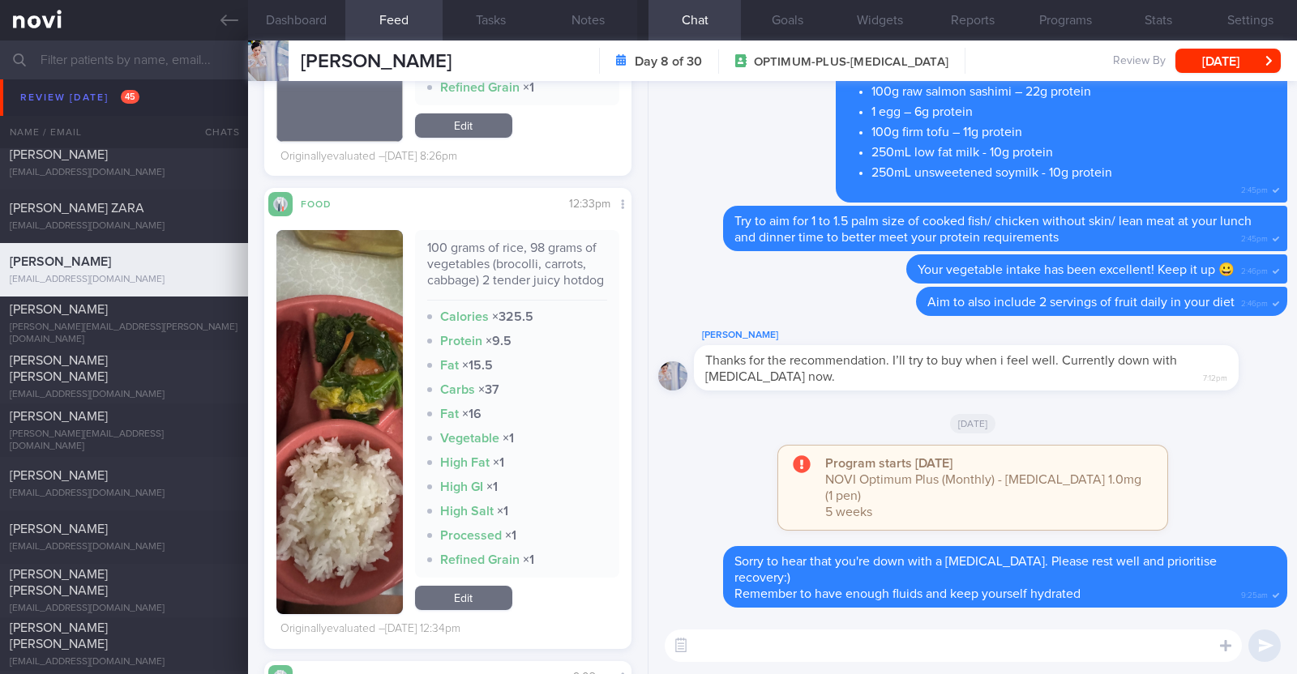
scroll to position [3777, 0]
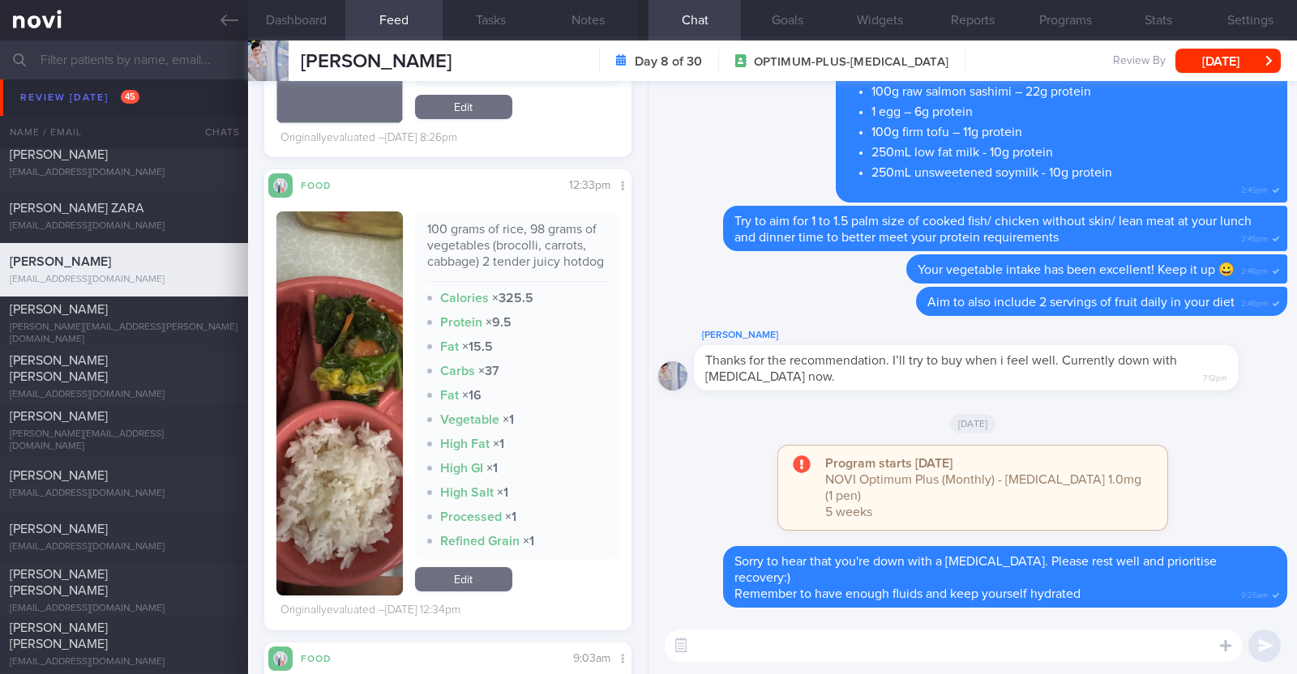
click at [744, 621] on div "​ ​" at bounding box center [972, 646] width 648 height 57
click at [735, 650] on textarea at bounding box center [953, 646] width 577 height 32
type textarea "Hi [PERSON_NAME], I hope that your [MEDICAL_DATA] is better now"
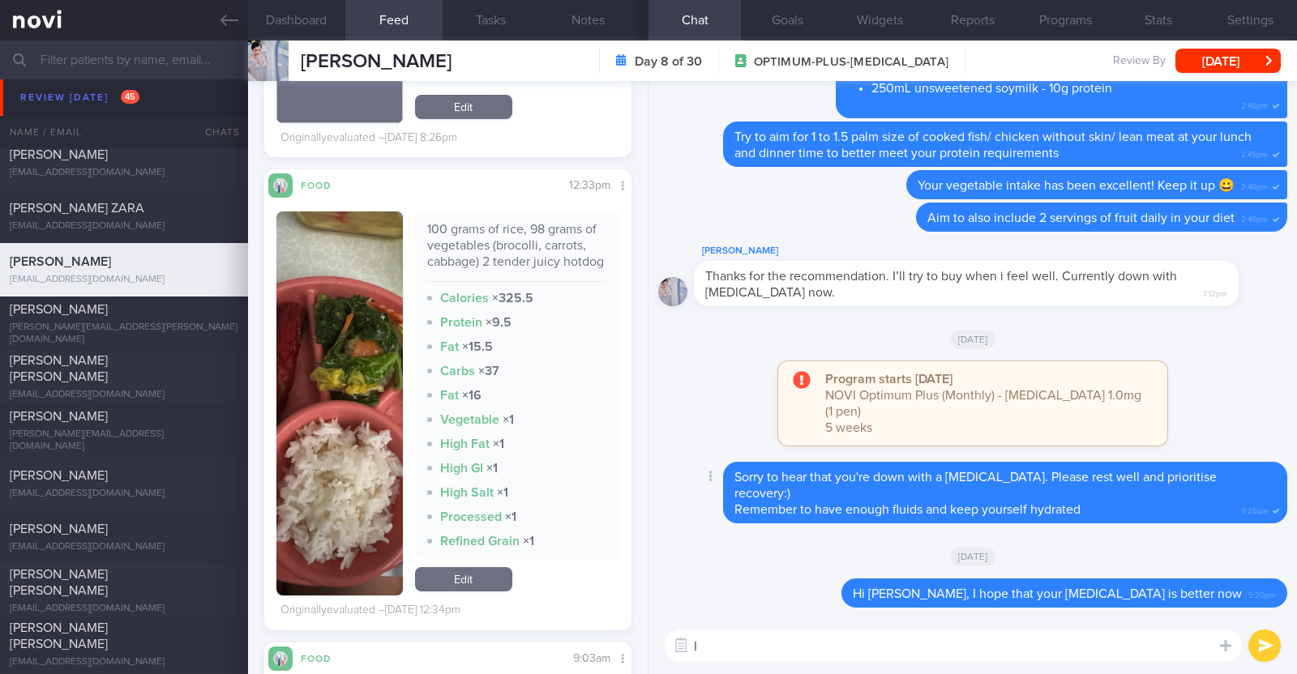
type textarea "I"
type textarea "Protein intake was slightly low last week"
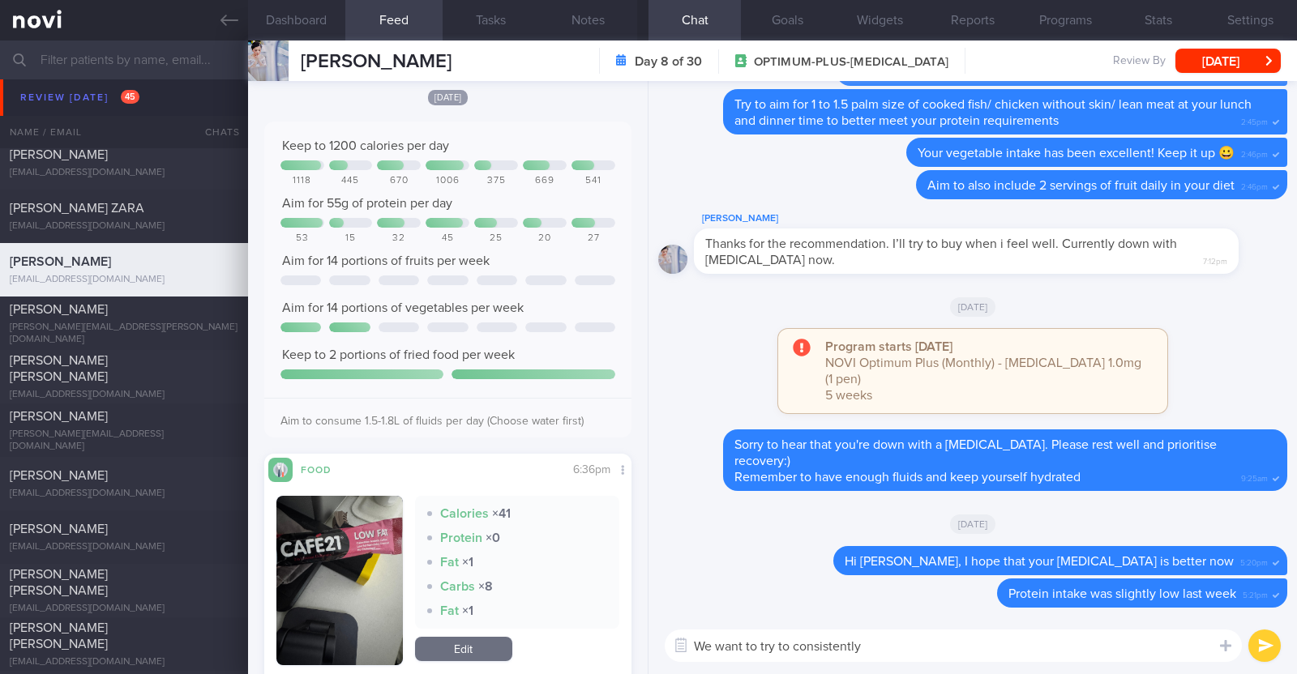
scroll to position [2043, 0]
type textarea "We want to try to consistently hit your protein target of 55g per day to preven…"
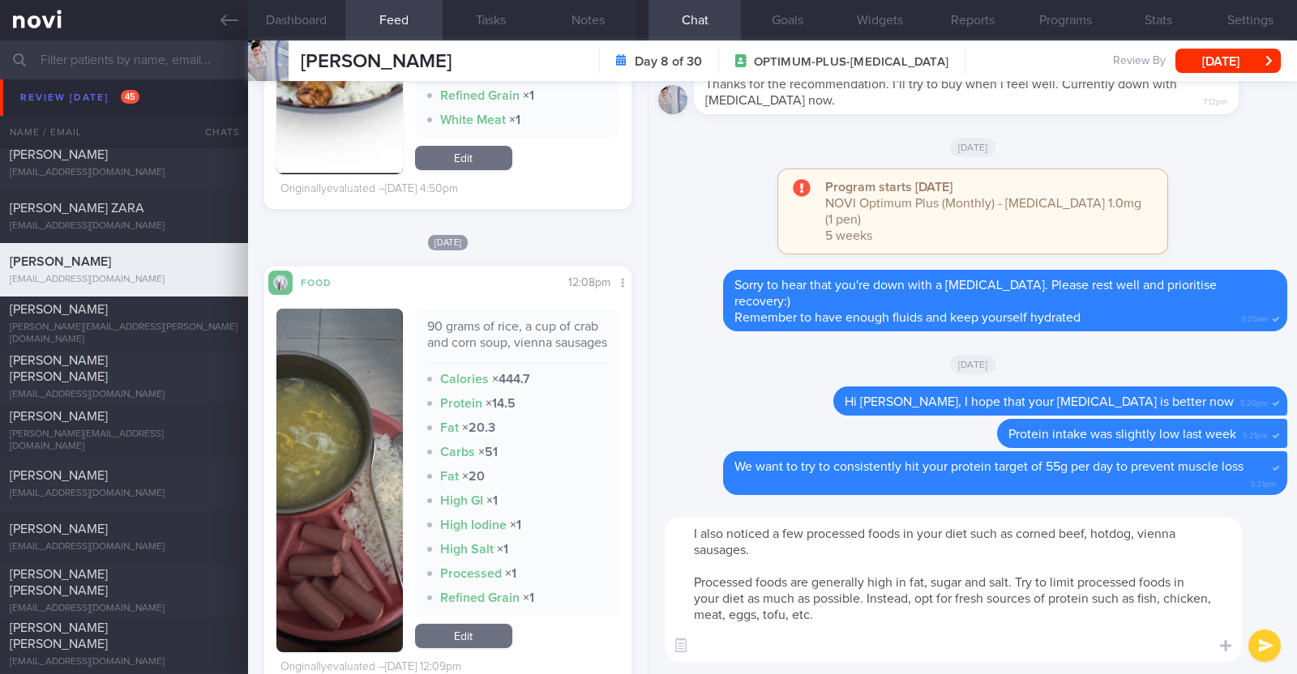
scroll to position [0, 0]
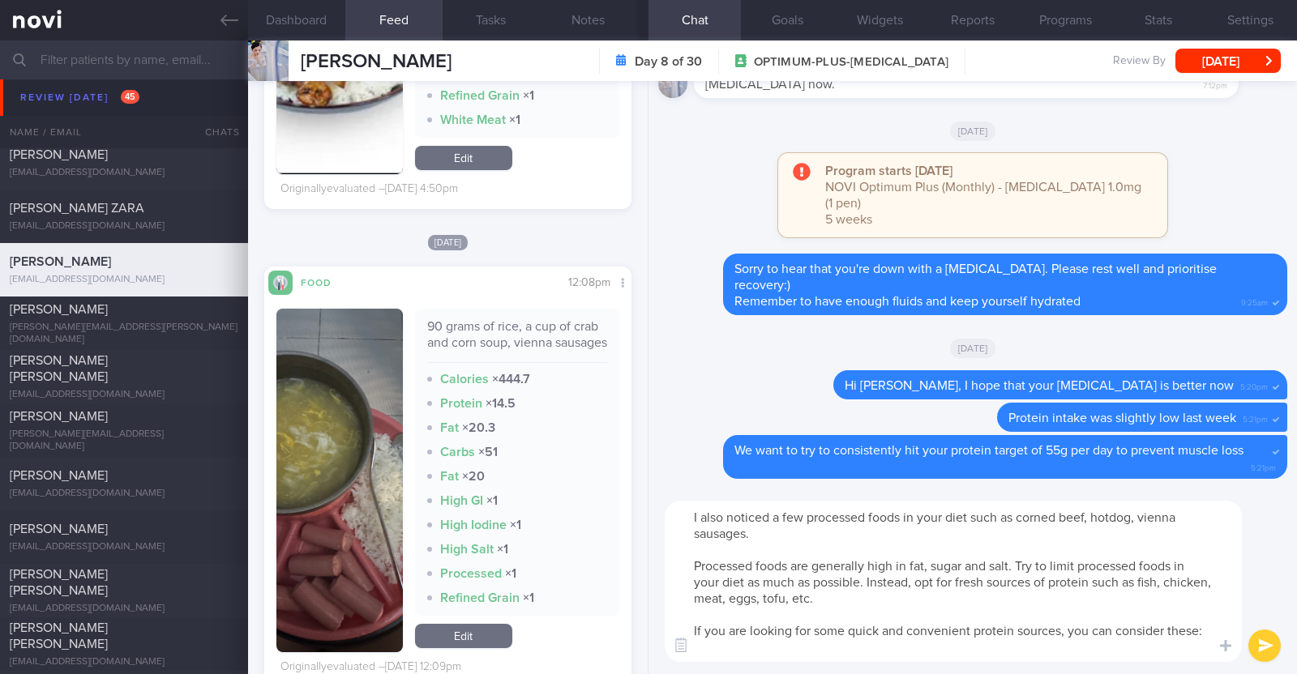
paste textarea "New Multi Steamed Chicken breast (Halal) If you're looking for a quick cook chi…"
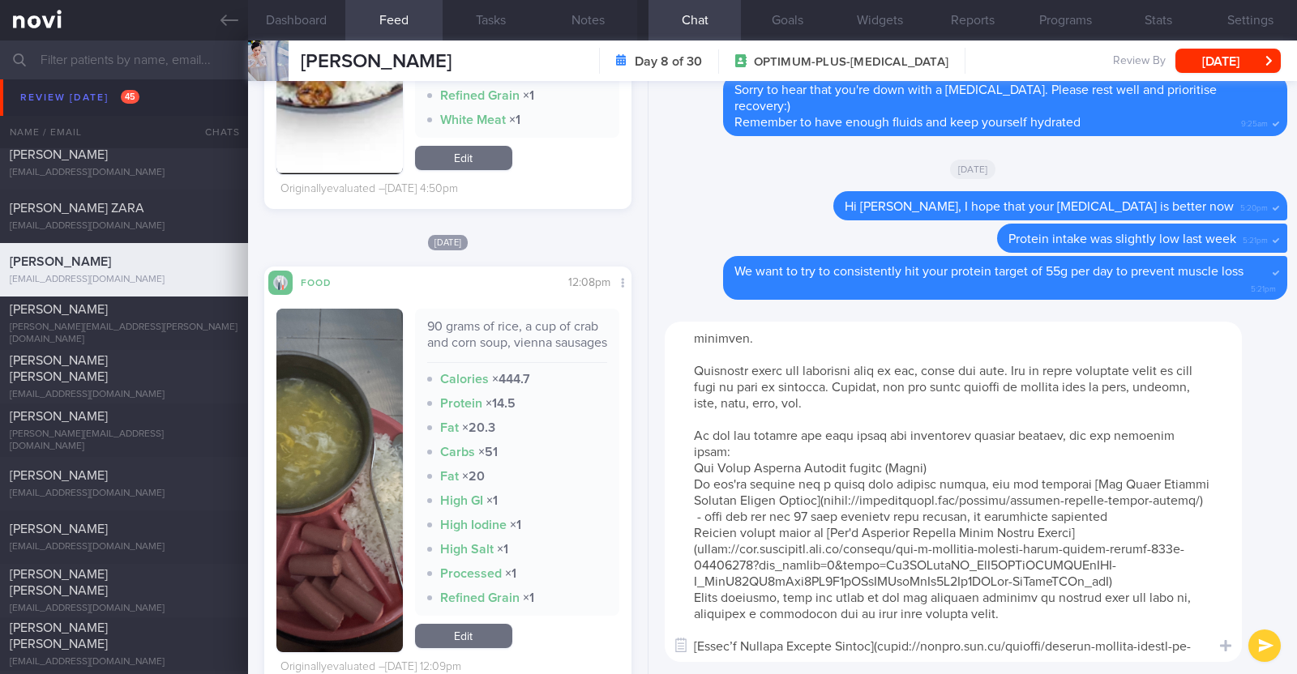
scroll to position [80, 0]
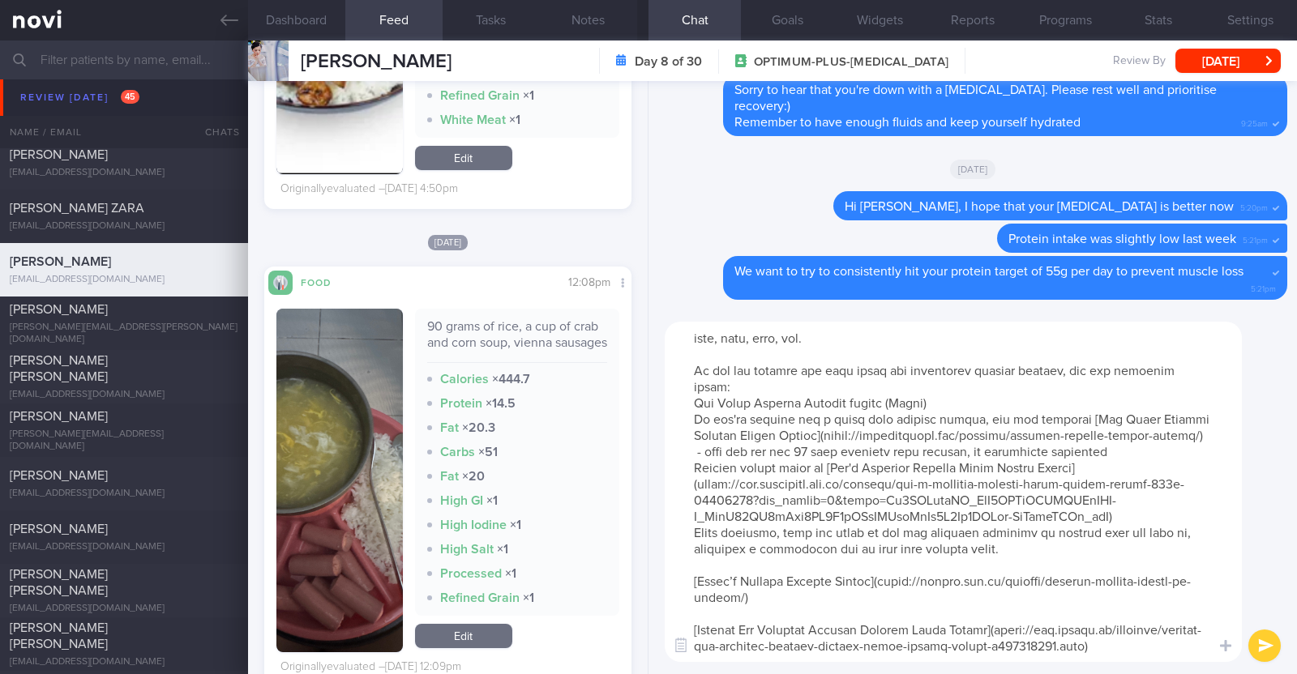
drag, startPoint x: 687, startPoint y: 373, endPoint x: 1068, endPoint y: 387, distance: 381.2
click at [1068, 387] on textarea at bounding box center [953, 492] width 577 height 340
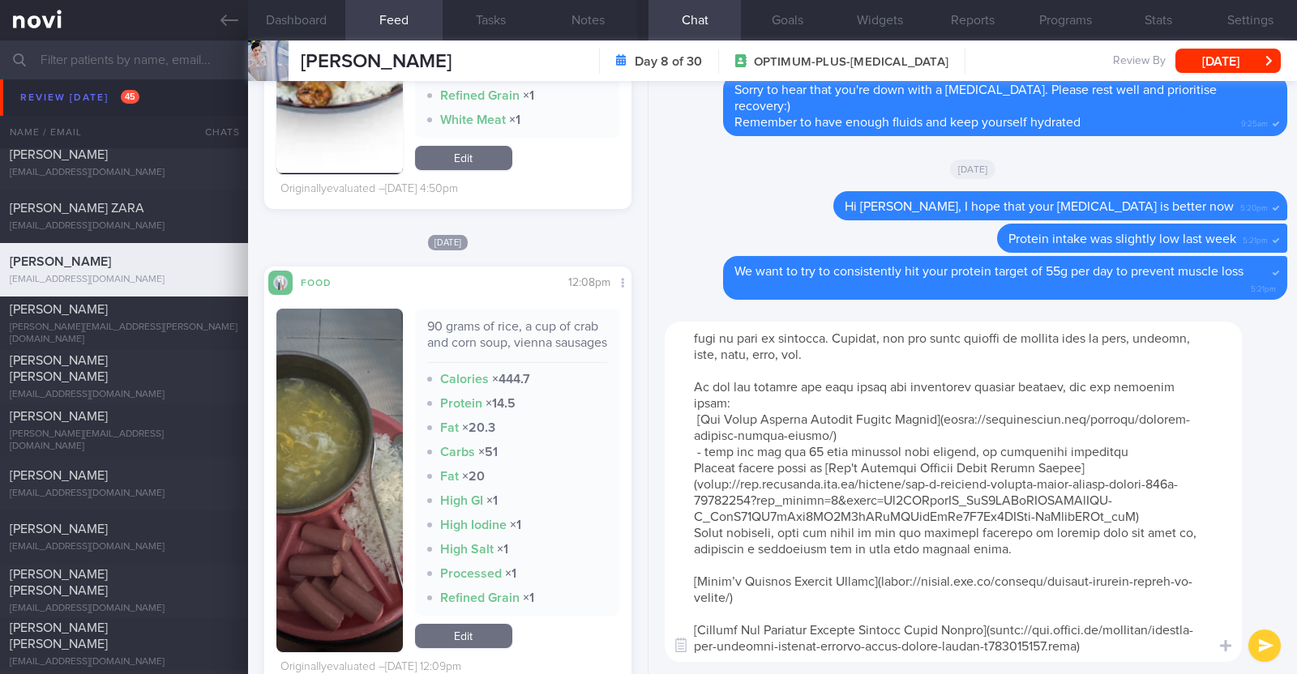
scroll to position [64, 0]
drag, startPoint x: 683, startPoint y: 507, endPoint x: 1058, endPoint y: 526, distance: 375.0
click at [1058, 526] on textarea at bounding box center [953, 492] width 577 height 340
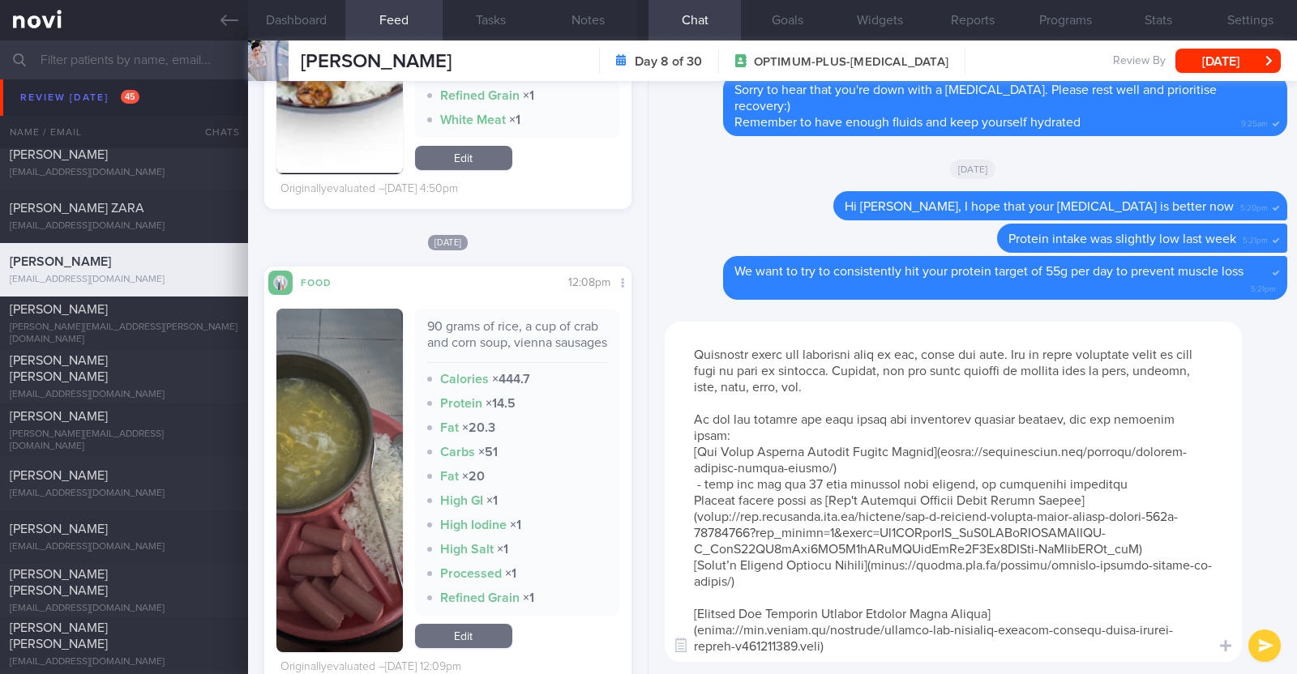
scroll to position [15, 0]
click at [738, 579] on textarea at bounding box center [953, 492] width 577 height 340
type textarea "I also noticed a few processed foods in your diet such as corned beef, hotdog, …"
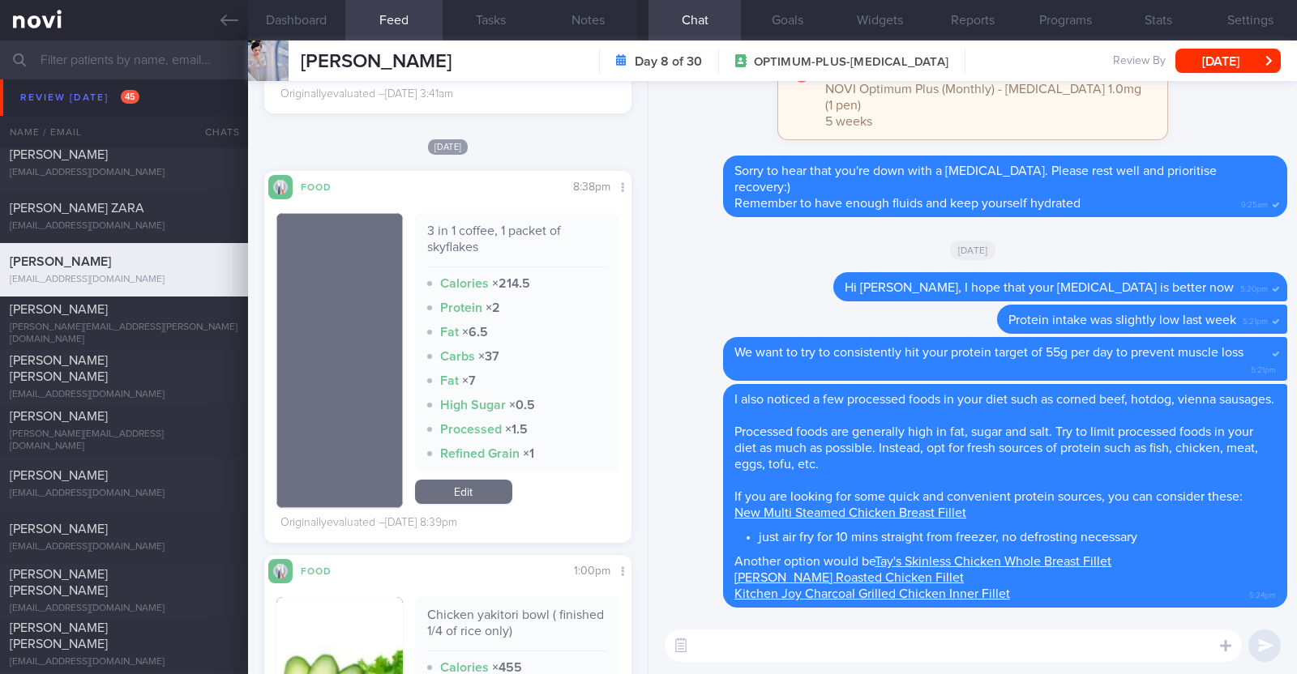
scroll to position [6429, 0]
click at [755, 647] on textarea at bounding box center [953, 646] width 577 height 32
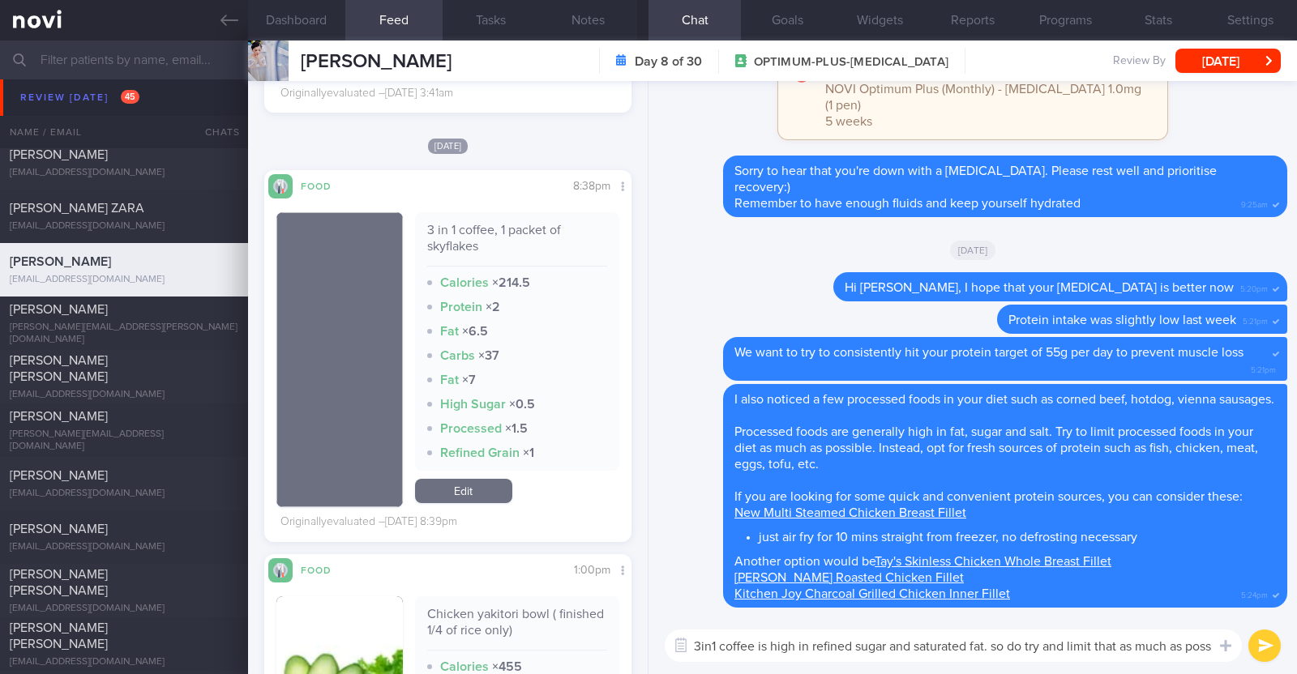
scroll to position [0, 0]
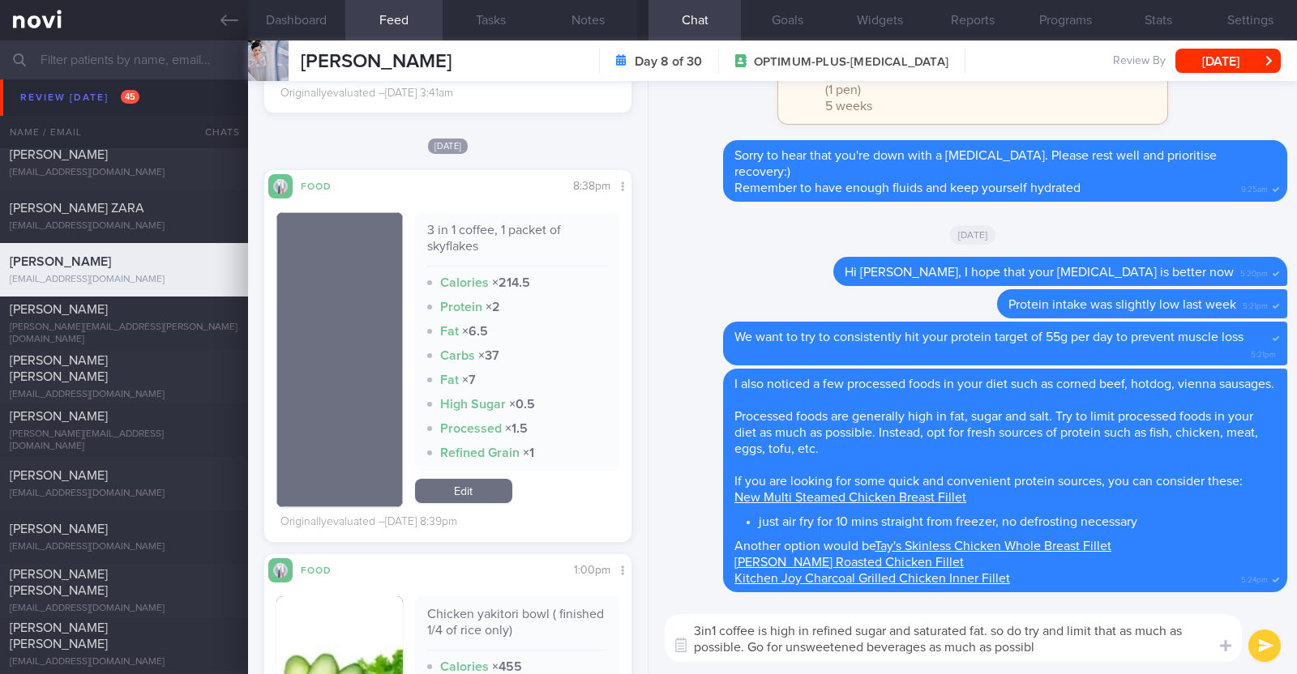
type textarea "3in1 coffee is high in refined sugar and saturated fat. so do try and limit tha…"
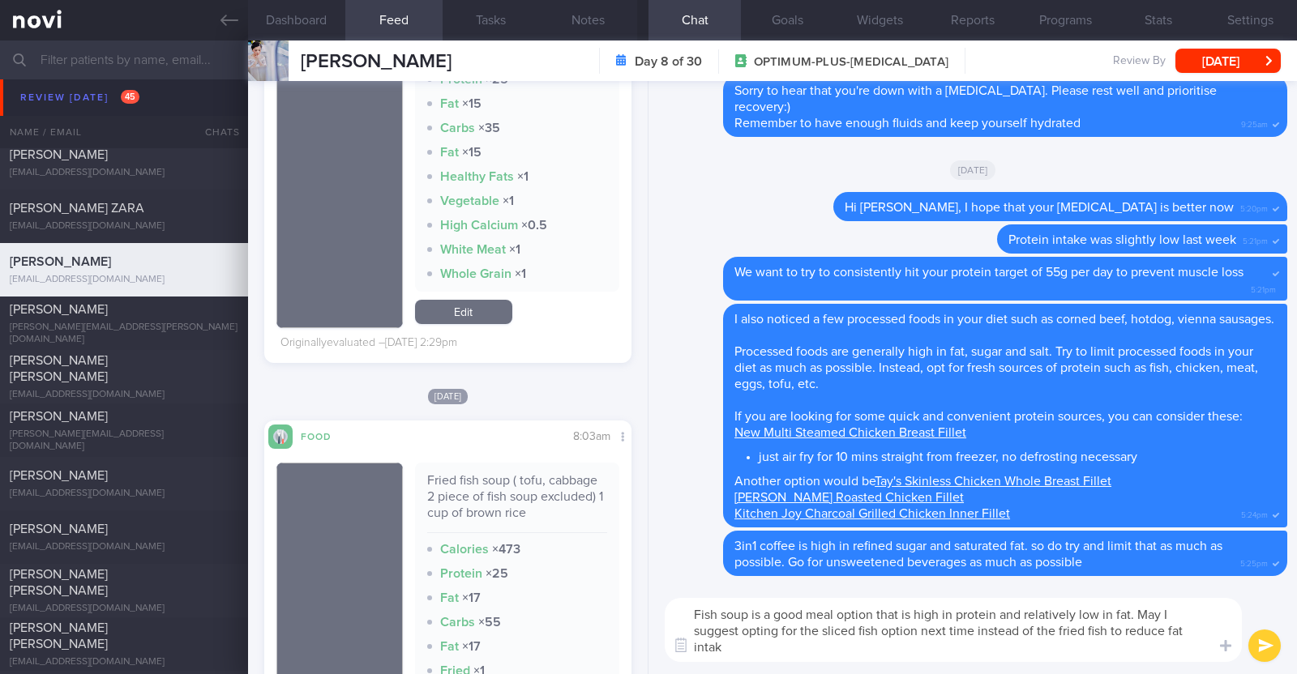
type textarea "Fish soup is a good meal option that is high in protein and relatively low in f…"
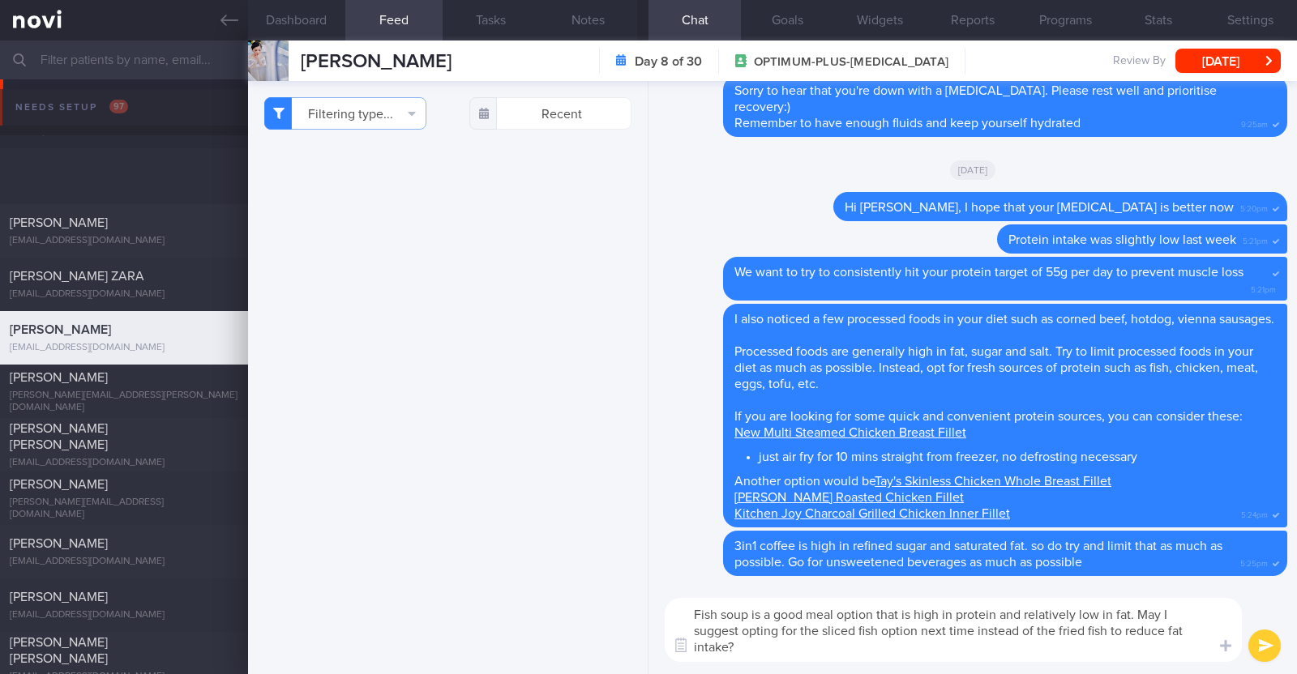
select select "8"
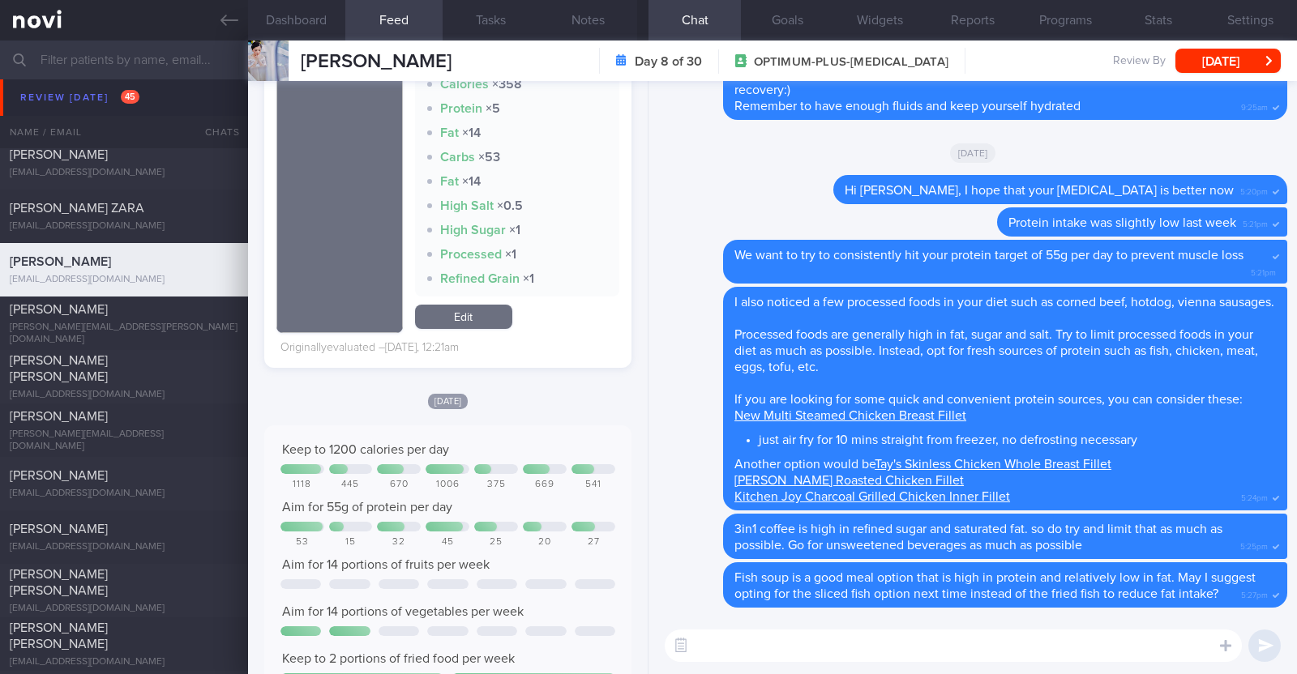
scroll to position [1735, 0]
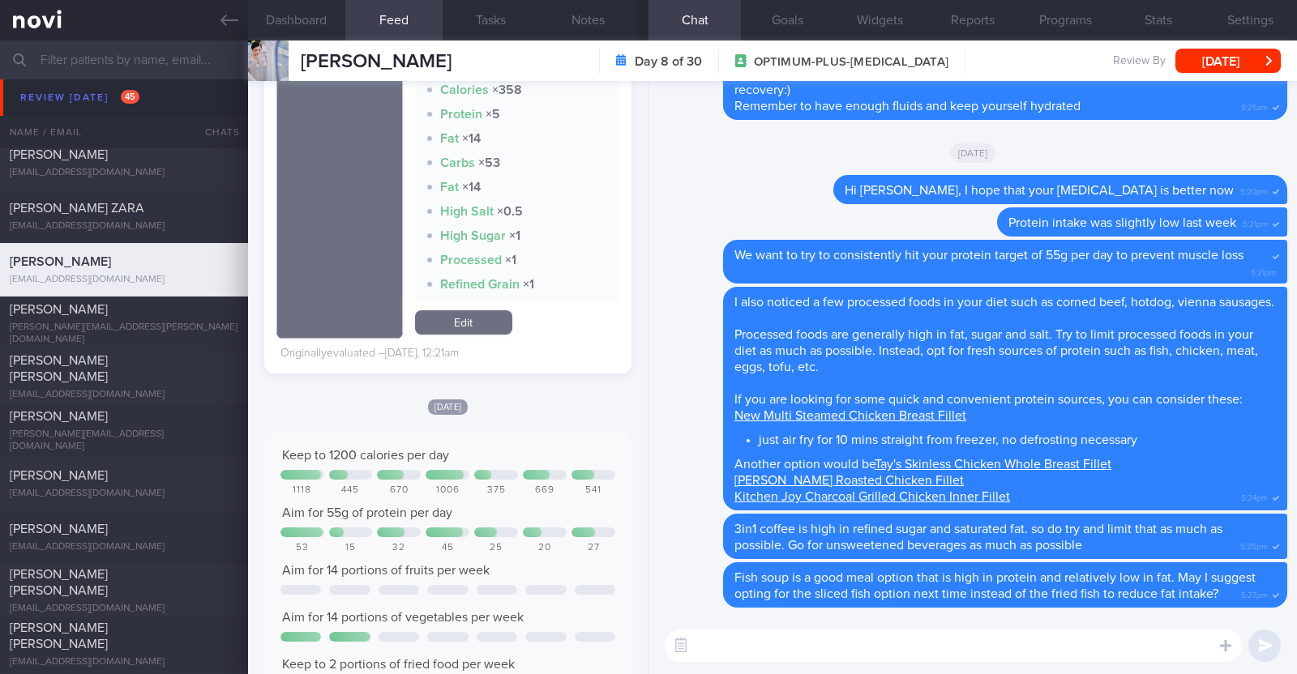
click at [882, 637] on textarea at bounding box center [953, 646] width 577 height 32
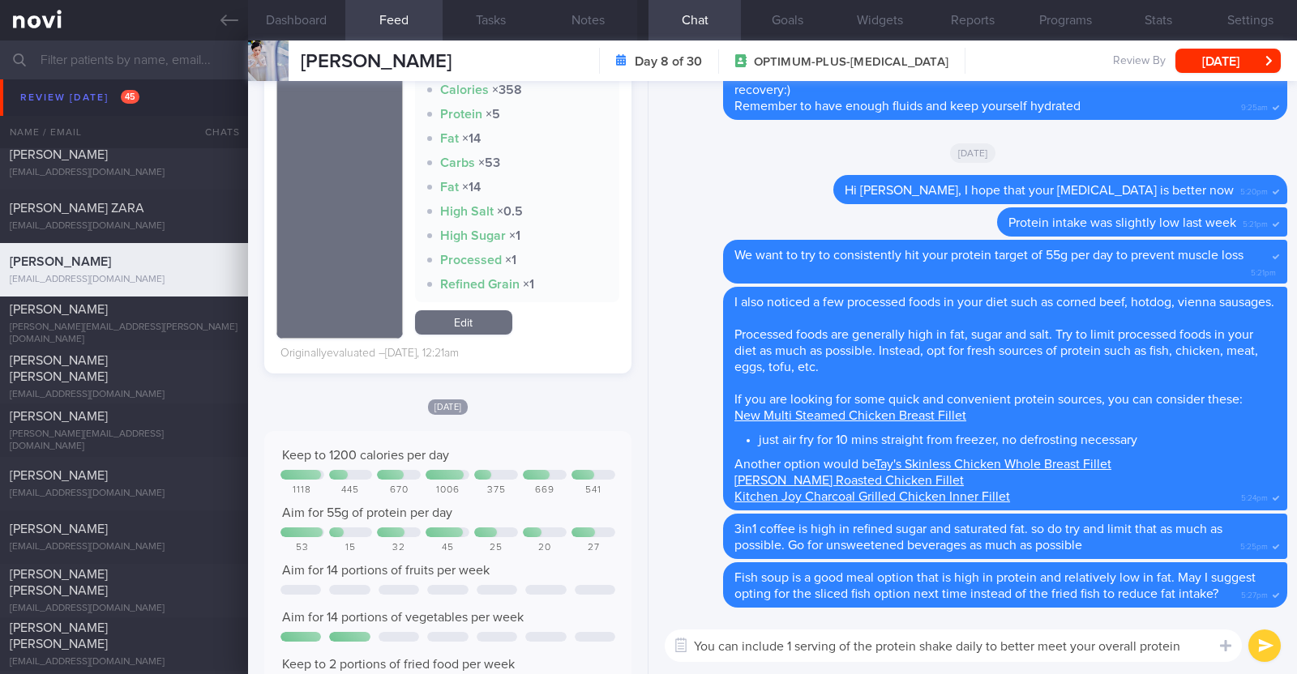
scroll to position [0, 0]
type textarea "You can include 1 serving of the protein shake daily to better meet your overal…"
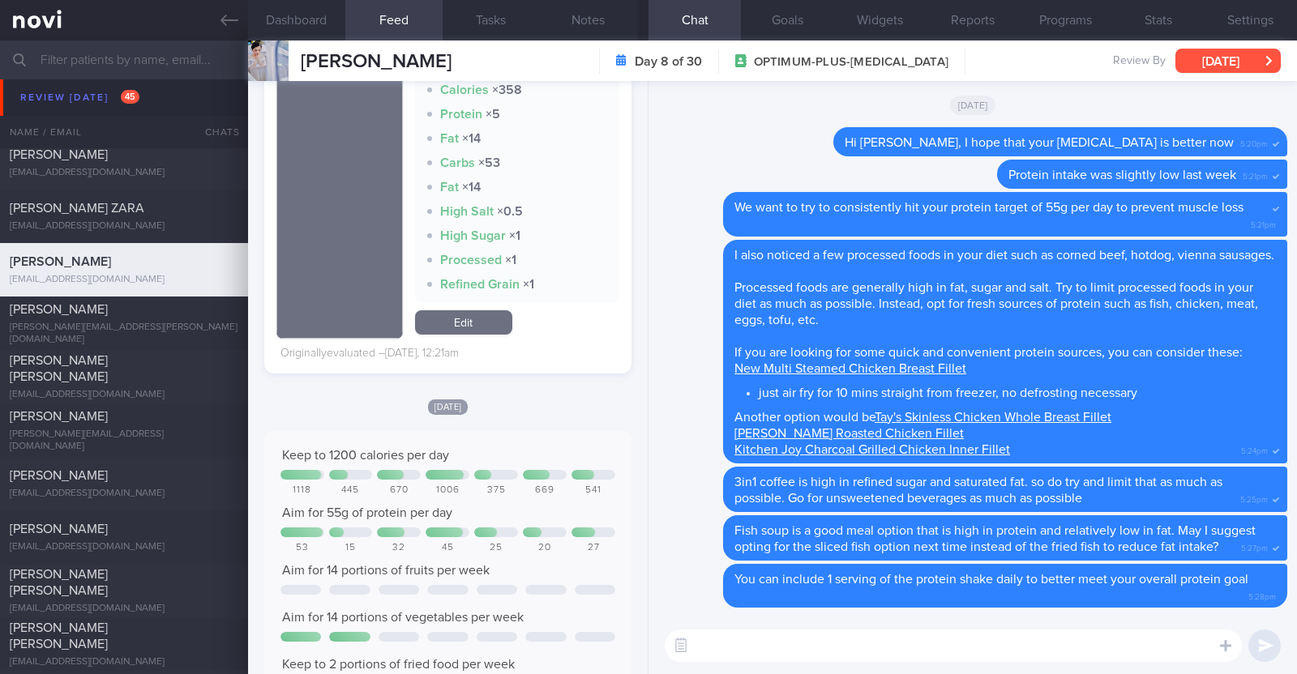
click at [1204, 50] on button "[DATE]" at bounding box center [1227, 61] width 105 height 24
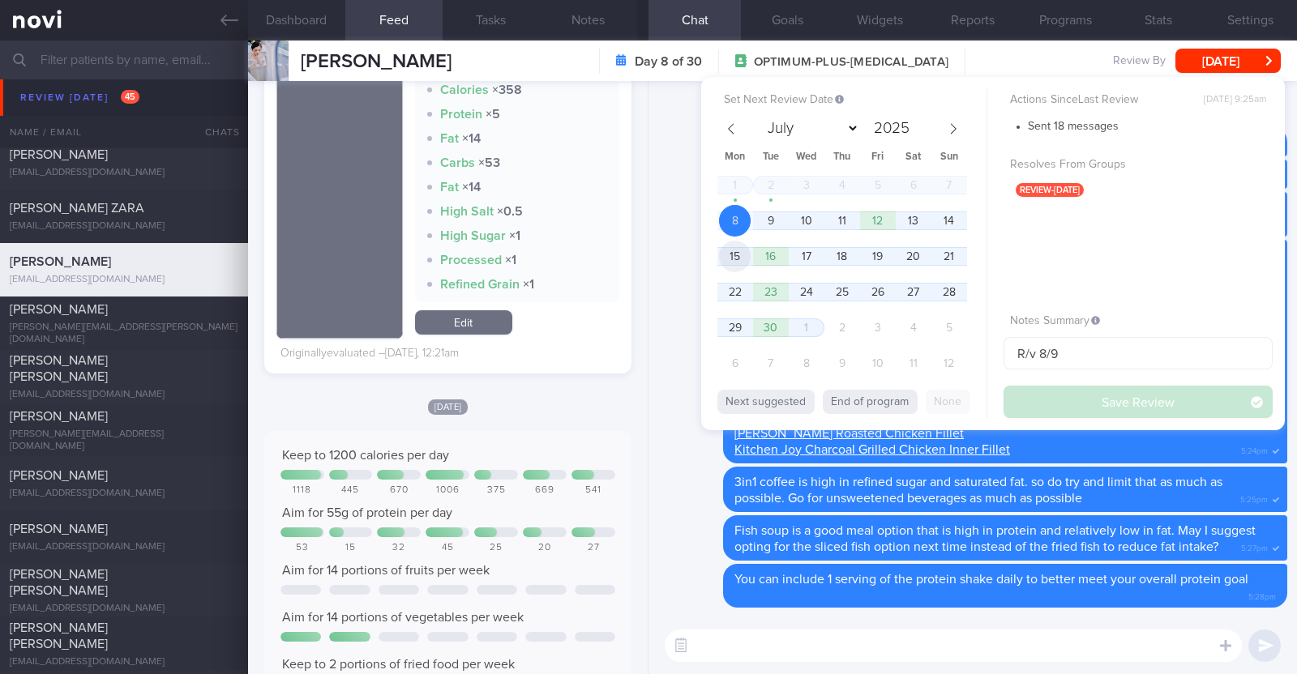
click at [746, 261] on span "15" at bounding box center [735, 257] width 32 height 32
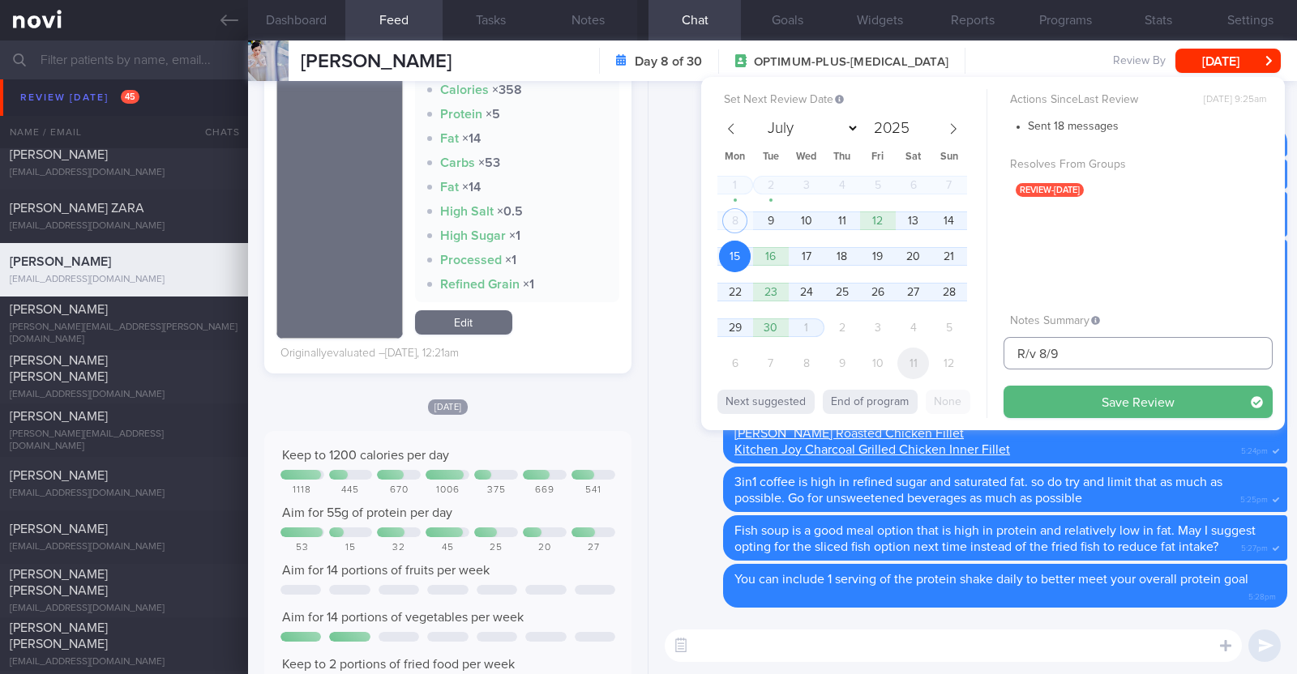
drag, startPoint x: 1072, startPoint y: 358, endPoint x: 904, endPoint y: 352, distance: 167.9
click at [904, 352] on div "Set Next Review Date 15 Sep 2025 July August September October November Decembe…" at bounding box center [993, 253] width 584 height 353
click at [1046, 407] on button "Save Review" at bounding box center [1137, 402] width 269 height 32
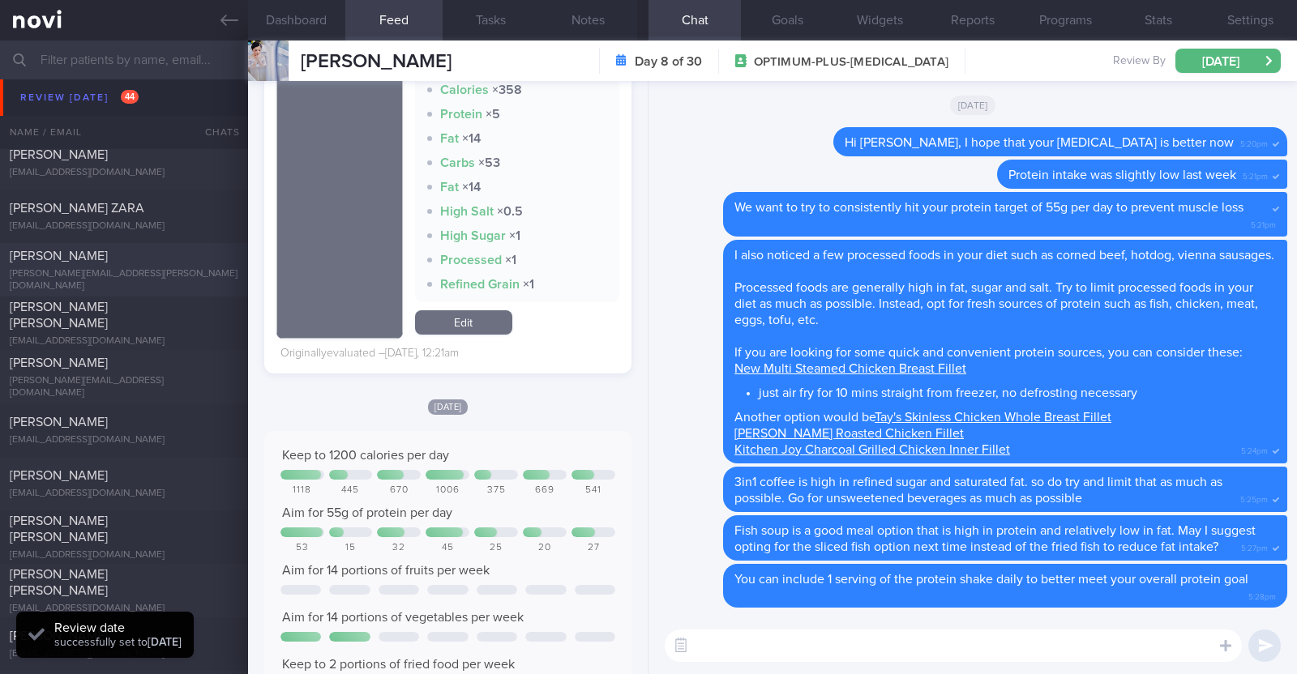
click at [185, 274] on div "[PERSON_NAME][EMAIL_ADDRESS][PERSON_NAME][DOMAIN_NAME]" at bounding box center [124, 280] width 229 height 24
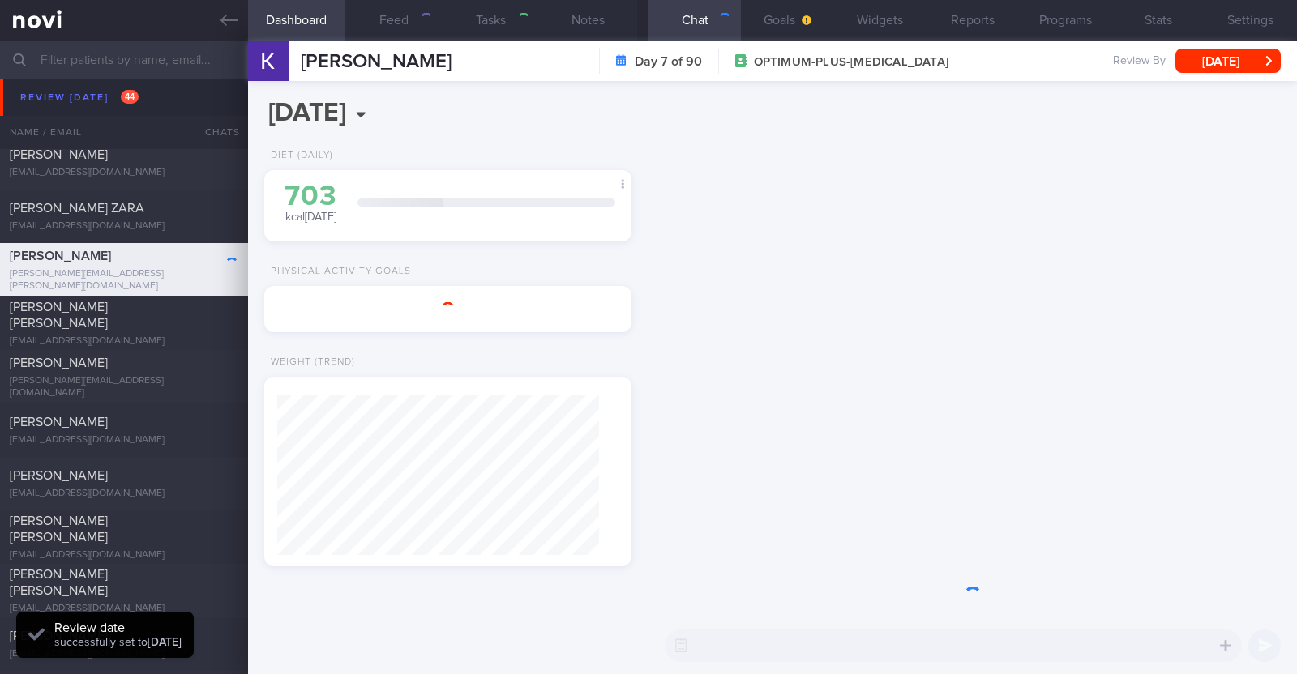
type input "R/v 8/9"
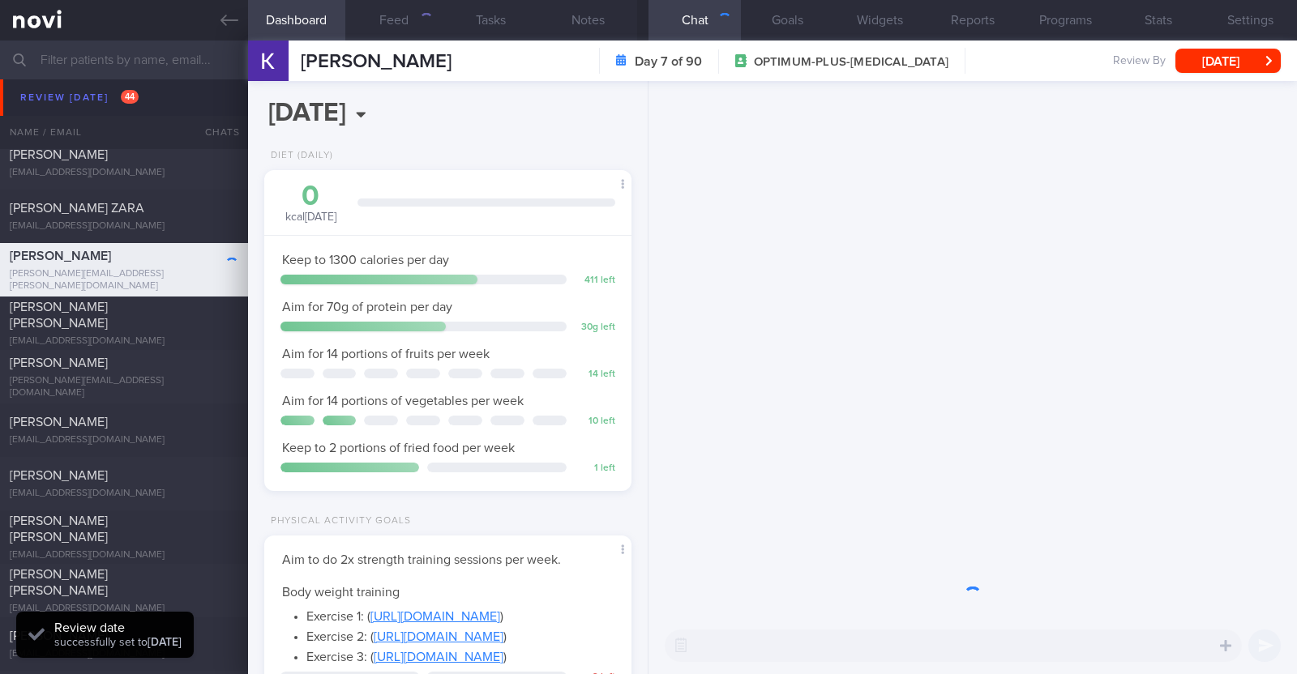
scroll to position [184, 323]
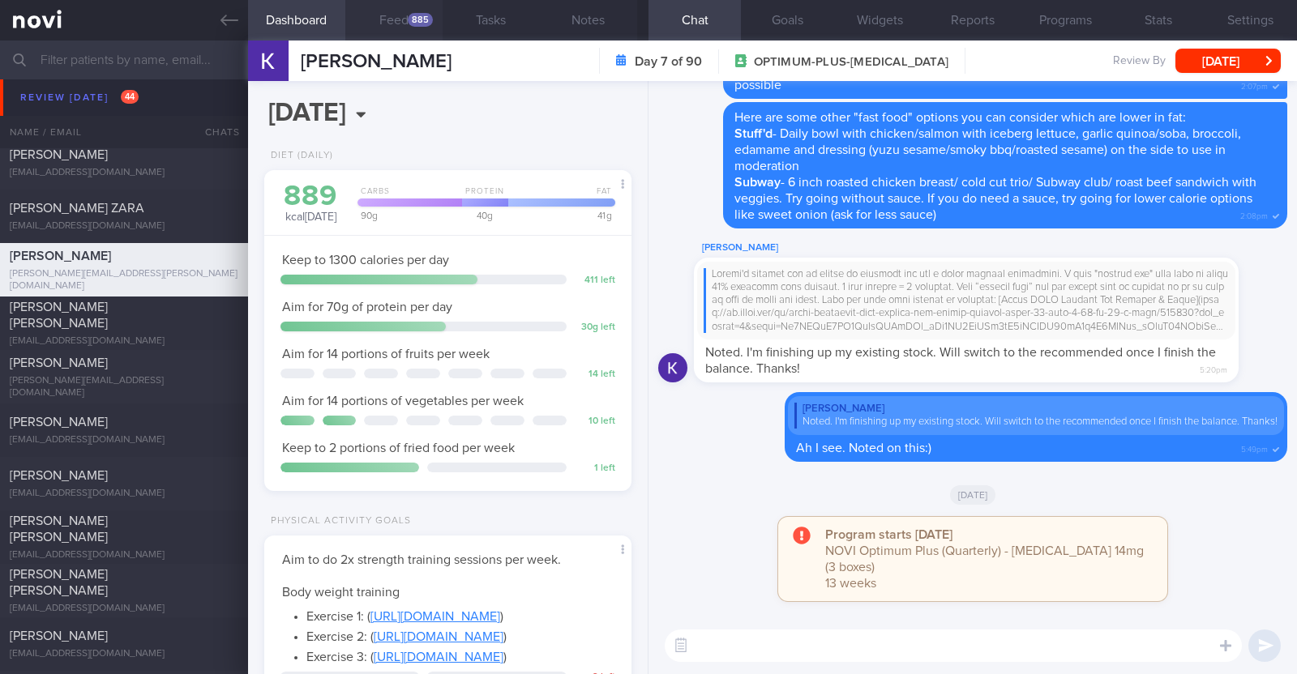
click at [394, 8] on button "Feed 885" at bounding box center [393, 20] width 97 height 41
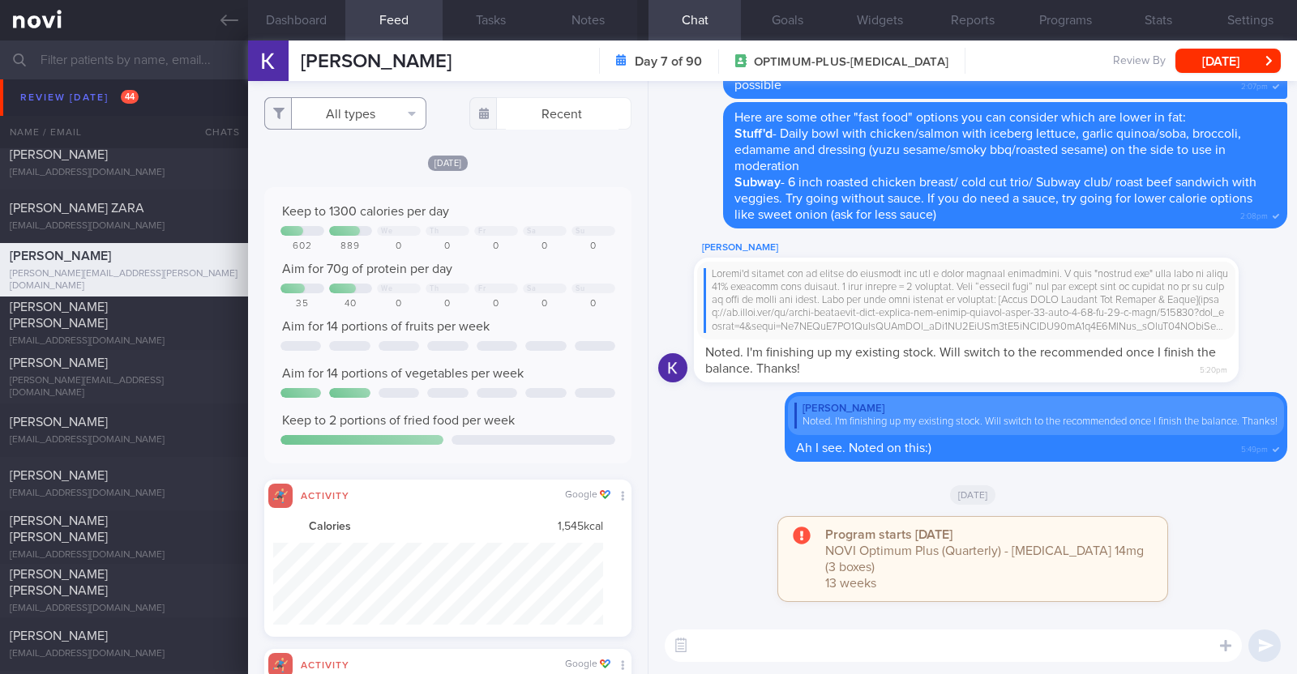
click at [363, 123] on button "All types" at bounding box center [345, 113] width 162 height 32
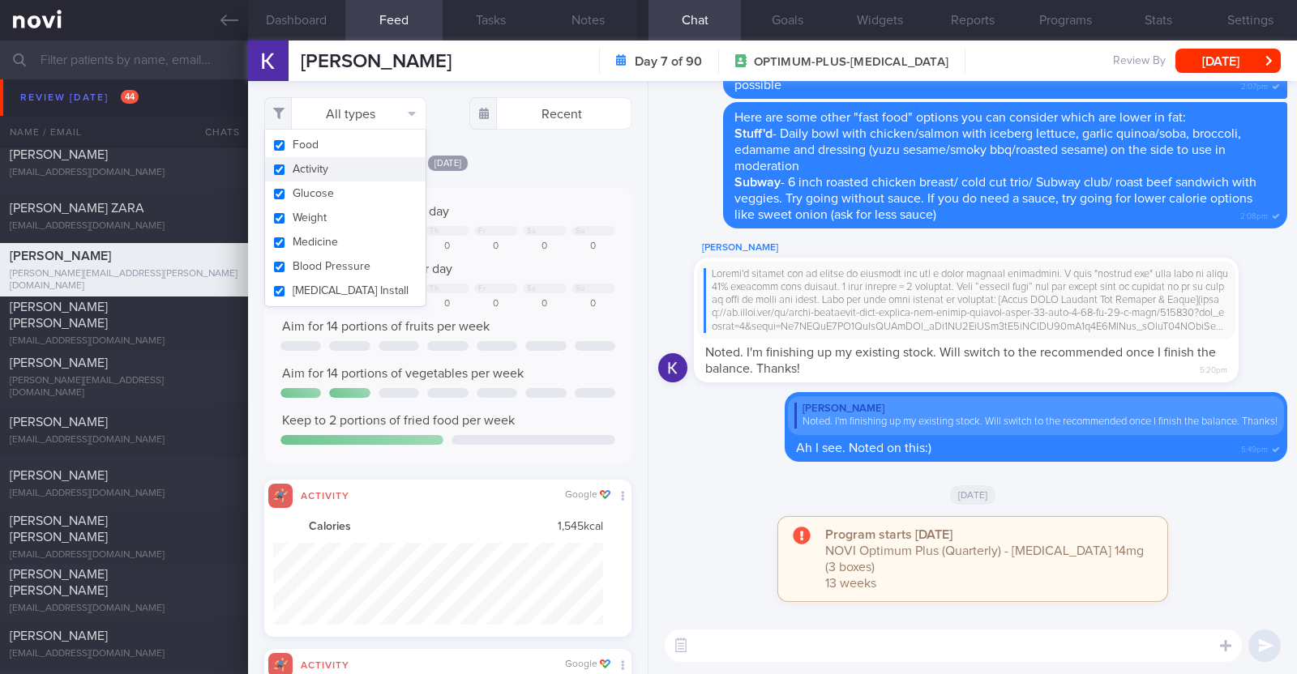
click at [370, 173] on button "Activity" at bounding box center [345, 169] width 160 height 24
checkbox input "false"
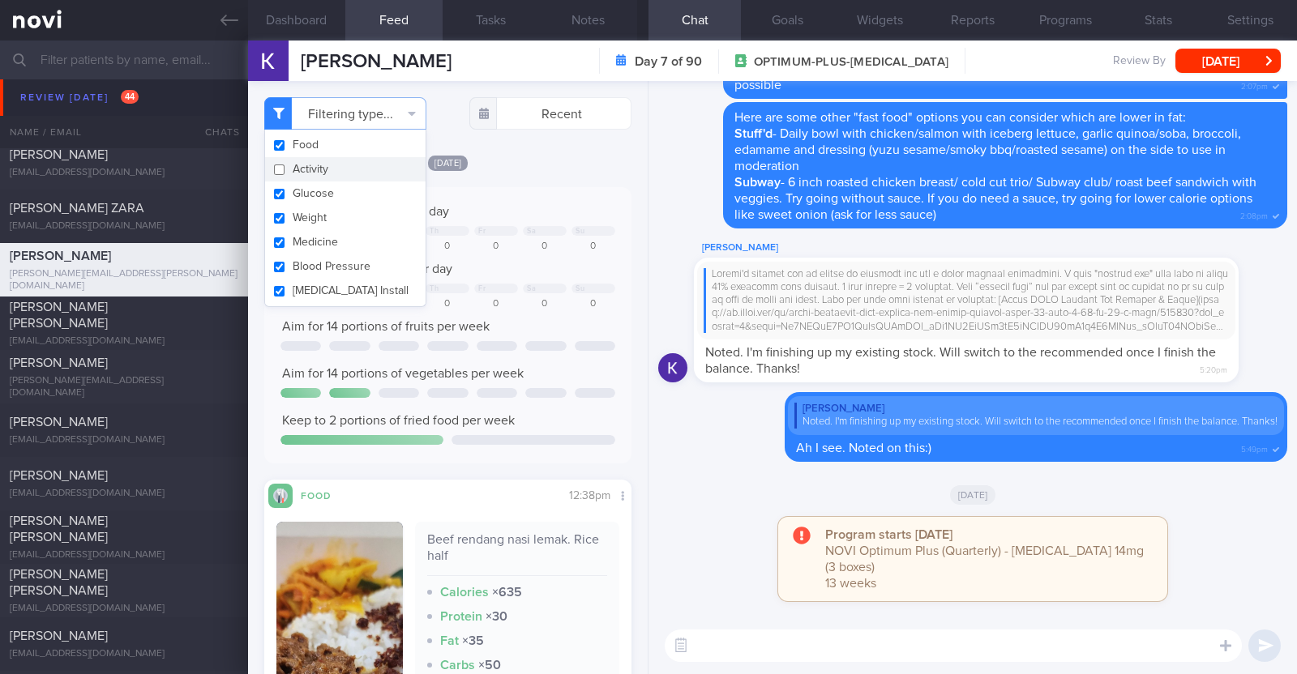
click at [520, 154] on div "[DATE]" at bounding box center [447, 162] width 367 height 17
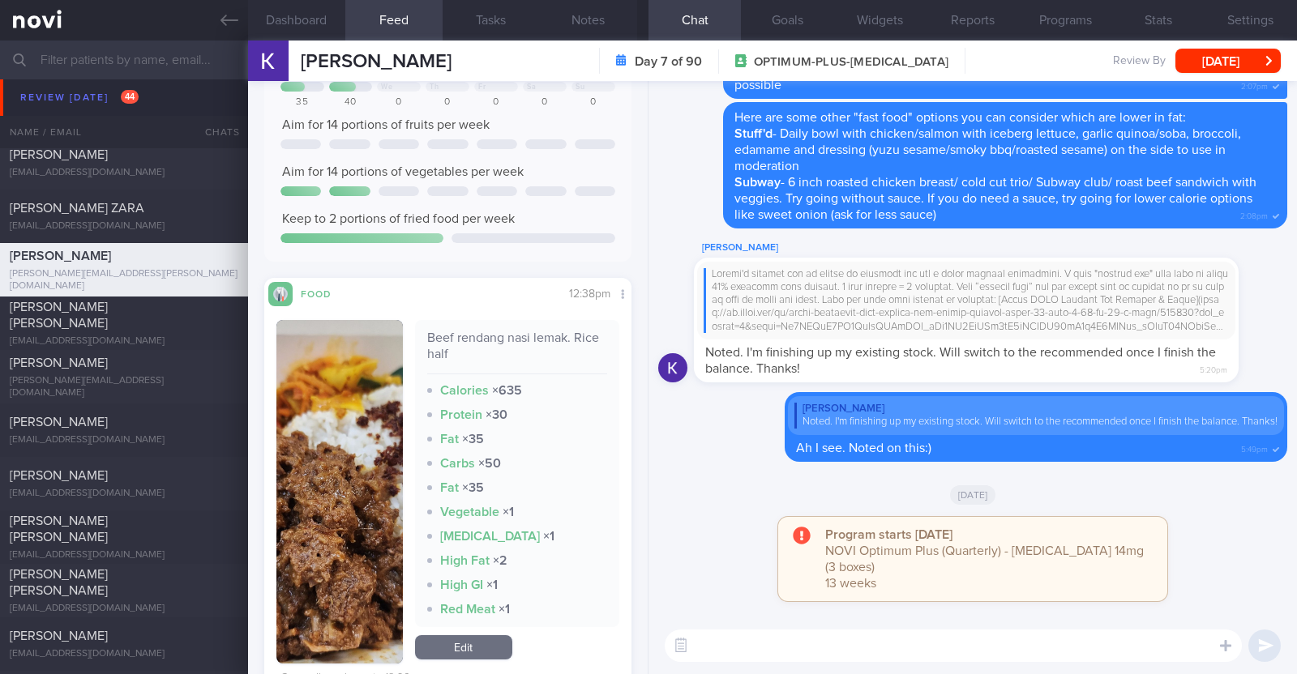
scroll to position [202, 0]
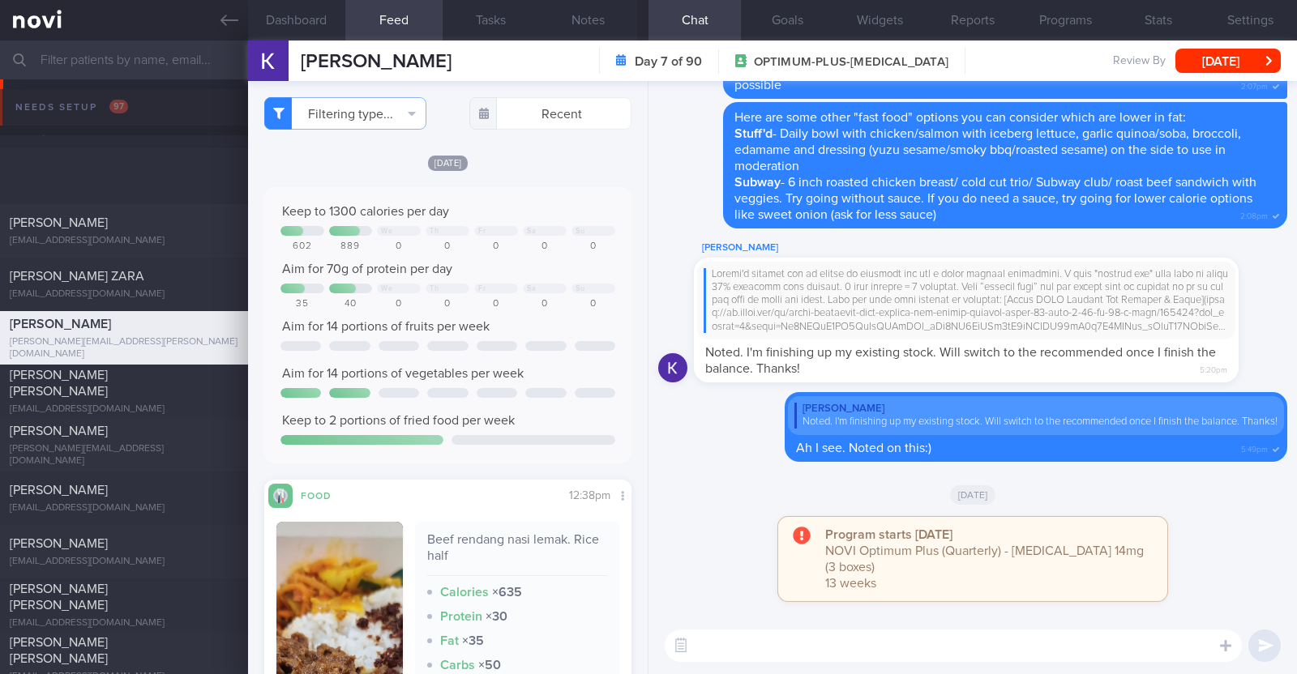
select select "8"
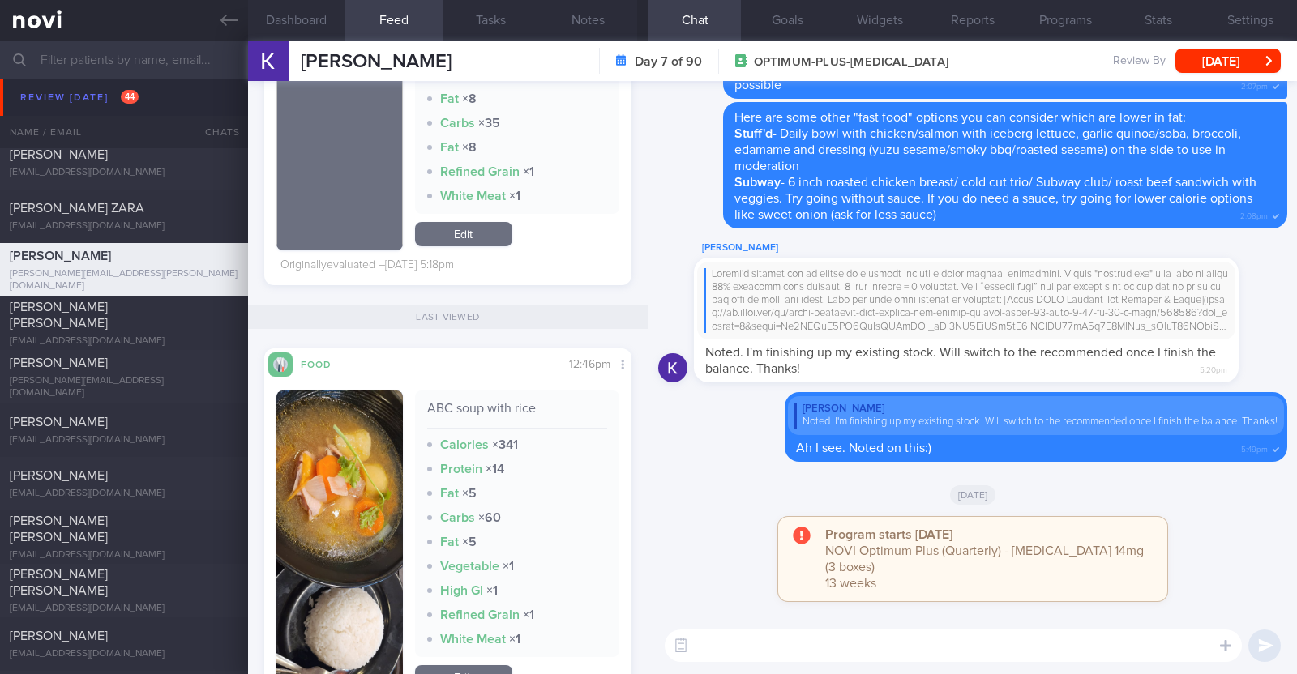
scroll to position [11128, 0]
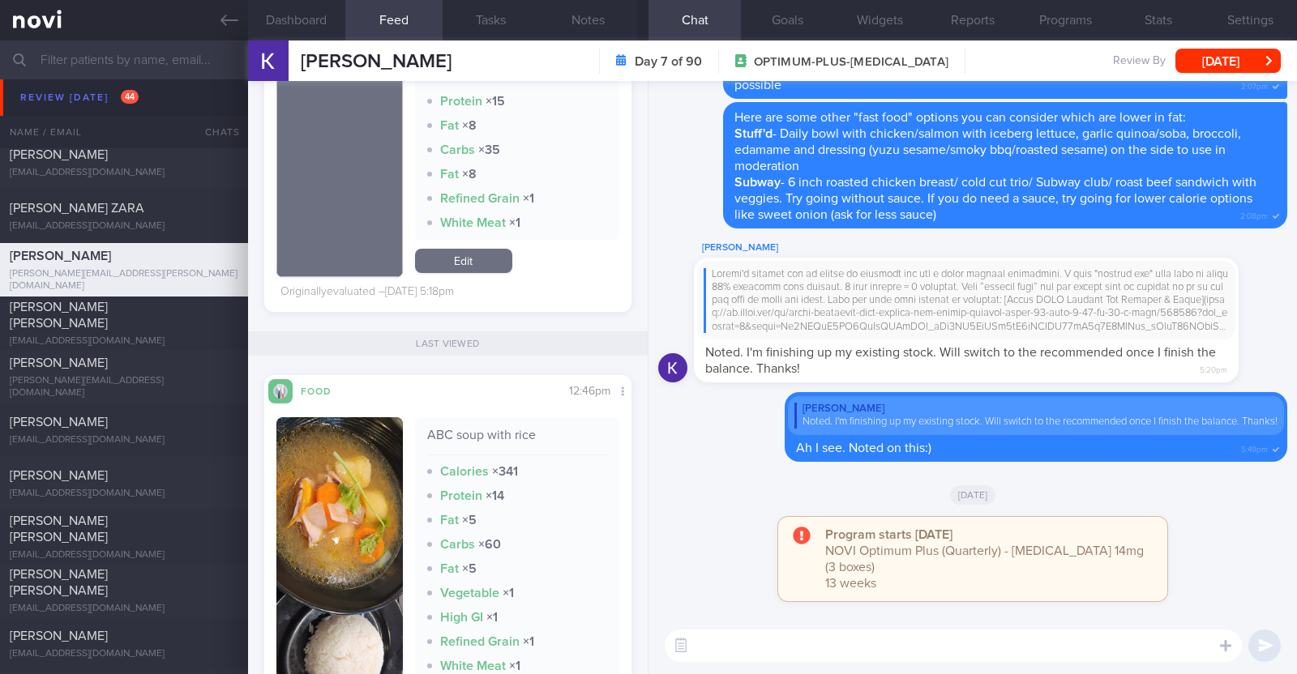
click at [770, 650] on textarea at bounding box center [953, 646] width 577 height 32
type textarea "Hi [PERSON_NAME]"
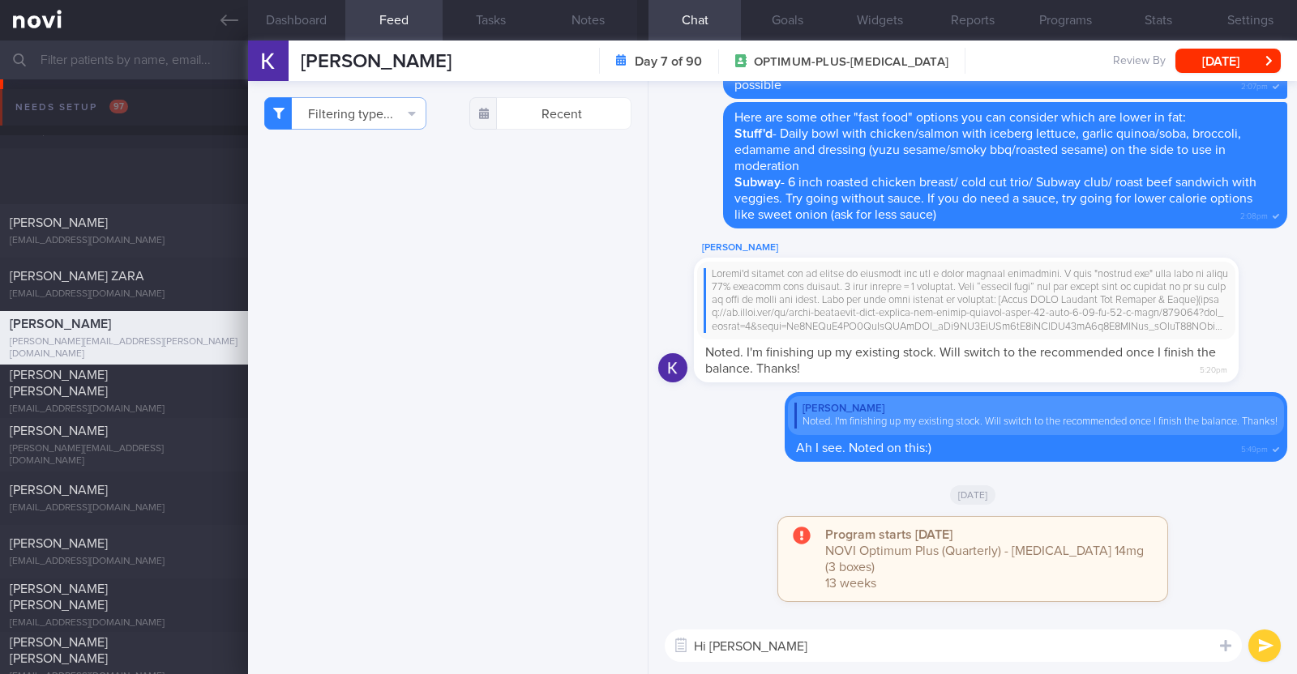
select select "8"
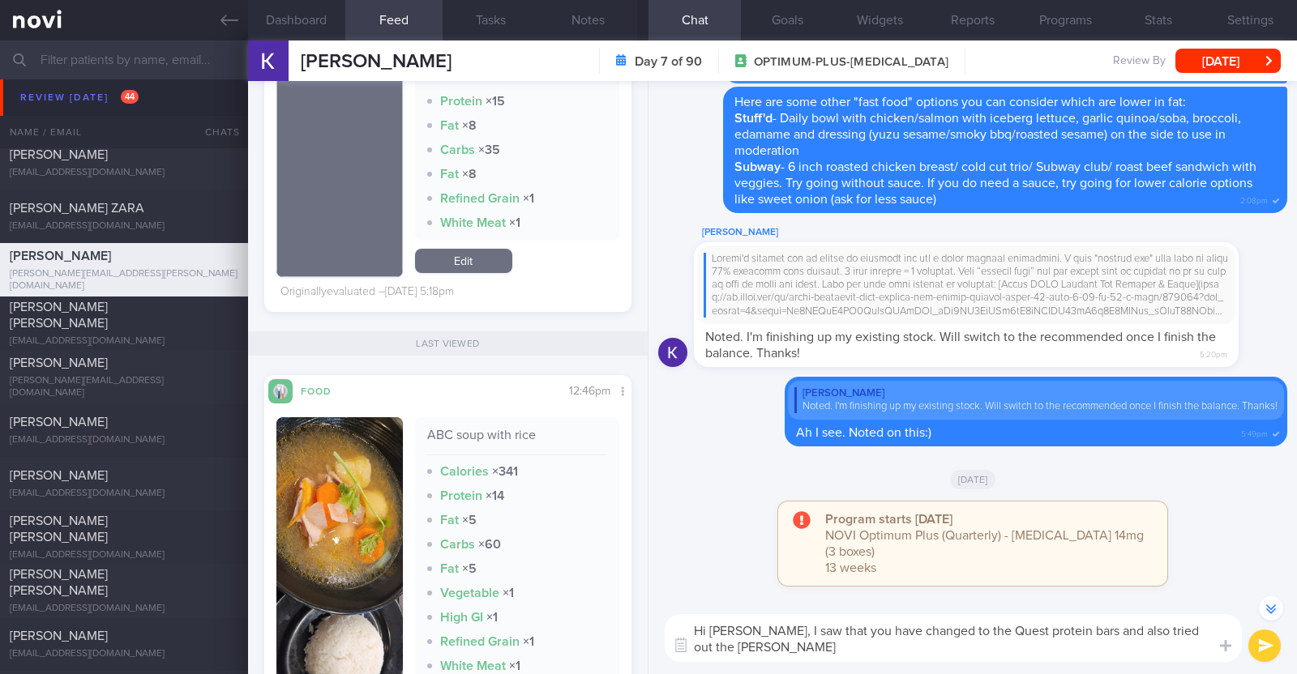
scroll to position [-15, 0]
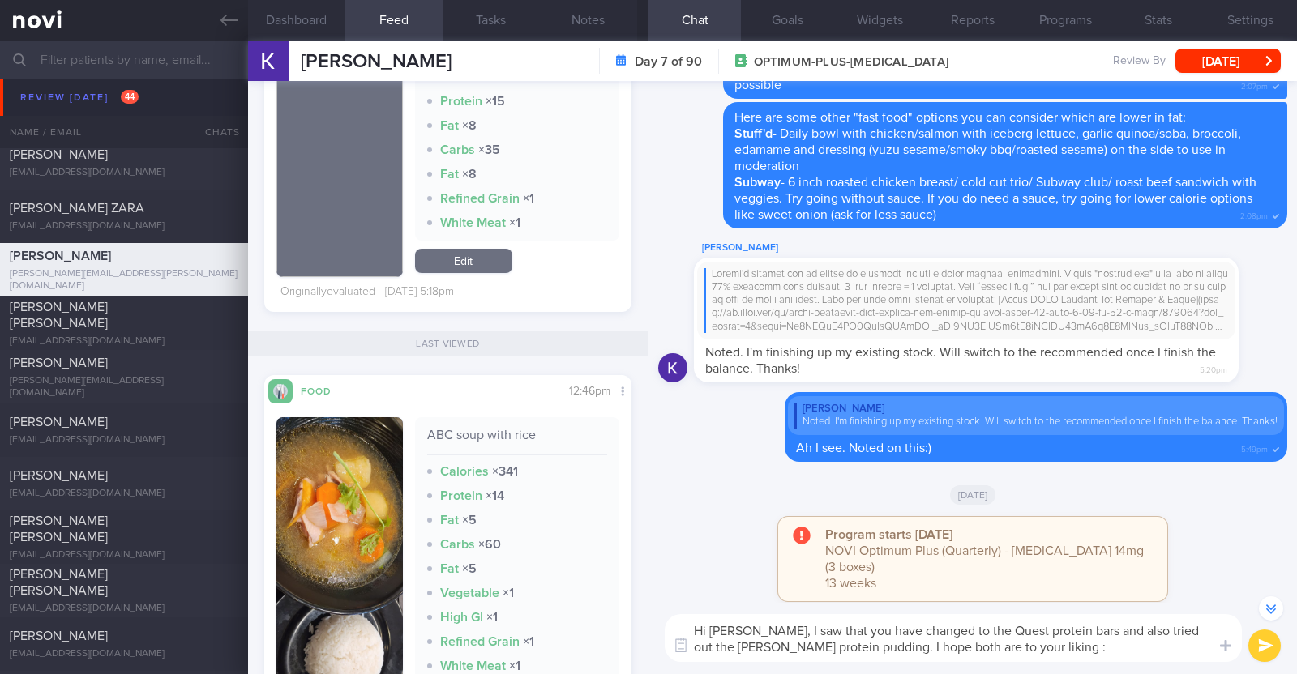
type textarea "Hi [PERSON_NAME], I saw that you have changed to the Quest protein bars and als…"
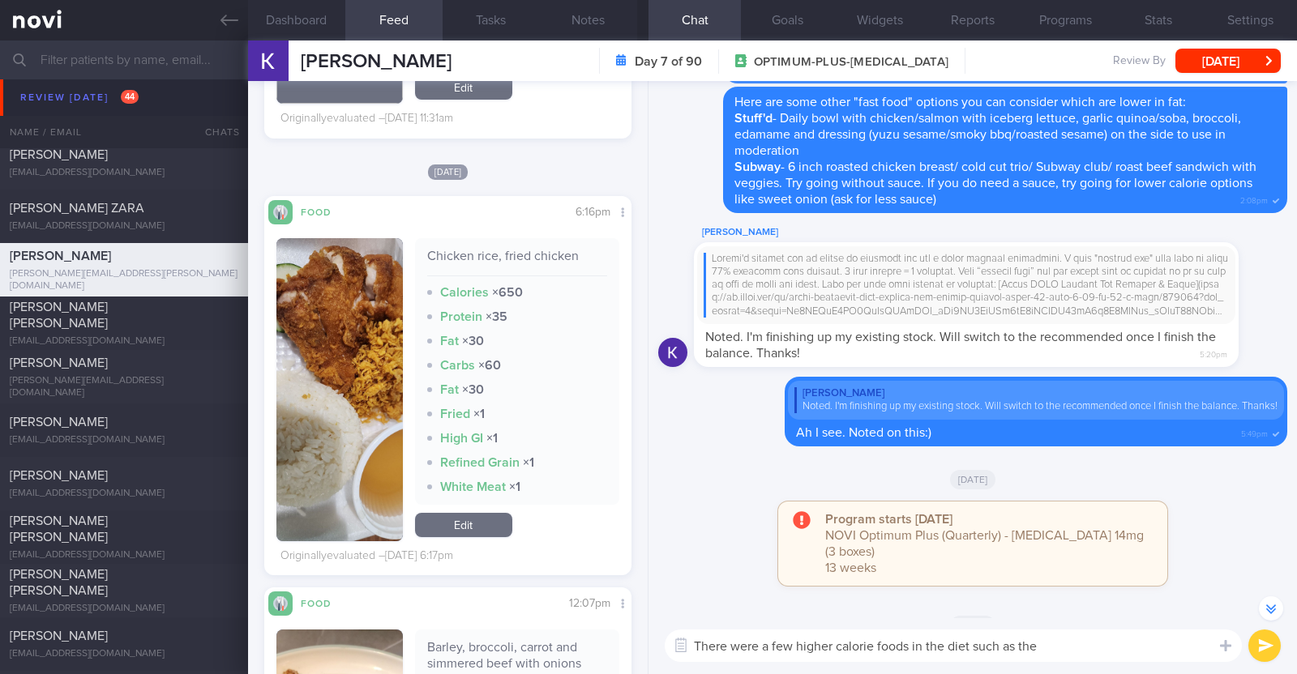
scroll to position [7774, 0]
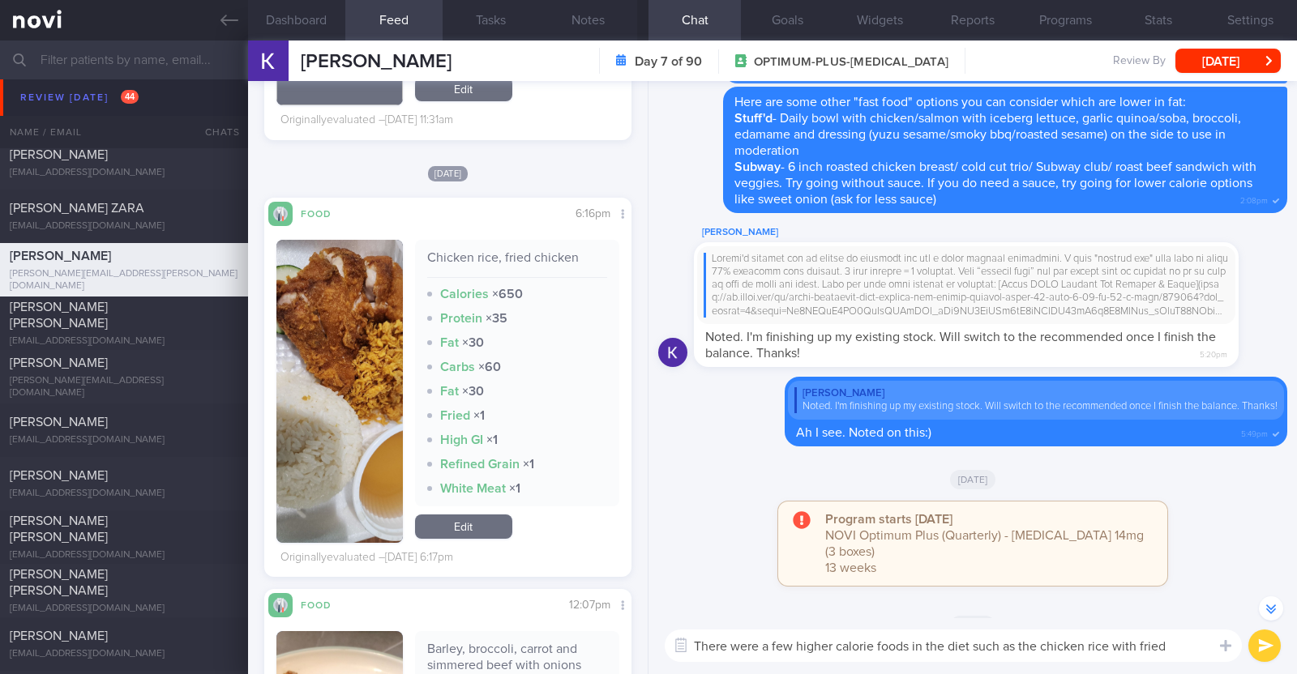
click at [974, 644] on textarea "There were a few higher calorie foods in the diet such as the chicken rice with…" at bounding box center [953, 646] width 577 height 32
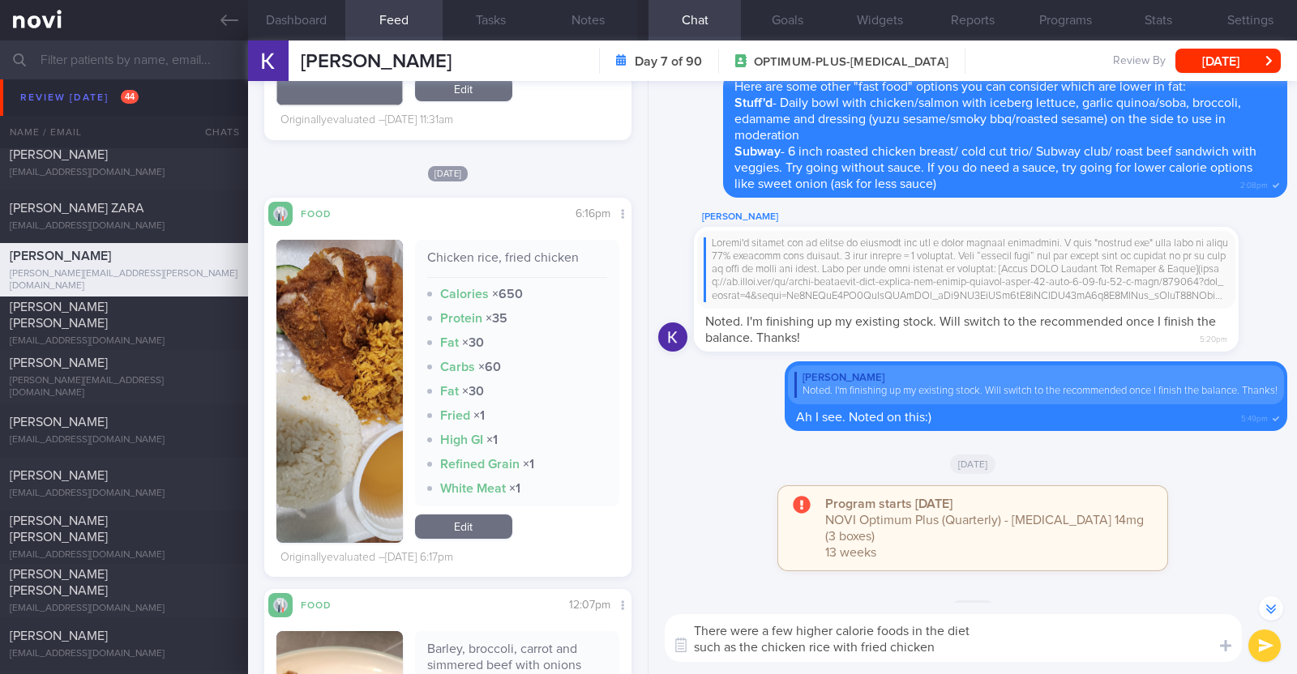
scroll to position [-99, 0]
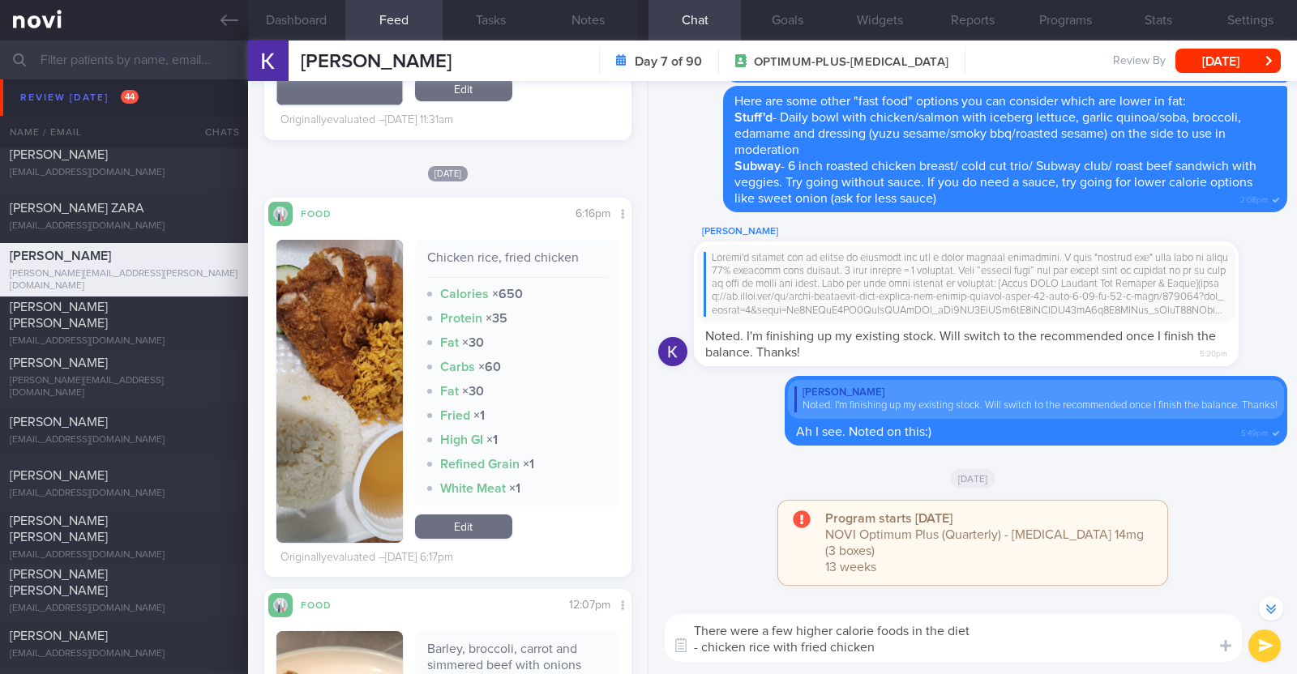
click at [971, 642] on textarea "There were a few higher calorie foods in the diet - chicken rice with fried chi…" at bounding box center [953, 638] width 577 height 48
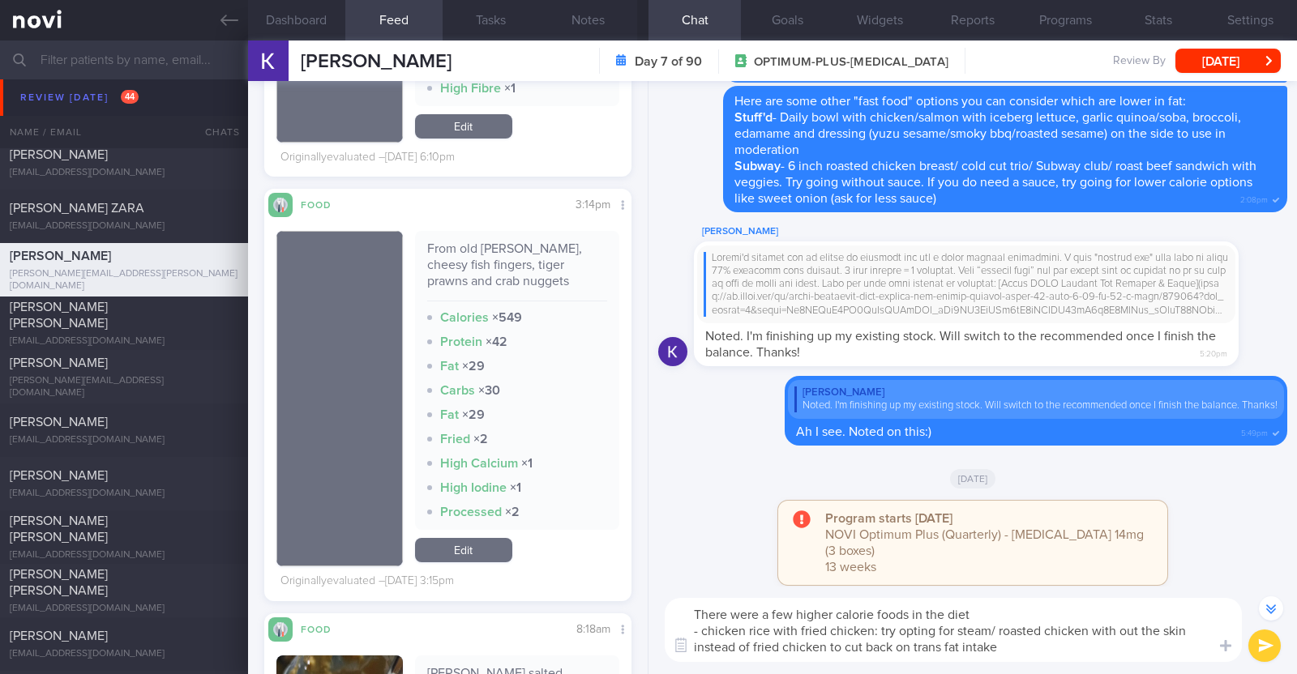
scroll to position [5340, 0]
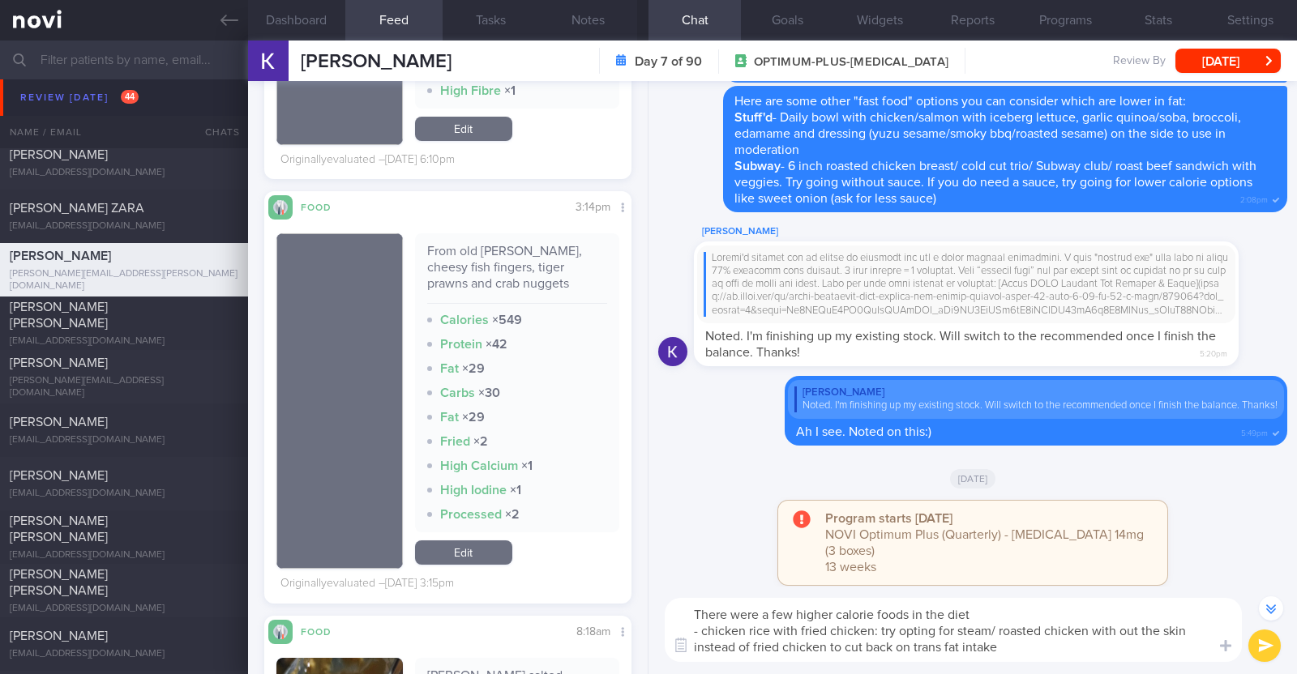
click at [1017, 640] on textarea "There were a few higher calorie foods in the diet - chicken rice with fried chi…" at bounding box center [953, 630] width 577 height 64
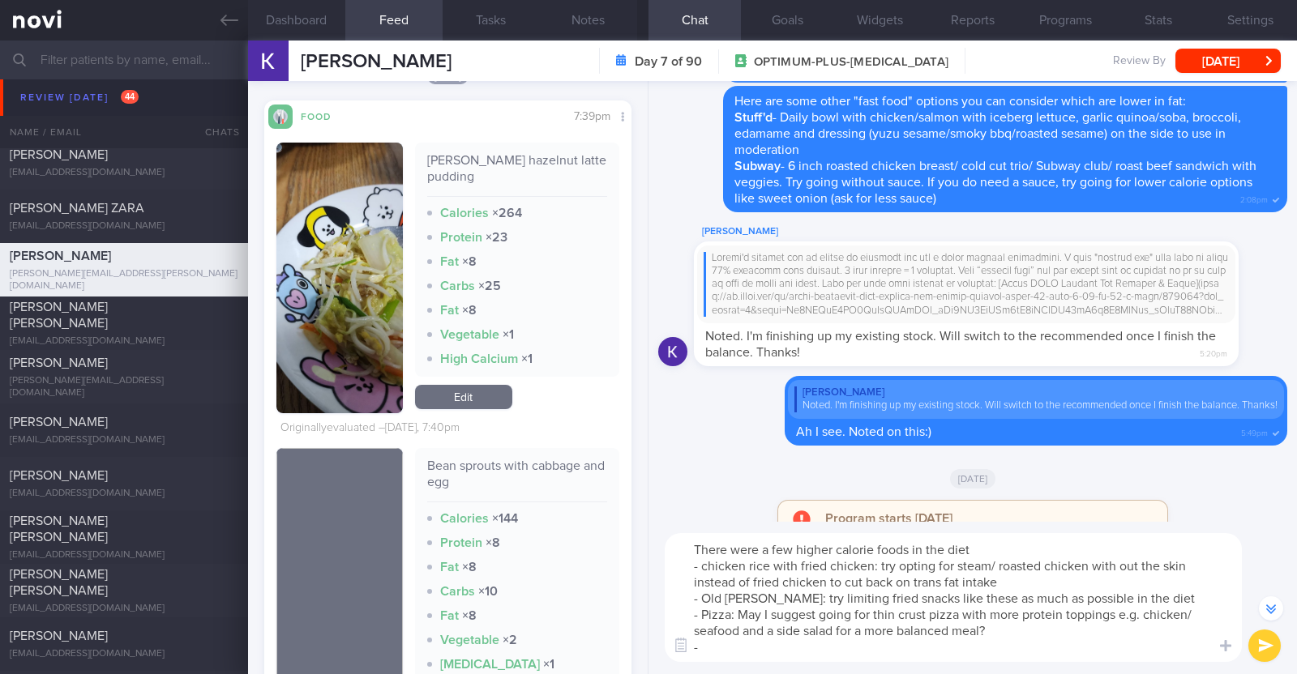
scroll to position [1247, 0]
click at [785, 601] on textarea "There were a few higher calorie foods in the diet - chicken rice with fried chi…" at bounding box center [953, 597] width 577 height 129
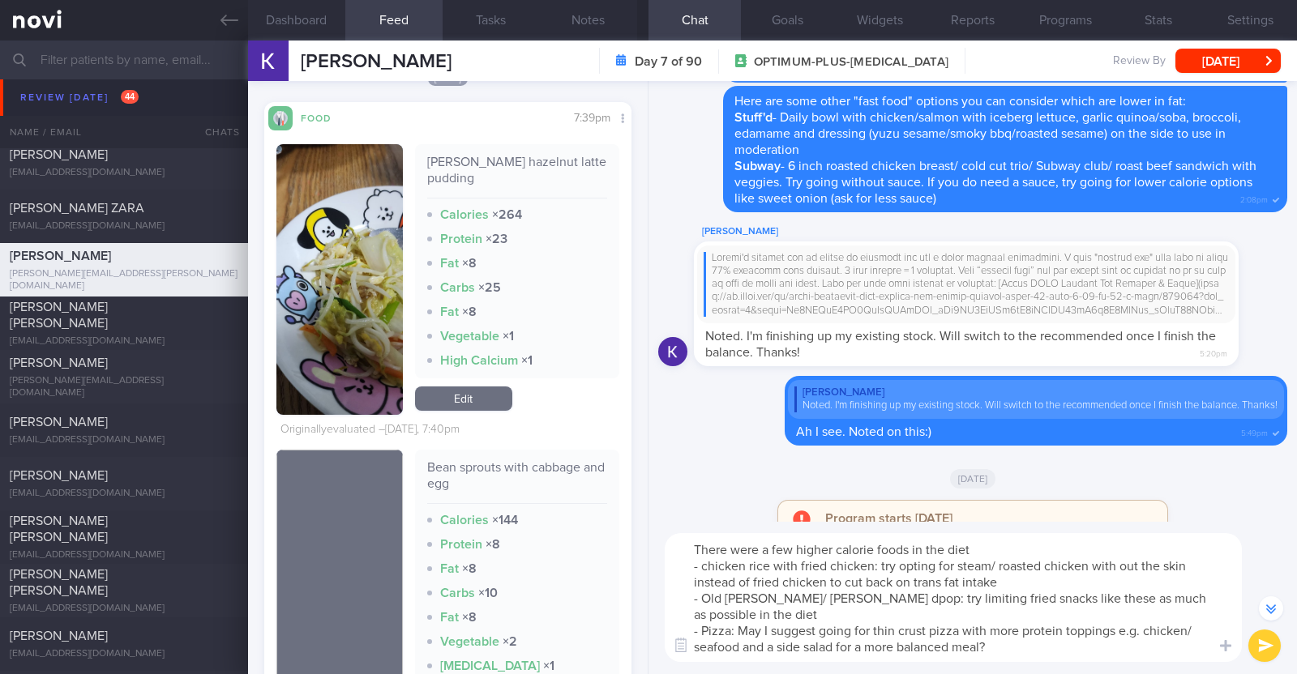
scroll to position [-196, 0]
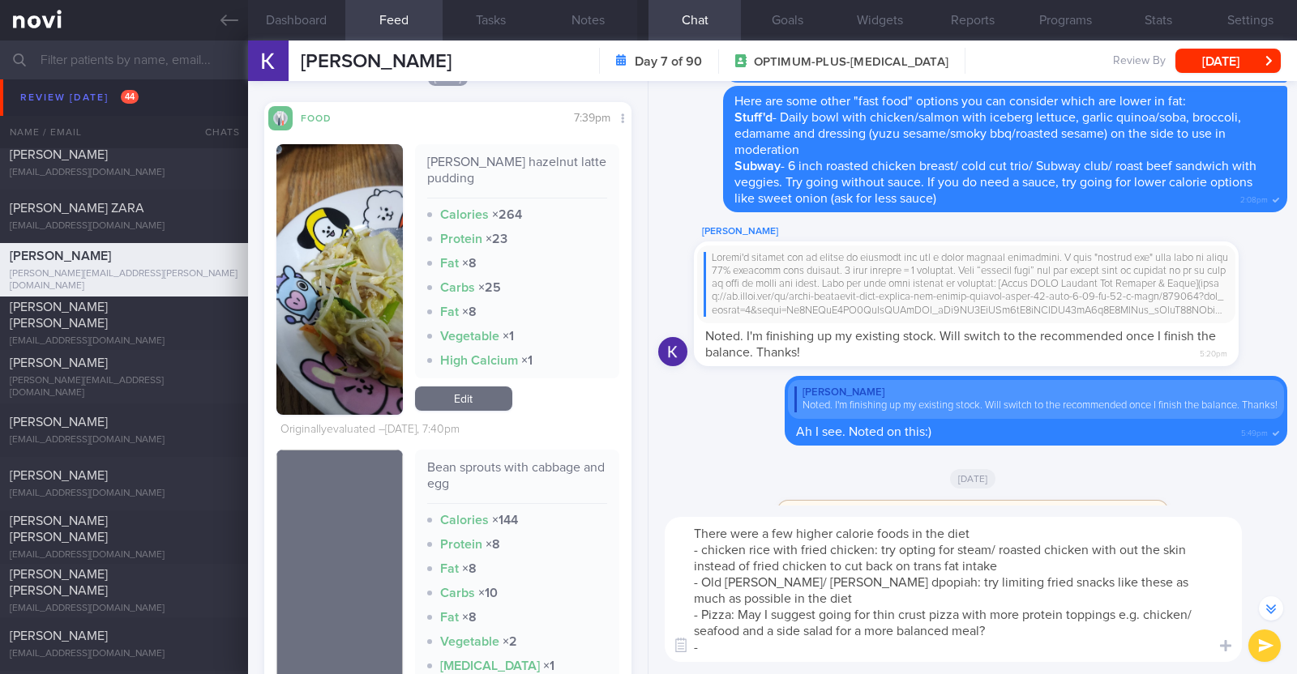
click at [819, 580] on textarea "There were a few higher calorie foods in the diet - chicken rice with fried chi…" at bounding box center [953, 589] width 577 height 145
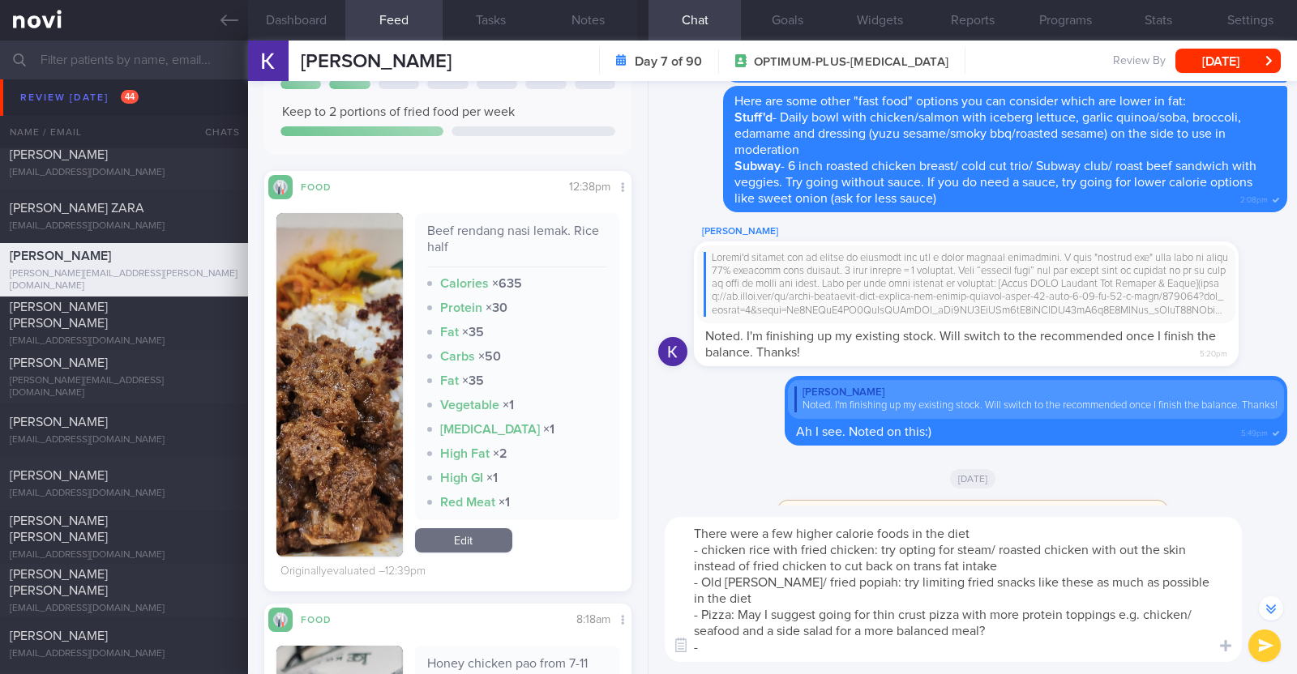
scroll to position [301, 0]
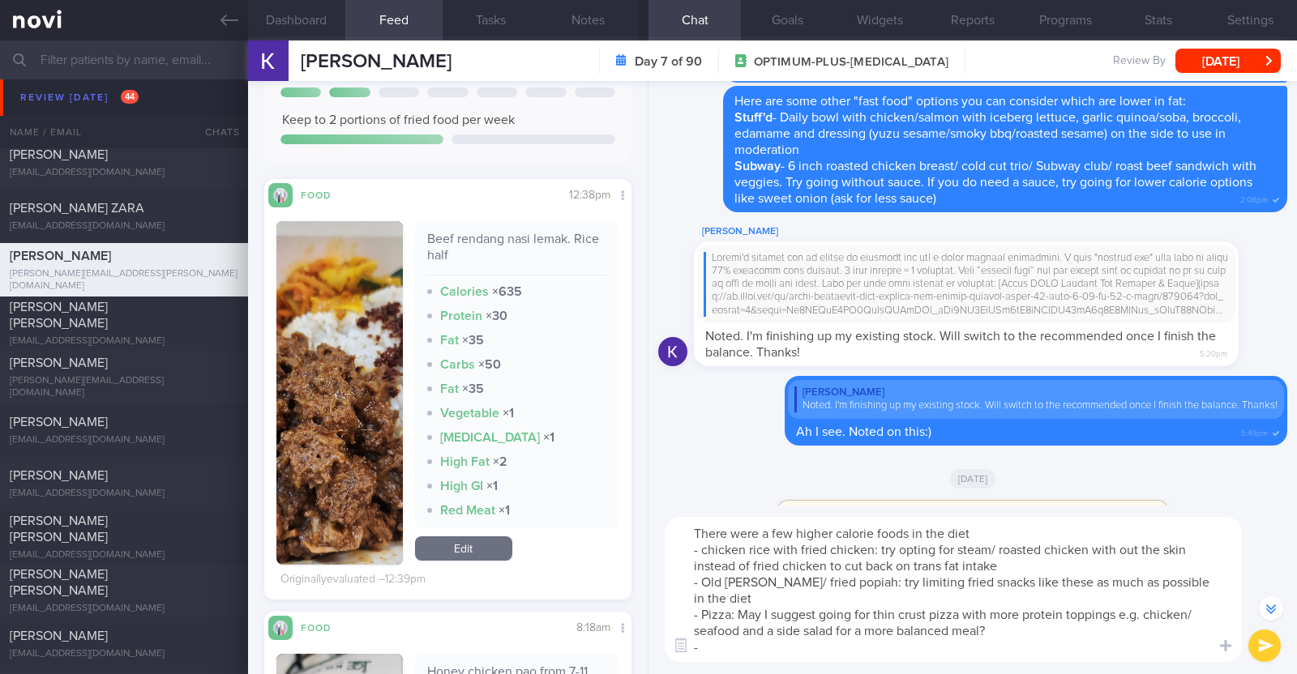
click at [929, 644] on textarea "There were a few higher calorie foods in the diet - chicken rice with fried chi…" at bounding box center [953, 589] width 577 height 145
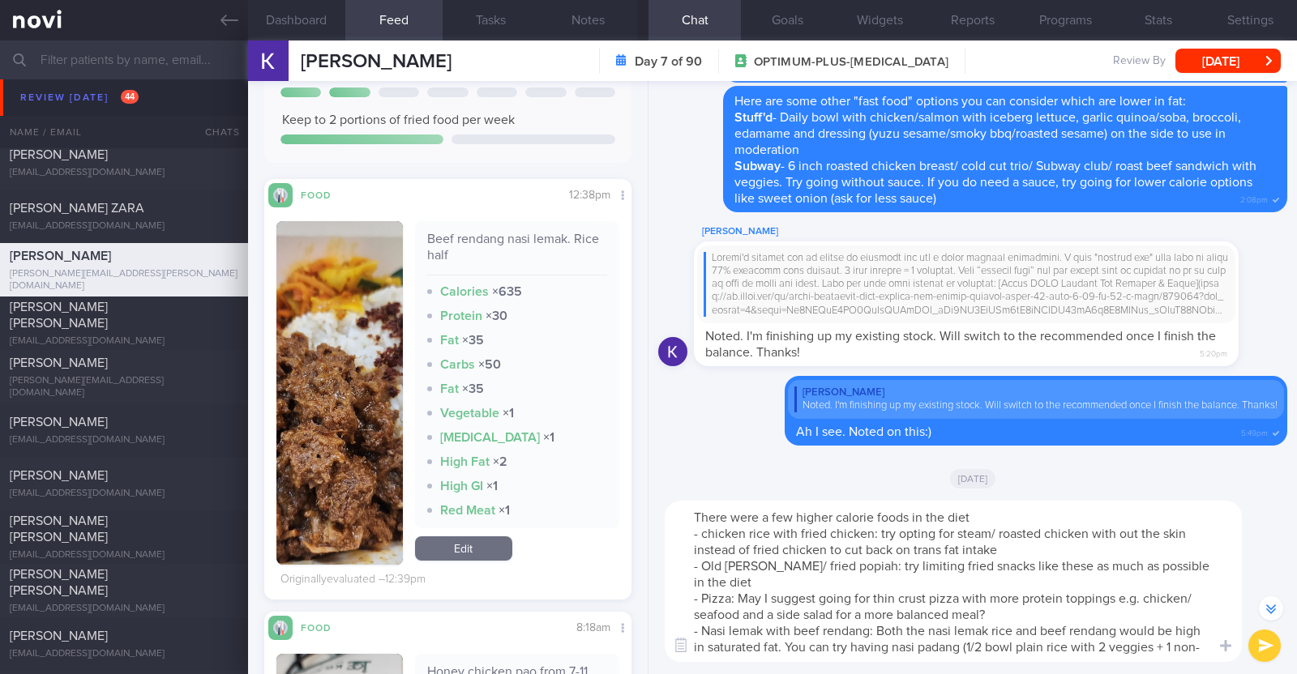
scroll to position [-229, 0]
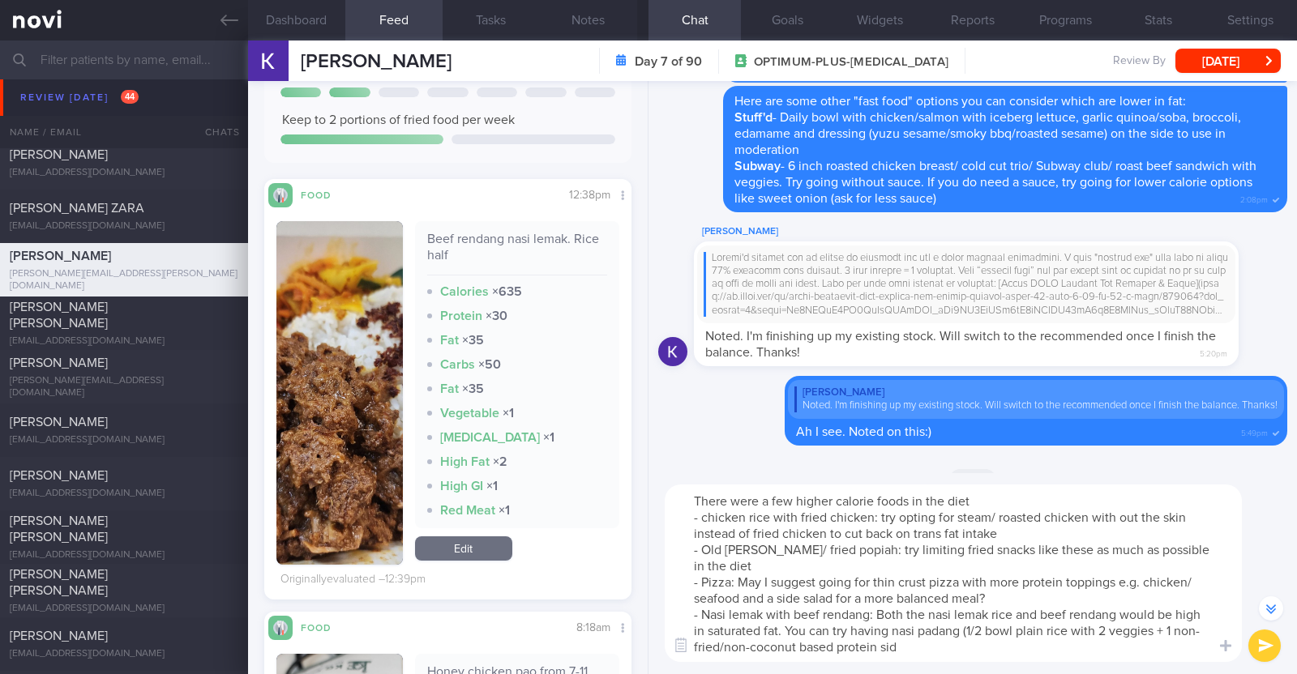
type textarea "There were a few higher calorie foods in the diet - chicken rice with fried chi…"
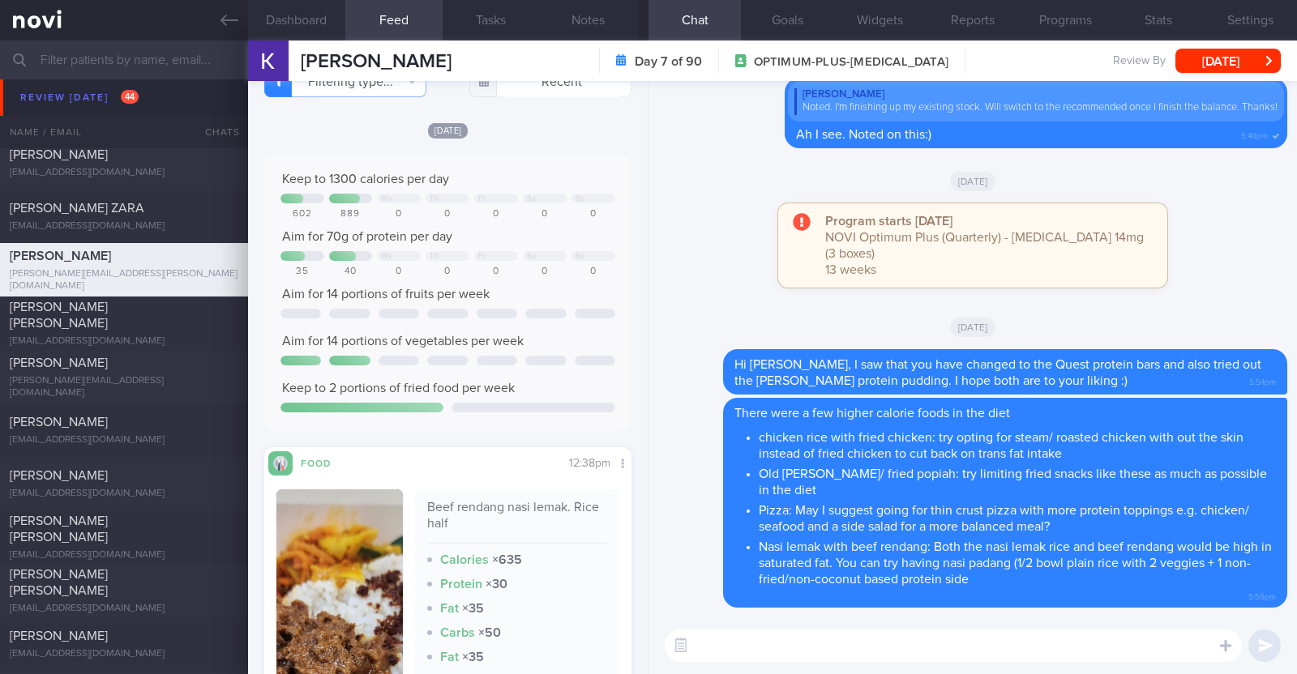
scroll to position [36, 0]
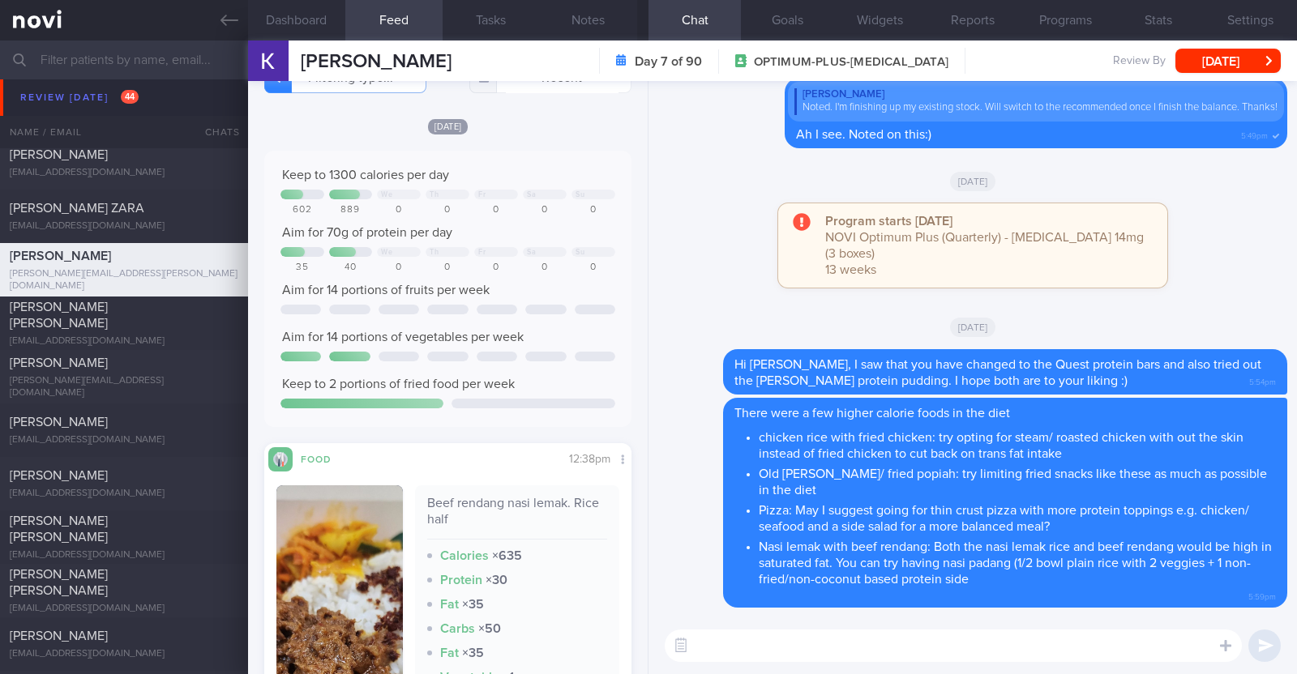
click at [776, 634] on textarea at bounding box center [953, 646] width 577 height 32
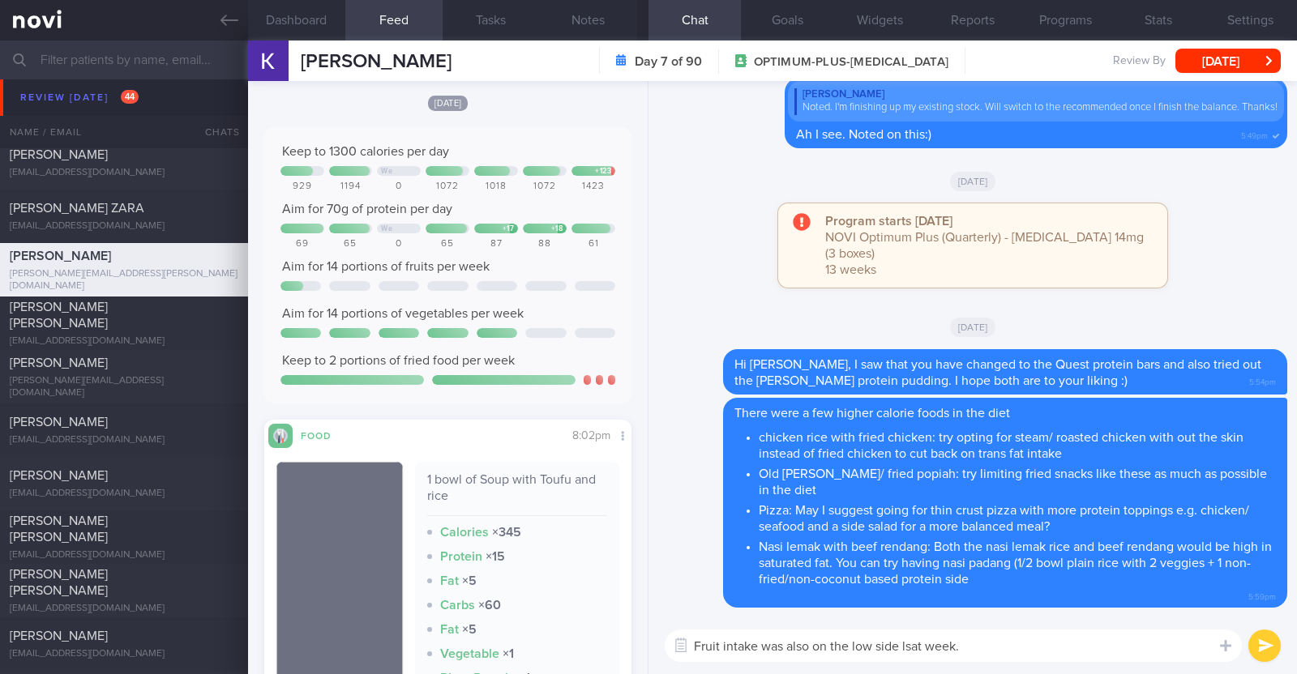
scroll to position [2291, 0]
click at [917, 646] on textarea "Fruit intake was also on the low side lsat week." at bounding box center [953, 646] width 577 height 32
click at [973, 644] on textarea "Fruit intake was also on the low side last week." at bounding box center [953, 646] width 577 height 32
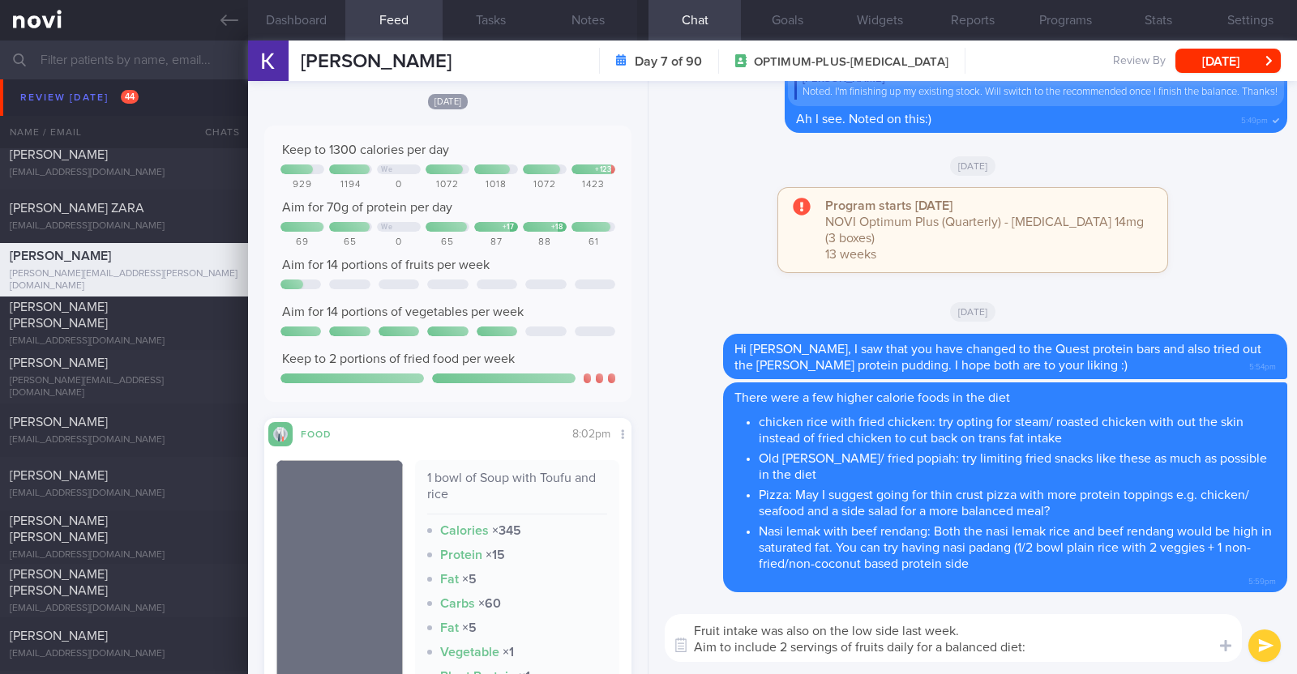
type textarea "Fruit intake was also on the low side last week. Aim to include 2 servings of f…"
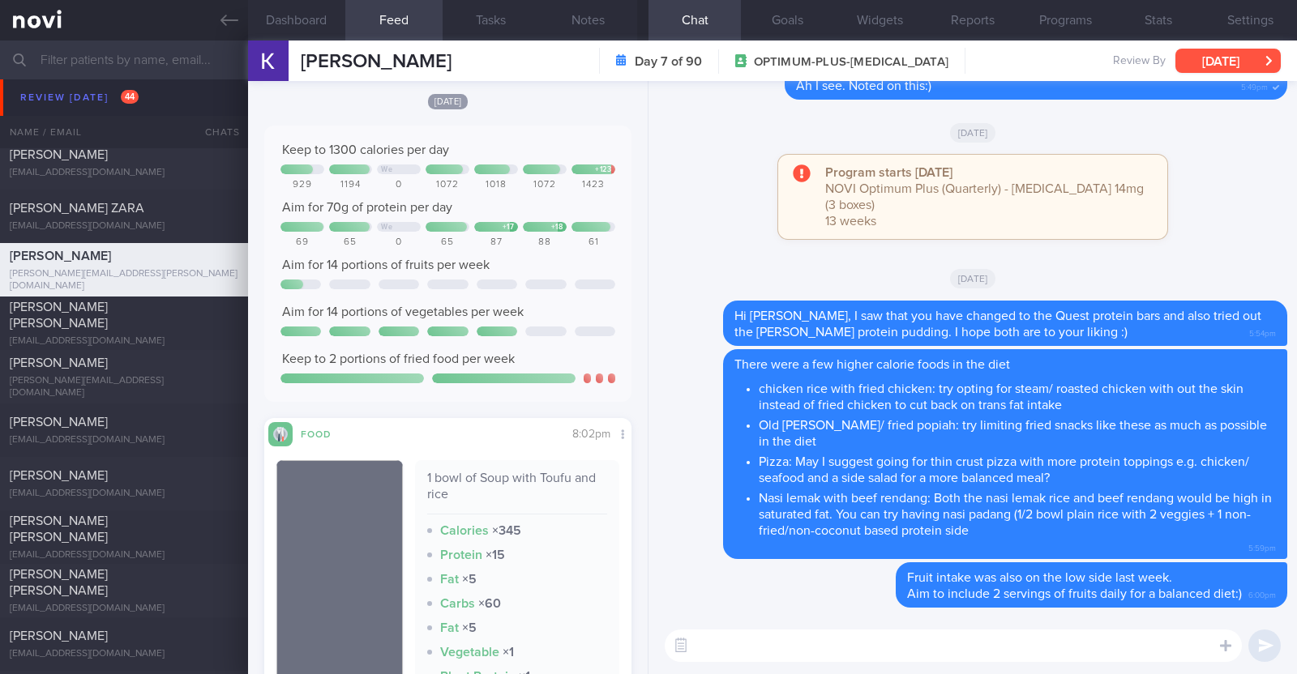
click at [1224, 60] on button "[DATE]" at bounding box center [1227, 61] width 105 height 24
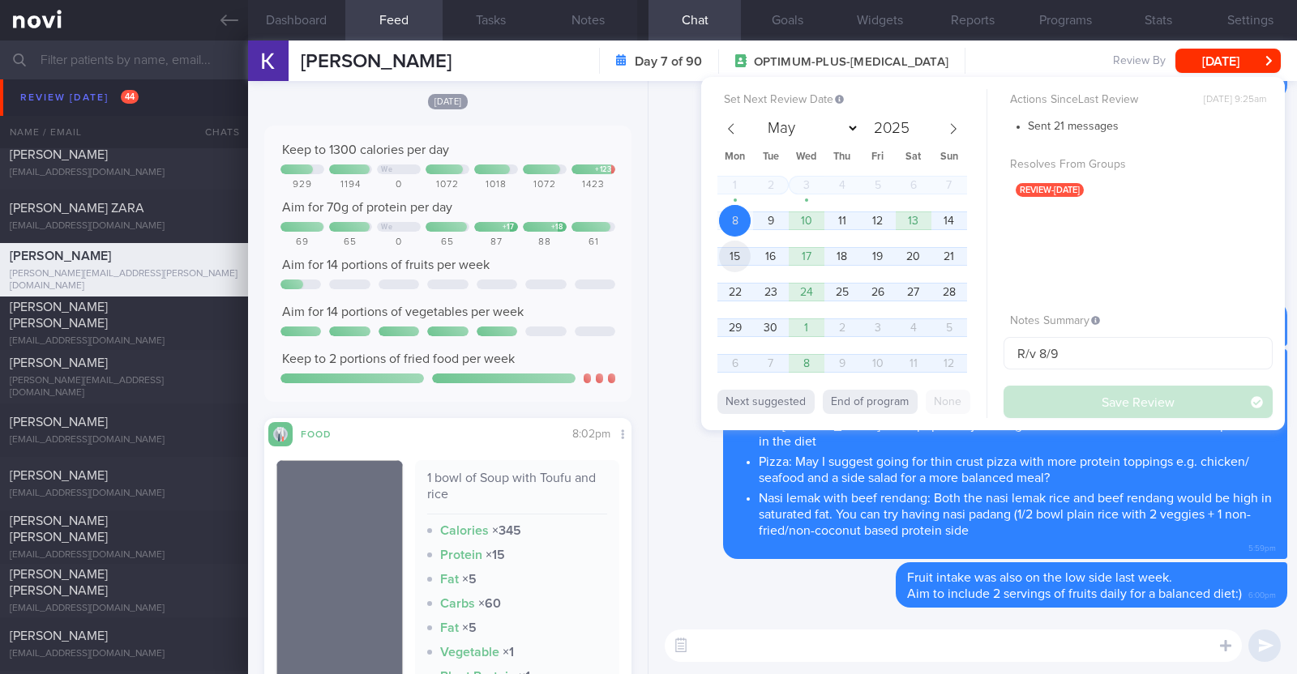
click at [747, 249] on span "15" at bounding box center [735, 257] width 32 height 32
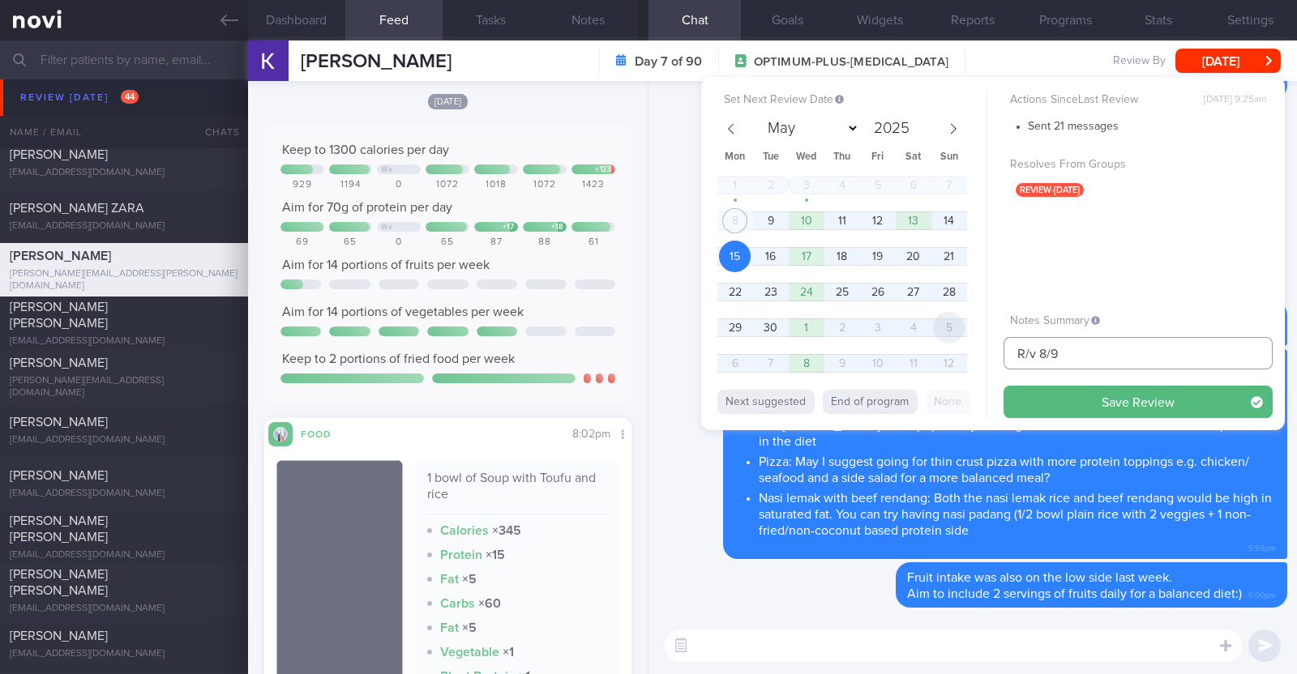
drag, startPoint x: 1080, startPoint y: 354, endPoint x: 940, endPoint y: 336, distance: 141.5
click at [940, 336] on div "Set Next Review Date [DATE] May June July August September October November [DA…" at bounding box center [993, 253] width 584 height 353
click at [1117, 403] on button "Save Review" at bounding box center [1137, 402] width 269 height 32
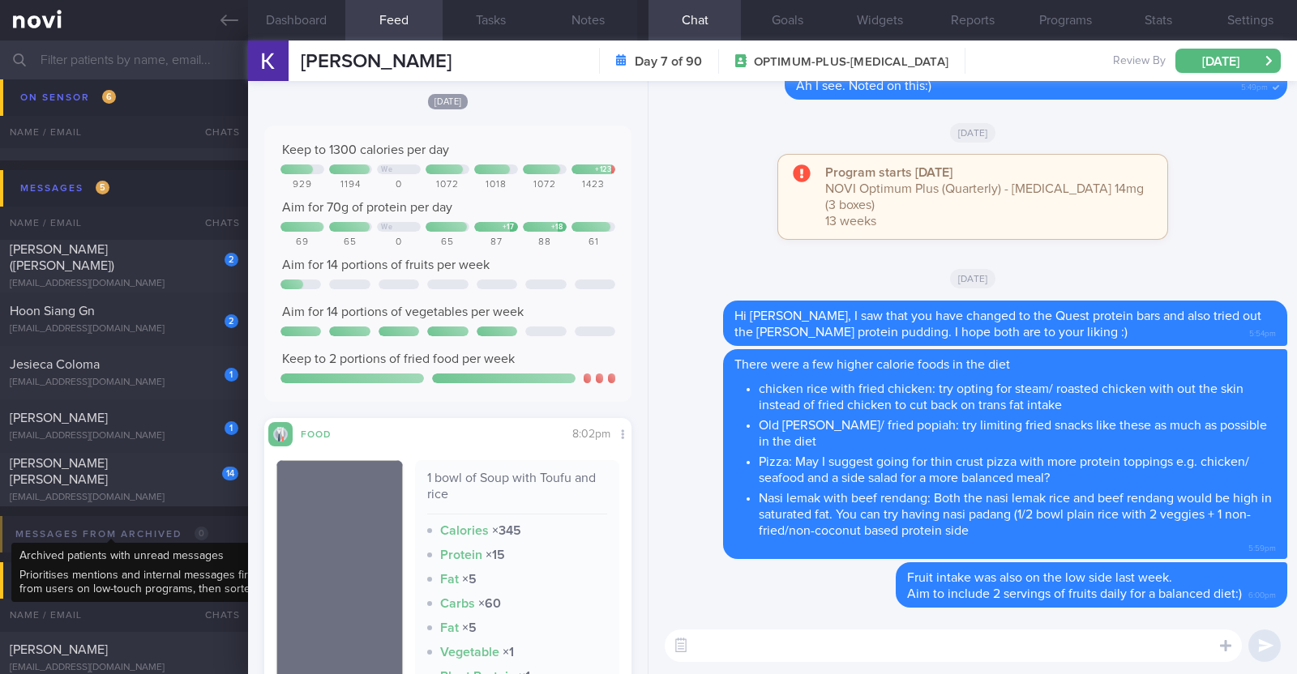
scroll to position [2753, 0]
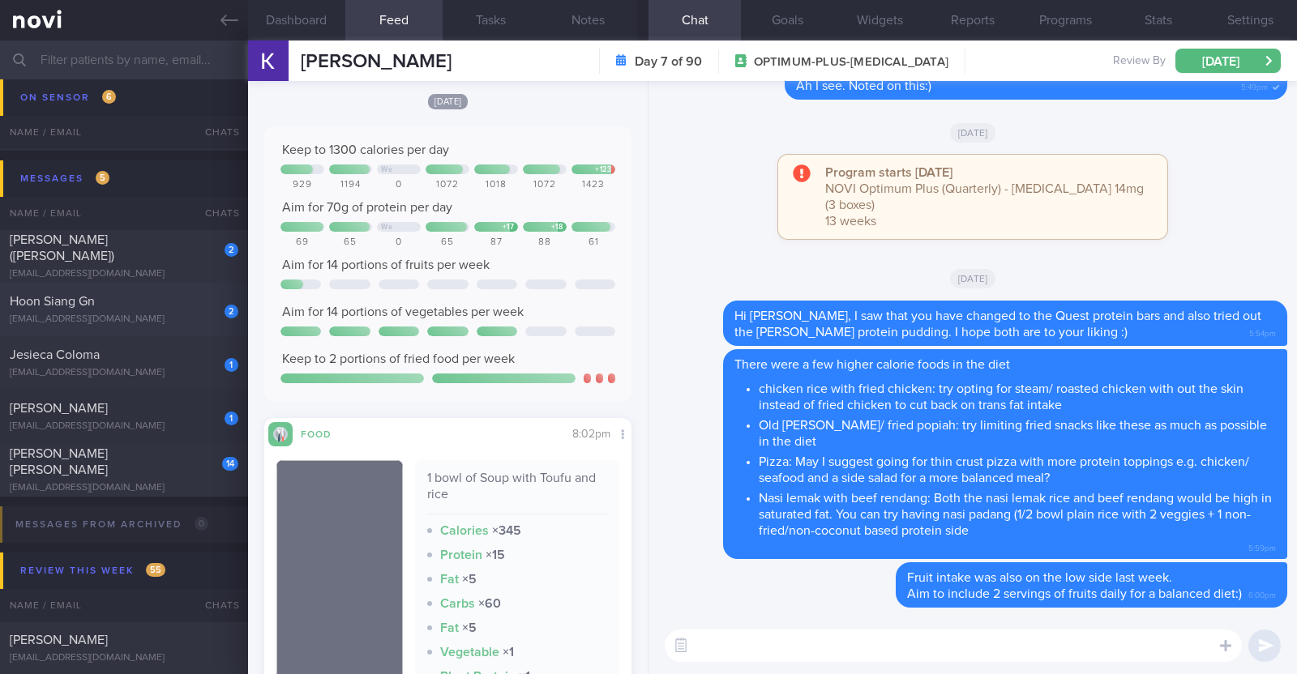
click at [172, 306] on div "Hoon Siang Gn" at bounding box center [122, 301] width 225 height 16
checkbox input "true"
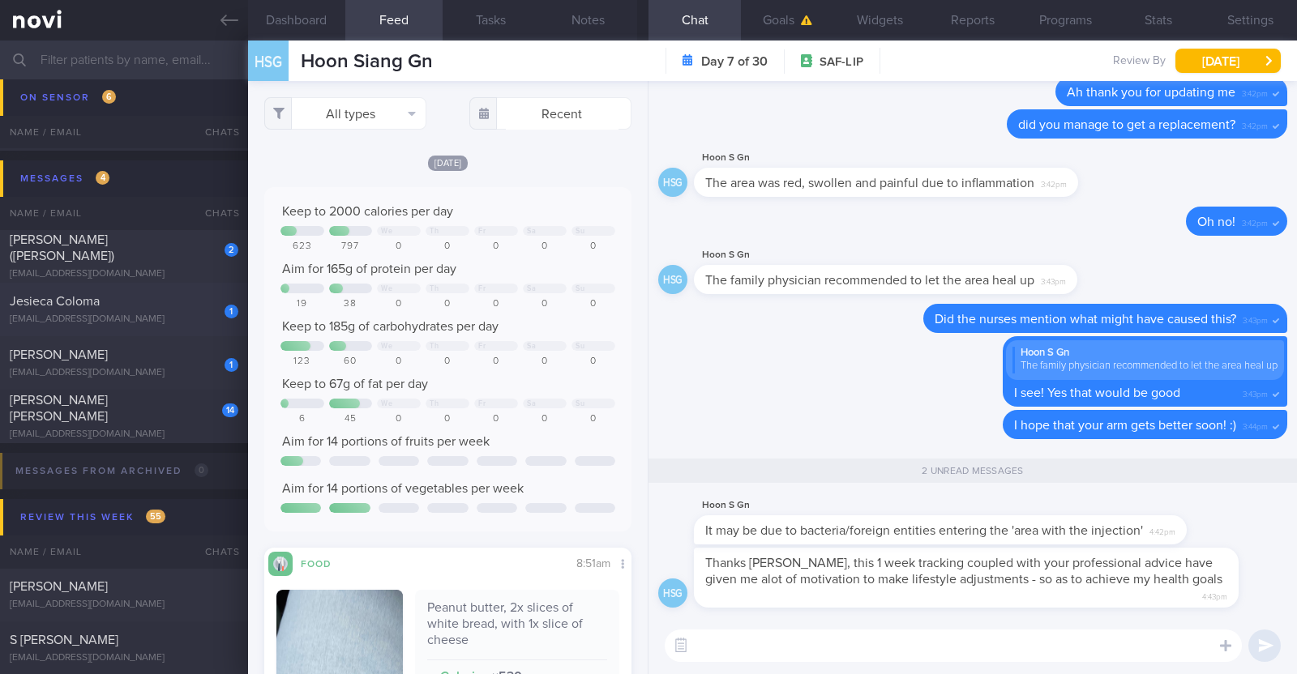
scroll to position [223, 336]
click at [922, 647] on textarea at bounding box center [953, 646] width 577 height 32
type textarea "You're most welcome:)"
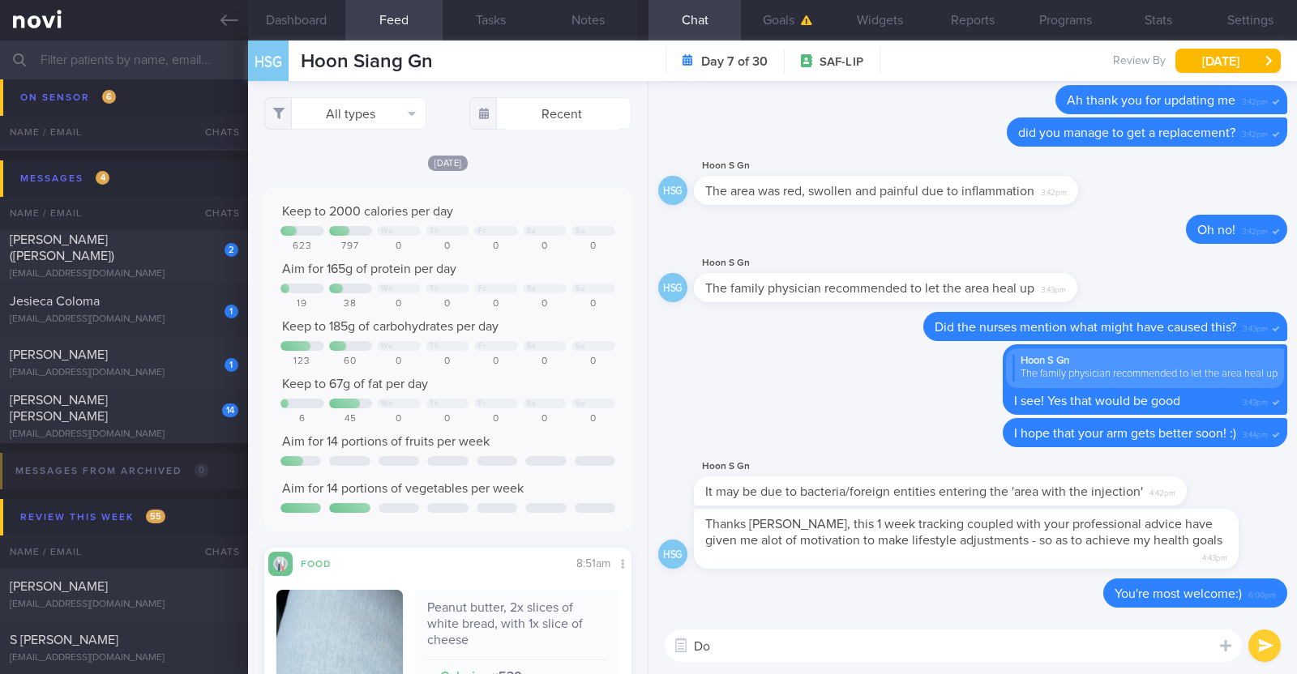
type textarea "D"
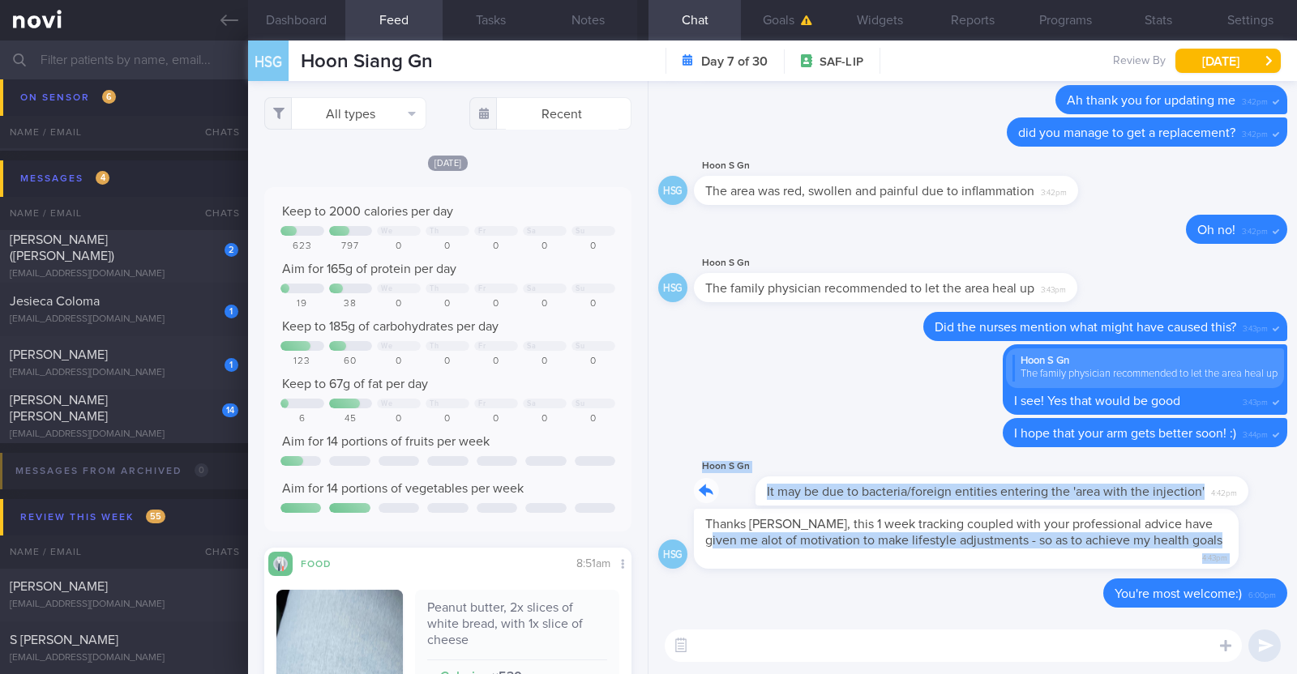
drag, startPoint x: 1181, startPoint y: 494, endPoint x: 1295, endPoint y: 521, distance: 117.6
click at [1295, 521] on div "Delete You're most welcome:) 6:00pm HSG Thanks [PERSON_NAME], this 1 week track…" at bounding box center [972, 349] width 648 height 537
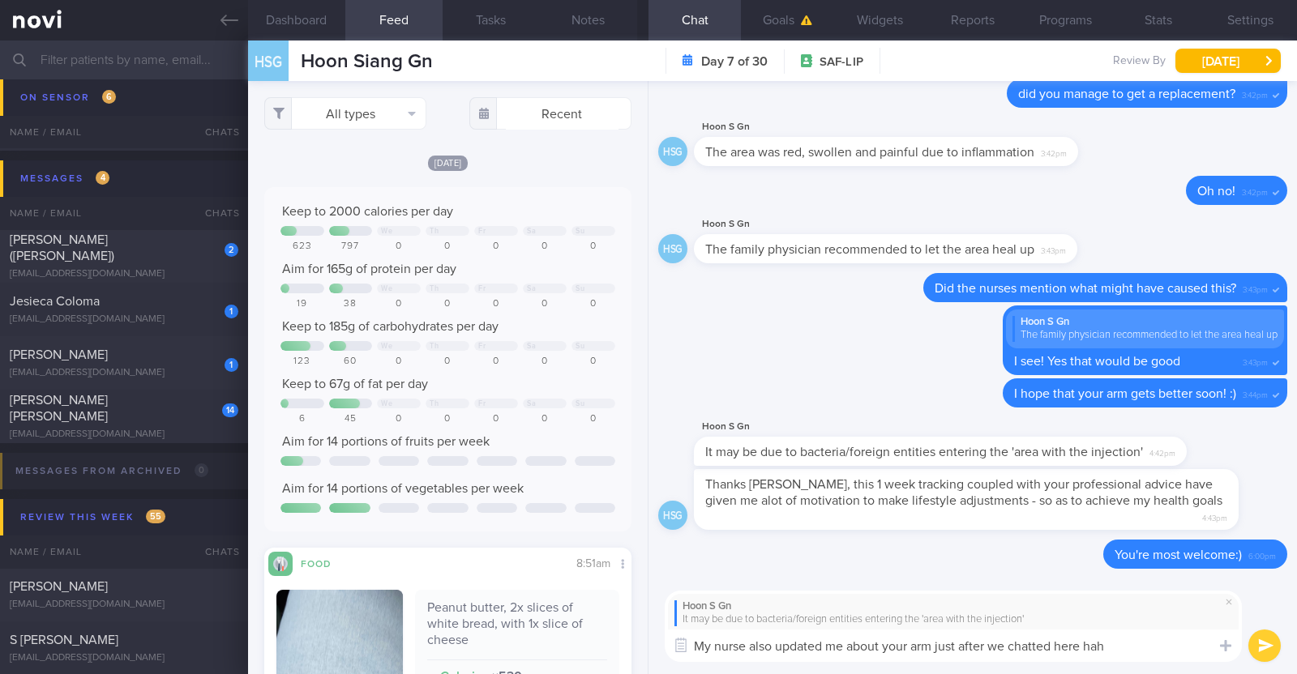
type textarea "My nurse also updated me about your arm just after we chatted here [PERSON_NAME]"
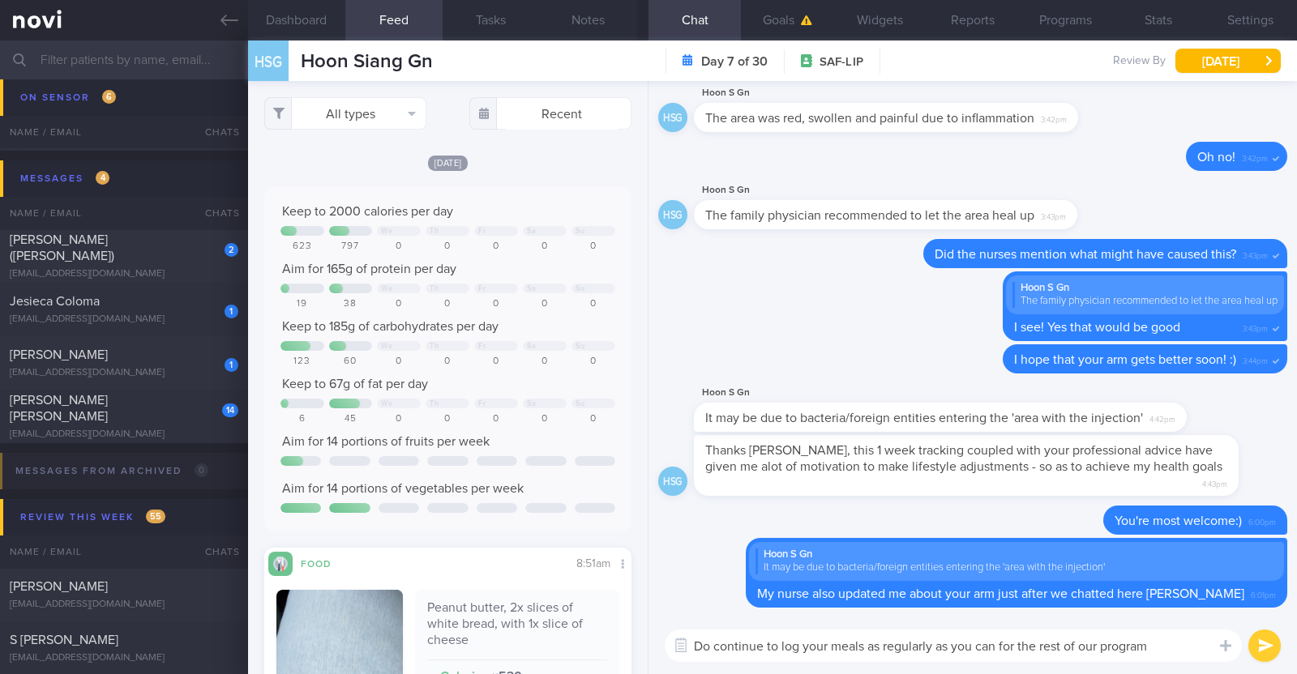
type textarea "Do continue to log your meals as regularly as you can for the rest of our progr…"
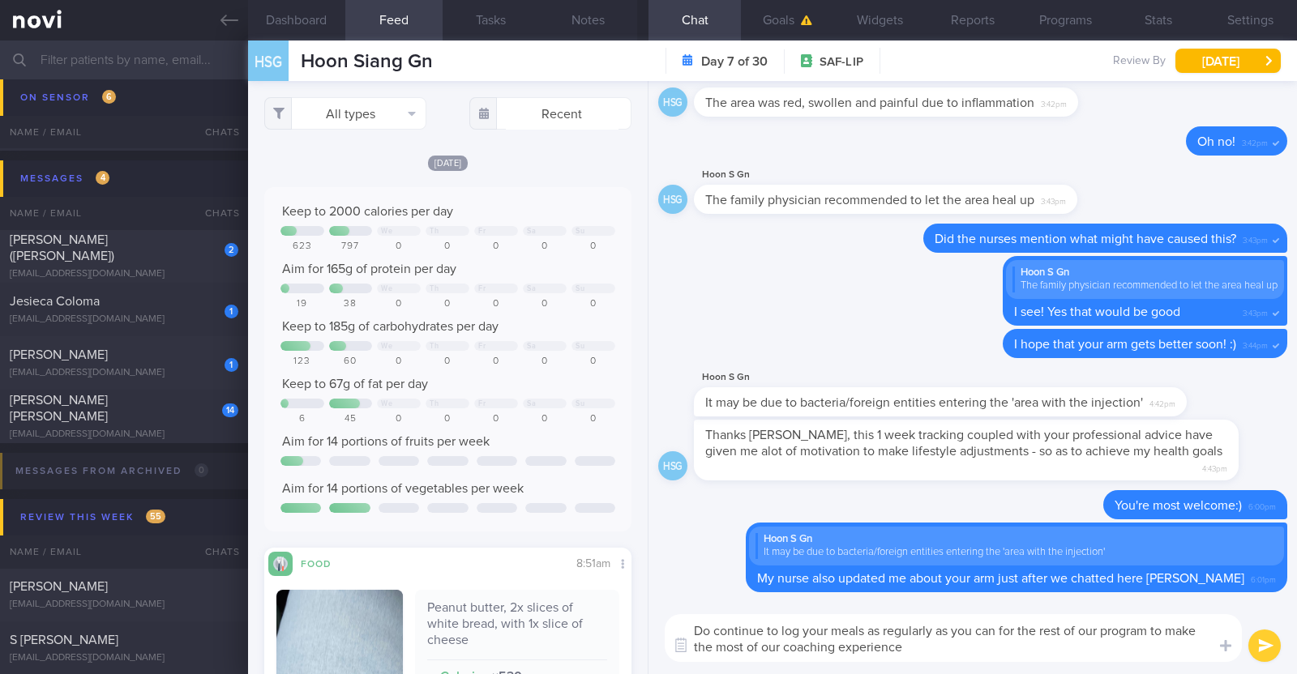
paste textarea "😊"
type textarea "Do continue to log your meals as regularly as you can for the rest of our progr…"
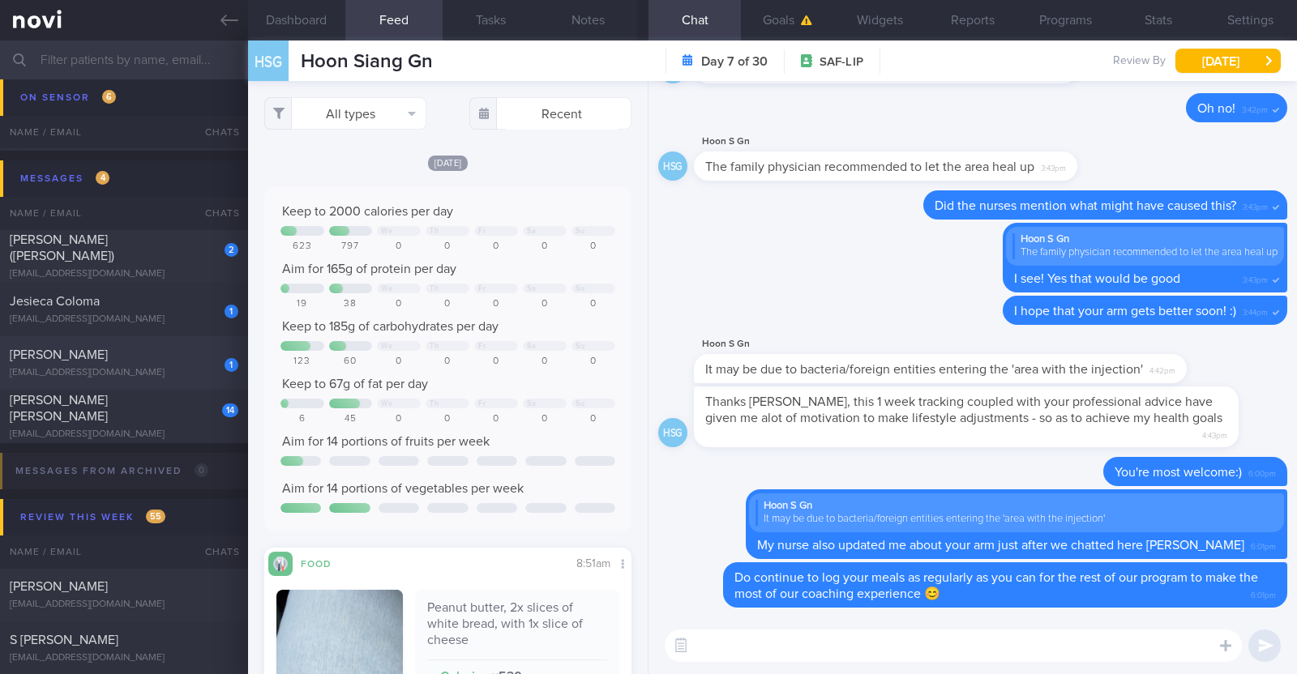
click at [140, 370] on div "[EMAIL_ADDRESS][DOMAIN_NAME]" at bounding box center [124, 373] width 229 height 12
type input "Monitor for hypos!!!"
checkbox input "false"
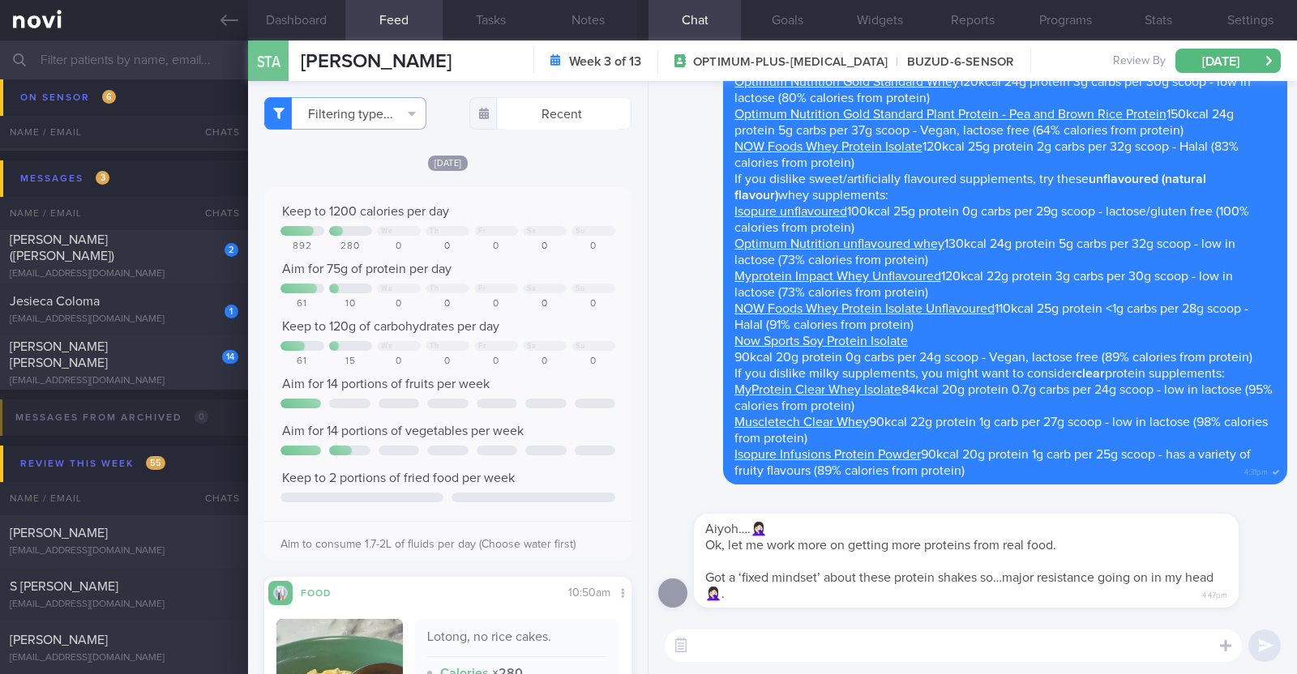
click at [925, 649] on textarea at bounding box center [953, 646] width 577 height 32
type textarea "I see! No worries:) Thank you for letting me know"
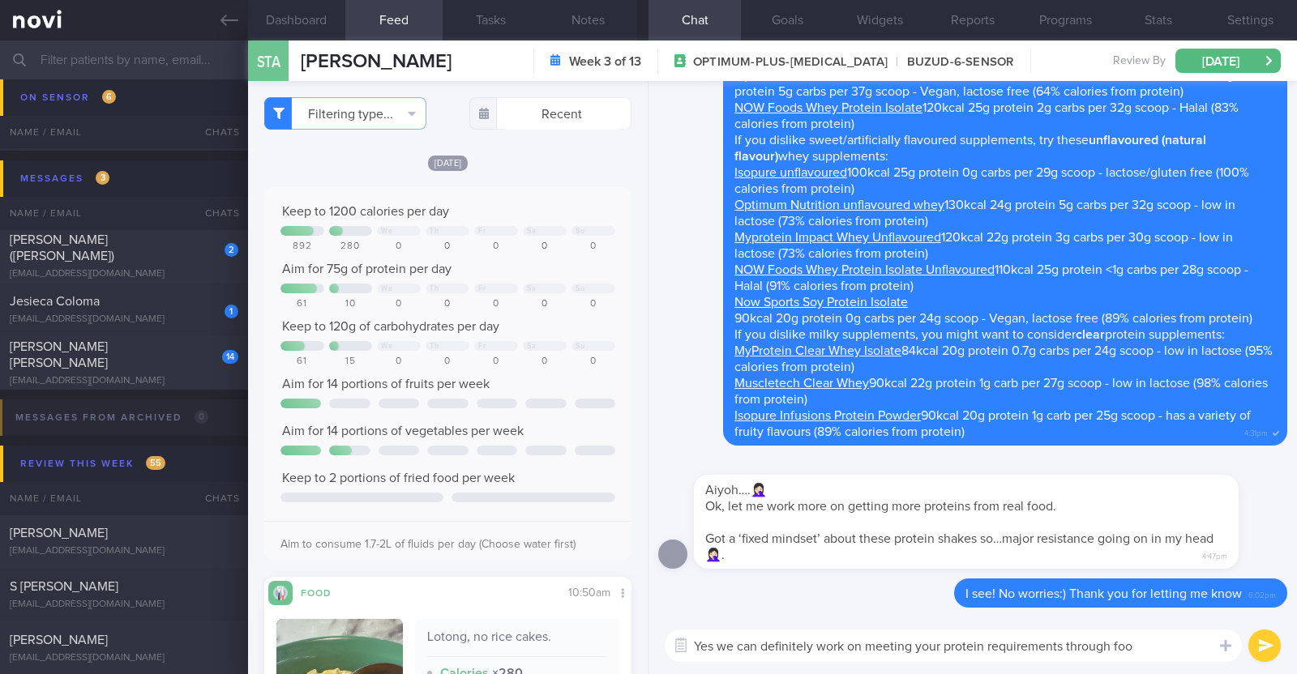
type textarea "Yes we can definitely work on meeting your protein requirements through food"
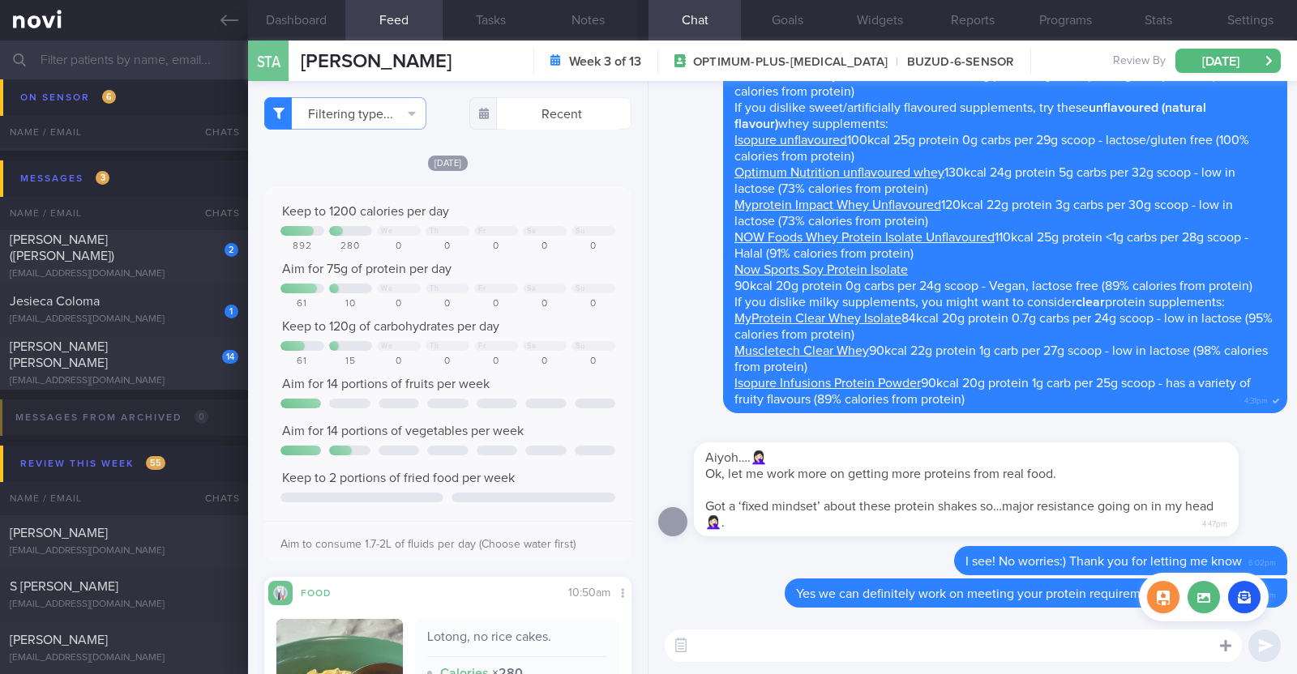
click at [1228, 643] on icon at bounding box center [1225, 646] width 11 height 15
click at [1240, 601] on button "button" at bounding box center [1244, 597] width 32 height 32
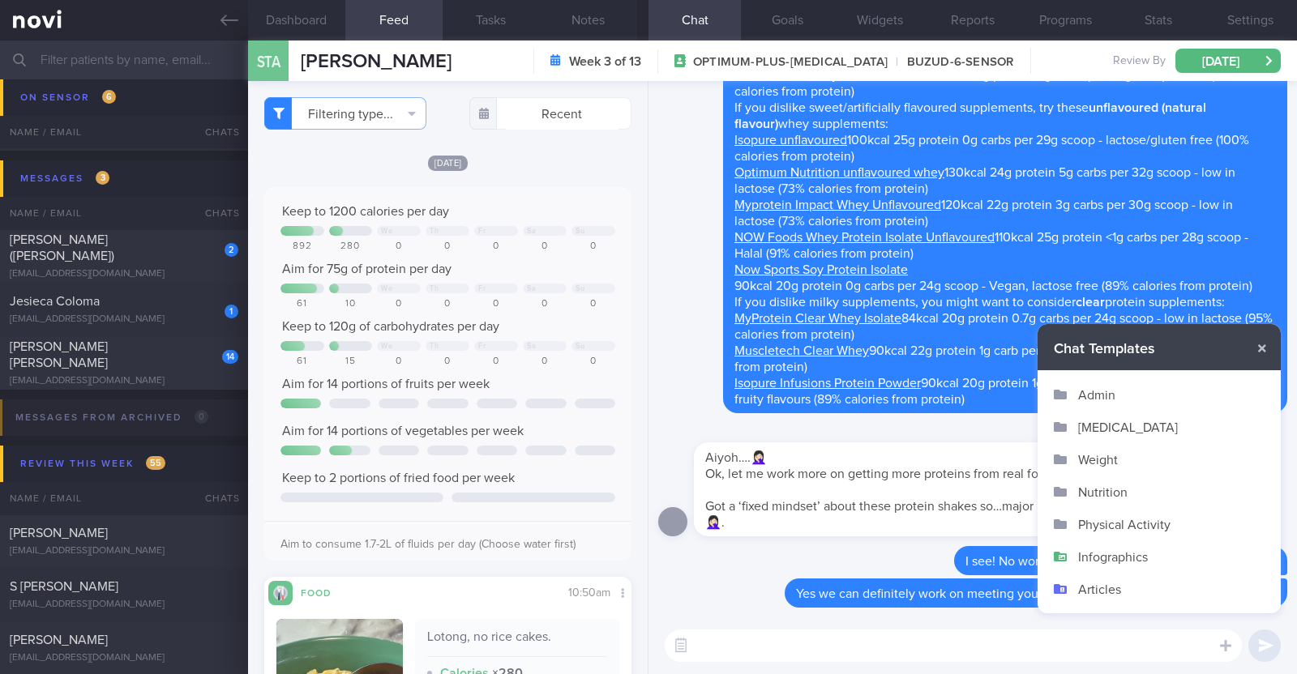
click at [1147, 554] on button "Infographics" at bounding box center [1158, 557] width 243 height 32
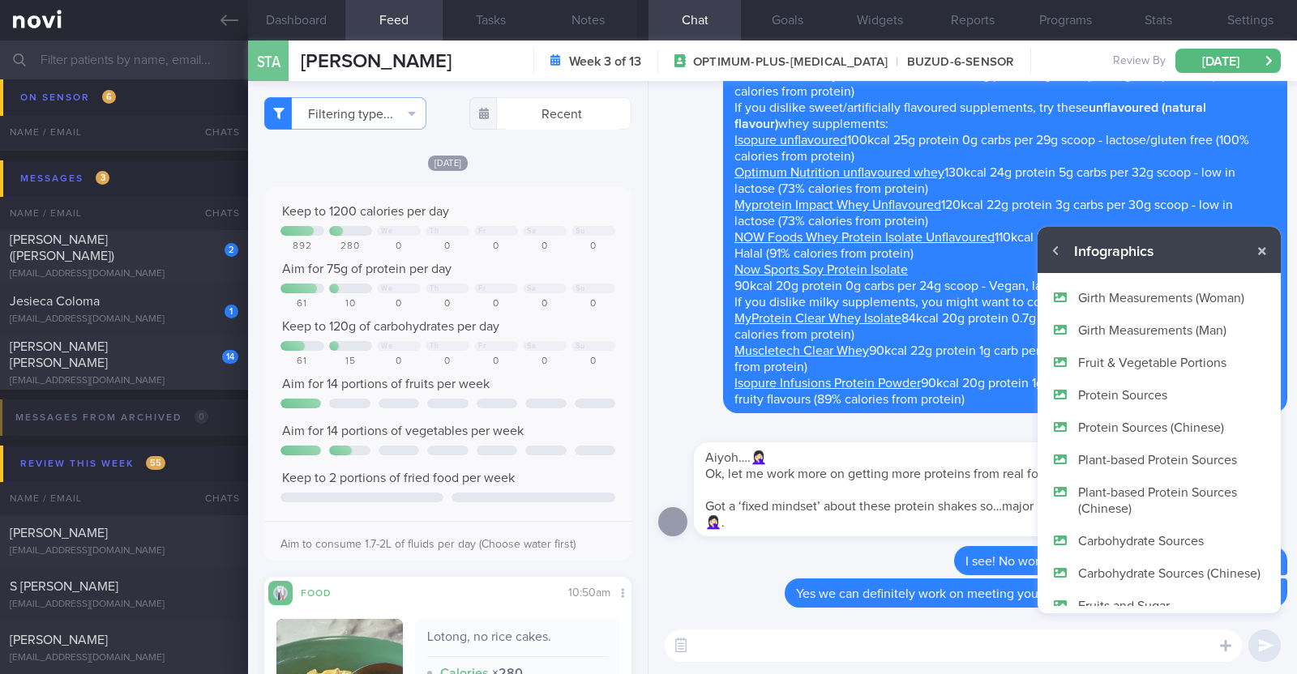
click at [1126, 397] on button "Protein Sources" at bounding box center [1158, 395] width 243 height 32
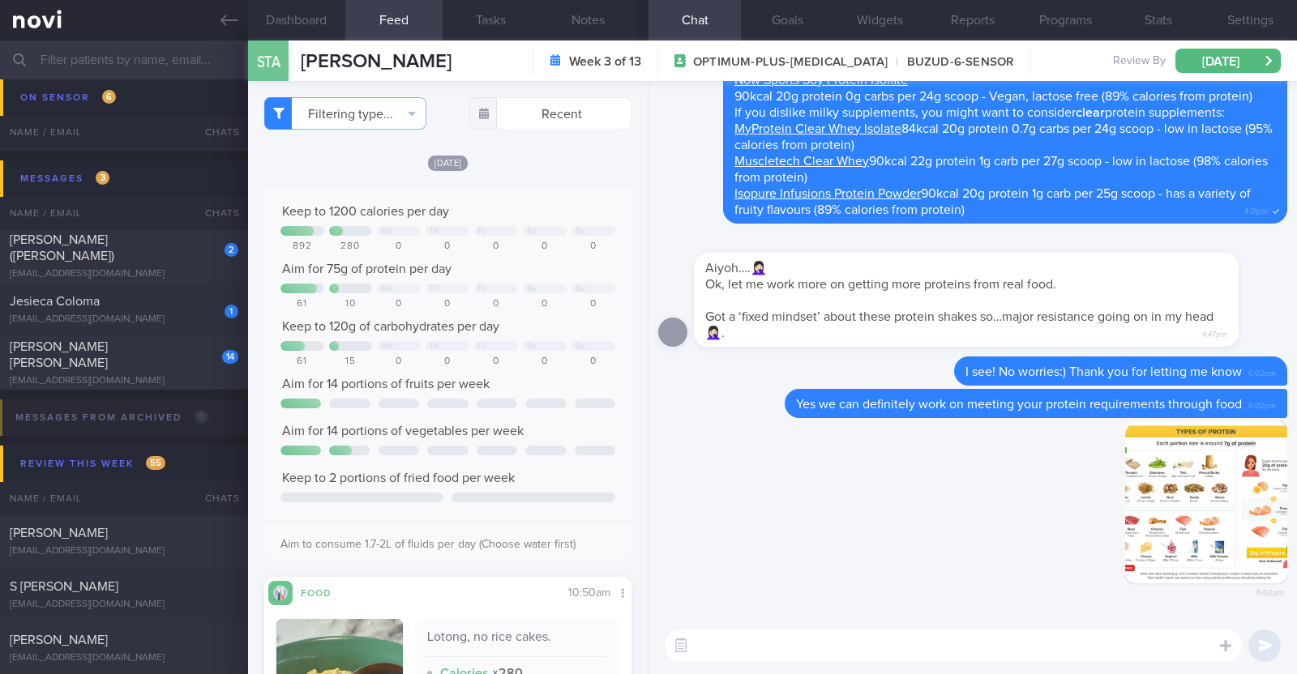
click at [1072, 657] on textarea at bounding box center [953, 646] width 577 height 32
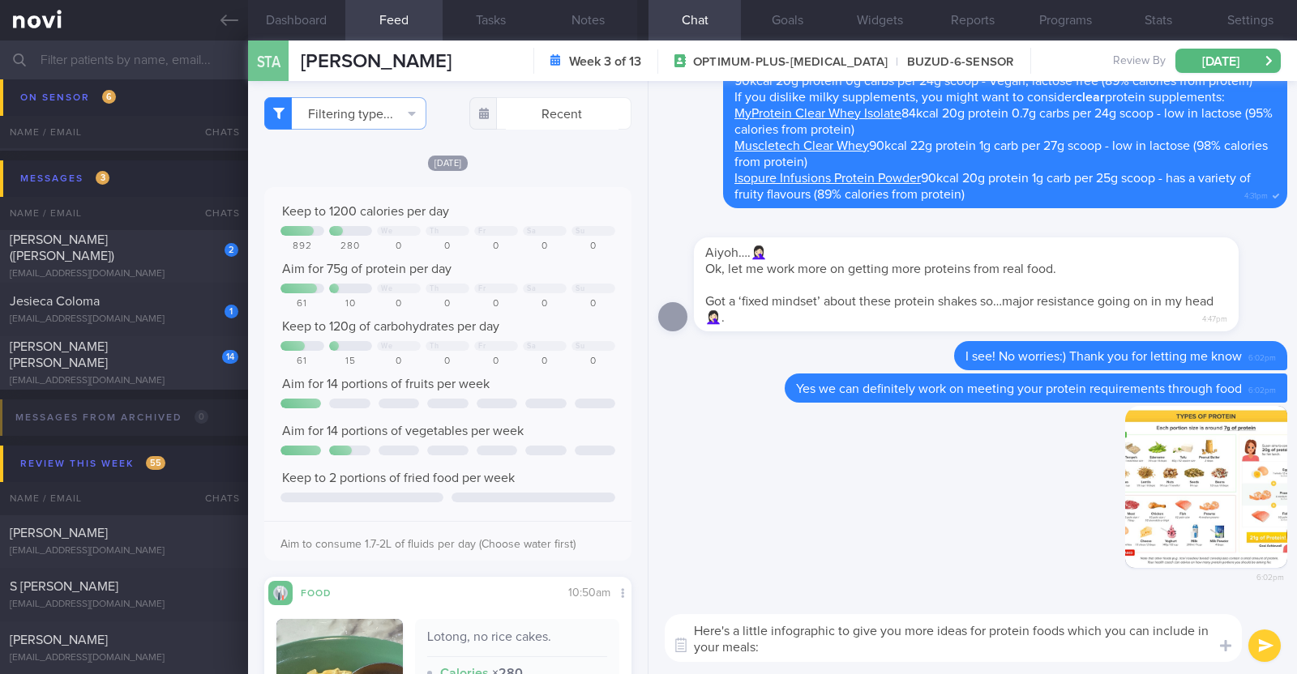
type textarea "Here's a little infographic to give you more ideas for protein foods which you …"
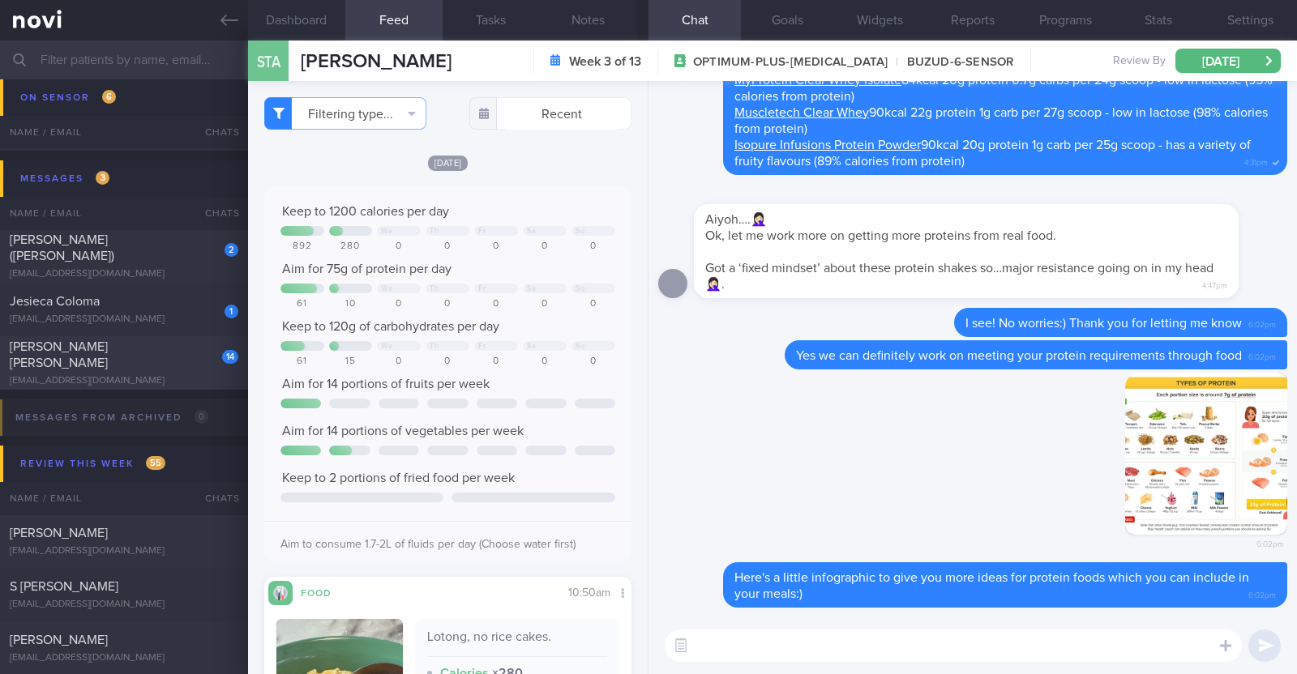
click at [222, 364] on div "14" at bounding box center [230, 356] width 16 height 16
type input "R/v with DR [DATE]. R/v 11/9"
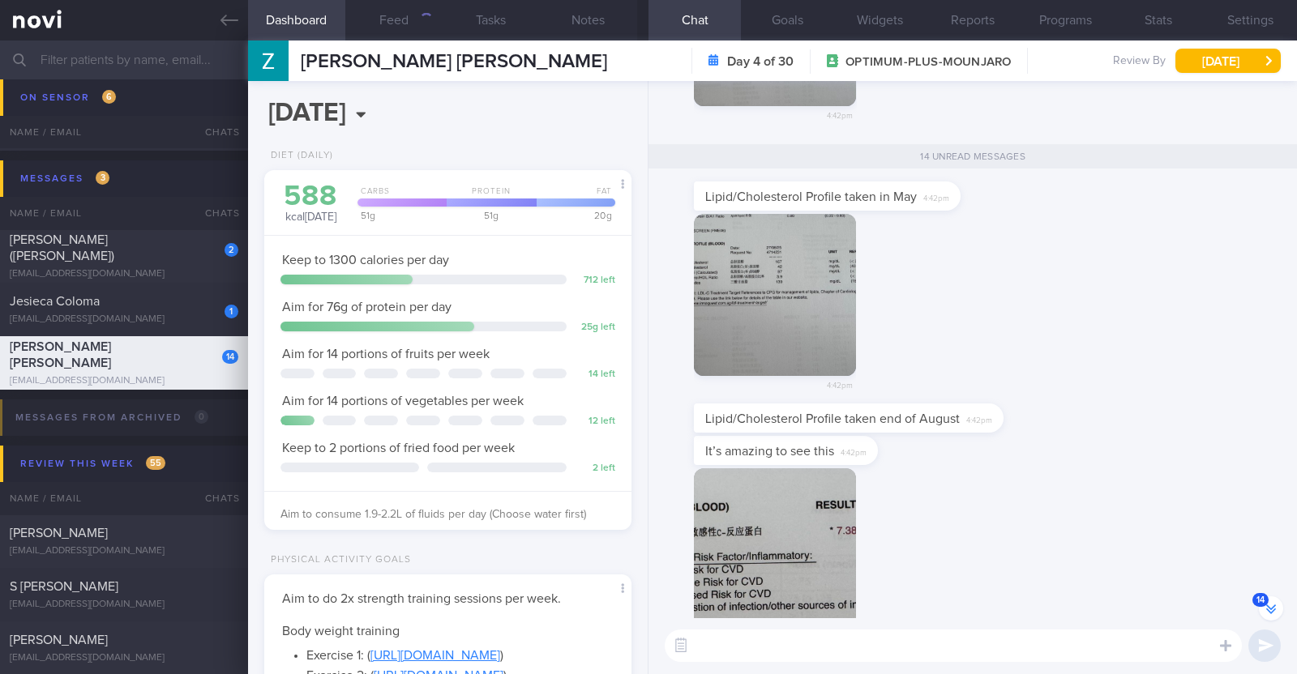
scroll to position [-1044, 0]
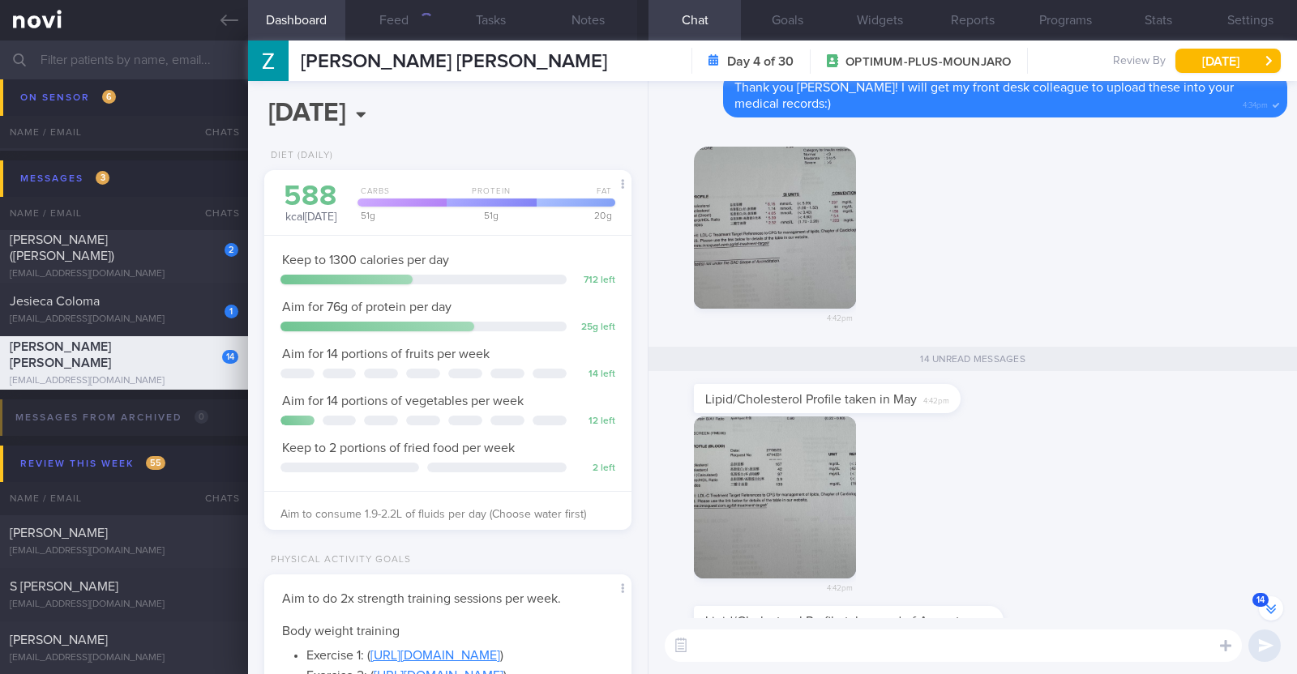
click at [790, 261] on img "button" at bounding box center [775, 228] width 162 height 162
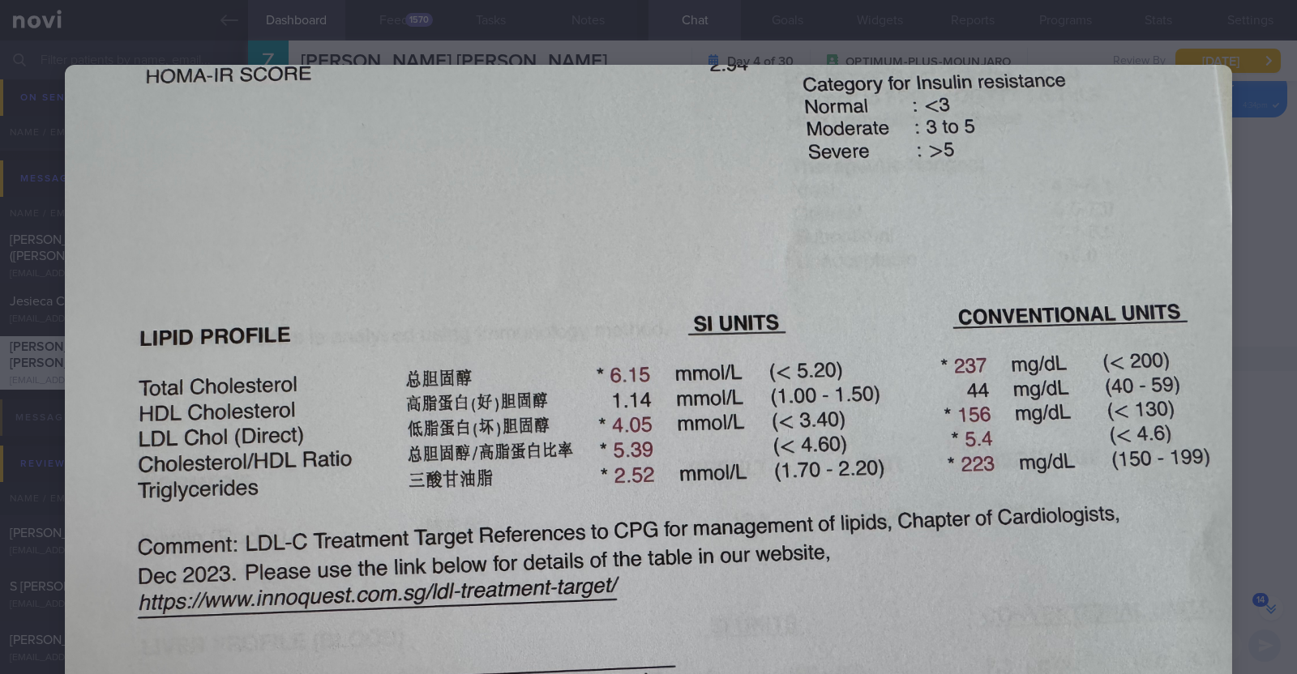
click at [1233, 300] on div at bounding box center [648, 502] width 1297 height 1005
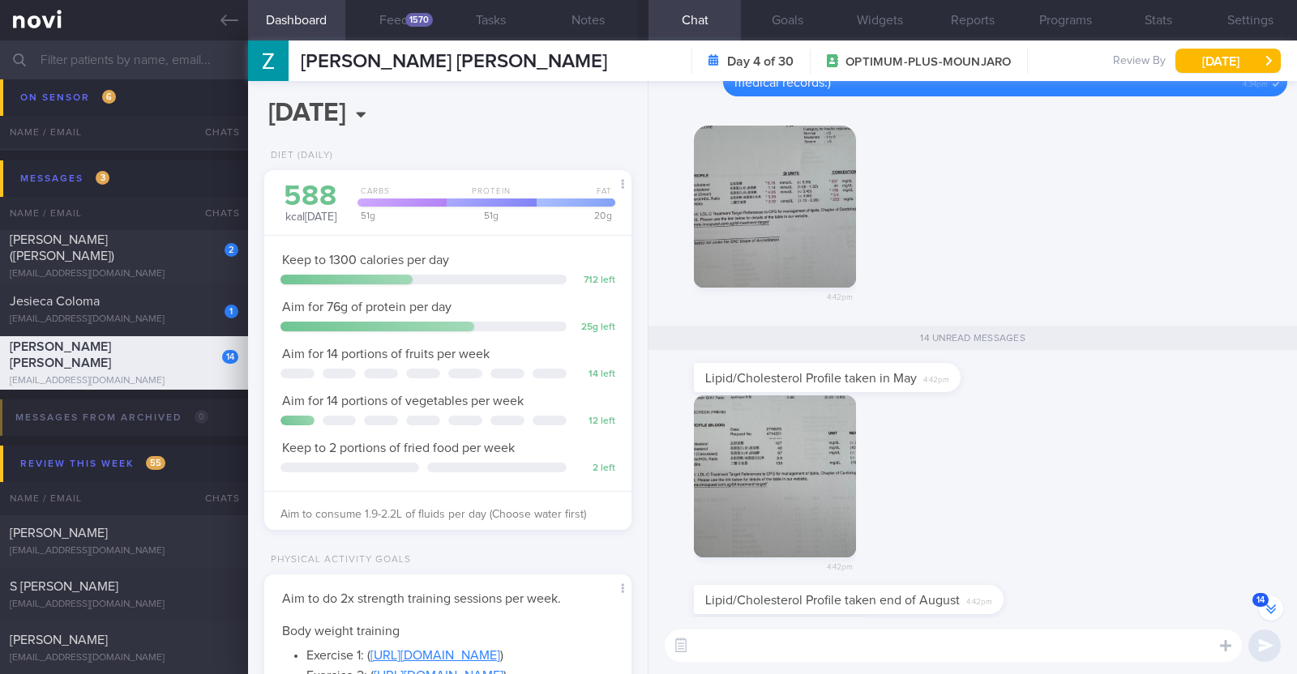
scroll to position [-1024, 0]
click at [794, 238] on button "button" at bounding box center [775, 207] width 162 height 162
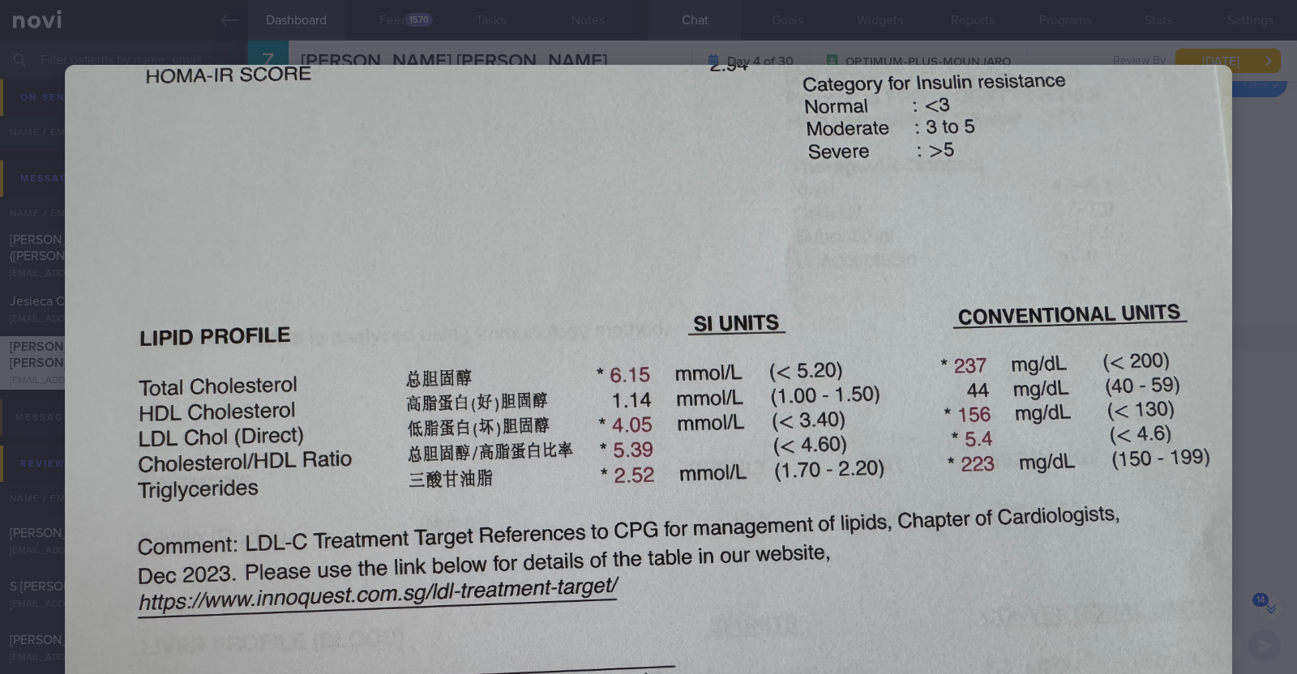
click at [1229, 418] on div at bounding box center [648, 502] width 1297 height 1005
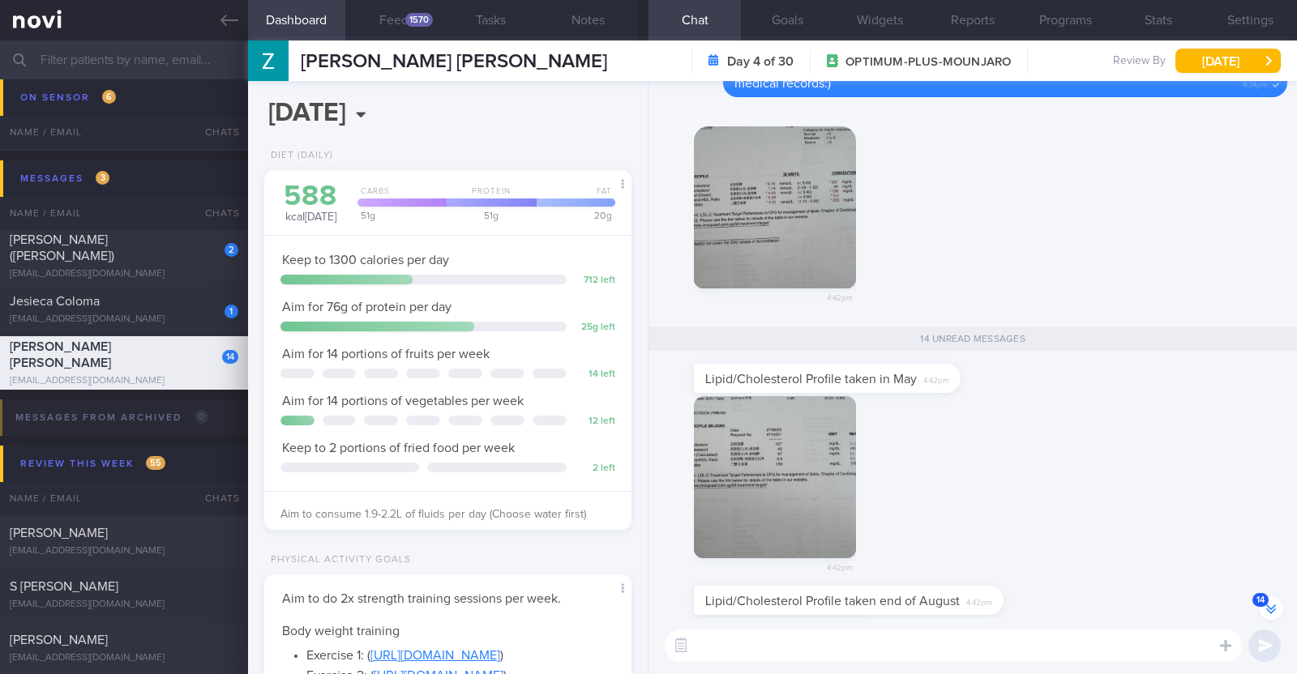
click at [764, 506] on button "button" at bounding box center [775, 477] width 162 height 162
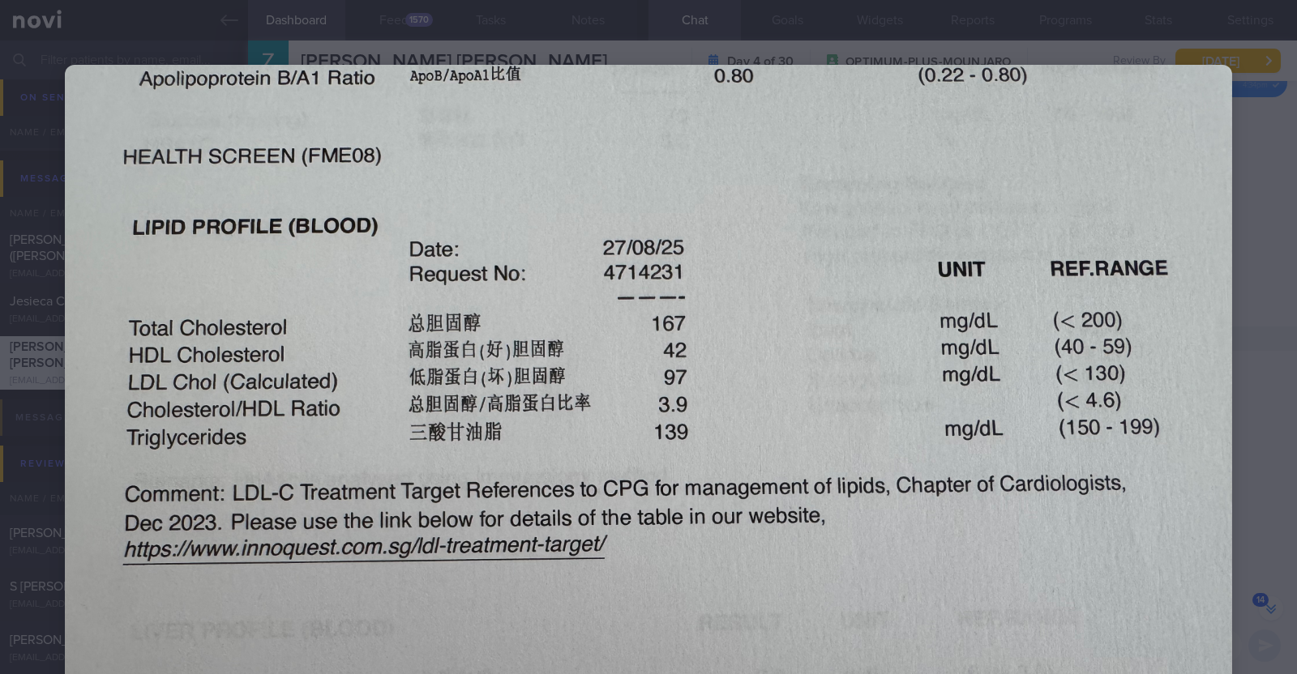
click at [1216, 397] on img at bounding box center [648, 502] width 1167 height 875
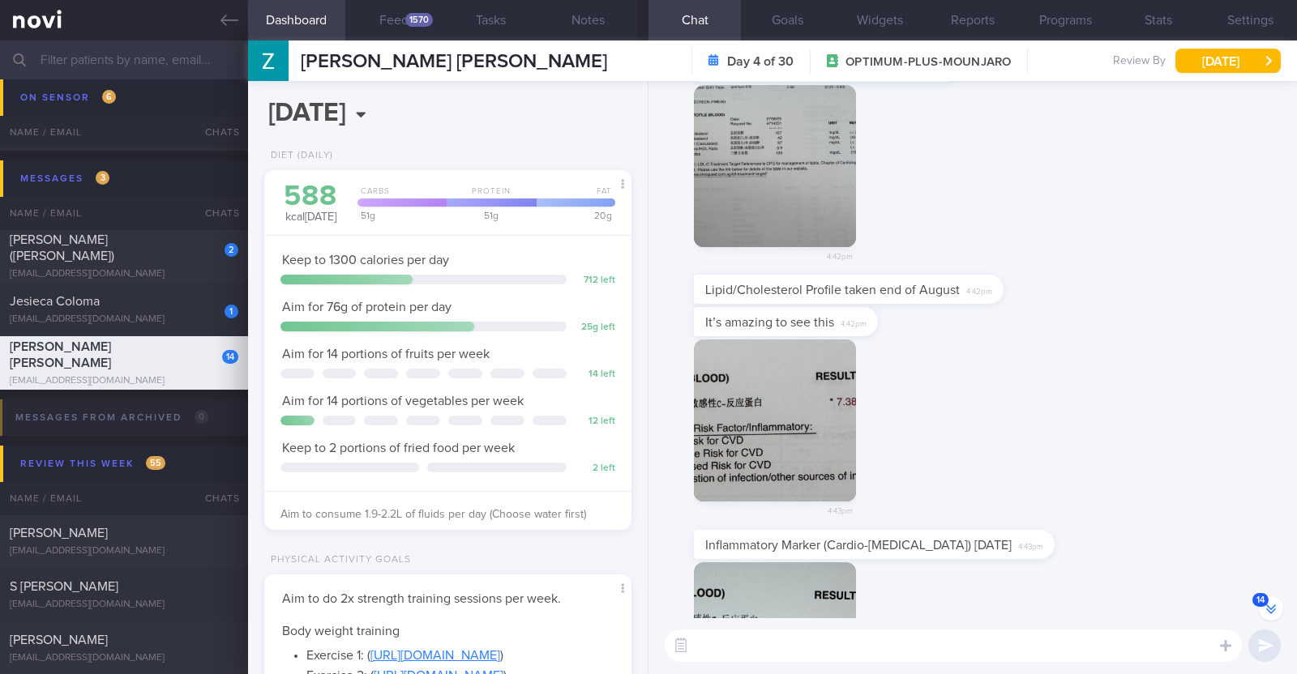
scroll to position [-697, 0]
click at [807, 383] on button "button" at bounding box center [775, 419] width 162 height 162
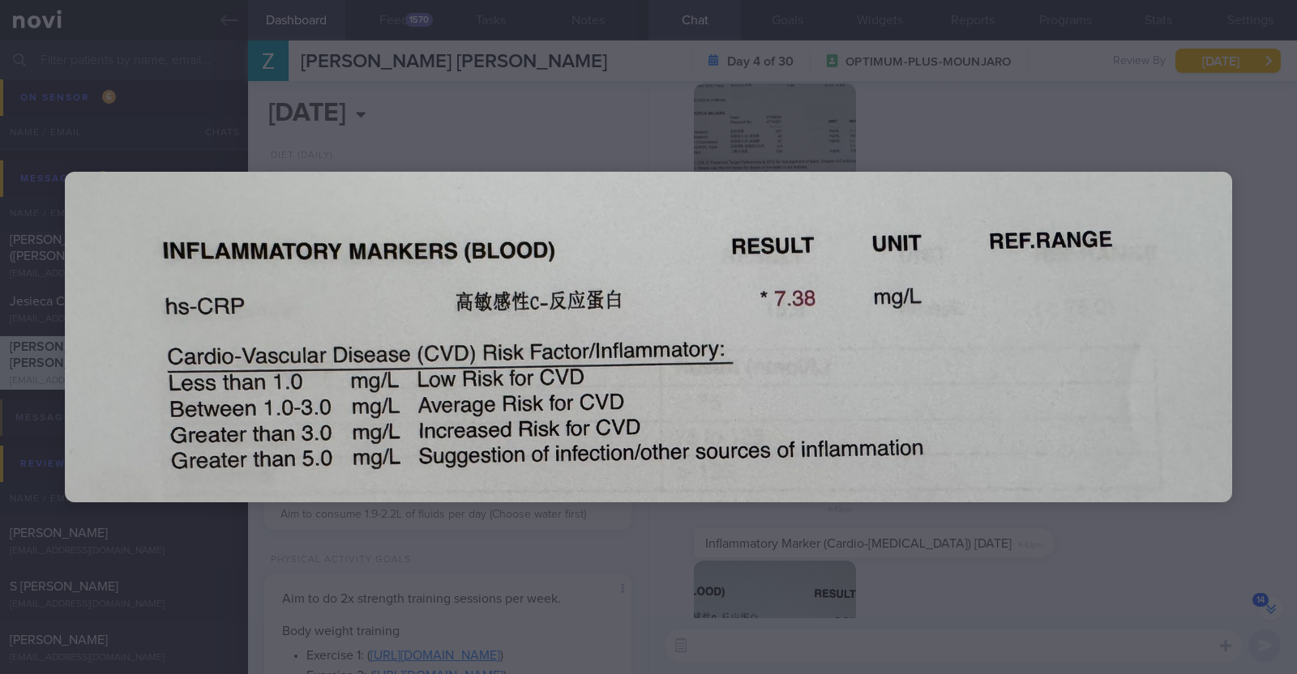
click at [994, 576] on div at bounding box center [648, 337] width 1297 height 674
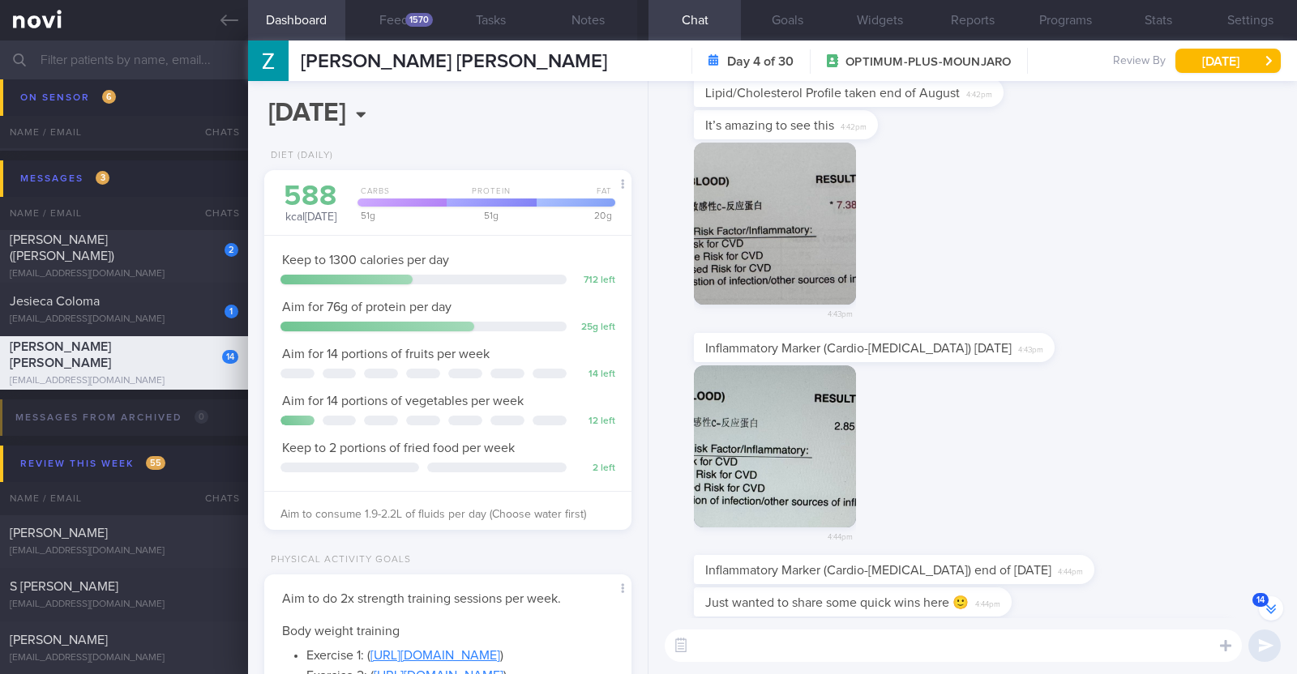
scroll to position [-501, 0]
click at [802, 436] on button "button" at bounding box center [775, 446] width 162 height 162
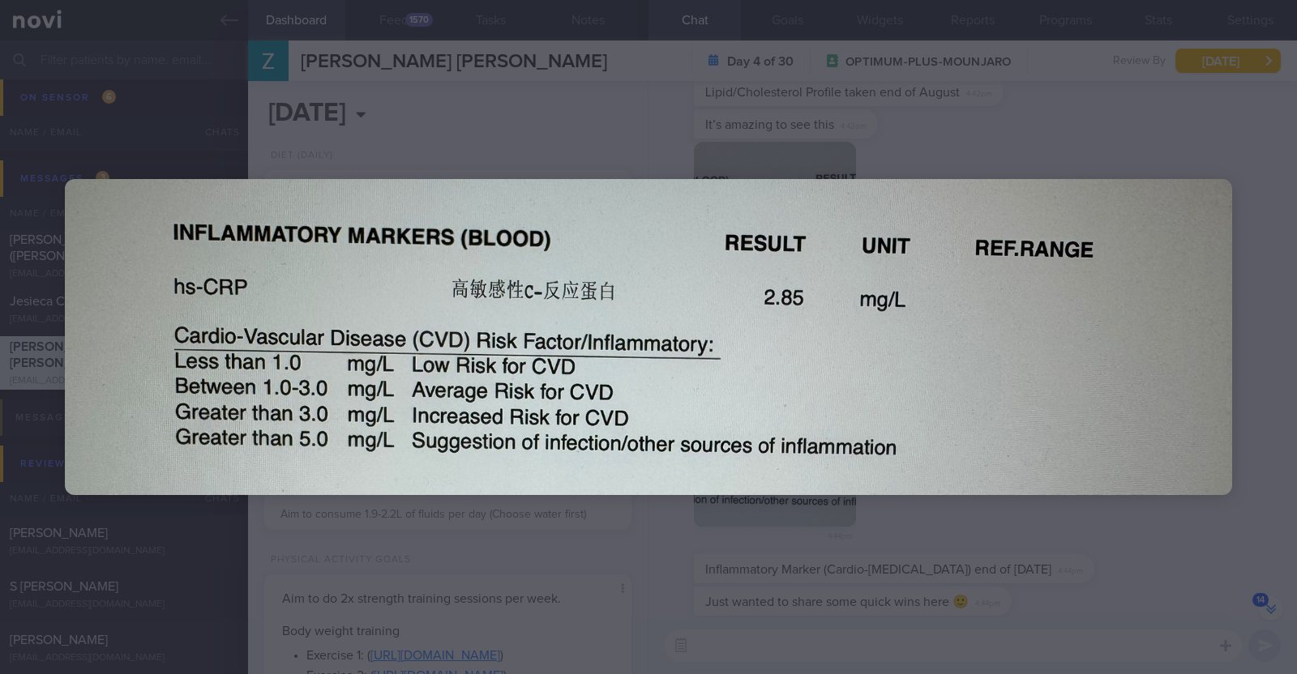
click at [1119, 531] on div at bounding box center [648, 337] width 1297 height 674
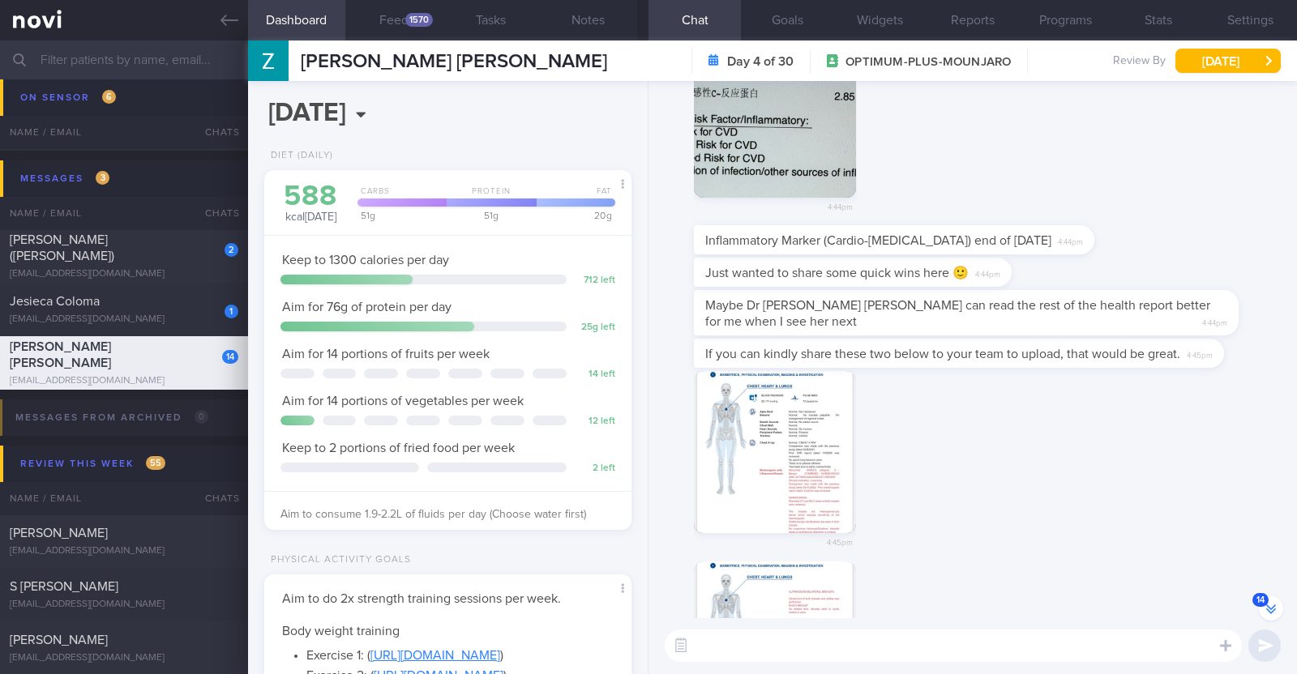
scroll to position [-162, 0]
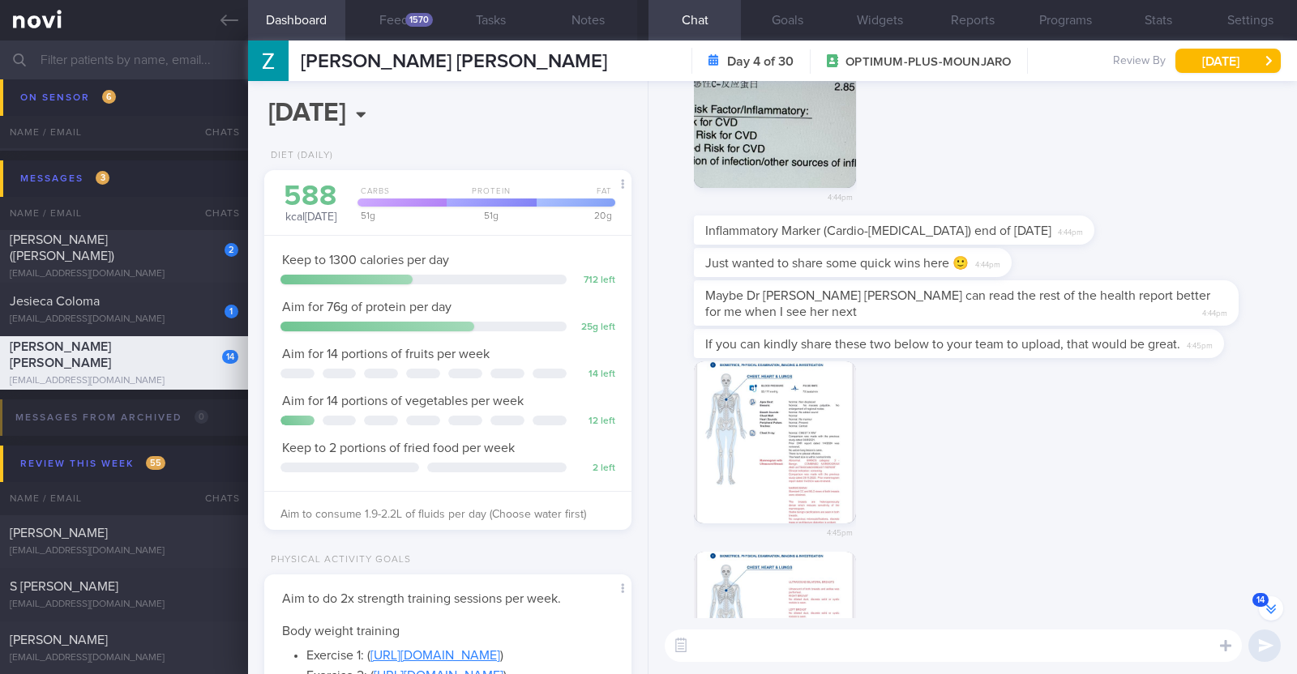
click at [1031, 654] on textarea at bounding box center [953, 646] width 577 height 32
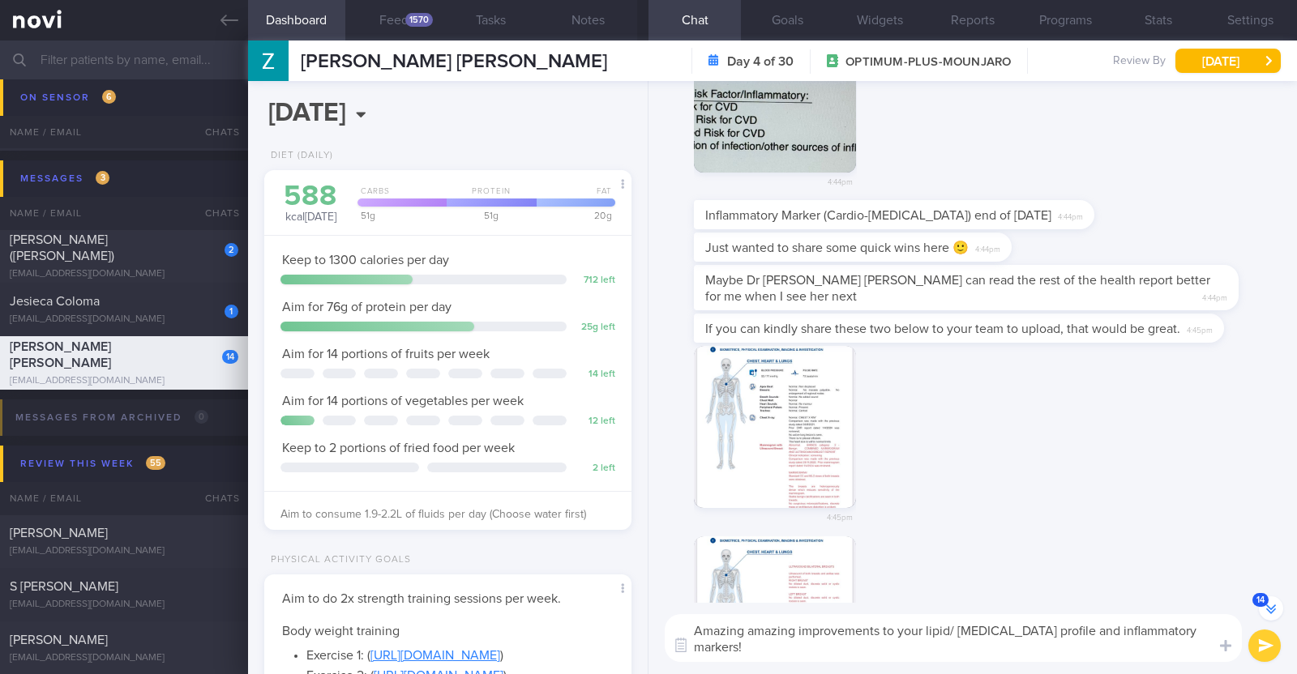
scroll to position [-178, 0]
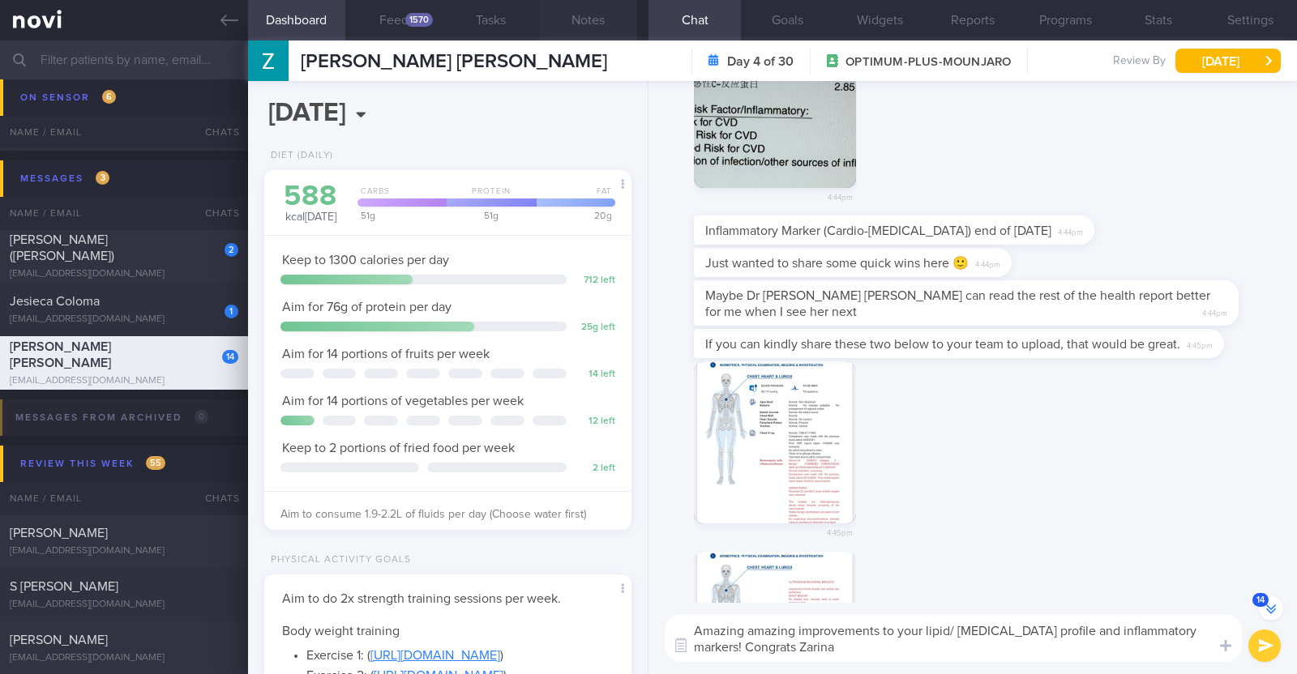
paste textarea "👏"
paste textarea "🥳"
type textarea "Amazing amazing improvements to your lipid/ [MEDICAL_DATA] profile and inflamma…"
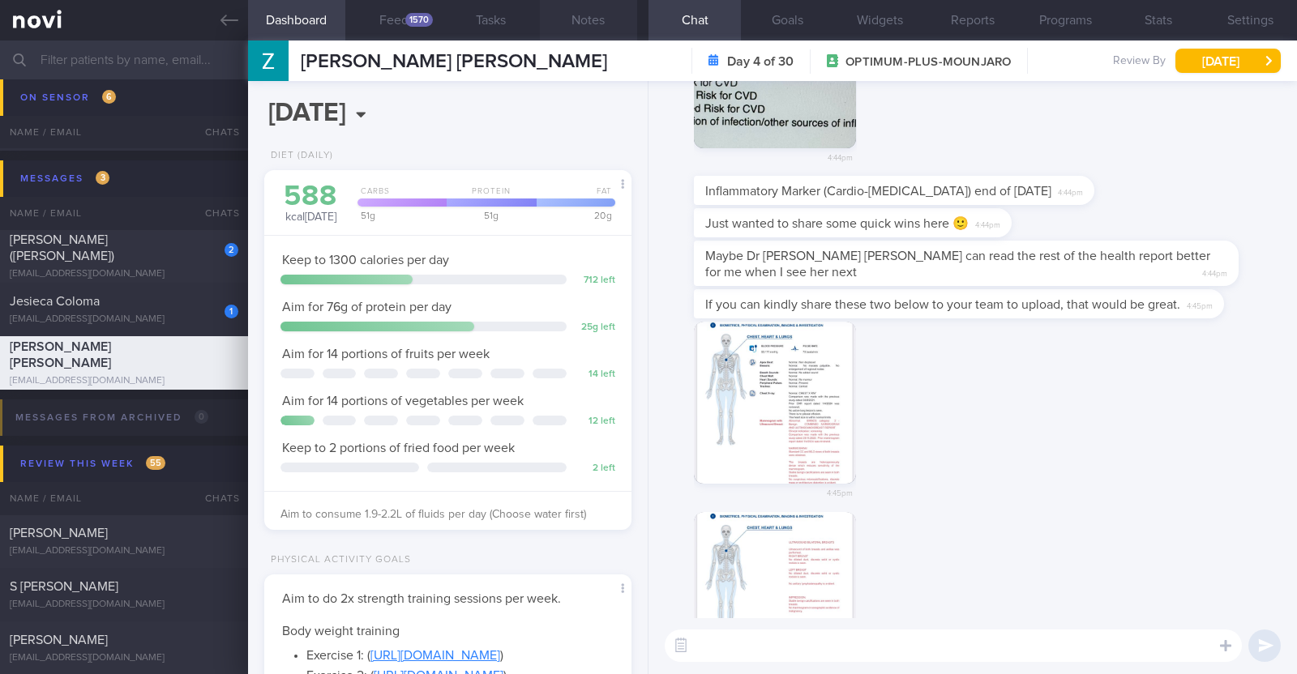
scroll to position [0, 0]
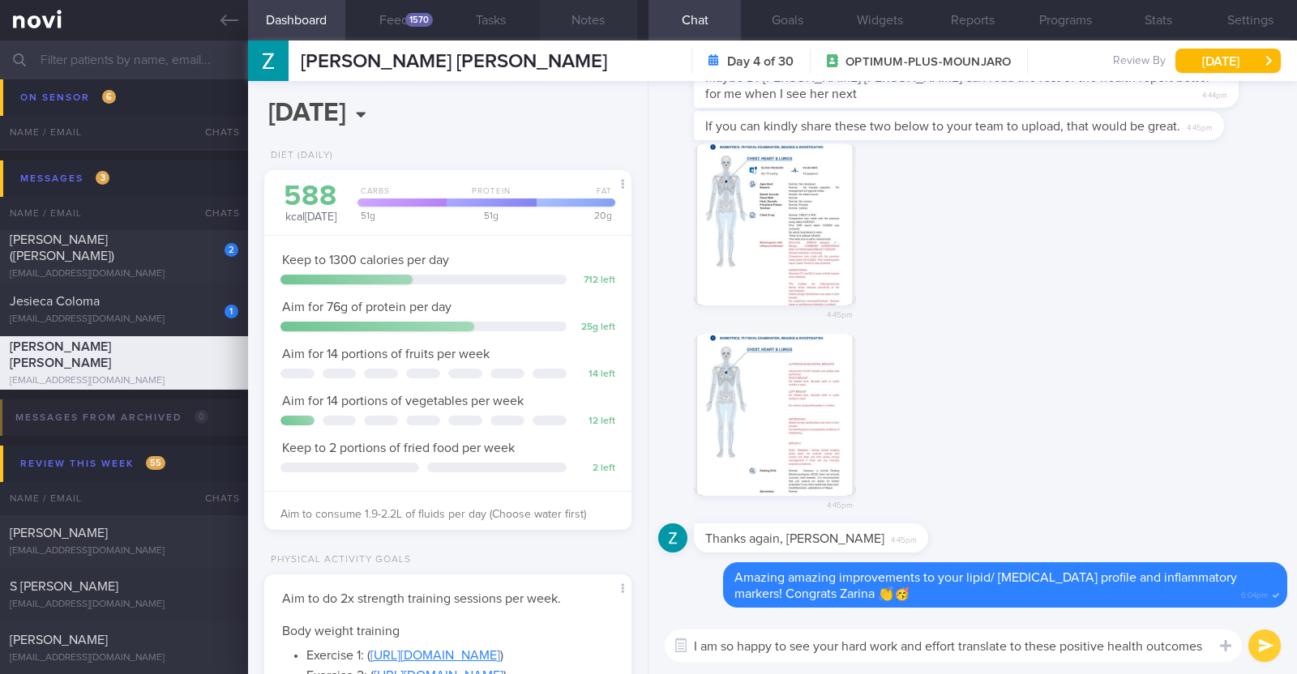
type textarea "I am so happy to see your hard work and effort translate to these positive heal…"
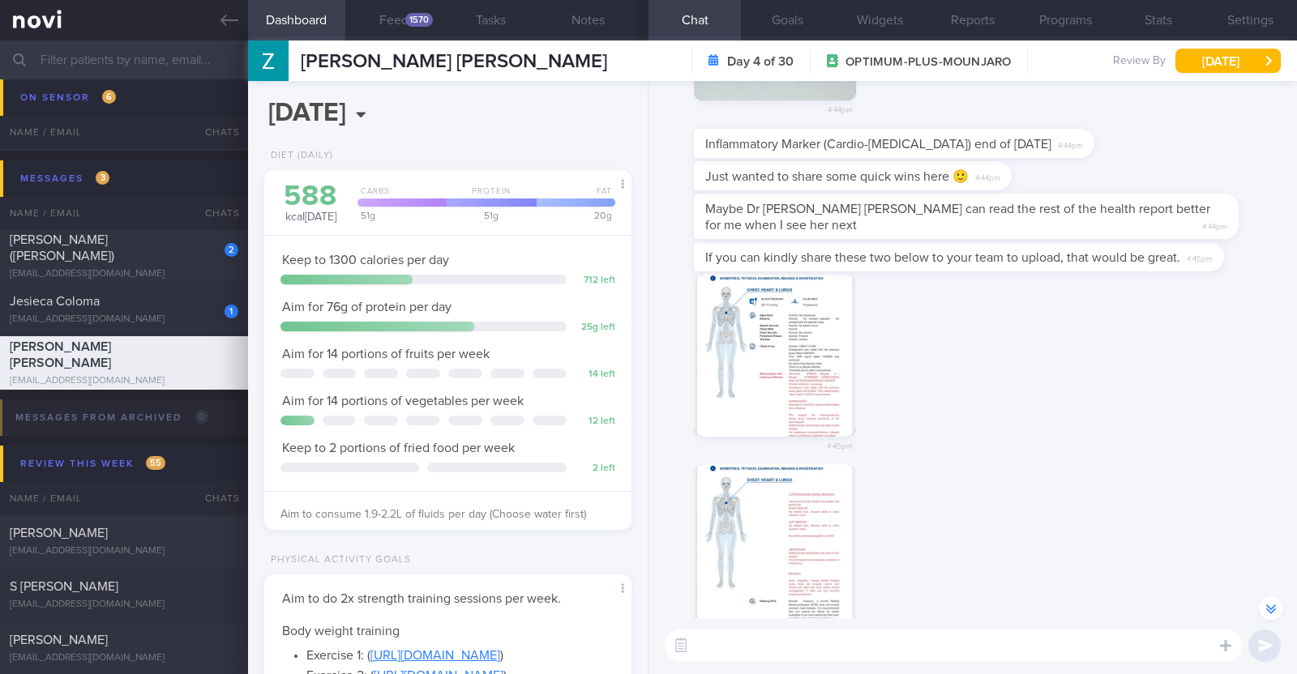
scroll to position [-177, 0]
click at [914, 651] on textarea at bounding box center [953, 646] width 577 height 32
type textarea "S"
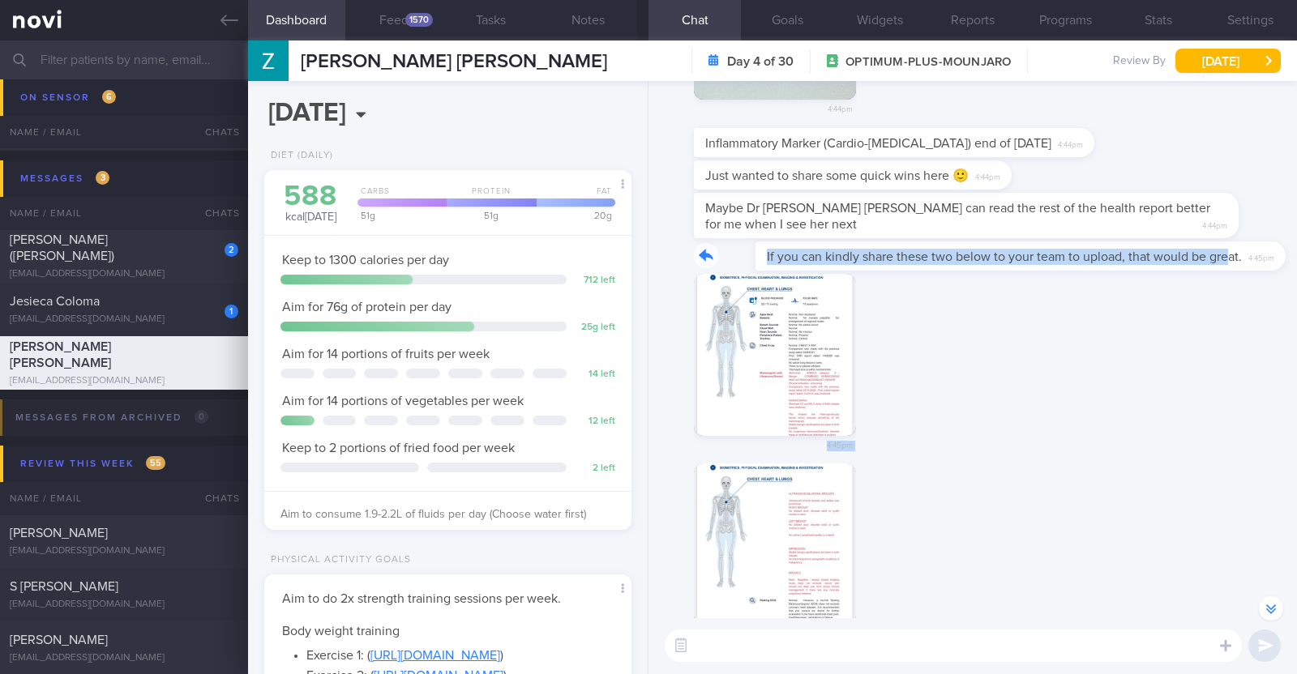
drag, startPoint x: 1163, startPoint y: 261, endPoint x: 1278, endPoint y: 277, distance: 116.2
click at [1278, 277] on div "Delete I am so happy to see your hard work and effort translate to these positi…" at bounding box center [972, 349] width 648 height 537
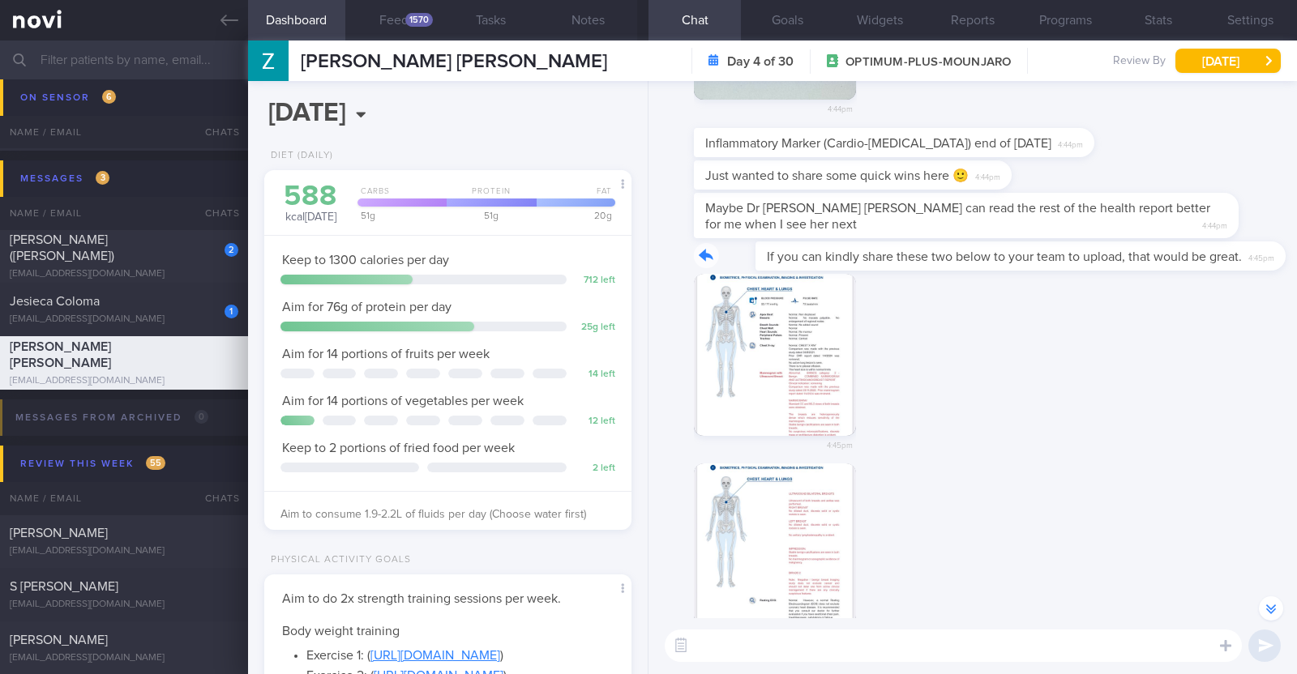
scroll to position [-202, 0]
type textarea "Sure thing!"
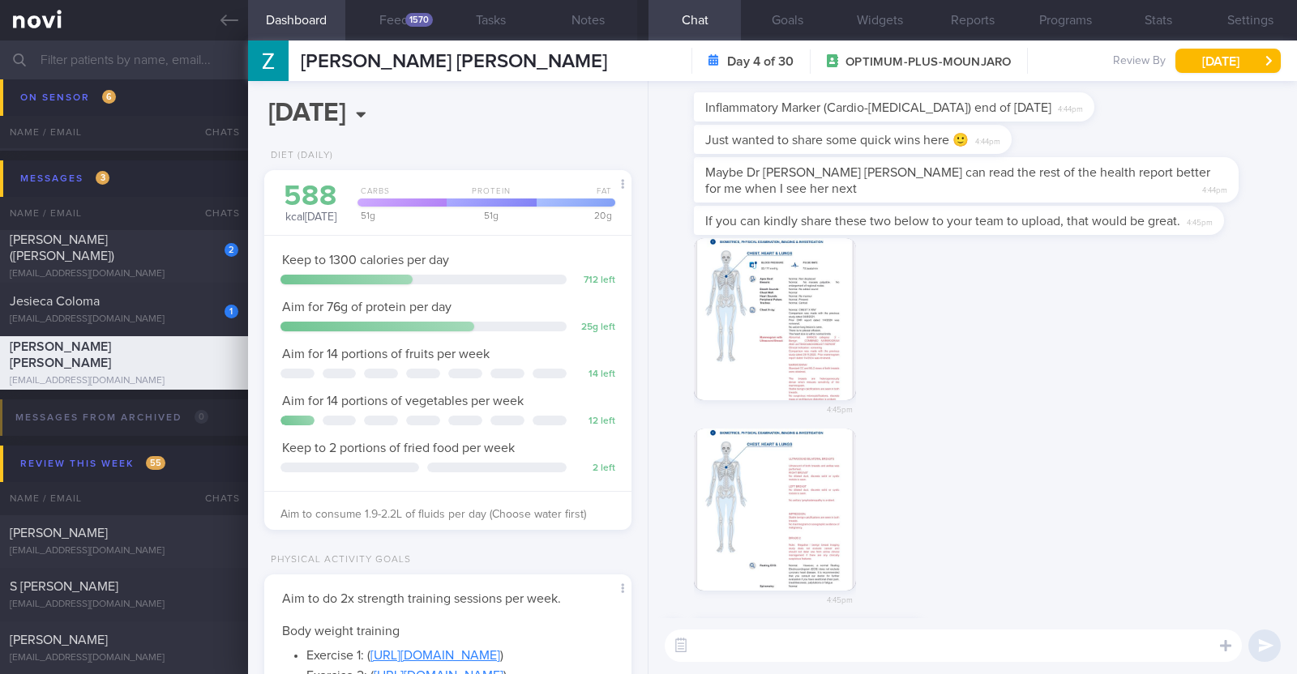
scroll to position [0, 0]
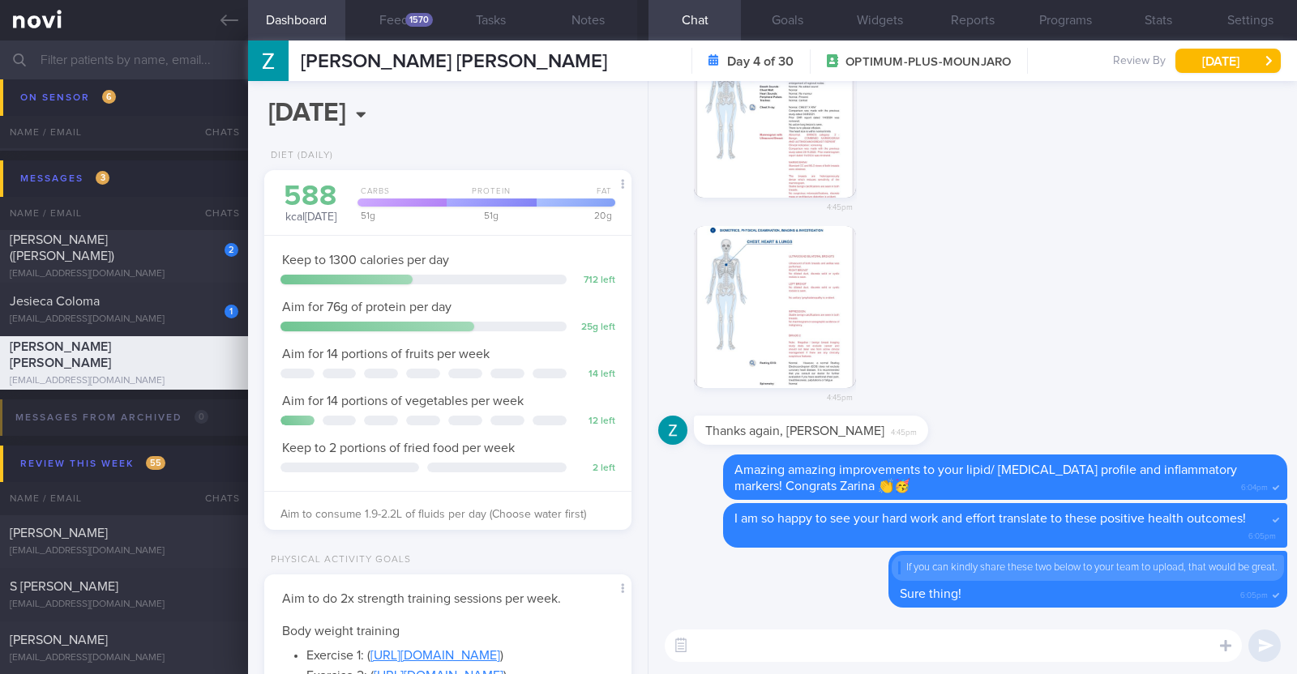
click at [754, 162] on button "button" at bounding box center [775, 117] width 162 height 162
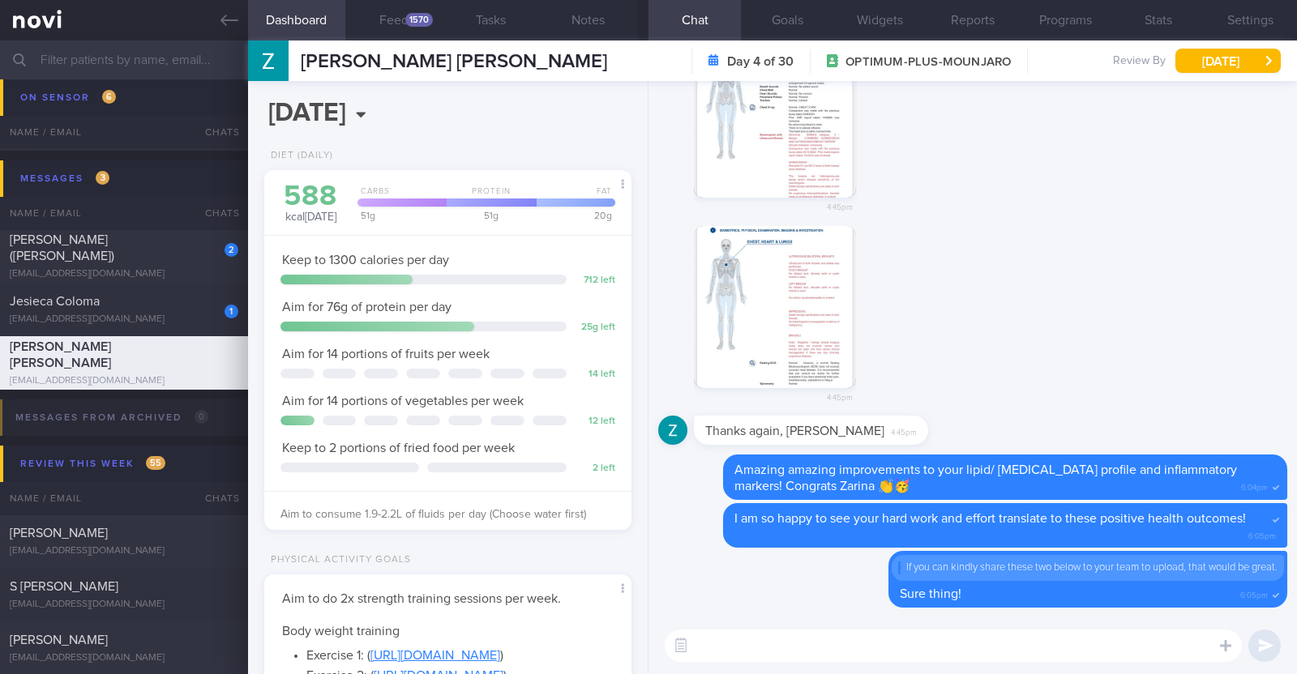
click at [811, 282] on button "button" at bounding box center [775, 307] width 162 height 162
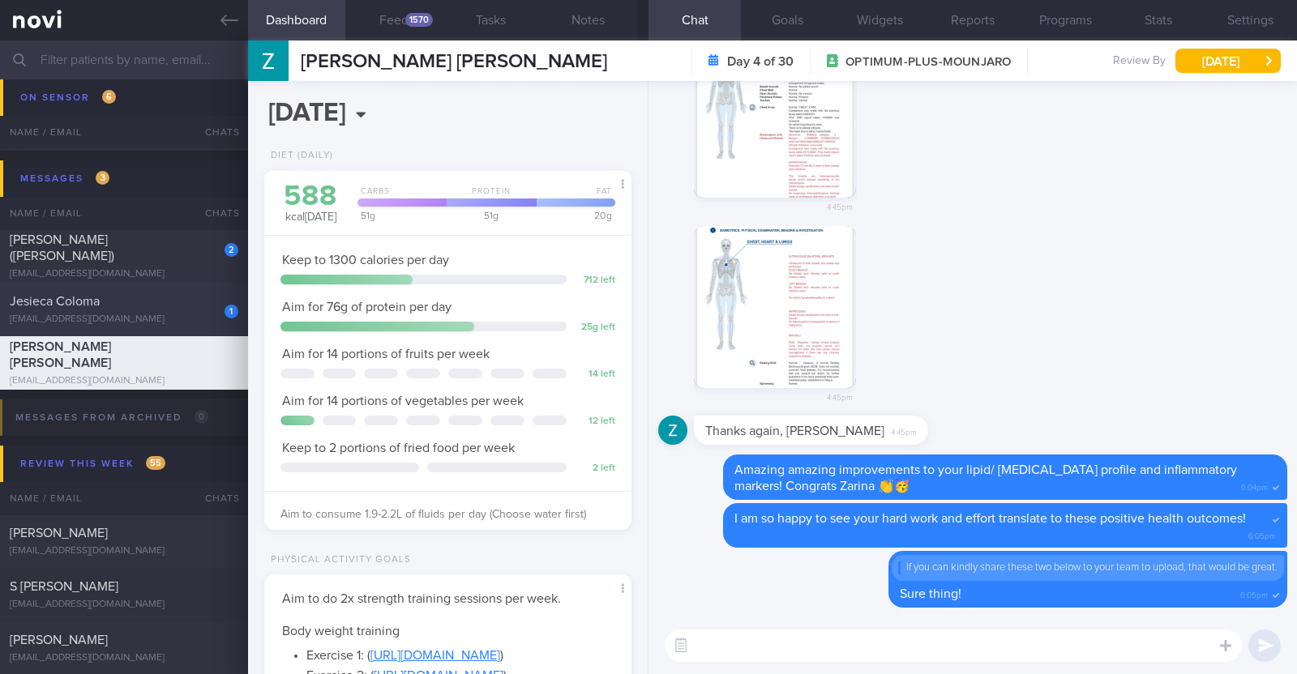
click at [97, 314] on div "[EMAIL_ADDRESS][DOMAIN_NAME]" at bounding box center [124, 320] width 229 height 12
type input "R/v with [PERSON_NAME] 2/9"
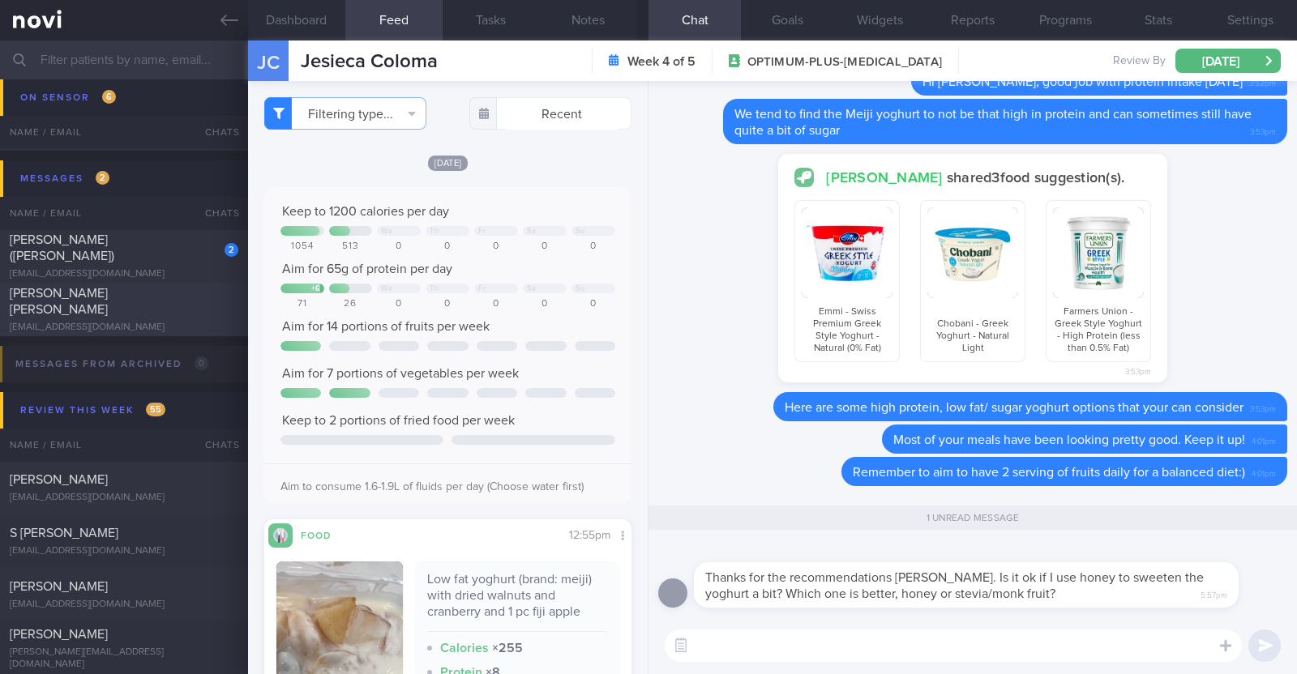
scroll to position [186, 336]
click at [1048, 637] on textarea at bounding box center [953, 646] width 577 height 32
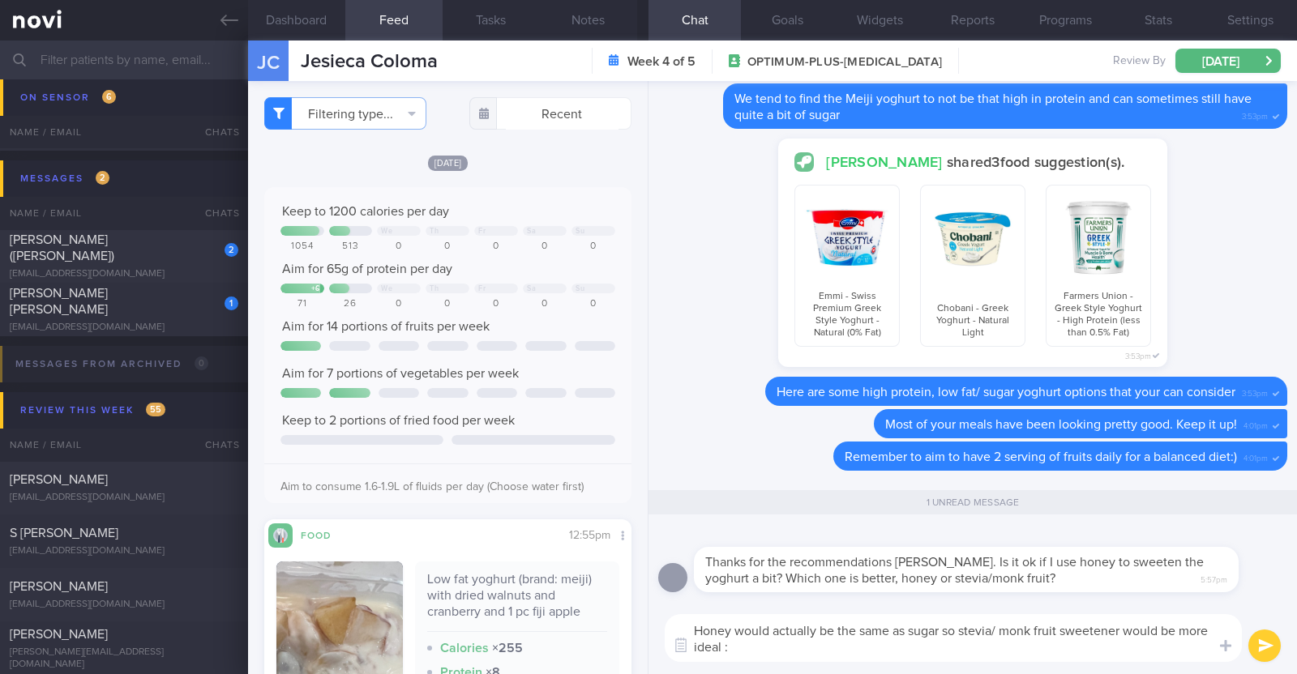
type textarea "Honey would actually be the same as sugar so stevia/ monk fruit sweetener would…"
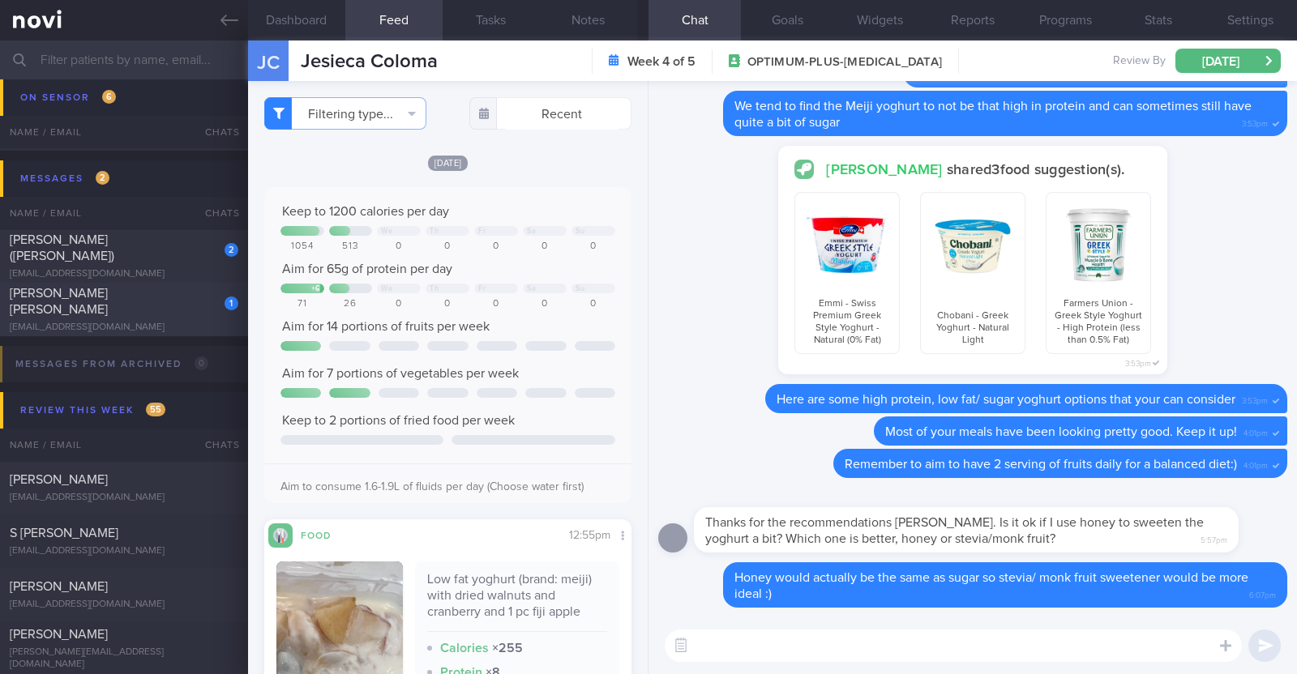
click at [193, 304] on div "[PERSON_NAME] [PERSON_NAME]" at bounding box center [122, 301] width 225 height 32
type input "R/v with DR [DATE]. R/v 11/9"
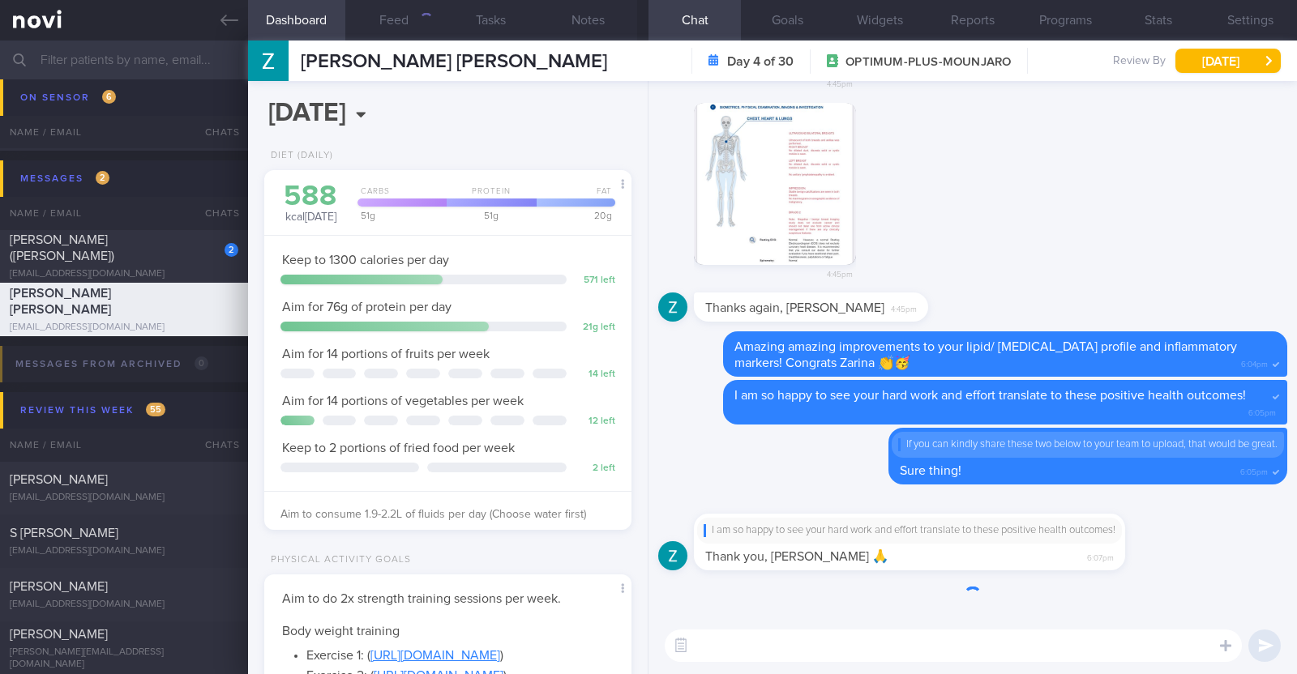
scroll to position [184, 323]
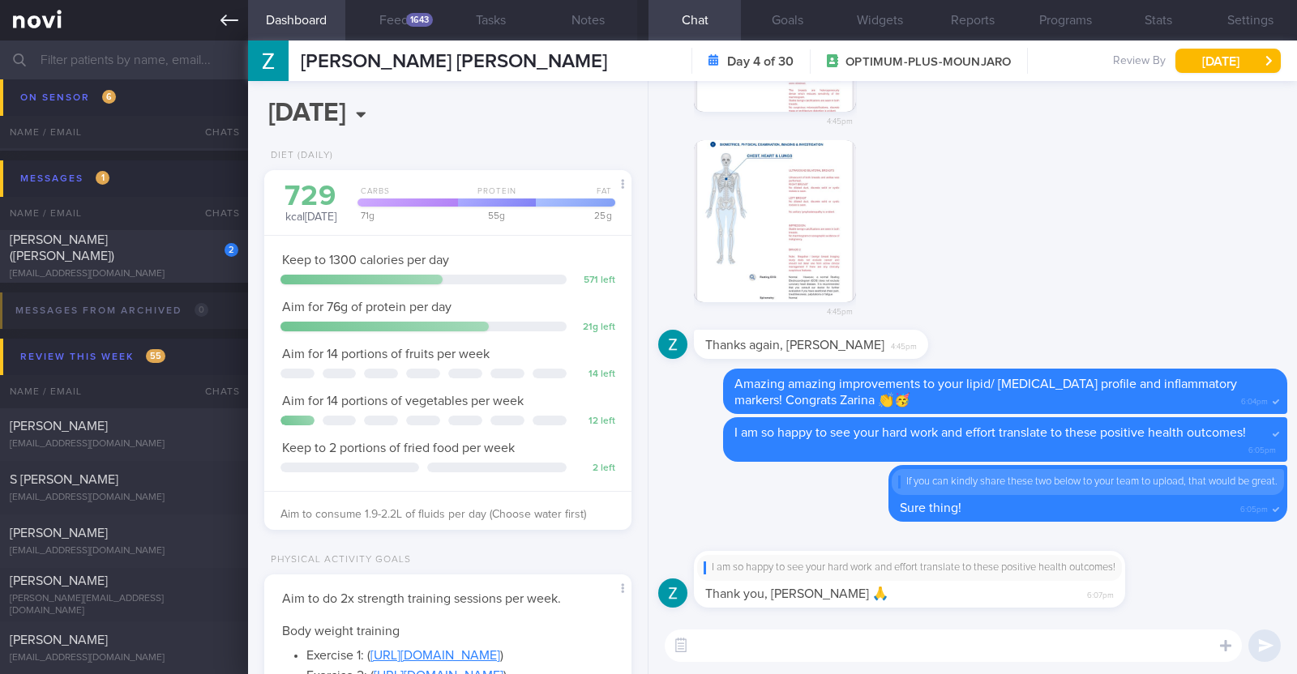
click at [230, 18] on icon at bounding box center [229, 20] width 18 height 18
